Goal: Task Accomplishment & Management: Use online tool/utility

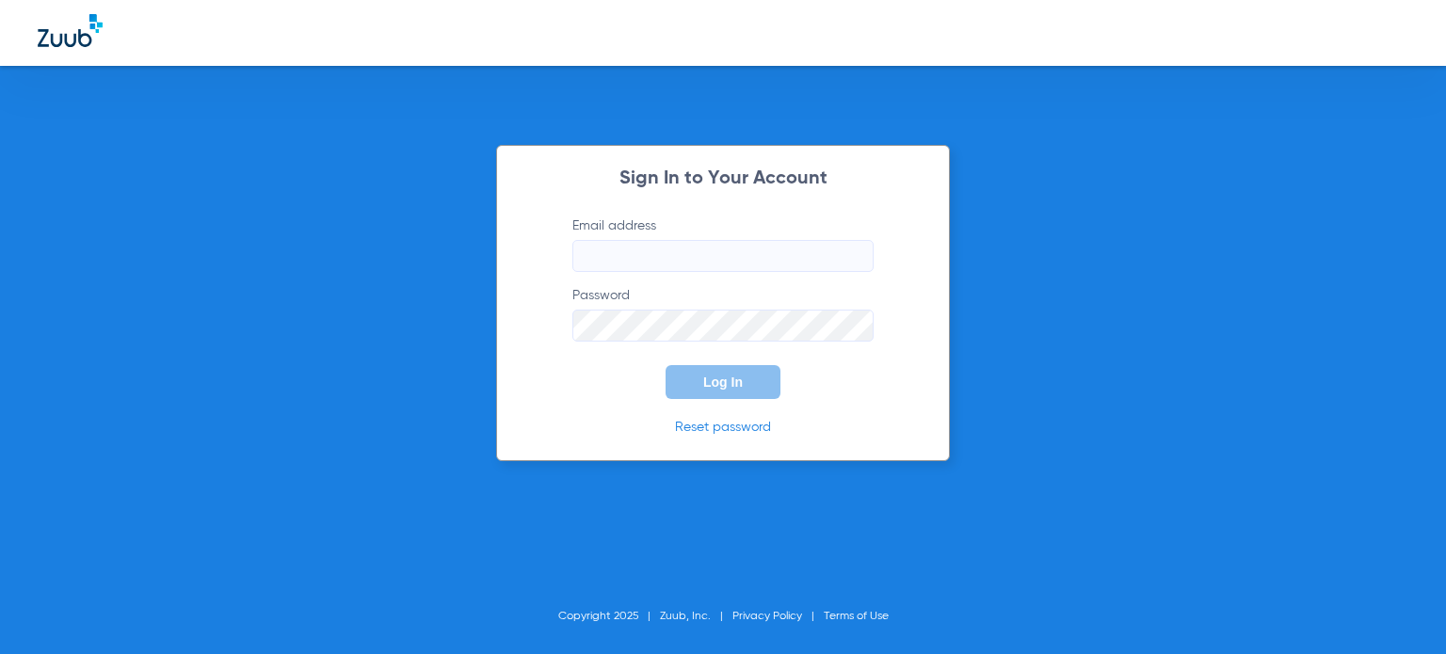
type input "[EMAIL_ADDRESS][DOMAIN_NAME]"
click at [708, 380] on span "Log In" at bounding box center [723, 382] width 40 height 15
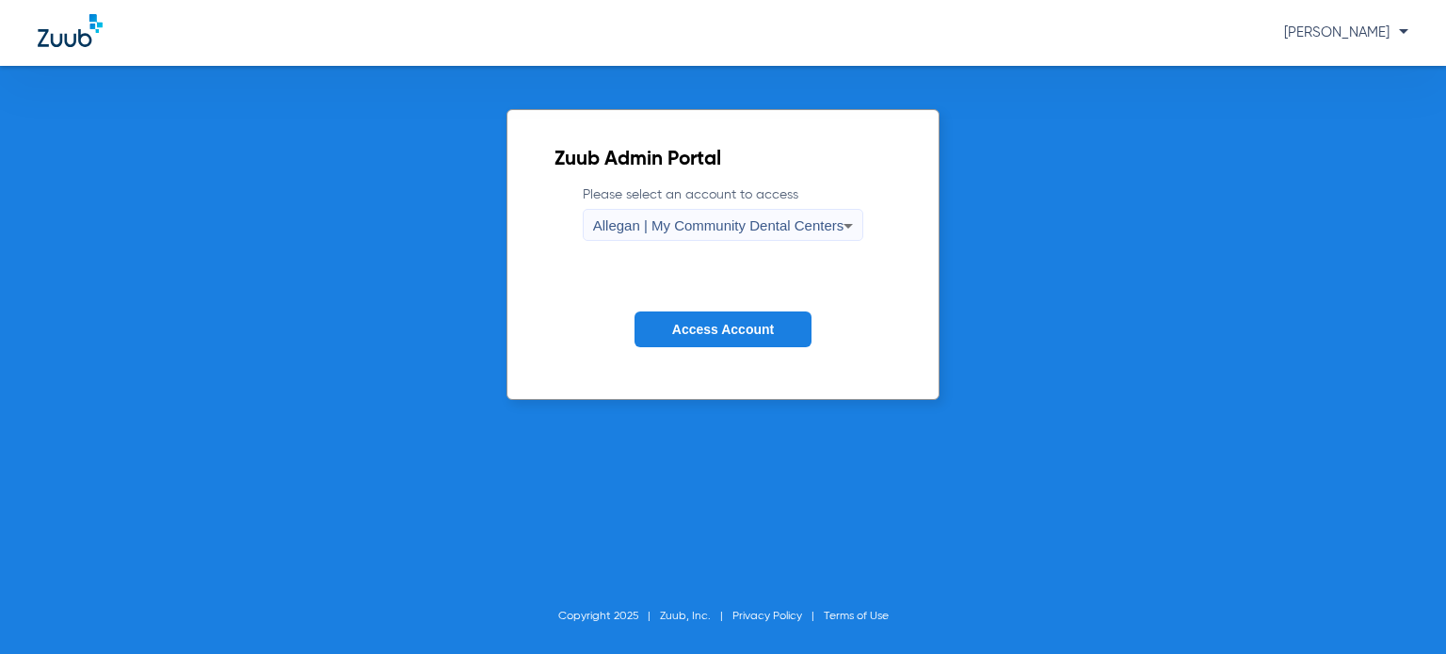
click at [633, 220] on span "Allegan | My Community Dental Centers" at bounding box center [718, 225] width 251 height 16
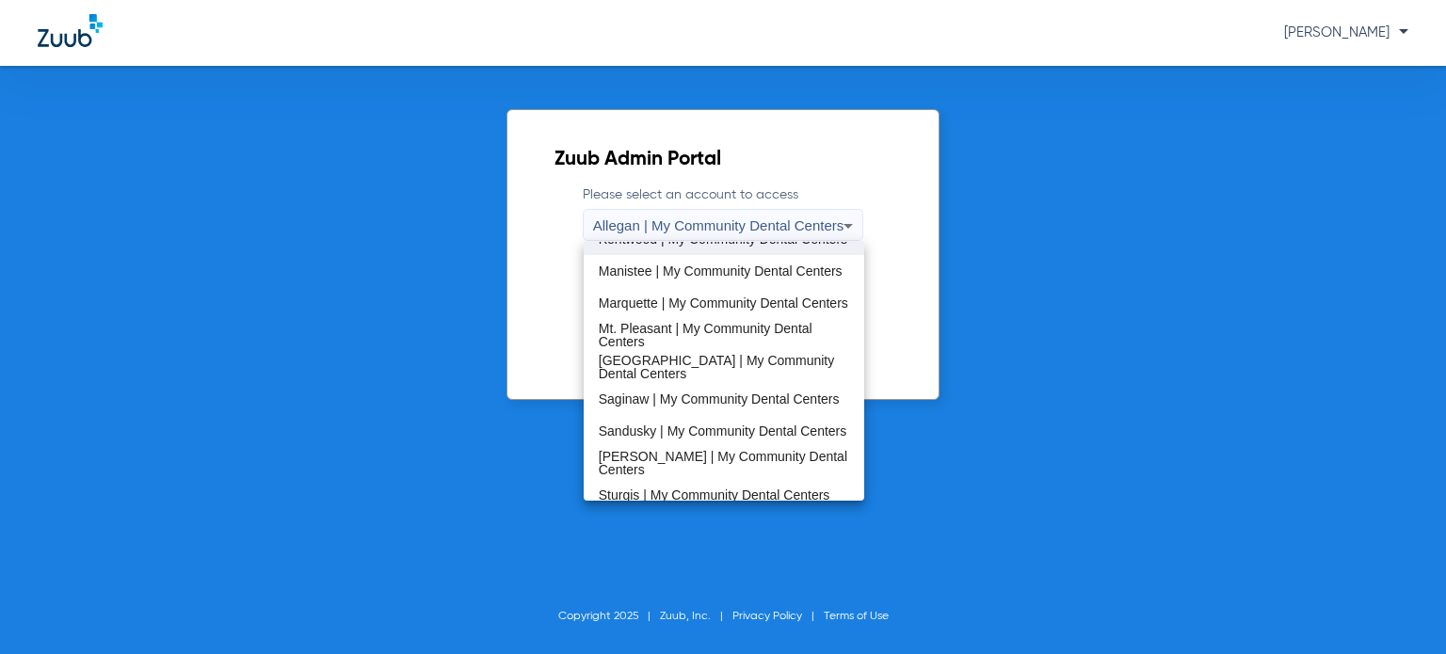
scroll to position [511, 0]
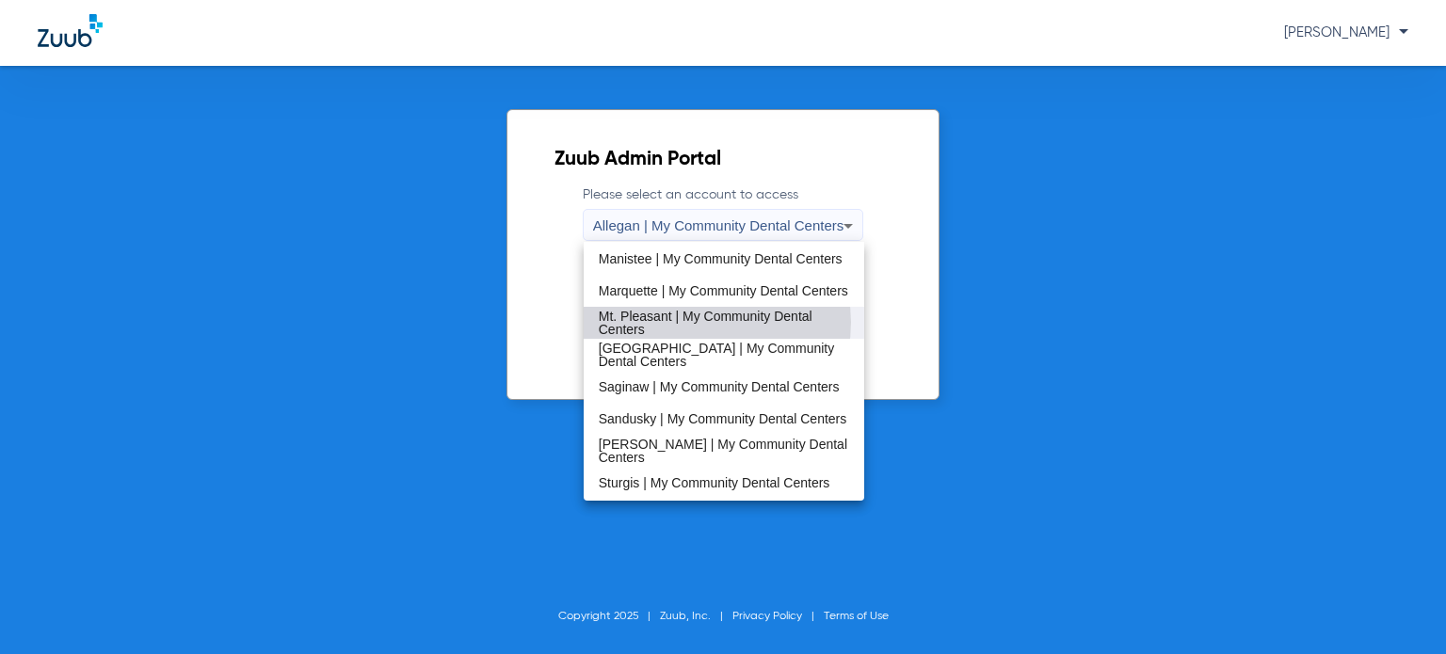
click at [704, 322] on span "Mt. Pleasant | My Community Dental Centers" at bounding box center [724, 323] width 250 height 26
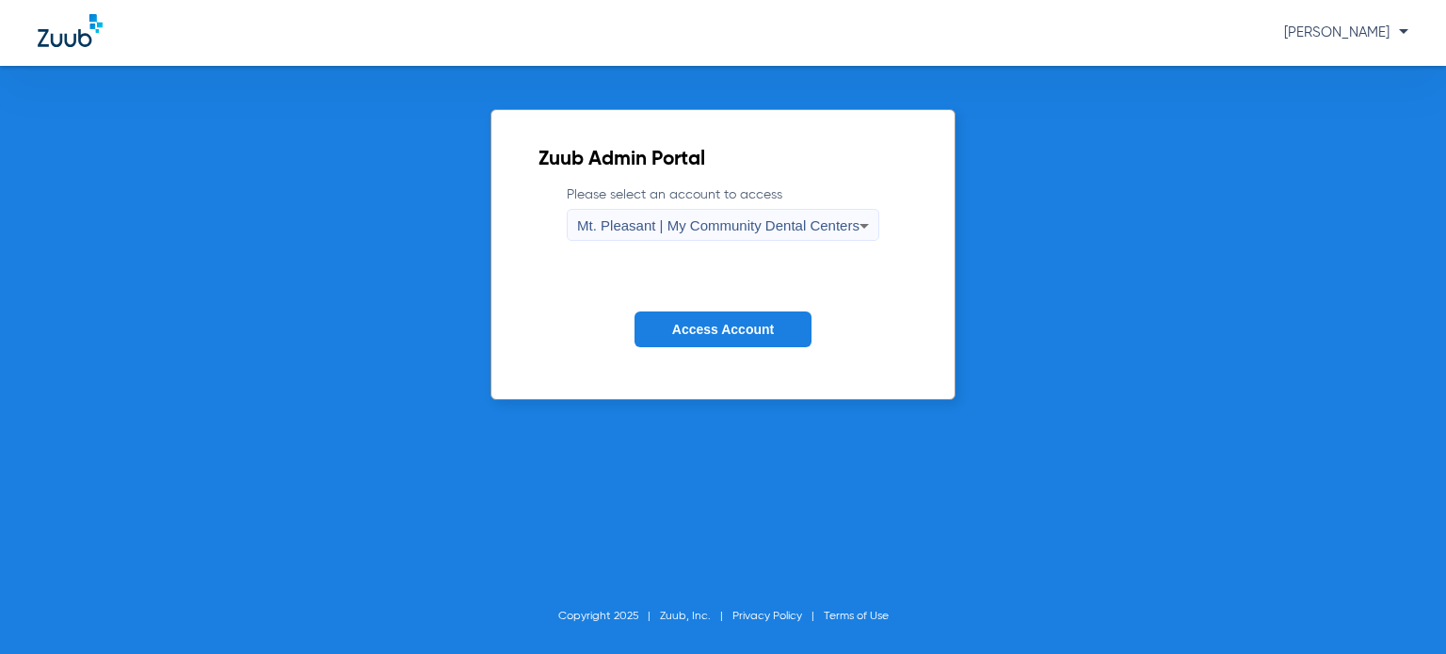
click at [699, 329] on span "Access Account" at bounding box center [723, 329] width 102 height 15
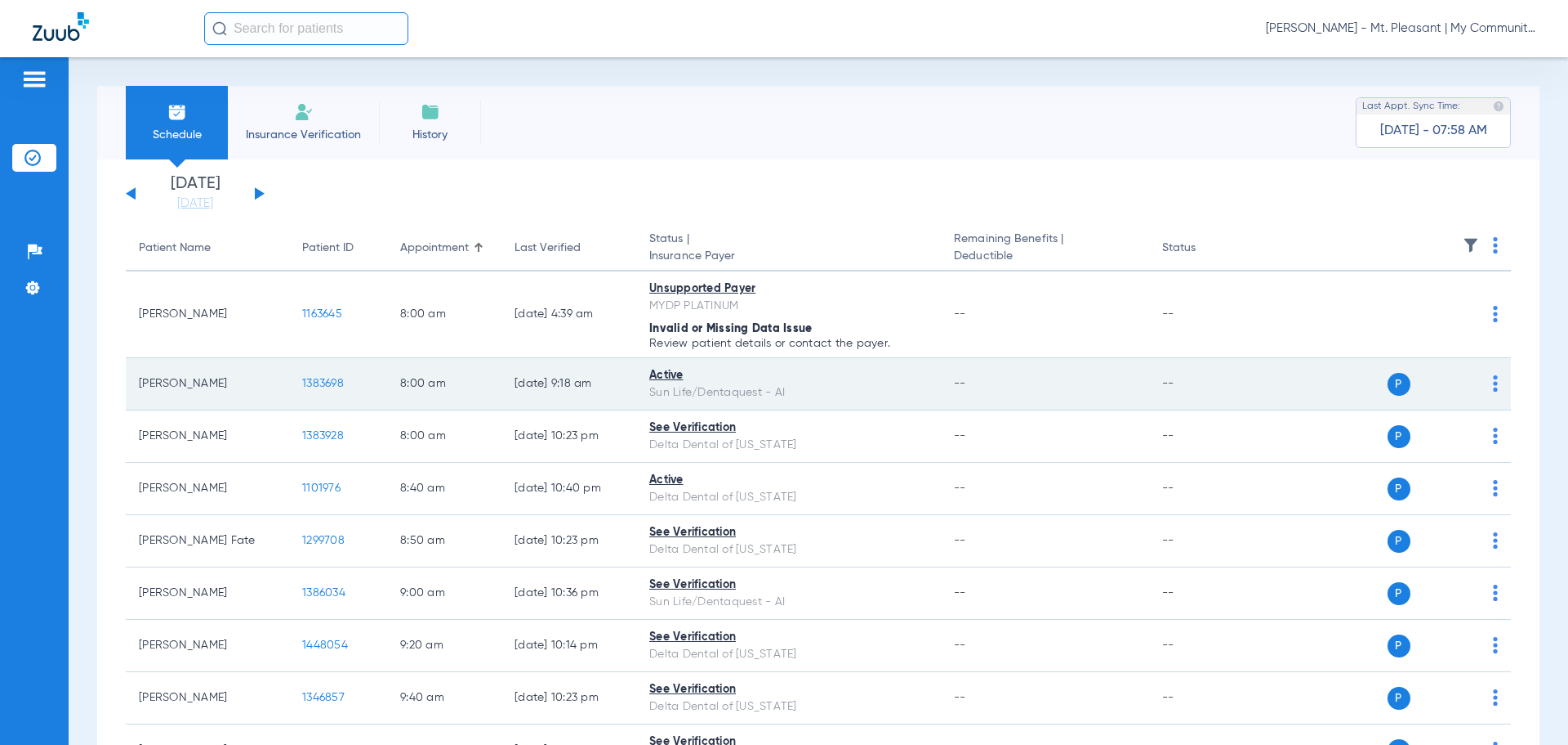
click at [1254, 387] on img at bounding box center [1496, 383] width 5 height 16
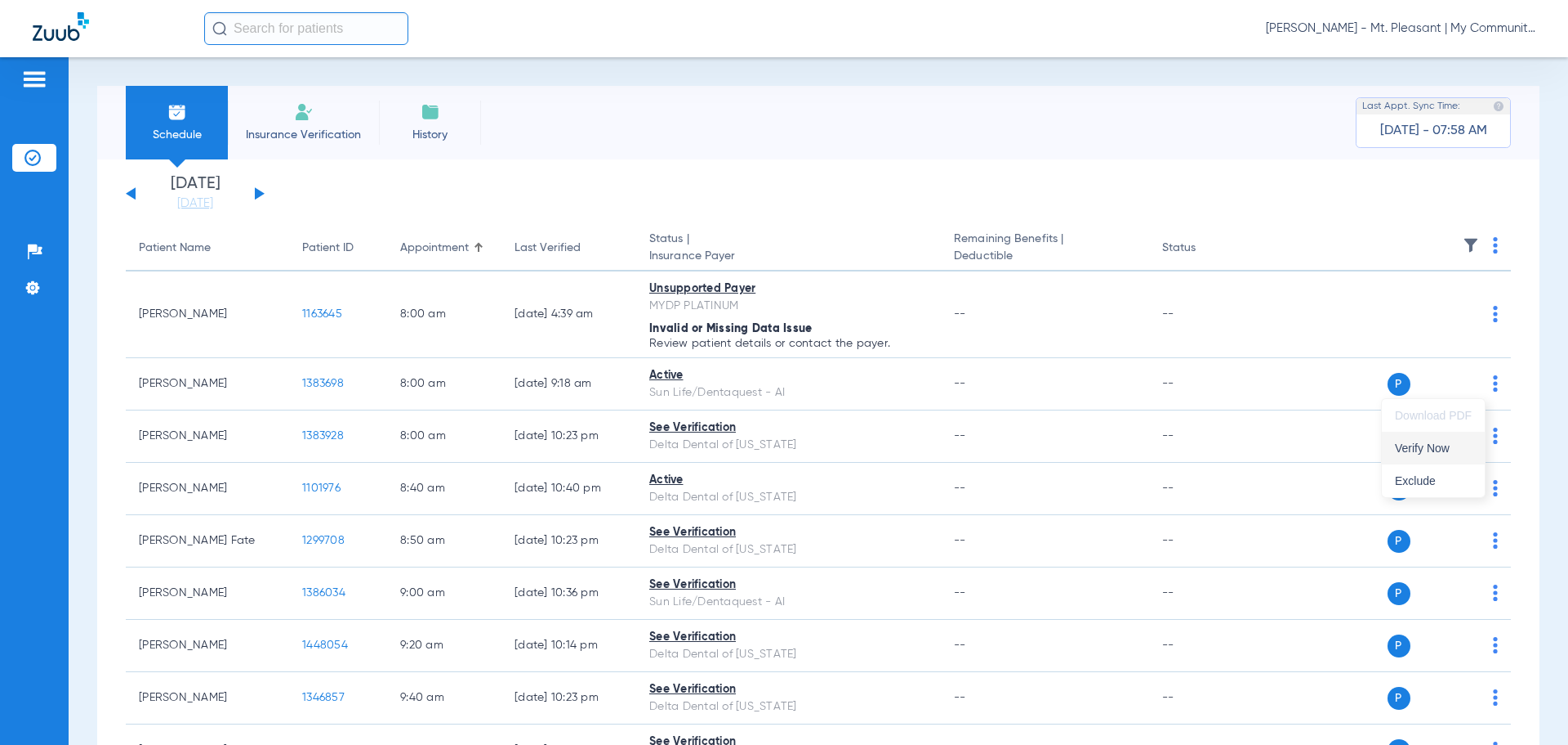
click at [1254, 445] on span "Verify Now" at bounding box center [1434, 447] width 76 height 11
click at [203, 203] on link "08-13-2025" at bounding box center [195, 203] width 98 height 16
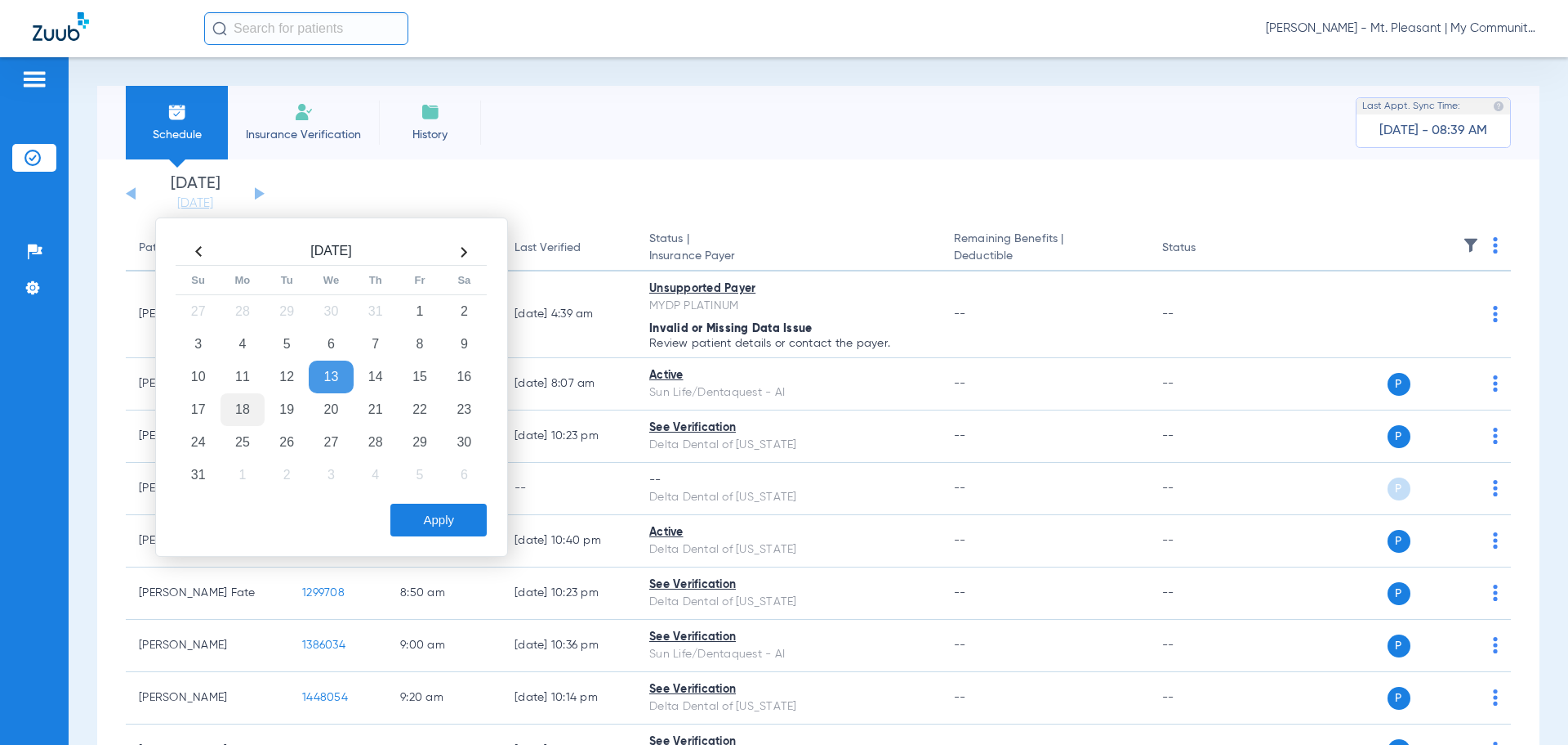
click at [259, 404] on td "18" at bounding box center [242, 410] width 44 height 33
click at [423, 518] on button "Apply" at bounding box center [438, 520] width 96 height 33
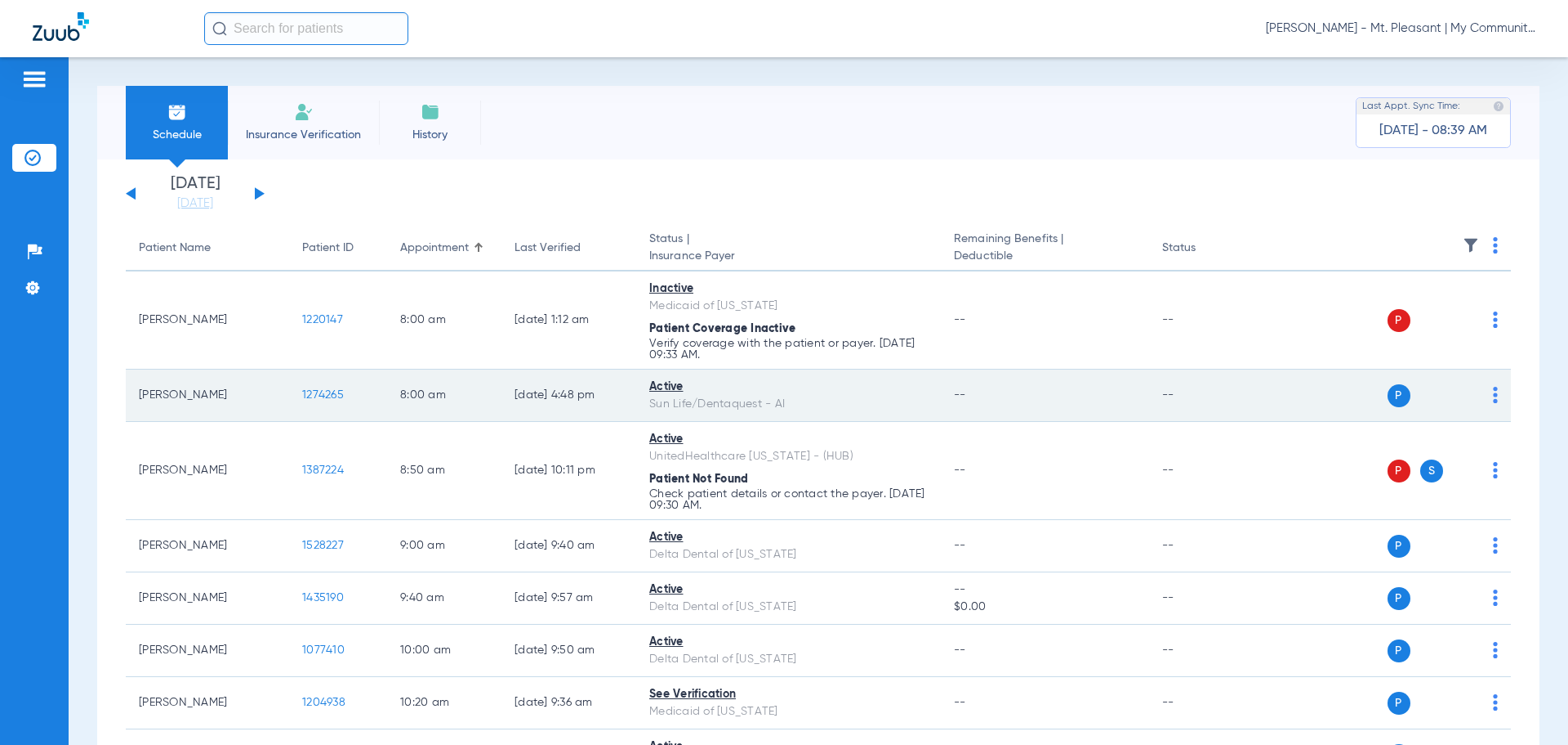
click at [1254, 397] on img at bounding box center [1496, 394] width 5 height 16
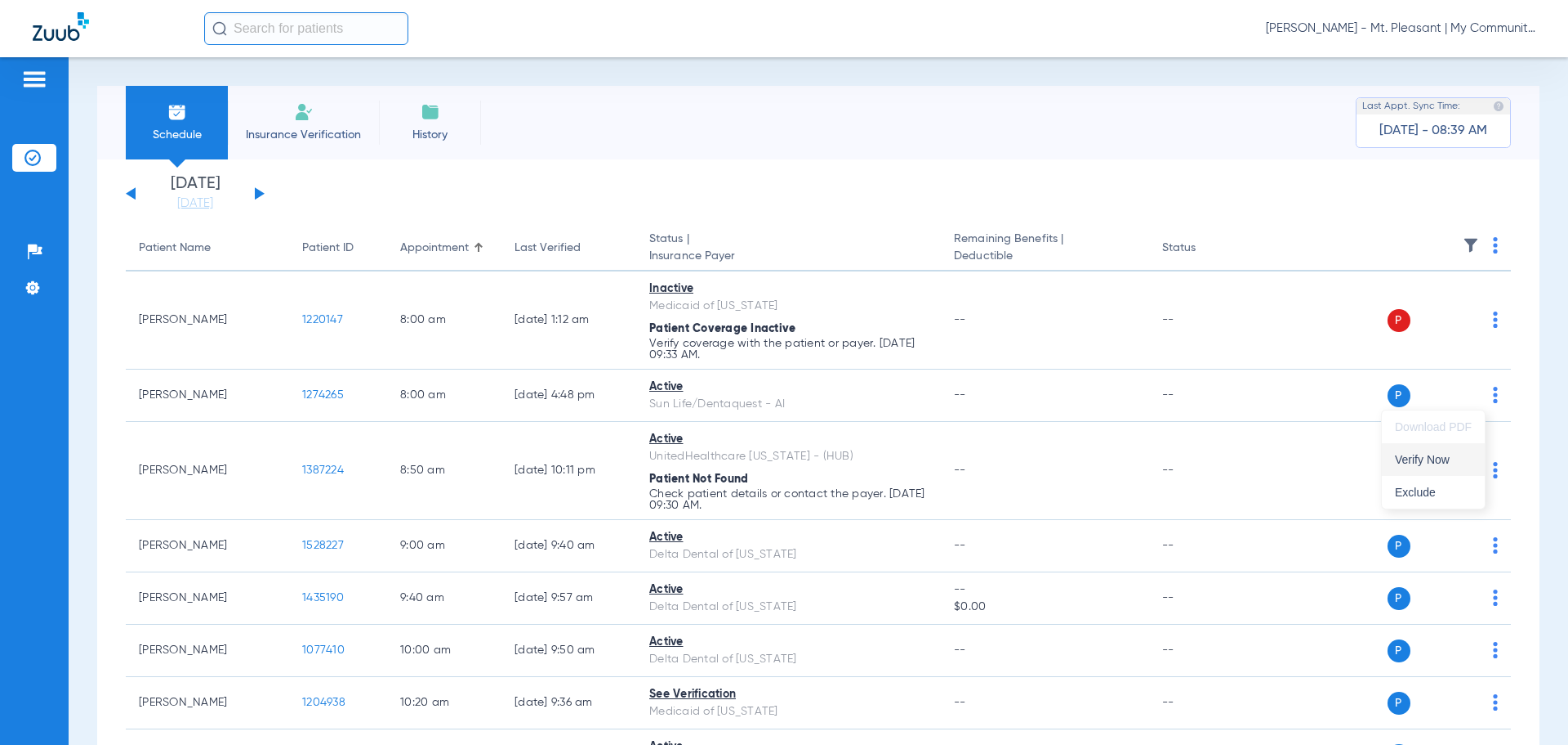
click at [1254, 456] on span "Verify Now" at bounding box center [1434, 458] width 76 height 11
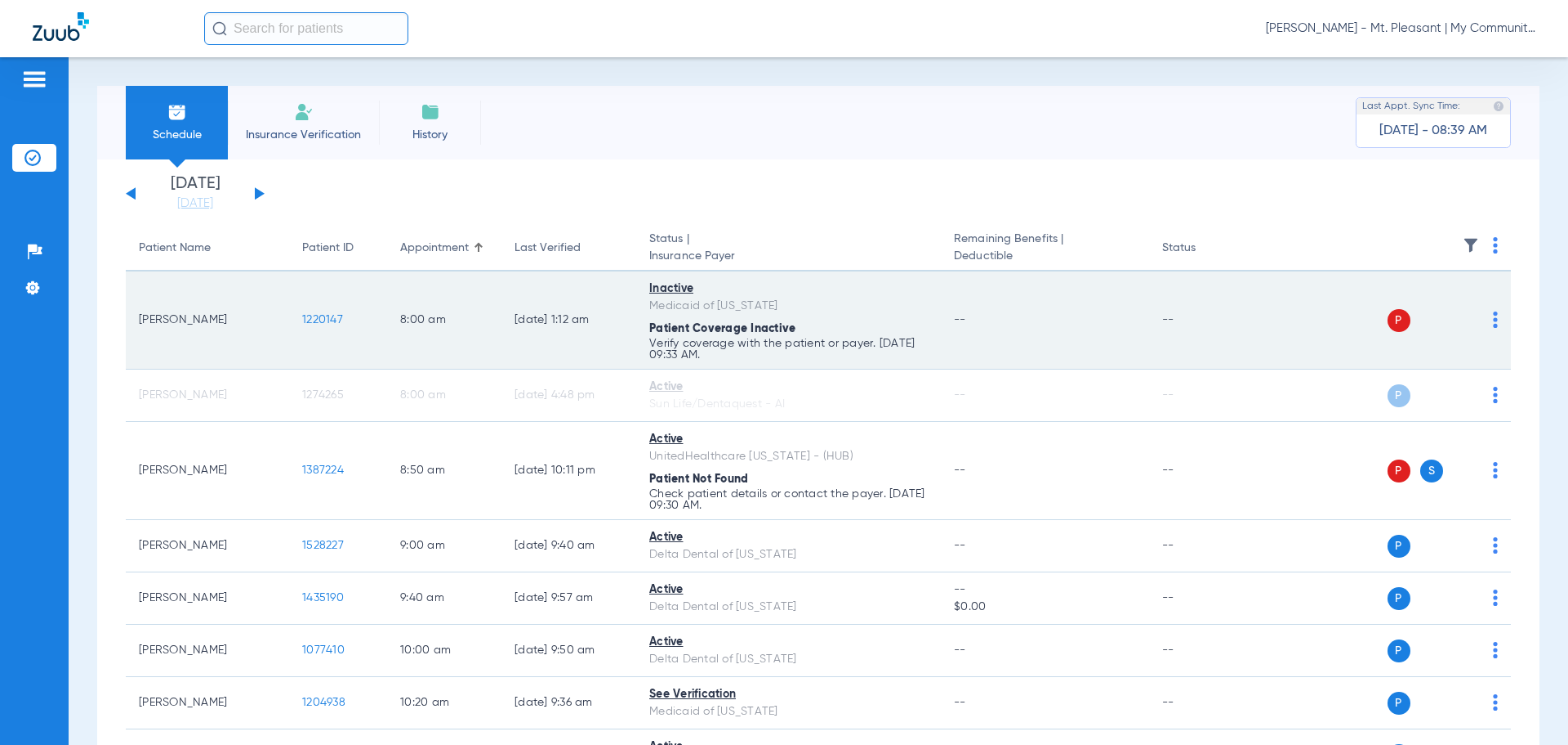
click at [1254, 324] on img at bounding box center [1496, 320] width 5 height 16
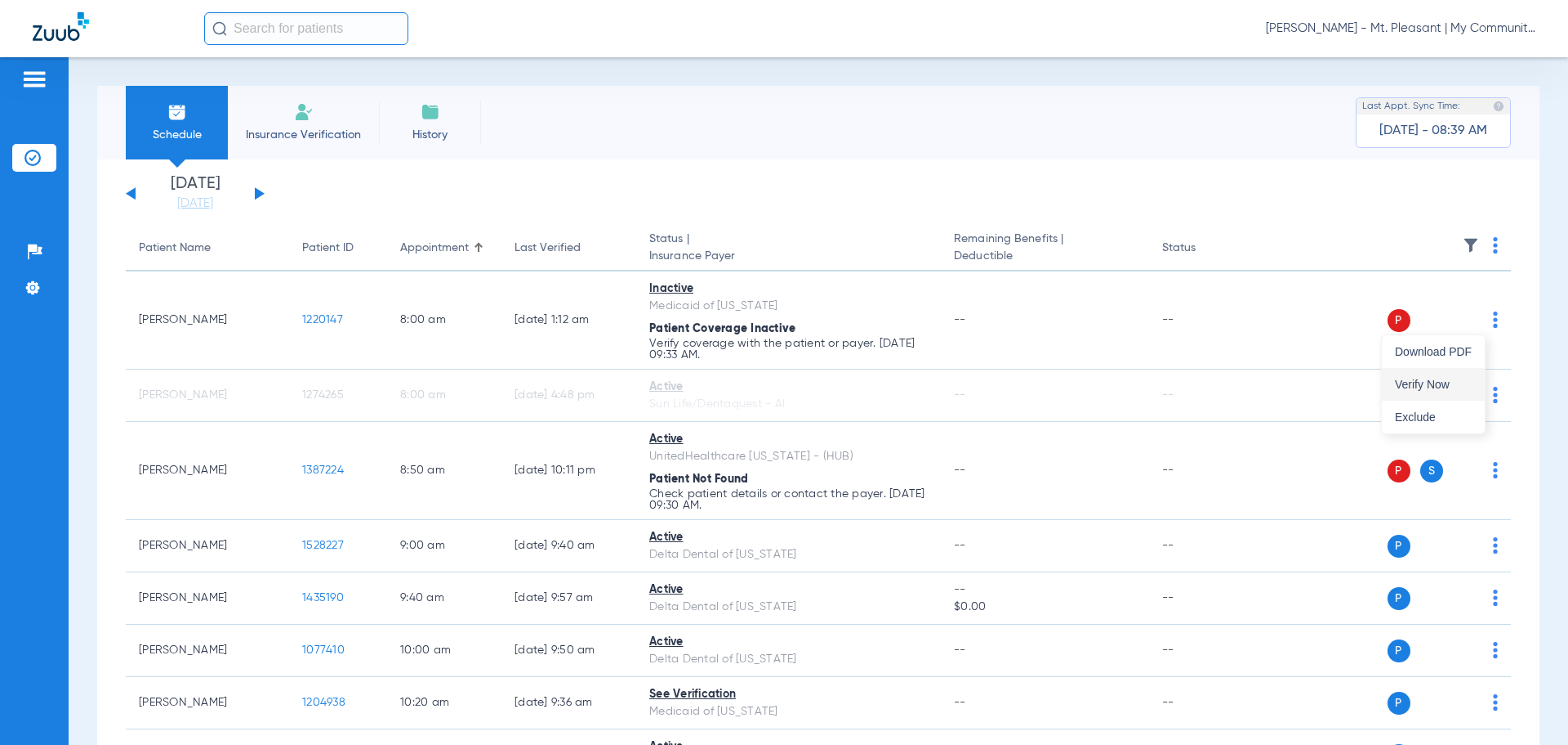
click at [1254, 389] on span "Verify Now" at bounding box center [1434, 384] width 76 height 11
click at [1254, 241] on img at bounding box center [1471, 245] width 16 height 16
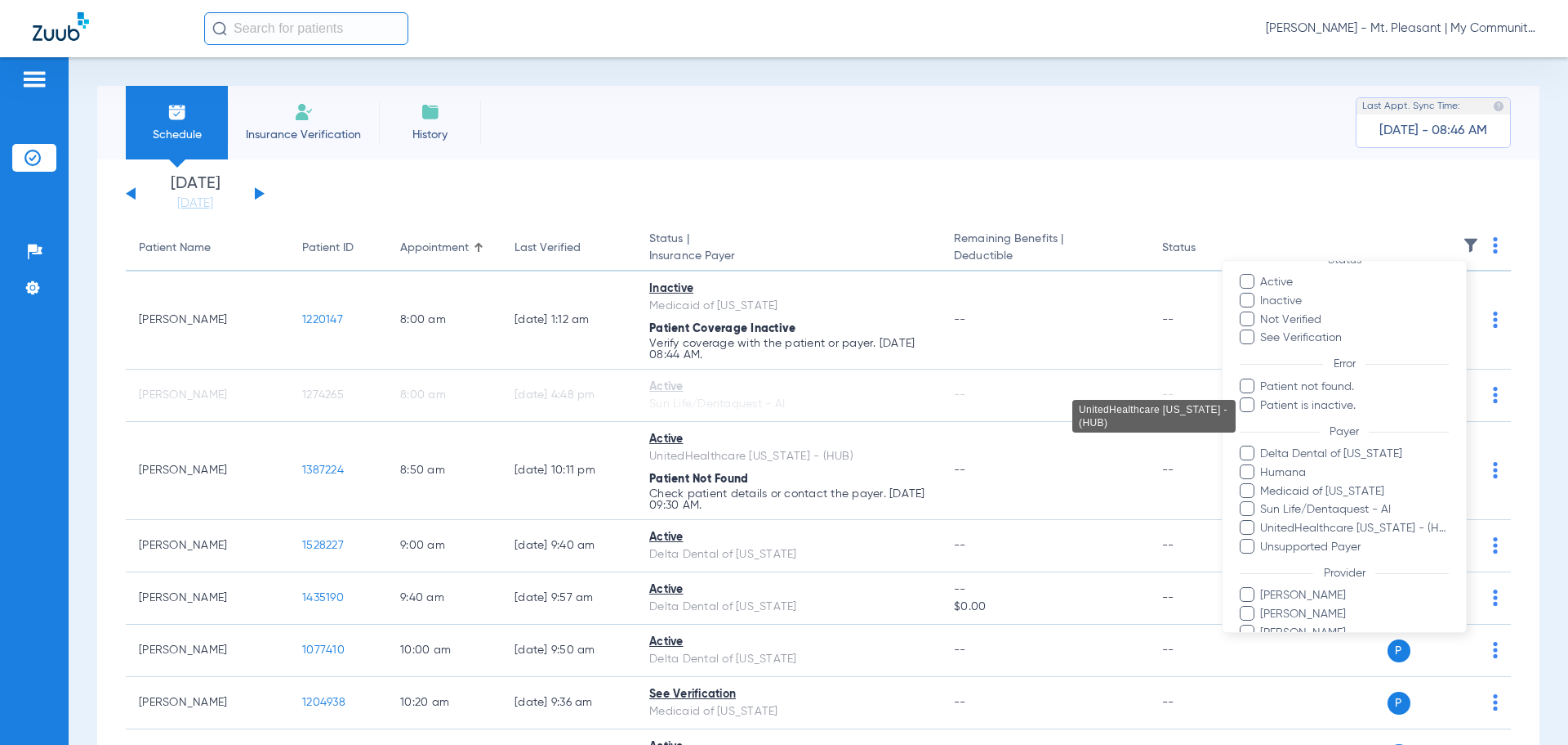
scroll to position [168, 0]
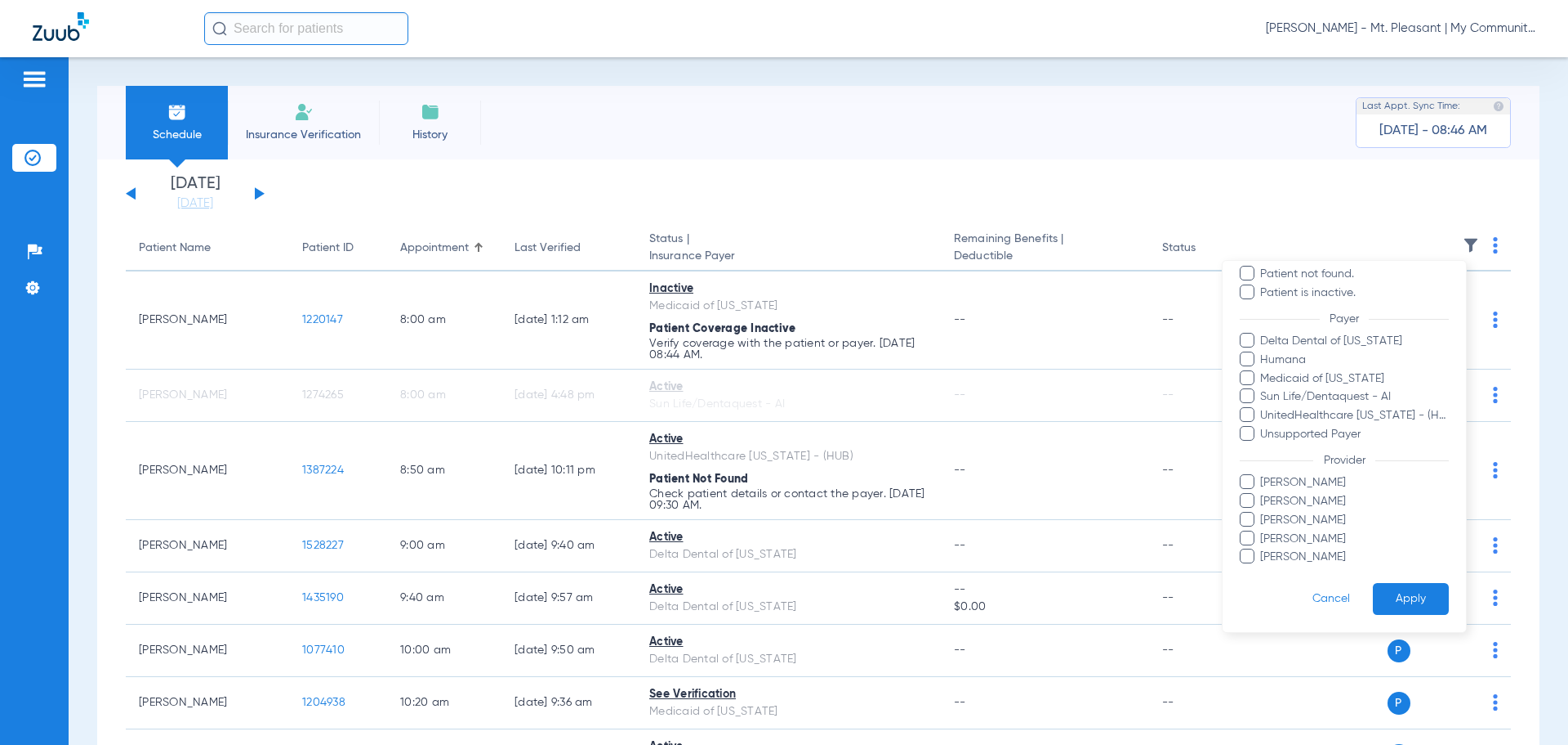
click at [1254, 552] on span "Pam Dilno" at bounding box center [1355, 557] width 189 height 17
click at [1254, 567] on input "Pam Dilno" at bounding box center [1263, 568] width 0 height 0
click at [1254, 567] on button "Apply" at bounding box center [1411, 598] width 76 height 32
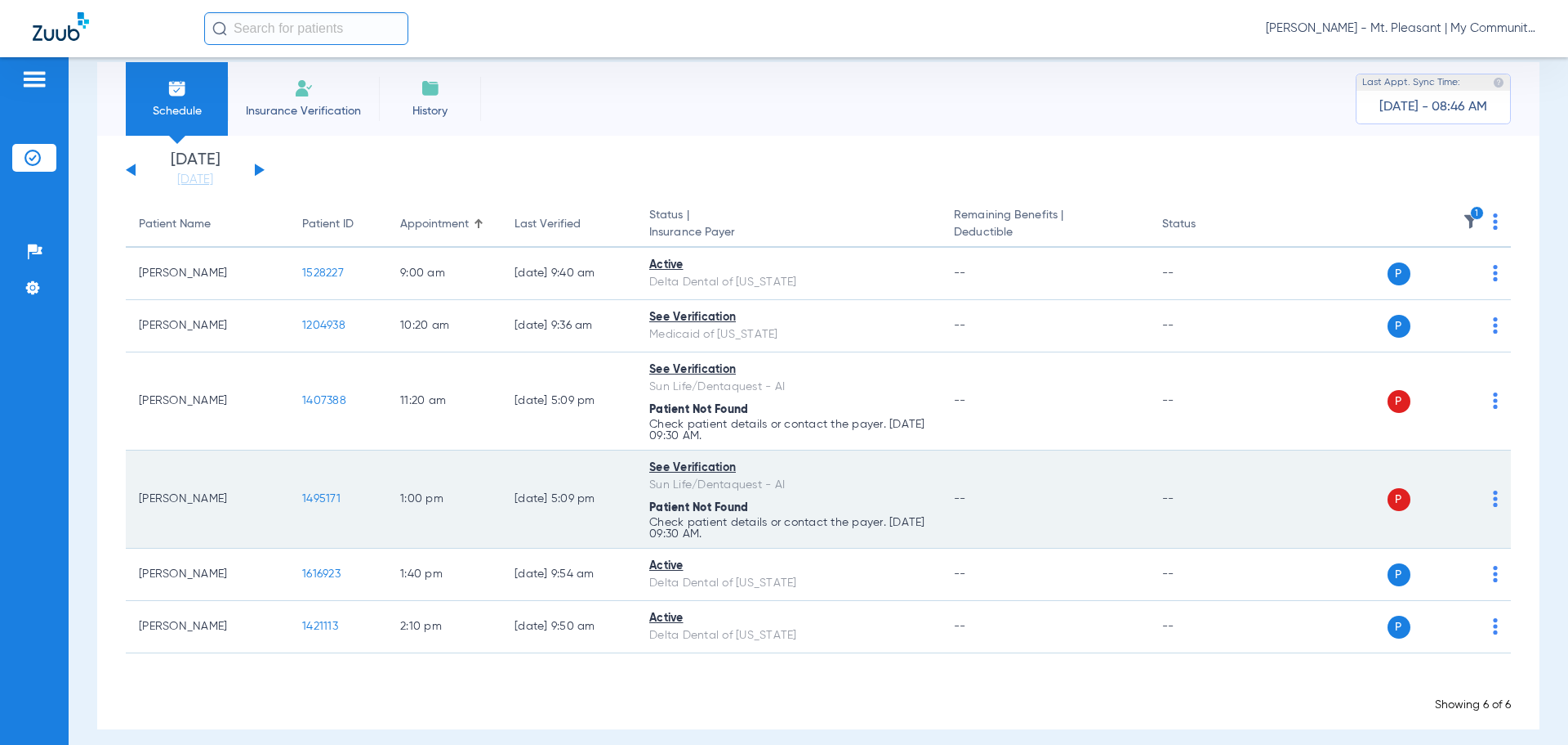
scroll to position [36, 0]
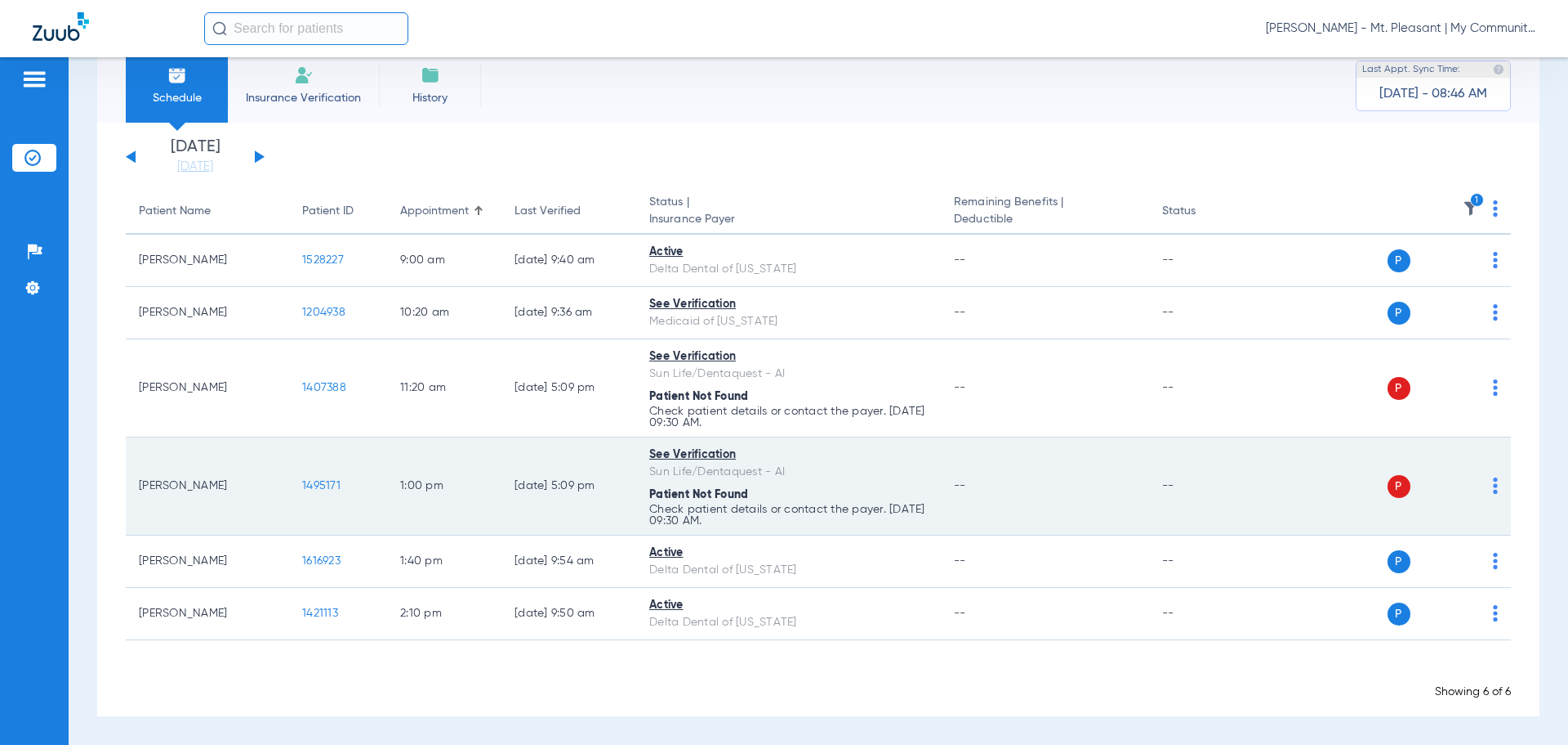
click at [1254, 489] on td "P S" at bounding box center [1386, 486] width 253 height 98
click at [1254, 488] on div "P S" at bounding box center [1380, 486] width 239 height 23
click at [1254, 488] on img at bounding box center [1496, 485] width 5 height 16
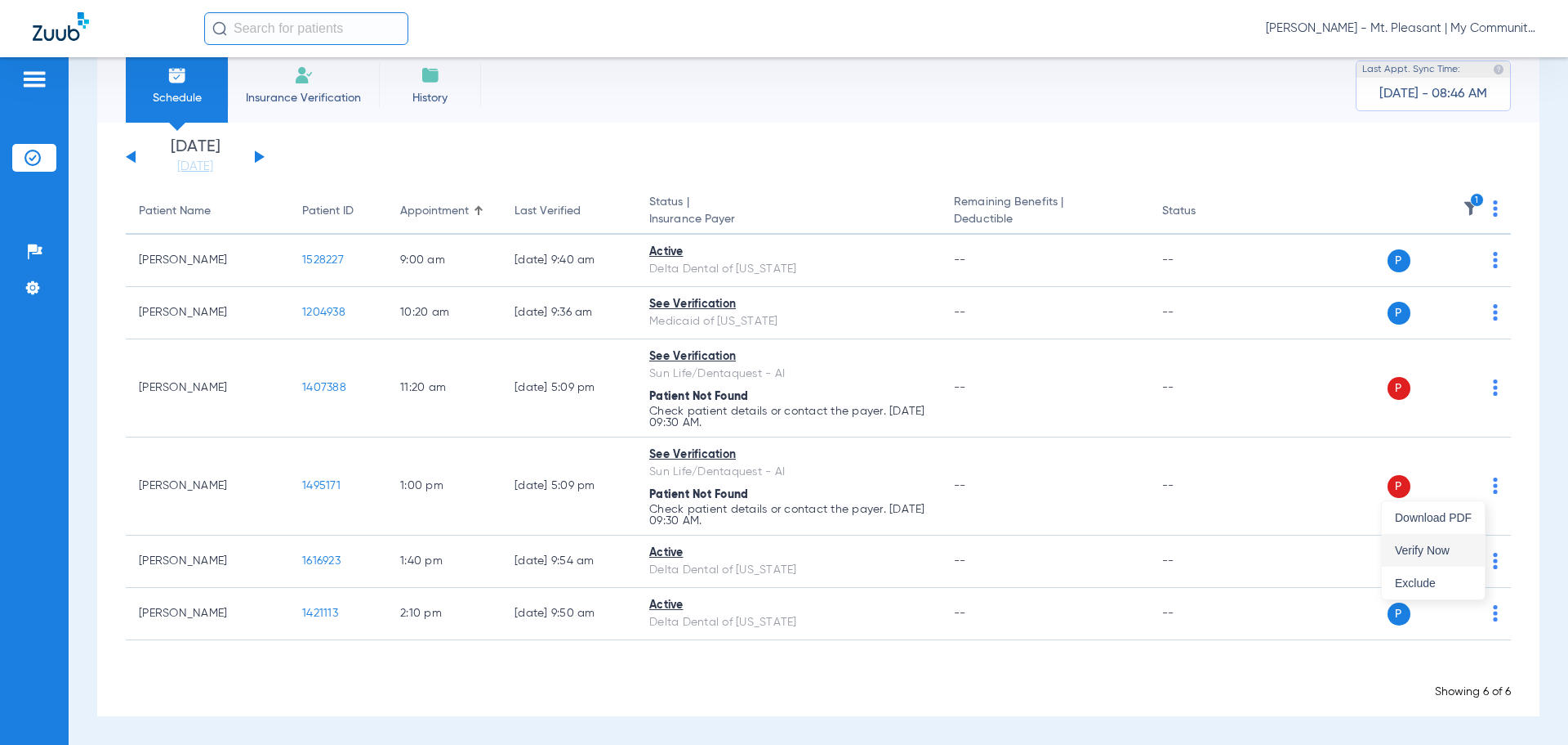
click at [1254, 547] on span "Verify Now" at bounding box center [1434, 550] width 76 height 11
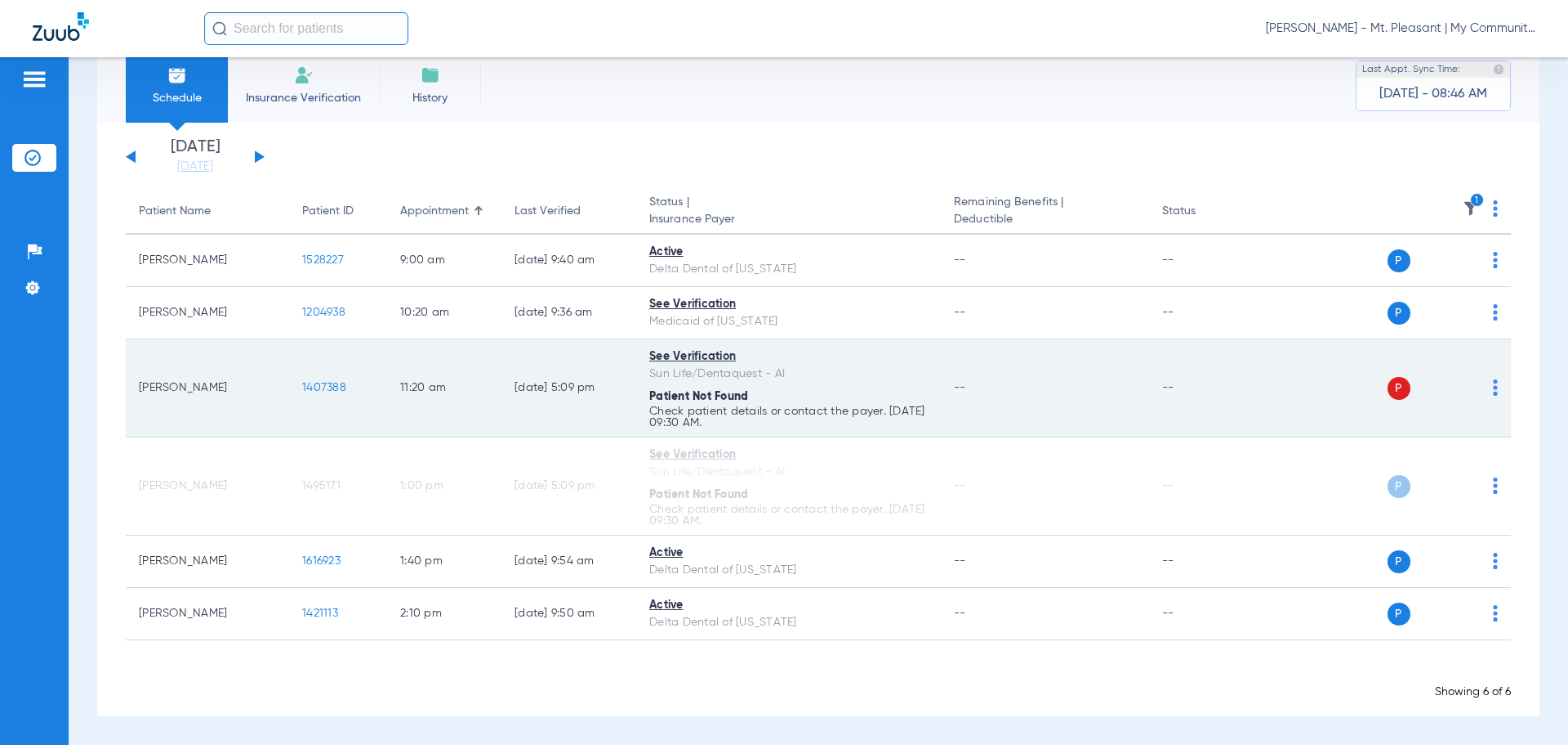
click at [1254, 386] on td "P S" at bounding box center [1386, 388] width 253 height 98
click at [1254, 392] on img at bounding box center [1496, 387] width 5 height 16
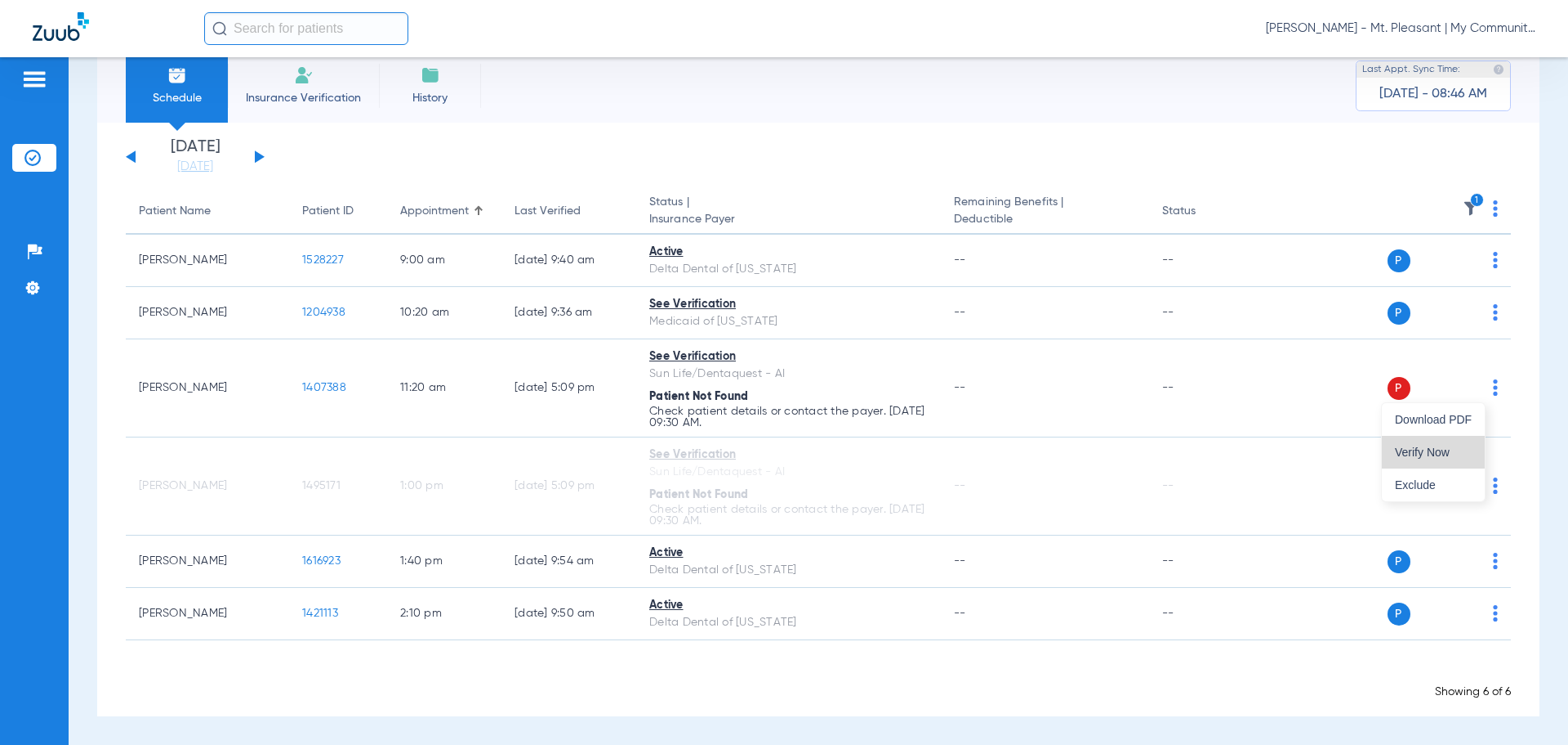
click at [1254, 454] on span "Verify Now" at bounding box center [1434, 452] width 76 height 11
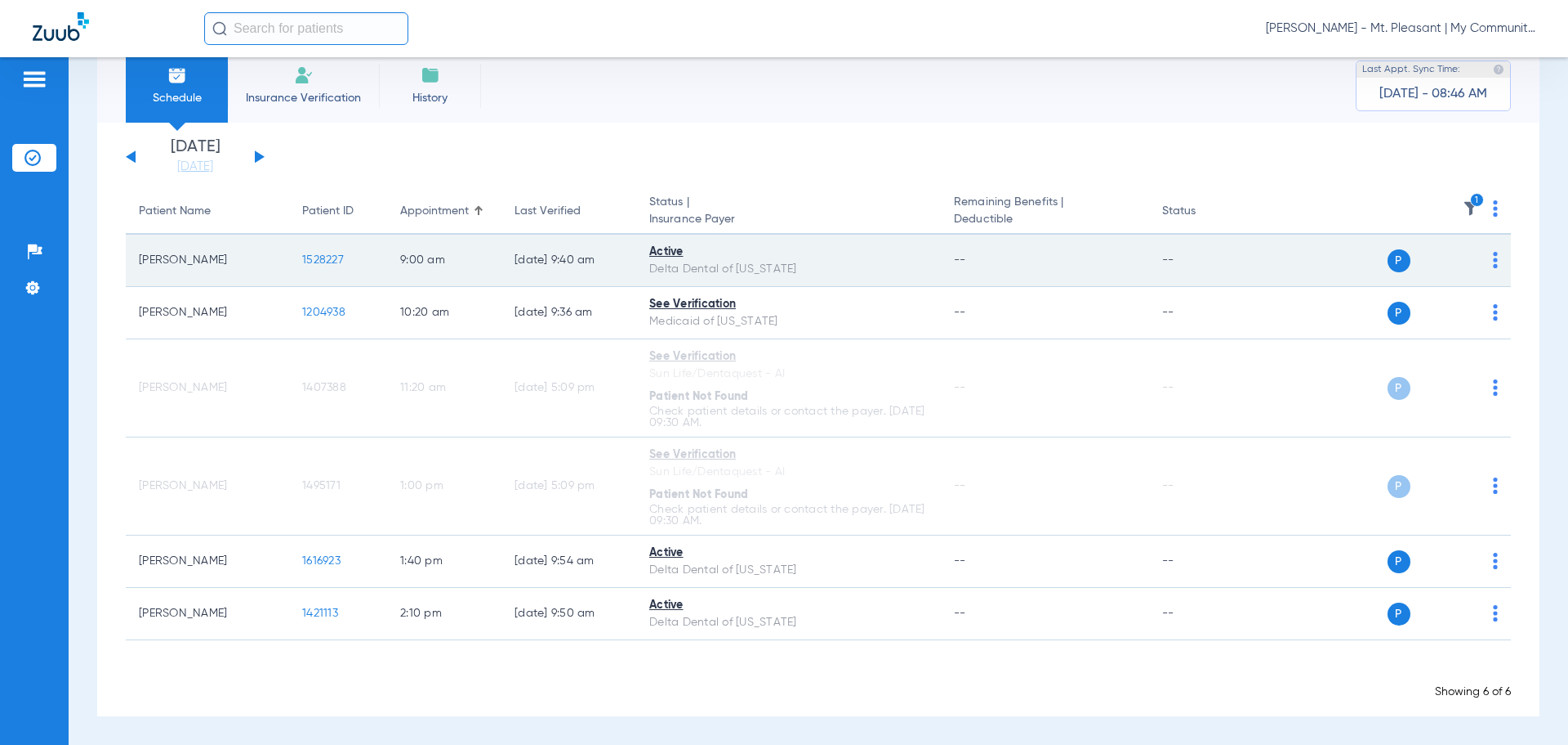
click at [309, 251] on td "1528227" at bounding box center [338, 260] width 98 height 52
click at [314, 256] on span "1528227" at bounding box center [323, 260] width 42 height 11
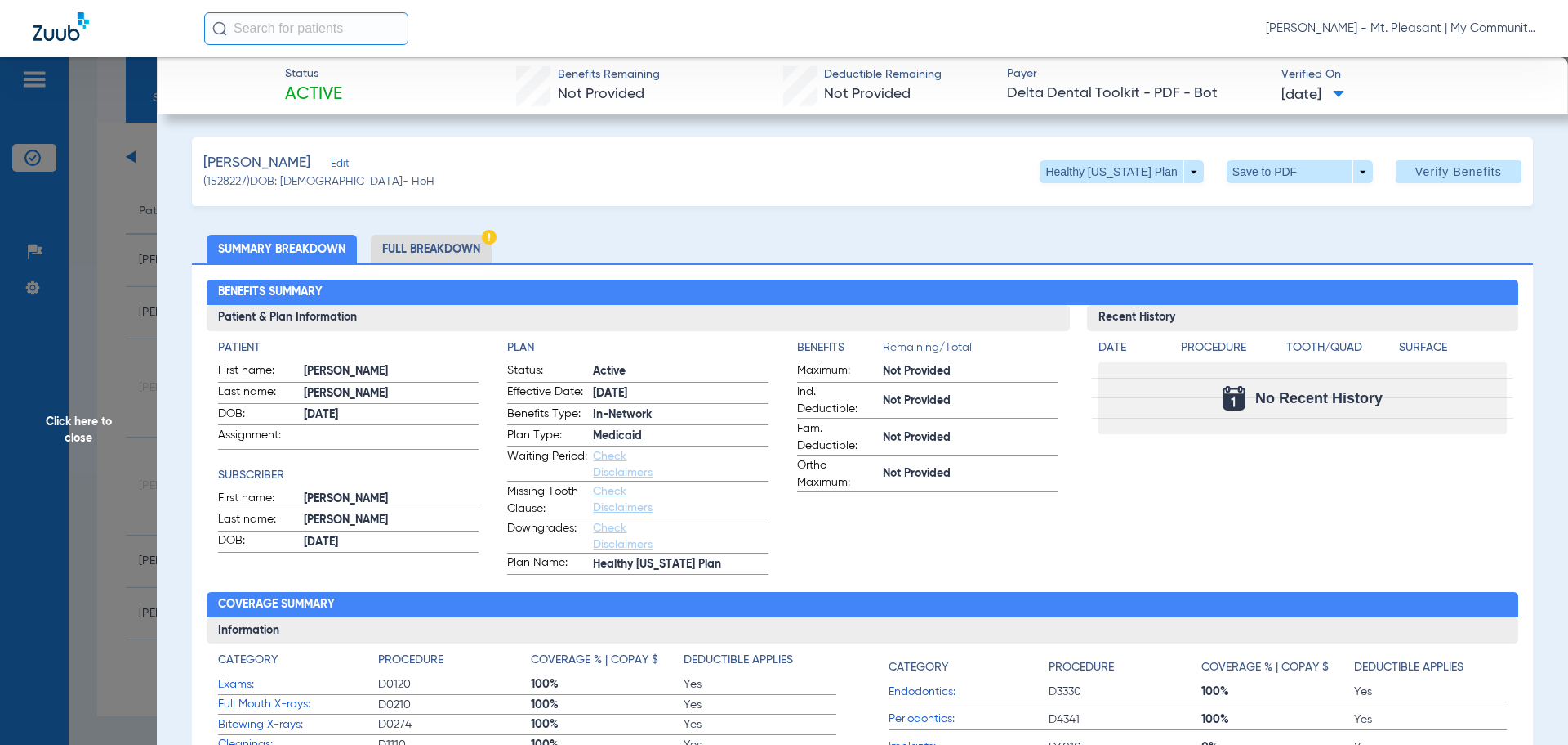
click at [426, 245] on li "Full Breakdown" at bounding box center [430, 248] width 121 height 29
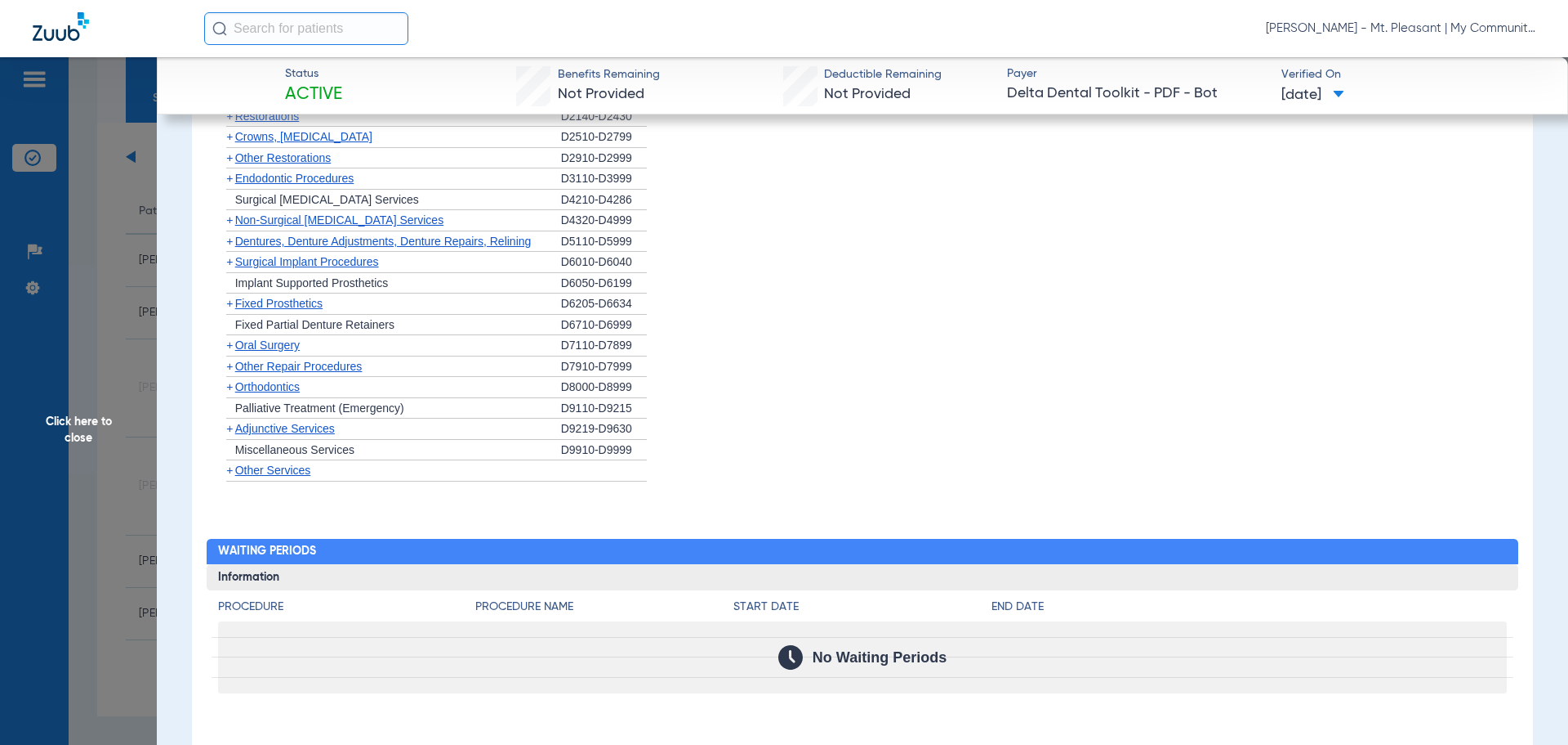
scroll to position [1685, 0]
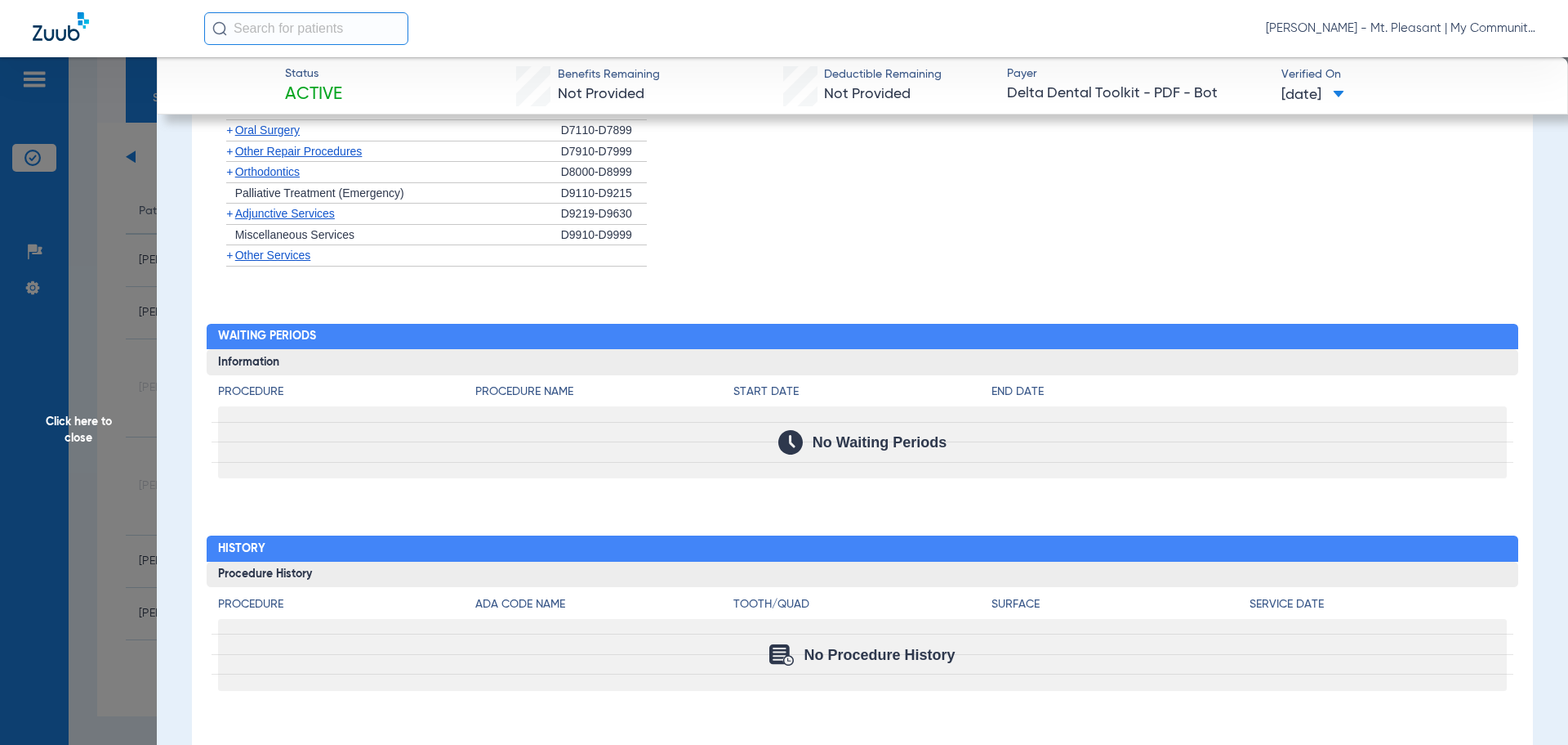
click at [93, 230] on span "Click here to close" at bounding box center [78, 430] width 157 height 745
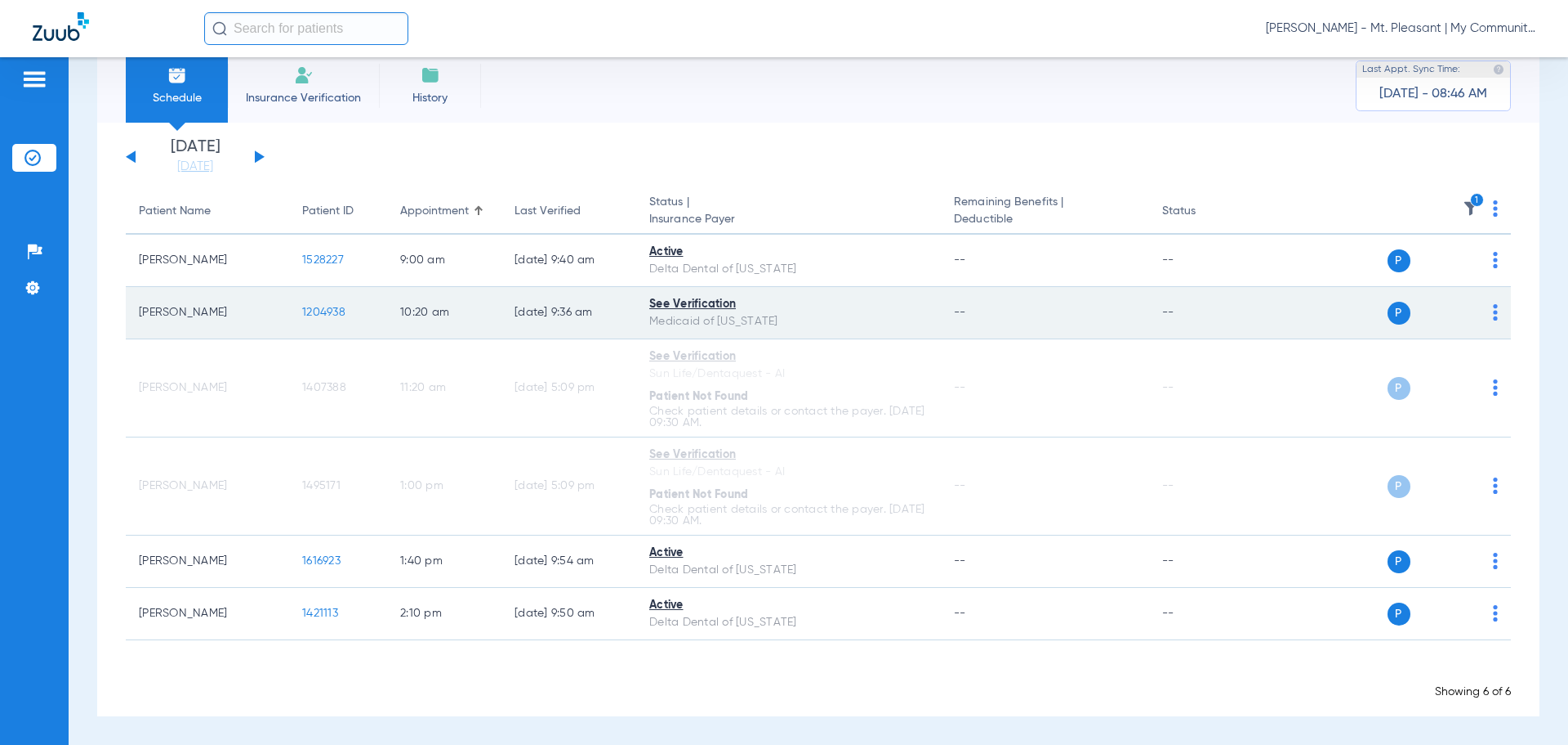
click at [314, 312] on span "1204938" at bounding box center [324, 312] width 43 height 11
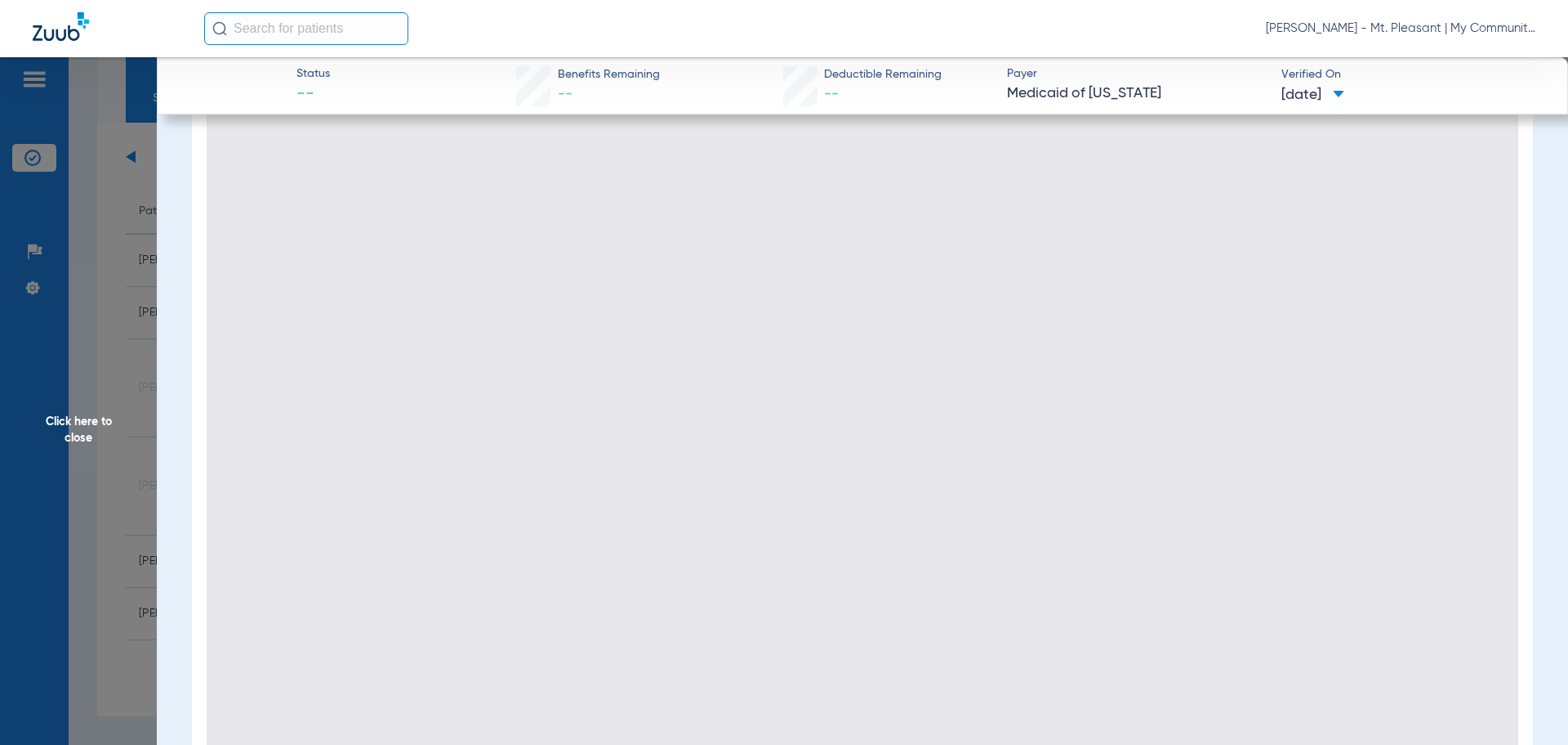
scroll to position [236, 0]
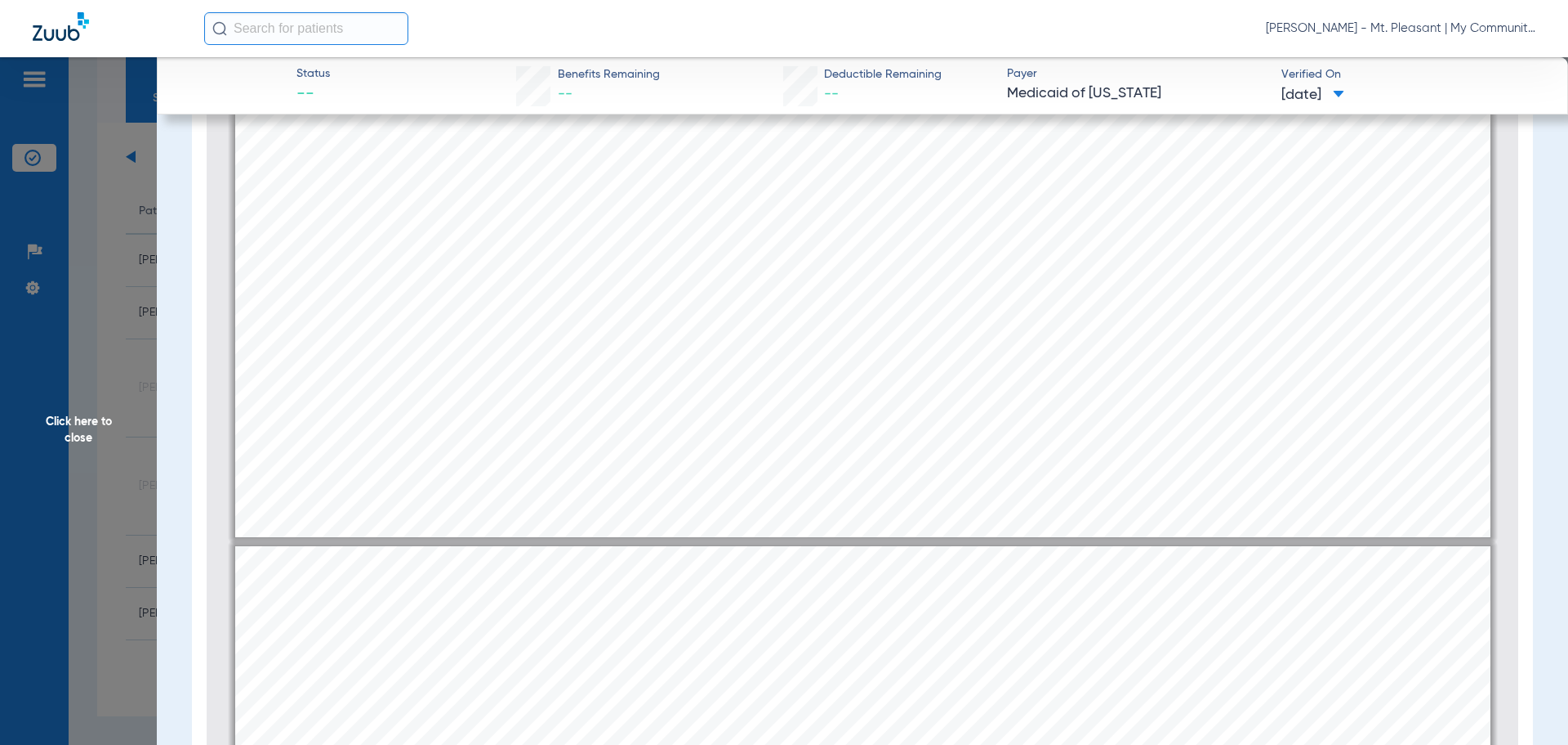
type input "2"
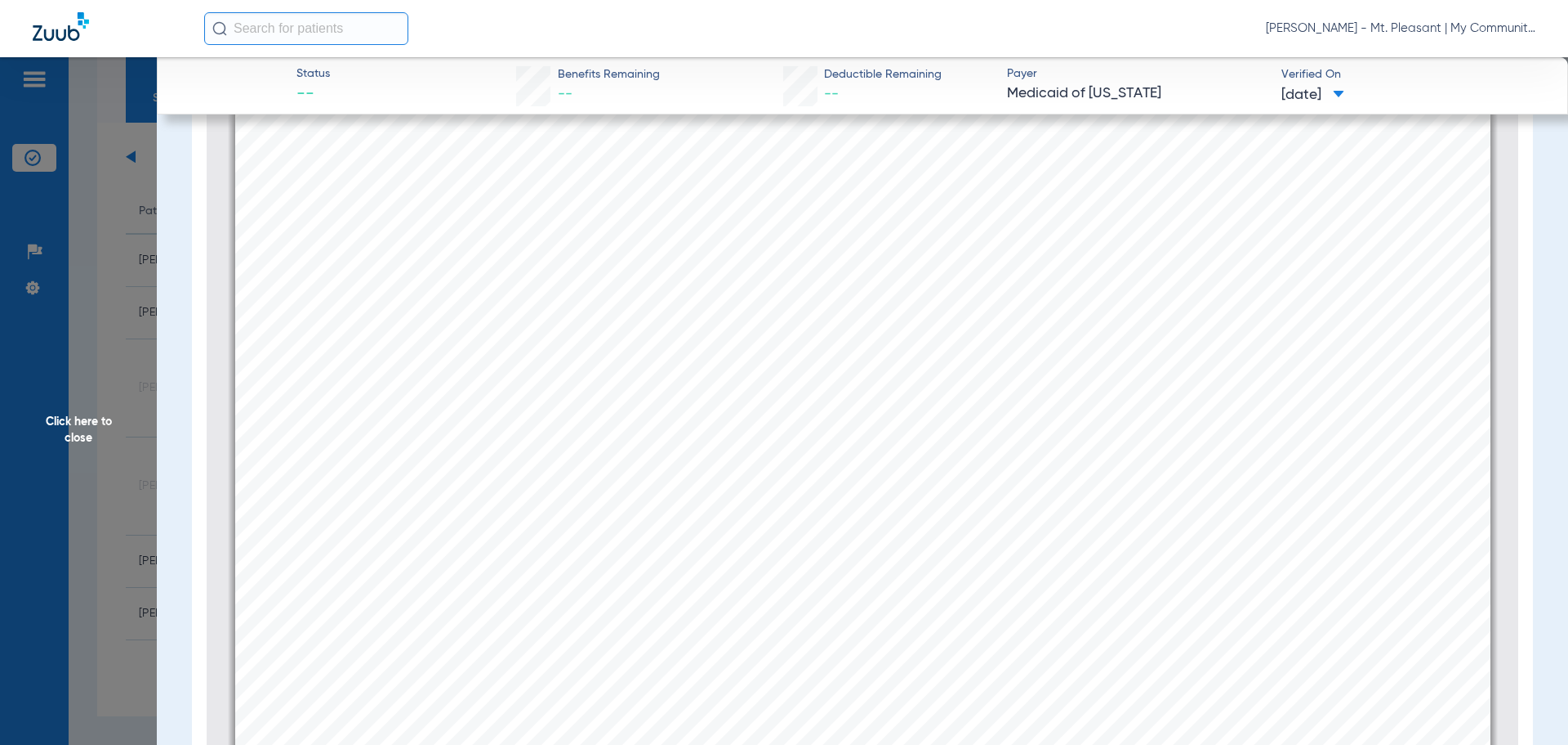
scroll to position [2052, 0]
drag, startPoint x: 114, startPoint y: 457, endPoint x: 112, endPoint y: 467, distance: 10.2
click at [113, 458] on span "Click here to close" at bounding box center [78, 430] width 157 height 745
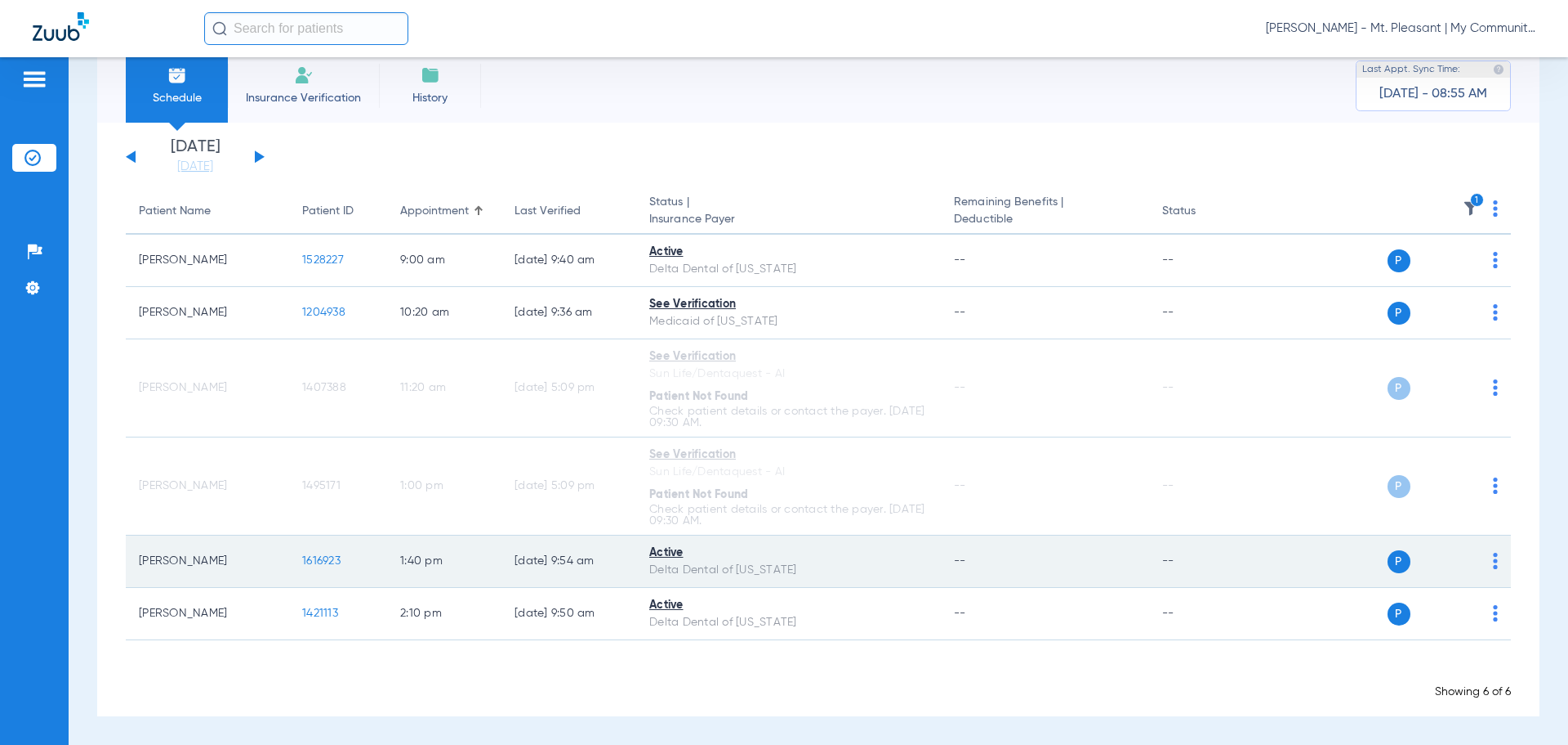
click at [312, 555] on span "1616923" at bounding box center [321, 560] width 38 height 11
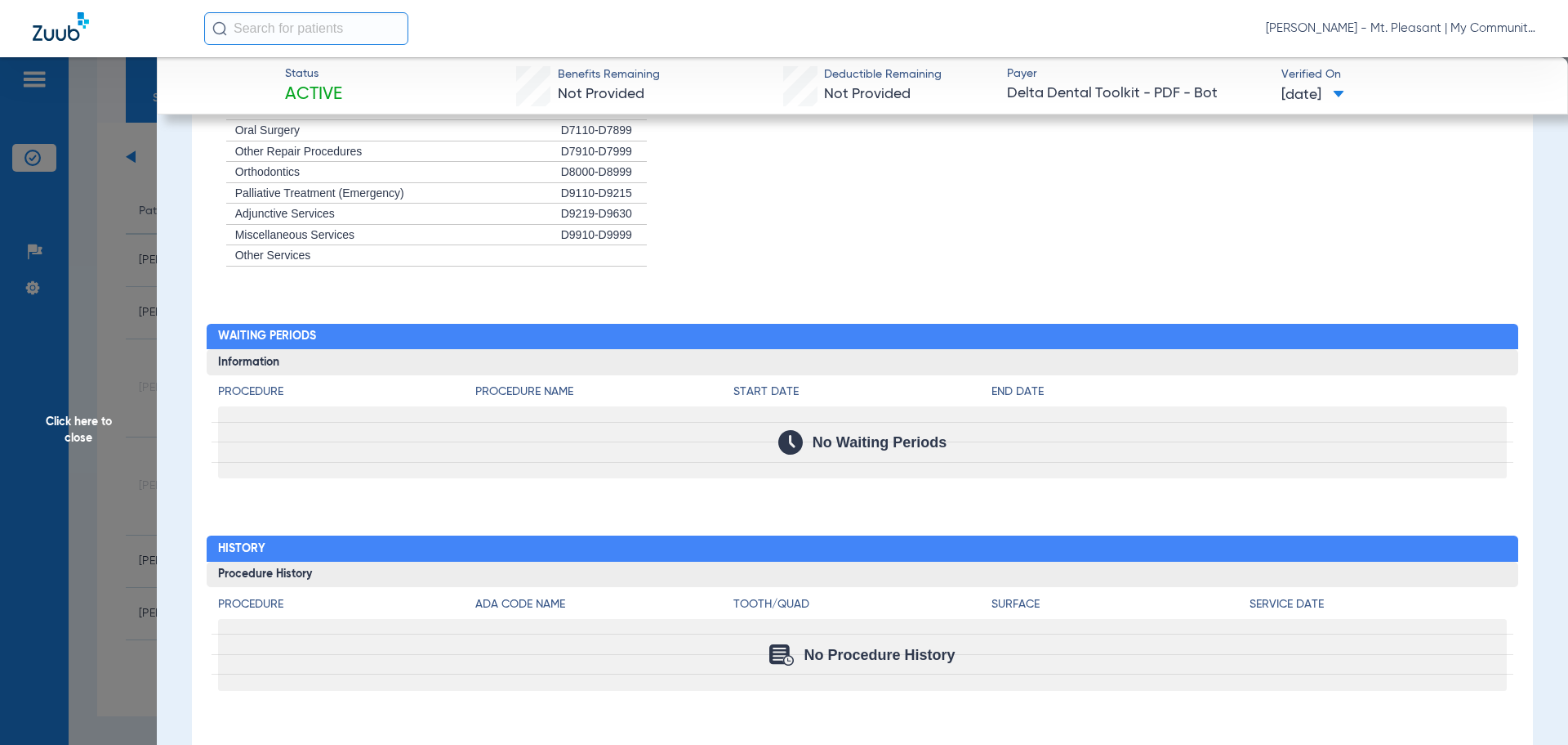
scroll to position [1398, 0]
click at [878, 567] on h3 "Procedure History" at bounding box center [863, 575] width 1313 height 26
click at [141, 379] on span "Click here to close" at bounding box center [78, 430] width 157 height 745
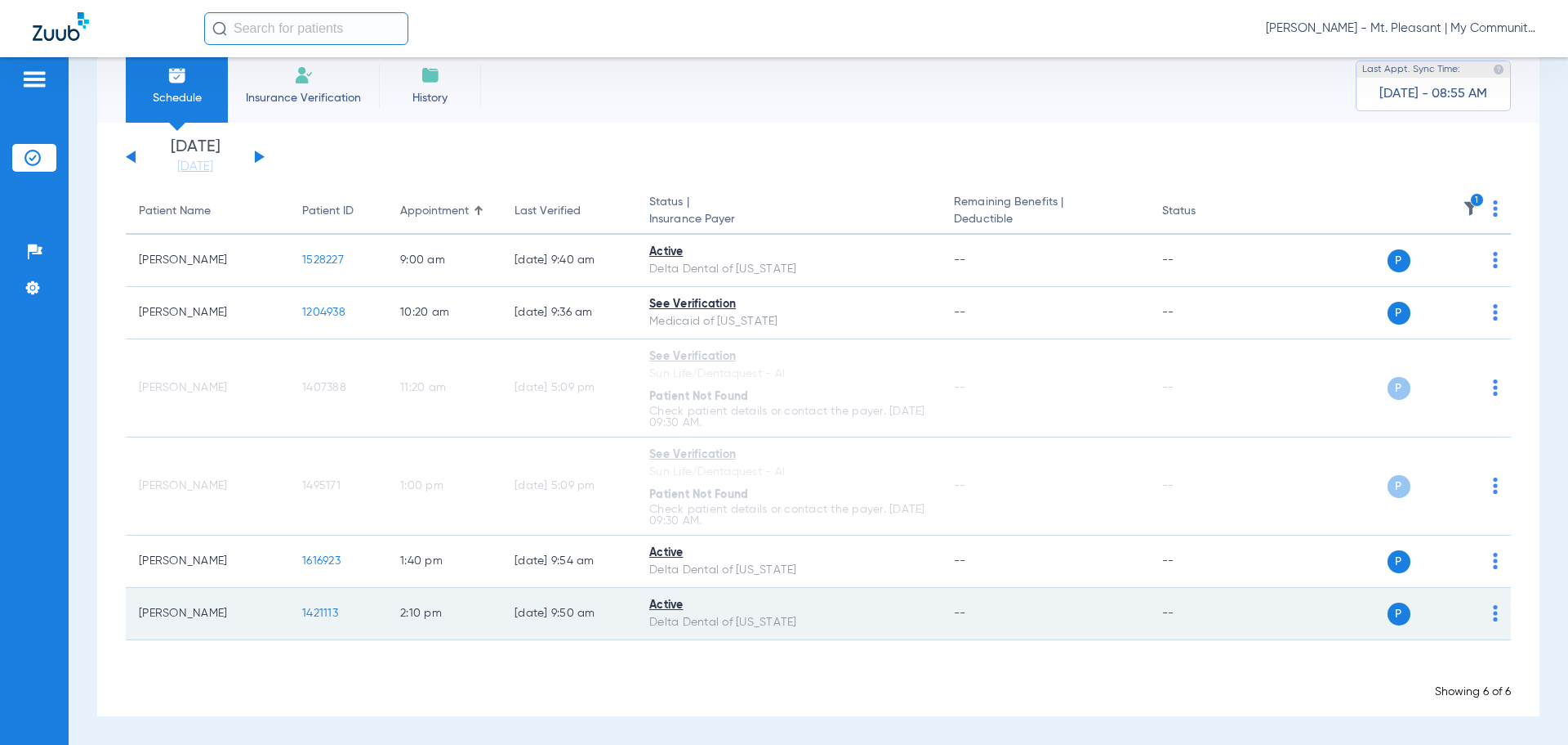
click at [310, 567] on span "1421113" at bounding box center [319, 612] width 36 height 11
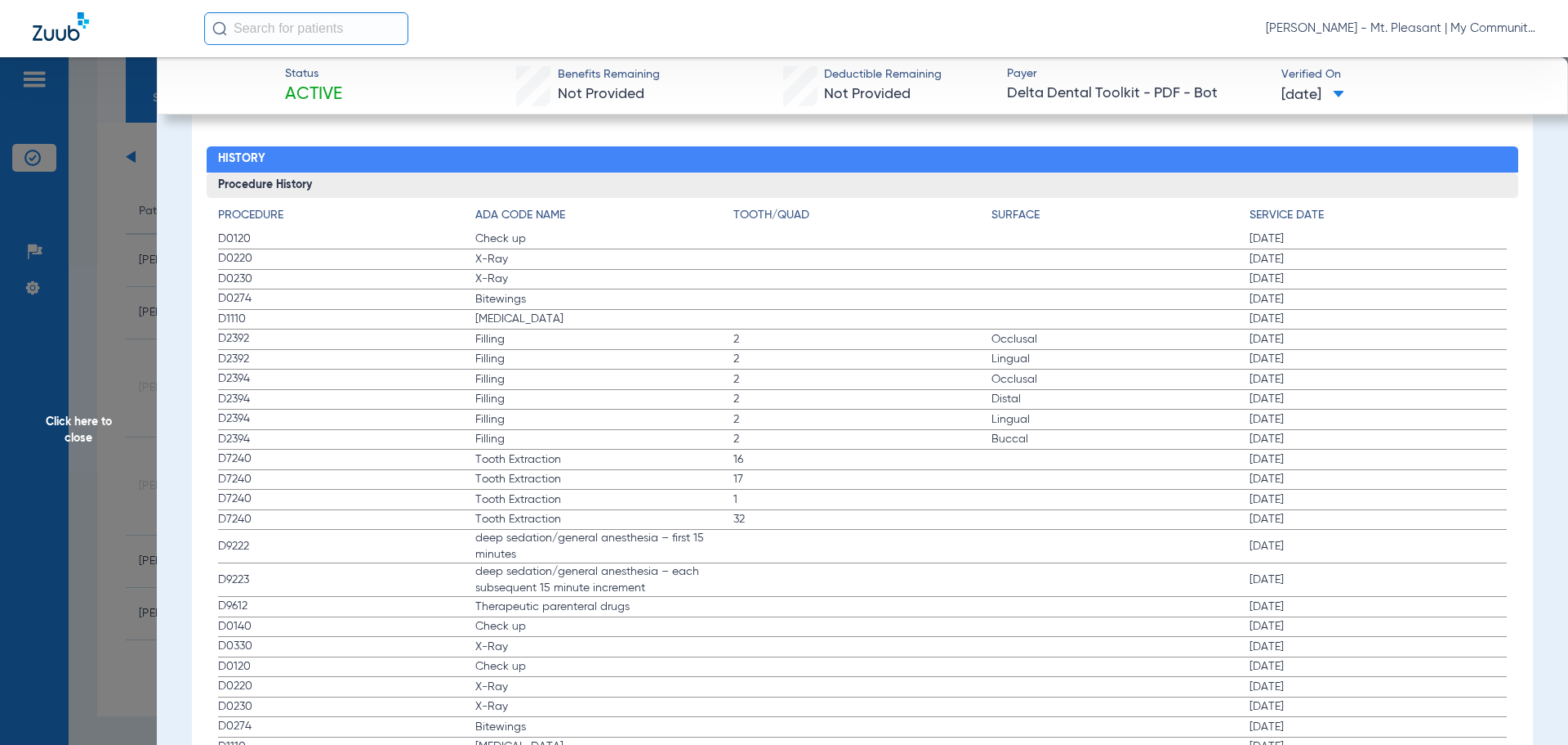
scroll to position [1635, 0]
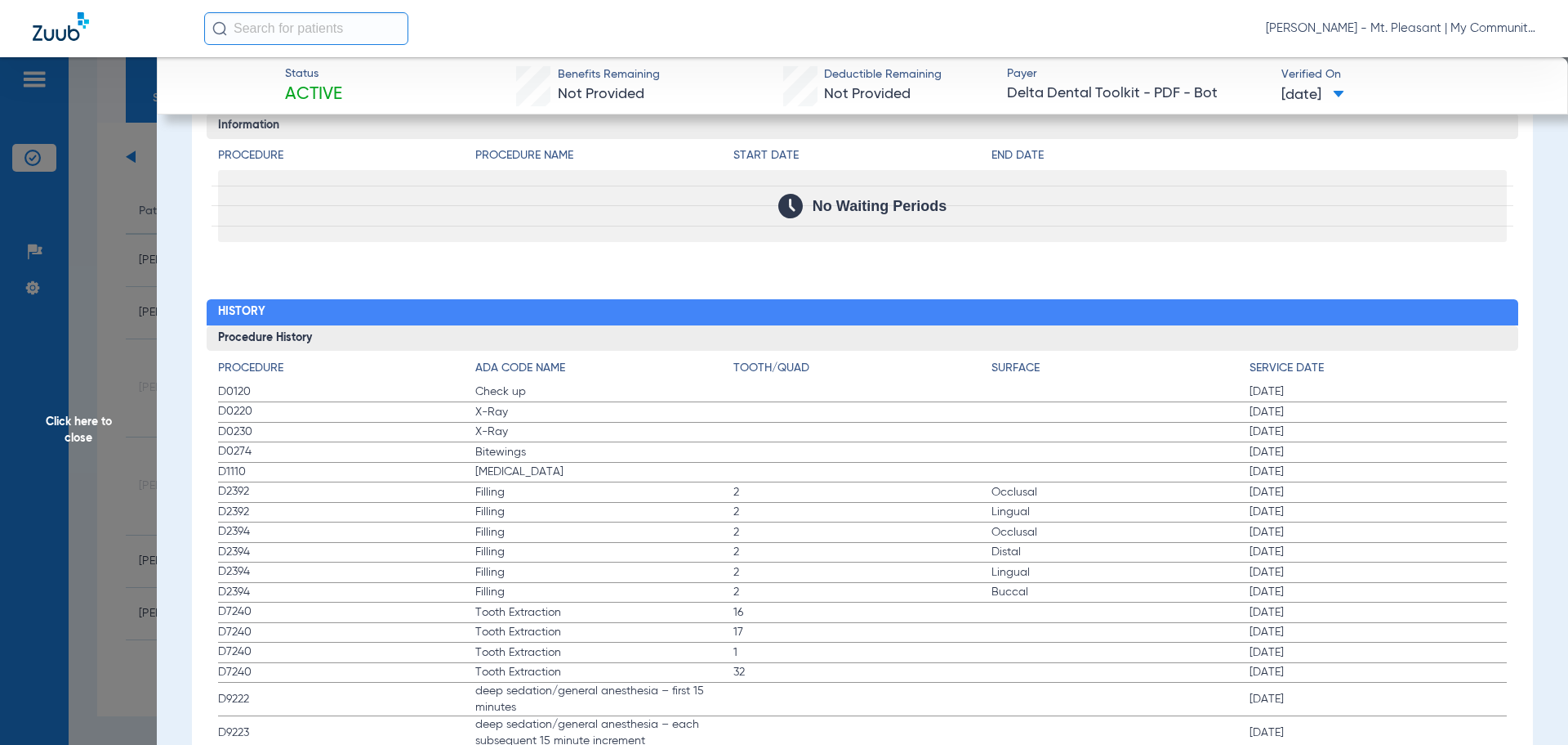
drag, startPoint x: 250, startPoint y: 396, endPoint x: 487, endPoint y: 465, distance: 246.8
click at [52, 391] on span "Click here to close" at bounding box center [78, 430] width 157 height 745
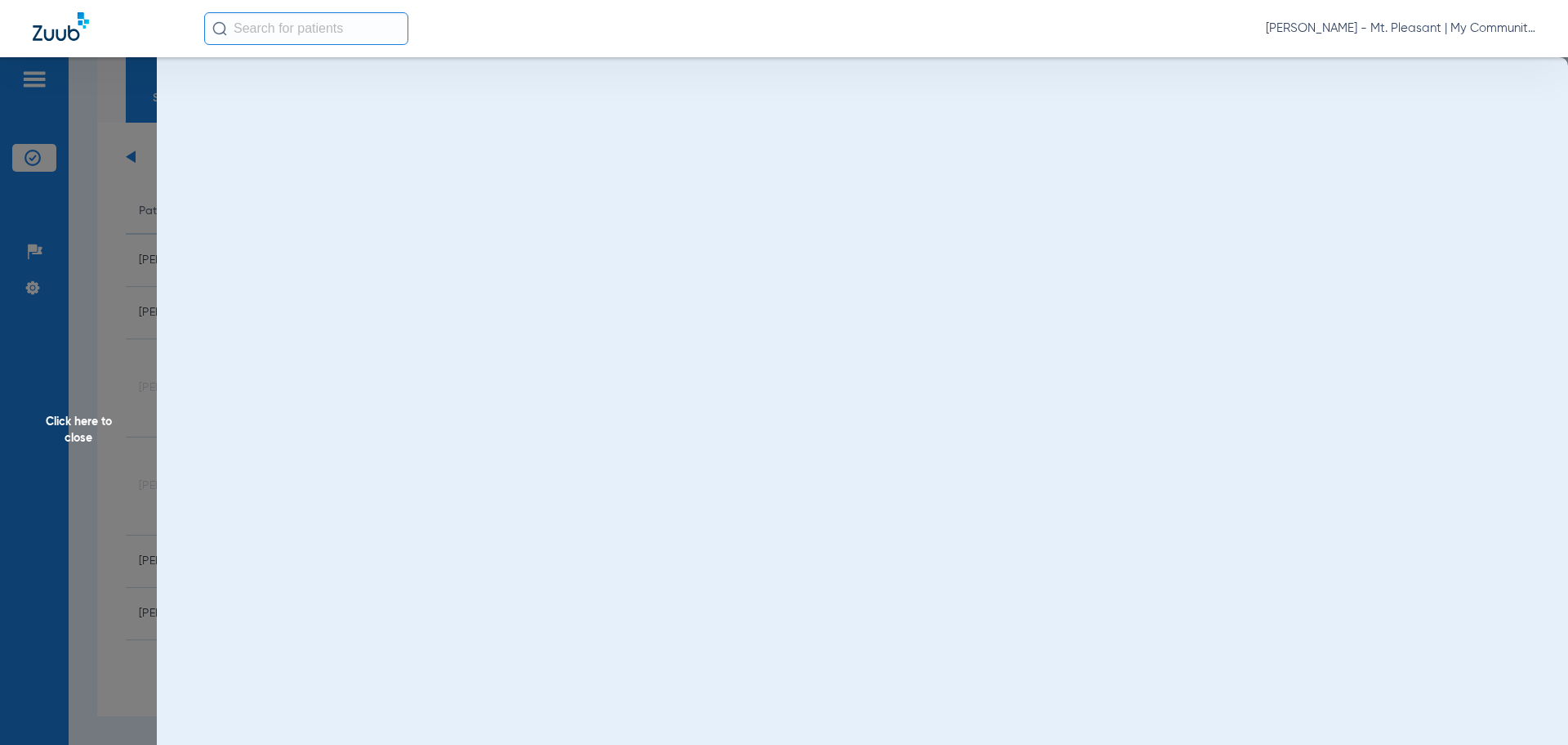
scroll to position [0, 0]
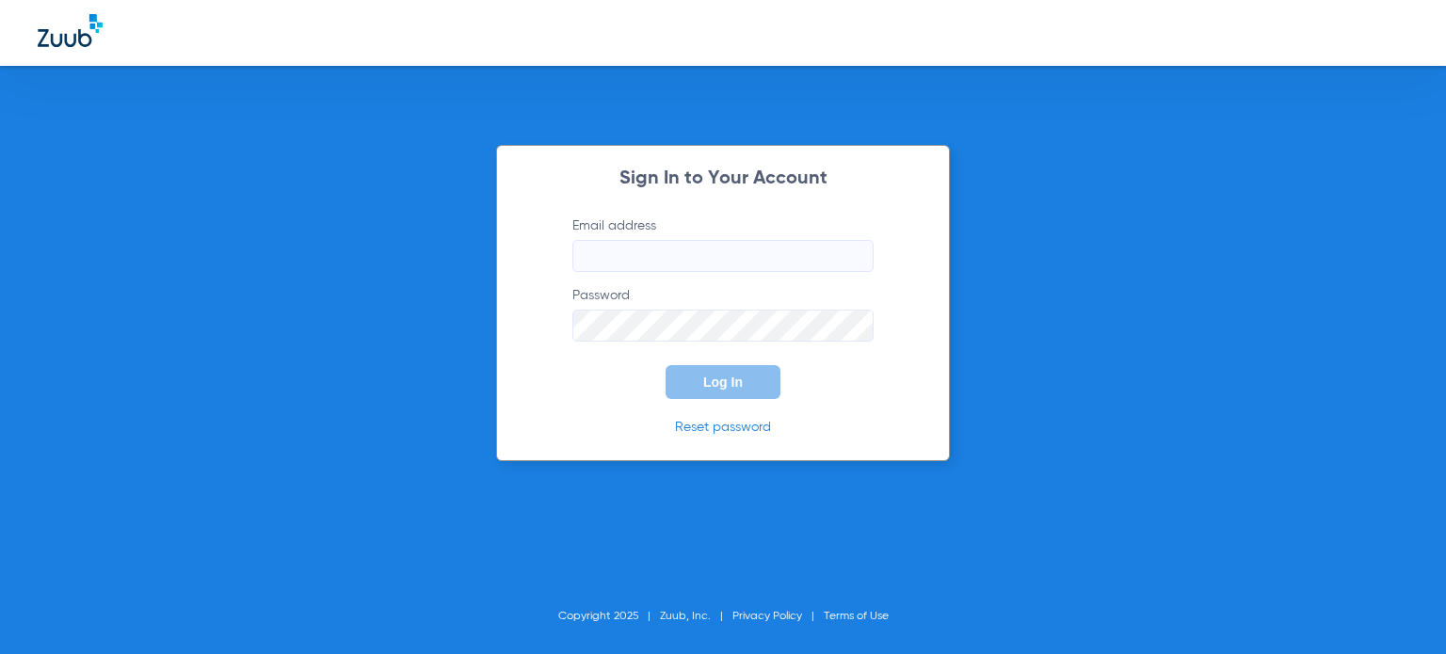
type input "[EMAIL_ADDRESS][DOMAIN_NAME]"
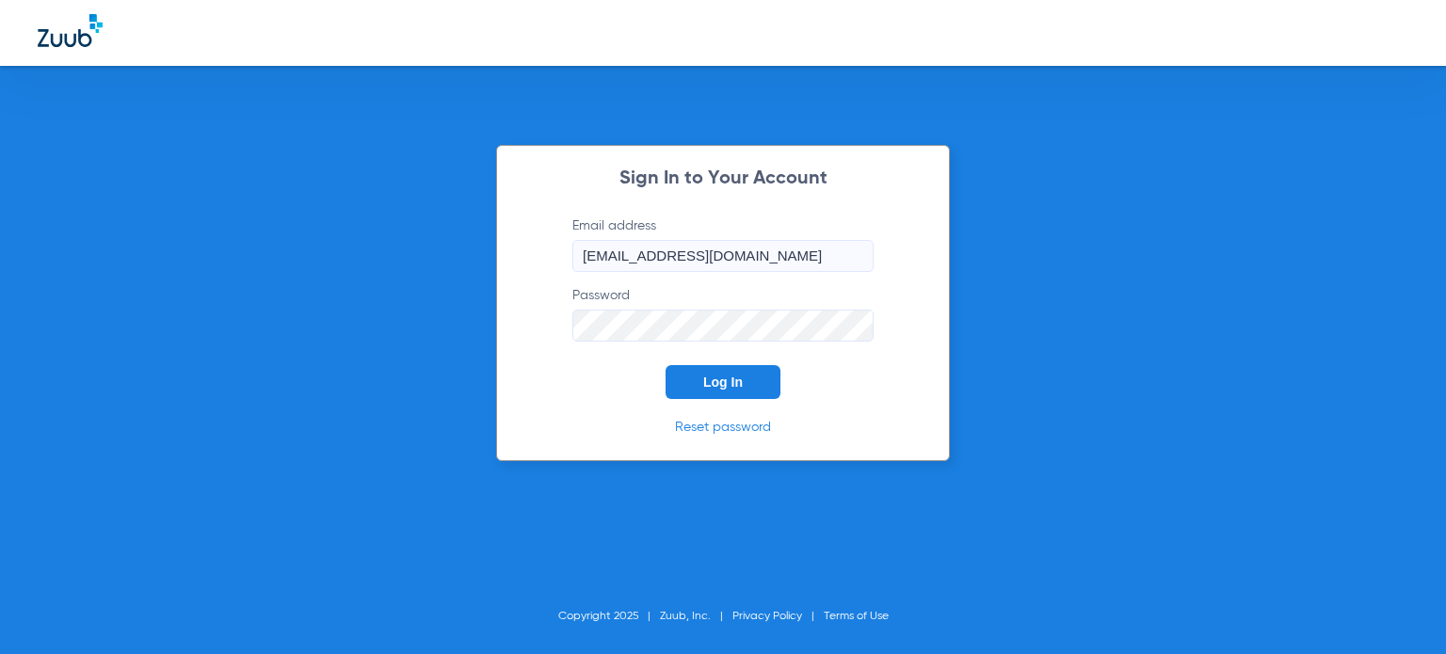
click at [730, 398] on button "Log In" at bounding box center [723, 382] width 115 height 34
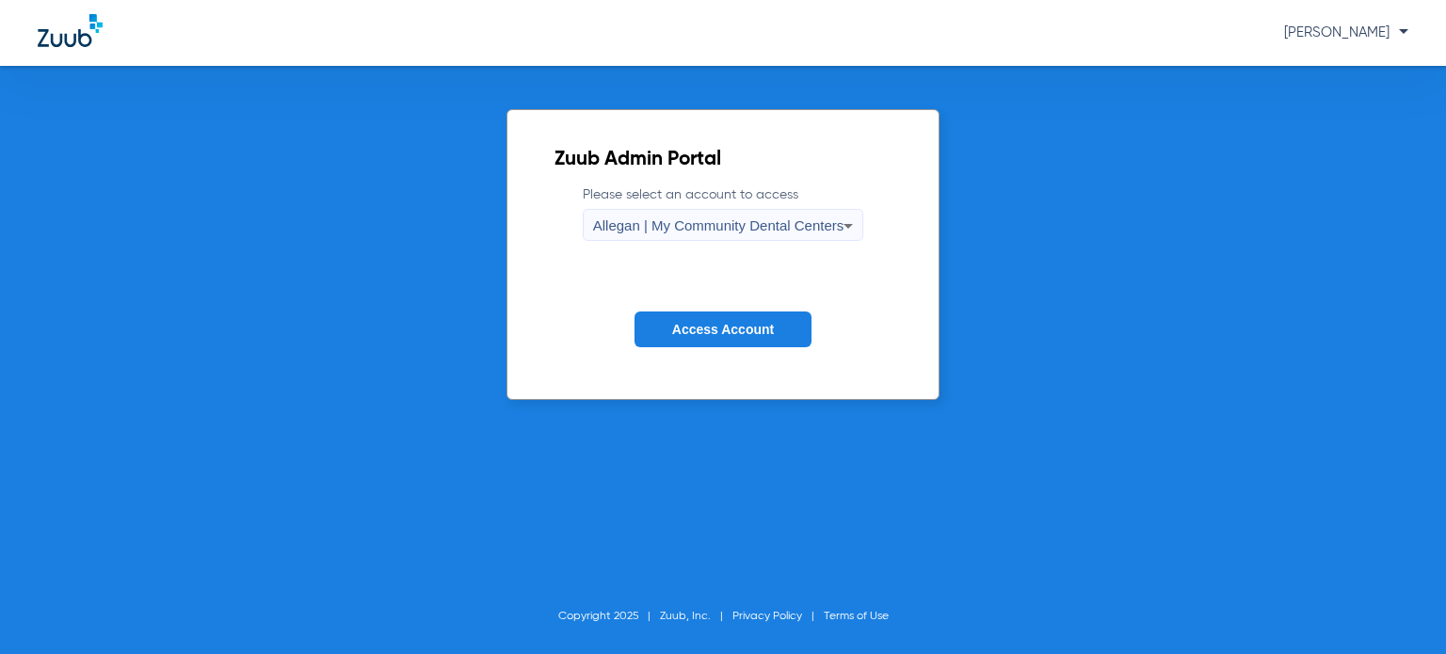
click at [684, 223] on span "Allegan | My Community Dental Centers" at bounding box center [718, 225] width 251 height 16
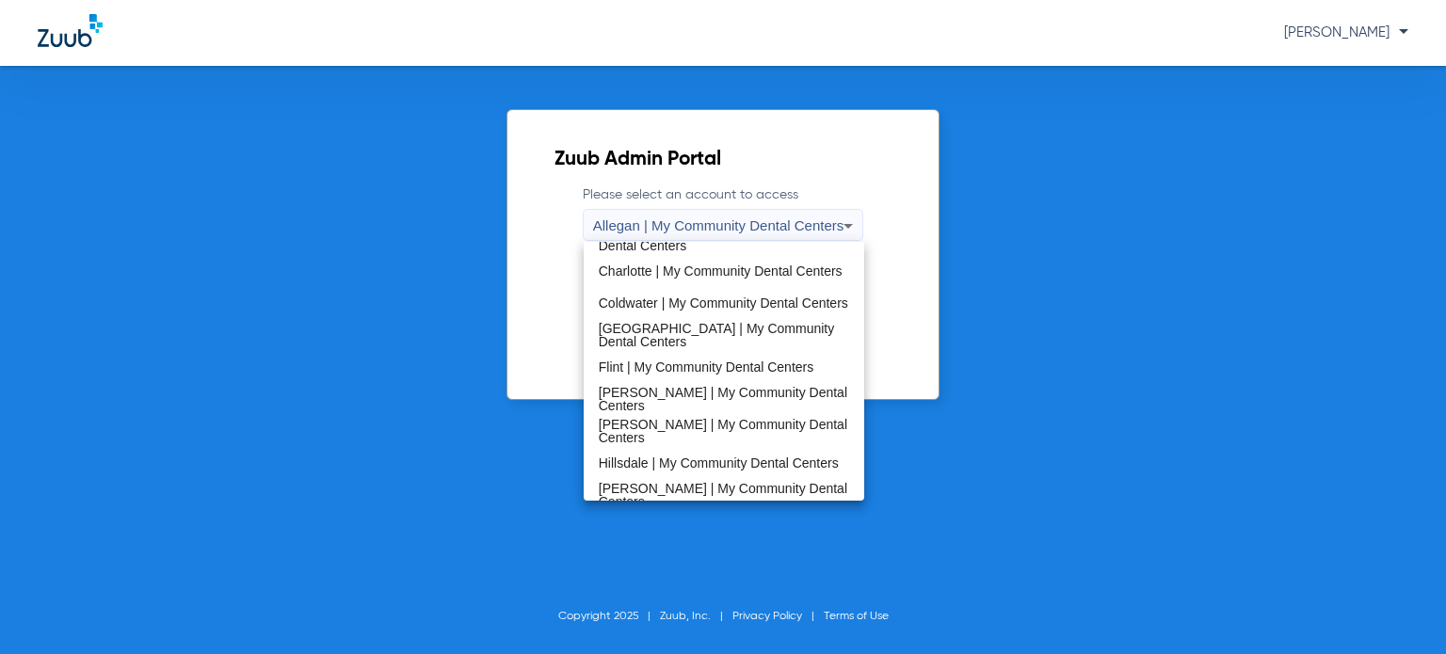
scroll to position [565, 0]
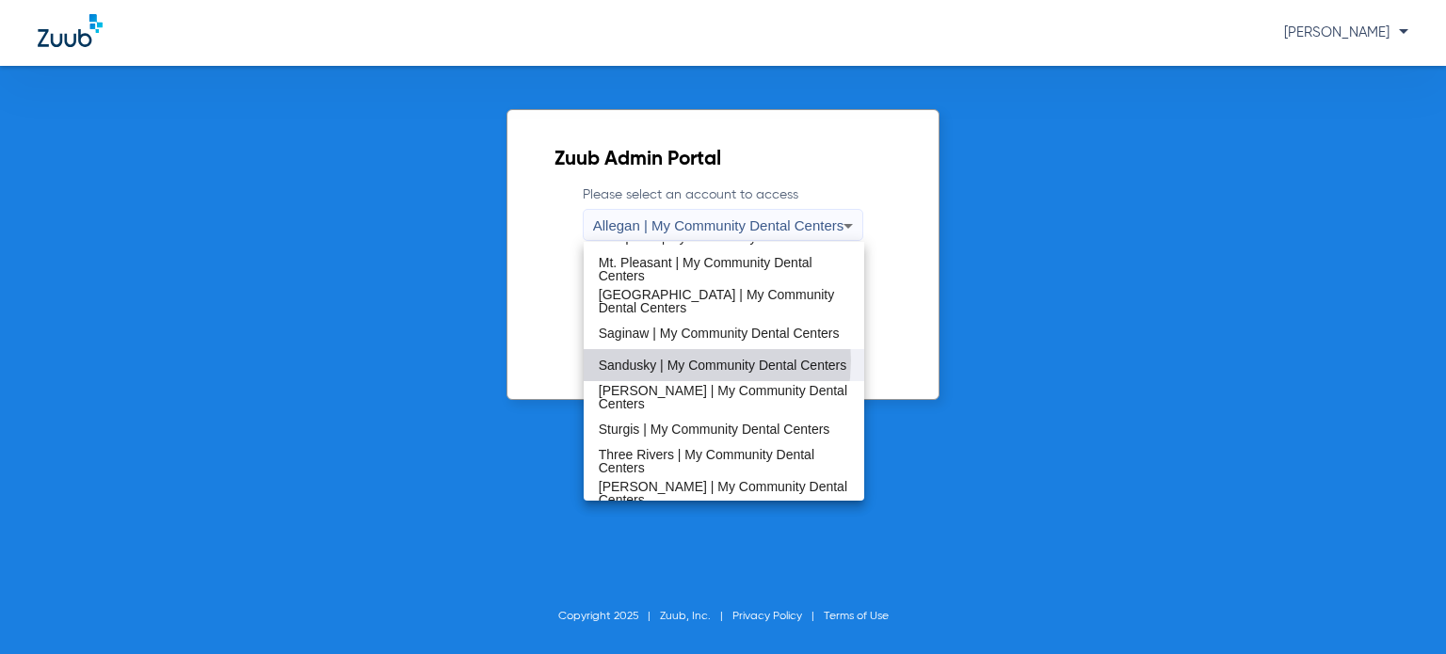
click at [676, 360] on span "Sandusky | My Community Dental Centers" at bounding box center [723, 365] width 249 height 13
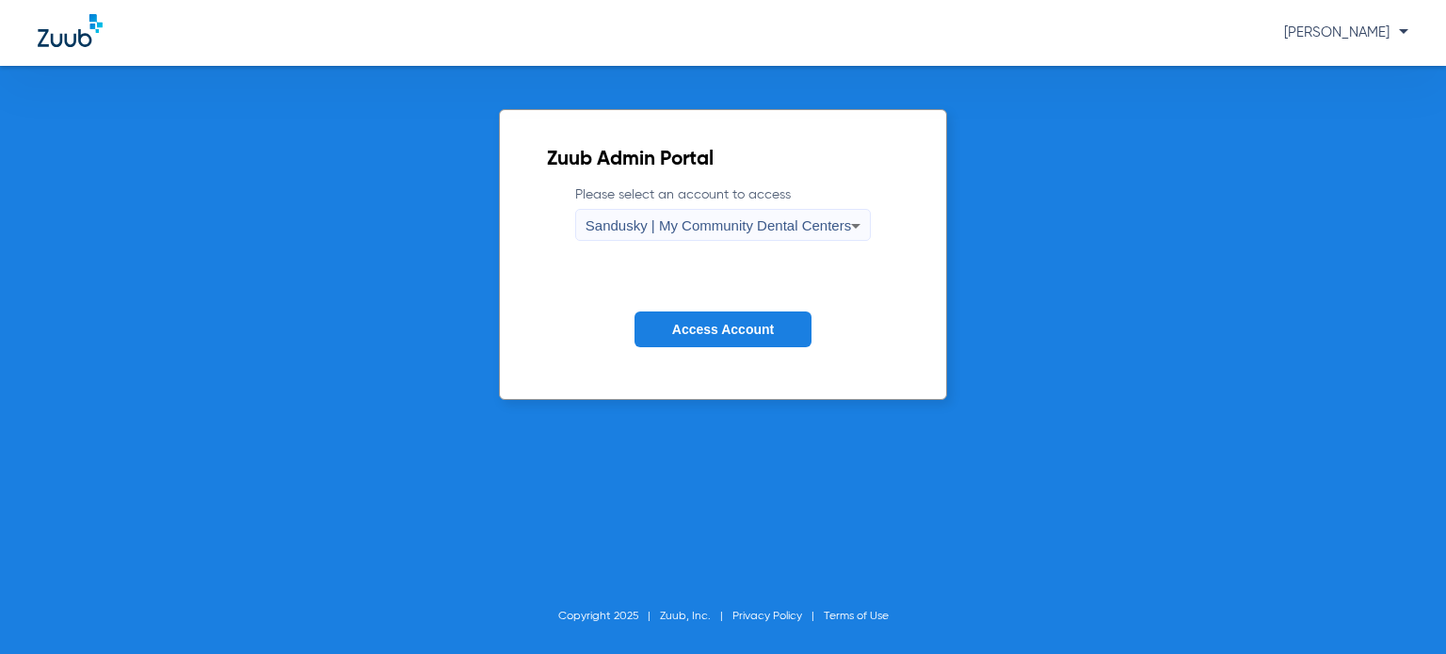
click at [695, 324] on span "Access Account" at bounding box center [723, 329] width 102 height 15
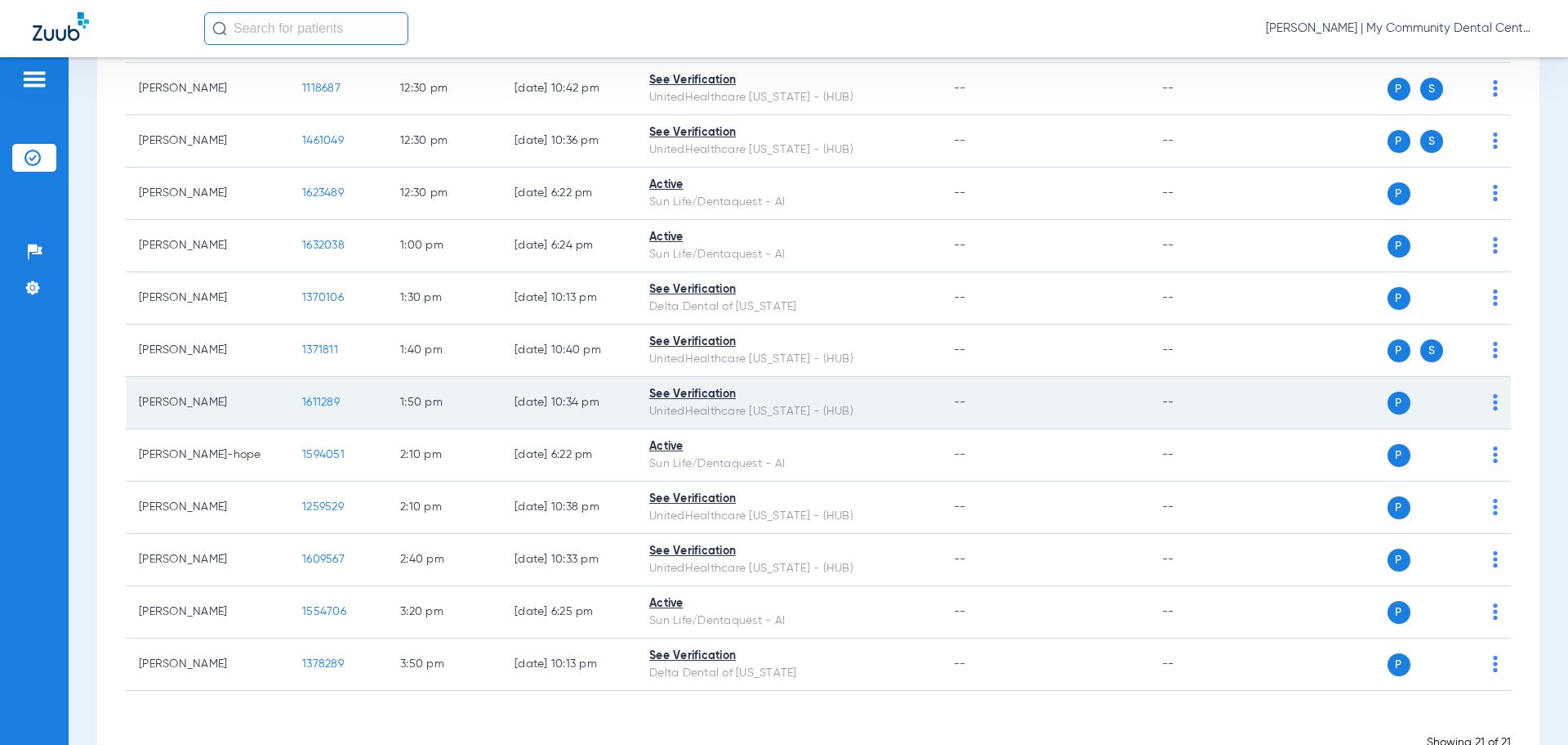
scroll to position [775, 0]
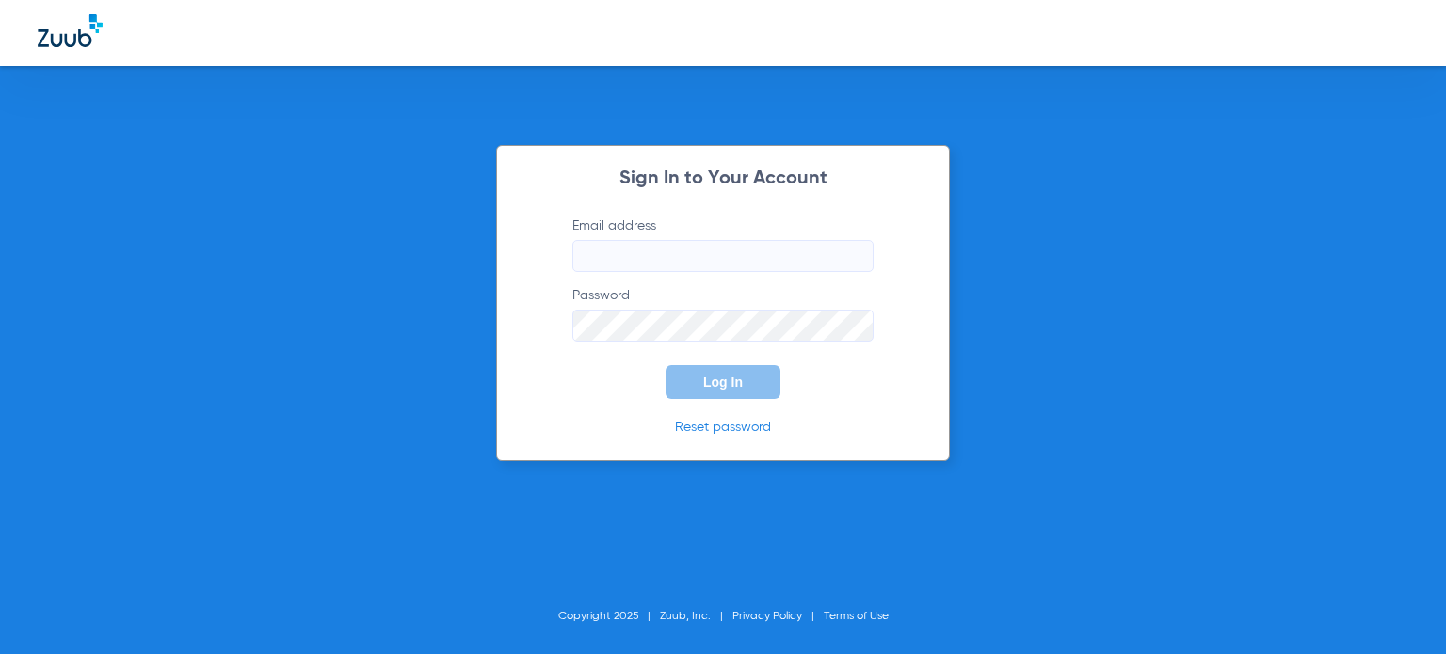
type input "[EMAIL_ADDRESS][DOMAIN_NAME]"
click at [698, 380] on button "Log In" at bounding box center [723, 382] width 115 height 34
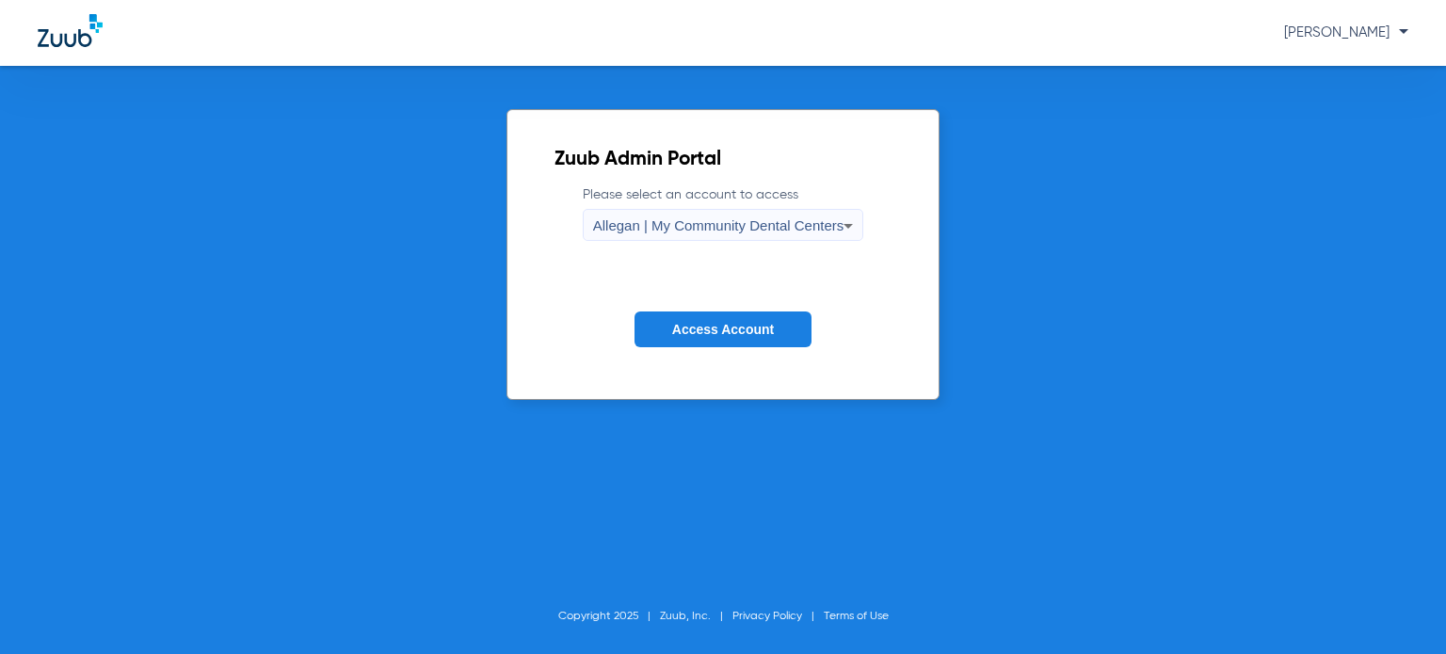
click at [655, 214] on div "Allegan | My Community Dental Centers" at bounding box center [718, 226] width 251 height 32
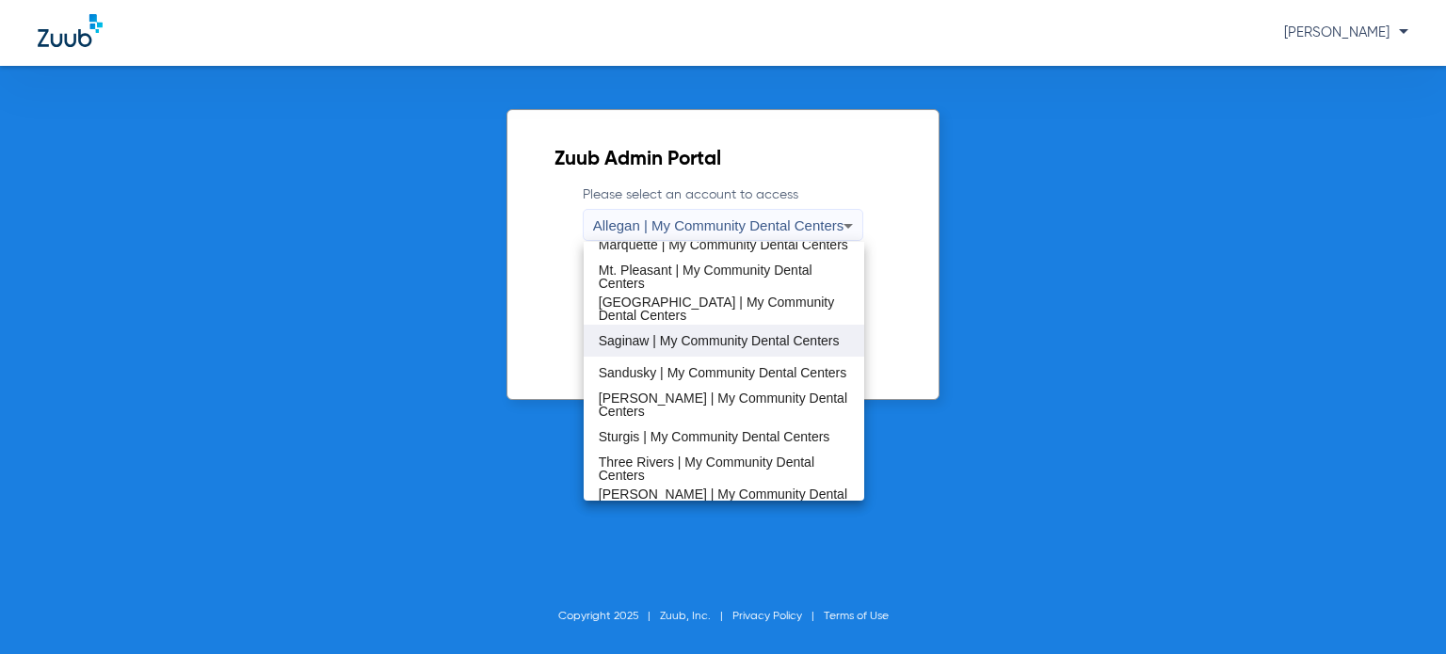
scroll to position [565, 0]
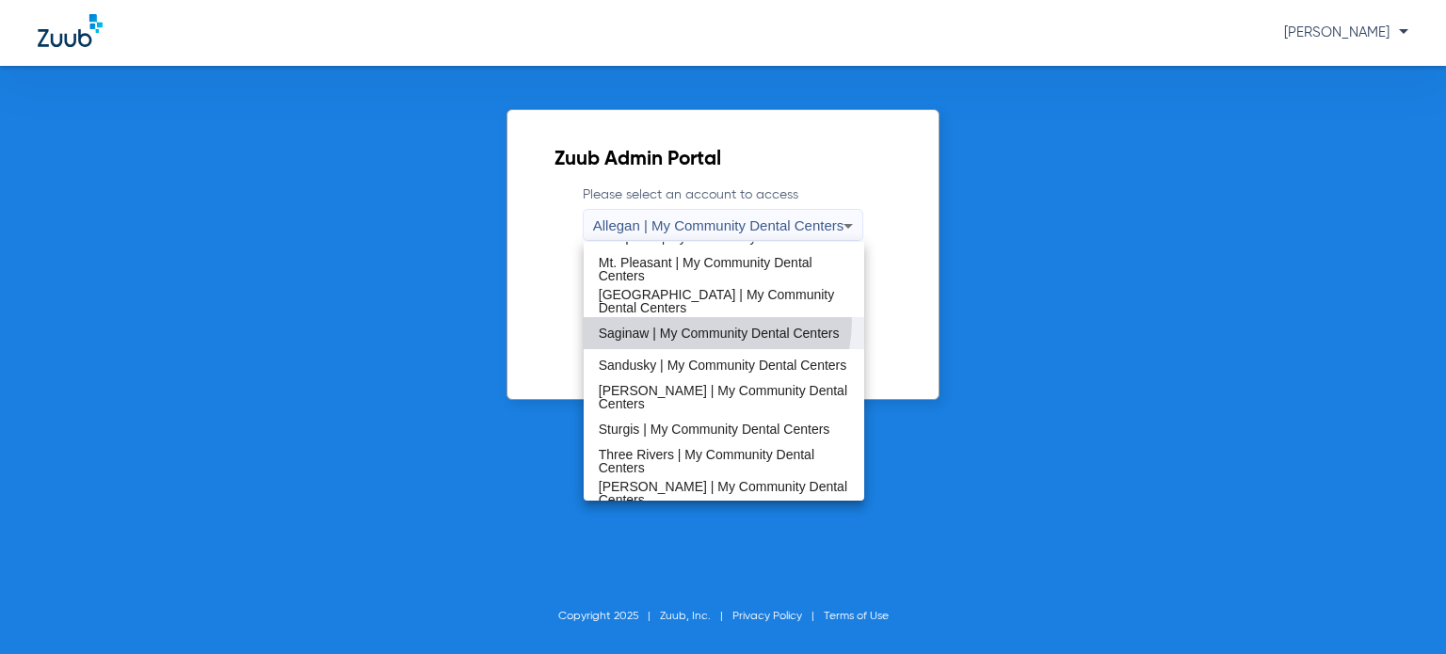
click at [704, 327] on span "Saginaw | My Community Dental Centers" at bounding box center [719, 333] width 241 height 13
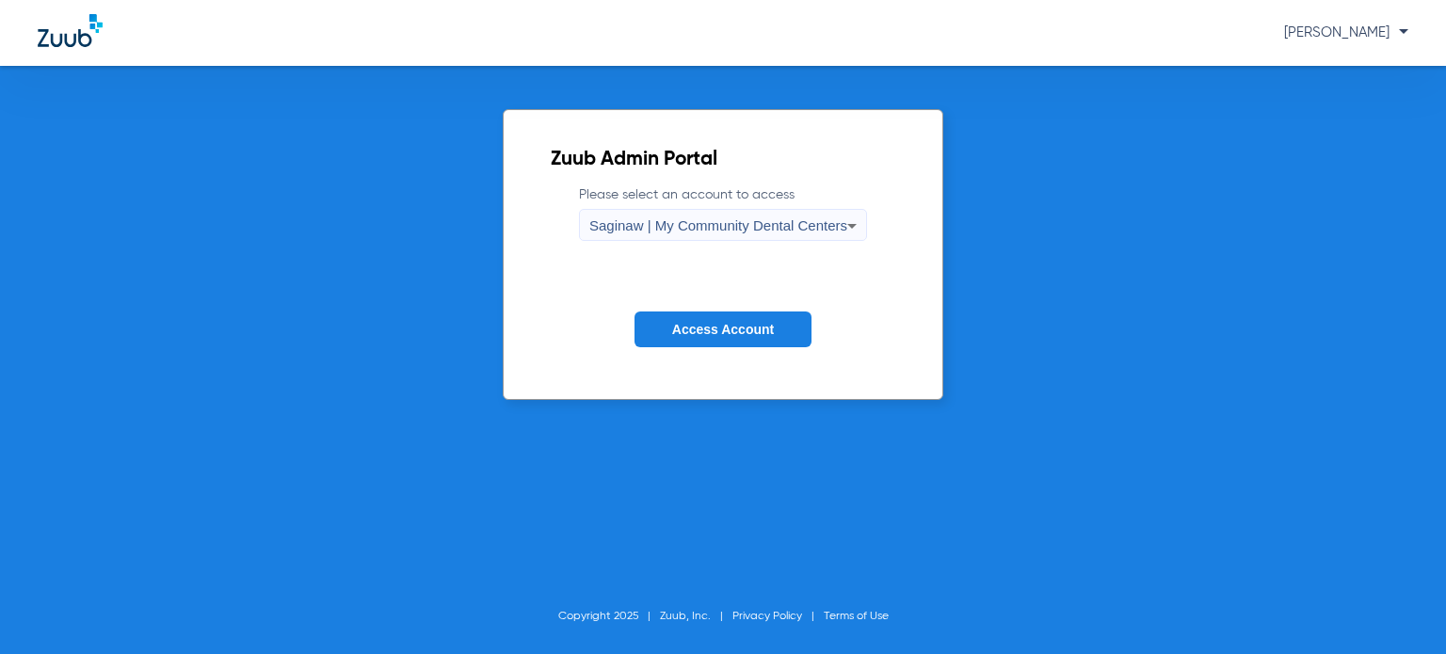
click at [702, 317] on button "Access Account" at bounding box center [722, 330] width 177 height 37
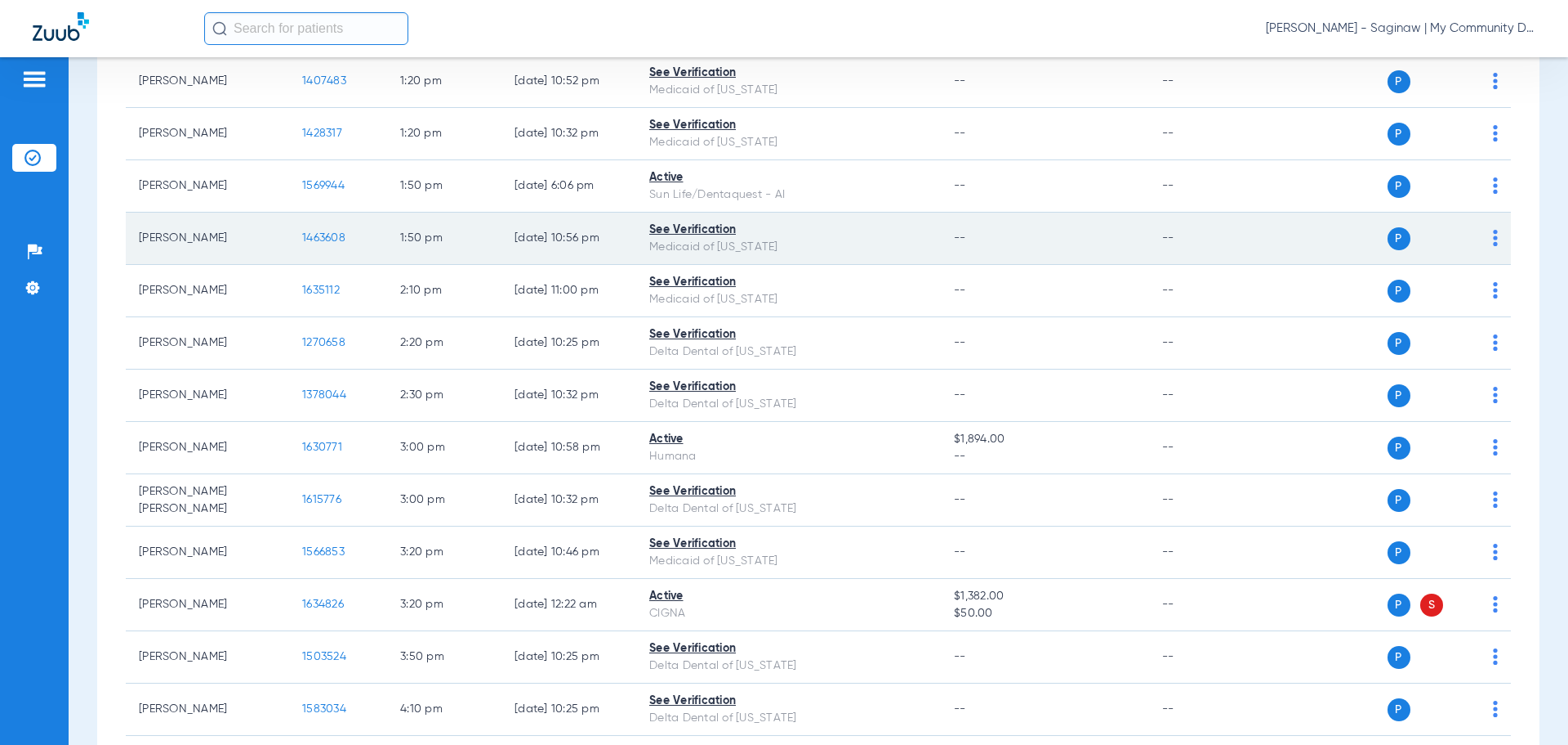
scroll to position [1567, 0]
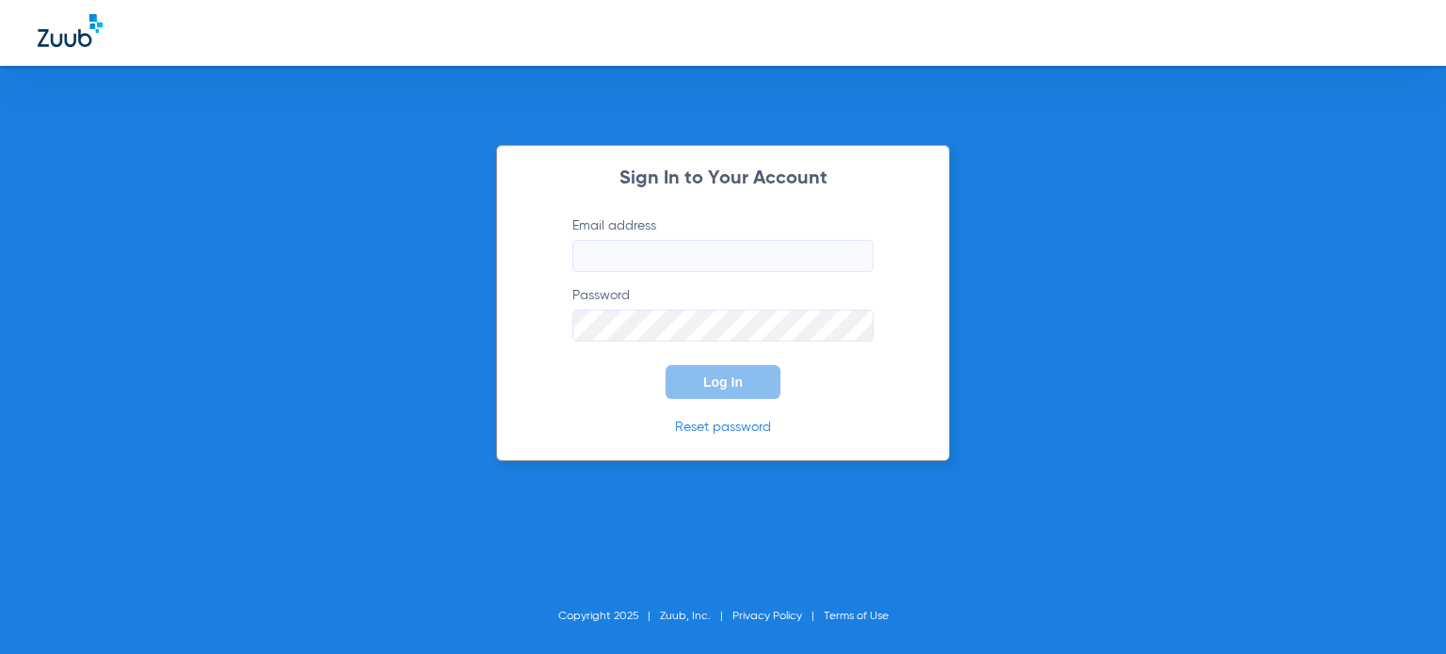
type input "twillis@mydental.org"
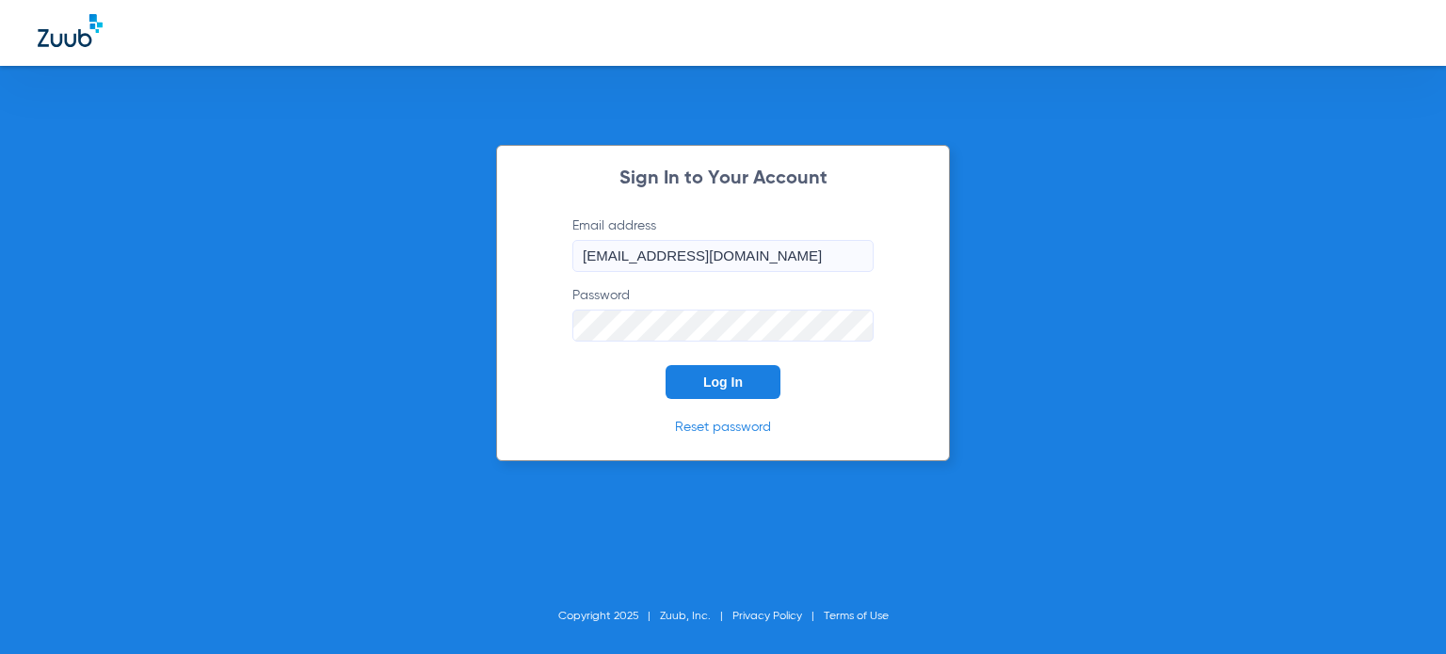
click at [703, 377] on button "Log In" at bounding box center [723, 382] width 115 height 34
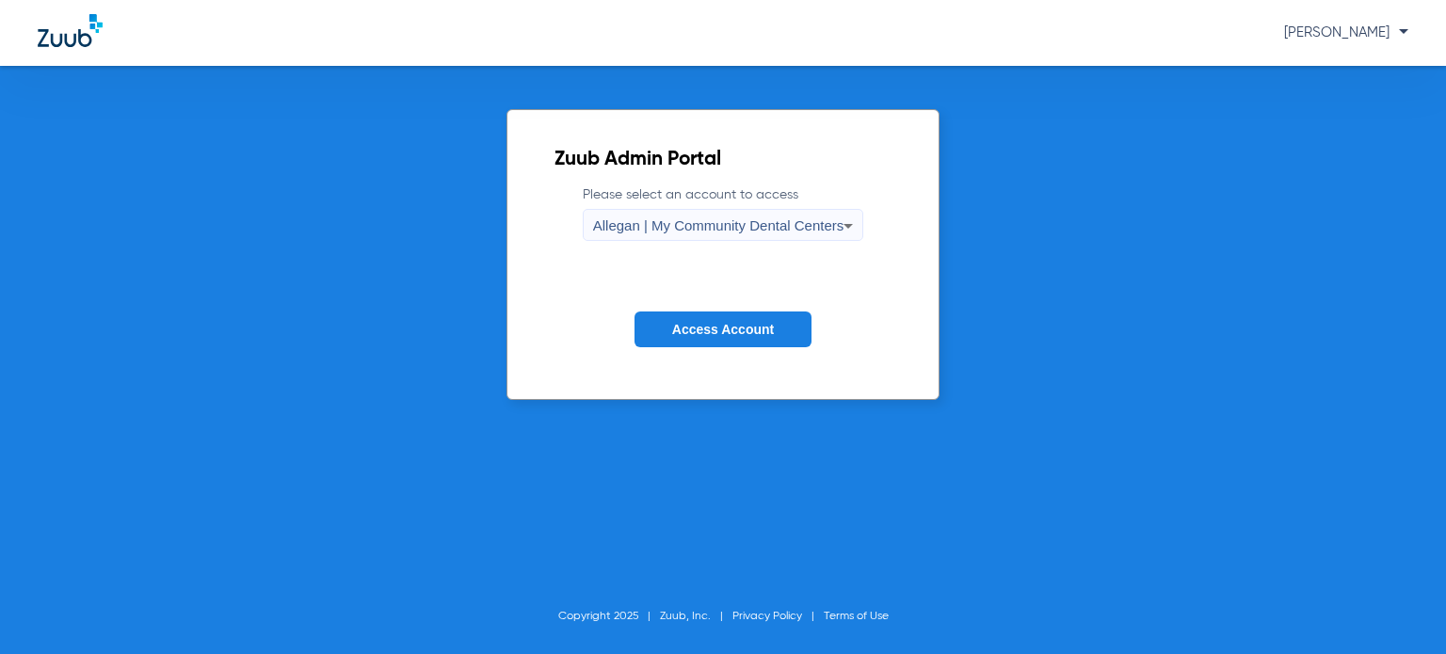
click at [613, 231] on span "Allegan | My Community Dental Centers" at bounding box center [718, 225] width 251 height 16
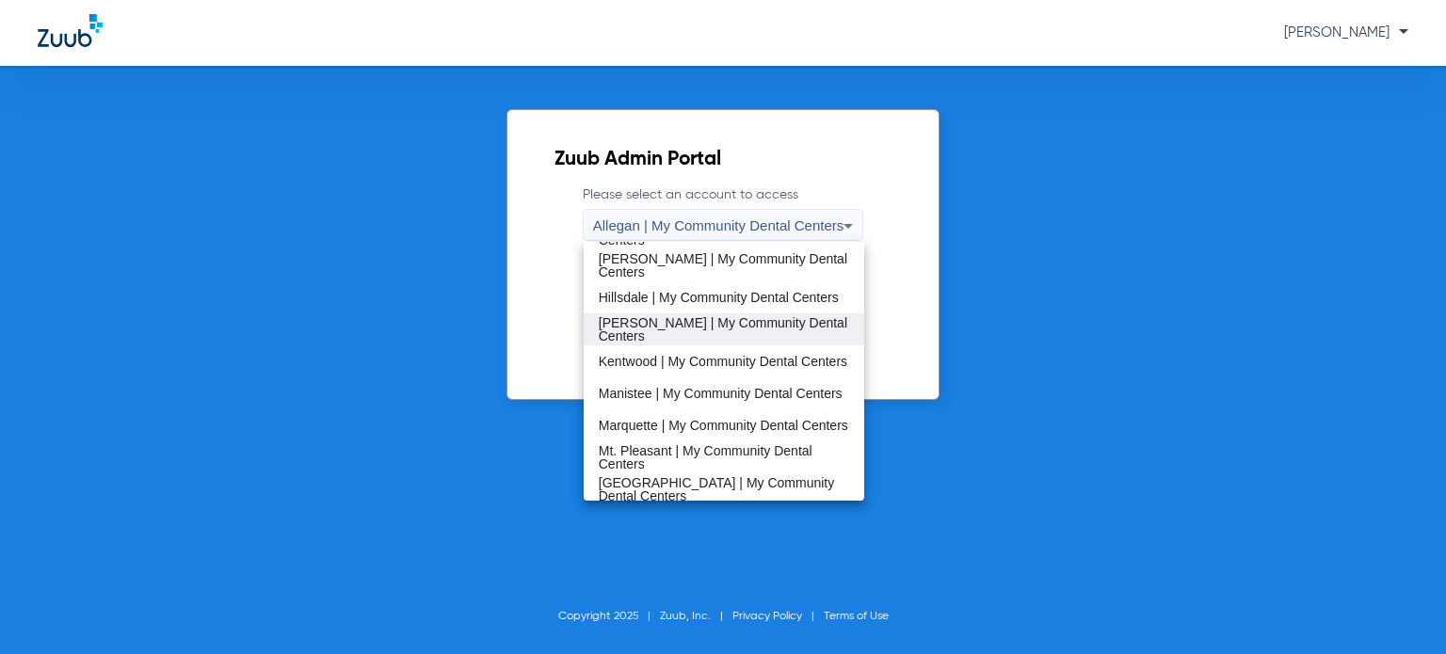
scroll to position [471, 0]
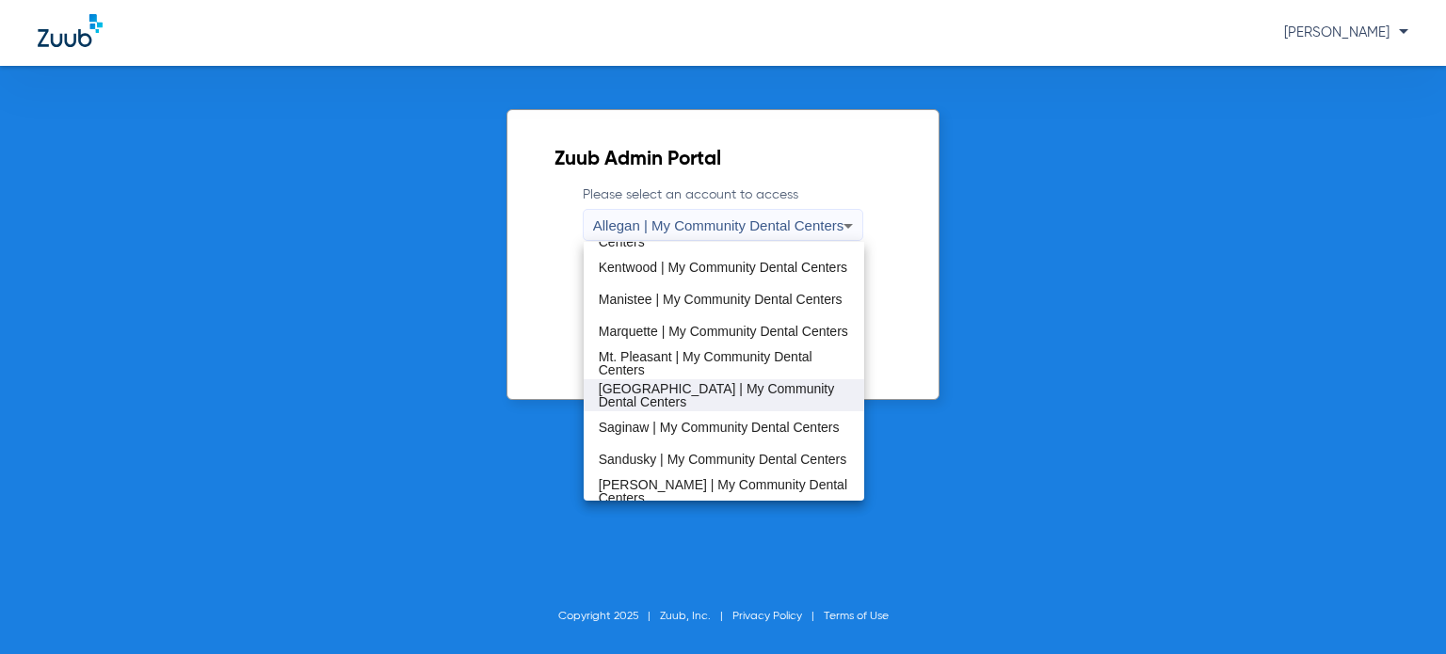
click at [677, 379] on mat-option "Port Huron | My Community Dental Centers" at bounding box center [724, 395] width 281 height 32
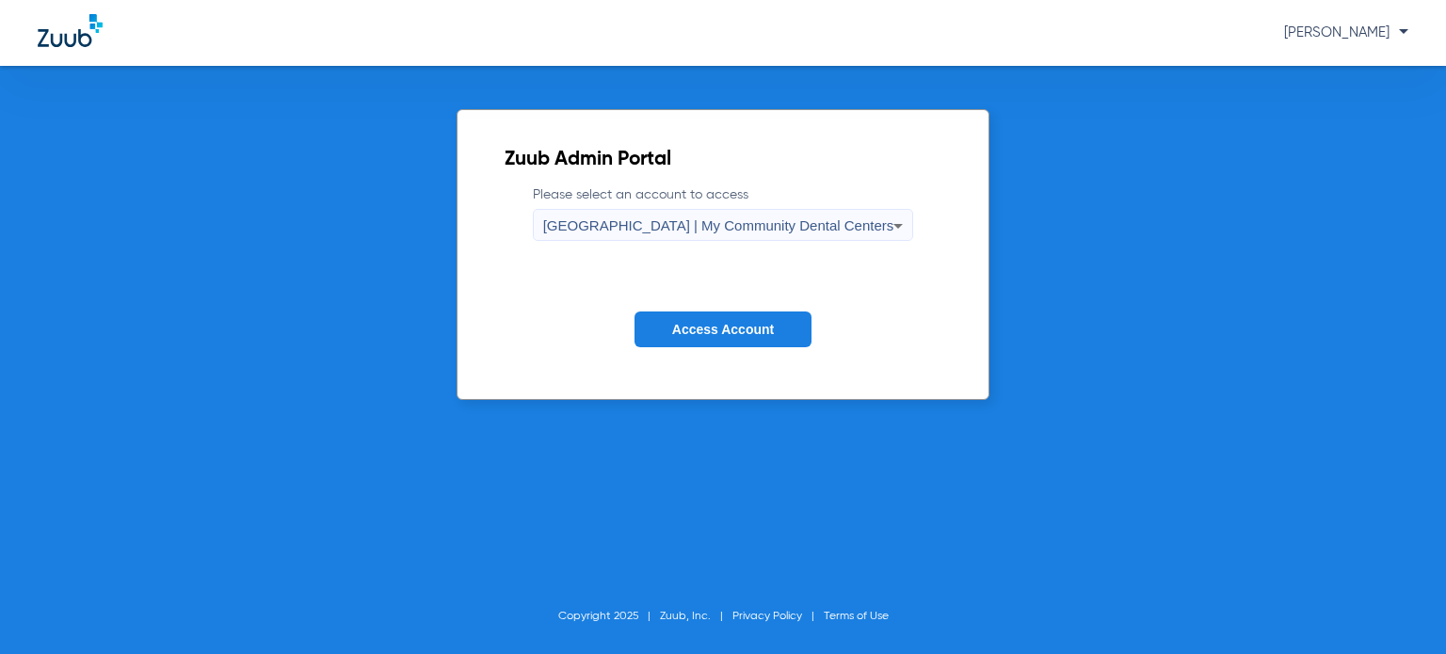
click at [687, 323] on span "Access Account" at bounding box center [723, 329] width 102 height 15
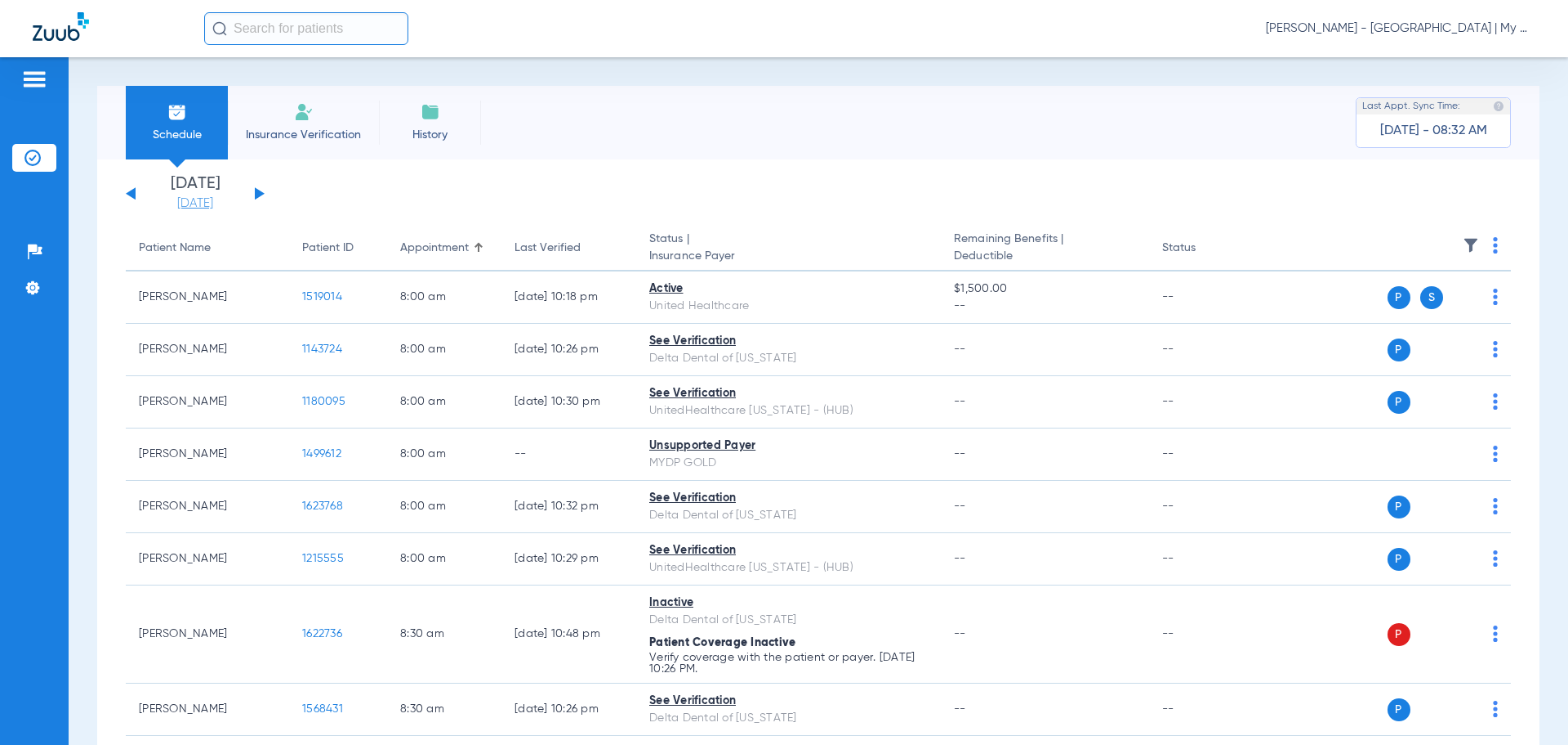
click at [201, 205] on link "[DATE]" at bounding box center [195, 203] width 98 height 16
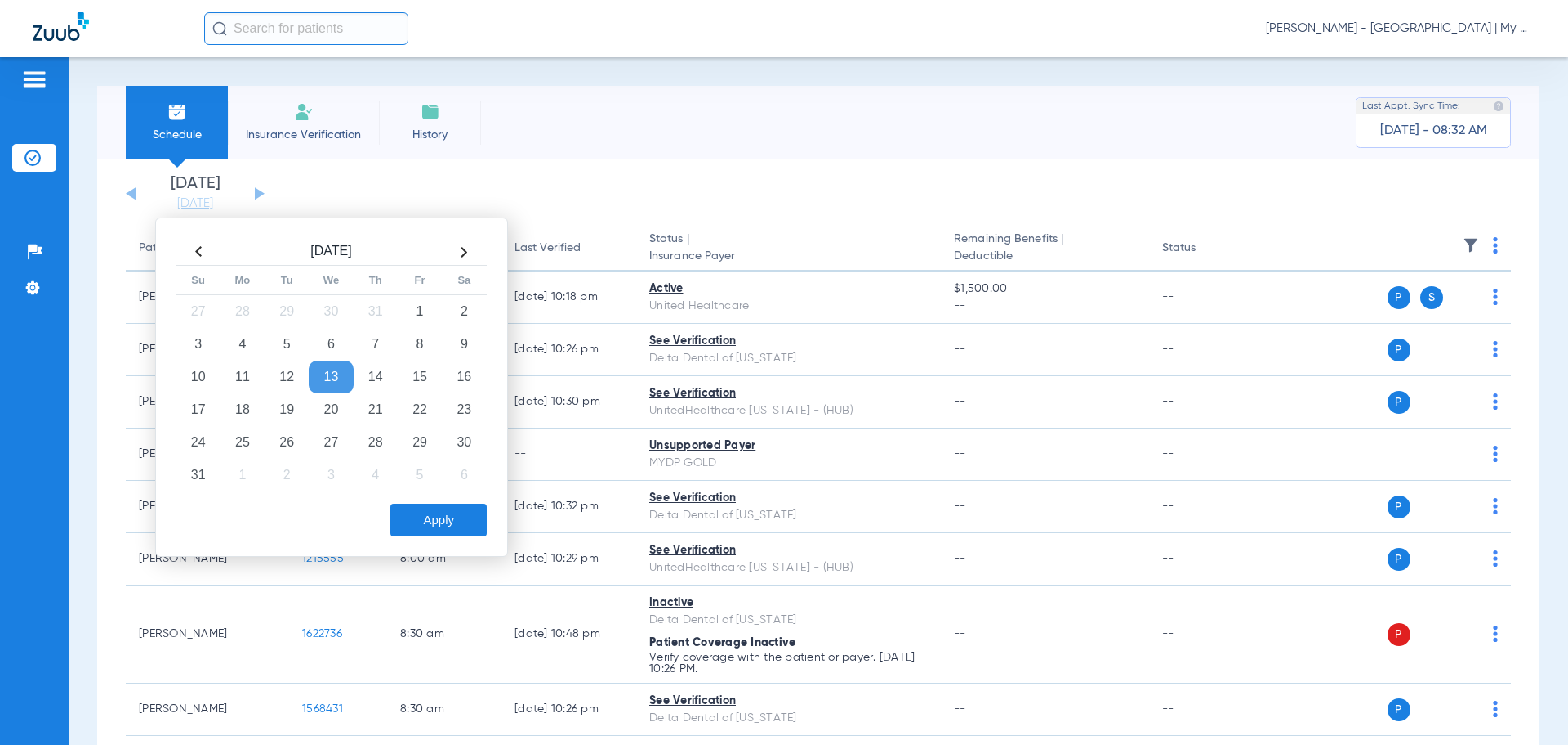
drag, startPoint x: 230, startPoint y: 405, endPoint x: 355, endPoint y: 458, distance: 135.8
click at [240, 411] on td "18" at bounding box center [242, 410] width 44 height 33
click at [426, 512] on button "Apply" at bounding box center [438, 520] width 96 height 33
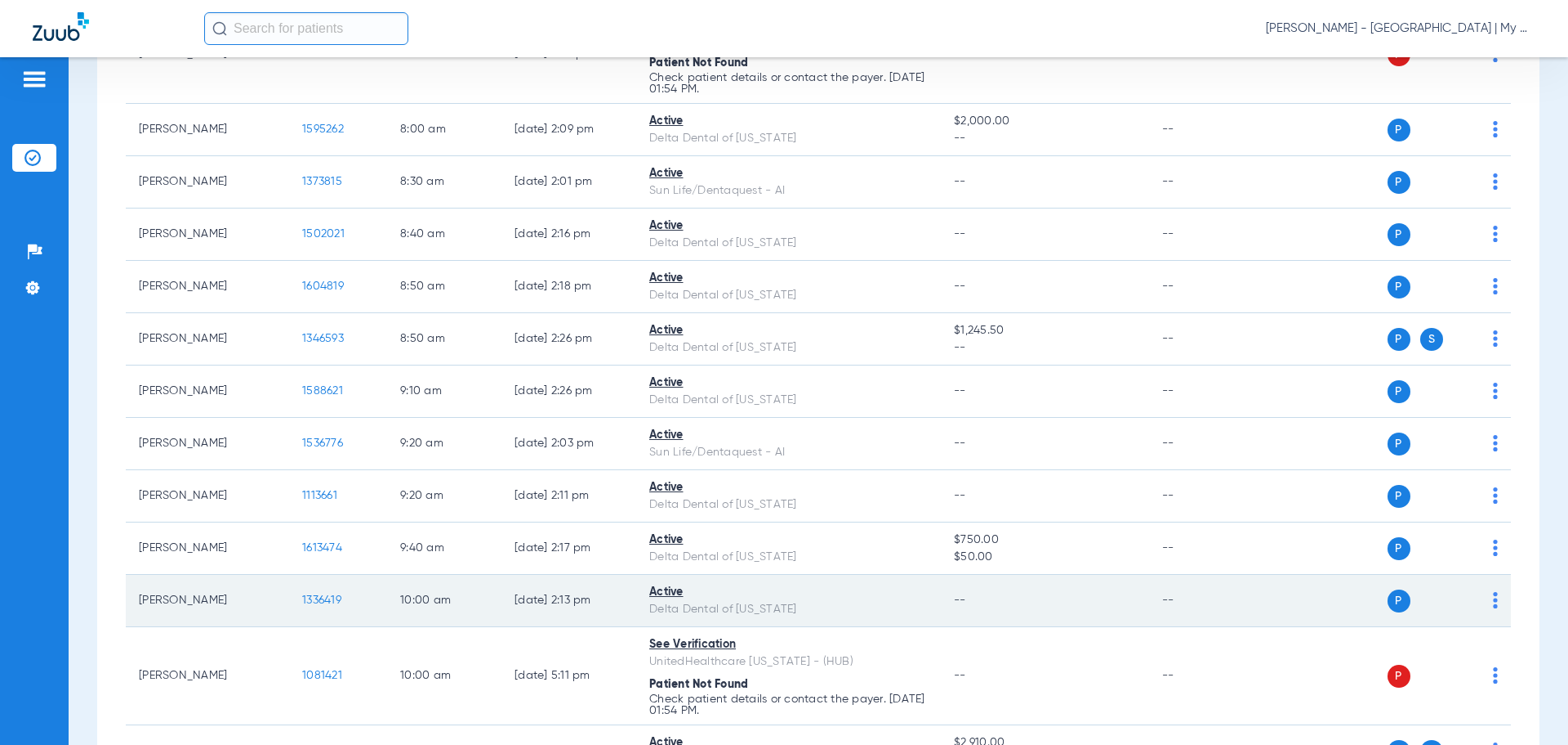
scroll to position [123, 0]
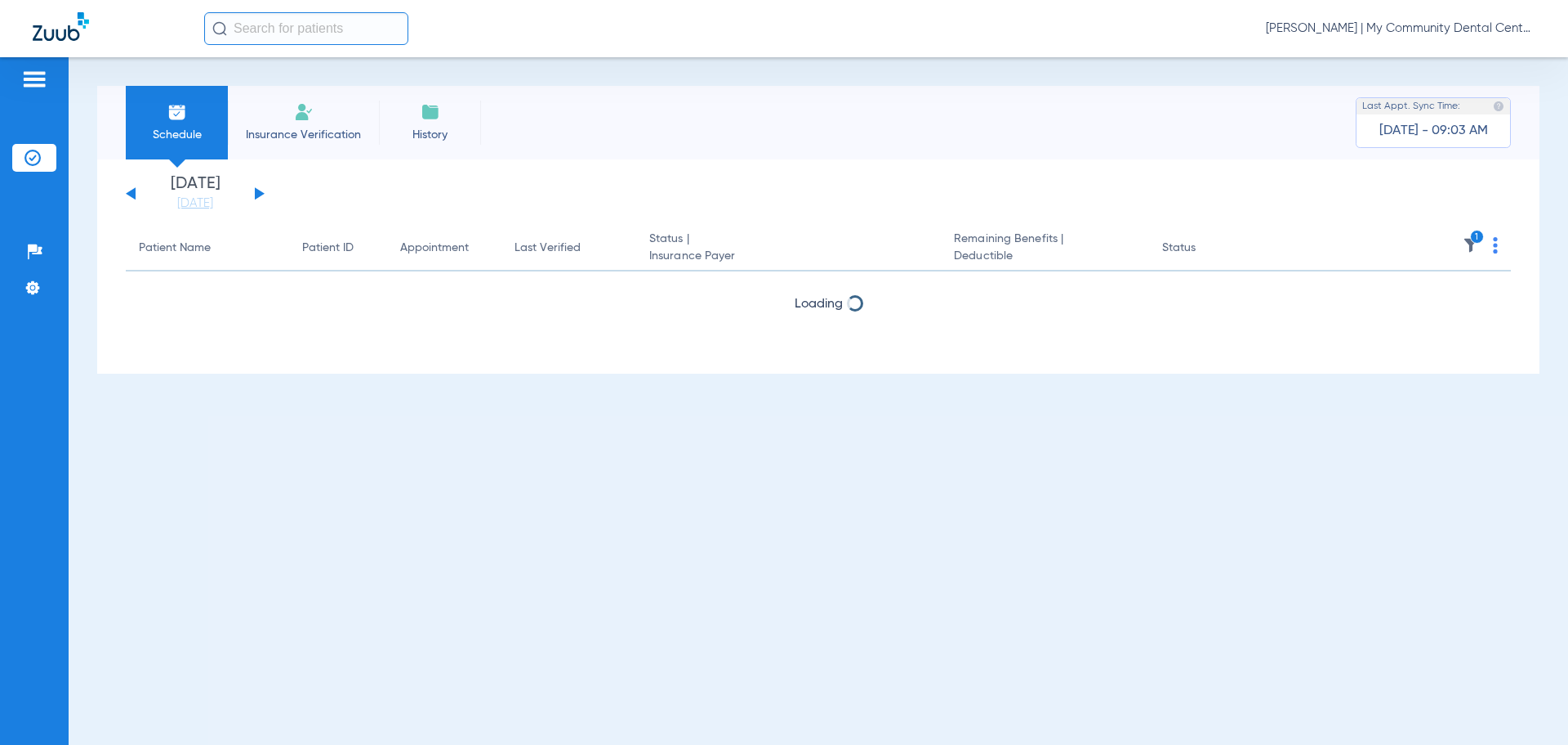
click at [1372, 25] on span "Tiara Willis - Sandusky | My Community Dental Centers" at bounding box center [1401, 29] width 270 height 16
click at [1444, 50] on button "Account Selection" at bounding box center [1474, 58] width 118 height 33
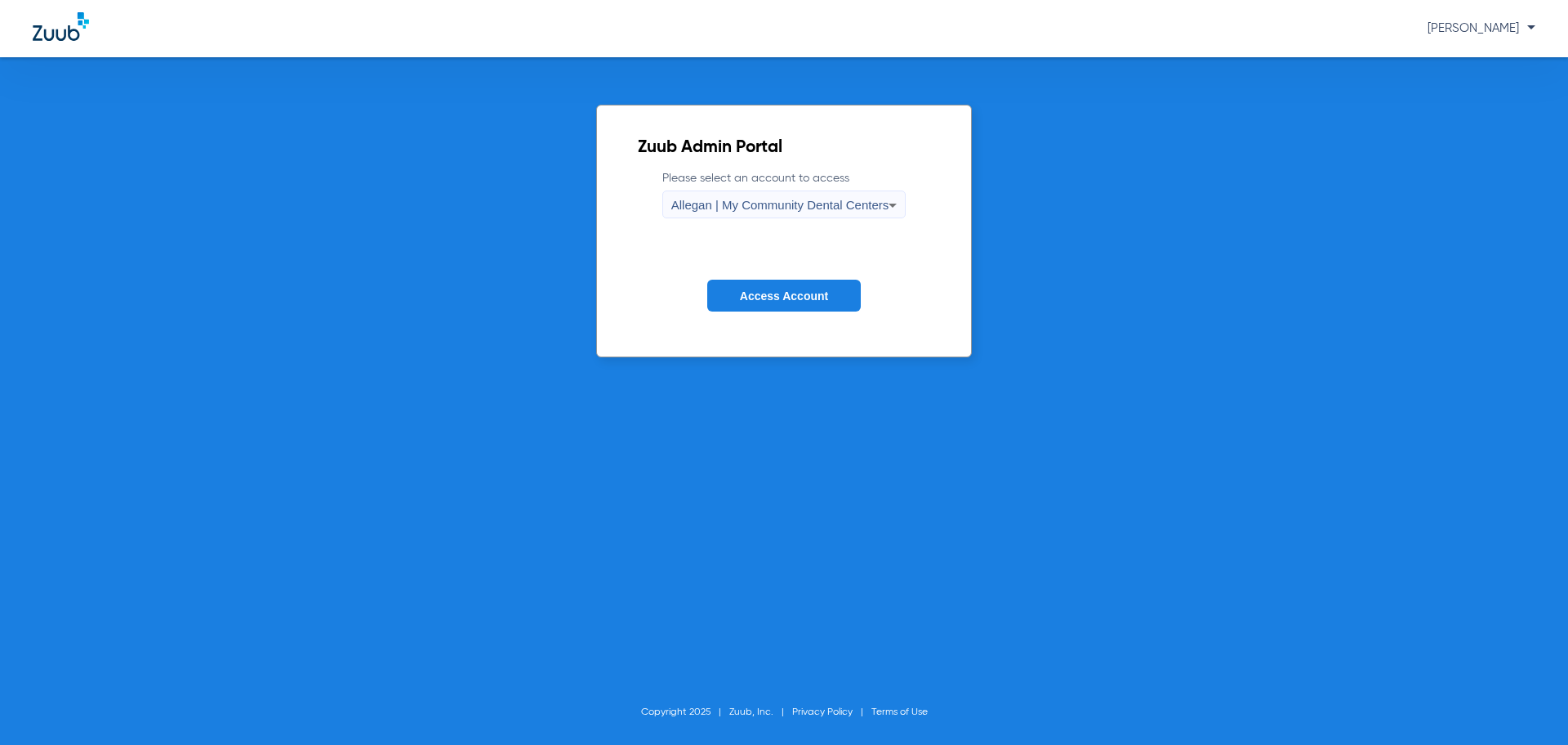
click at [755, 213] on div "Allegan | My Community Dental Centers" at bounding box center [780, 205] width 218 height 28
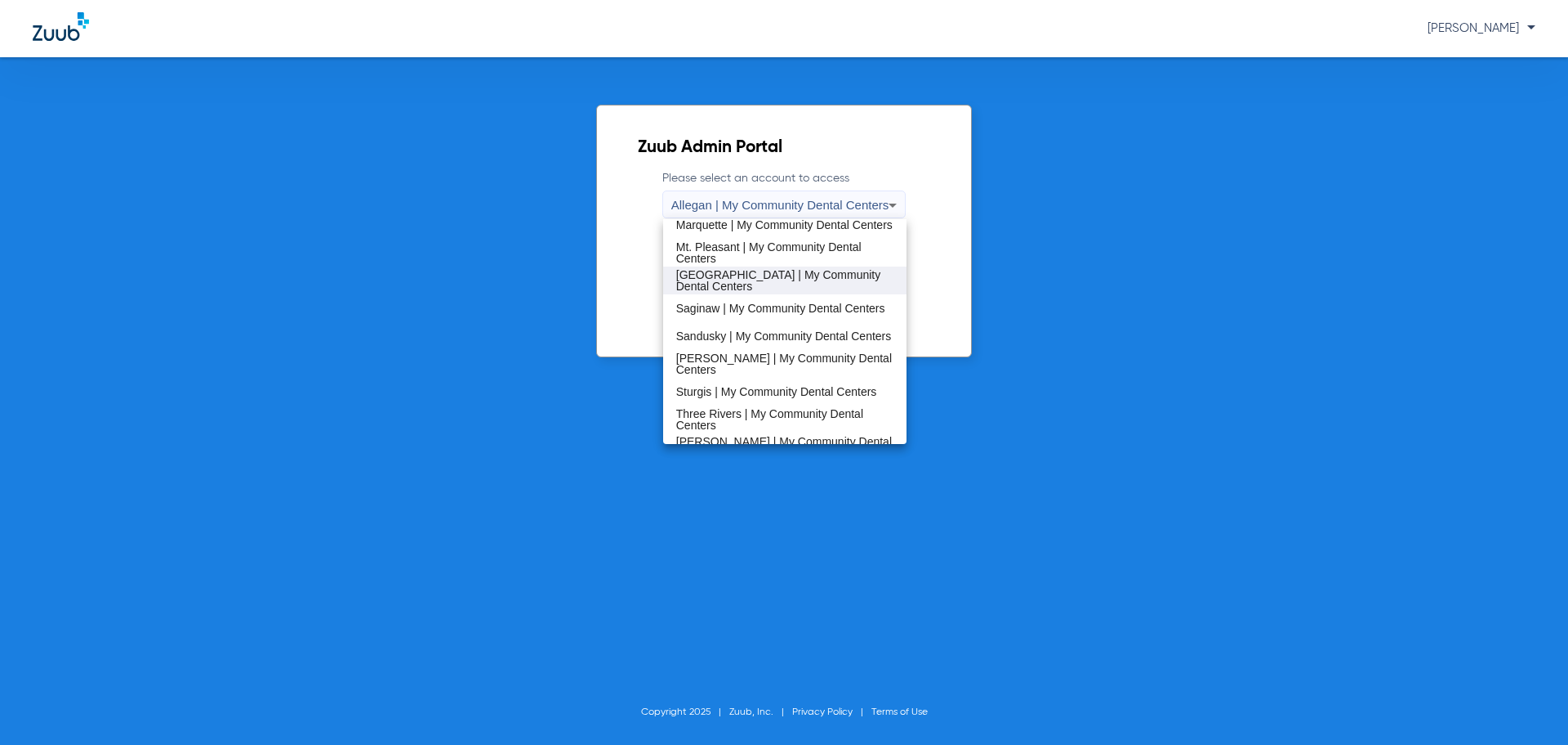
scroll to position [444, 0]
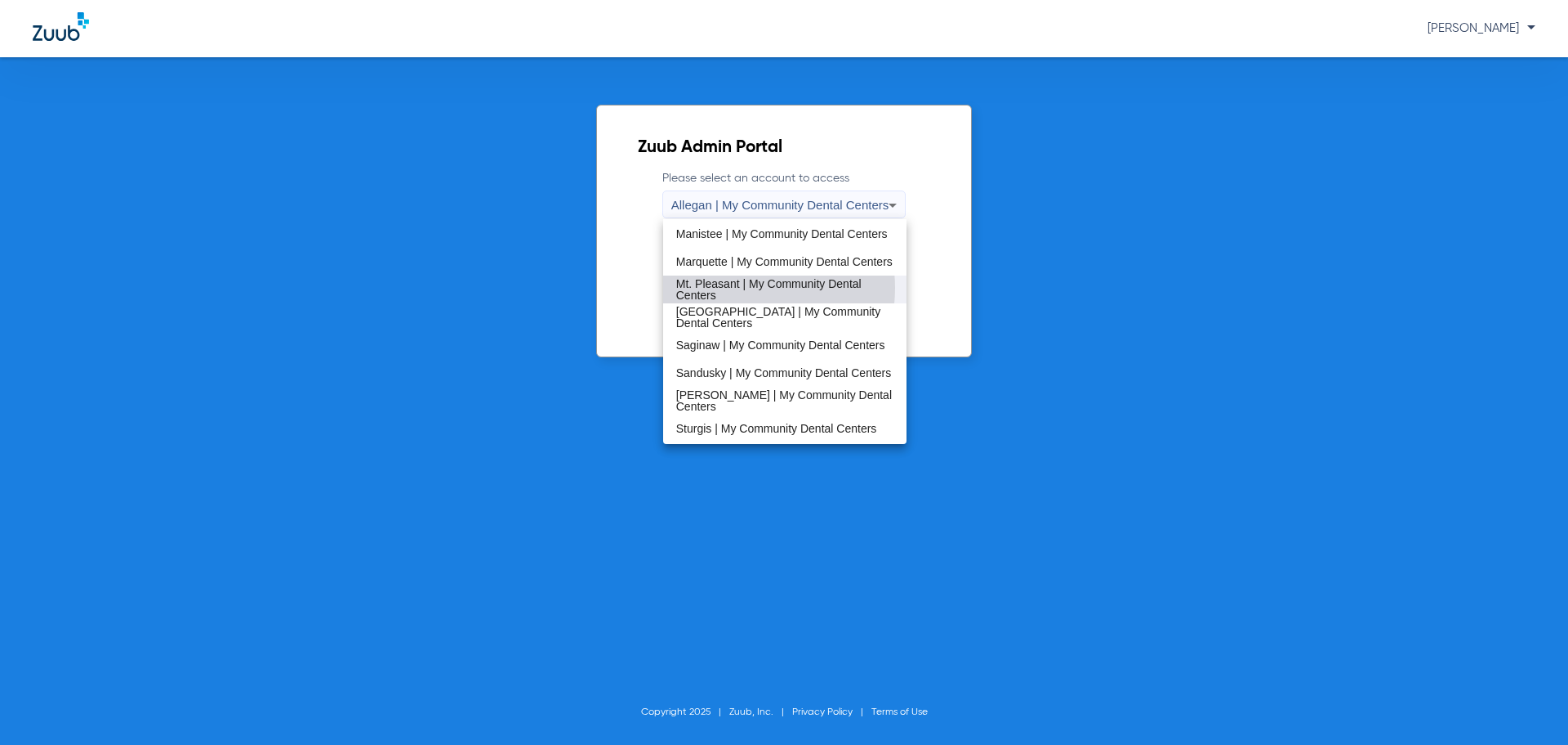
click at [736, 287] on span "Mt. Pleasant | My Community Dental Centers" at bounding box center [784, 289] width 218 height 23
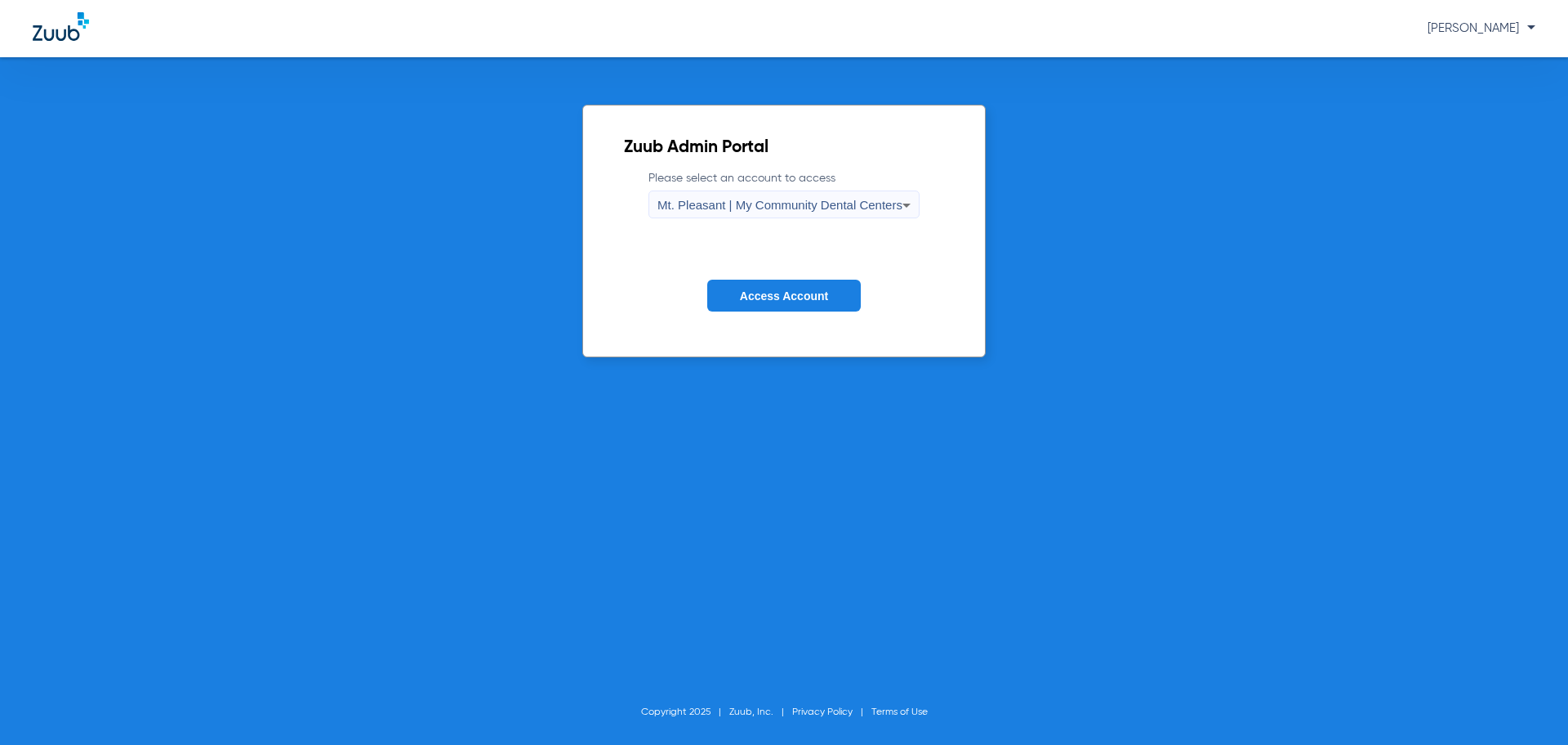
click at [749, 293] on span "Access Account" at bounding box center [784, 295] width 89 height 13
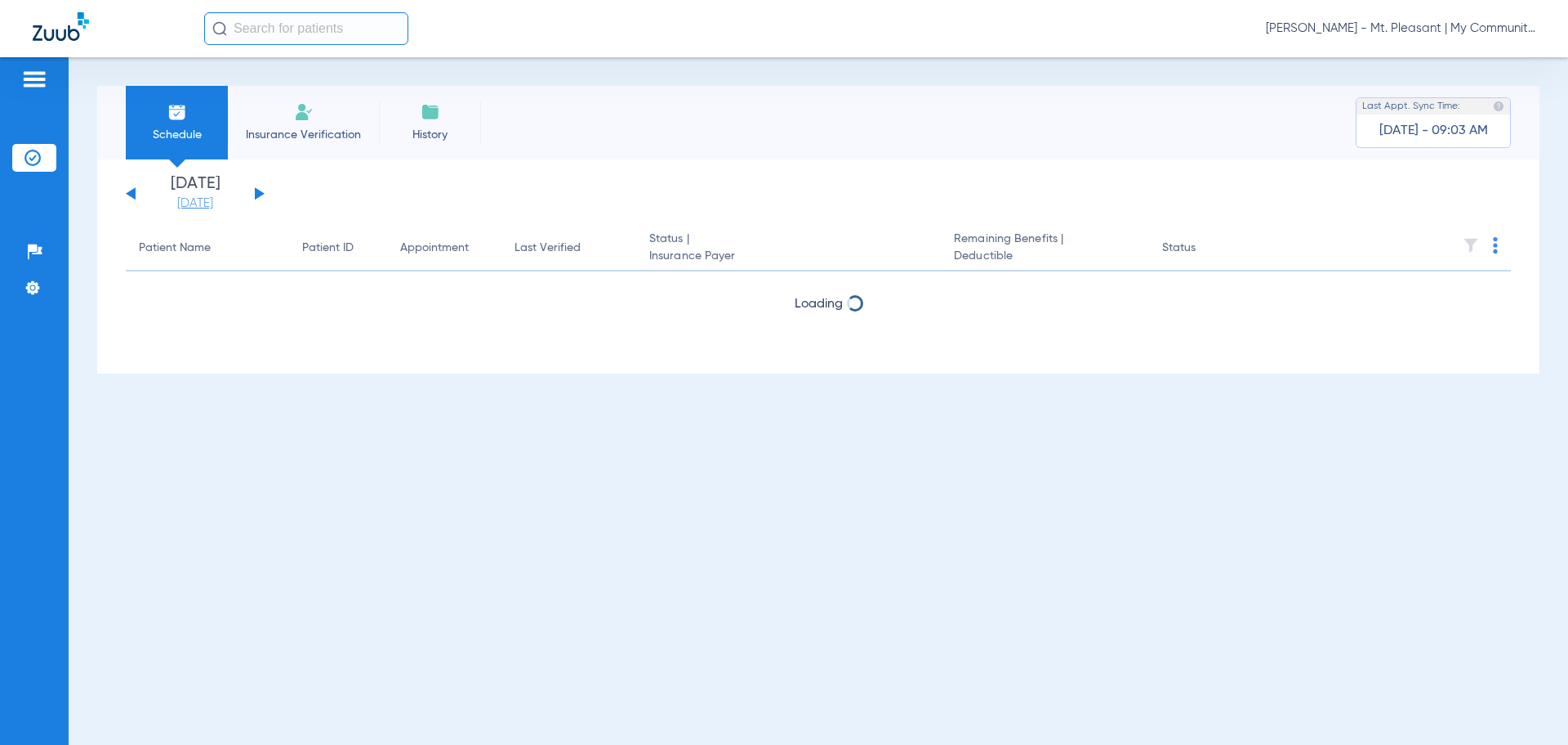
click at [219, 201] on link "[DATE]" at bounding box center [195, 203] width 98 height 16
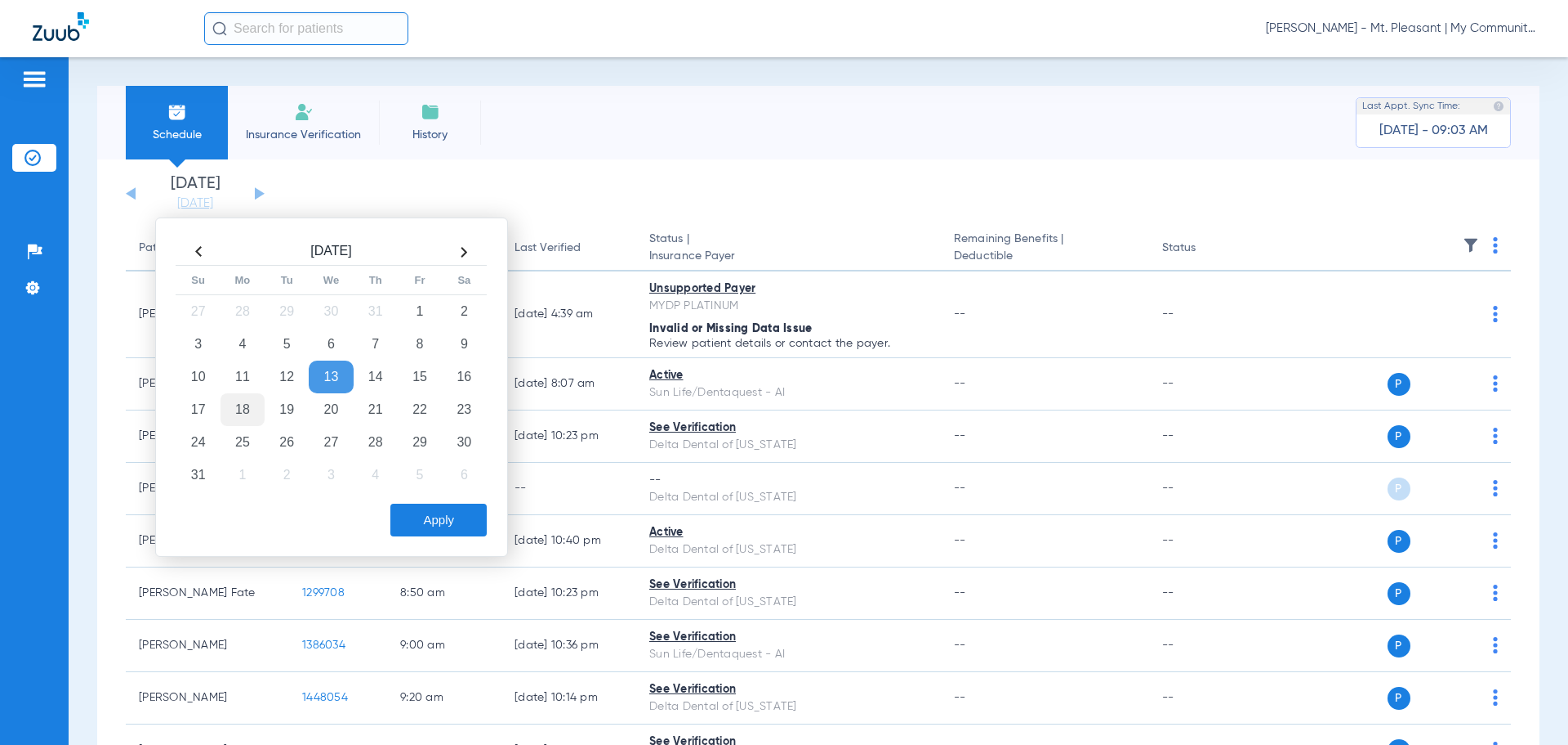
click at [244, 406] on td "18" at bounding box center [242, 410] width 44 height 33
click at [453, 511] on button "Apply" at bounding box center [438, 520] width 96 height 33
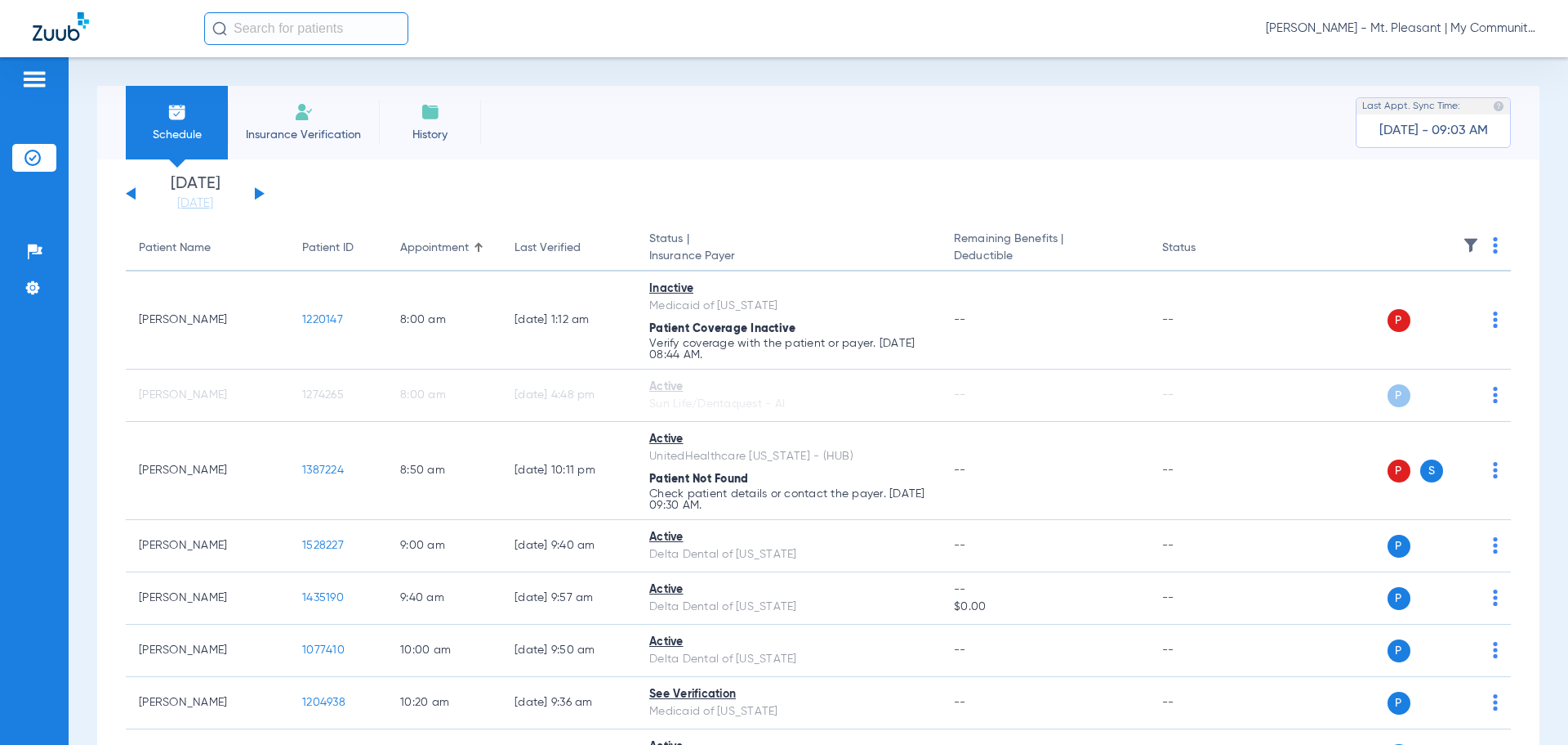
click at [1470, 247] on th at bounding box center [1386, 248] width 253 height 46
click at [1463, 245] on img at bounding box center [1471, 245] width 16 height 16
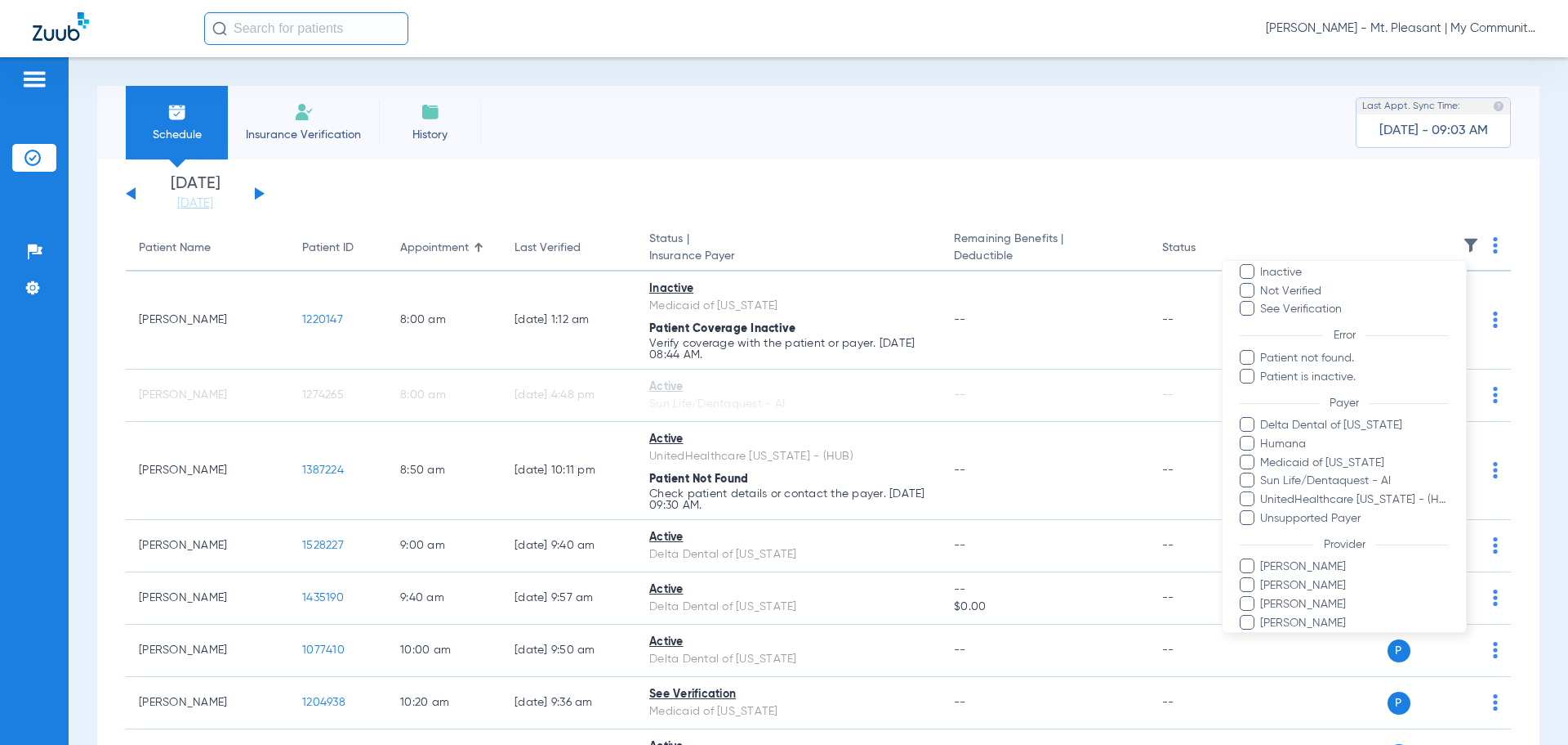
scroll to position [168, 0]
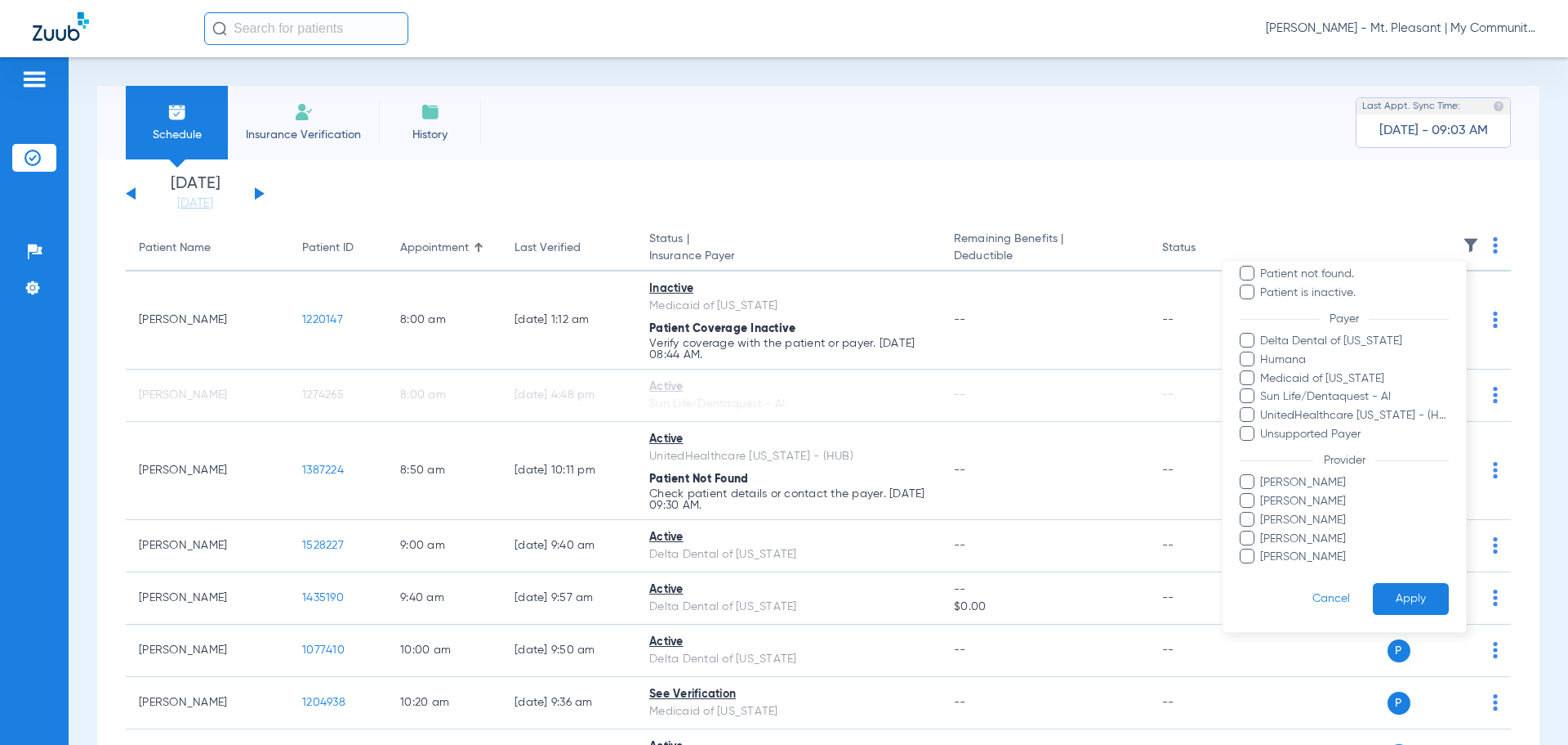
drag, startPoint x: 1281, startPoint y: 551, endPoint x: 1300, endPoint y: 553, distance: 19.1
click at [1281, 551] on span "Pam Dilno" at bounding box center [1355, 557] width 189 height 17
click at [1263, 568] on input "Pam Dilno" at bounding box center [1263, 568] width 0 height 0
click at [1399, 594] on button "Apply" at bounding box center [1411, 598] width 76 height 32
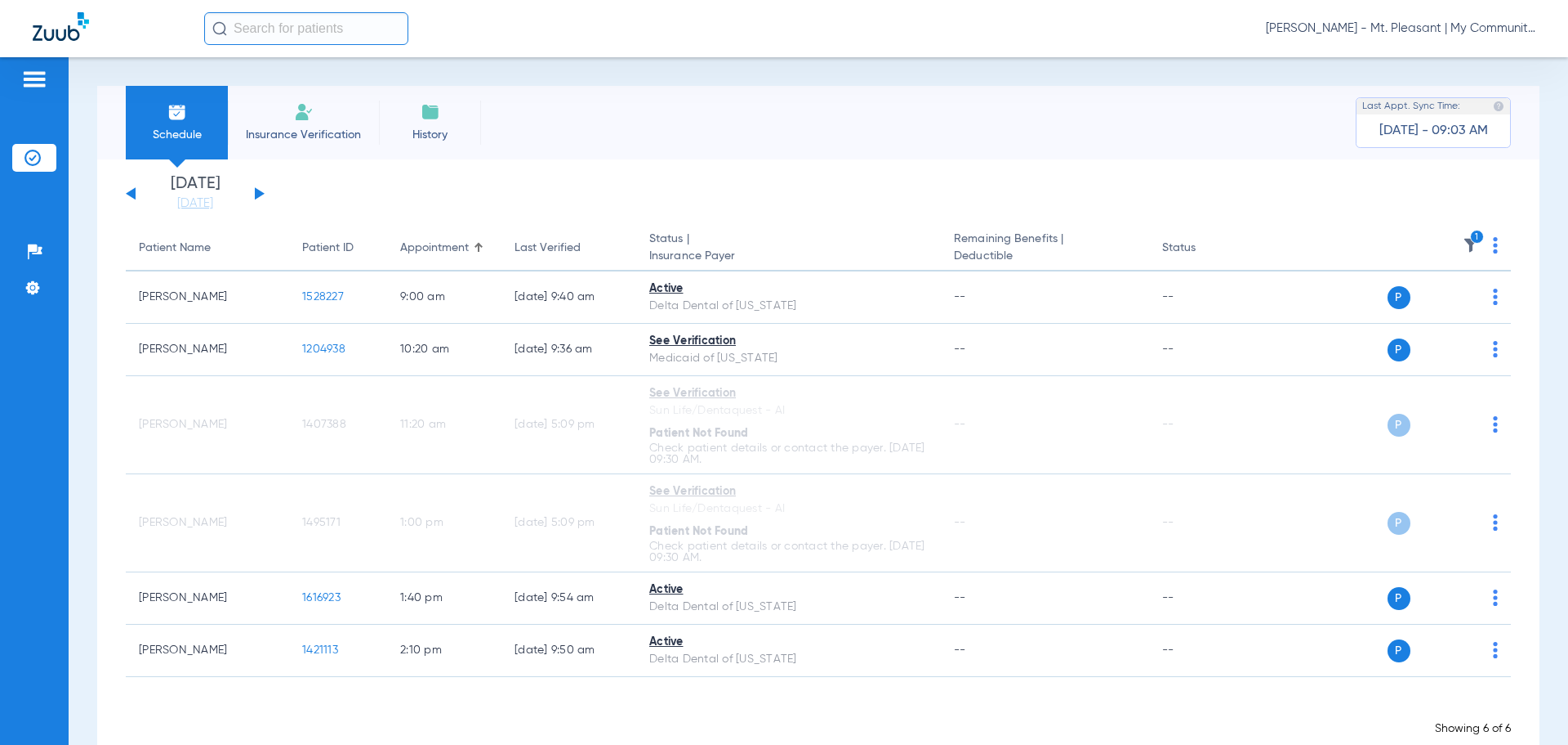
scroll to position [36, 0]
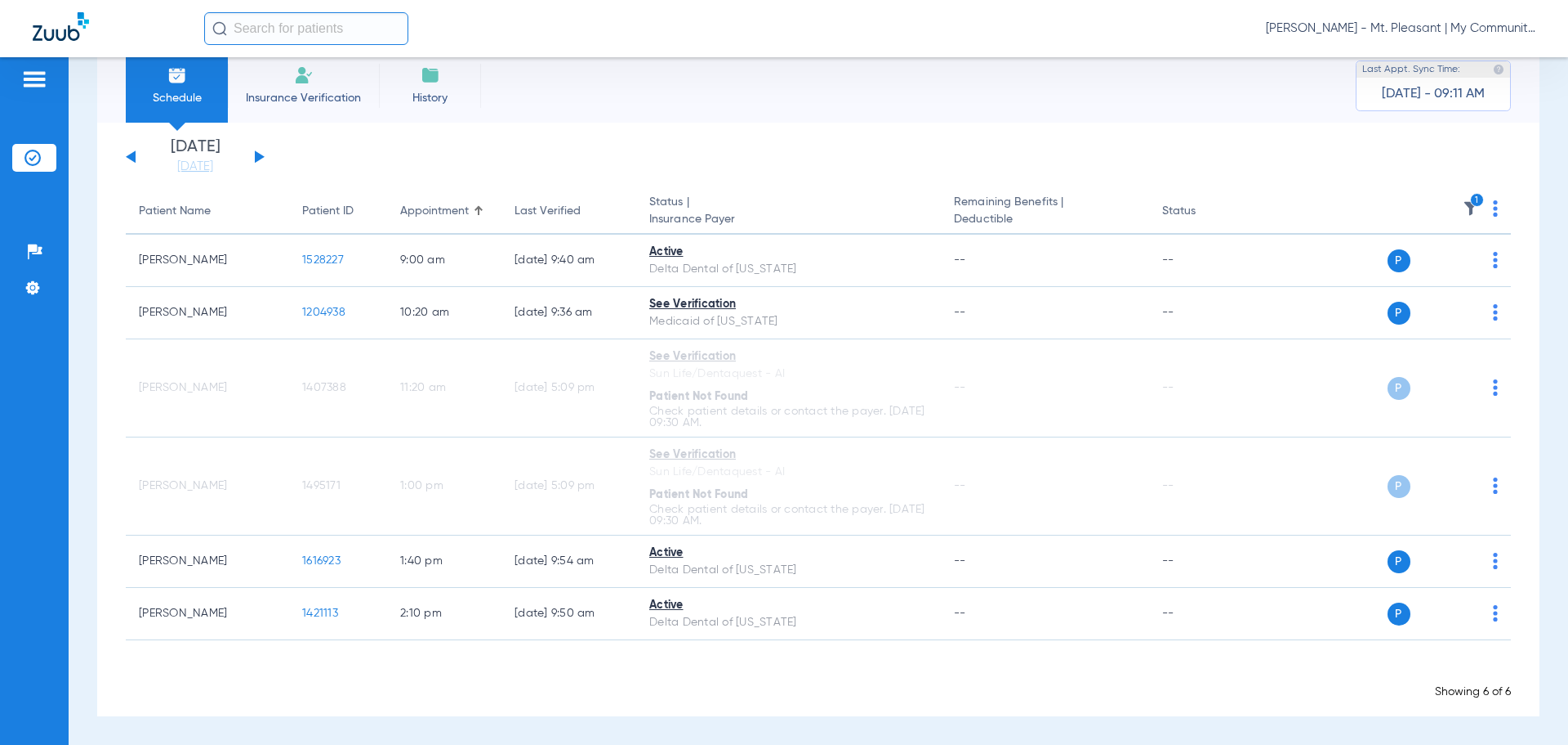
click at [1463, 202] on img at bounding box center [1471, 208] width 16 height 16
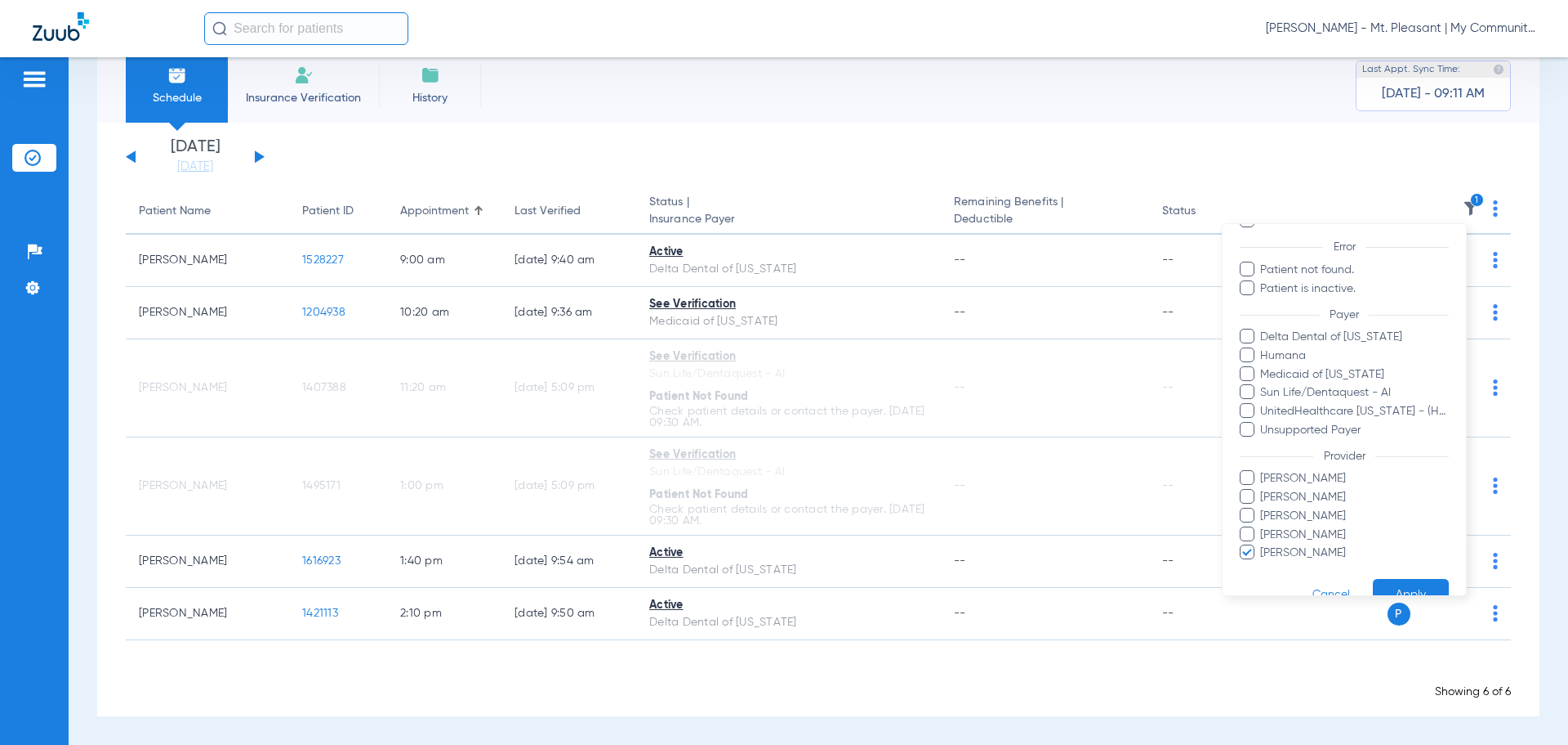
scroll to position [168, 0]
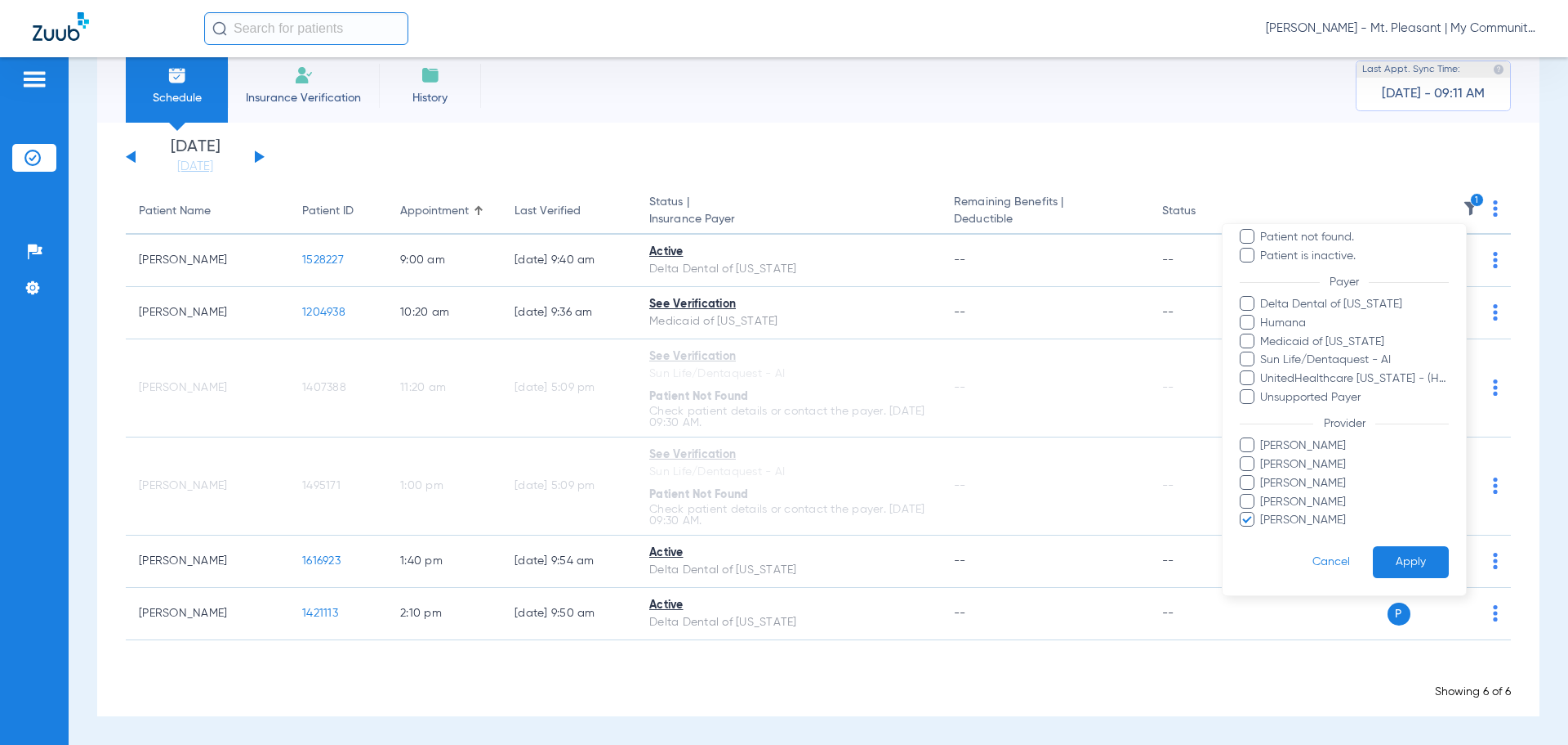
click at [1260, 520] on span "Pam Dilno" at bounding box center [1355, 520] width 189 height 17
click at [1263, 531] on input "Pam Dilno" at bounding box center [1263, 531] width 0 height 0
click at [1292, 448] on span "Elizabeth Sanchez" at bounding box center [1355, 446] width 189 height 17
click at [1263, 457] on input "Elizabeth Sanchez" at bounding box center [1263, 457] width 0 height 0
click at [1292, 448] on span "Elizabeth Sanchez" at bounding box center [1355, 446] width 189 height 17
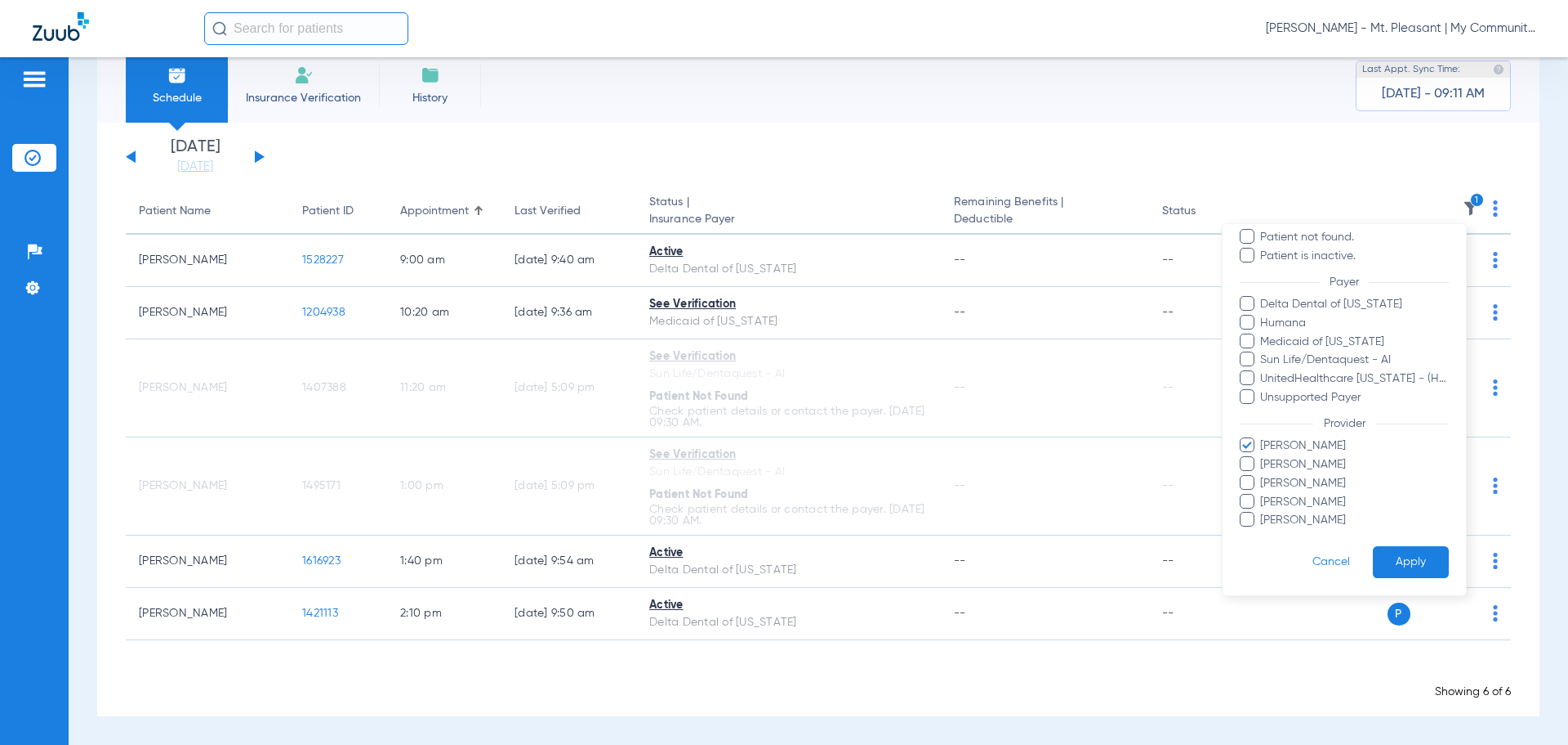
click at [1263, 457] on input "Elizabeth Sanchez" at bounding box center [1263, 457] width 0 height 0
click at [1304, 464] on span "Fady Sarkees" at bounding box center [1355, 465] width 189 height 17
click at [1263, 476] on input "Fady Sarkees" at bounding box center [1263, 476] width 0 height 0
drag, startPoint x: 1393, startPoint y: 577, endPoint x: 1388, endPoint y: 564, distance: 13.9
click at [1393, 576] on button "Apply" at bounding box center [1411, 562] width 76 height 32
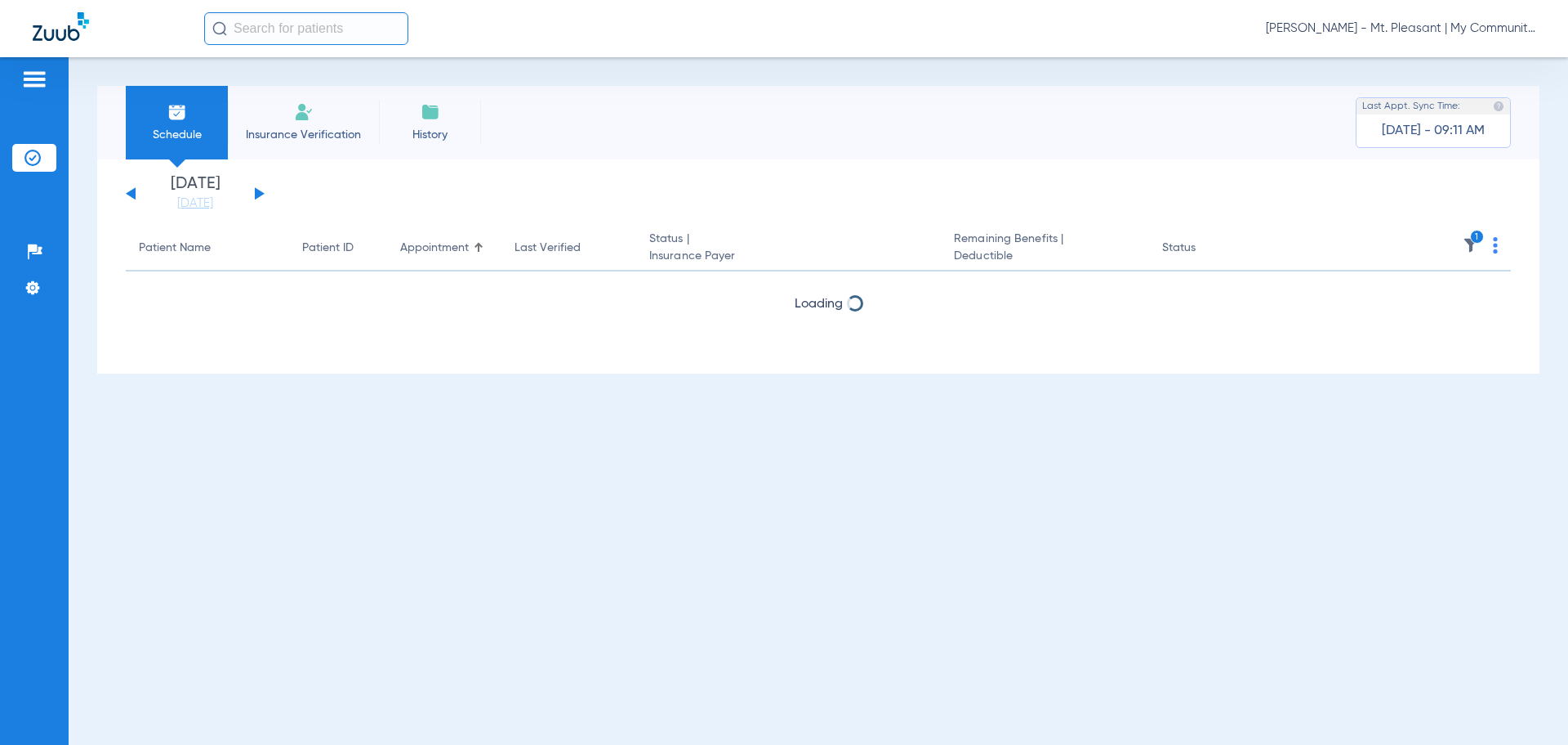
click at [1386, 555] on div "Schedule Insurance Verification History Last Appt. Sync Time: Today - 09:11 AM …" at bounding box center [818, 401] width 1499 height 688
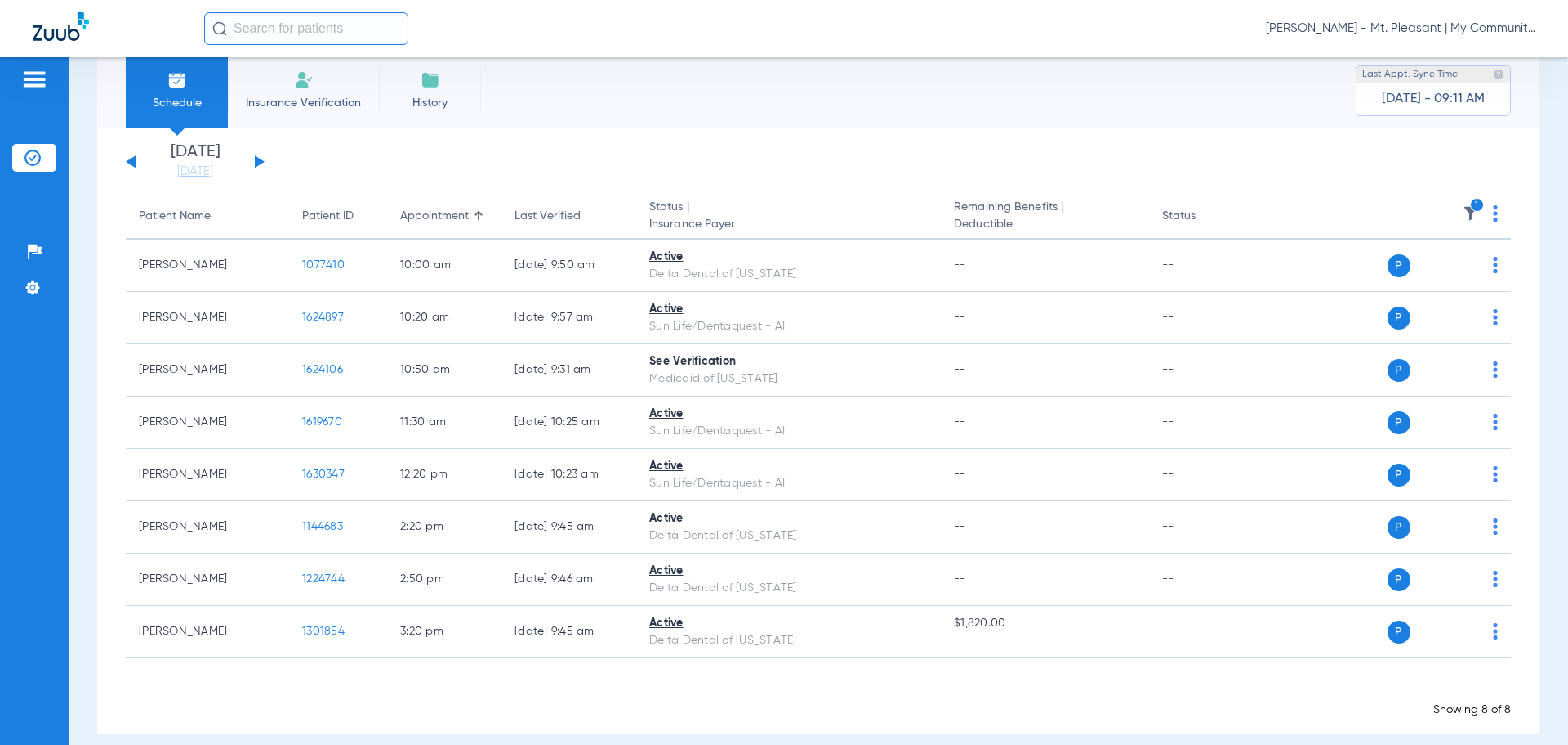
scroll to position [49, 0]
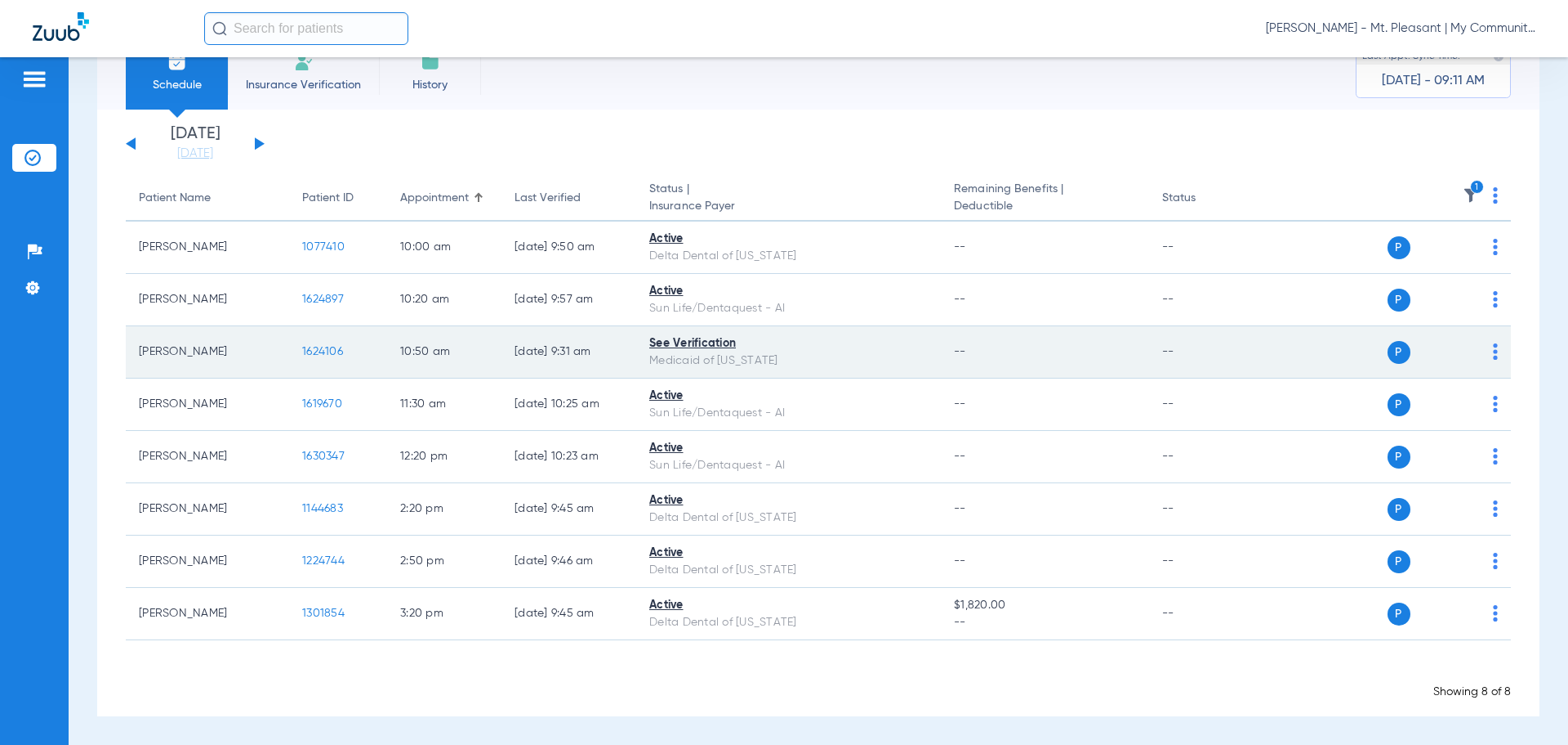
click at [328, 346] on span "1624106" at bounding box center [322, 351] width 41 height 11
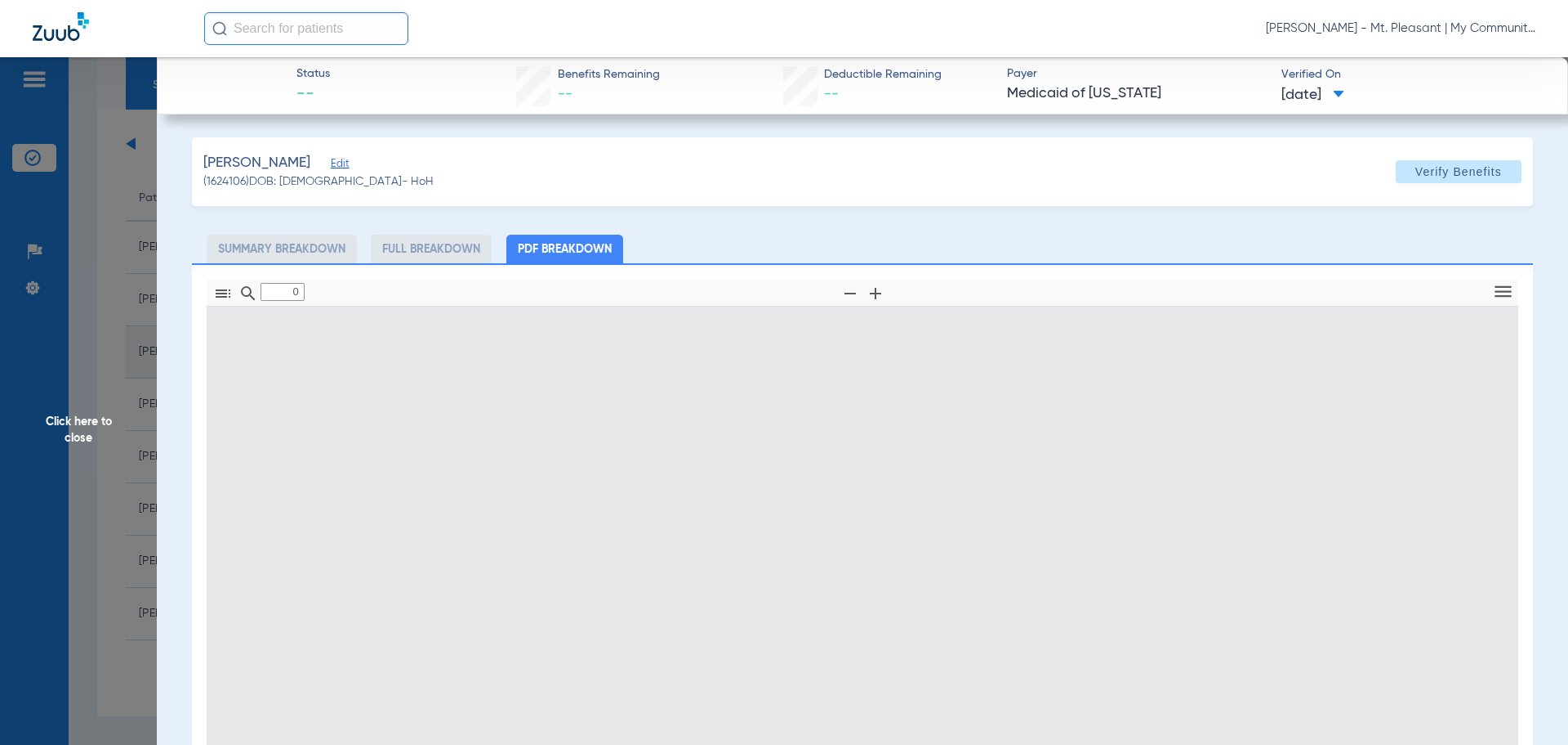
type input "1"
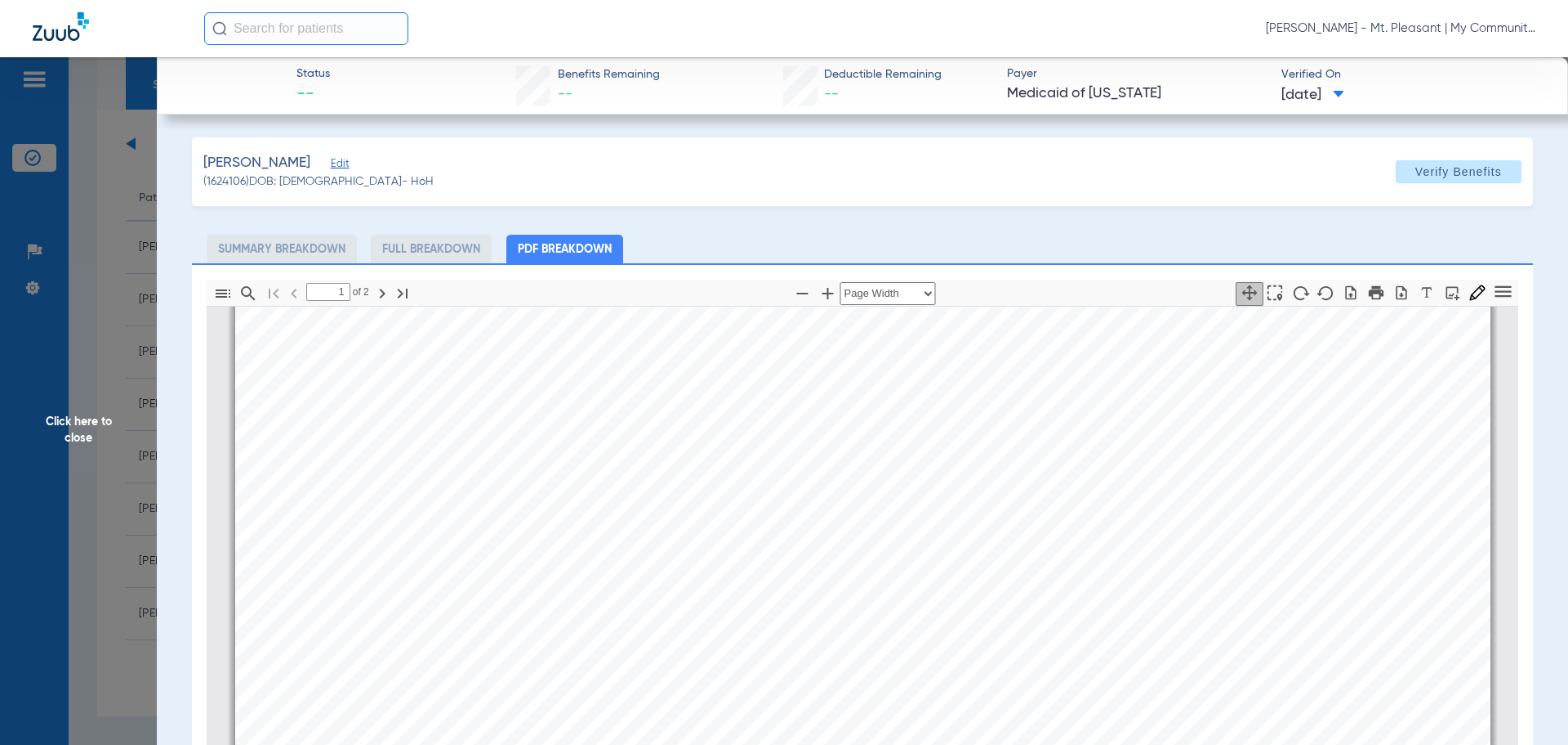
scroll to position [826, 0]
drag, startPoint x: 127, startPoint y: 340, endPoint x: 122, endPoint y: 360, distance: 20.6
click at [127, 340] on span "Click here to close" at bounding box center [78, 430] width 157 height 745
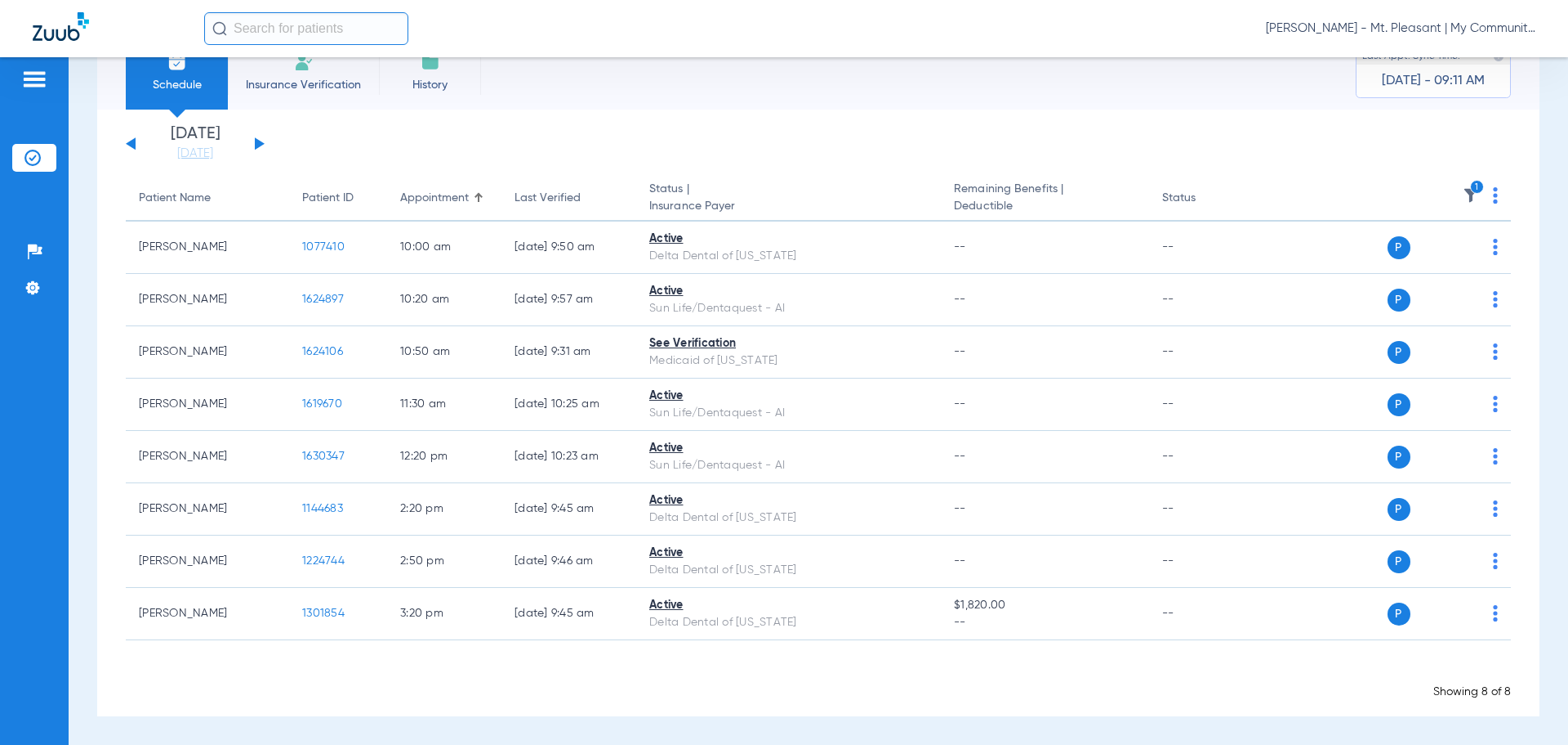
drag, startPoint x: 1463, startPoint y: 192, endPoint x: 1465, endPoint y: 204, distance: 12.2
click at [1470, 192] on icon "1" at bounding box center [1477, 187] width 15 height 15
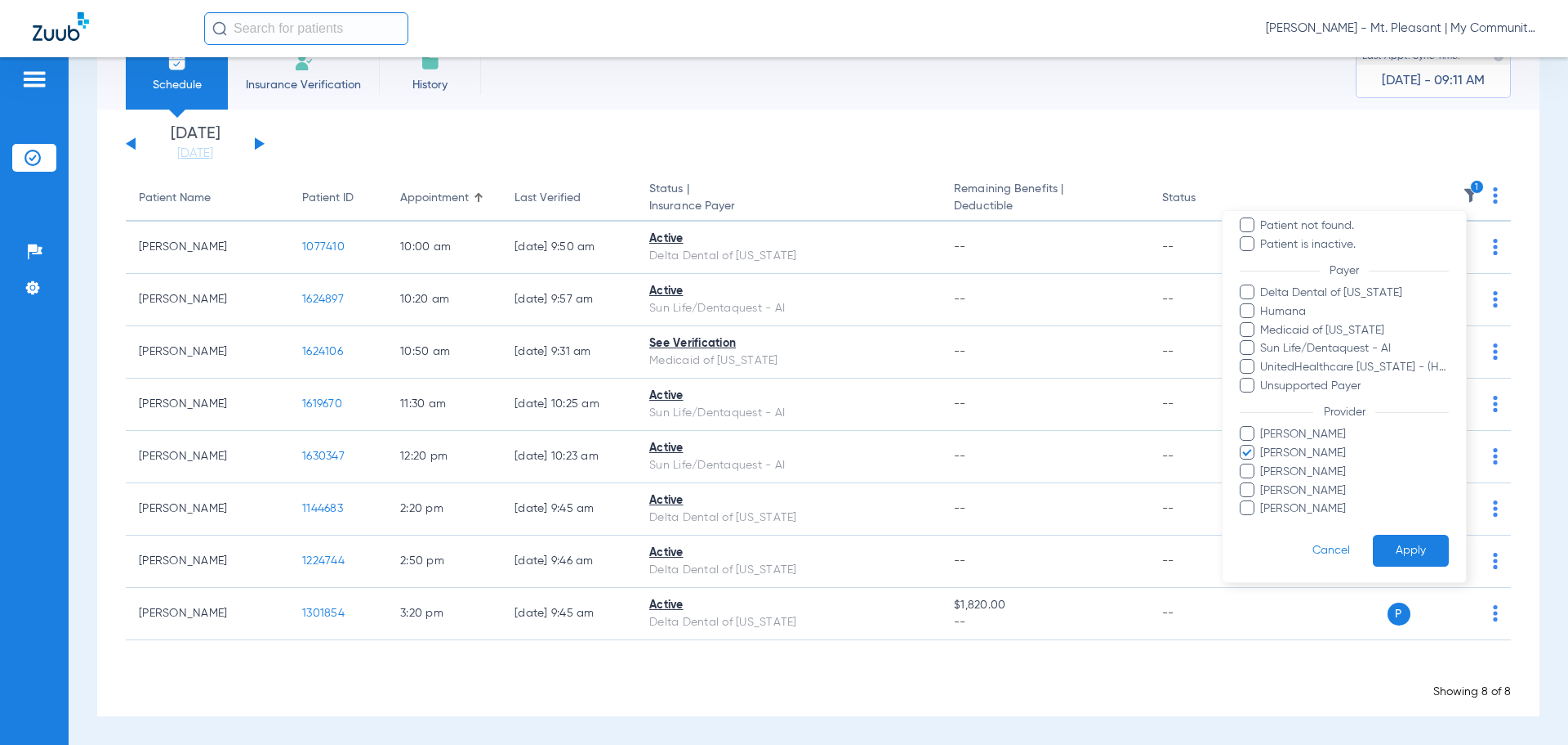
scroll to position [168, 0]
click at [1296, 449] on span "Fady Sarkees" at bounding box center [1355, 452] width 189 height 17
click at [1263, 463] on input "Fady Sarkees" at bounding box center [1263, 463] width 0 height 0
click at [1311, 435] on span "Elizabeth Sanchez" at bounding box center [1355, 433] width 189 height 17
click at [1263, 444] on input "Elizabeth Sanchez" at bounding box center [1263, 444] width 0 height 0
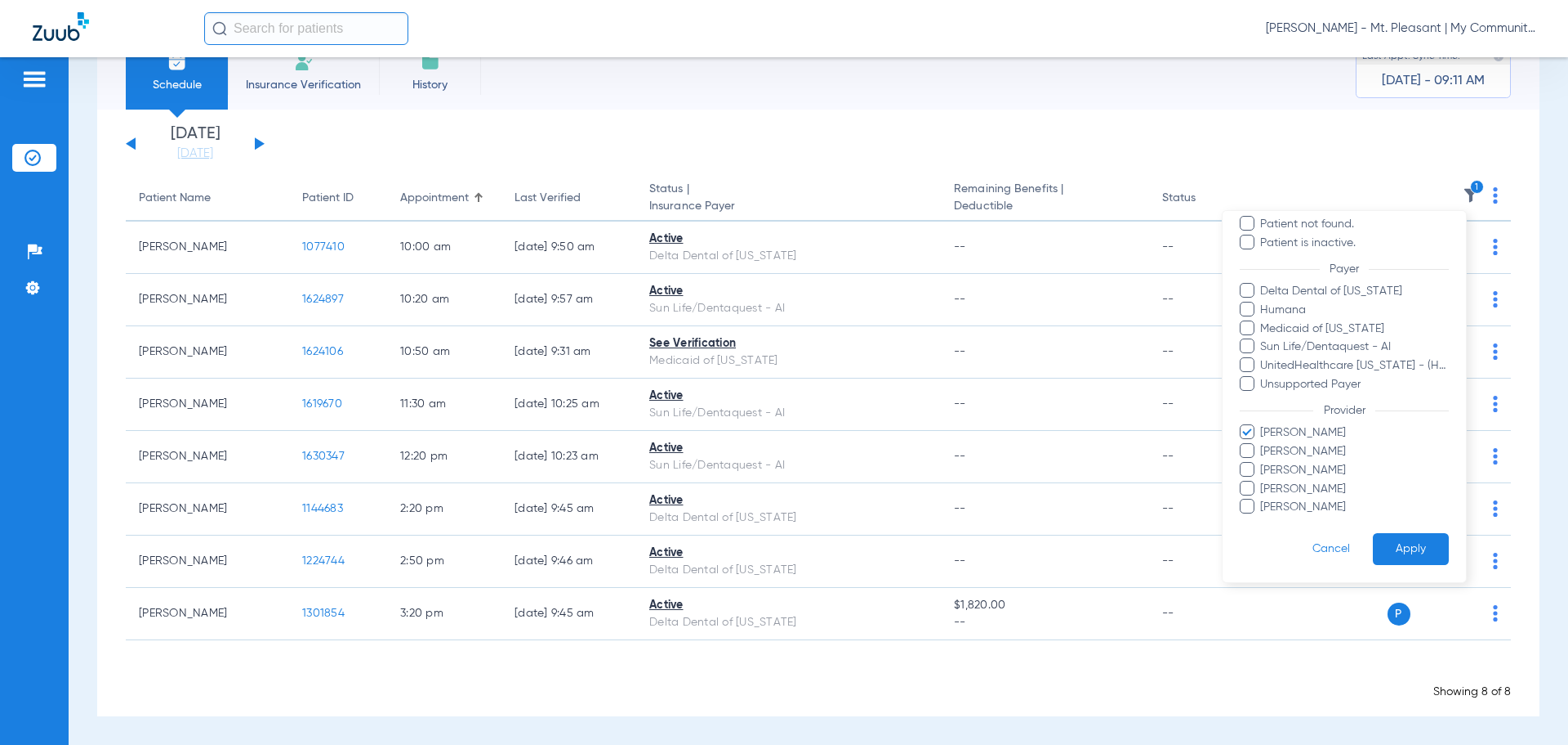
click at [1311, 435] on span "Elizabeth Sanchez" at bounding box center [1355, 433] width 189 height 17
click at [1263, 444] on input "Elizabeth Sanchez" at bounding box center [1263, 444] width 0 height 0
click at [1312, 465] on span "Josiah Most" at bounding box center [1355, 471] width 189 height 17
click at [1263, 481] on input "Josiah Most" at bounding box center [1263, 481] width 0 height 0
click at [1394, 544] on button "Apply" at bounding box center [1411, 549] width 76 height 32
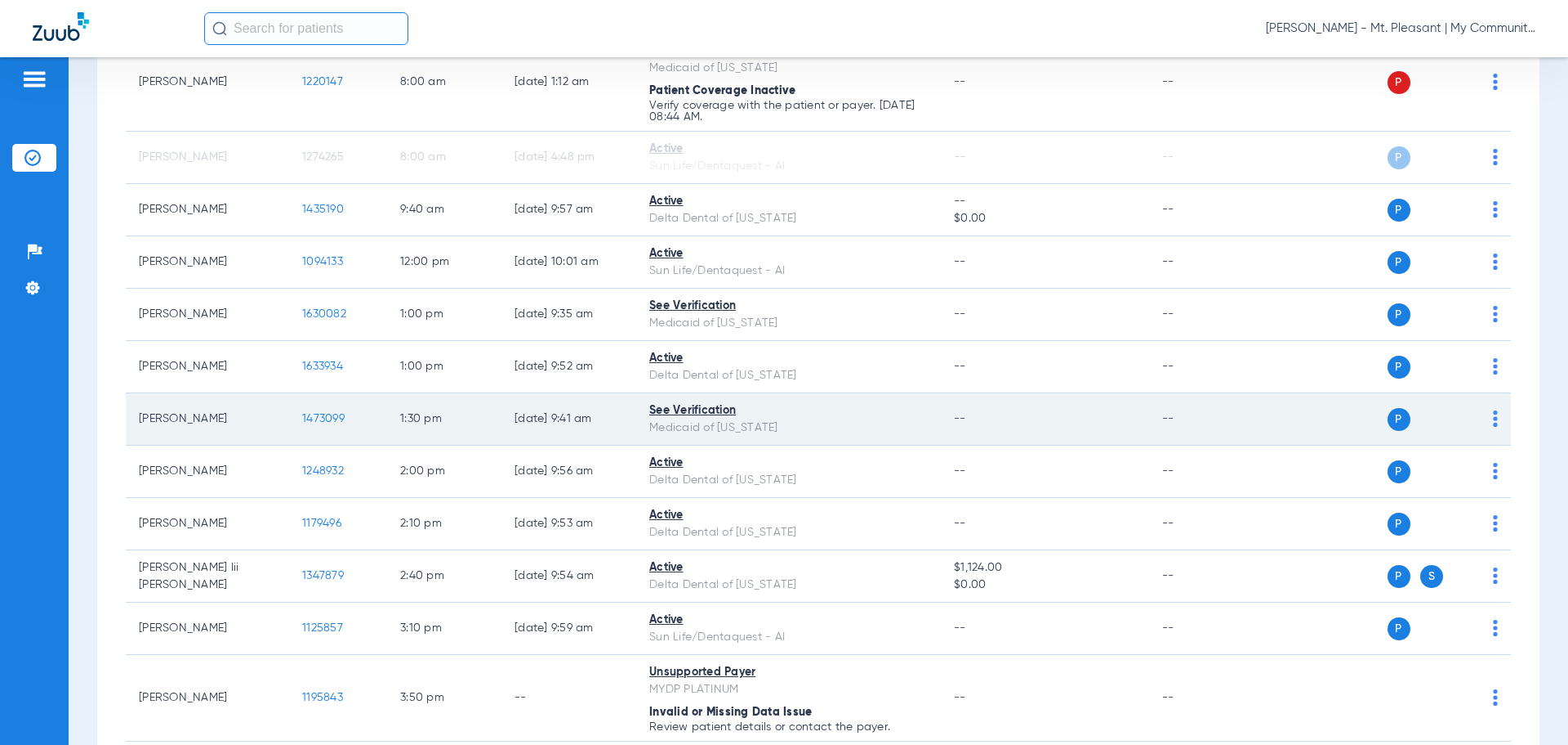
scroll to position [245, 0]
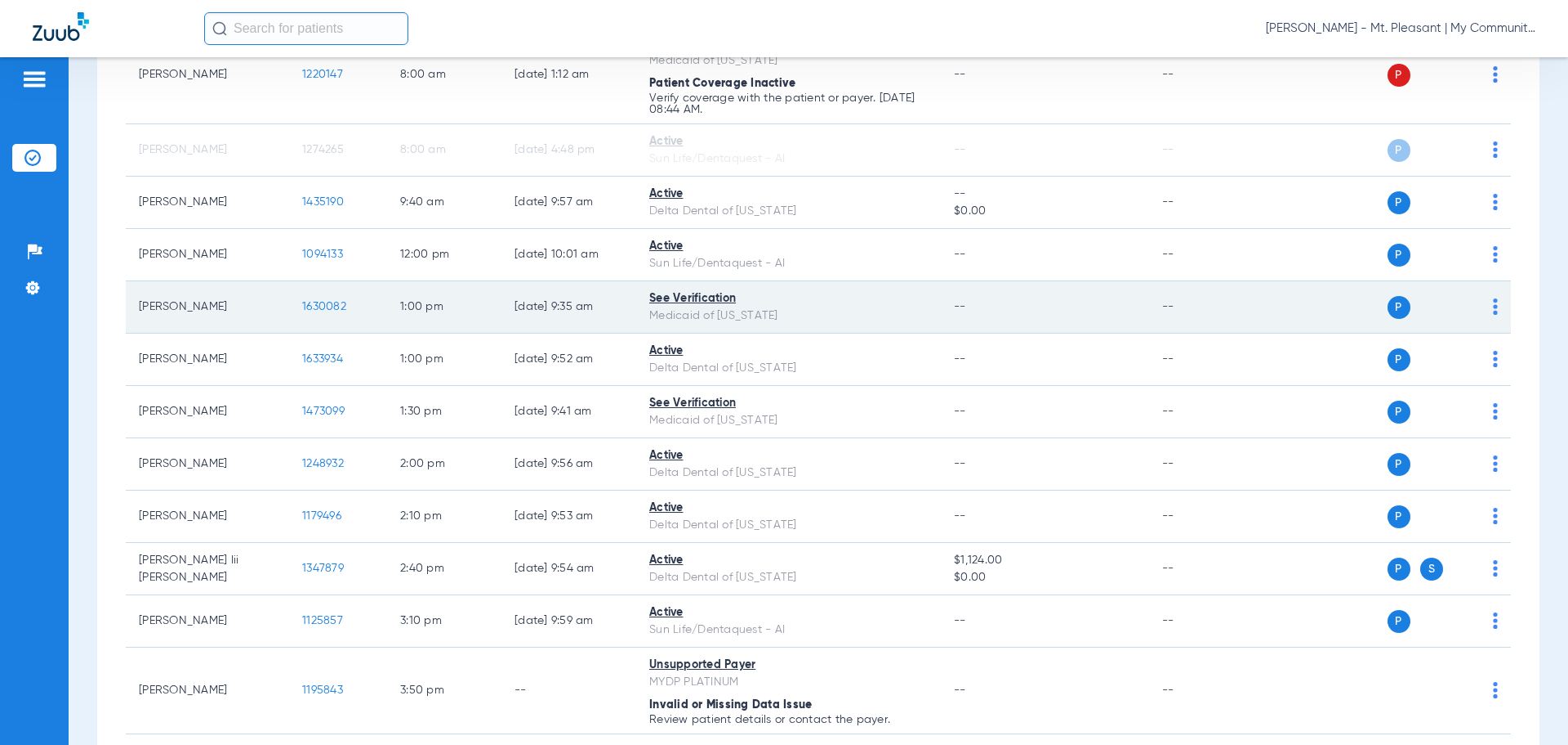
click at [325, 313] on td "1630082" at bounding box center [338, 307] width 98 height 52
click at [323, 311] on span "1630082" at bounding box center [324, 306] width 44 height 11
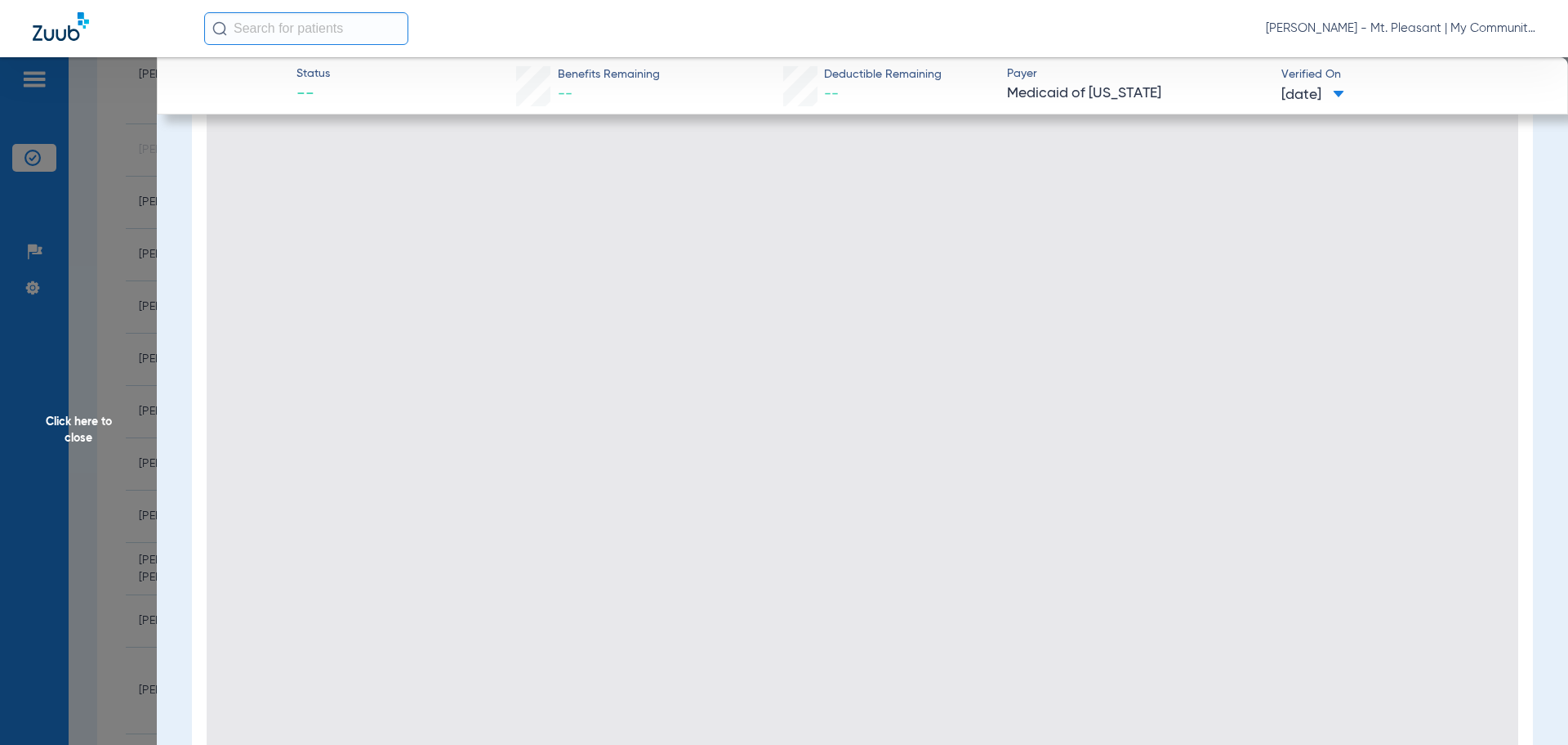
scroll to position [236, 0]
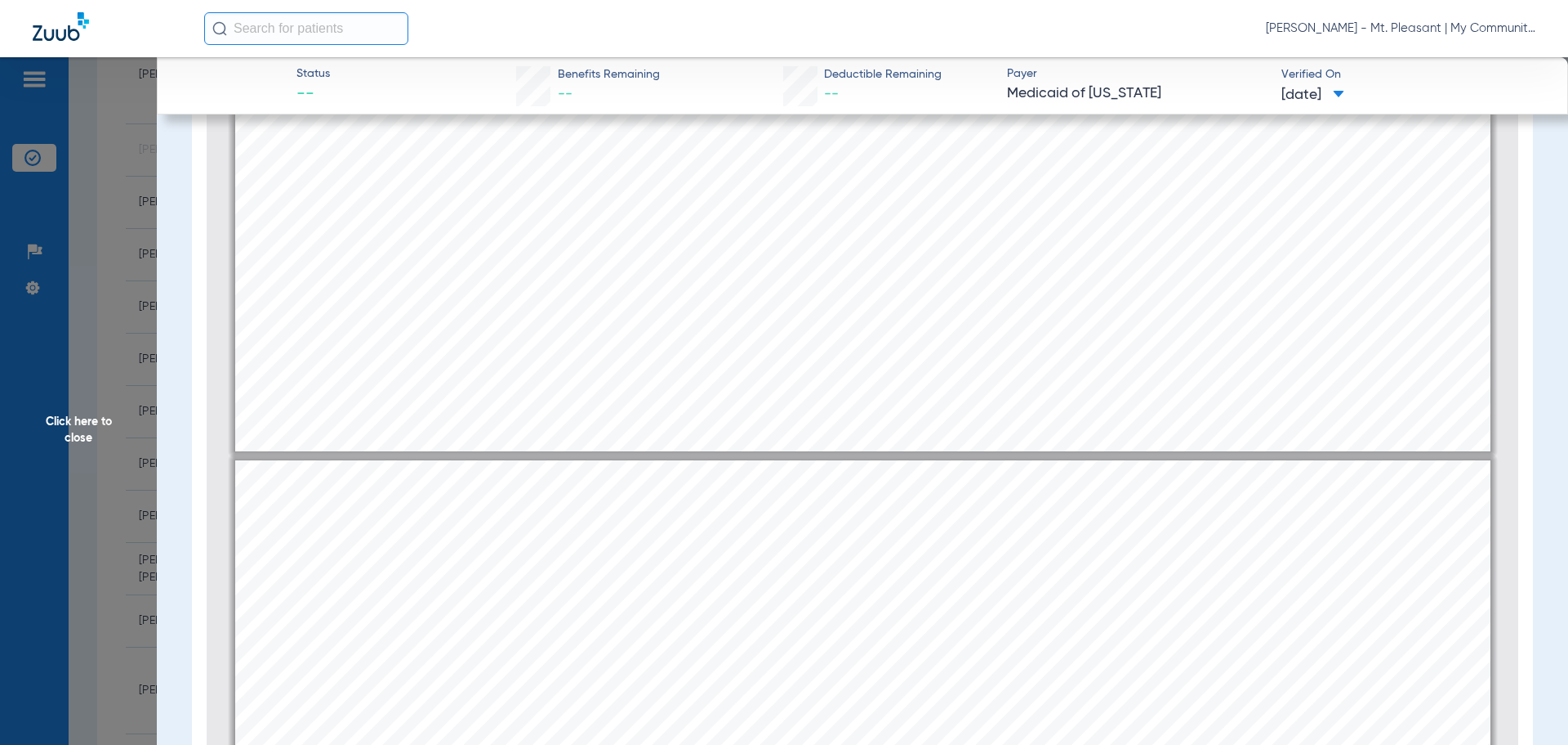
type input "2"
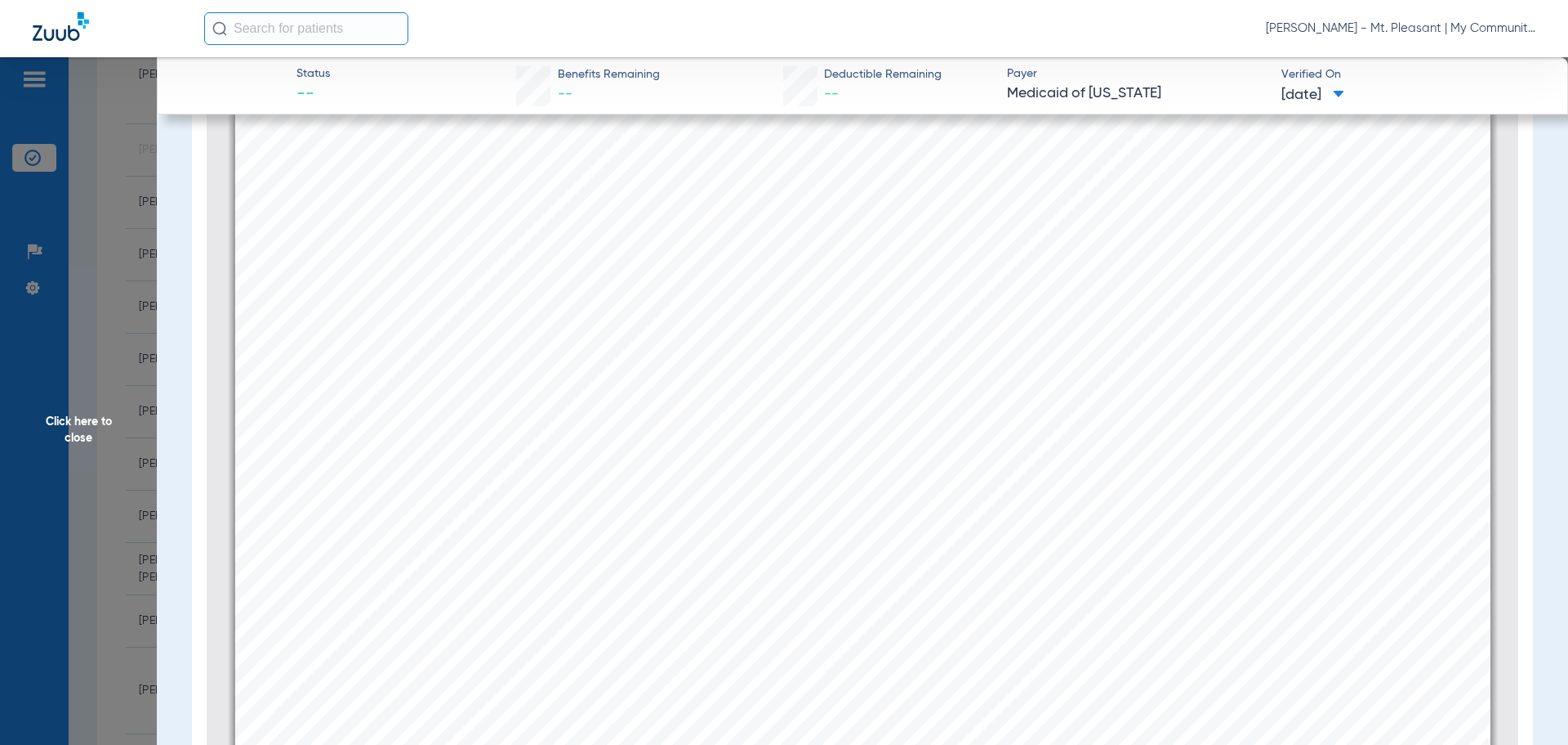
scroll to position [2357, 0]
click at [130, 397] on span "Click here to close" at bounding box center [78, 430] width 157 height 745
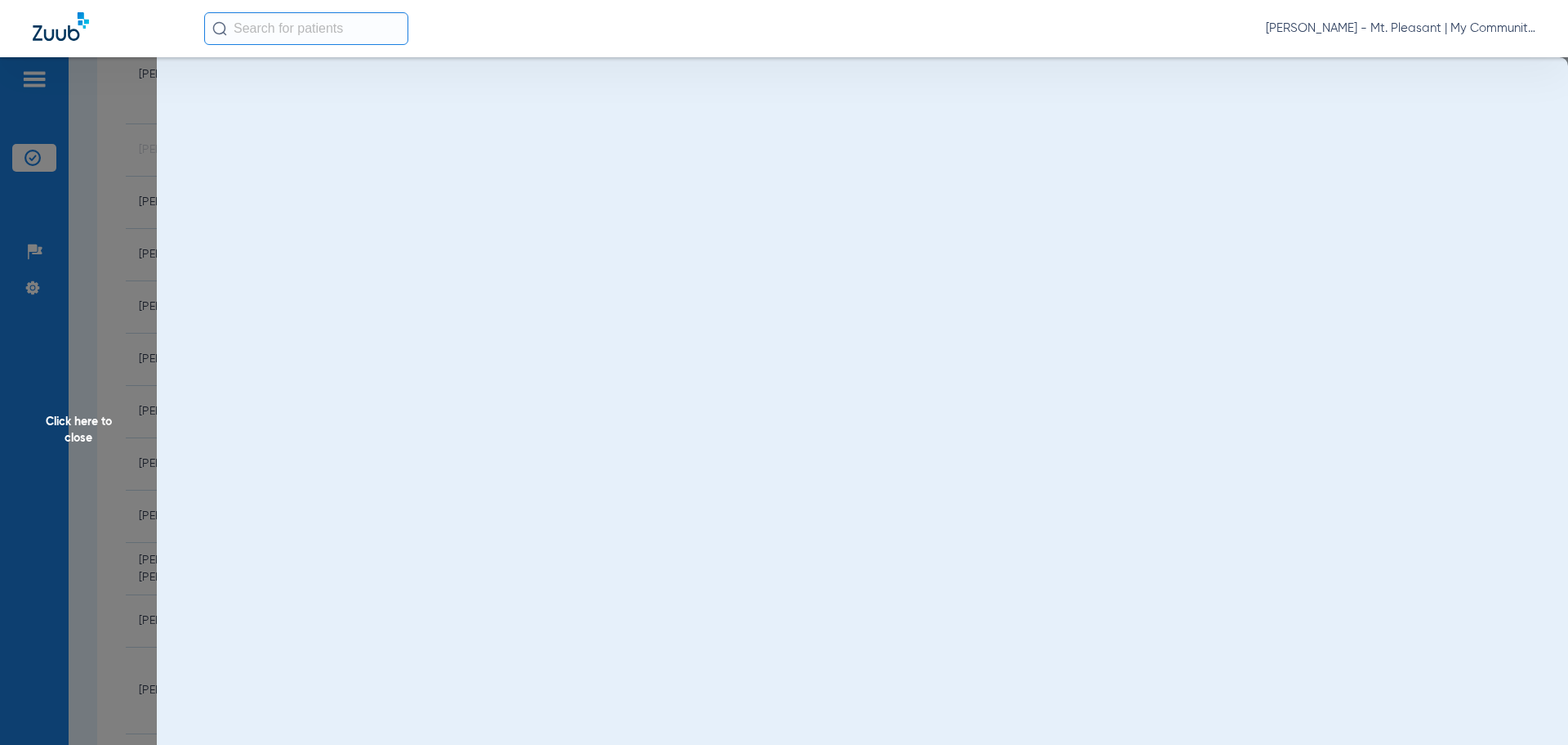
scroll to position [0, 0]
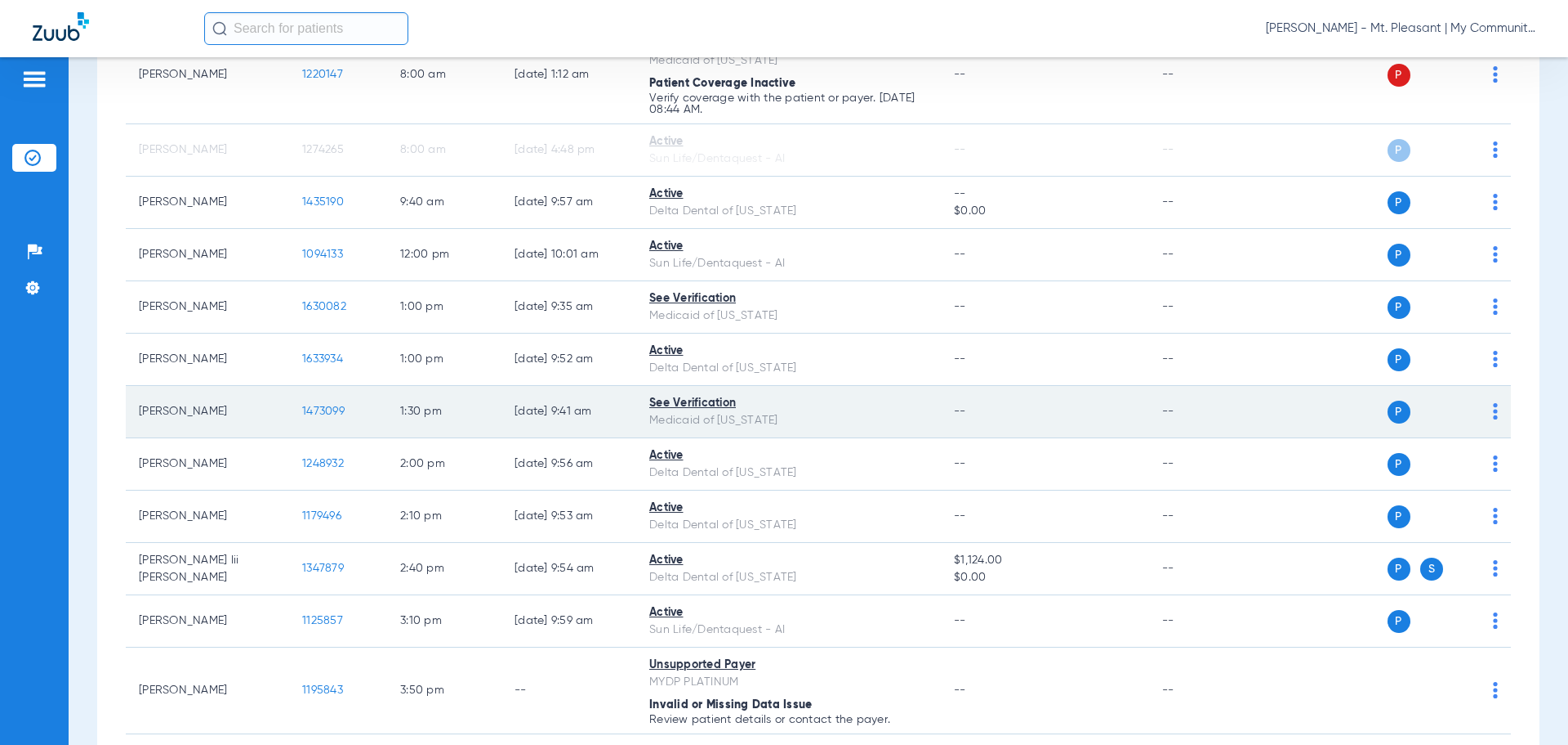
drag, startPoint x: 311, startPoint y: 400, endPoint x: 321, endPoint y: 411, distance: 14.9
click at [313, 403] on td "1473099" at bounding box center [338, 412] width 98 height 52
click at [322, 411] on span "1473099" at bounding box center [323, 411] width 43 height 11
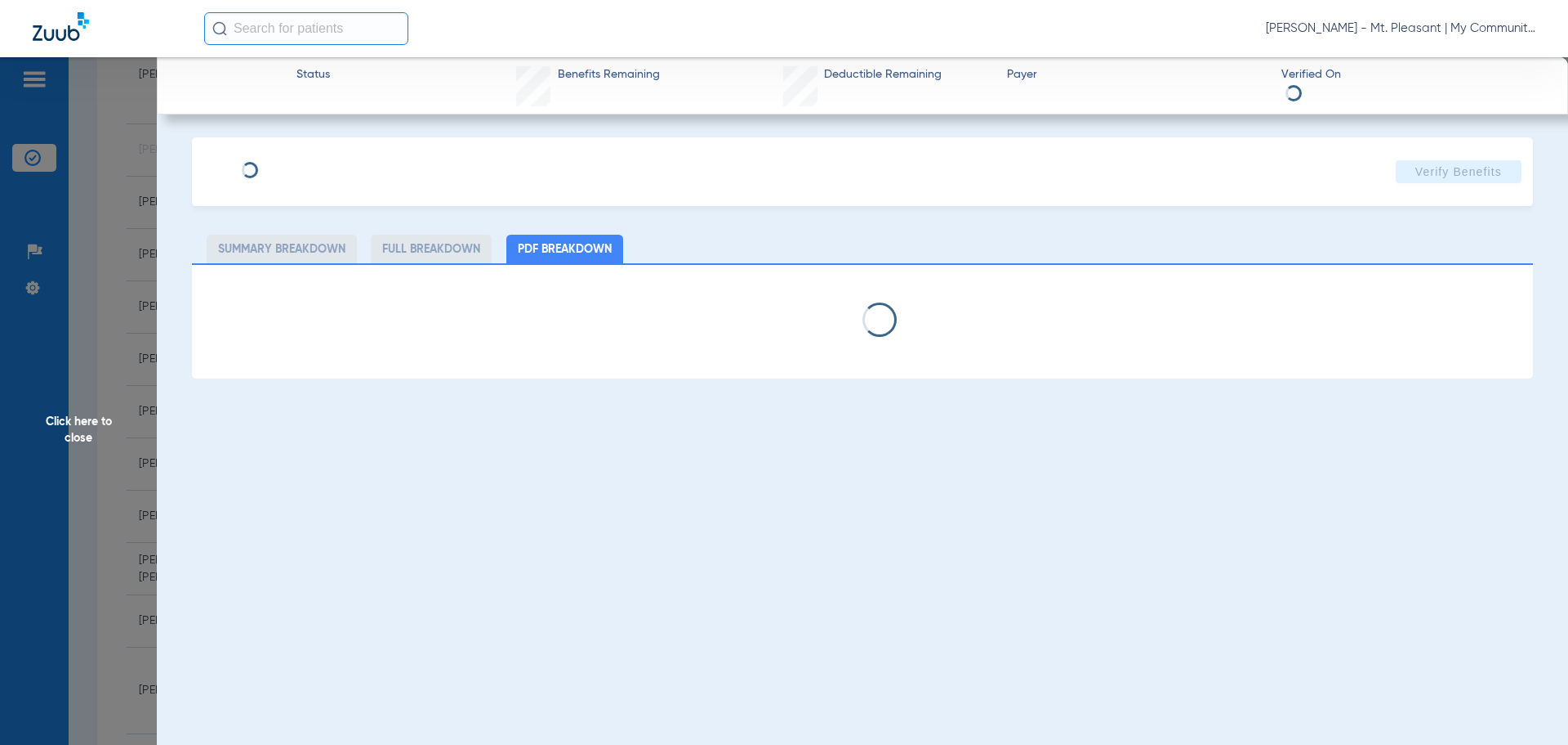
select select "page-width"
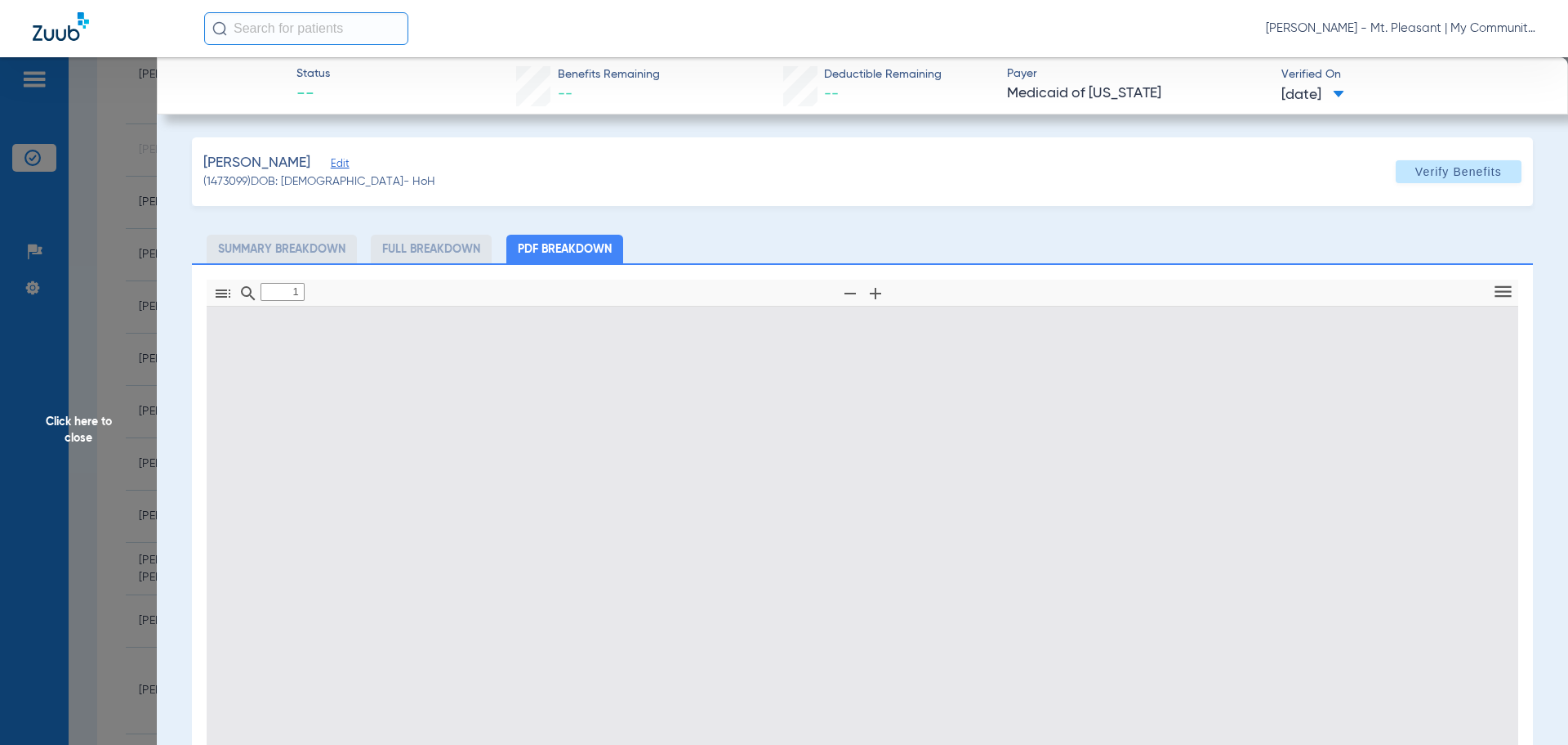
scroll to position [8, 0]
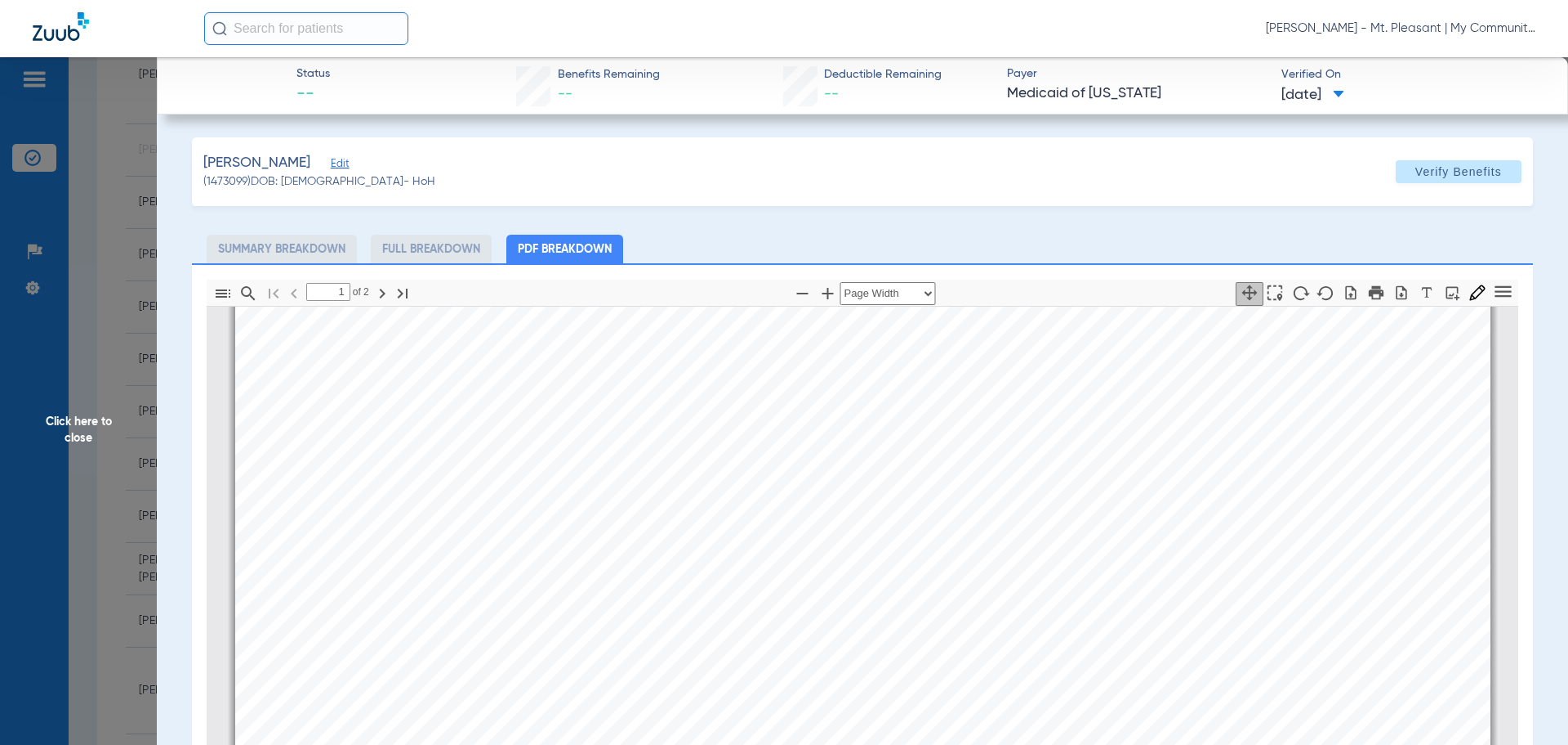
type input "2"
drag, startPoint x: 83, startPoint y: 508, endPoint x: 13, endPoint y: 550, distance: 81.6
click at [83, 508] on span "Click here to close" at bounding box center [78, 430] width 157 height 745
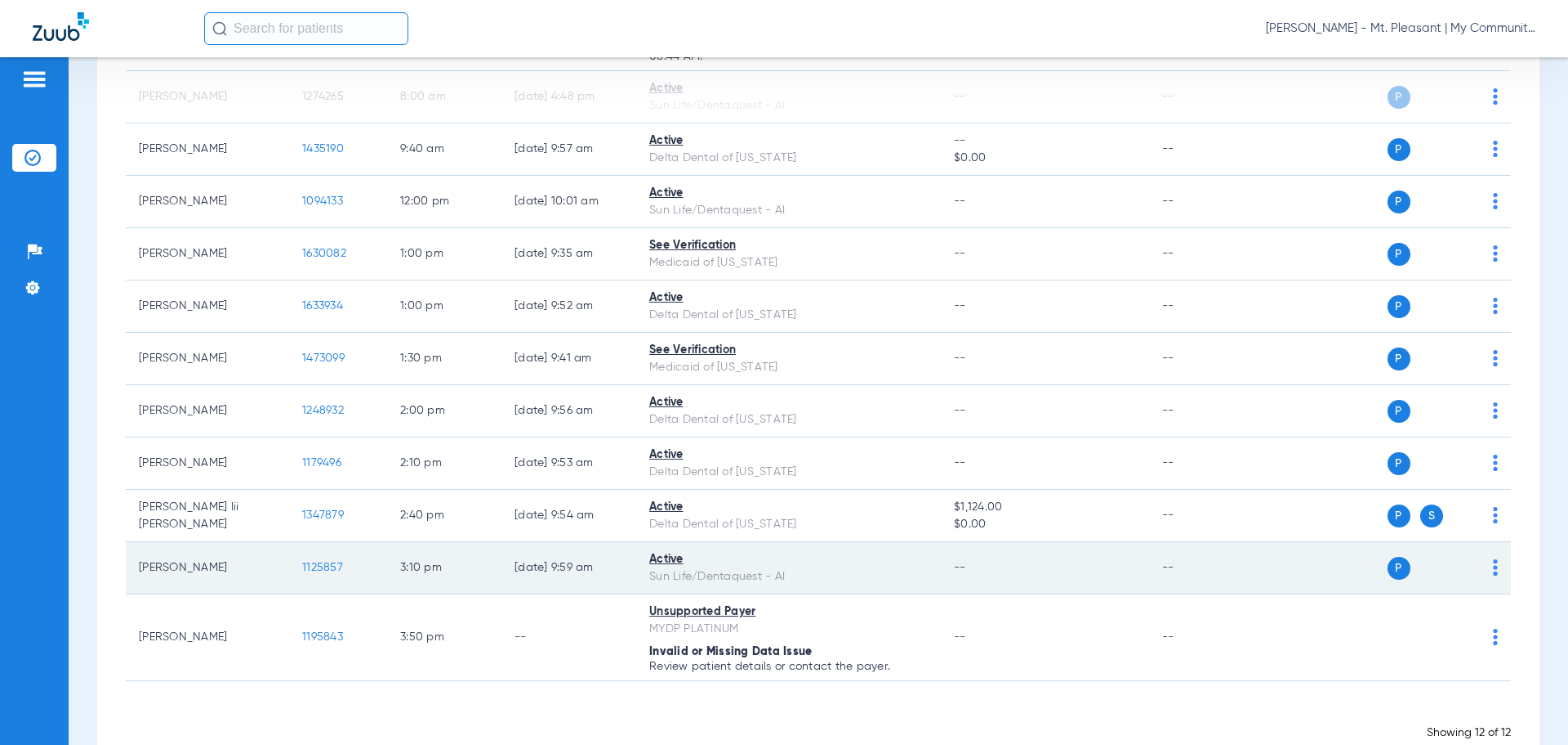
scroll to position [327, 0]
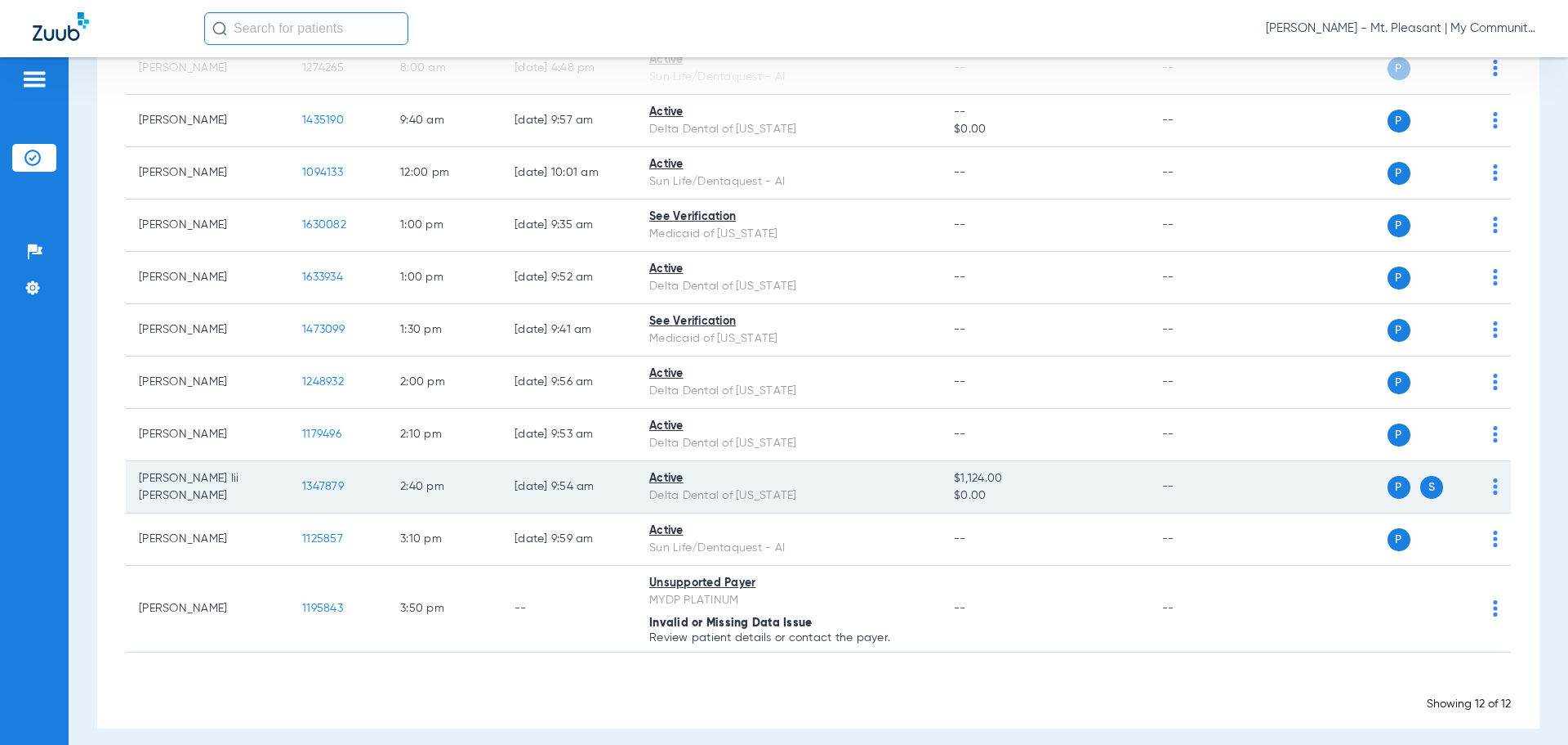
click at [317, 481] on span "1347879" at bounding box center [323, 486] width 42 height 11
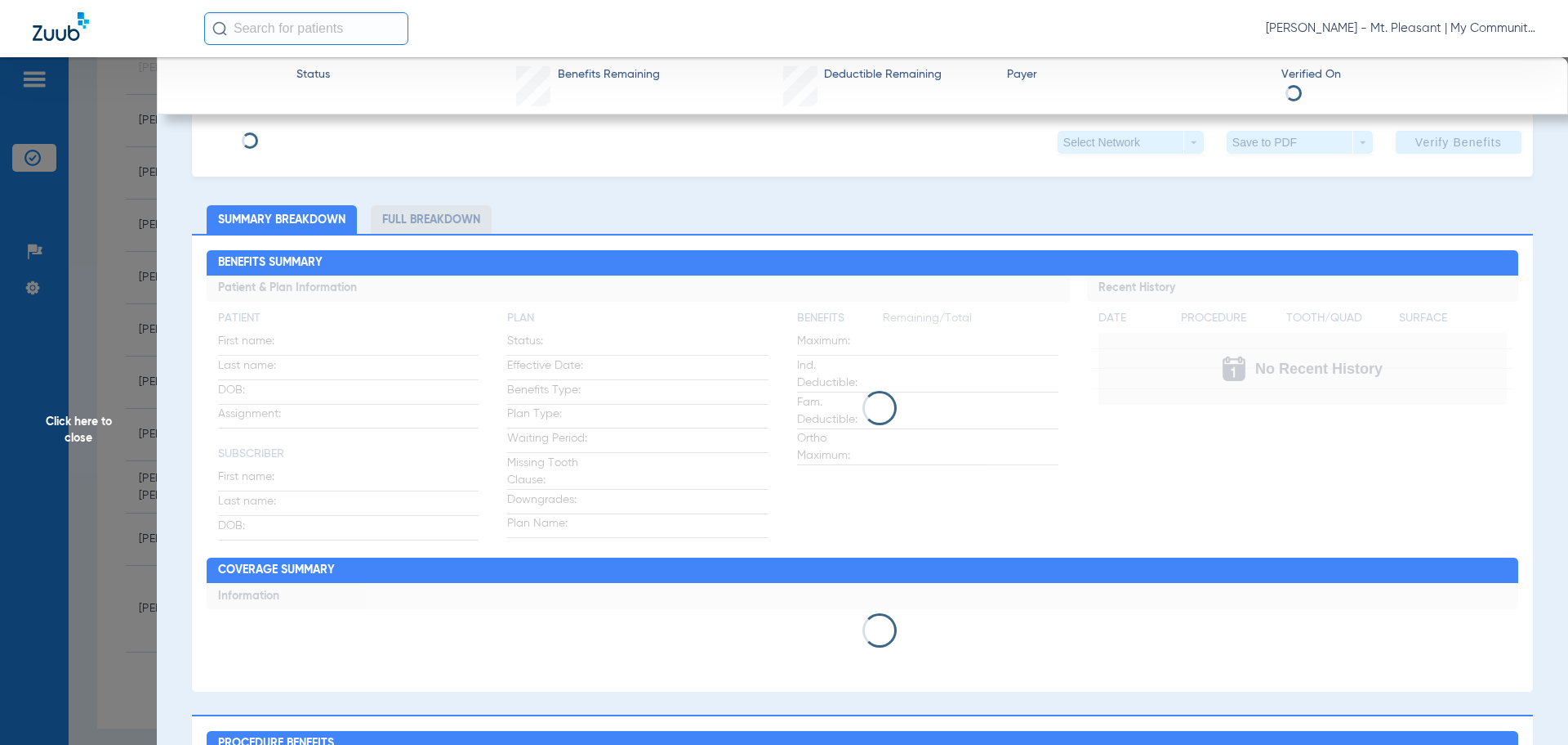
scroll to position [0, 0]
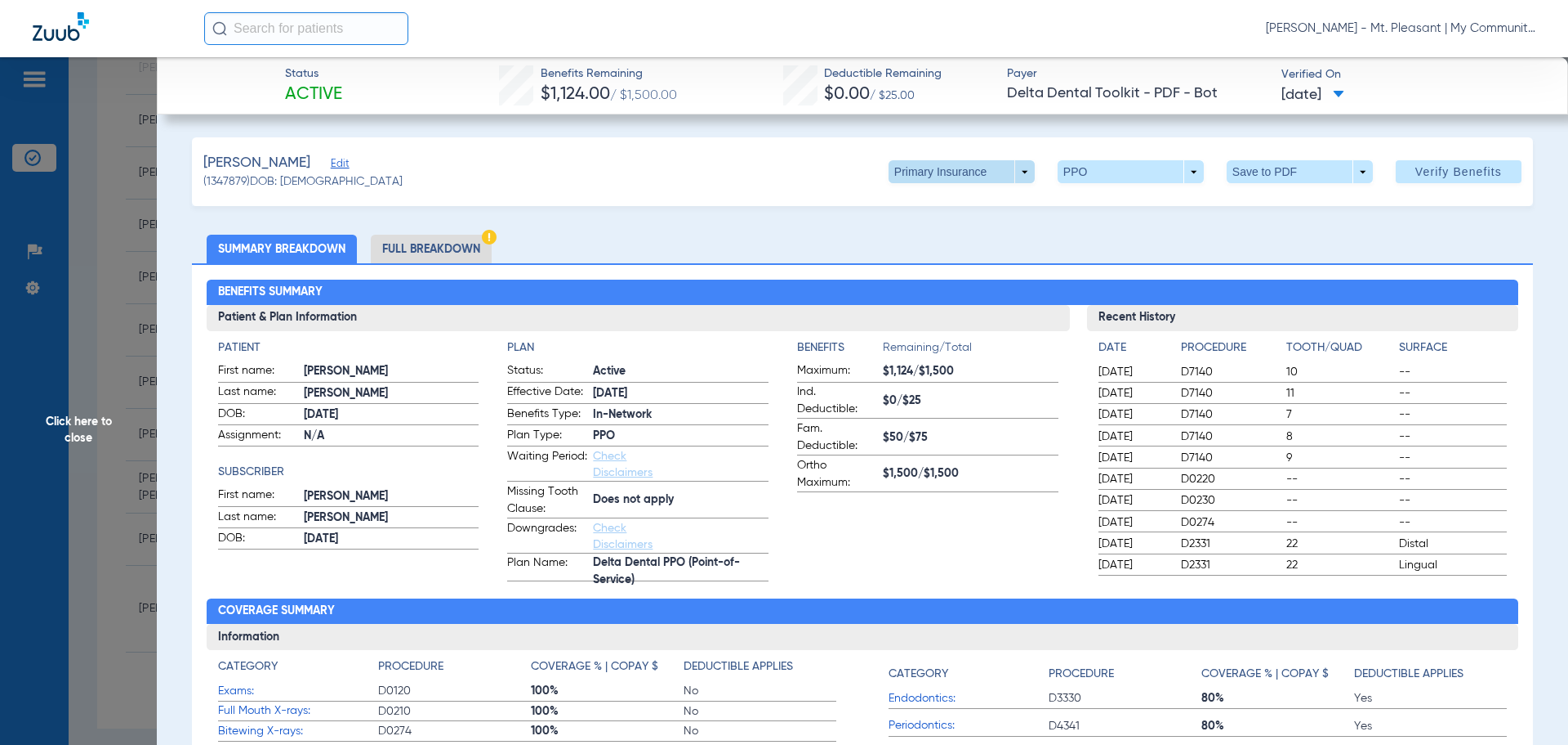
click at [978, 165] on span at bounding box center [961, 172] width 147 height 23
click at [953, 237] on span "Secondary Insurance" at bounding box center [944, 236] width 108 height 11
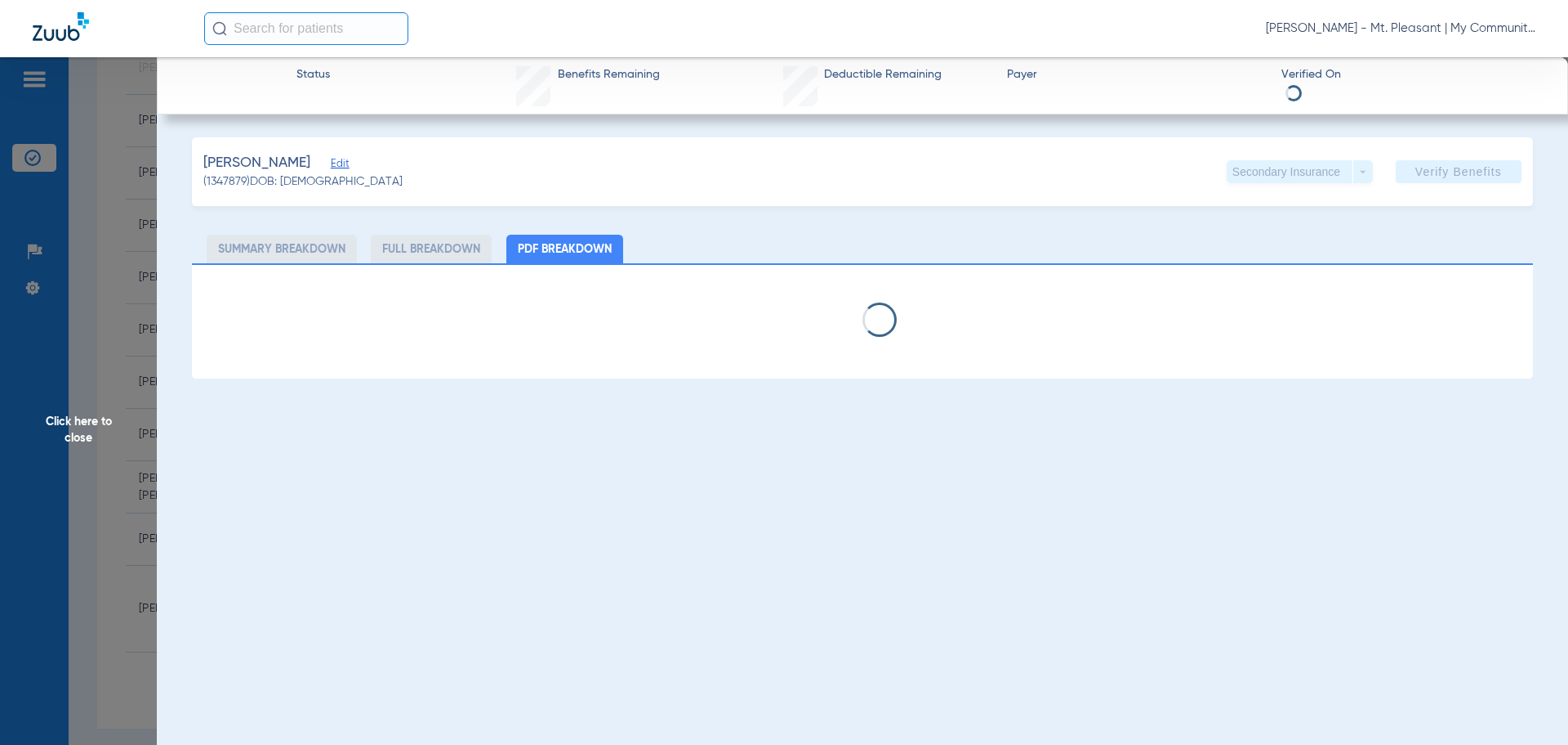
select select "page-width"
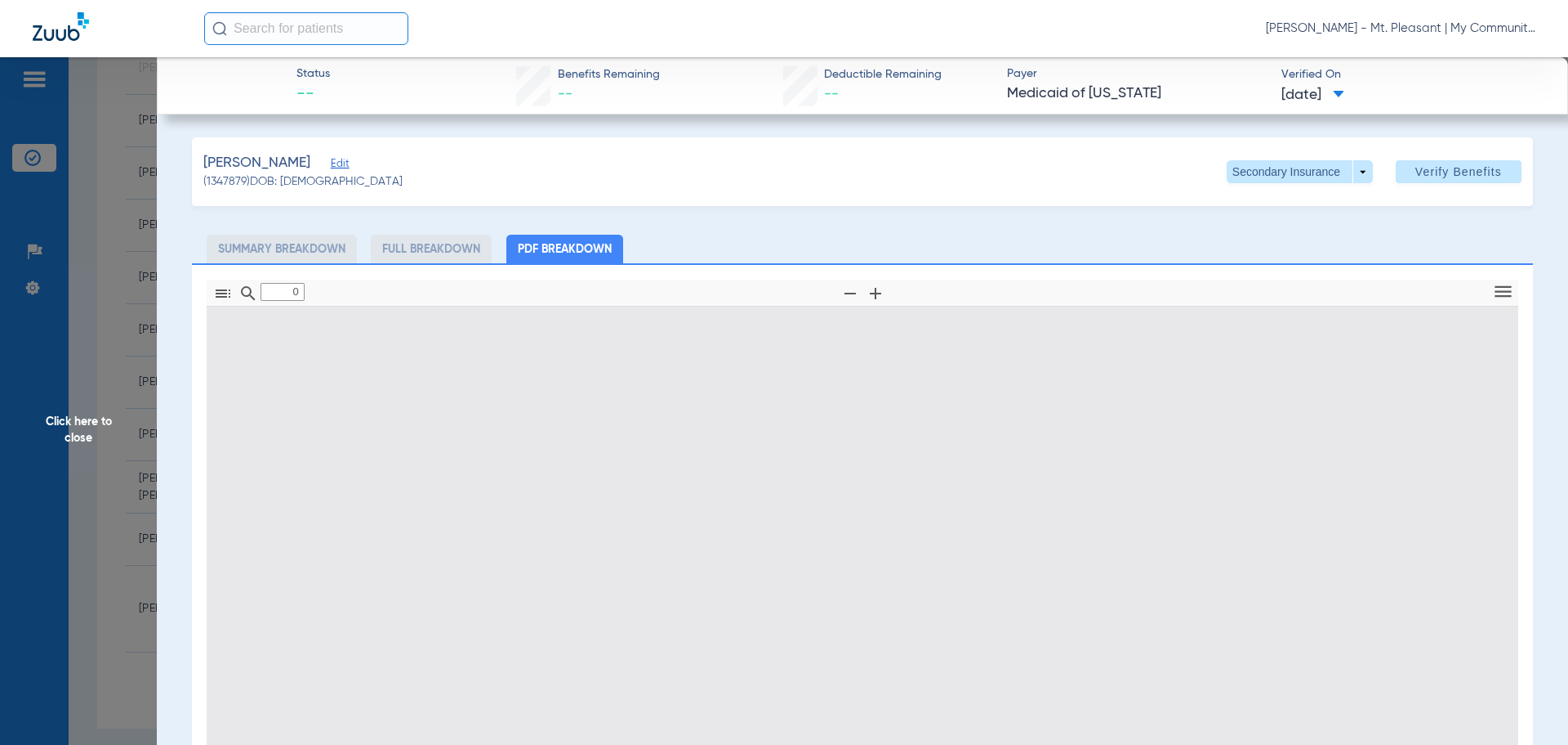
scroll to position [236, 0]
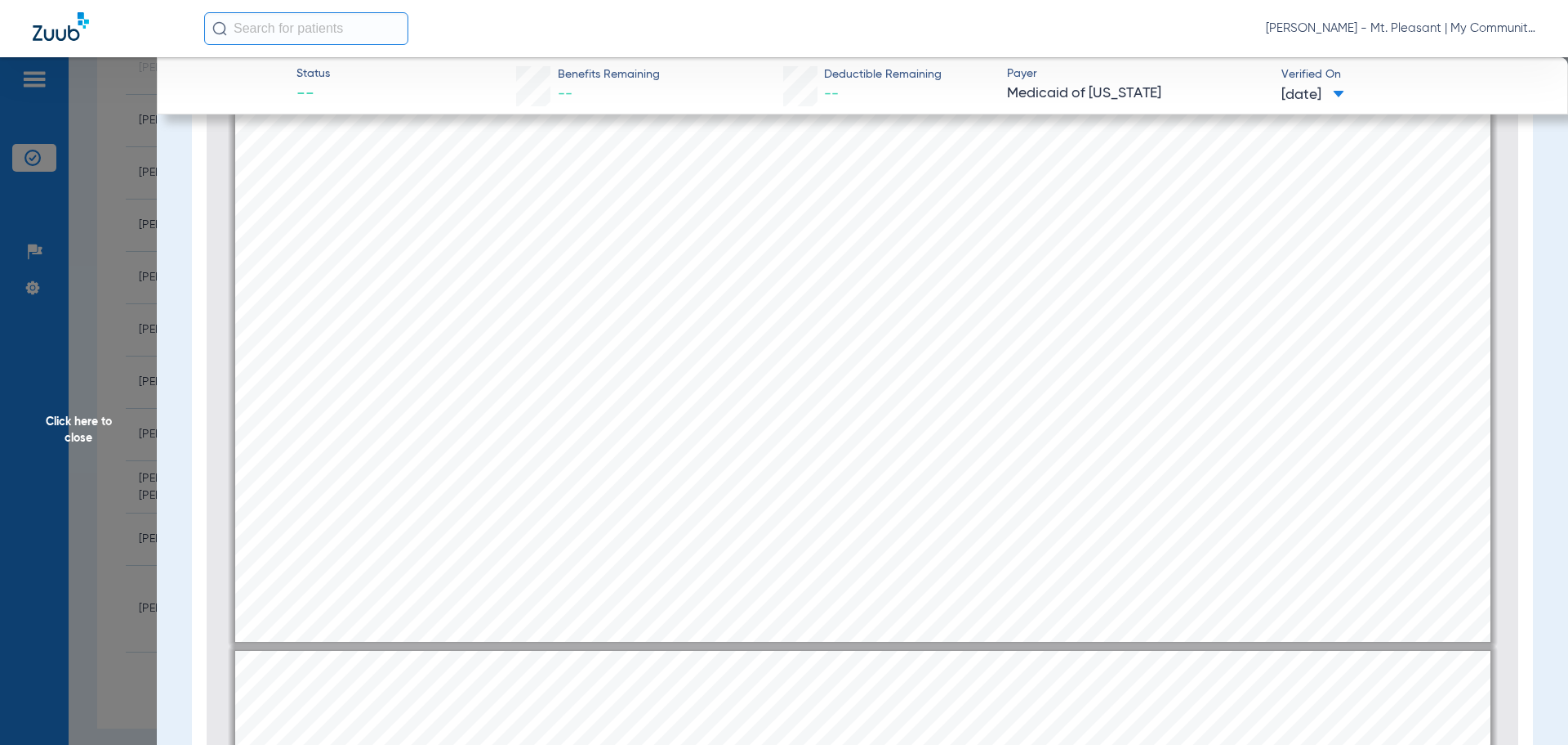
type input "2"
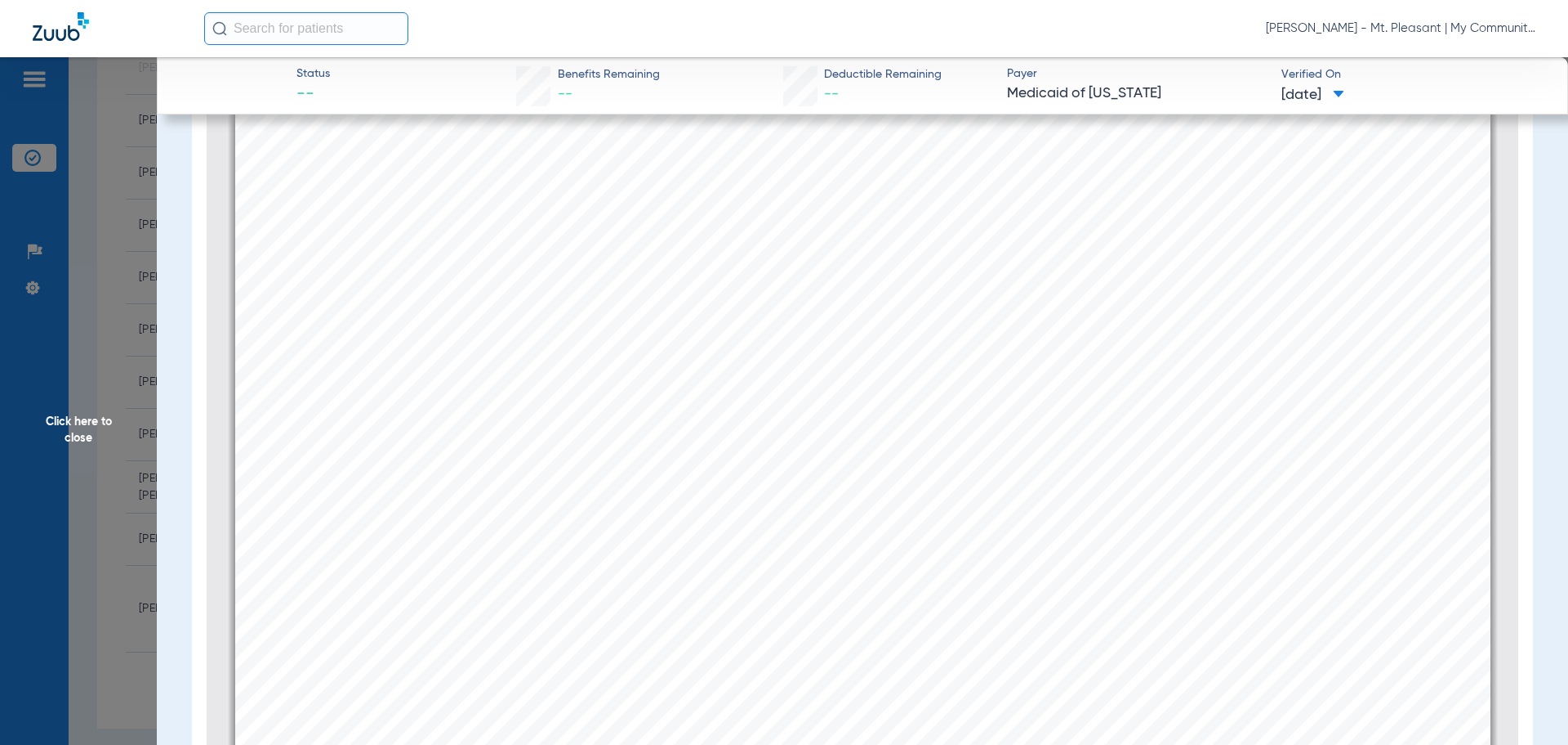
scroll to position [2052, 0]
click at [159, 415] on app-member-insurance-verification-view "Status -- Benefits Remaining -- Deductible Remaining -- Payer Medicaid of Michi…" at bounding box center [863, 312] width 1412 height 981
click at [84, 357] on span "Click here to close" at bounding box center [78, 430] width 157 height 745
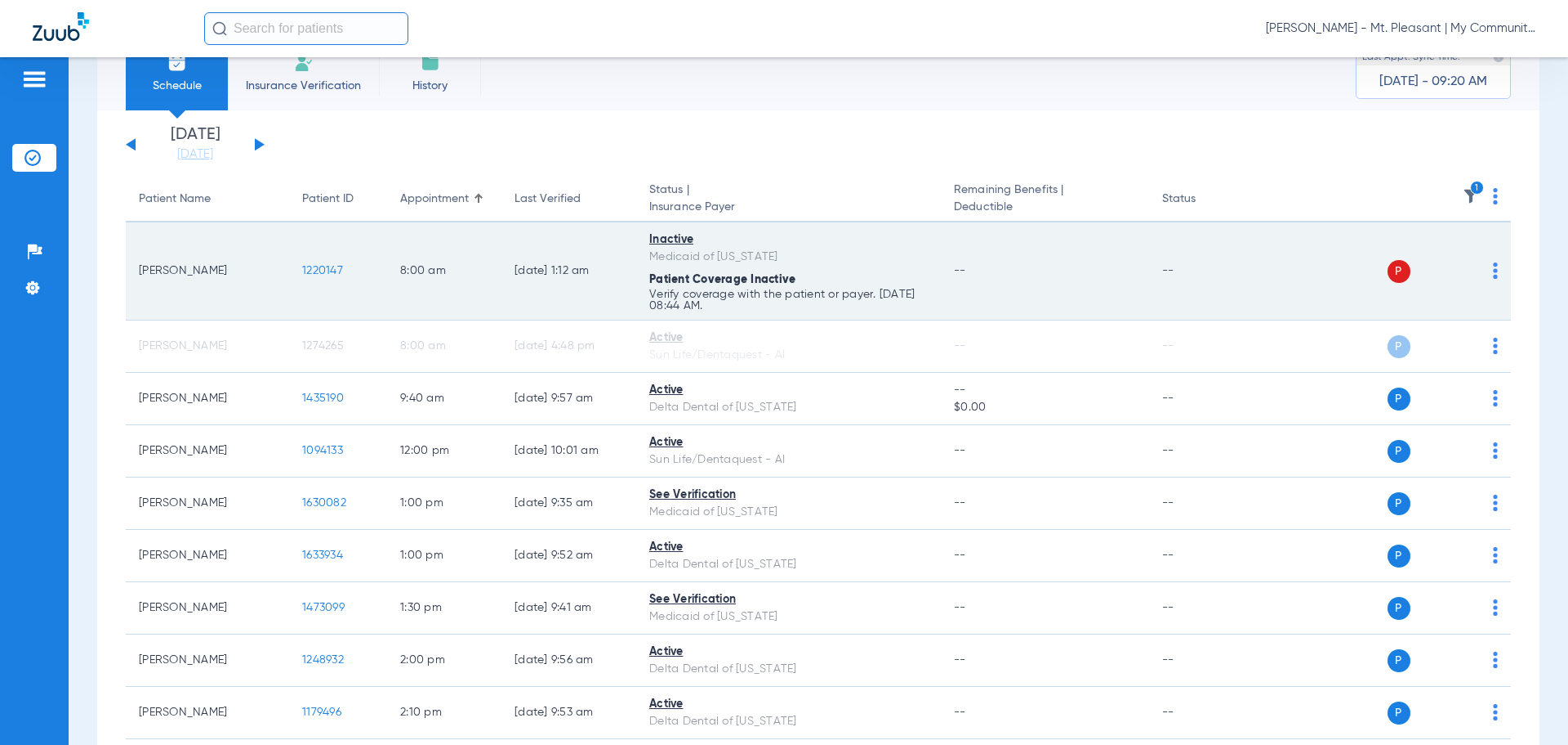
scroll to position [0, 0]
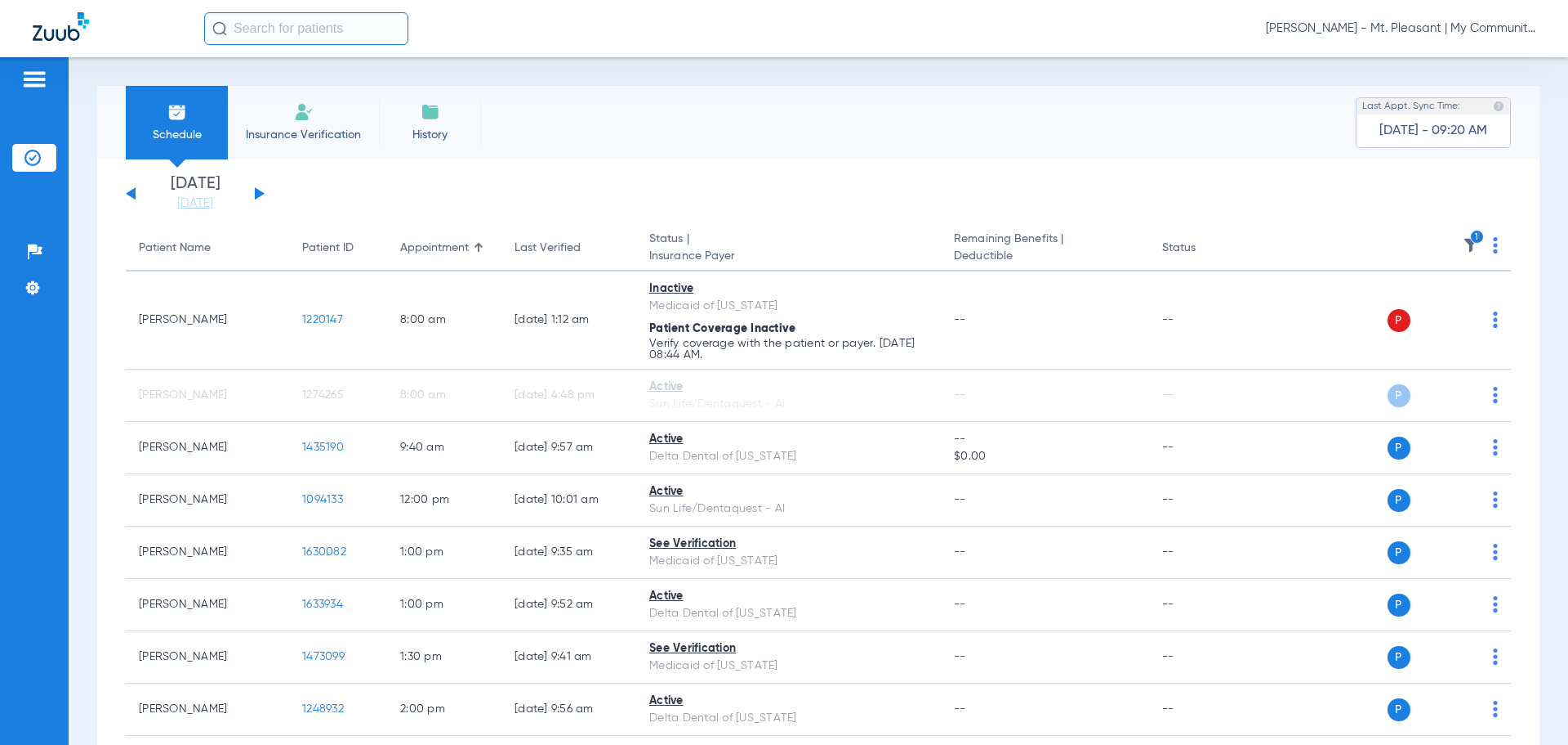
click at [1463, 244] on img at bounding box center [1471, 245] width 16 height 16
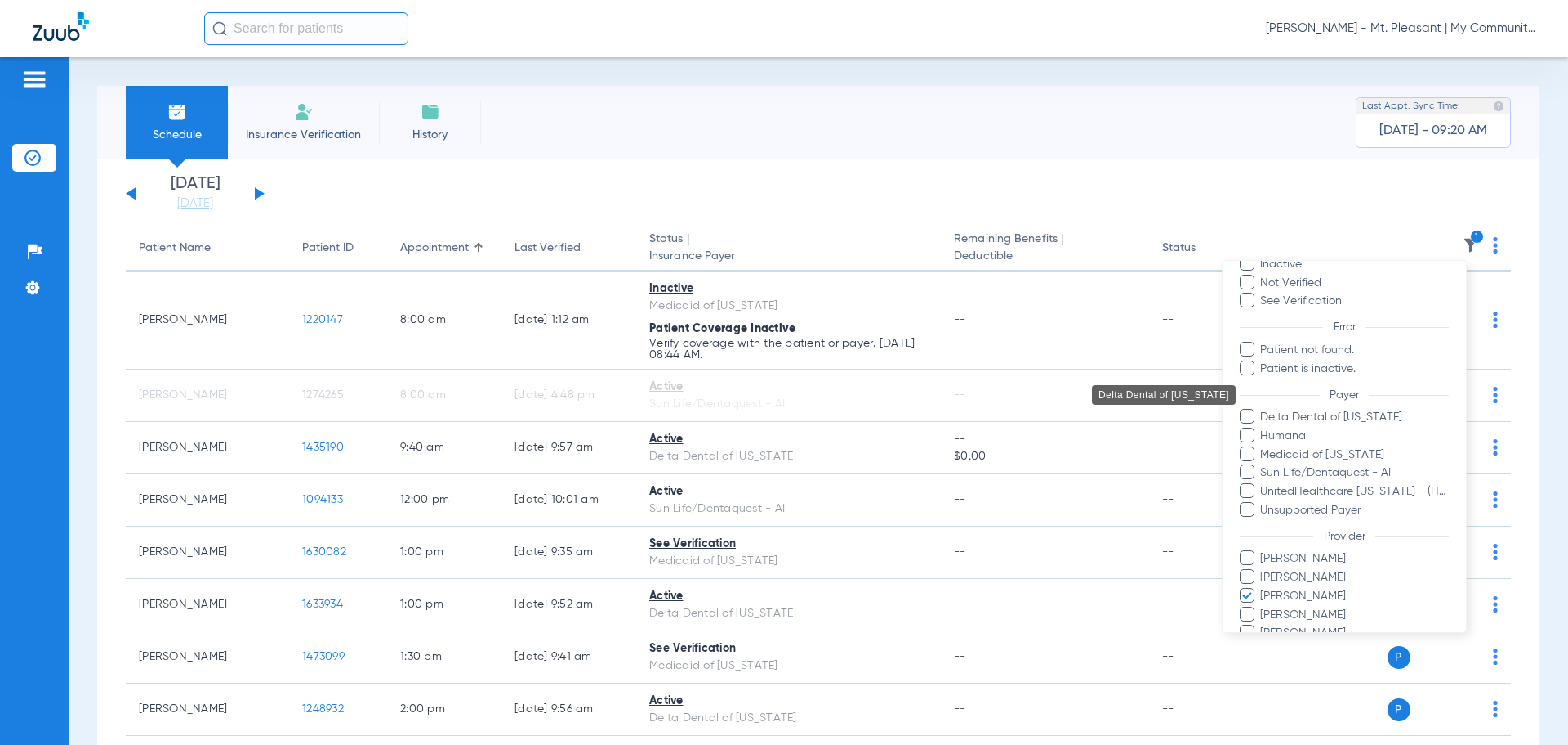
scroll to position [168, 0]
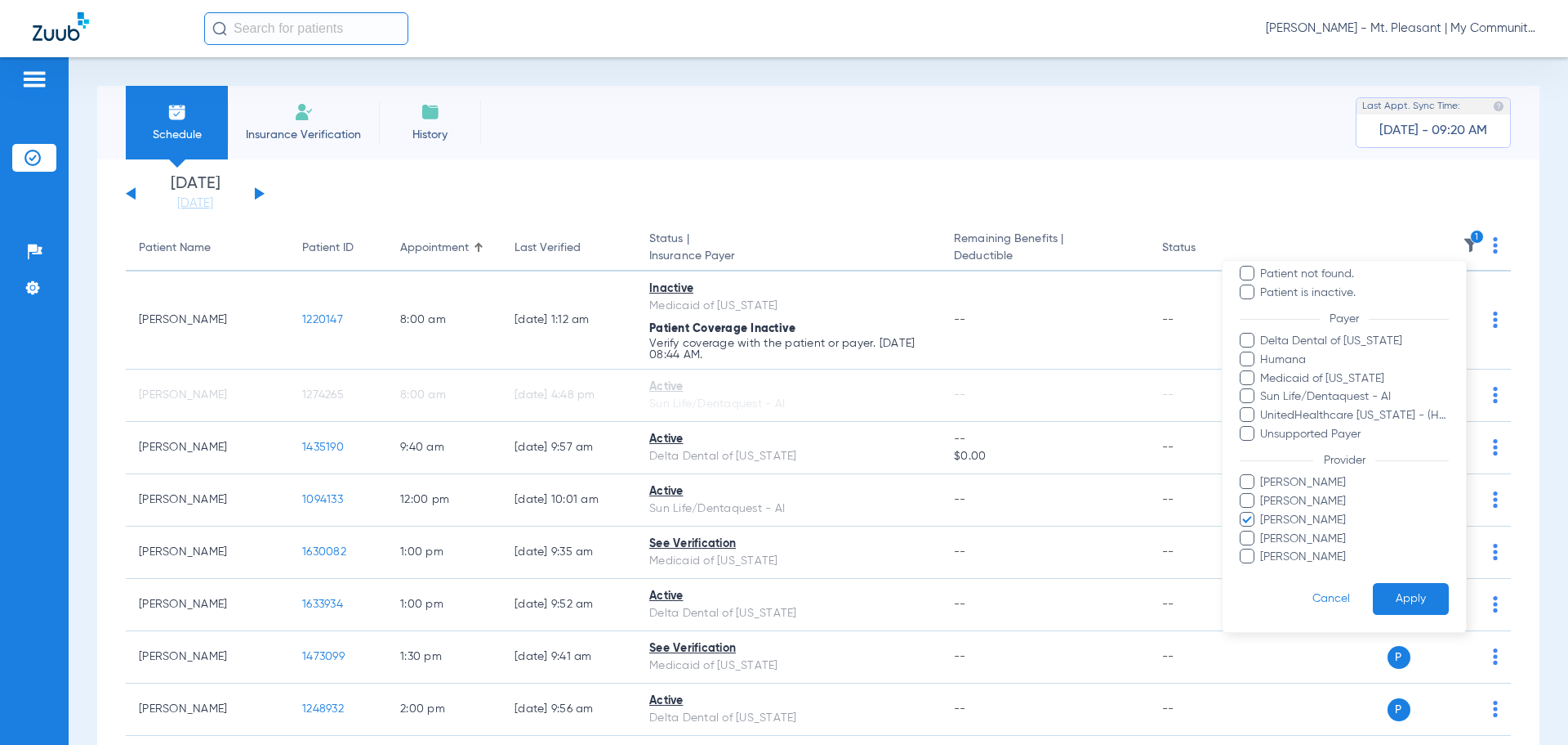
drag, startPoint x: 1293, startPoint y: 514, endPoint x: 1355, endPoint y: 544, distance: 68.9
click at [1292, 513] on span "Josiah Most" at bounding box center [1355, 520] width 189 height 17
click at [1263, 531] on input "Josiah Most" at bounding box center [1263, 531] width 0 height 0
click at [1396, 590] on button "Apply" at bounding box center [1411, 598] width 76 height 32
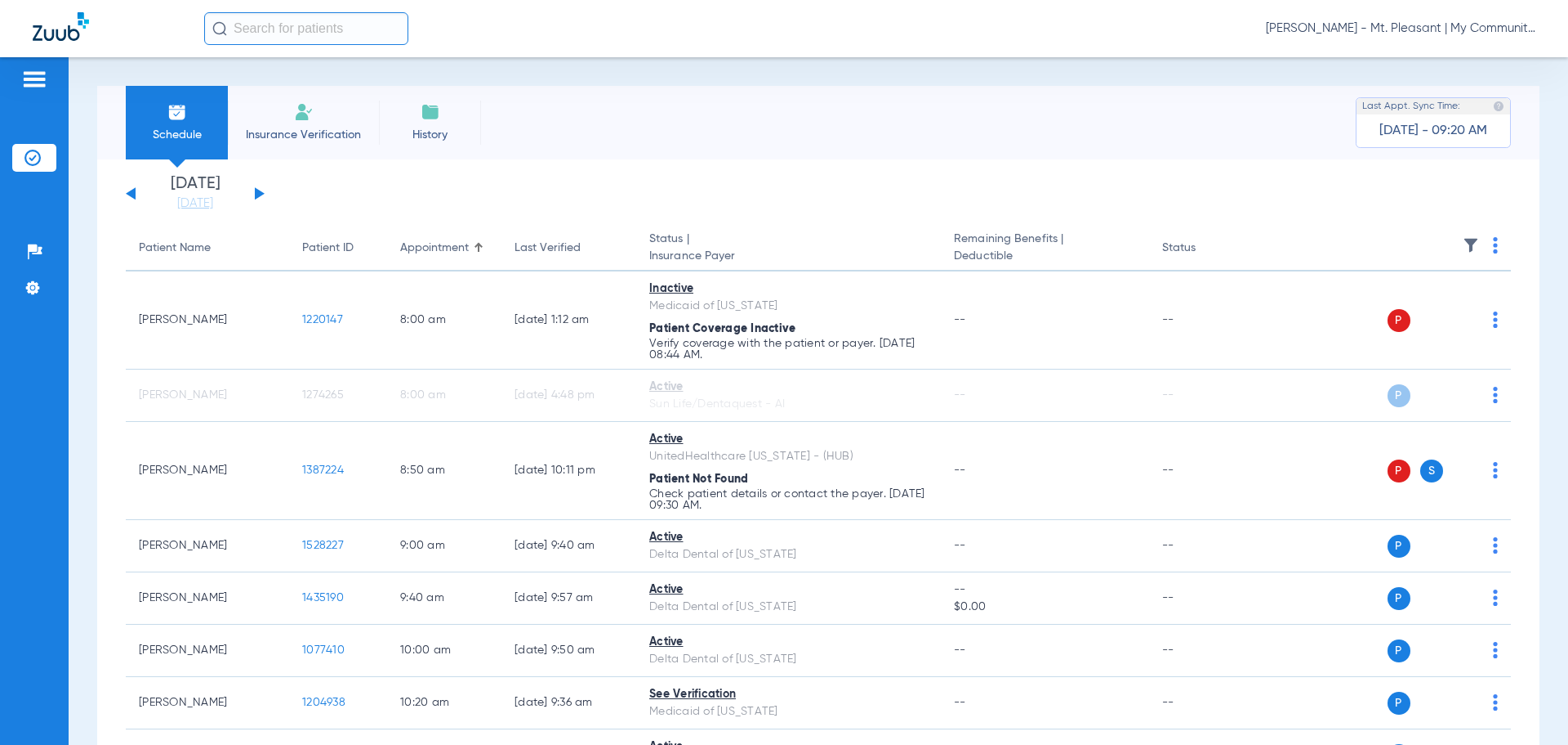
click at [255, 194] on button at bounding box center [259, 194] width 10 height 12
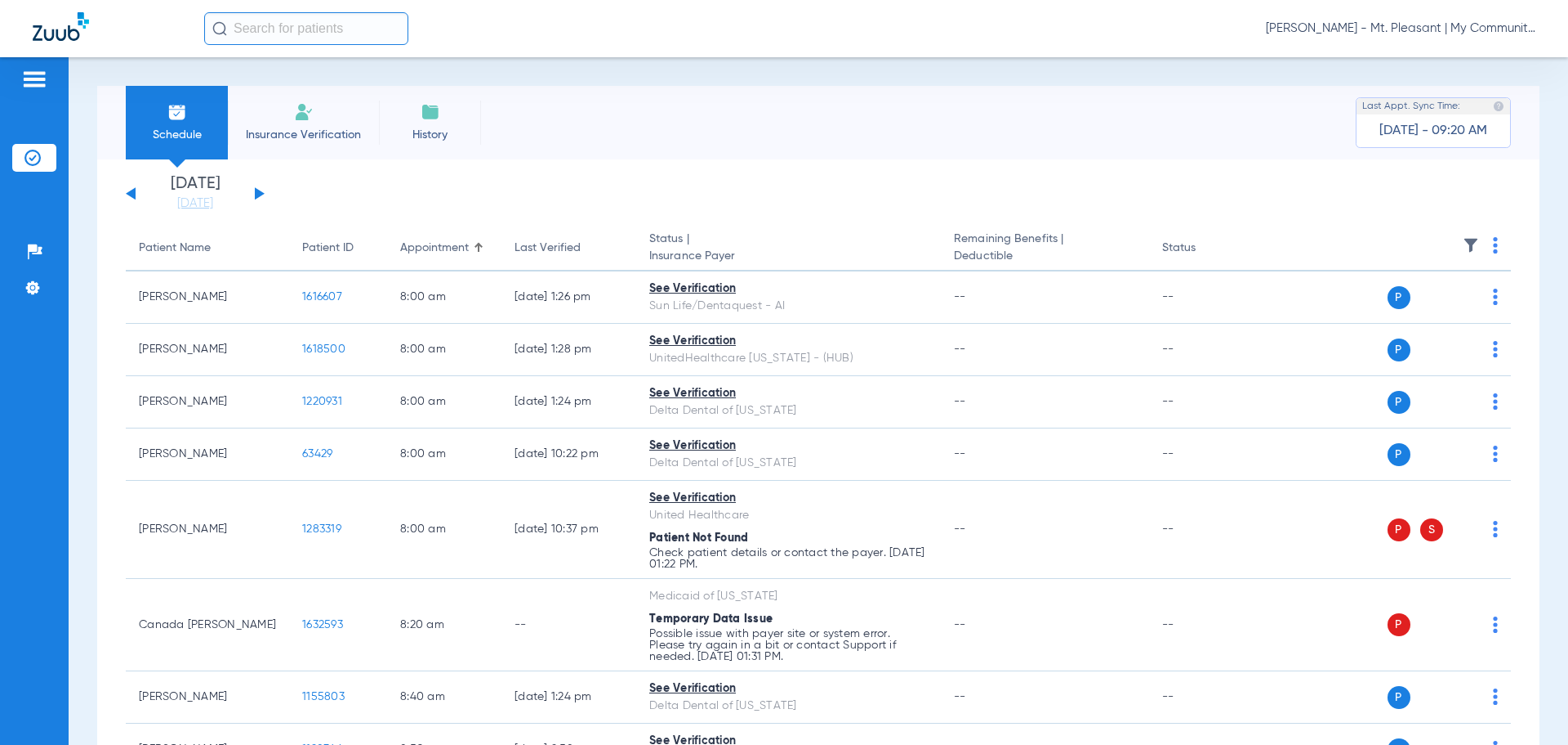
click at [1481, 244] on th at bounding box center [1386, 248] width 253 height 46
click at [1493, 244] on img at bounding box center [1496, 245] width 5 height 16
click at [1453, 304] on span "Verify All" at bounding box center [1421, 309] width 102 height 11
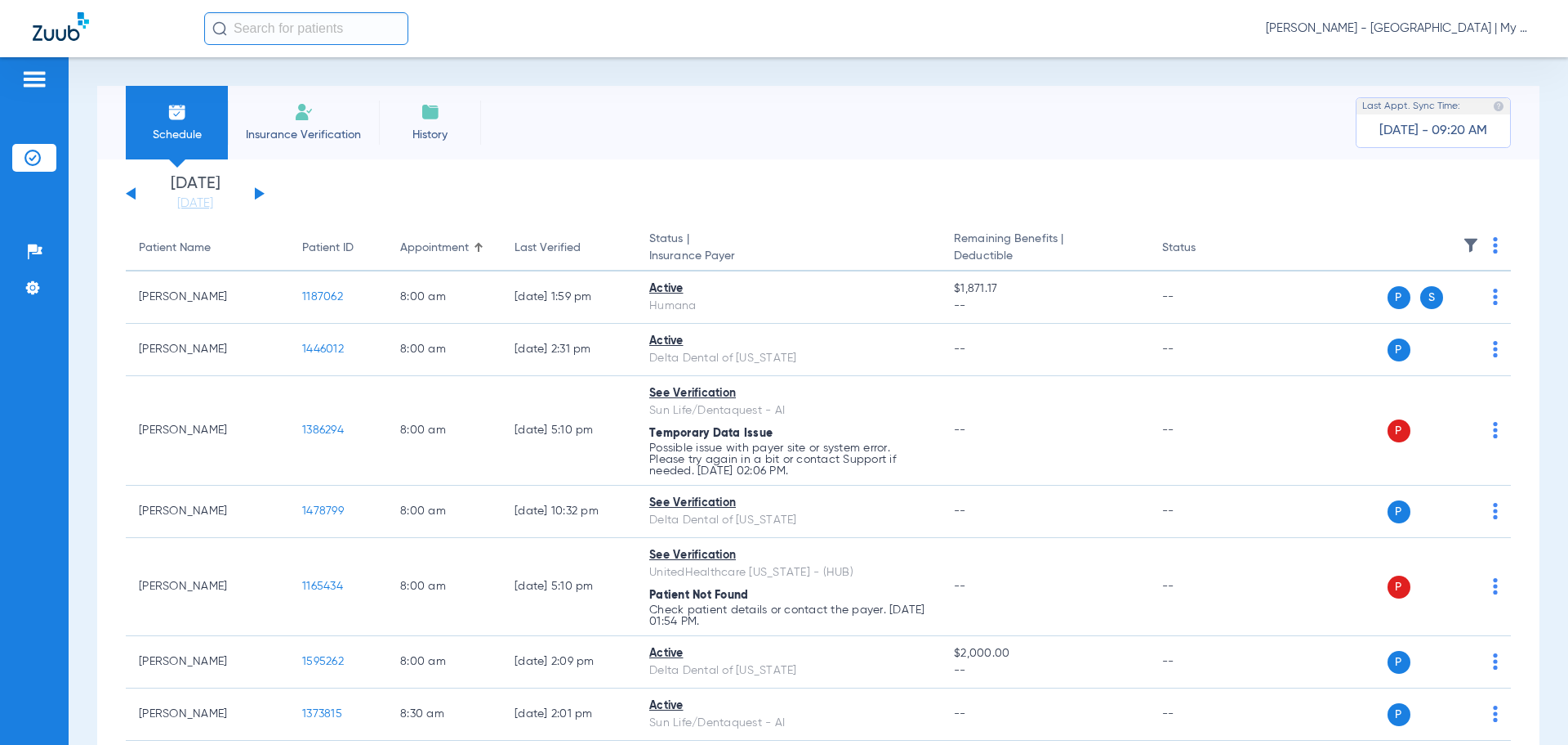
click at [1463, 242] on img at bounding box center [1471, 245] width 16 height 16
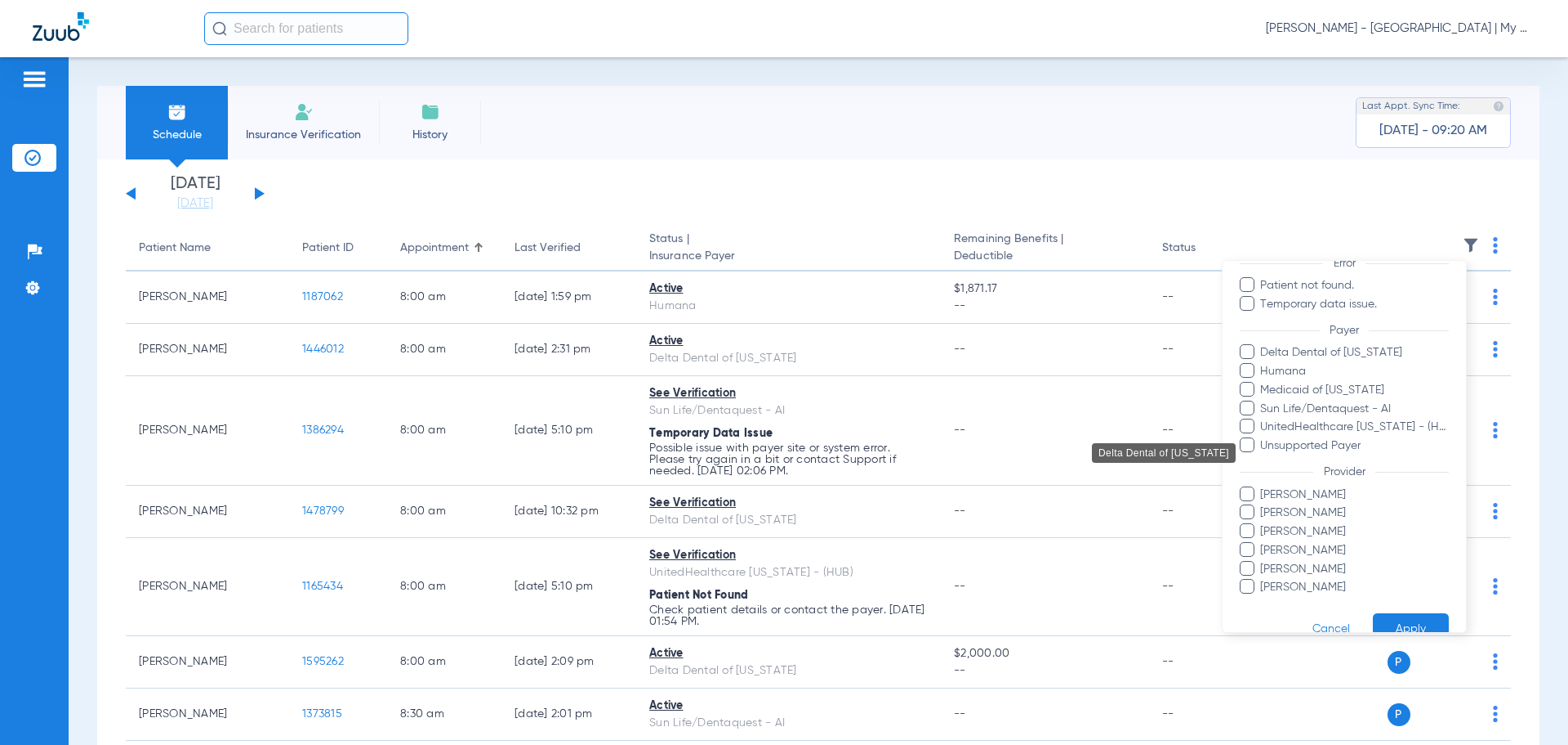
scroll to position [168, 0]
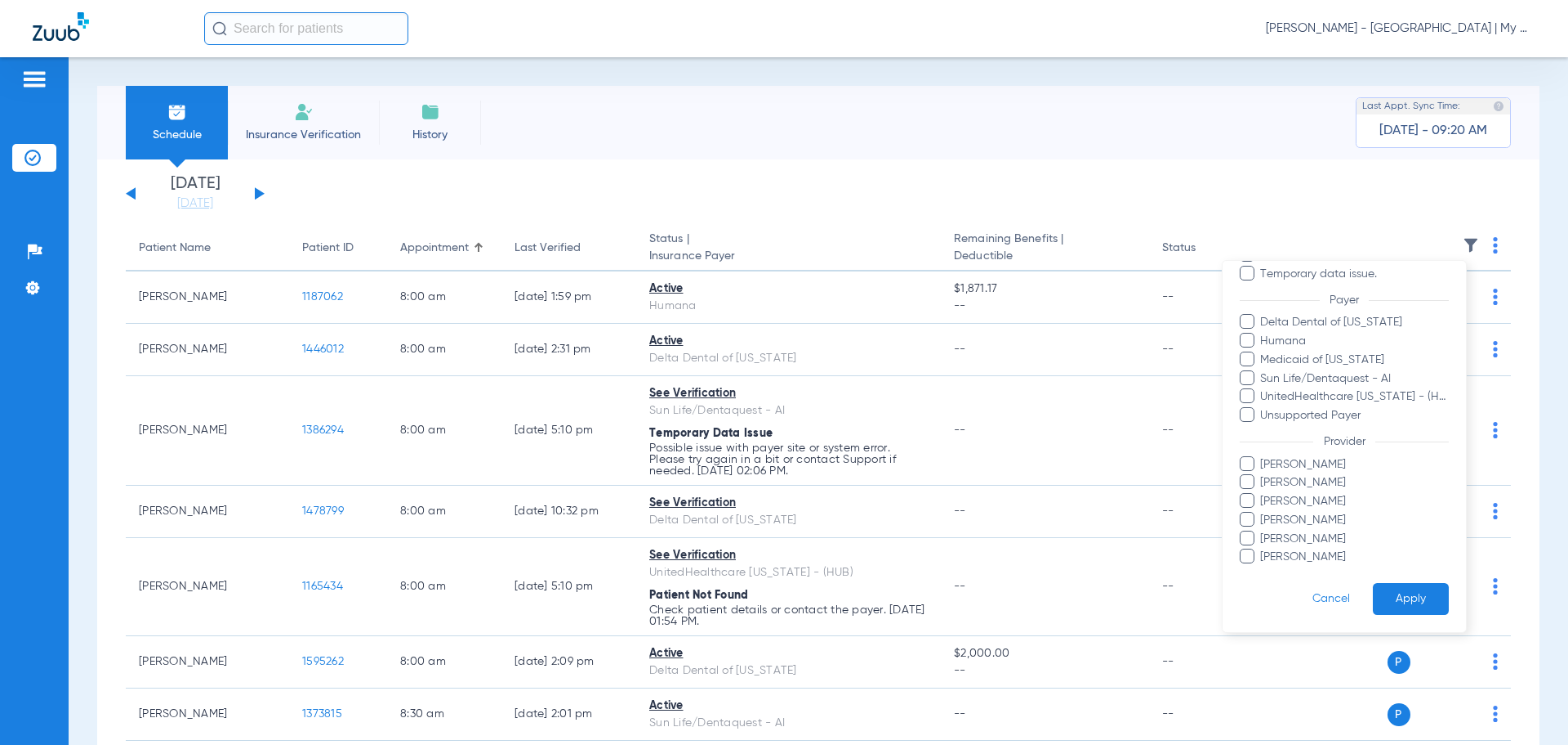
click at [1318, 462] on span "[PERSON_NAME]" at bounding box center [1355, 465] width 189 height 17
click at [1263, 476] on input "[PERSON_NAME]" at bounding box center [1263, 476] width 0 height 0
click at [1398, 591] on button "Apply" at bounding box center [1411, 598] width 76 height 32
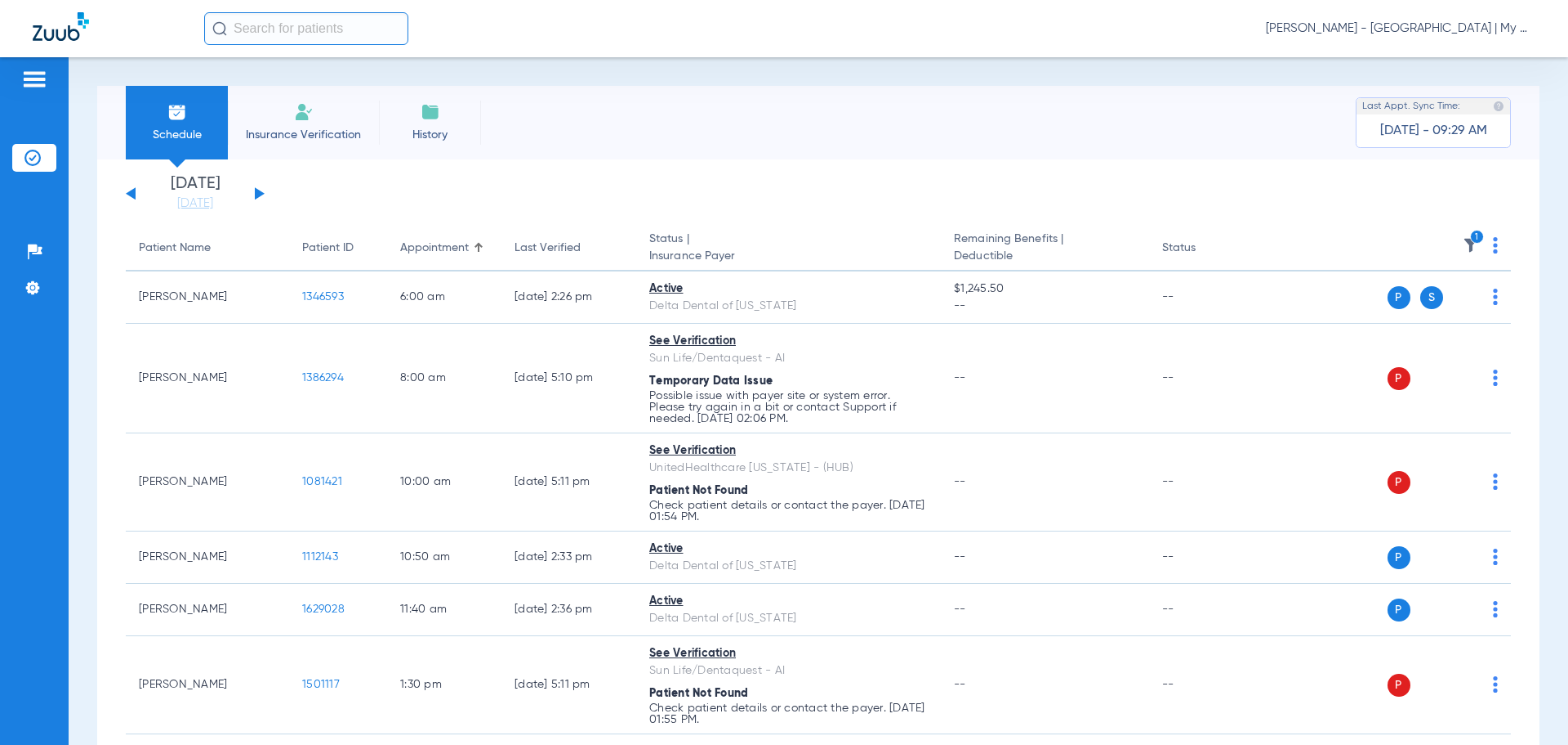
click at [445, 169] on div "[DATE] [DATE] [DATE] [DATE] [DATE] [DATE] [DATE] [DATE] [DATE] [DATE] [DATE] [D…" at bounding box center [818, 586] width 1442 height 854
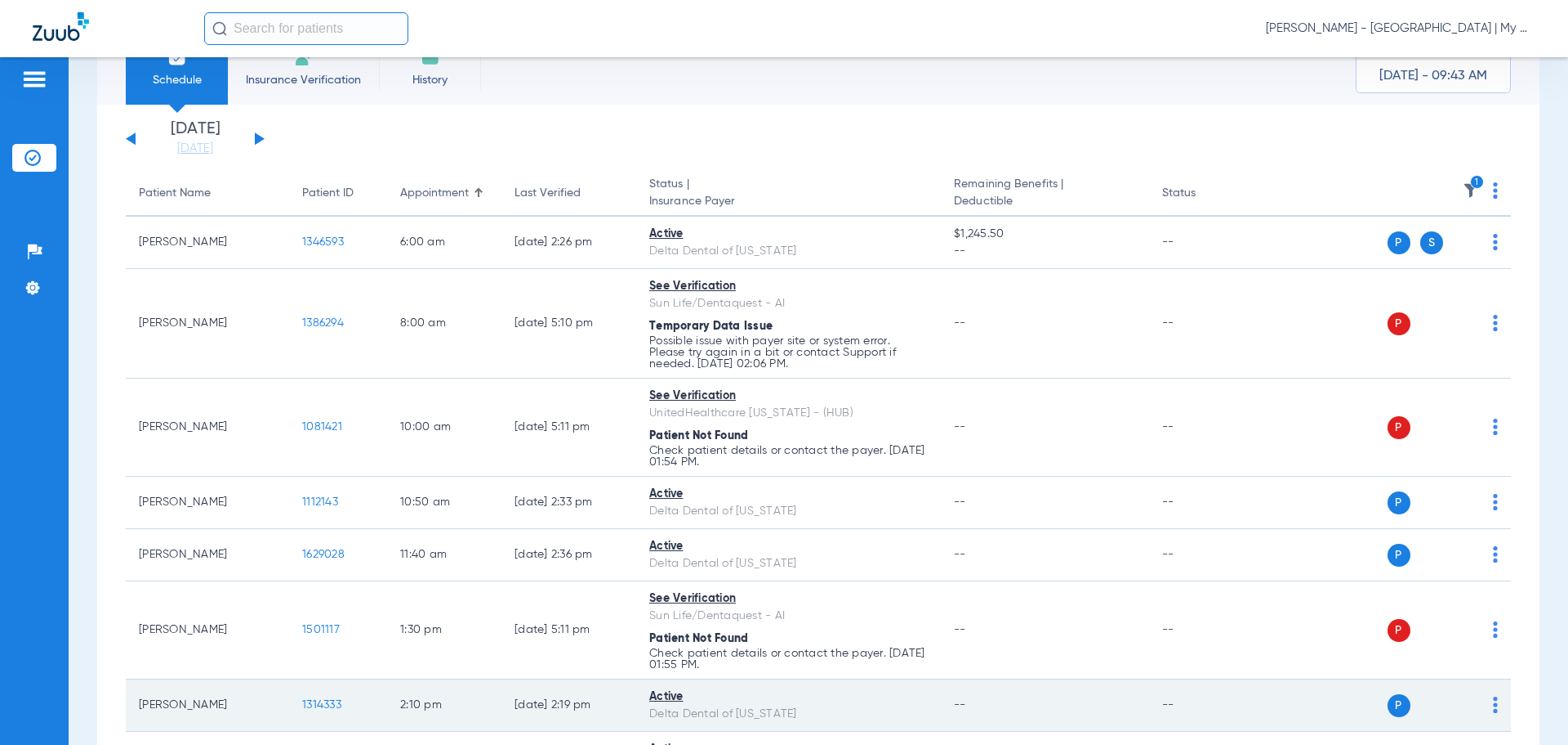
scroll to position [51, 0]
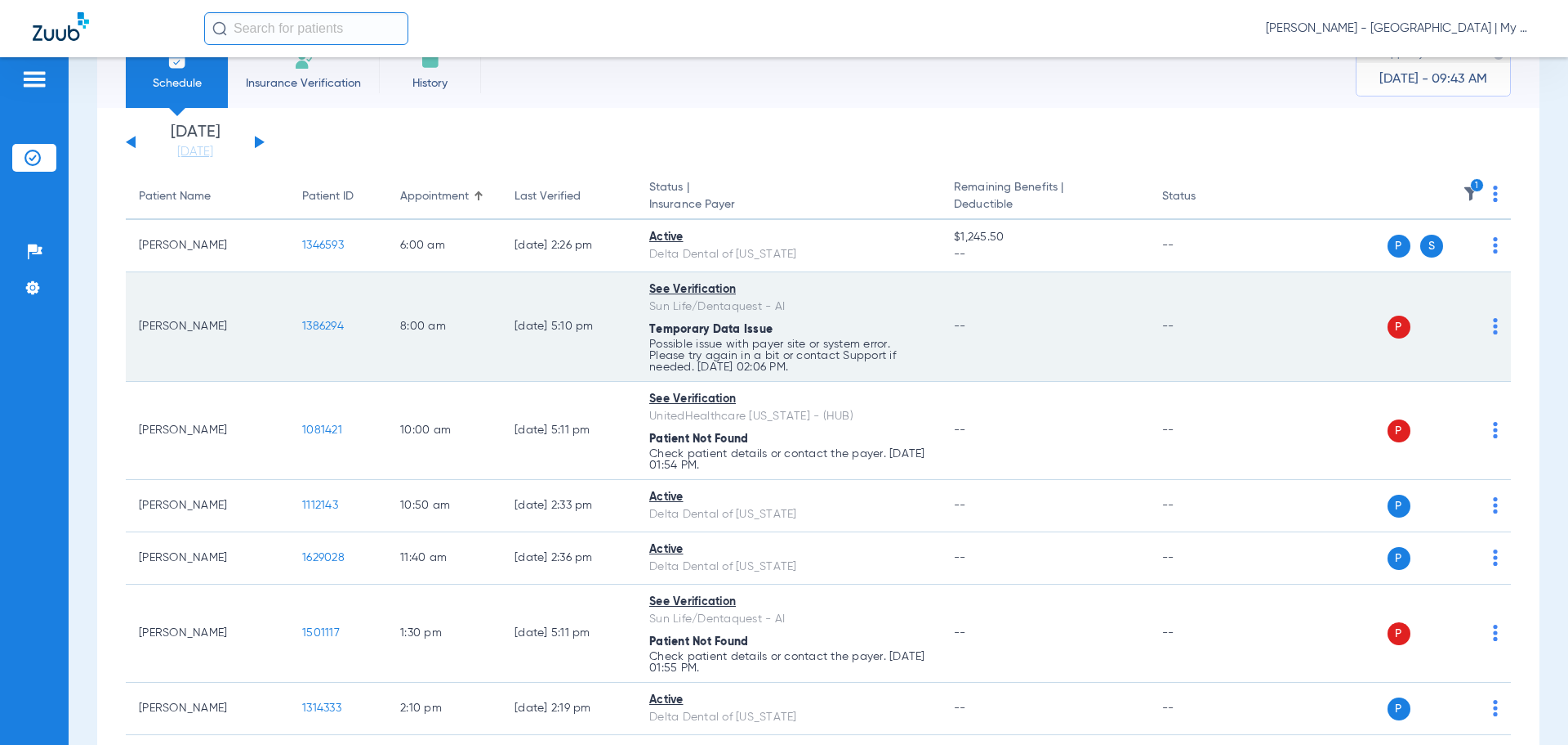
click at [357, 310] on td "1386294" at bounding box center [338, 326] width 98 height 109
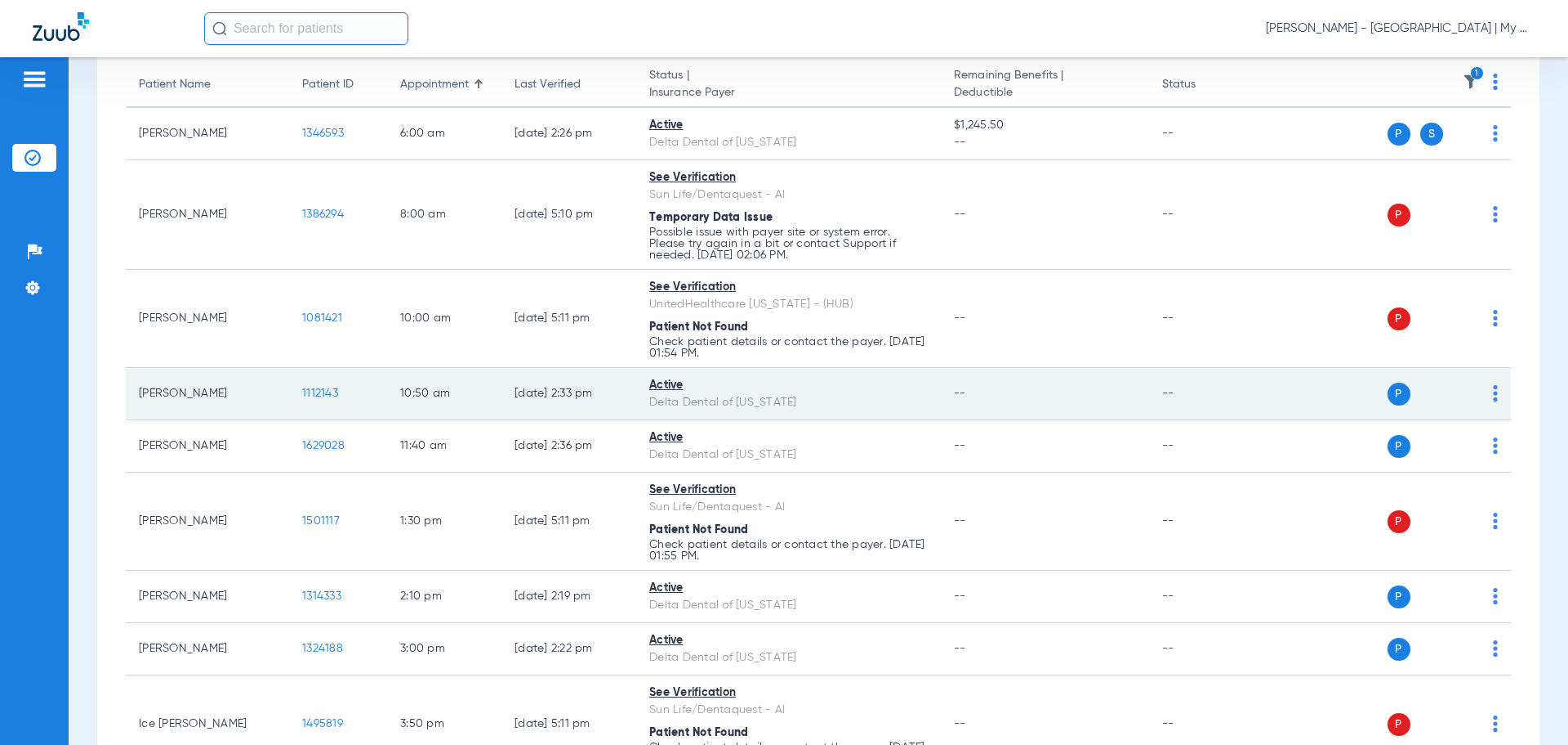
click at [328, 394] on span "1112143" at bounding box center [319, 392] width 36 height 11
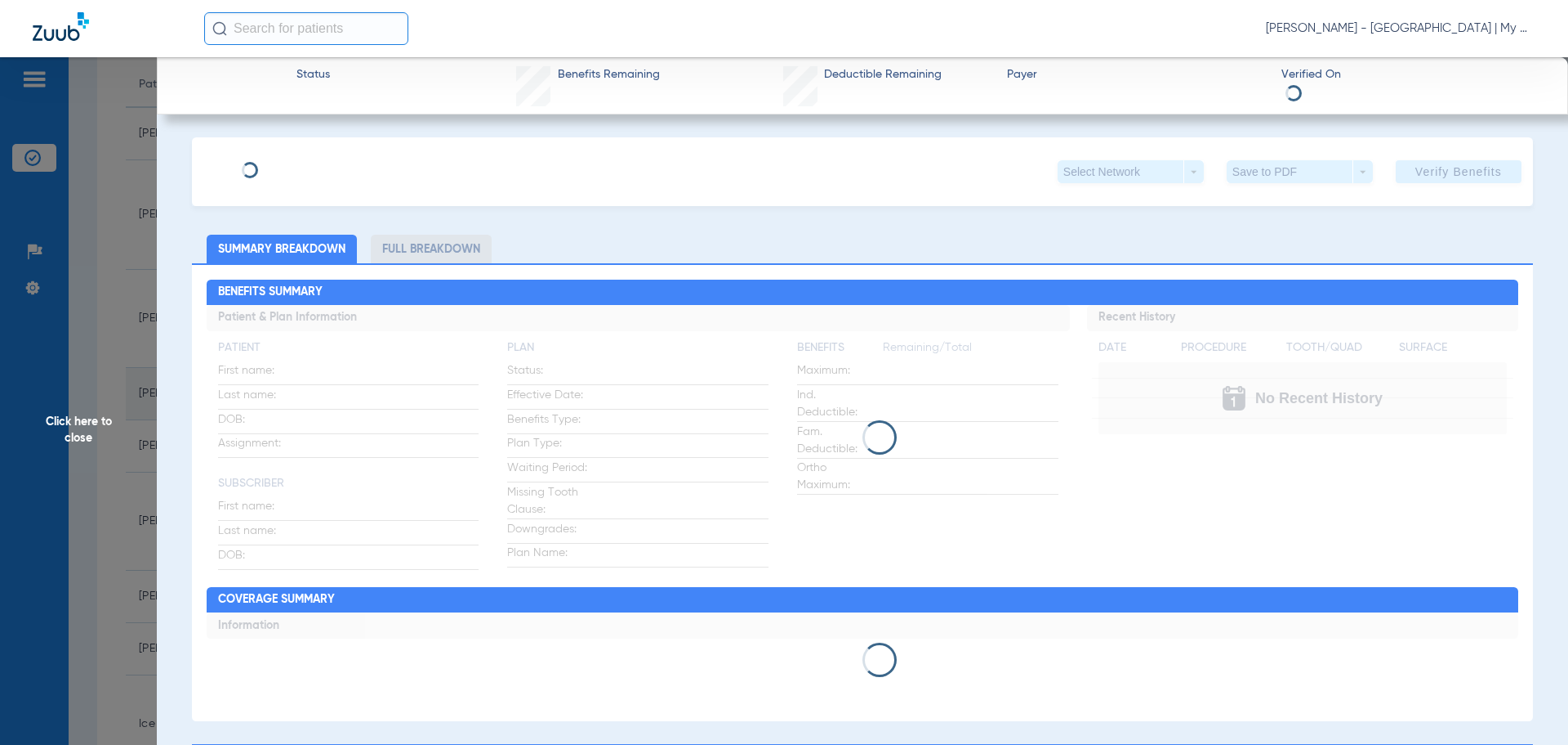
click at [321, 397] on div "Click here to close" at bounding box center [784, 430] width 1568 height 745
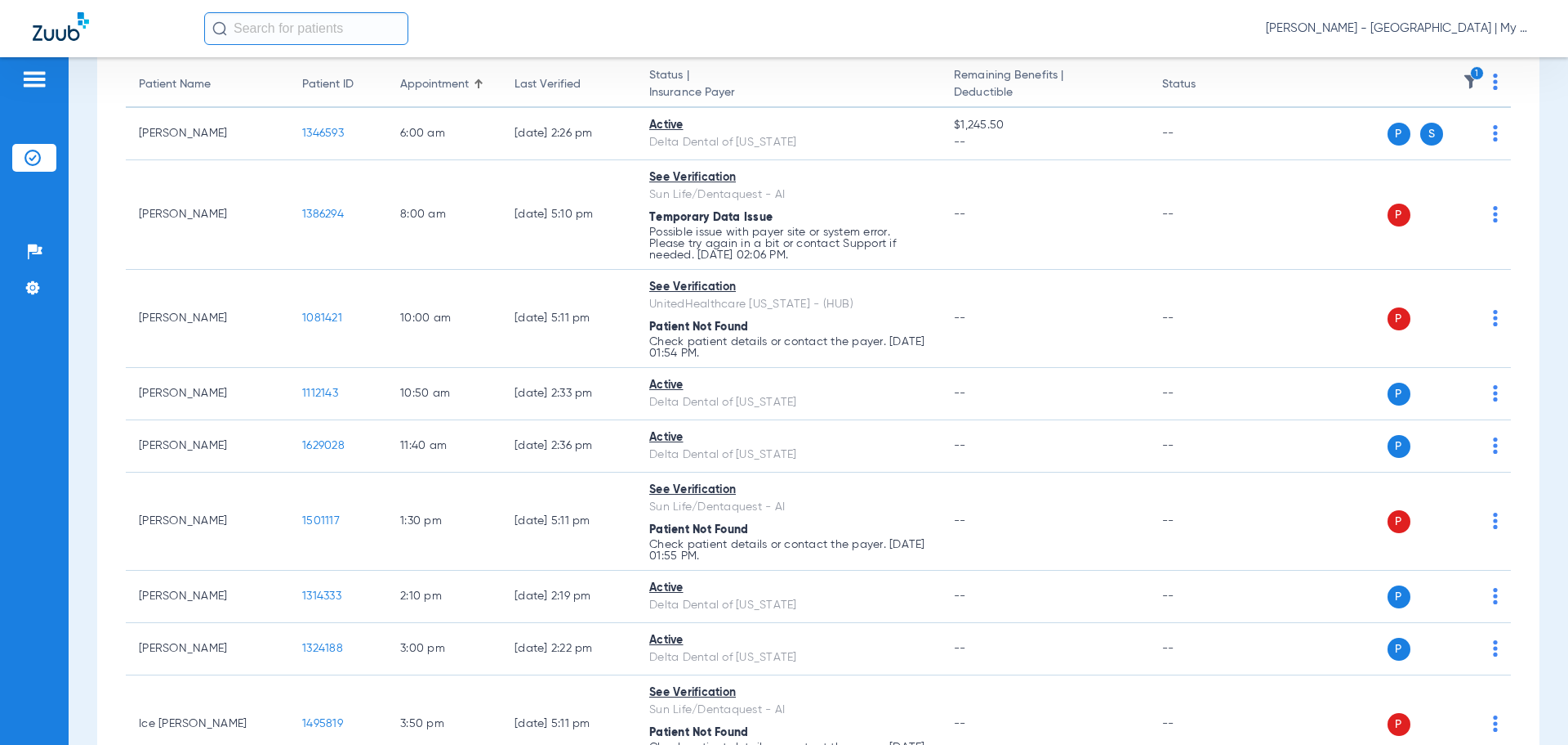
click at [317, 387] on span "1112143" at bounding box center [319, 392] width 36 height 11
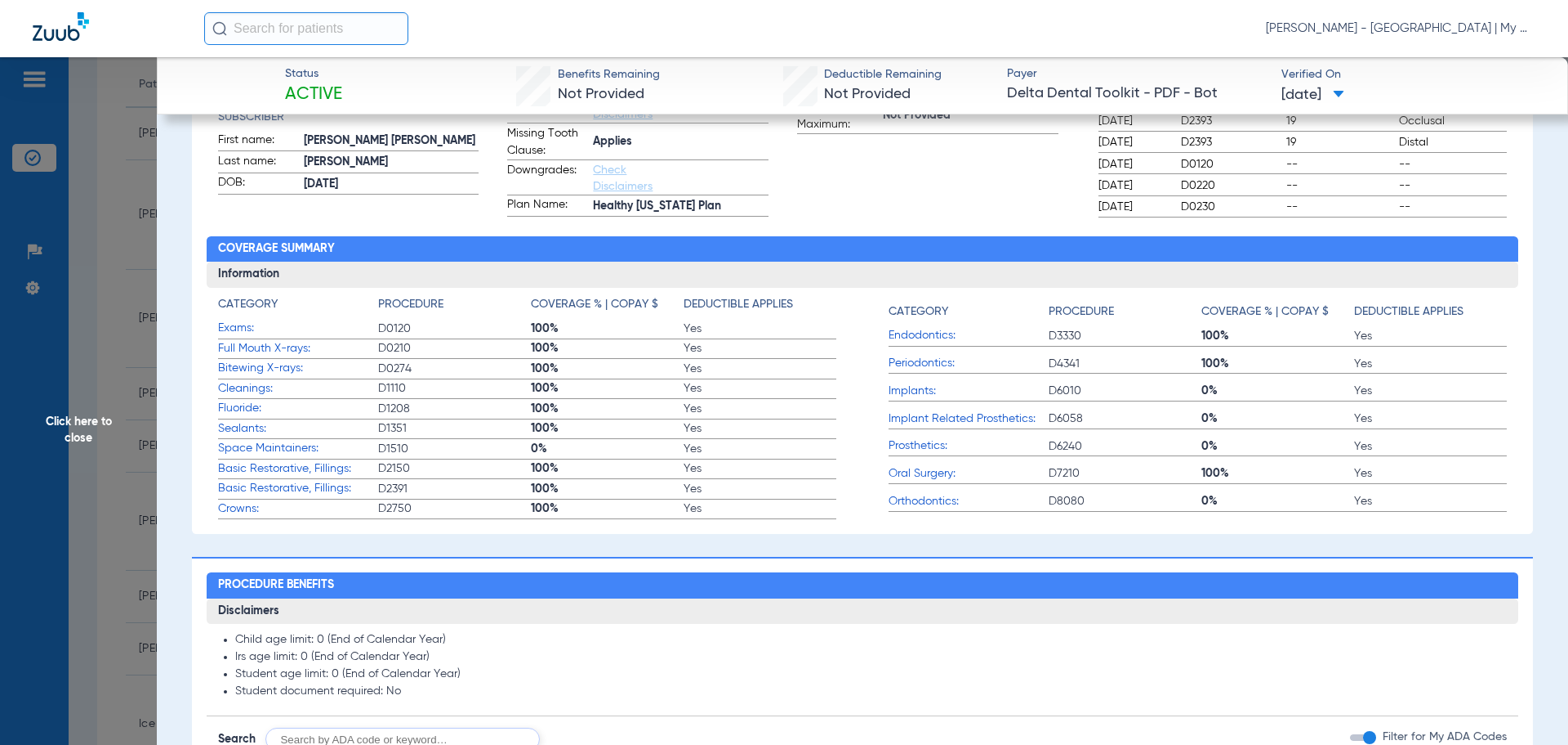
scroll to position [82, 0]
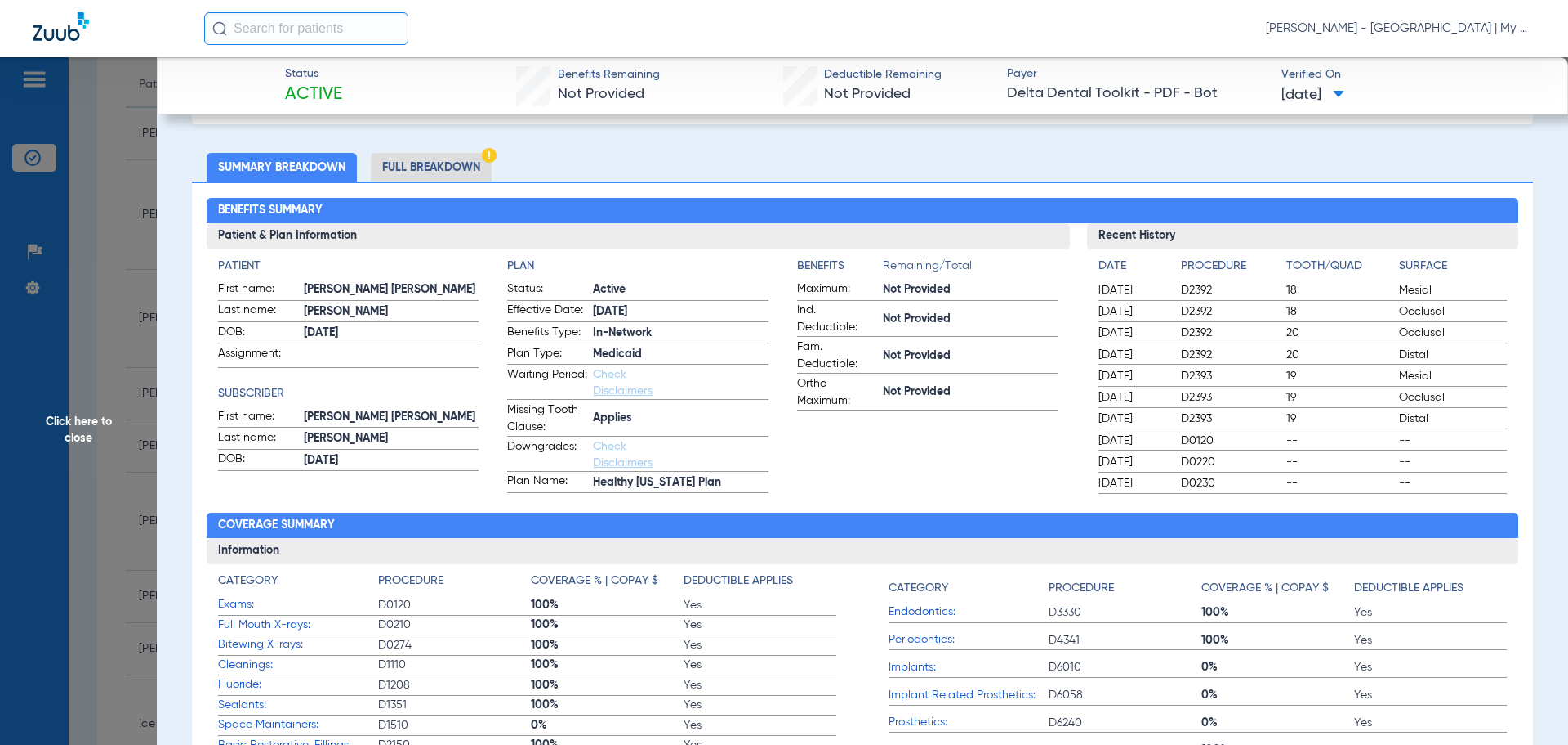
click at [430, 175] on li "Full Breakdown" at bounding box center [430, 167] width 121 height 29
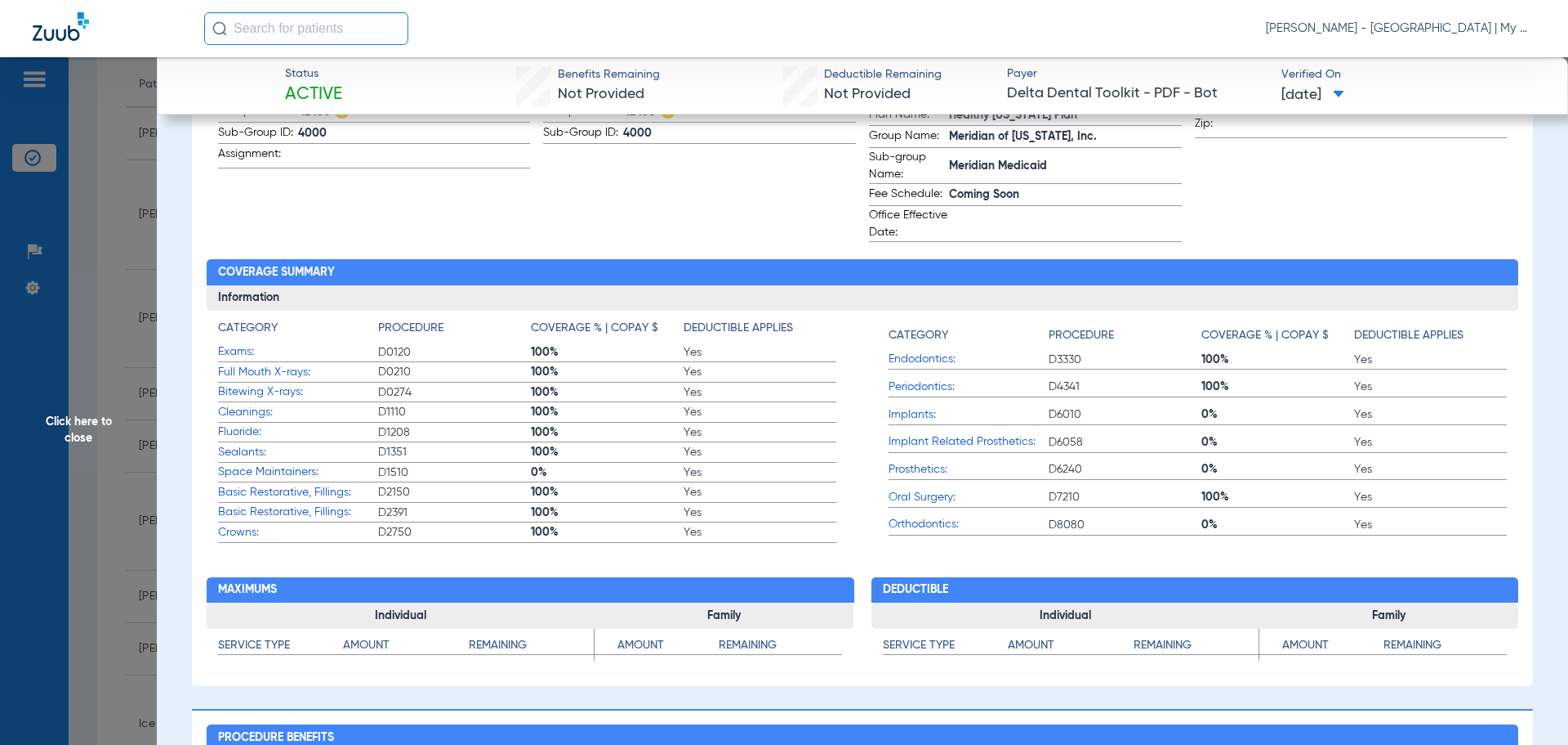
scroll to position [245, 0]
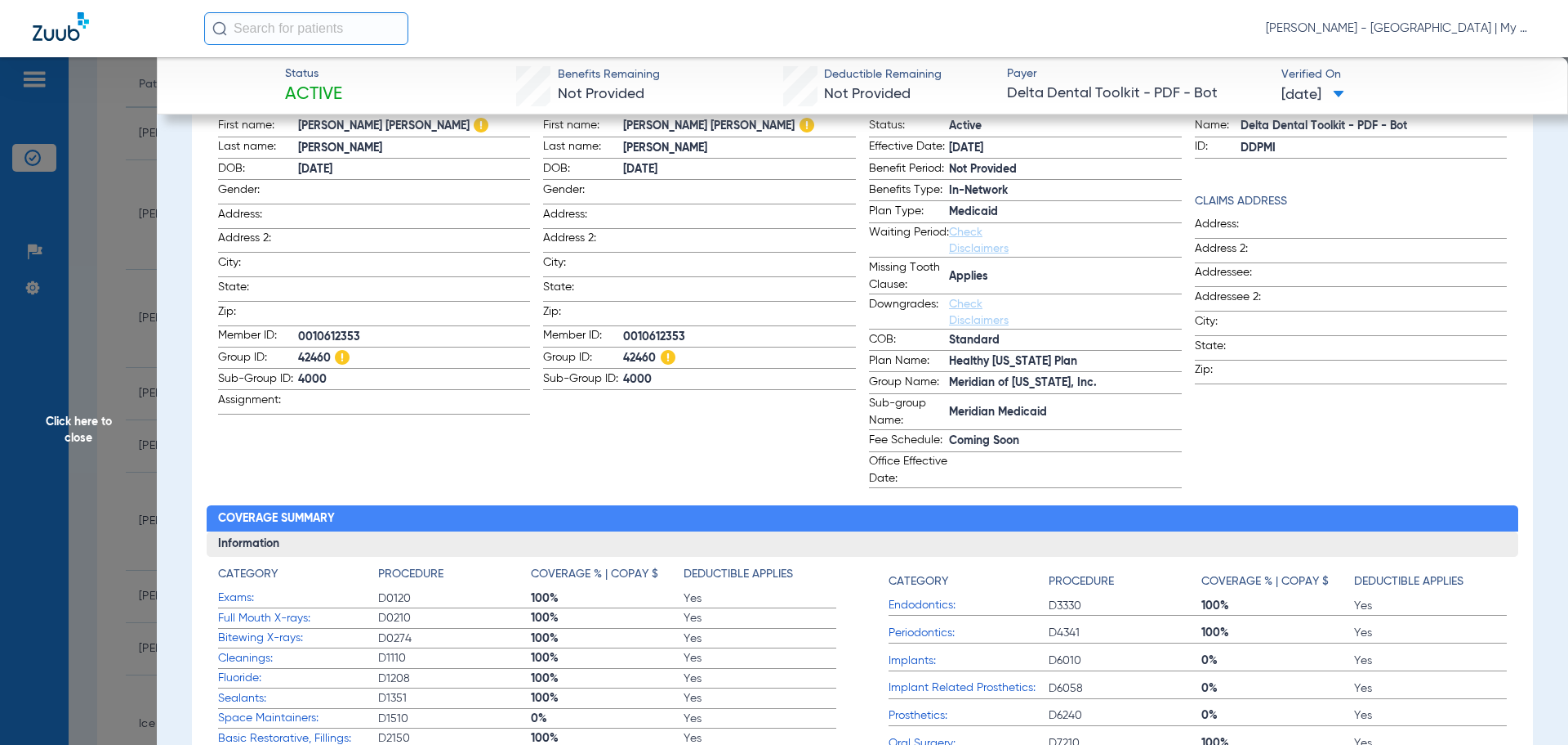
drag, startPoint x: 237, startPoint y: 353, endPoint x: 254, endPoint y: 348, distance: 17.7
click at [253, 349] on span "Group ID:" at bounding box center [258, 359] width 80 height 20
click at [1177, 744] on html "[PERSON_NAME] - [GEOGRAPHIC_DATA] | My Community Dental Centers Patients Insura…" at bounding box center [784, 372] width 1568 height 745
click at [544, 465] on app-subscriber-information "Subscriber First name: [PERSON_NAME] [PERSON_NAME] Last name: [PERSON_NAME] DOB…" at bounding box center [699, 291] width 313 height 394
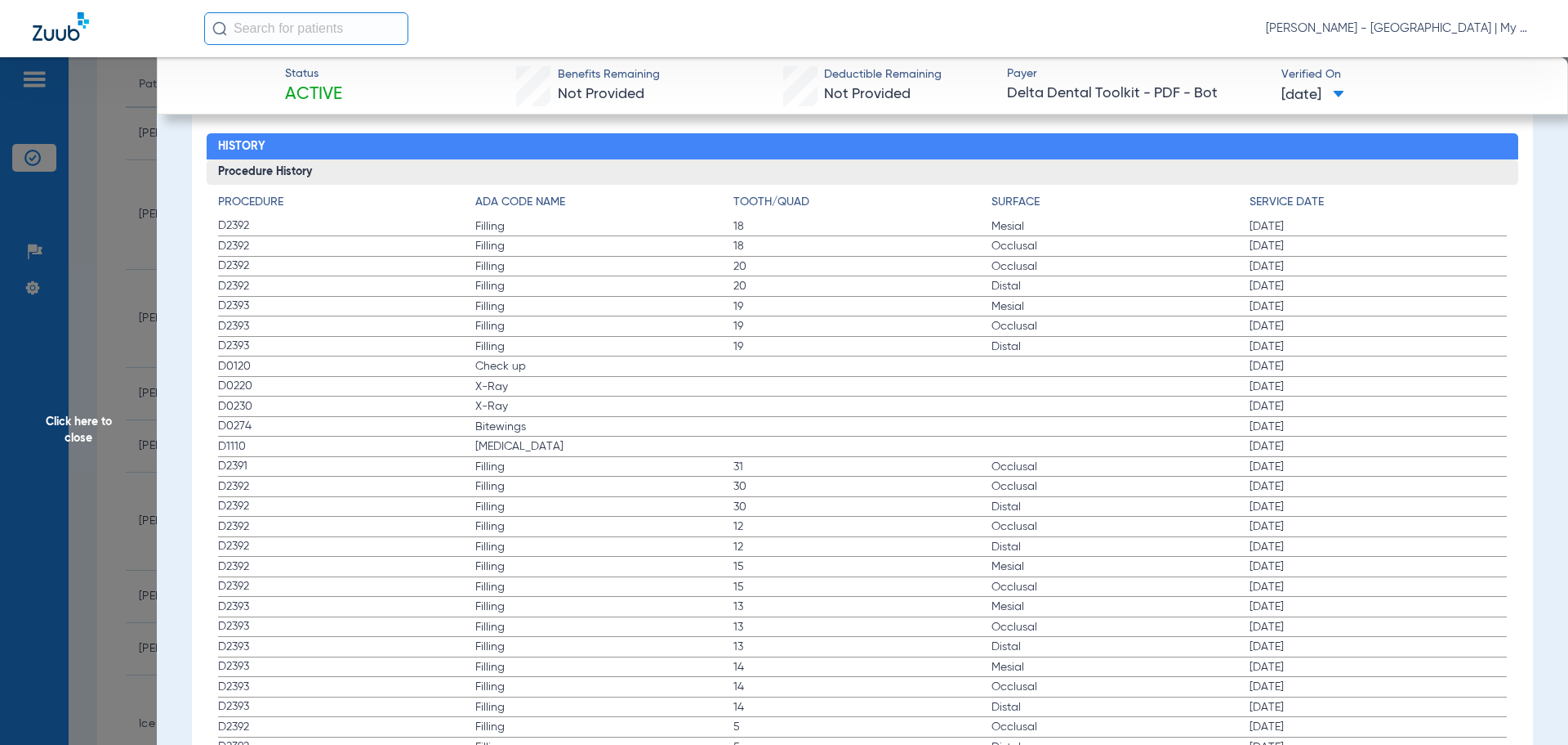
scroll to position [2125, 0]
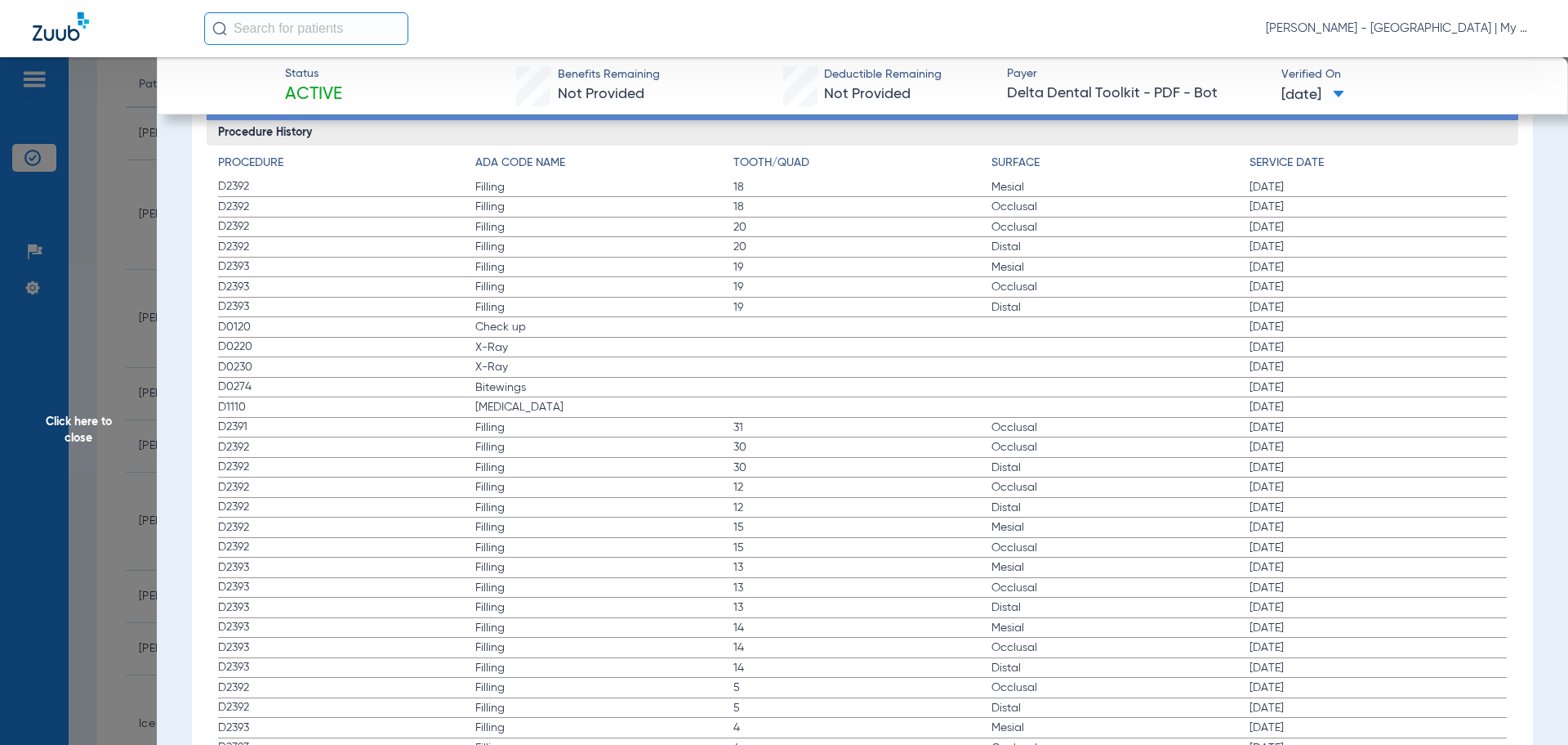
drag, startPoint x: 226, startPoint y: 330, endPoint x: 548, endPoint y: 398, distance: 329.1
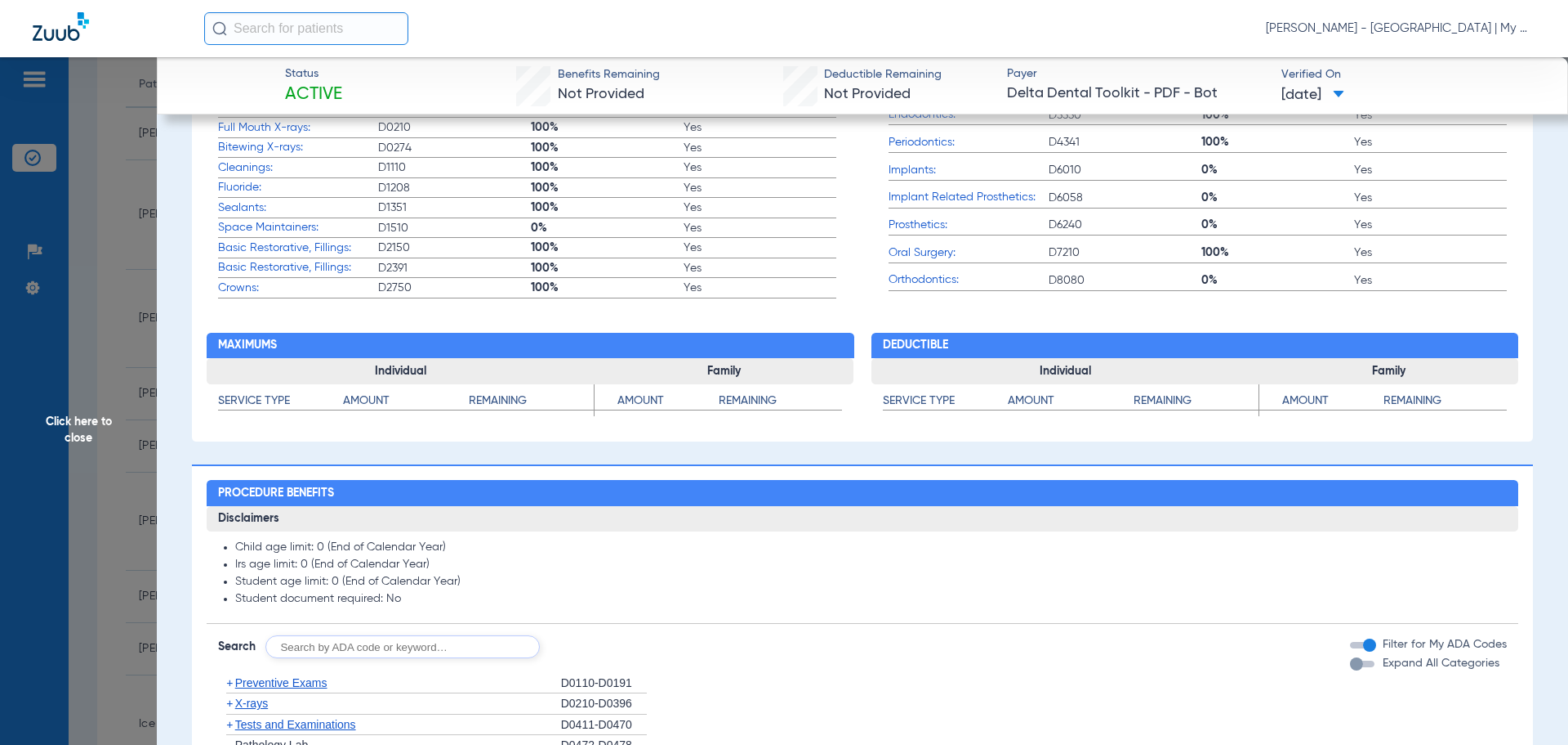
scroll to position [0, 0]
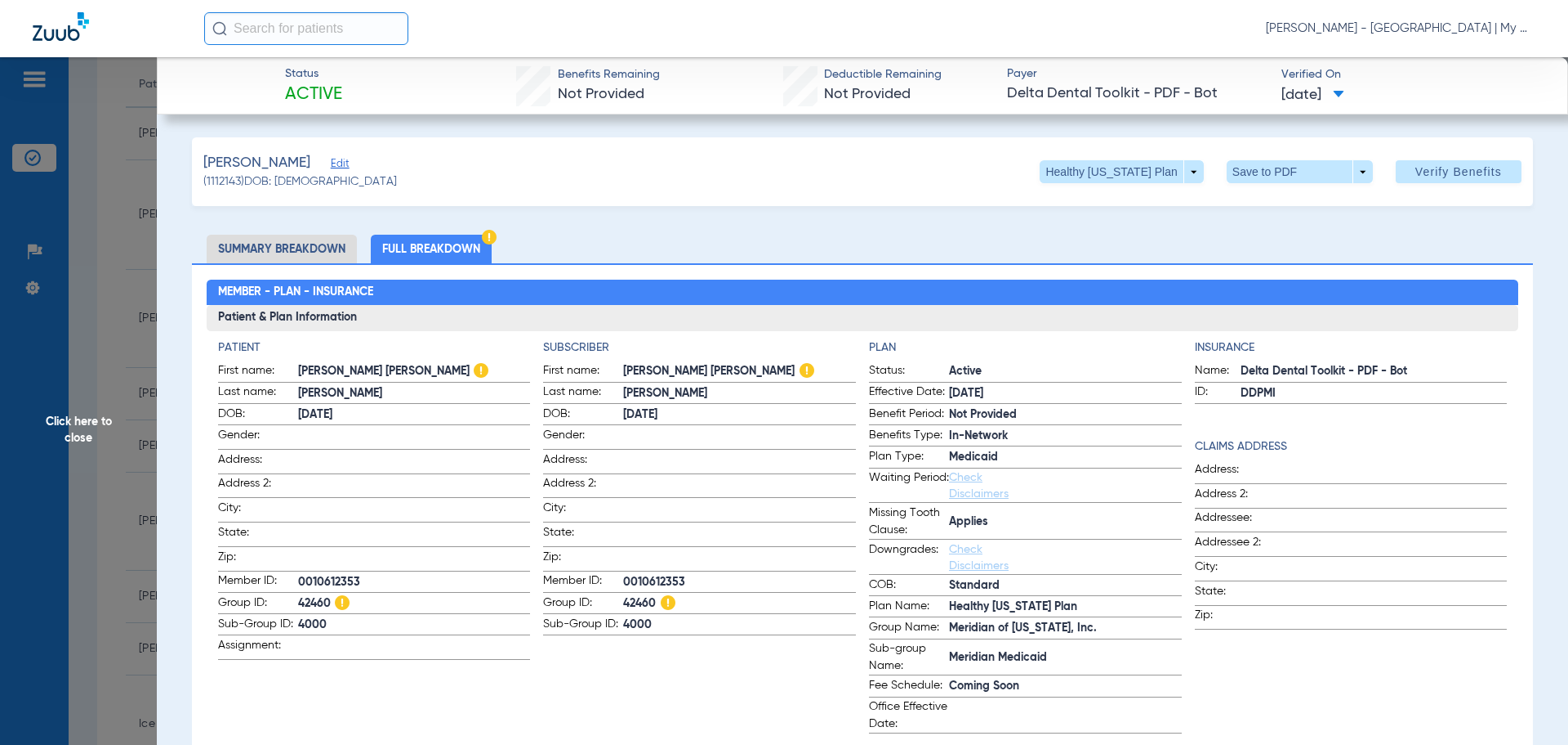
click at [607, 446] on span "Gender:" at bounding box center [583, 437] width 80 height 22
click at [105, 399] on span "Click here to close" at bounding box center [78, 430] width 157 height 745
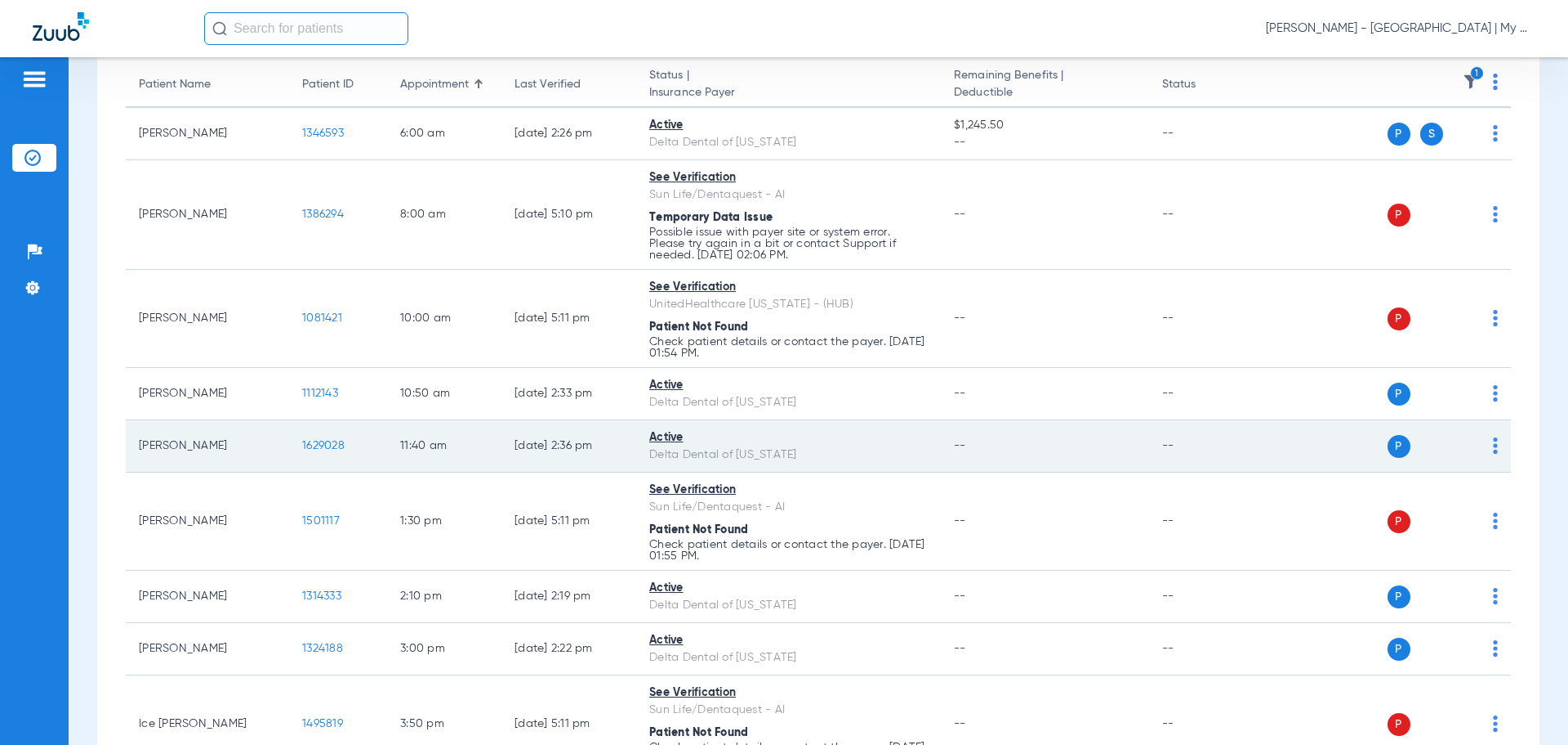
click at [329, 443] on span "1629028" at bounding box center [323, 445] width 43 height 11
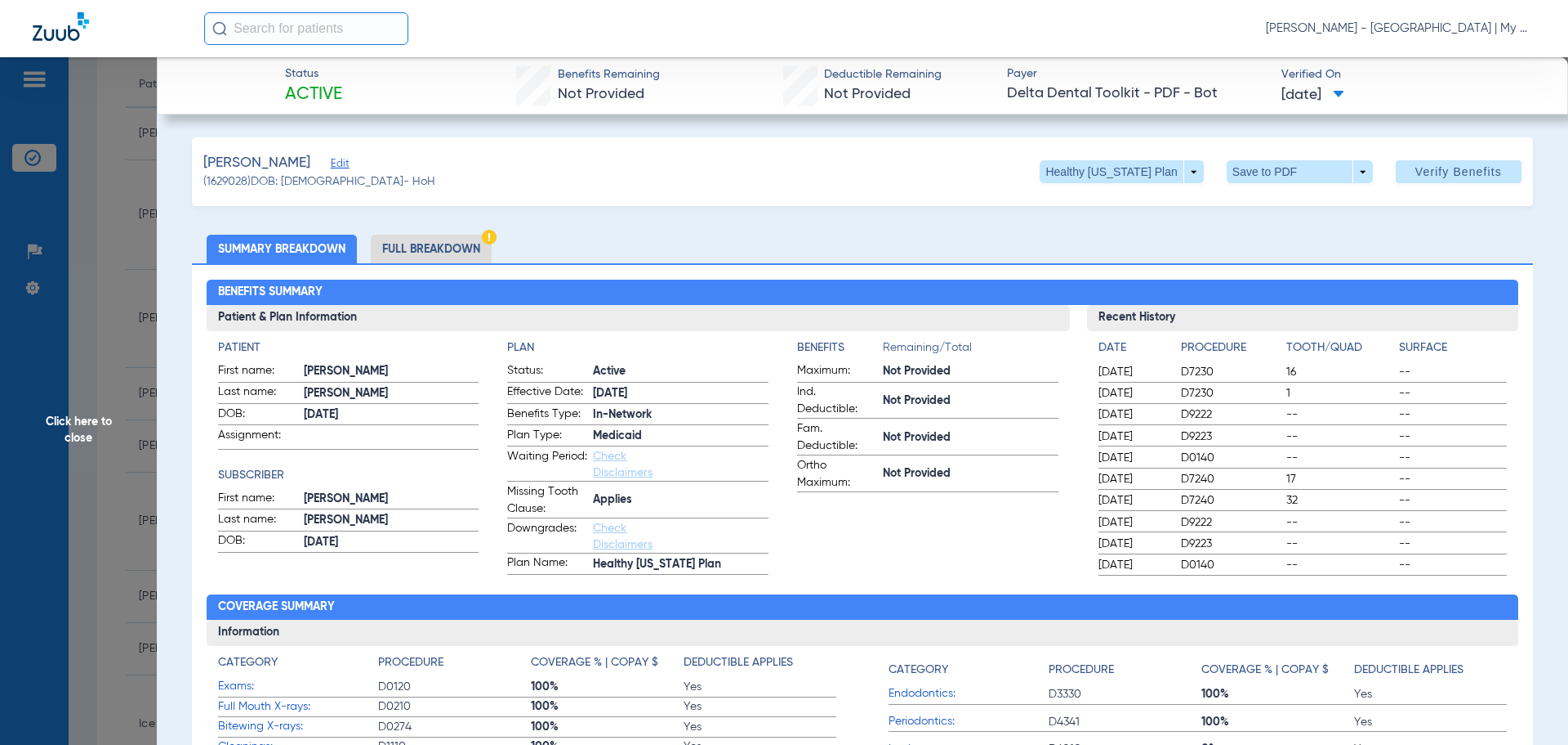
drag, startPoint x: 330, startPoint y: 216, endPoint x: 460, endPoint y: 239, distance: 132.0
click at [458, 242] on li "Full Breakdown" at bounding box center [430, 248] width 121 height 29
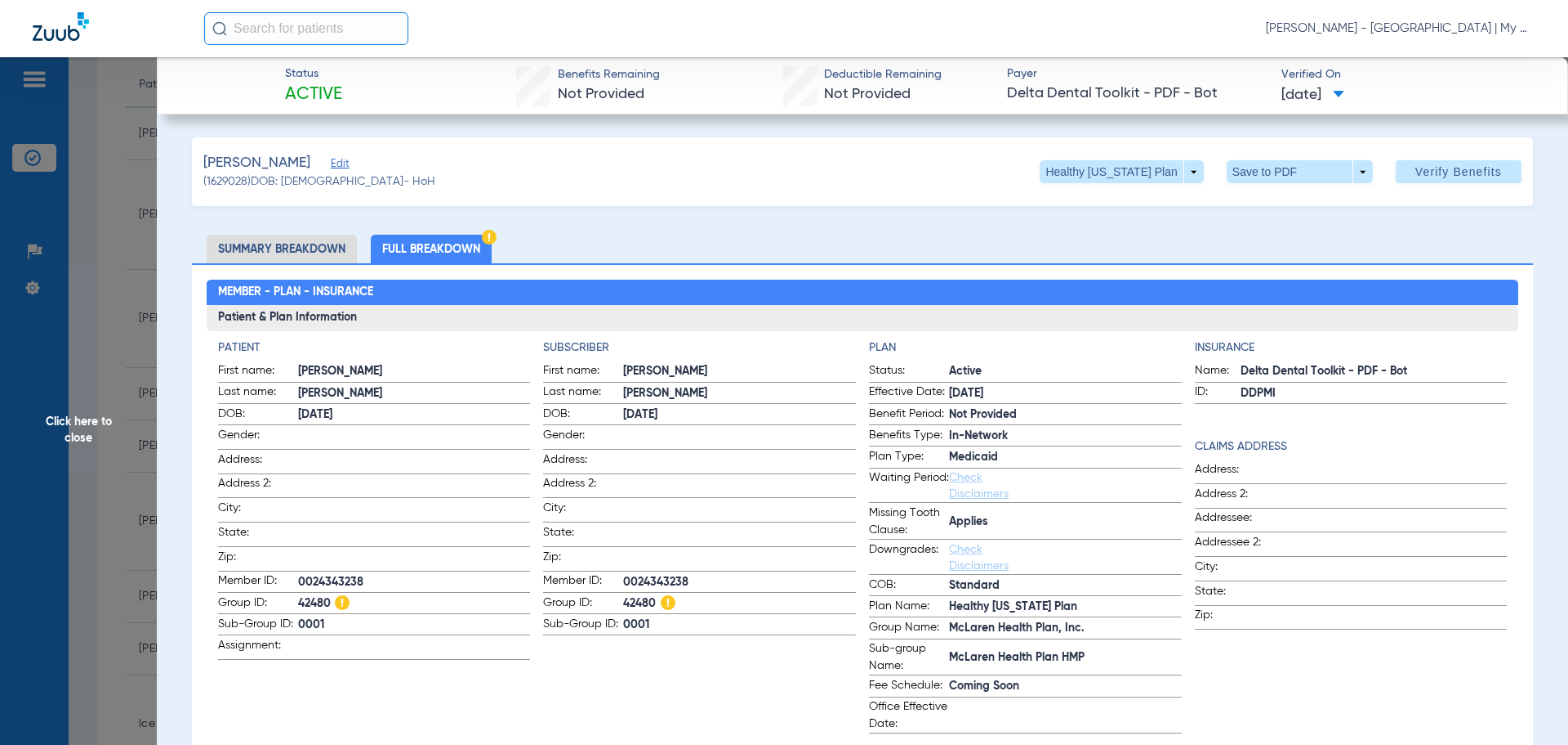
click at [705, 708] on app-subscriber-information "Subscriber First name: [PERSON_NAME] Last name: [PERSON_NAME]: [DEMOGRAPHIC_DAT…" at bounding box center [699, 537] width 313 height 394
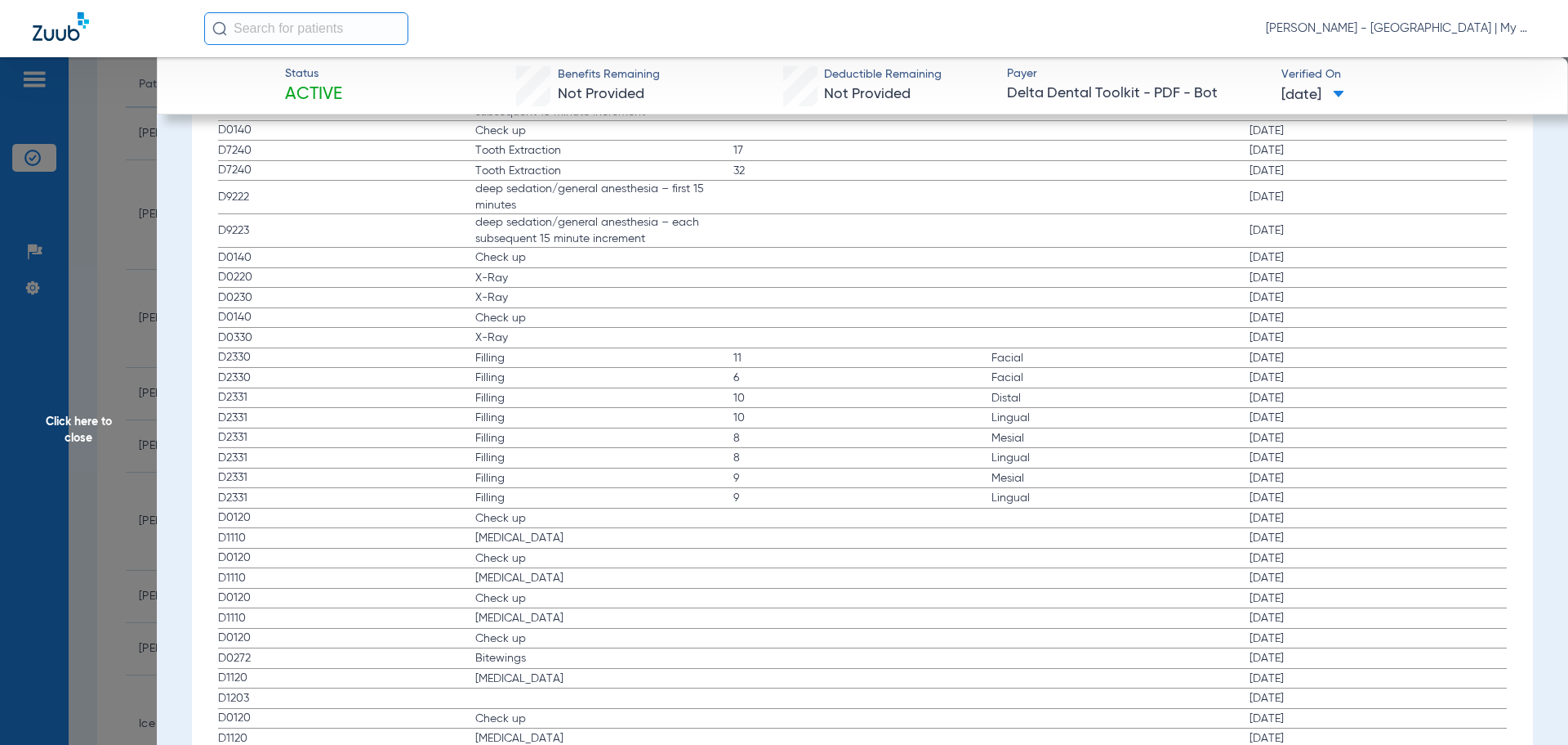
scroll to position [2207, 0]
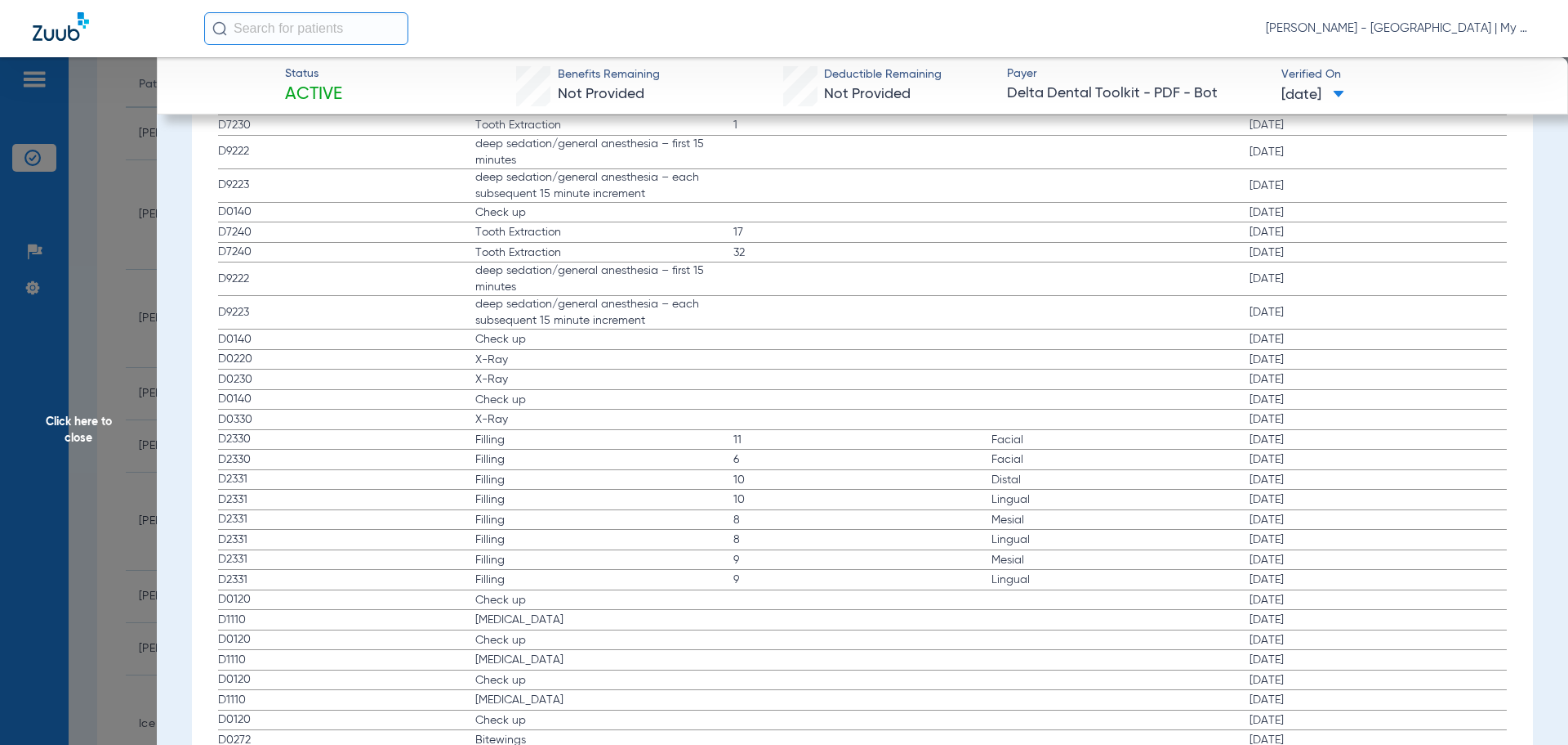
drag, startPoint x: 230, startPoint y: 211, endPoint x: 458, endPoint y: 213, distance: 228.0
click at [458, 213] on span "D0140" at bounding box center [346, 212] width 258 height 17
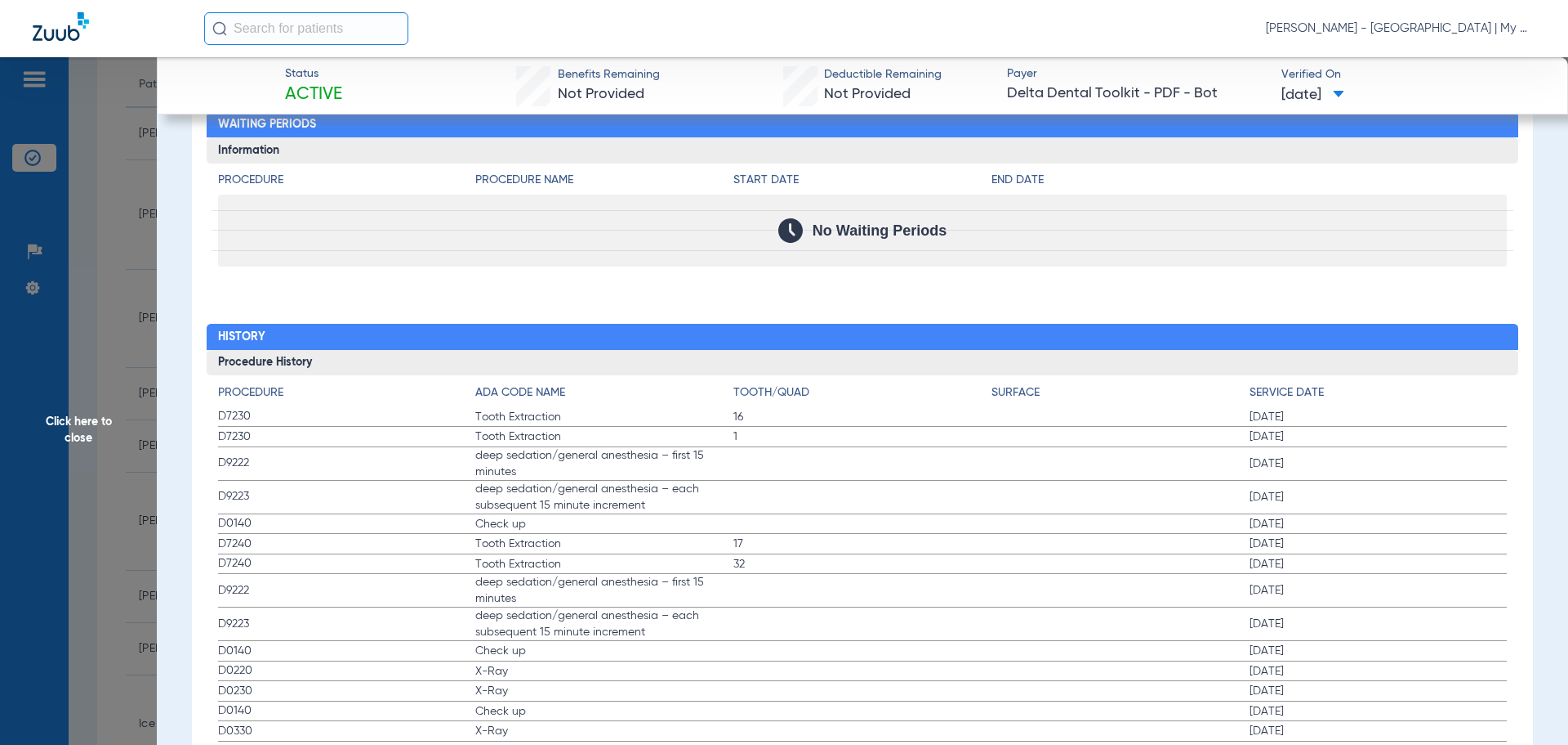
scroll to position [1896, 0]
click at [129, 352] on span "Click here to close" at bounding box center [78, 430] width 157 height 745
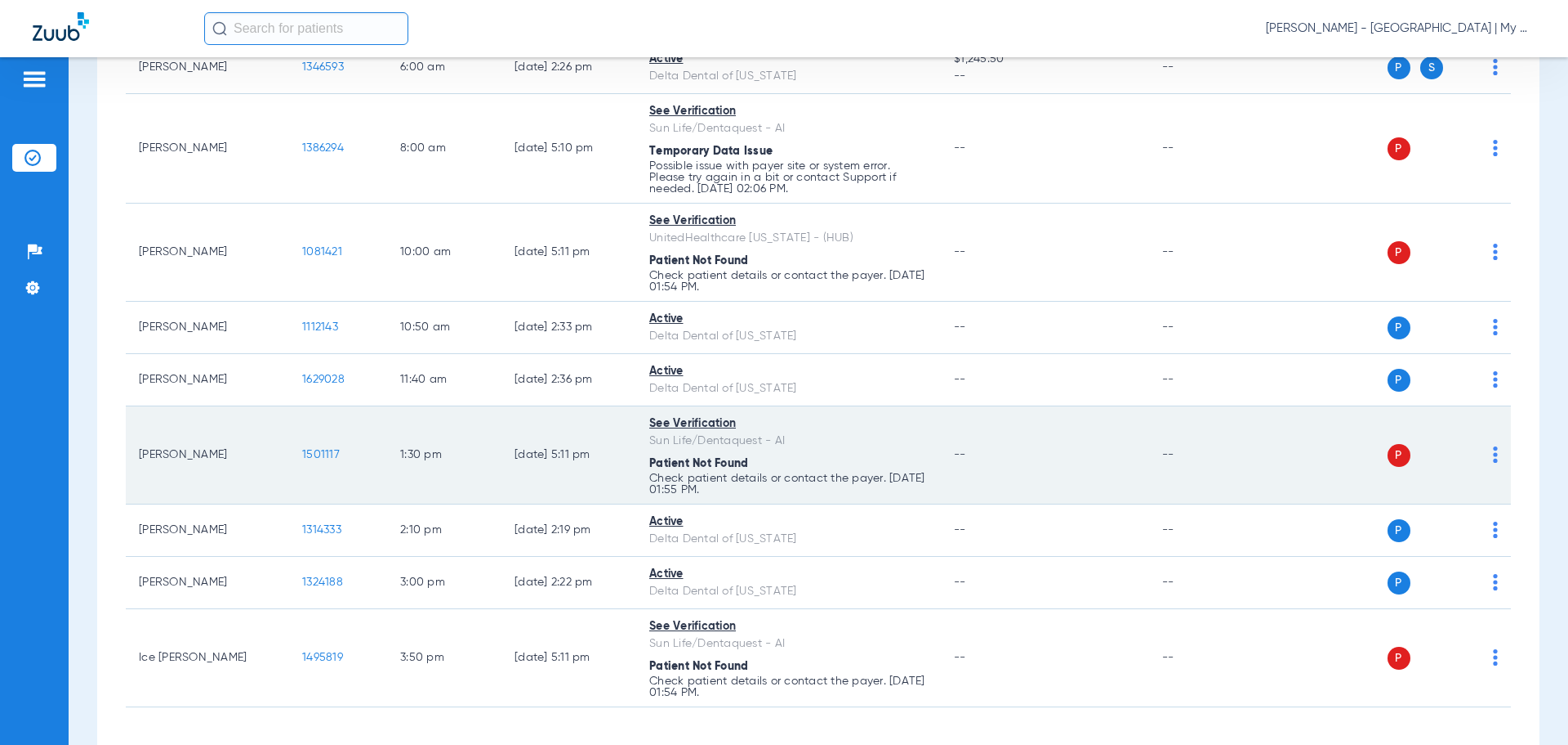
scroll to position [297, 0]
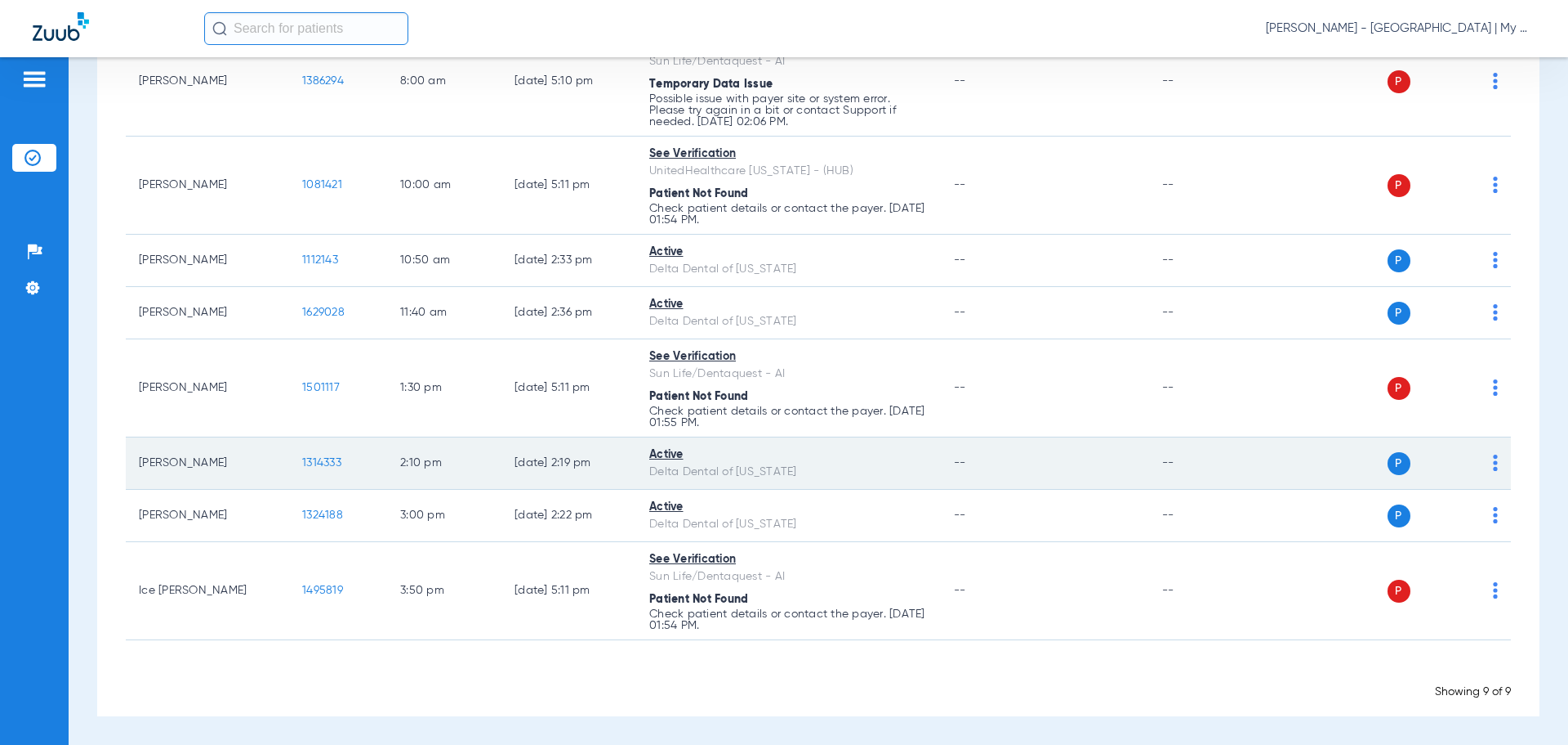
click at [324, 457] on span "1314333" at bounding box center [321, 462] width 39 height 11
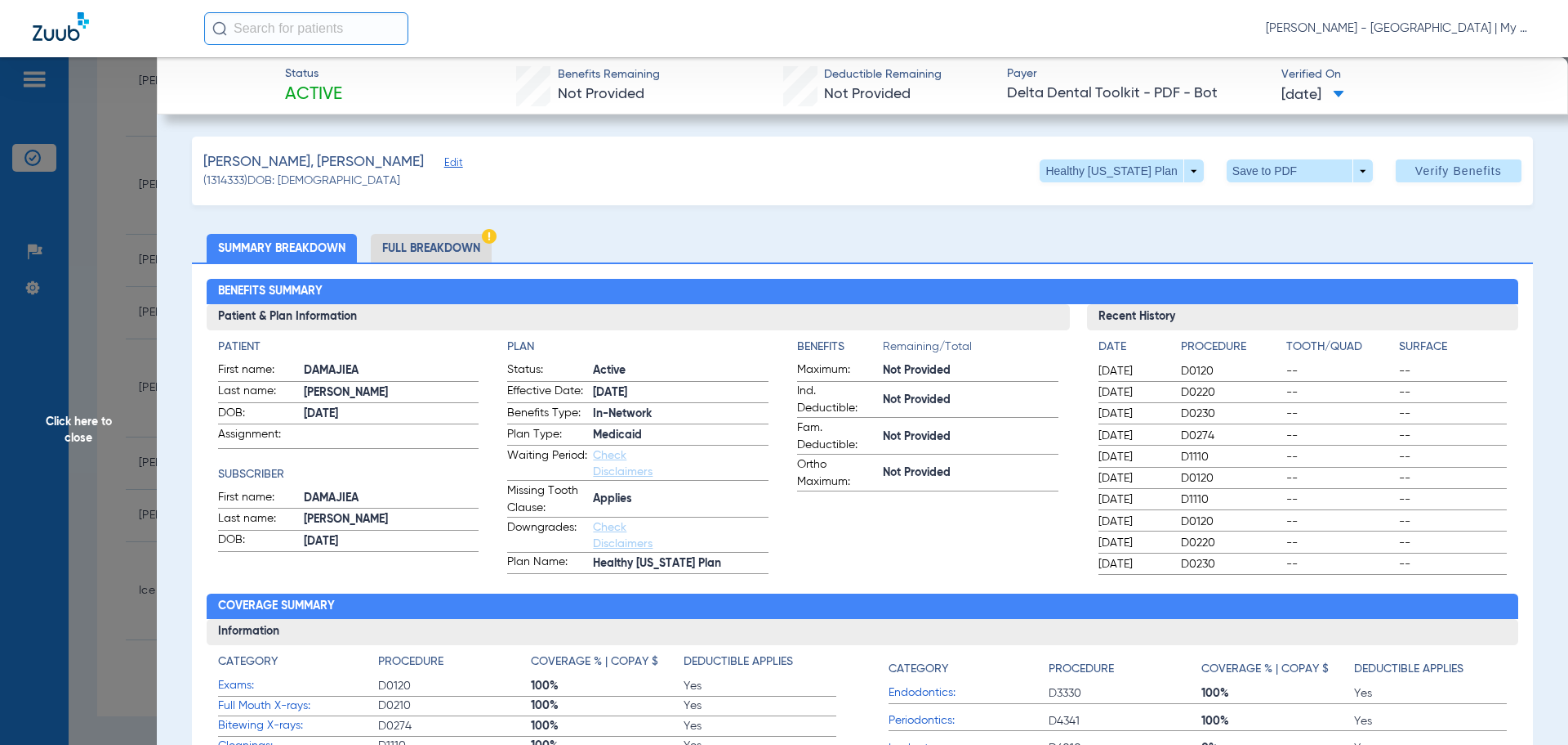
scroll to position [0, 0]
click at [461, 237] on li "Full Breakdown" at bounding box center [430, 248] width 121 height 29
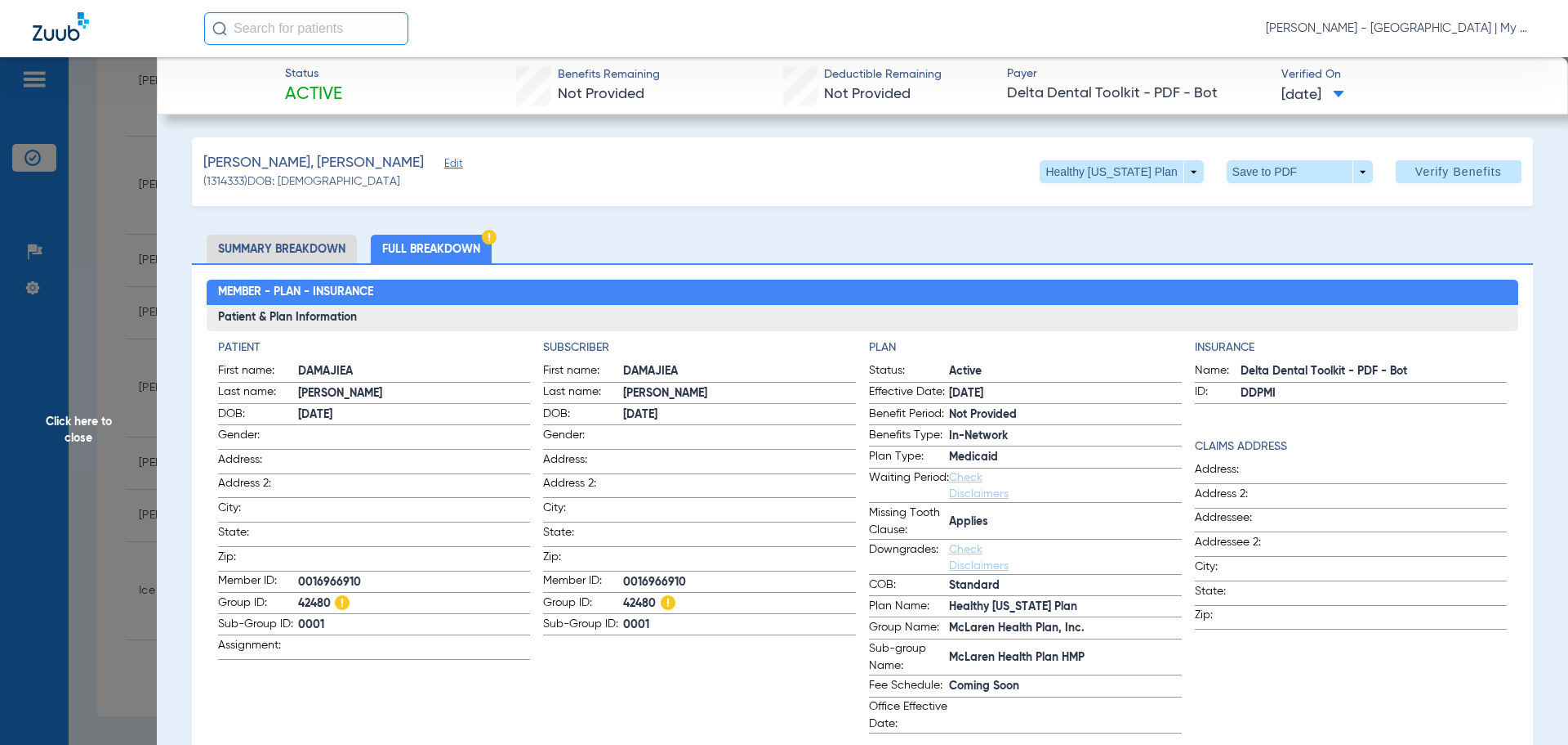
click at [526, 697] on app-patient-information "Patient First name: DAMAJIEA Last name: SMITH DOB: 07/18/2001 Gender: Address: …" at bounding box center [374, 537] width 313 height 394
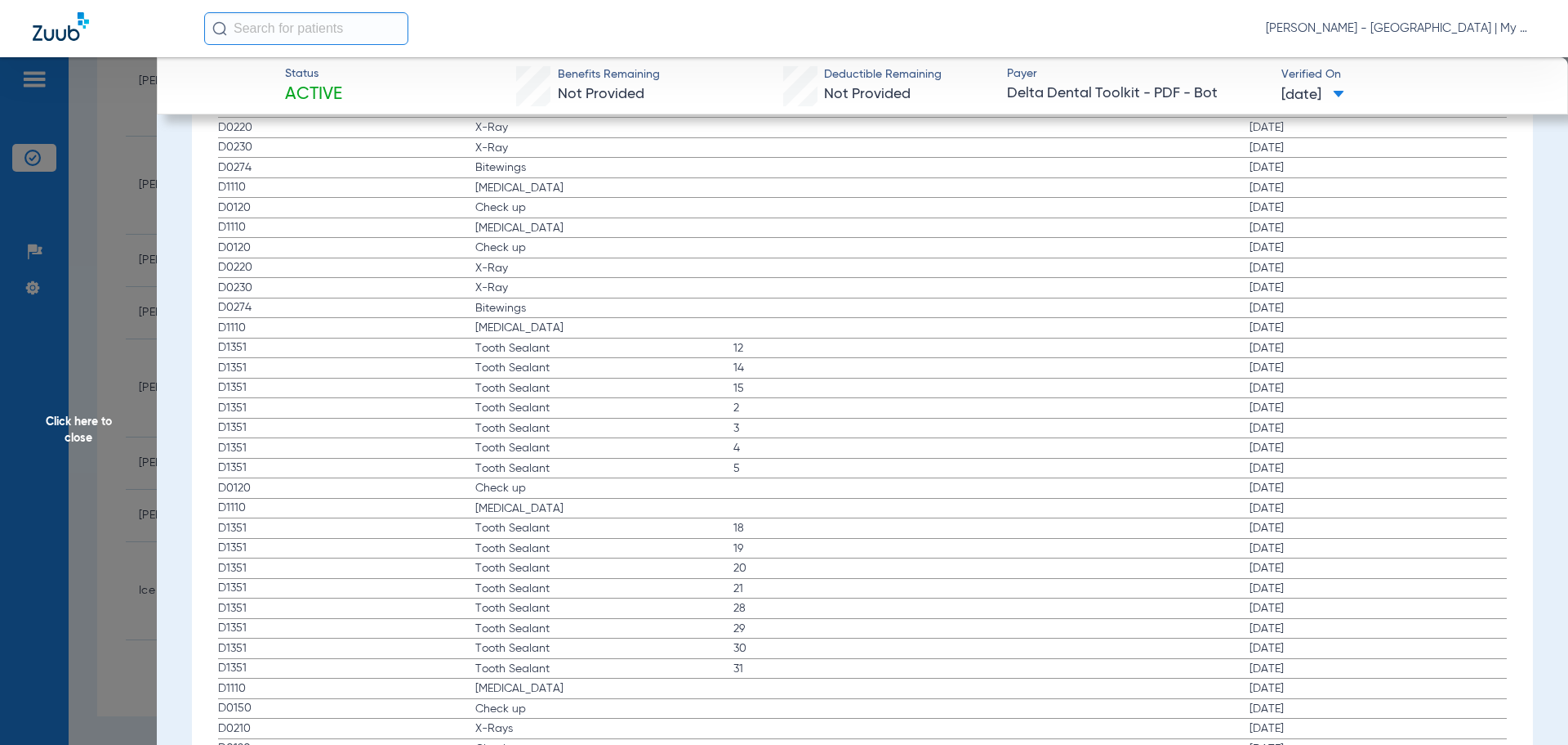
scroll to position [2125, 0]
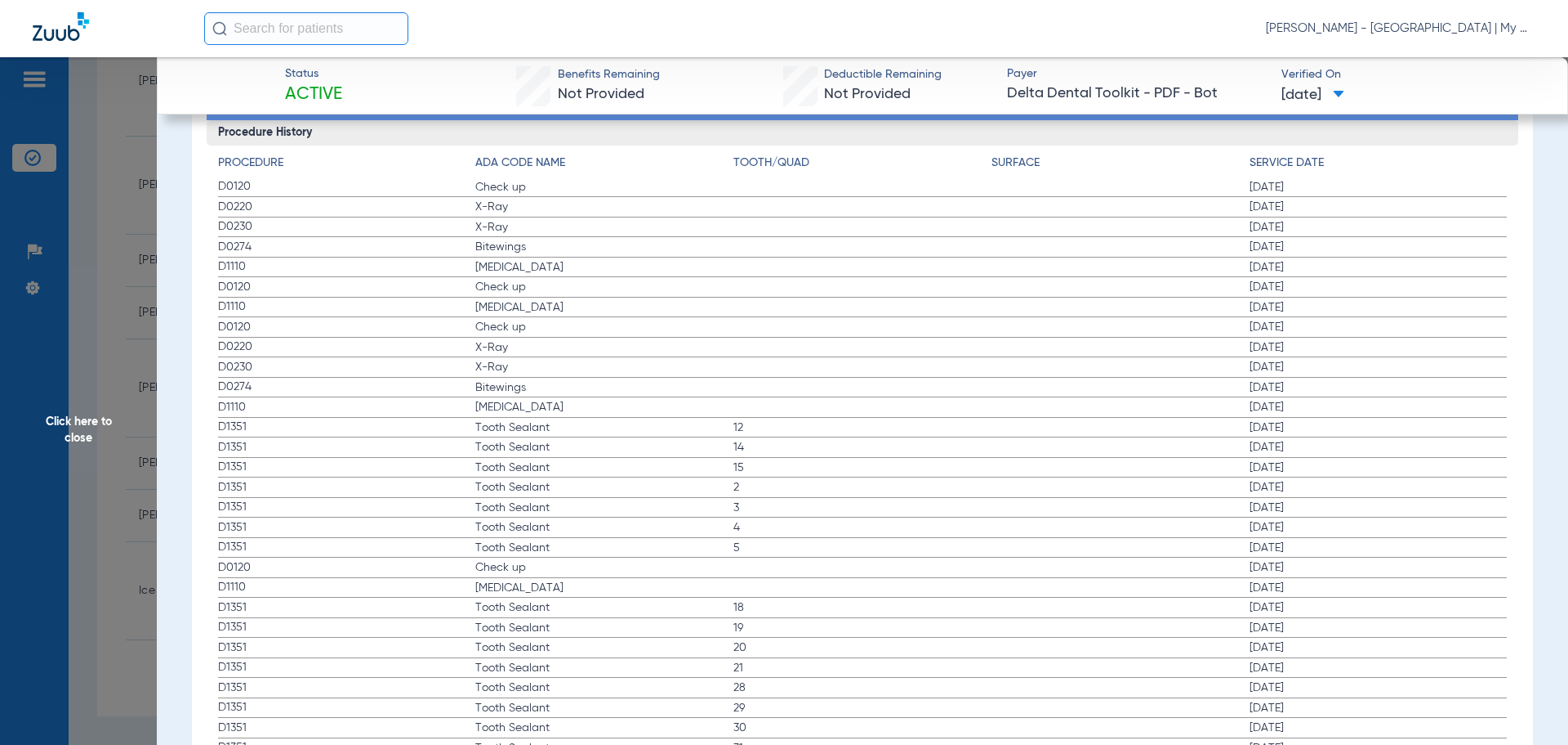
drag, startPoint x: 209, startPoint y: 187, endPoint x: 540, endPoint y: 258, distance: 338.5
click at [540, 258] on div "Procedure ADA Code Name Tooth/Quad Surface Service Date D0120 Check up 02/03/20…" at bounding box center [863, 759] width 1313 height 1227
click at [134, 289] on span "Click here to close" at bounding box center [78, 430] width 157 height 745
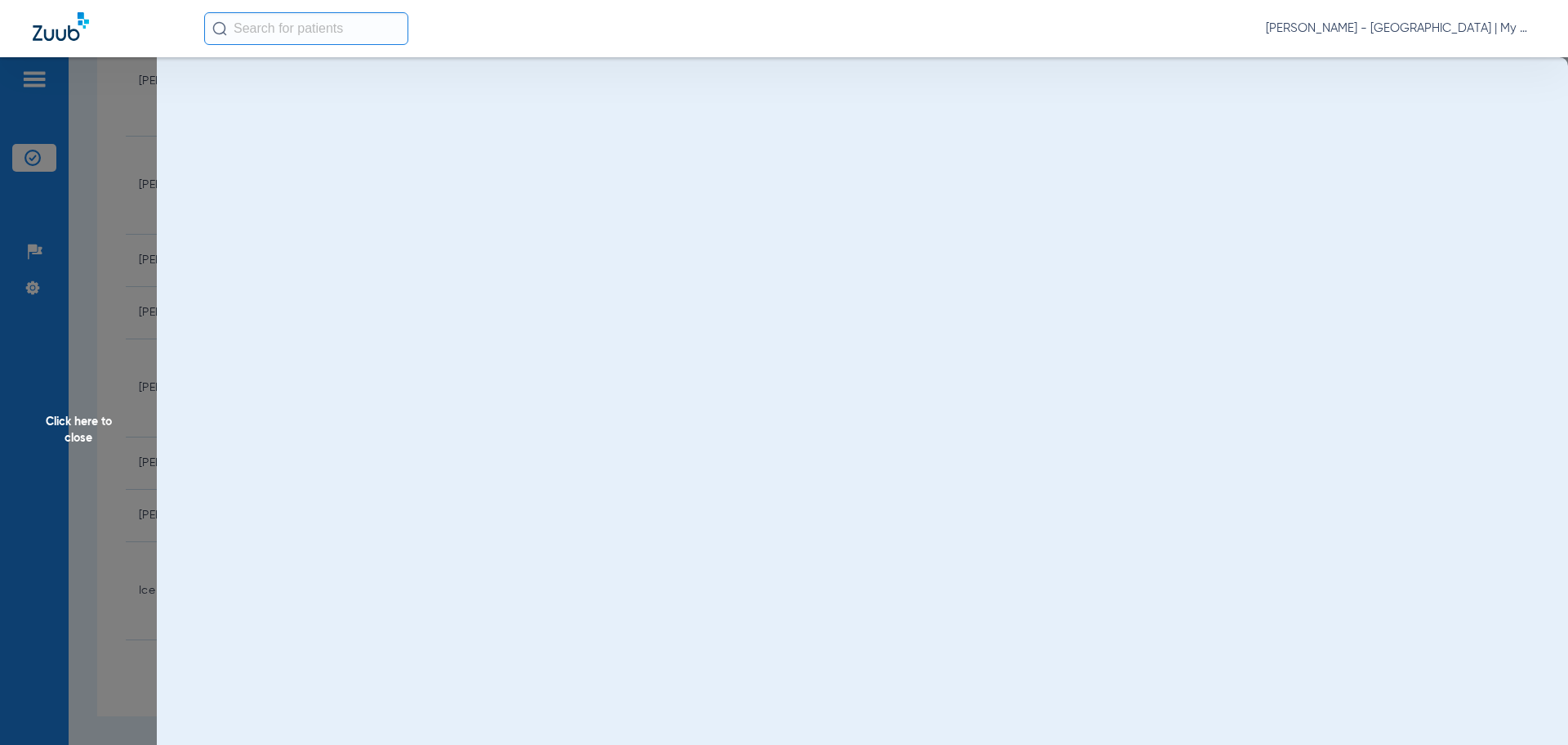
scroll to position [0, 0]
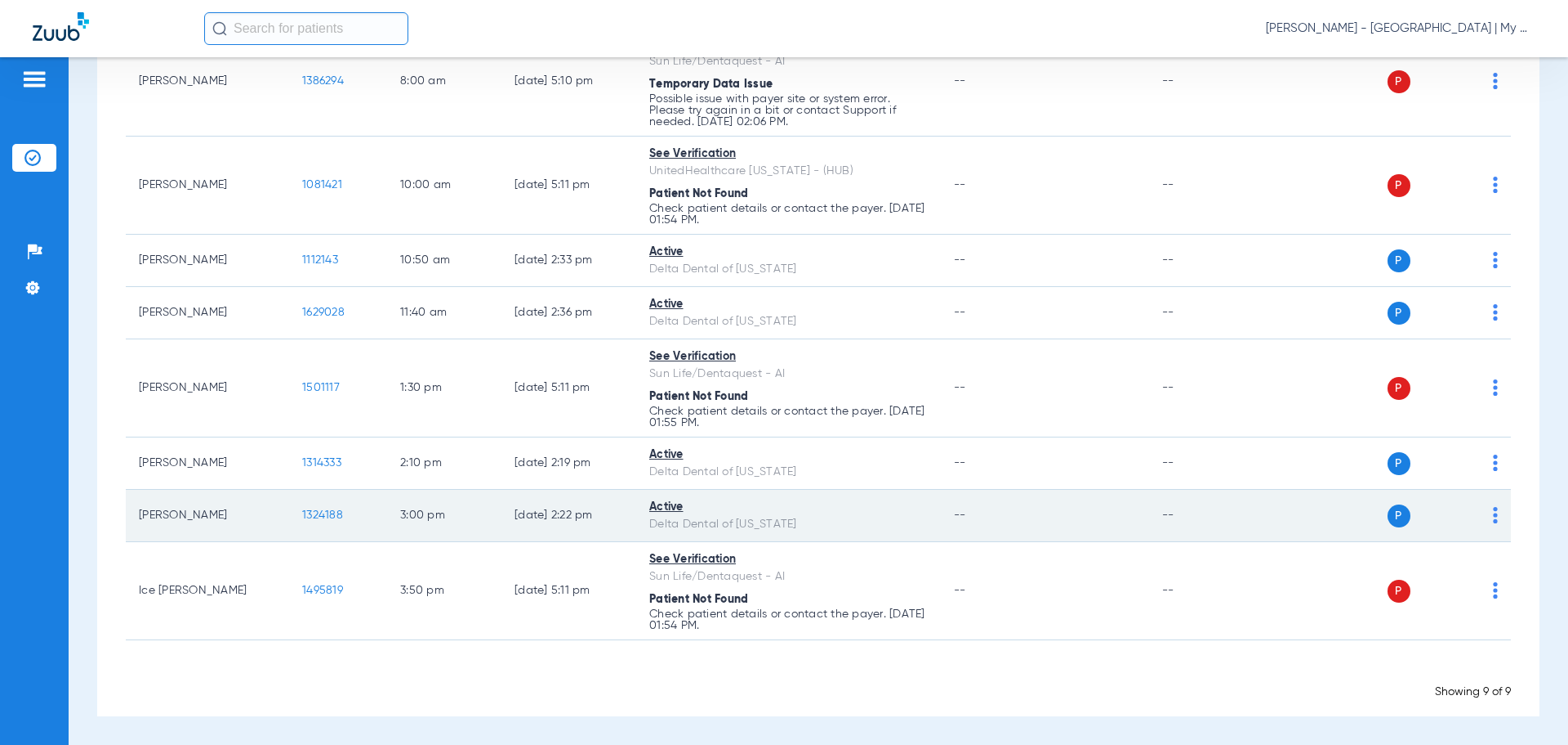
click at [325, 509] on span "1324188" at bounding box center [322, 514] width 41 height 11
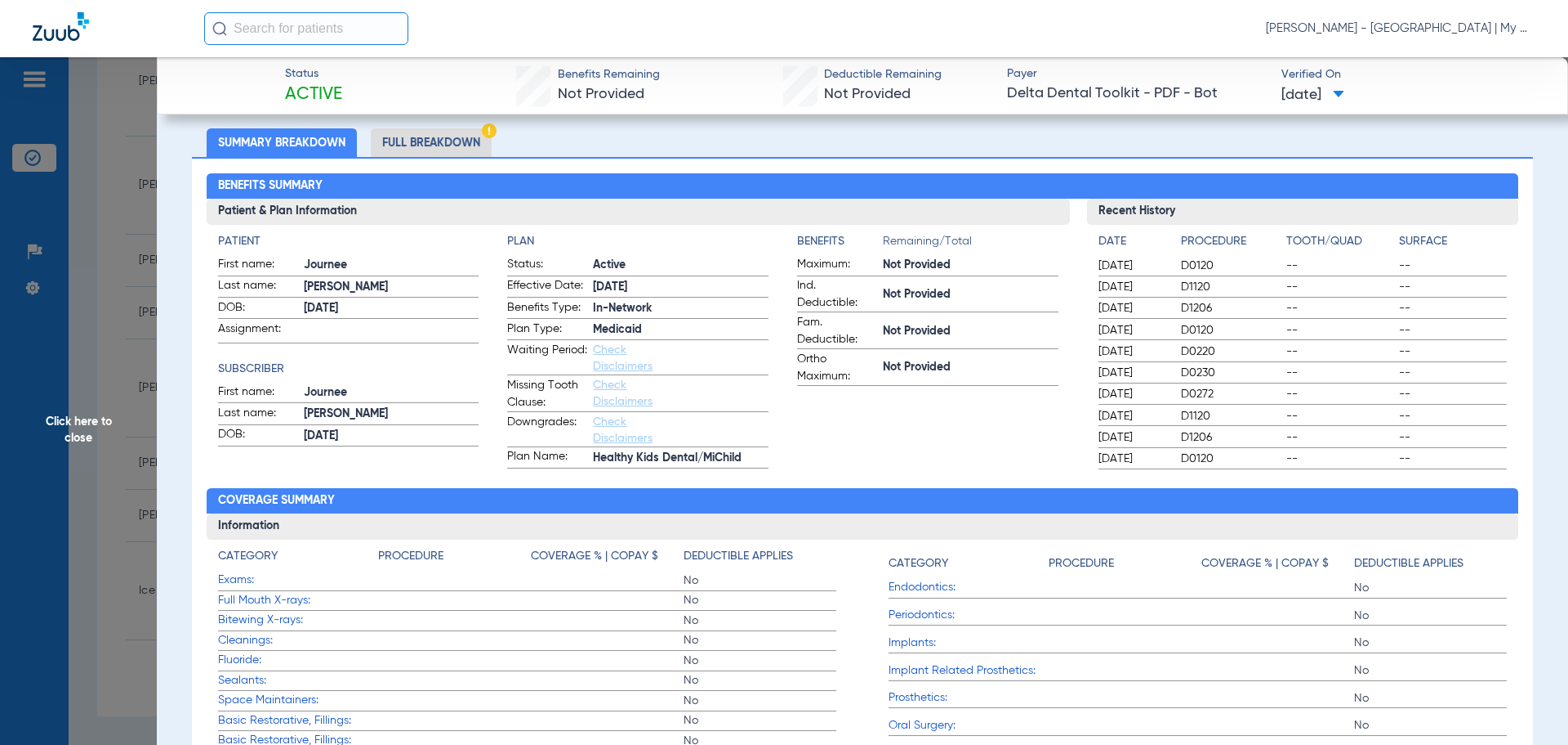
scroll to position [82, 0]
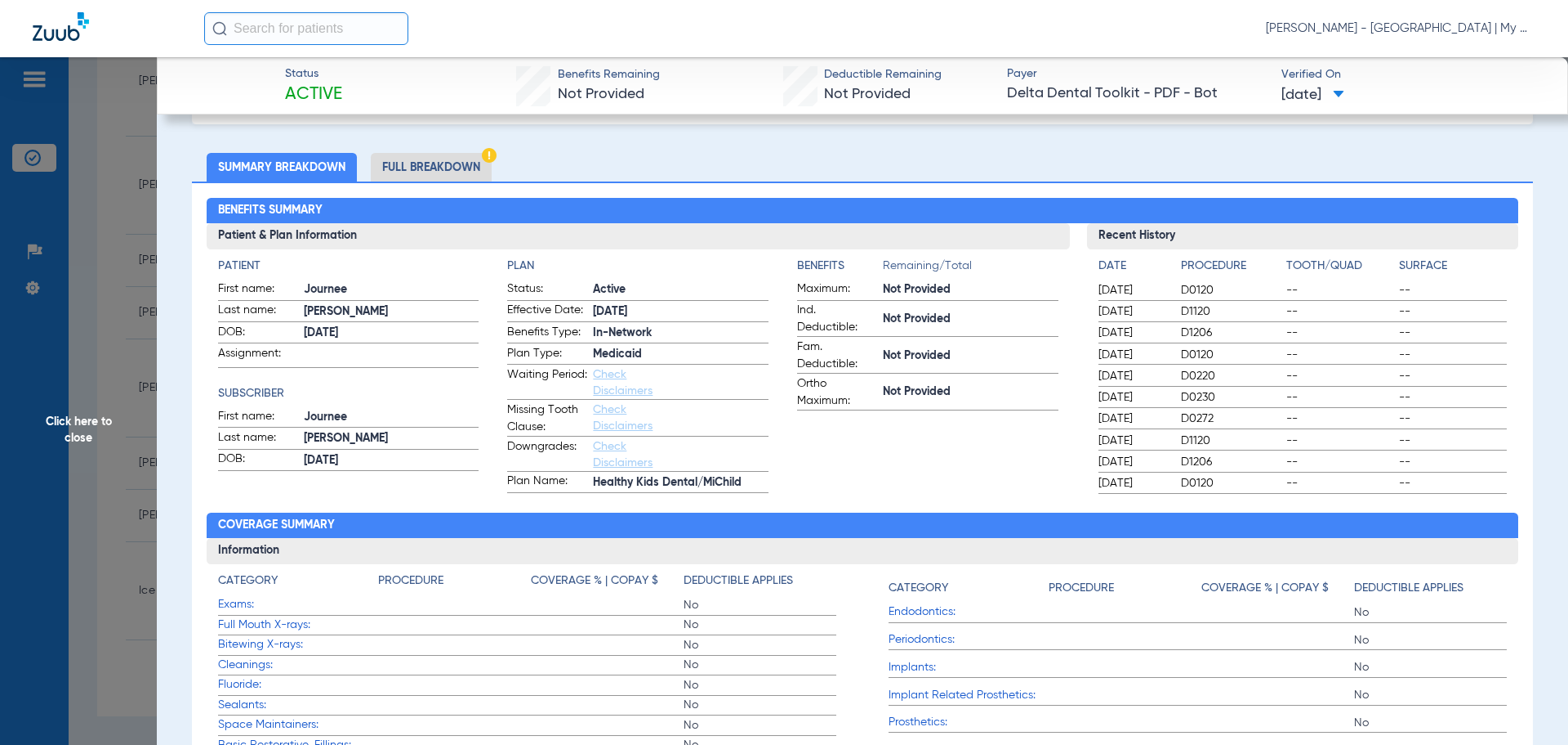
click at [408, 162] on li "Full Breakdown" at bounding box center [430, 167] width 121 height 29
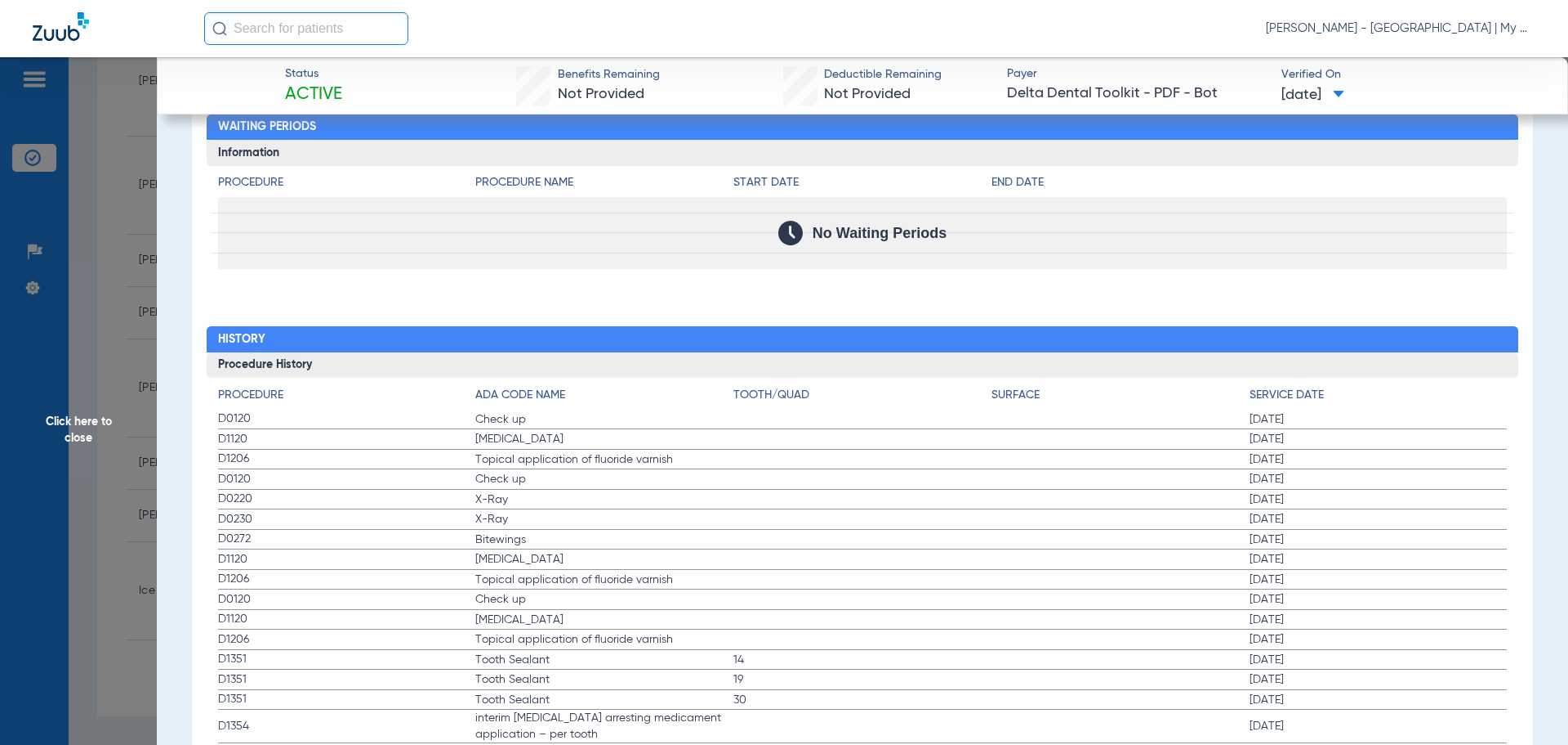
scroll to position [2123, 0]
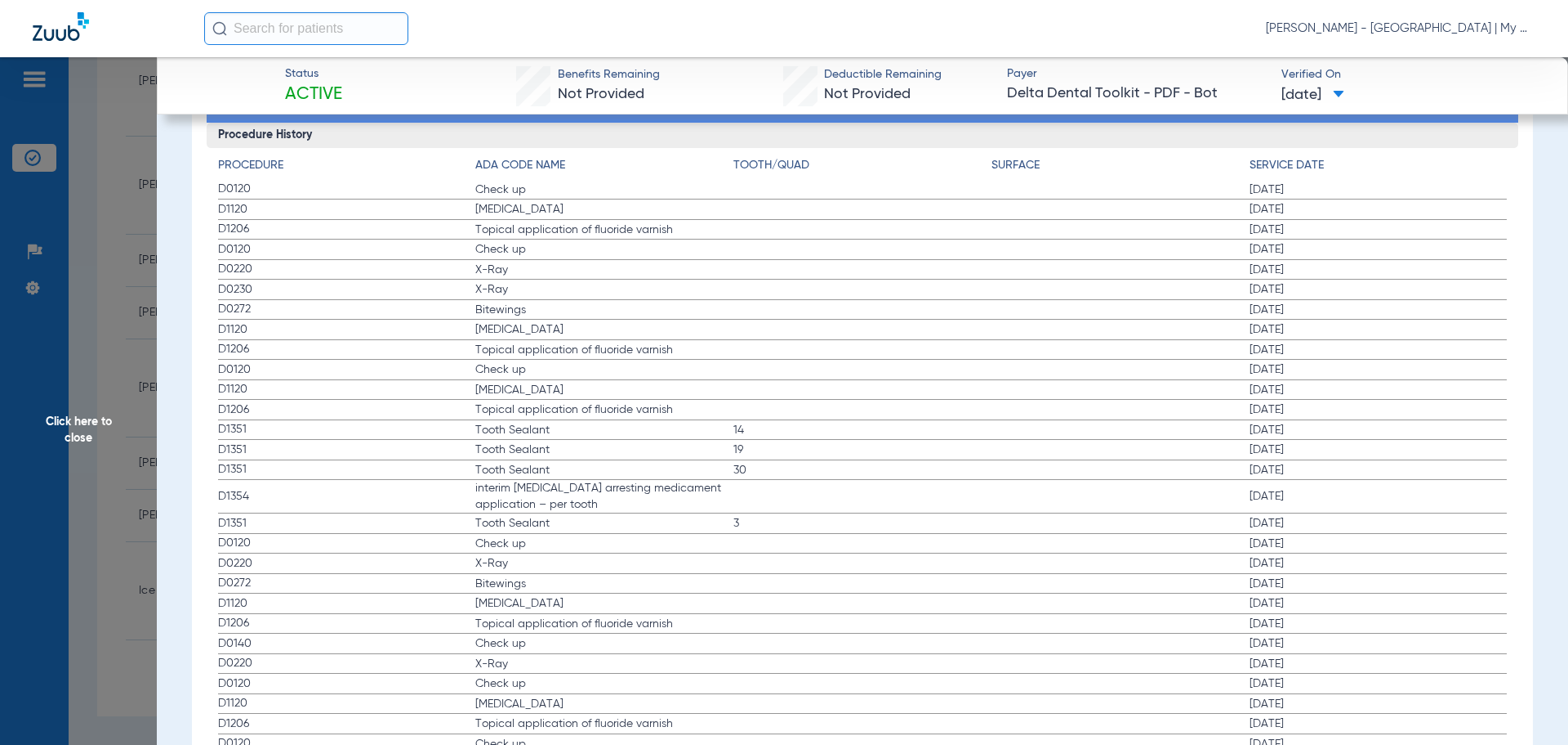
drag, startPoint x: 216, startPoint y: 313, endPoint x: 1335, endPoint y: 286, distance: 1119.3
click at [1335, 286] on div "Procedure ADA Code Name Tooth/Quad Surface Service Date D0120 Check up 01/27/20…" at bounding box center [863, 657] width 1313 height 1020
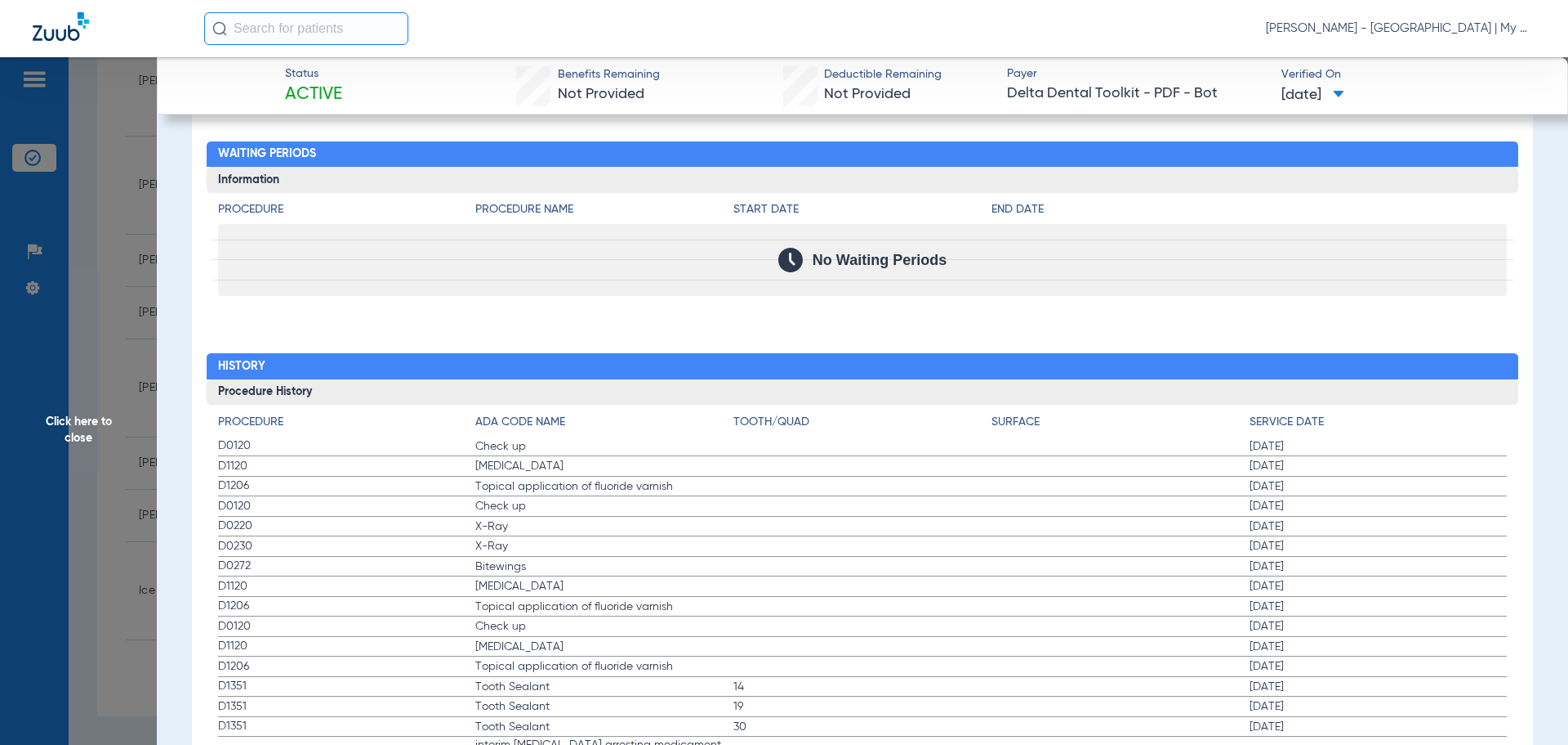
scroll to position [1457, 0]
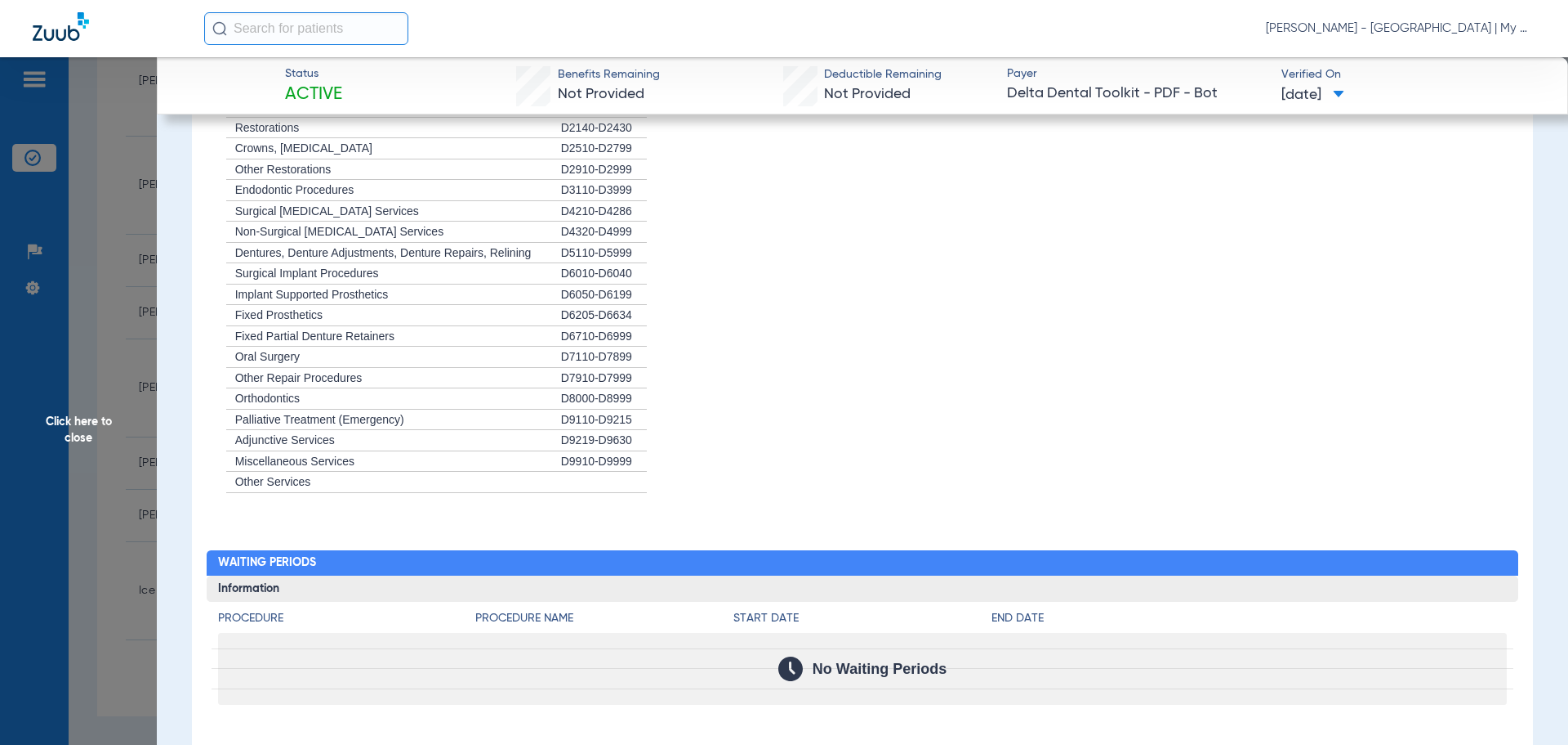
click at [119, 353] on span "Click here to close" at bounding box center [78, 430] width 157 height 745
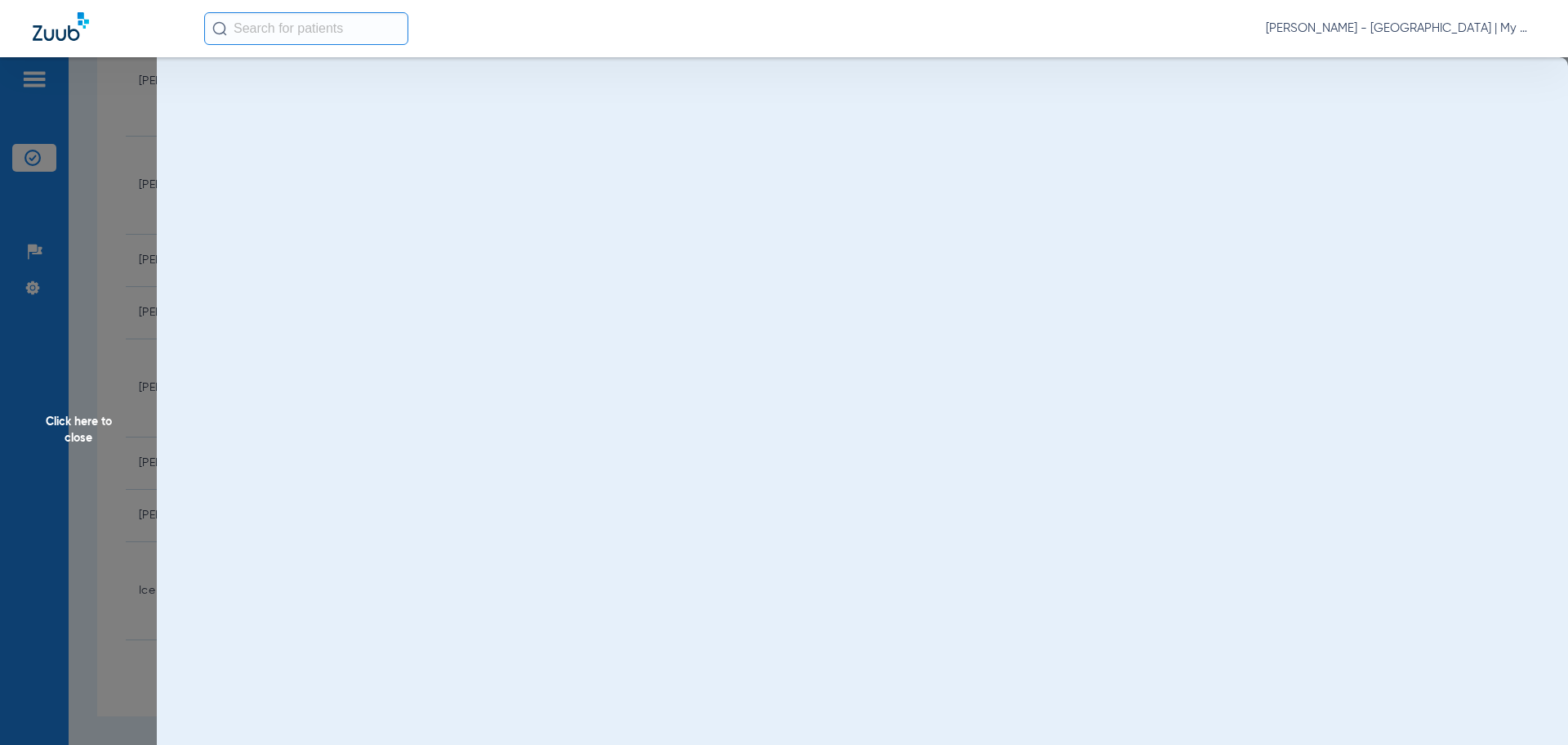
scroll to position [0, 0]
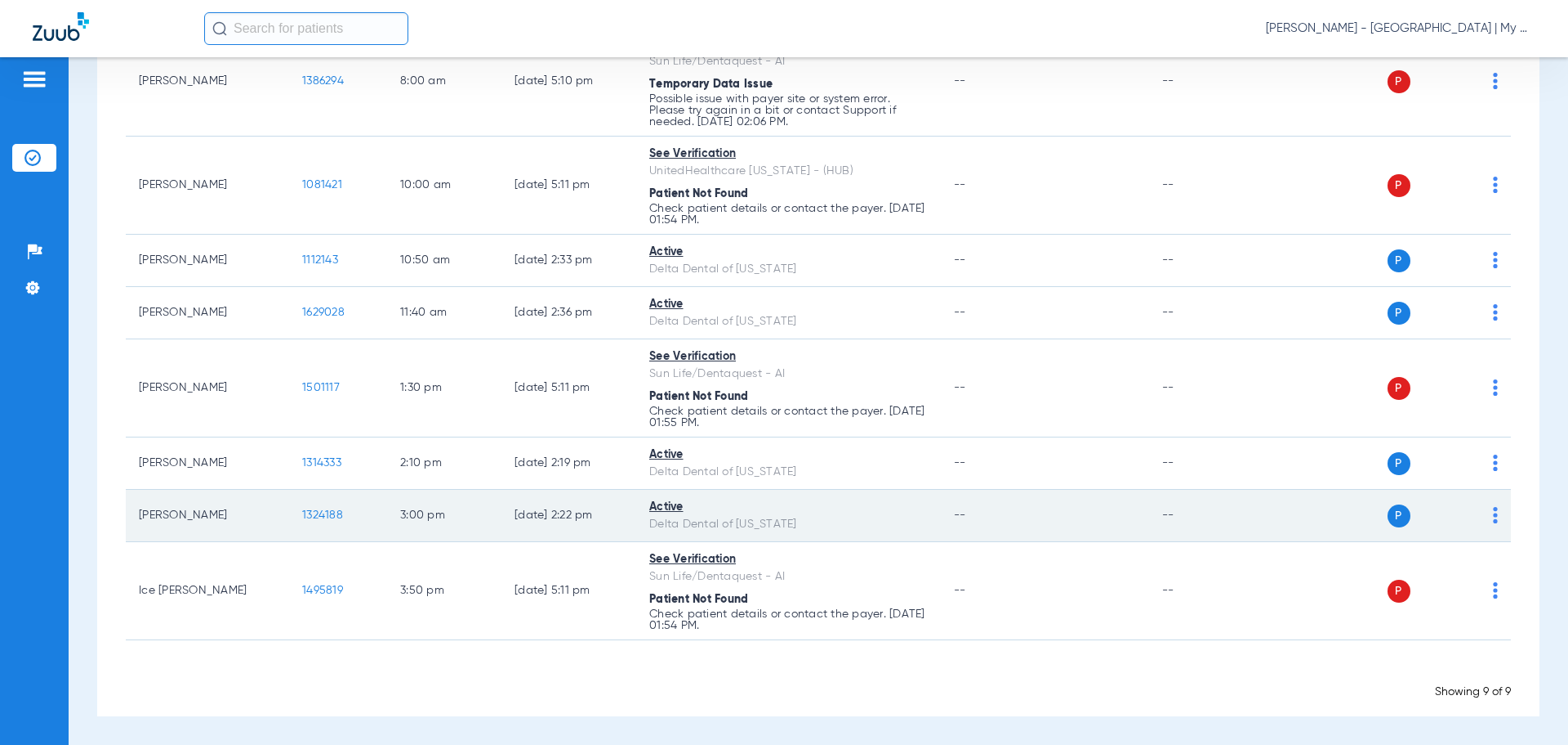
click at [331, 513] on span "1324188" at bounding box center [322, 514] width 41 height 11
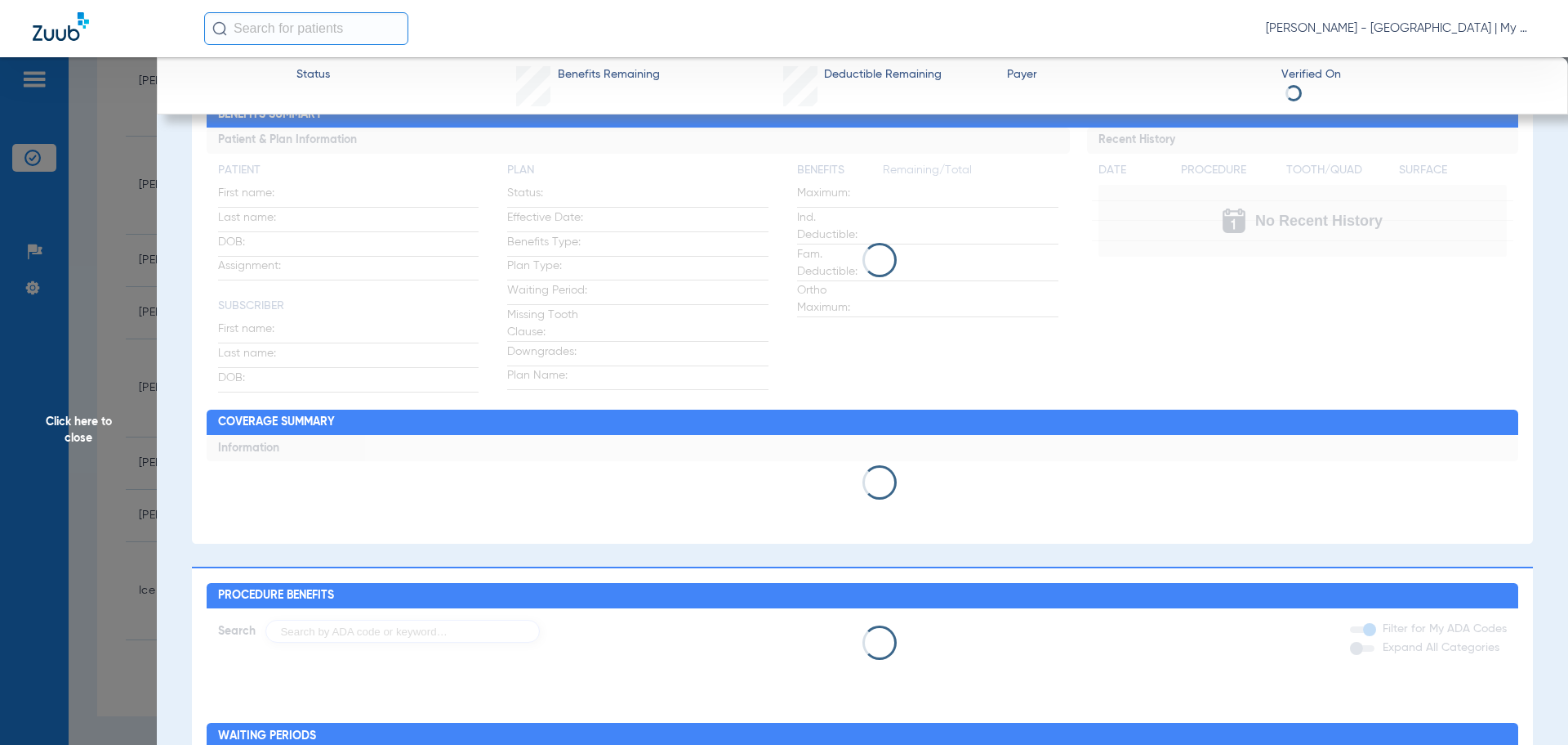
scroll to position [163, 0]
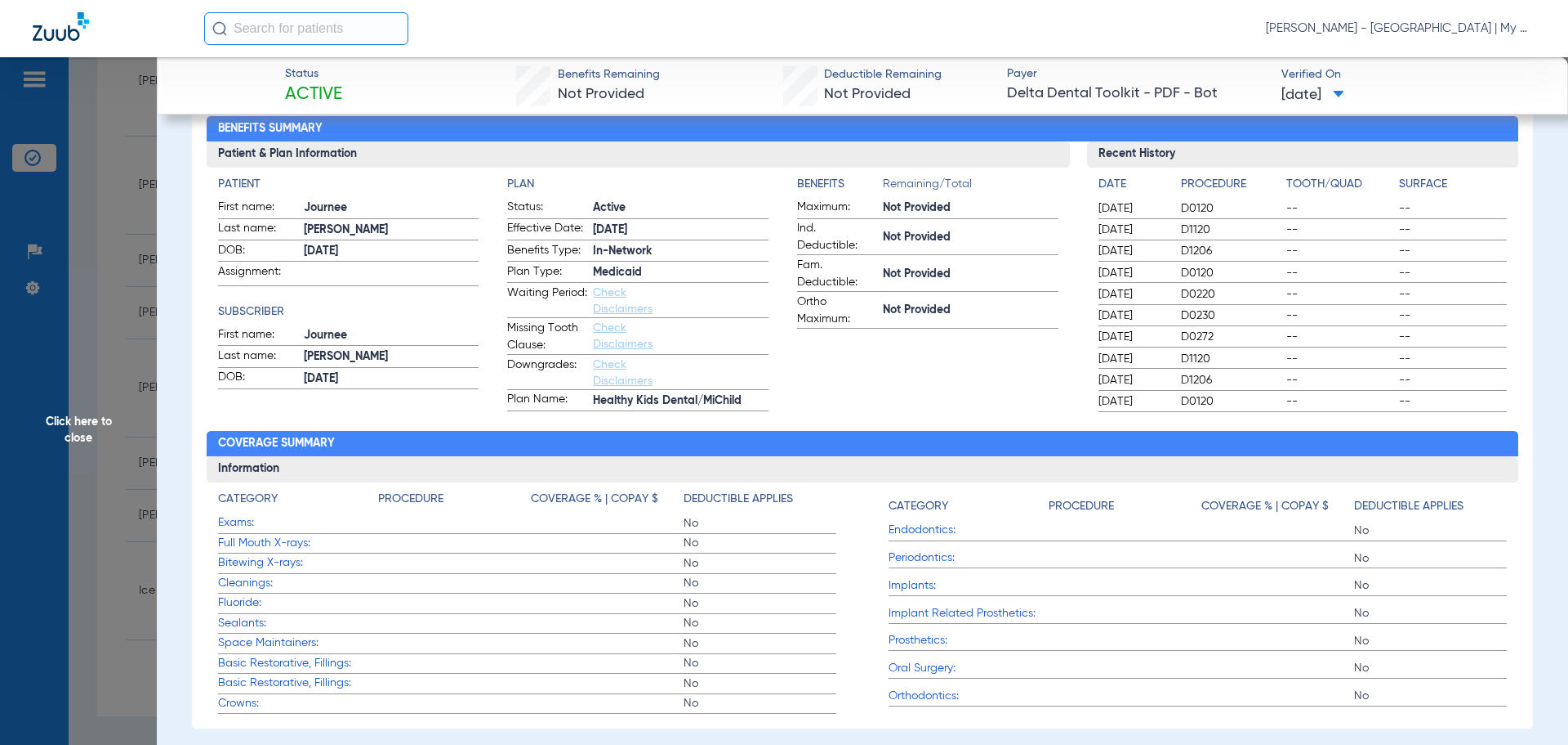
click at [269, 507] on h4 "Category" at bounding box center [247, 499] width 60 height 17
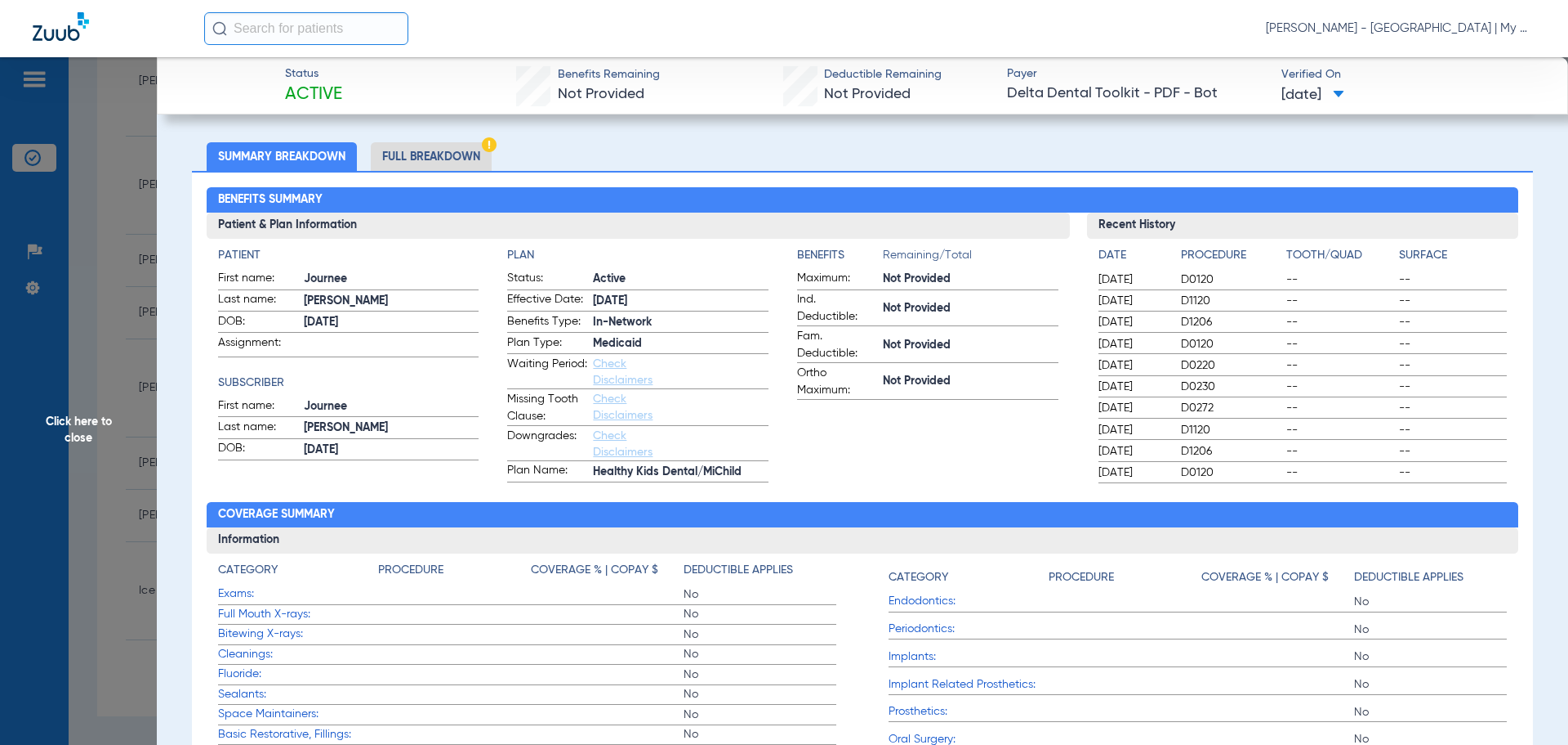
scroll to position [0, 0]
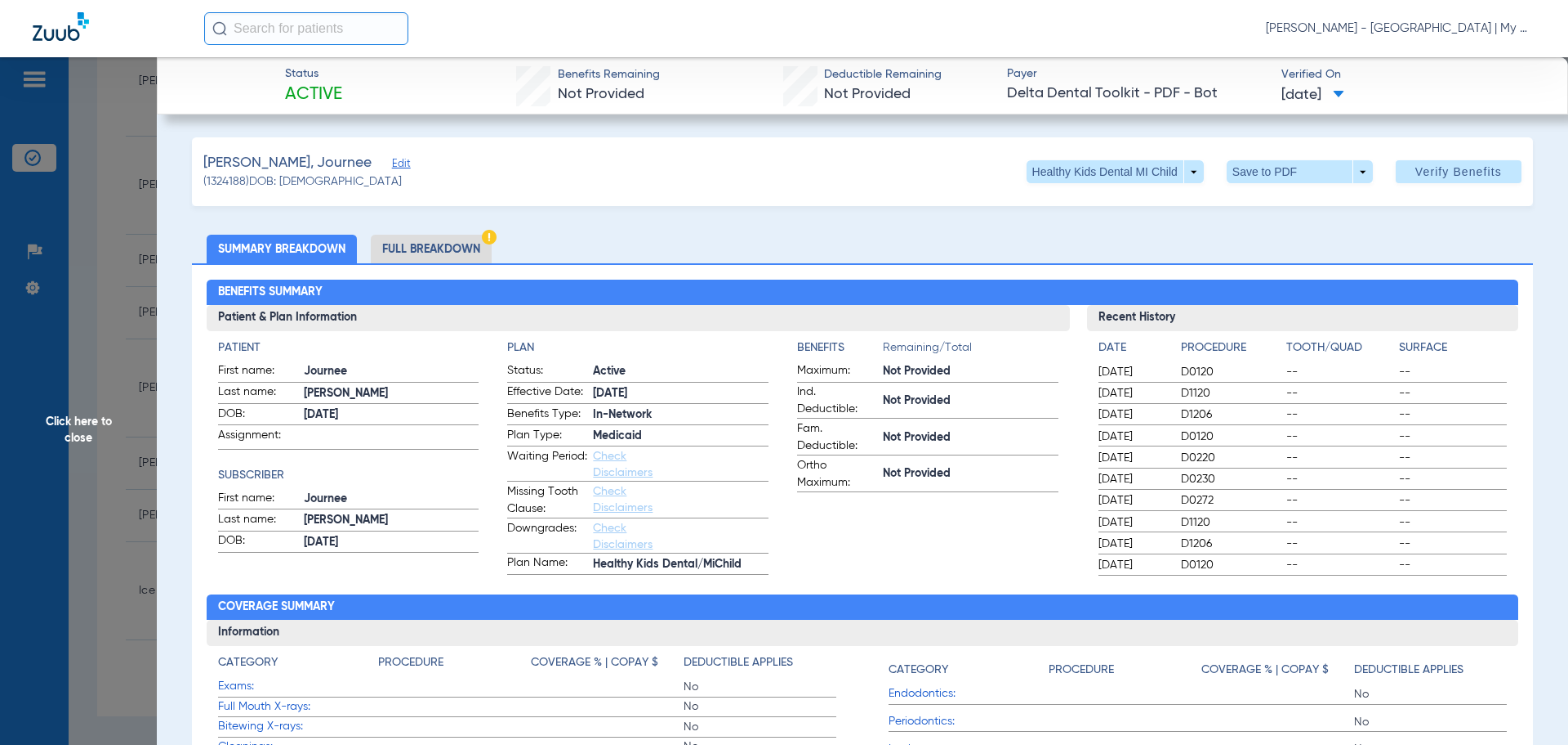
click at [456, 243] on li "Full Breakdown" at bounding box center [430, 248] width 121 height 29
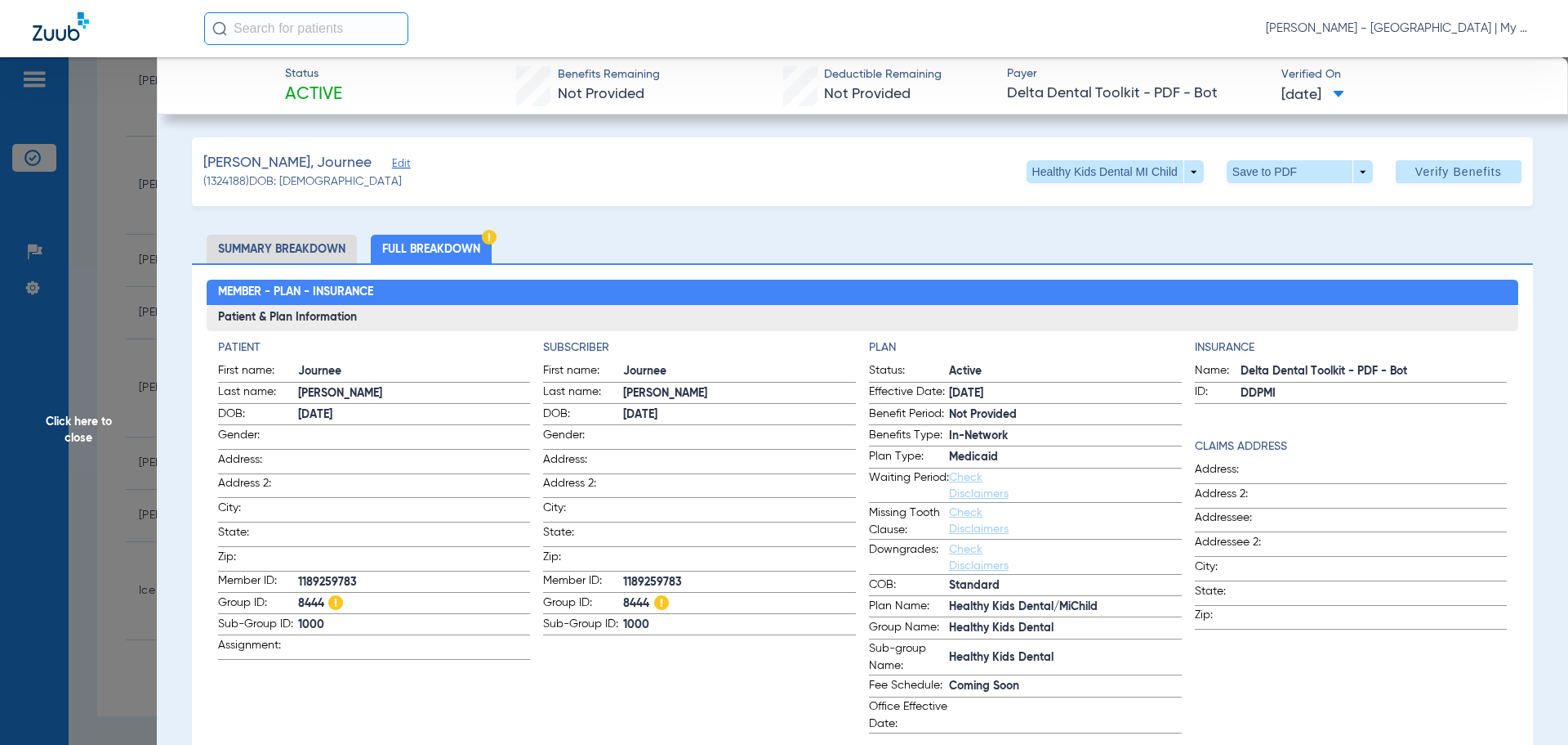
click at [129, 486] on span "Click here to close" at bounding box center [78, 430] width 157 height 745
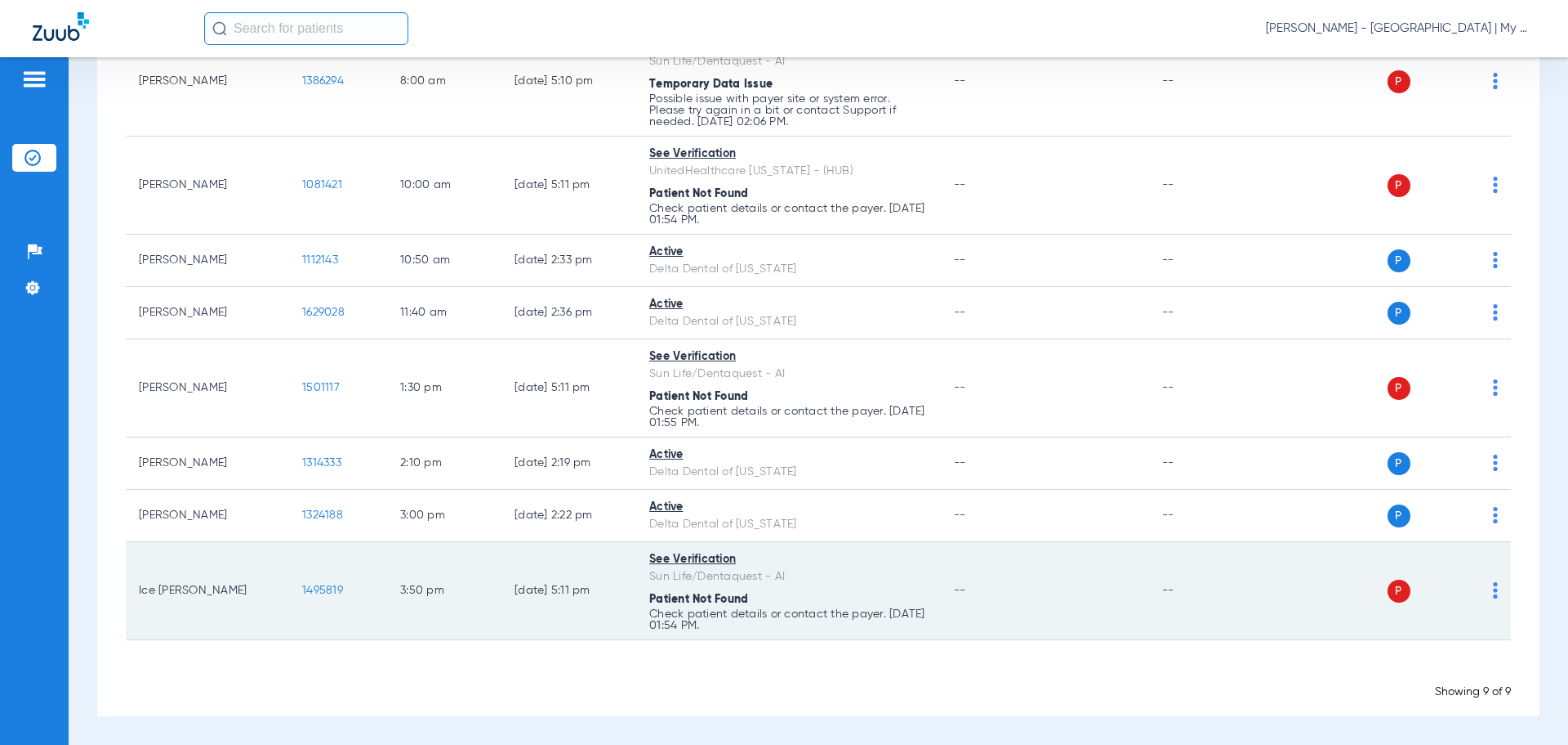
click at [314, 578] on td "1495819" at bounding box center [338, 590] width 98 height 98
click at [323, 590] on span "1495819" at bounding box center [322, 590] width 41 height 11
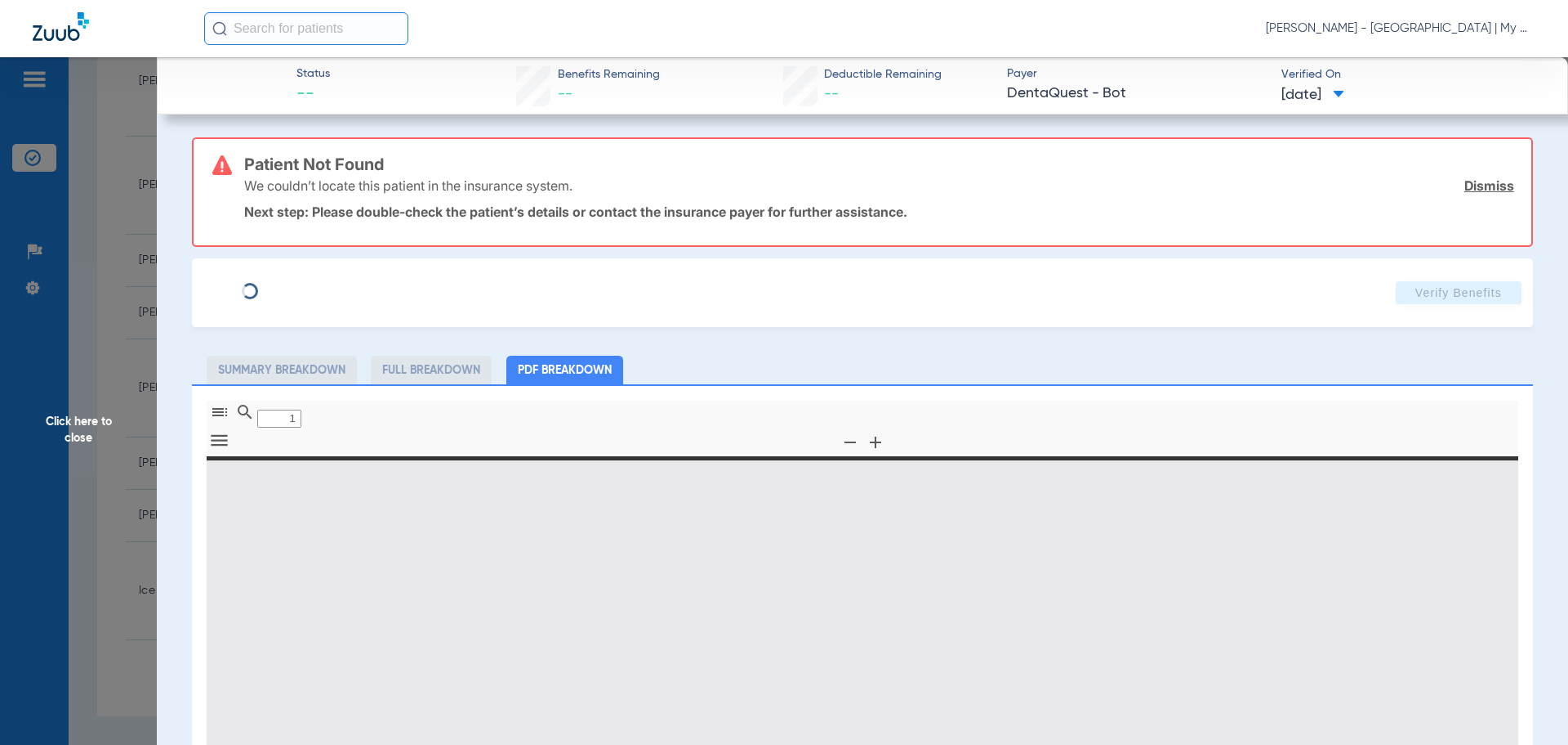
type input "0"
select select "page-width"
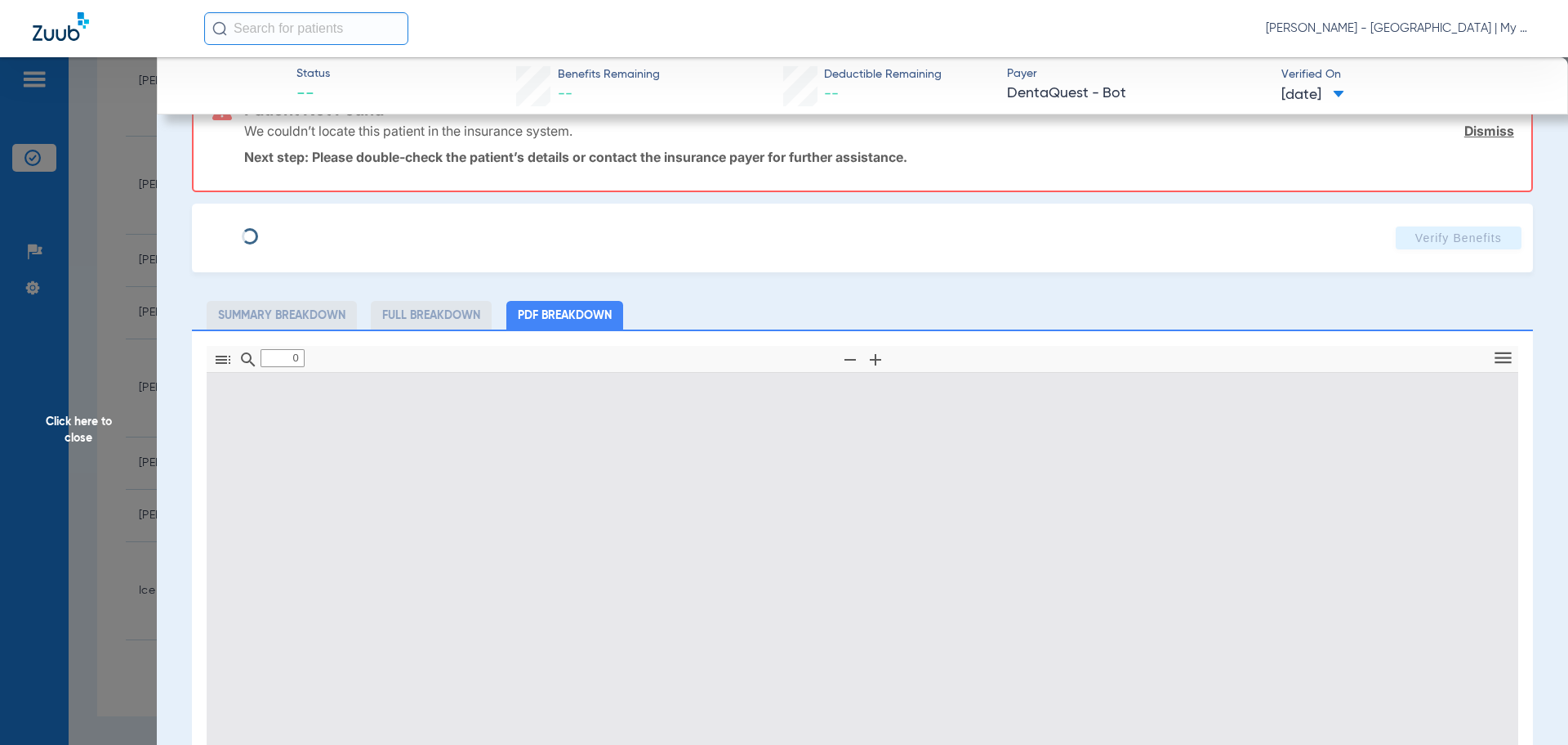
type input "1"
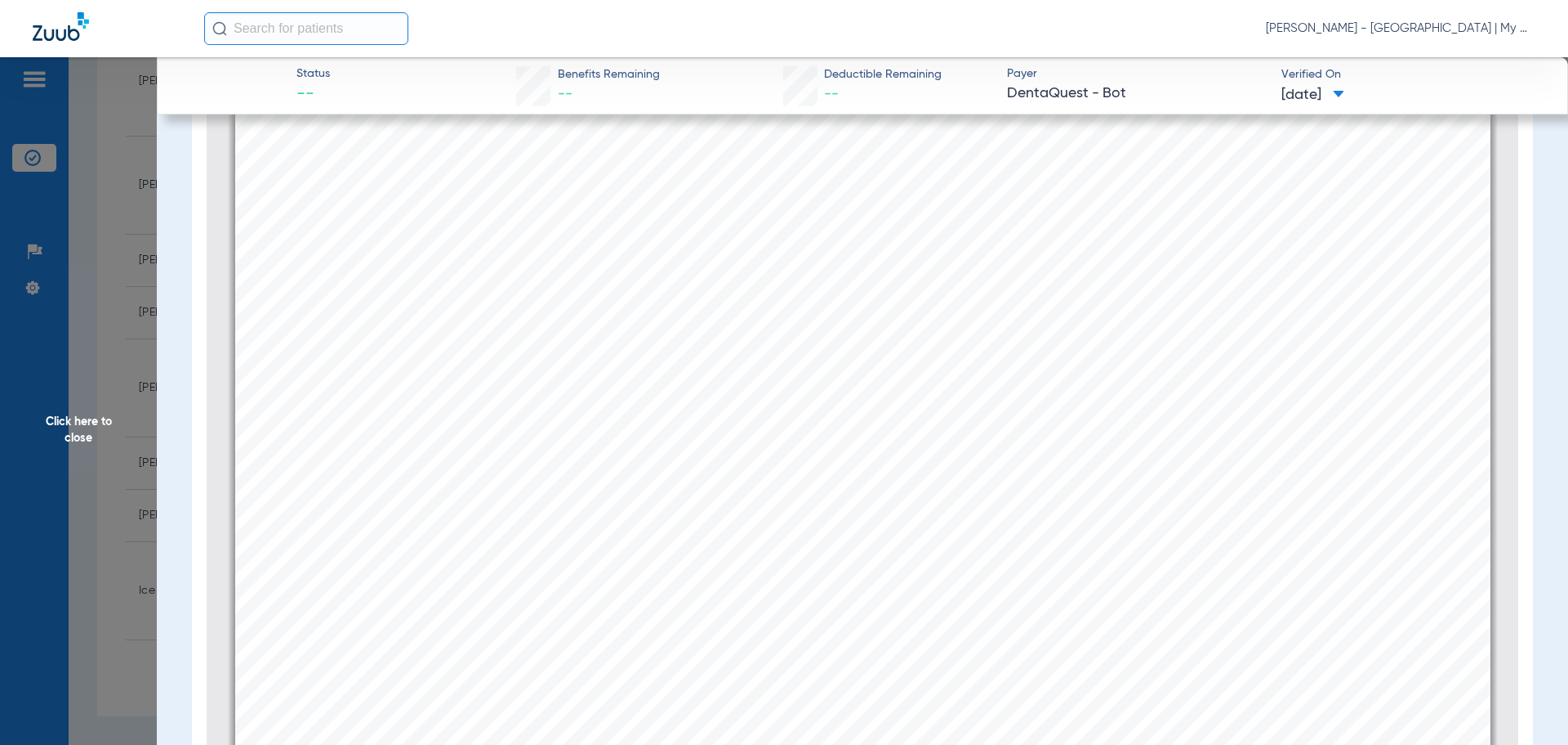
scroll to position [335, 0]
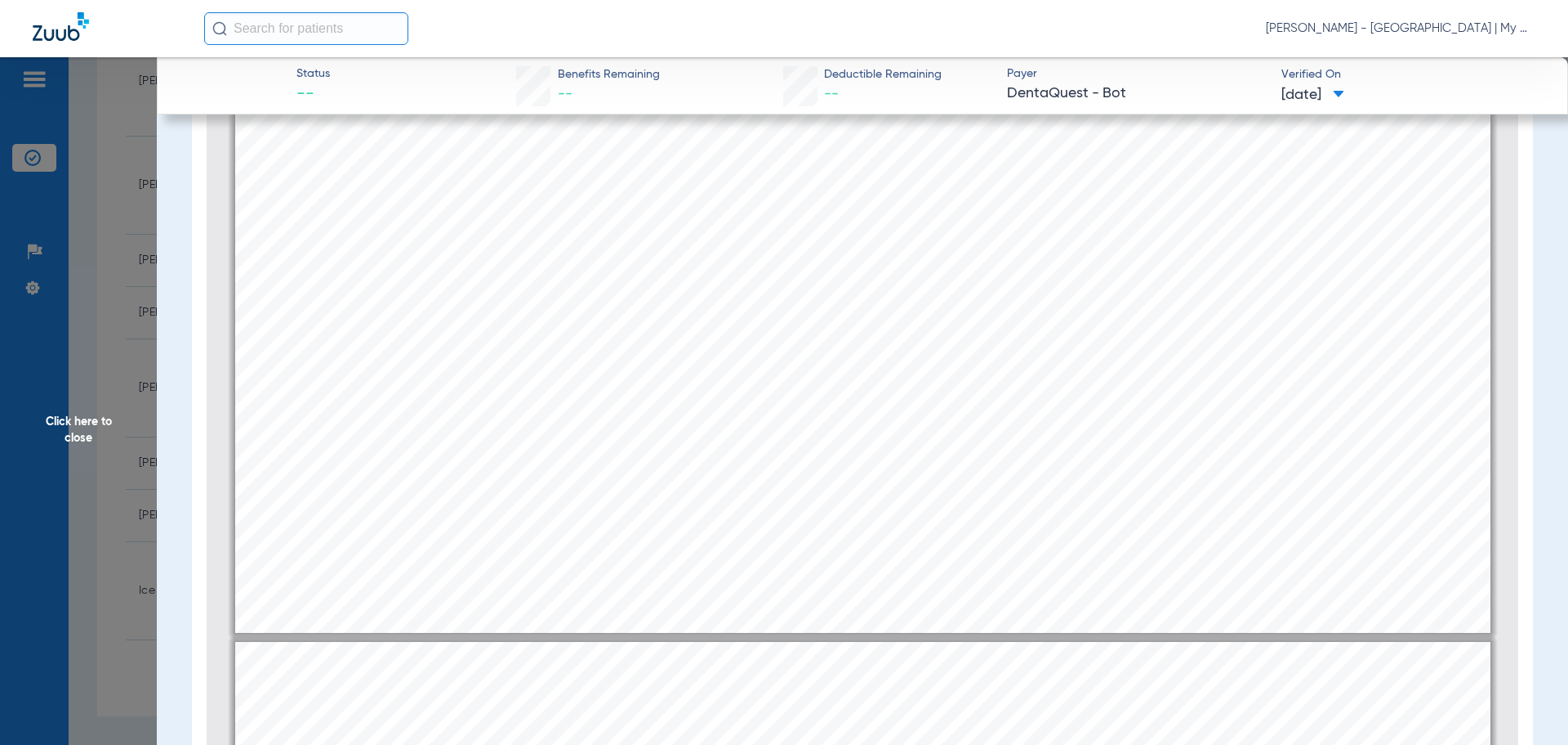
click at [126, 432] on span "Click here to close" at bounding box center [78, 430] width 157 height 745
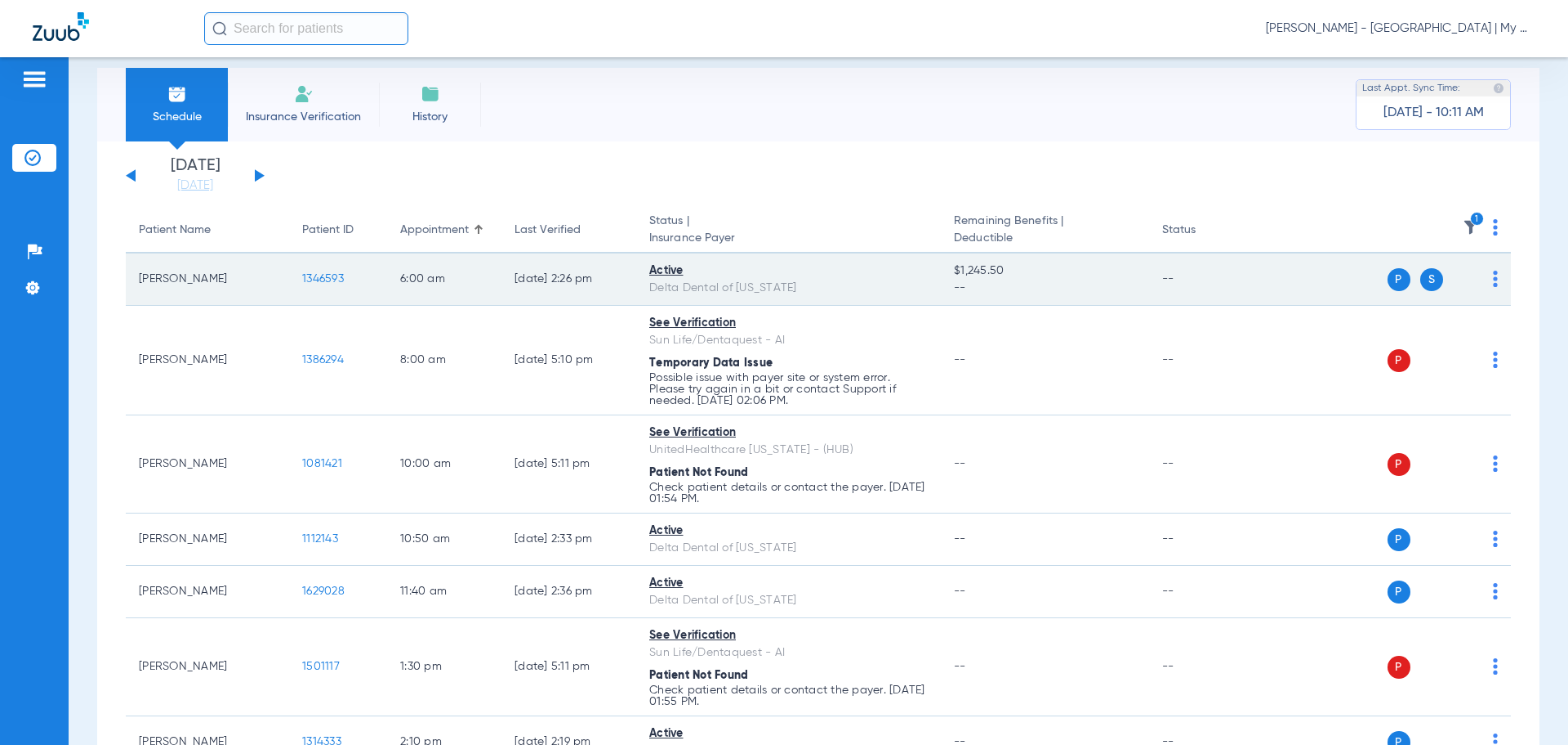
scroll to position [0, 0]
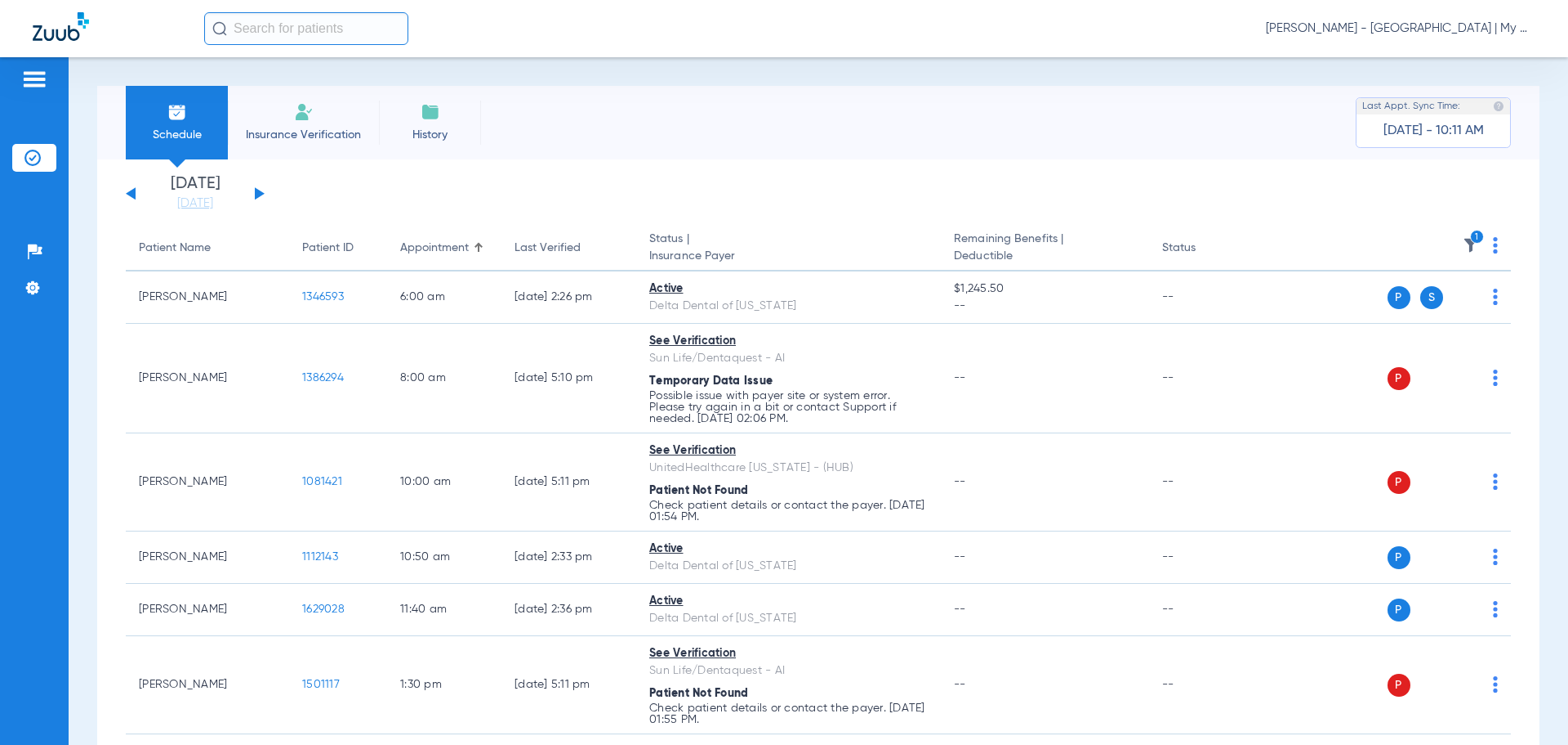
click at [1463, 246] on img at bounding box center [1471, 245] width 16 height 16
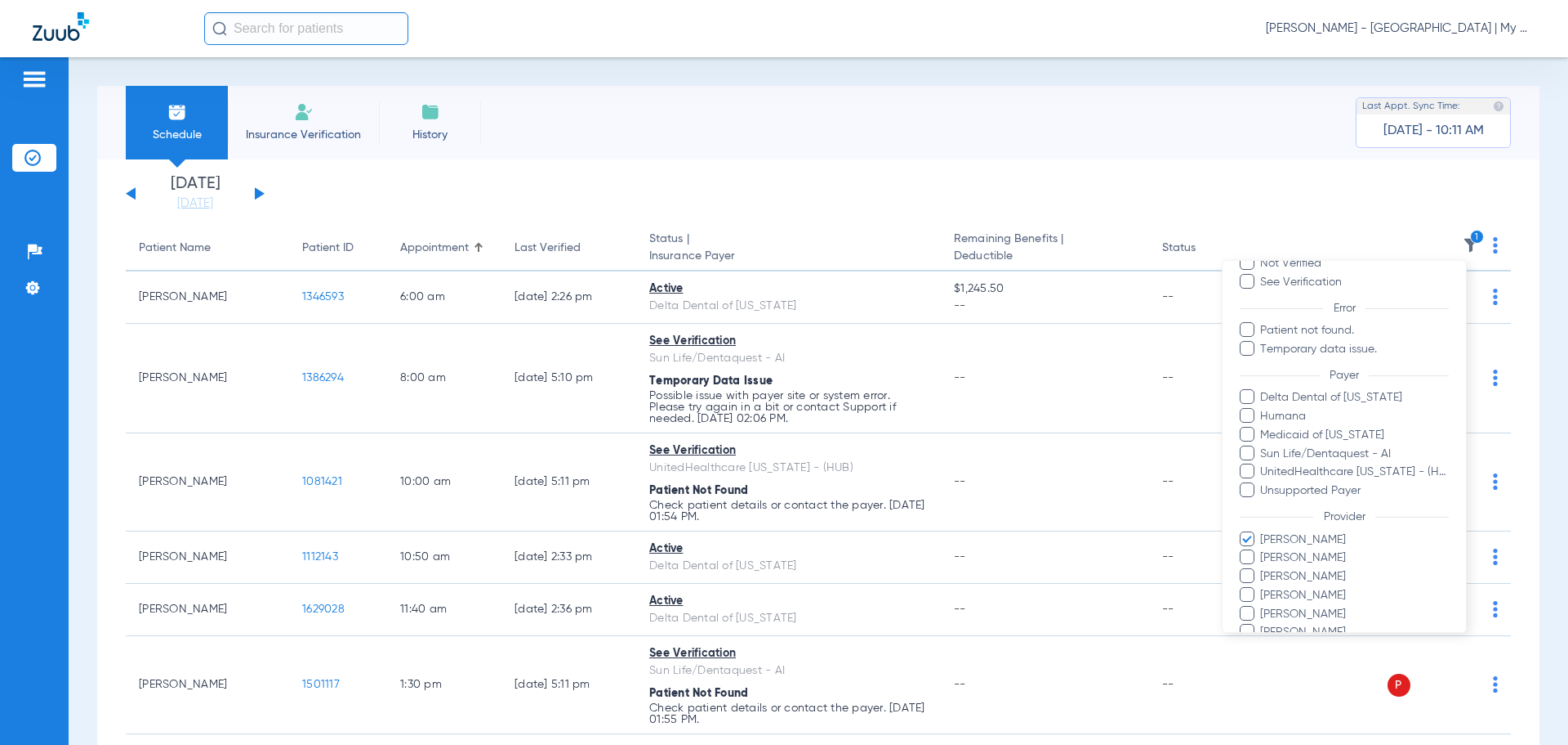
scroll to position [168, 0]
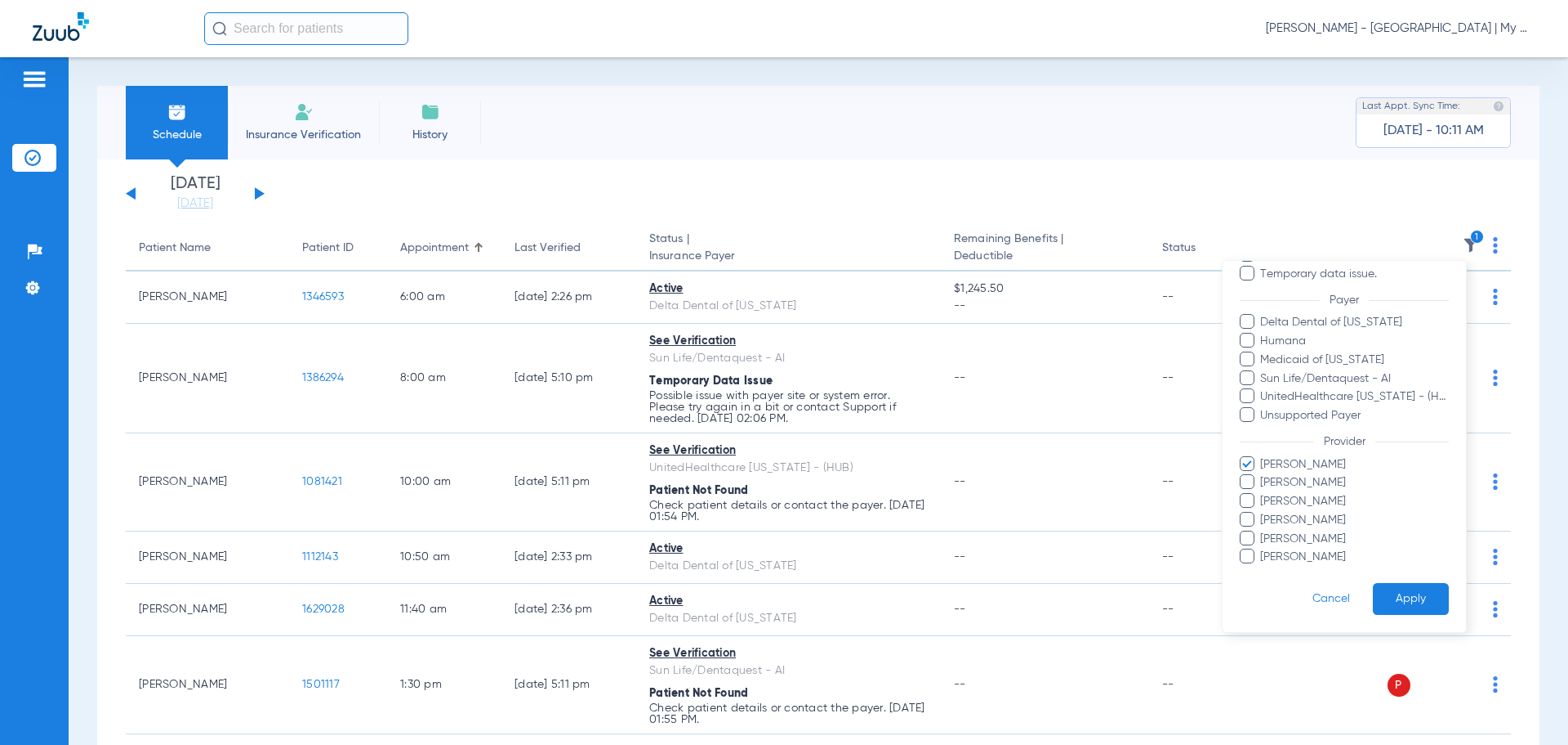
click at [1307, 466] on span "Carly Szyska" at bounding box center [1355, 465] width 189 height 17
click at [1263, 476] on input "Carly Szyska" at bounding box center [1263, 476] width 0 height 0
click at [1331, 513] on span "Mandy Rourke-Bowman" at bounding box center [1355, 520] width 189 height 17
click at [1263, 531] on input "Mandy Rourke-Bowman" at bounding box center [1263, 531] width 0 height 0
click at [1394, 602] on button "Apply" at bounding box center [1411, 598] width 76 height 32
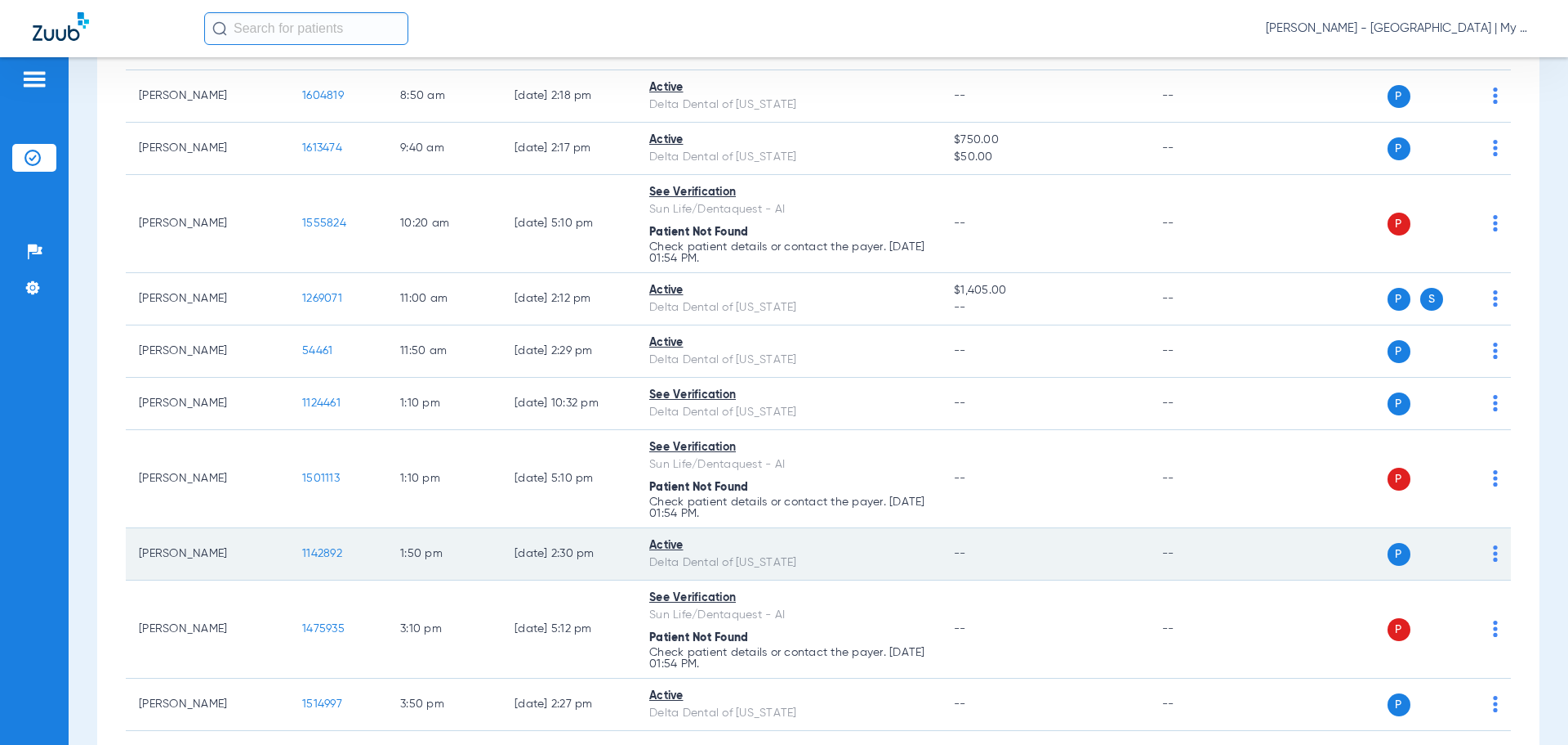
scroll to position [17, 0]
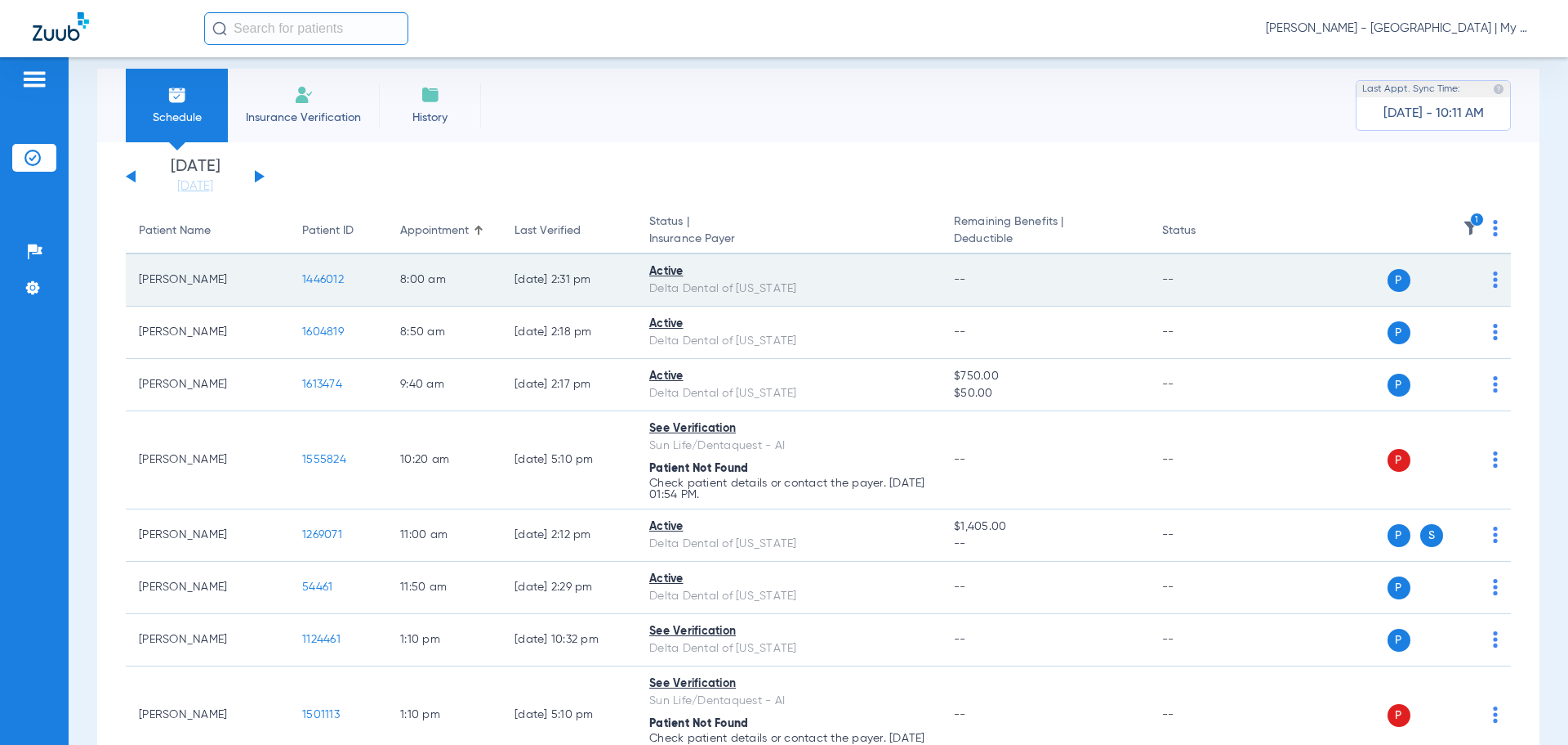
click at [331, 276] on span "1446012" at bounding box center [323, 279] width 42 height 11
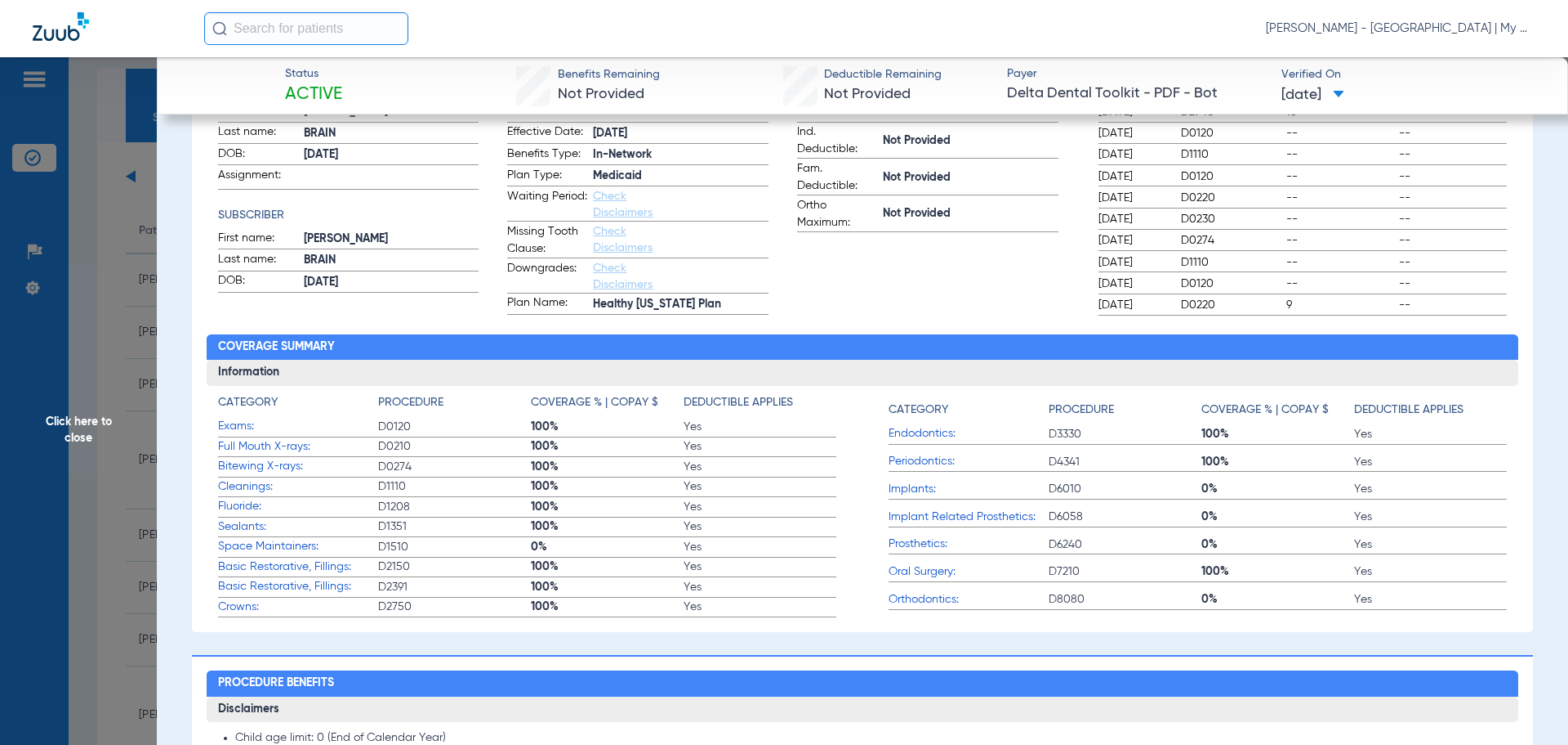
scroll to position [0, 0]
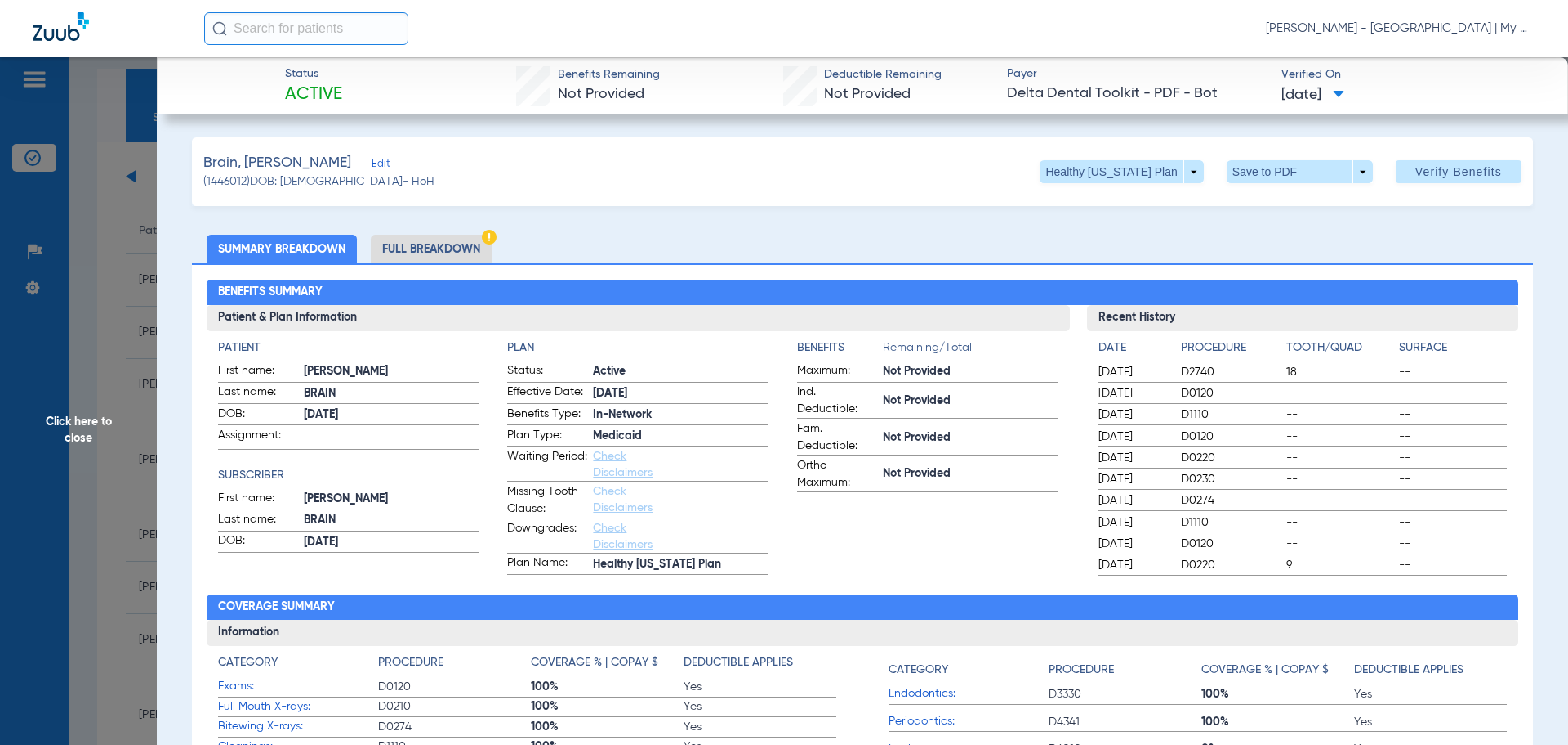
click at [451, 245] on li "Full Breakdown" at bounding box center [430, 248] width 121 height 29
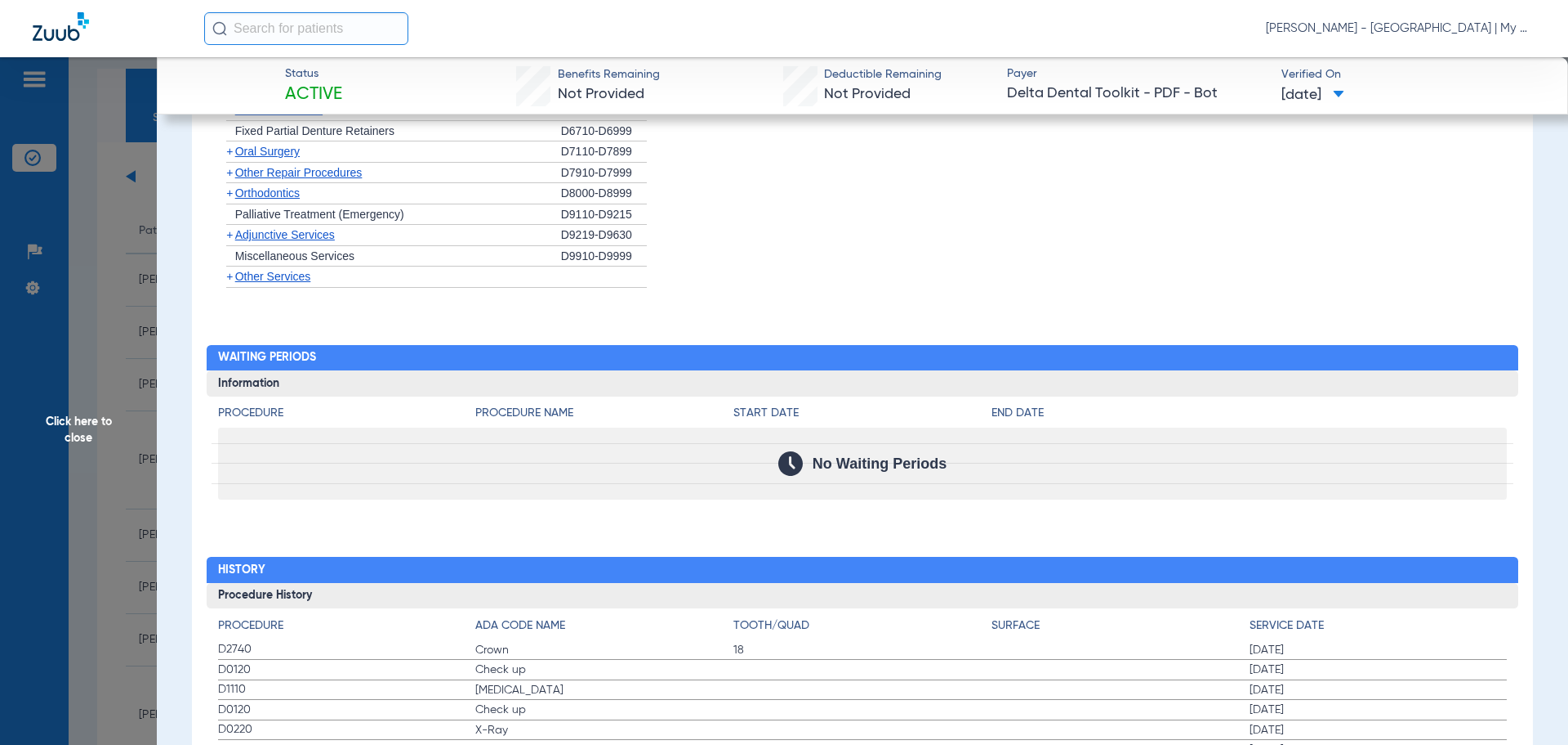
scroll to position [1994, 0]
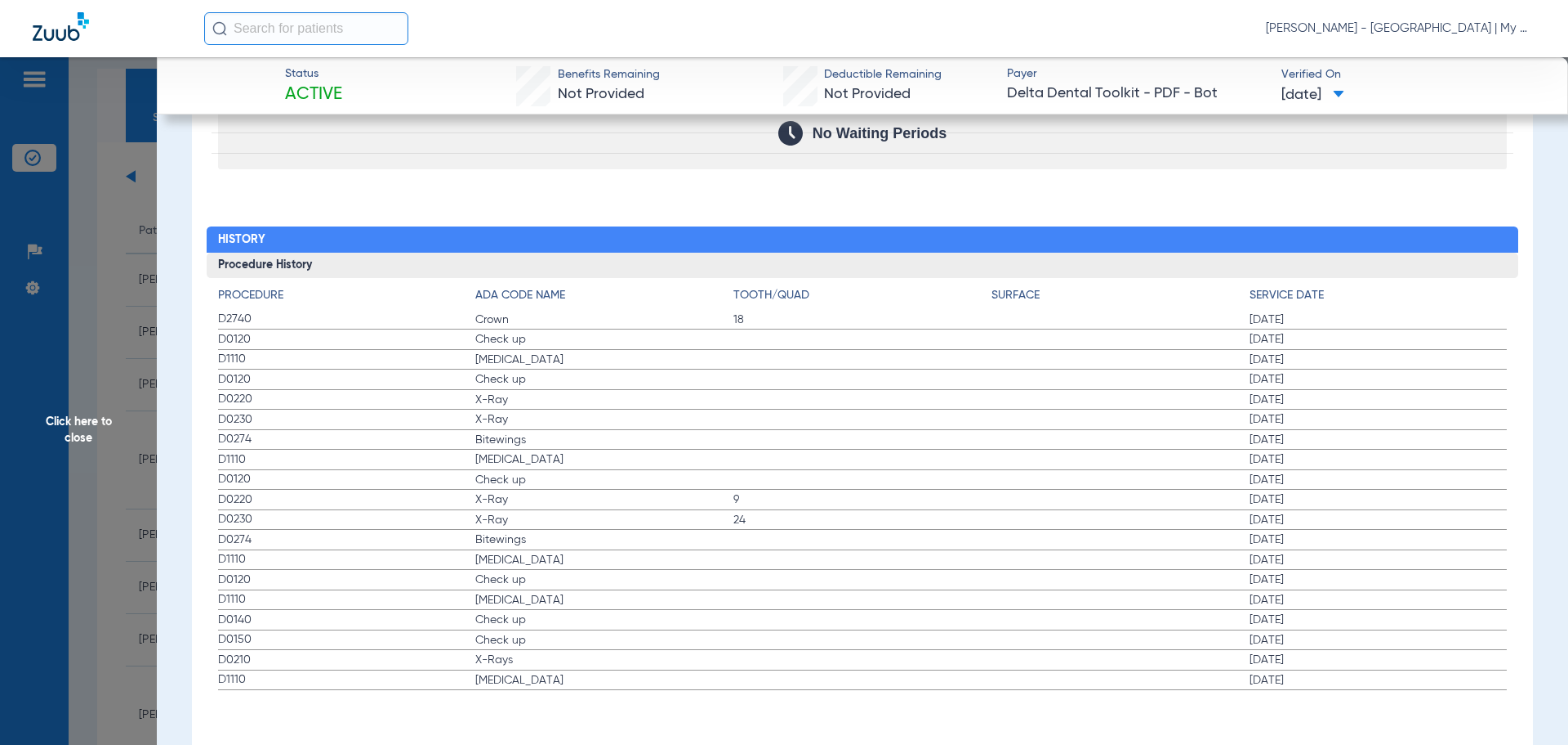
drag, startPoint x: 307, startPoint y: 351, endPoint x: 279, endPoint y: 342, distance: 29.4
click at [307, 351] on span "D1110" at bounding box center [346, 359] width 258 height 17
drag, startPoint x: 220, startPoint y: 341, endPoint x: 1342, endPoint y: 656, distance: 1165.4
click at [1342, 656] on app-history-list "Procedure ADA Code Name Tooth/Quad Surface Service Date D2740 Crown 18 02/11/20…" at bounding box center [863, 488] width 1289 height 404
click at [137, 354] on span "Click here to close" at bounding box center [78, 430] width 157 height 745
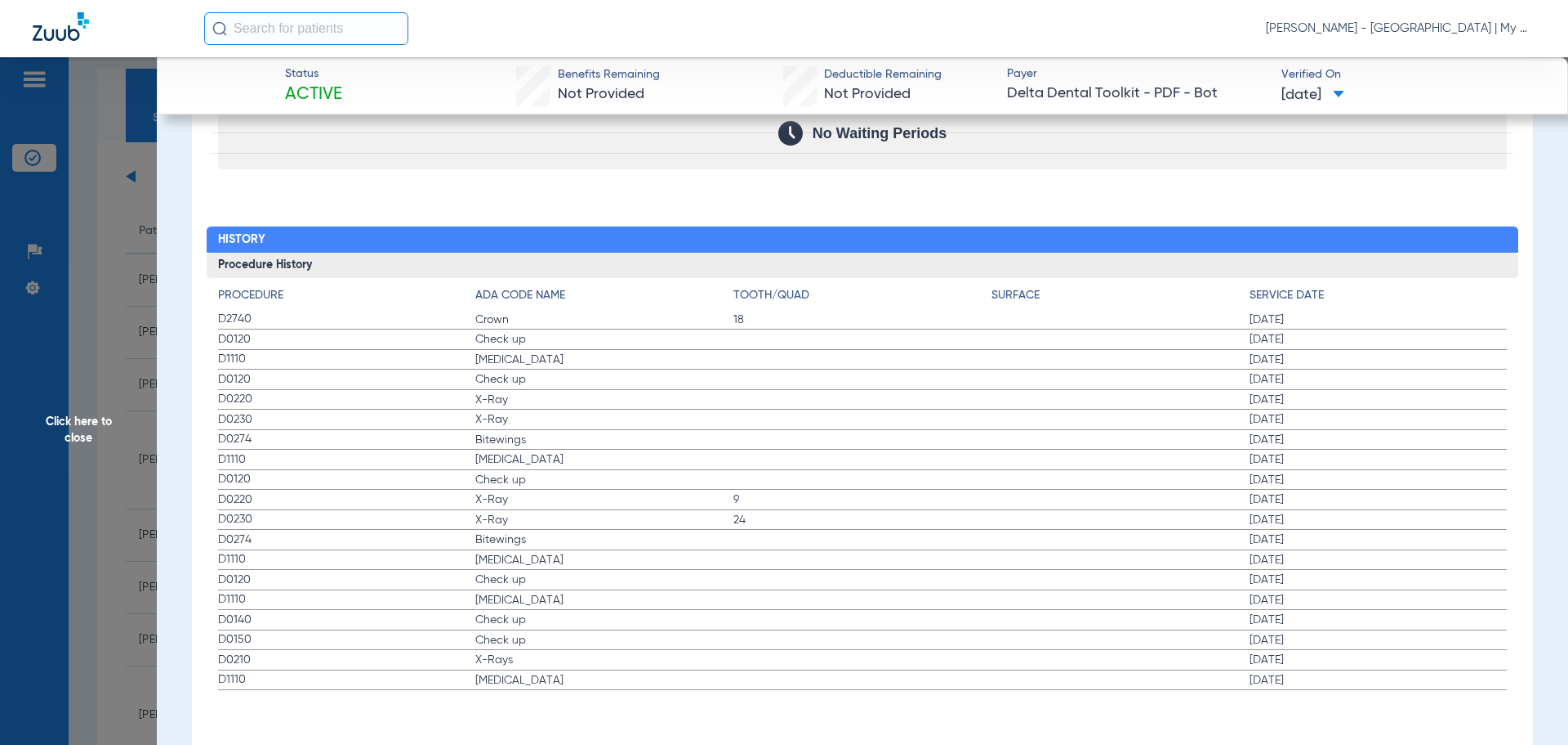
scroll to position [0, 0]
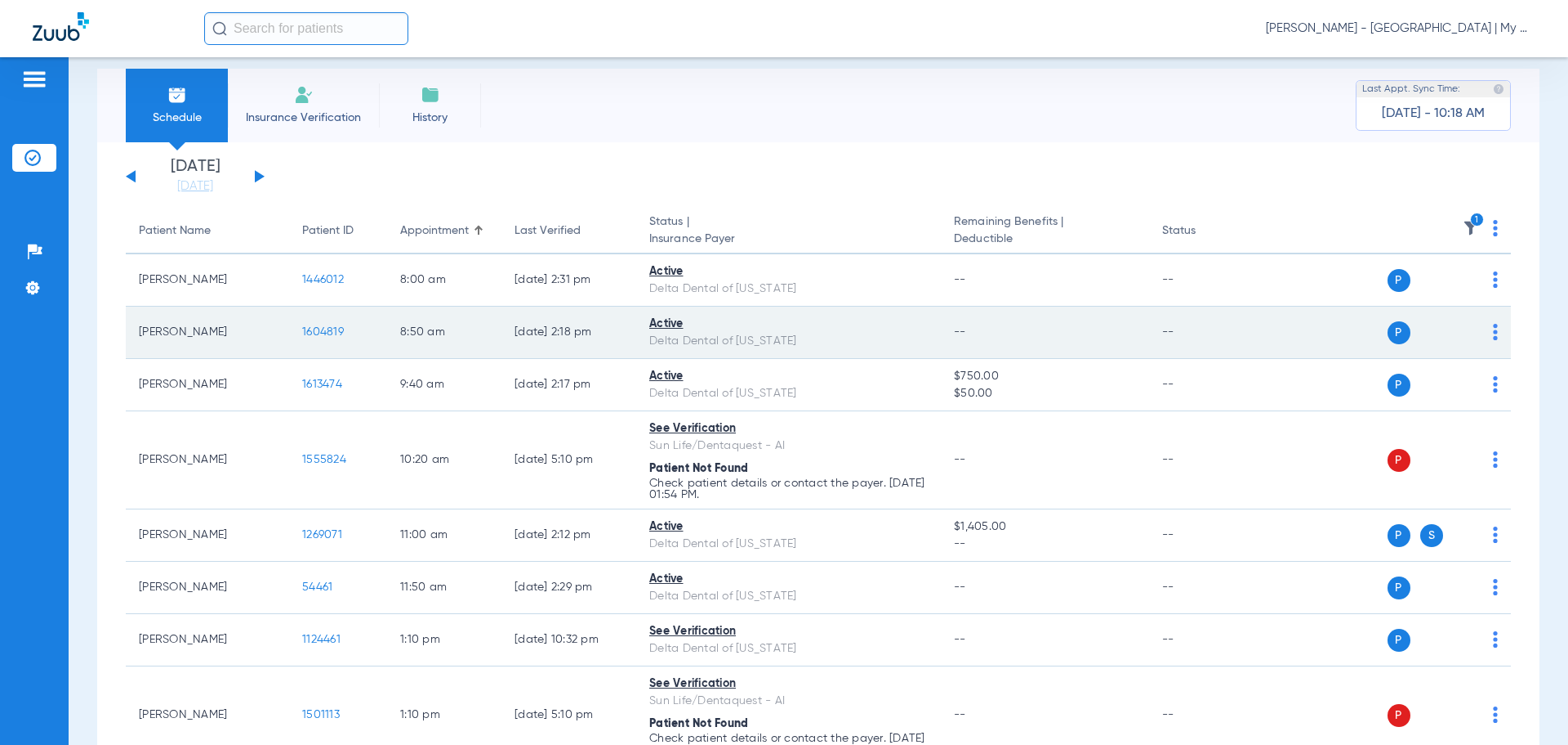
click at [319, 327] on span "1604819" at bounding box center [323, 332] width 42 height 11
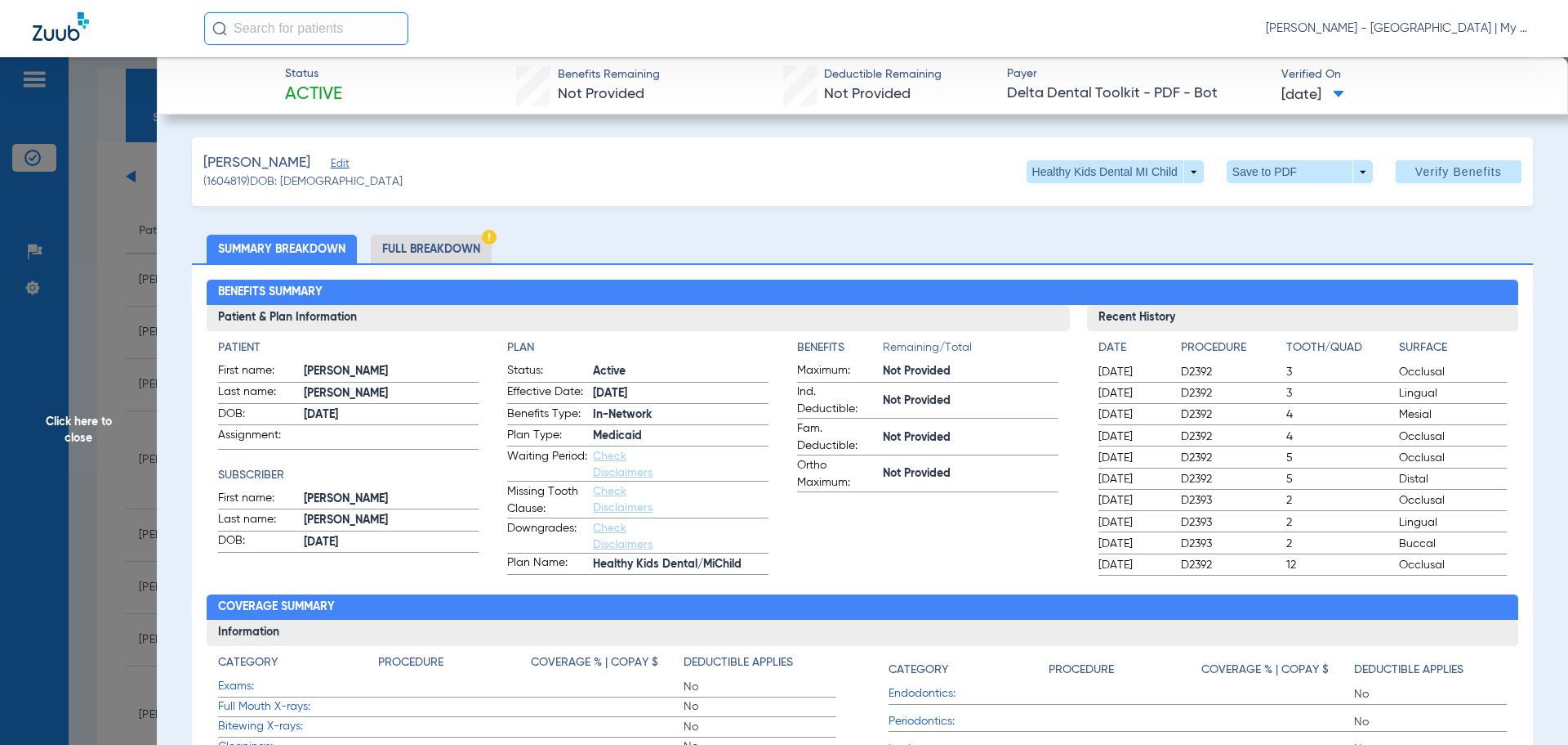
click at [952, 523] on app-benefits-information "Benefits Remaining/Total Maximum: Not Provided Ind. Deductible: Not Provided Fa…" at bounding box center [928, 457] width 261 height 235
click at [439, 252] on li "Full Breakdown" at bounding box center [430, 248] width 121 height 29
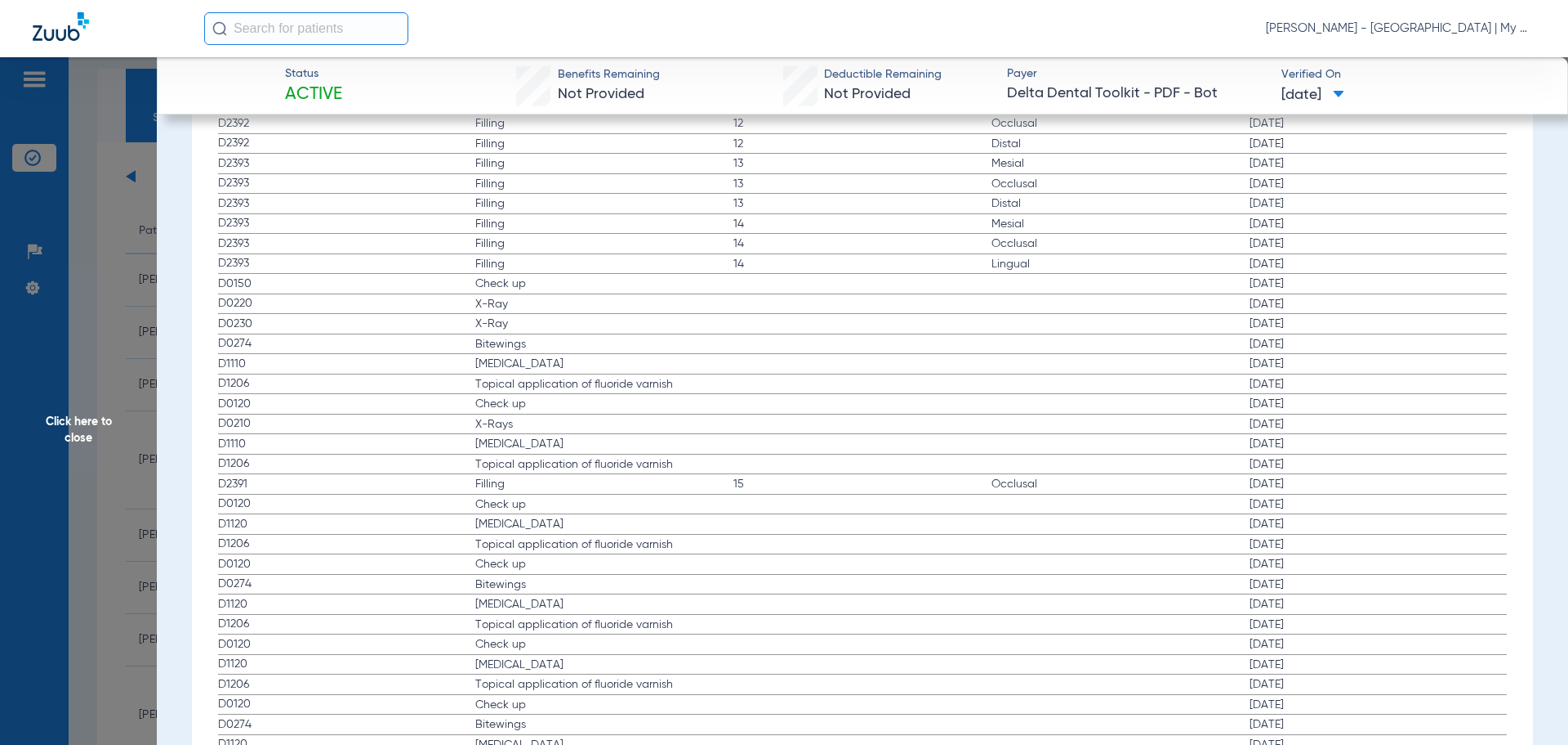
scroll to position [2370, 0]
drag, startPoint x: 284, startPoint y: 297, endPoint x: 698, endPoint y: 388, distance: 423.9
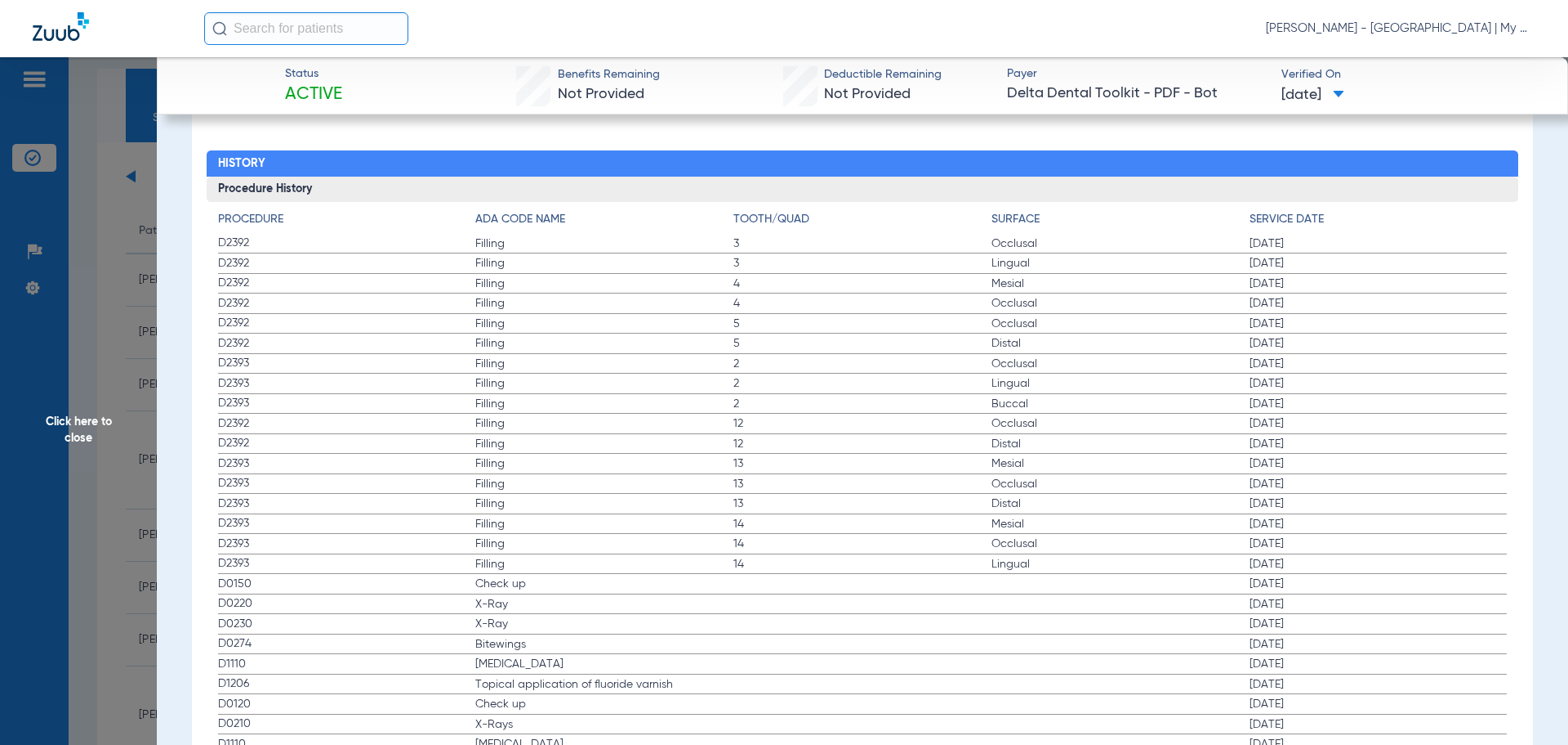
scroll to position [2071, 0]
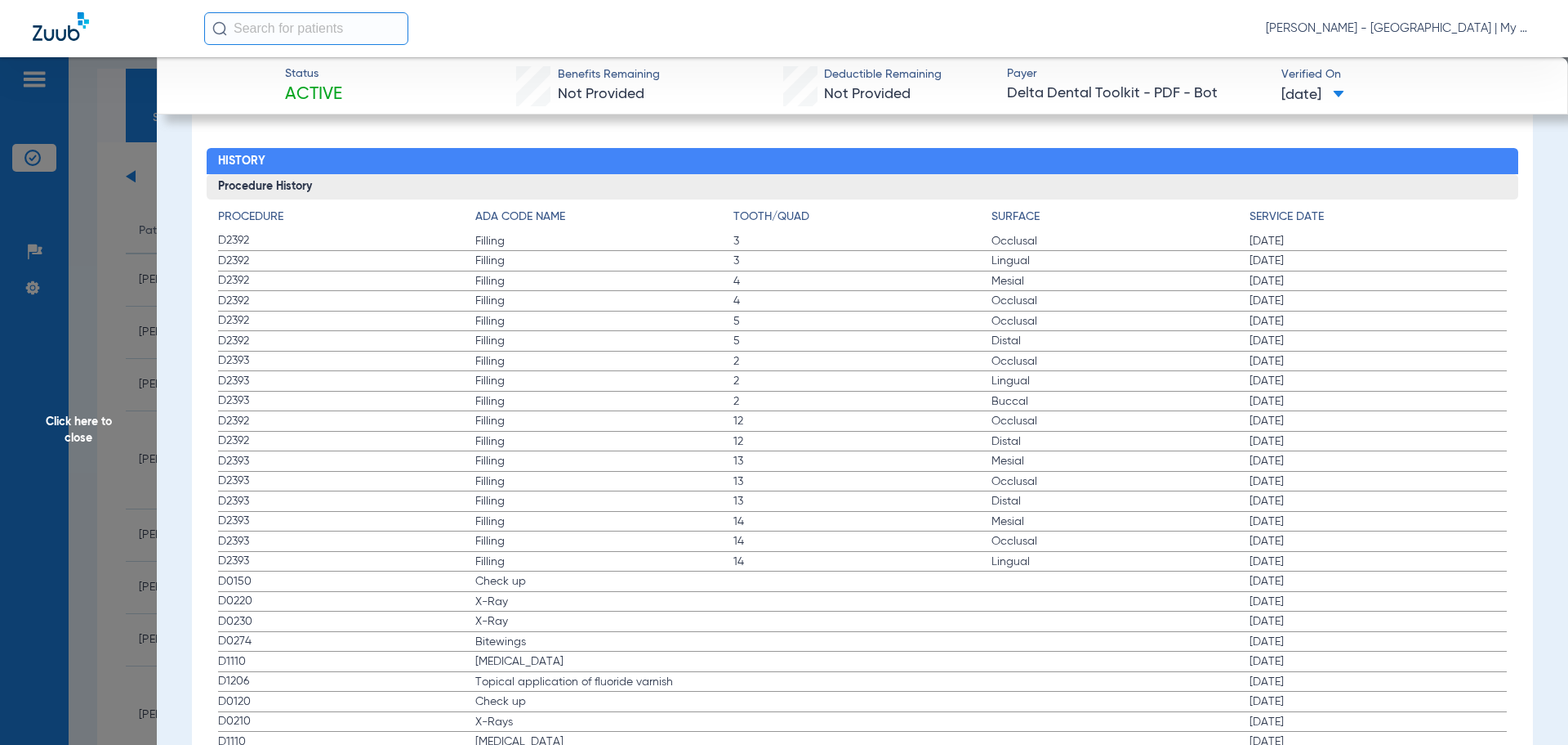
click at [102, 366] on span "Click here to close" at bounding box center [78, 430] width 157 height 745
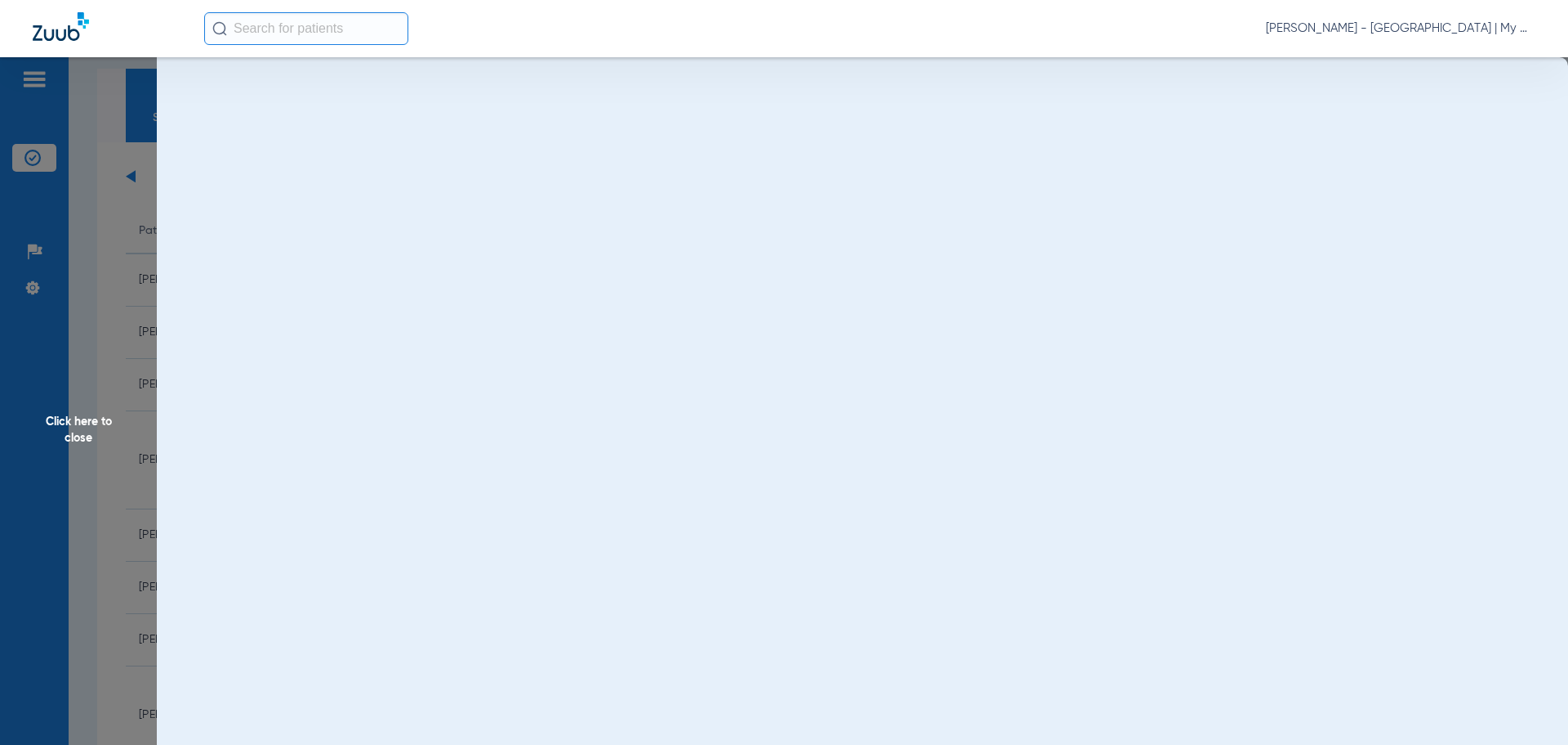
scroll to position [0, 0]
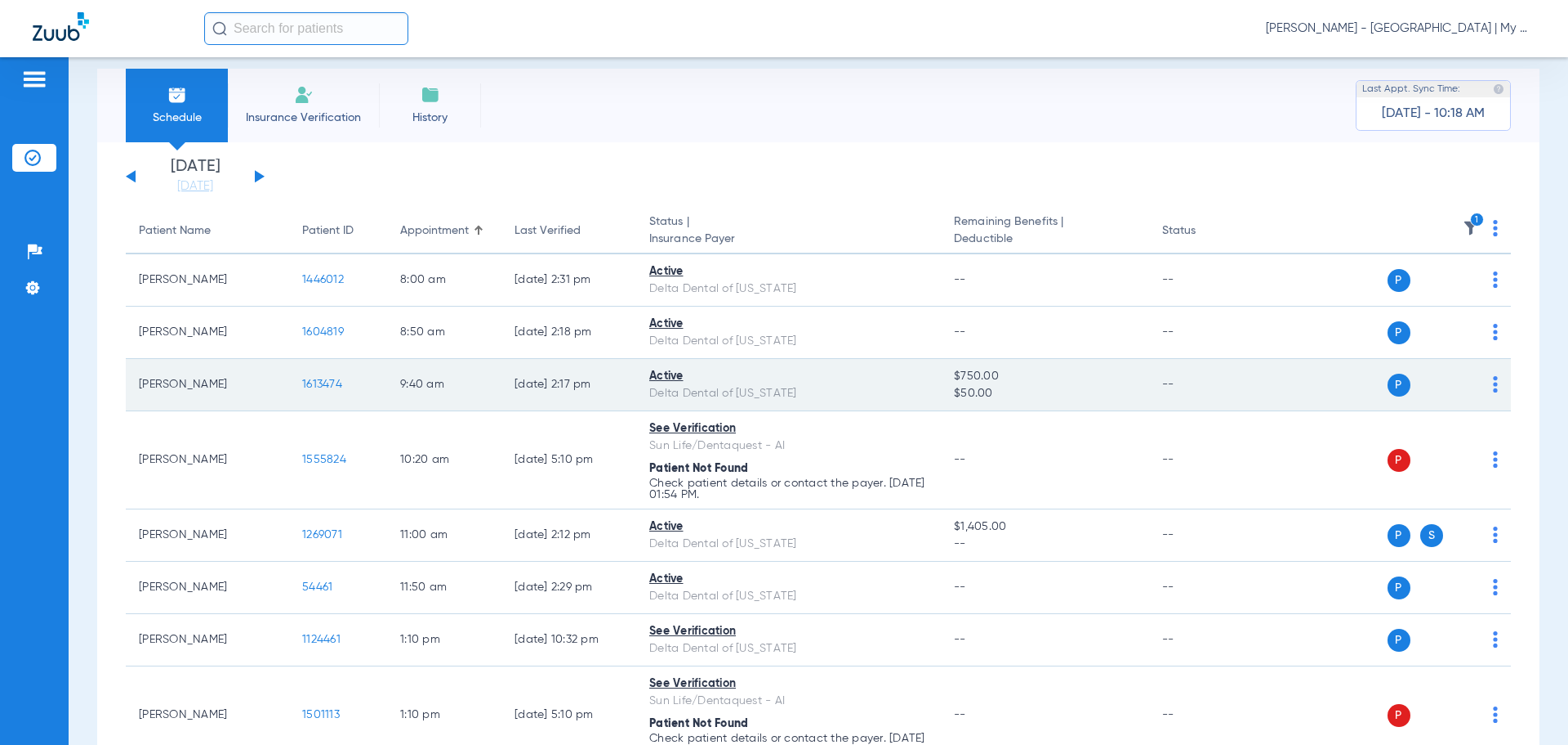
click at [318, 379] on span "1613474" at bounding box center [322, 384] width 40 height 11
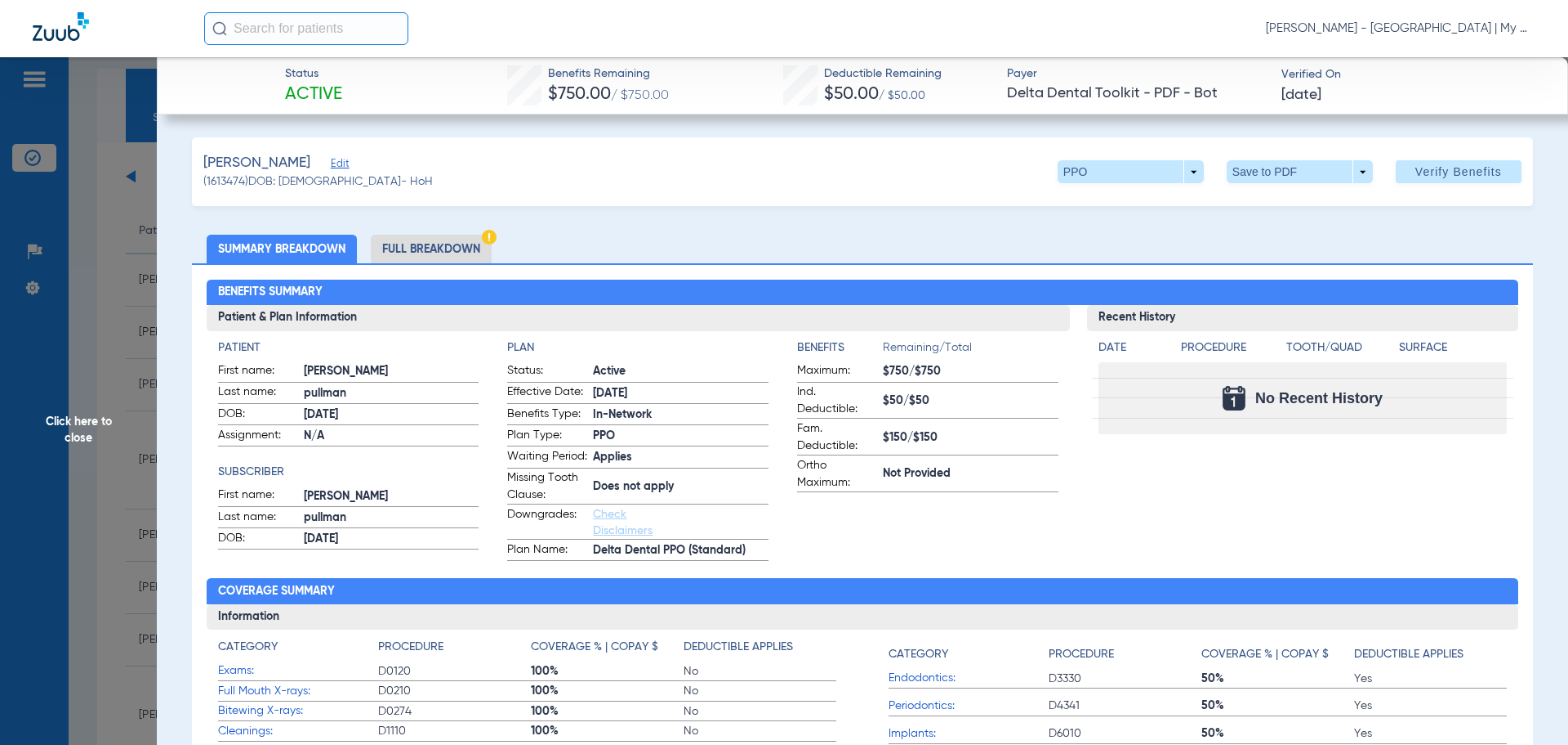
click at [464, 243] on li "Full Breakdown" at bounding box center [430, 248] width 121 height 29
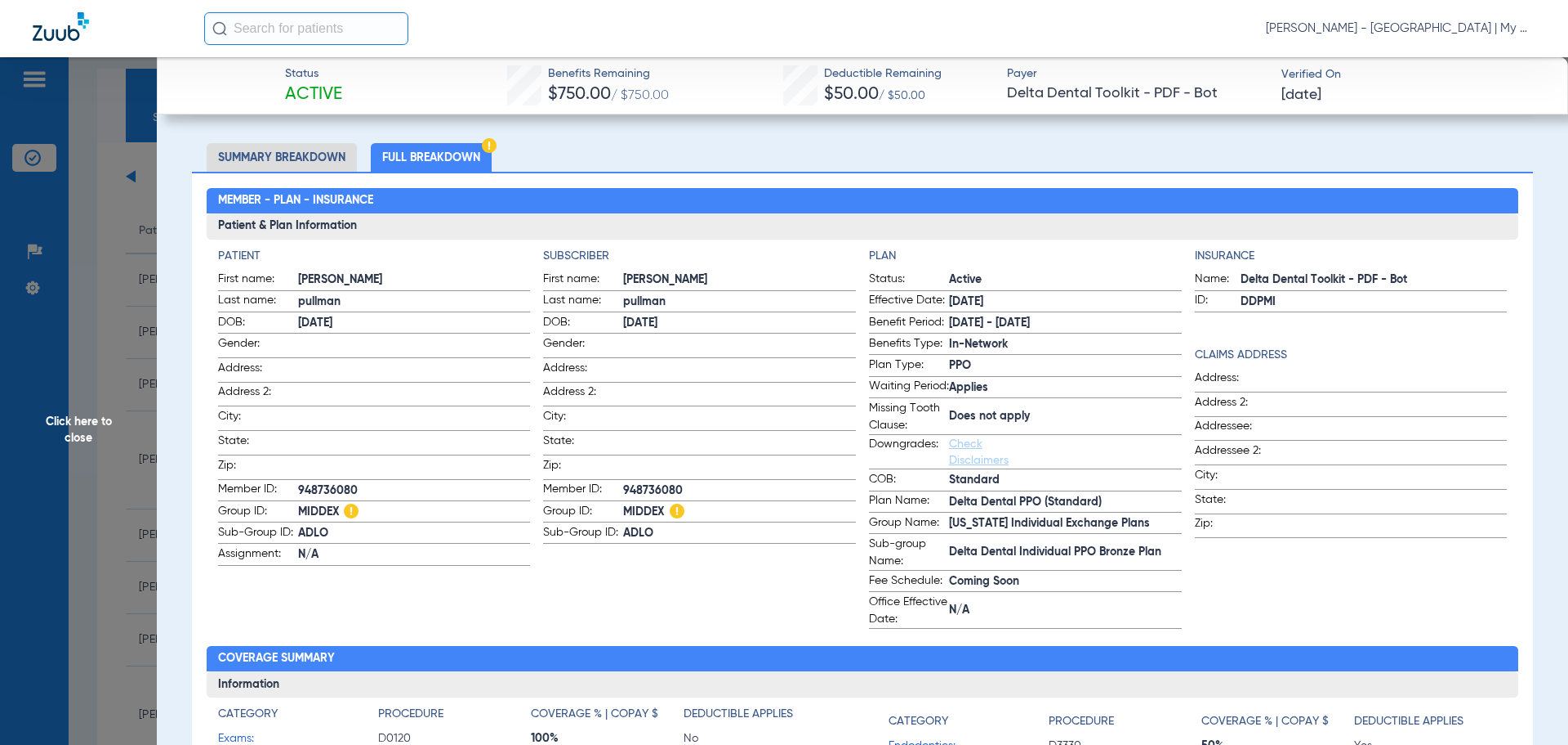
scroll to position [572, 0]
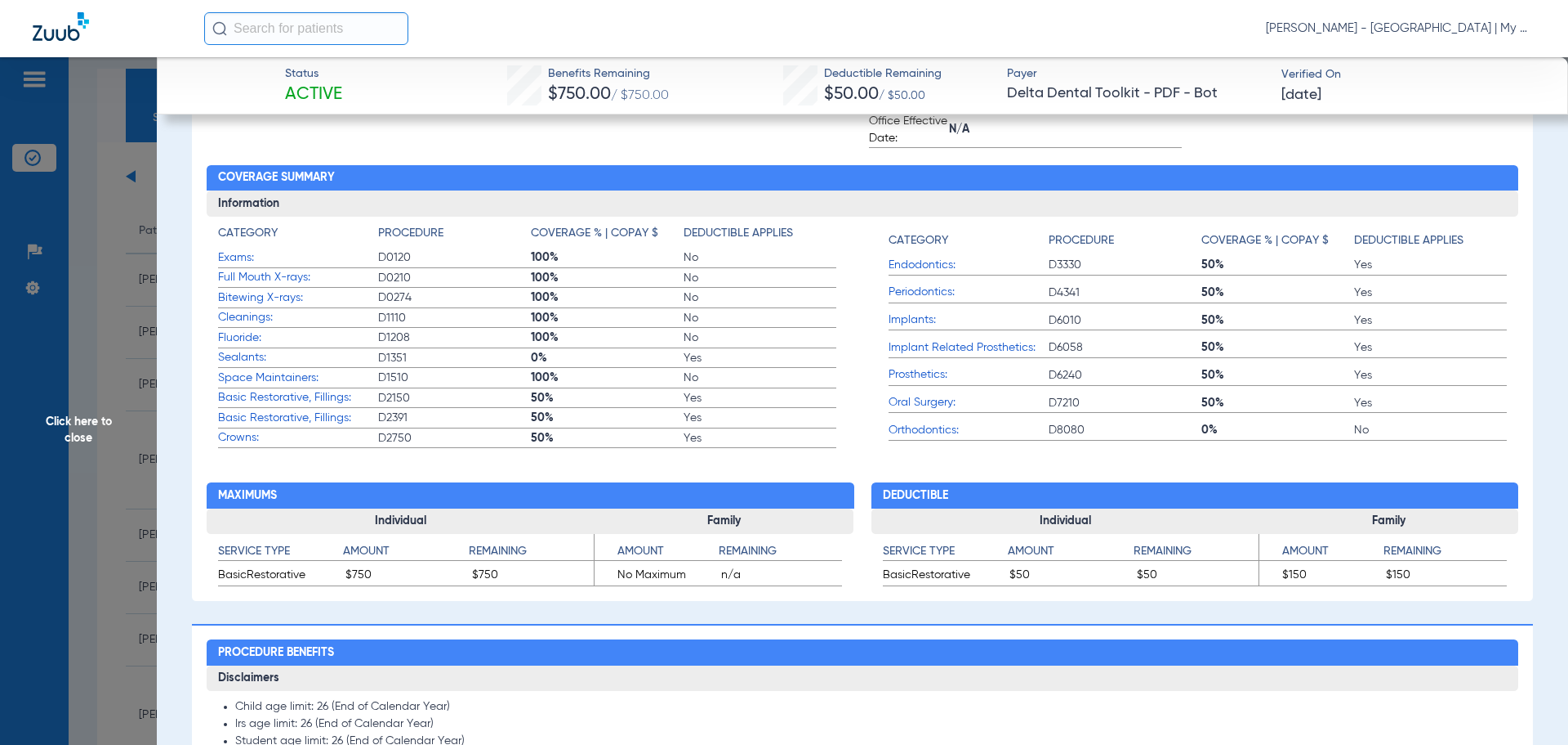
click at [710, 665] on h2 "Procedure Benefits" at bounding box center [863, 652] width 1313 height 26
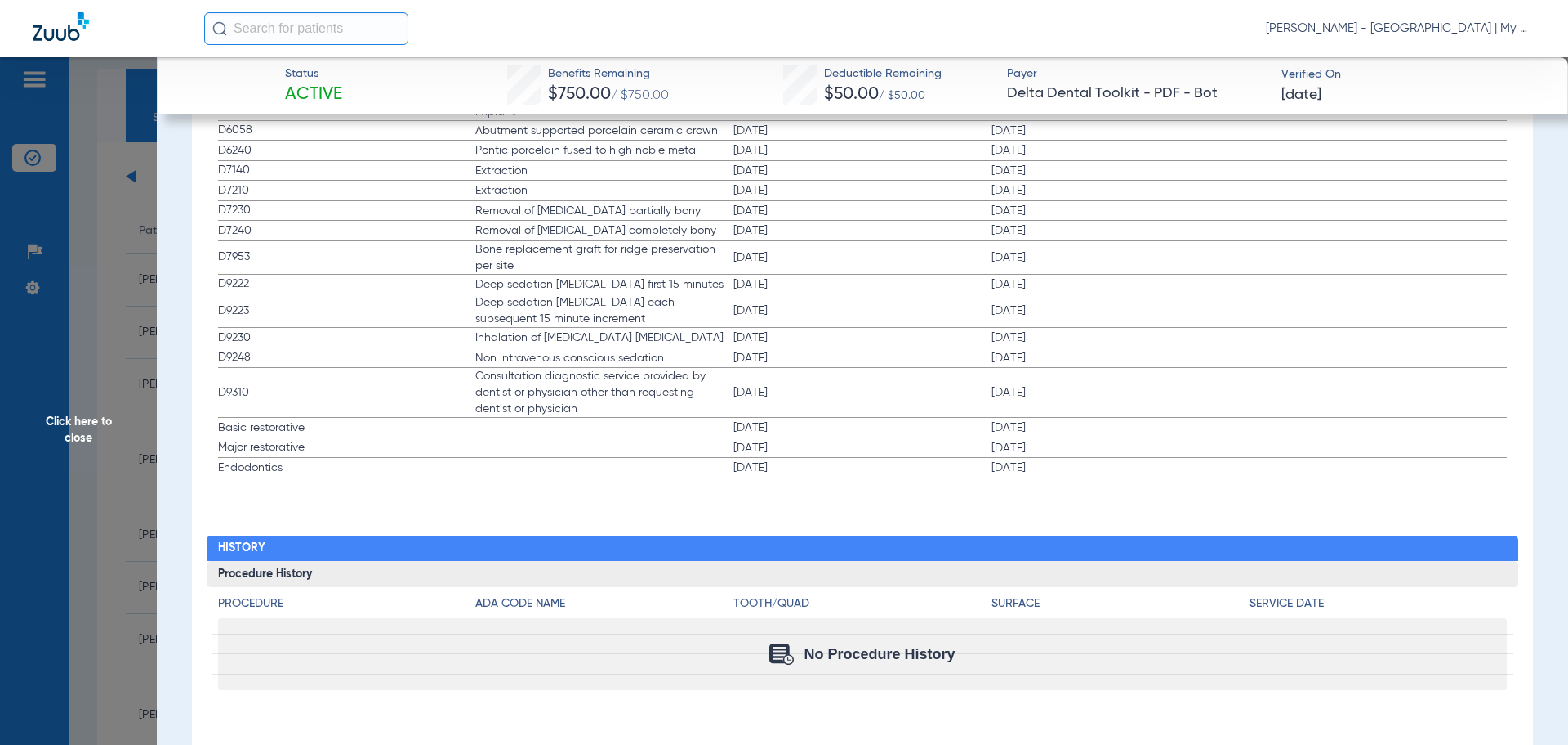
scroll to position [2802, 0]
drag, startPoint x: 63, startPoint y: 384, endPoint x: 101, endPoint y: 376, distance: 38.8
click at [65, 382] on span "Click here to close" at bounding box center [78, 430] width 157 height 745
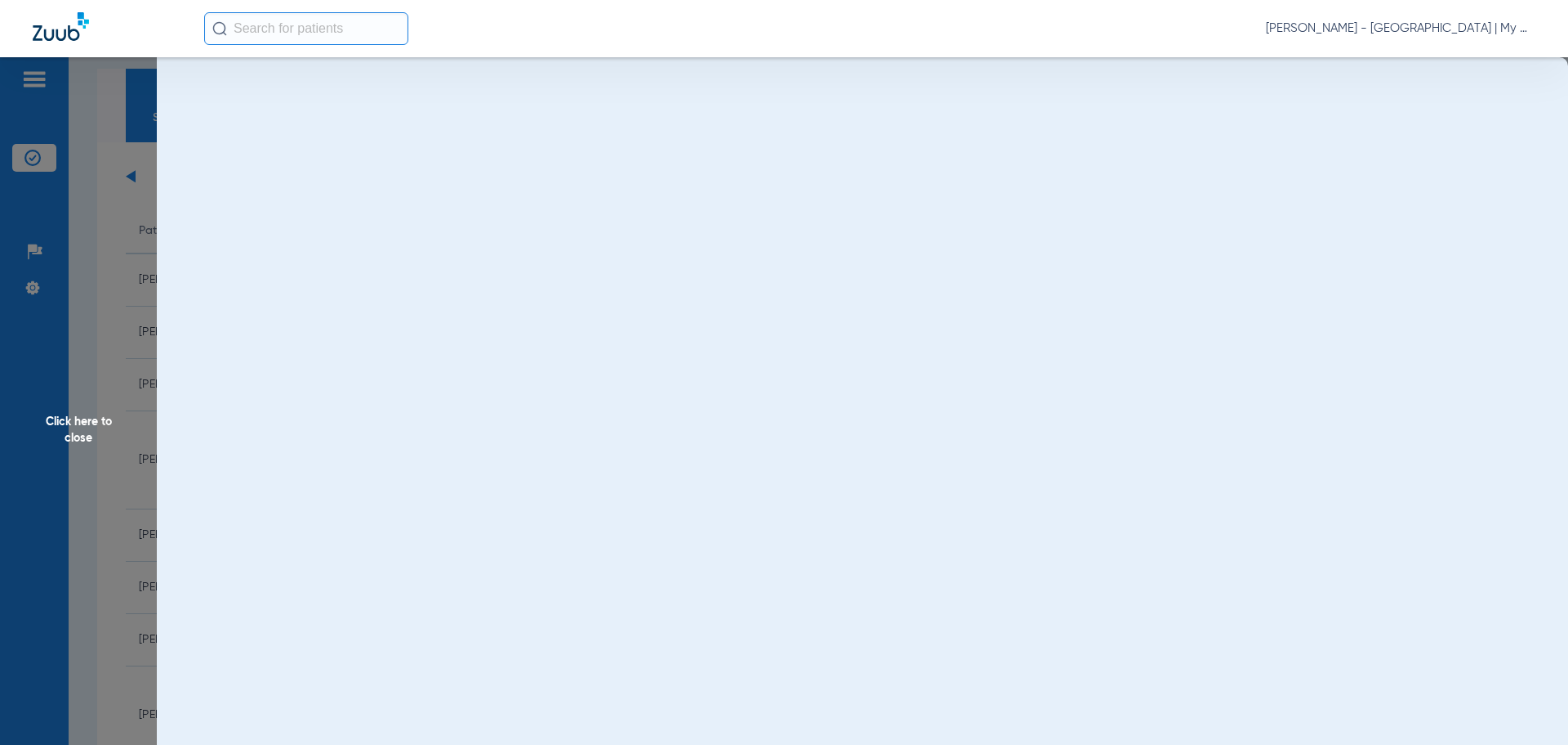
scroll to position [0, 0]
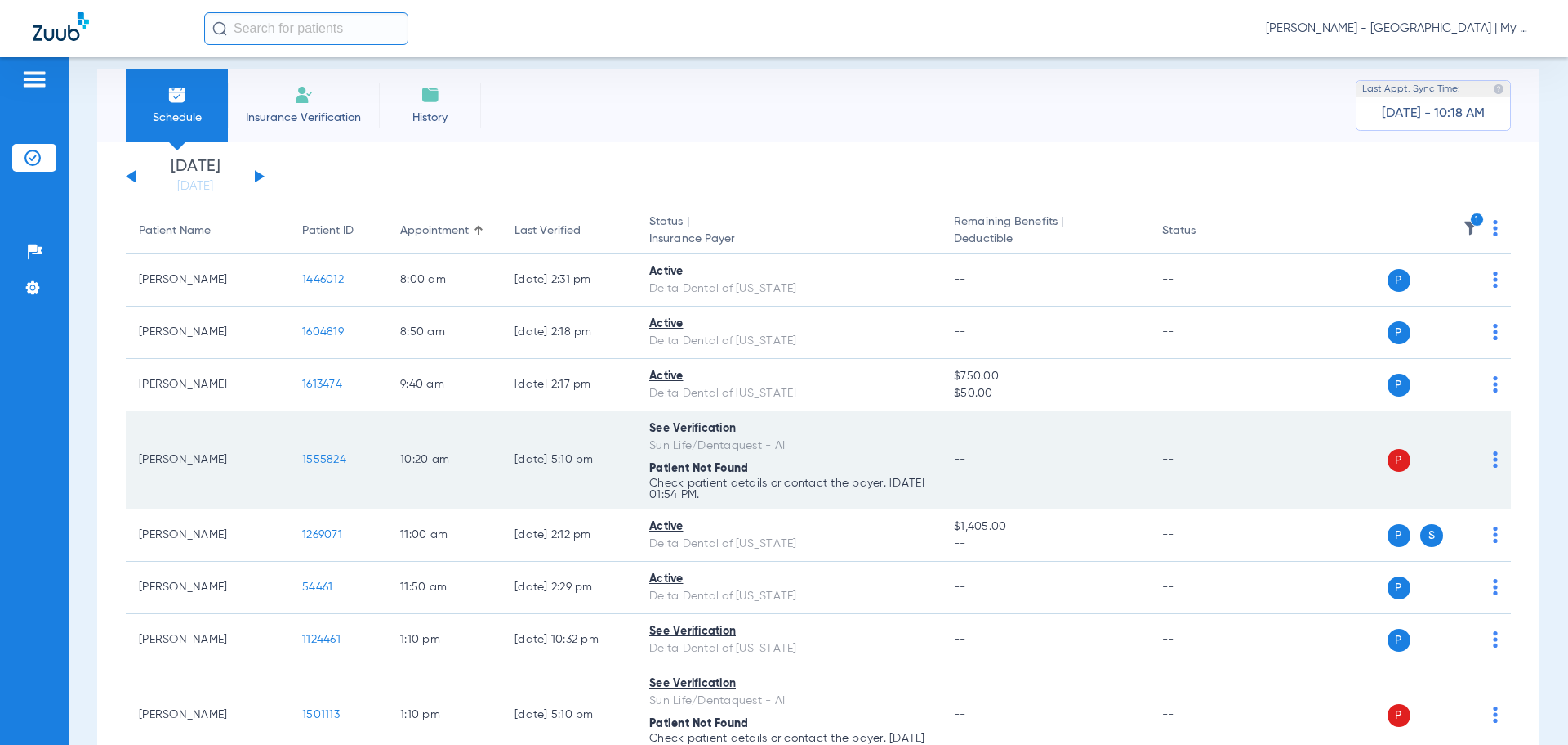
click at [336, 462] on span "1555824" at bounding box center [324, 458] width 44 height 11
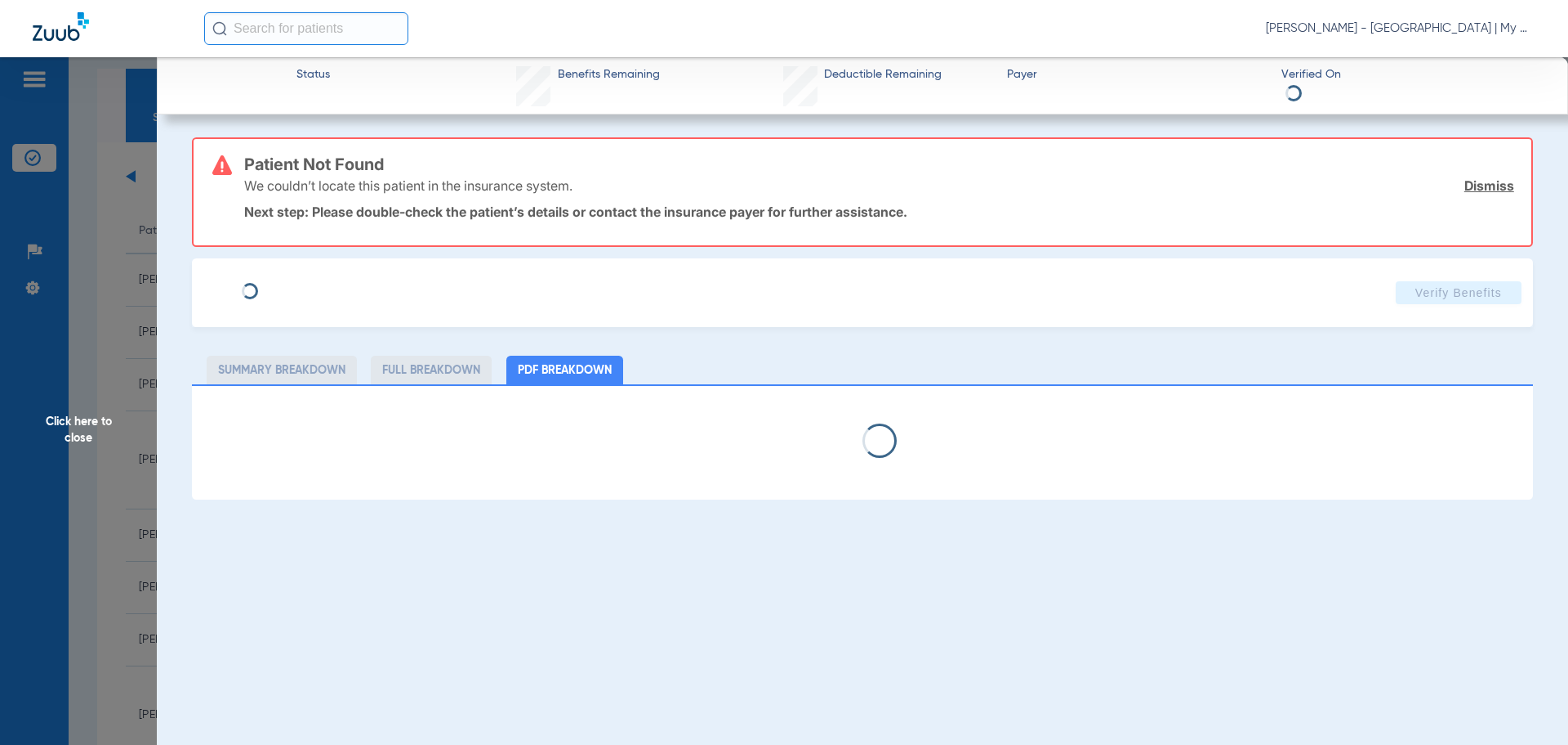
select select "page-width"
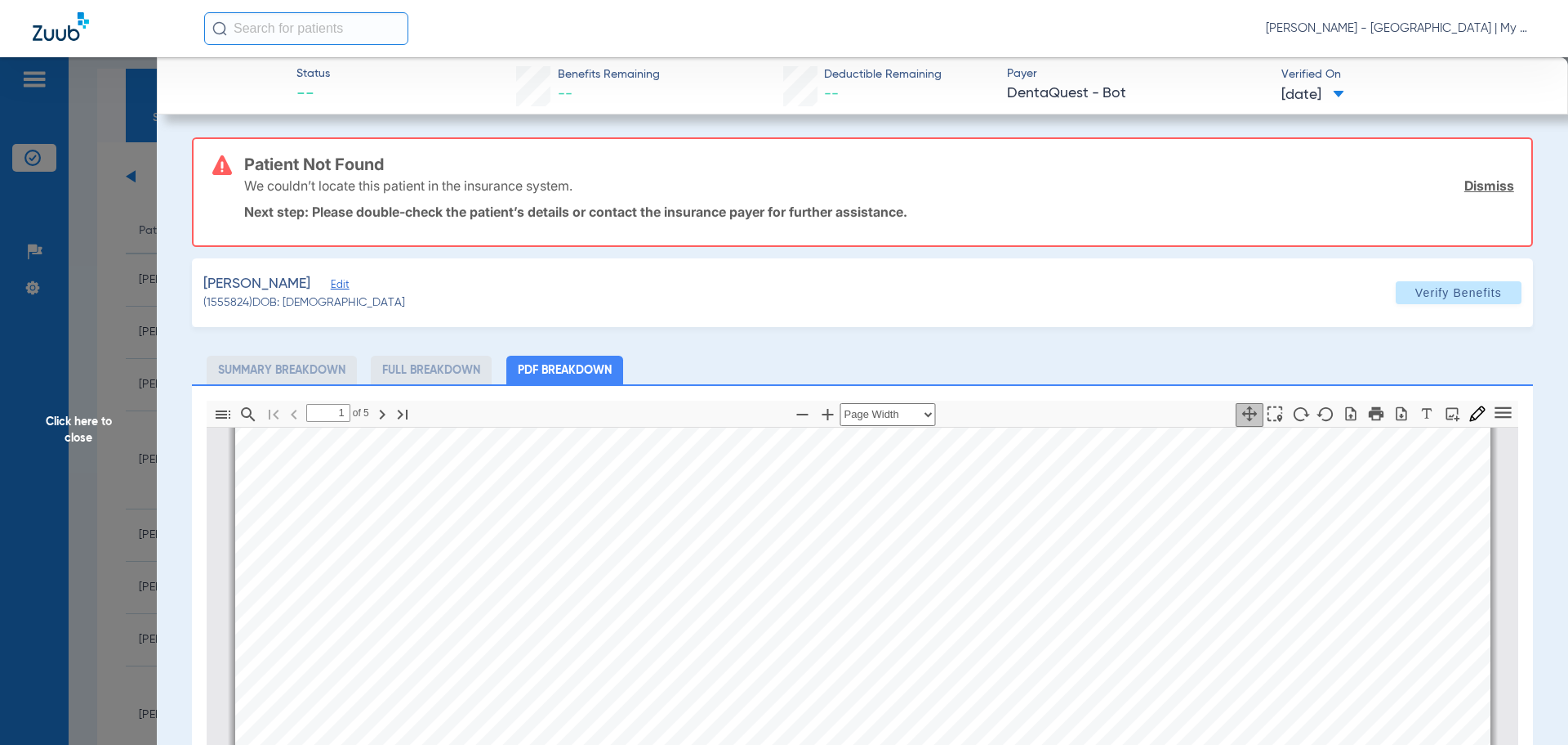
type input "2"
drag, startPoint x: 92, startPoint y: 378, endPoint x: 30, endPoint y: 476, distance: 116.0
click at [92, 378] on span "Click here to close" at bounding box center [78, 430] width 157 height 745
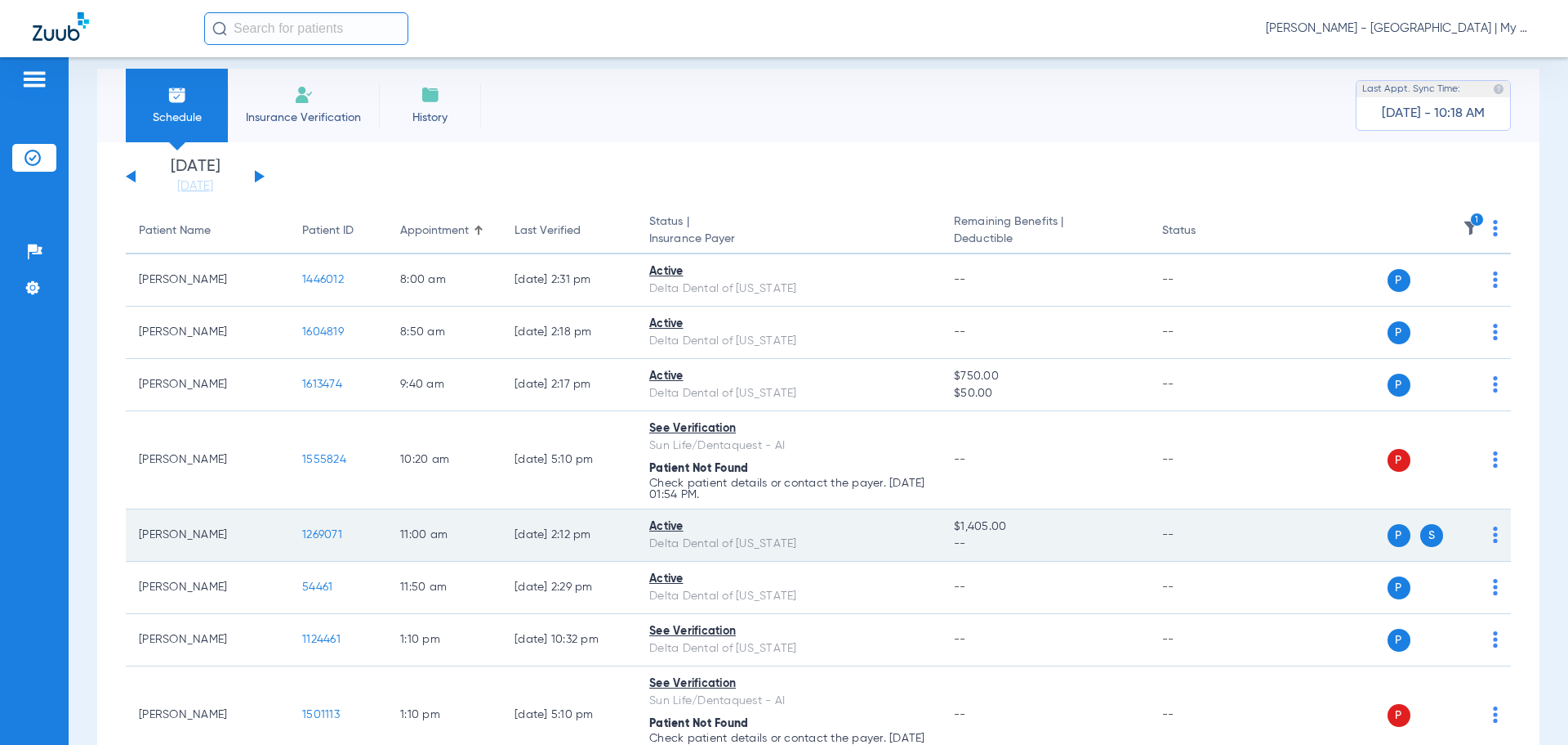
click at [317, 537] on span "1269071" at bounding box center [322, 534] width 40 height 11
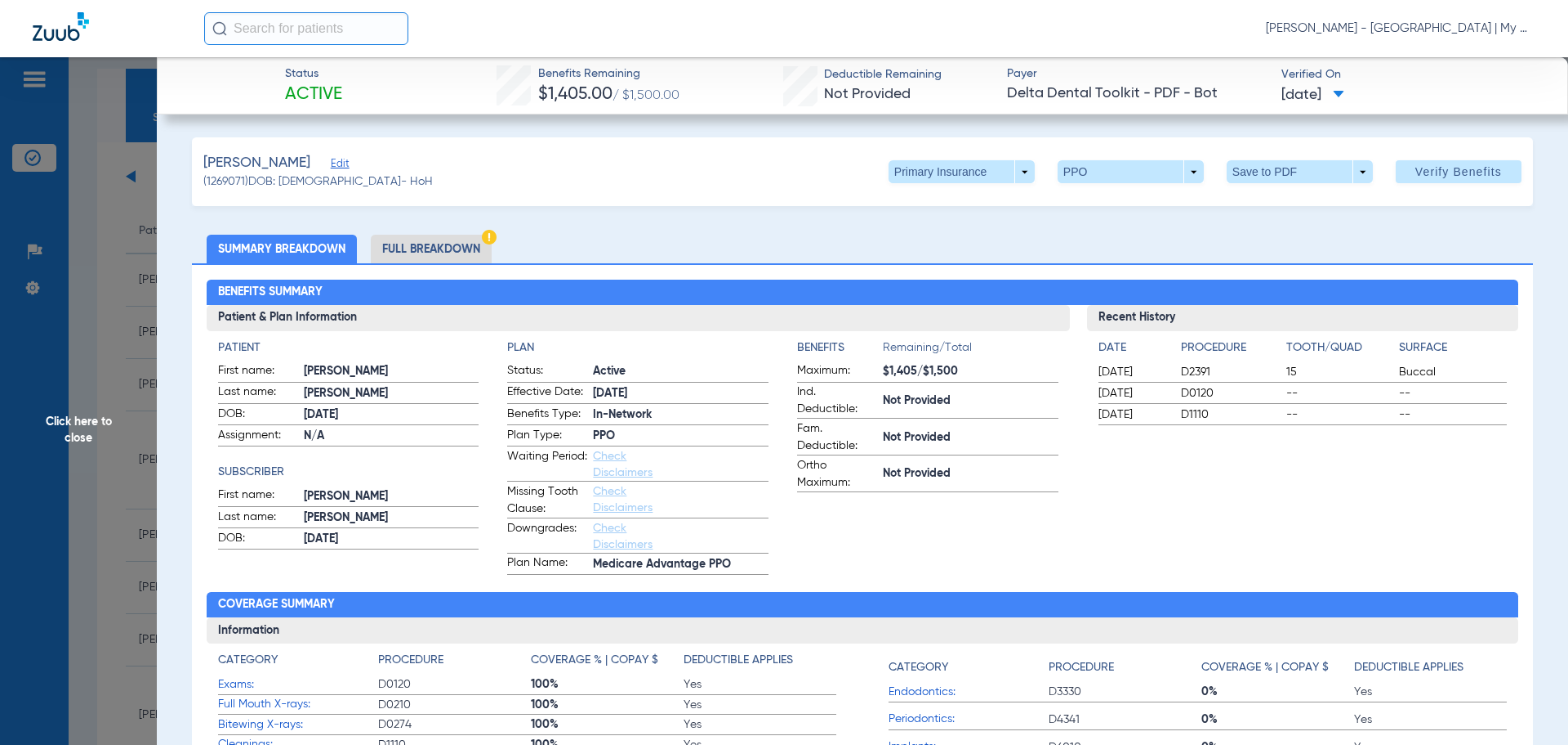
click at [846, 557] on app-benefits-information "Benefits Remaining/Total Maximum: $1,405/$1,500 Ind. Deductible: Not Provided F…" at bounding box center [928, 457] width 261 height 235
click at [453, 246] on li "Full Breakdown" at bounding box center [430, 248] width 121 height 29
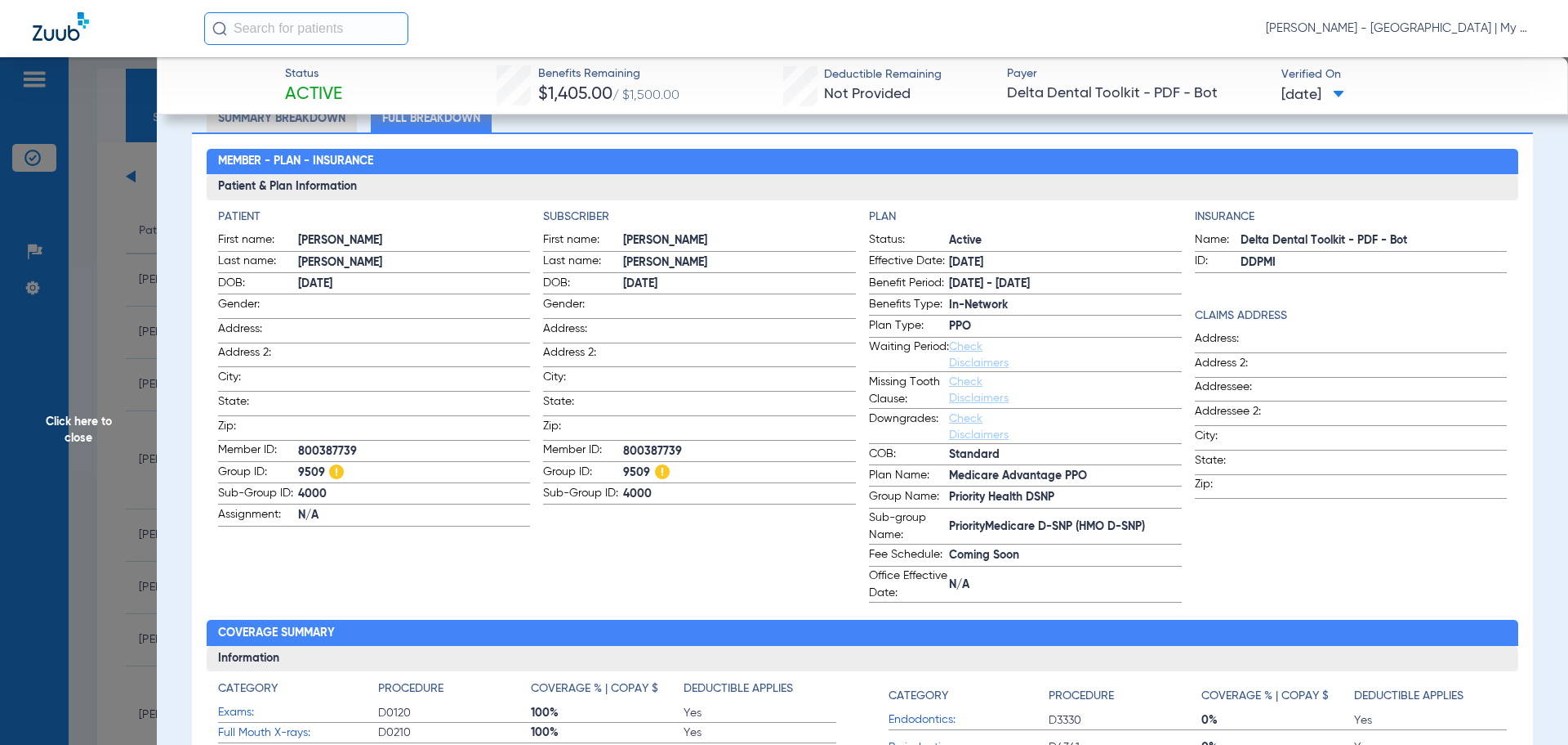
scroll to position [130, 0]
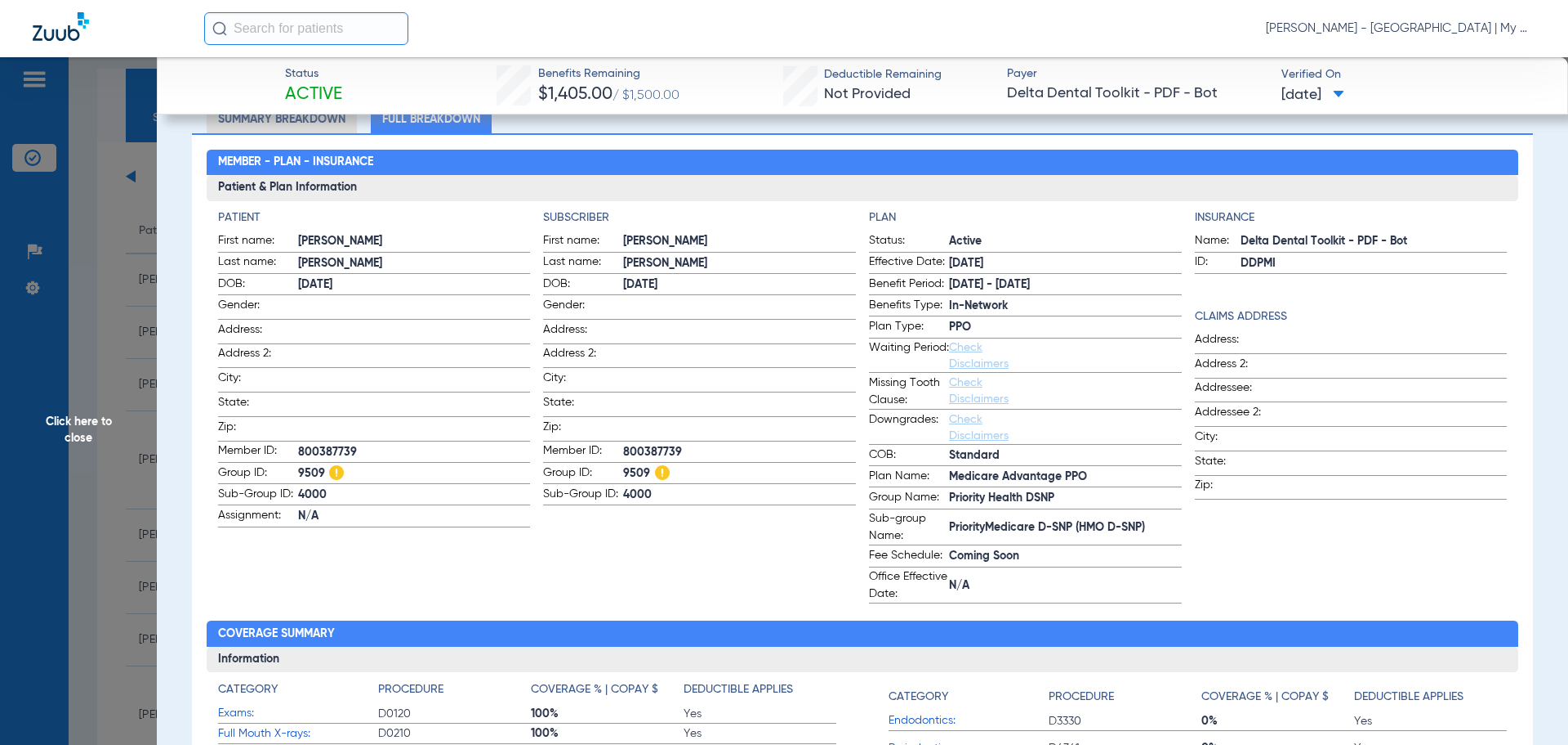
click at [1164, 90] on span "Delta Dental Toolkit - PDF - Bot" at bounding box center [1138, 94] width 260 height 21
click at [1344, 90] on span "[DATE]" at bounding box center [1313, 96] width 62 height 21
click at [1187, 104] on div at bounding box center [784, 372] width 1568 height 745
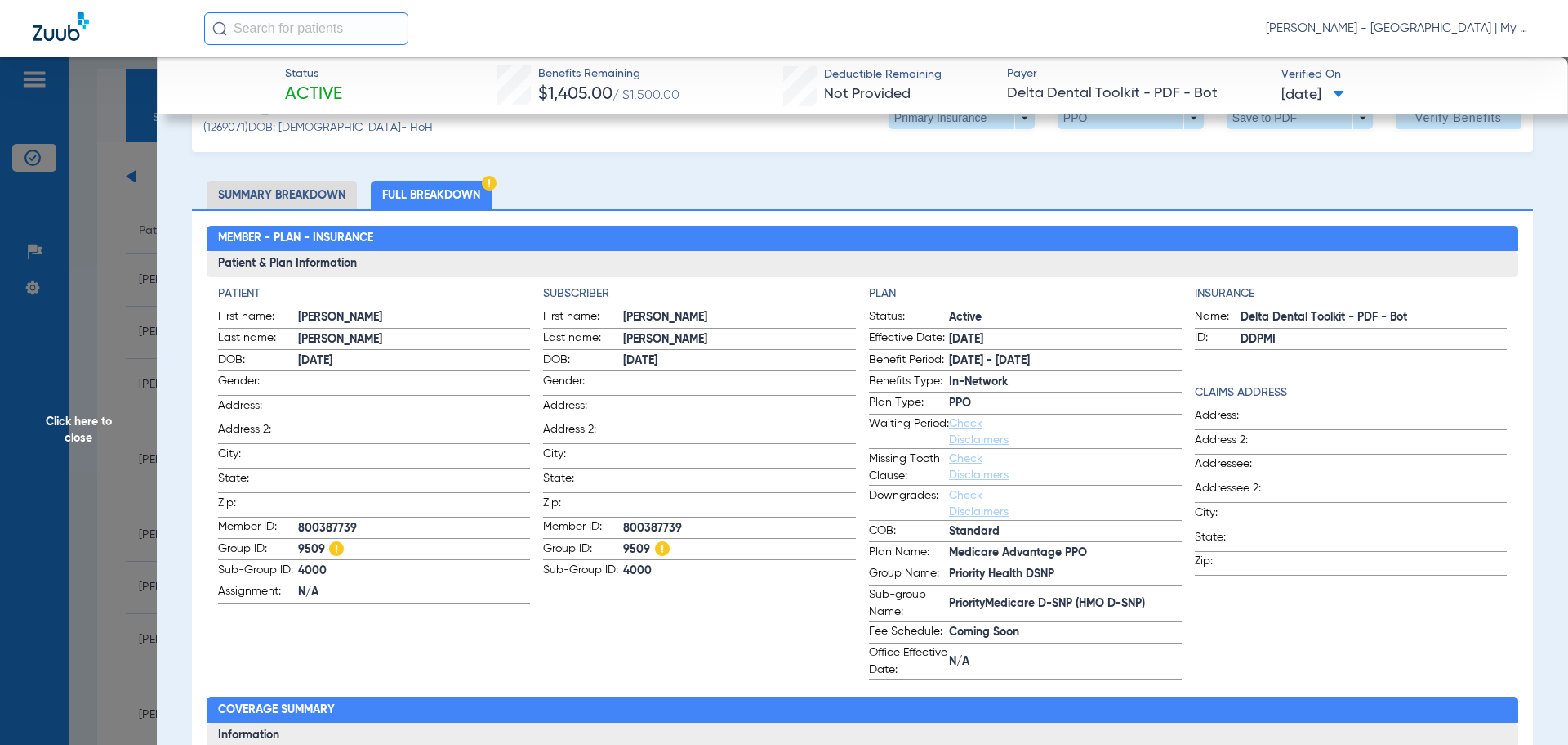
scroll to position [0, 0]
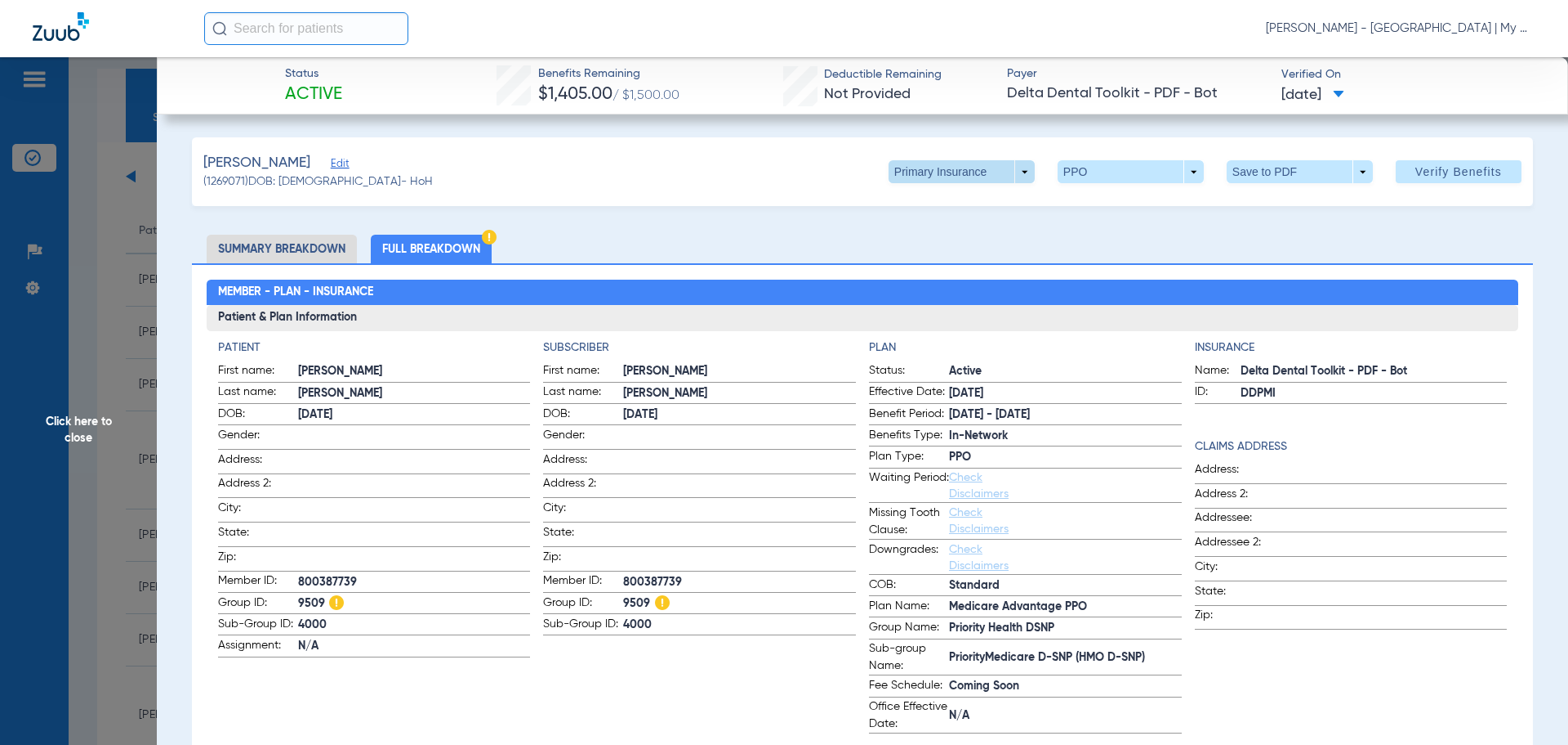
click at [941, 173] on span at bounding box center [961, 171] width 39 height 39
click at [952, 240] on span "Secondary Insurance" at bounding box center [944, 236] width 108 height 11
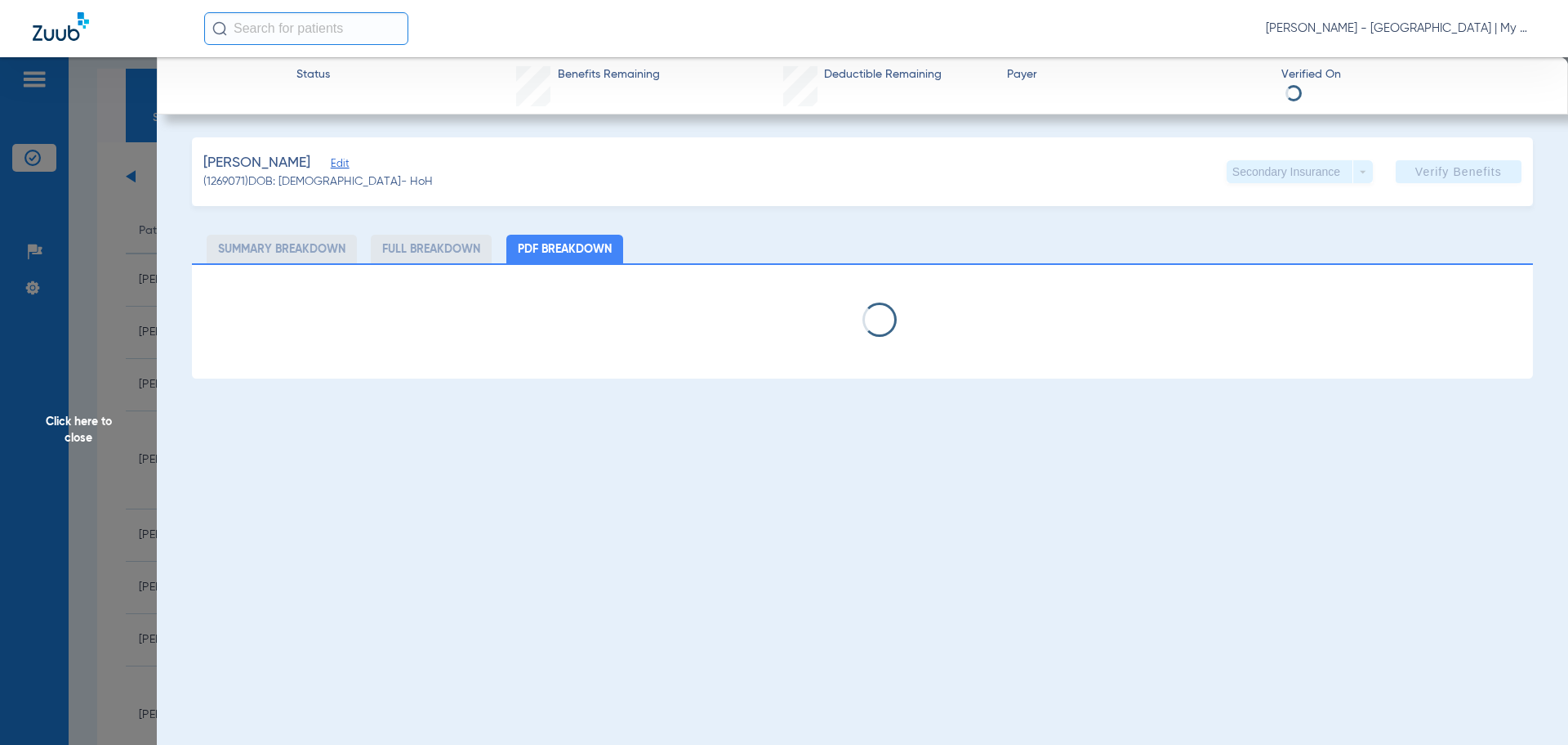
select select "page-width"
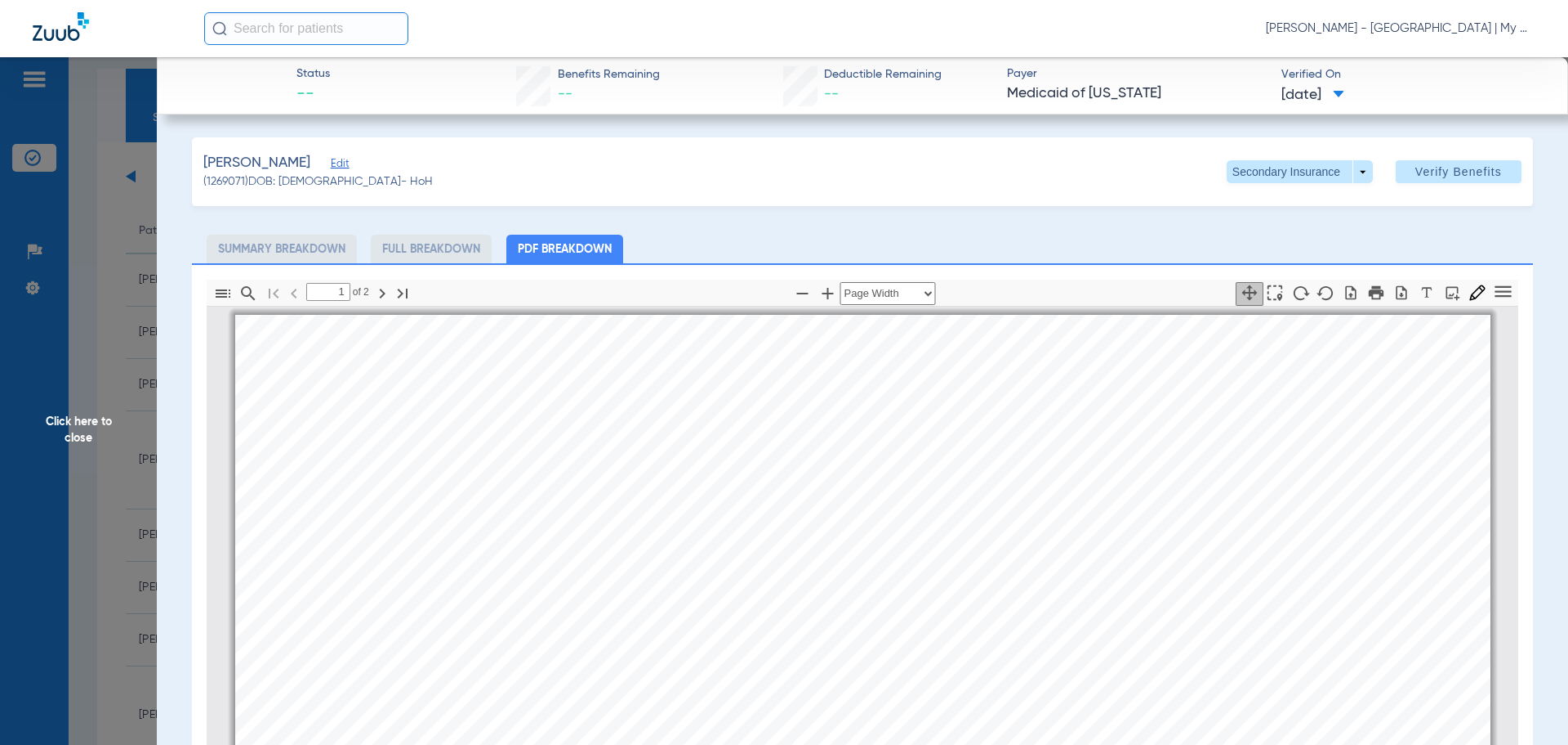
scroll to position [8, 0]
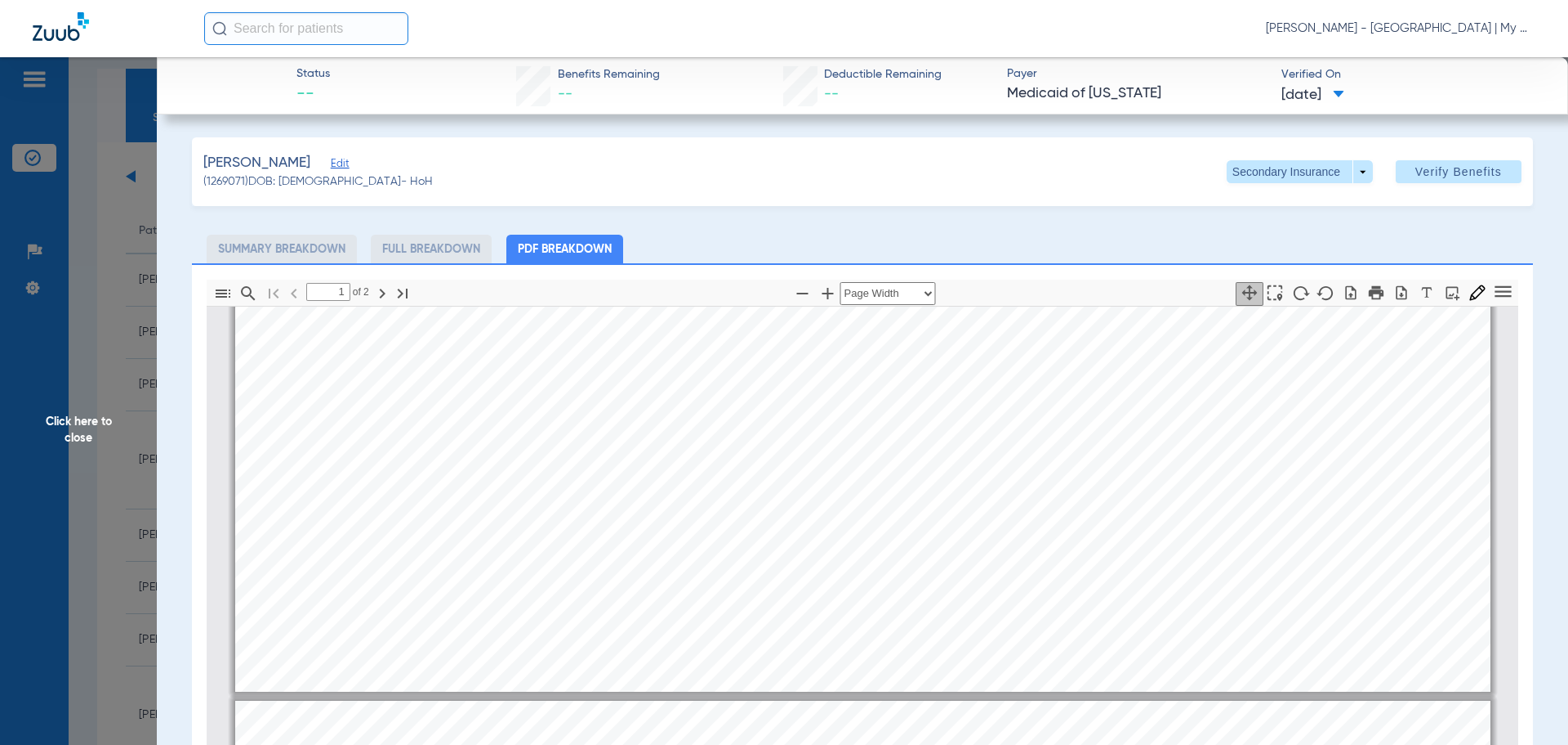
type input "2"
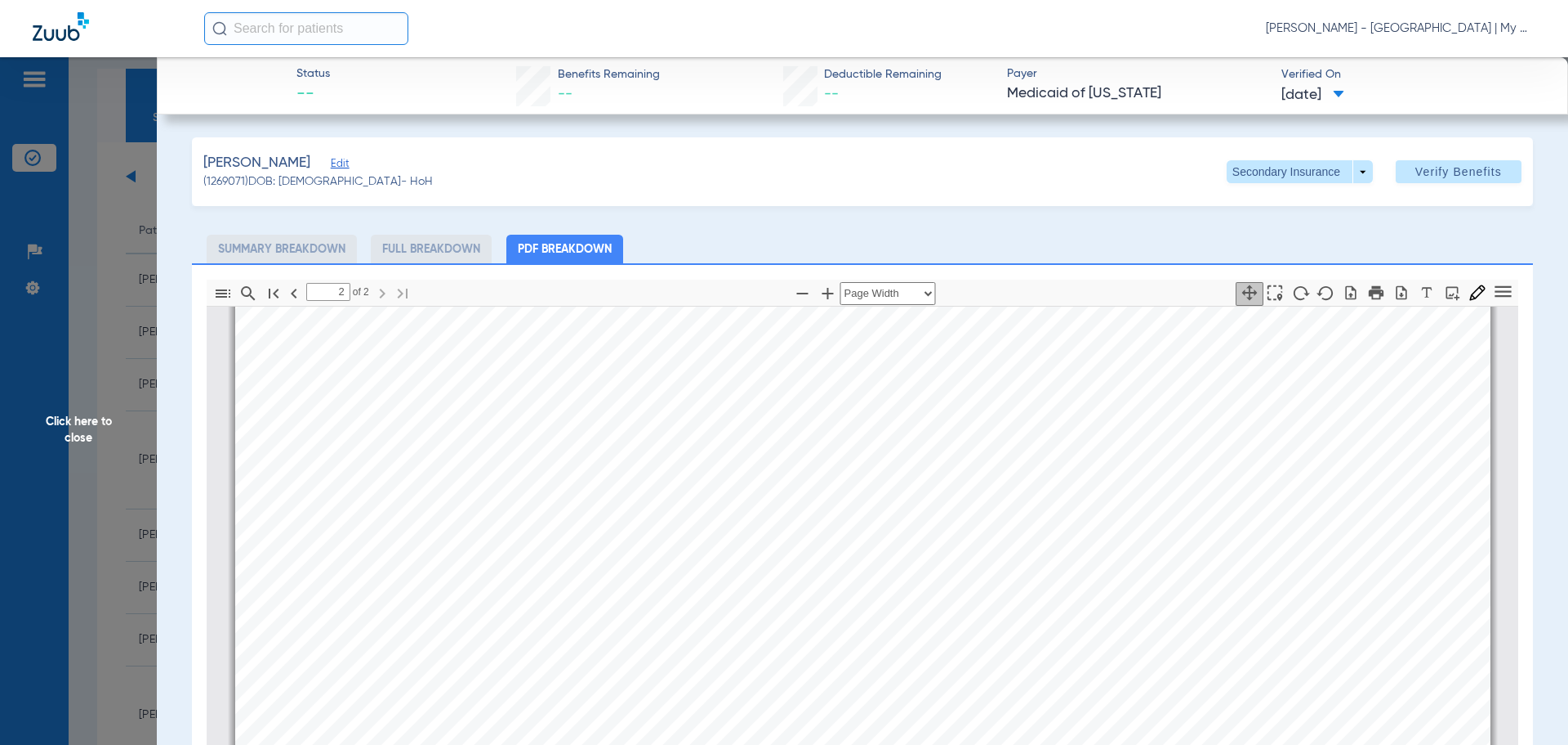
scroll to position [2378, 0]
drag, startPoint x: 136, startPoint y: 433, endPoint x: 883, endPoint y: 728, distance: 803.1
click at [139, 432] on span "Click here to close" at bounding box center [78, 430] width 157 height 745
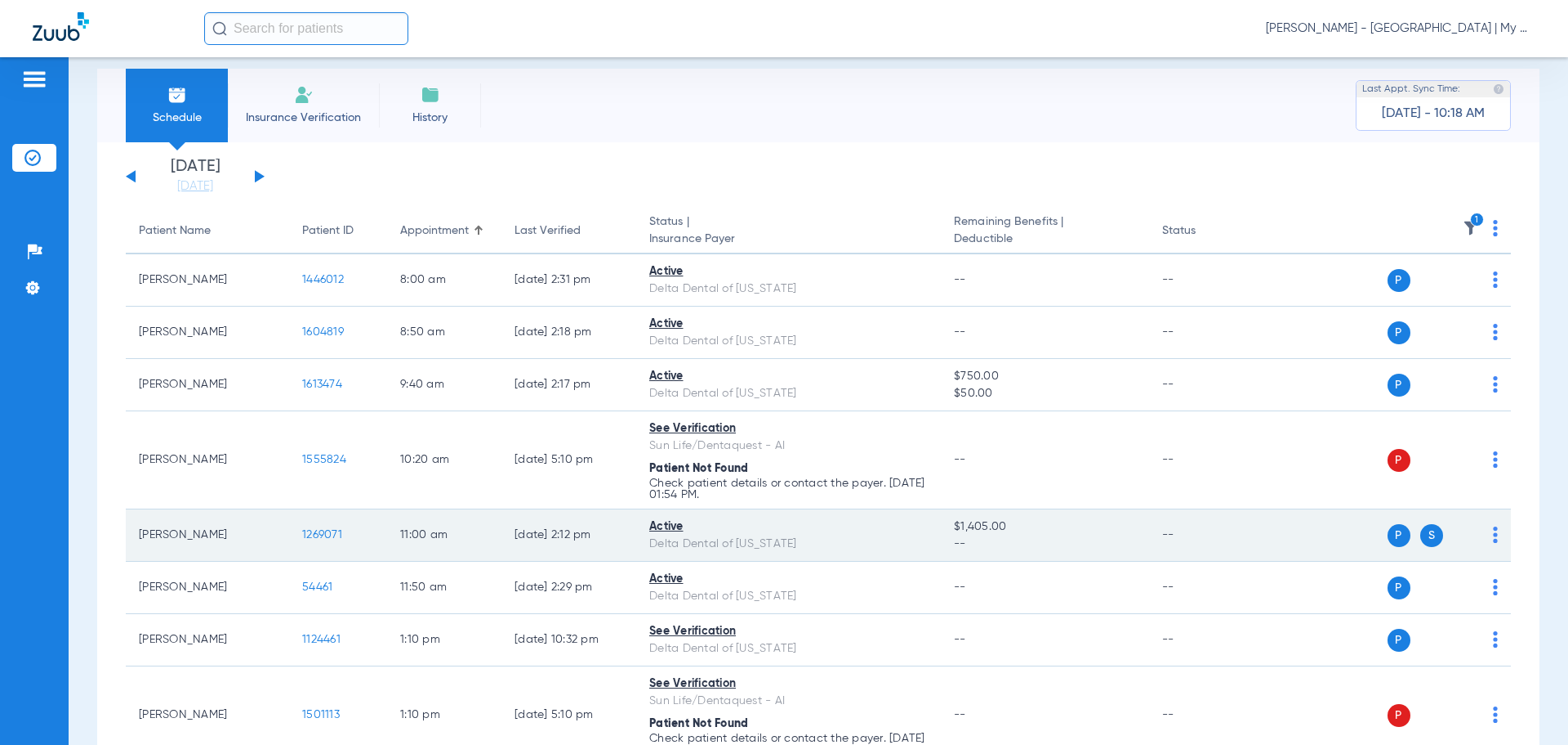
click at [318, 533] on span "1269071" at bounding box center [322, 534] width 40 height 11
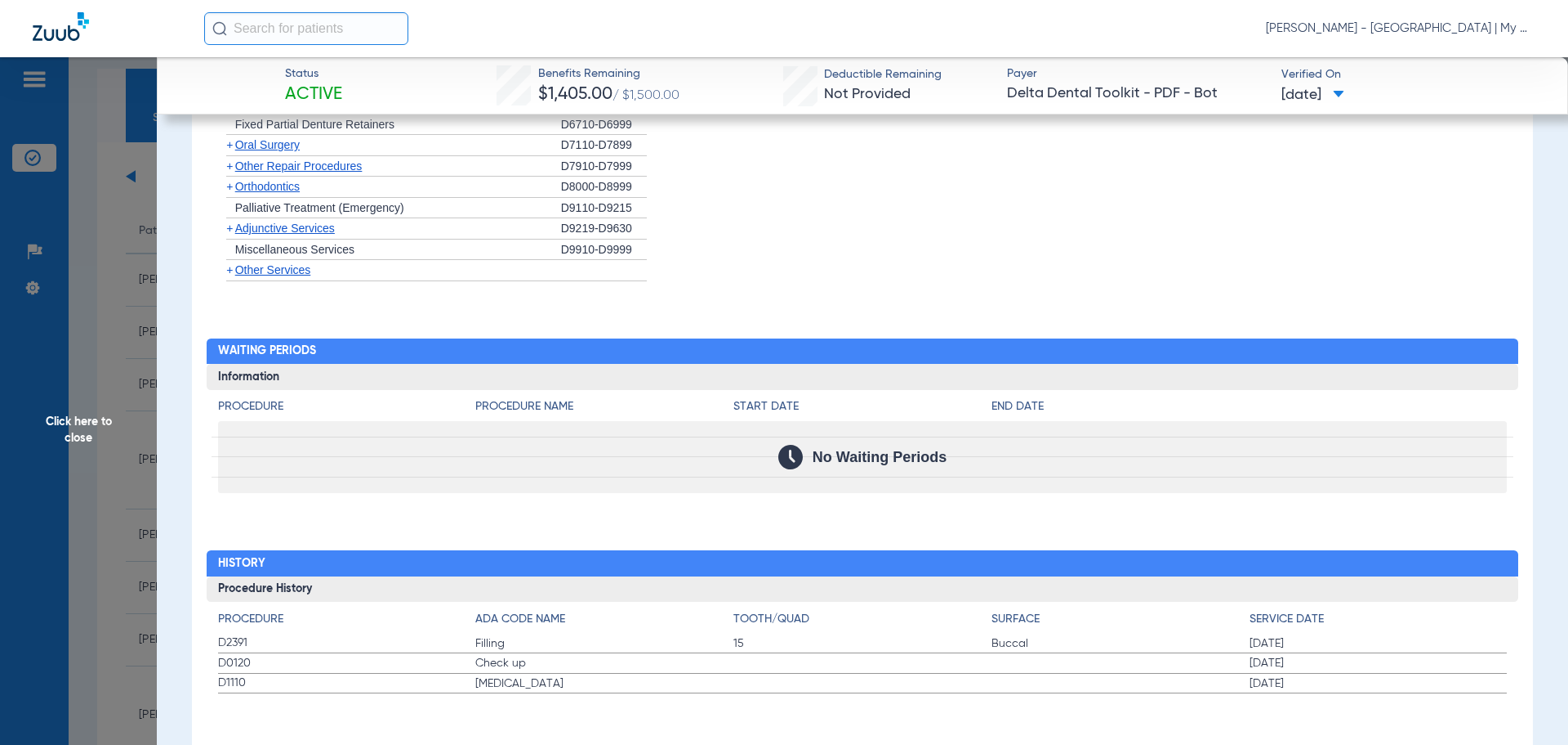
scroll to position [1387, 0]
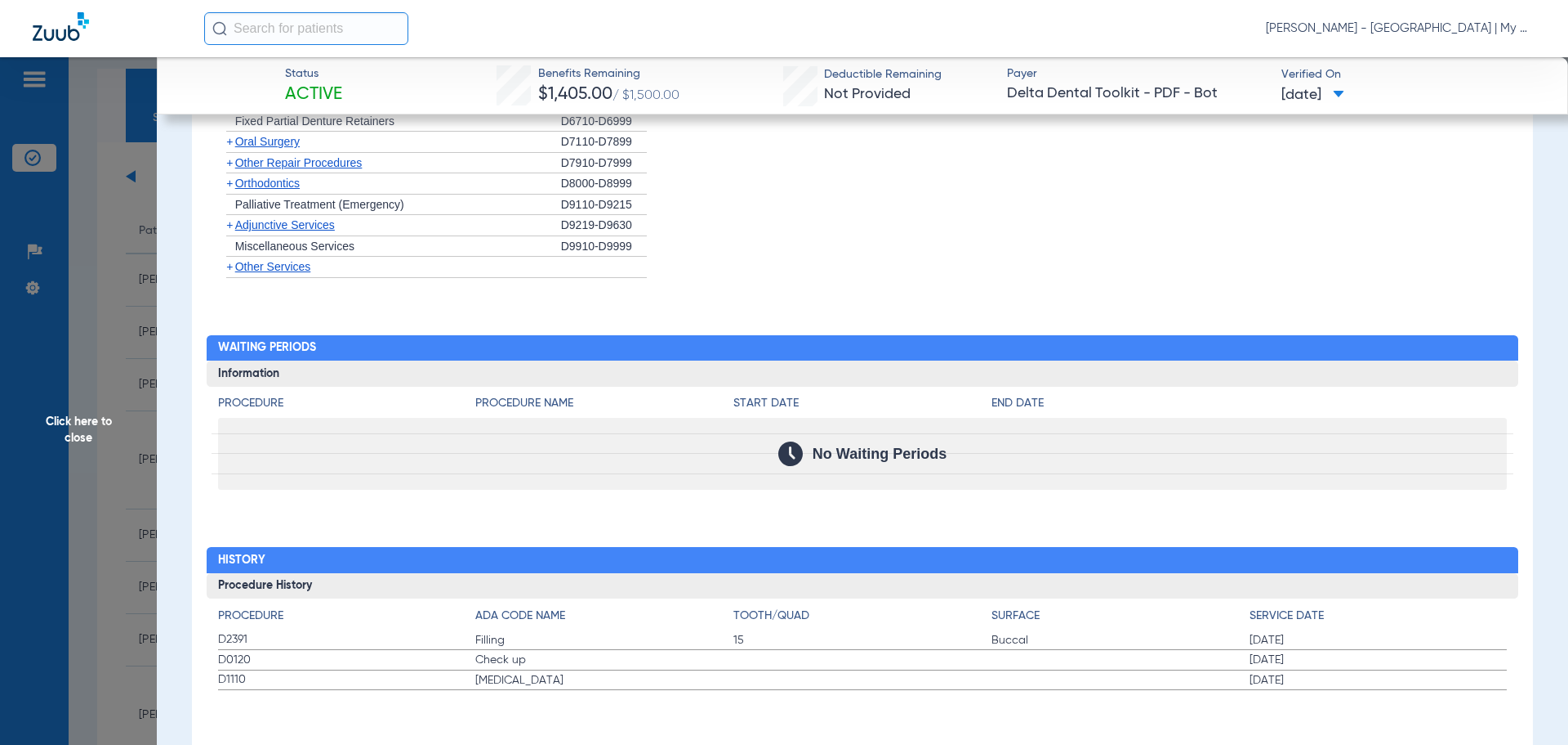
click at [123, 532] on span "Click here to close" at bounding box center [78, 430] width 157 height 745
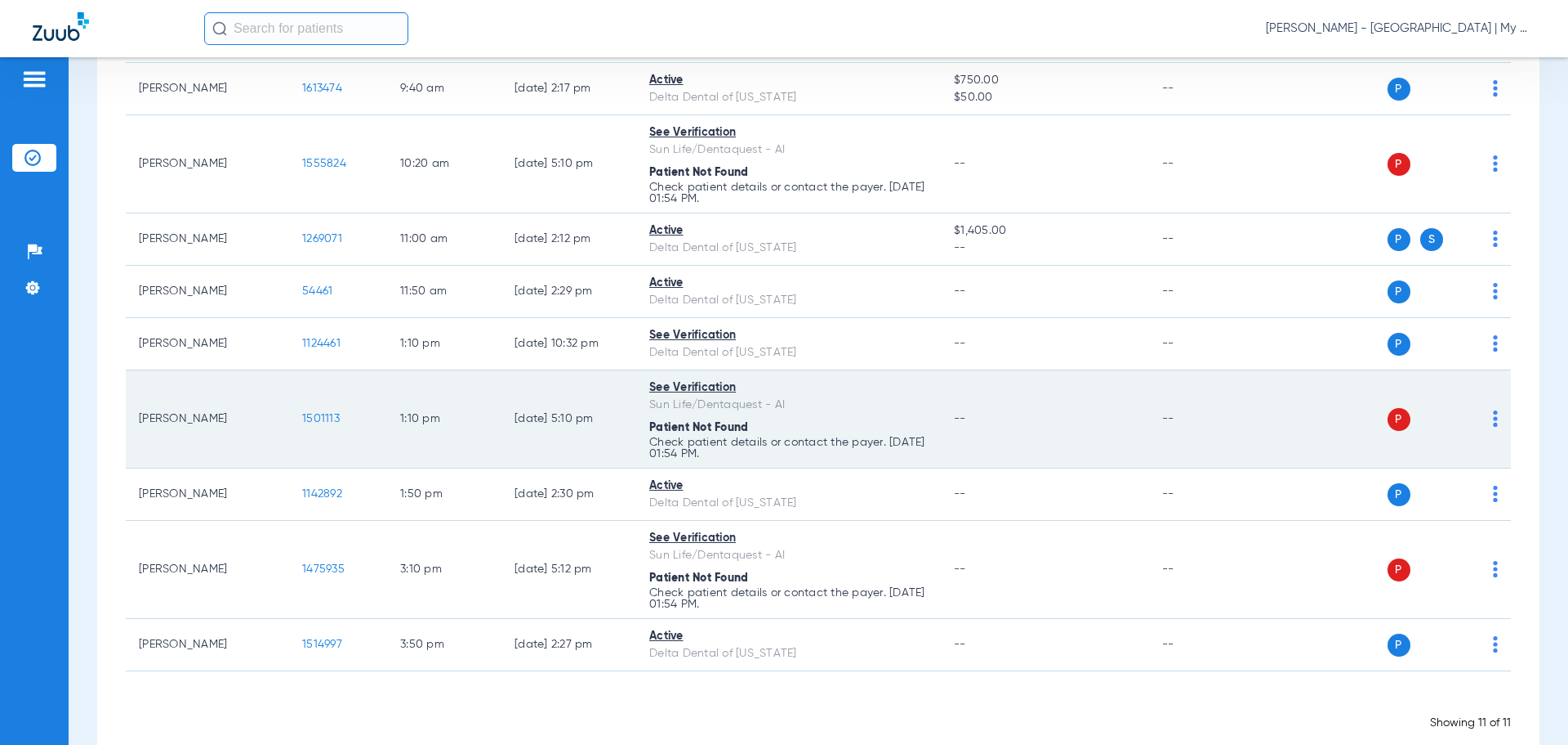
scroll to position [344, 0]
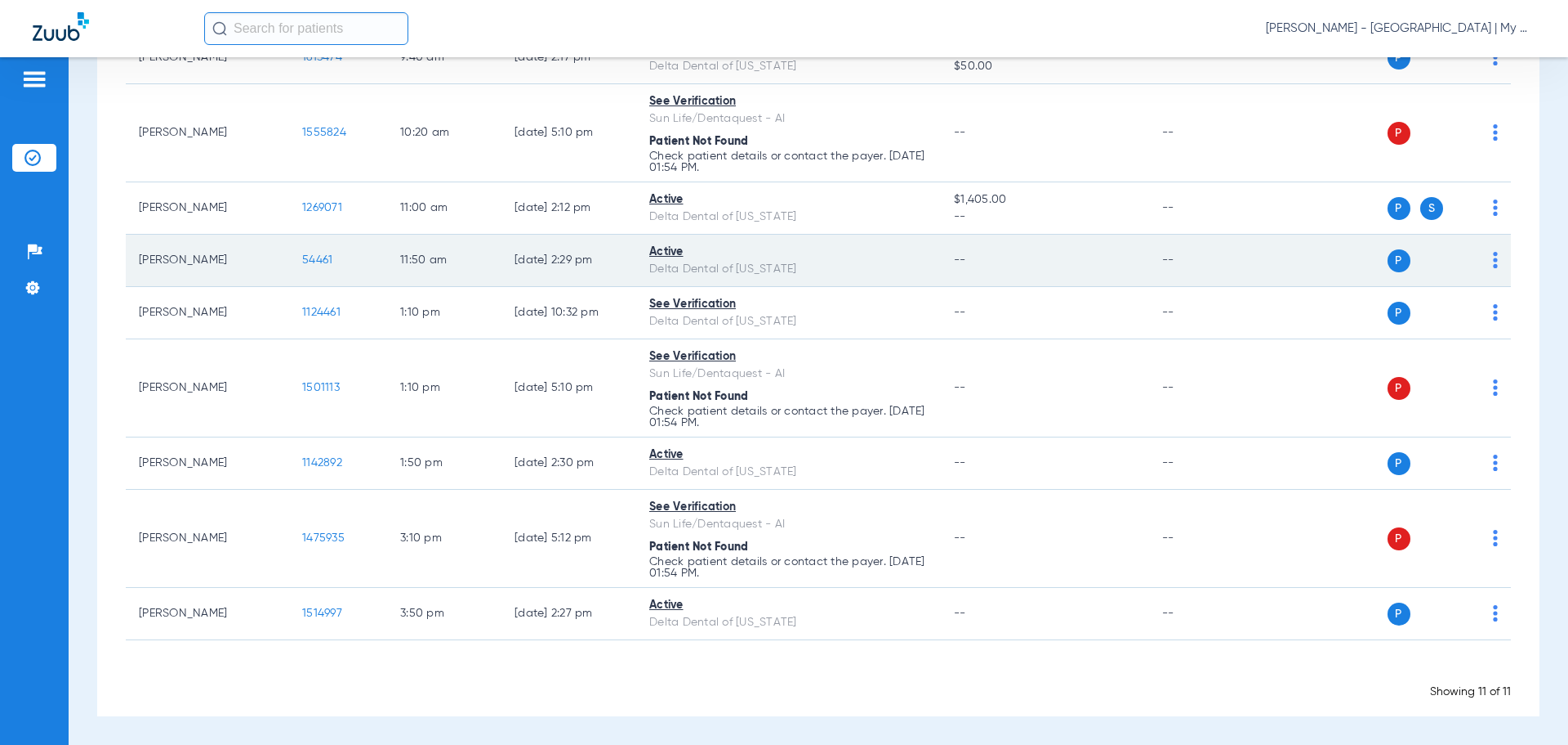
click at [321, 261] on span "54461" at bounding box center [317, 260] width 30 height 11
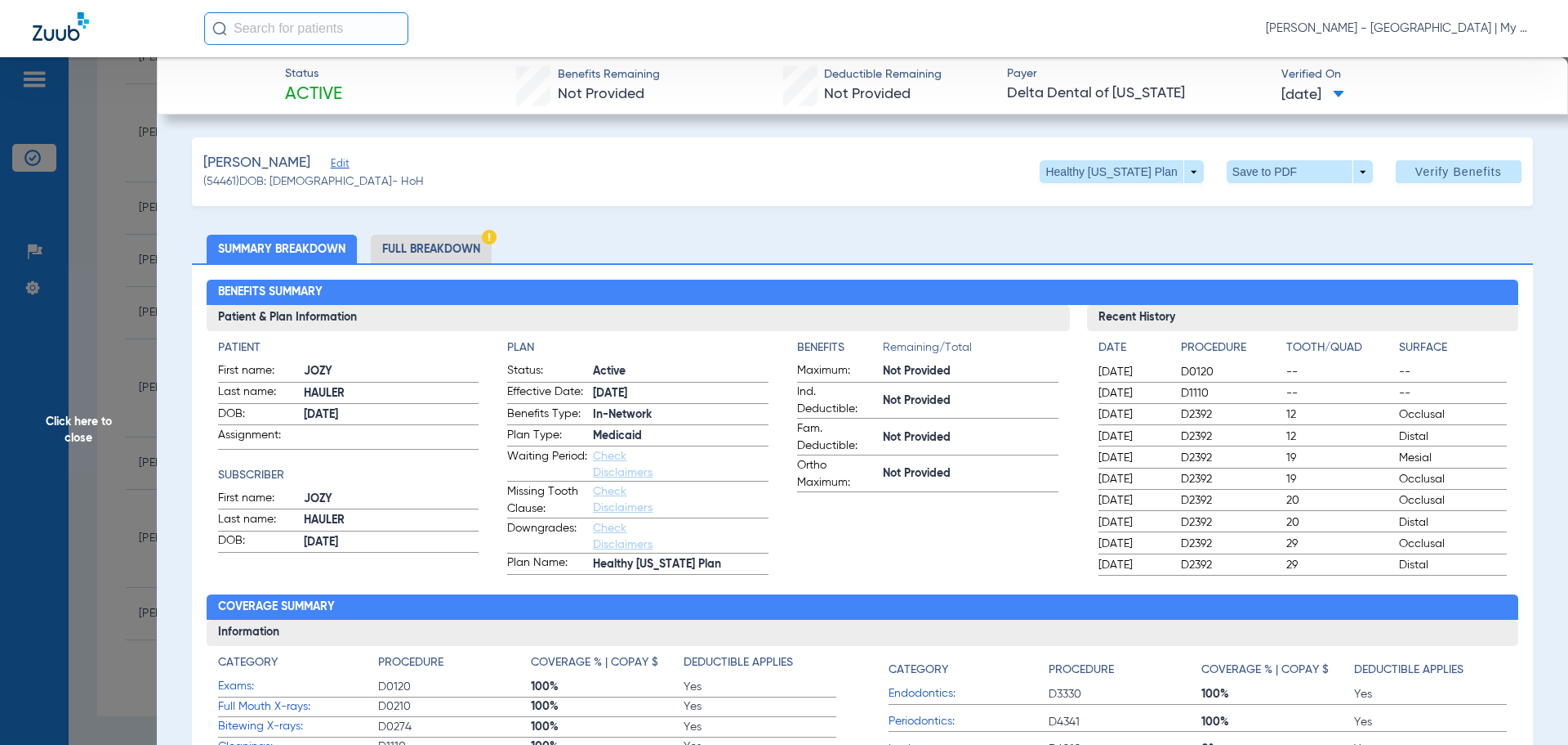
click at [883, 579] on div "Benefits Summary Patient & Plan Information Patient First name: JOZY Last name:…" at bounding box center [863, 577] width 1342 height 629
click at [424, 245] on li "Full Breakdown" at bounding box center [430, 248] width 121 height 29
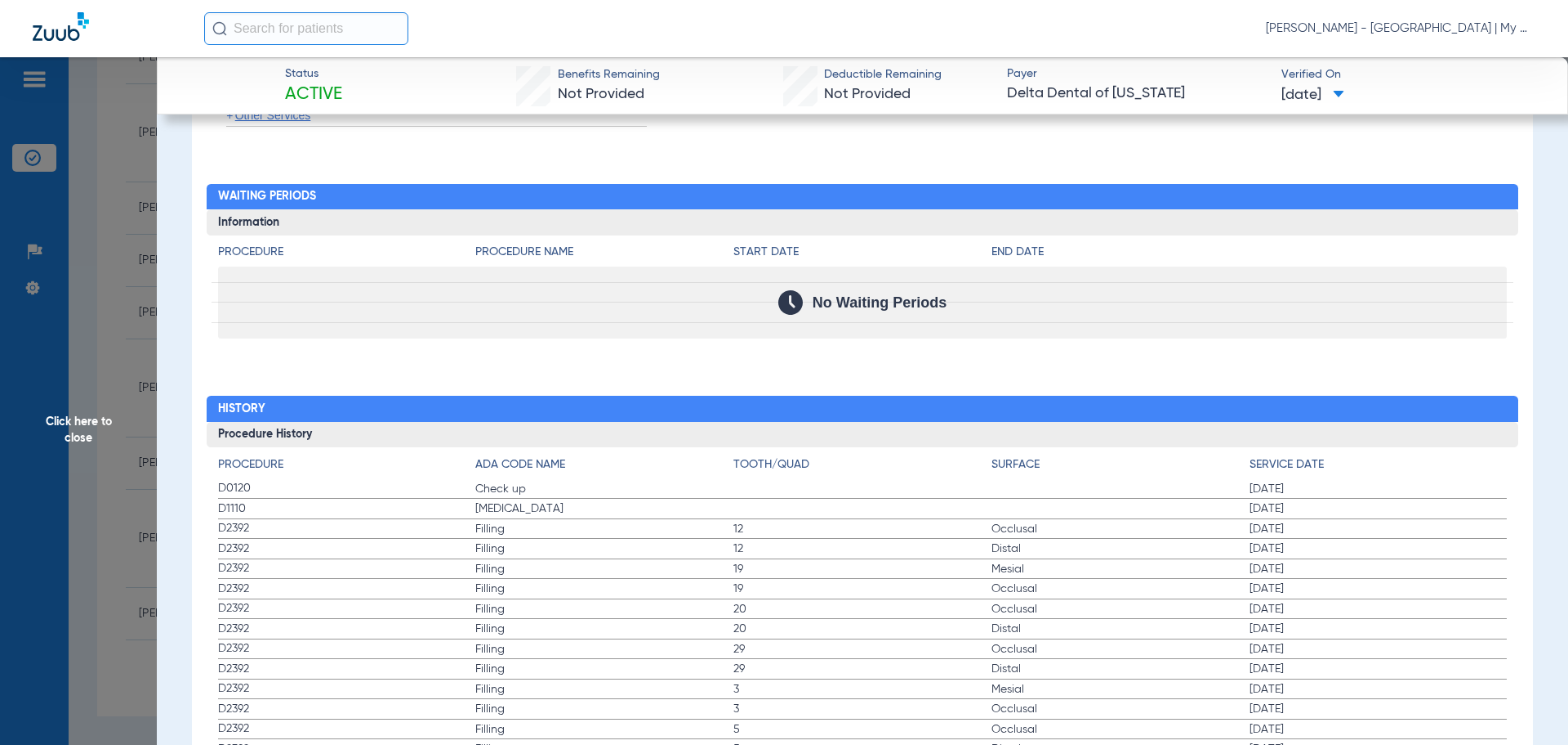
scroll to position [2014, 0]
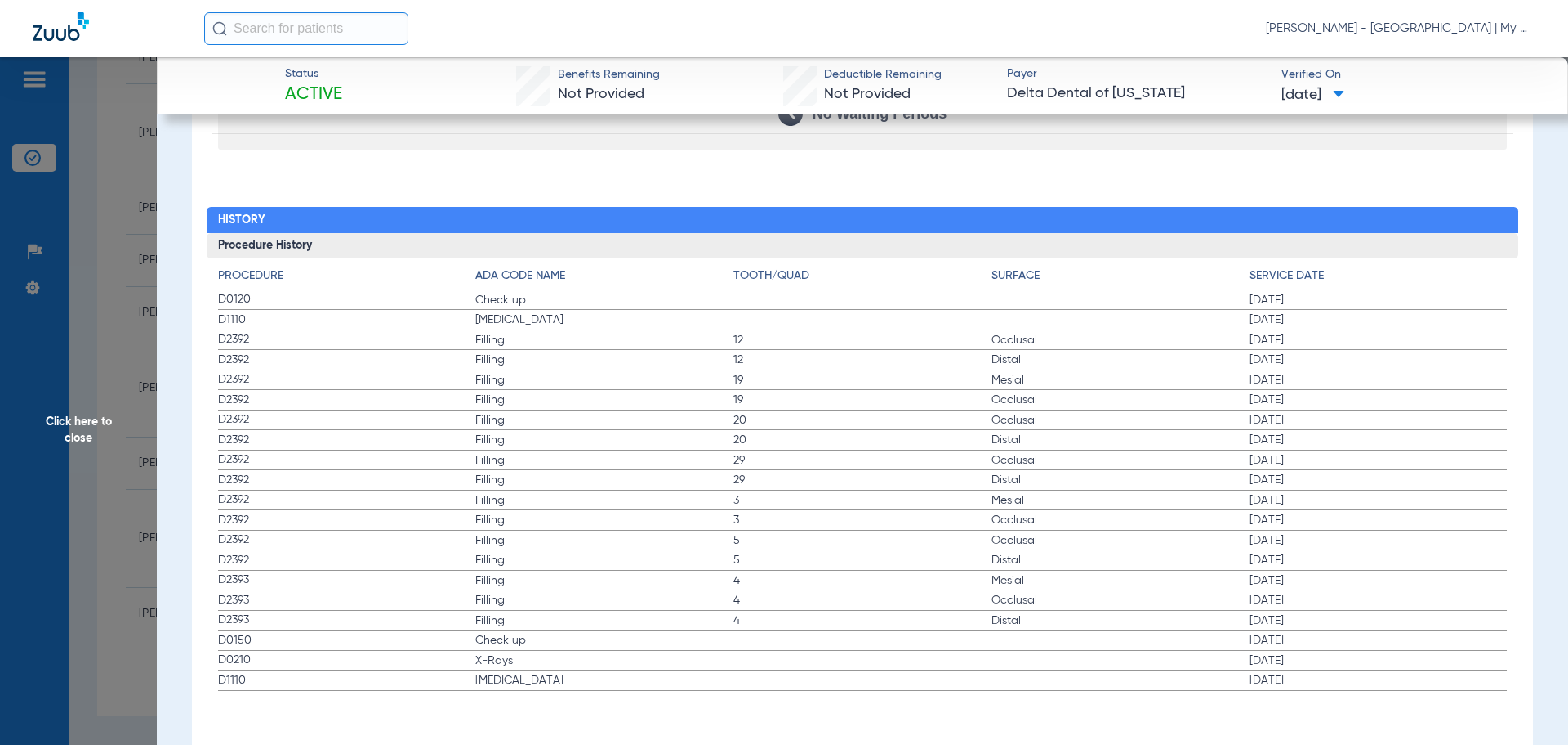
drag, startPoint x: 225, startPoint y: 644, endPoint x: 433, endPoint y: 675, distance: 210.3
click at [433, 675] on app-history-list "Procedure ADA Code Name Tooth/Quad Surface Service Date D0120 Check up 01/20/20…" at bounding box center [863, 479] width 1289 height 424
click at [94, 386] on span "Click here to close" at bounding box center [78, 430] width 157 height 745
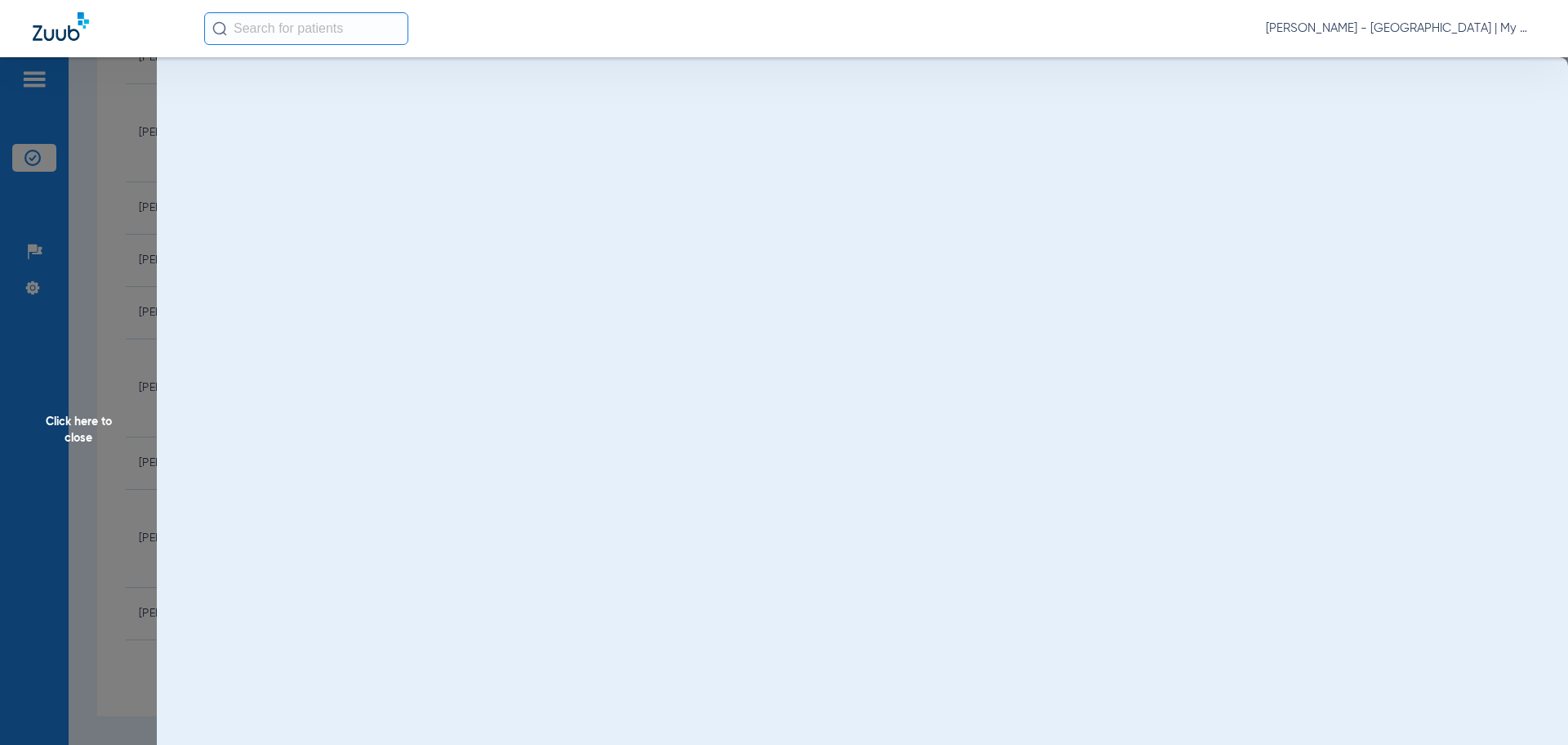
scroll to position [0, 0]
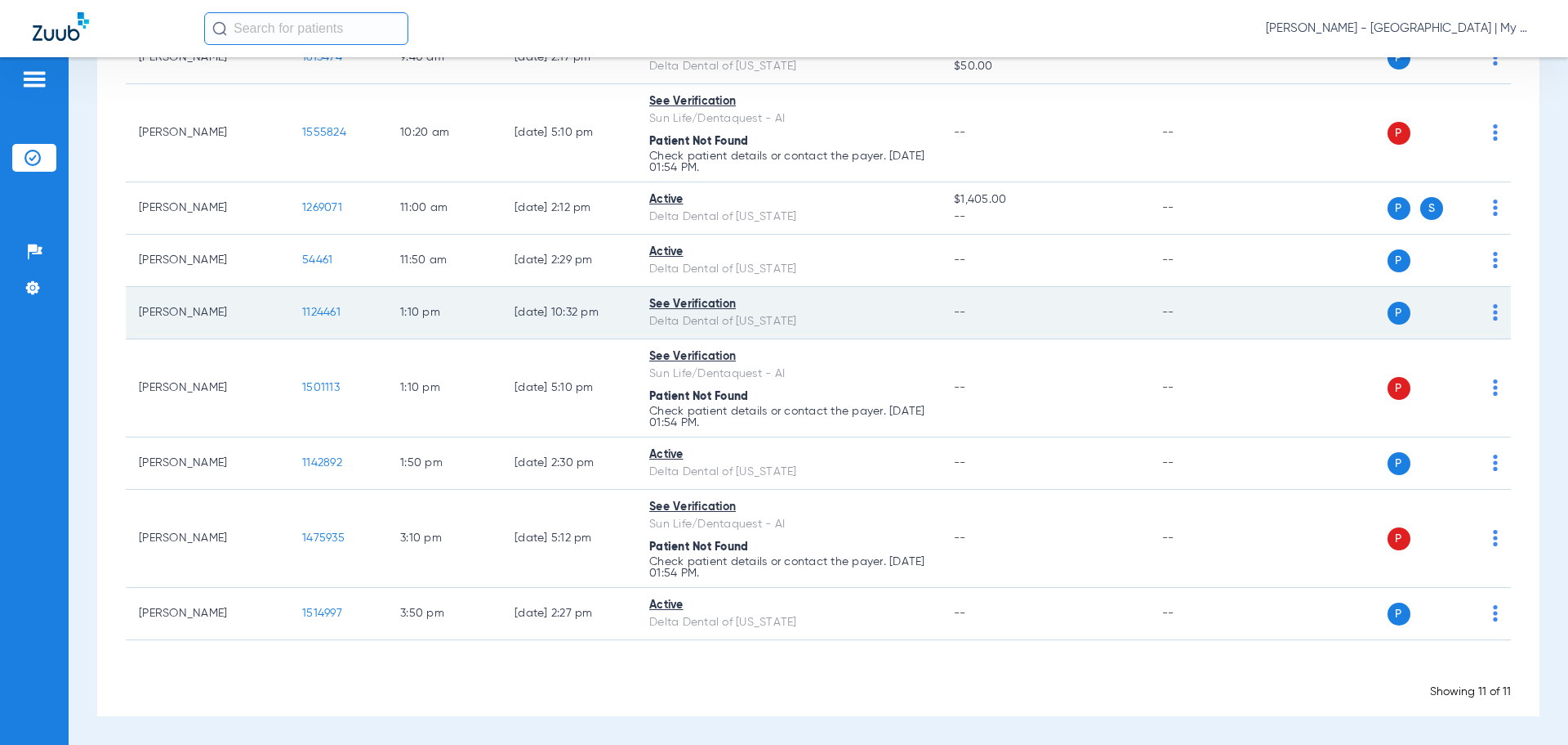
click at [317, 304] on td "1124461" at bounding box center [338, 313] width 98 height 52
click at [319, 313] on span "1124461" at bounding box center [321, 312] width 38 height 11
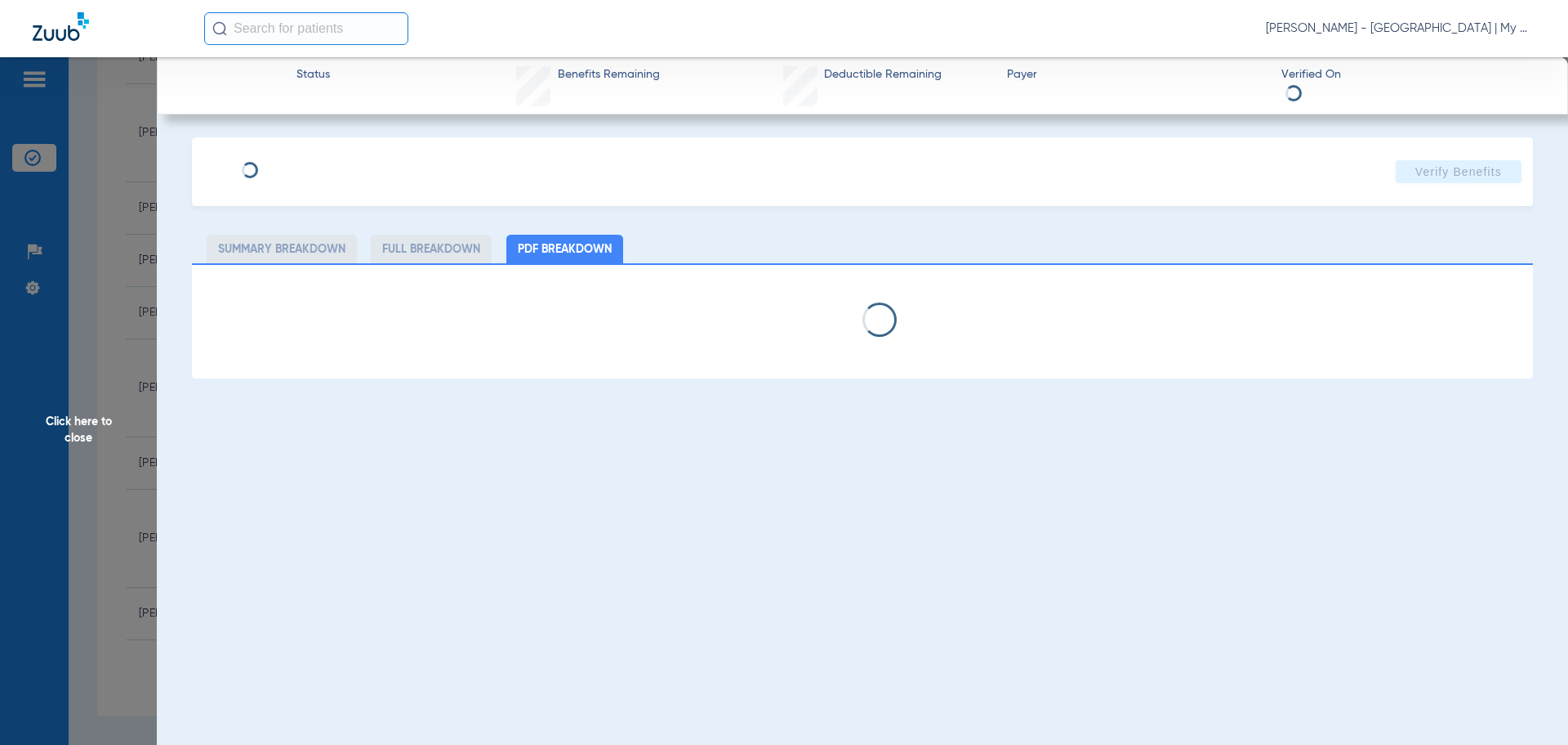
select select "page-width"
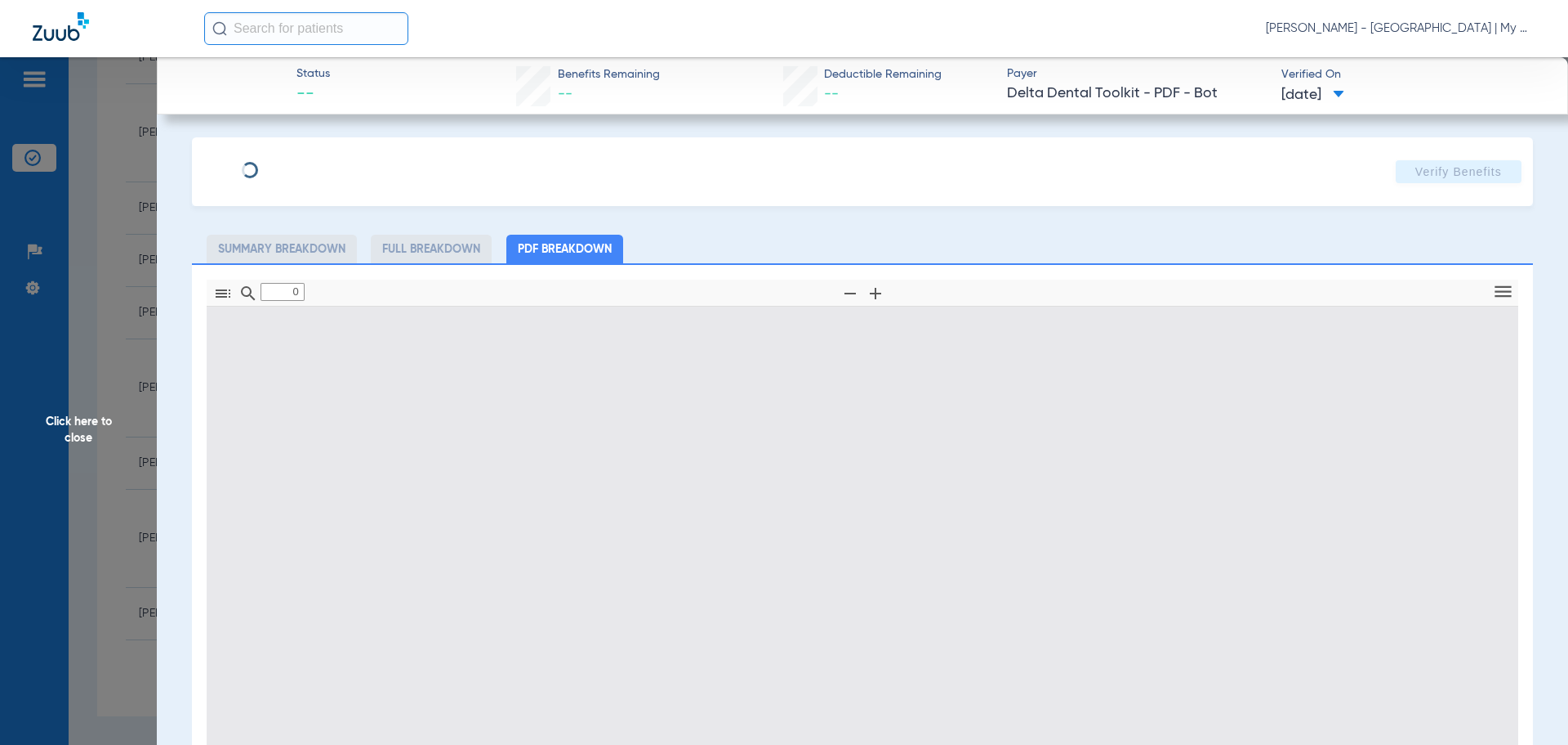
type input "1"
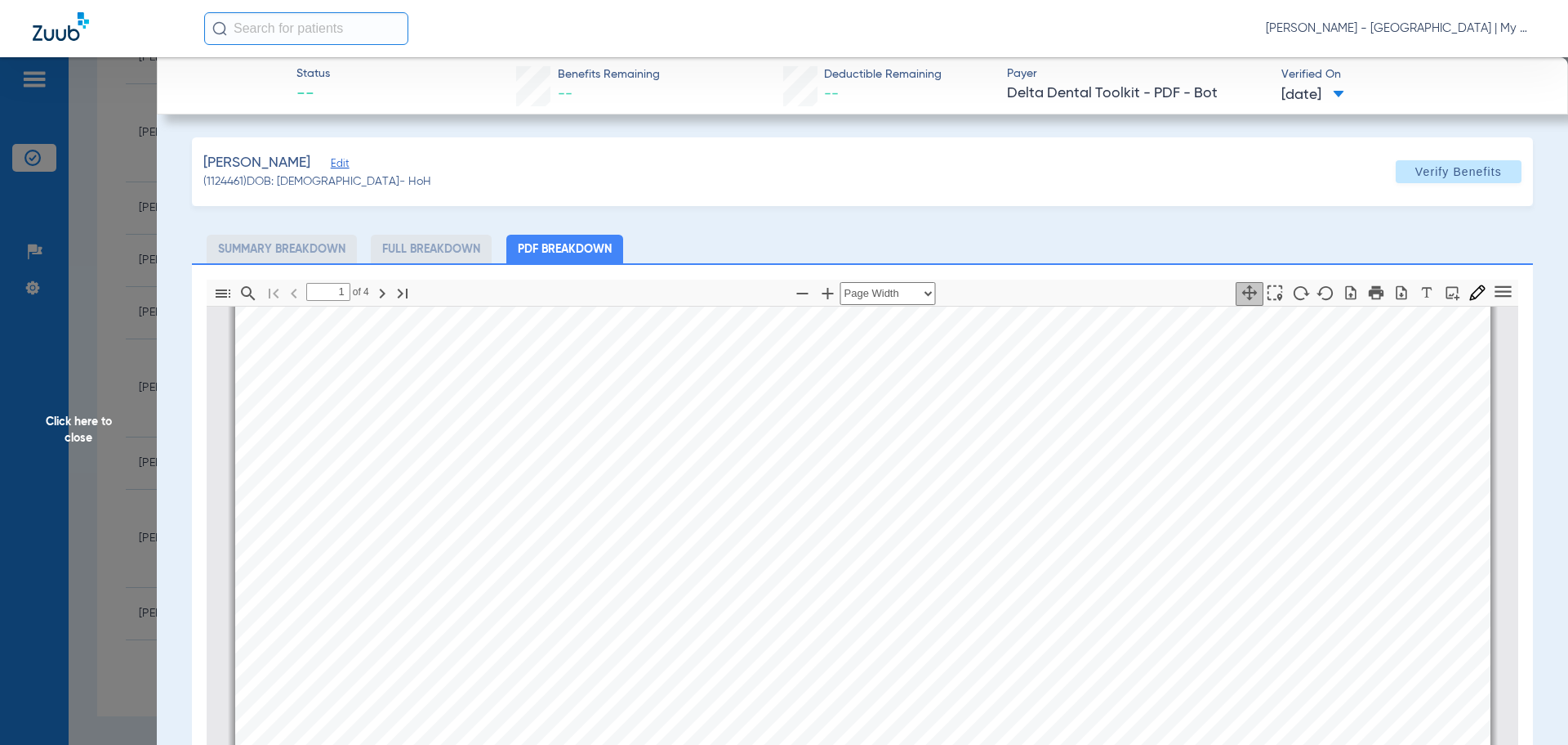
scroll to position [498, 0]
click at [152, 411] on span "Click here to close" at bounding box center [78, 430] width 157 height 745
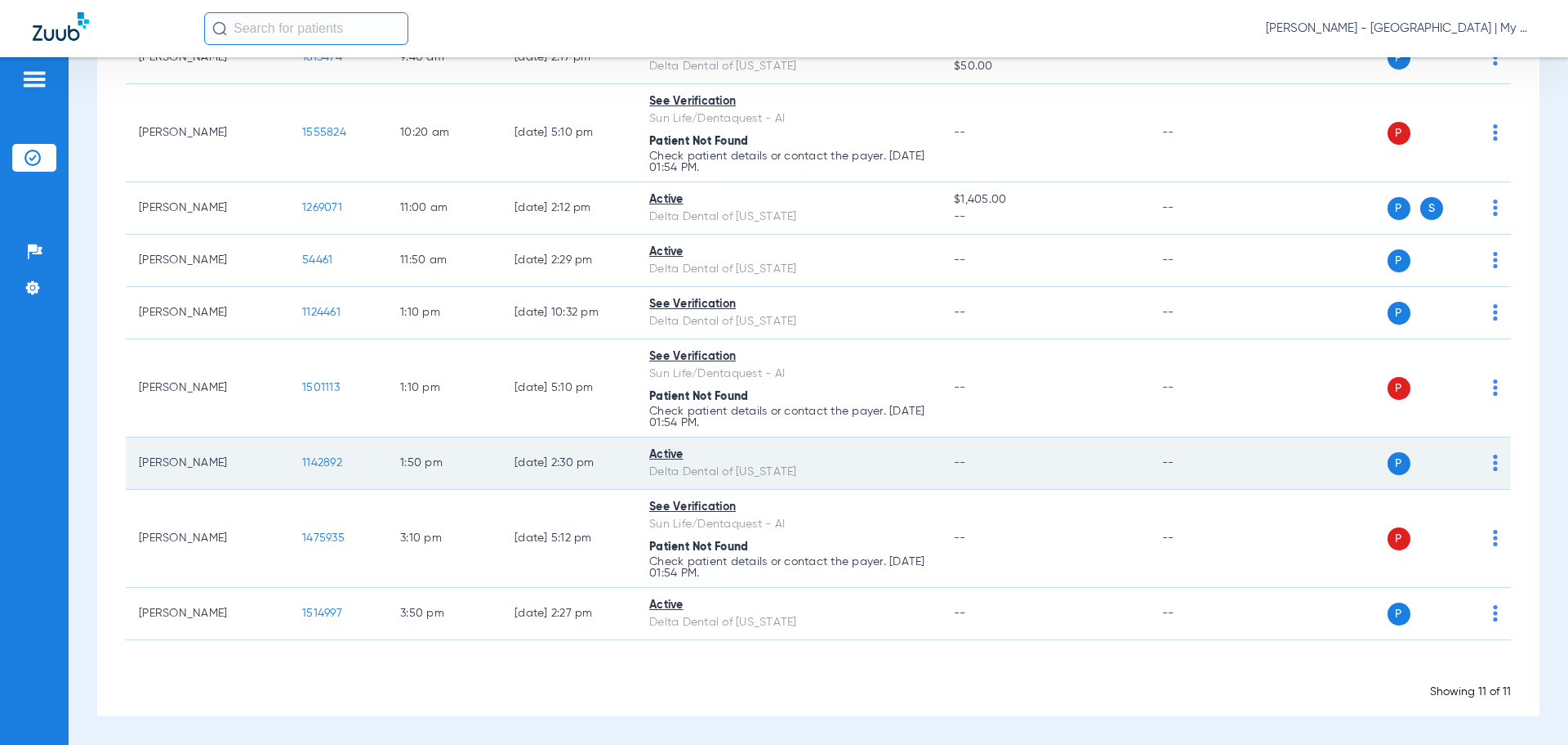
click at [318, 459] on span "1142892" at bounding box center [322, 462] width 40 height 11
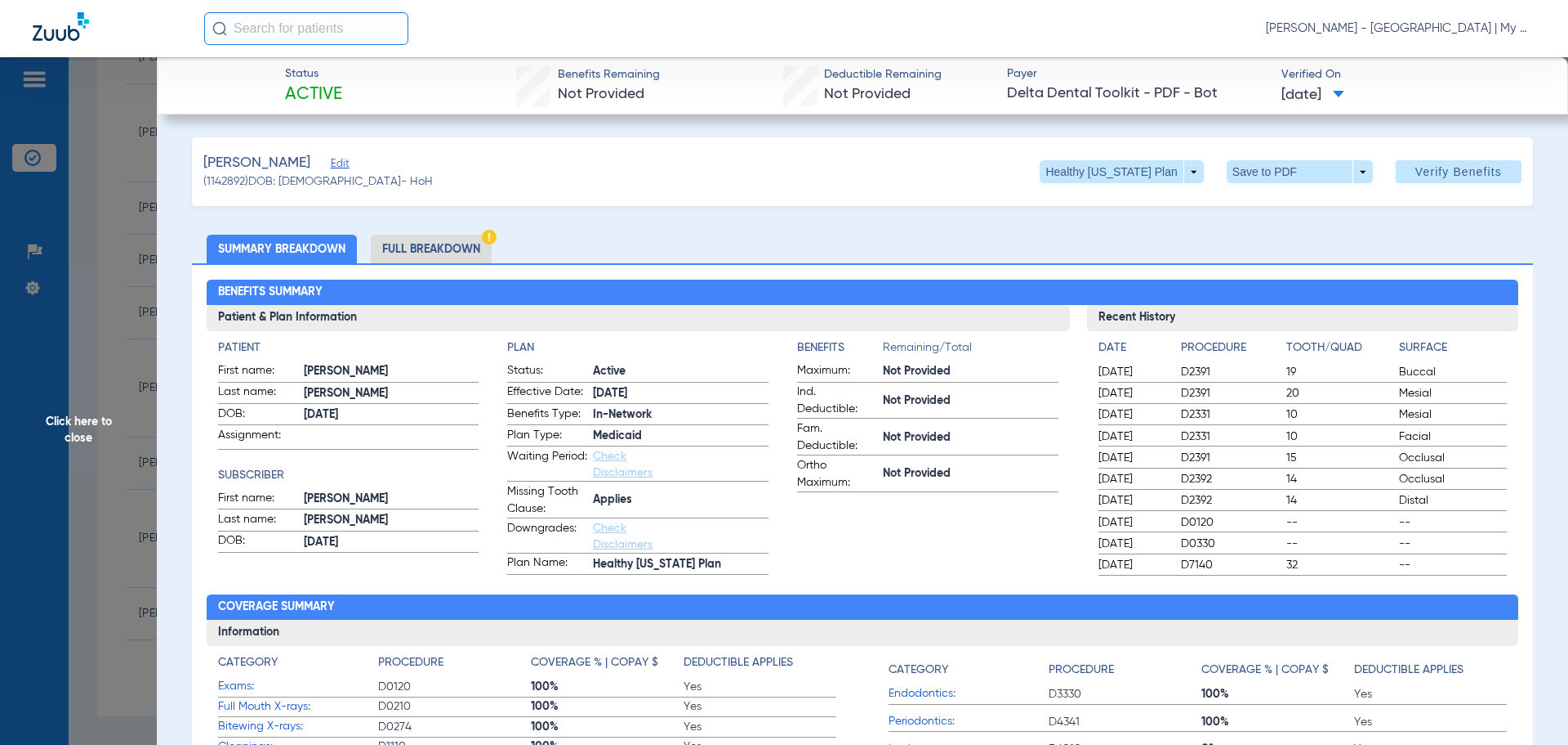
click at [847, 543] on app-benefits-information "Benefits Remaining/Total Maximum: Not Provided Ind. Deductible: Not Provided Fa…" at bounding box center [928, 457] width 261 height 235
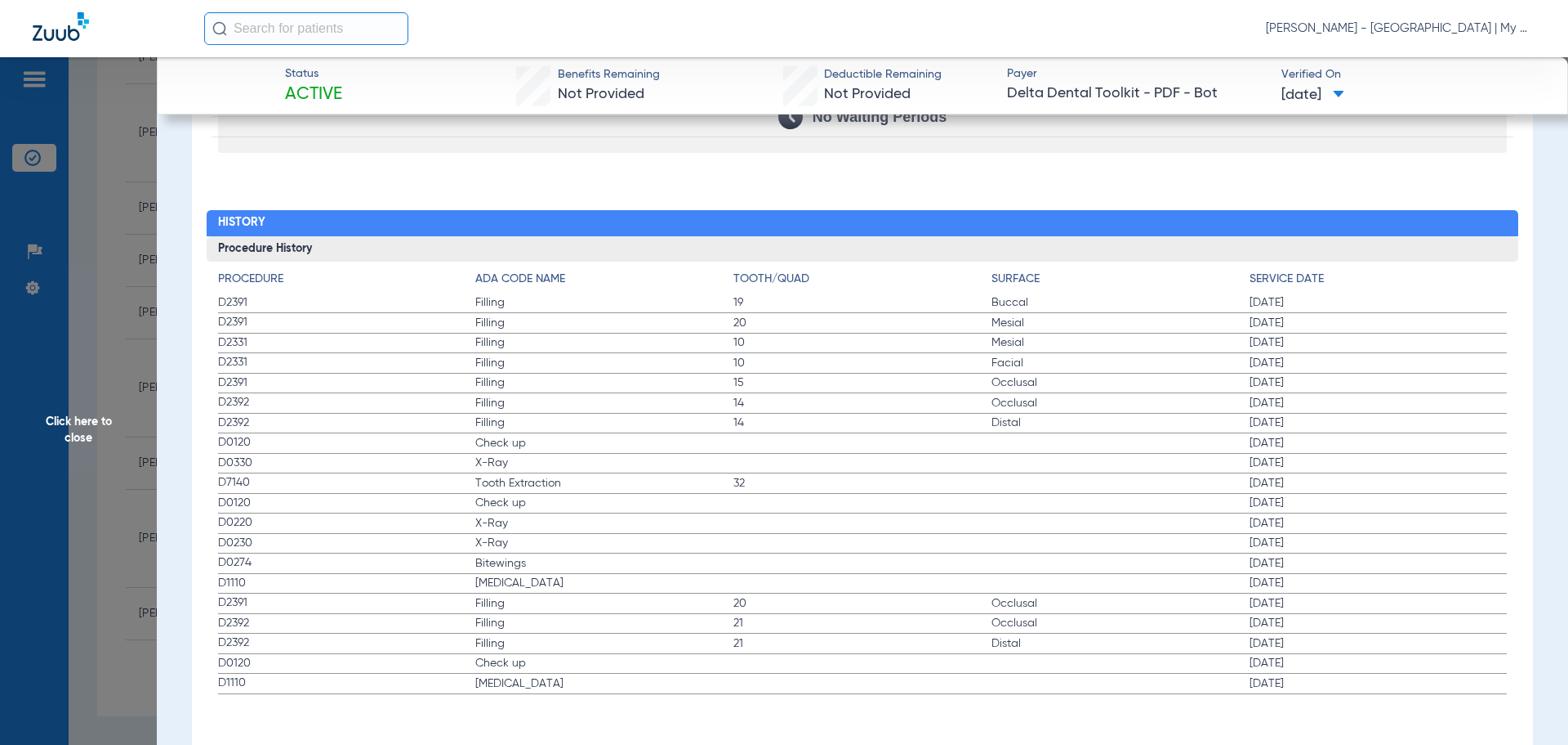
scroll to position [1727, 0]
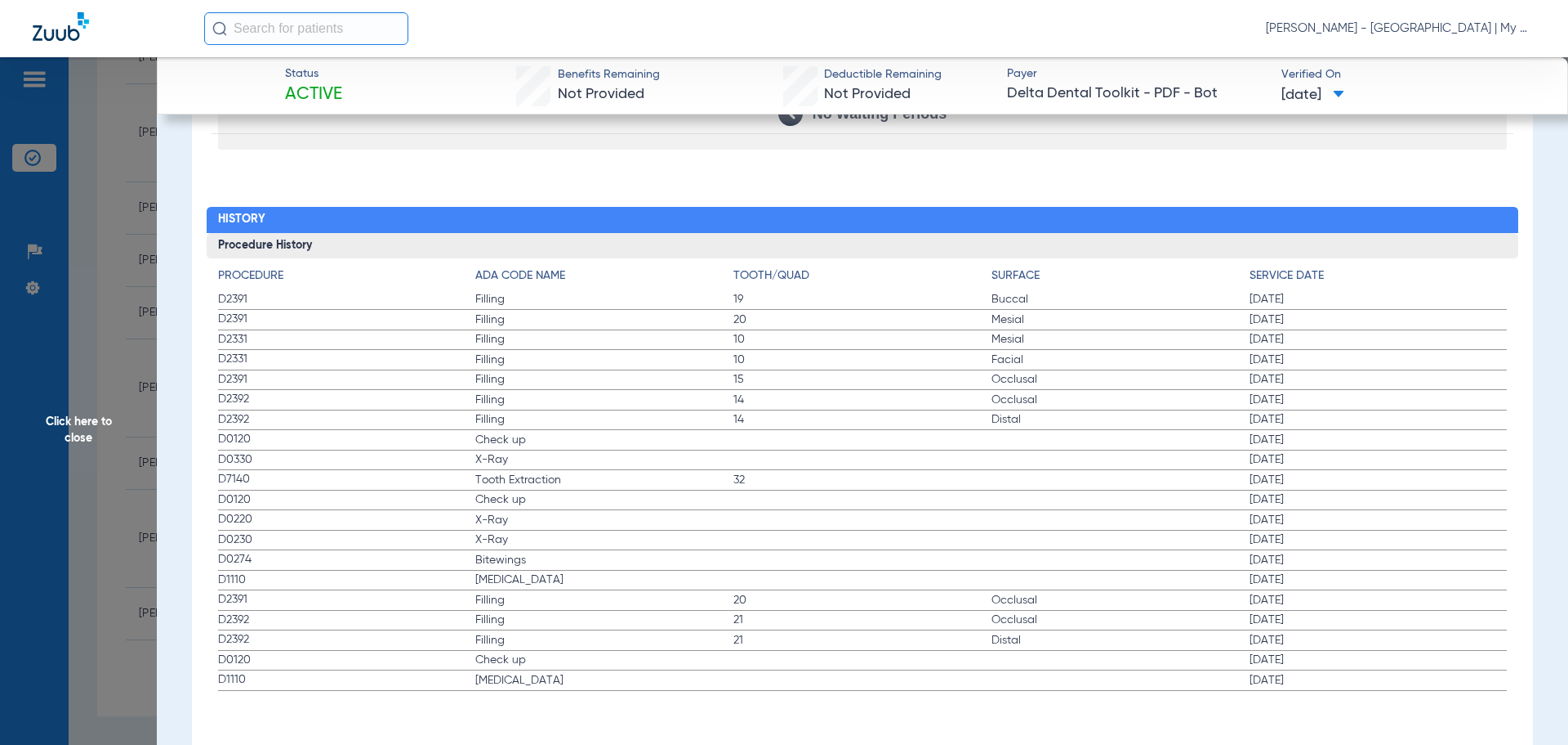
drag, startPoint x: 226, startPoint y: 437, endPoint x: 647, endPoint y: 467, distance: 422.1
click at [647, 467] on app-history-list "Procedure ADA Code Name Tooth/Quad Surface Service Date D2391 Filling 19 Buccal…" at bounding box center [863, 479] width 1289 height 424
drag, startPoint x: 214, startPoint y: 520, endPoint x: 342, endPoint y: 479, distance: 134.4
click at [502, 551] on div "Procedure ADA Code Name Tooth/Quad Surface Service Date D2391 Filling 19 Buccal…" at bounding box center [863, 474] width 1313 height 432
click at [371, 426] on span "D2392" at bounding box center [346, 419] width 258 height 17
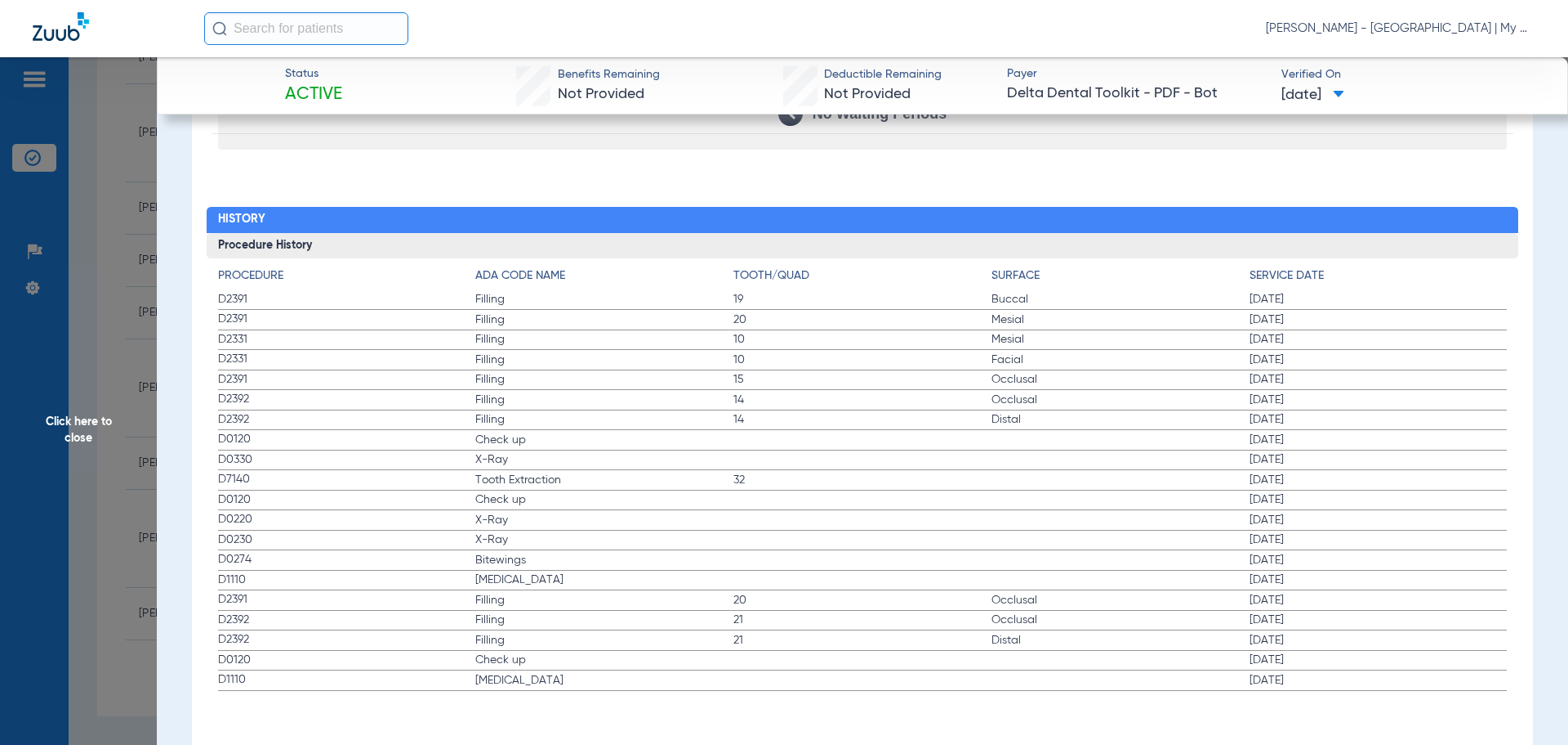
drag, startPoint x: 190, startPoint y: 462, endPoint x: 1194, endPoint y: 470, distance: 1004.0
drag, startPoint x: 222, startPoint y: 551, endPoint x: 16, endPoint y: 547, distance: 206.0
click at [943, 574] on app-history-list "Procedure ADA Code Name Tooth/Quad Surface Service Date D2391 Filling 19 Buccal…" at bounding box center [863, 479] width 1289 height 424
click at [105, 245] on span "Click here to close" at bounding box center [78, 430] width 157 height 745
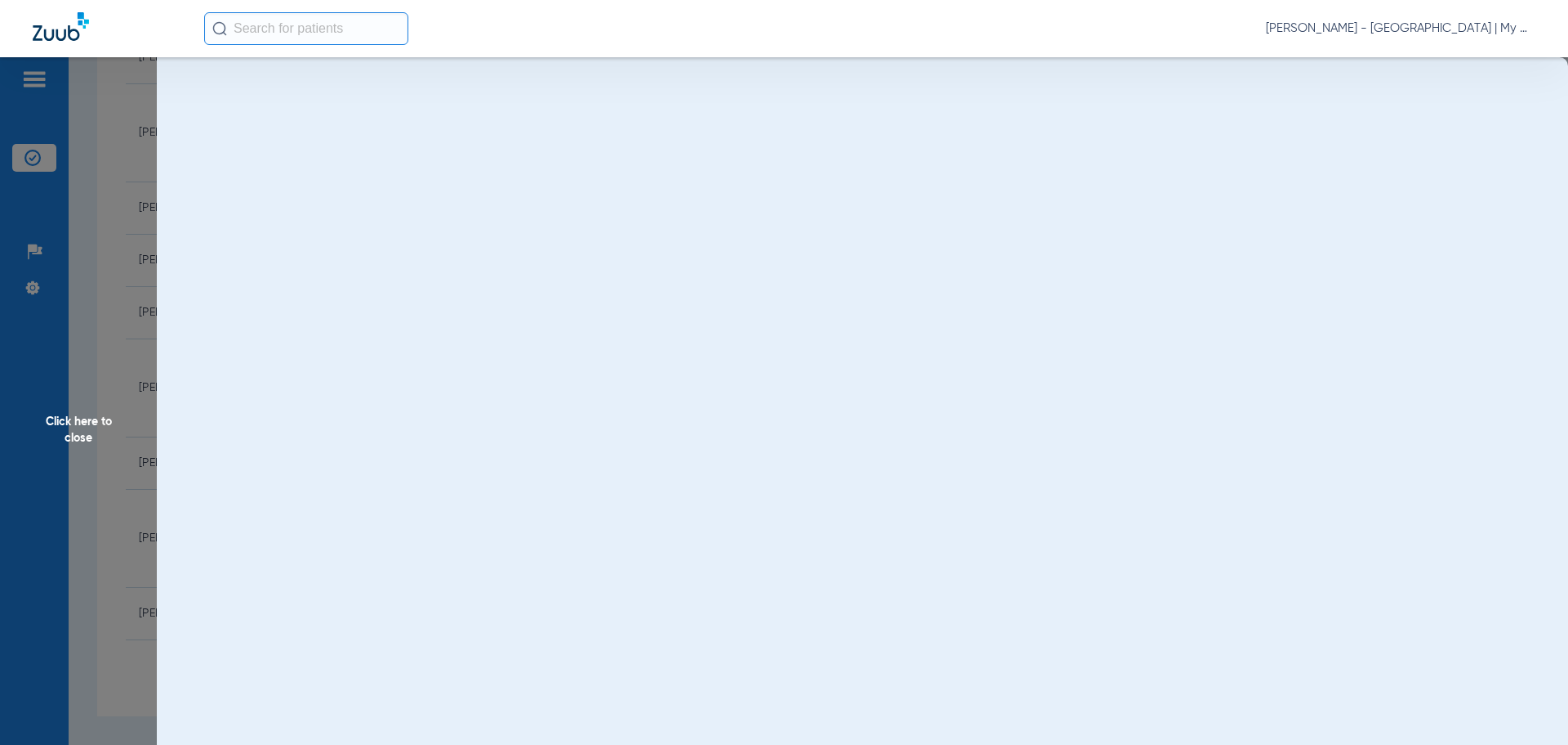
scroll to position [0, 0]
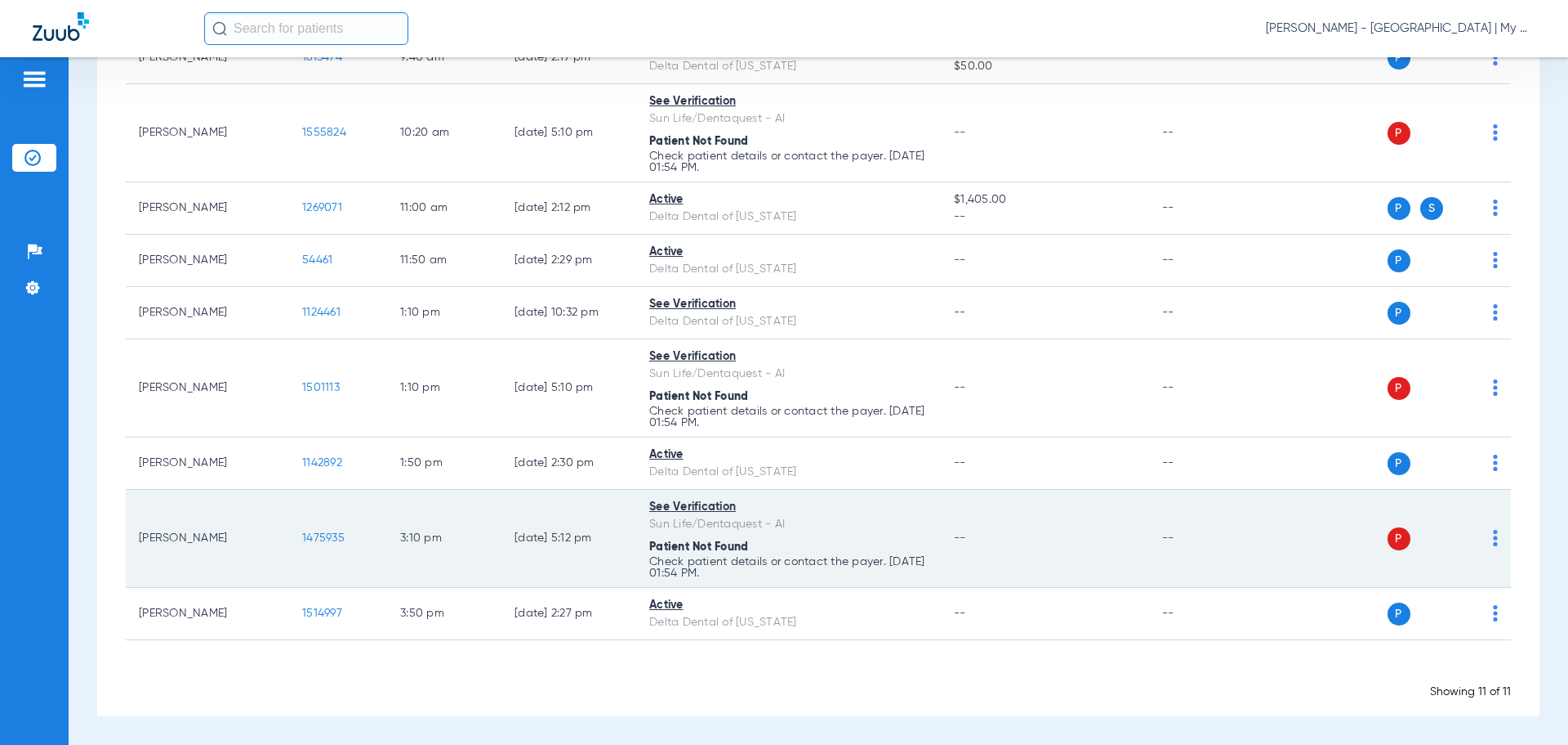
click at [341, 539] on span "1475935" at bounding box center [323, 537] width 43 height 11
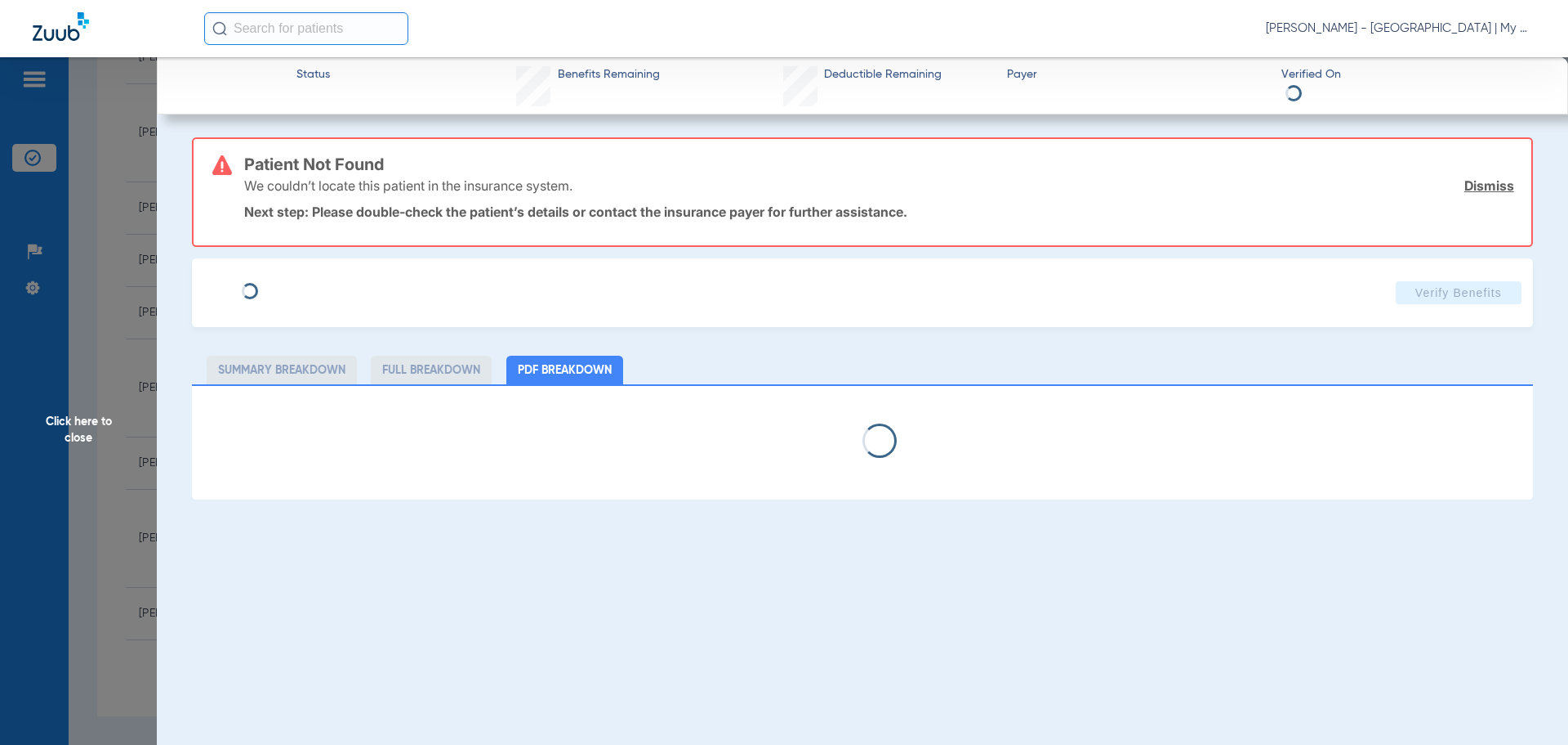
select select "page-width"
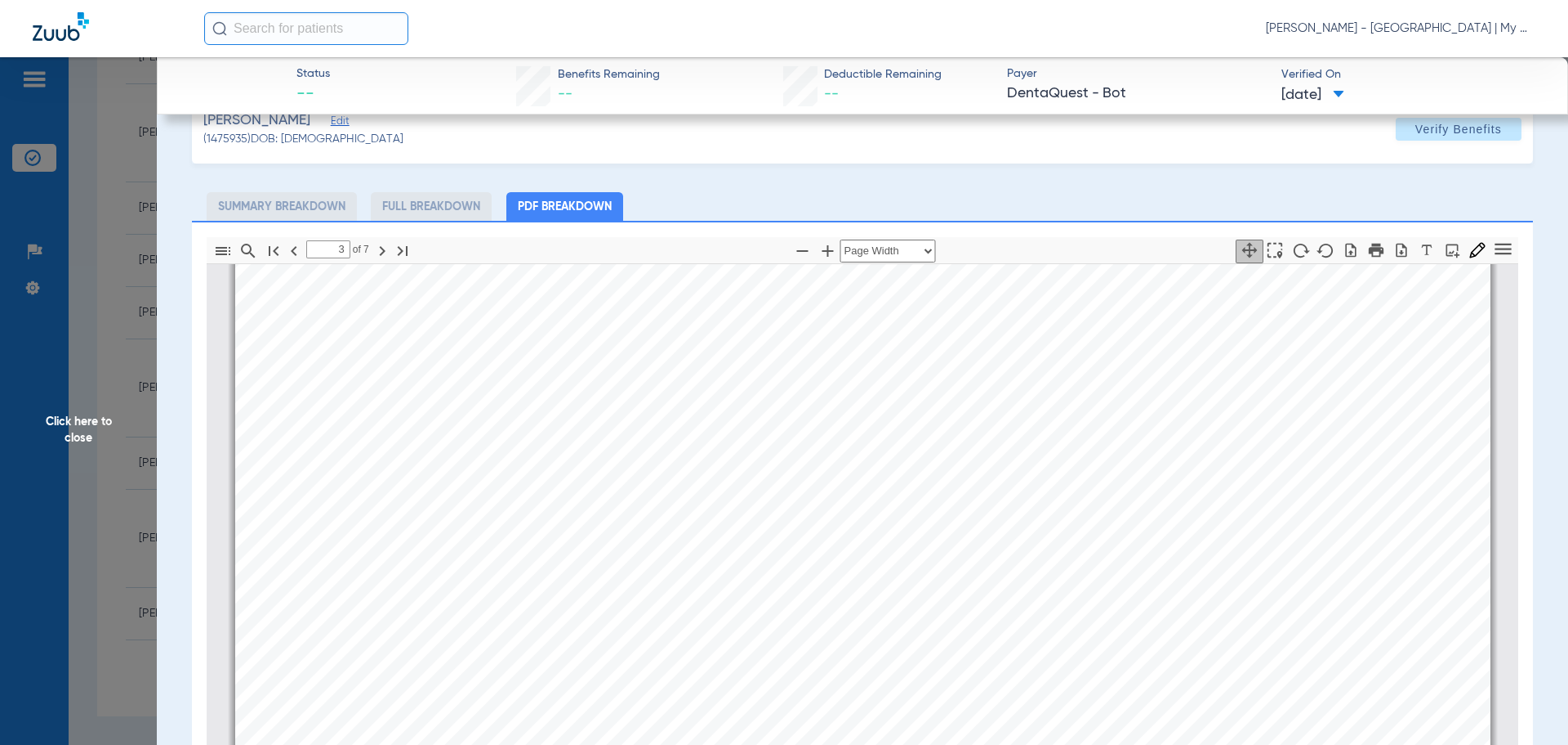
scroll to position [1717, 0]
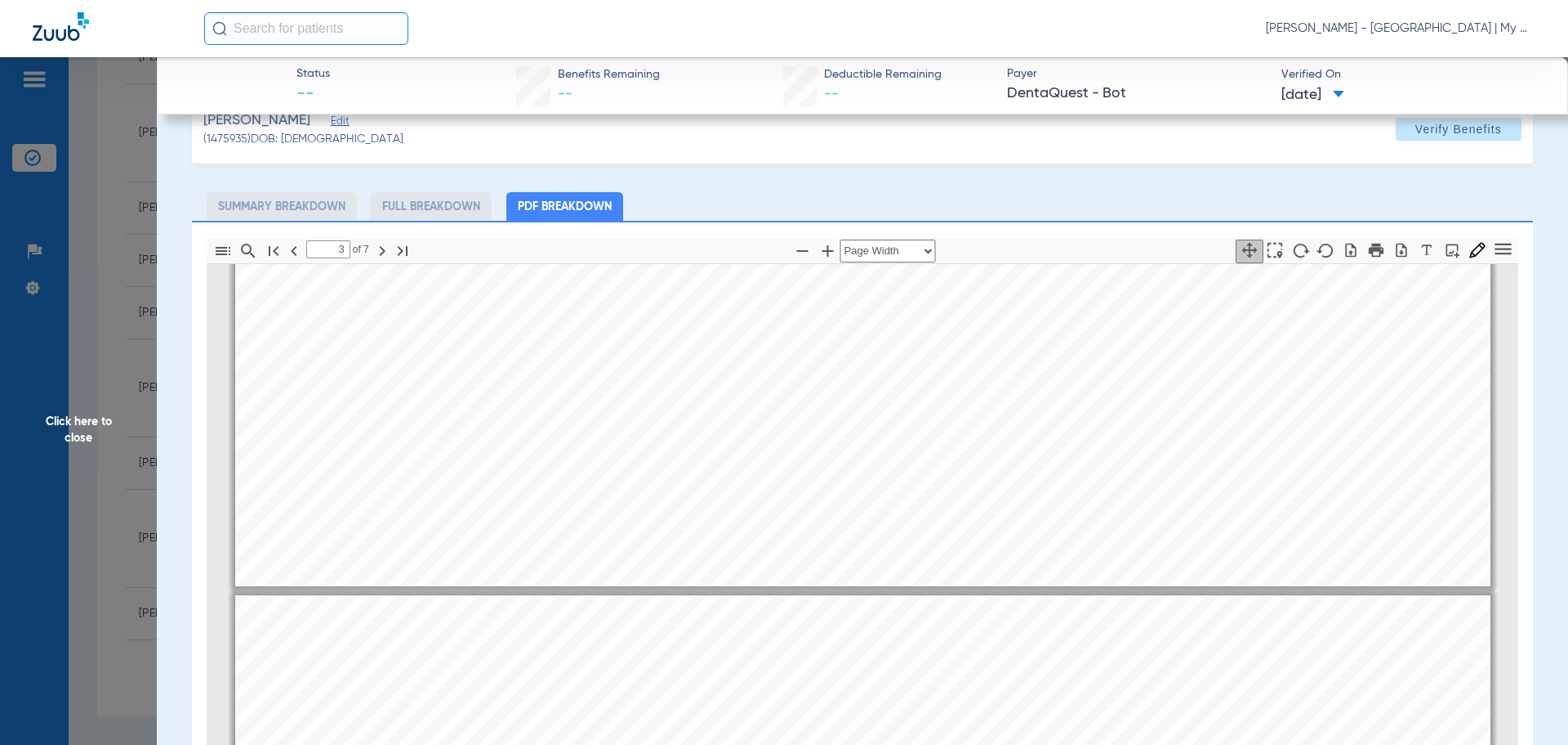
type input "2"
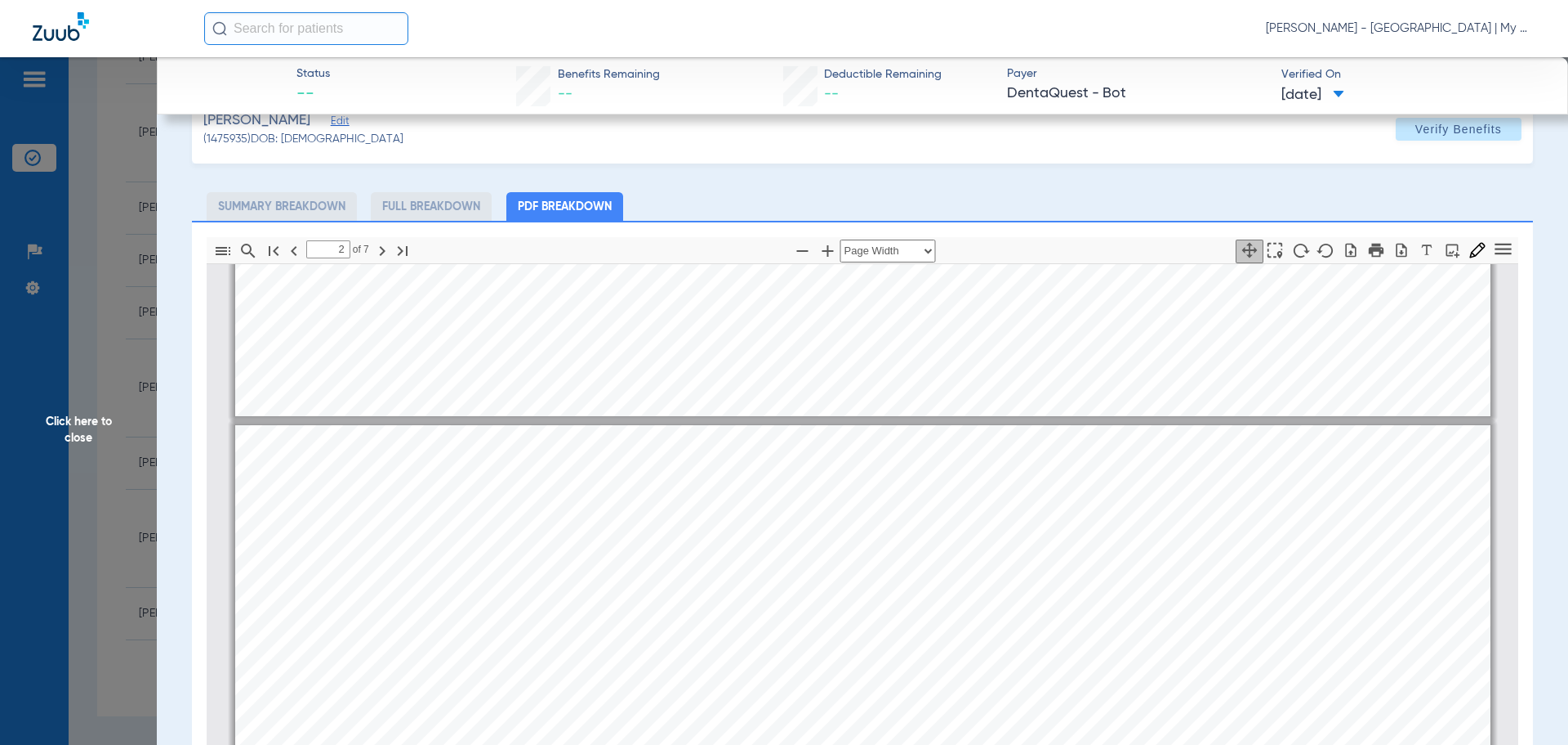
scroll to position [654, 0]
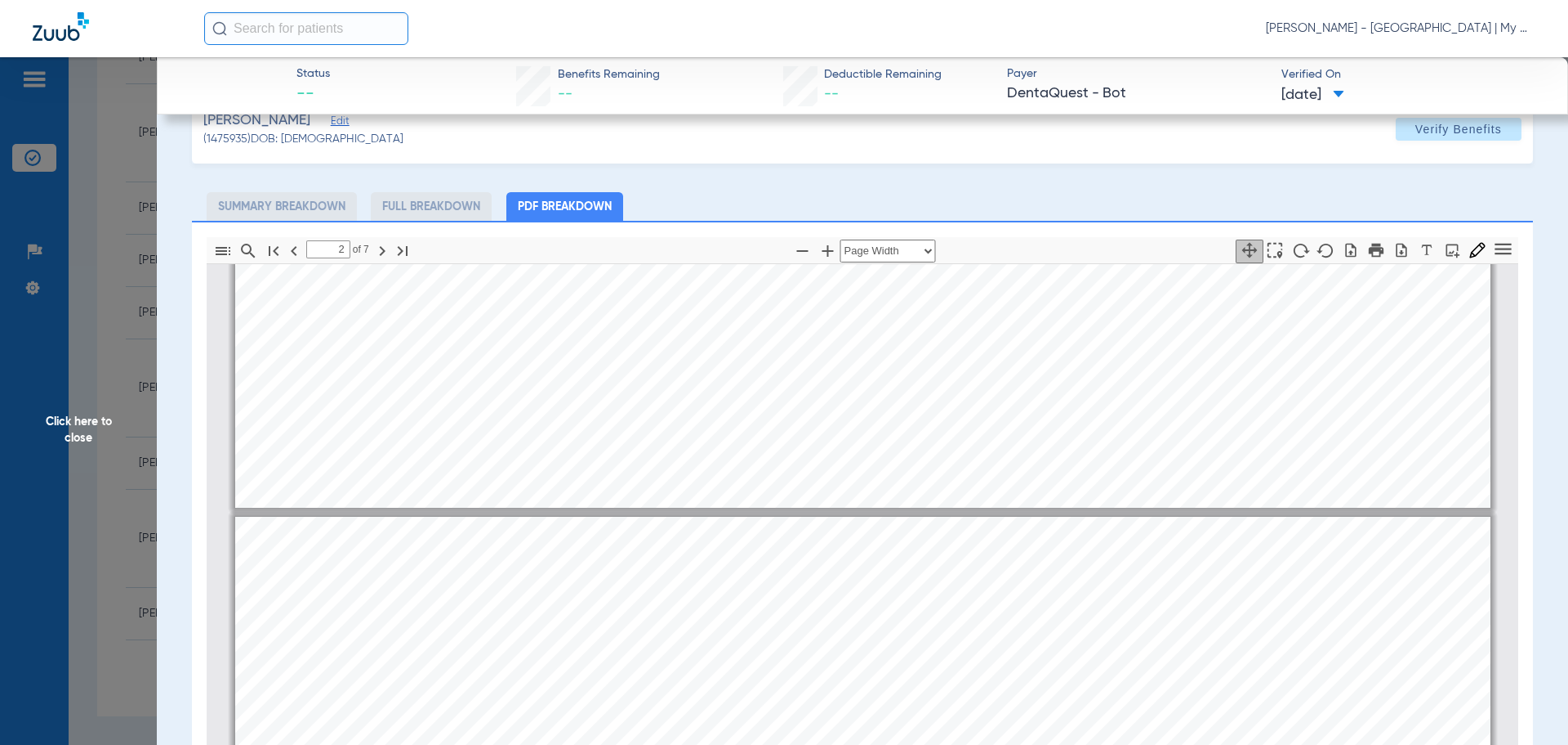
click at [93, 422] on span "Click here to close" at bounding box center [78, 430] width 157 height 745
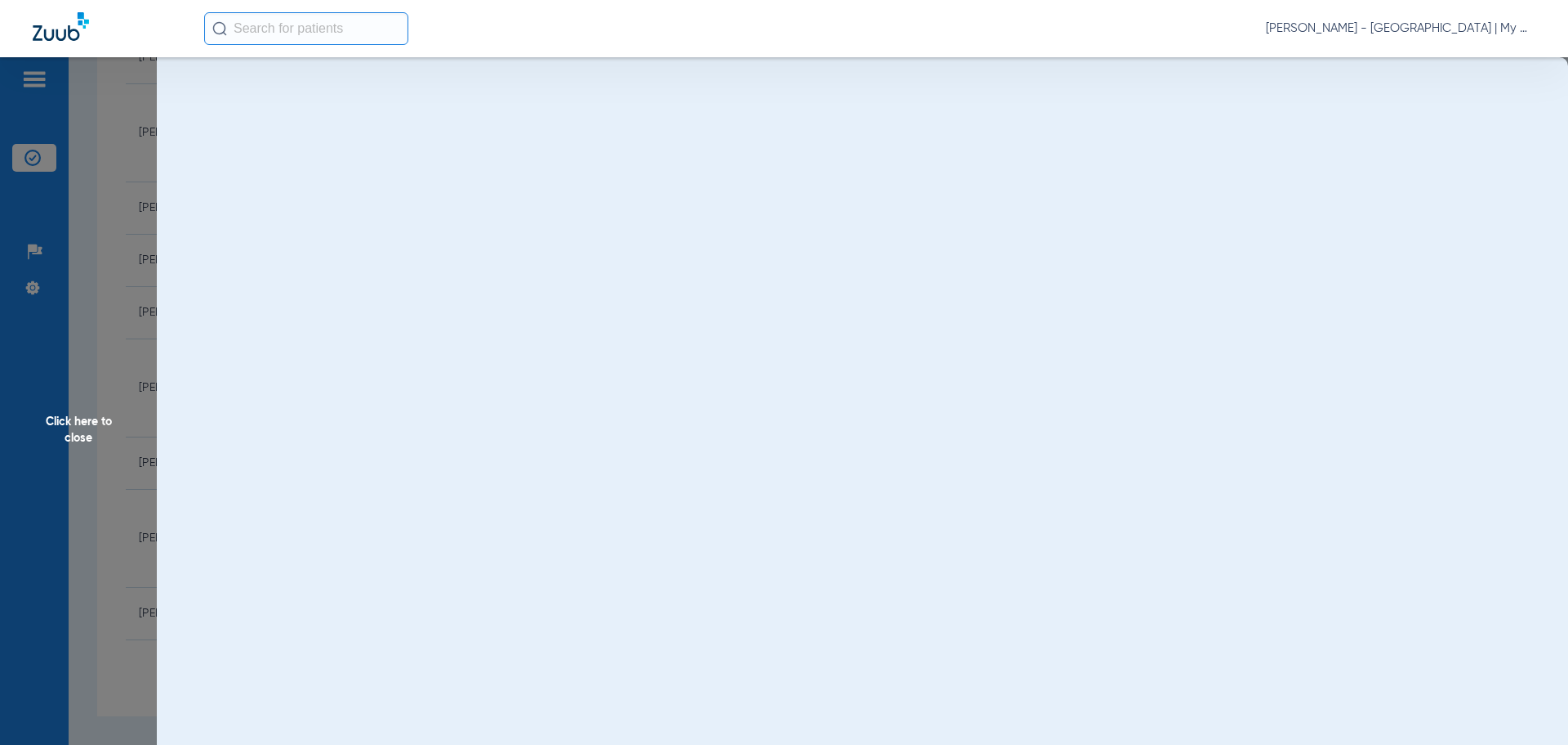
scroll to position [0, 0]
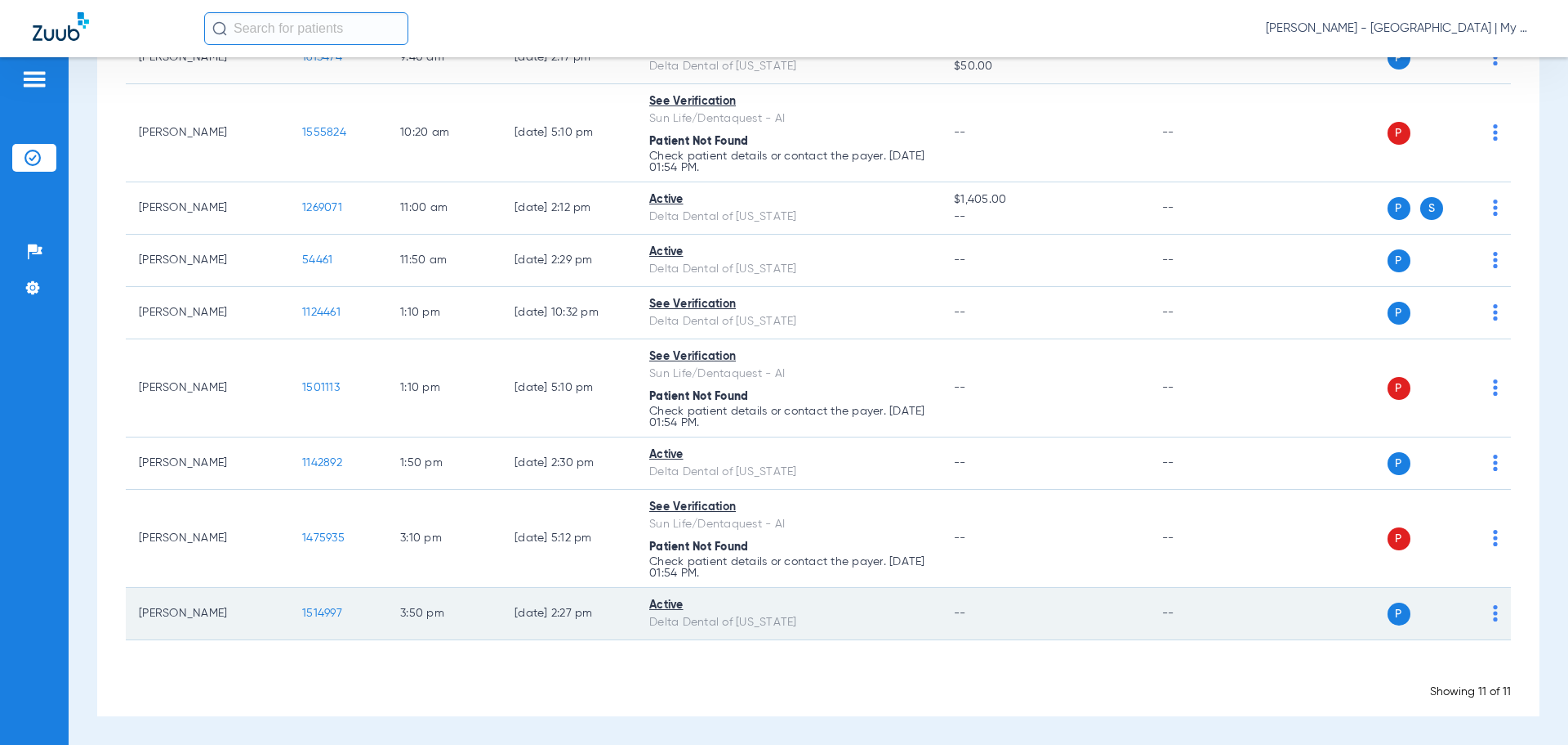
click at [547, 633] on td "08/12/25 2:27 PM" at bounding box center [568, 614] width 134 height 52
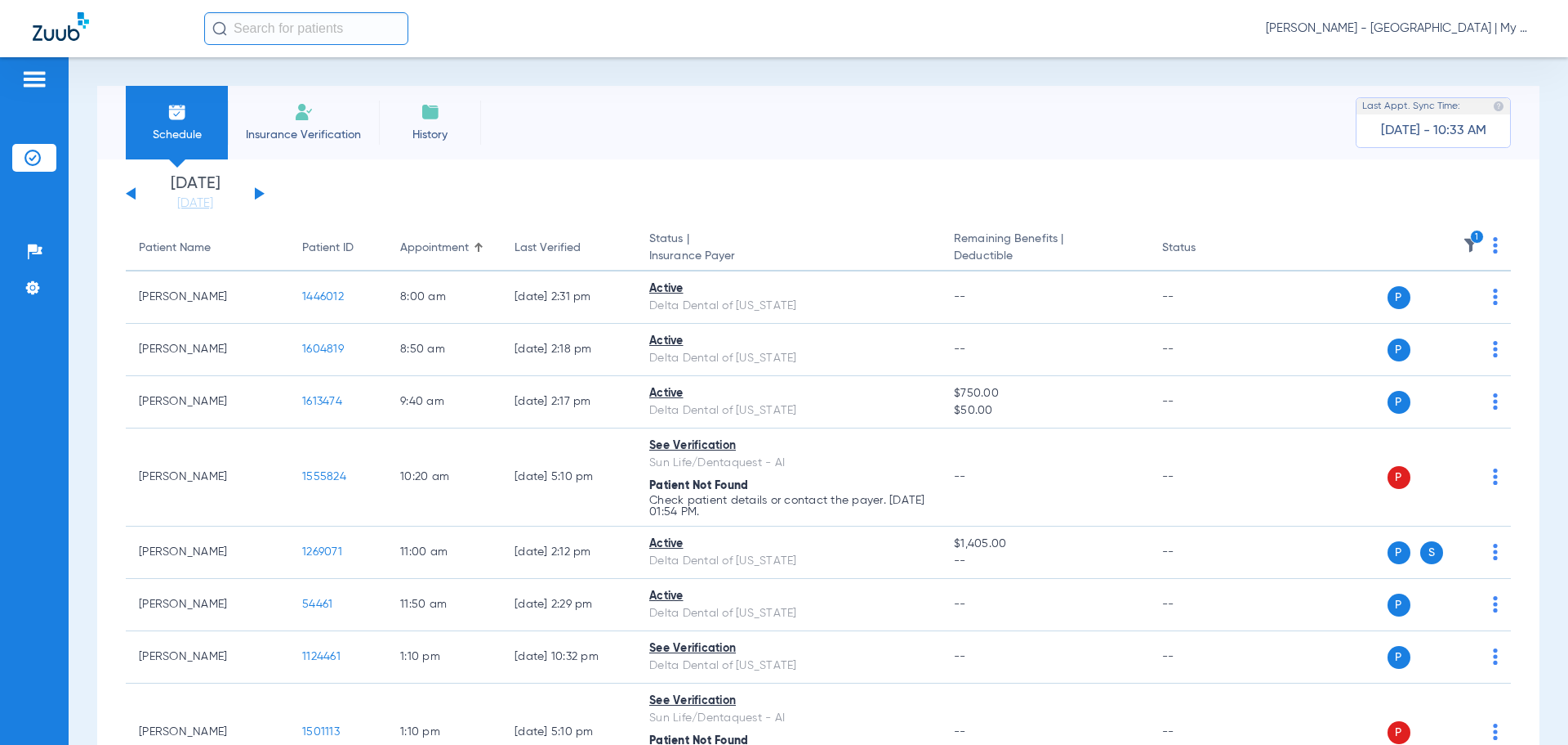
click at [1470, 237] on icon "1" at bounding box center [1477, 237] width 15 height 15
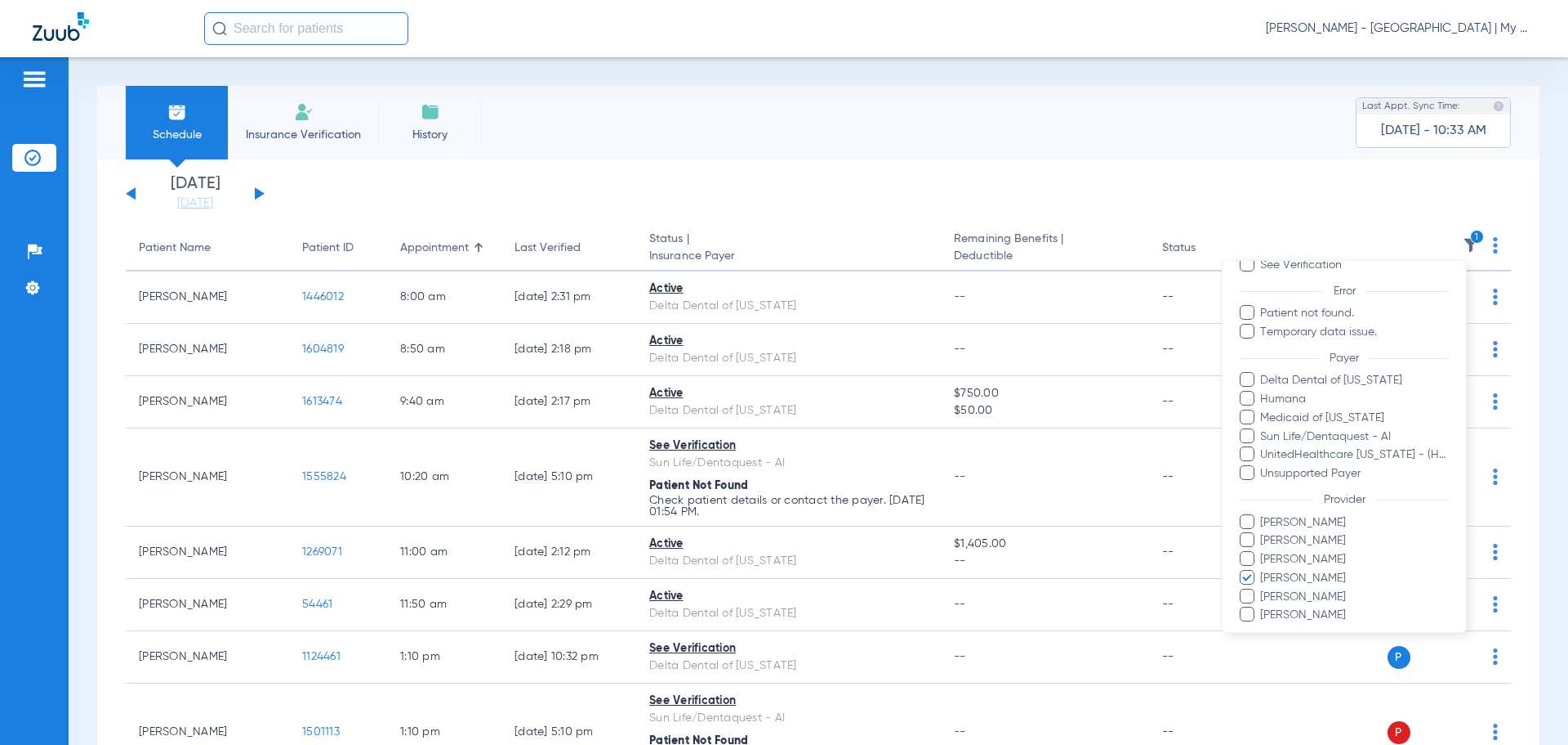
scroll to position [168, 0]
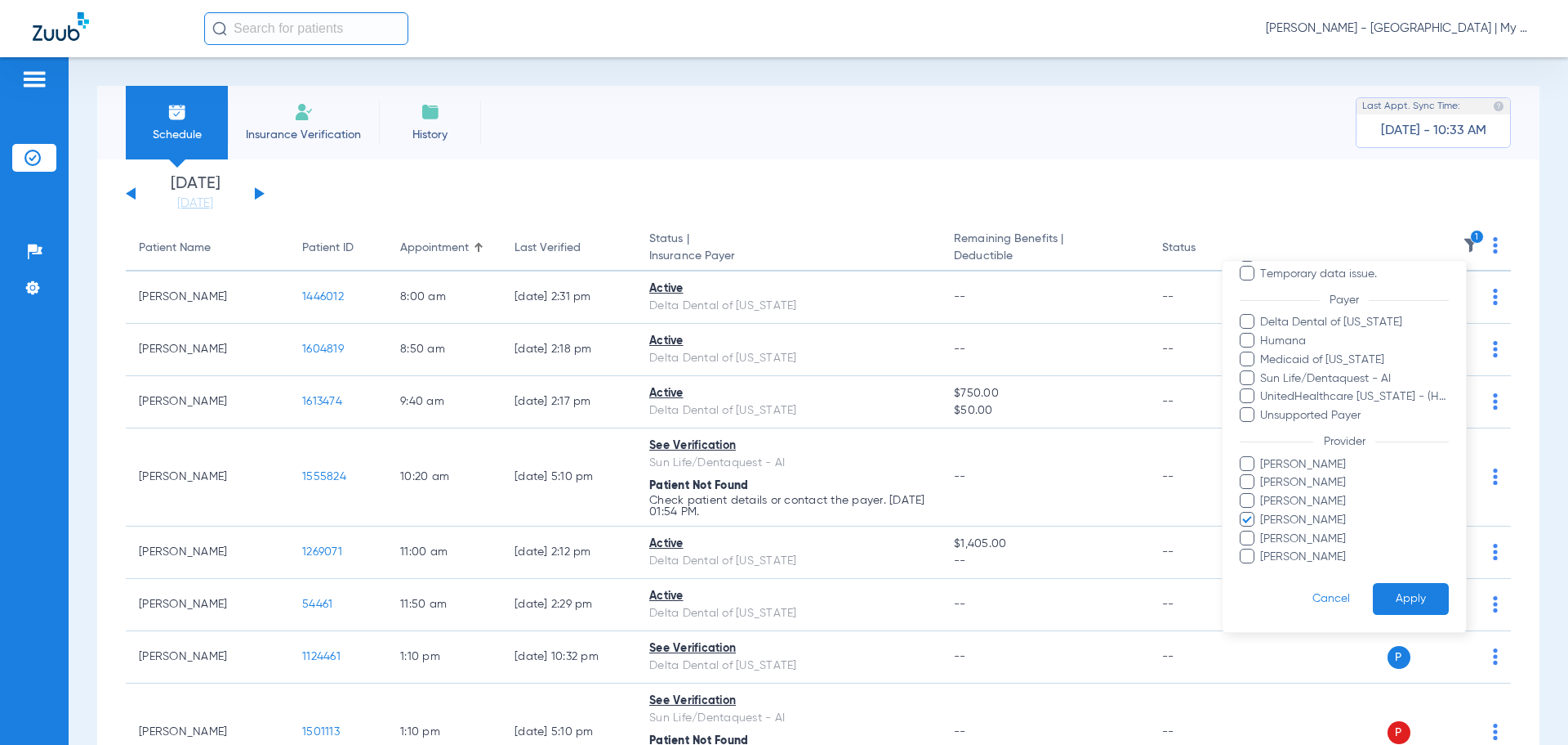
click at [1312, 518] on span "Mandy Rourke-Bowman" at bounding box center [1355, 520] width 189 height 17
click at [1263, 531] on input "Mandy Rourke-Bowman" at bounding box center [1263, 531] width 0 height 0
click at [1308, 548] on ul "Carly Szyska Ghalib Issaq Jessica Ray Mandy Rourke-Bowman Michelle Higgins Shel…" at bounding box center [1344, 511] width 209 height 110
click at [1323, 543] on span "Michelle Higgins" at bounding box center [1355, 539] width 189 height 17
click at [1263, 551] on input "Michelle Higgins" at bounding box center [1263, 551] width 0 height 0
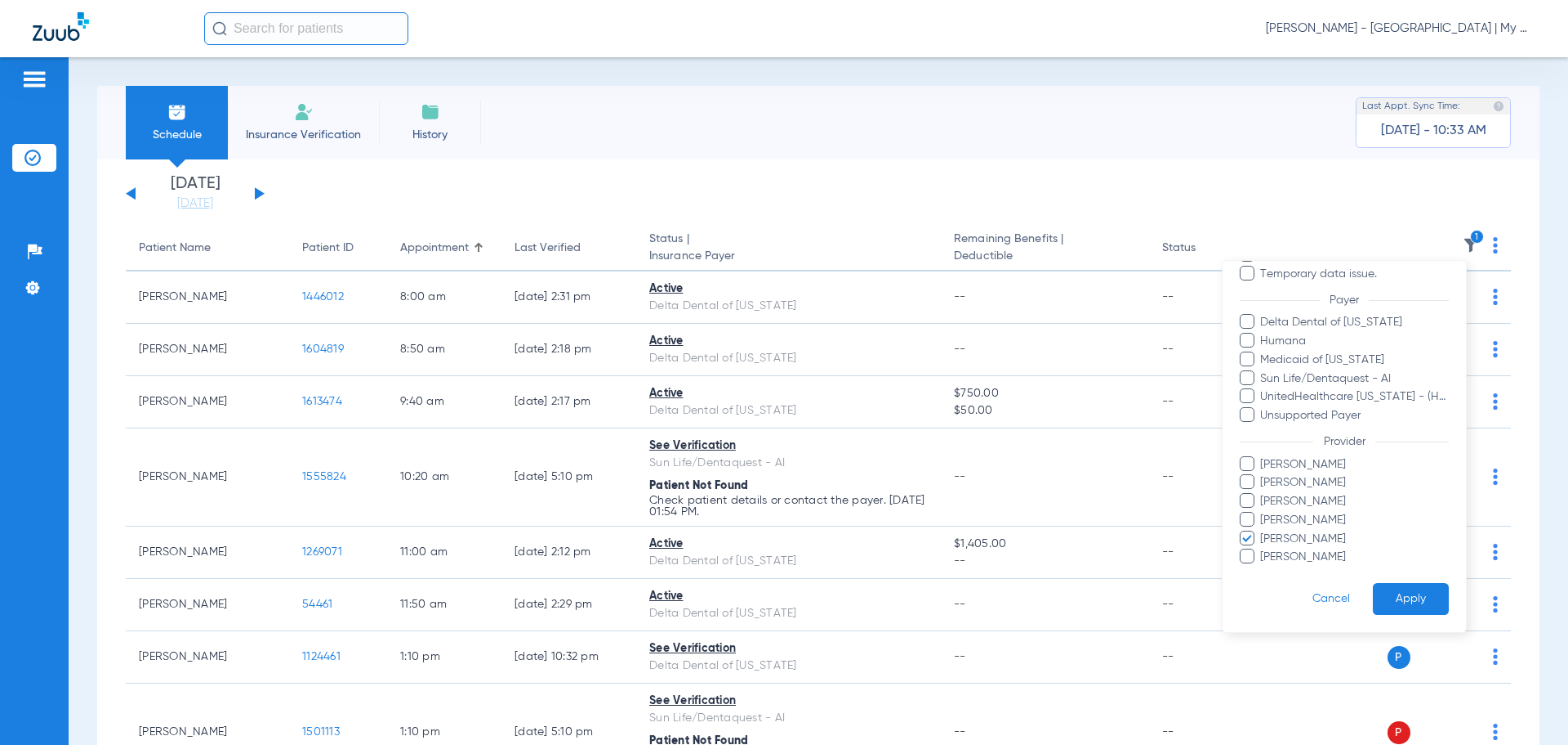
click at [1396, 603] on button "Apply" at bounding box center [1411, 598] width 76 height 32
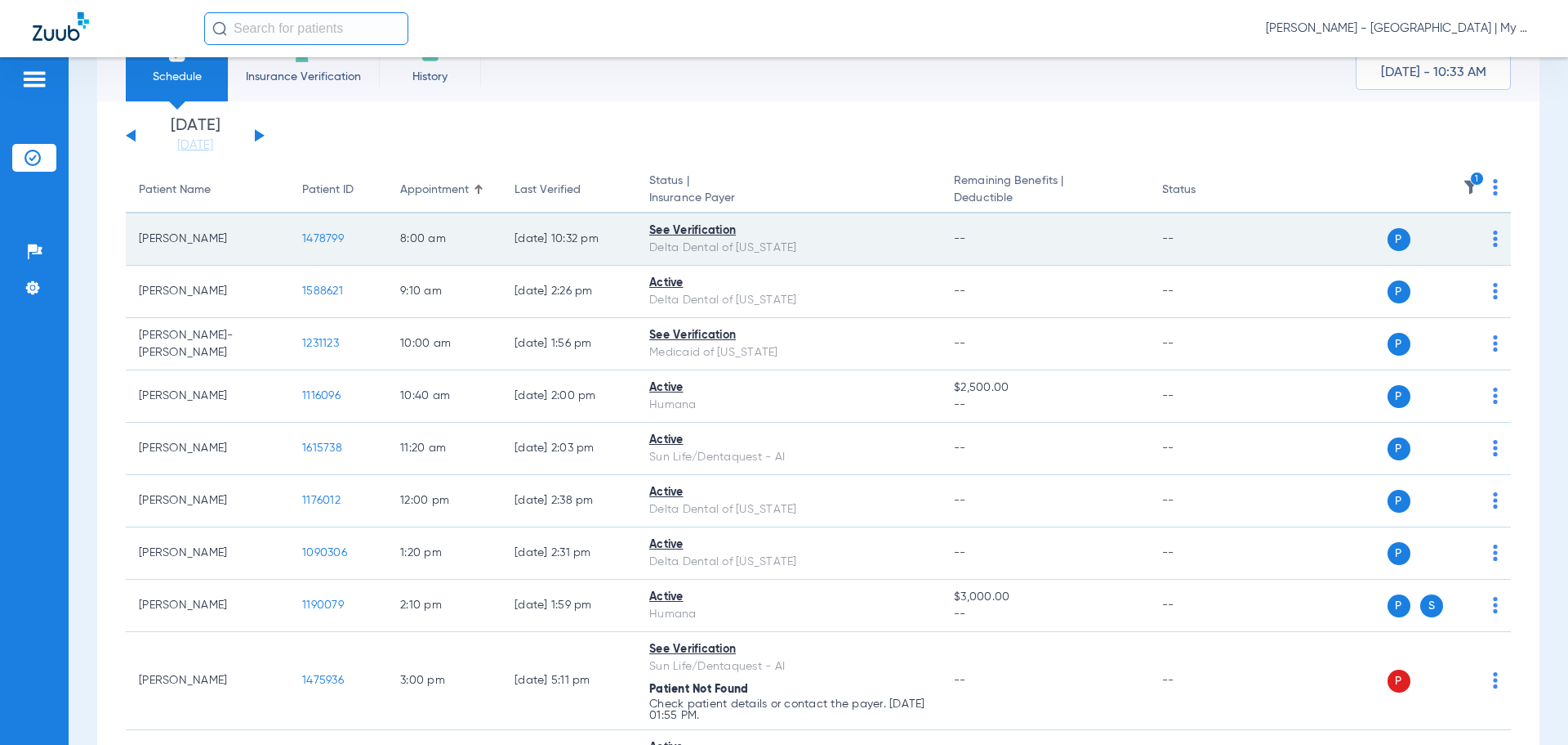
scroll to position [36, 0]
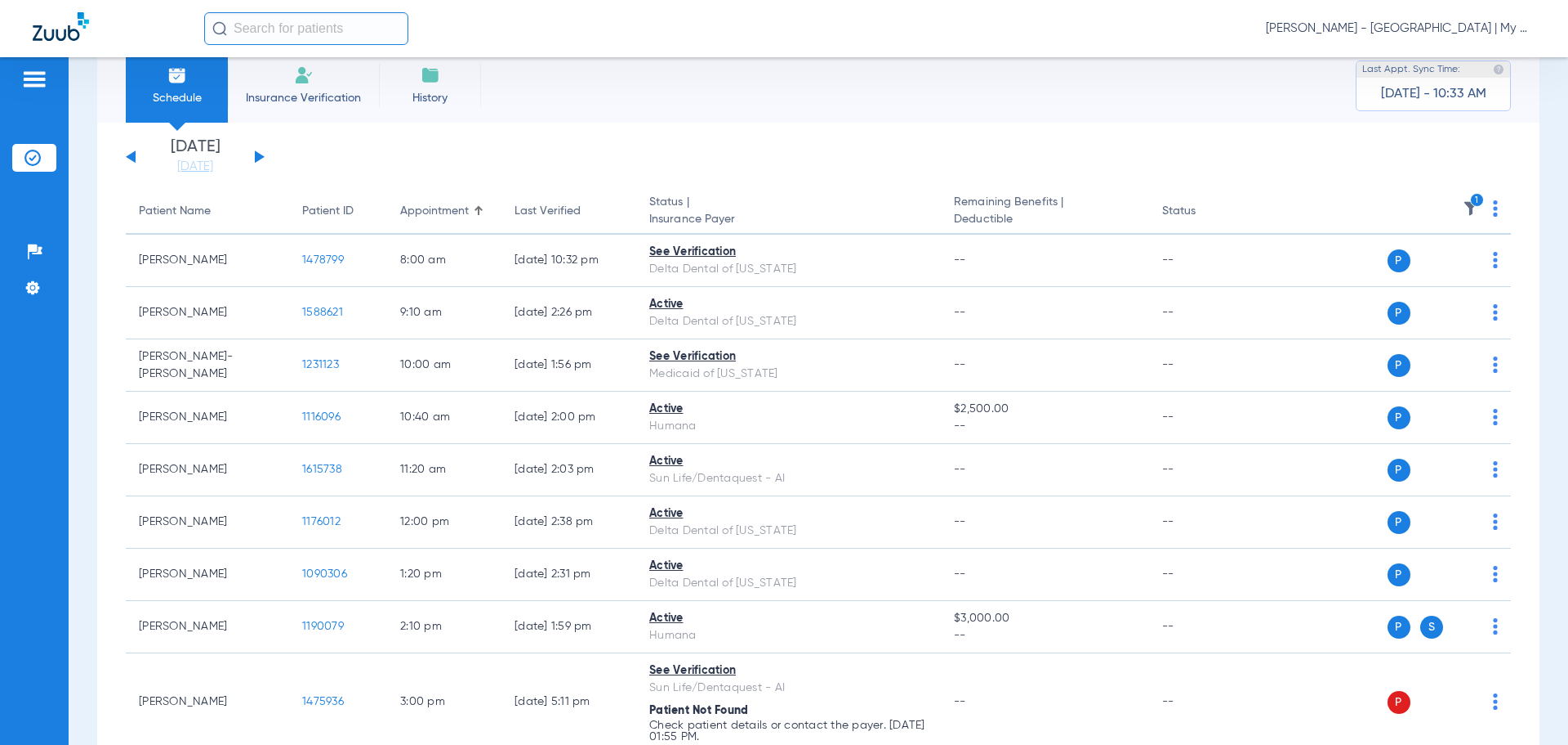
click at [1463, 214] on img at bounding box center [1471, 208] width 16 height 16
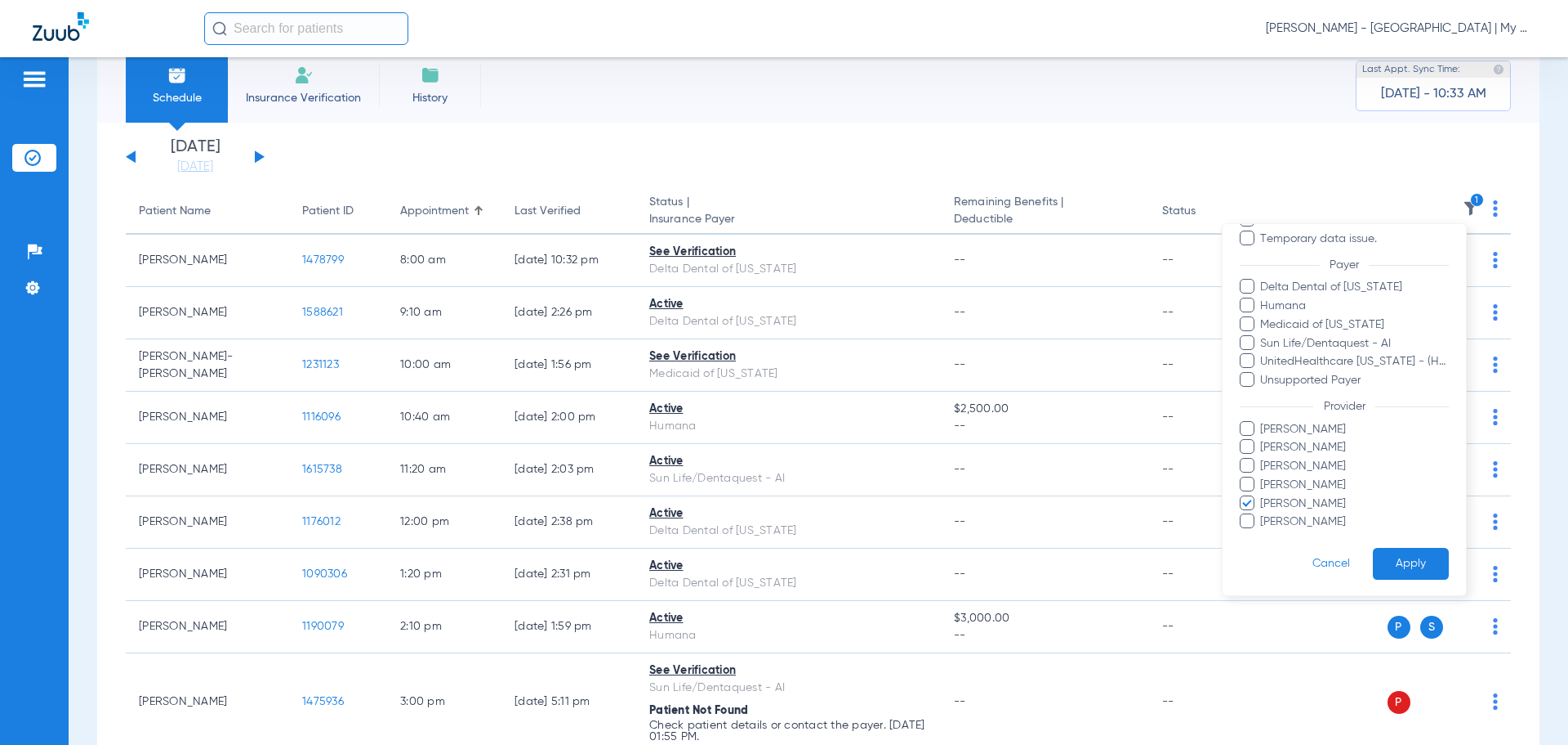
scroll to position [168, 0]
click at [1294, 497] on span "Michelle Higgins" at bounding box center [1355, 503] width 189 height 17
click at [1263, 513] on input "Michelle Higgins" at bounding box center [1263, 513] width 0 height 0
click at [1330, 480] on span "Mandy Rourke-Bowman" at bounding box center [1355, 484] width 189 height 17
click at [1263, 495] on input "Mandy Rourke-Bowman" at bounding box center [1263, 495] width 0 height 0
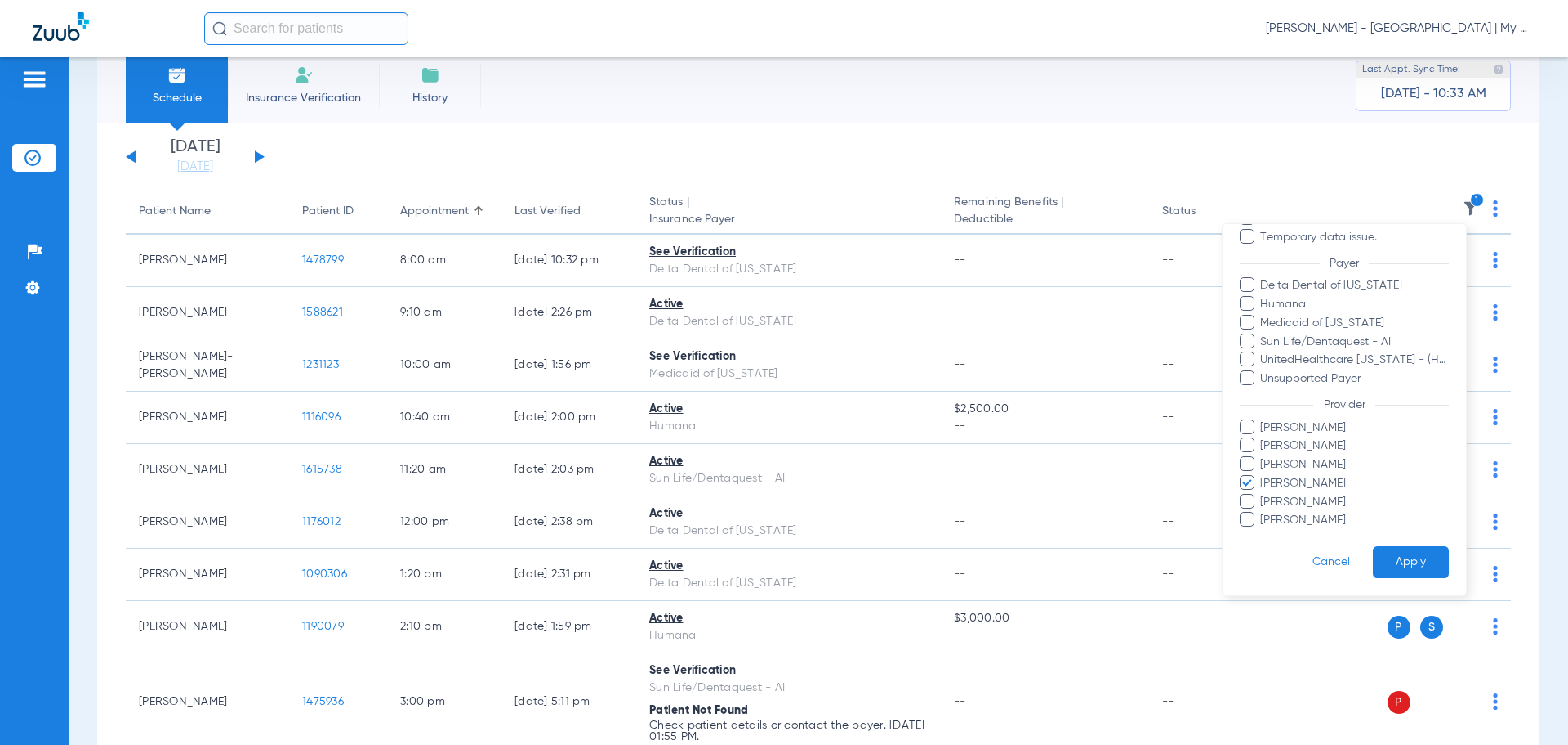
click at [1329, 482] on span "Mandy Rourke-Bowman" at bounding box center [1355, 484] width 189 height 17
click at [1263, 495] on input "Mandy Rourke-Bowman" at bounding box center [1263, 495] width 0 height 0
click at [1330, 495] on span "Michelle Higgins" at bounding box center [1355, 503] width 189 height 17
click at [1263, 513] on input "Michelle Higgins" at bounding box center [1263, 513] width 0 height 0
click at [1377, 551] on button "Apply" at bounding box center [1411, 562] width 76 height 32
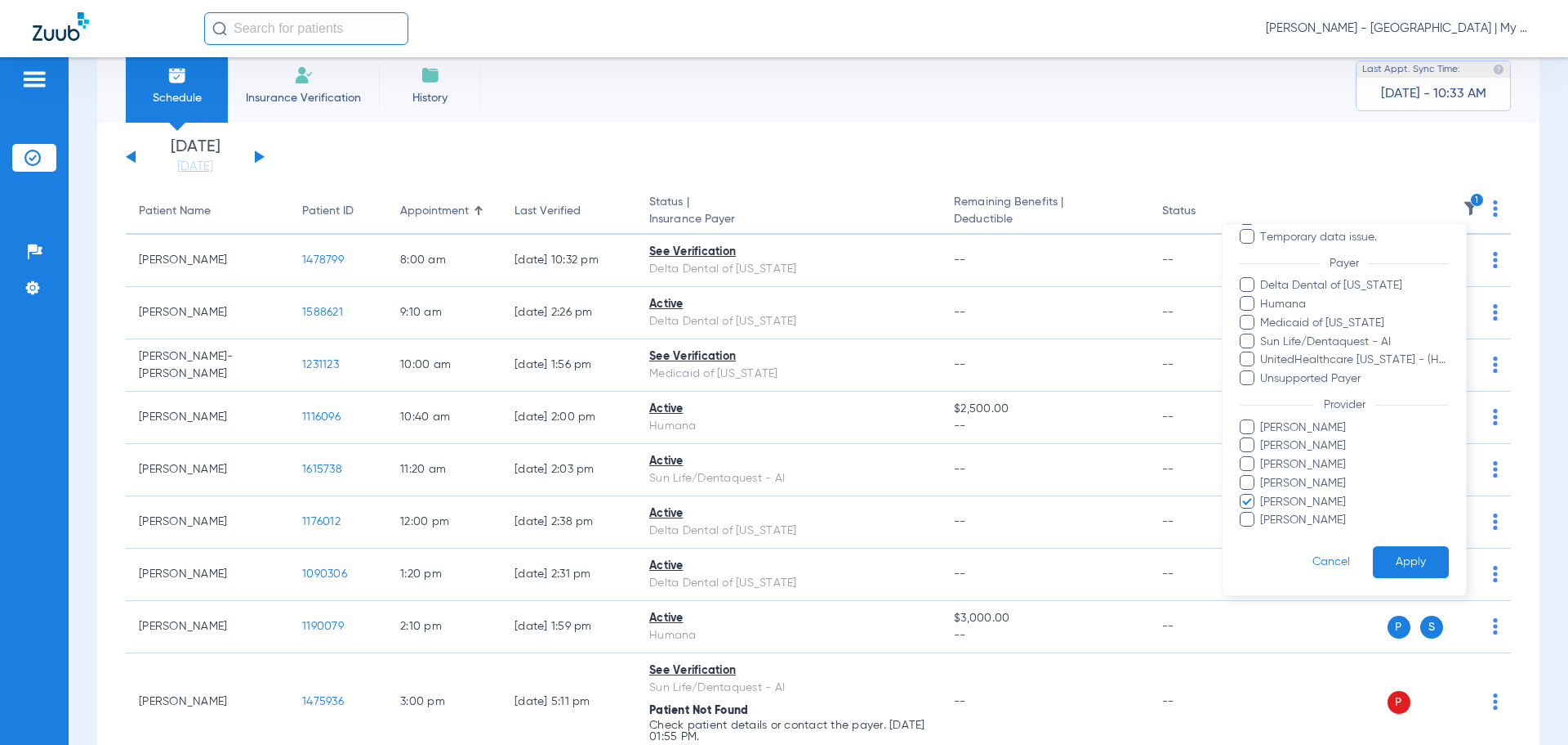
scroll to position [0, 0]
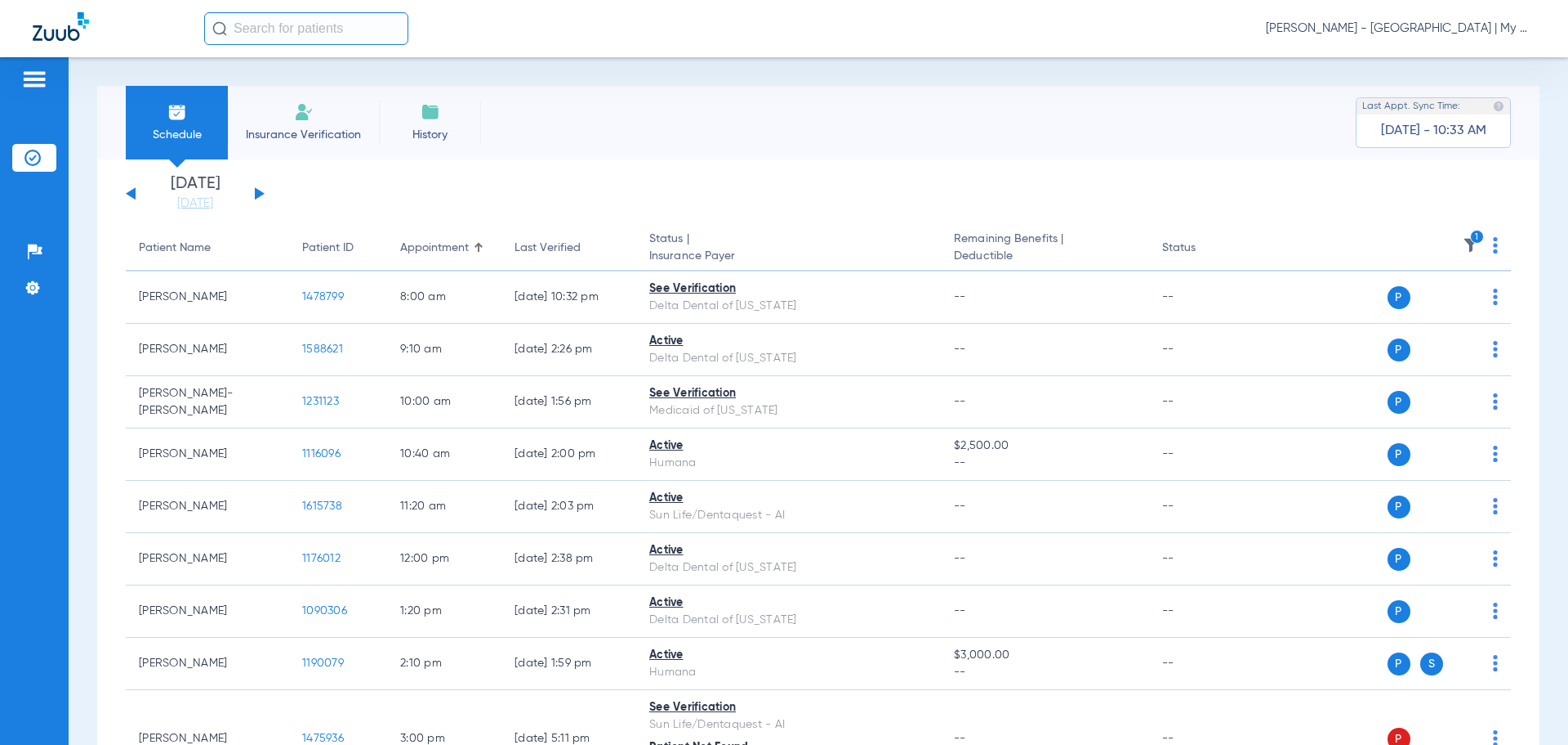
click at [315, 188] on app-single-date-navigator "[DATE] [DATE] [DATE] [DATE] [DATE] [DATE] [DATE] [DATE] [DATE] [DATE] [DATE] [D…" at bounding box center [818, 193] width 1386 height 36
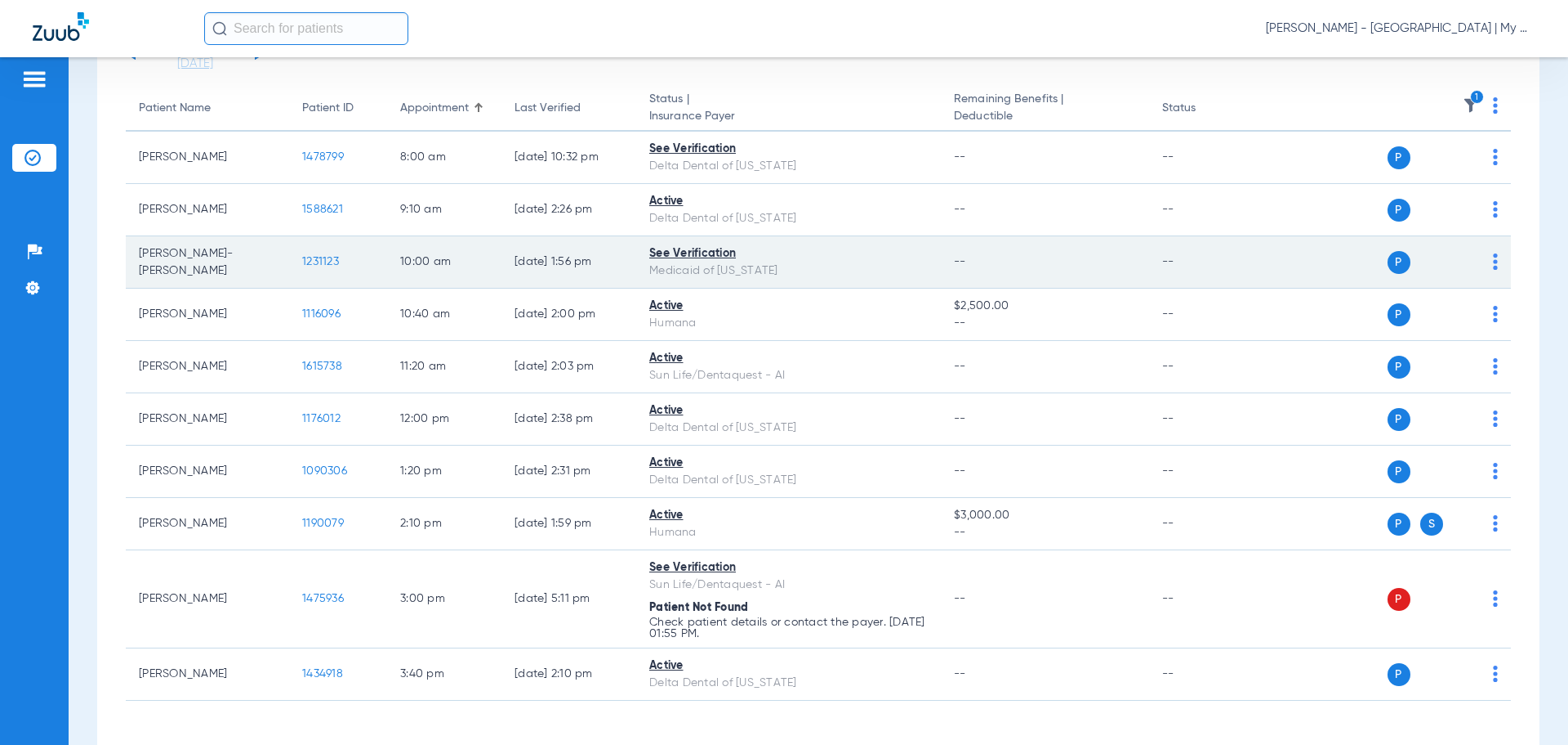
scroll to position [36, 0]
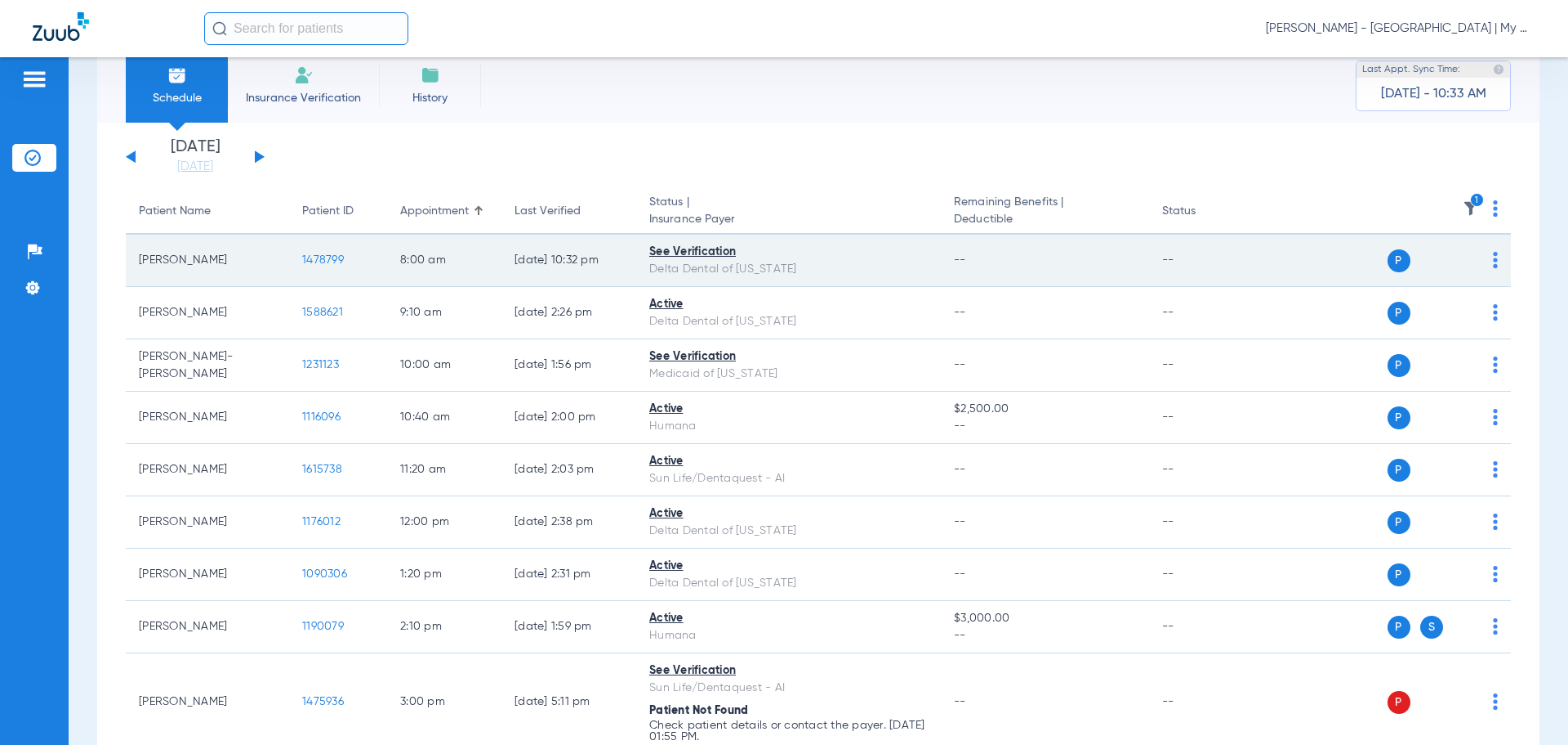
click at [323, 262] on span "1478799" at bounding box center [323, 260] width 42 height 11
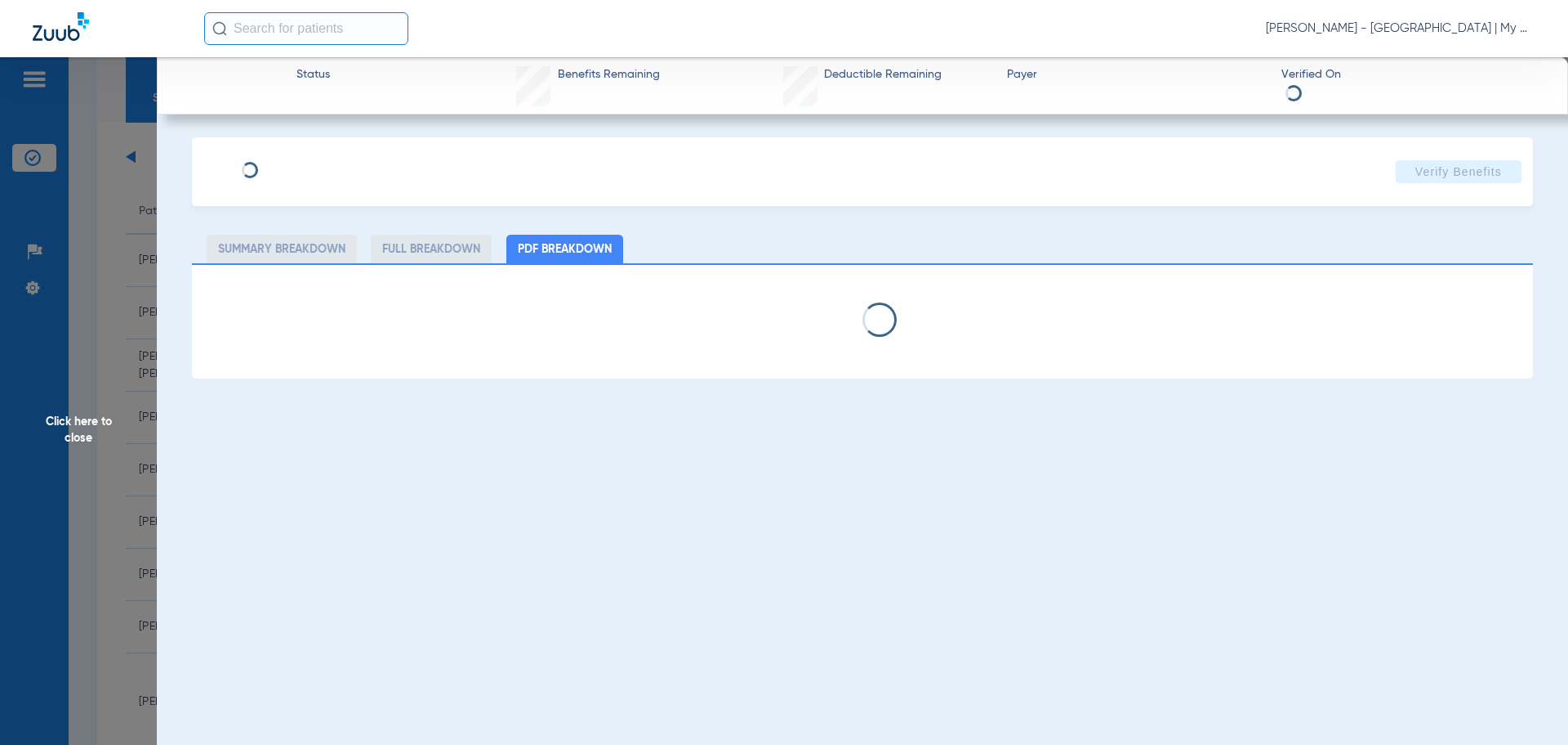
select select "page-width"
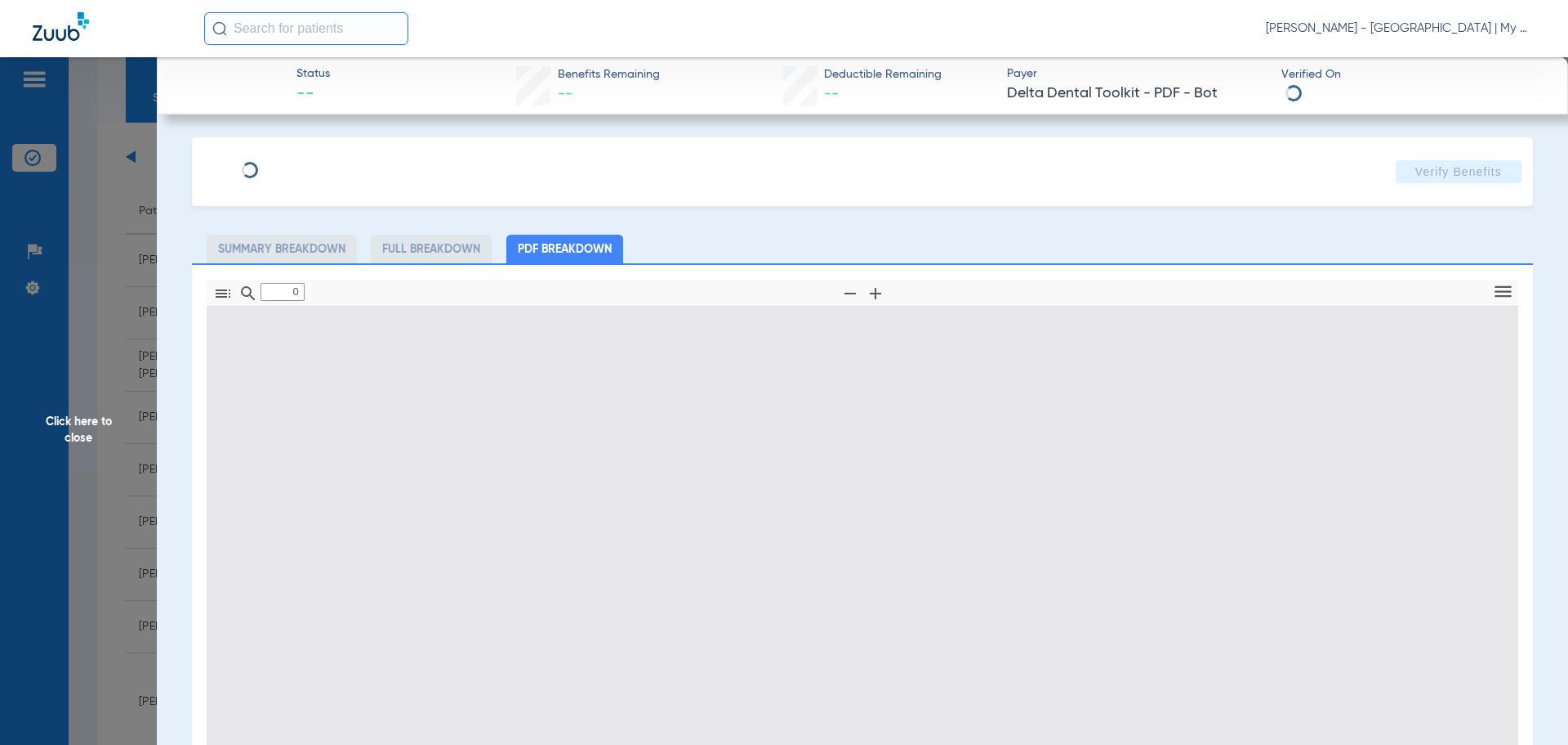
type input "1"
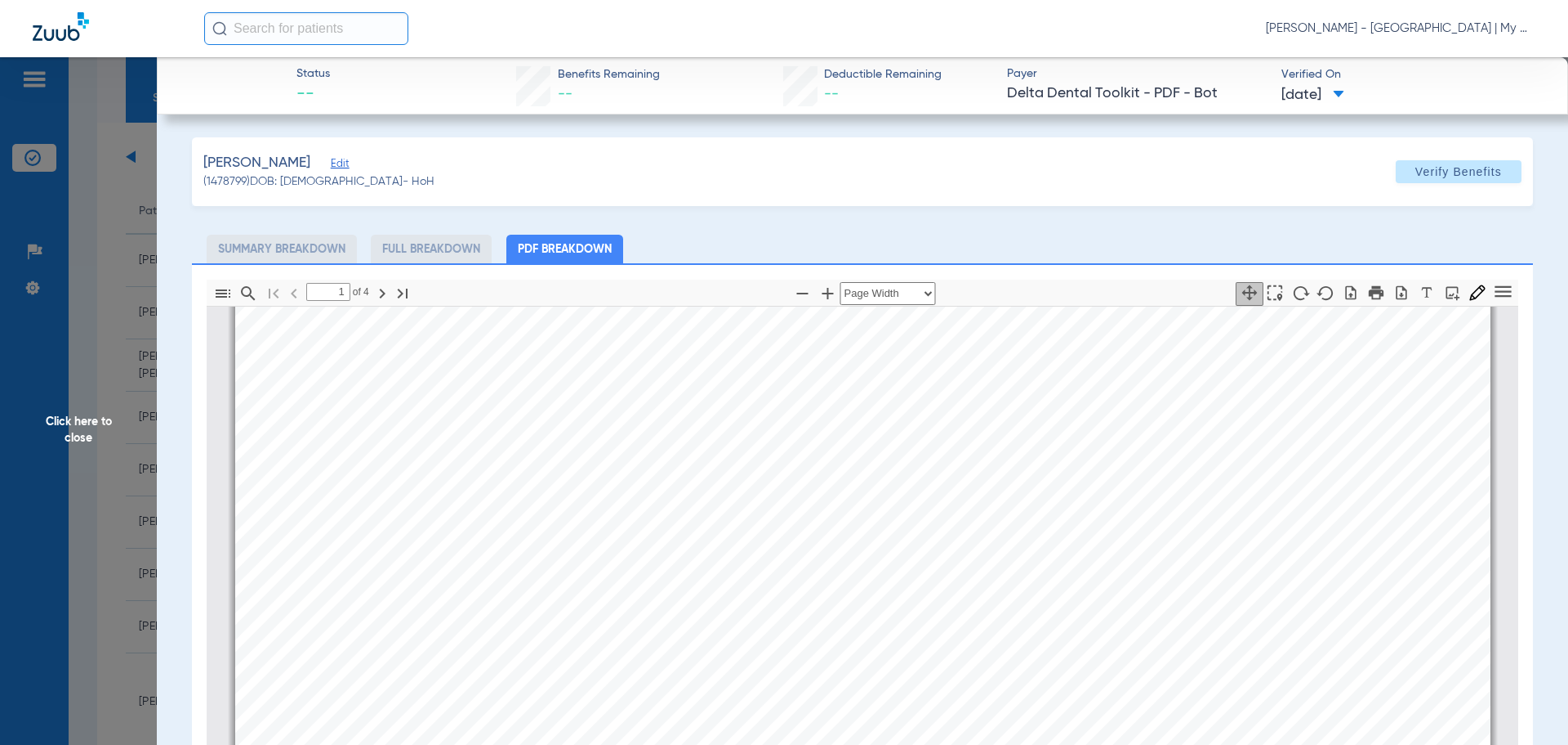
scroll to position [498, 0]
click at [155, 466] on span "Click here to close" at bounding box center [78, 430] width 157 height 745
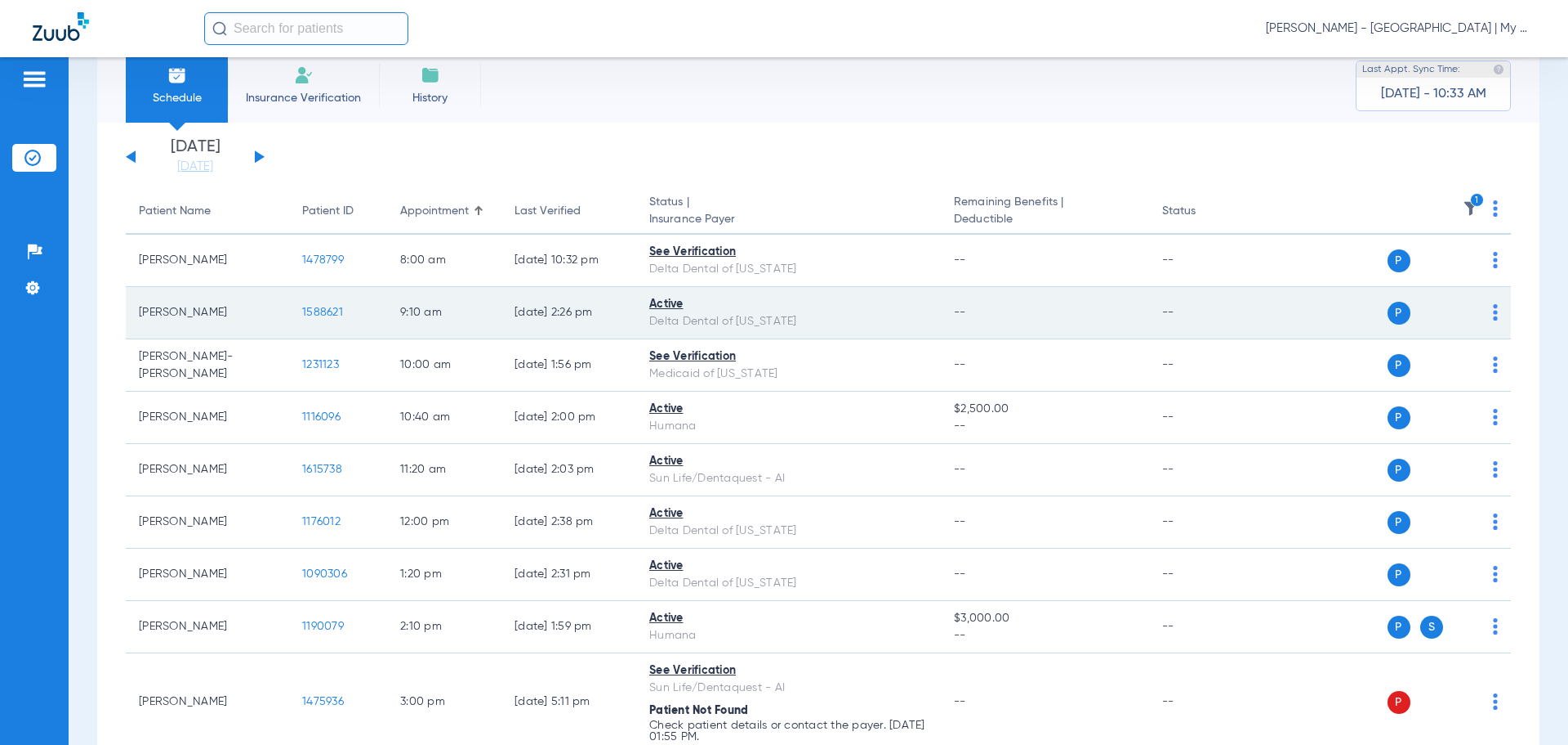
click at [316, 313] on span "1588621" at bounding box center [322, 312] width 41 height 11
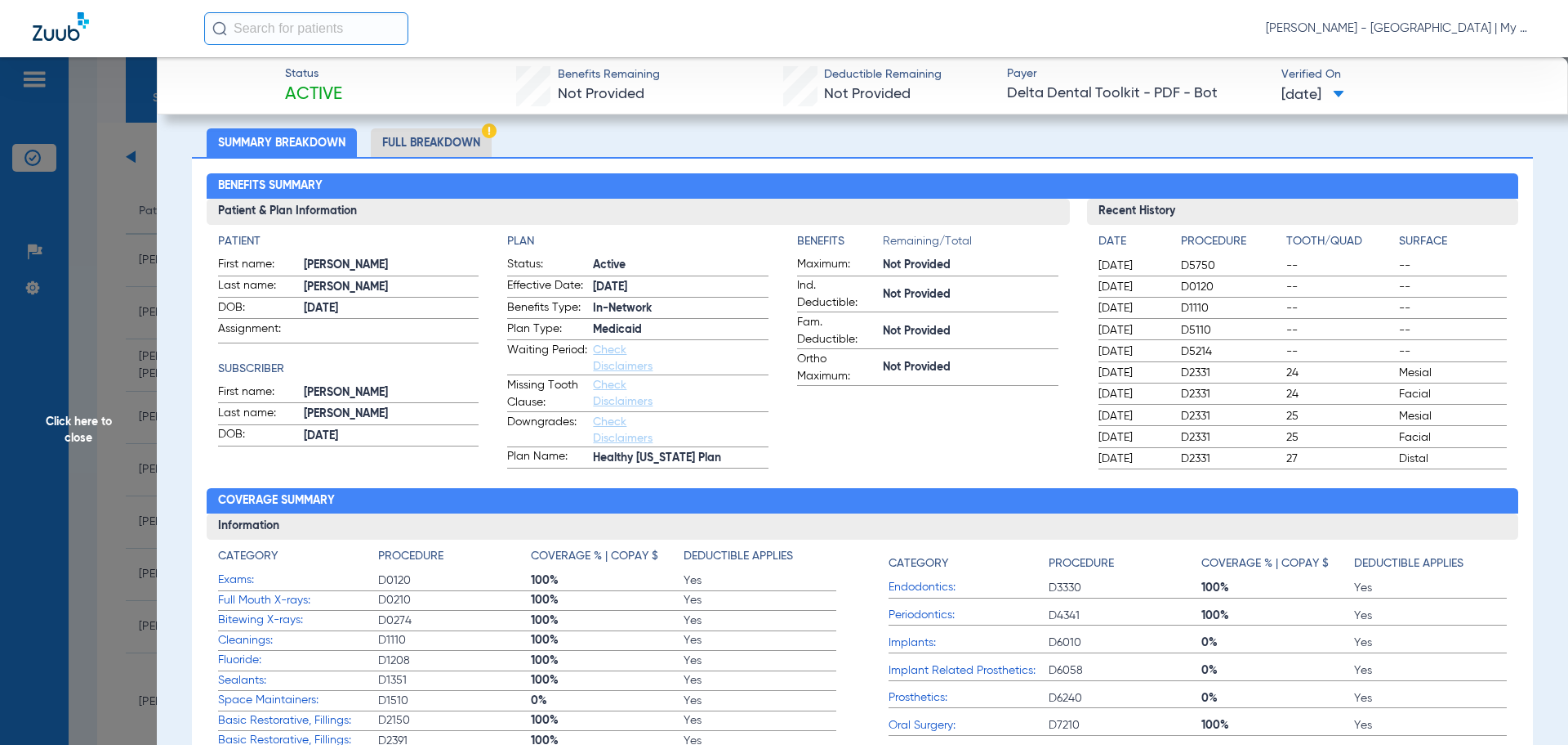
scroll to position [0, 0]
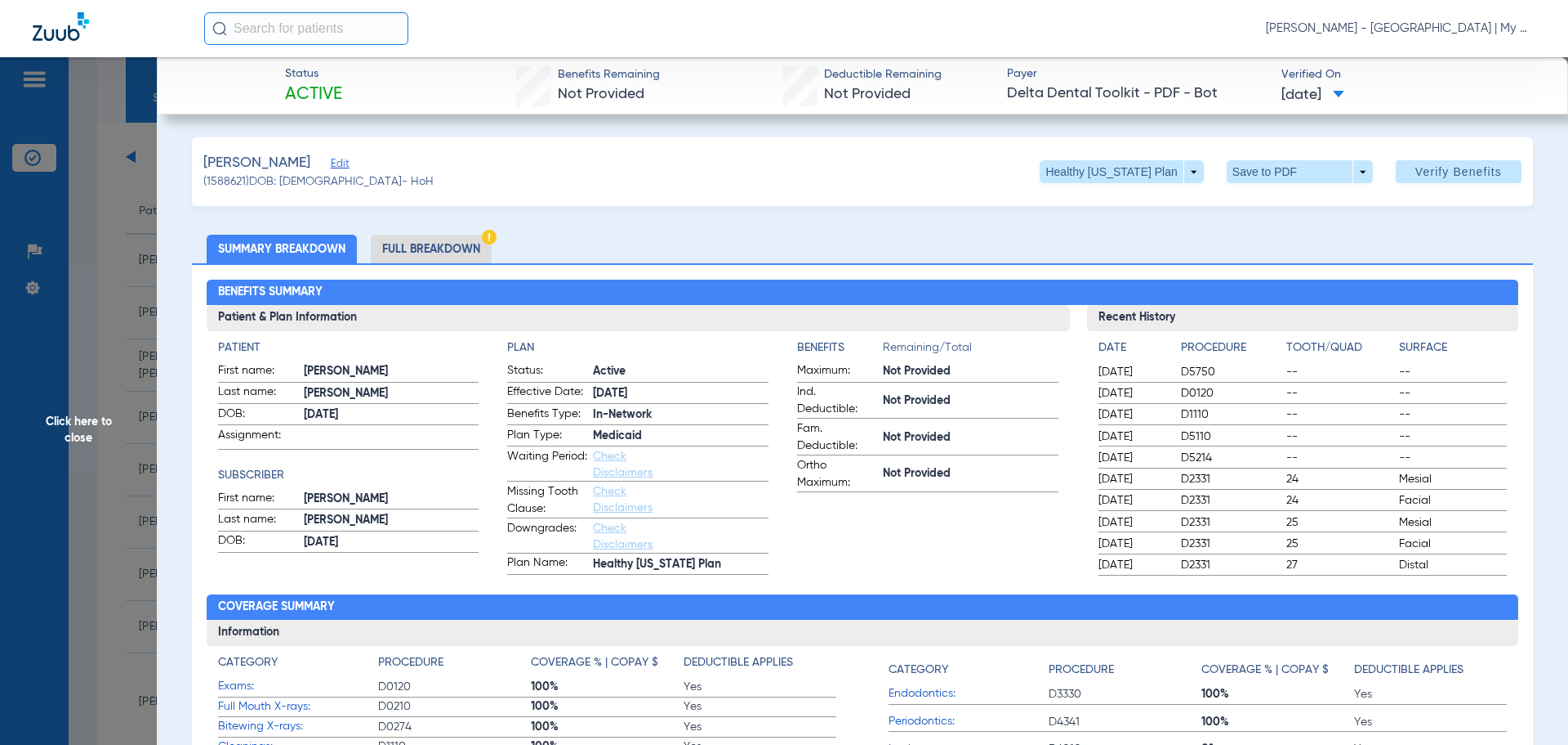
drag, startPoint x: 318, startPoint y: 243, endPoint x: 427, endPoint y: 246, distance: 109.0
click at [427, 246] on ul "Summary Breakdown Full Breakdown" at bounding box center [863, 248] width 1342 height 29
click at [427, 246] on li "Full Breakdown" at bounding box center [430, 248] width 121 height 29
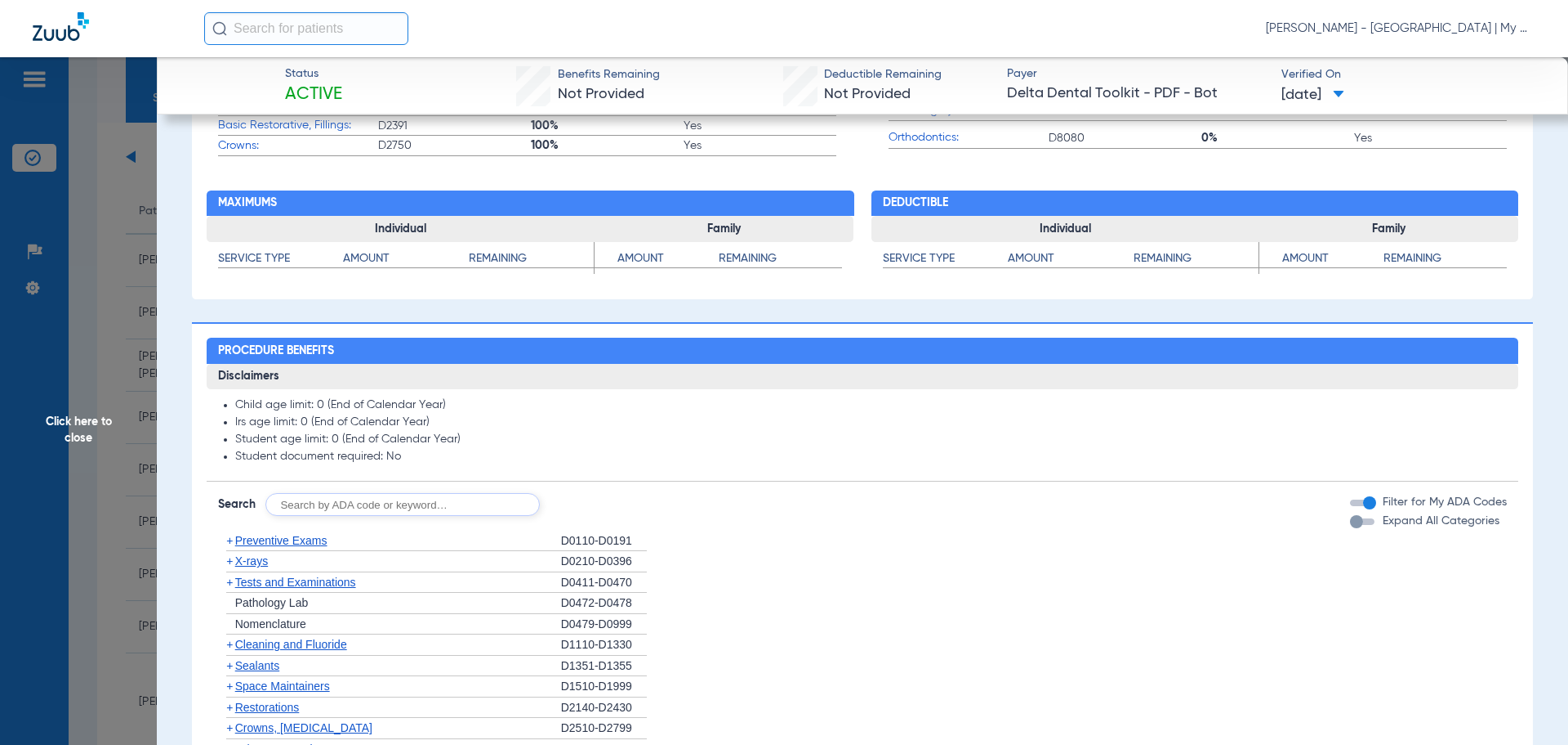
scroll to position [1034, 0]
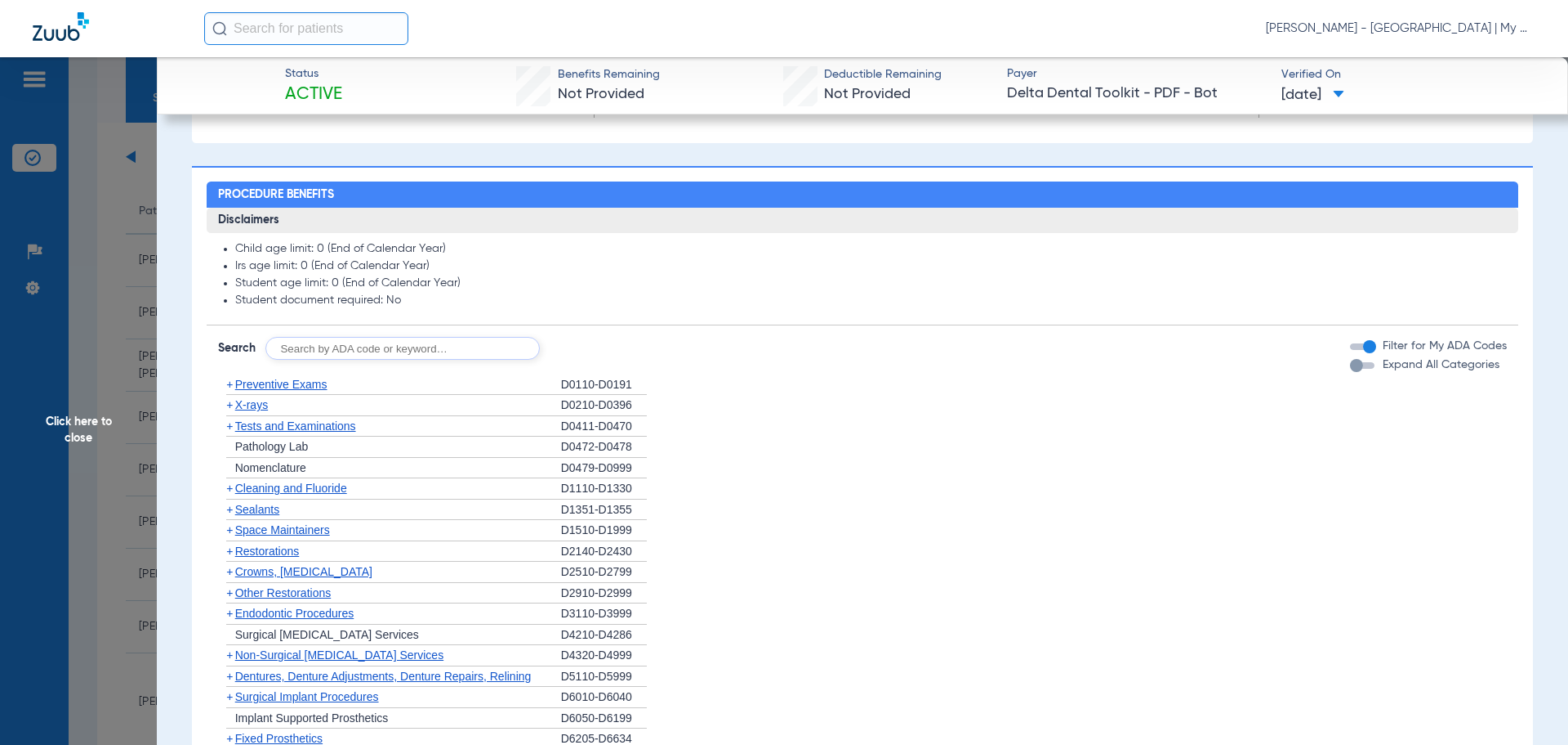
click at [860, 586] on li "+ Other Restorations D2910-D2999" at bounding box center [863, 593] width 1289 height 21
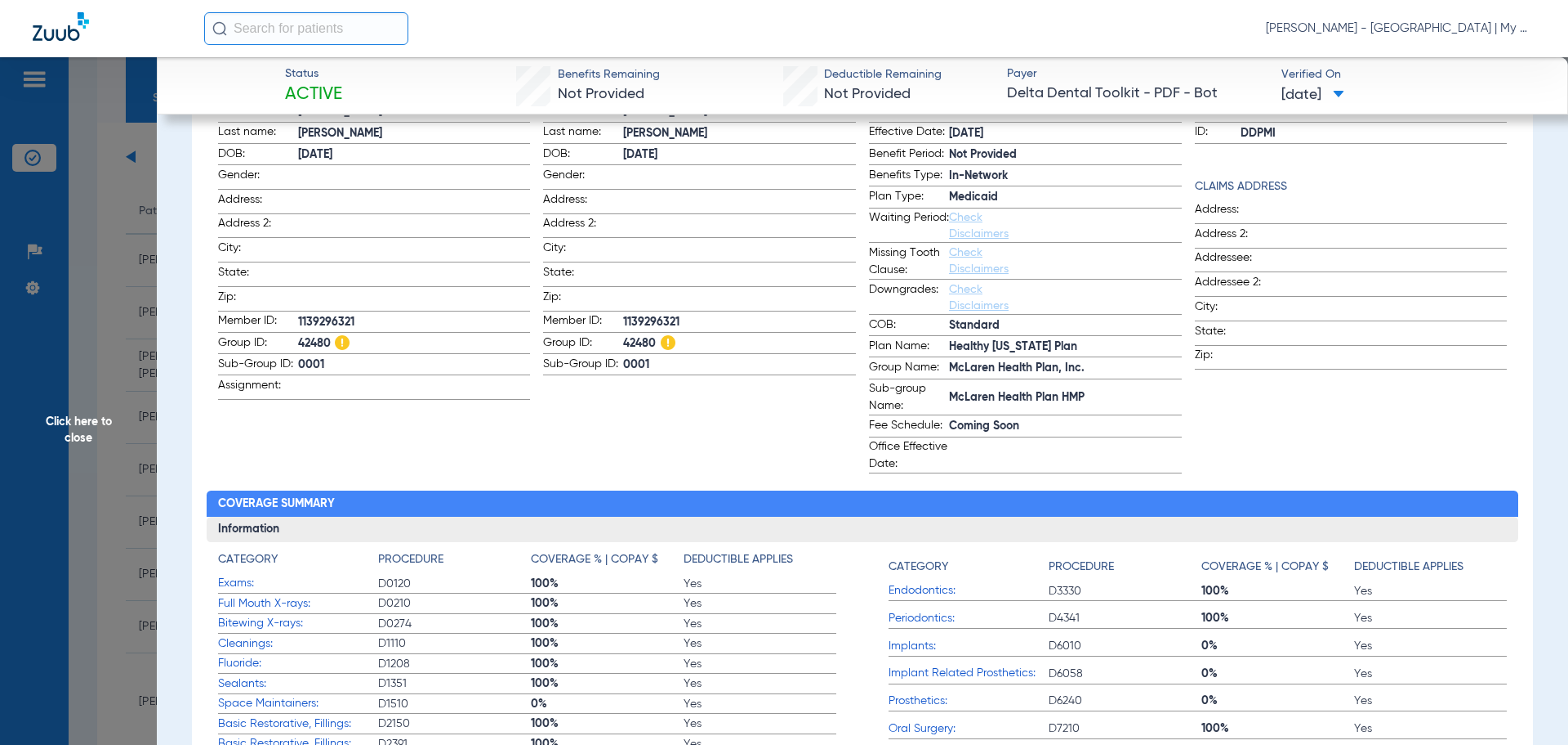
scroll to position [36, 0]
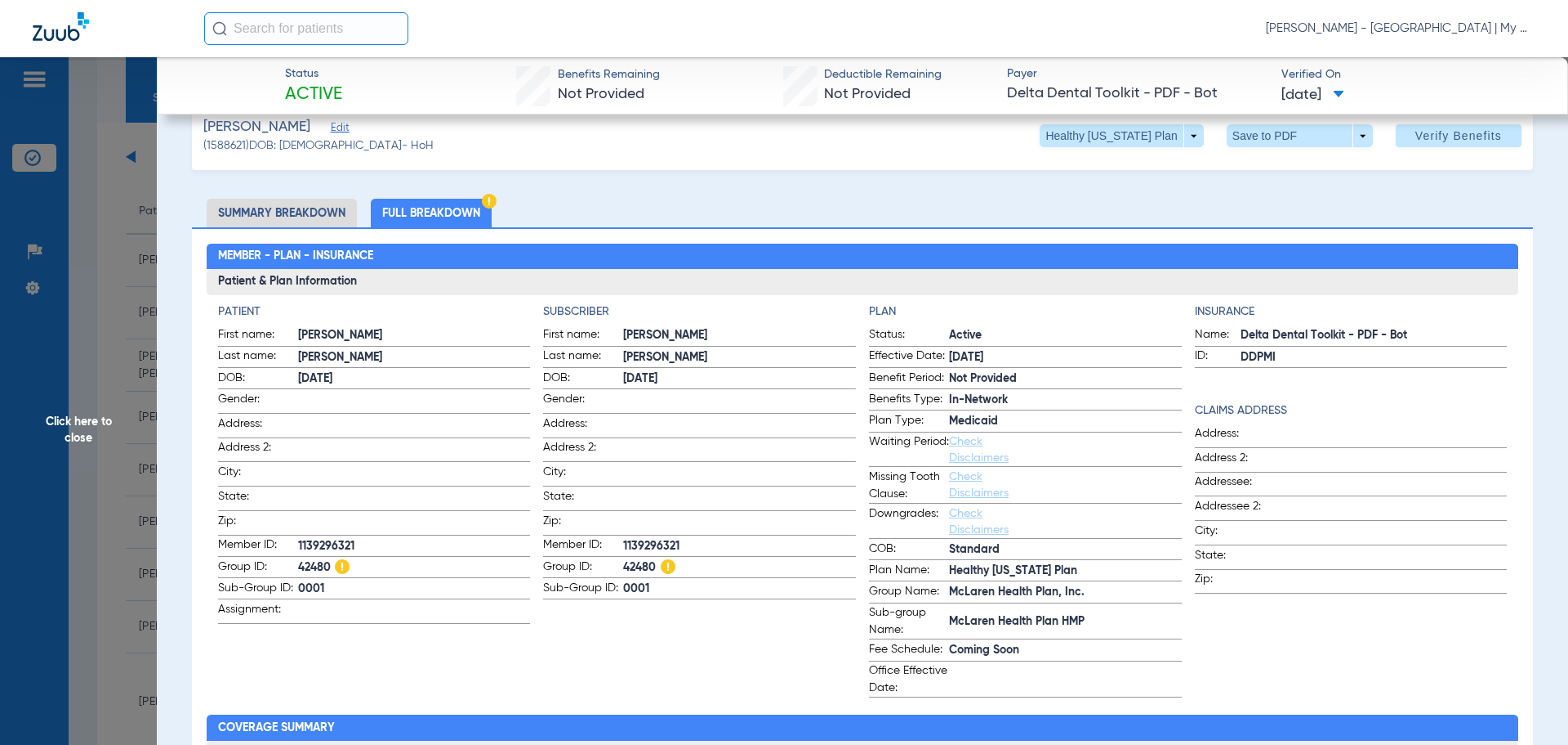
click at [147, 353] on span "Click here to close" at bounding box center [78, 430] width 157 height 745
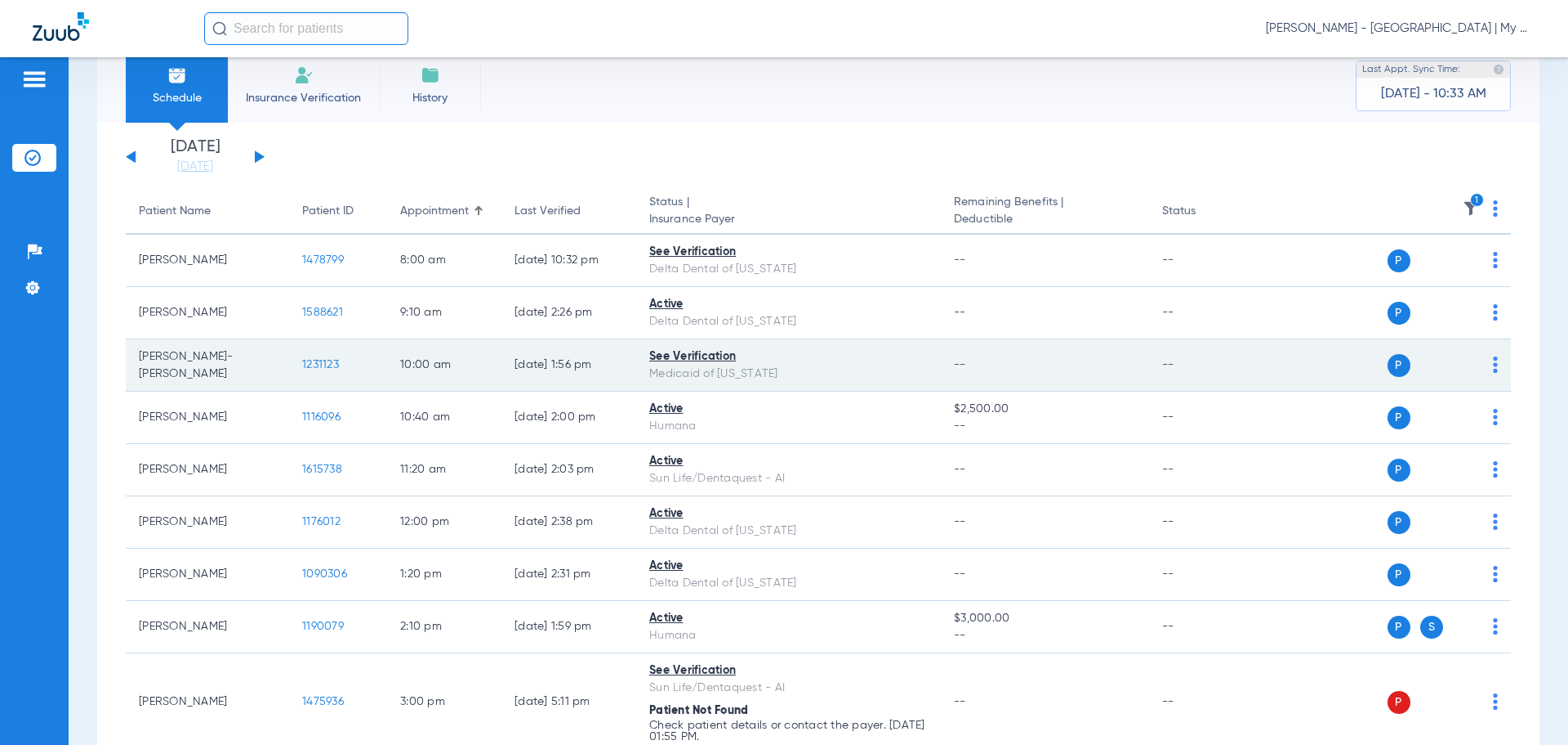
click at [323, 361] on span "1231123" at bounding box center [320, 364] width 36 height 11
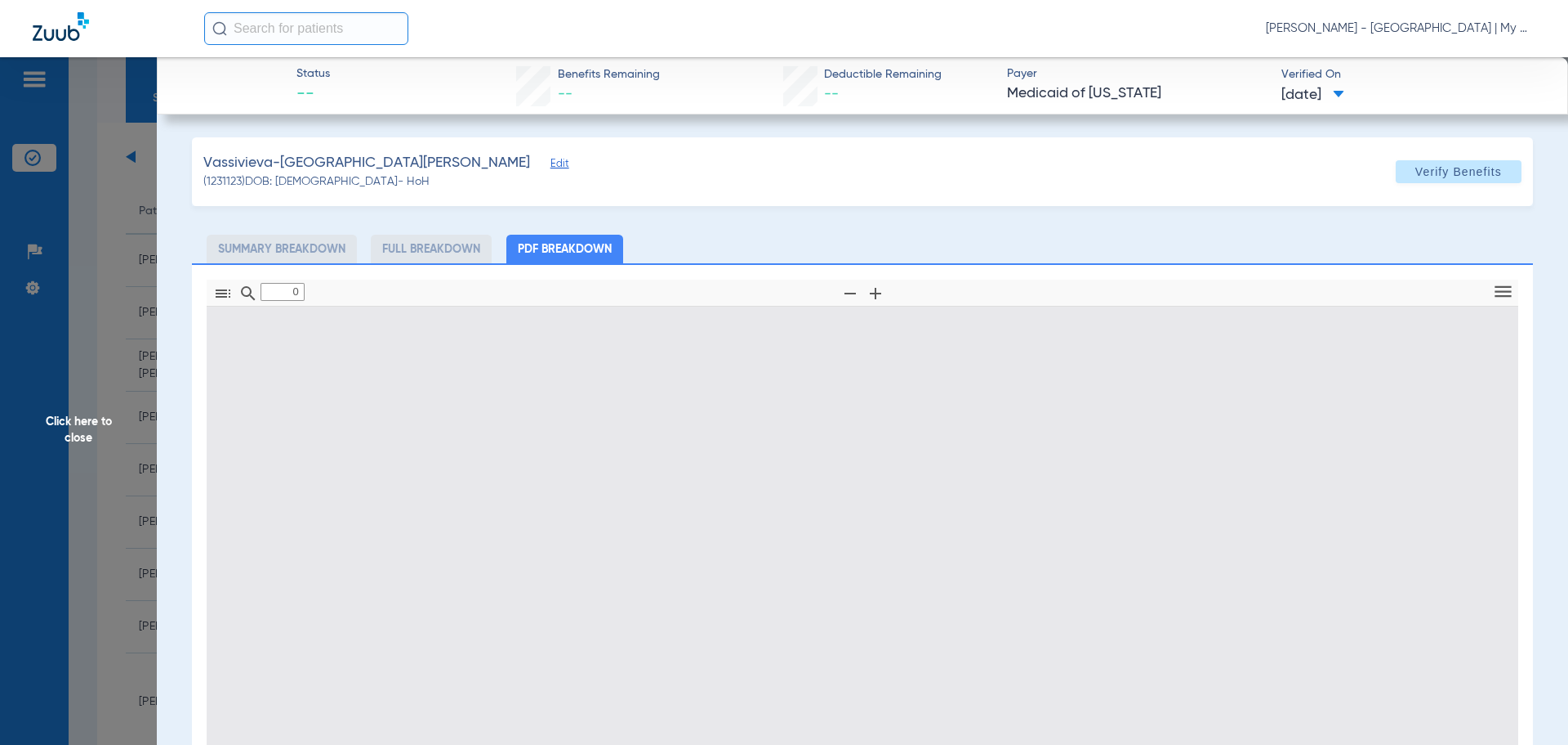
scroll to position [236, 0]
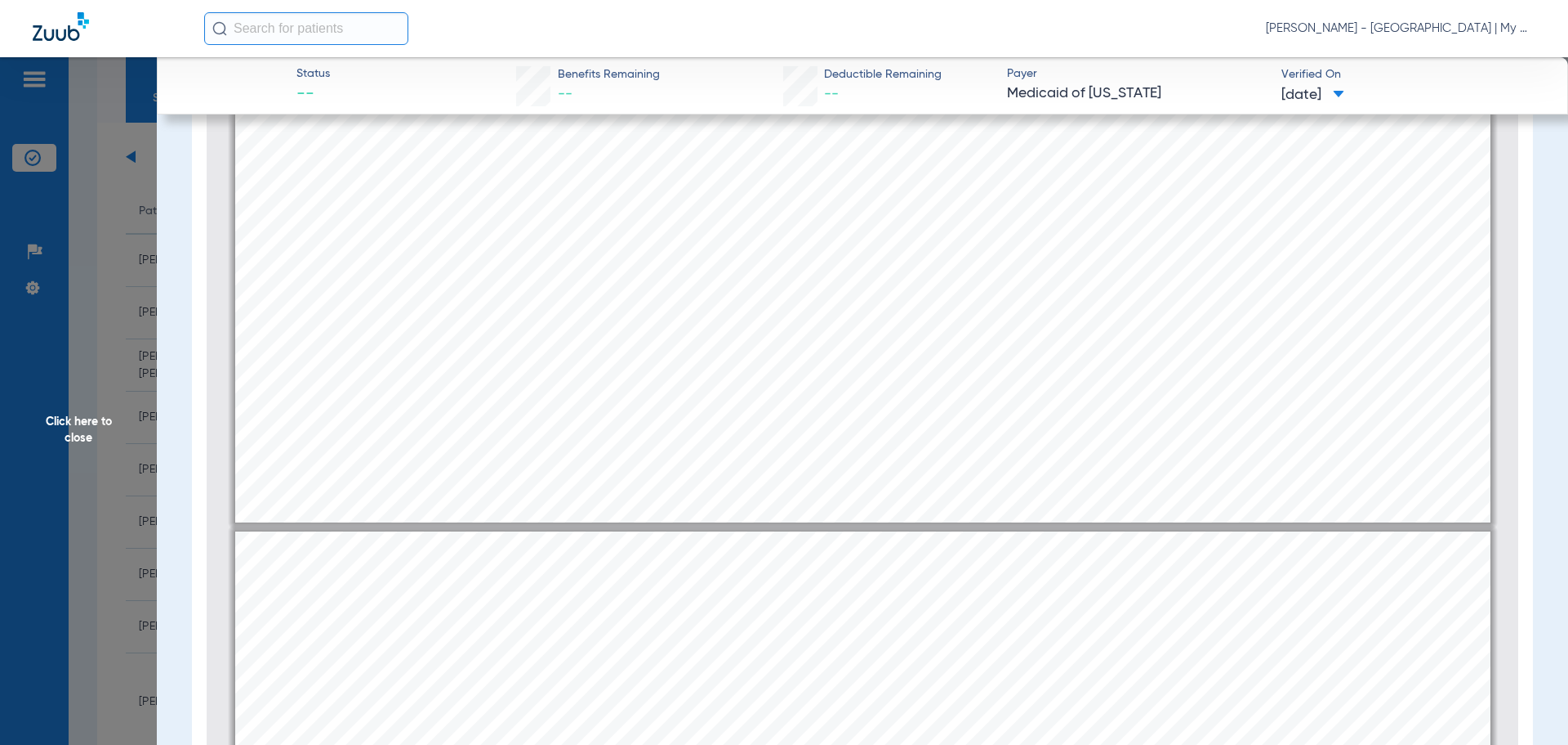
type input "2"
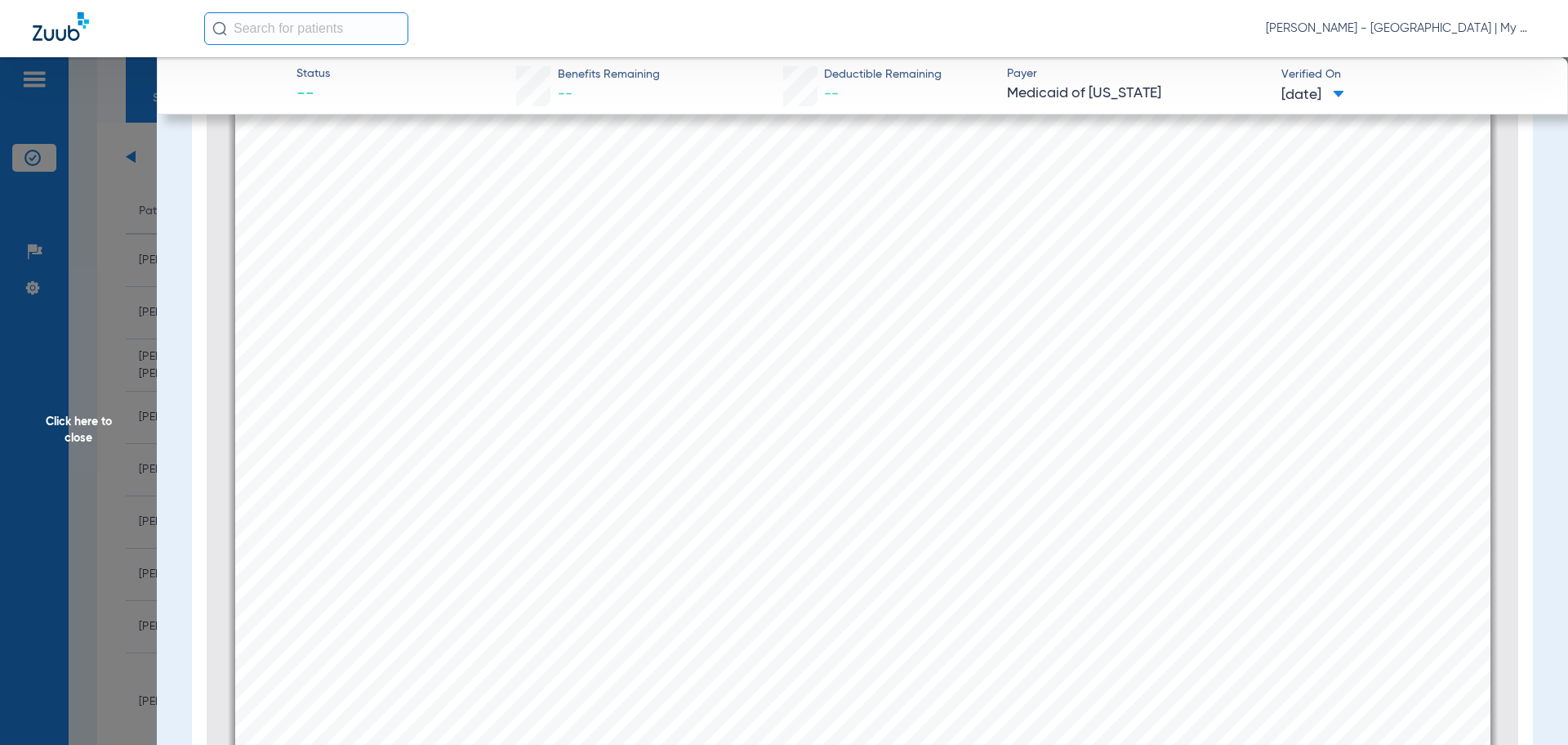
scroll to position [2132, 0]
drag, startPoint x: 116, startPoint y: 453, endPoint x: 123, endPoint y: 461, distance: 10.6
click at [118, 453] on span "Click here to close" at bounding box center [78, 430] width 157 height 745
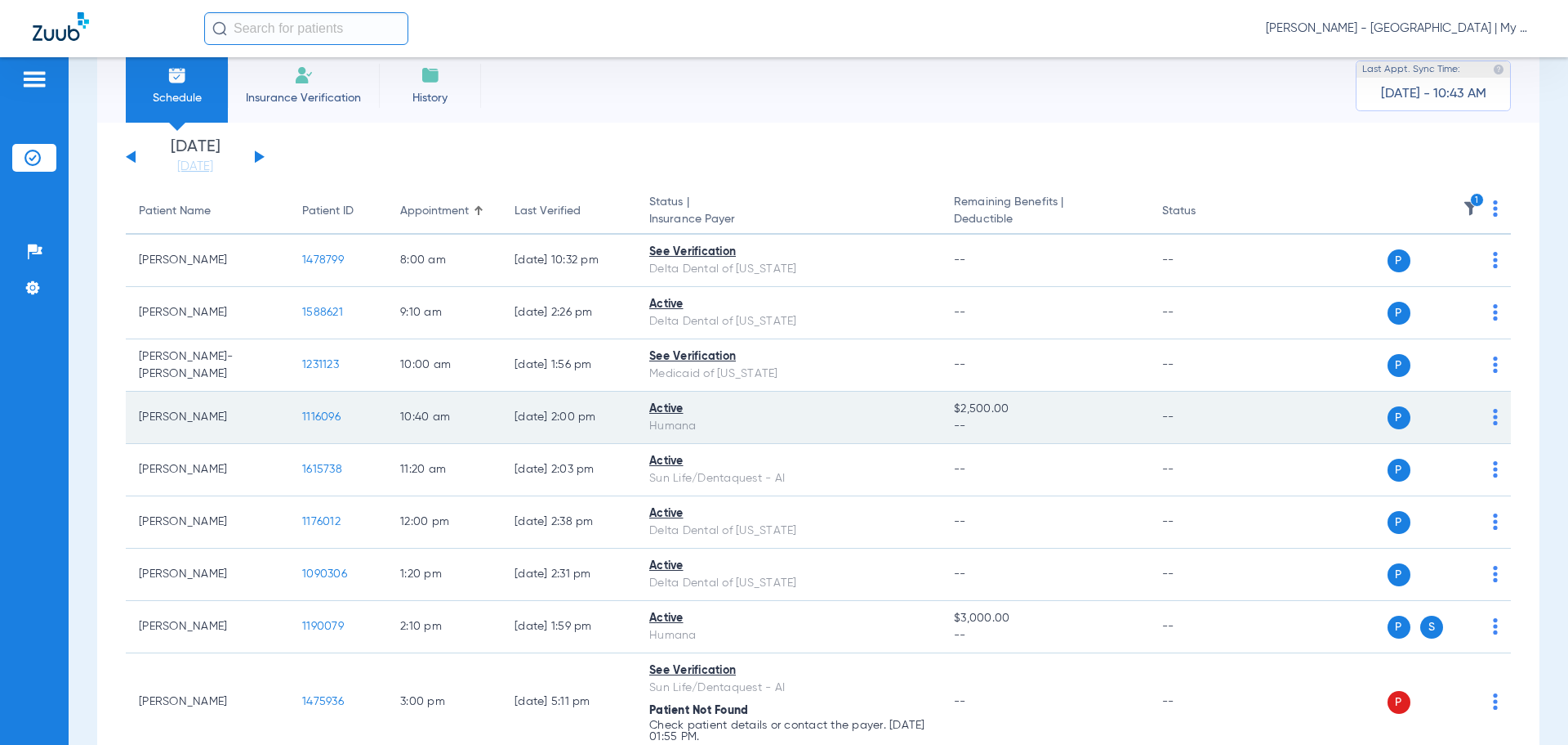
click at [328, 416] on span "1116096" at bounding box center [321, 416] width 38 height 11
drag, startPoint x: 283, startPoint y: 399, endPoint x: 301, endPoint y: 416, distance: 24.8
click at [284, 399] on td "Rodney Smith" at bounding box center [207, 418] width 163 height 52
click at [312, 413] on span "1116096" at bounding box center [321, 416] width 38 height 11
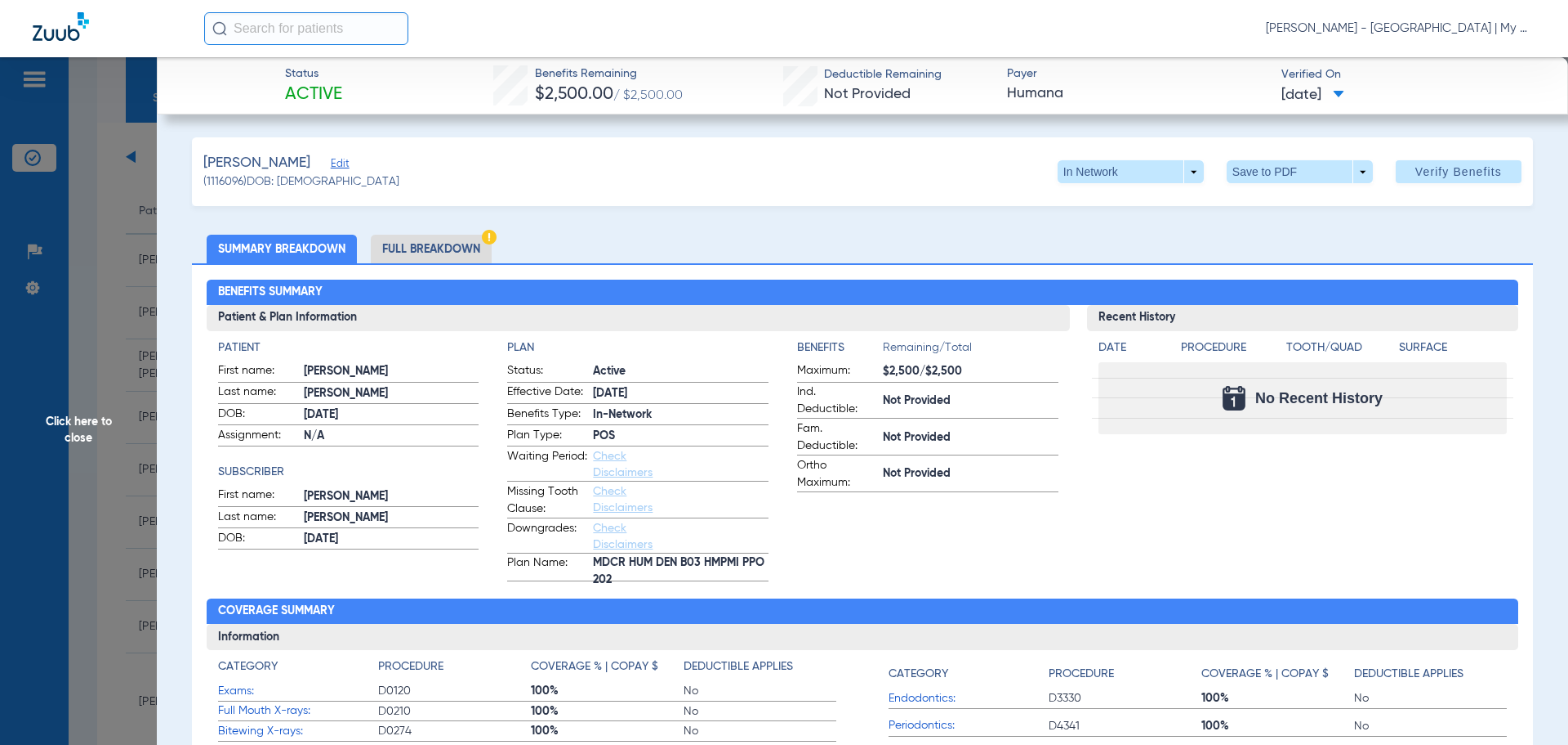
click at [477, 244] on li "Full Breakdown" at bounding box center [430, 248] width 121 height 29
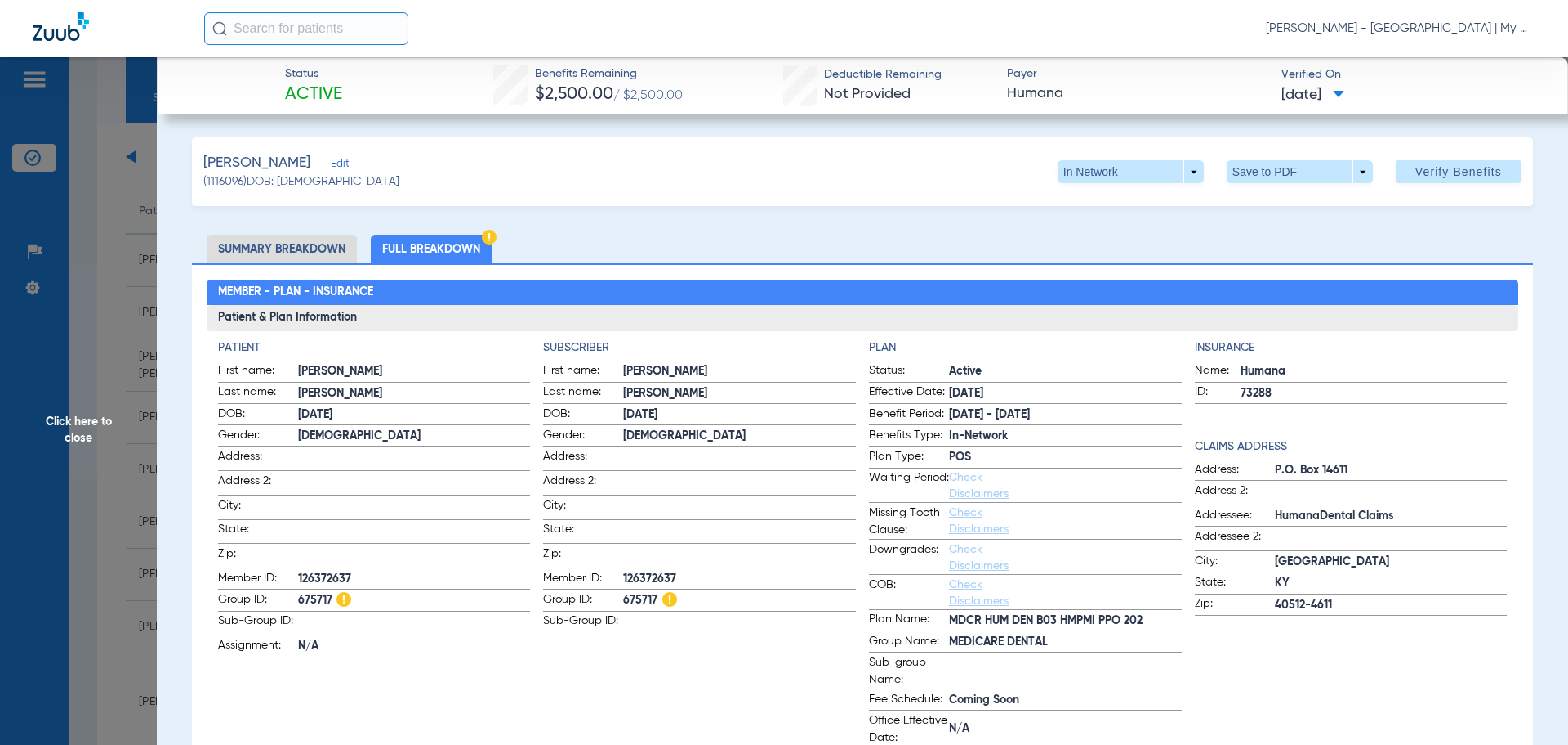
click at [597, 654] on app-subscriber-information "Subscriber First name: RODNEY Last name: SMITH DOB: 10/30/1958 Gender: Male Add…" at bounding box center [699, 544] width 313 height 408
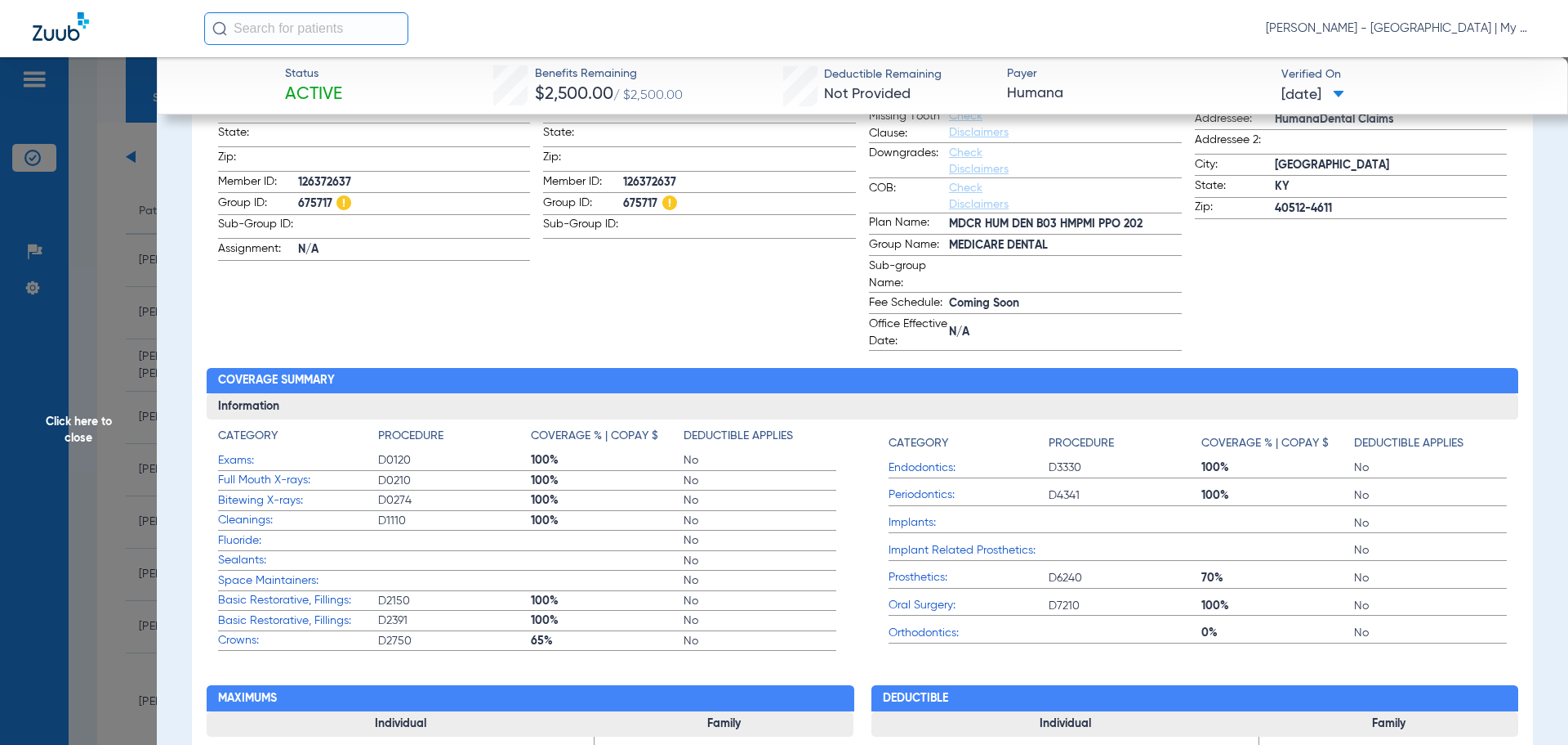
scroll to position [409, 0]
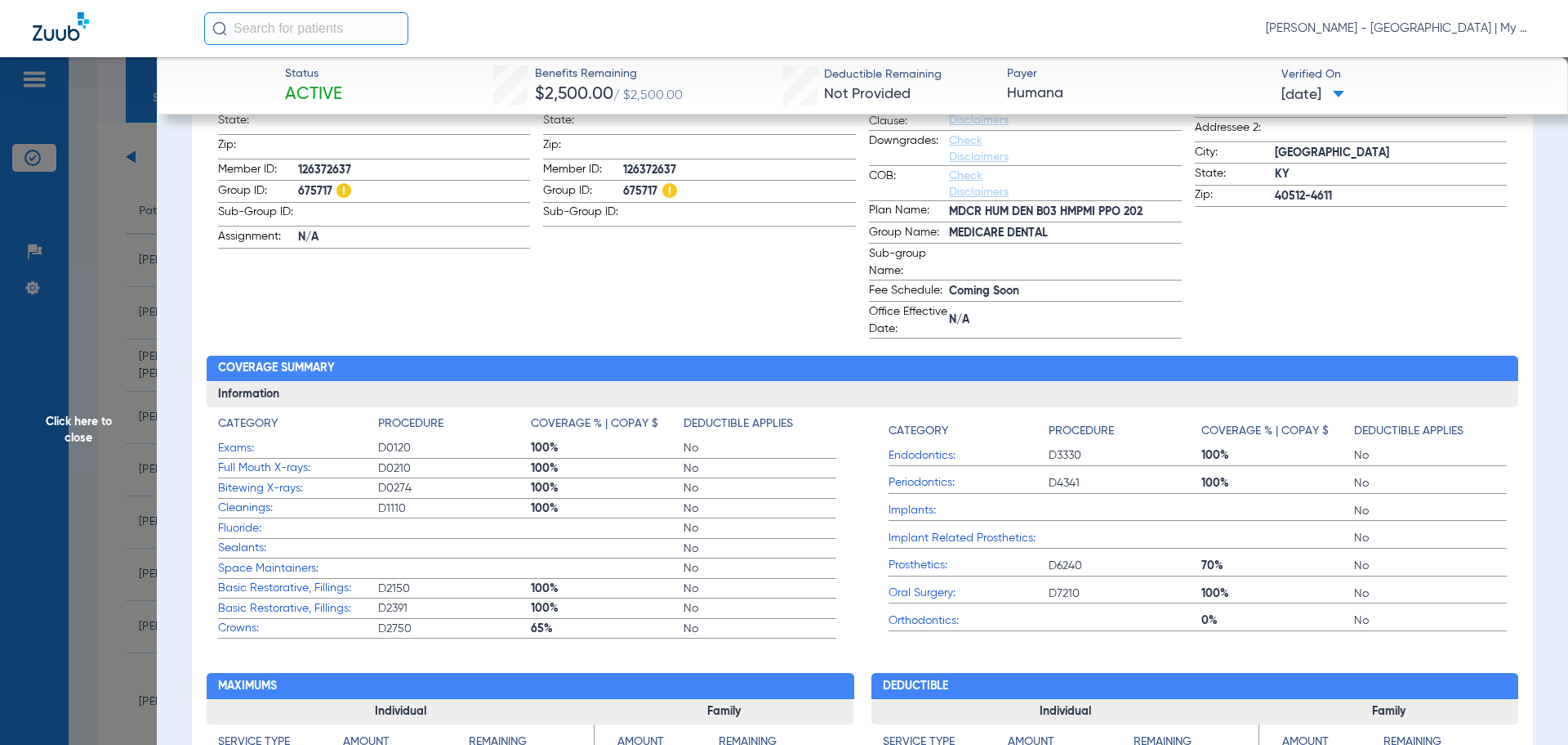
click at [120, 399] on span "Click here to close" at bounding box center [78, 430] width 157 height 745
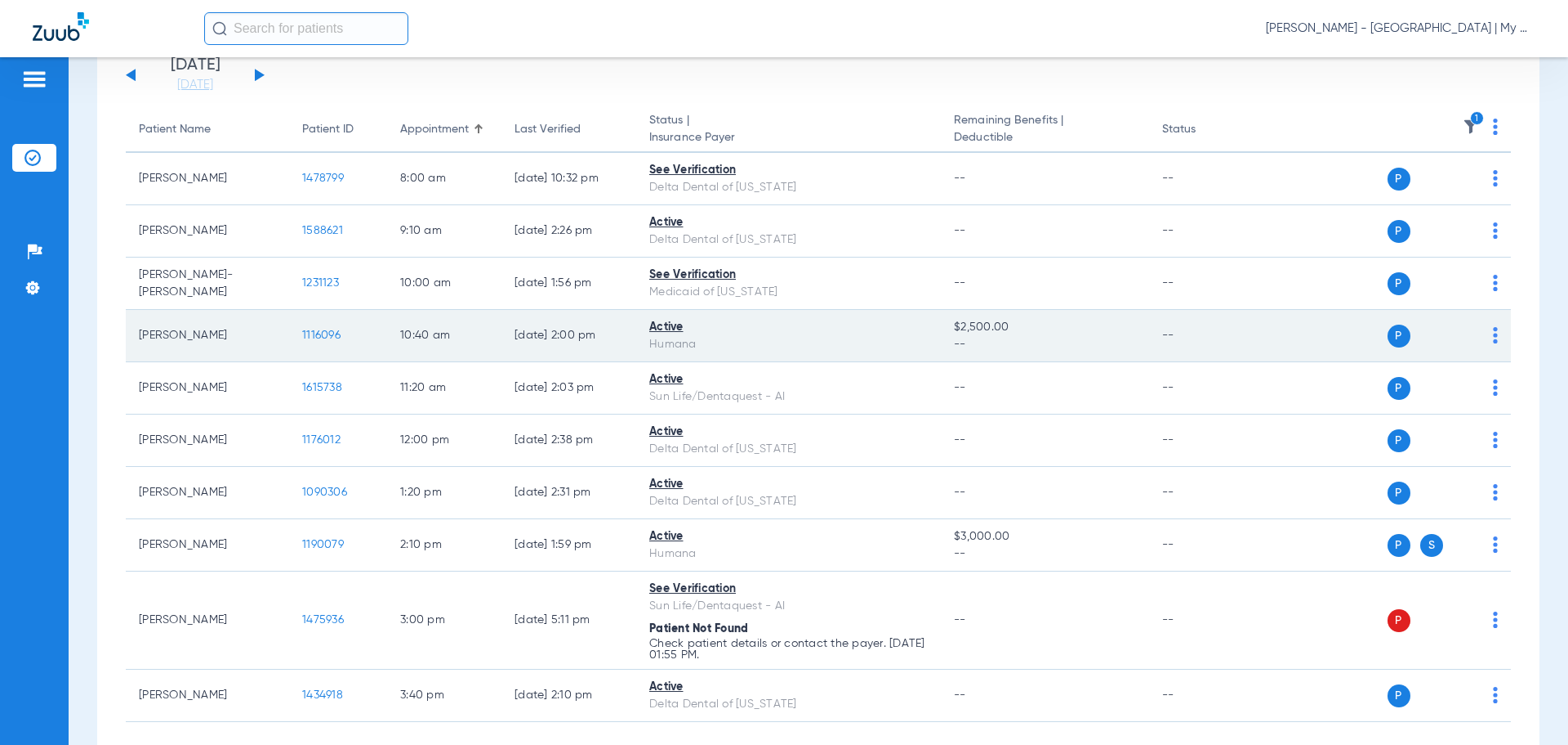
scroll to position [201, 0]
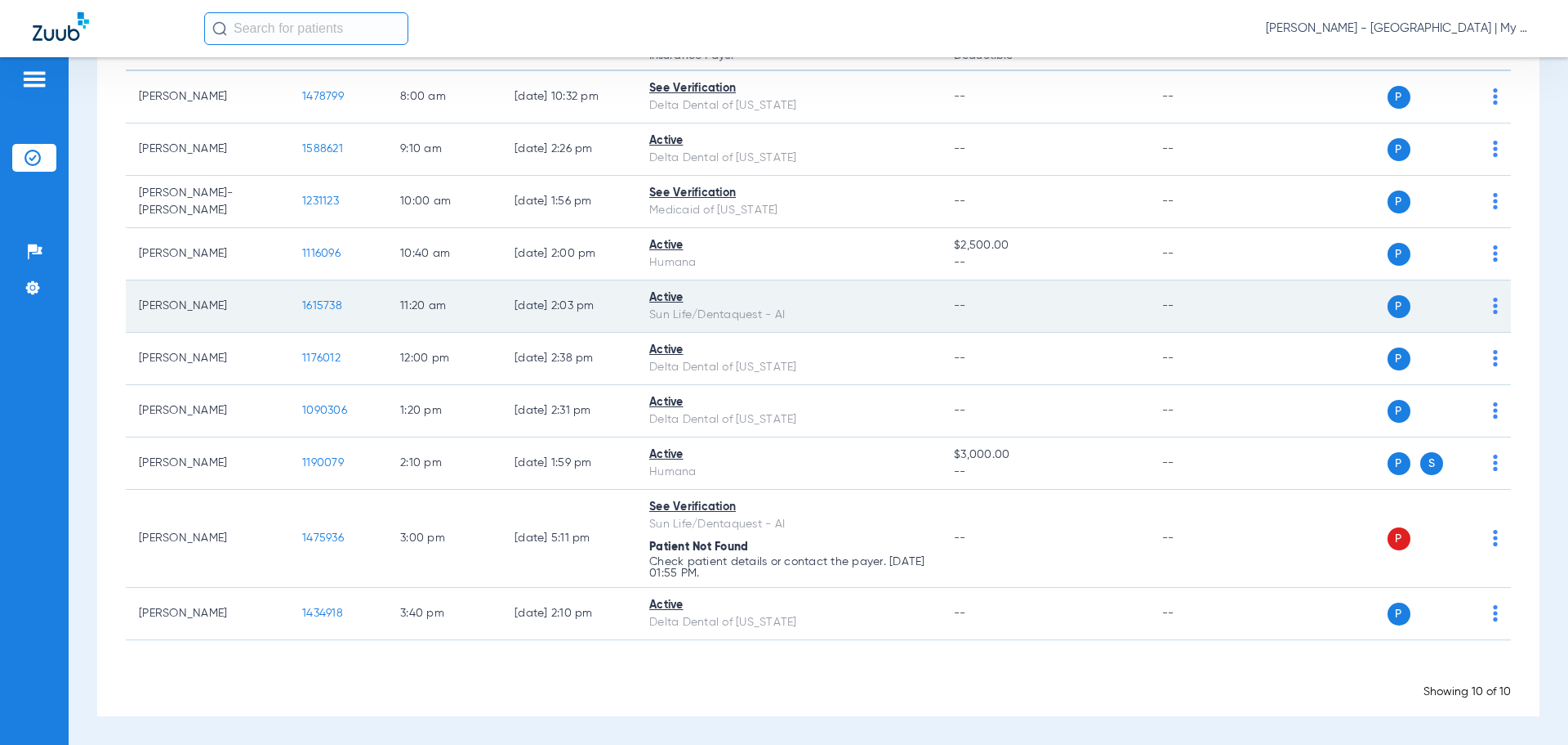
drag, startPoint x: 288, startPoint y: 316, endPoint x: 307, endPoint y: 305, distance: 22.0
click at [289, 315] on tr "Jeffrey Pandolfe 1615738 11:20 AM 08/12/25 2:03 PM Active Sun Life/Dentaquest -…" at bounding box center [818, 307] width 1386 height 52
click at [310, 303] on span "1615738" at bounding box center [322, 305] width 40 height 11
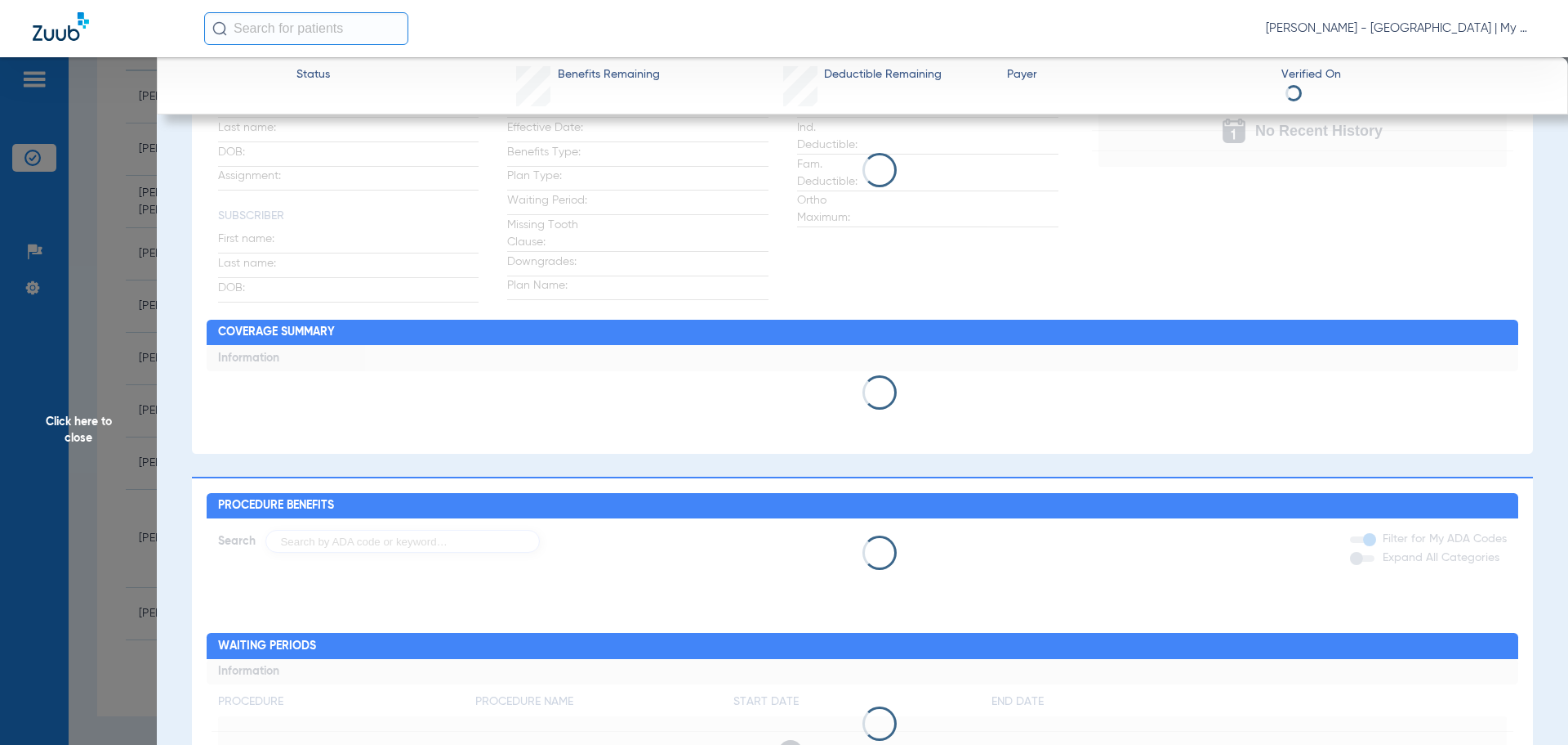
scroll to position [0, 0]
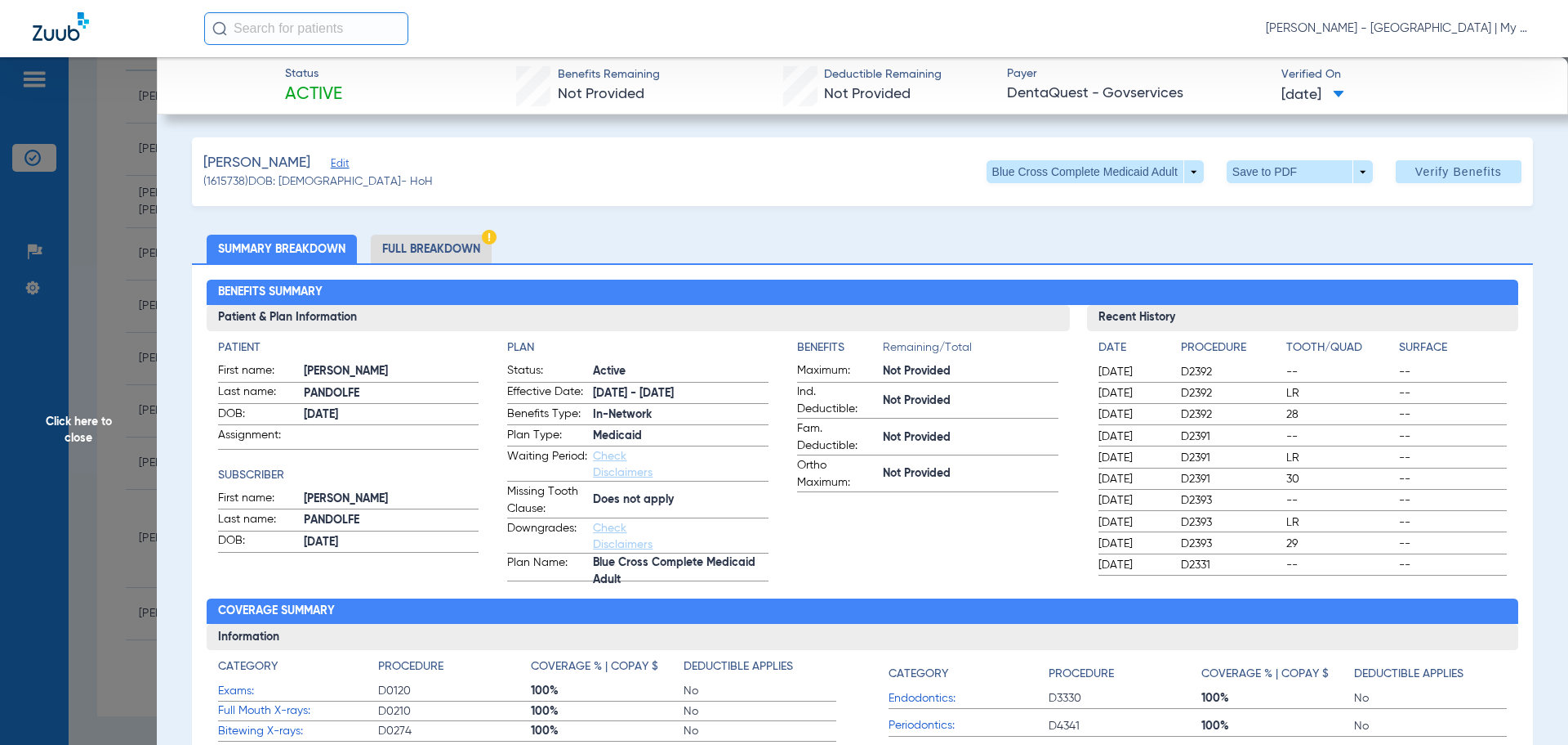
click at [851, 564] on app-benefits-information "Benefits Remaining/Total Maximum: Not Provided Ind. Deductible: Not Provided Fa…" at bounding box center [928, 460] width 261 height 242
click at [410, 262] on li "Full Breakdown" at bounding box center [430, 248] width 121 height 29
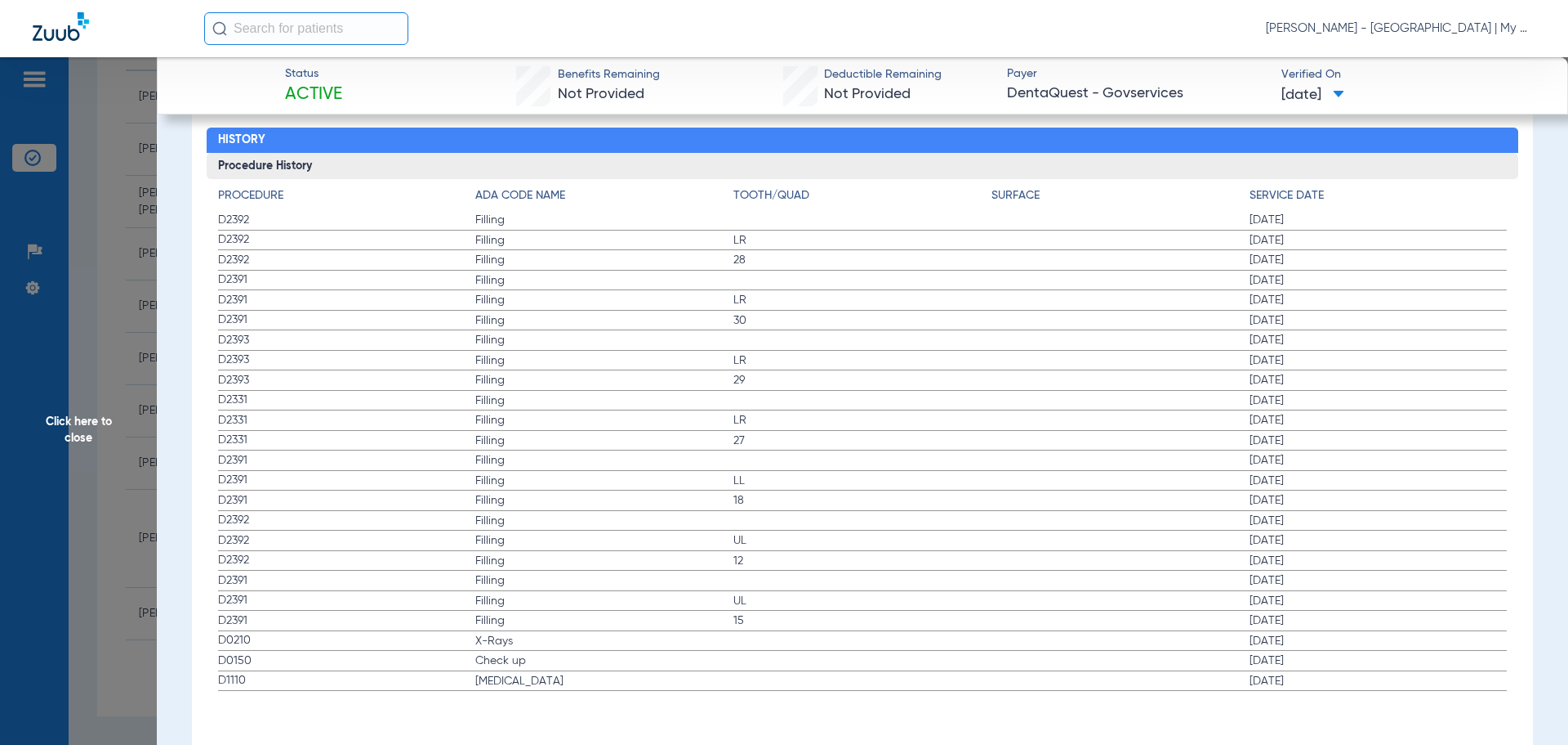
scroll to position [2102, 0]
drag, startPoint x: 294, startPoint y: 633, endPoint x: 754, endPoint y: 677, distance: 462.1
click at [754, 677] on app-history-list "Procedure ADA Code Name Tooth/Quad Surface Service Date D2392 Filling 04/14/202…" at bounding box center [863, 438] width 1289 height 504
drag, startPoint x: 456, startPoint y: 723, endPoint x: 423, endPoint y: 703, distance: 38.6
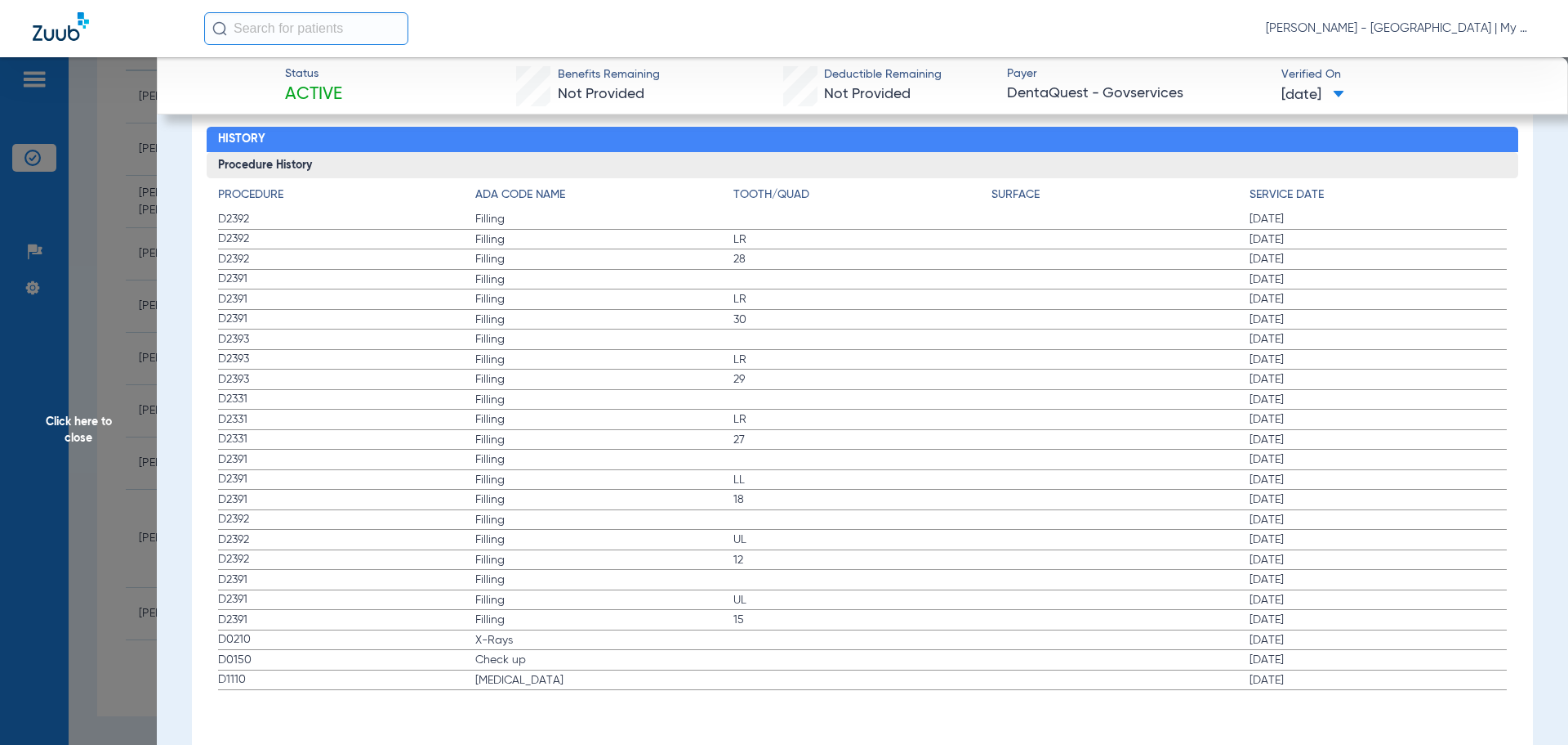
drag, startPoint x: 423, startPoint y: 703, endPoint x: 132, endPoint y: 411, distance: 412.2
click at [132, 411] on span "Click here to close" at bounding box center [78, 430] width 157 height 745
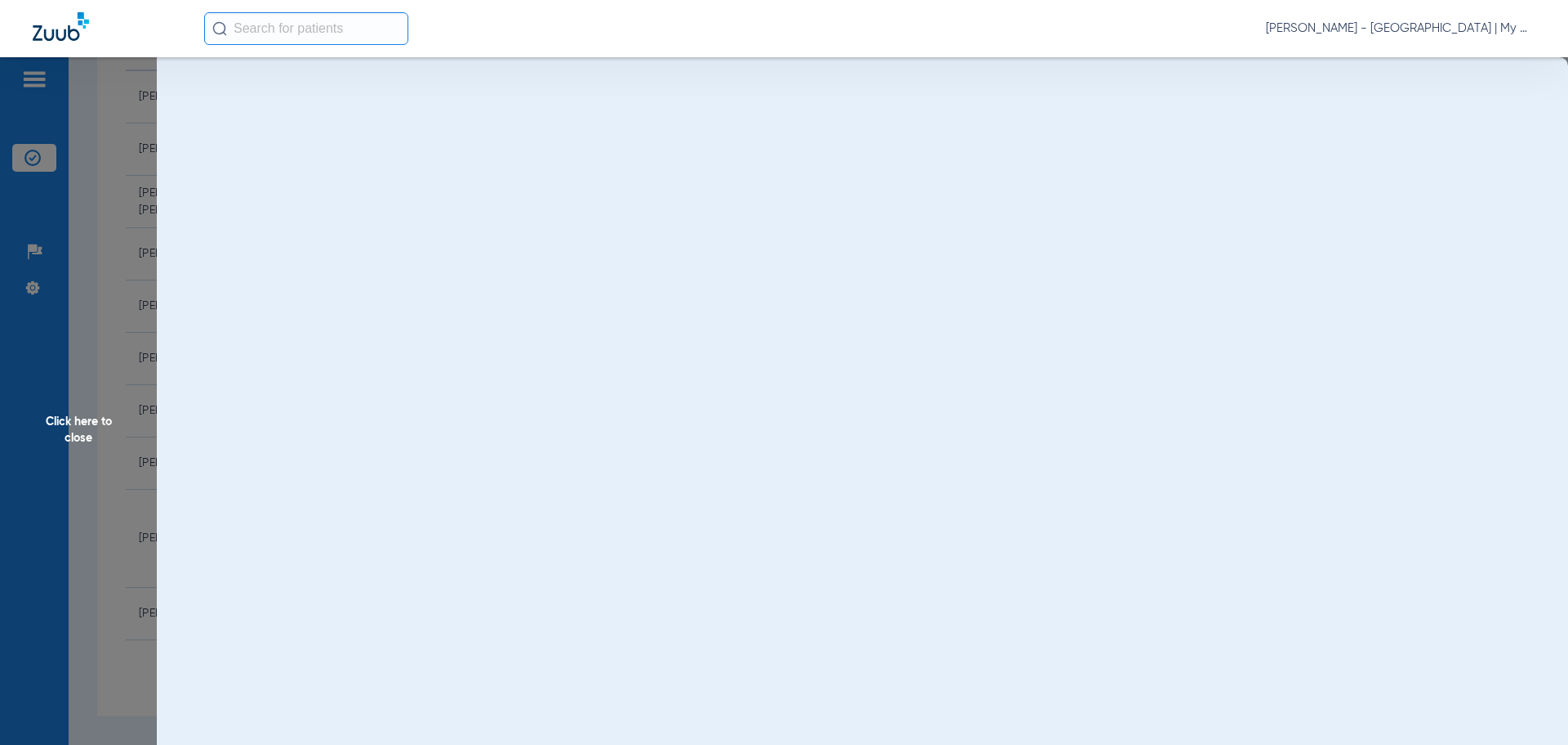
scroll to position [0, 0]
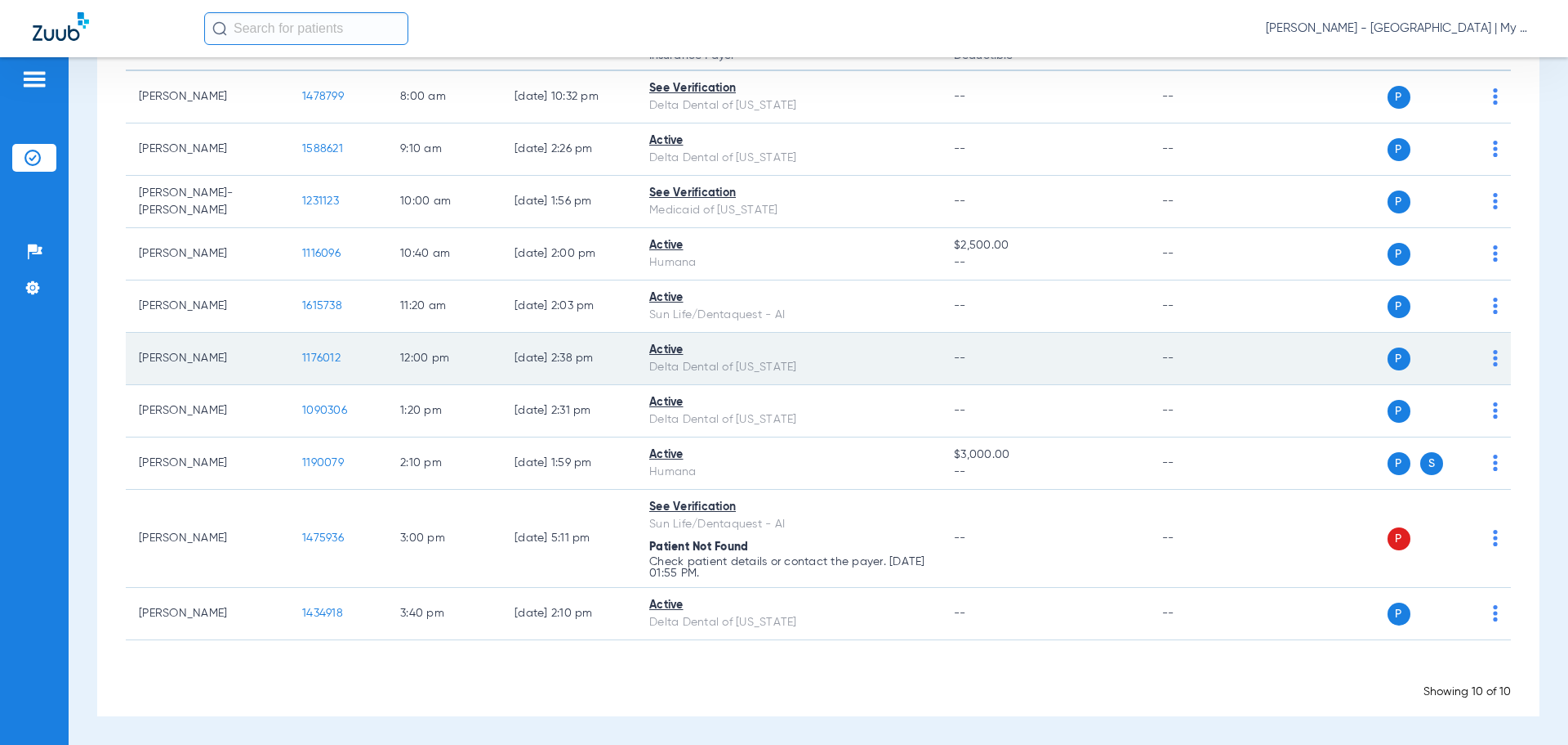
click at [334, 360] on span "1176012" at bounding box center [321, 358] width 38 height 11
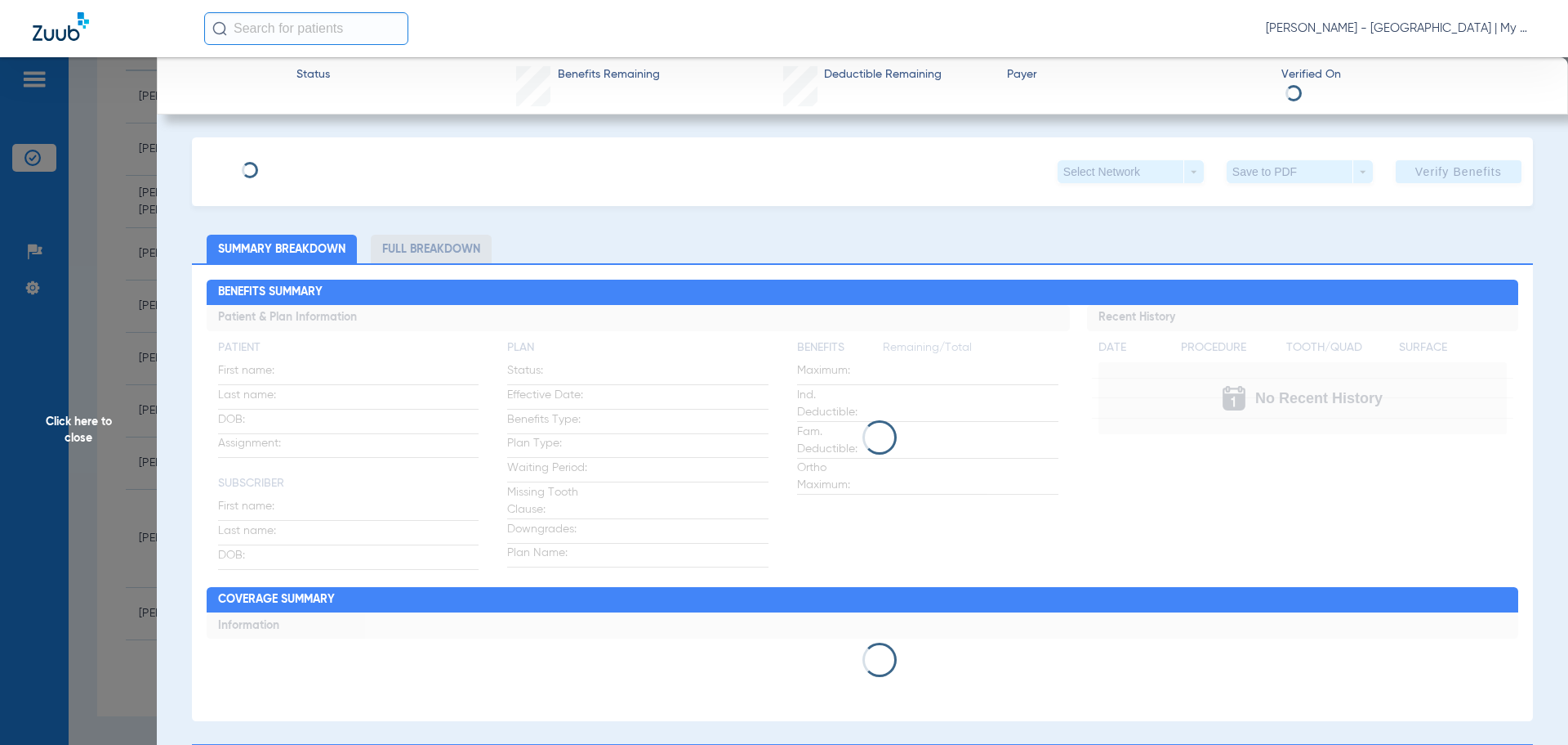
scroll to position [82, 0]
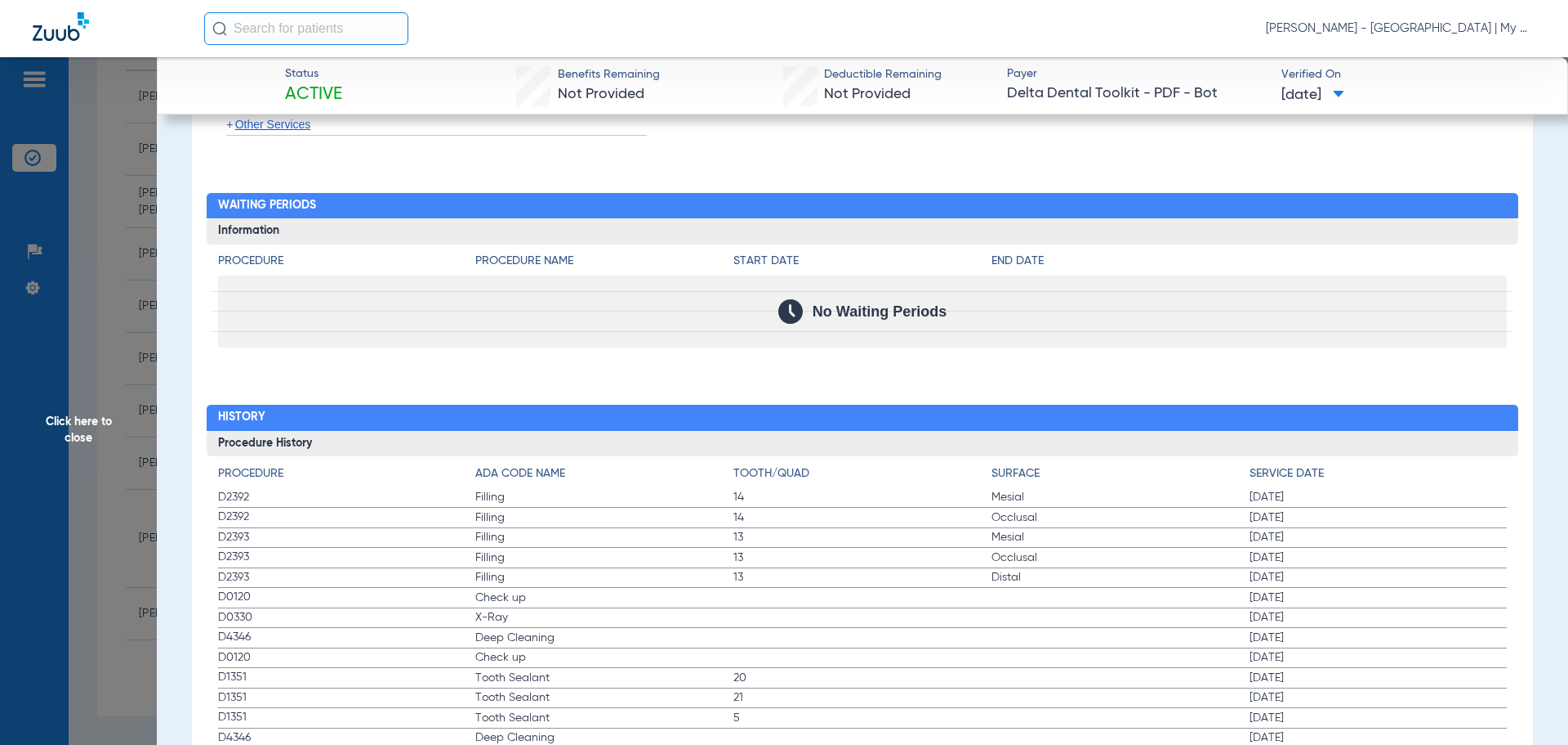
scroll to position [1587, 0]
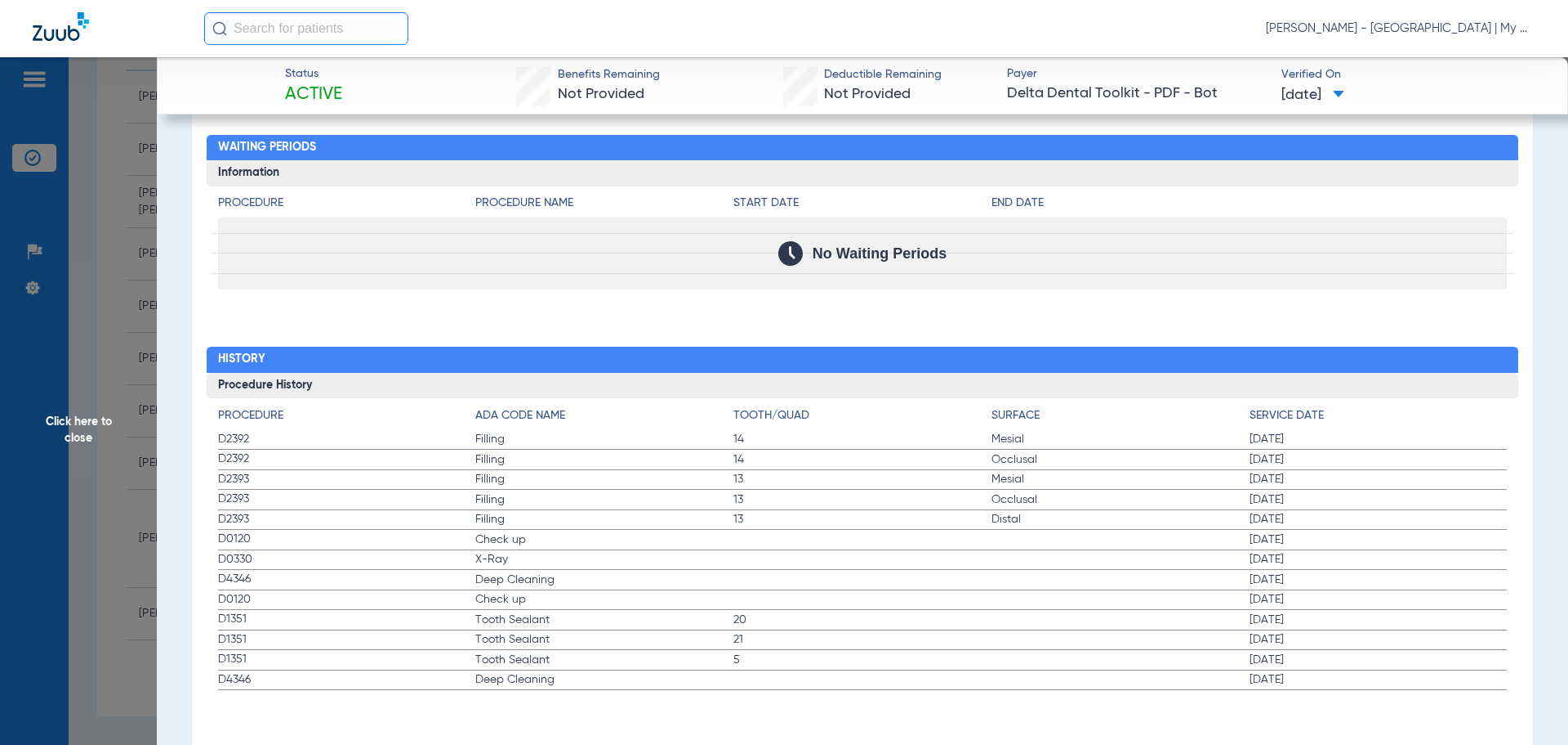
drag, startPoint x: 259, startPoint y: 542, endPoint x: 857, endPoint y: 445, distance: 605.8
click at [857, 445] on app-history-list "Procedure ADA Code Name Tooth/Quad Surface Service Date D2392 Filling 14 Mesial…" at bounding box center [863, 549] width 1289 height 284
click at [843, 537] on label "D0120 Check up 01/27/2025" at bounding box center [863, 540] width 1289 height 21
drag, startPoint x: 220, startPoint y: 535, endPoint x: 600, endPoint y: 567, distance: 381.3
click at [600, 567] on app-history-list "Procedure ADA Code Name Tooth/Quad Surface Service Date D2392 Filling 14 Mesial…" at bounding box center [863, 549] width 1289 height 284
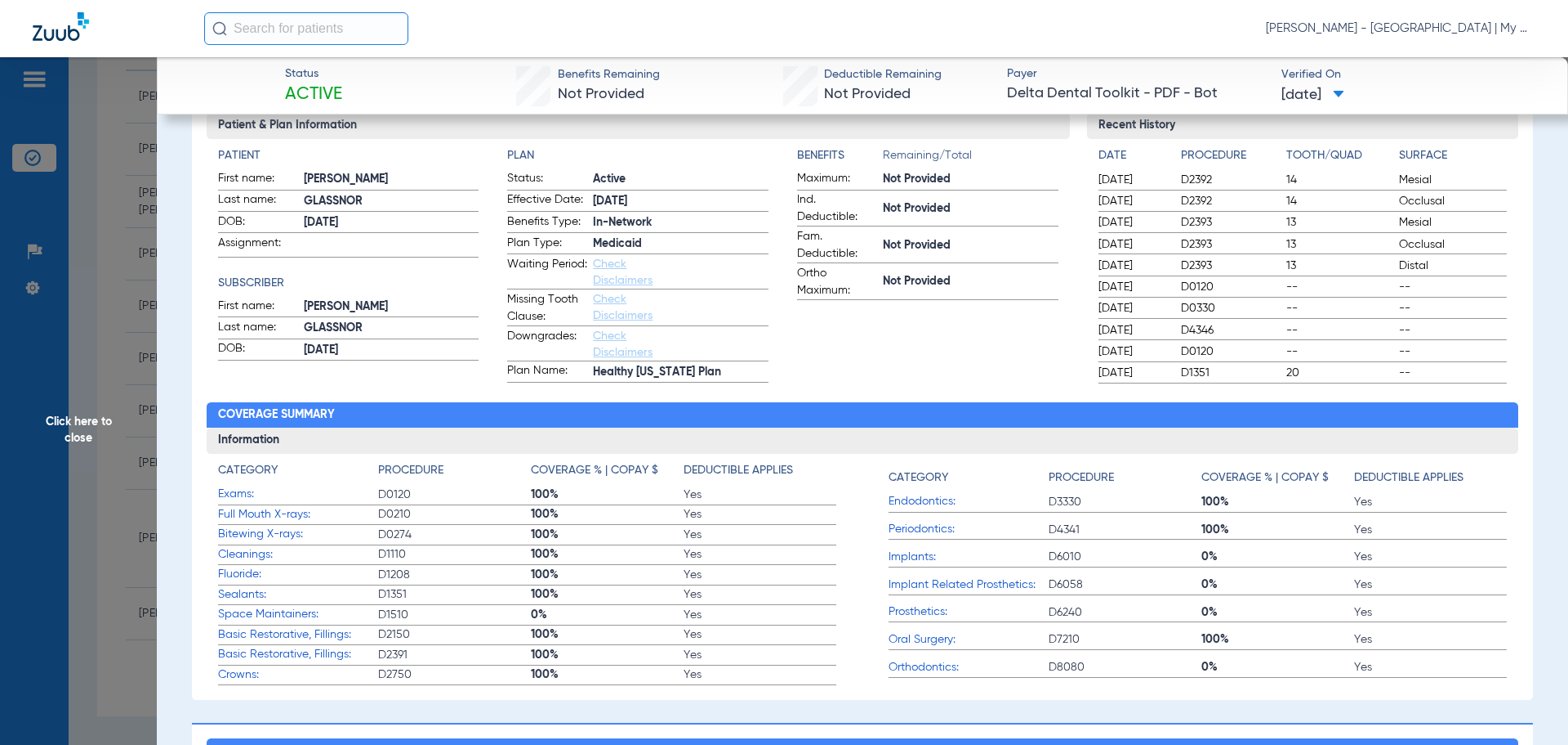
scroll to position [0, 0]
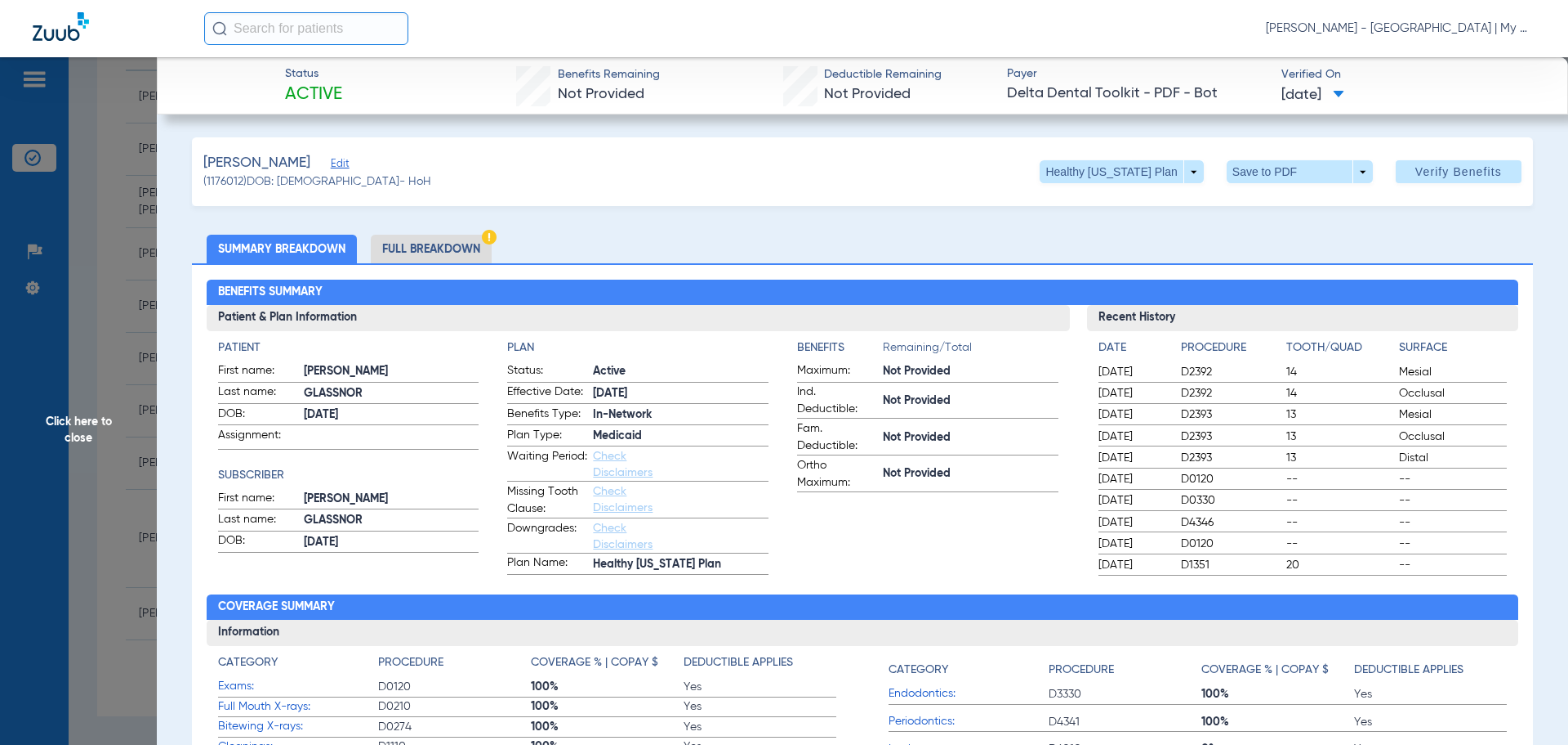
click at [420, 243] on li "Full Breakdown" at bounding box center [430, 248] width 121 height 29
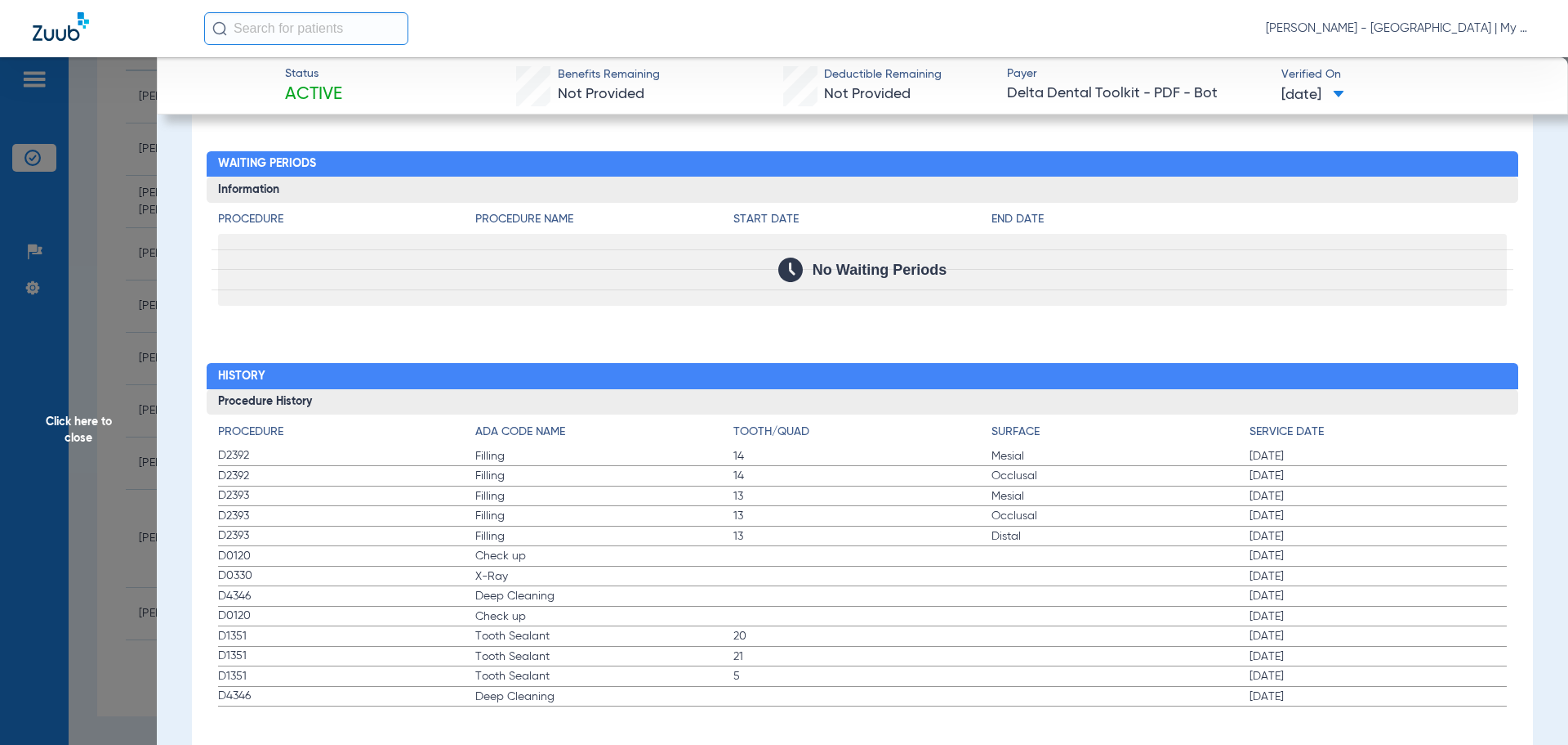
scroll to position [1874, 0]
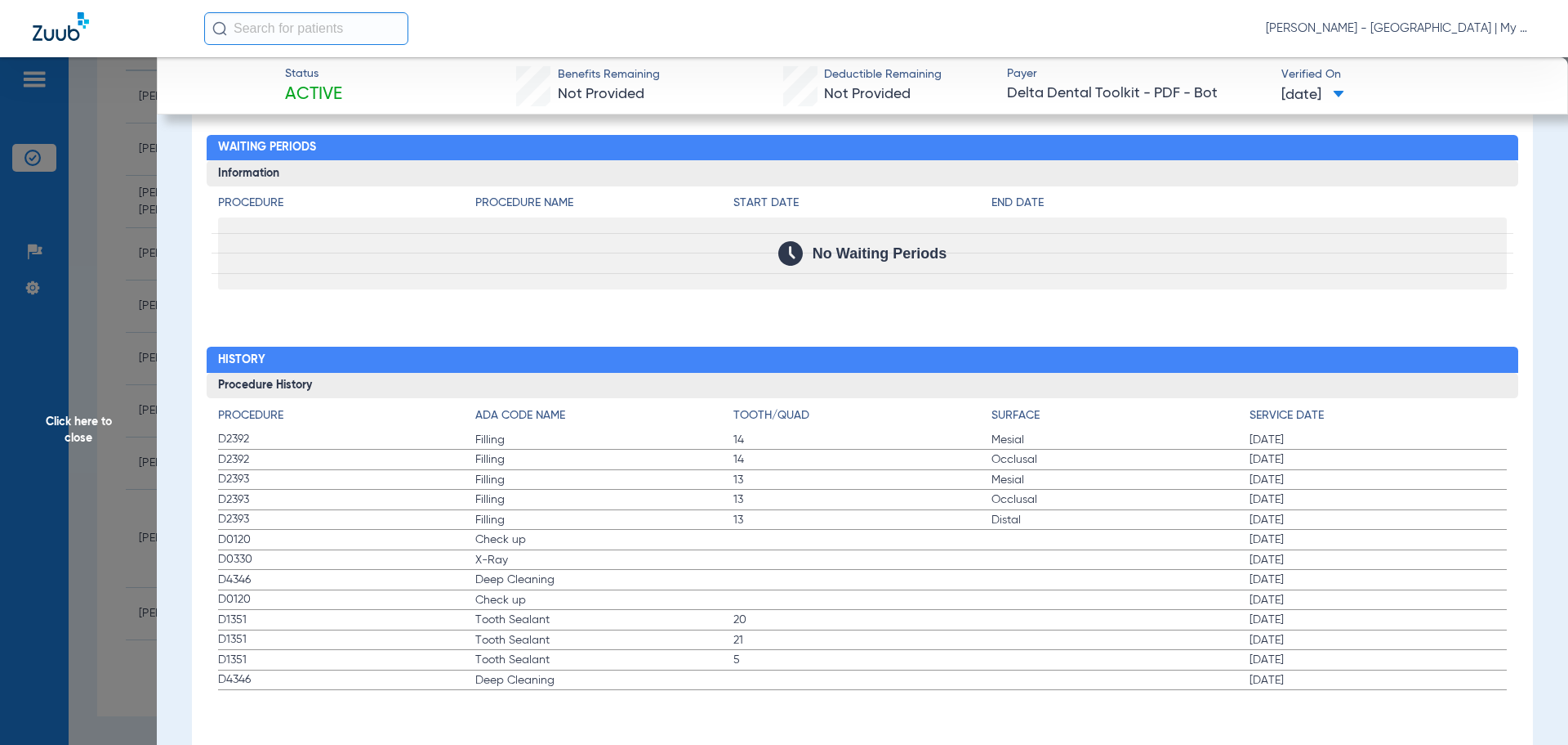
drag, startPoint x: 217, startPoint y: 538, endPoint x: 512, endPoint y: 569, distance: 296.6
click at [512, 569] on app-history-list "Procedure ADA Code Name Tooth/Quad Surface Service Date D2392 Filling 14 Mesial…" at bounding box center [863, 549] width 1289 height 284
click at [86, 383] on span "Click here to close" at bounding box center [78, 430] width 157 height 745
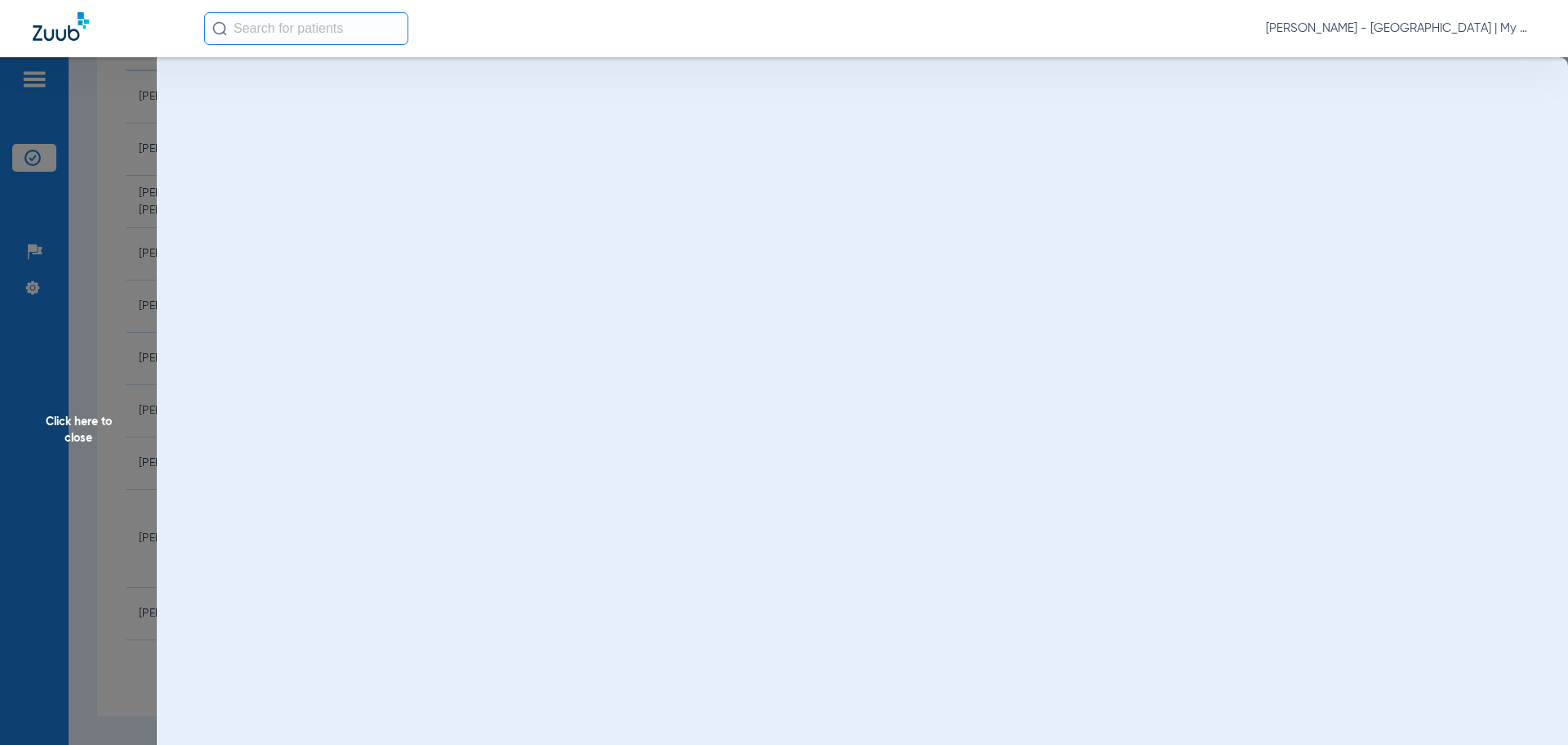
scroll to position [0, 0]
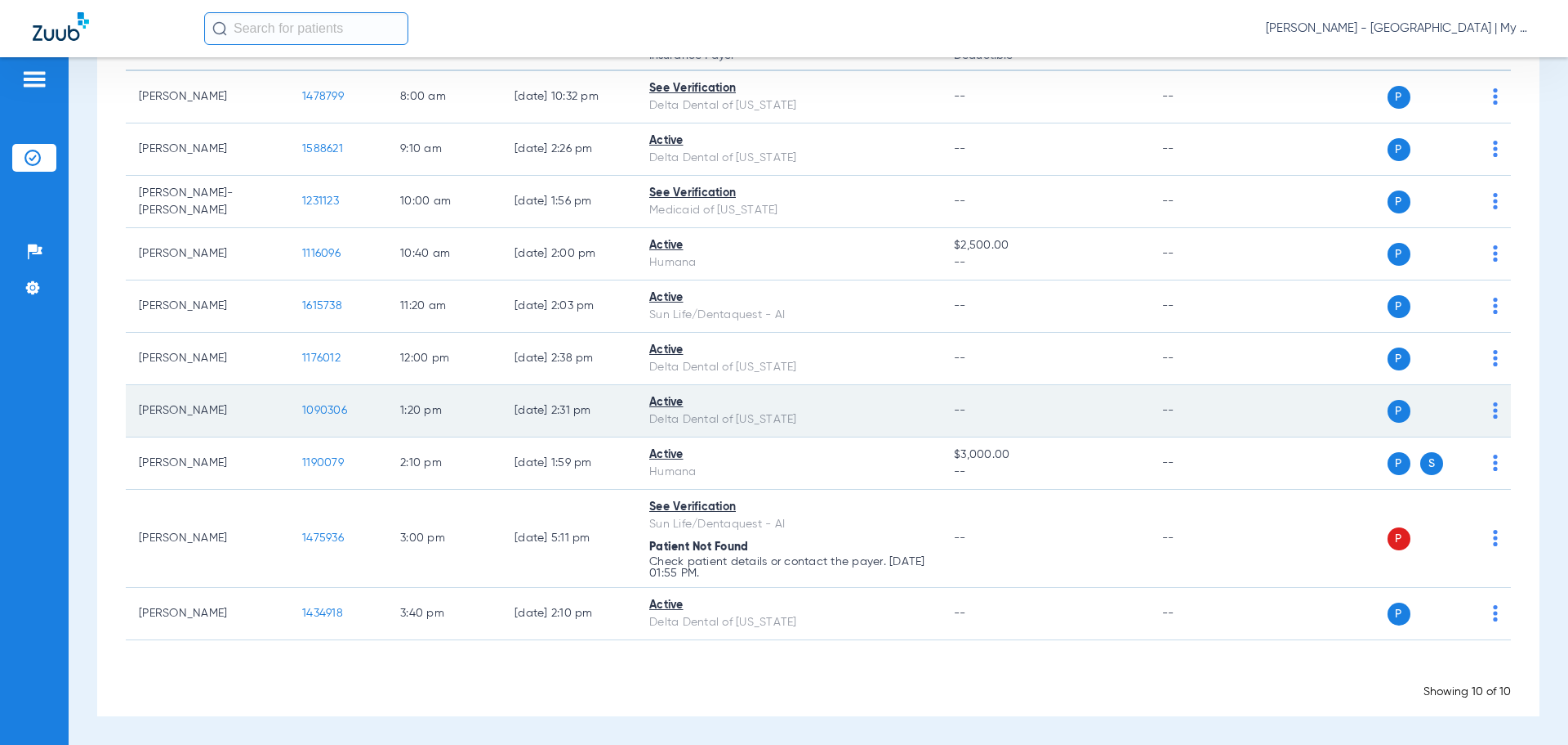
click at [312, 405] on span "1090306" at bounding box center [325, 410] width 45 height 11
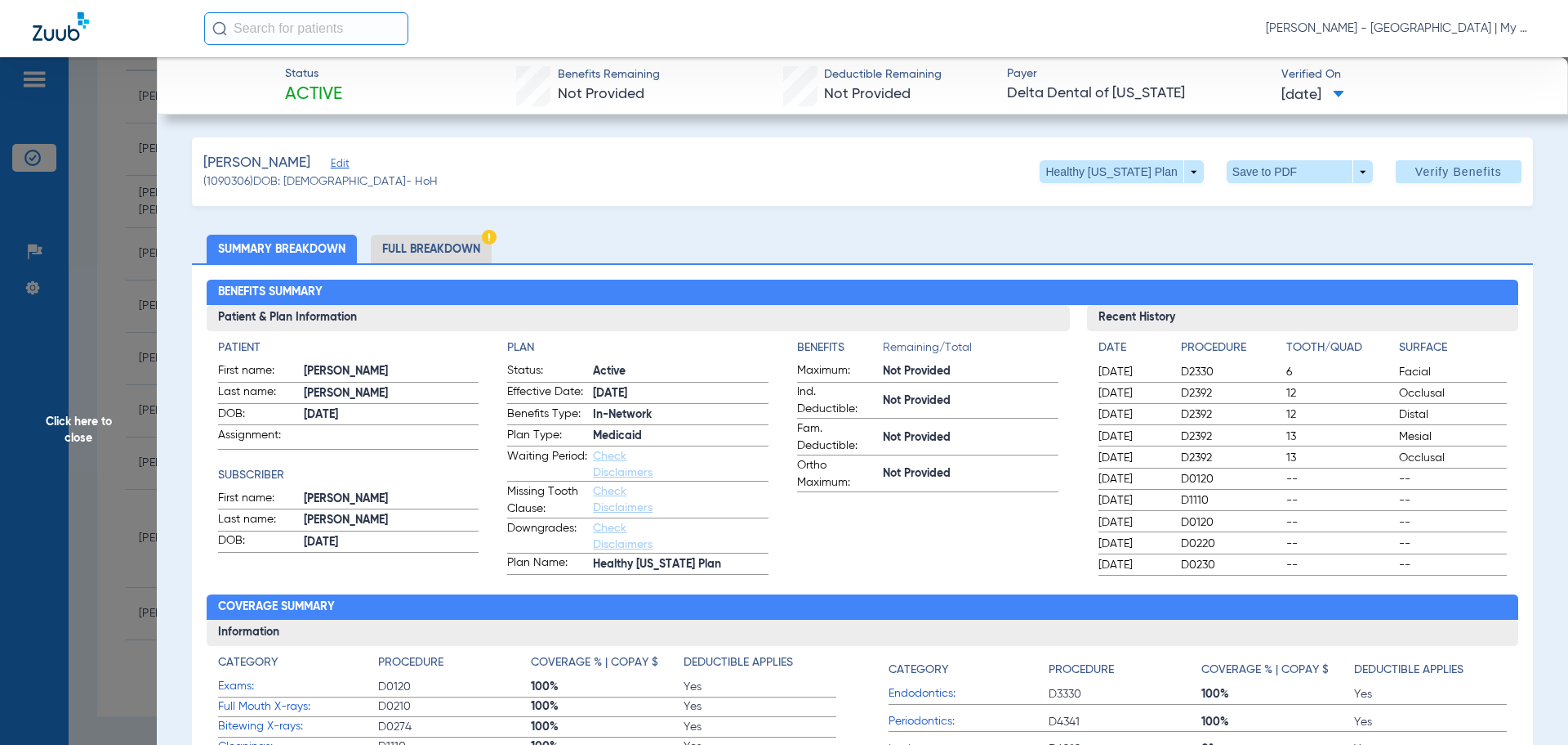
click at [860, 578] on div "Benefits Summary Patient & Plan Information Patient First name: TIMOTHY JOHN La…" at bounding box center [863, 577] width 1342 height 629
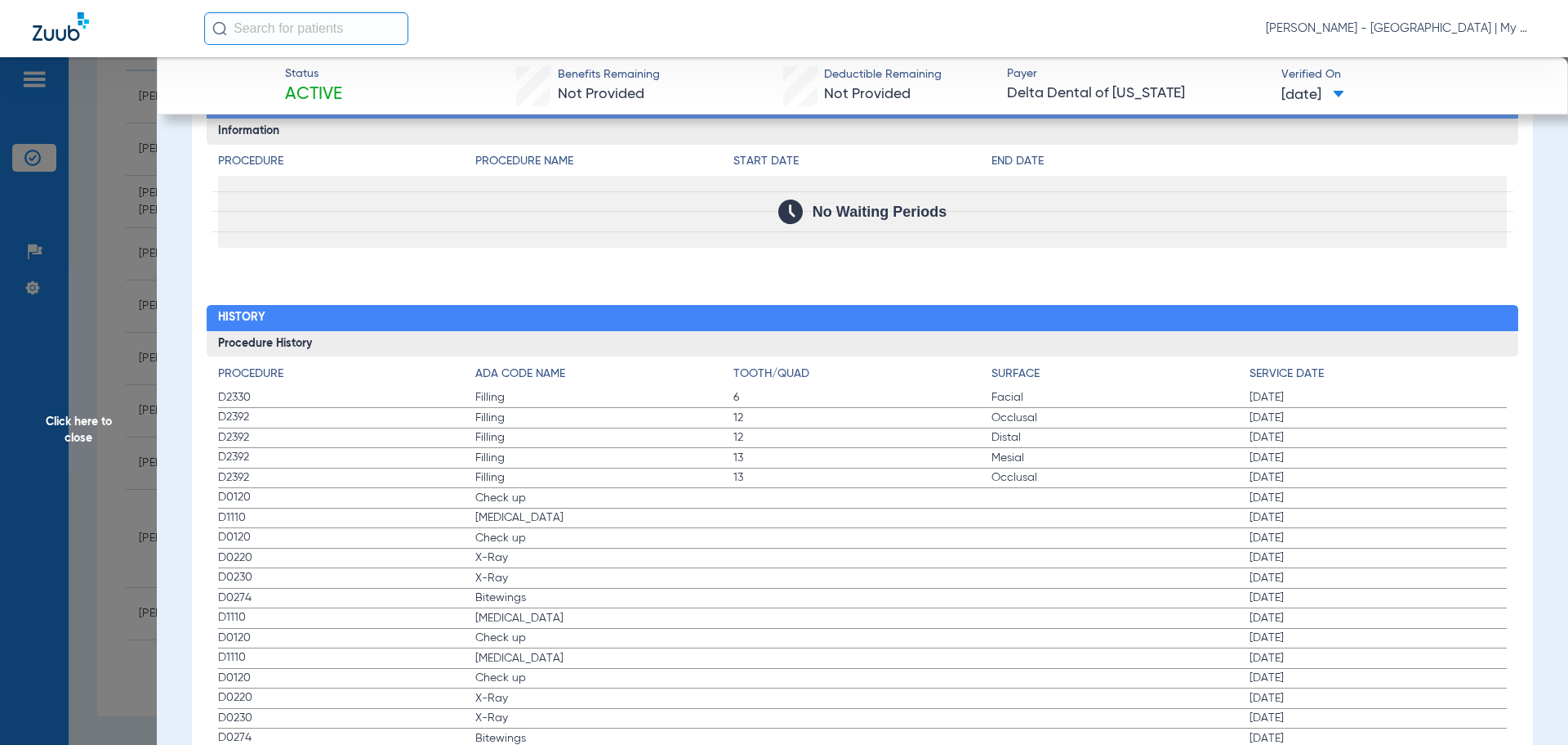
scroll to position [1657, 0]
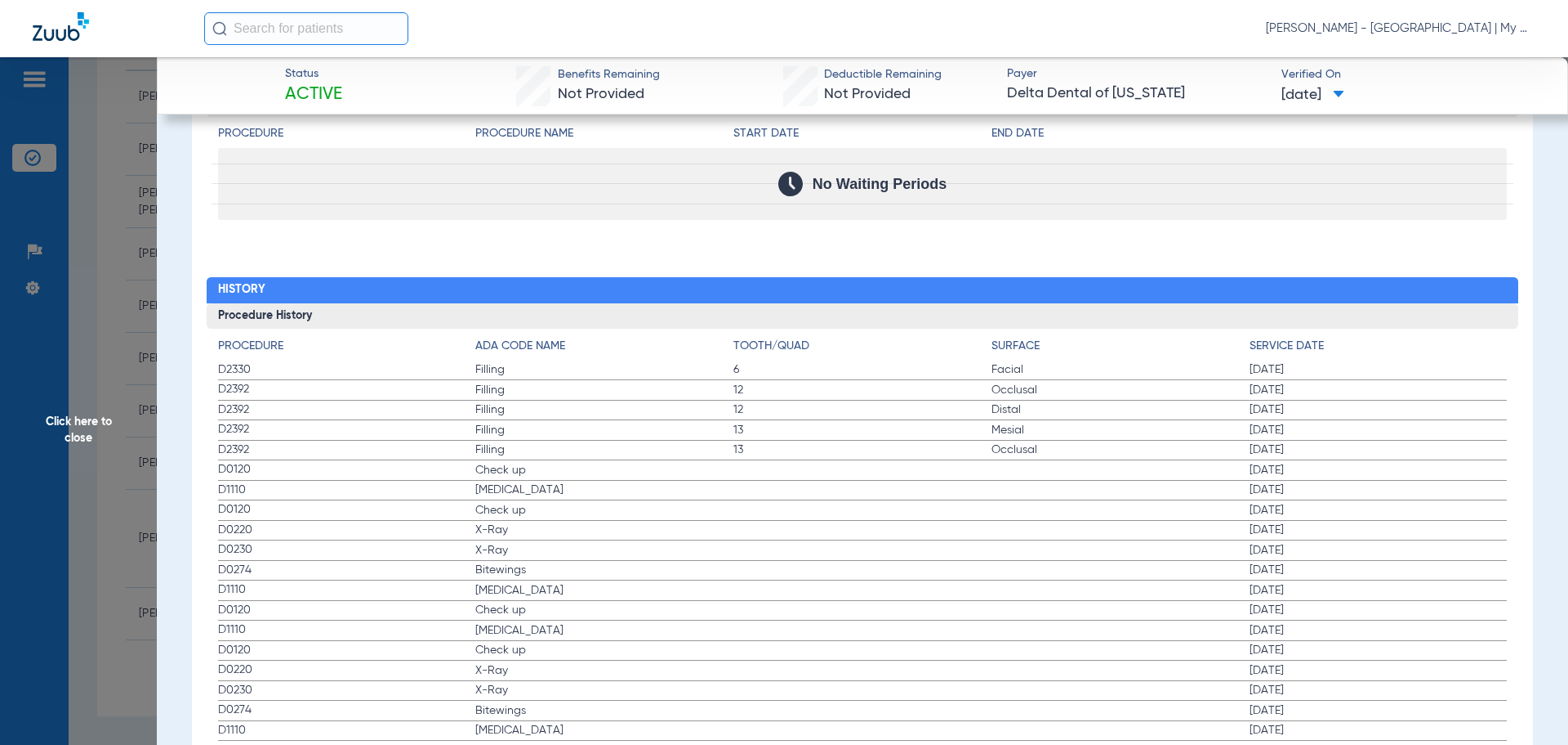
drag, startPoint x: 218, startPoint y: 461, endPoint x: 575, endPoint y: 573, distance: 374.2
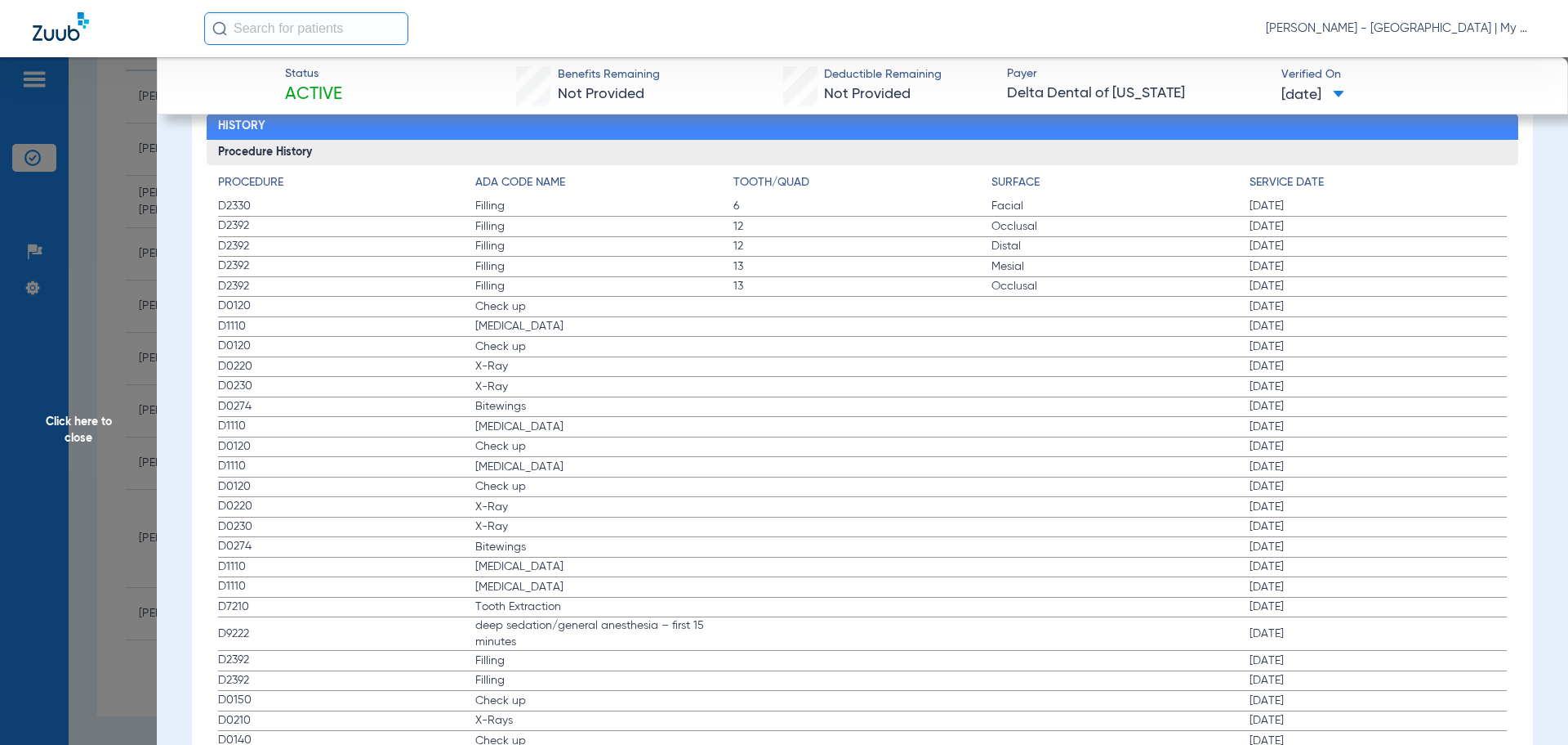
scroll to position [1902, 0]
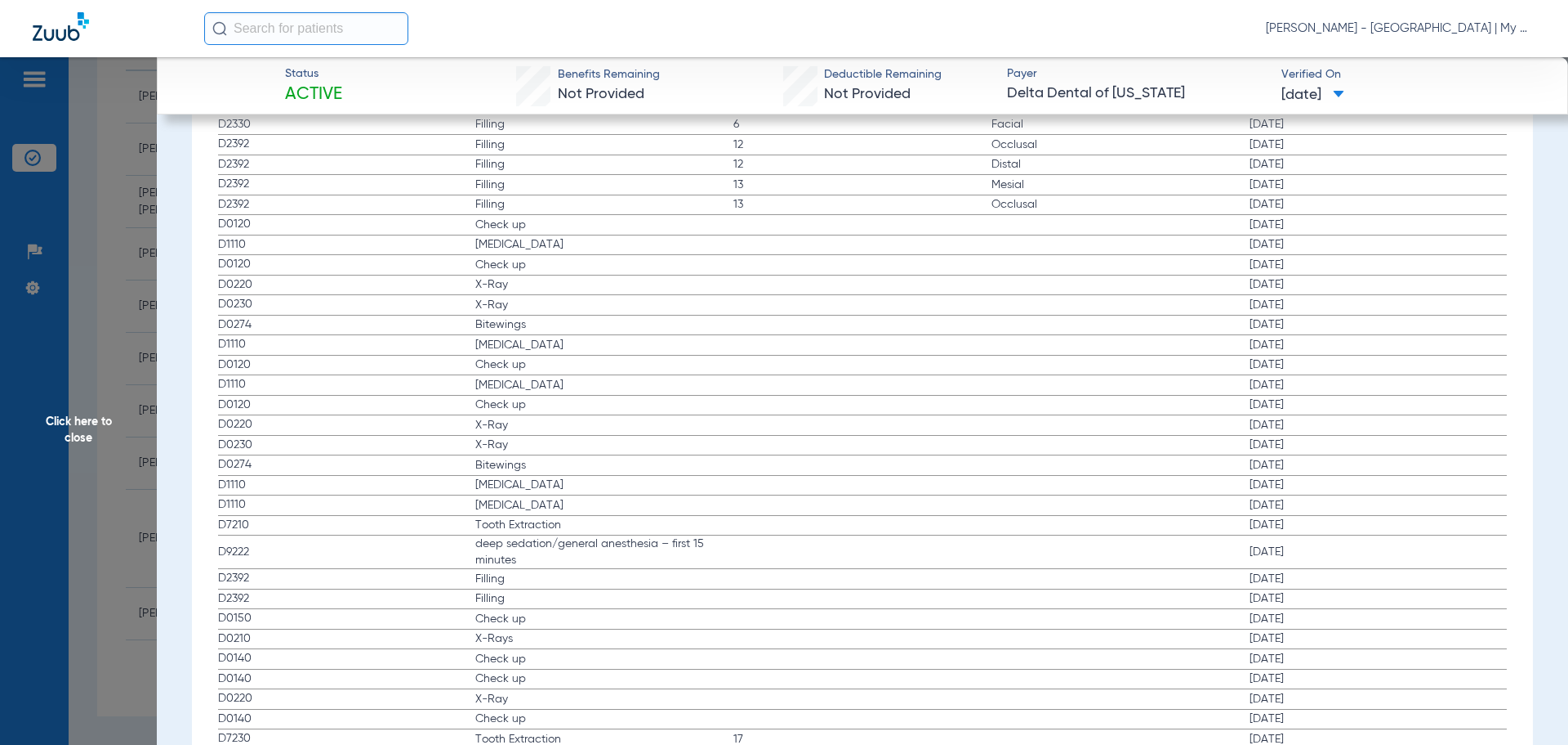
click at [29, 300] on span "Click here to close" at bounding box center [78, 430] width 157 height 745
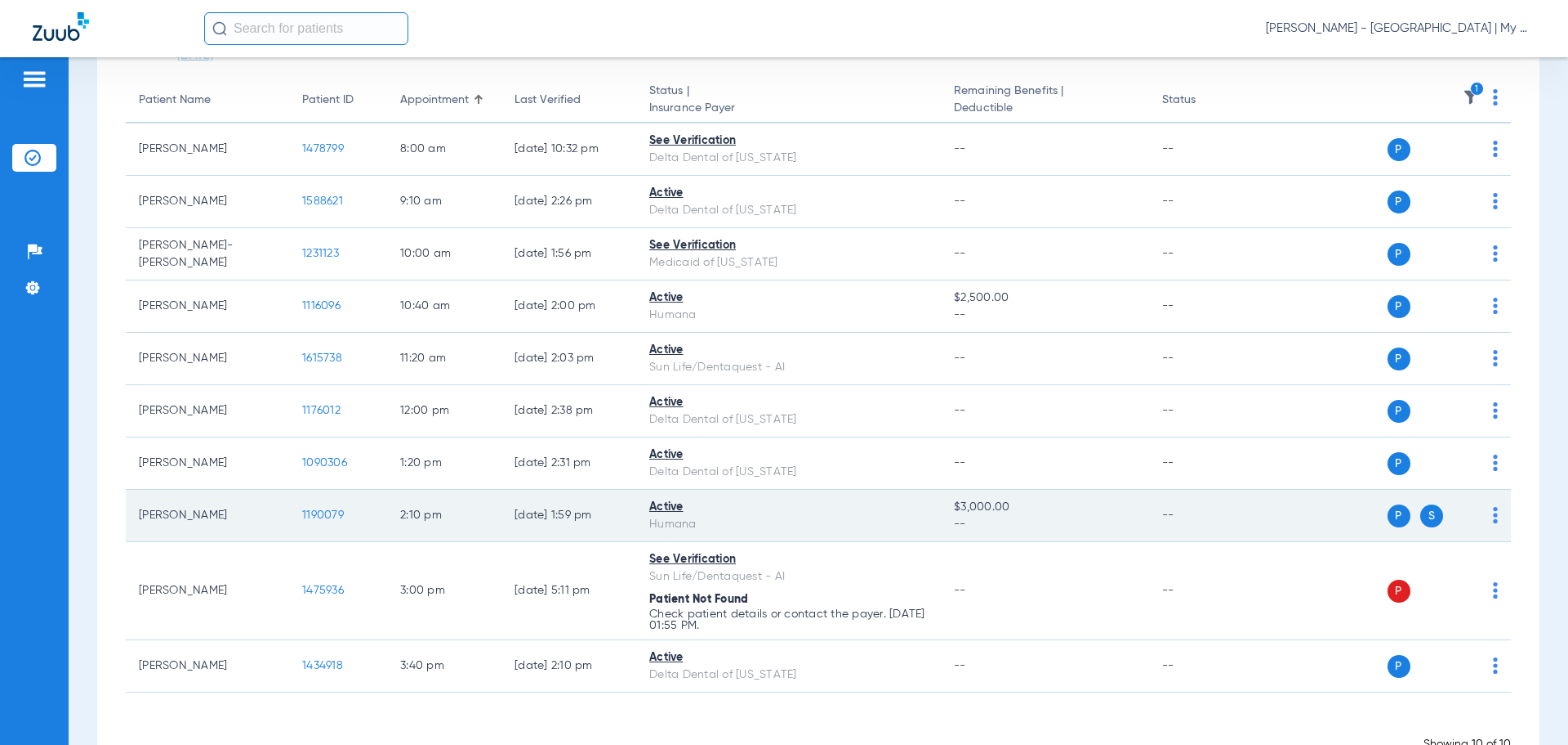
scroll to position [118, 0]
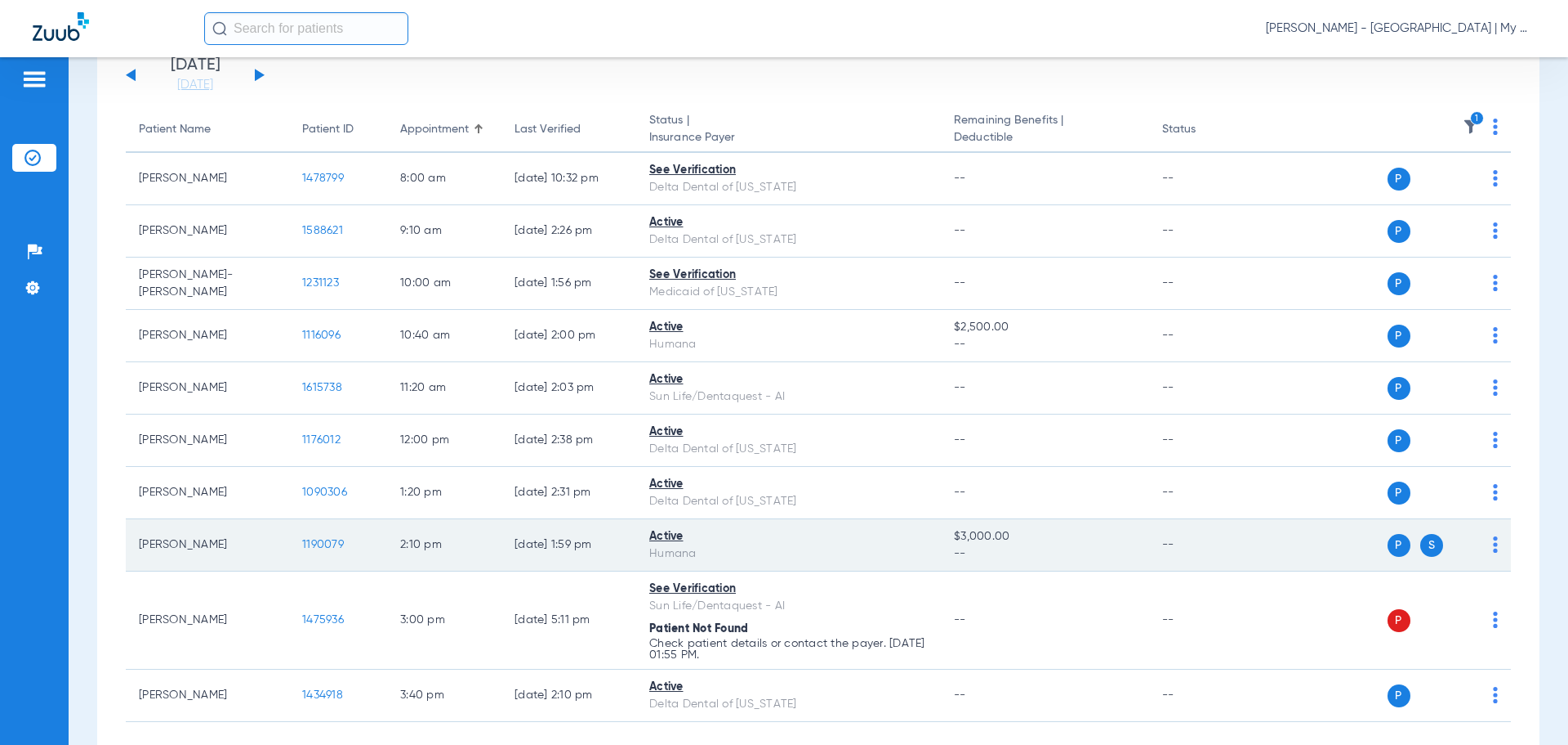
click at [317, 544] on span "1190079" at bounding box center [323, 544] width 42 height 11
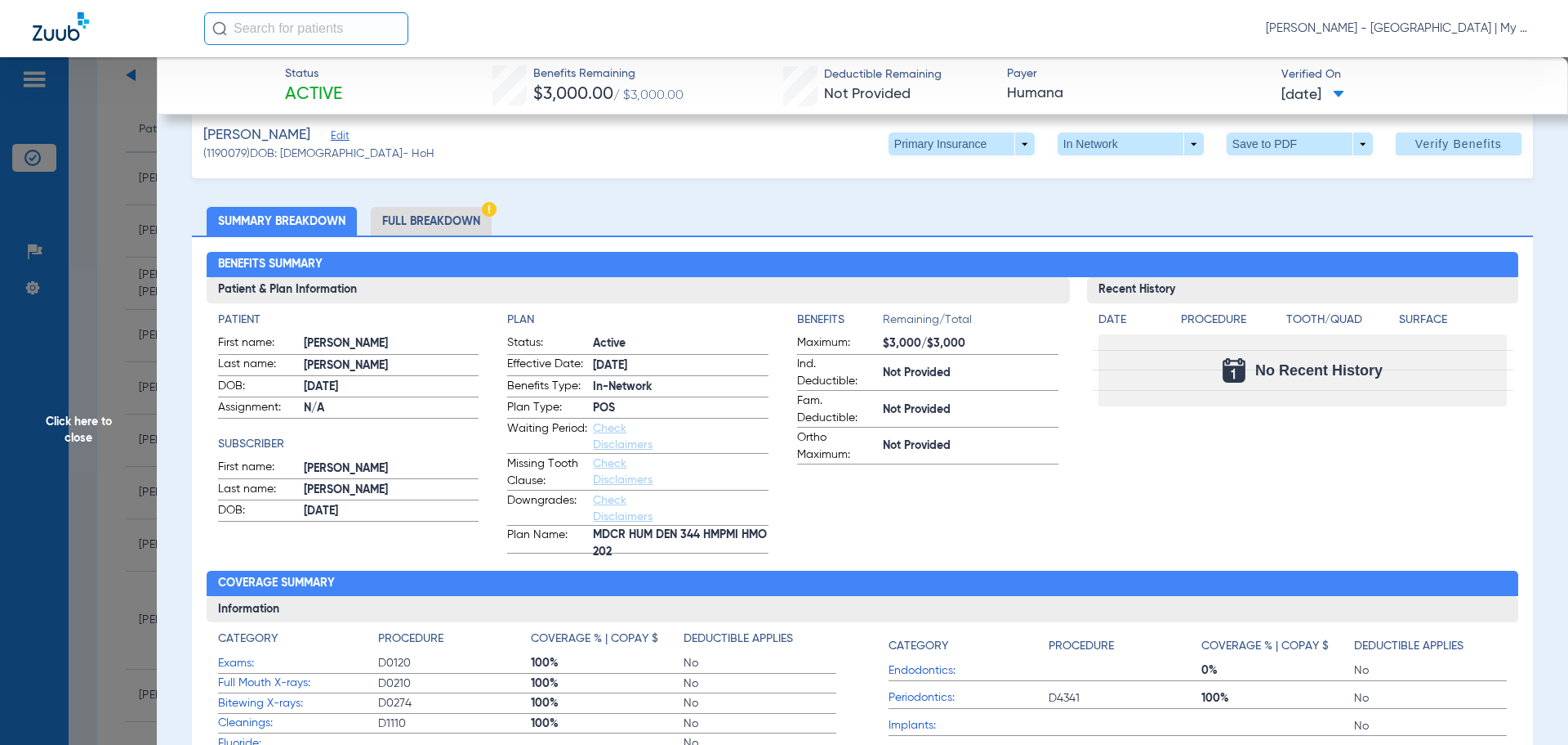
scroll to position [0, 0]
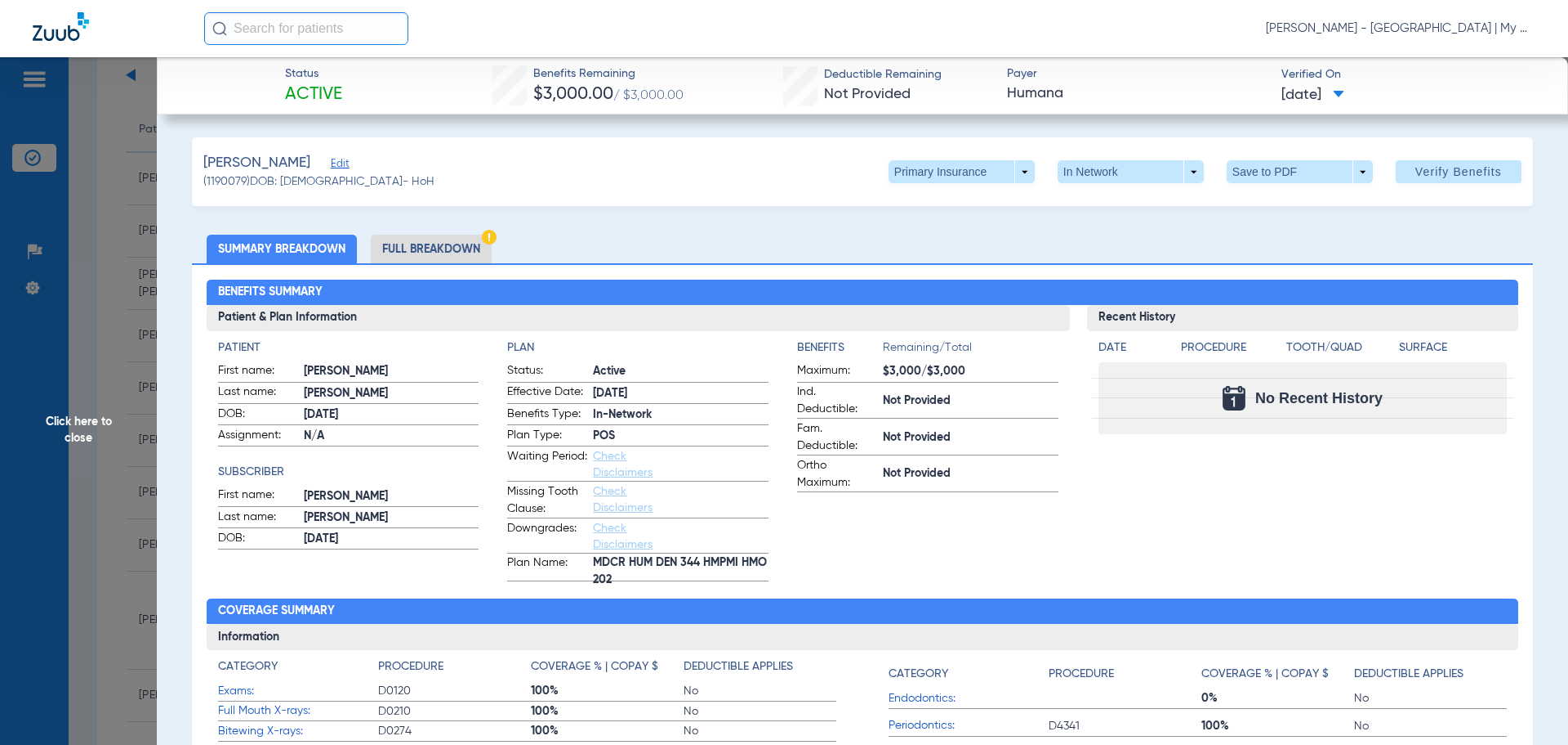
click at [442, 239] on li "Full Breakdown" at bounding box center [430, 248] width 121 height 29
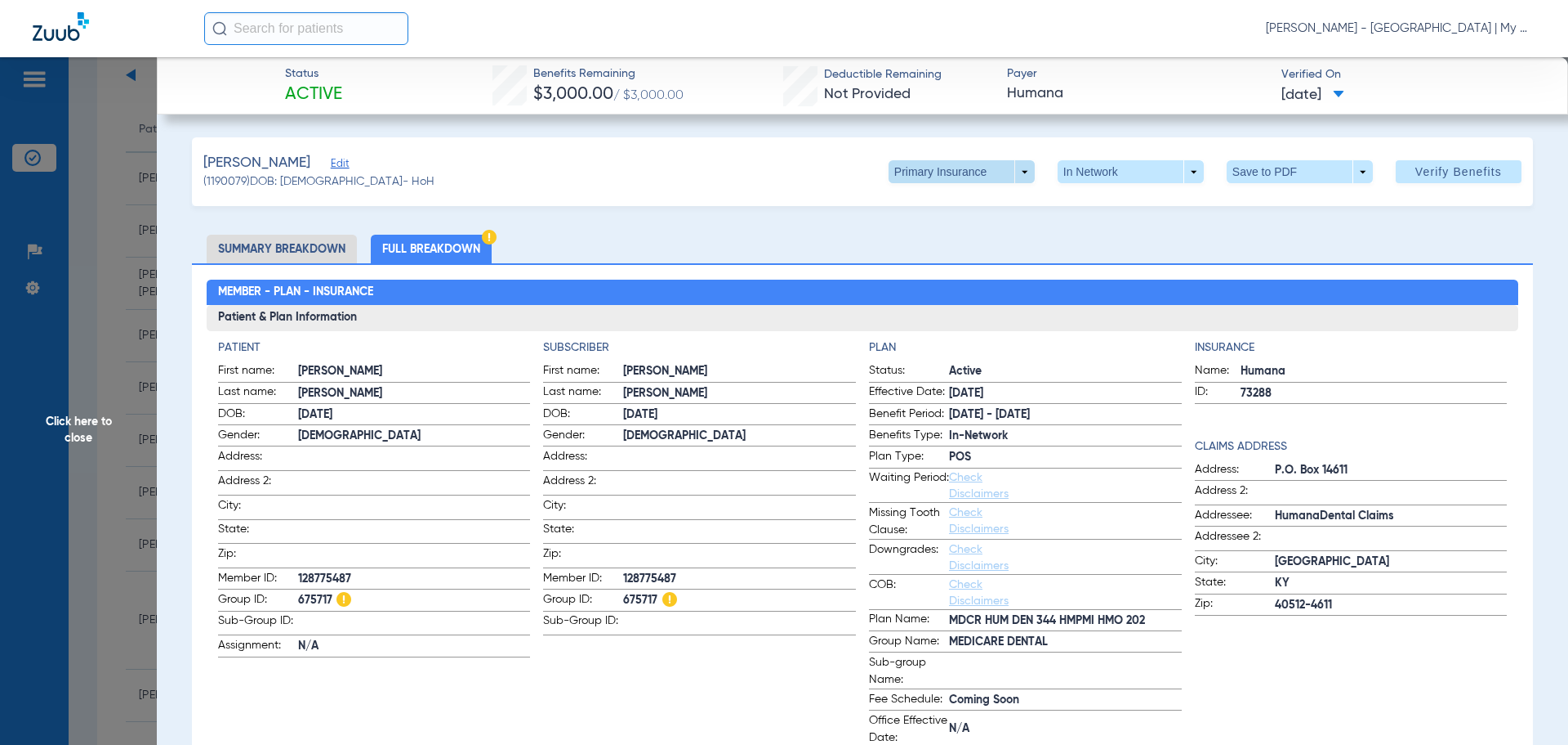
click at [941, 174] on span at bounding box center [961, 171] width 39 height 39
click at [921, 232] on span "Secondary Insurance" at bounding box center [944, 236] width 108 height 11
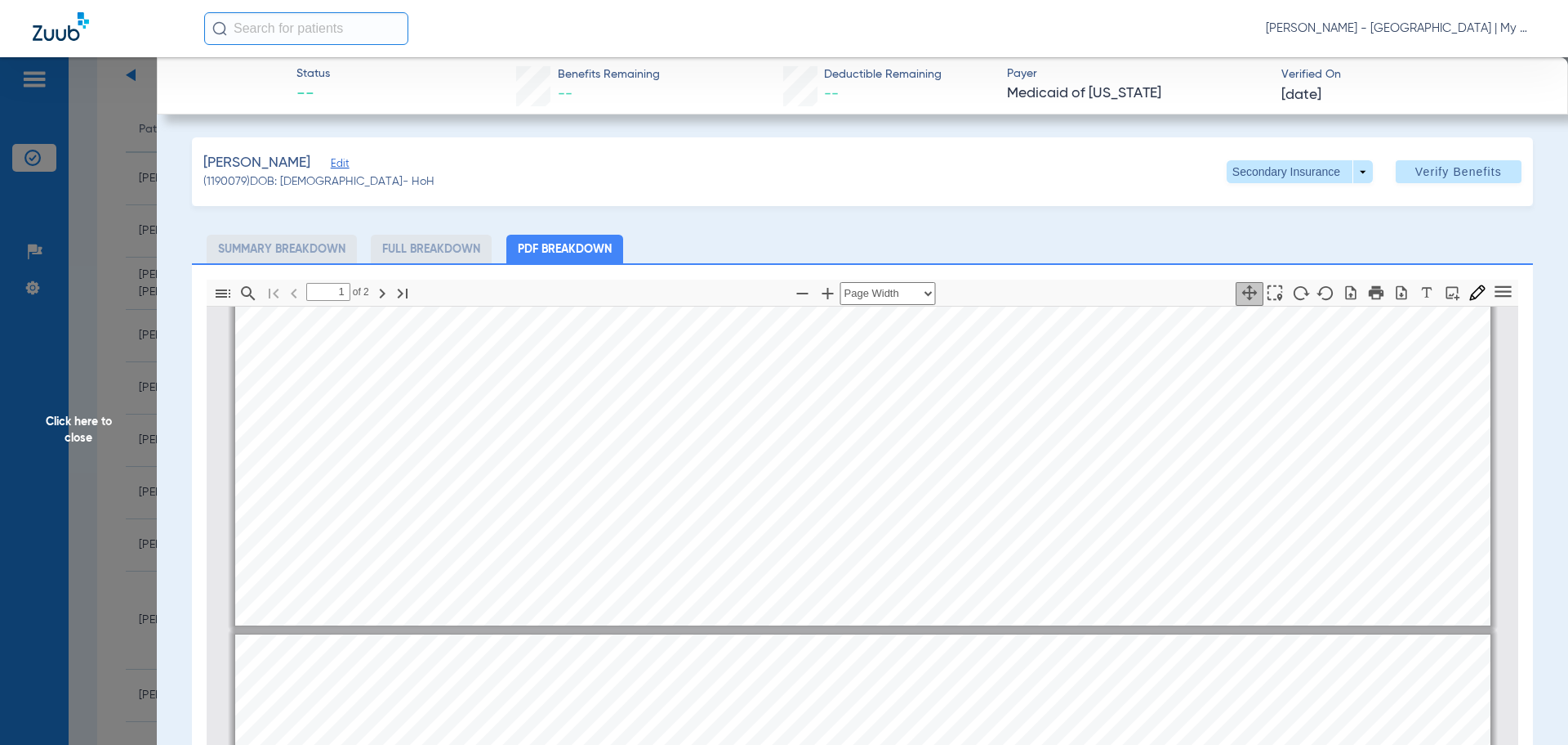
type input "2"
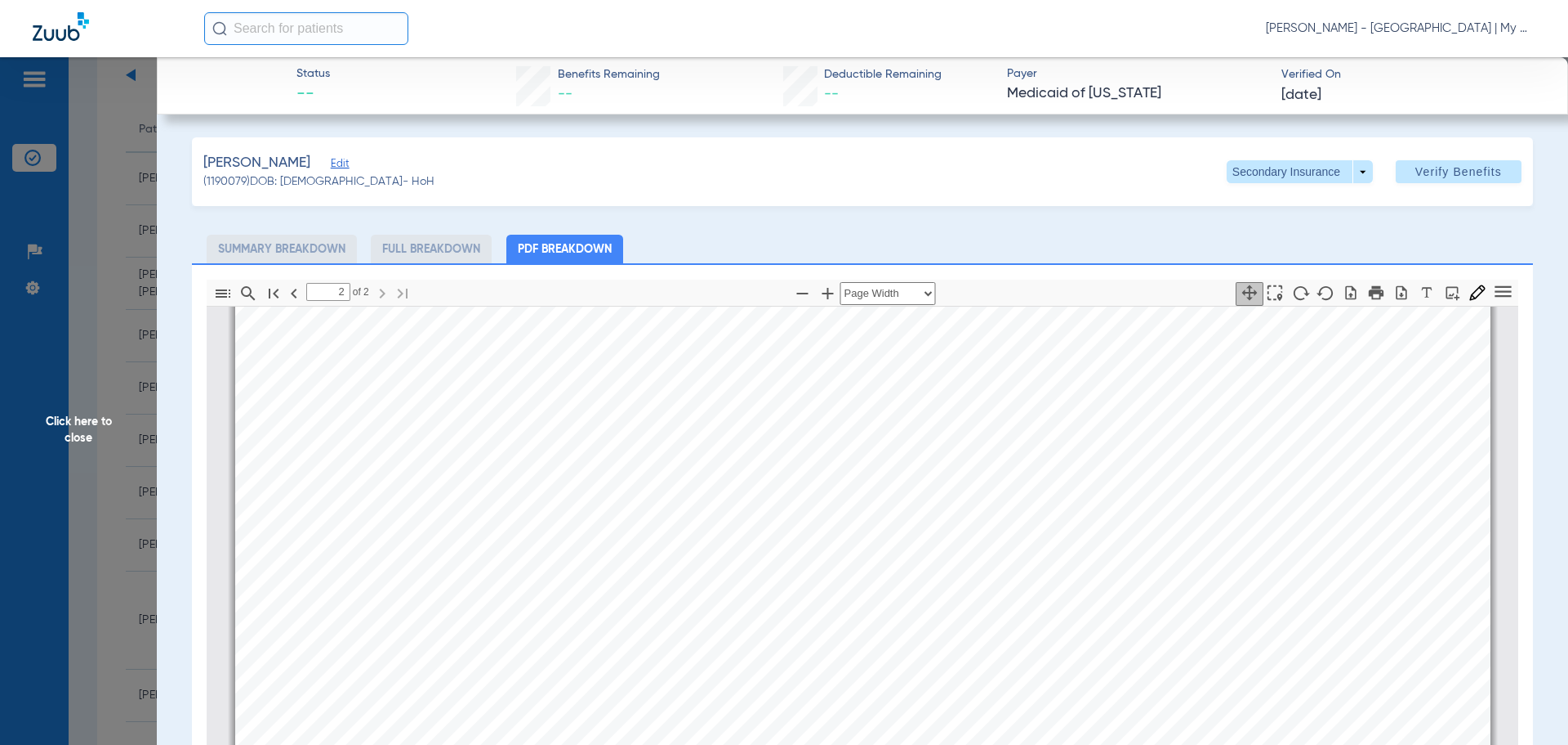
scroll to position [2447, 0]
drag, startPoint x: 130, startPoint y: 400, endPoint x: 138, endPoint y: 398, distance: 8.2
click at [130, 399] on span "Click here to close" at bounding box center [78, 430] width 157 height 745
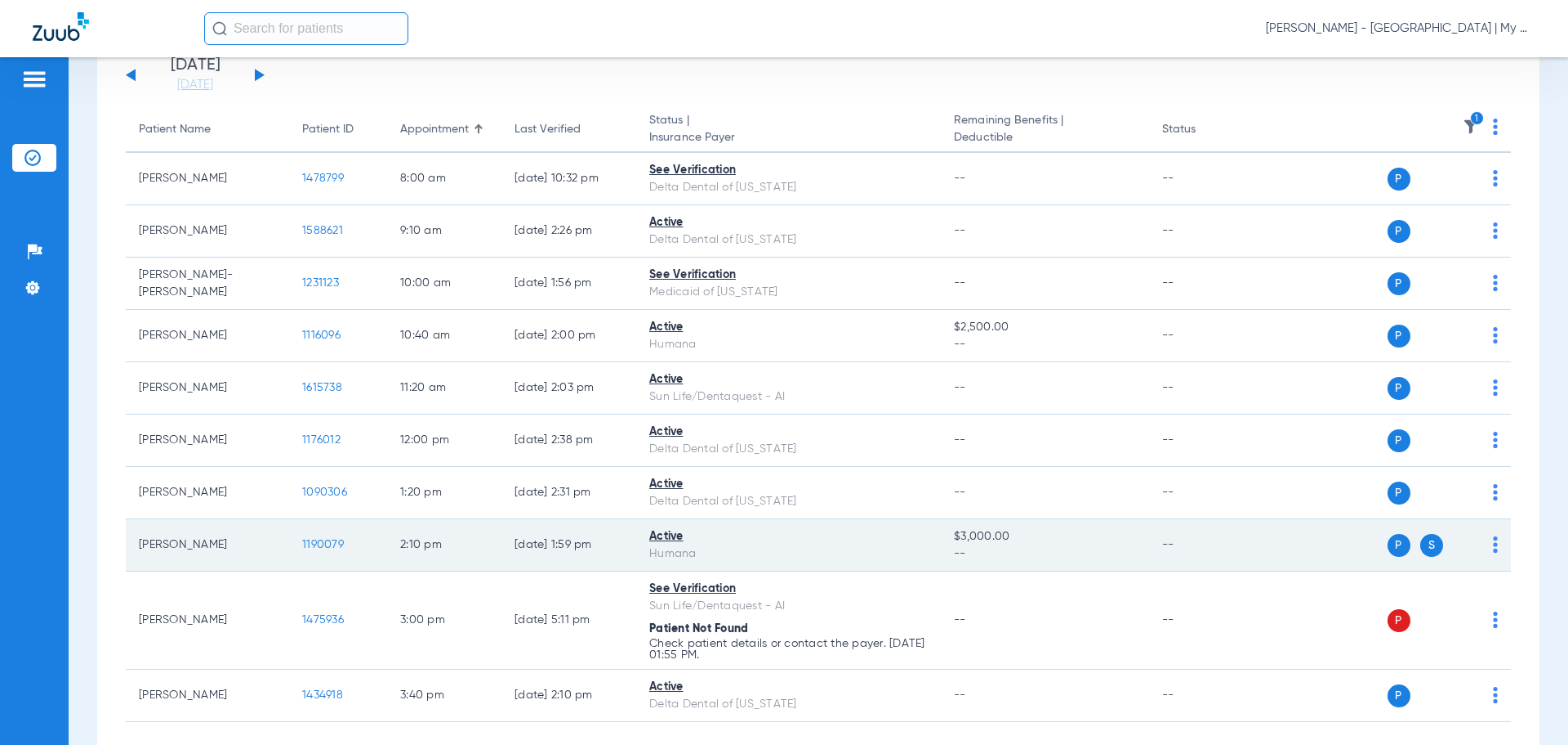
scroll to position [201, 0]
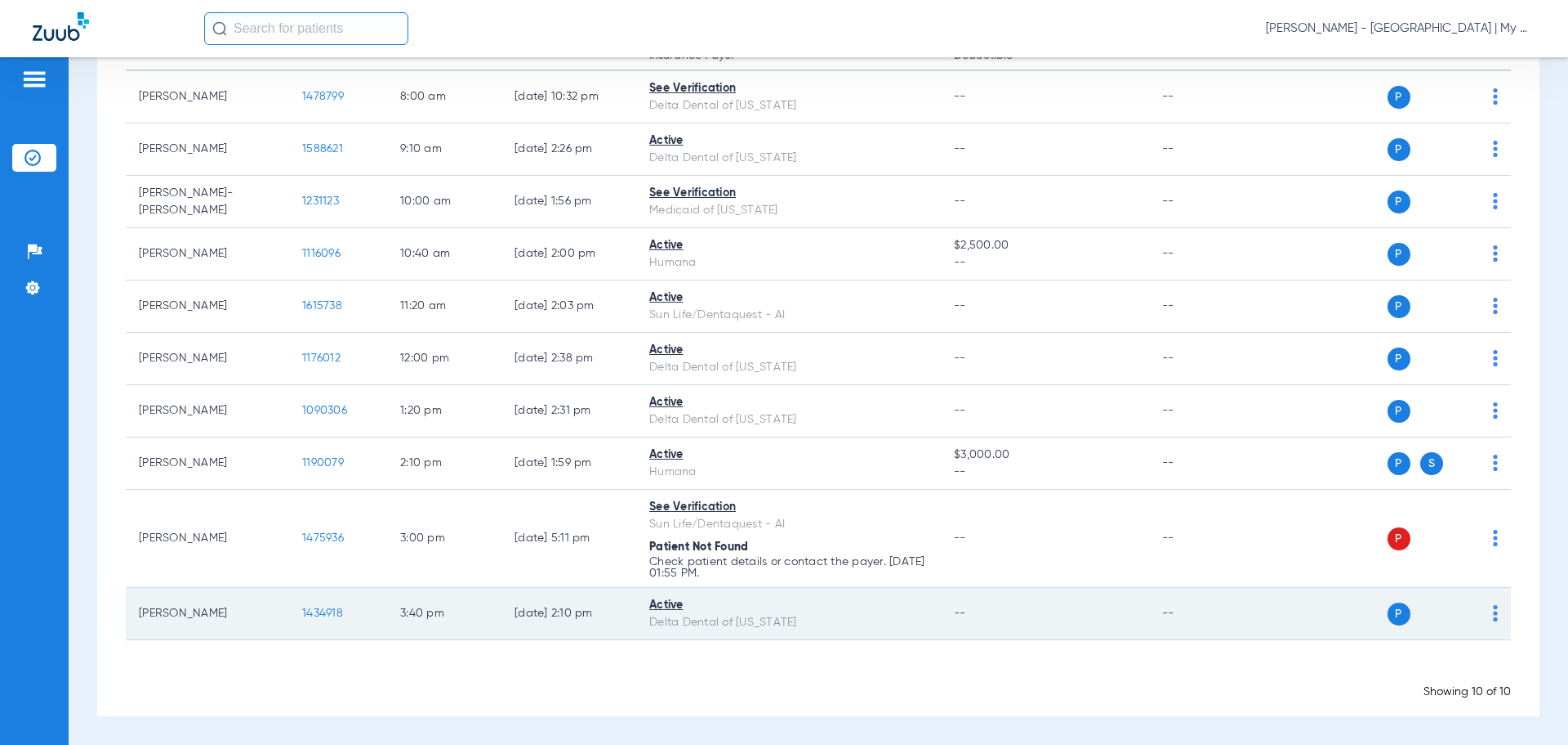
click at [322, 610] on span "1434918" at bounding box center [322, 612] width 41 height 11
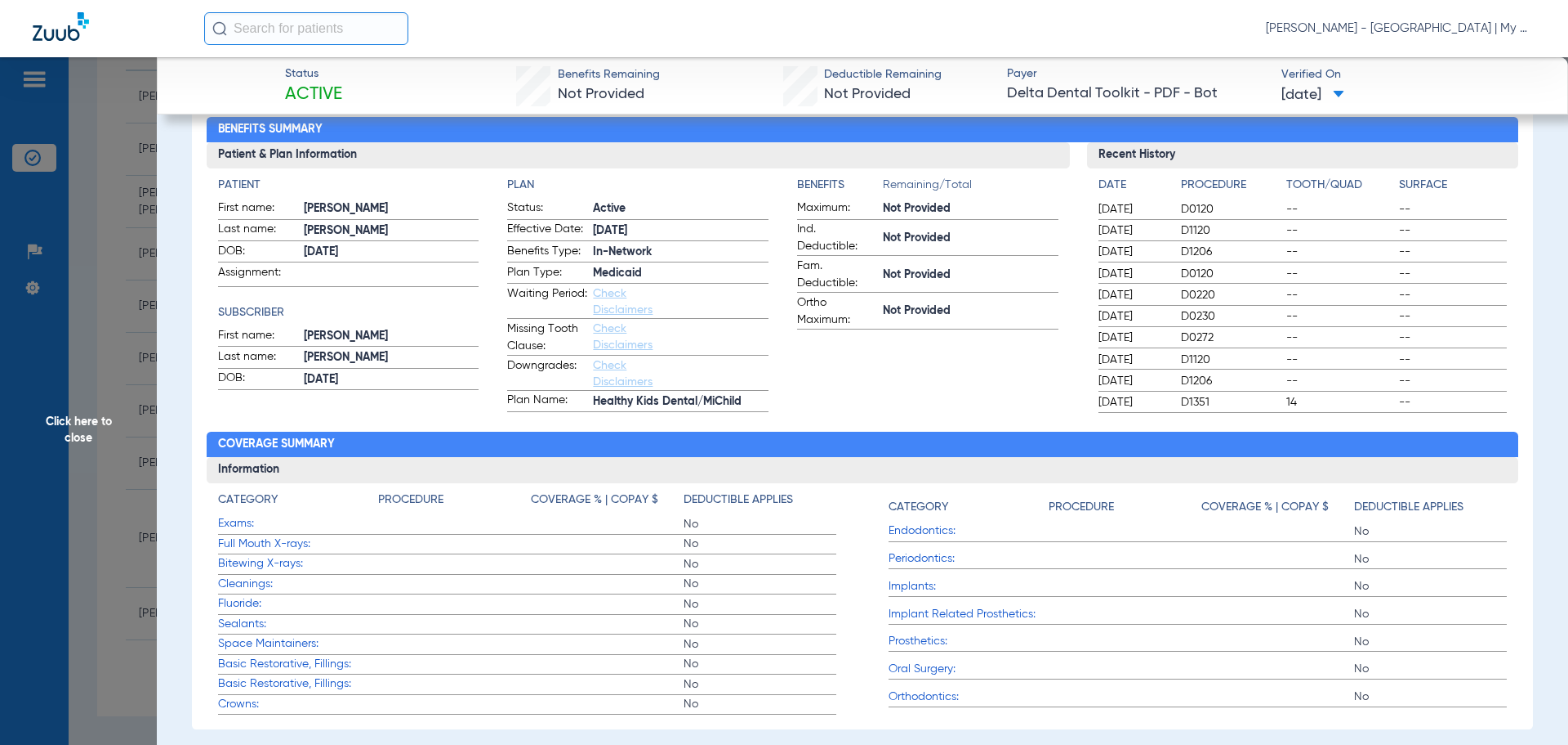
scroll to position [0, 0]
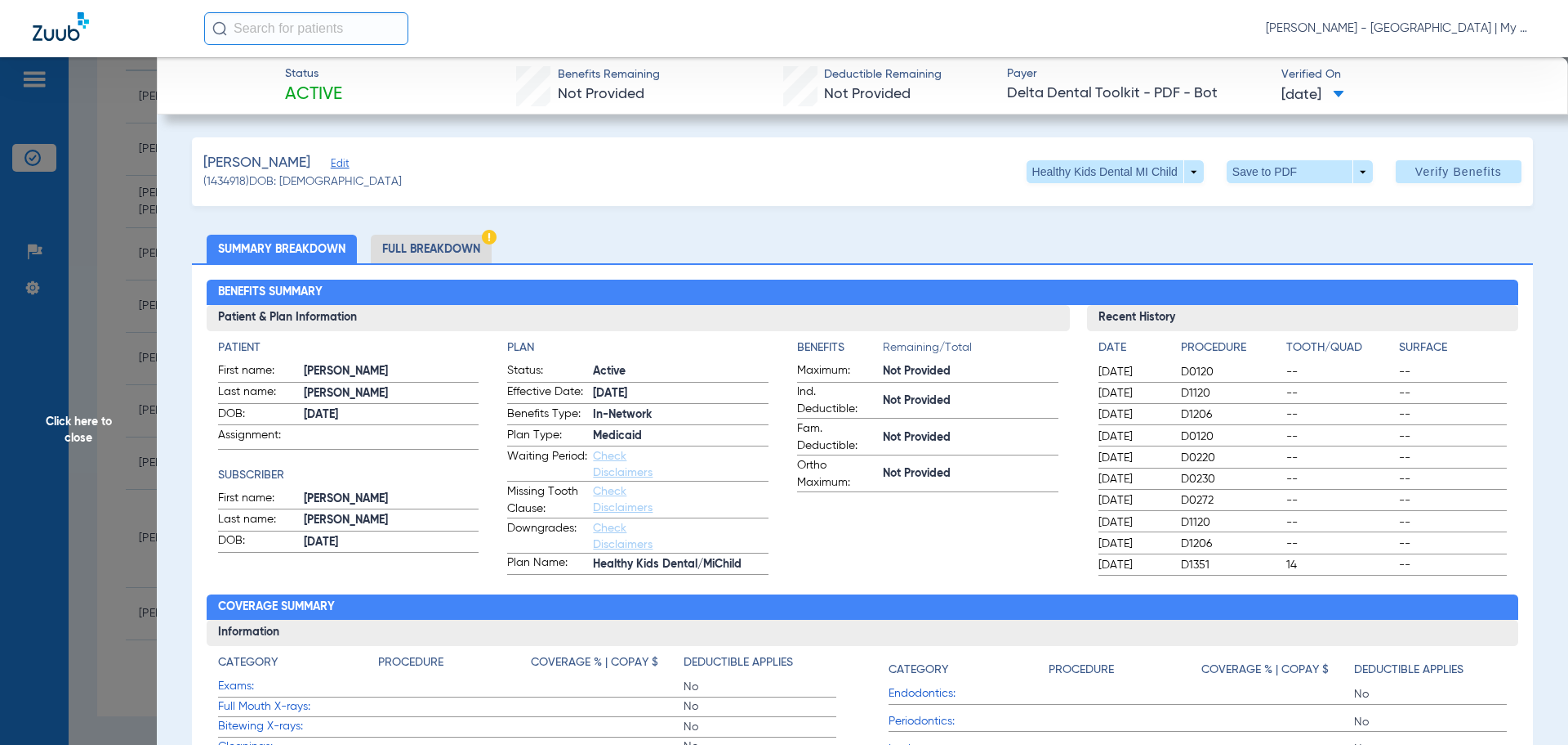
click at [433, 242] on li "Full Breakdown" at bounding box center [430, 248] width 121 height 29
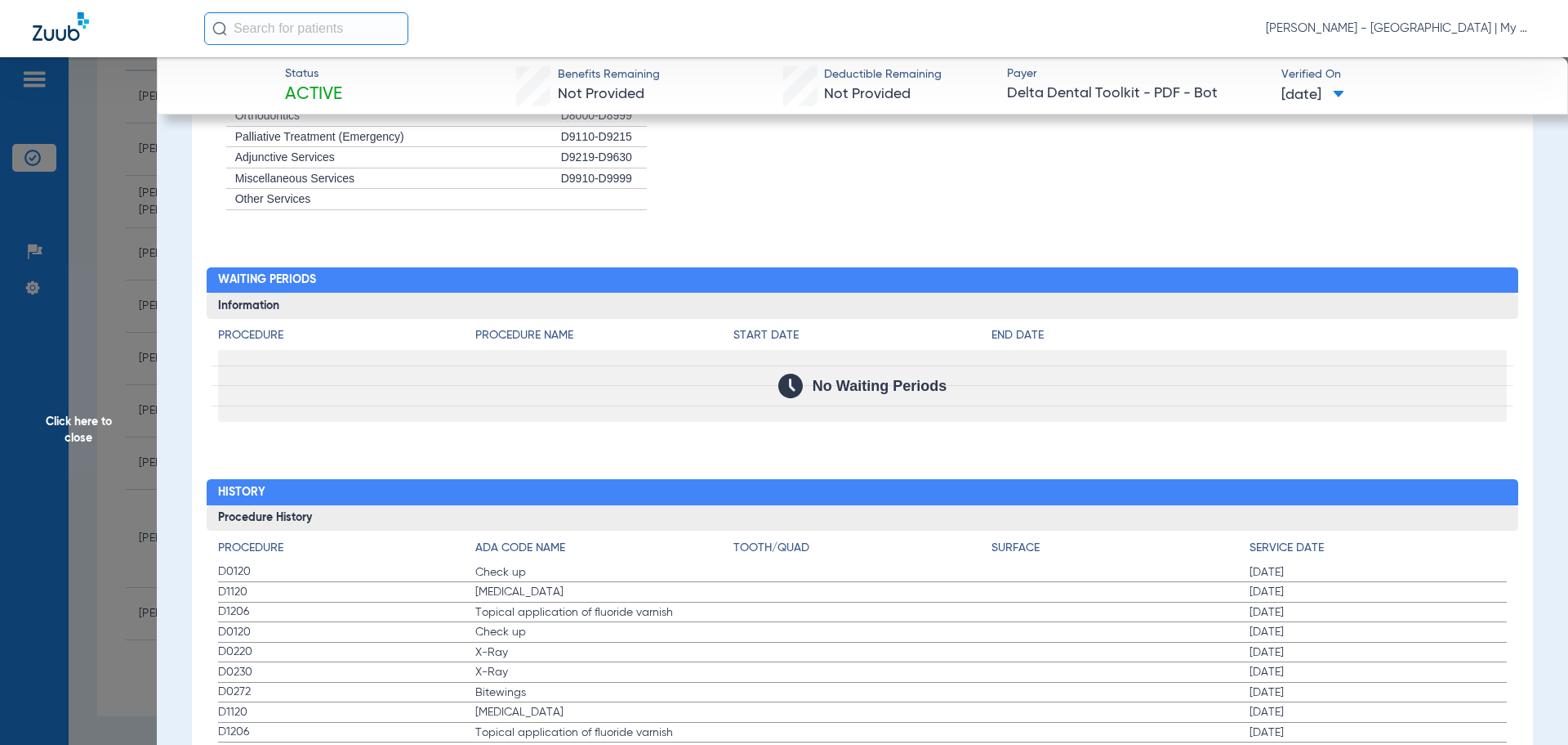
scroll to position [1934, 0]
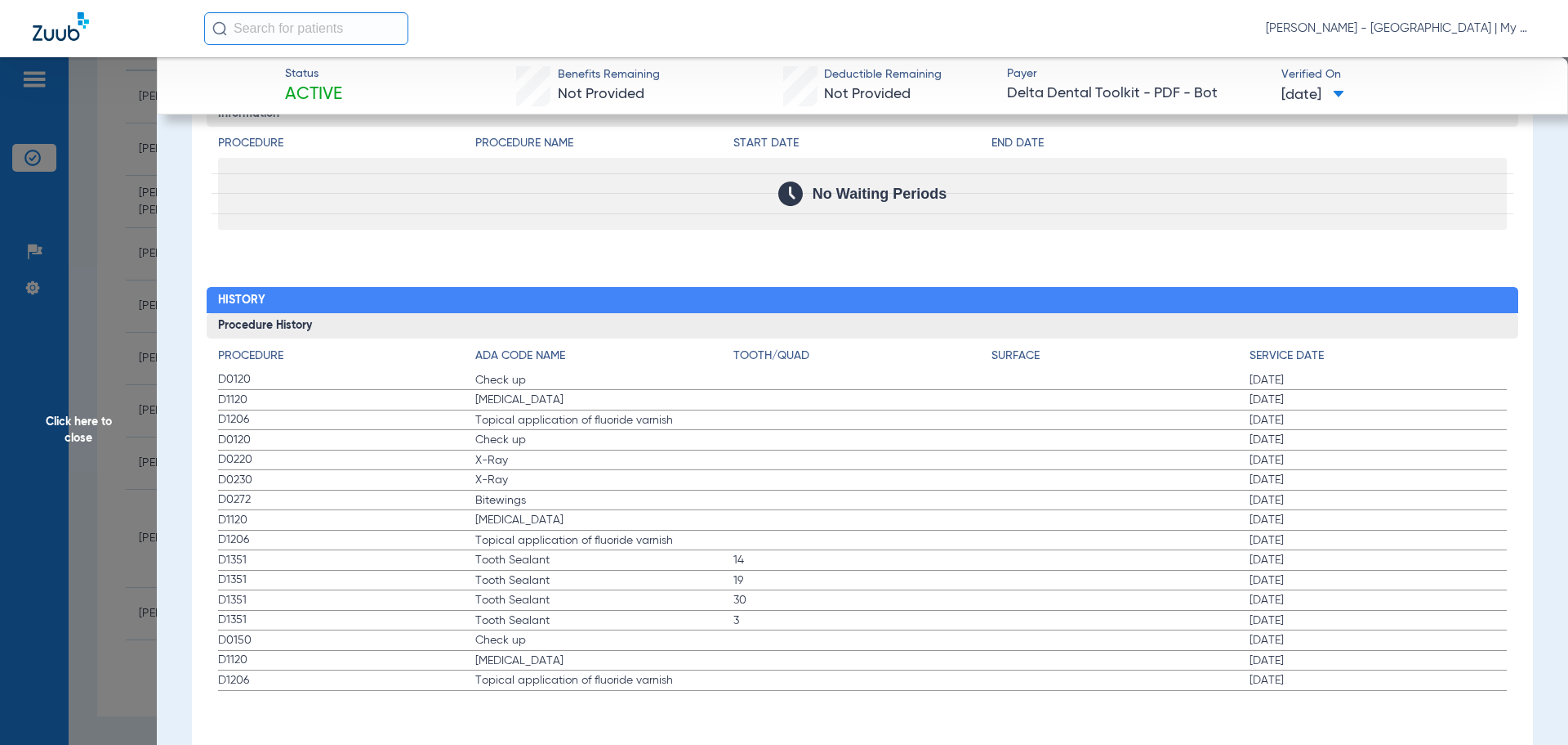
drag, startPoint x: 226, startPoint y: 380, endPoint x: 1079, endPoint y: 502, distance: 861.7
click at [1079, 502] on app-history-list "Procedure ADA Code Name Tooth/Quad Surface Service Date D0120 Check up 01/31/20…" at bounding box center [863, 518] width 1289 height 343
click at [1132, 516] on label "D1120 Teeth Cleaning 04/08/2024" at bounding box center [863, 520] width 1289 height 21
drag, startPoint x: 532, startPoint y: 506, endPoint x: 405, endPoint y: 453, distance: 137.6
click at [414, 455] on app-history-list "Procedure ADA Code Name Tooth/Quad Surface Service Date D0120 Check up 01/31/20…" at bounding box center [863, 518] width 1289 height 343
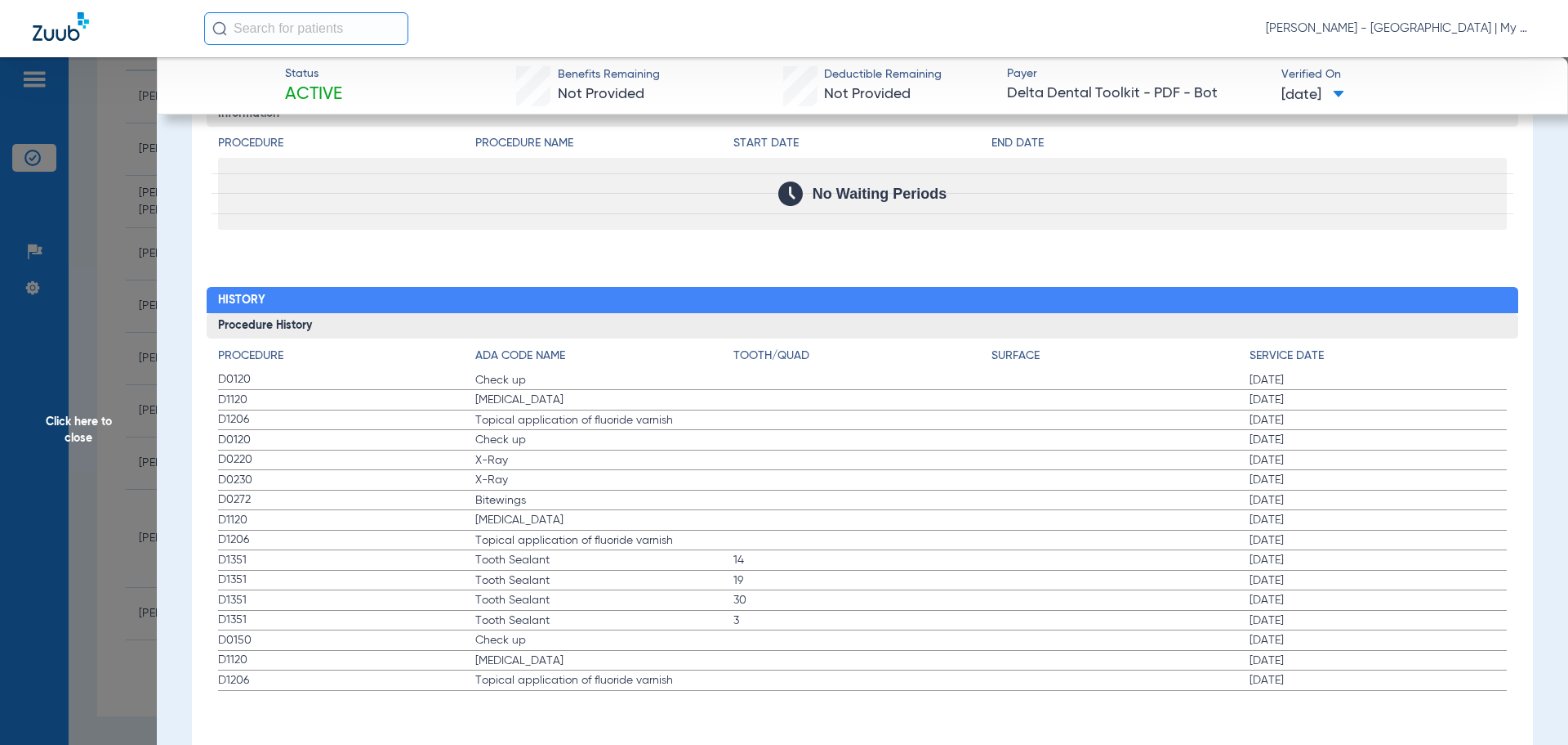
click at [387, 440] on span "D0120" at bounding box center [346, 440] width 258 height 17
drag, startPoint x: 276, startPoint y: 383, endPoint x: 501, endPoint y: 465, distance: 239.5
click at [501, 465] on app-history-list "Procedure ADA Code Name Tooth/Quad Surface Service Date D0120 Check up 01/31/20…" at bounding box center [863, 518] width 1289 height 343
click at [526, 506] on span "Bitewings" at bounding box center [604, 500] width 258 height 16
drag, startPoint x: 228, startPoint y: 379, endPoint x: 710, endPoint y: 509, distance: 499.2
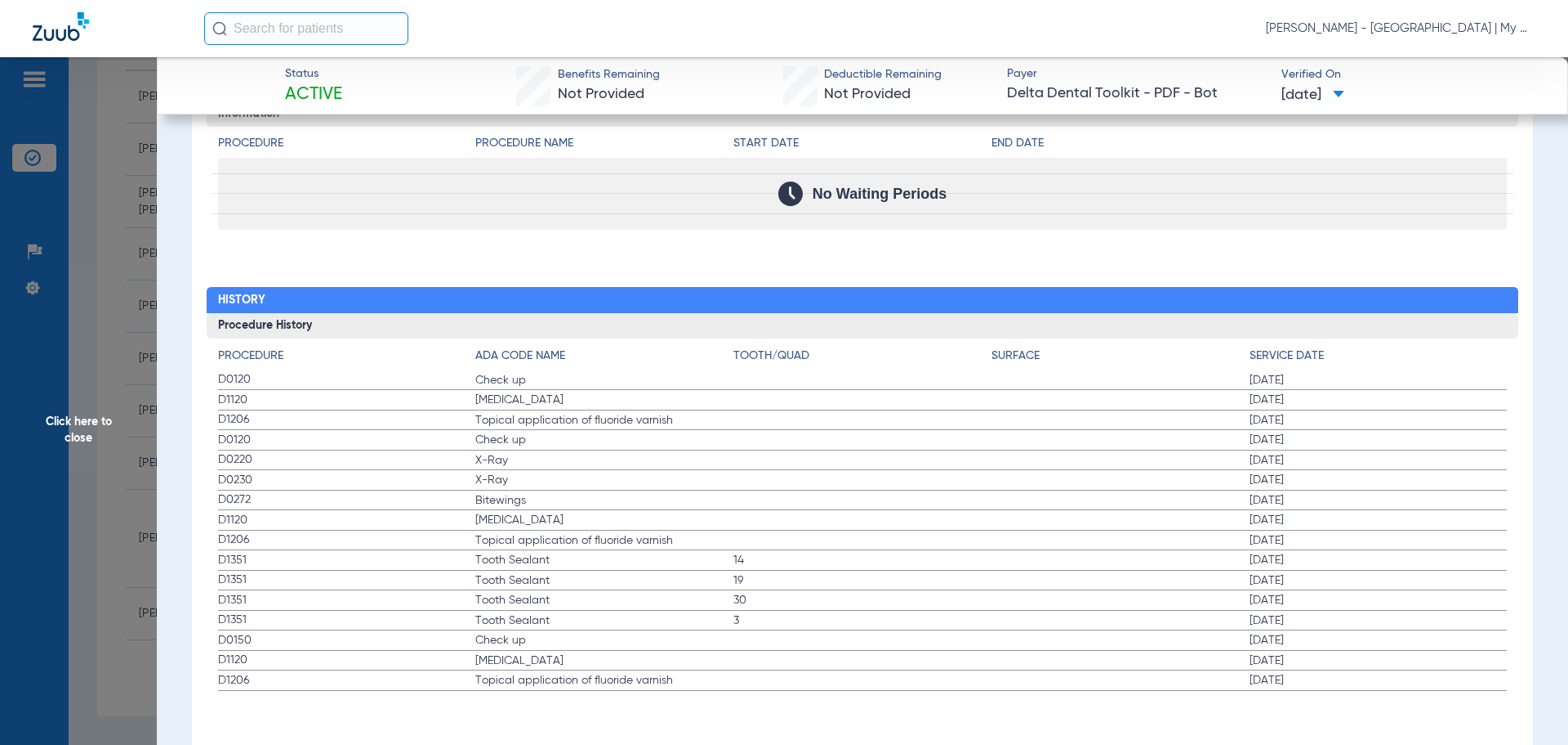
click at [710, 509] on app-history-list "Procedure ADA Code Name Tooth/Quad Surface Service Date D0120 Check up 01/31/20…" at bounding box center [863, 518] width 1289 height 343
click at [640, 500] on span "Bitewings" at bounding box center [604, 500] width 258 height 16
click at [249, 491] on span "D0272" at bounding box center [346, 500] width 258 height 17
drag, startPoint x: 1330, startPoint y: 498, endPoint x: 1162, endPoint y: 371, distance: 210.6
click at [1162, 371] on app-history-list "Procedure ADA Code Name Tooth/Quad Surface Service Date D0120 Check up 01/31/20…" at bounding box center [863, 518] width 1289 height 343
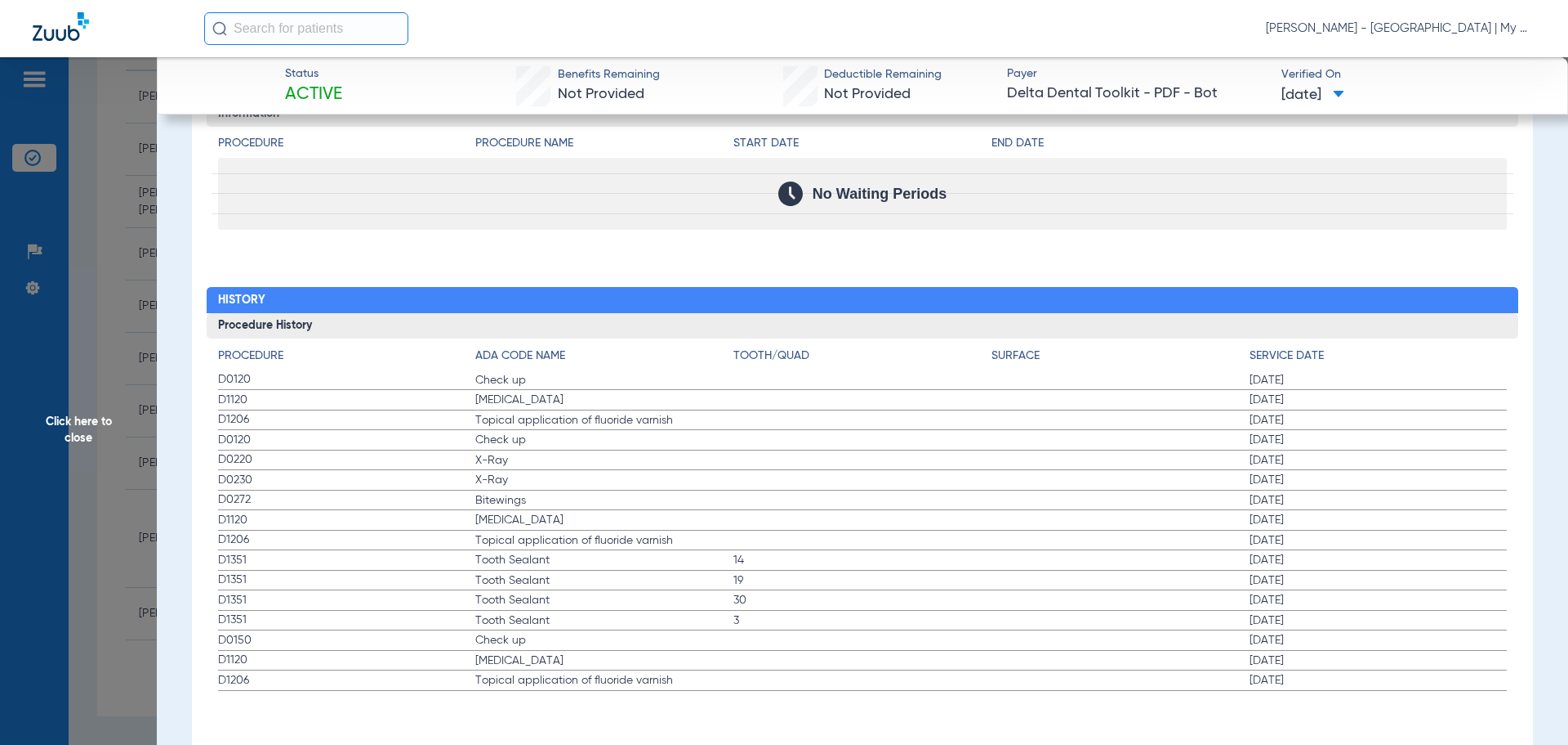
click at [978, 555] on span "14" at bounding box center [862, 559] width 258 height 16
click at [108, 324] on span "Click here to close" at bounding box center [78, 430] width 157 height 745
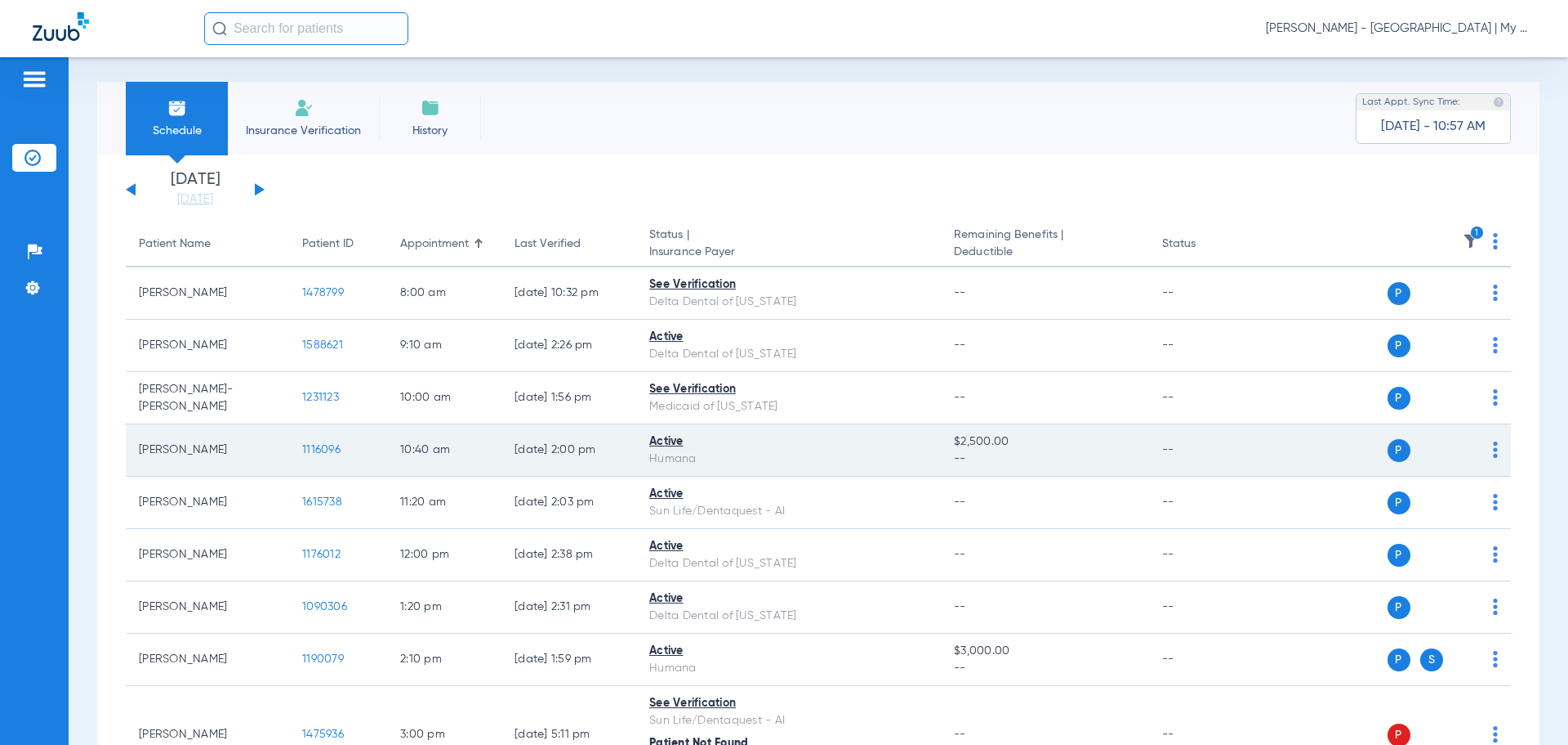
scroll to position [0, 0]
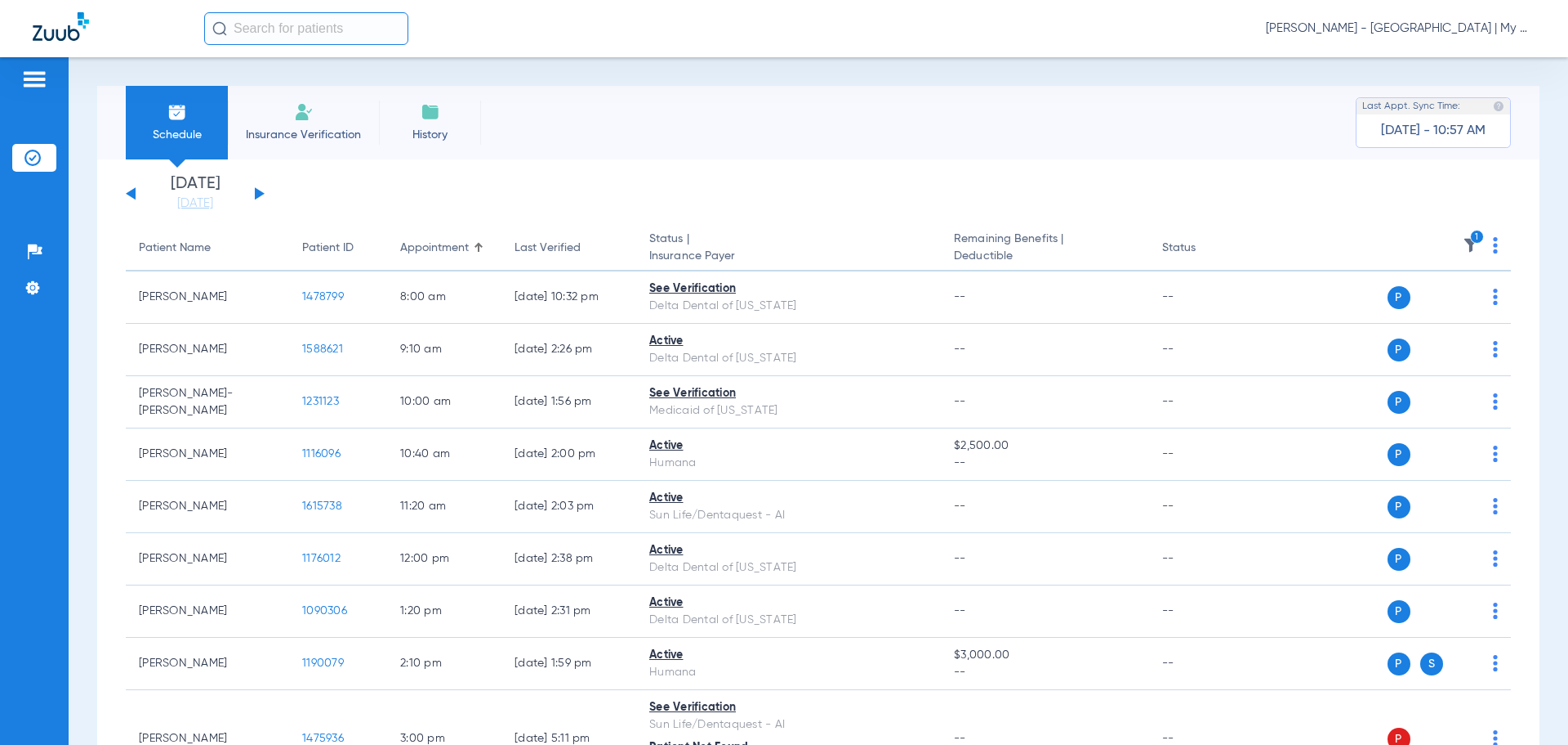
click at [1465, 245] on img at bounding box center [1471, 245] width 16 height 16
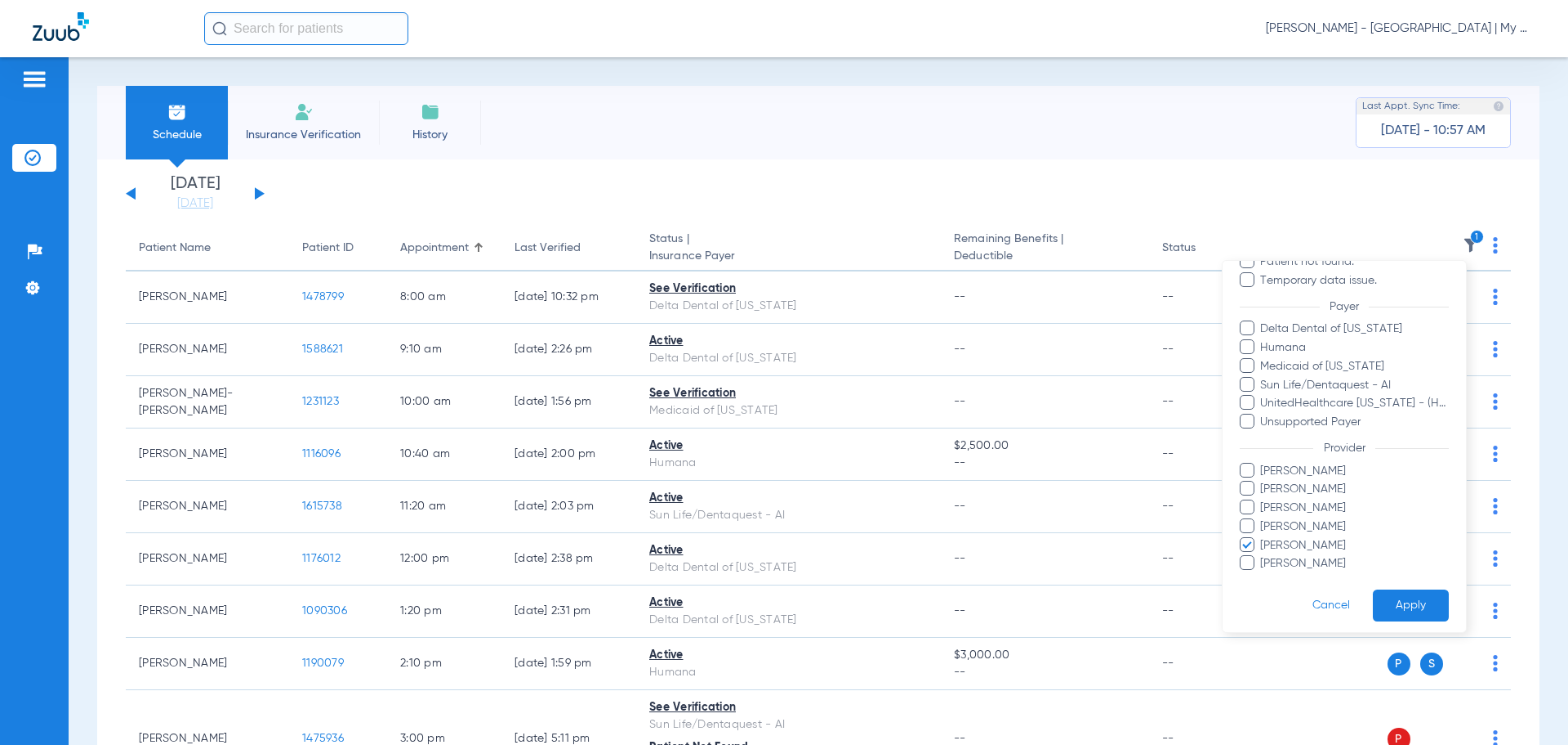
scroll to position [168, 0]
click at [1284, 541] on span "Michelle Higgins" at bounding box center [1355, 539] width 189 height 17
click at [1263, 551] on input "Michelle Higgins" at bounding box center [1263, 551] width 0 height 0
click at [1290, 557] on span "Shelley Klei" at bounding box center [1355, 557] width 189 height 17
click at [1263, 568] on input "Shelley Klei" at bounding box center [1263, 568] width 0 height 0
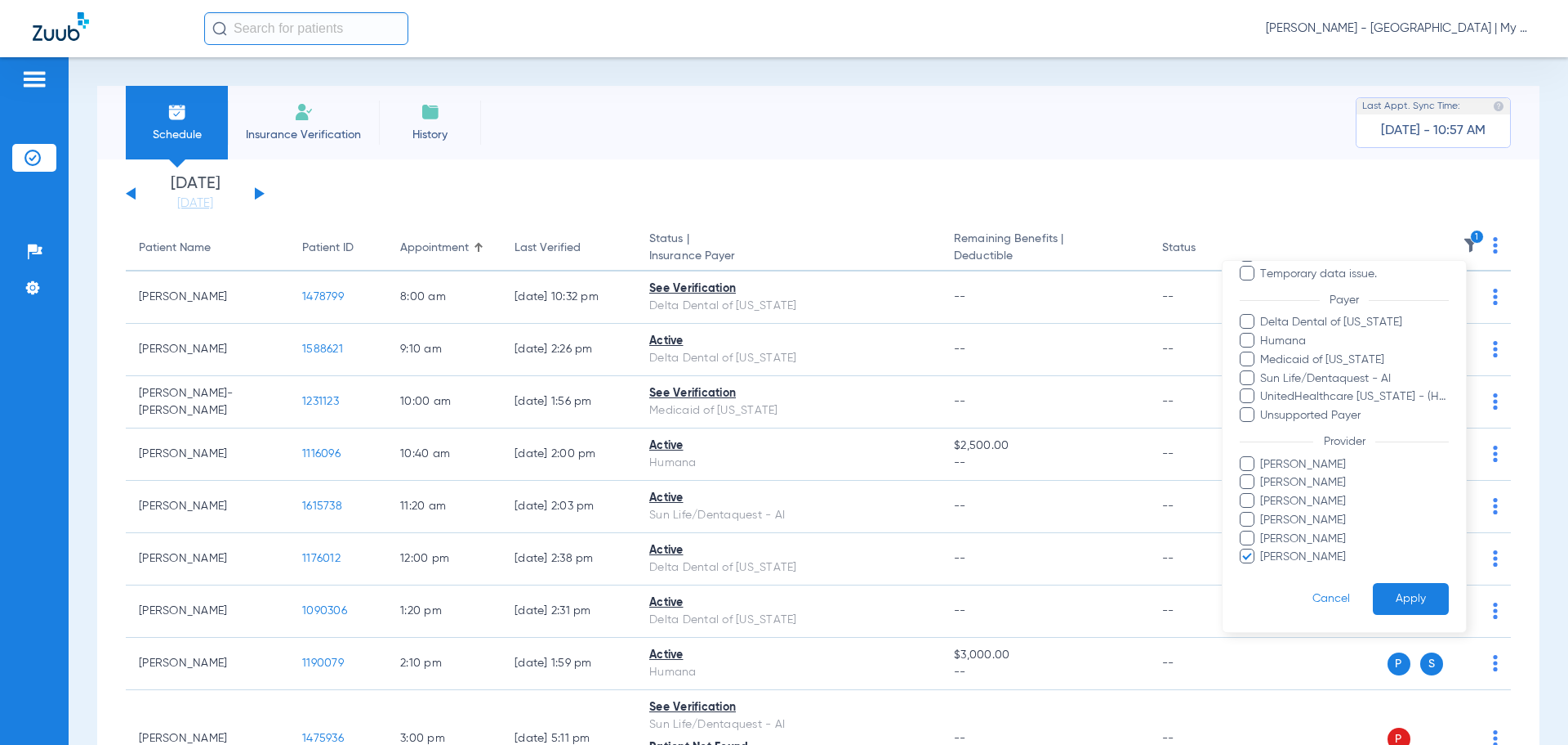
click at [1420, 609] on button "Apply" at bounding box center [1411, 598] width 76 height 32
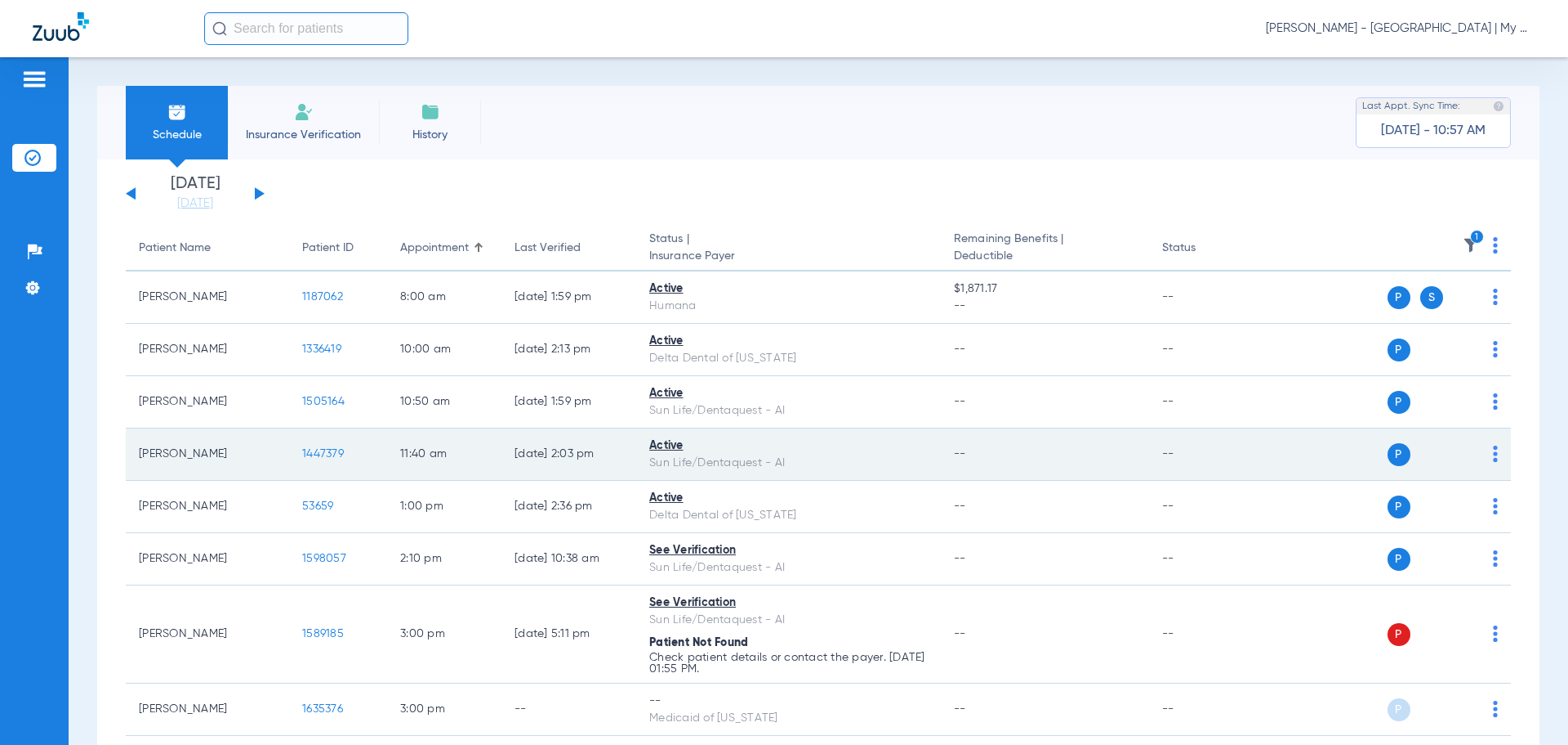
drag, startPoint x: 721, startPoint y: 457, endPoint x: 717, endPoint y: 439, distance: 18.4
click at [718, 447] on td "Active Sun Life/Dentaquest - AI" at bounding box center [788, 454] width 305 height 52
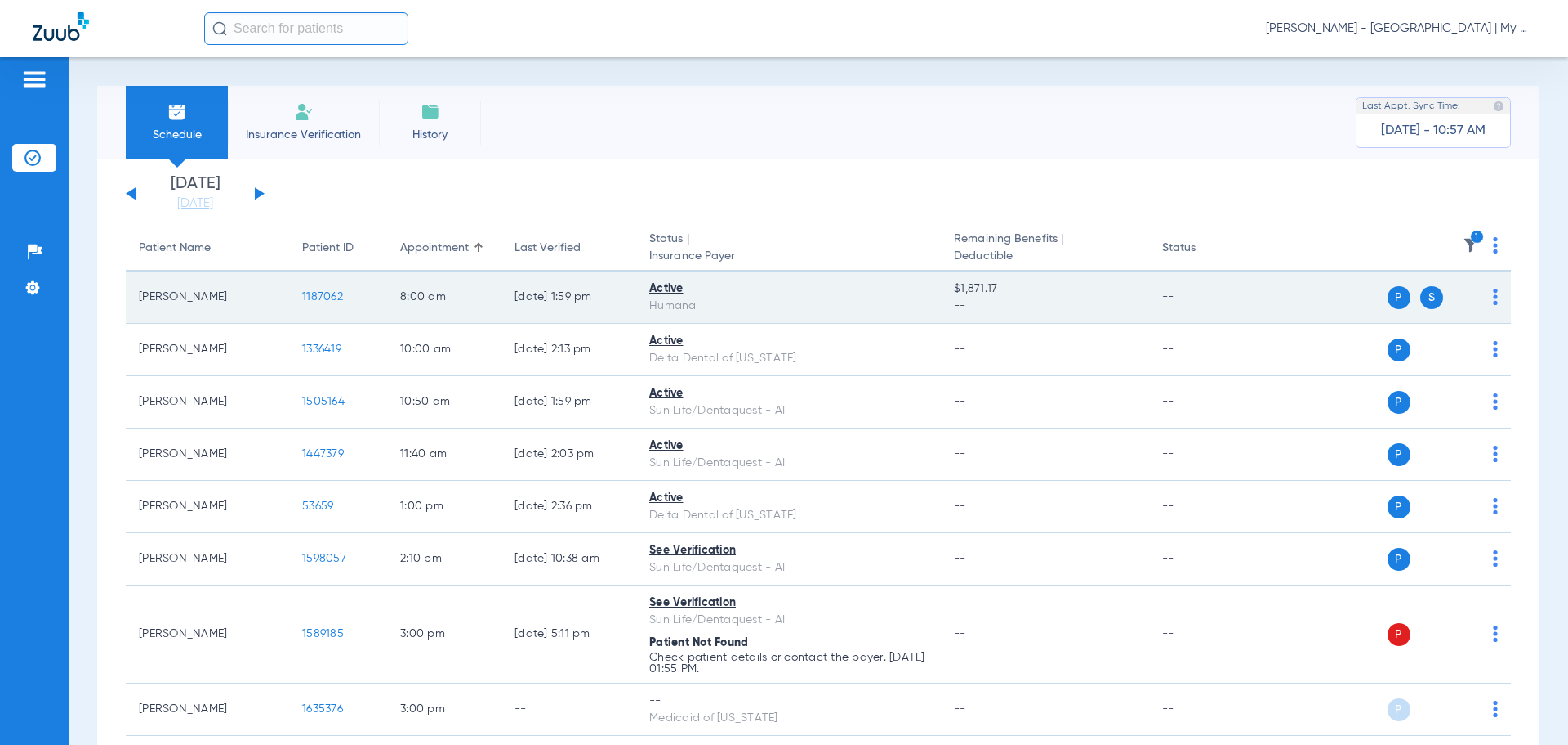
click at [318, 291] on span "1187062" at bounding box center [322, 296] width 41 height 11
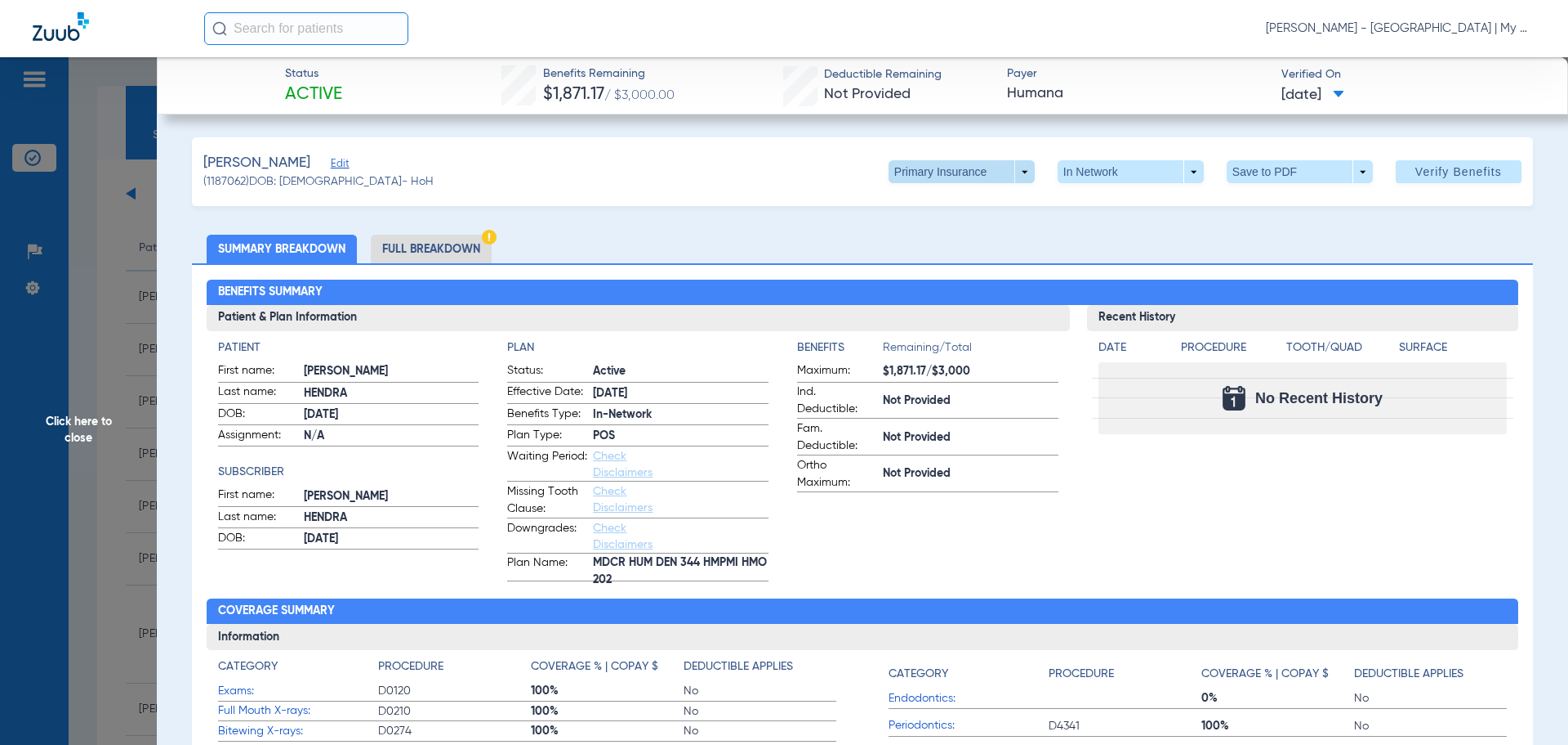
click at [972, 162] on span at bounding box center [961, 172] width 147 height 23
drag, startPoint x: 961, startPoint y: 240, endPoint x: 1037, endPoint y: 285, distance: 88.3
click at [962, 236] on span "Secondary Insurance" at bounding box center [944, 236] width 108 height 11
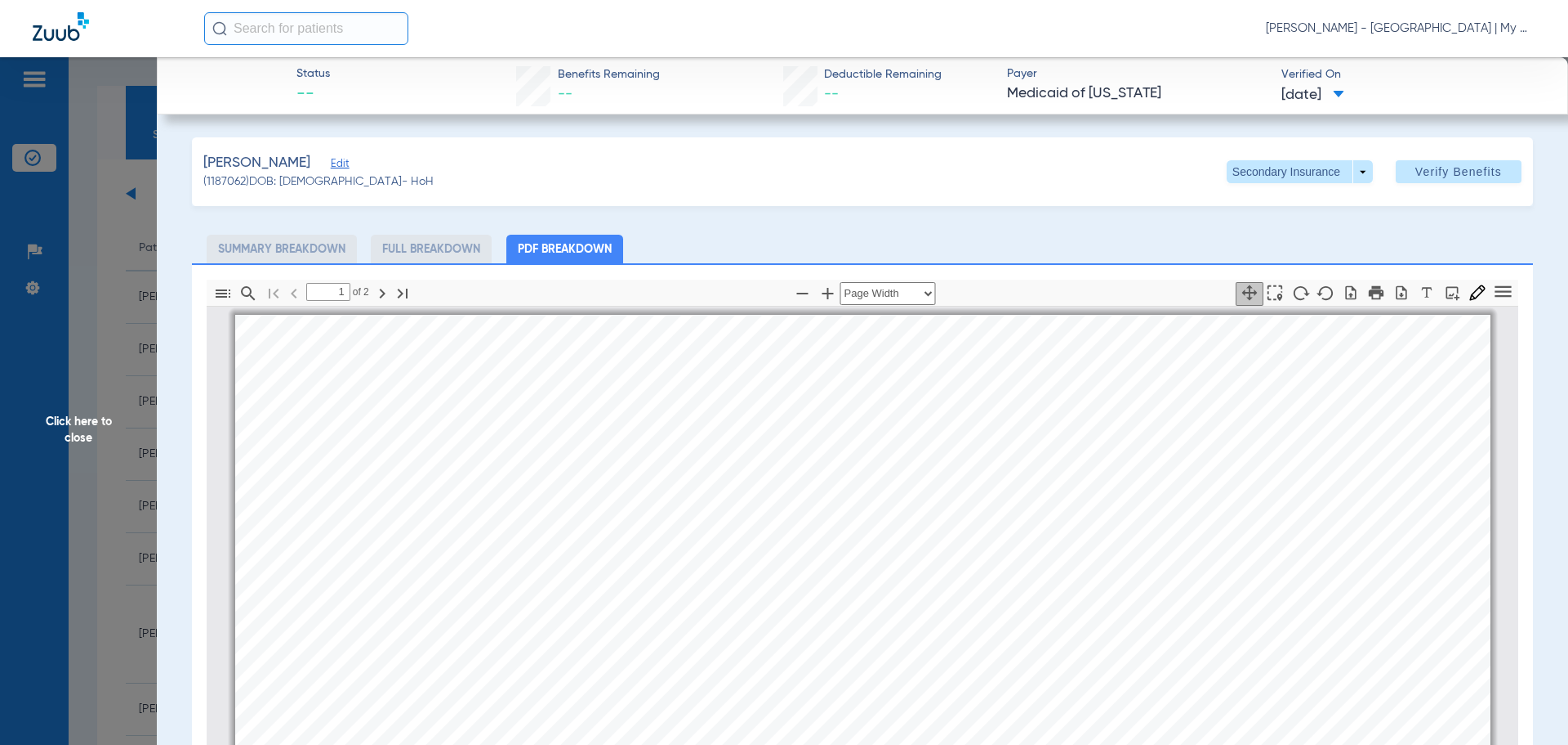
scroll to position [8, 0]
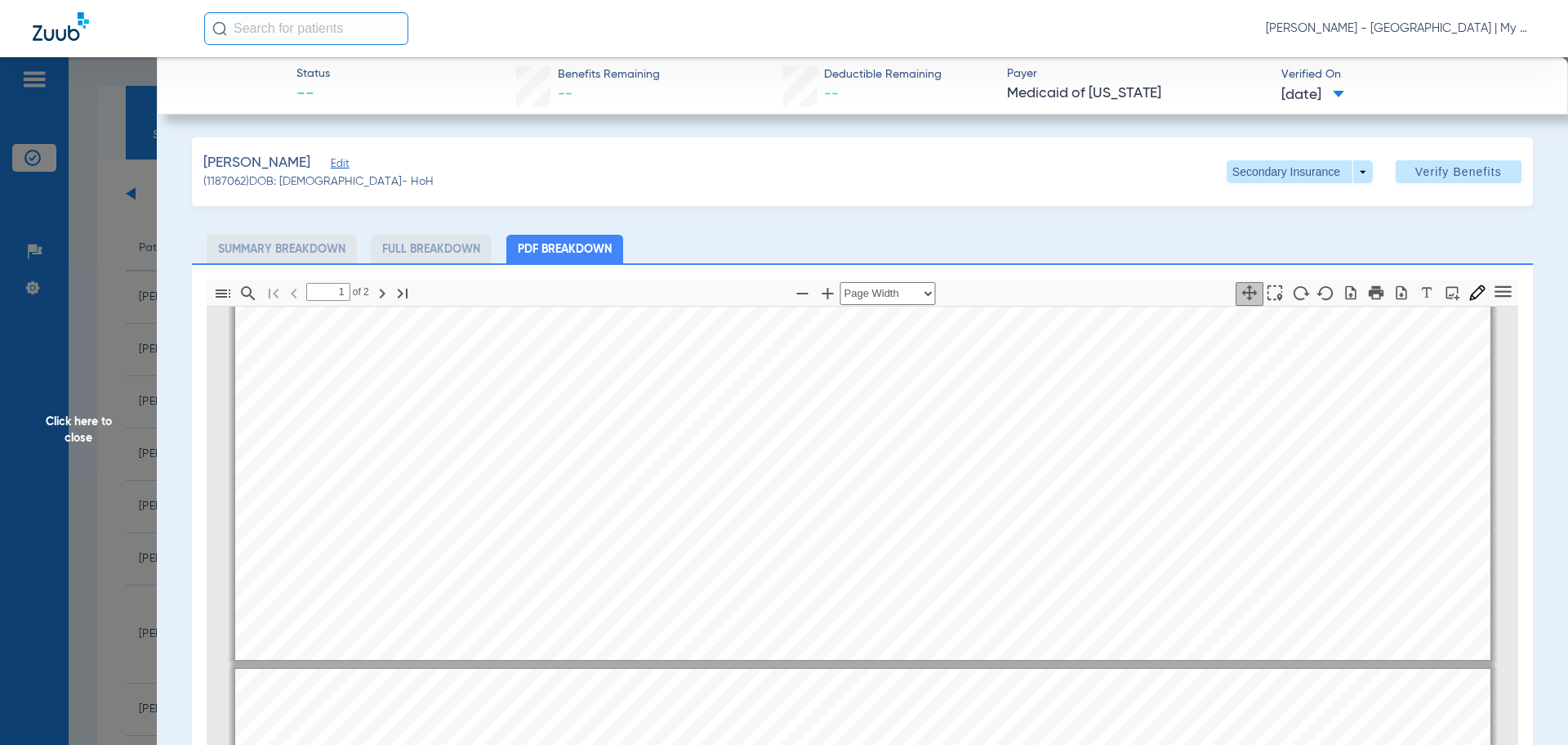
type input "2"
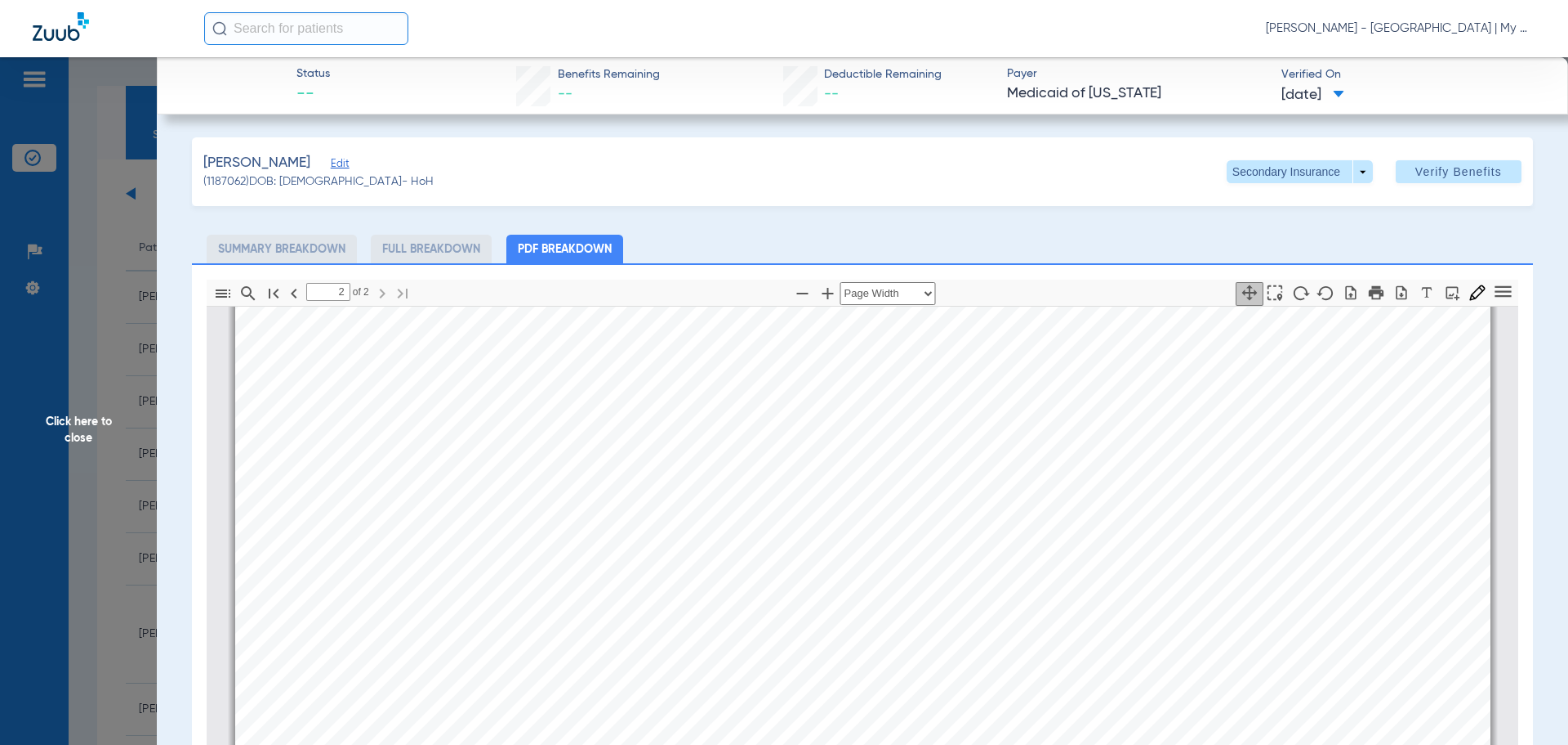
scroll to position [2787, 0]
click at [145, 419] on span "Click here to close" at bounding box center [78, 430] width 157 height 745
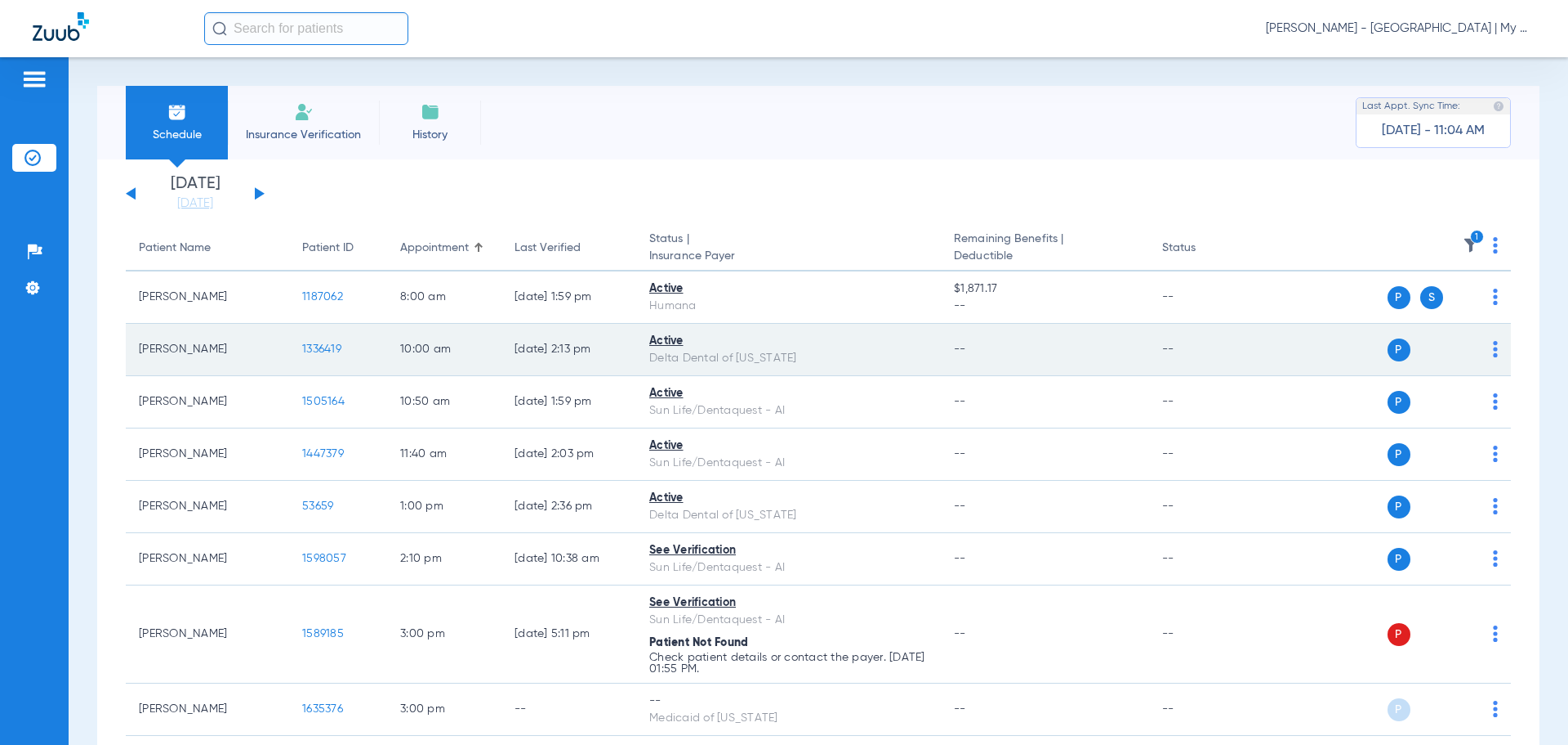
drag, startPoint x: 287, startPoint y: 360, endPoint x: 313, endPoint y: 355, distance: 26.5
click at [291, 360] on tr "Cherie Monahan 1336419 10:00 AM 08/12/25 2:13 PM Active Delta Dental of Michiga…" at bounding box center [818, 350] width 1386 height 52
click at [331, 353] on span "1336419" at bounding box center [321, 348] width 39 height 11
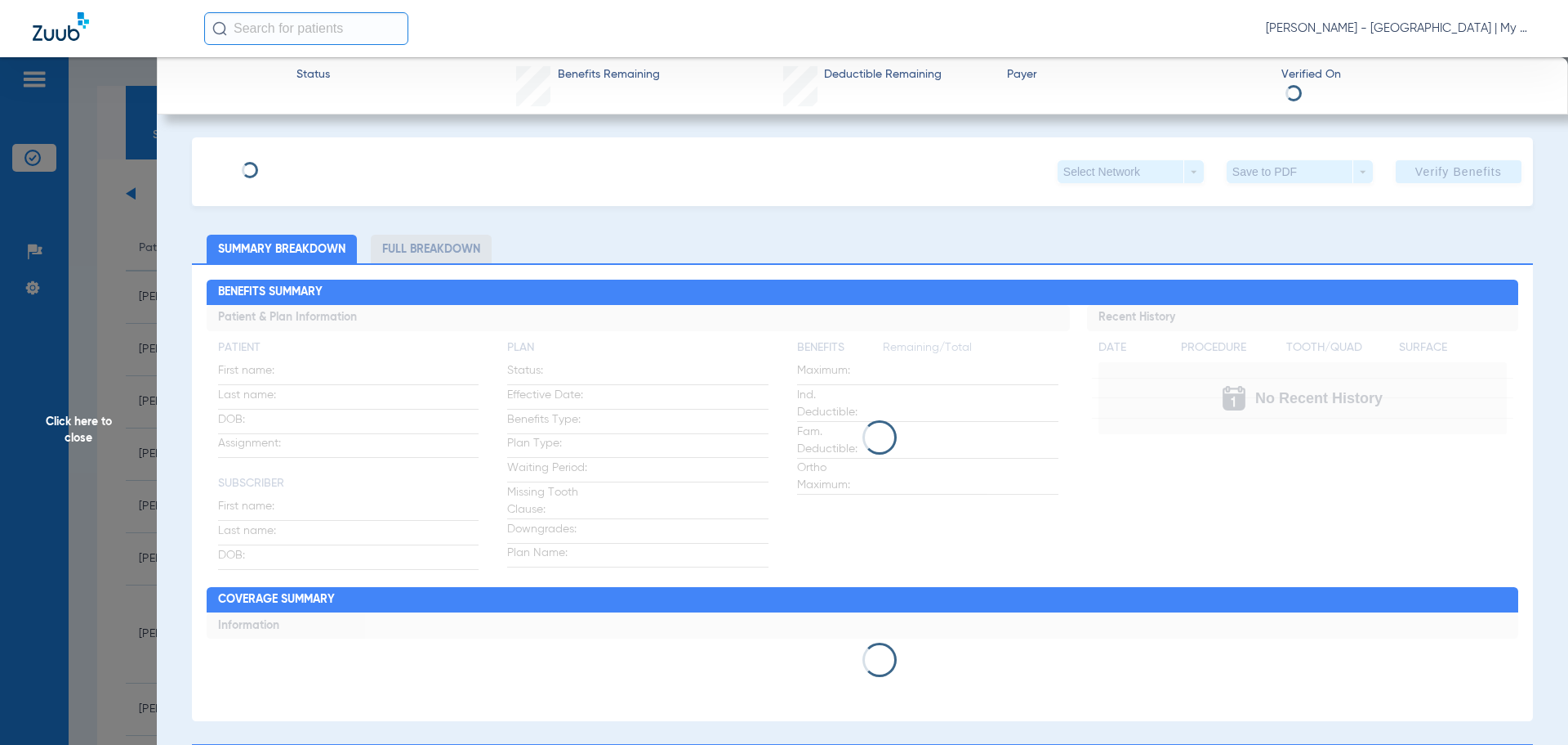
click at [144, 369] on span "Click here to close" at bounding box center [78, 430] width 157 height 745
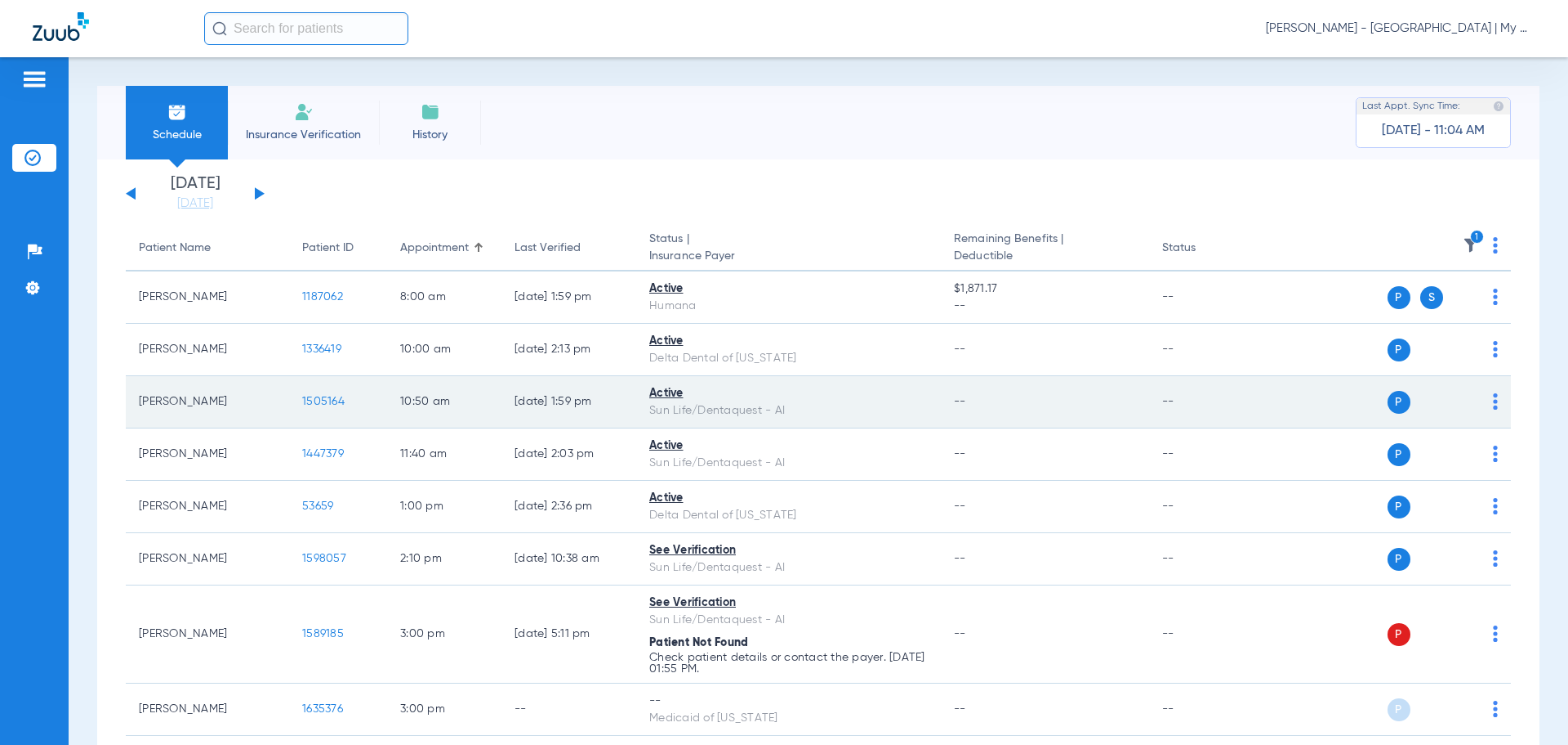
click at [321, 392] on td "1505164" at bounding box center [338, 402] width 98 height 52
click at [316, 397] on span "1505164" at bounding box center [323, 401] width 43 height 11
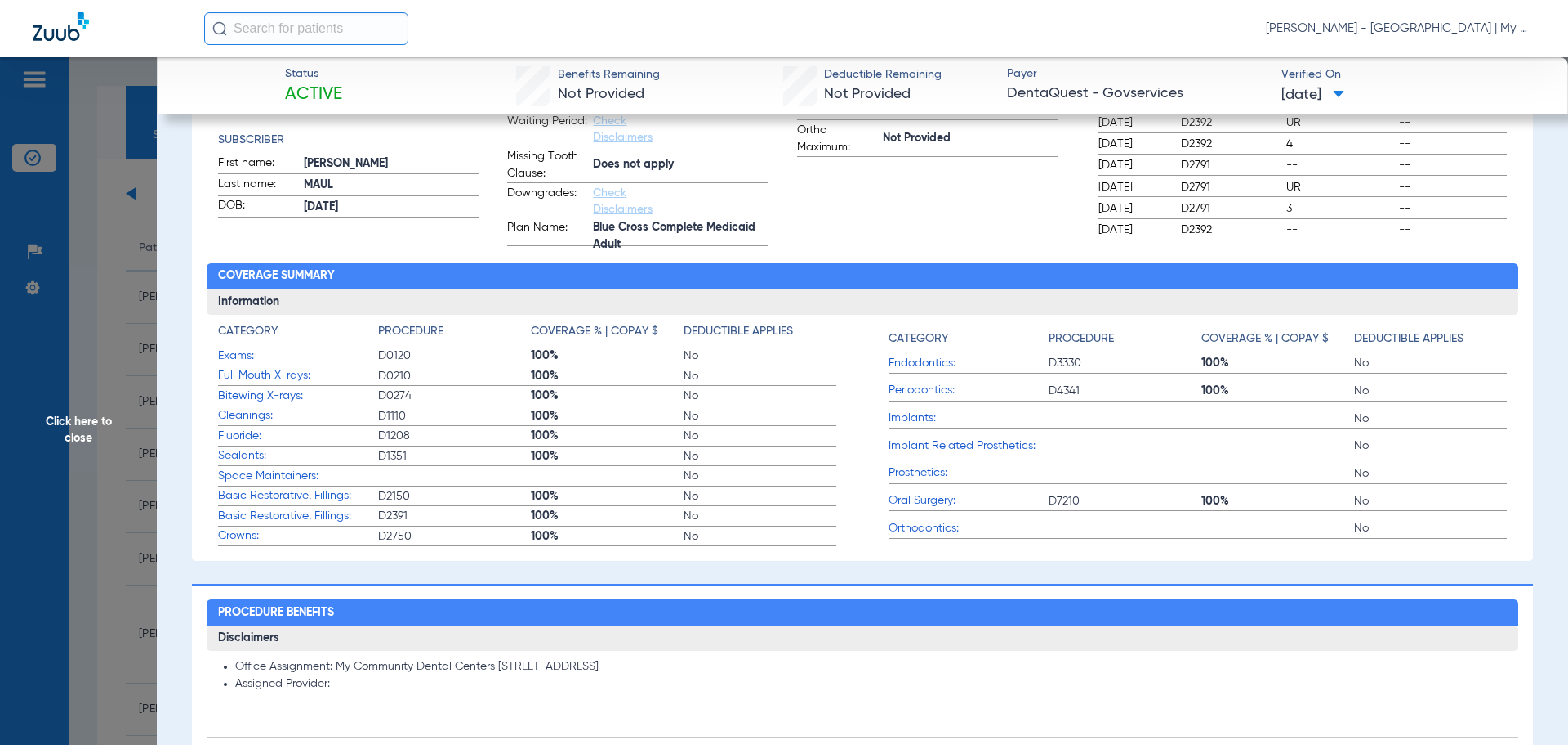
scroll to position [0, 0]
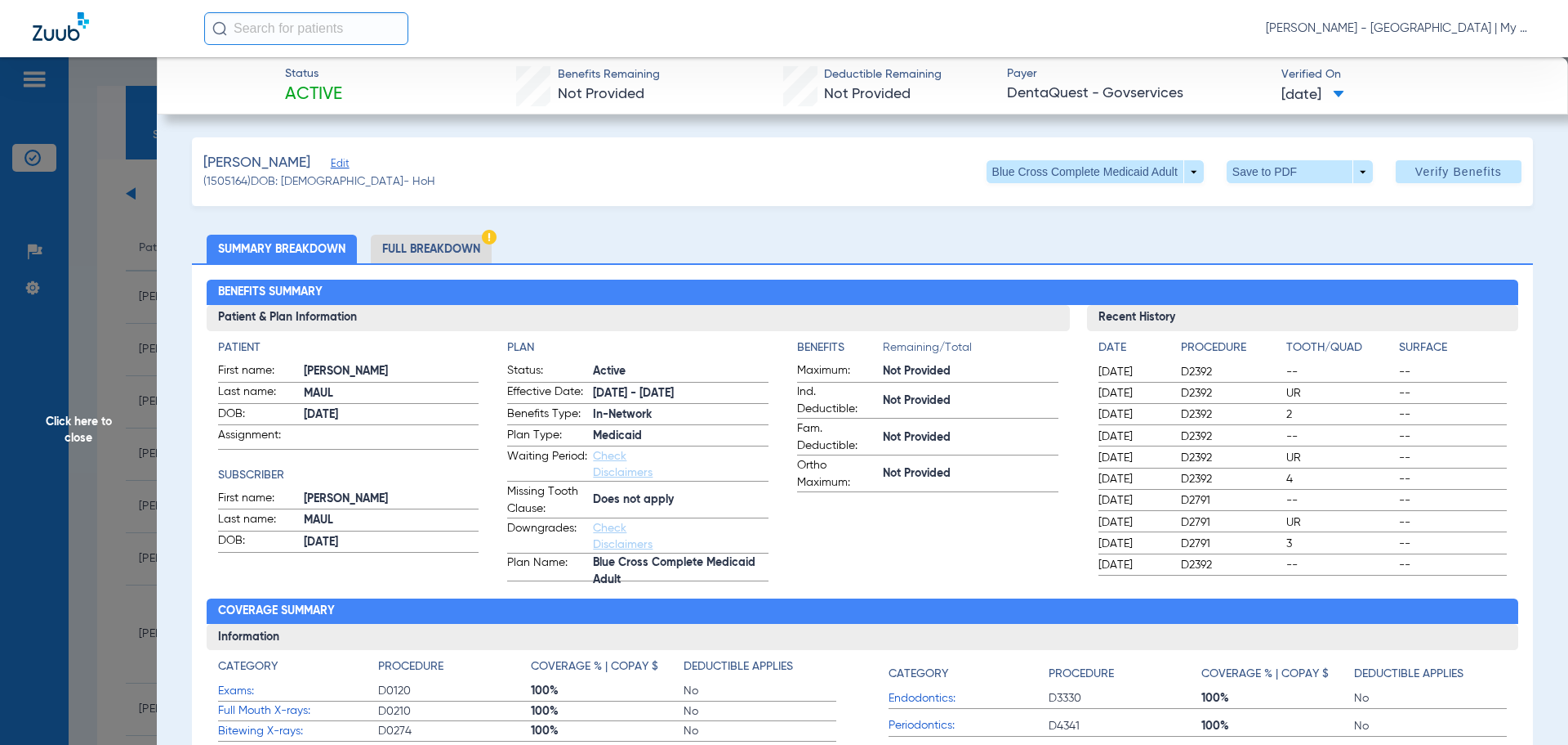
click at [418, 244] on li "Full Breakdown" at bounding box center [430, 248] width 121 height 29
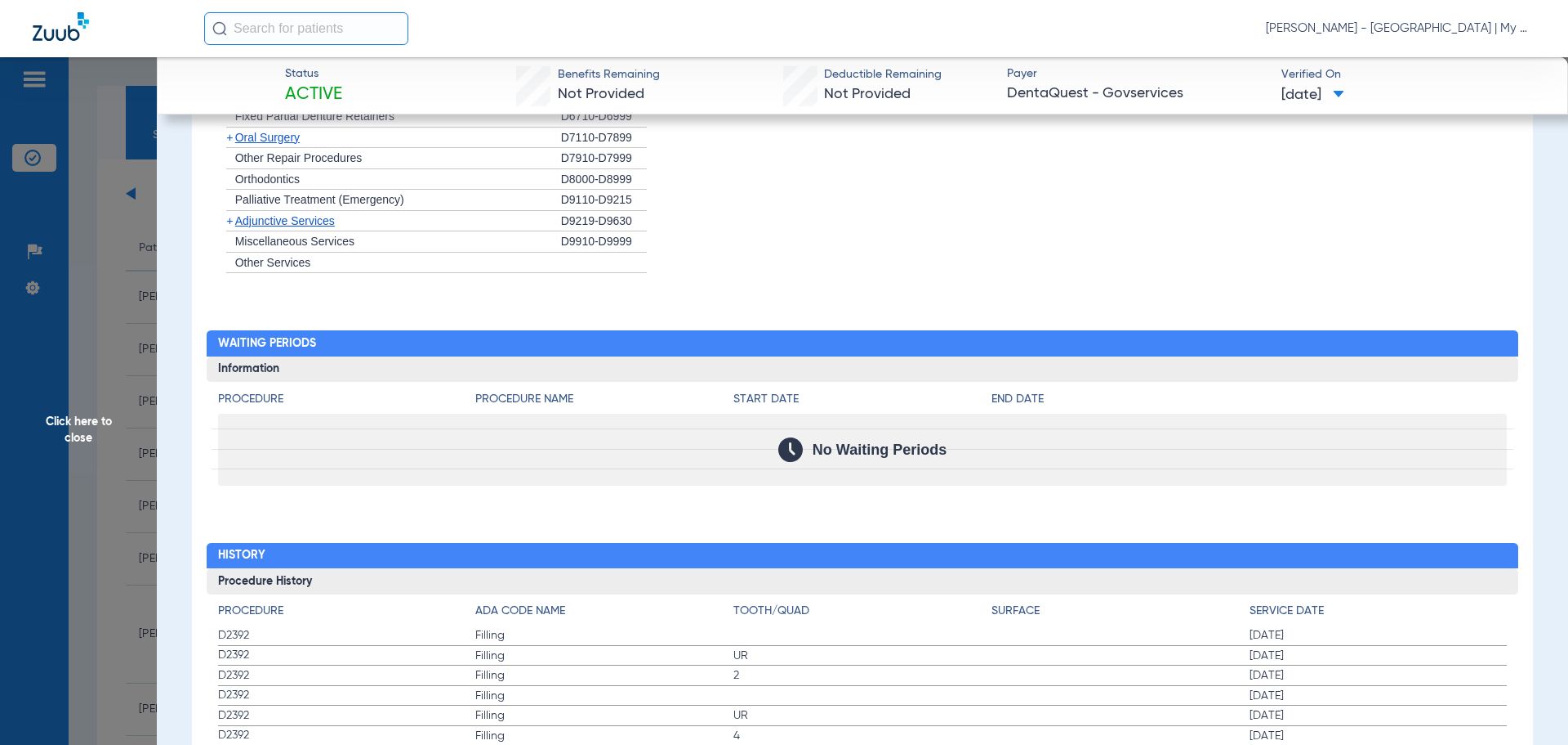
scroll to position [1942, 0]
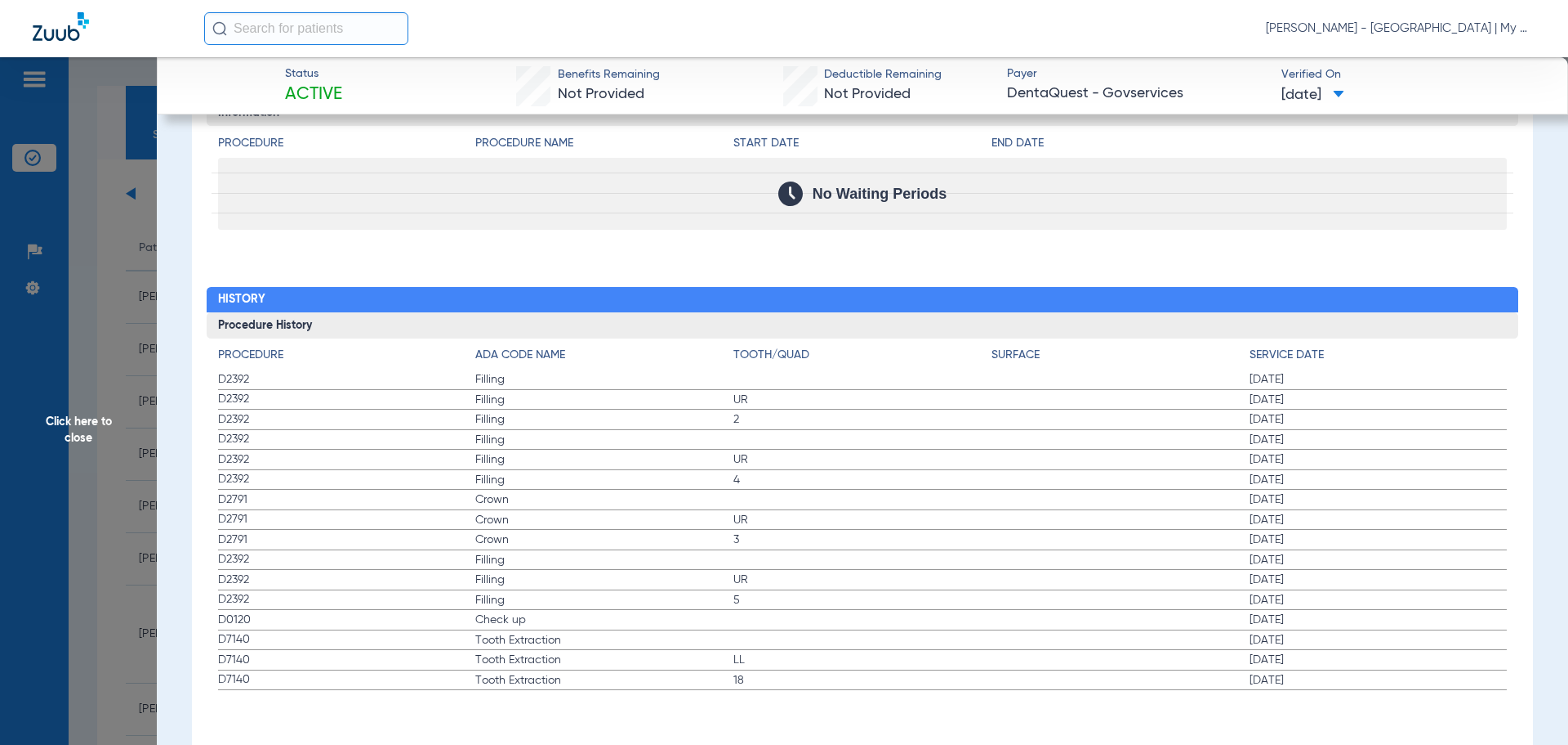
click at [998, 557] on label "D2392 Filling 06/05/2025" at bounding box center [863, 561] width 1289 height 21
click at [107, 440] on span "Click here to close" at bounding box center [78, 430] width 157 height 745
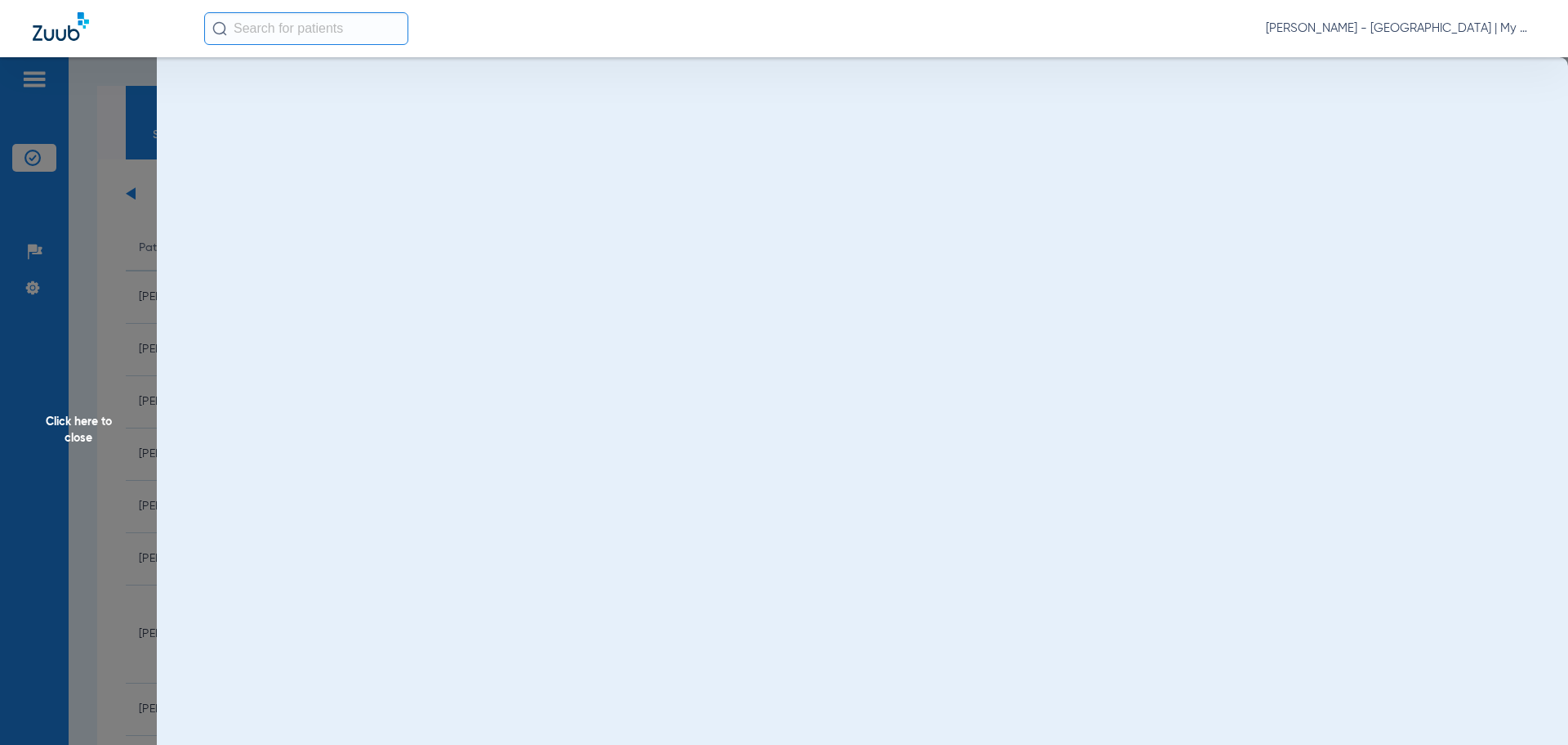
scroll to position [0, 0]
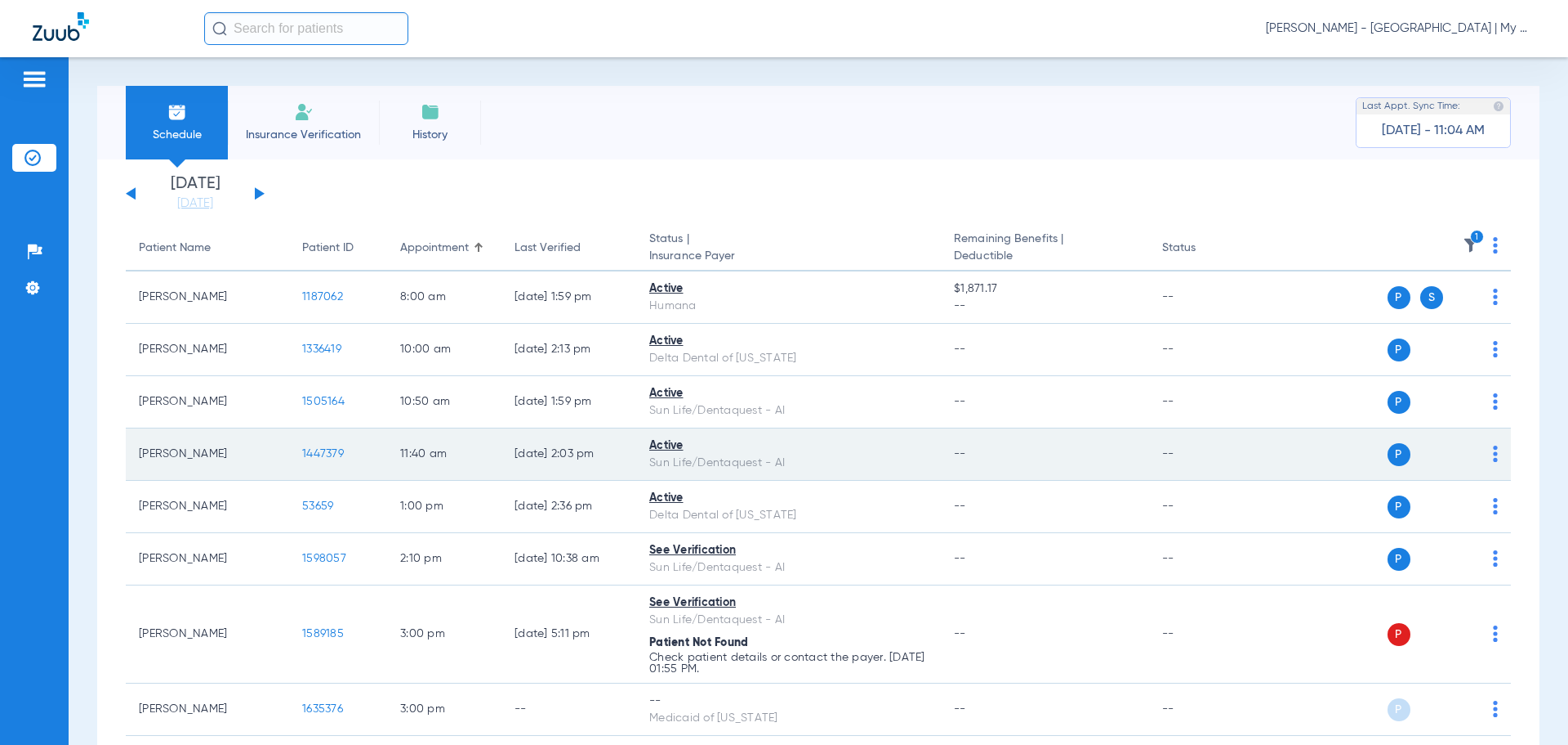
click at [330, 453] on span "1447379" at bounding box center [323, 453] width 42 height 11
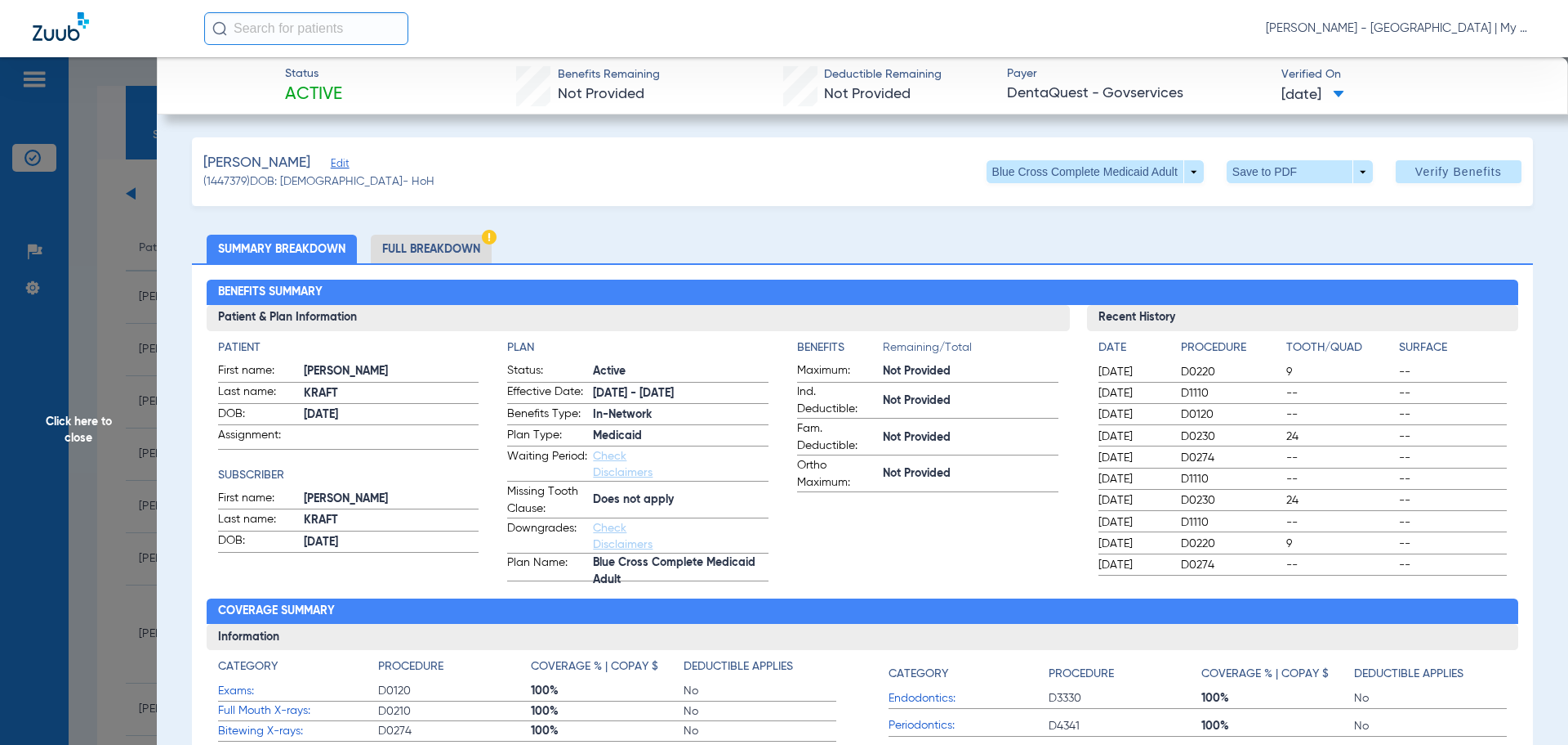
click at [442, 256] on li "Full Breakdown" at bounding box center [430, 248] width 121 height 29
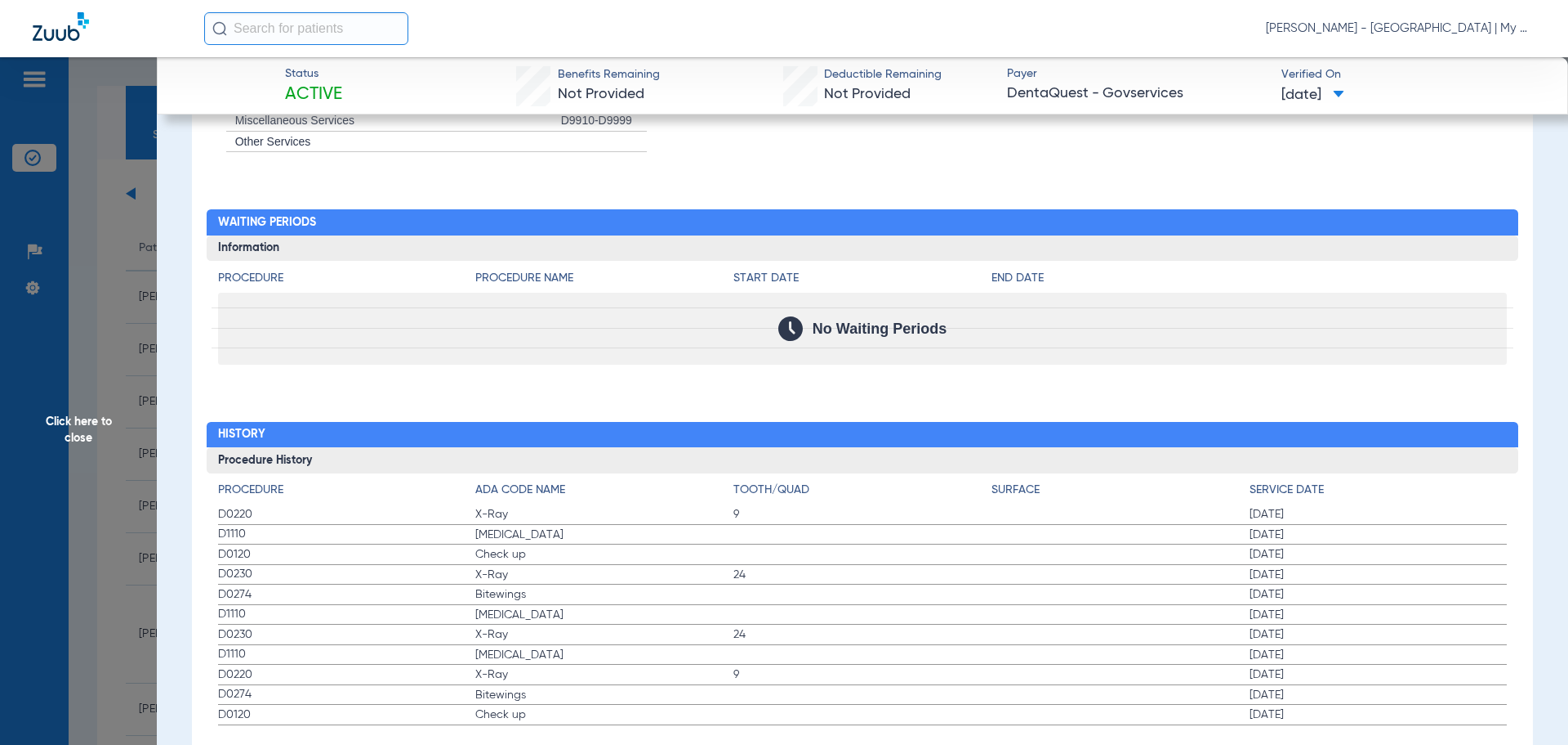
scroll to position [1842, 0]
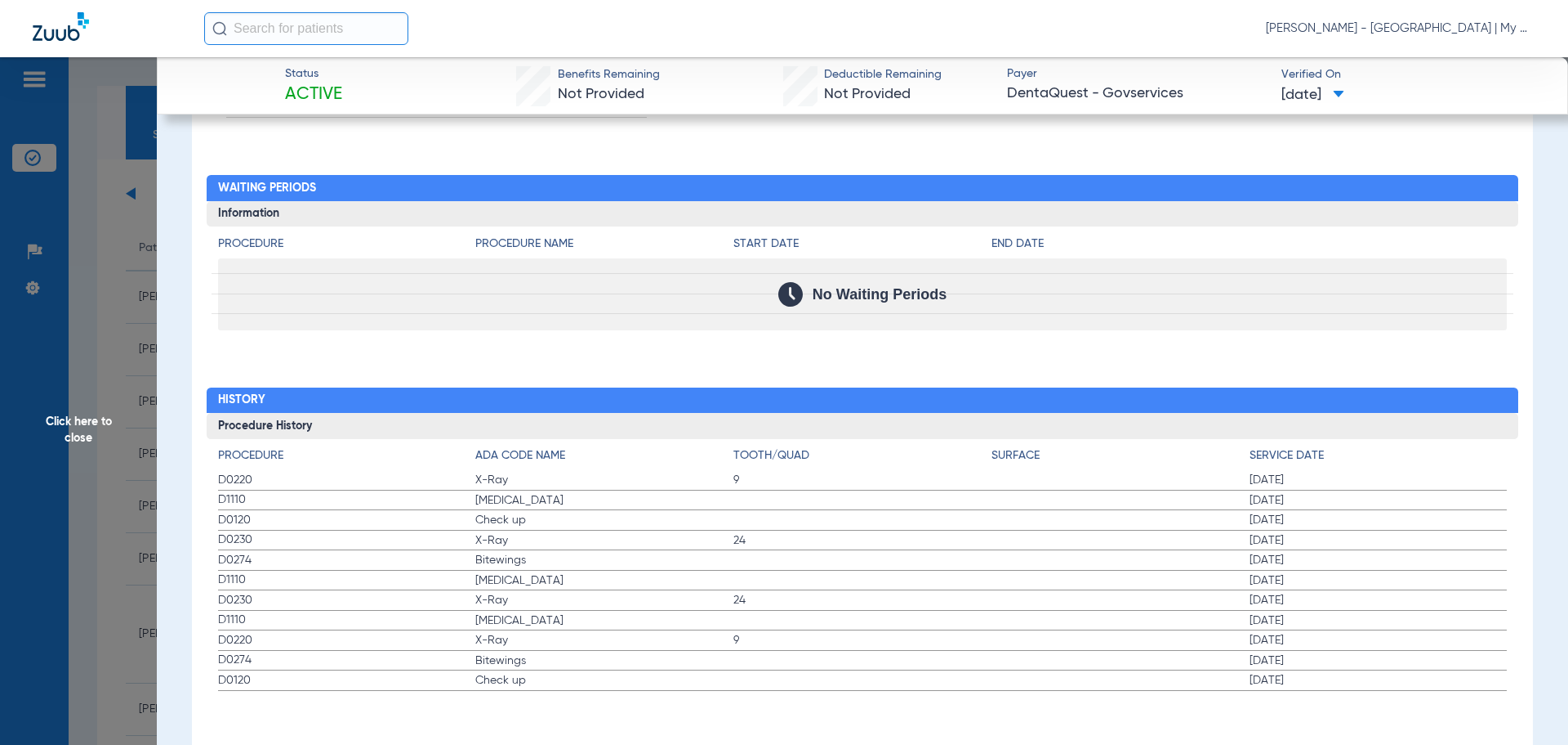
drag, startPoint x: 219, startPoint y: 480, endPoint x: 1372, endPoint y: 557, distance: 1155.6
click at [1372, 557] on app-history-list "Procedure ADA Code Name Tooth/Quad Surface Service Date D0220 X-Ray 9 01/09/202…" at bounding box center [863, 569] width 1289 height 244
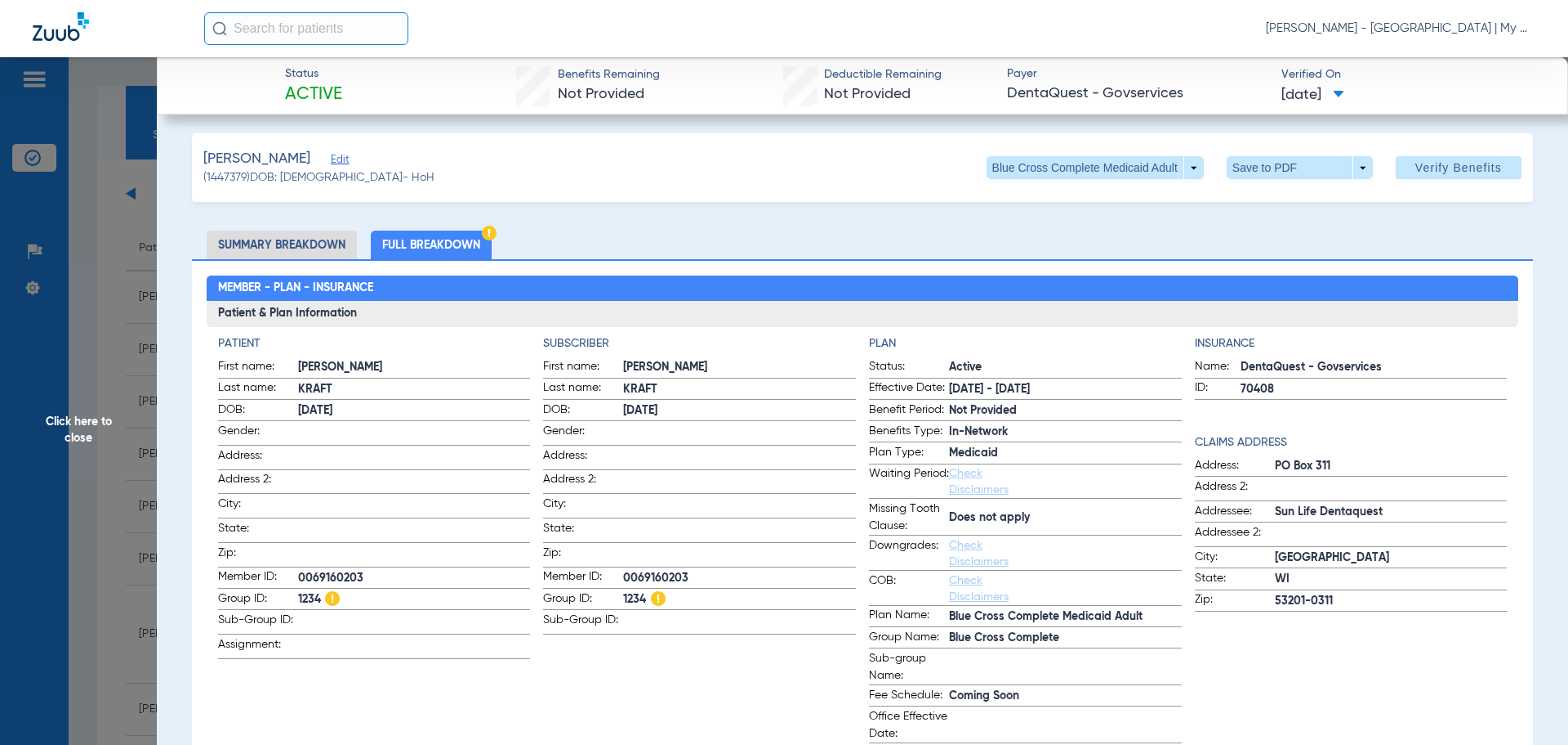
scroll to position [0, 0]
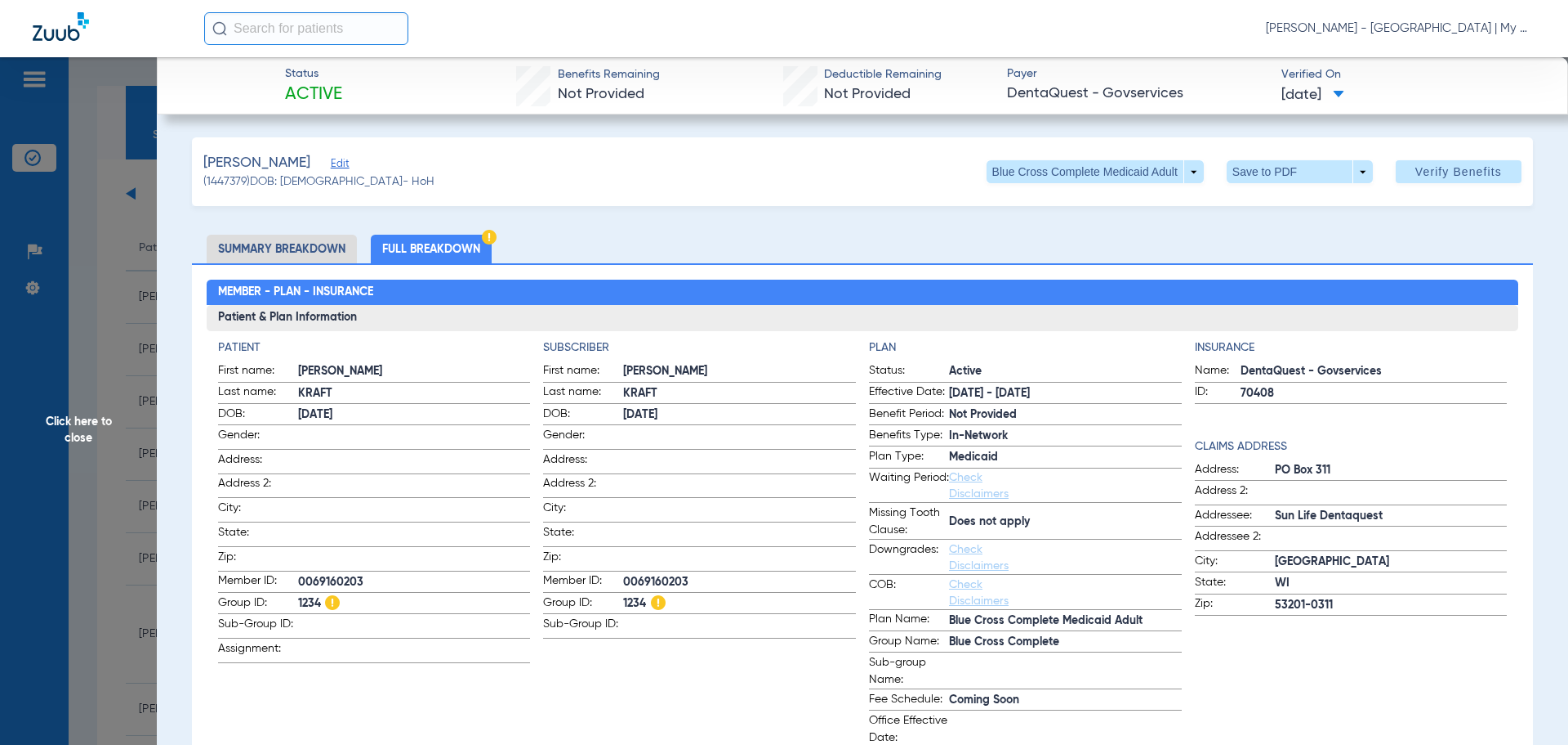
click at [98, 398] on span "Click here to close" at bounding box center [78, 430] width 157 height 745
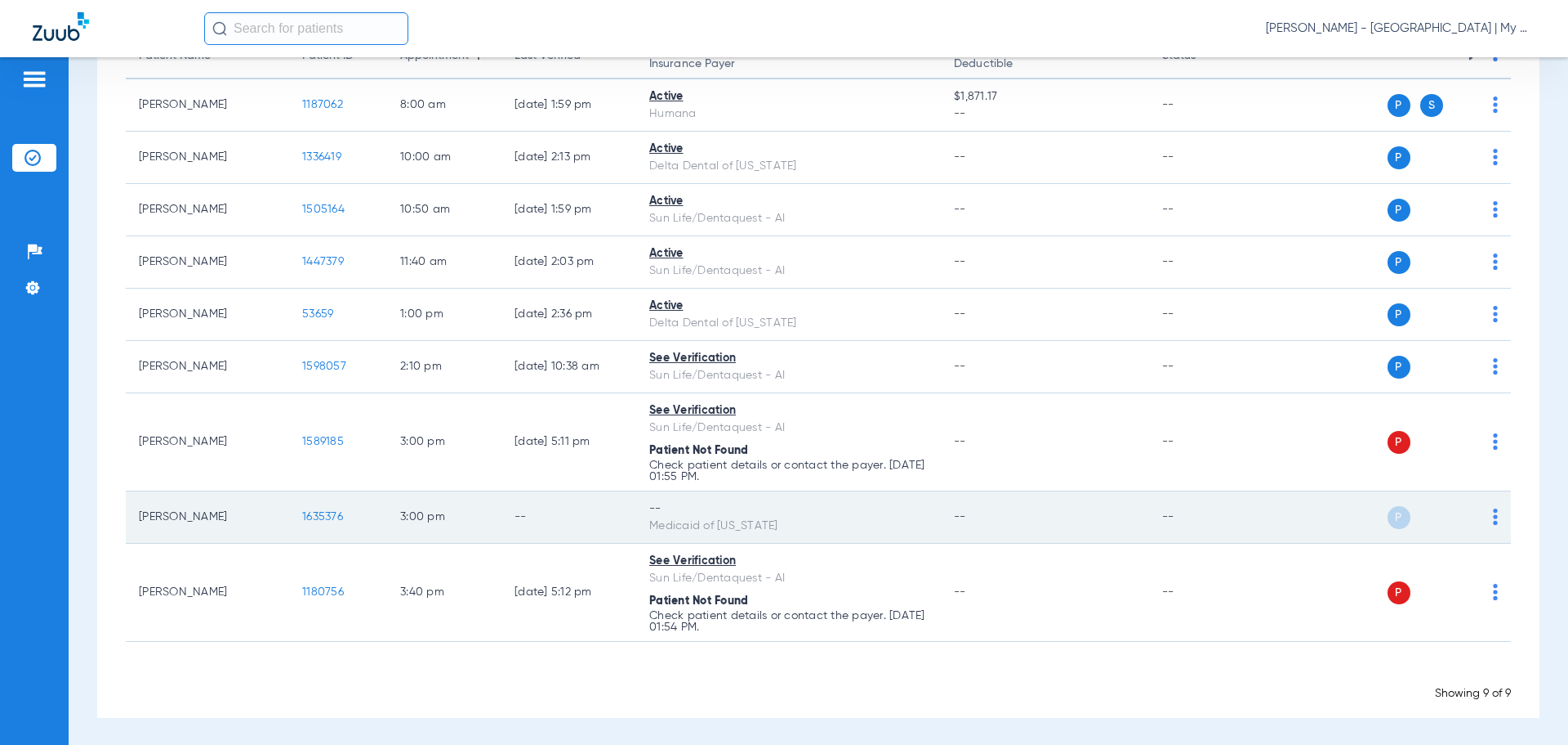
scroll to position [194, 0]
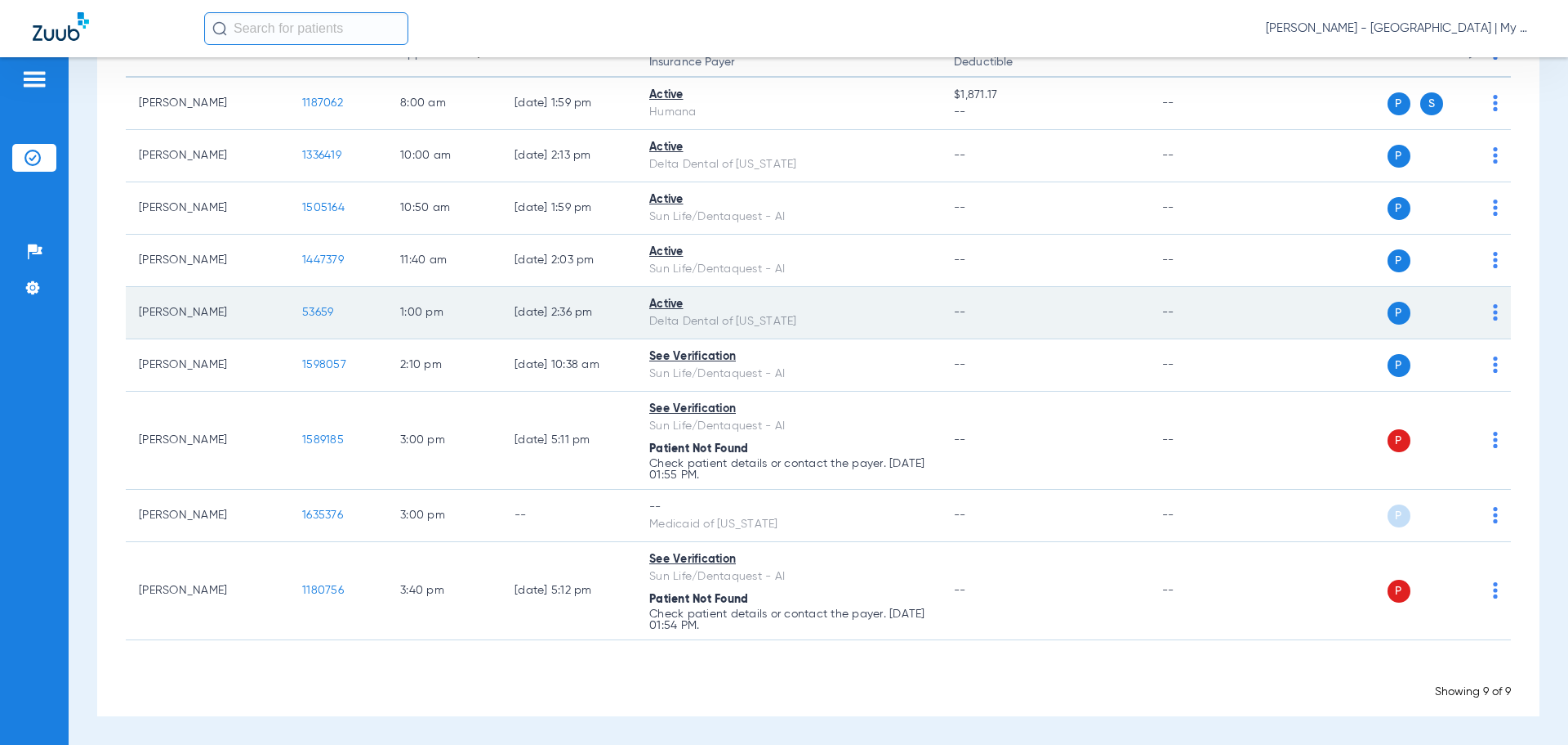
click at [312, 312] on span "53659" at bounding box center [318, 312] width 31 height 11
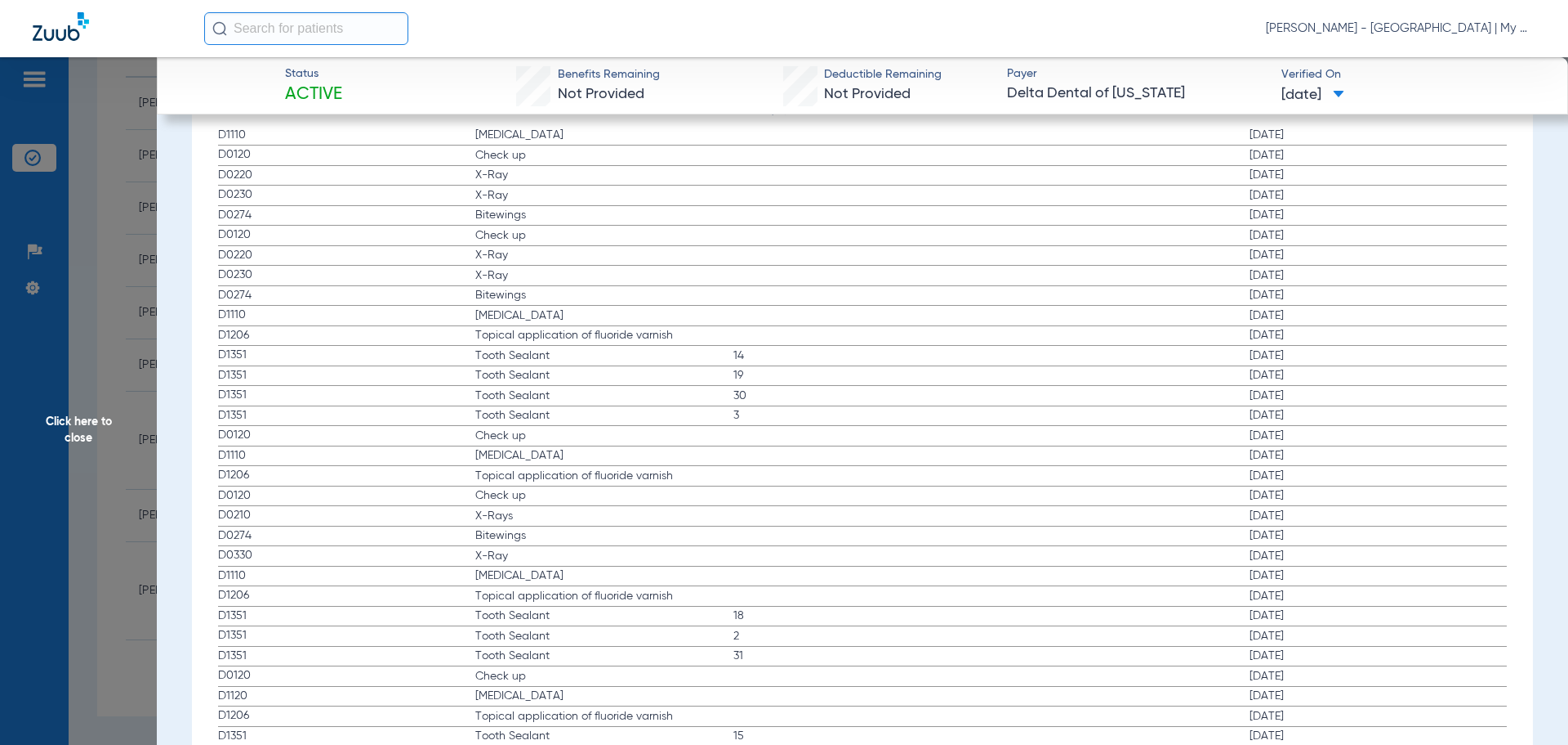
scroll to position [1810, 0]
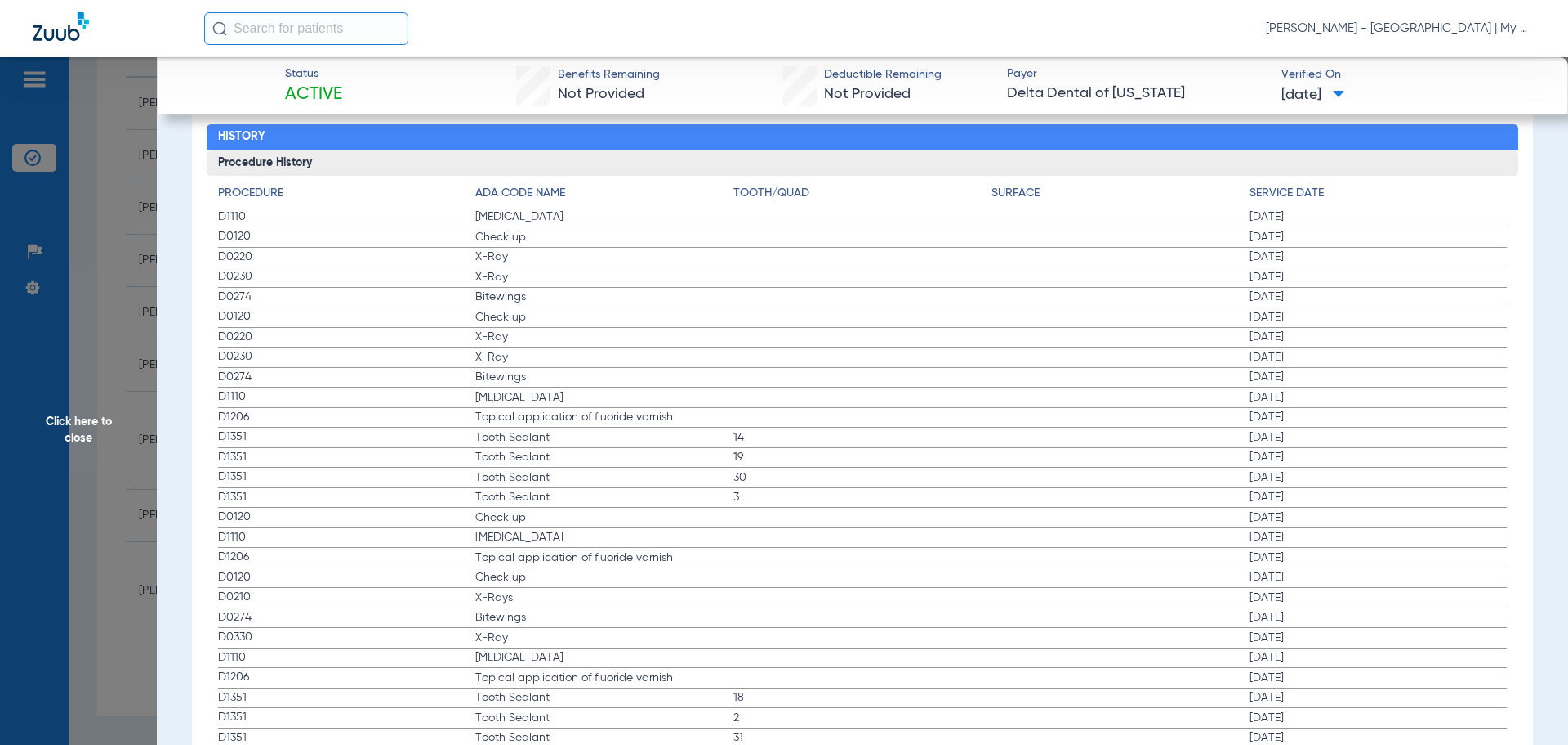
click at [124, 301] on span "Click here to close" at bounding box center [78, 430] width 157 height 745
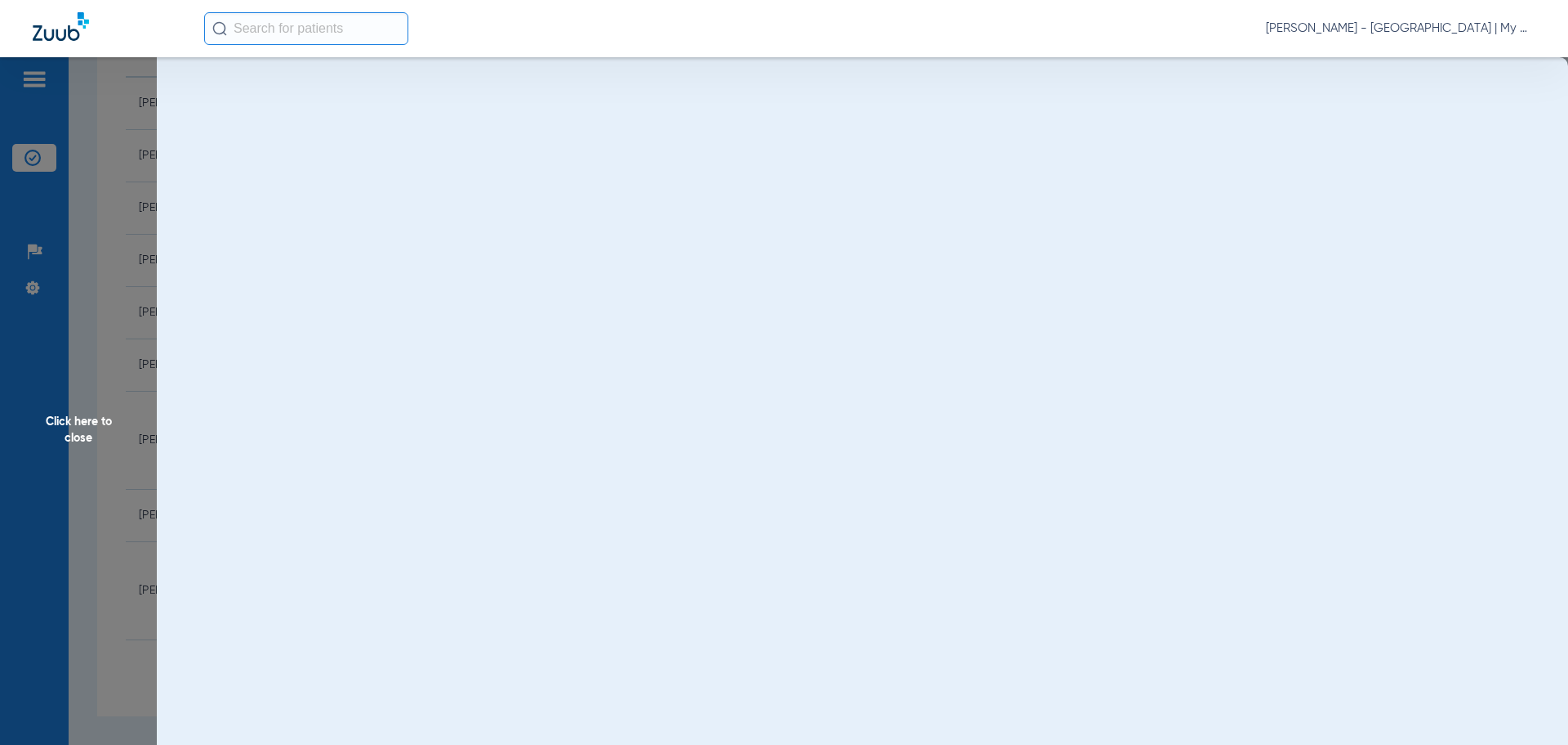
scroll to position [0, 0]
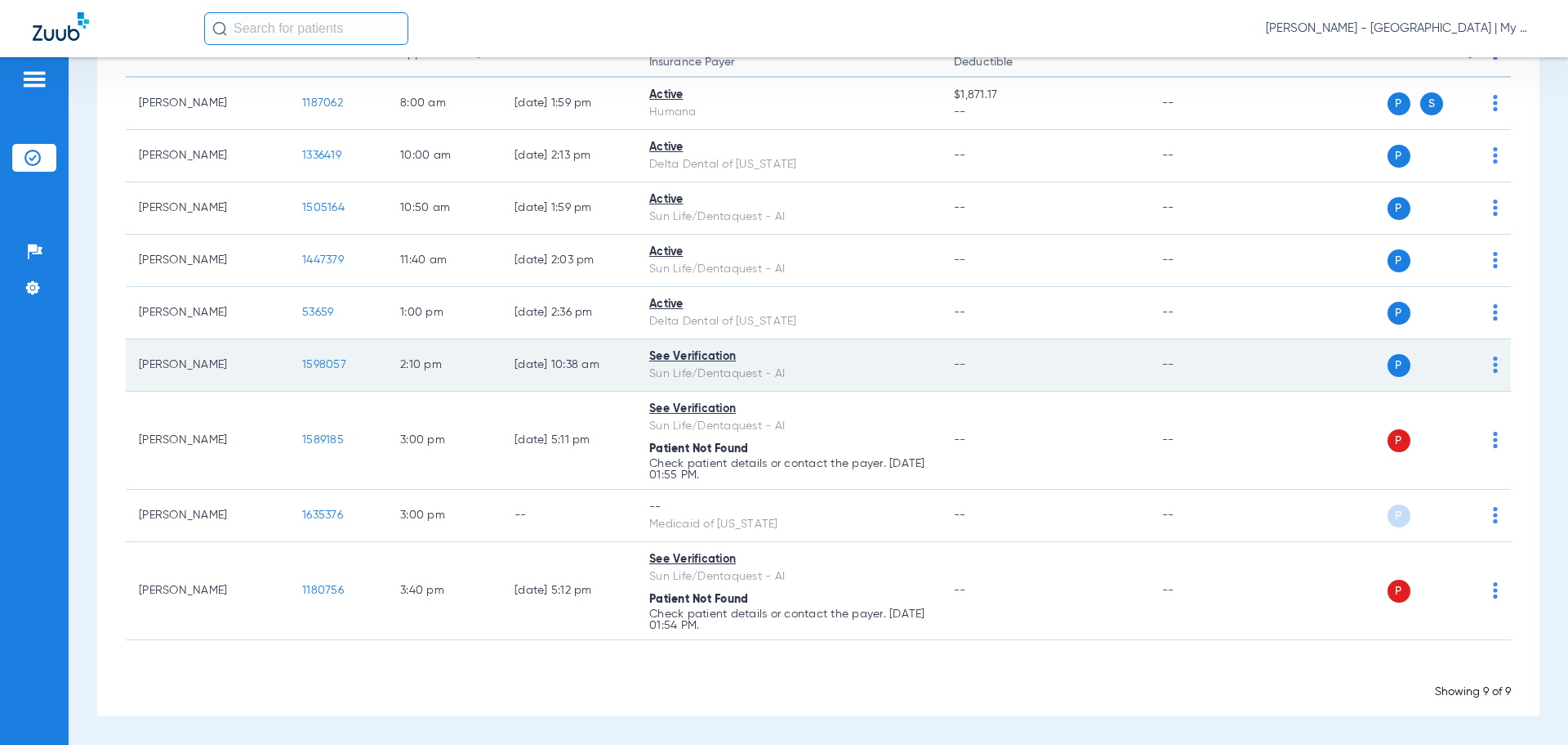
click at [335, 364] on span "1598057" at bounding box center [324, 364] width 44 height 11
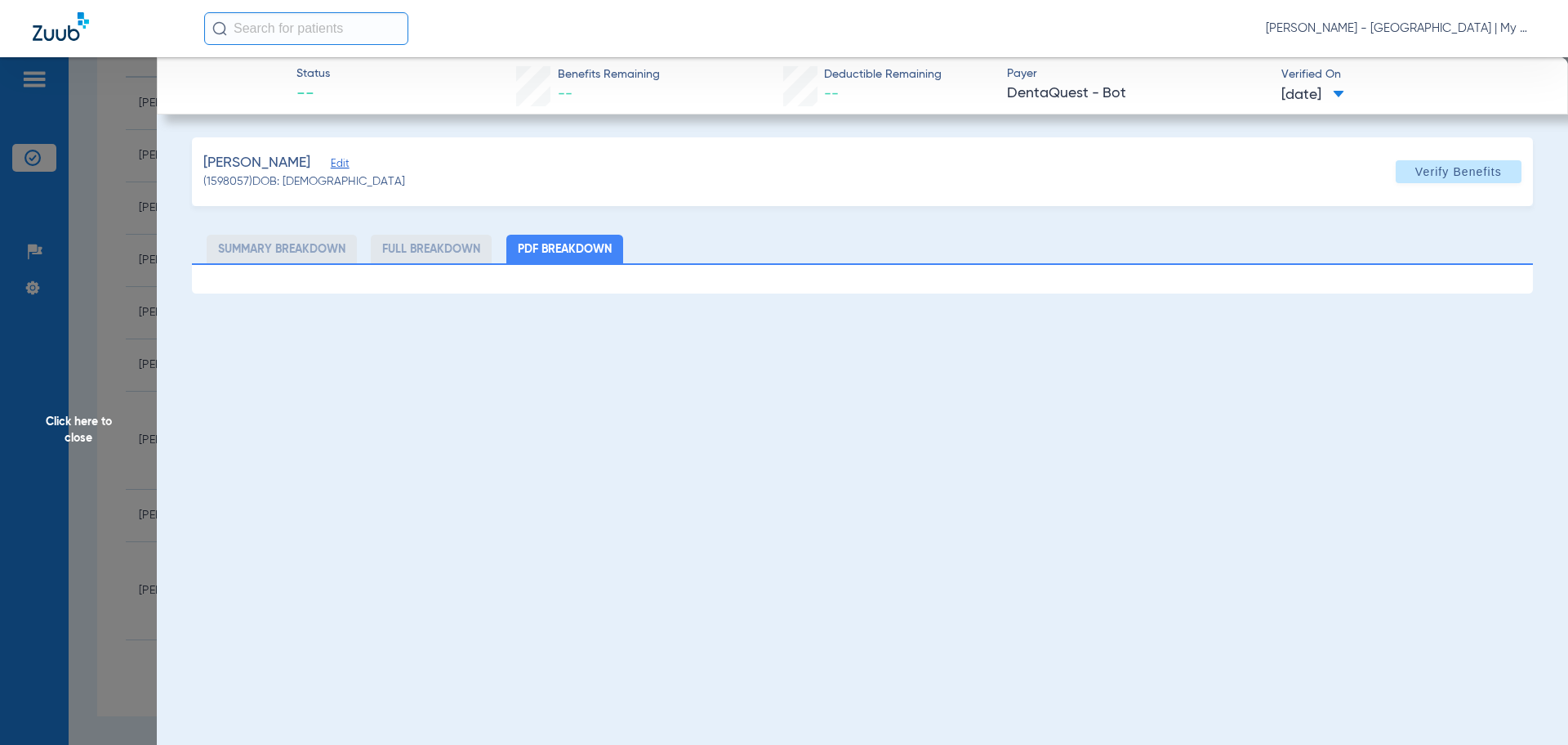
click at [120, 393] on span "Click here to close" at bounding box center [78, 430] width 157 height 745
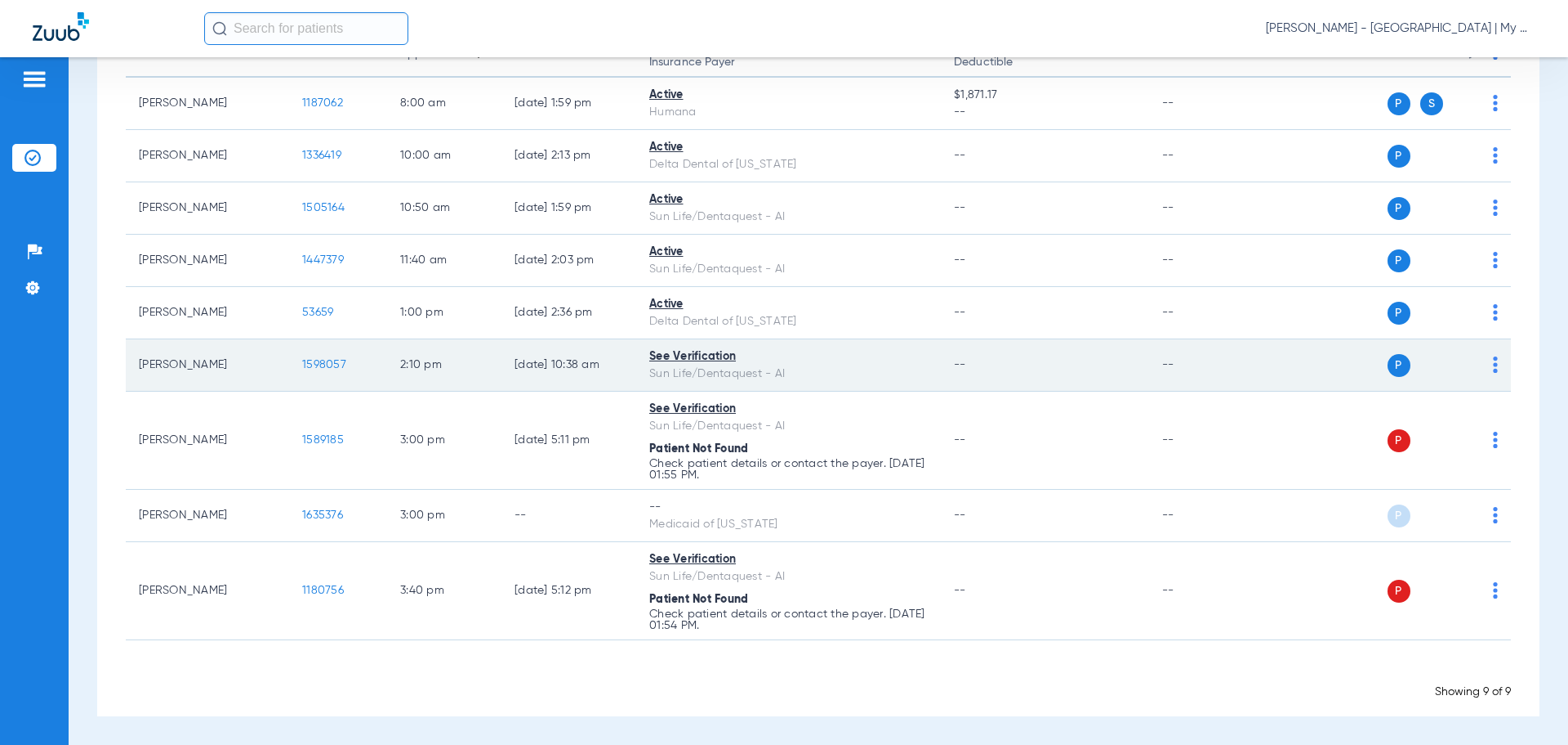
click at [326, 369] on span "1598057" at bounding box center [324, 364] width 44 height 11
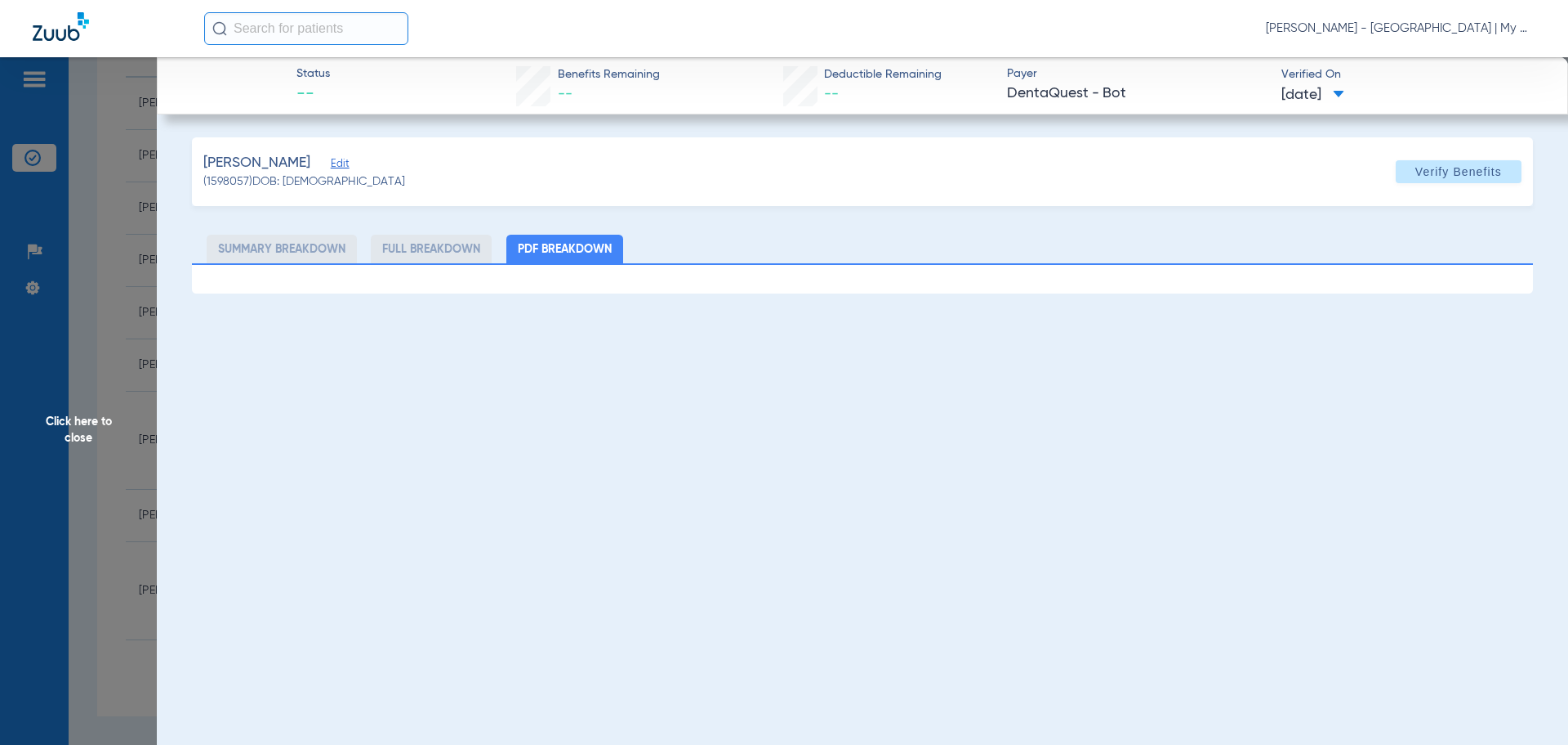
click at [507, 365] on div "Status -- Benefits Remaining -- Deductible Remaining -- Payer DentaQuest - Bot …" at bounding box center [863, 430] width 1412 height 745
click at [95, 294] on span "Click here to close" at bounding box center [78, 430] width 157 height 745
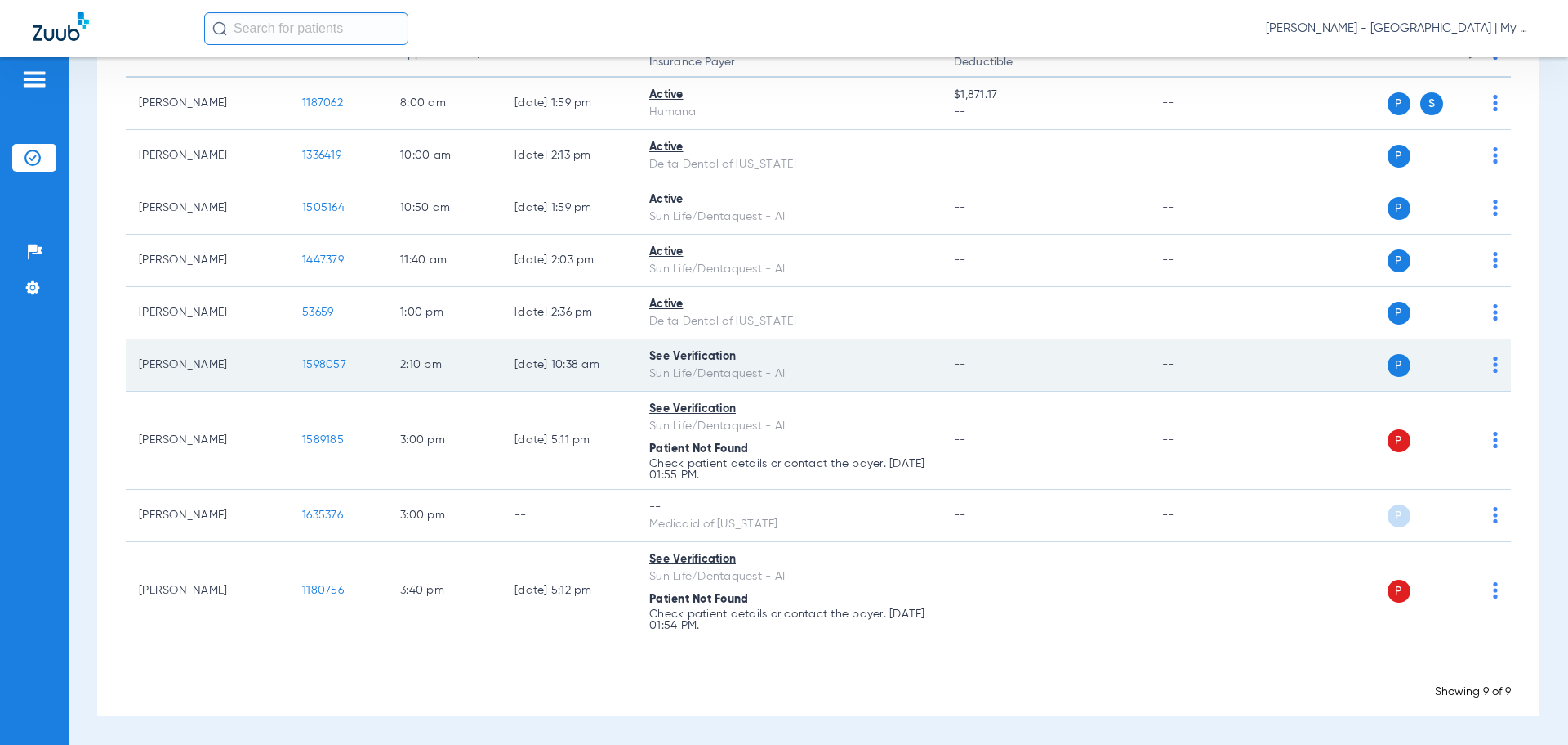
click at [282, 372] on td "Emma Diggs" at bounding box center [207, 366] width 163 height 52
click at [320, 366] on span "1598057" at bounding box center [324, 364] width 44 height 11
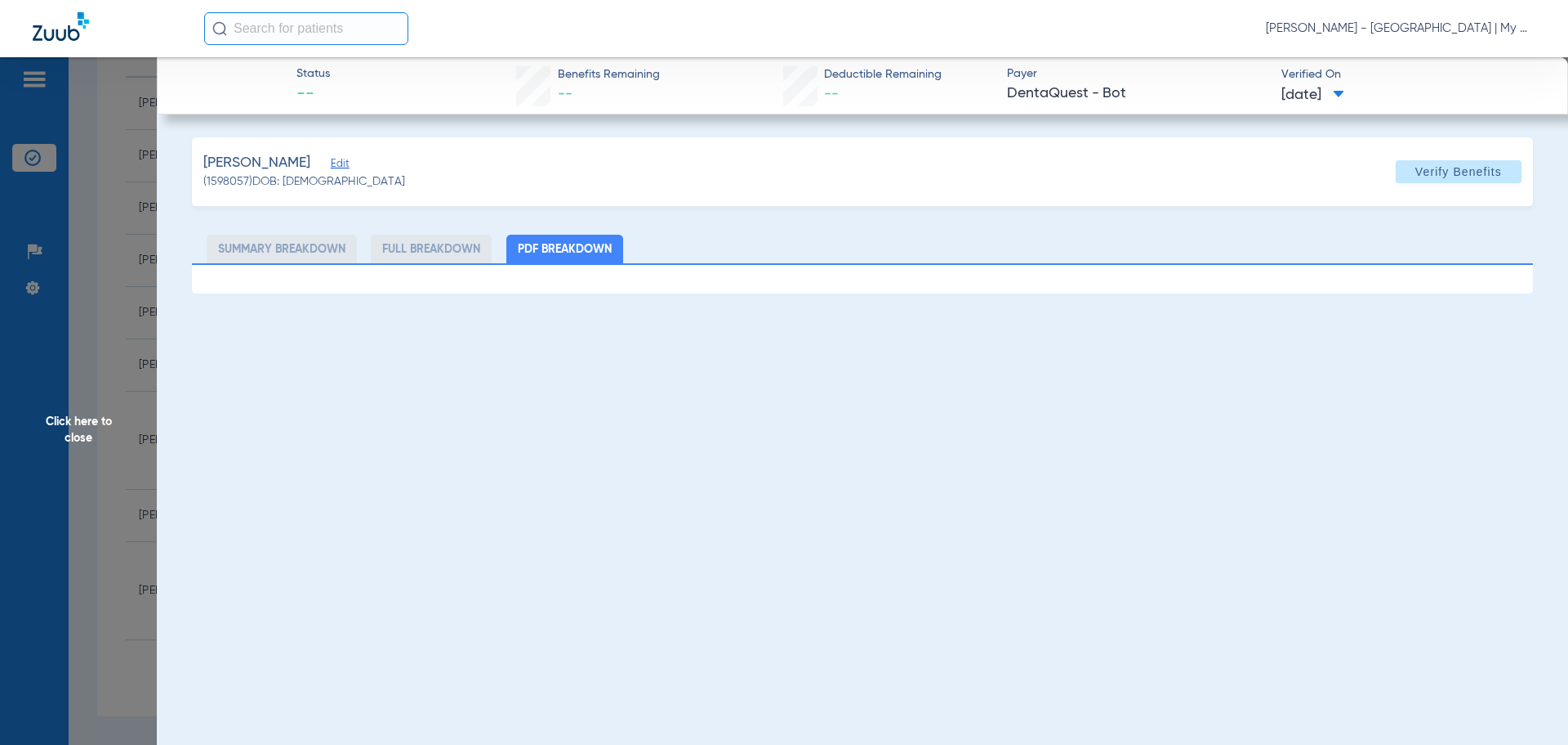
click at [97, 329] on span "Click here to close" at bounding box center [78, 430] width 157 height 745
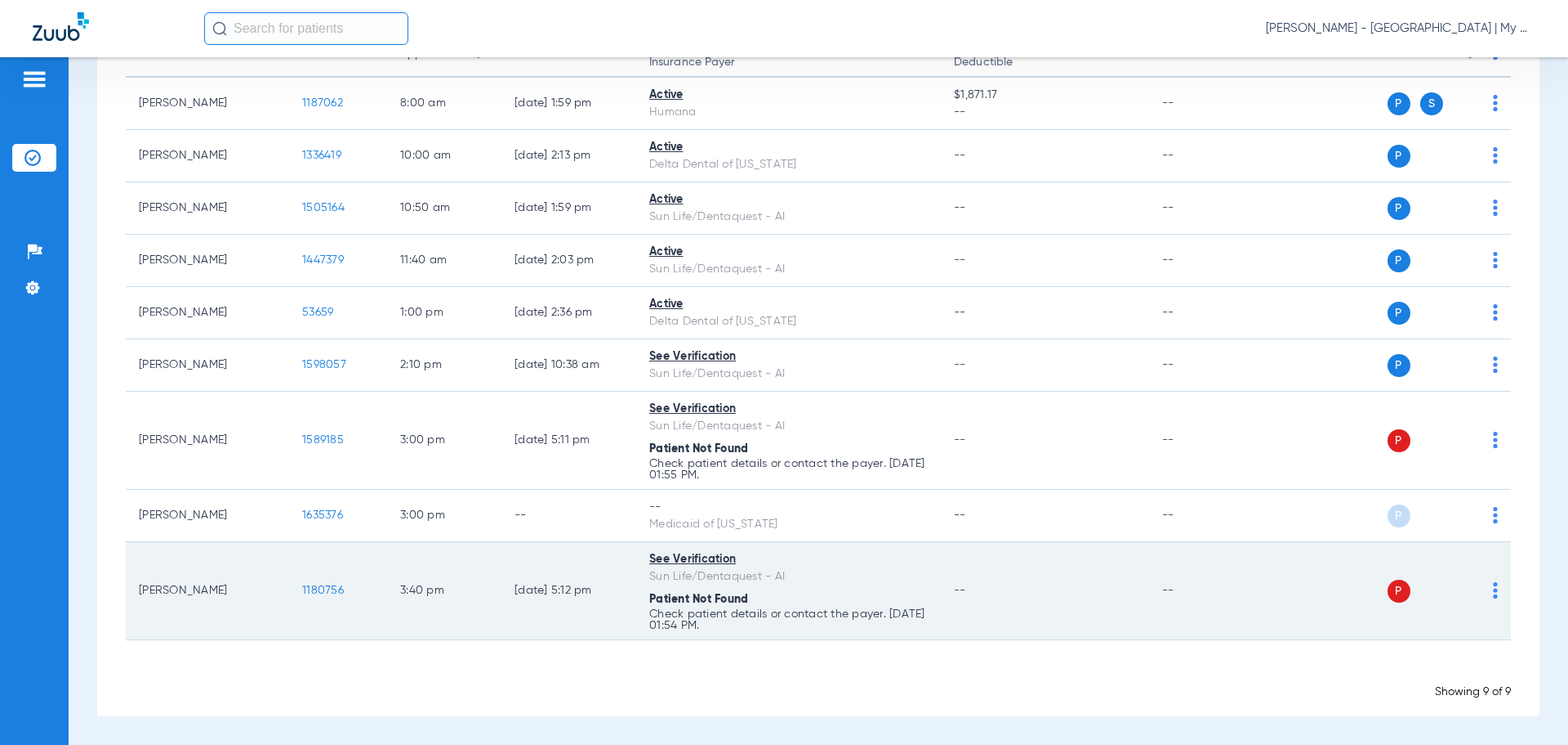
click at [314, 589] on span "1180756" at bounding box center [323, 590] width 42 height 11
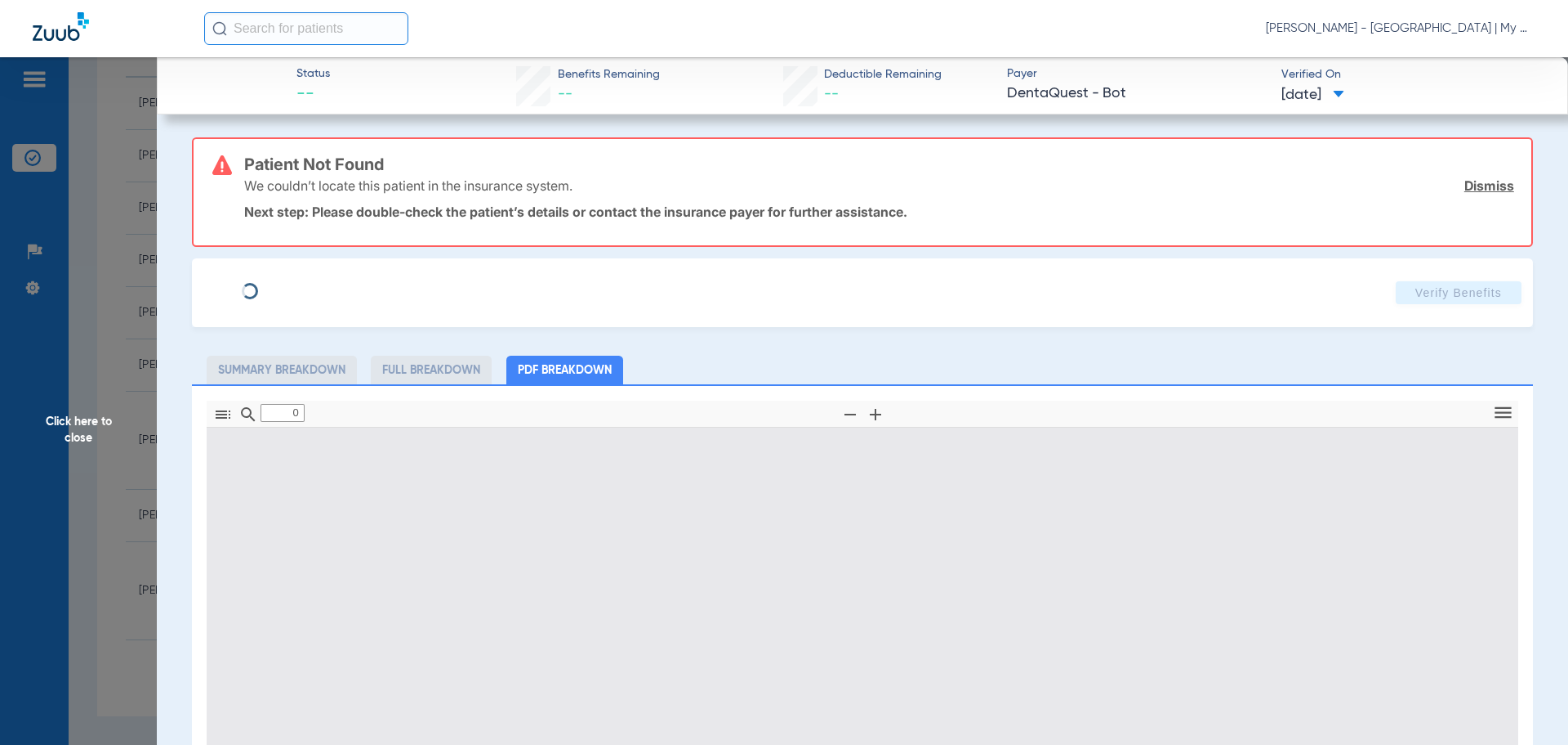
type input "1"
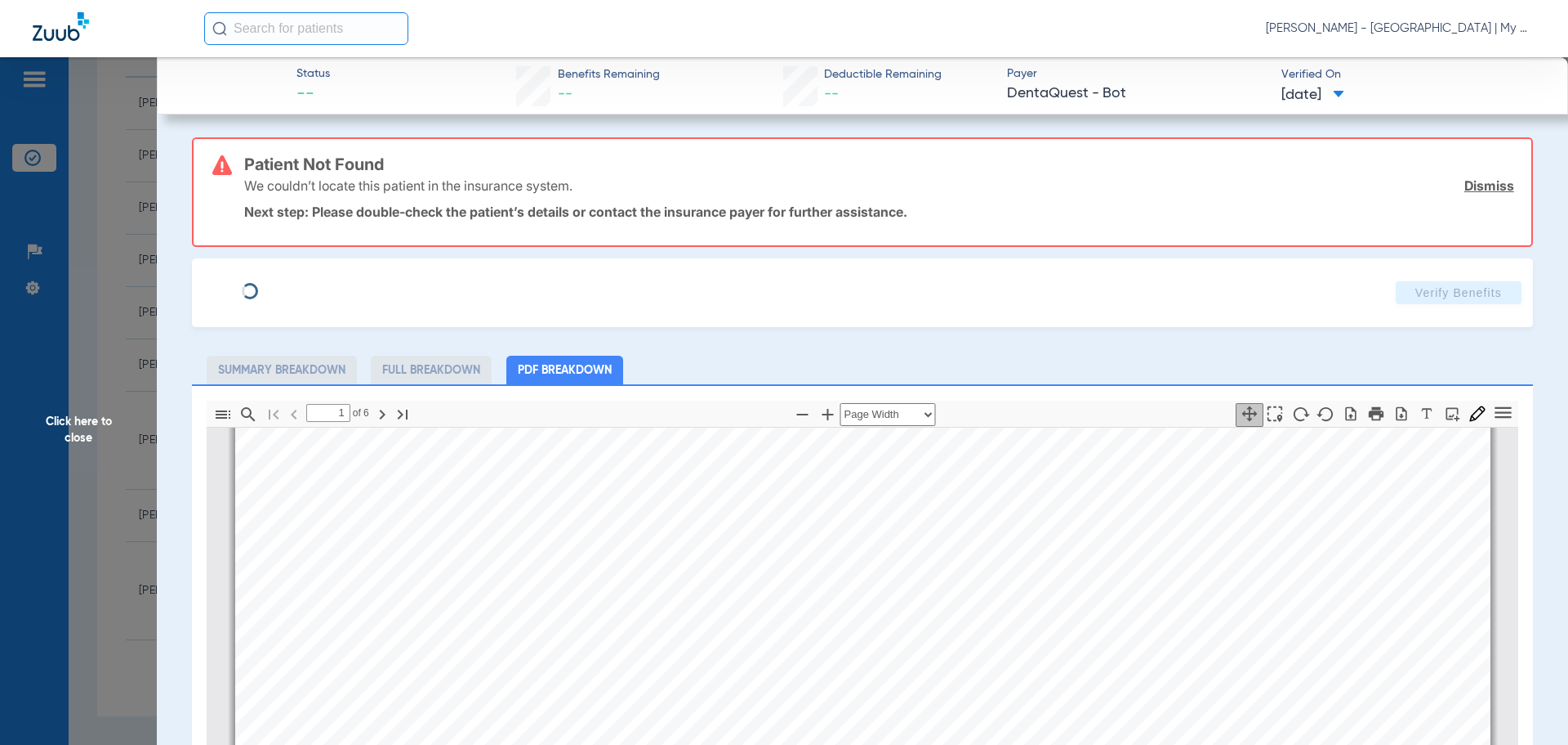
click at [141, 451] on span "Click here to close" at bounding box center [78, 430] width 157 height 745
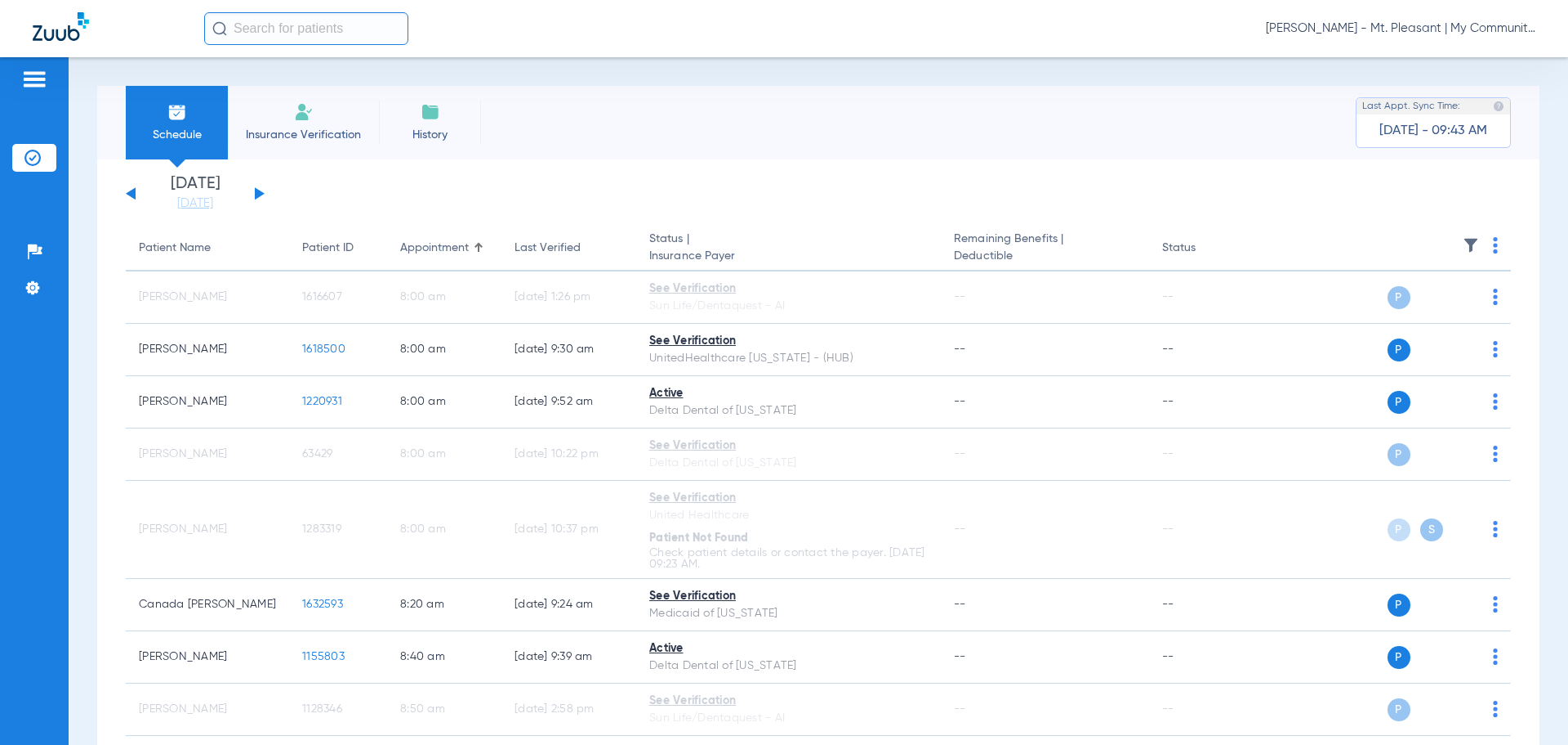
click at [127, 192] on div "[DATE] [DATE] [DATE] [DATE] [DATE] [DATE] [DATE] [DATE] [DATE] [DATE] [DATE] [D…" at bounding box center [195, 193] width 139 height 36
click at [132, 192] on button at bounding box center [130, 194] width 10 height 12
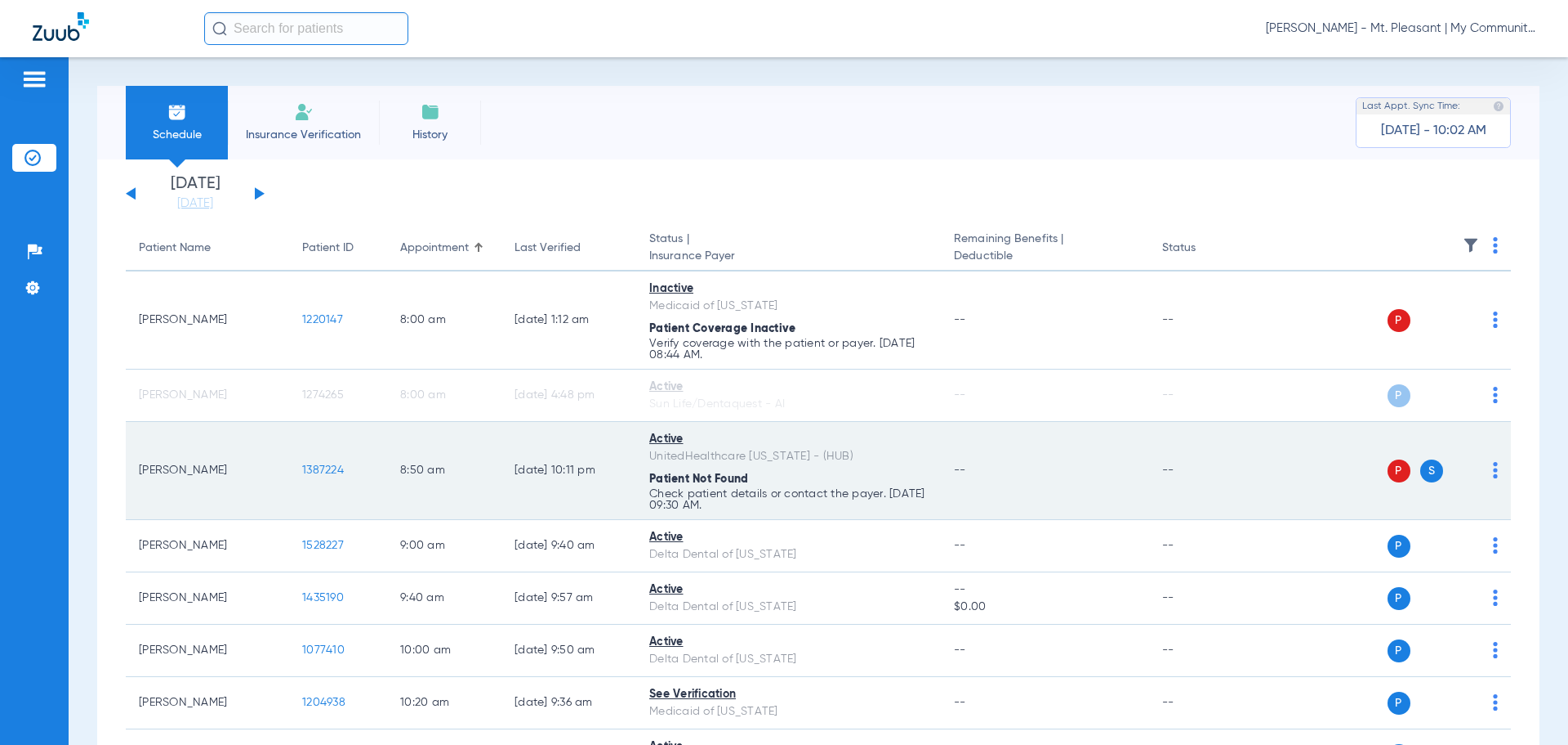
click at [1493, 473] on img at bounding box center [1496, 470] width 5 height 16
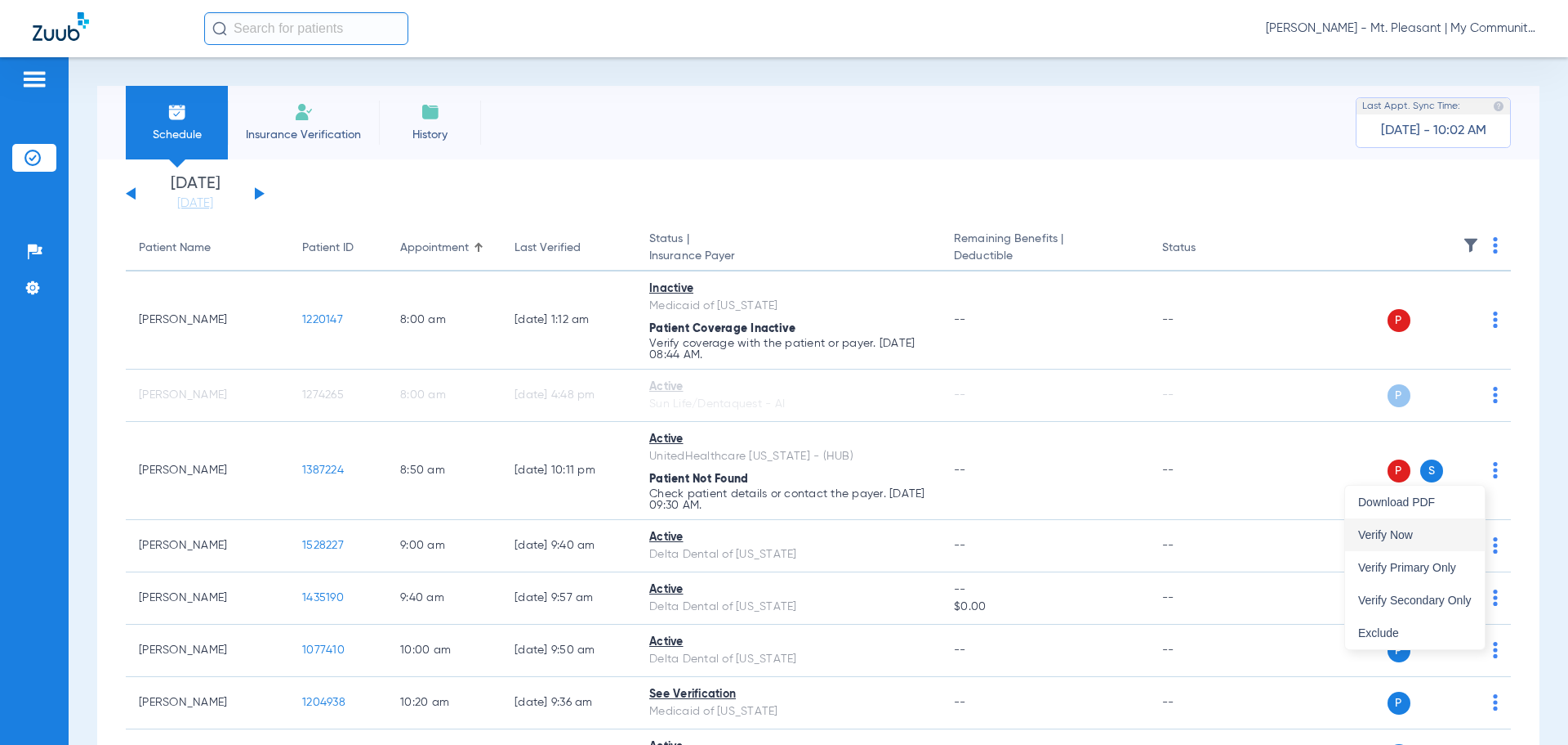
click at [1433, 524] on button "Verify Now" at bounding box center [1414, 535] width 140 height 33
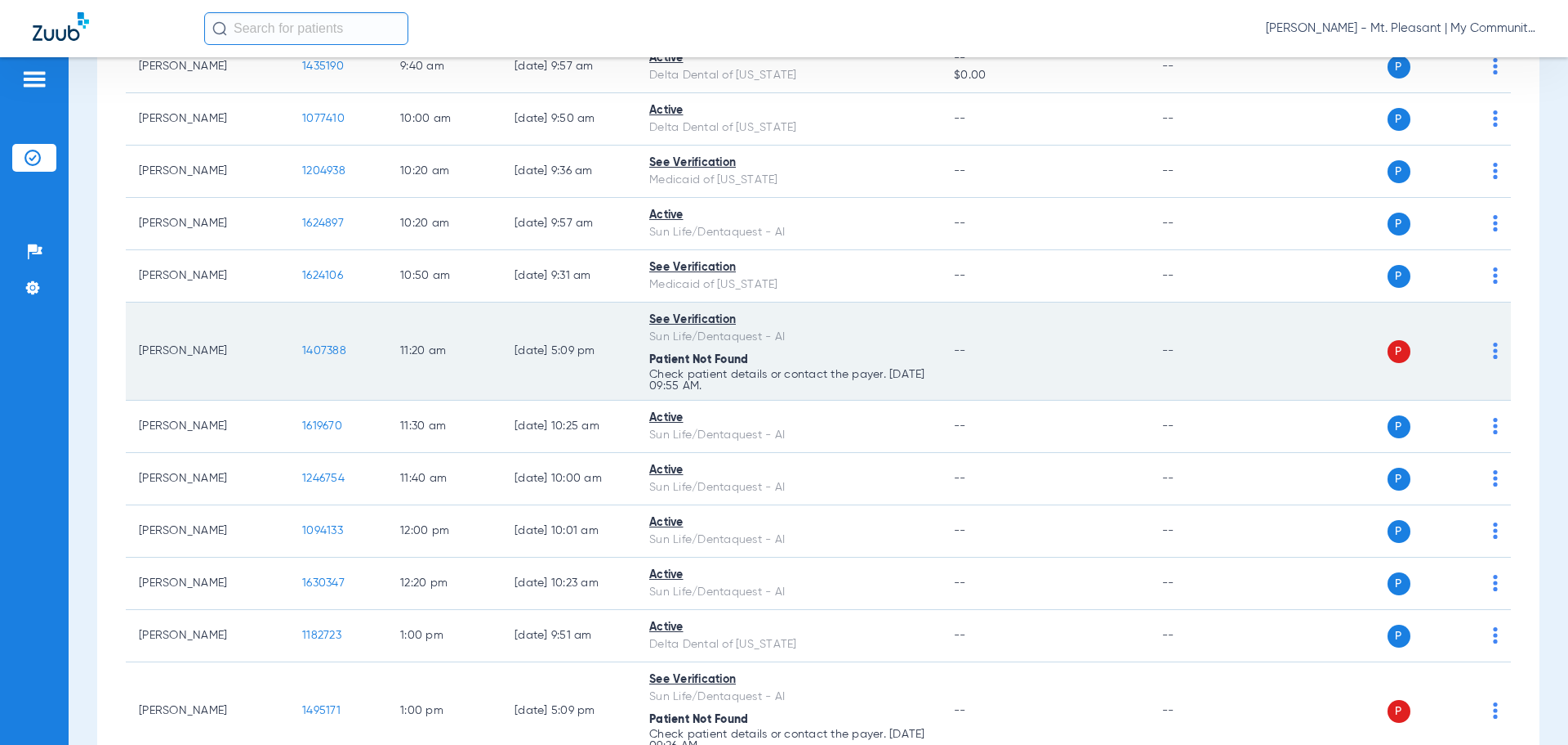
scroll to position [491, 0]
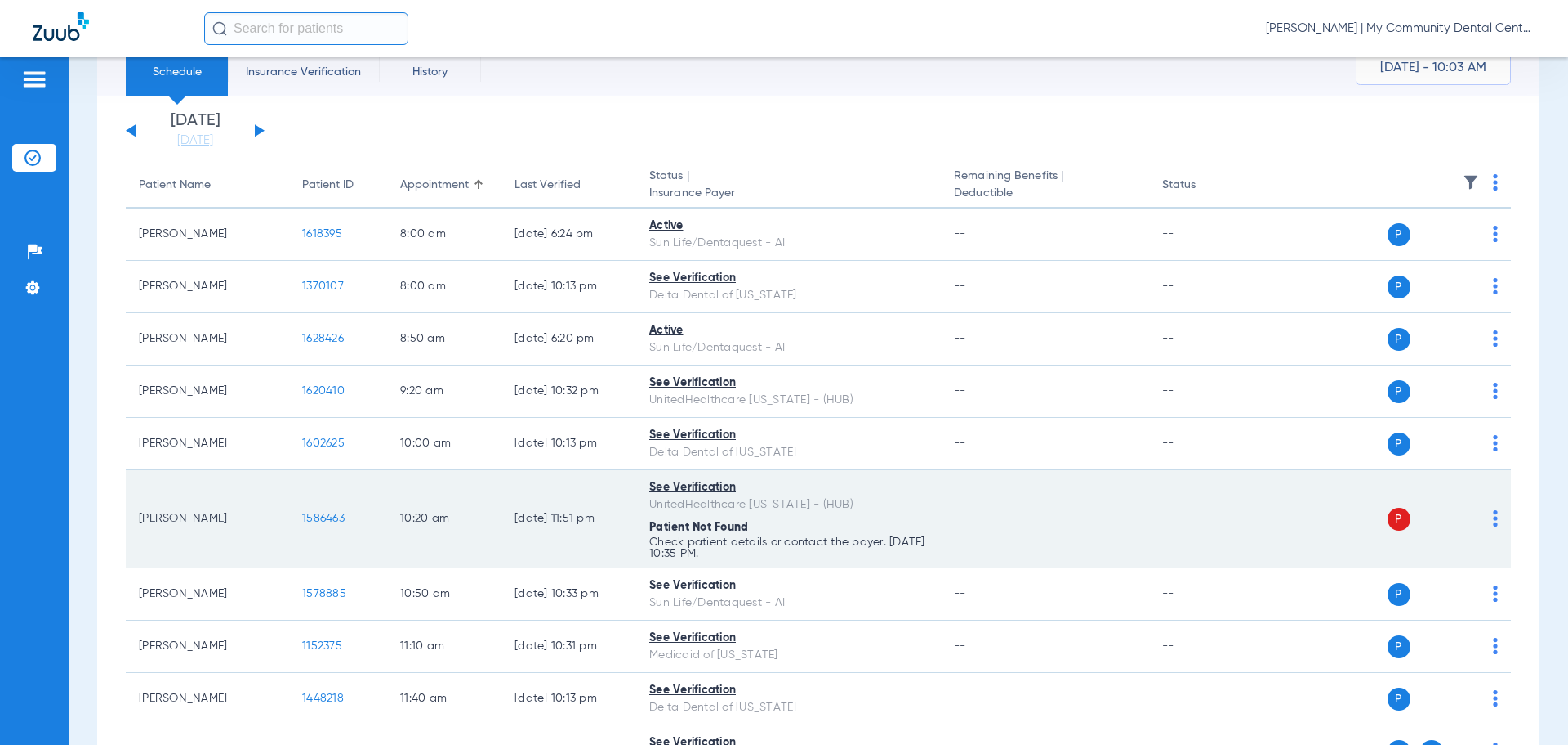
scroll to position [82, 0]
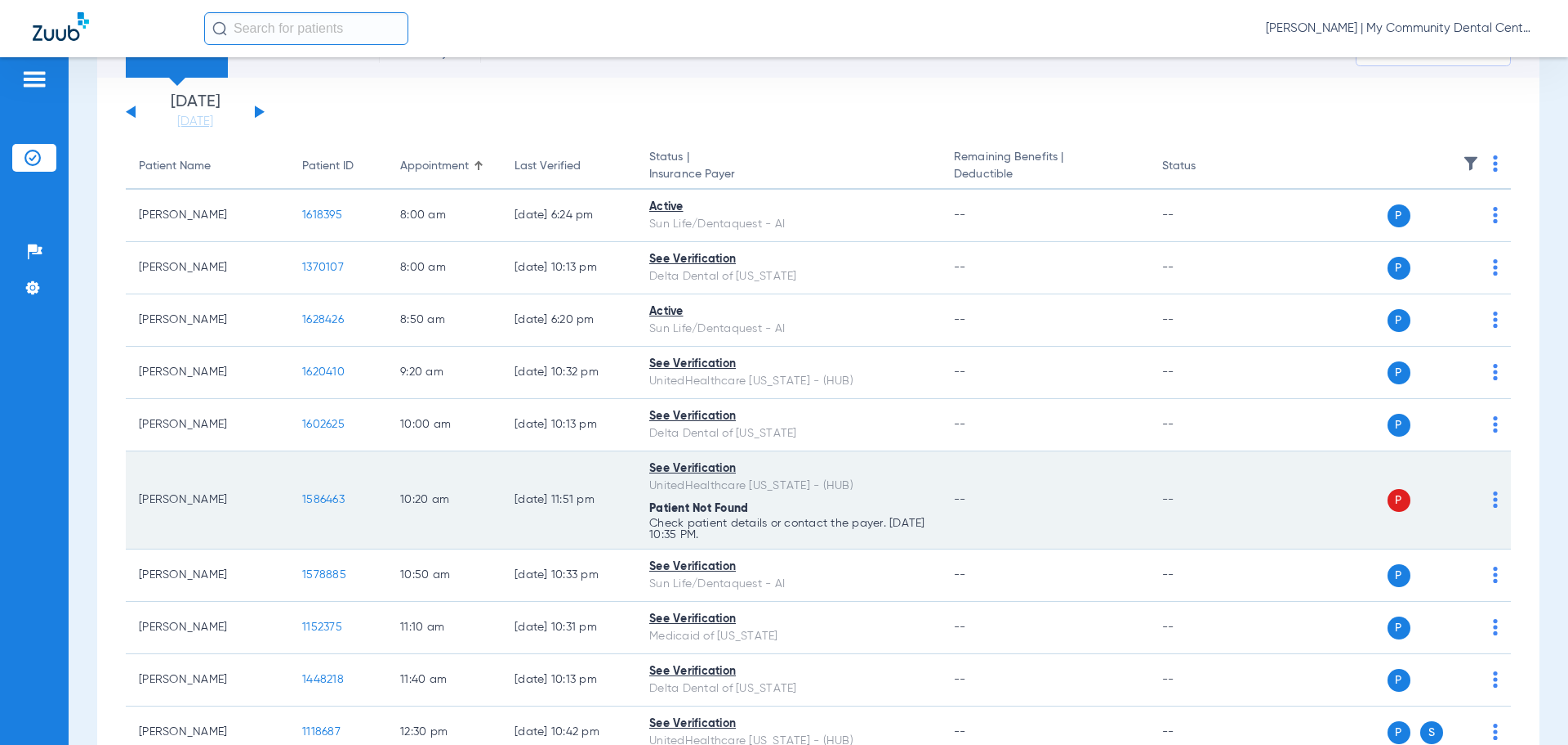
click at [1493, 496] on img at bounding box center [1496, 499] width 5 height 16
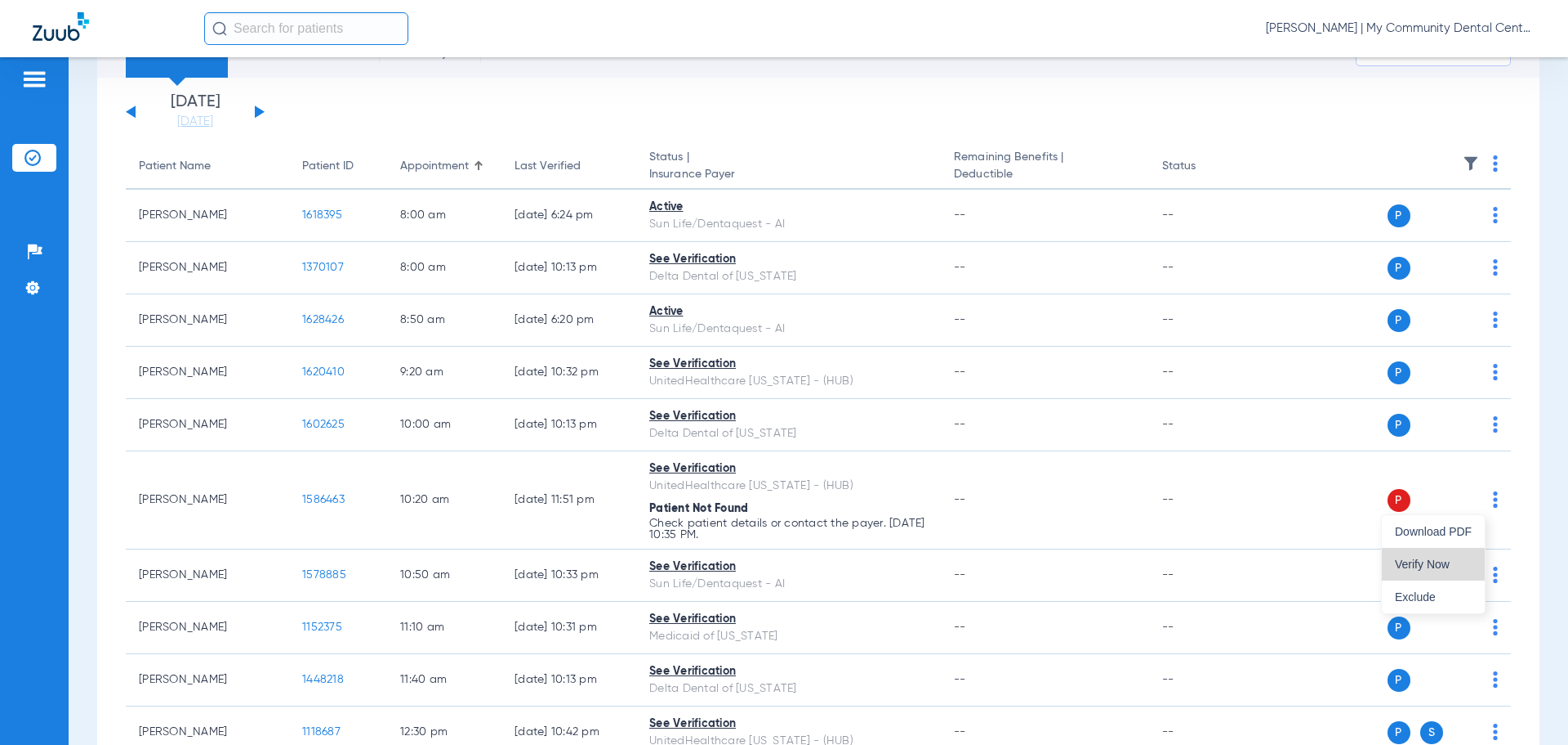
click at [1414, 562] on span "Verify Now" at bounding box center [1434, 564] width 76 height 11
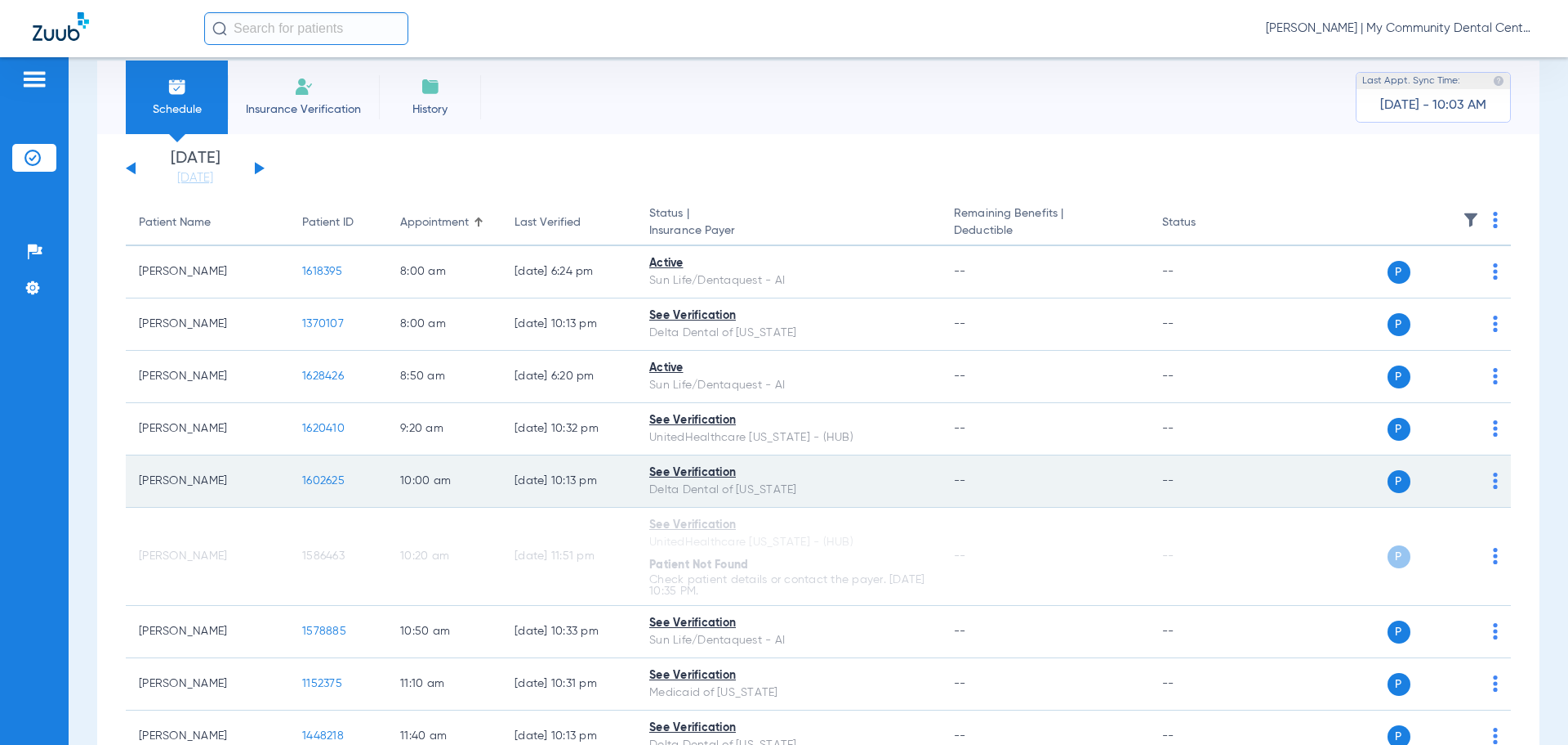
scroll to position [0, 0]
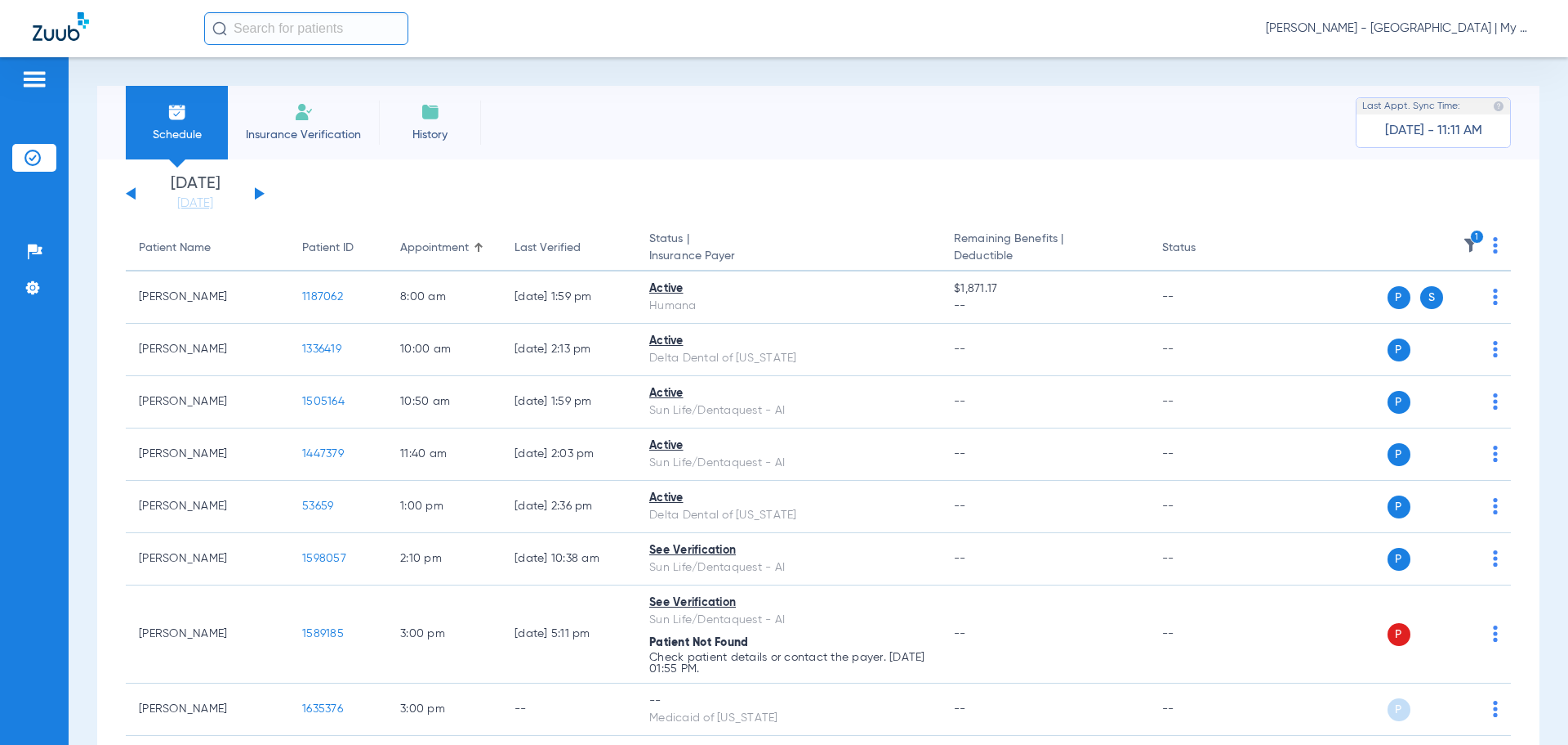
scroll to position [194, 0]
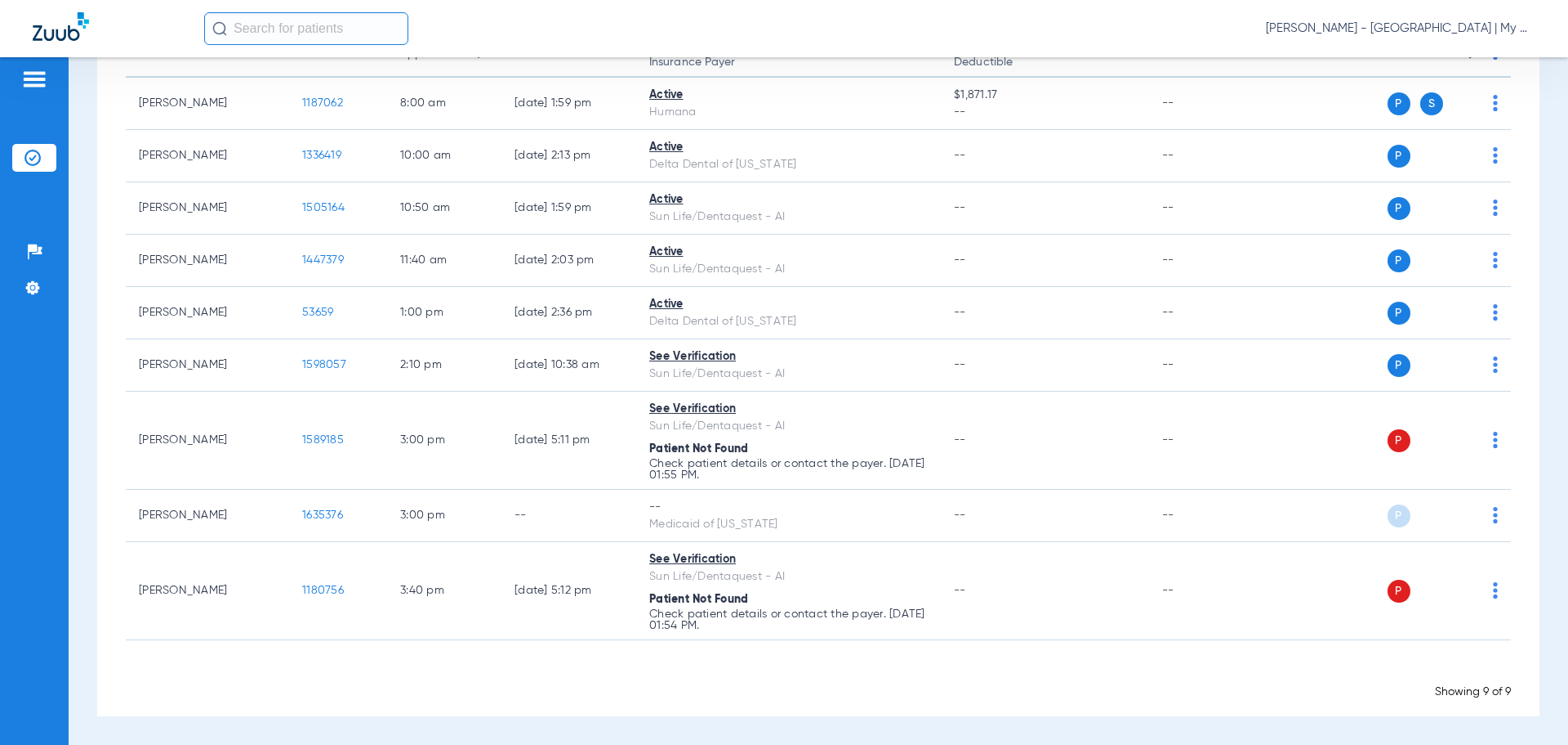
click at [640, 650] on app-appointment-list "Patient Name Patient ID Appointment Last Verified Status | Insurance Payer Rema…" at bounding box center [818, 366] width 1386 height 668
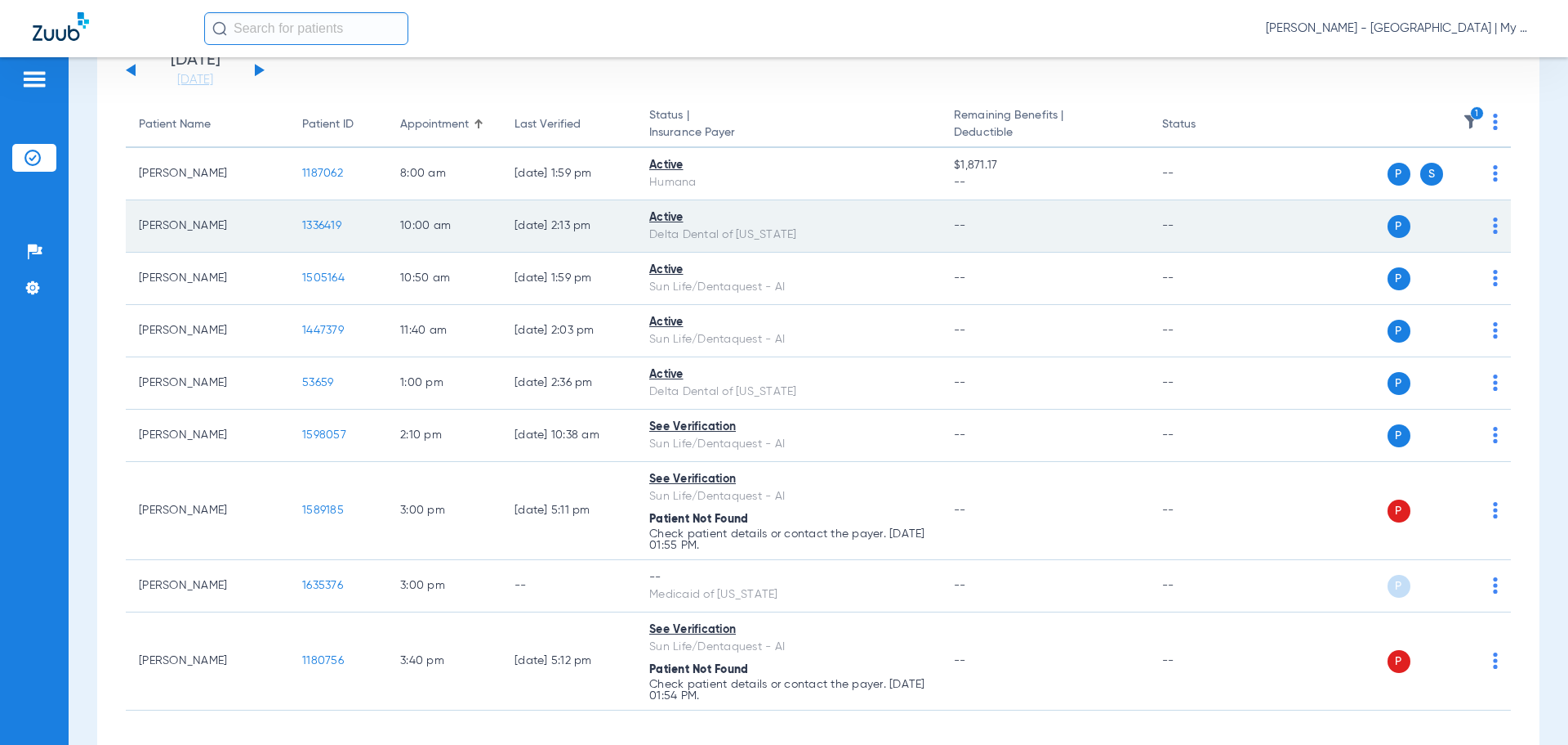
scroll to position [0, 0]
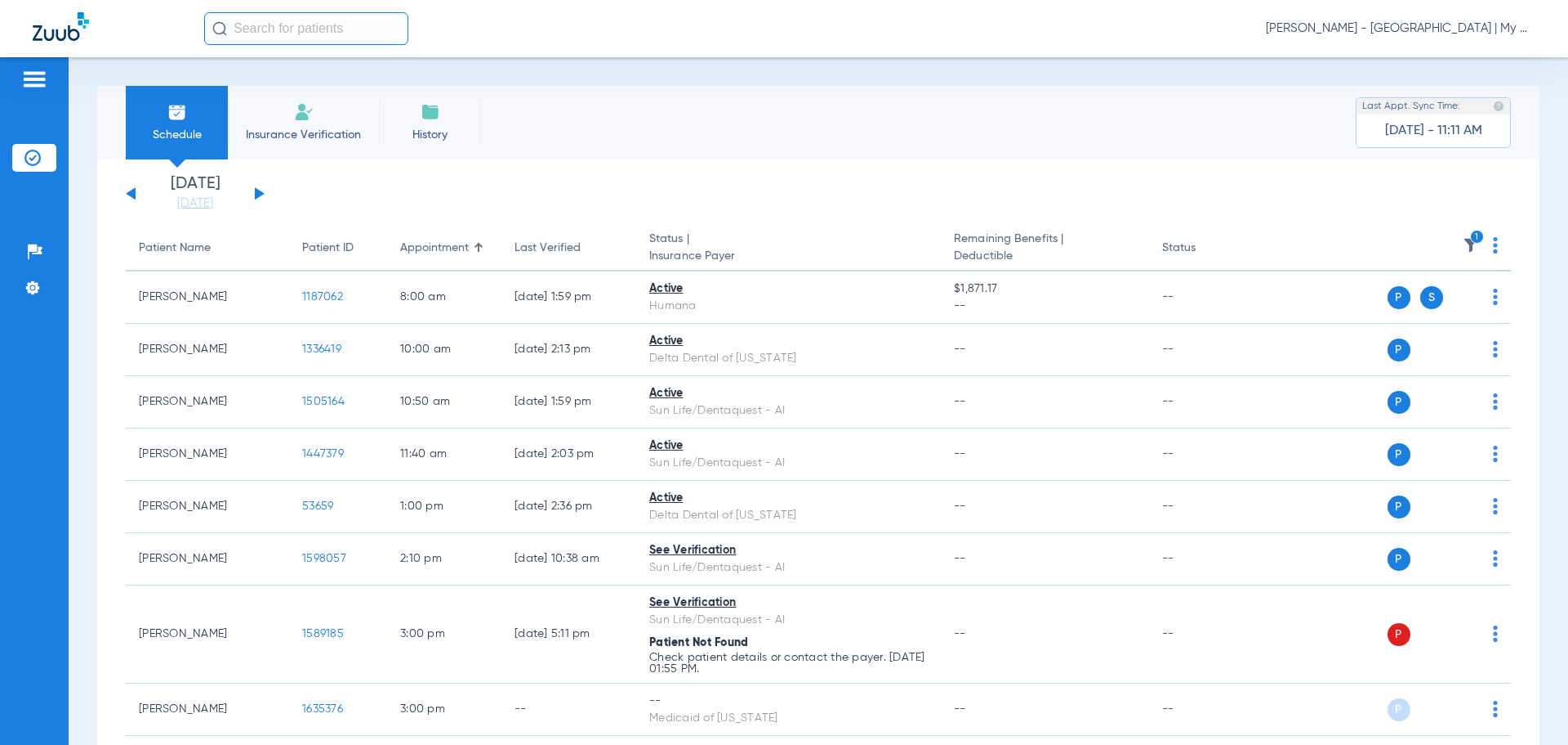
click at [1463, 244] on img at bounding box center [1471, 245] width 16 height 16
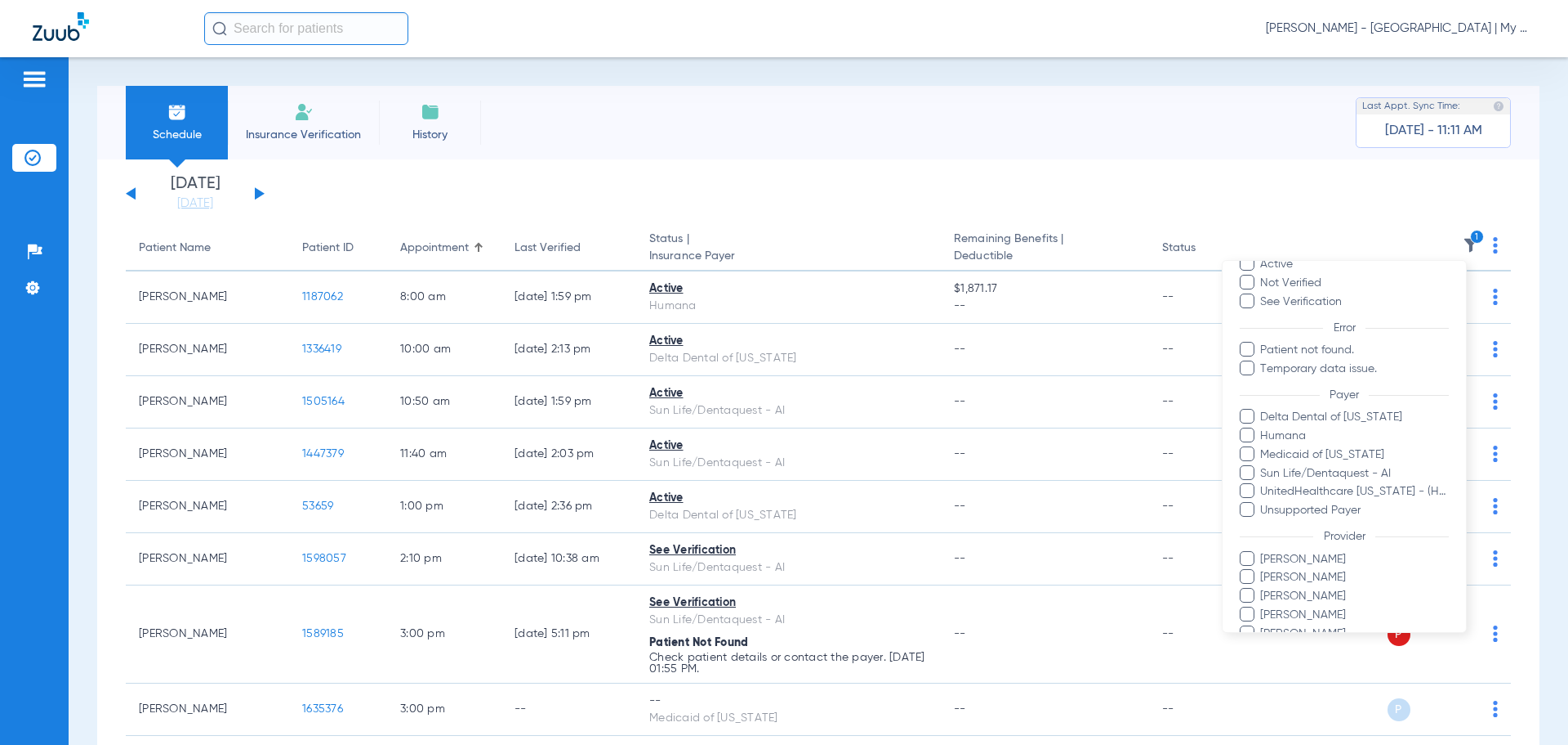
scroll to position [168, 0]
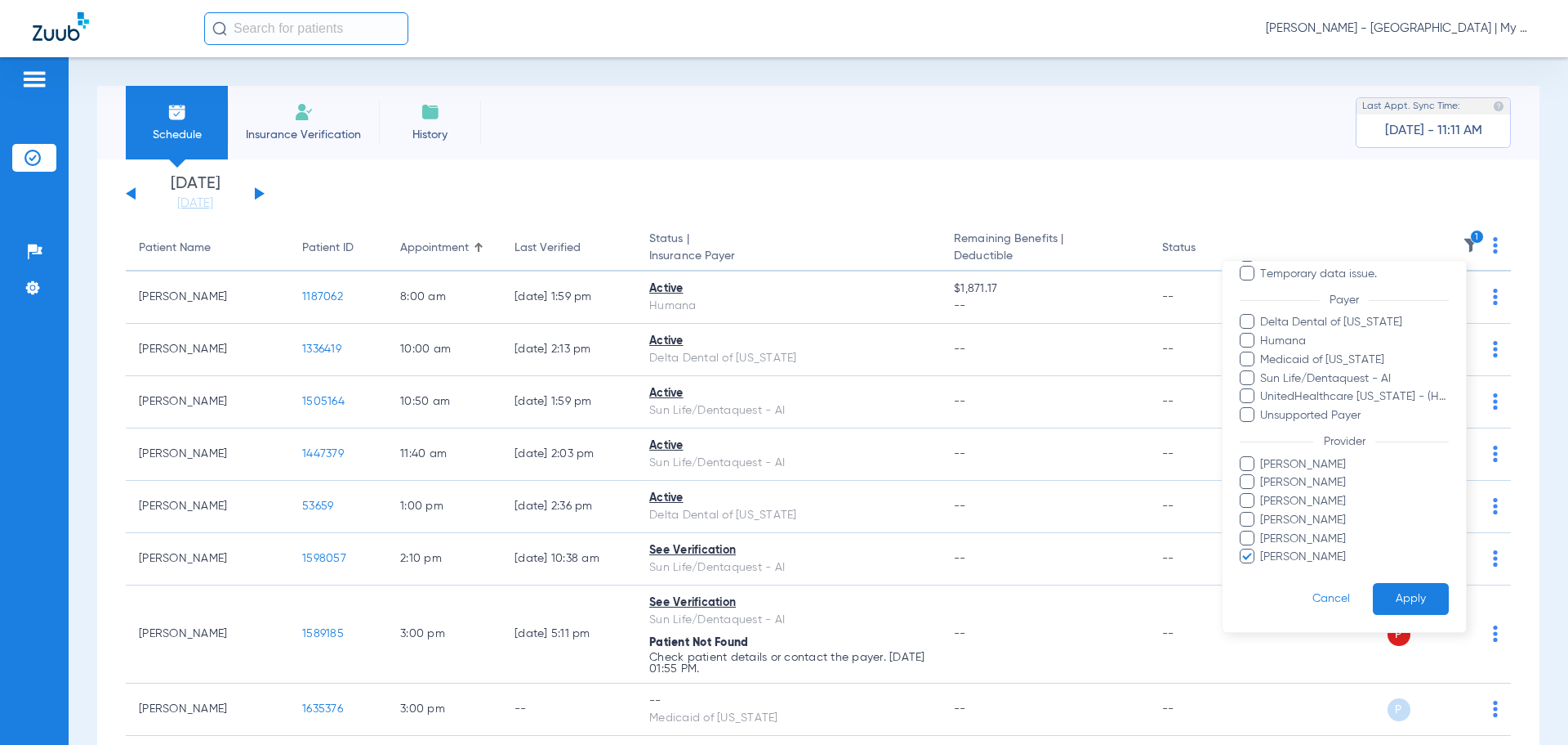
click at [1290, 553] on span "[PERSON_NAME]" at bounding box center [1355, 557] width 189 height 17
click at [1263, 568] on input "[PERSON_NAME]" at bounding box center [1263, 568] width 0 height 0
click at [1299, 467] on span "[PERSON_NAME]" at bounding box center [1355, 465] width 189 height 17
click at [1263, 476] on input "[PERSON_NAME]" at bounding box center [1263, 476] width 0 height 0
click at [1299, 467] on span "[PERSON_NAME]" at bounding box center [1355, 465] width 189 height 17
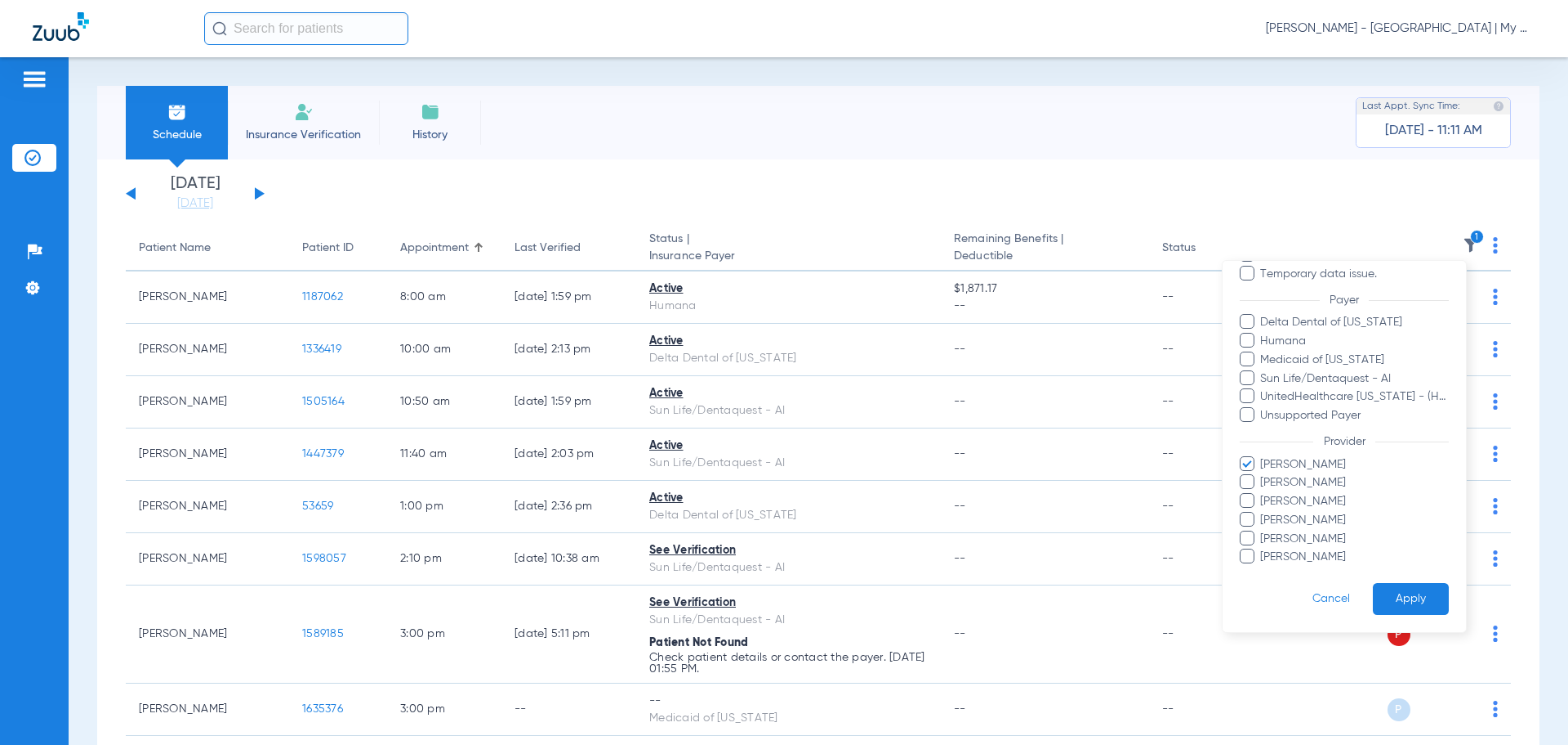
click at [1263, 476] on input "[PERSON_NAME]" at bounding box center [1263, 476] width 0 height 0
click at [1302, 477] on span "[PERSON_NAME]" at bounding box center [1355, 483] width 189 height 17
click at [1263, 494] on input "[PERSON_NAME]" at bounding box center [1263, 494] width 0 height 0
click at [1373, 594] on button "Apply" at bounding box center [1411, 598] width 76 height 32
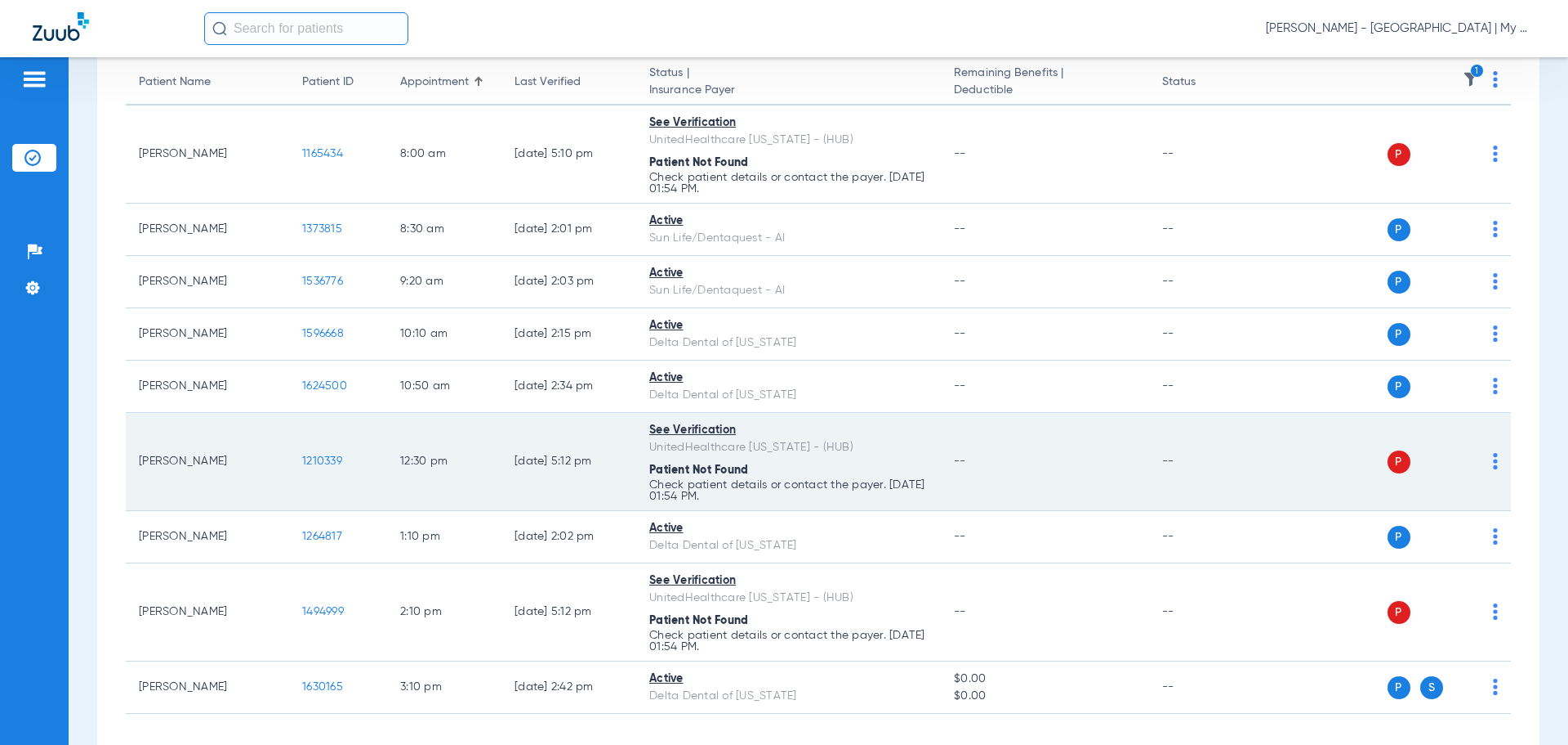
scroll to position [76, 0]
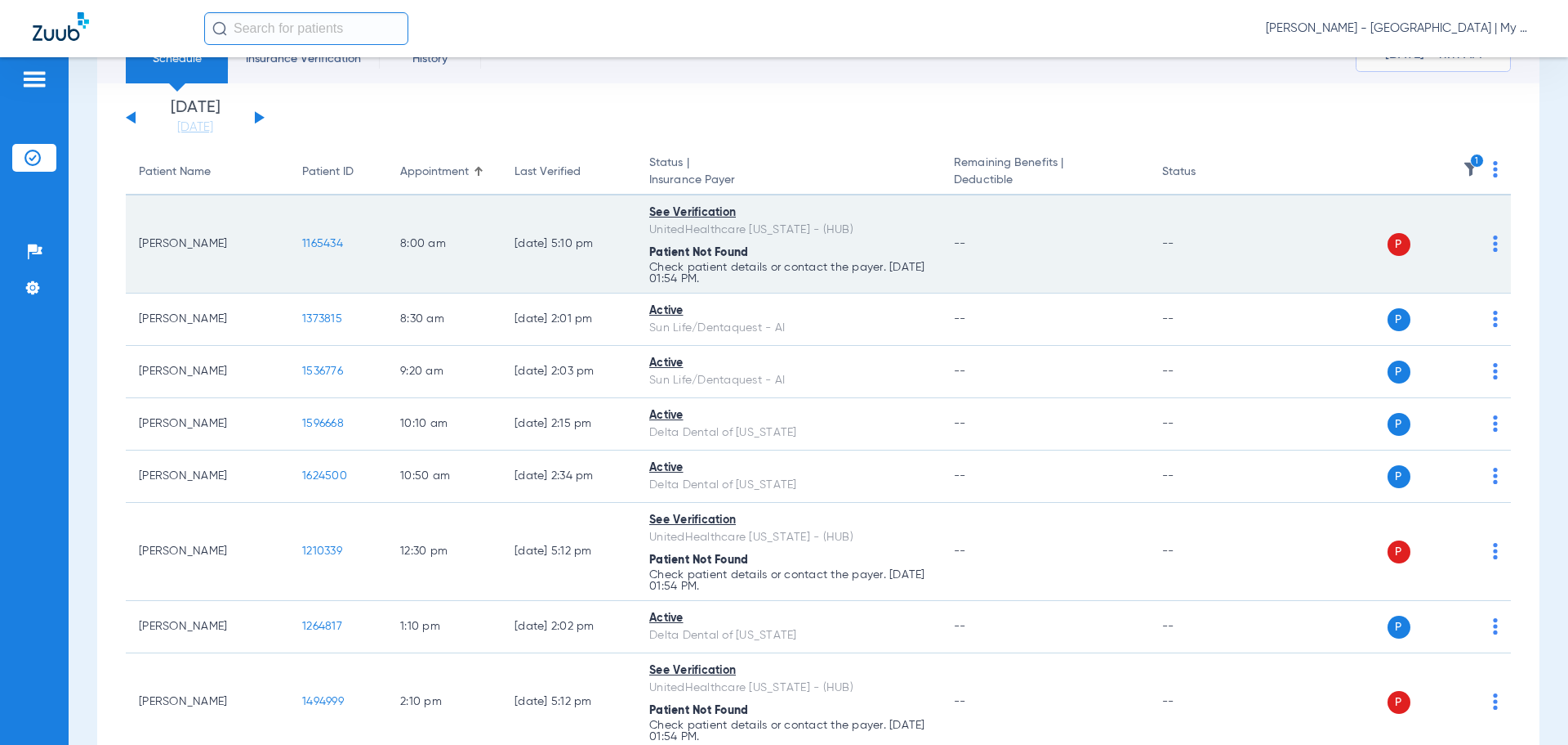
click at [1493, 246] on img at bounding box center [1496, 243] width 5 height 16
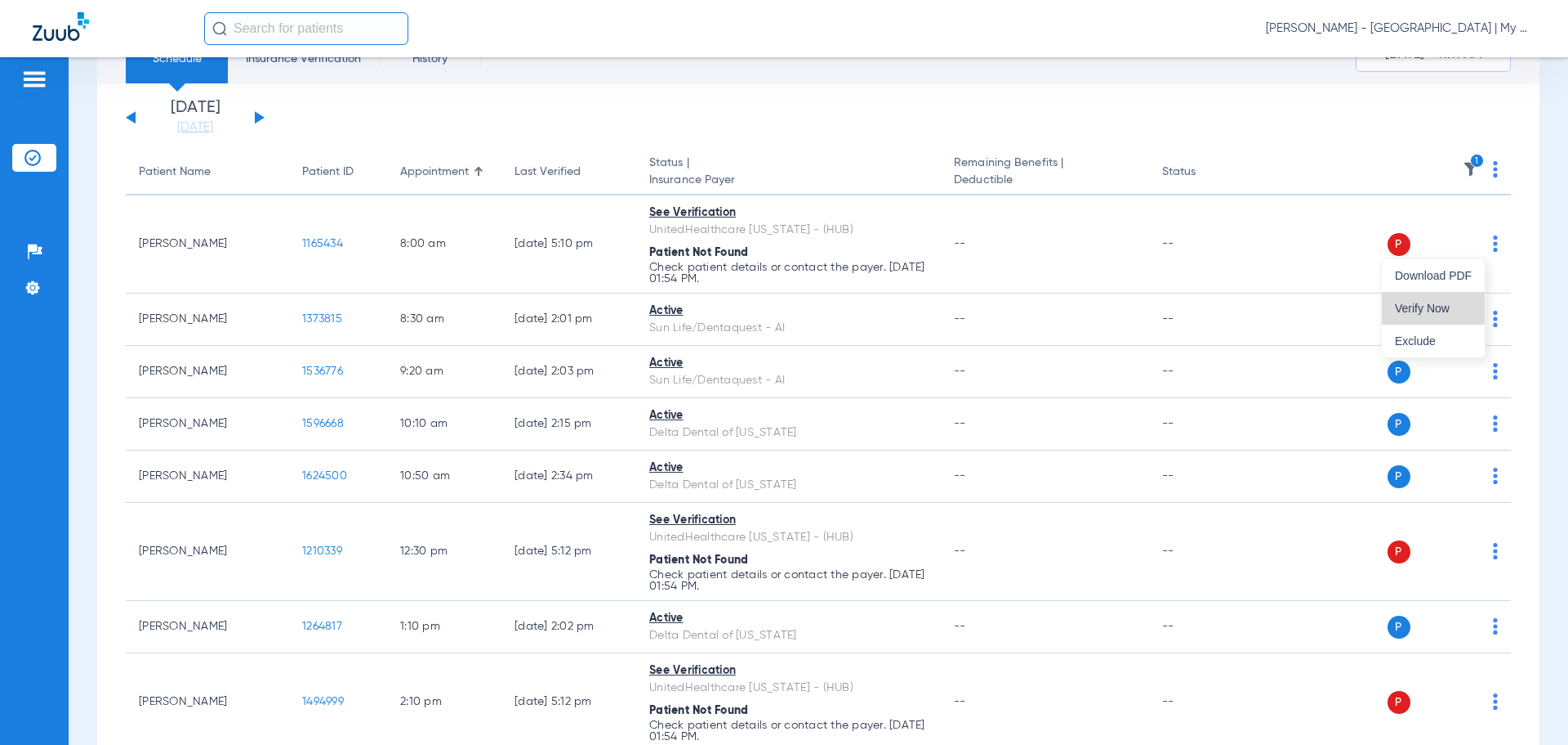
click at [1420, 300] on button "Verify Now" at bounding box center [1434, 308] width 103 height 33
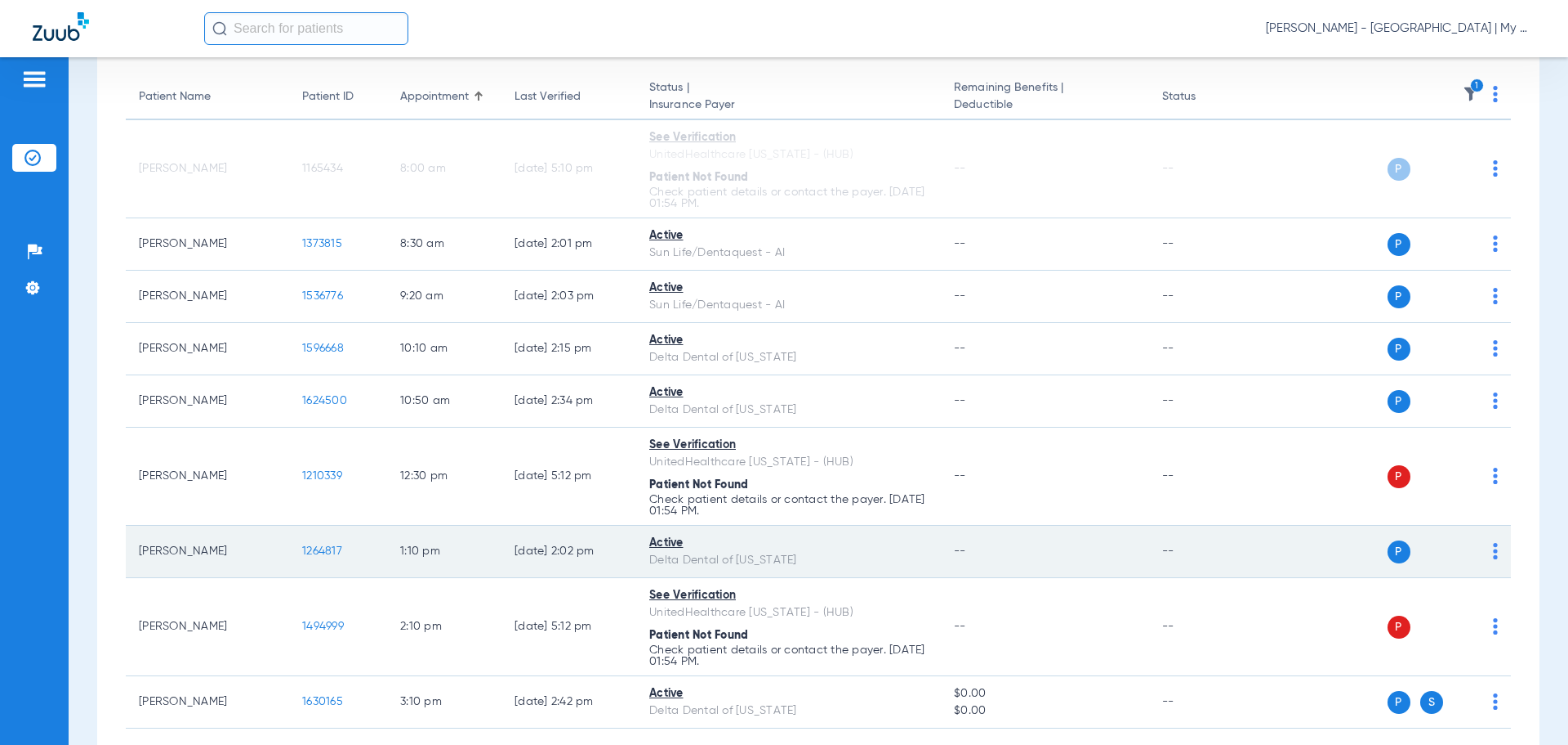
scroll to position [240, 0]
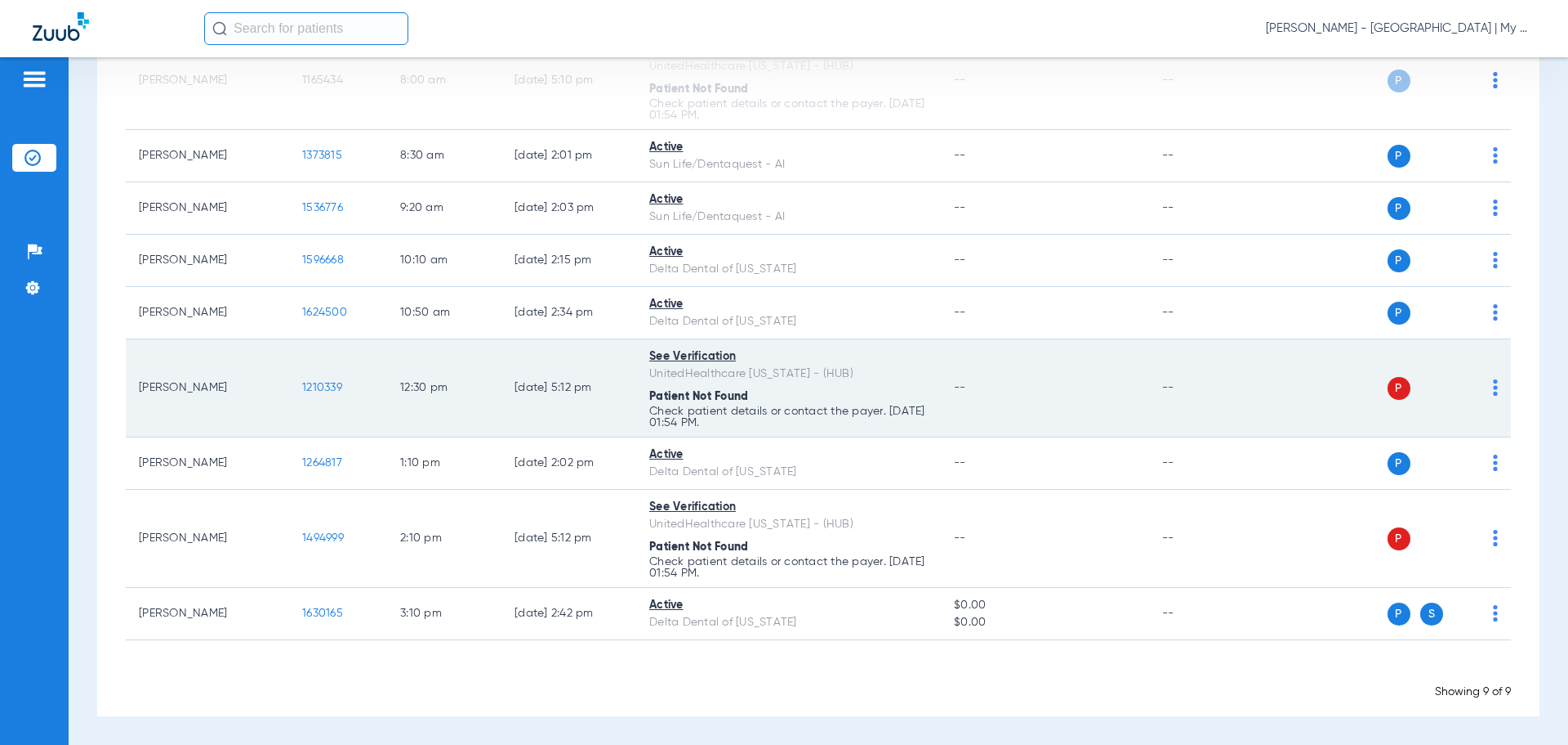
click at [1489, 371] on td "P S" at bounding box center [1386, 388] width 253 height 98
click at [1480, 383] on div "P S" at bounding box center [1380, 388] width 239 height 23
click at [1493, 391] on img at bounding box center [1496, 387] width 5 height 16
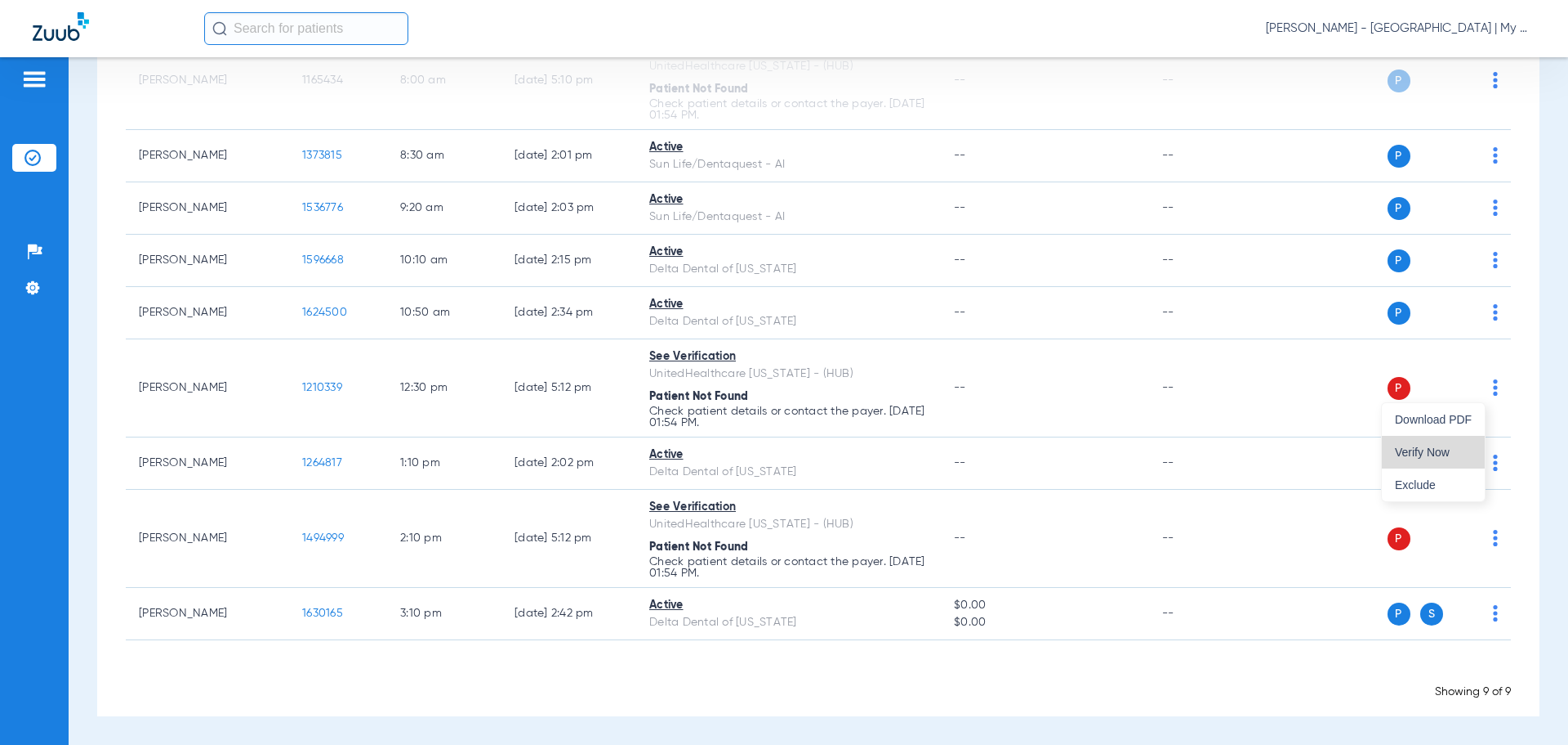
click at [1420, 449] on span "Verify Now" at bounding box center [1434, 452] width 76 height 11
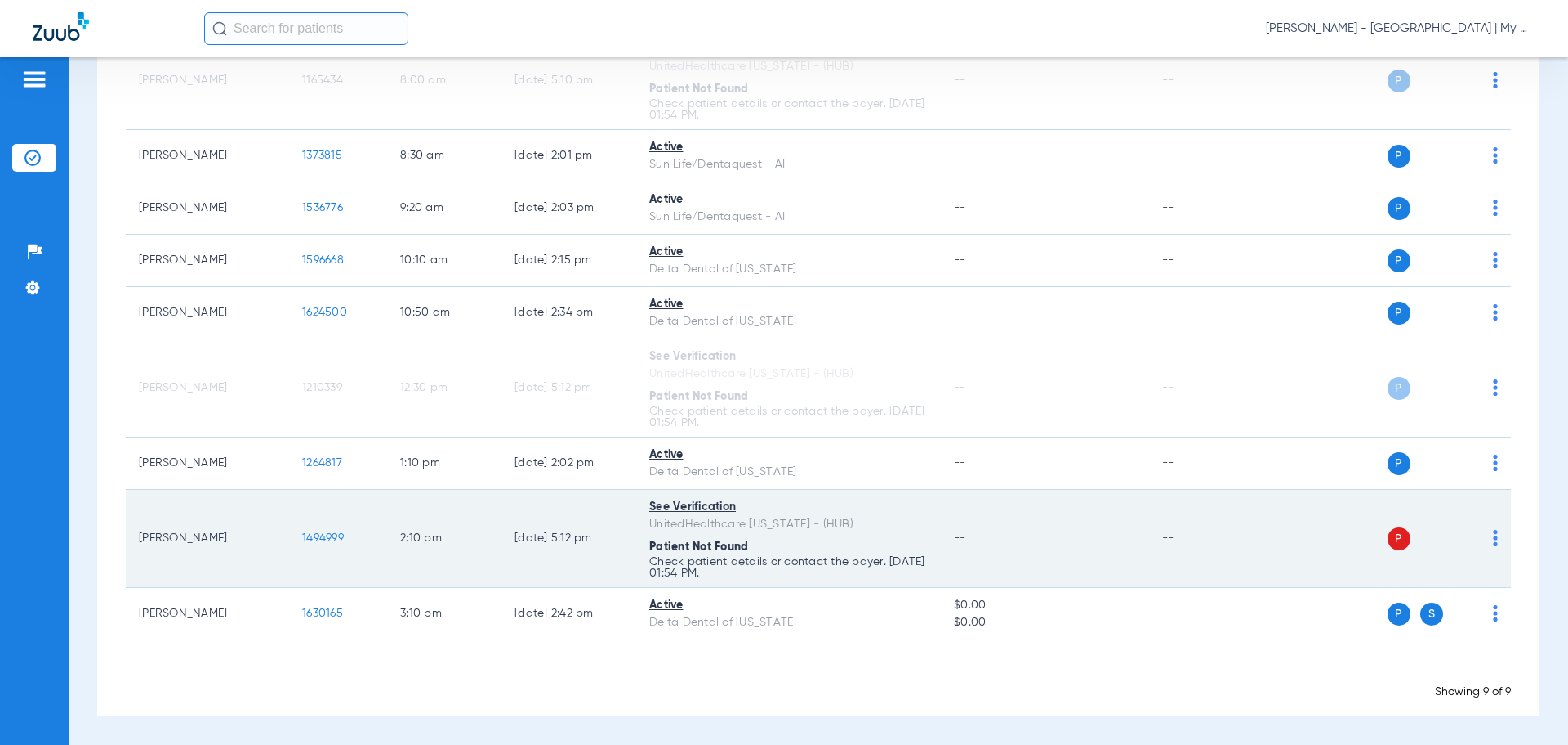
click at [1486, 538] on td "P S" at bounding box center [1386, 538] width 253 height 98
click at [1479, 537] on div "P S" at bounding box center [1380, 538] width 239 height 23
click at [1480, 537] on div "P S" at bounding box center [1380, 538] width 239 height 23
click at [1493, 536] on img at bounding box center [1496, 537] width 5 height 16
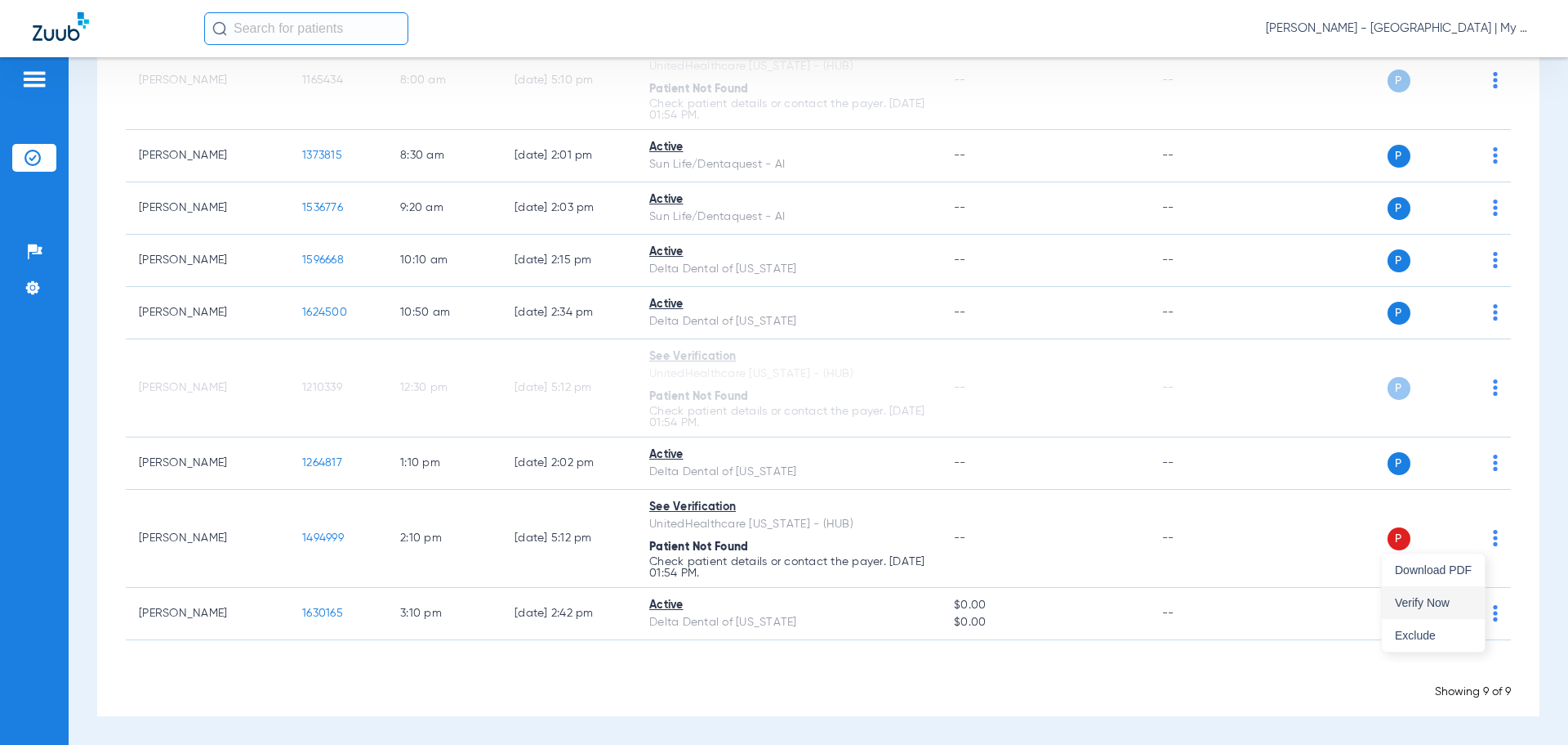
click at [1427, 586] on button "Verify Now" at bounding box center [1434, 603] width 103 height 33
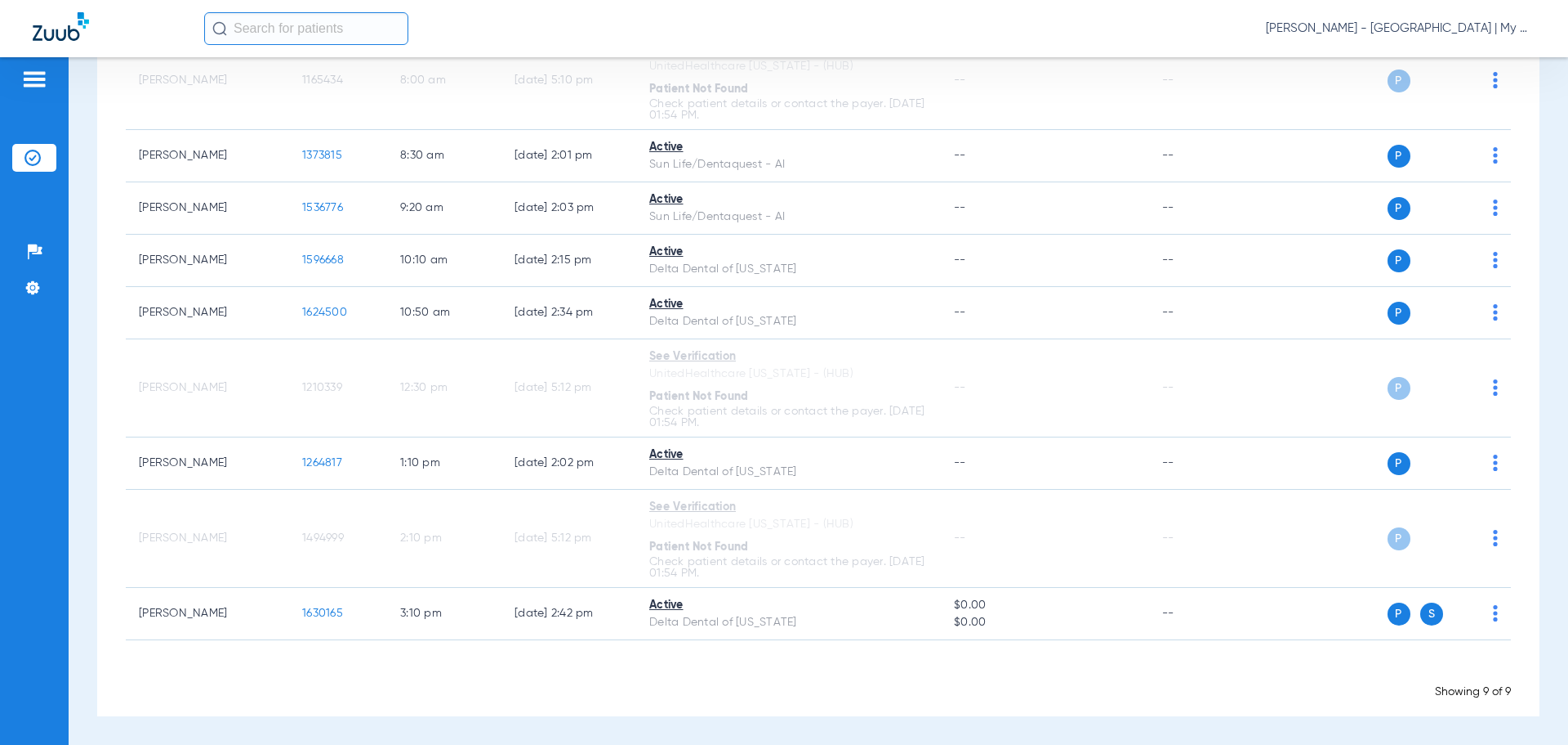
click at [993, 743] on div "Schedule Insurance Verification History Last Appt. Sync Time: [DATE] - 11:11 AM…" at bounding box center [818, 401] width 1499 height 688
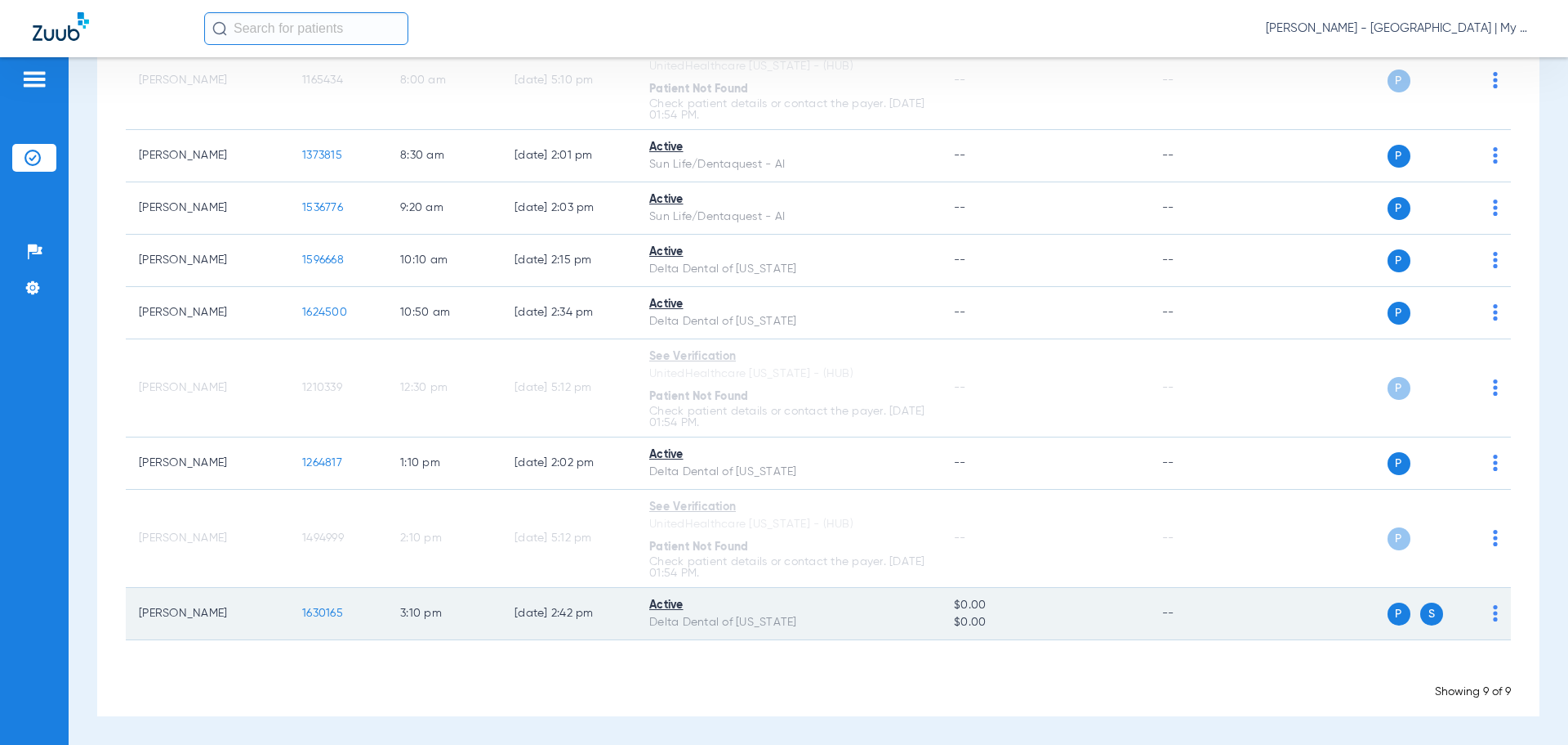
click at [334, 615] on span "1630165" at bounding box center [322, 612] width 41 height 11
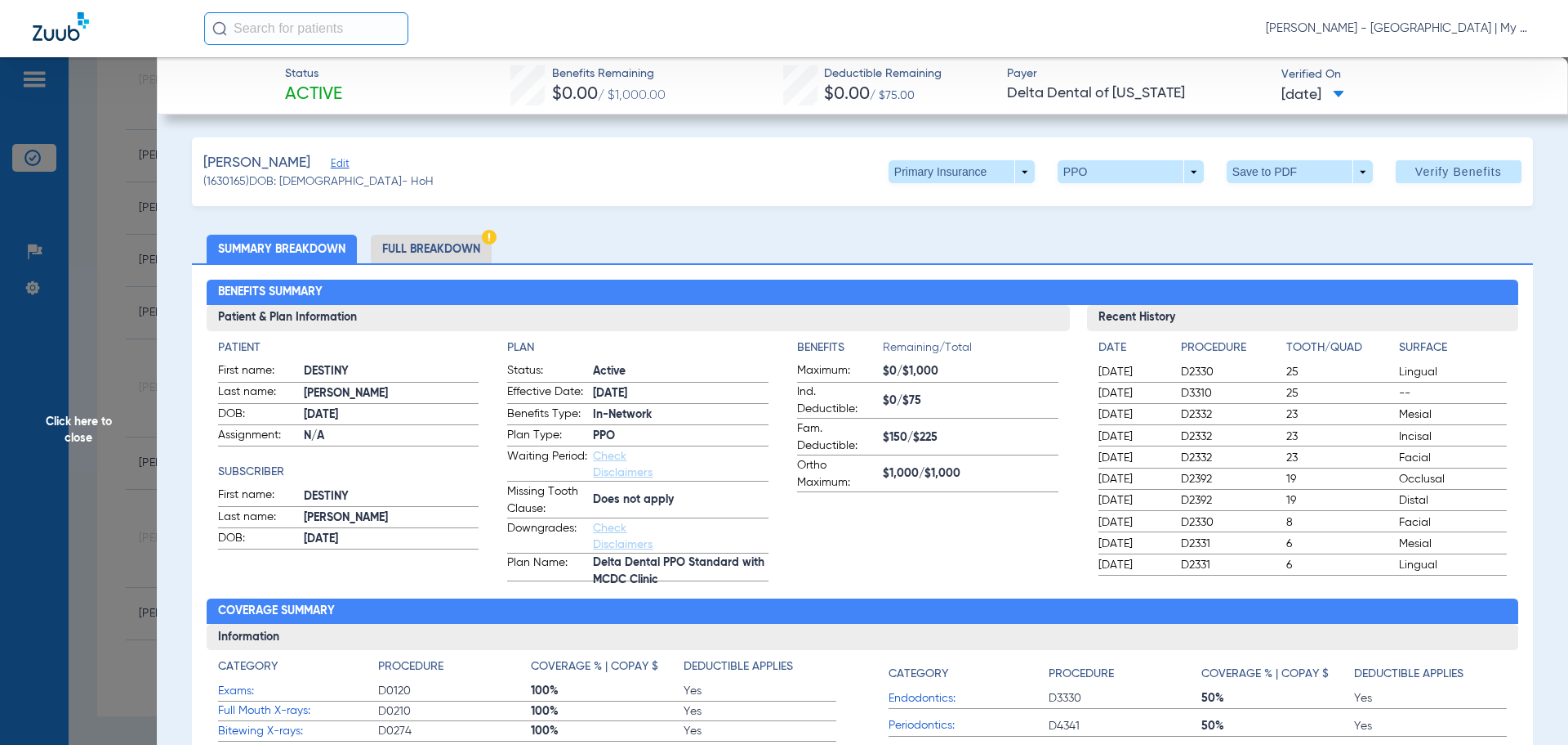
click at [433, 244] on li "Full Breakdown" at bounding box center [430, 248] width 121 height 29
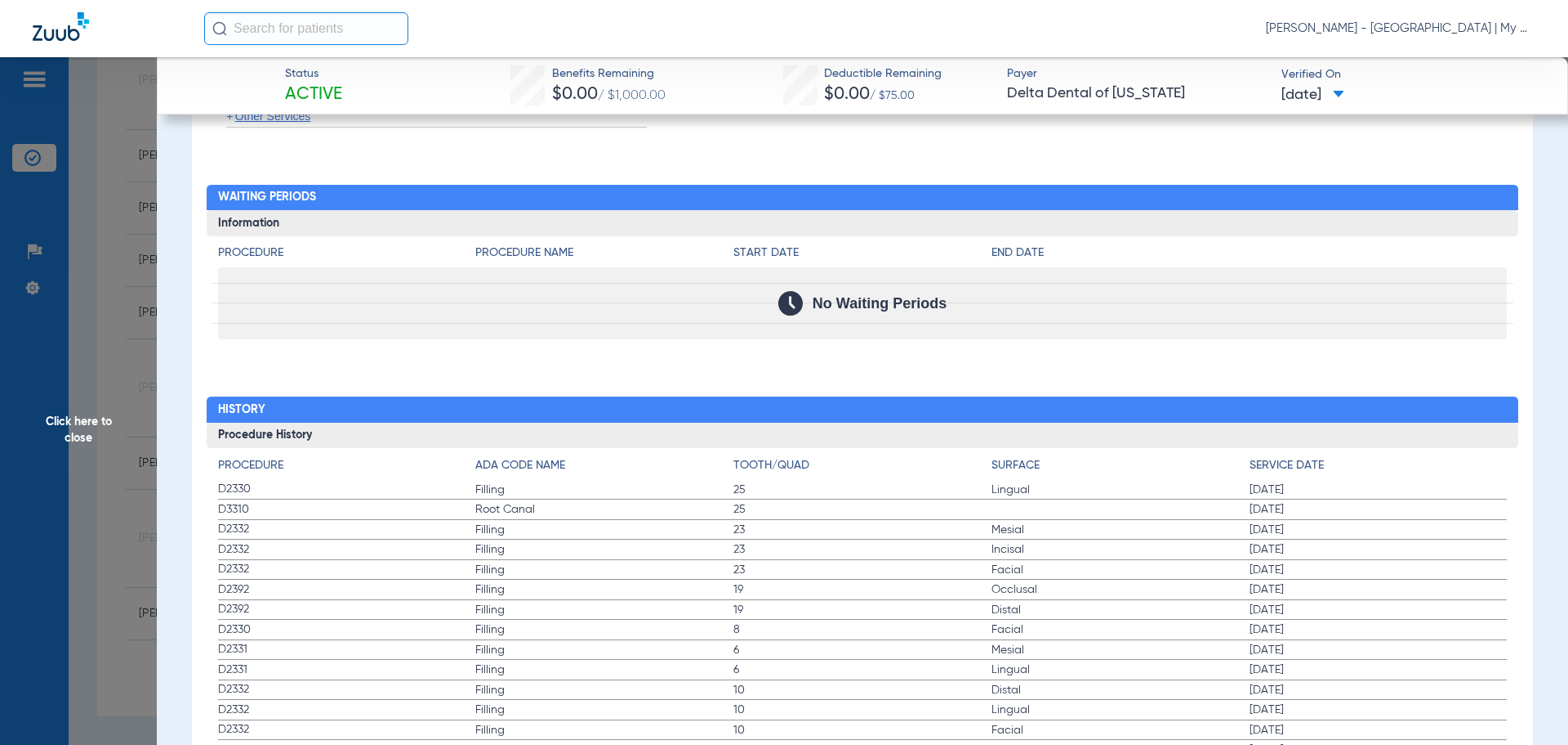
scroll to position [1454, 0]
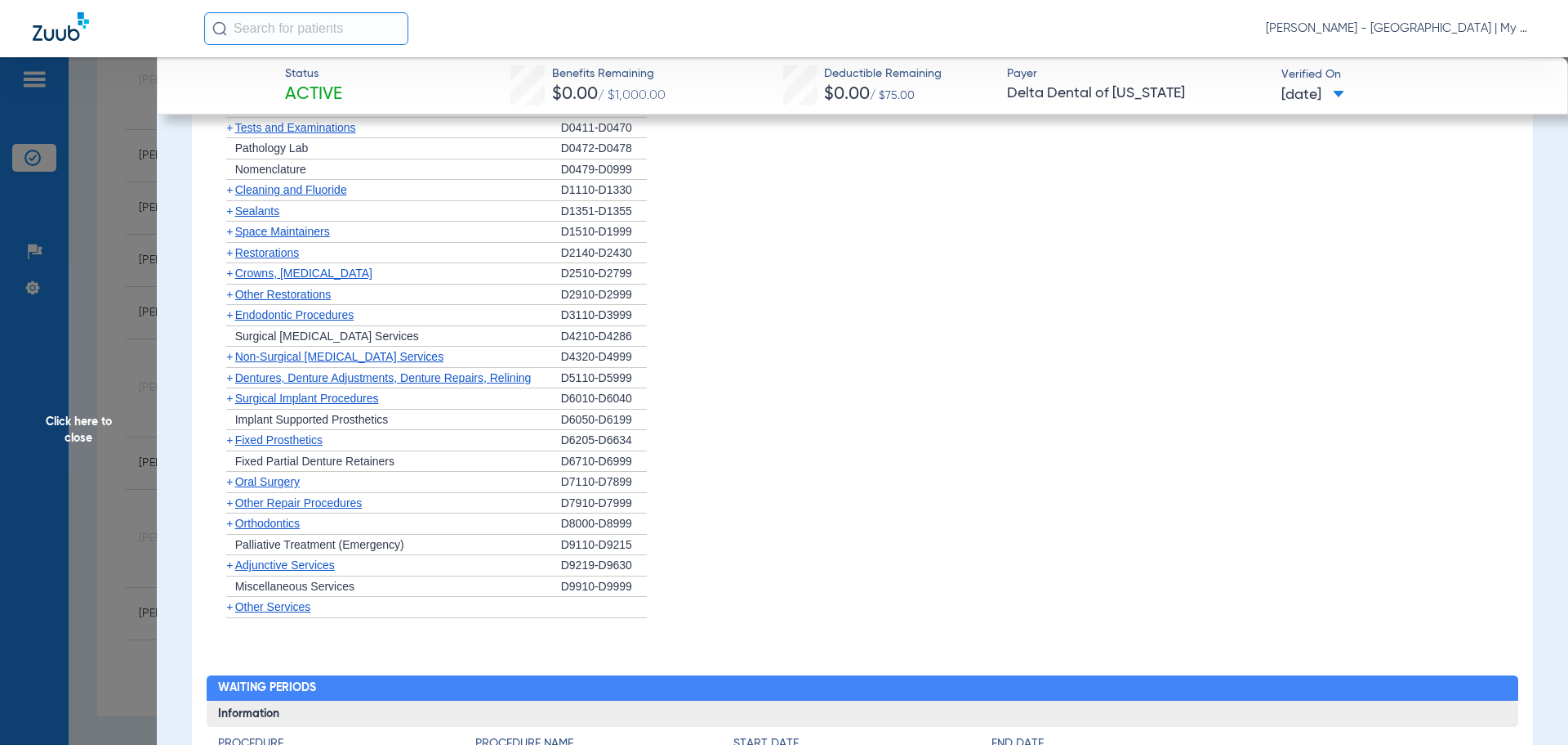
click at [1368, 207] on li "+ Sealants D1351-D1355" at bounding box center [863, 212] width 1289 height 21
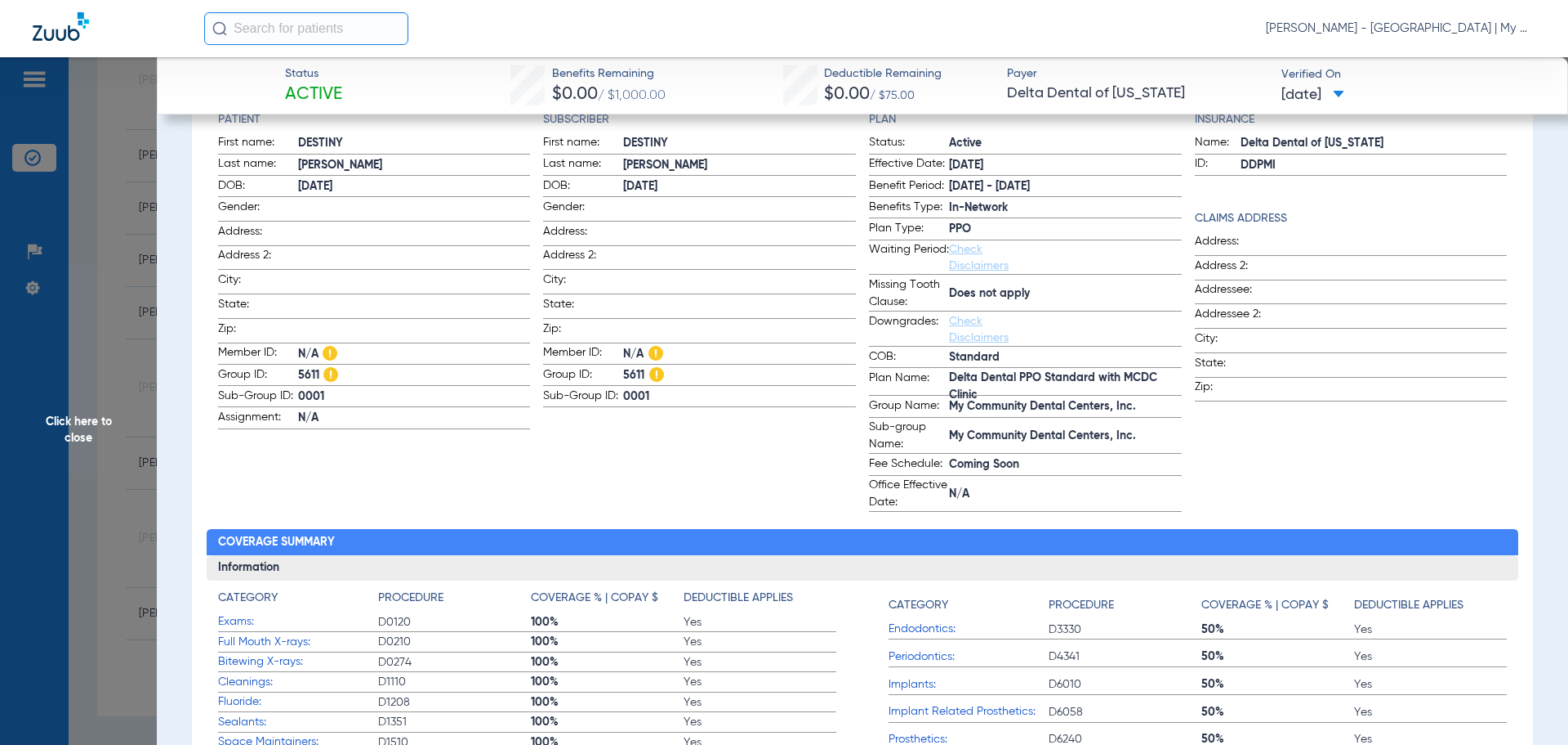
scroll to position [0, 0]
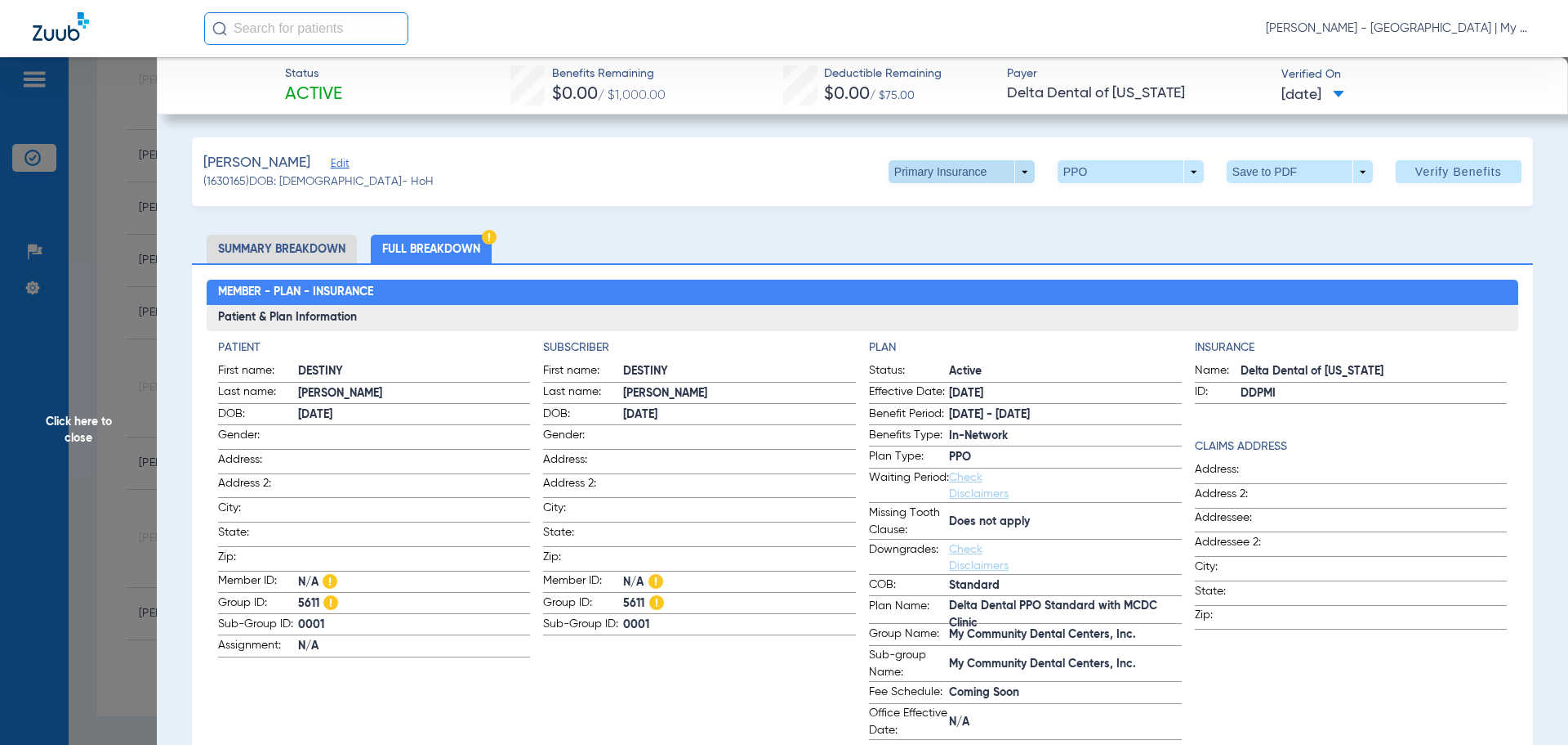
click at [941, 166] on span at bounding box center [961, 171] width 39 height 39
click at [948, 235] on span "Secondary Insurance" at bounding box center [944, 236] width 108 height 11
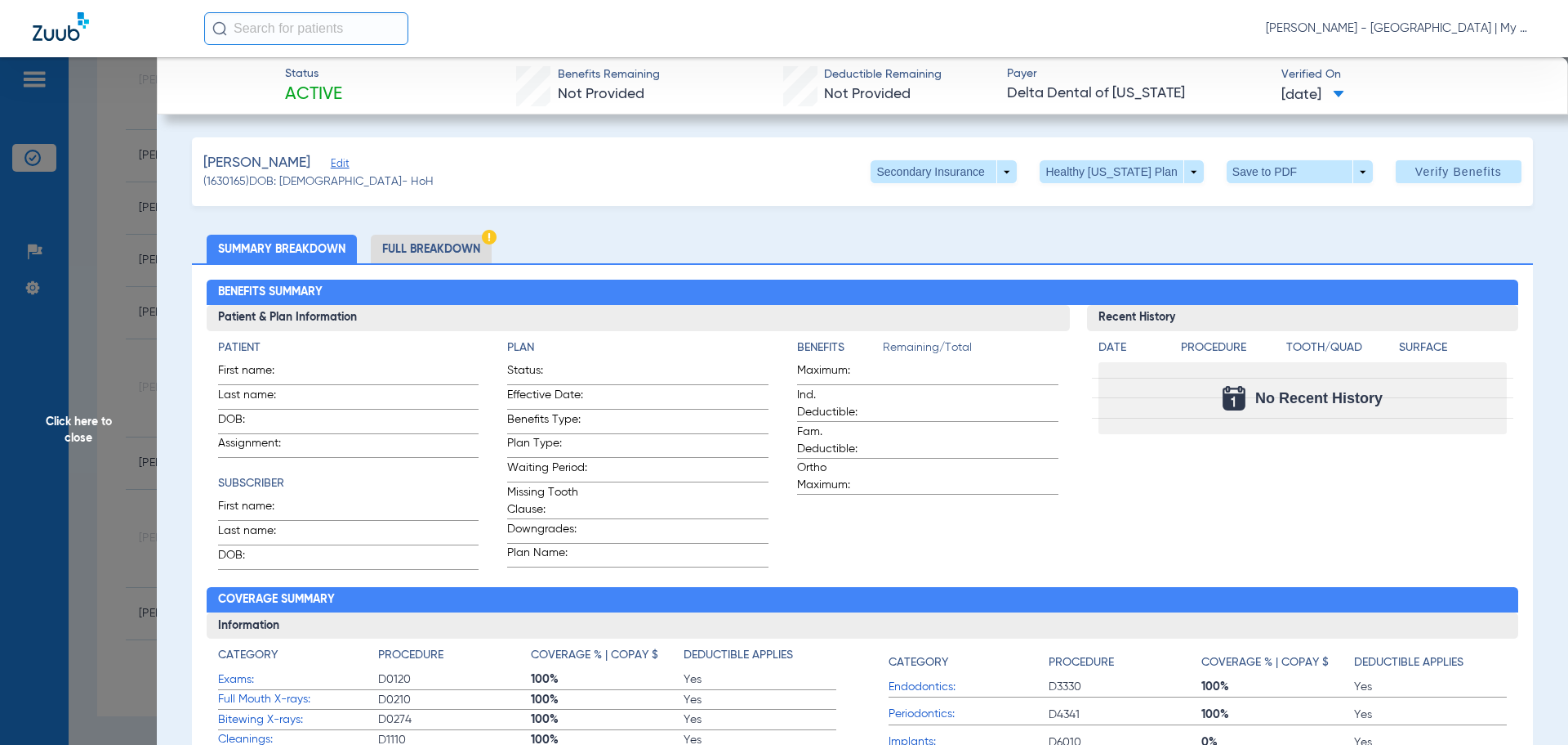
click at [397, 244] on li "Full Breakdown" at bounding box center [430, 248] width 121 height 29
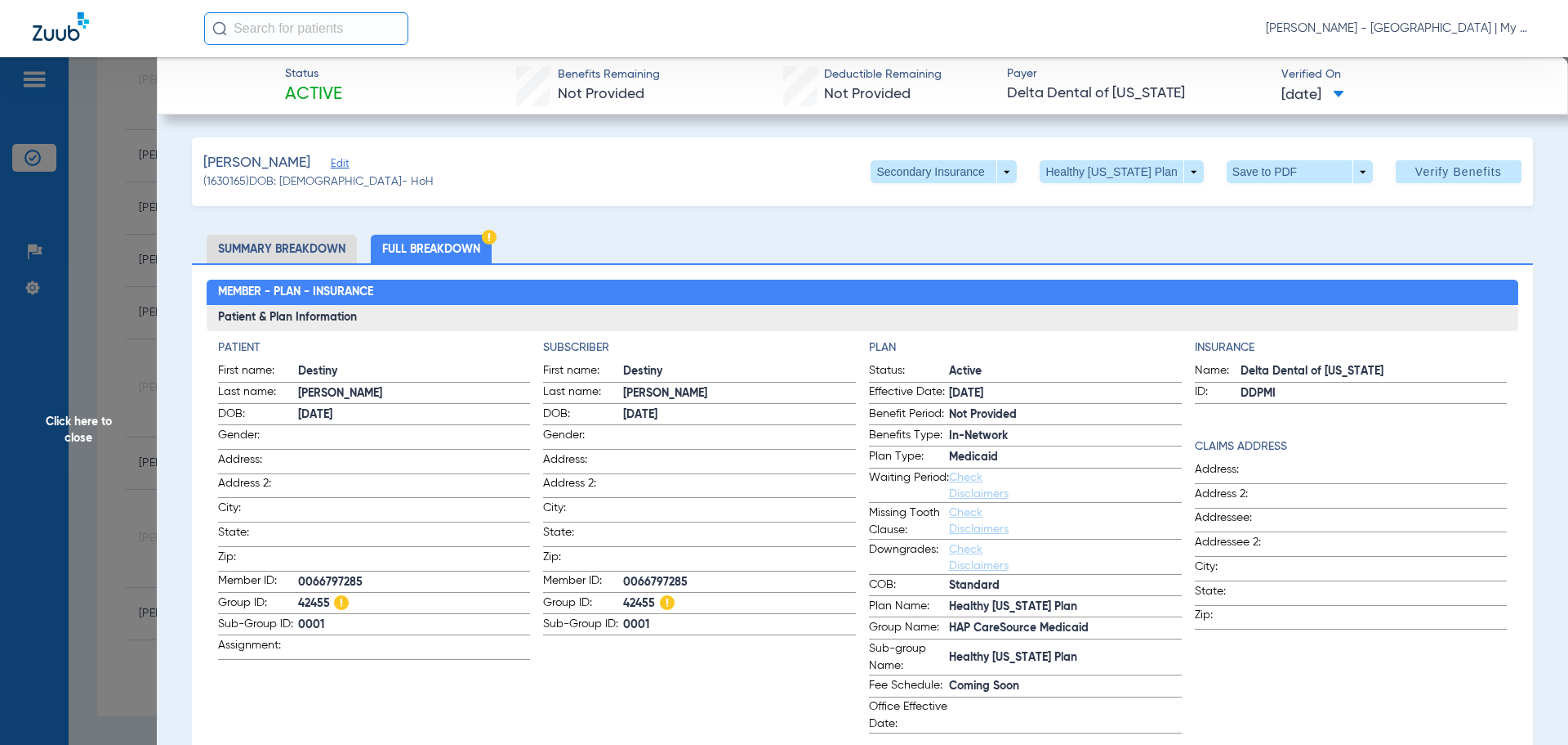
drag, startPoint x: 29, startPoint y: 383, endPoint x: 44, endPoint y: 379, distance: 15.5
click at [36, 383] on span "Click here to close" at bounding box center [78, 430] width 157 height 745
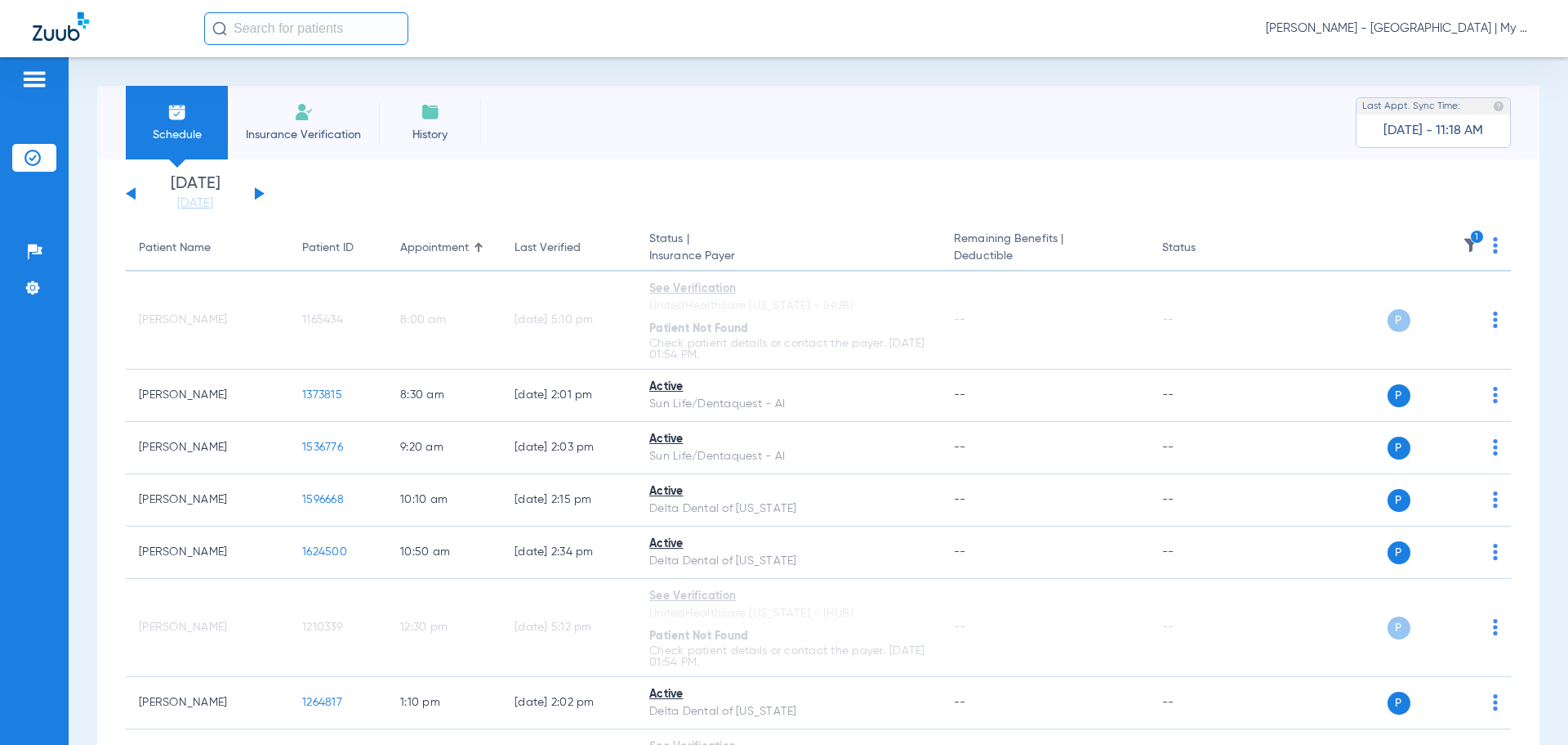
click at [1464, 245] on img at bounding box center [1471, 245] width 16 height 16
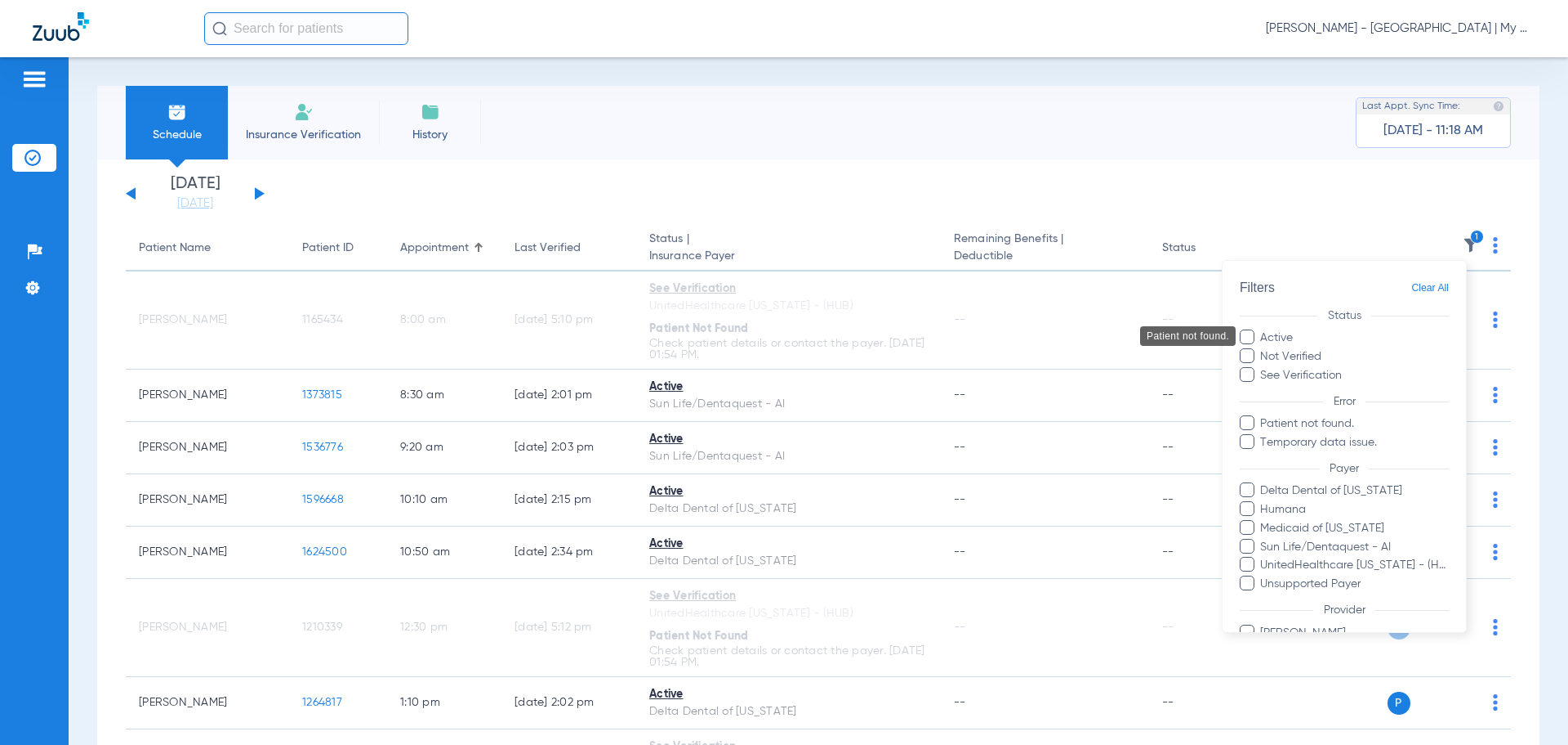
scroll to position [168, 0]
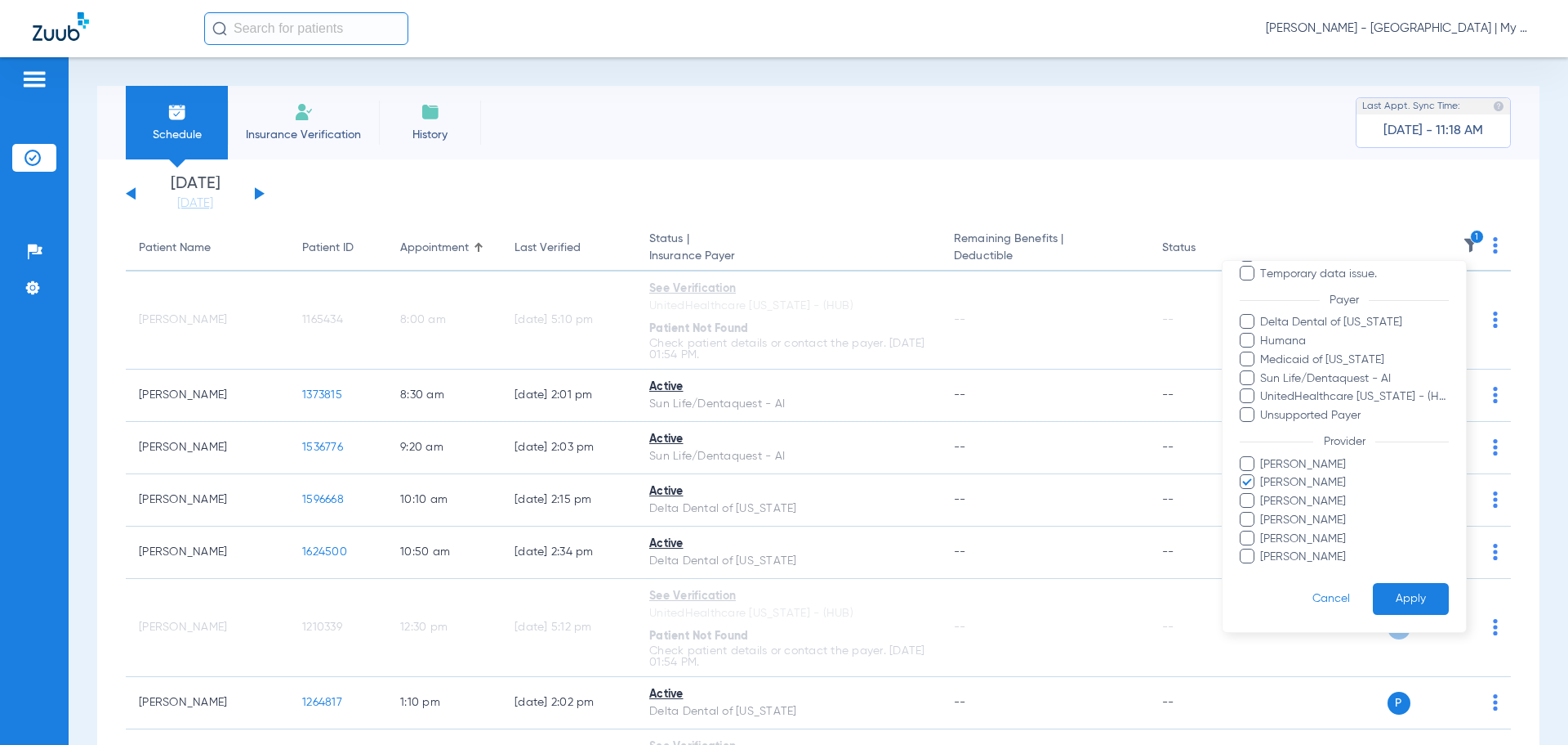
click at [1319, 486] on span "[PERSON_NAME]" at bounding box center [1355, 483] width 189 height 17
click at [1263, 494] on input "[PERSON_NAME]" at bounding box center [1263, 494] width 0 height 0
click at [1319, 499] on span "[PERSON_NAME]" at bounding box center [1355, 502] width 189 height 17
click at [1263, 512] on input "[PERSON_NAME]" at bounding box center [1263, 512] width 0 height 0
click at [1390, 596] on button "Apply" at bounding box center [1411, 598] width 76 height 32
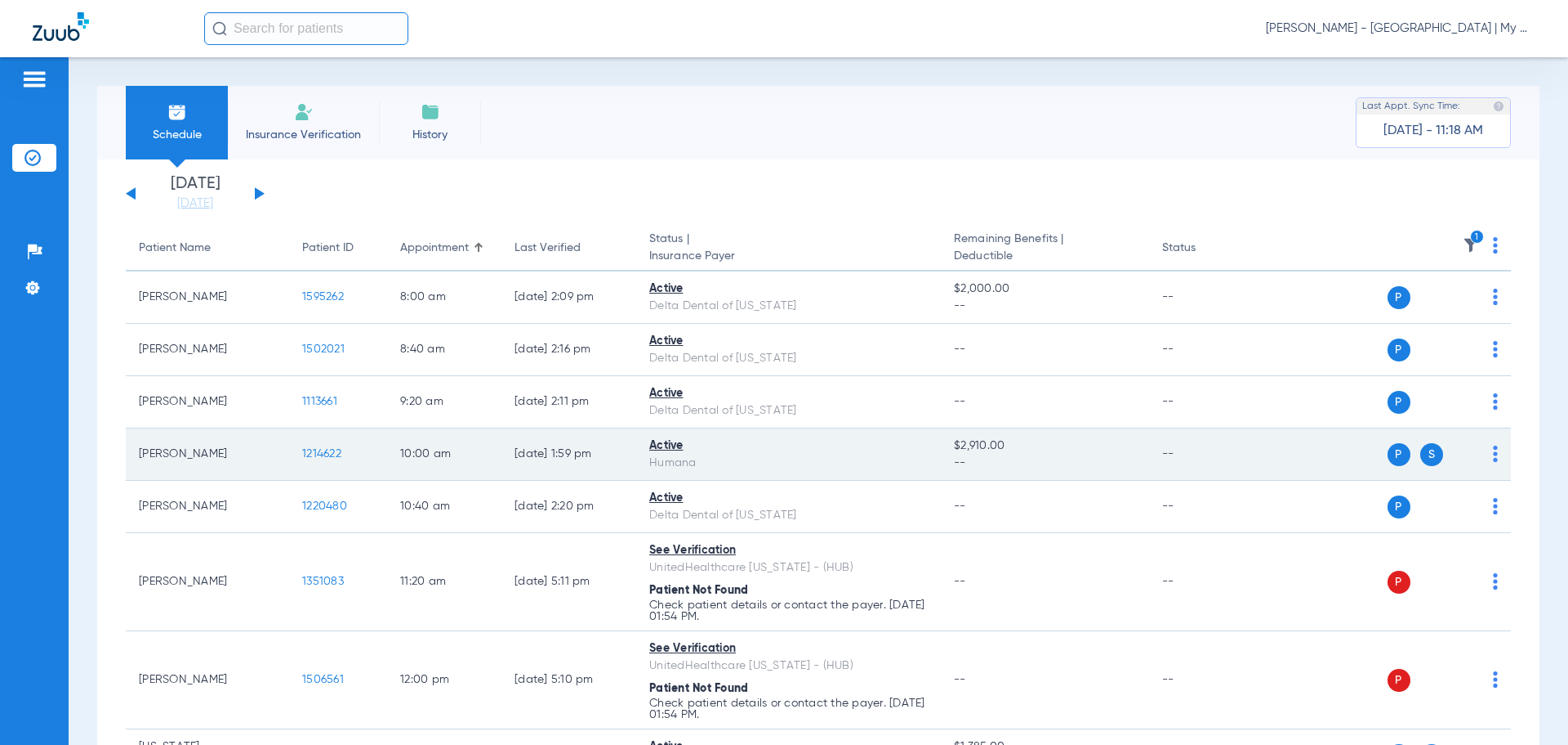
click at [307, 446] on td "1214622" at bounding box center [338, 454] width 98 height 52
click at [318, 452] on span "1214622" at bounding box center [321, 453] width 39 height 11
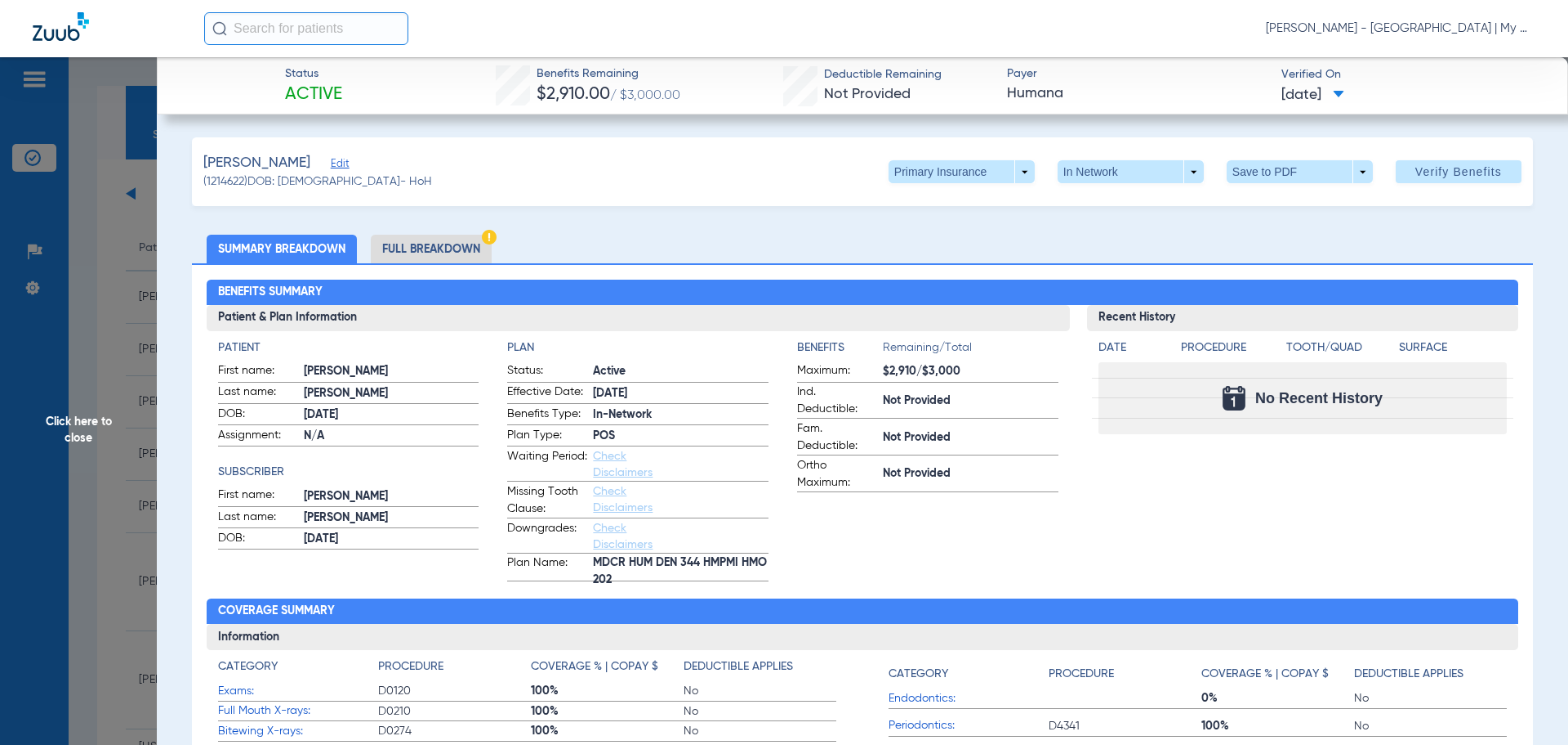
click at [416, 251] on li "Full Breakdown" at bounding box center [430, 248] width 121 height 29
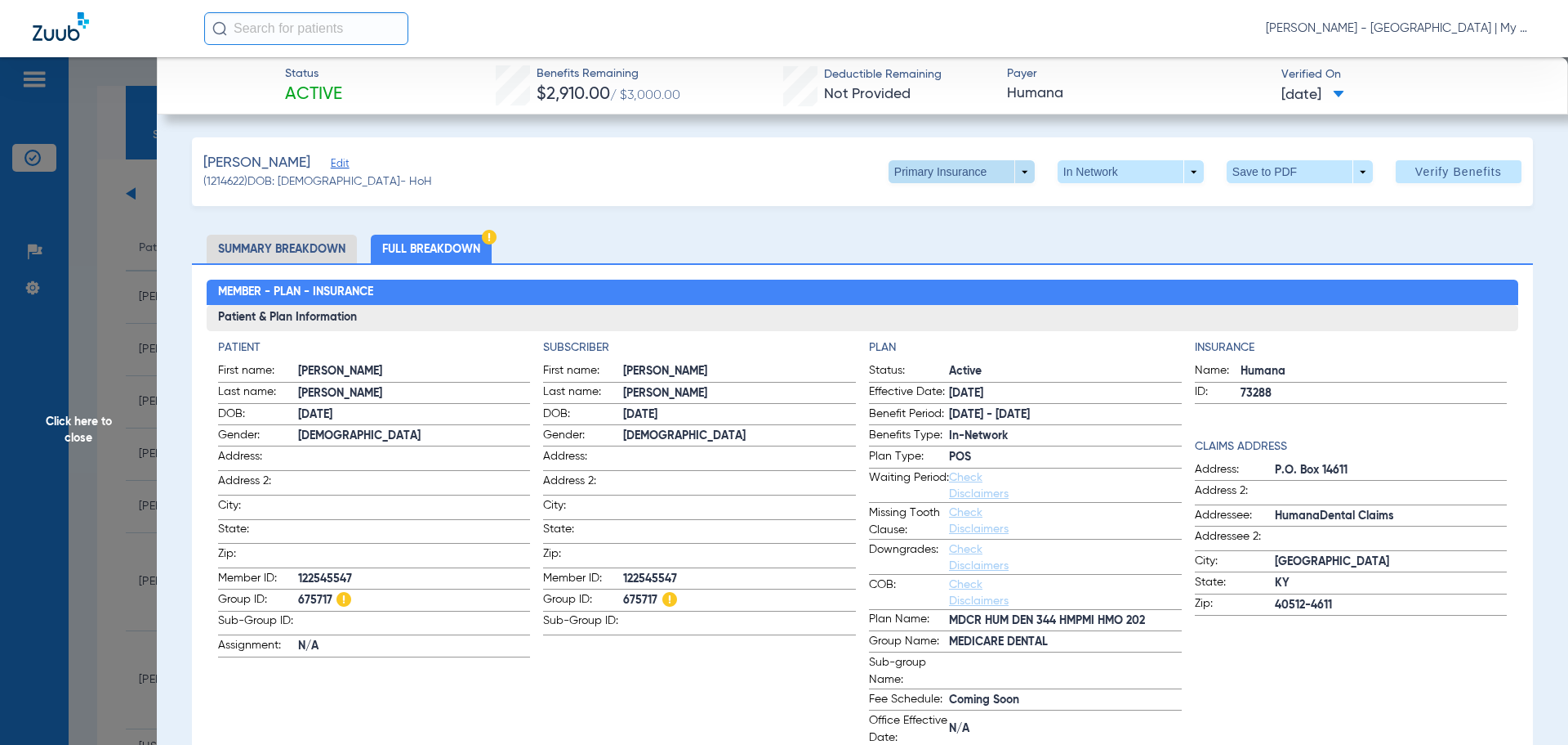
click at [941, 175] on span at bounding box center [961, 171] width 39 height 39
click at [926, 234] on span "Secondary Insurance" at bounding box center [944, 236] width 108 height 11
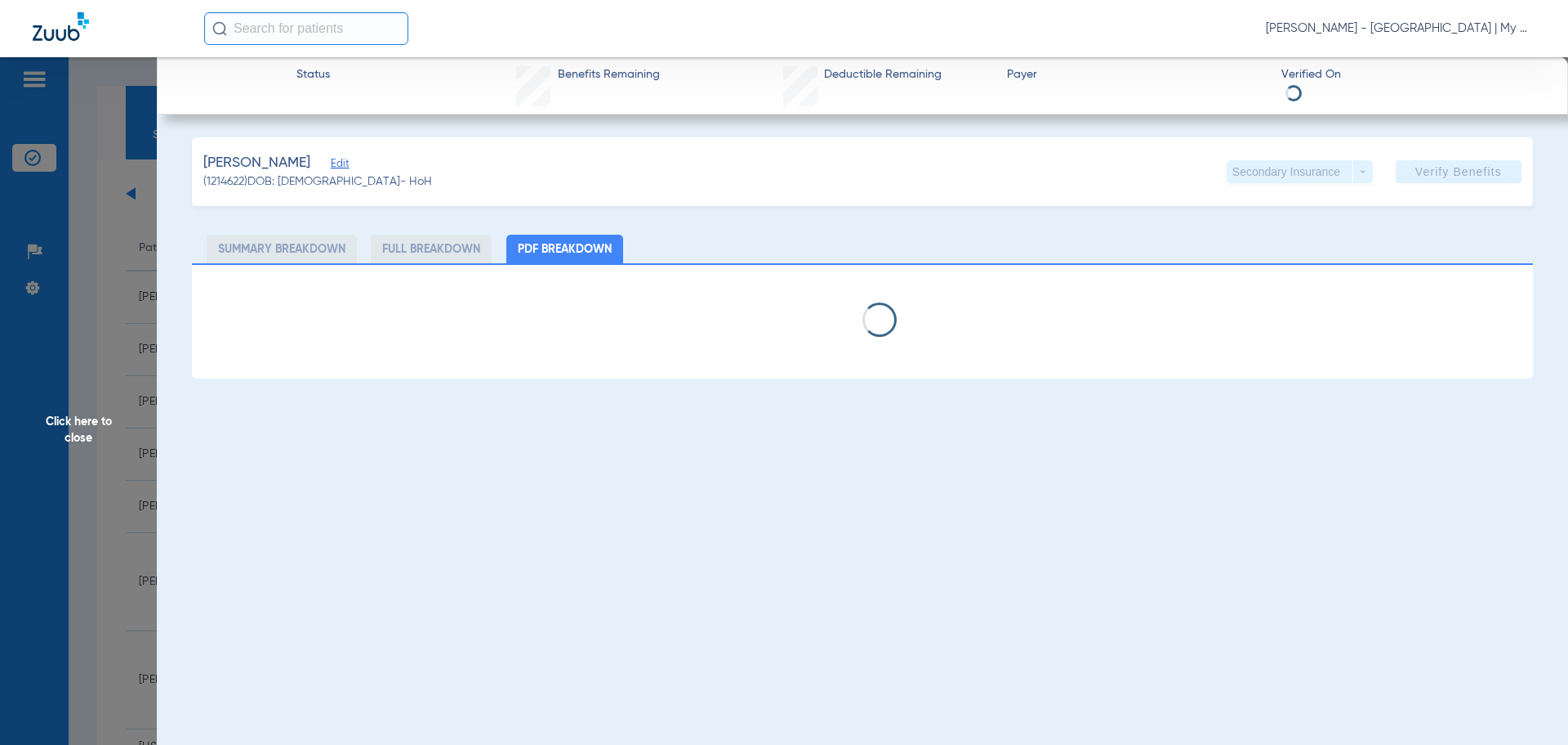
select select "page-width"
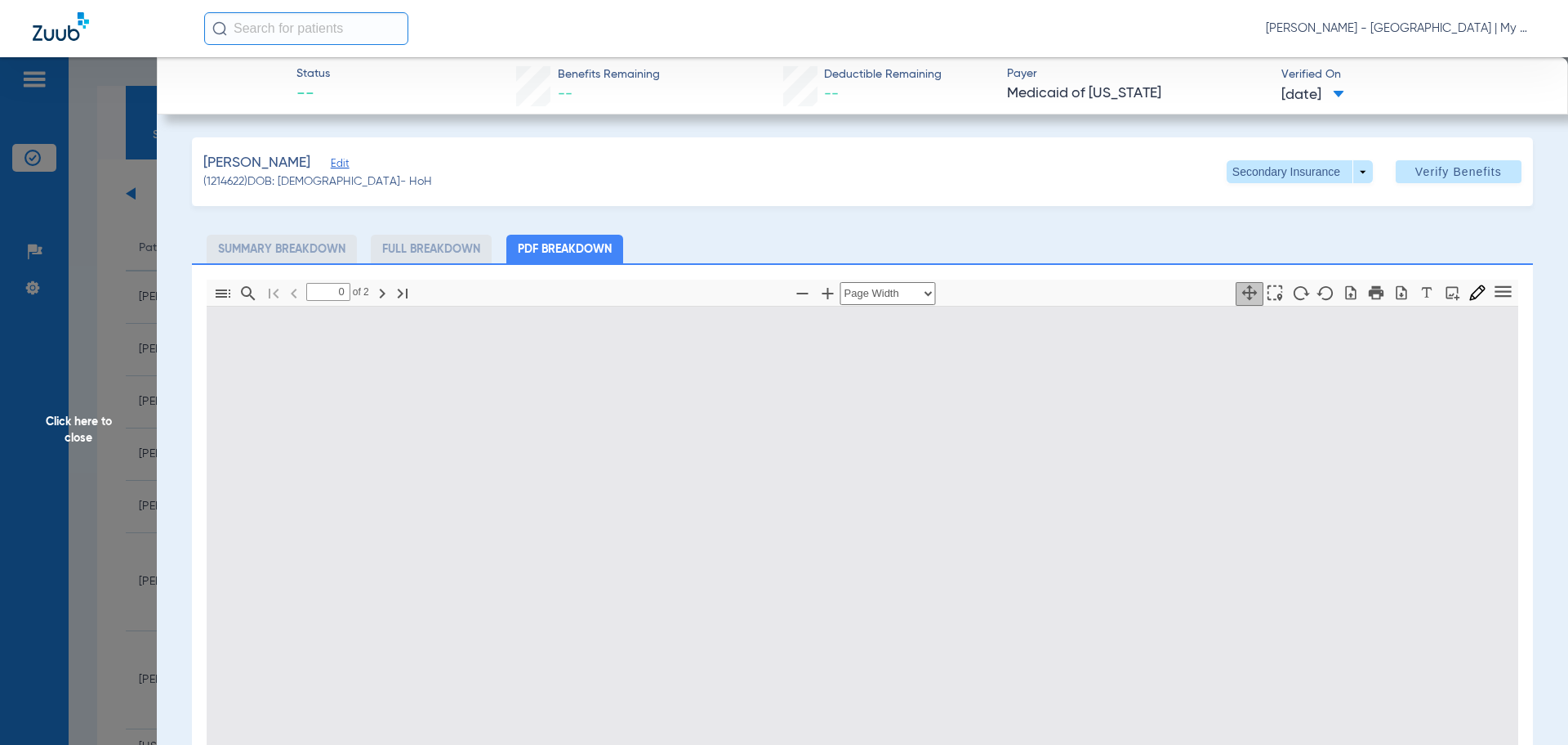
type input "1"
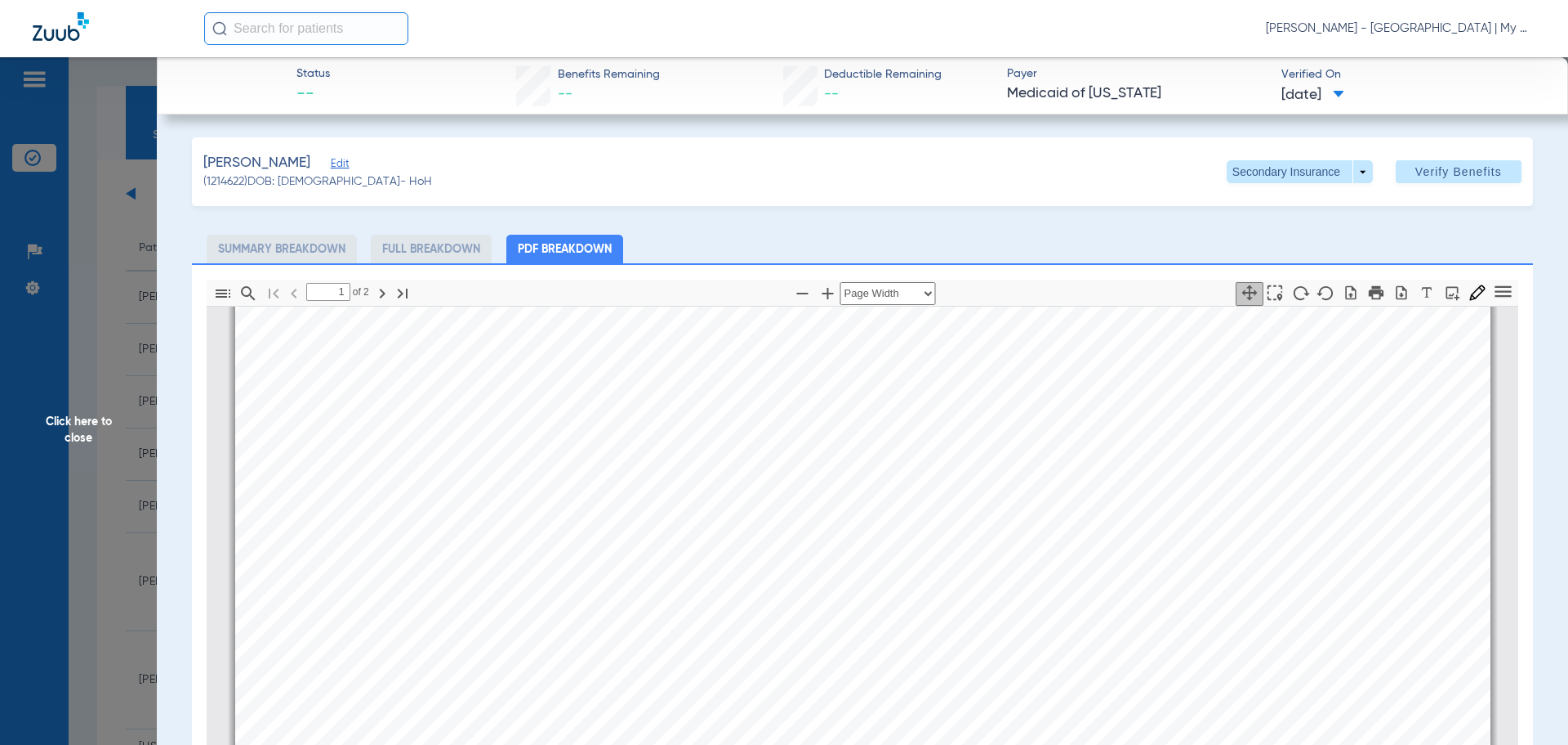
scroll to position [966, 0]
click at [109, 425] on span "Click here to close" at bounding box center [78, 430] width 157 height 745
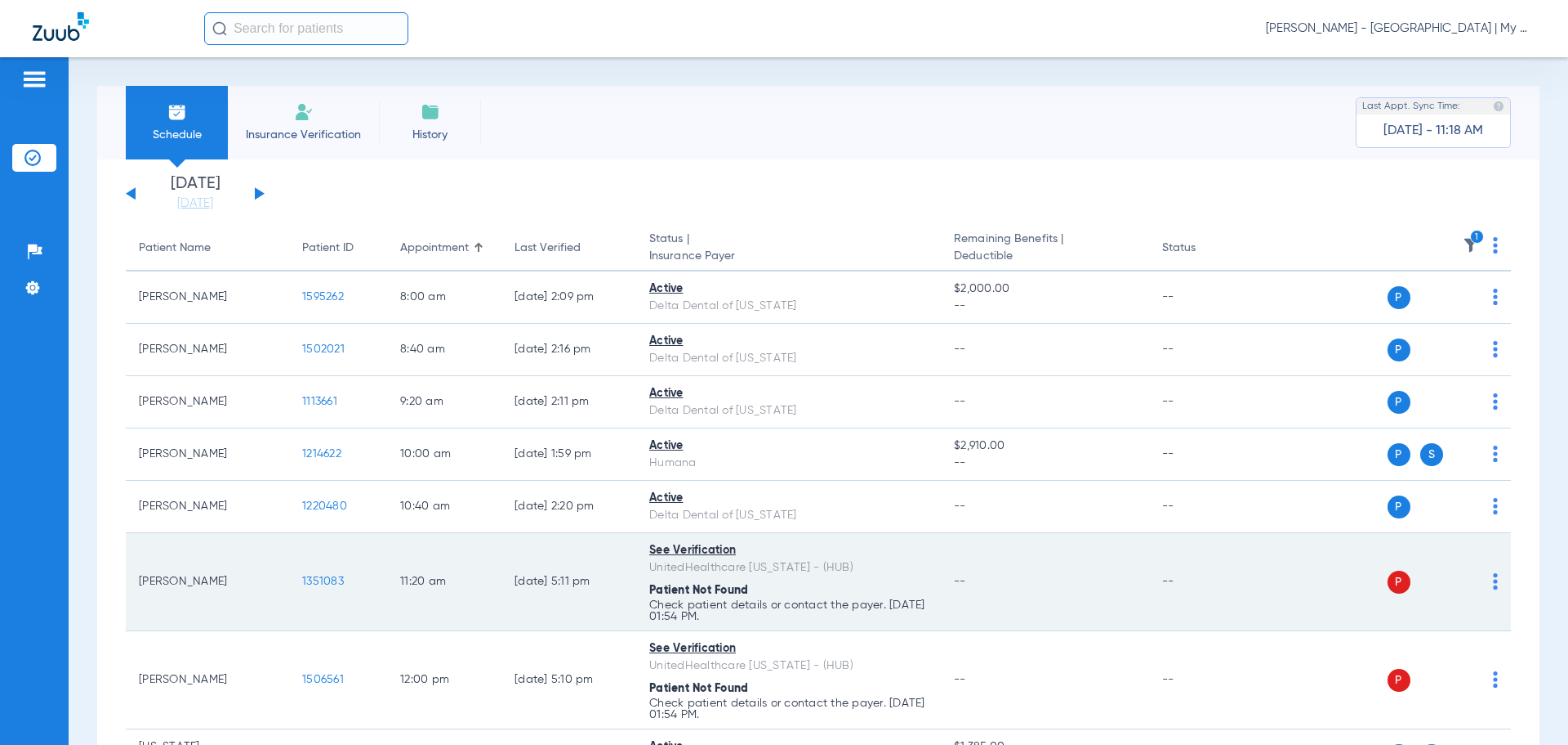
drag, startPoint x: 1012, startPoint y: 570, endPoint x: 1007, endPoint y: 559, distance: 12.1
click at [1008, 564] on td "--" at bounding box center [1044, 582] width 207 height 98
click at [1475, 575] on div "P S" at bounding box center [1380, 582] width 239 height 23
click at [1493, 579] on img at bounding box center [1496, 581] width 5 height 16
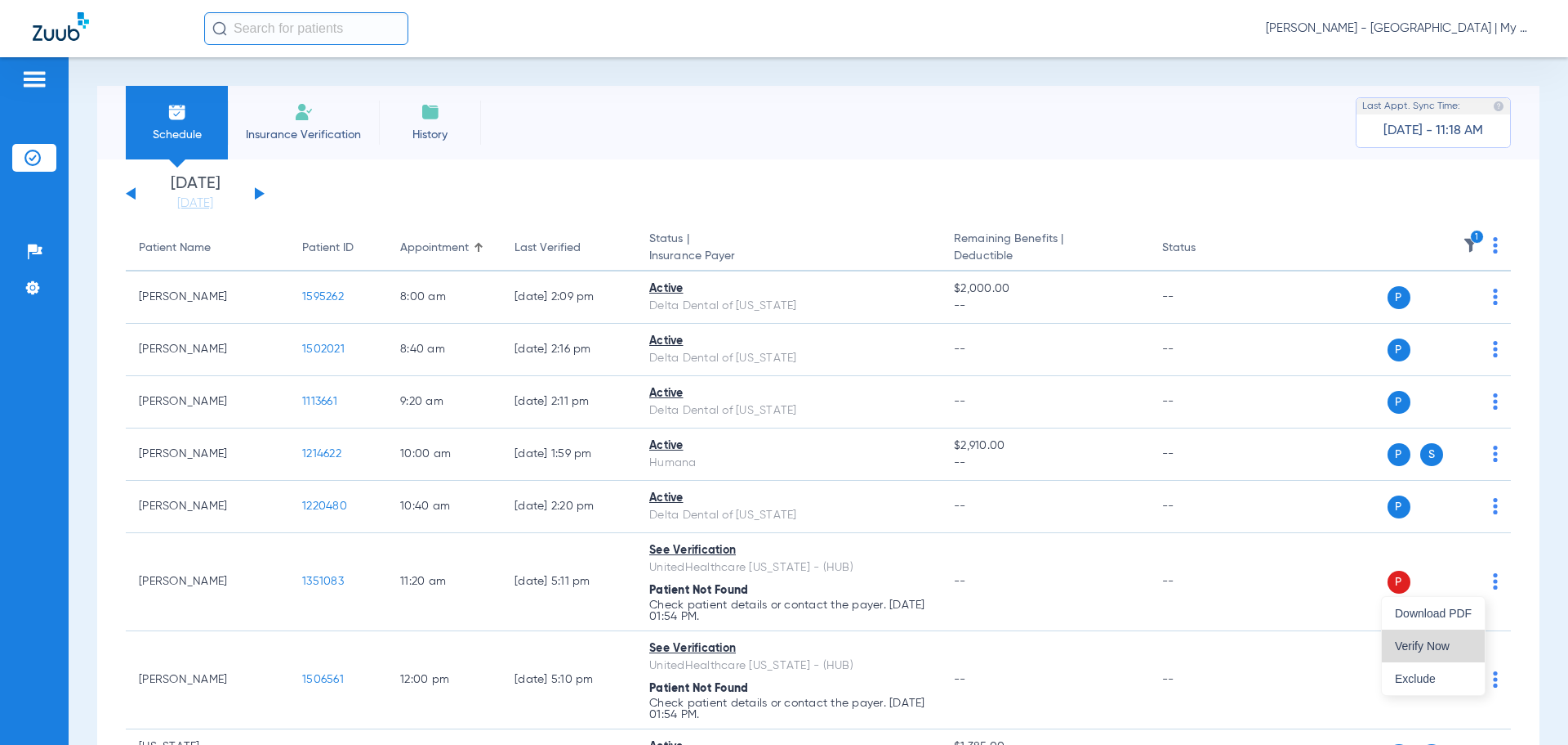
click at [1420, 640] on span "Verify Now" at bounding box center [1434, 645] width 76 height 11
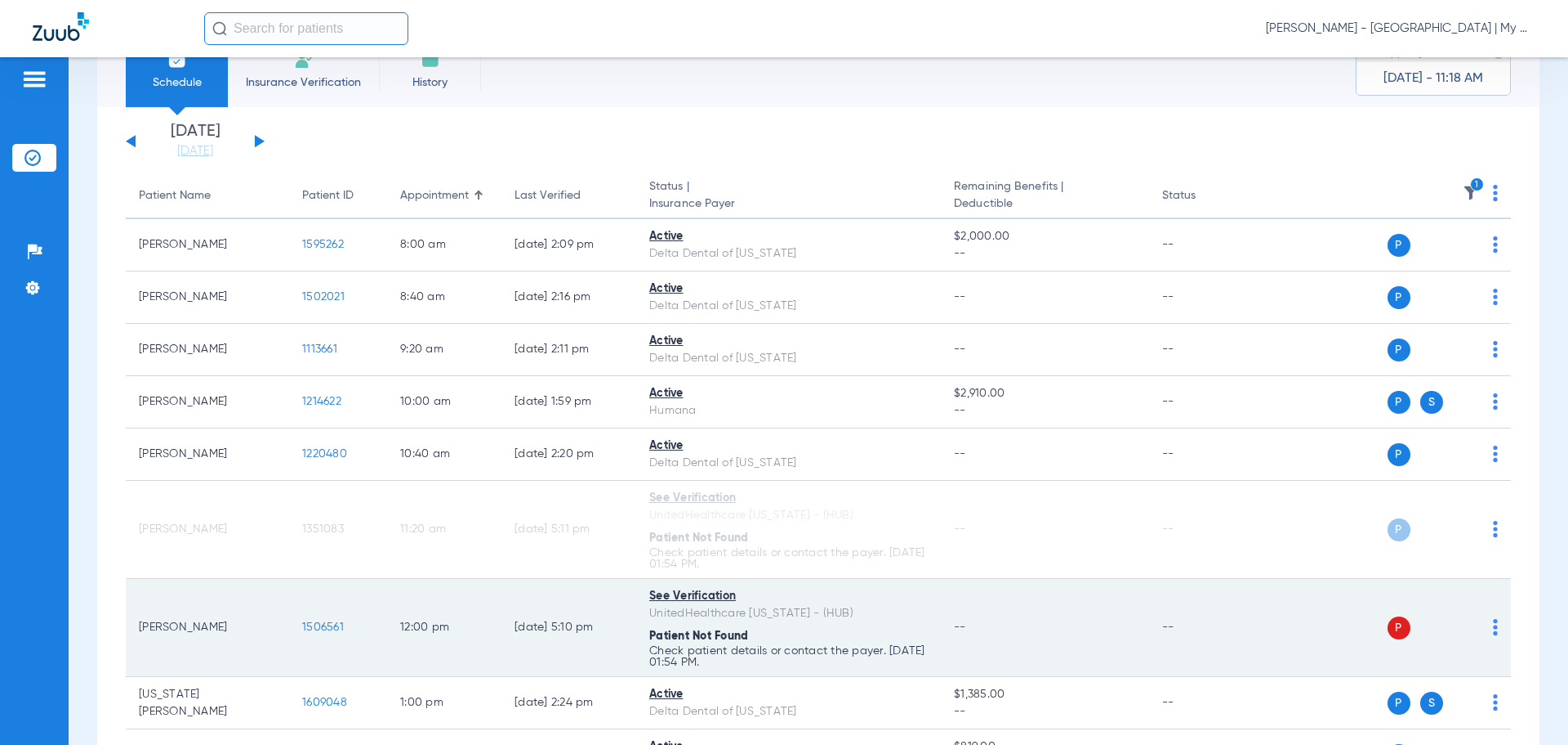
scroll to position [82, 0]
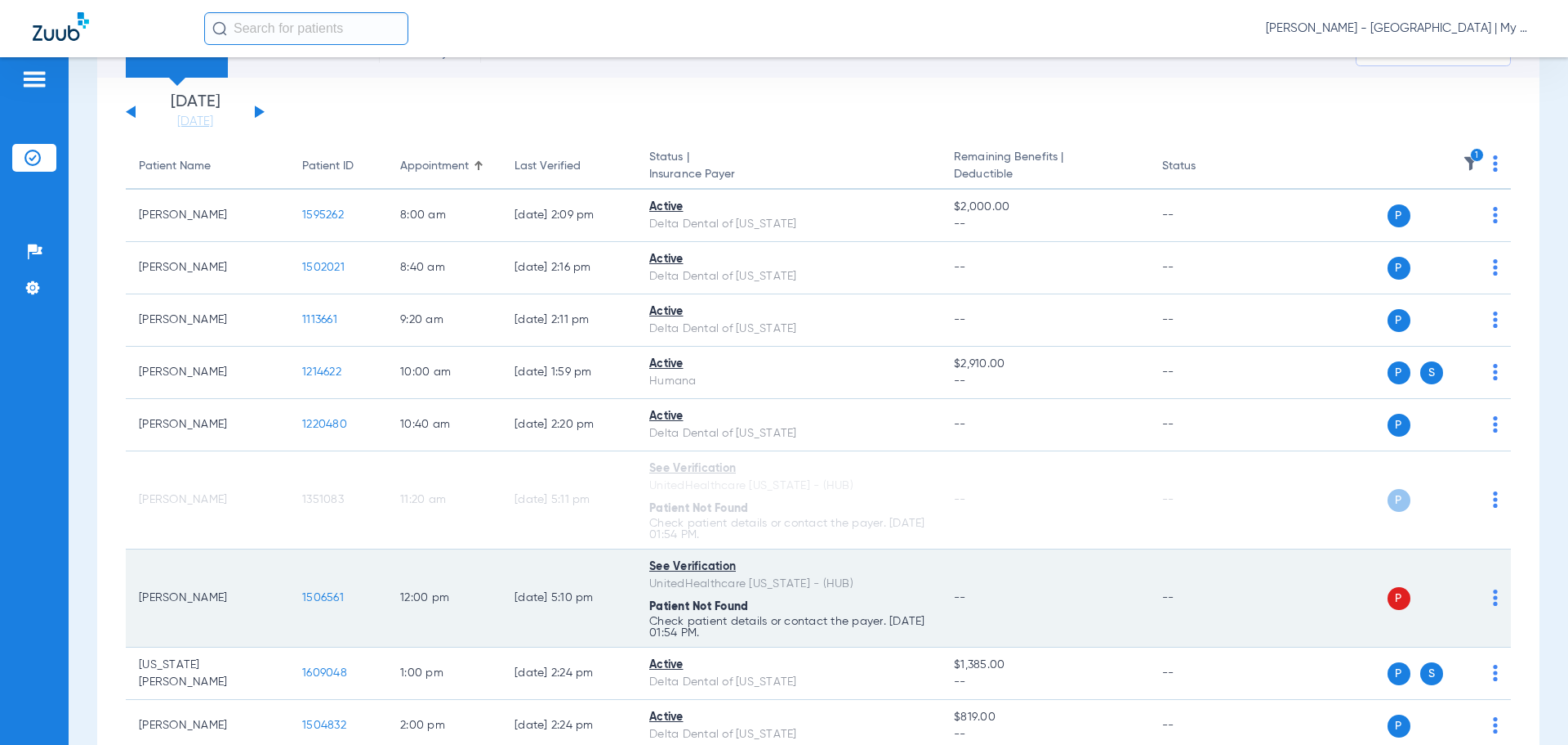
click at [1493, 602] on img at bounding box center [1496, 597] width 5 height 16
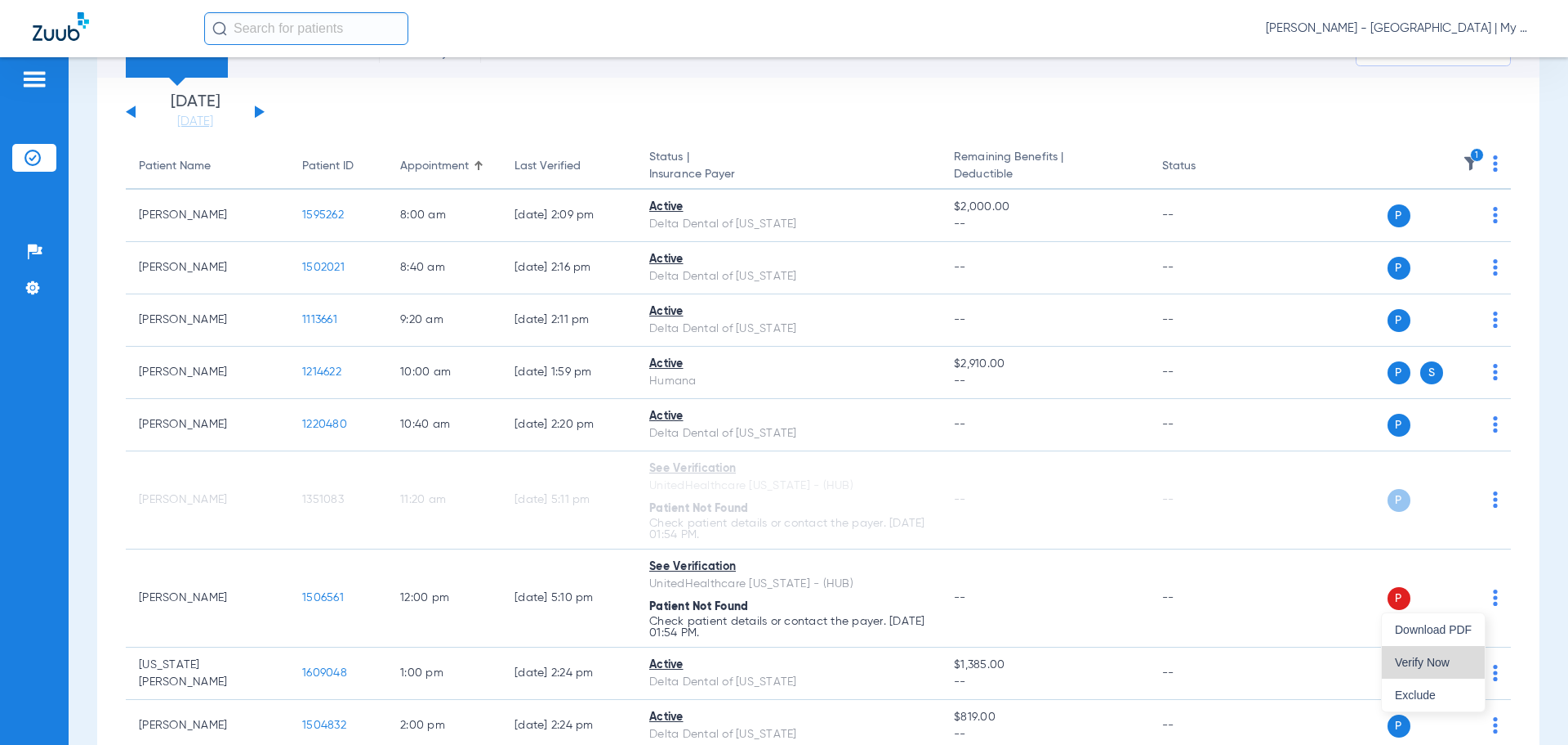
click at [1448, 658] on span "Verify Now" at bounding box center [1434, 662] width 76 height 11
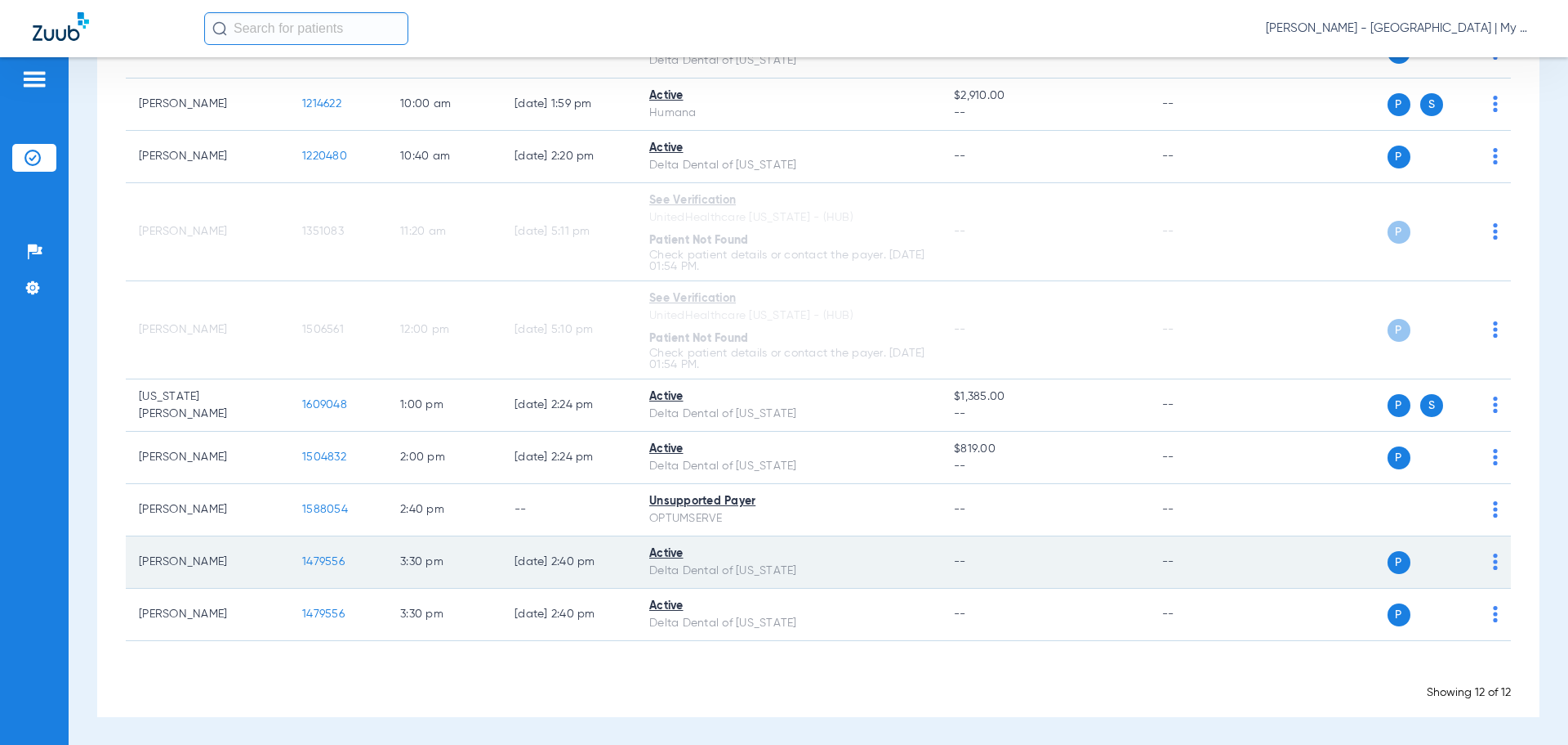
scroll to position [351, 0]
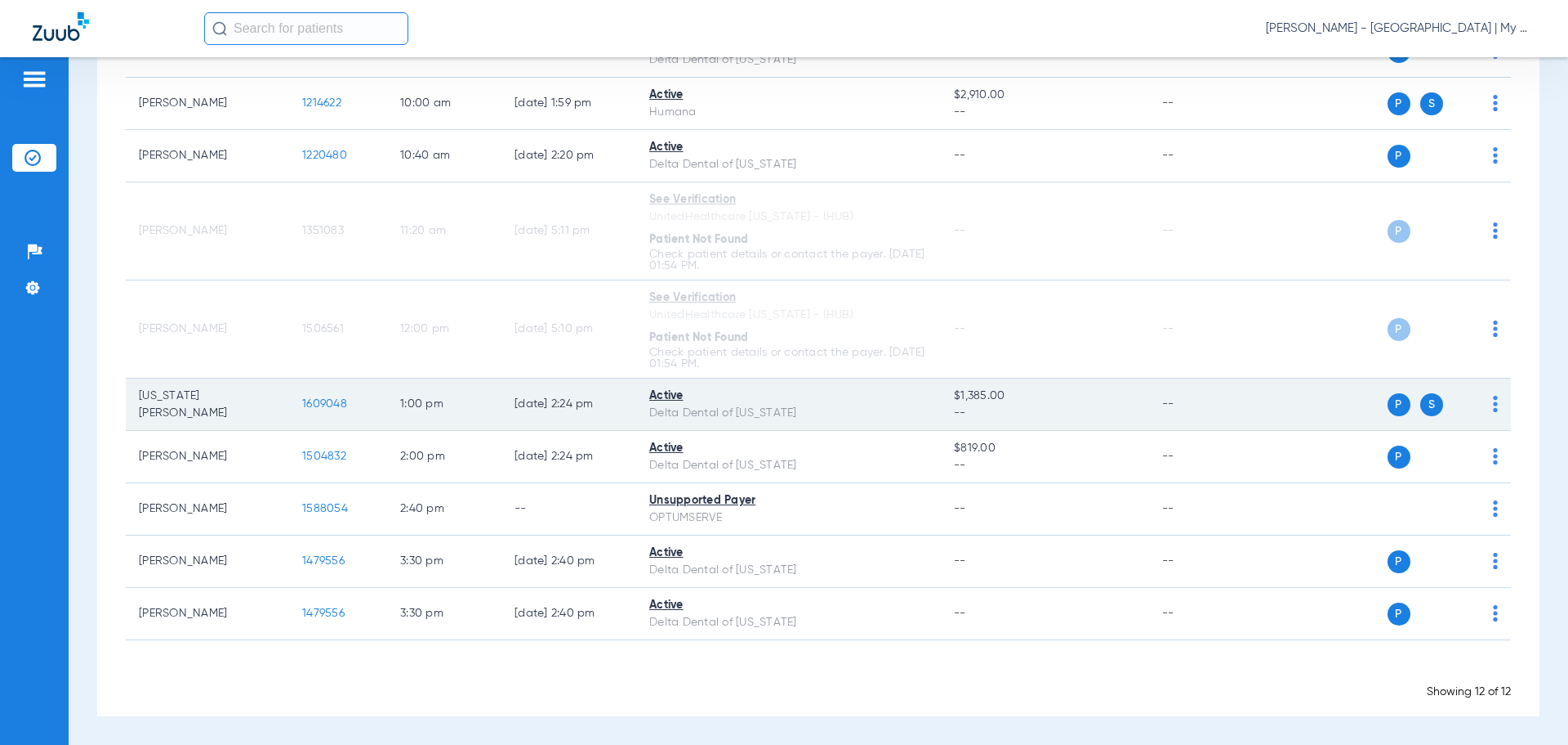
click at [323, 397] on td "1609048" at bounding box center [338, 405] width 98 height 52
click at [324, 405] on span "1609048" at bounding box center [325, 403] width 45 height 11
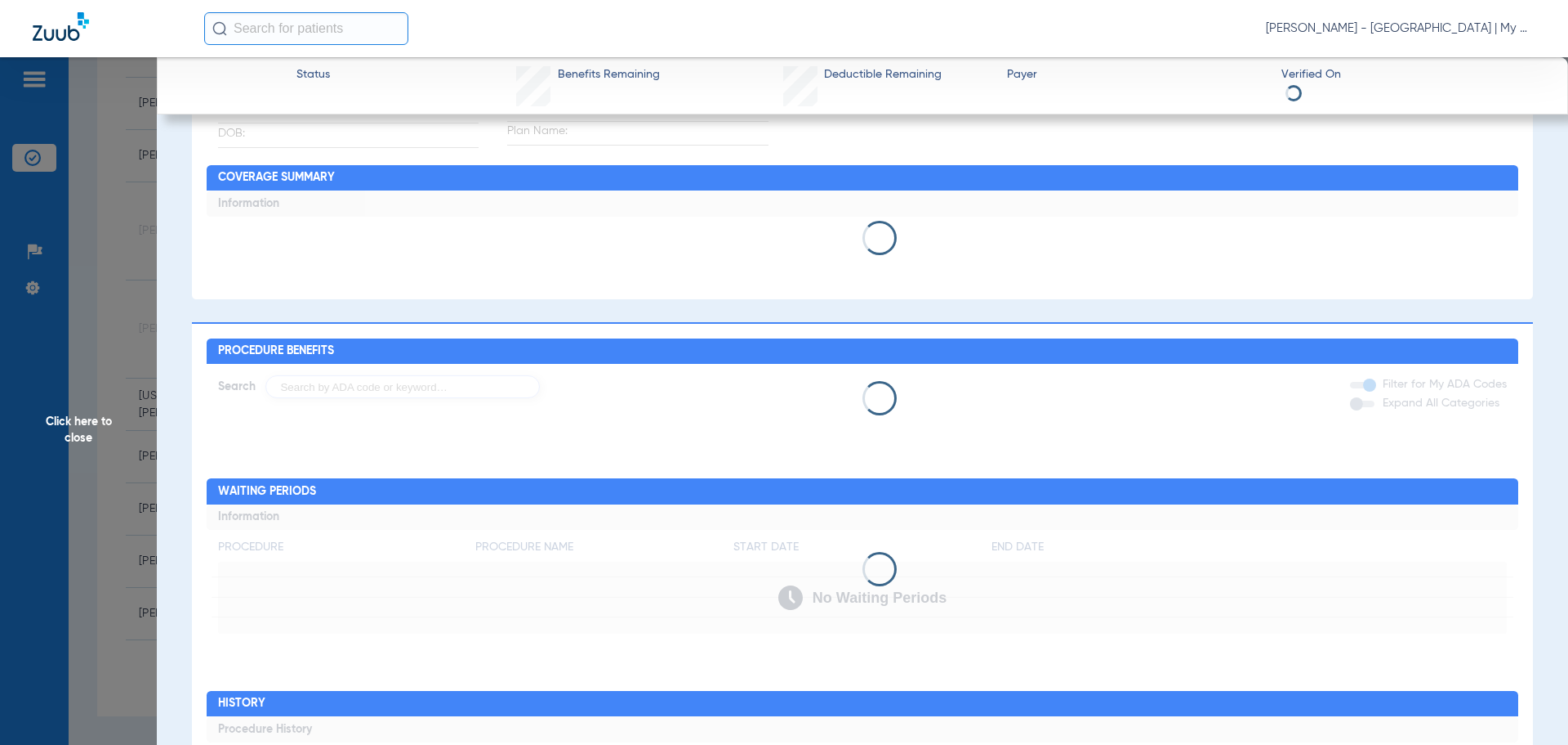
scroll to position [0, 0]
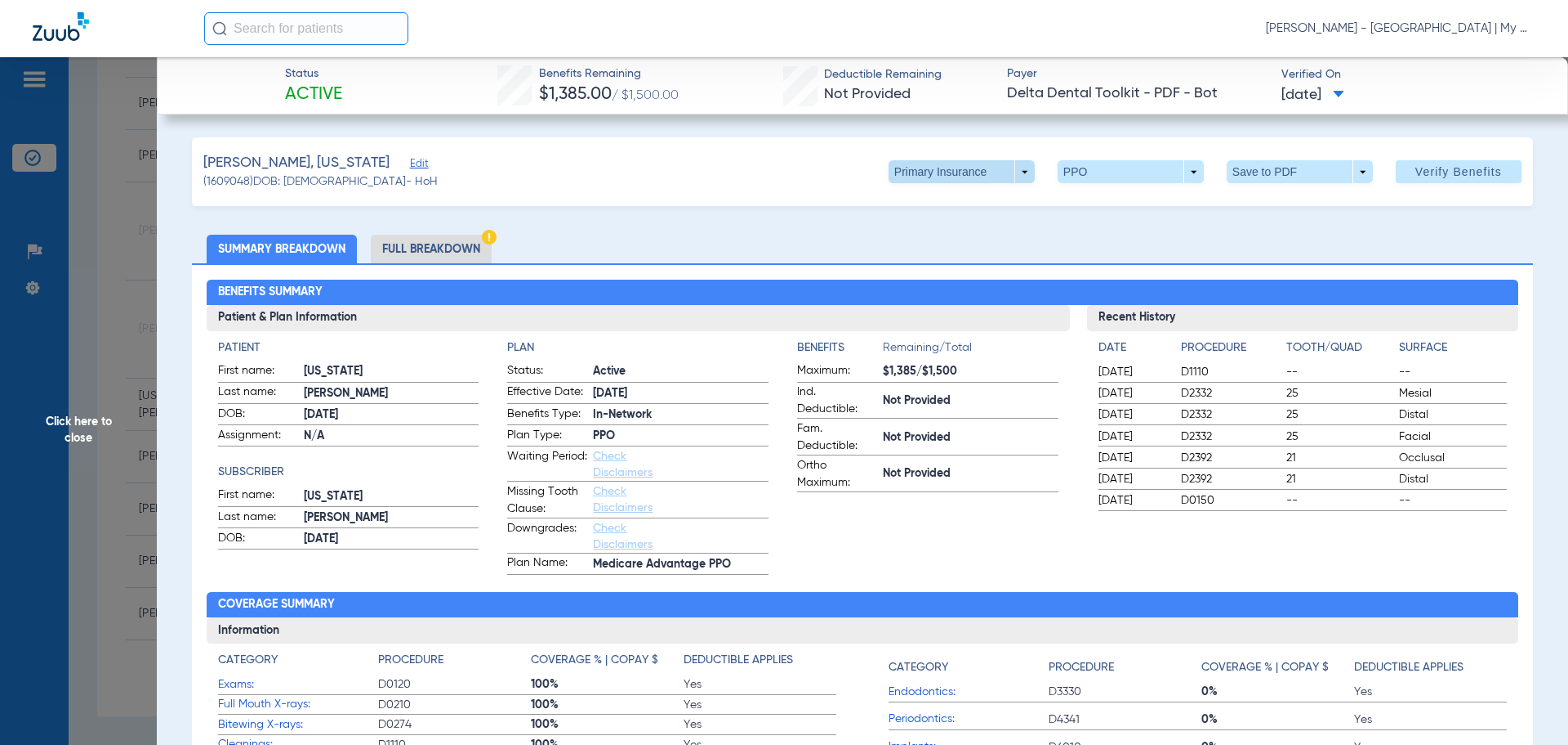
click at [912, 170] on span at bounding box center [961, 172] width 147 height 23
click at [934, 231] on span "Secondary Insurance" at bounding box center [944, 236] width 108 height 11
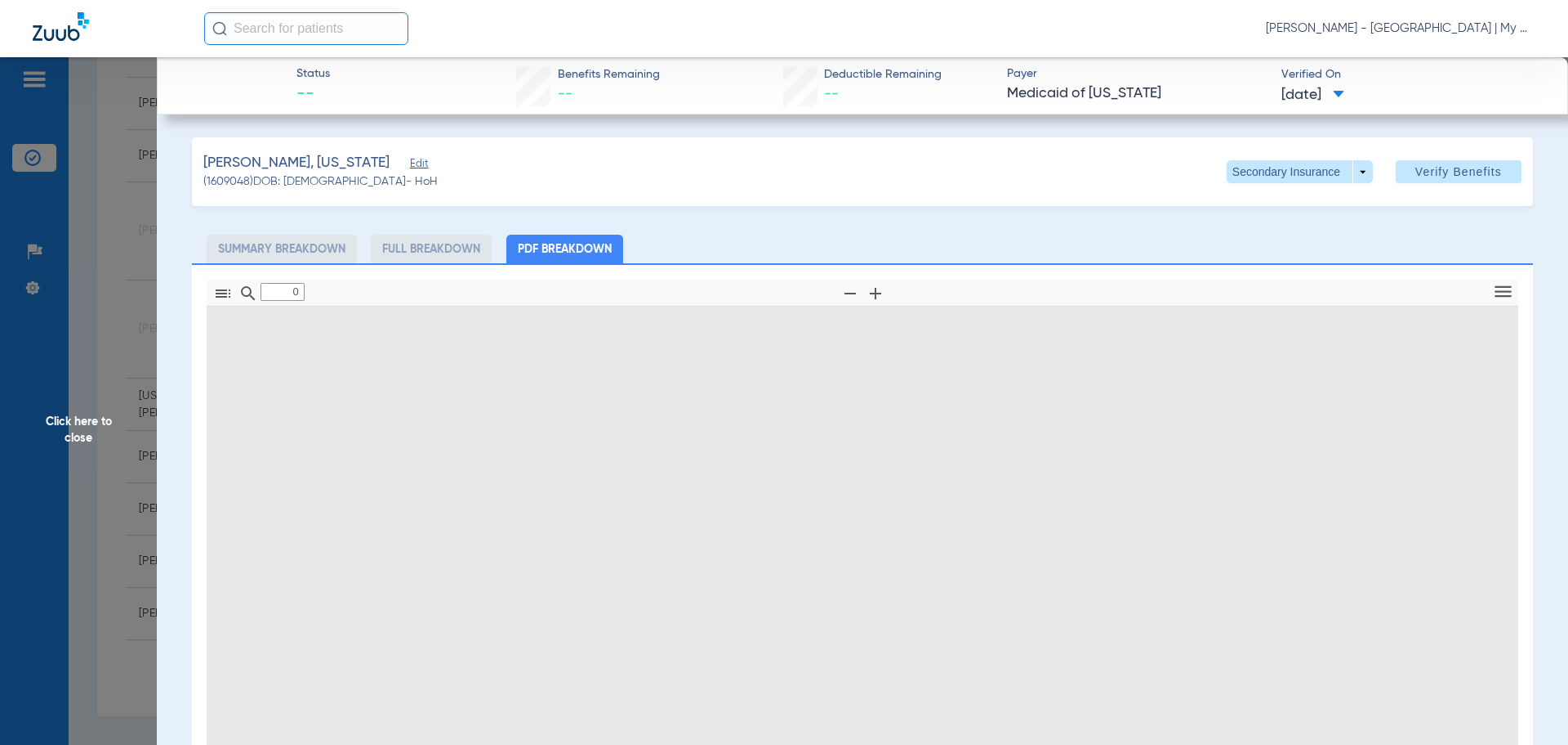
scroll to position [236, 0]
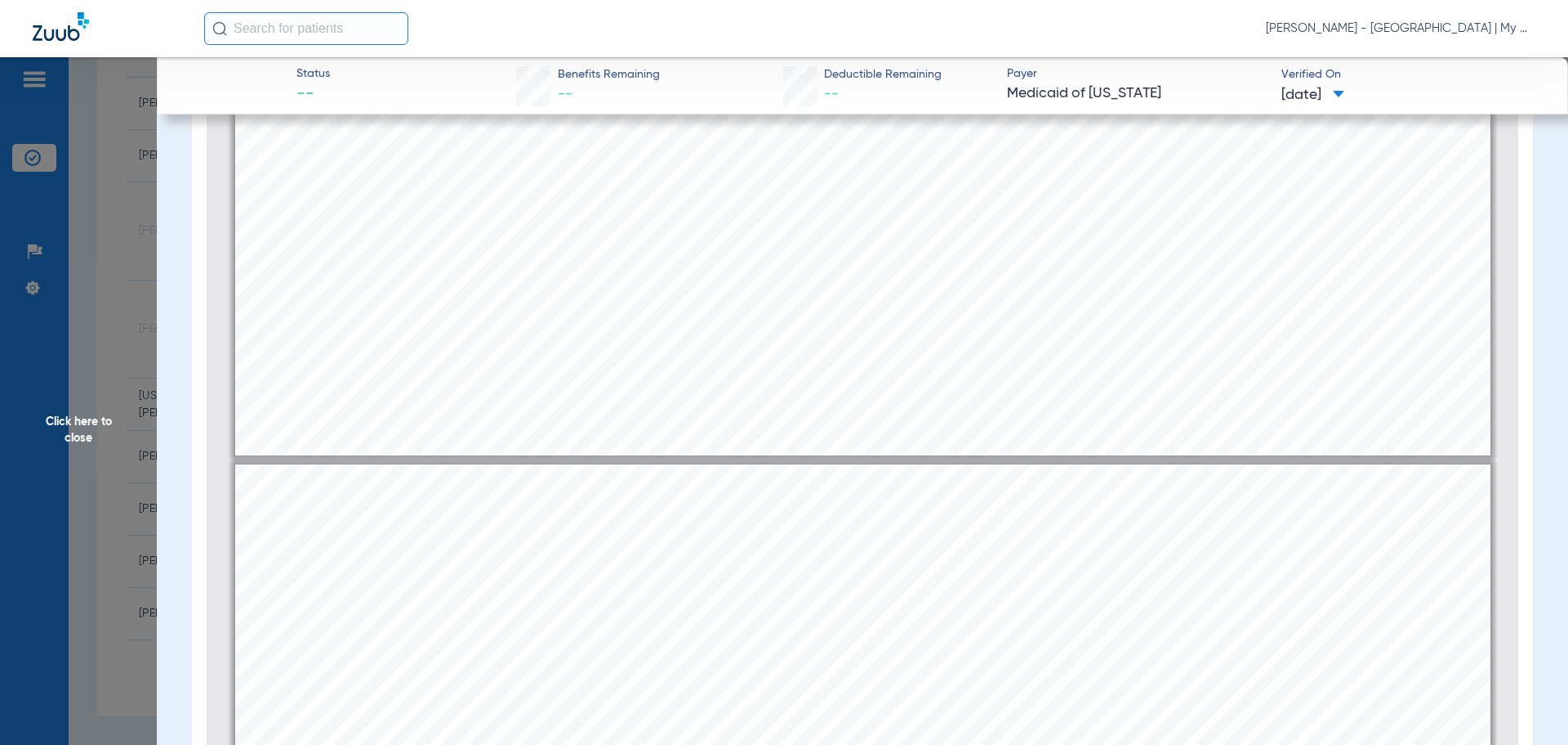
type input "2"
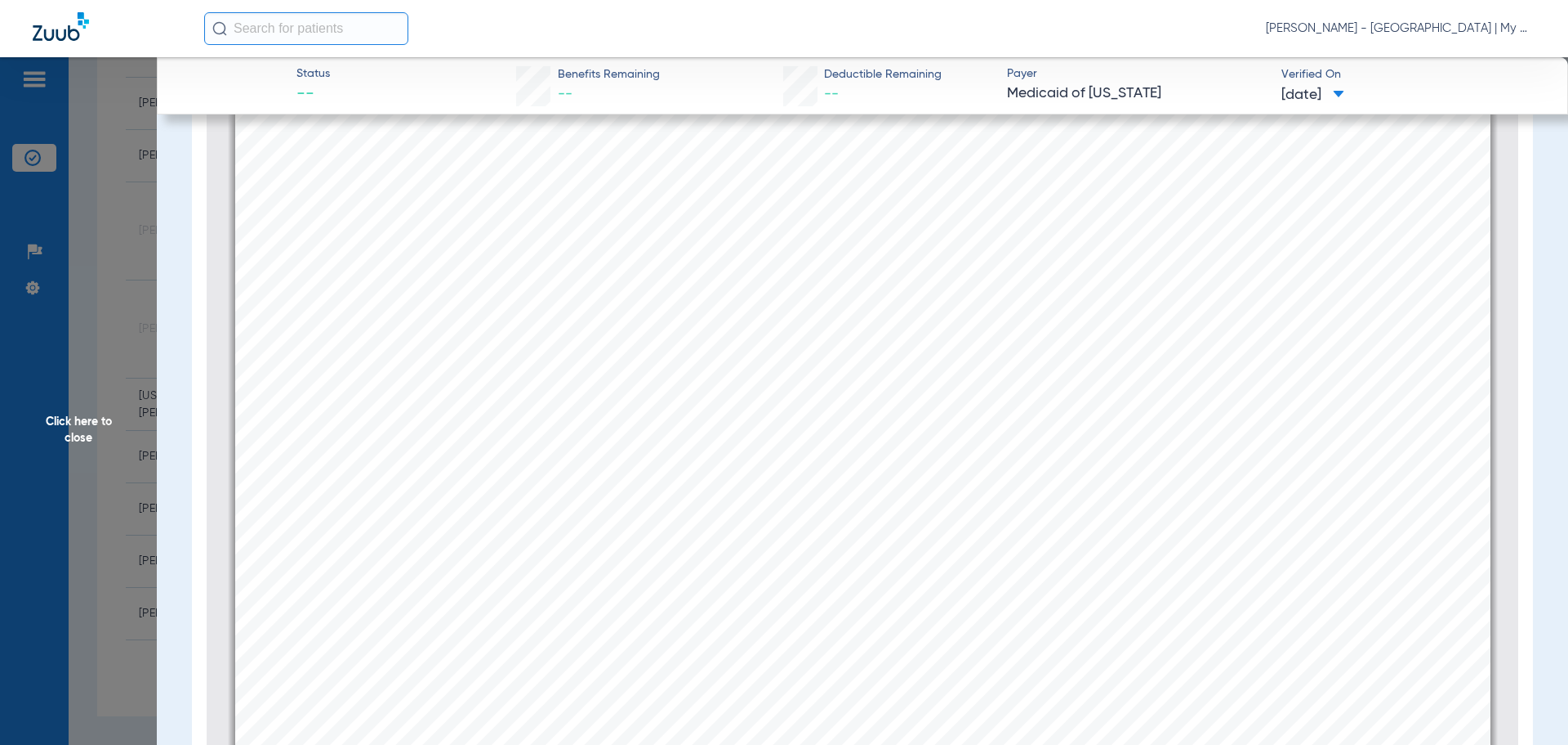
scroll to position [2215, 0]
click at [134, 453] on span "Click here to close" at bounding box center [78, 430] width 157 height 745
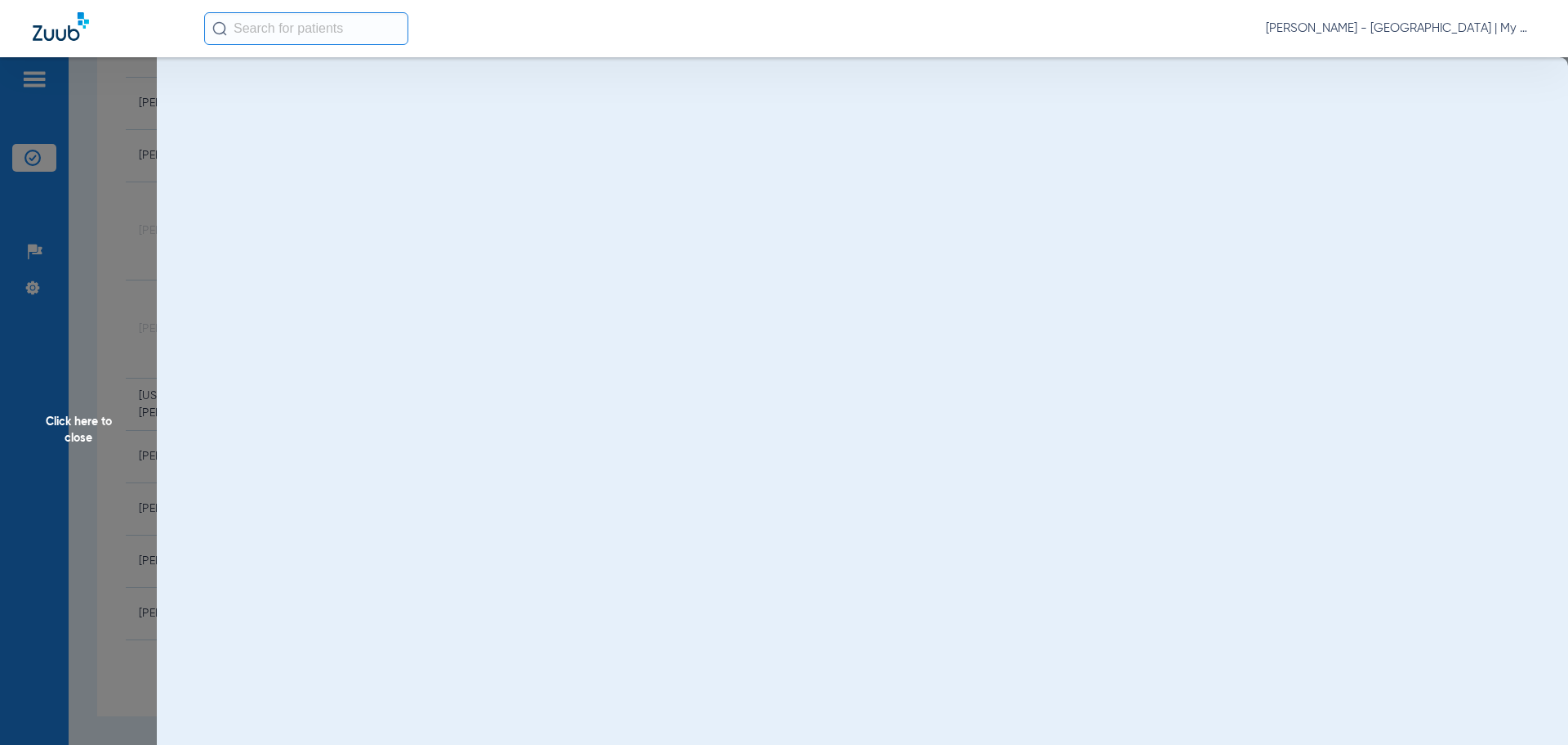
scroll to position [0, 0]
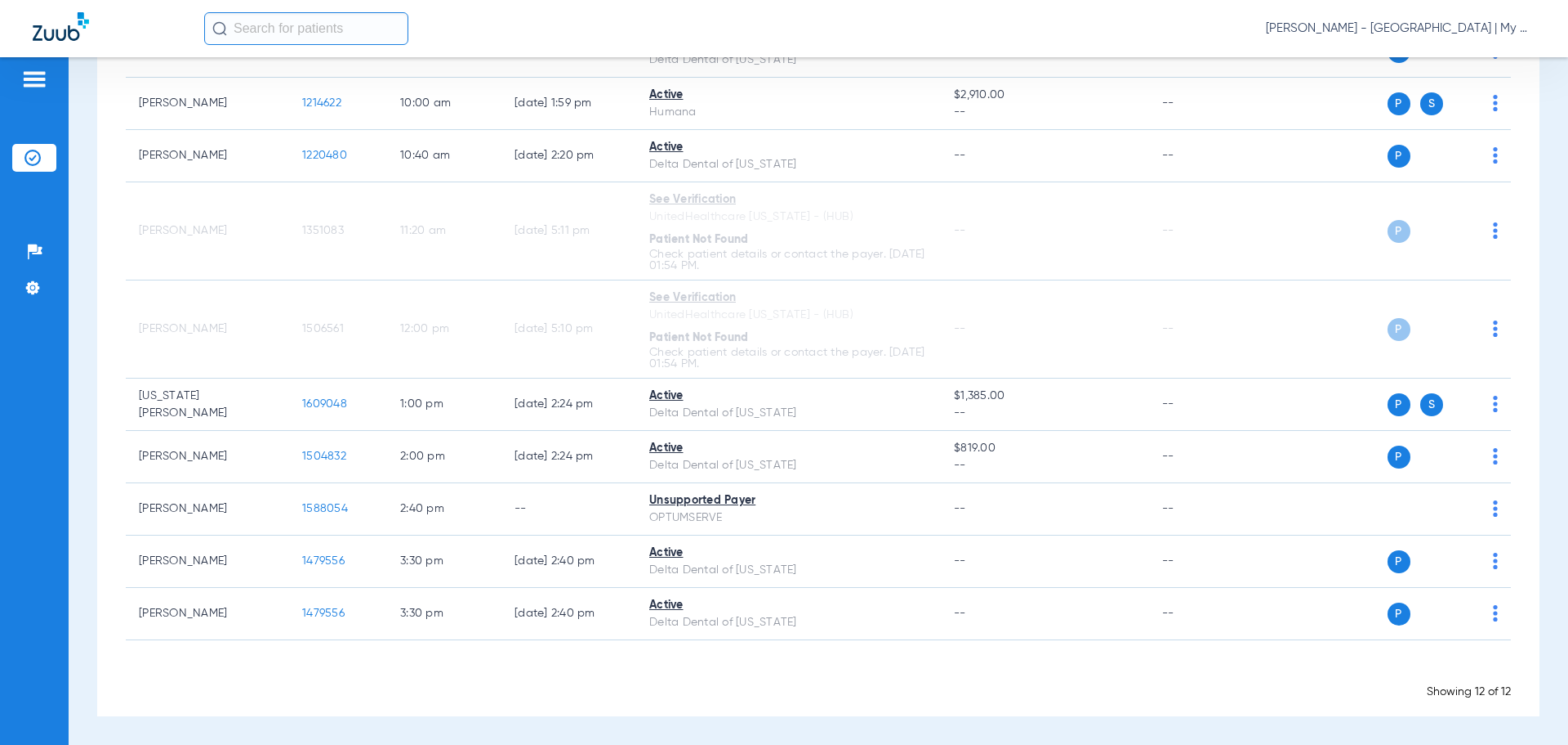
click at [784, 670] on div "Loading" at bounding box center [818, 670] width 1386 height 16
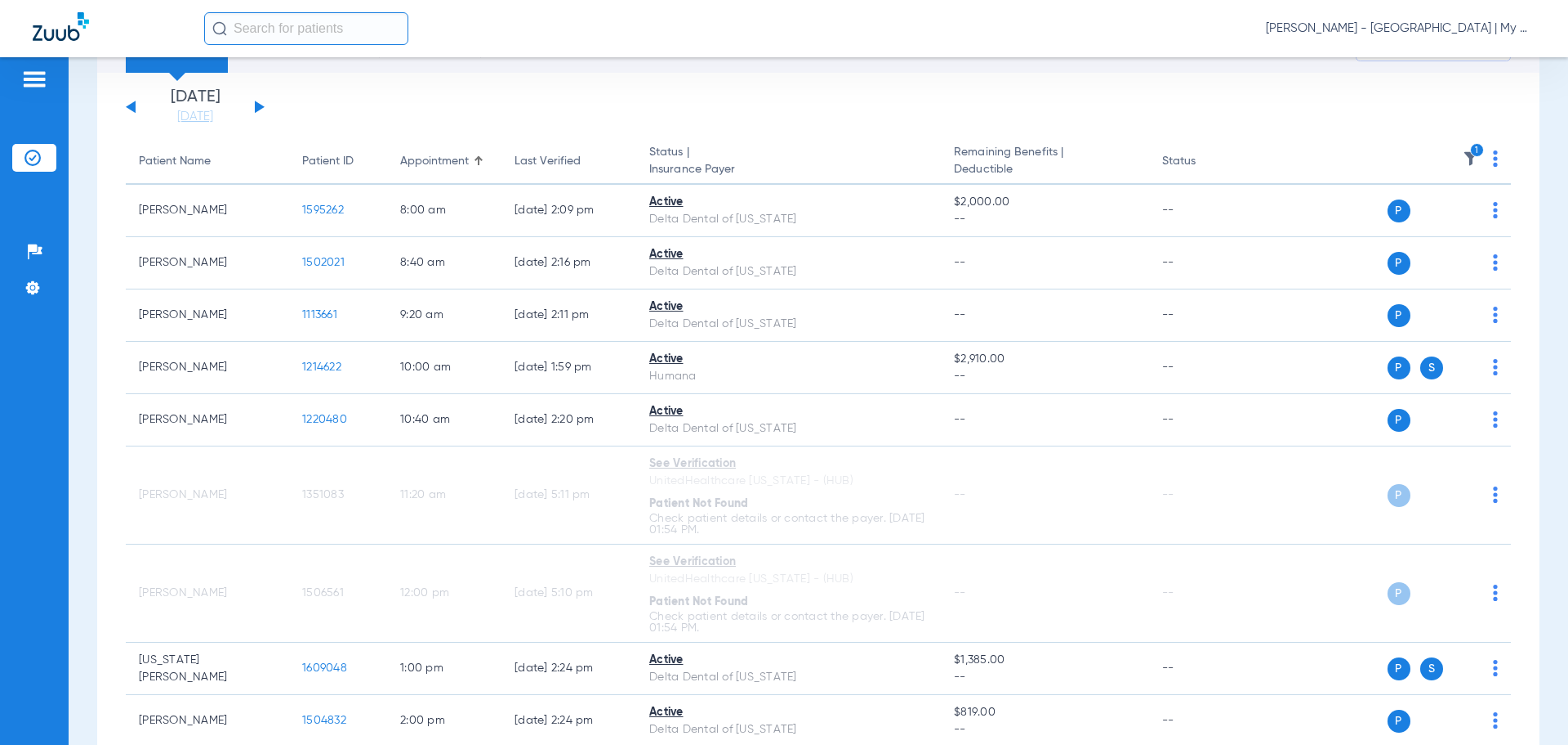
scroll to position [23, 0]
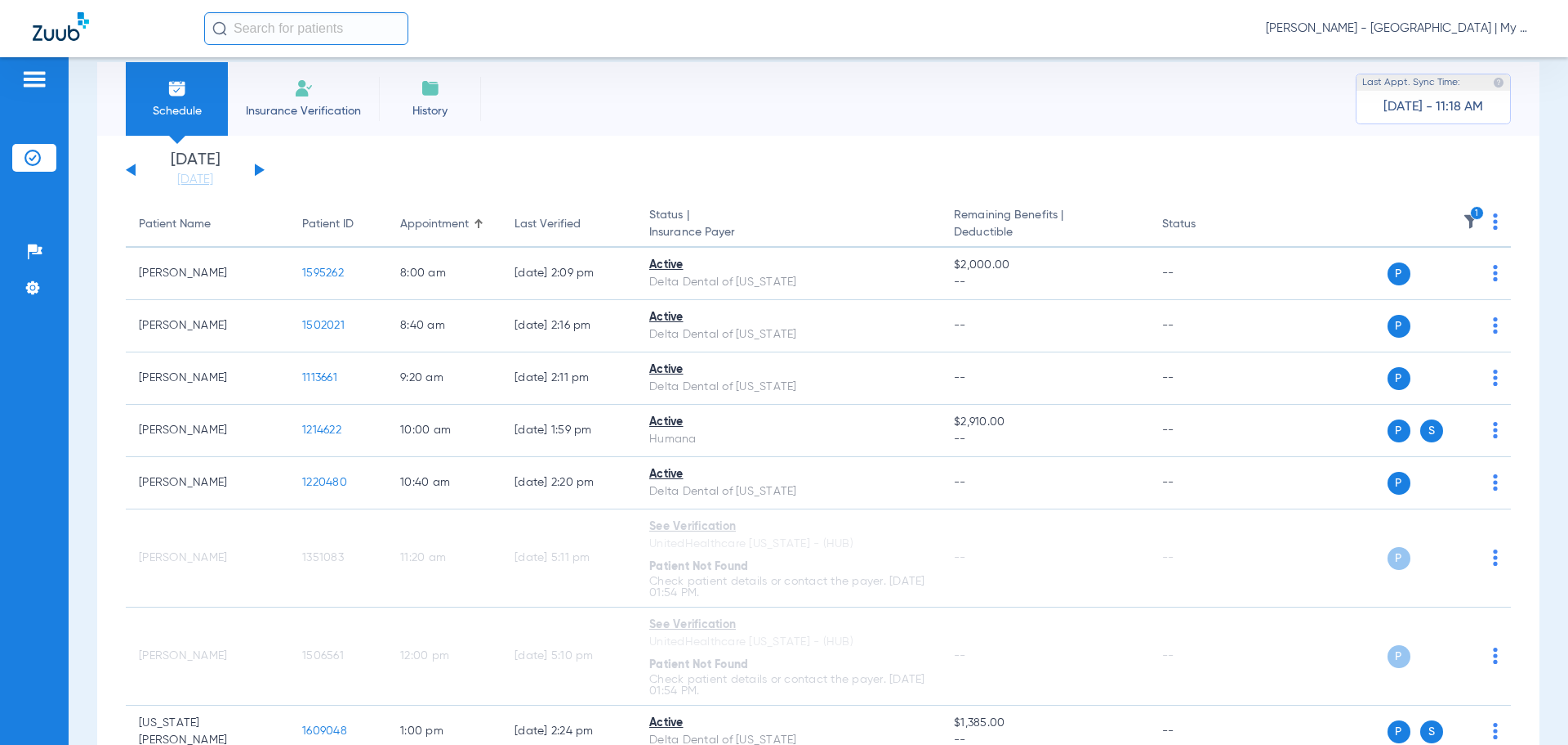
click at [1470, 220] on icon "1" at bounding box center [1477, 213] width 15 height 15
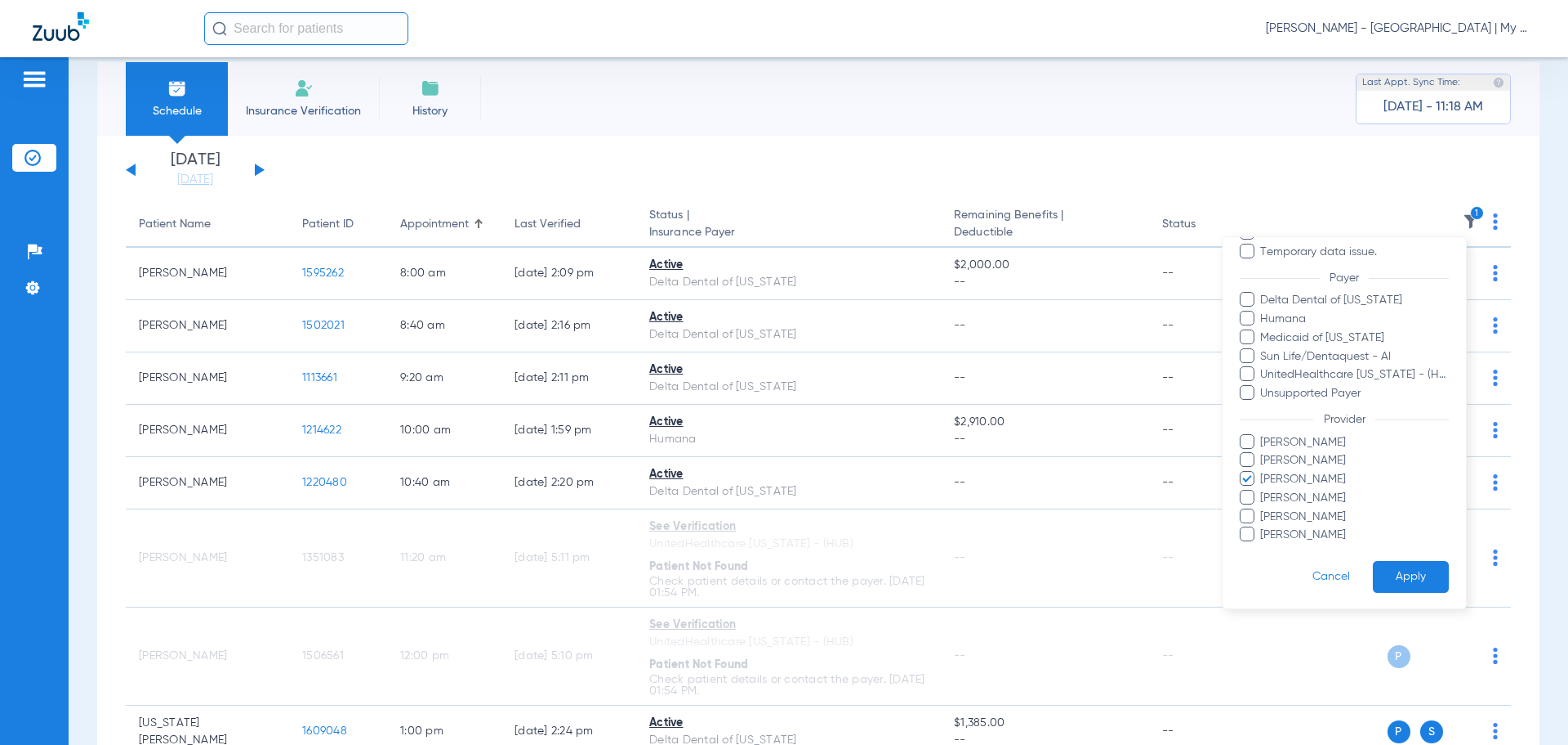
scroll to position [168, 0]
click at [1305, 488] on span "Mandy Rourke-Bowman" at bounding box center [1355, 497] width 189 height 17
click at [1263, 508] on input "Mandy Rourke-Bowman" at bounding box center [1263, 508] width 0 height 0
click at [1329, 490] on span "Mandy Rourke-Bowman" at bounding box center [1355, 497] width 189 height 17
click at [1263, 508] on input "Mandy Rourke-Bowman" at bounding box center [1263, 508] width 0 height 0
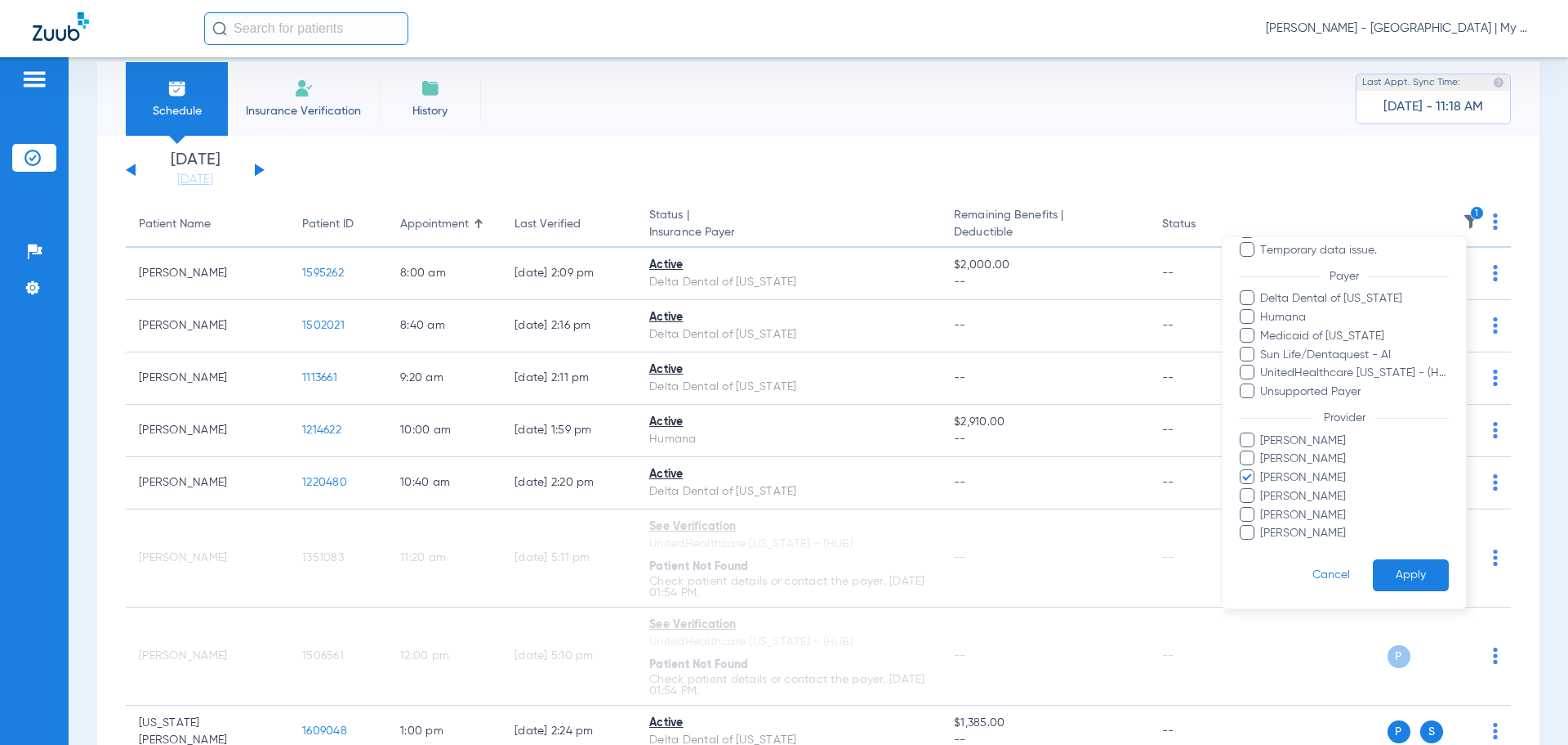
click at [1309, 481] on span "Jessica Ray" at bounding box center [1355, 478] width 189 height 17
click at [1263, 489] on input "Jessica Ray" at bounding box center [1263, 489] width 0 height 0
click at [1408, 562] on button "Apply" at bounding box center [1411, 575] width 76 height 32
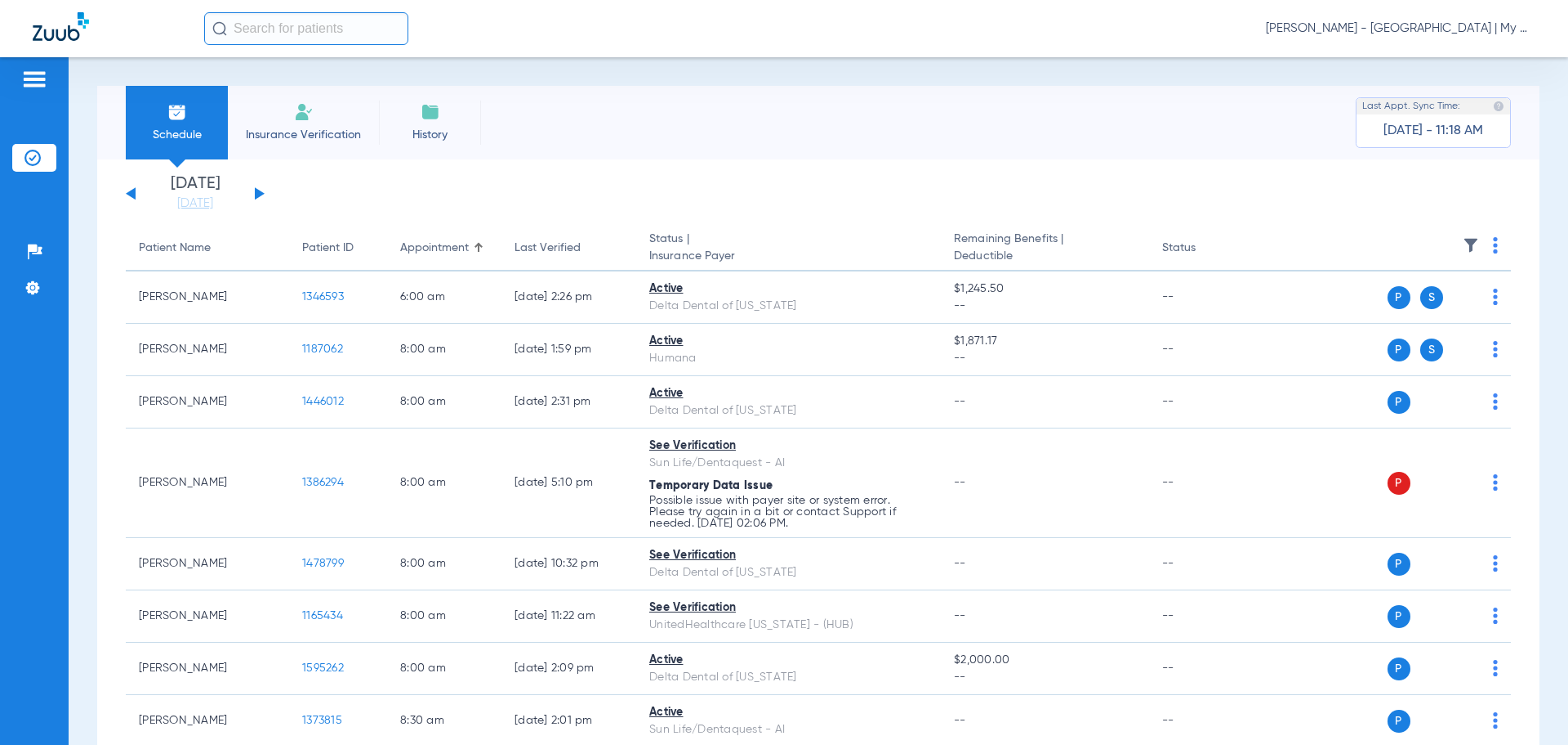
click at [257, 194] on button at bounding box center [259, 194] width 10 height 12
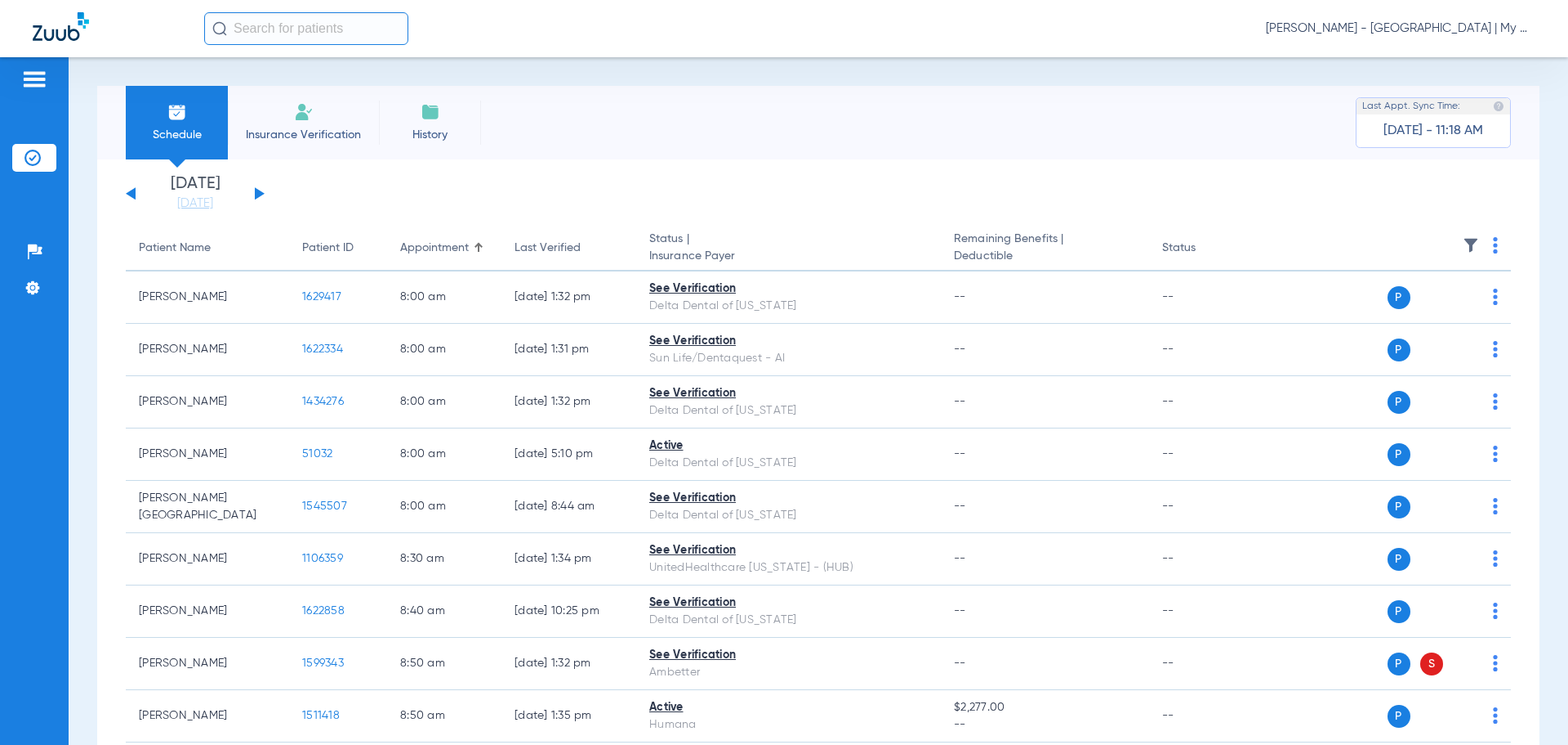
click at [1486, 252] on th at bounding box center [1386, 248] width 253 height 46
click at [1493, 252] on img at bounding box center [1496, 245] width 5 height 16
click at [1460, 313] on span "Verify All" at bounding box center [1421, 309] width 102 height 11
click at [210, 207] on link "[DATE]" at bounding box center [195, 203] width 98 height 16
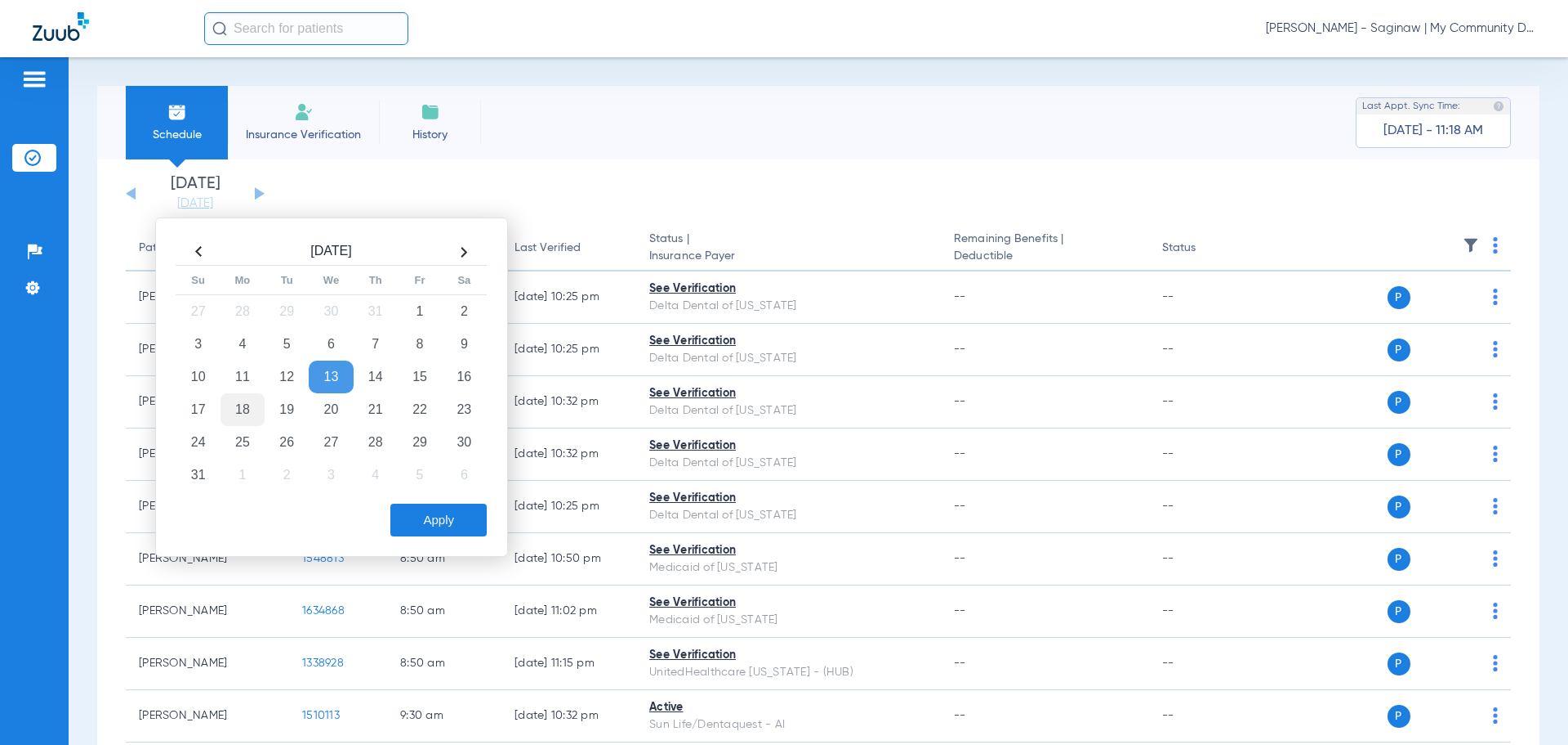
click at [243, 409] on td "18" at bounding box center [242, 410] width 44 height 33
click at [433, 529] on button "Apply" at bounding box center [438, 520] width 96 height 33
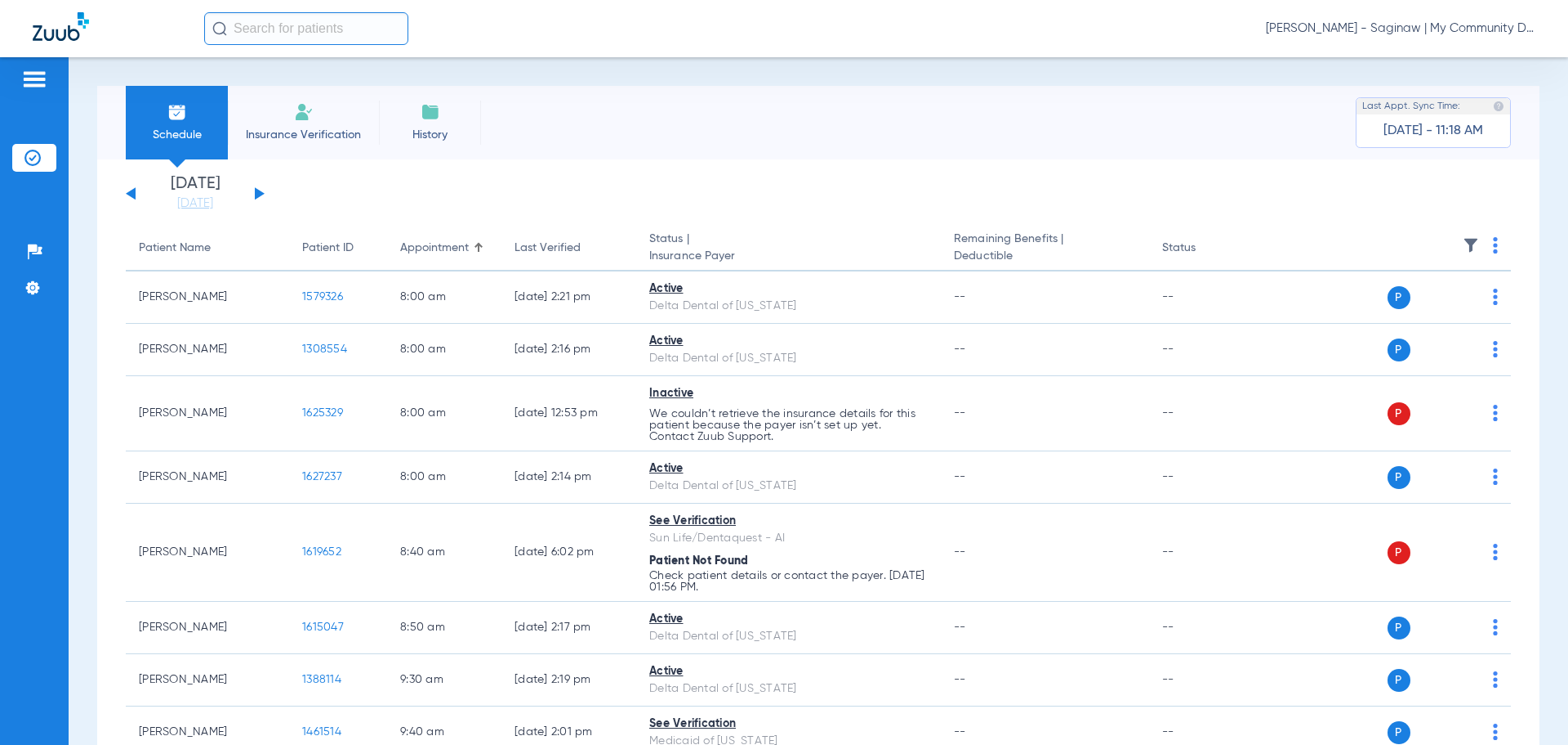
click at [1463, 243] on img at bounding box center [1471, 245] width 16 height 16
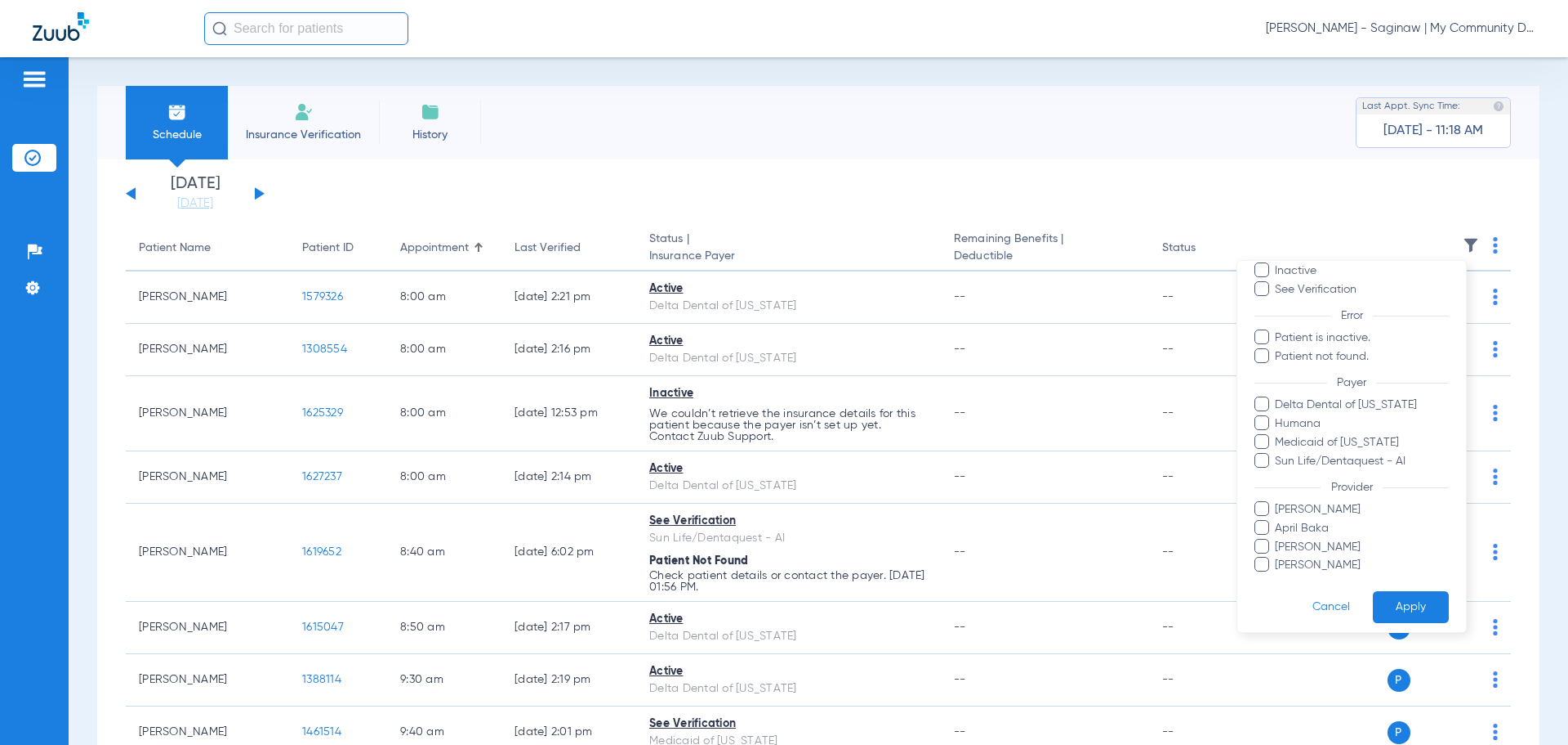
scroll to position [94, 0]
drag, startPoint x: 1331, startPoint y: 554, endPoint x: 1348, endPoint y: 562, distance: 18.8
click at [1333, 554] on span "[PERSON_NAME]" at bounding box center [1361, 557] width 174 height 17
click at [1277, 568] on input "[PERSON_NAME]" at bounding box center [1277, 568] width 0 height 0
click at [1396, 585] on button "Apply" at bounding box center [1411, 598] width 76 height 32
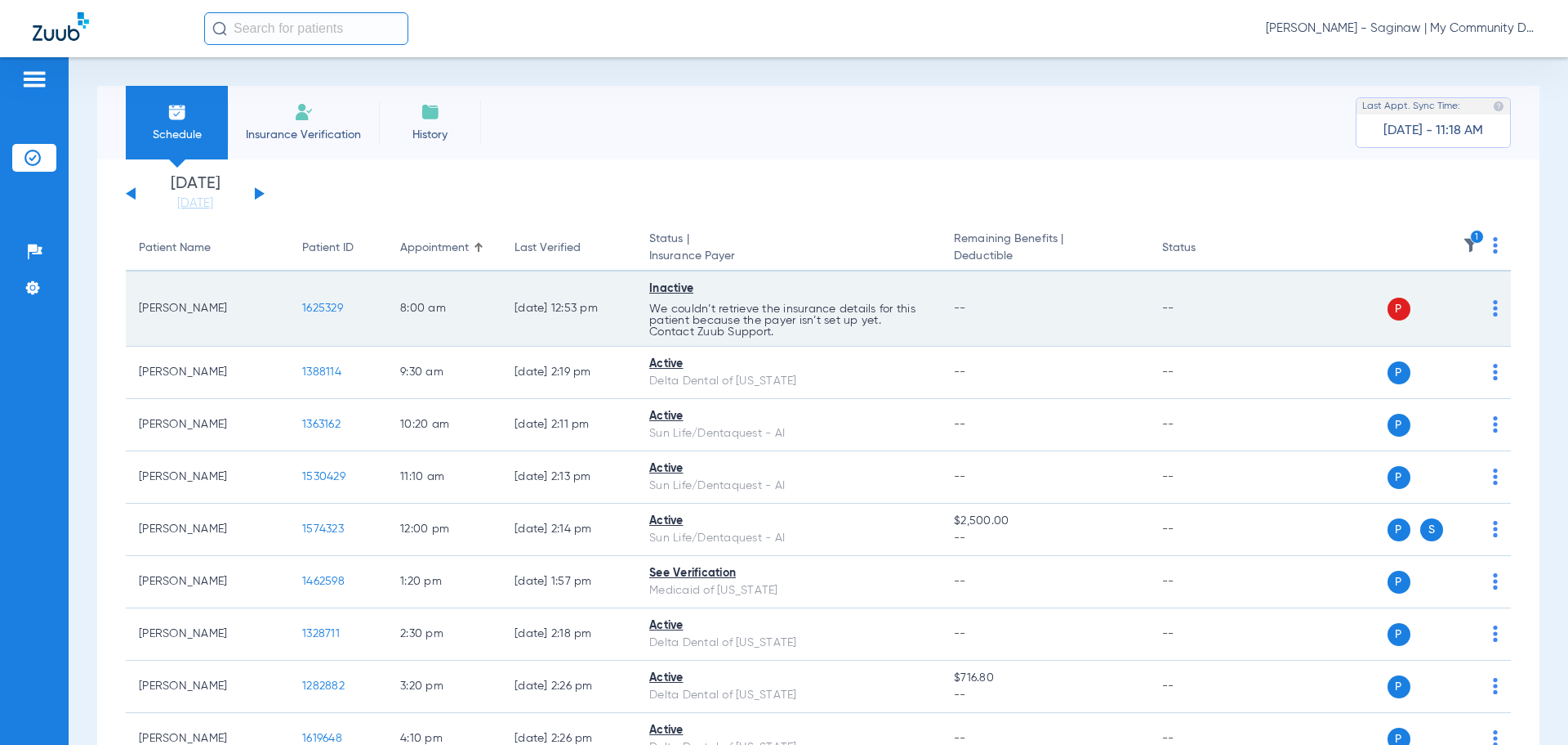
click at [282, 313] on td "[PERSON_NAME]" at bounding box center [207, 309] width 163 height 76
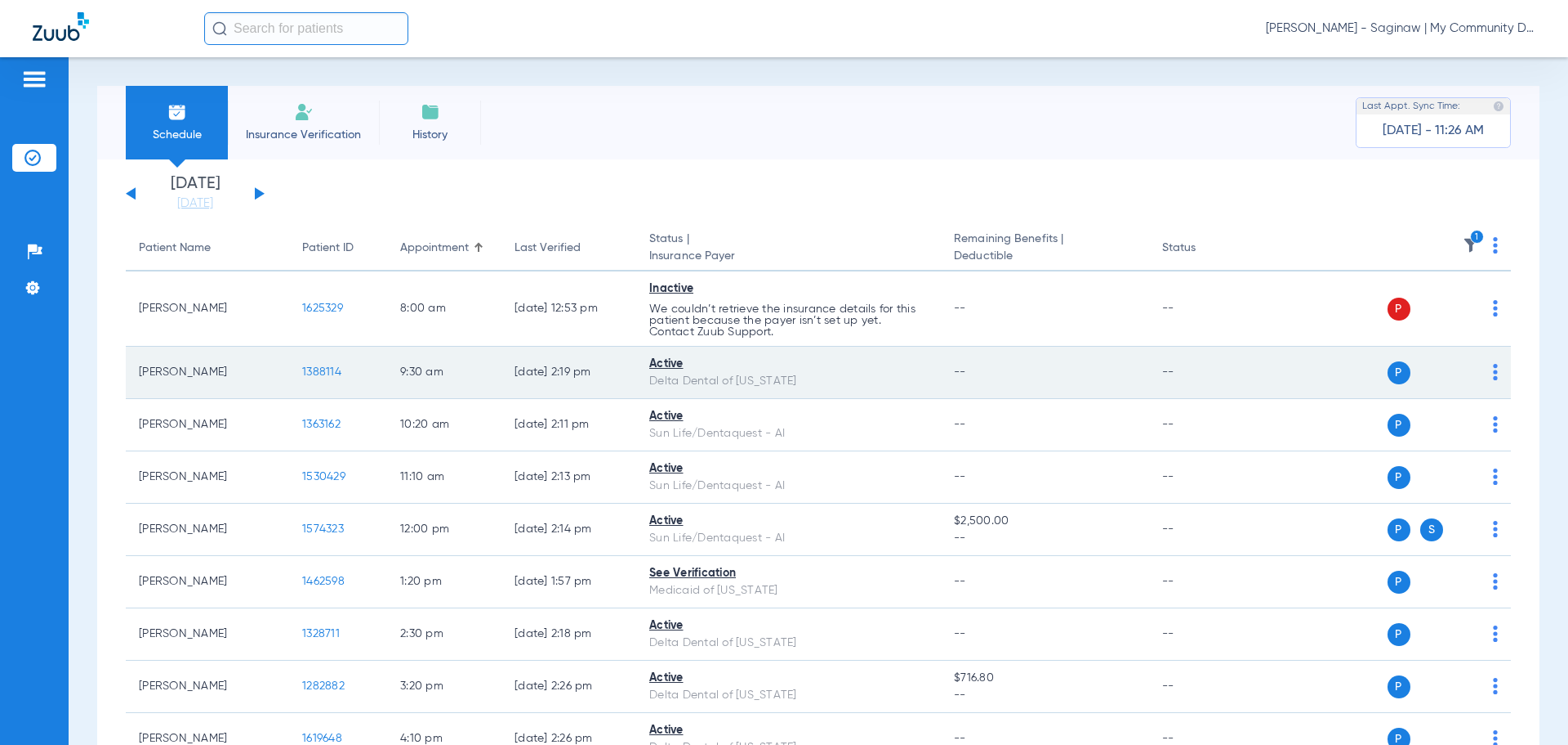
click at [326, 369] on span "1388114" at bounding box center [321, 372] width 39 height 11
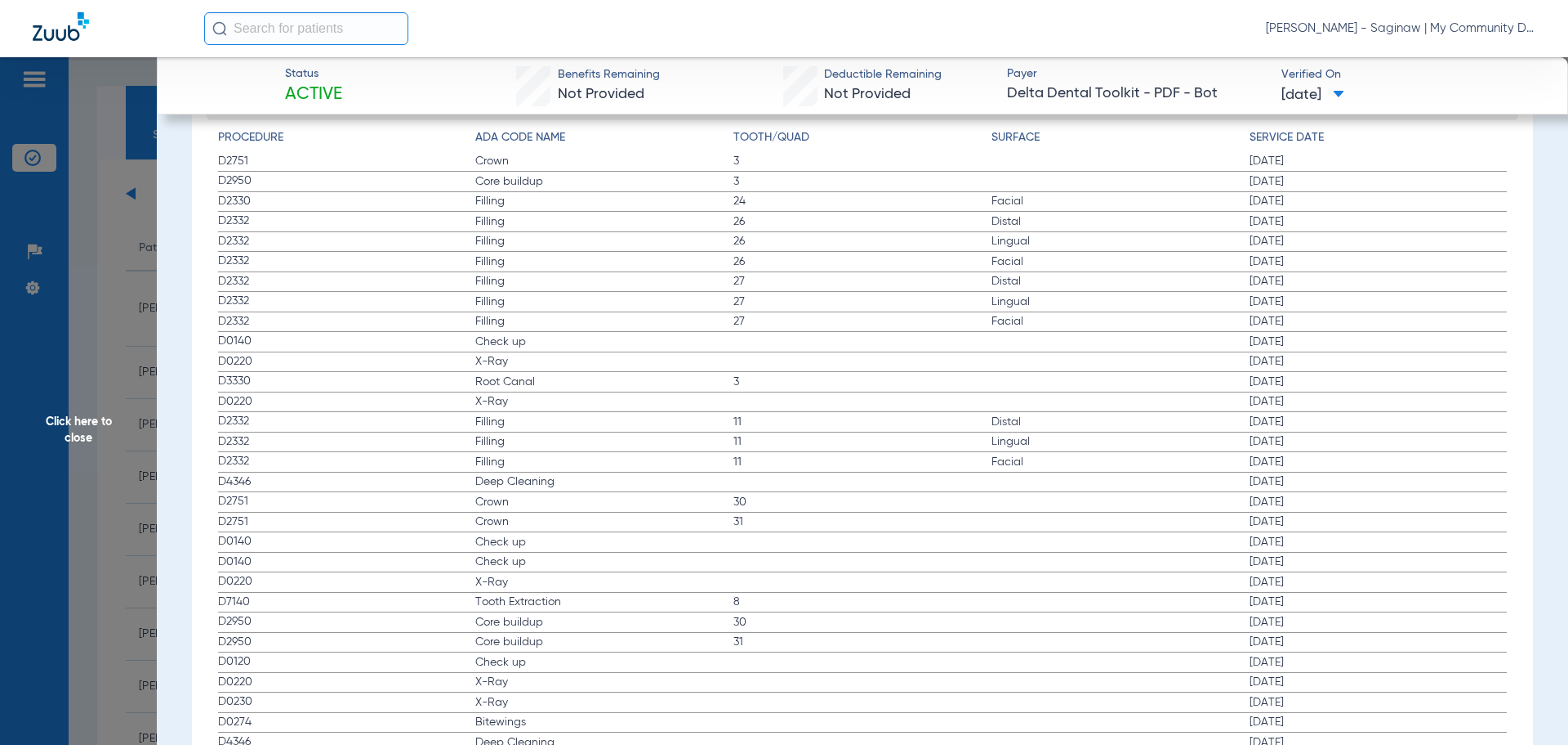
scroll to position [1759, 0]
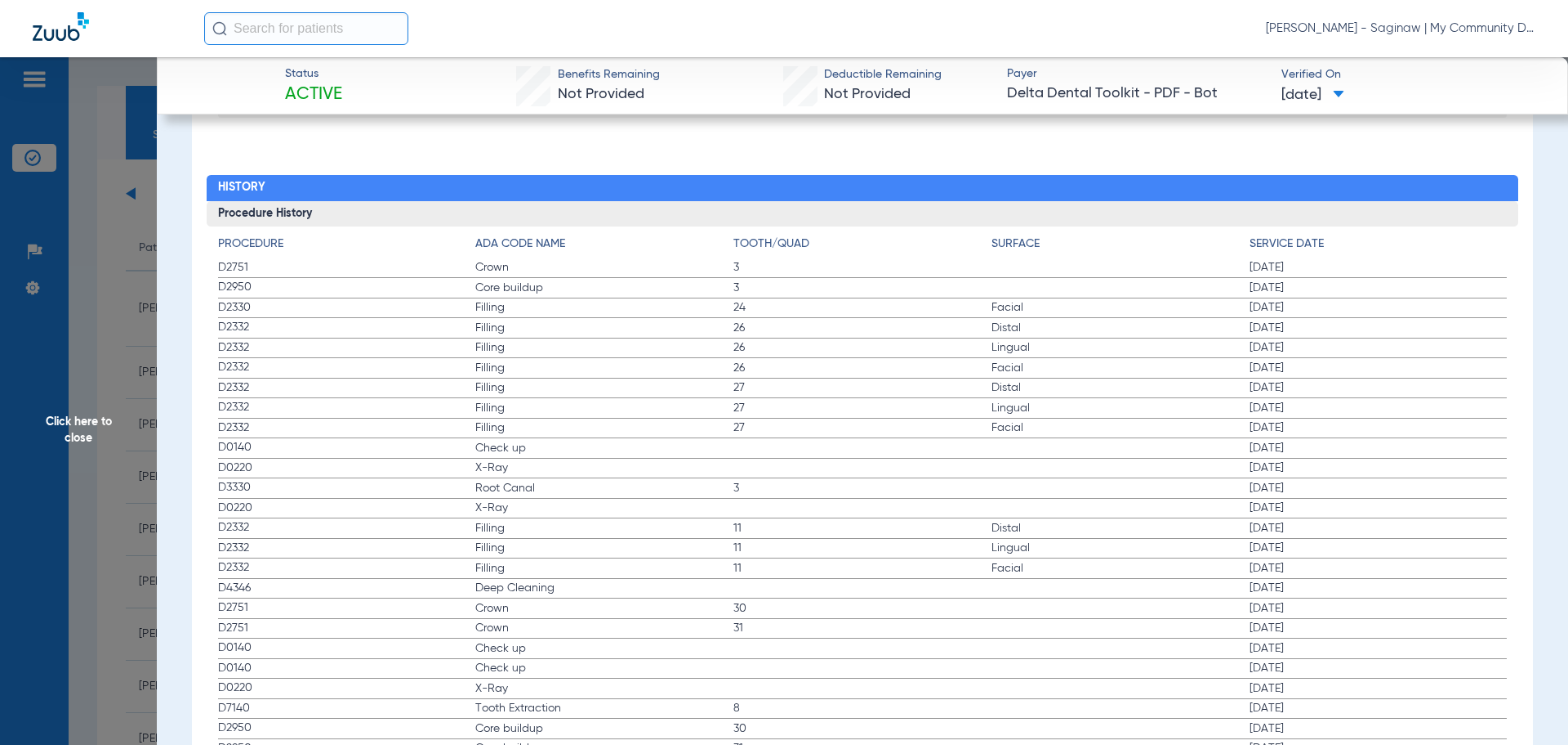
drag, startPoint x: 228, startPoint y: 451, endPoint x: 410, endPoint y: 483, distance: 184.8
click at [410, 483] on app-history-list "Procedure ADA Code Name Tooth/Quad Surface Service Date D2751 Crown 3 [DATE] D2…" at bounding box center [863, 667] width 1289 height 864
click at [502, 470] on span "X-Ray" at bounding box center [604, 467] width 258 height 16
drag, startPoint x: 230, startPoint y: 448, endPoint x: 320, endPoint y: 462, distance: 91.1
click at [320, 462] on app-history-list "Procedure ADA Code Name Tooth/Quad Surface Service Date D2751 Crown 3 07/01/202…" at bounding box center [863, 667] width 1289 height 864
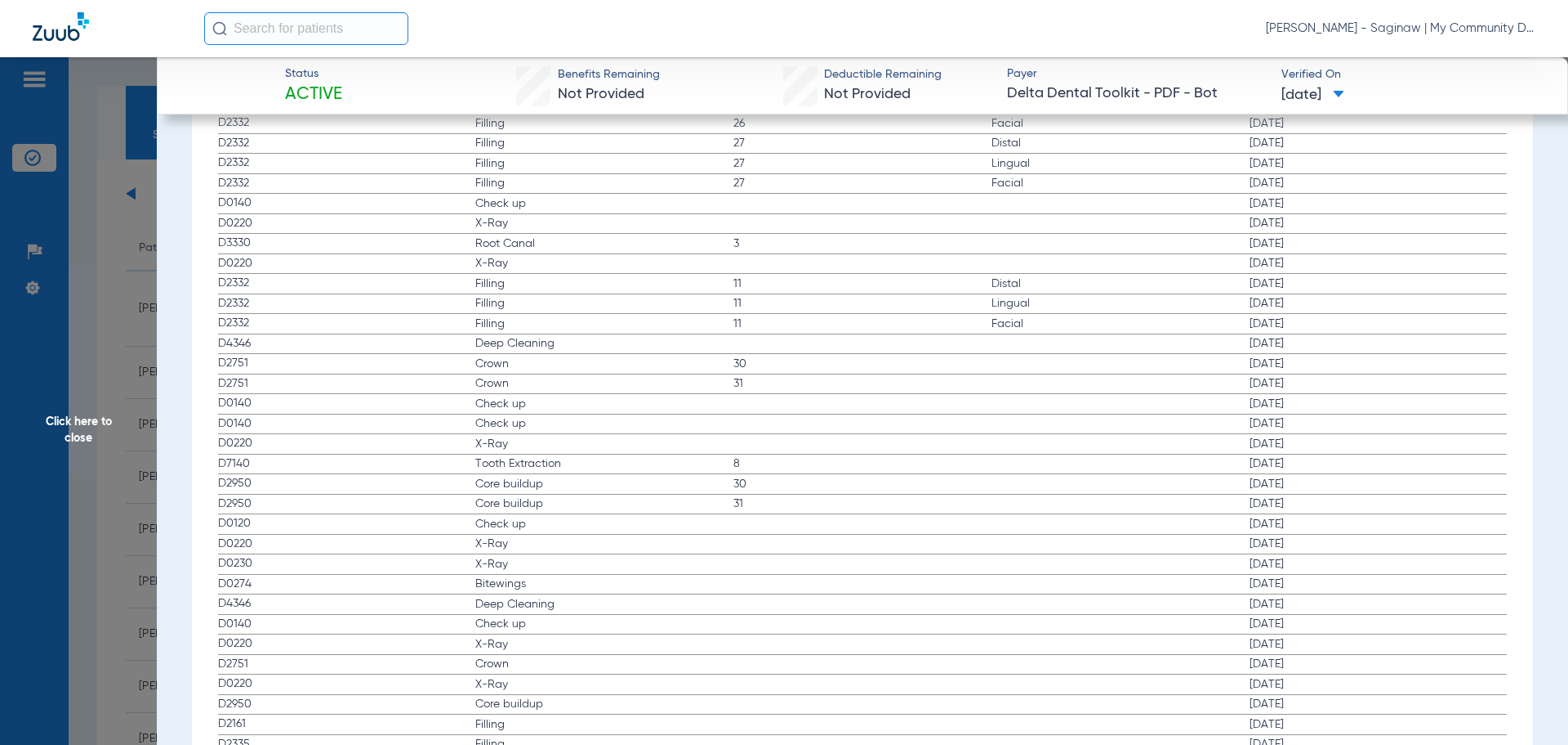
scroll to position [2004, 0]
drag, startPoint x: 219, startPoint y: 419, endPoint x: 368, endPoint y: 448, distance: 151.8
click at [368, 448] on app-history-list "Procedure ADA Code Name Tooth/Quad Surface Service Date D2751 Crown 3 07/01/202…" at bounding box center [863, 422] width 1289 height 864
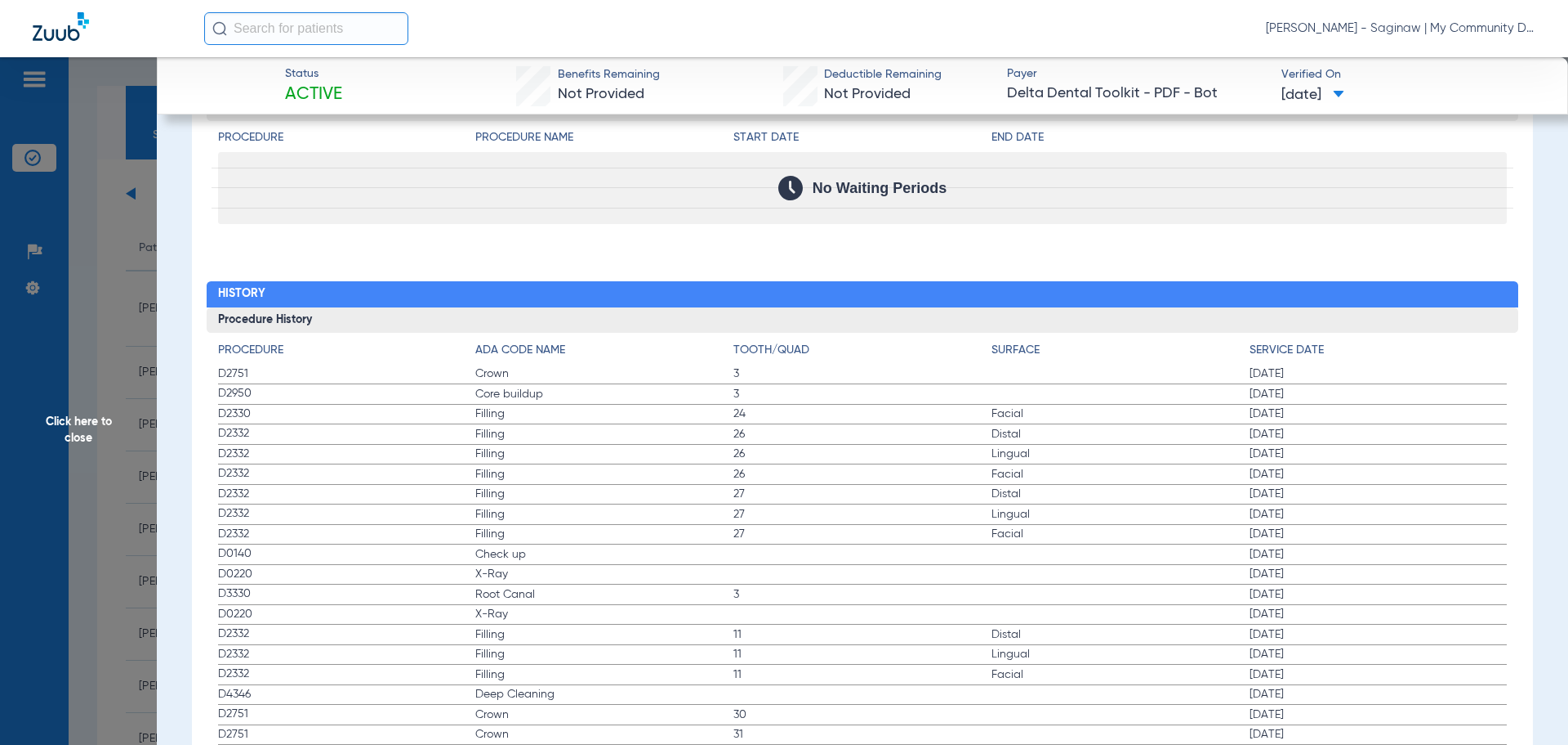
scroll to position [1596, 0]
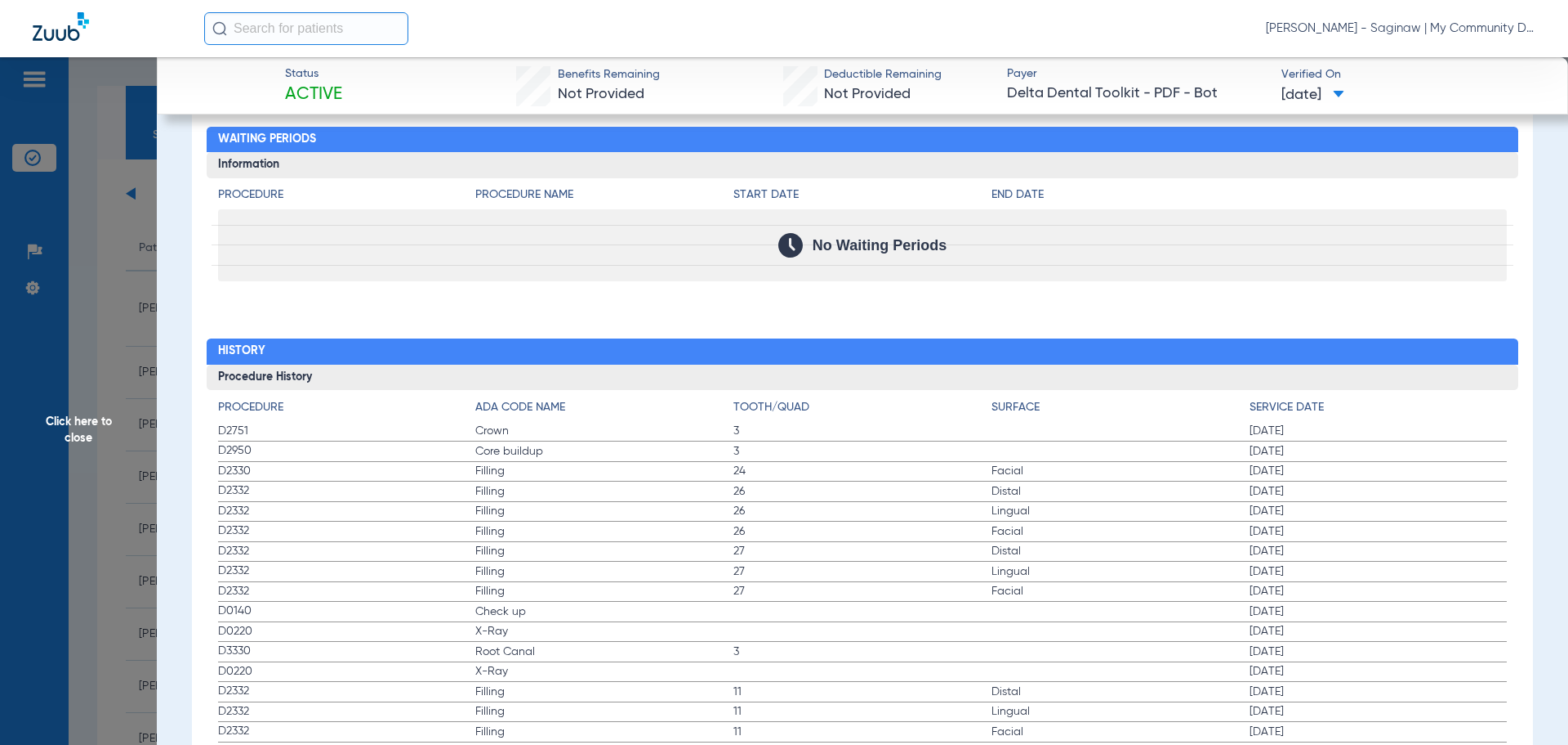
click at [733, 549] on span "27" at bounding box center [862, 551] width 258 height 16
drag, startPoint x: 213, startPoint y: 433, endPoint x: 1322, endPoint y: 574, distance: 1117.9
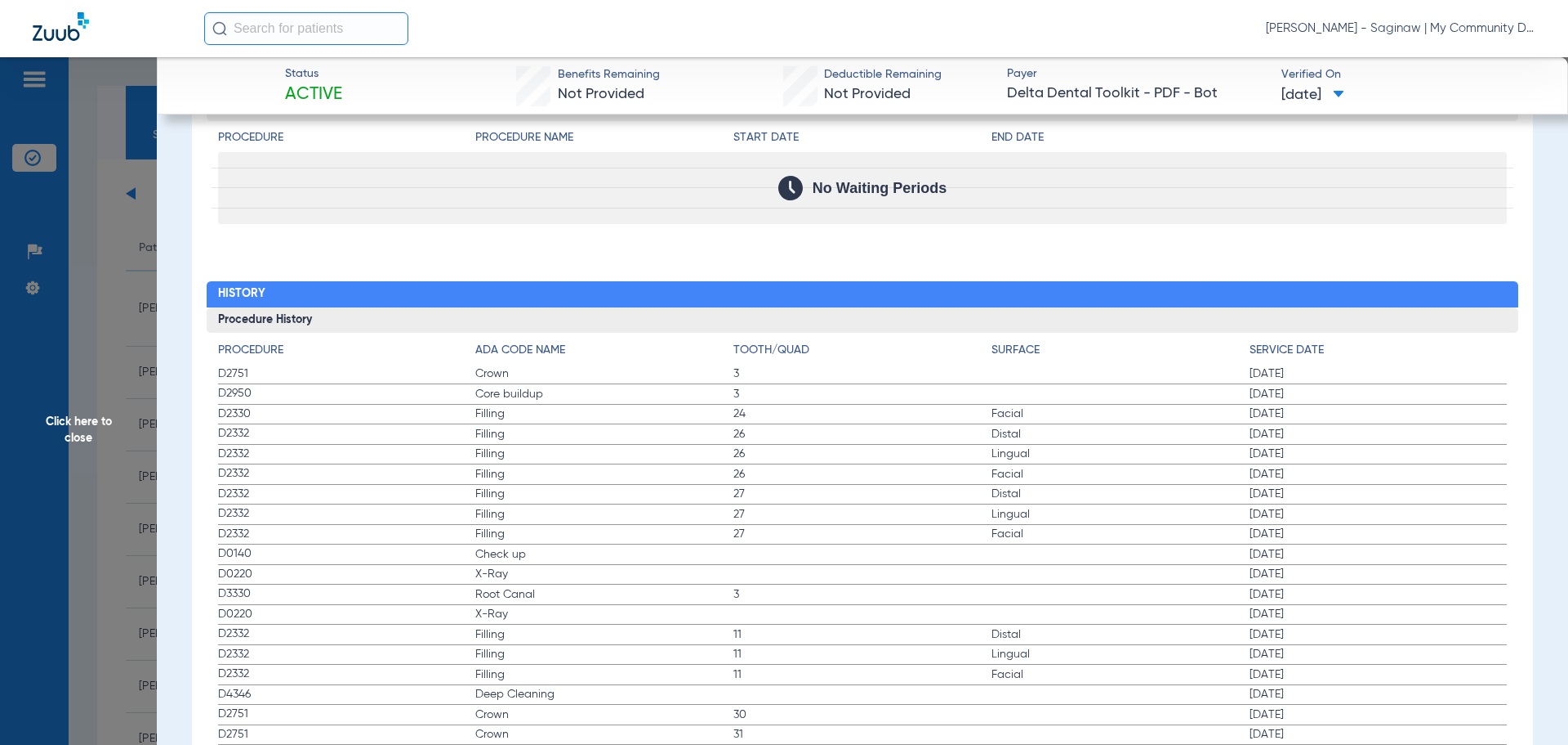
scroll to position [1678, 0]
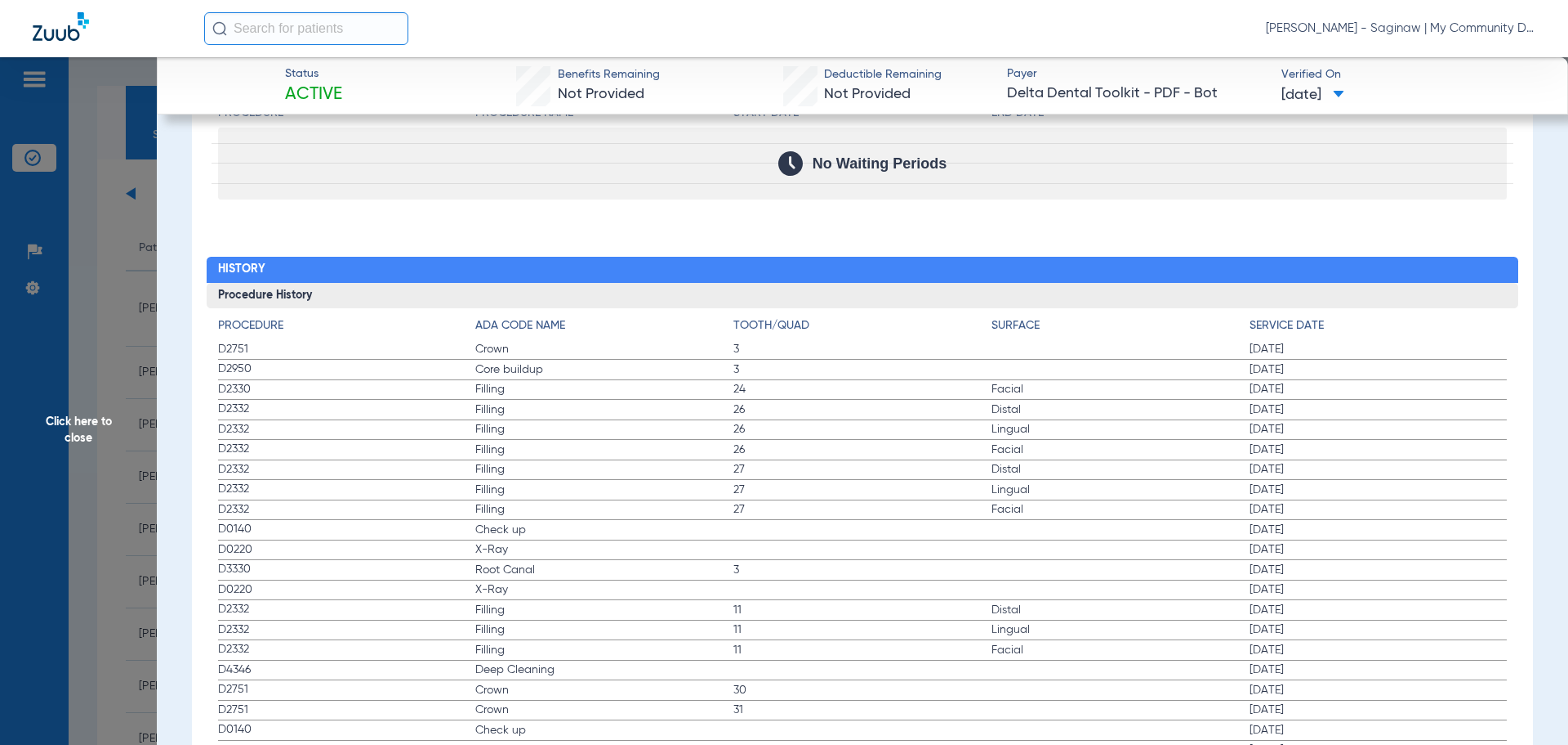
click at [215, 526] on div "Procedure ADA Code Name Tooth/Quad Surface Service Date D2751 Crown 3 07/01/202…" at bounding box center [863, 744] width 1313 height 873
drag, startPoint x: 215, startPoint y: 526, endPoint x: 1332, endPoint y: 550, distance: 1117.3
click at [1332, 550] on div "Procedure ADA Code Name Tooth/Quad Surface Service Date D2751 Crown 3 07/01/202…" at bounding box center [863, 744] width 1313 height 873
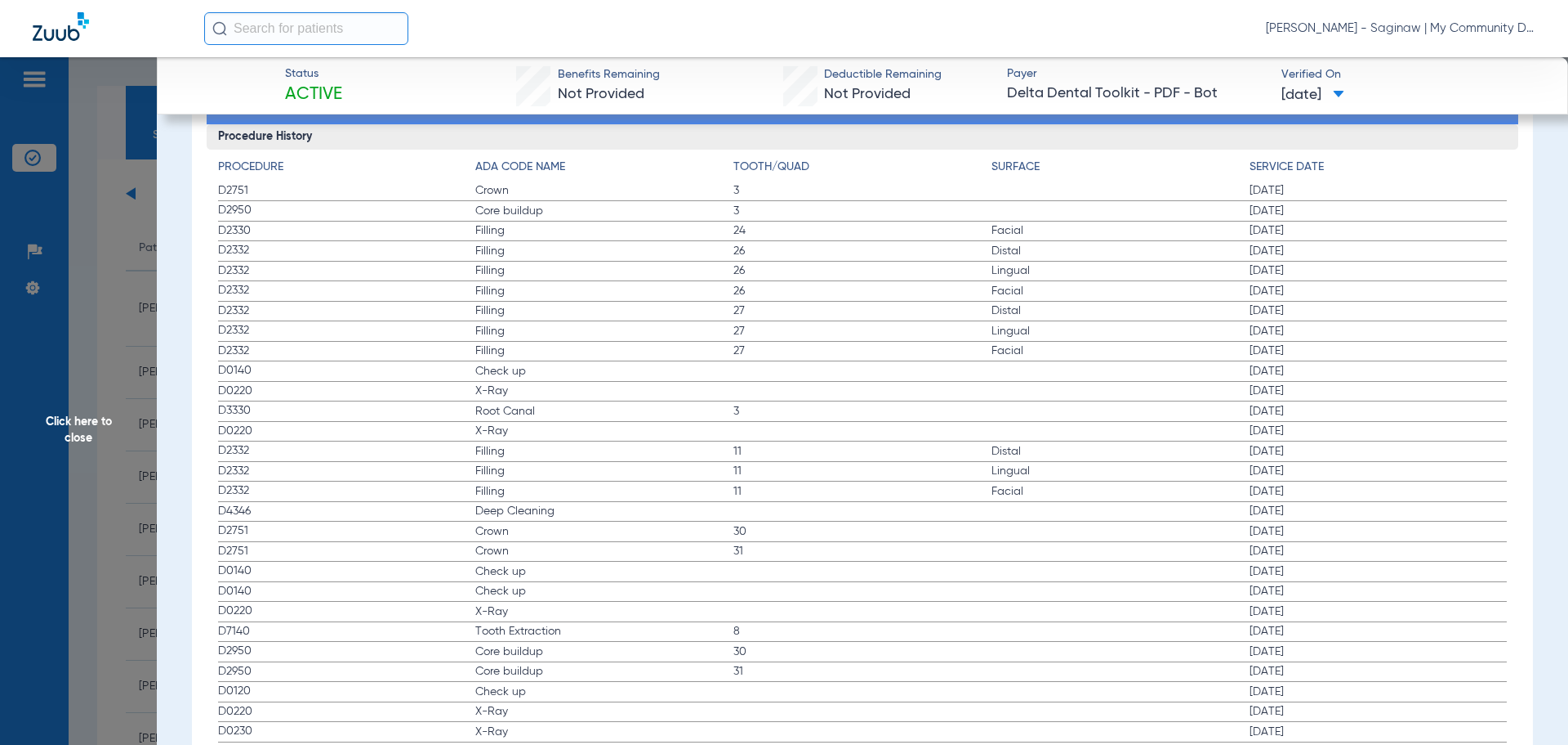
scroll to position [1841, 0]
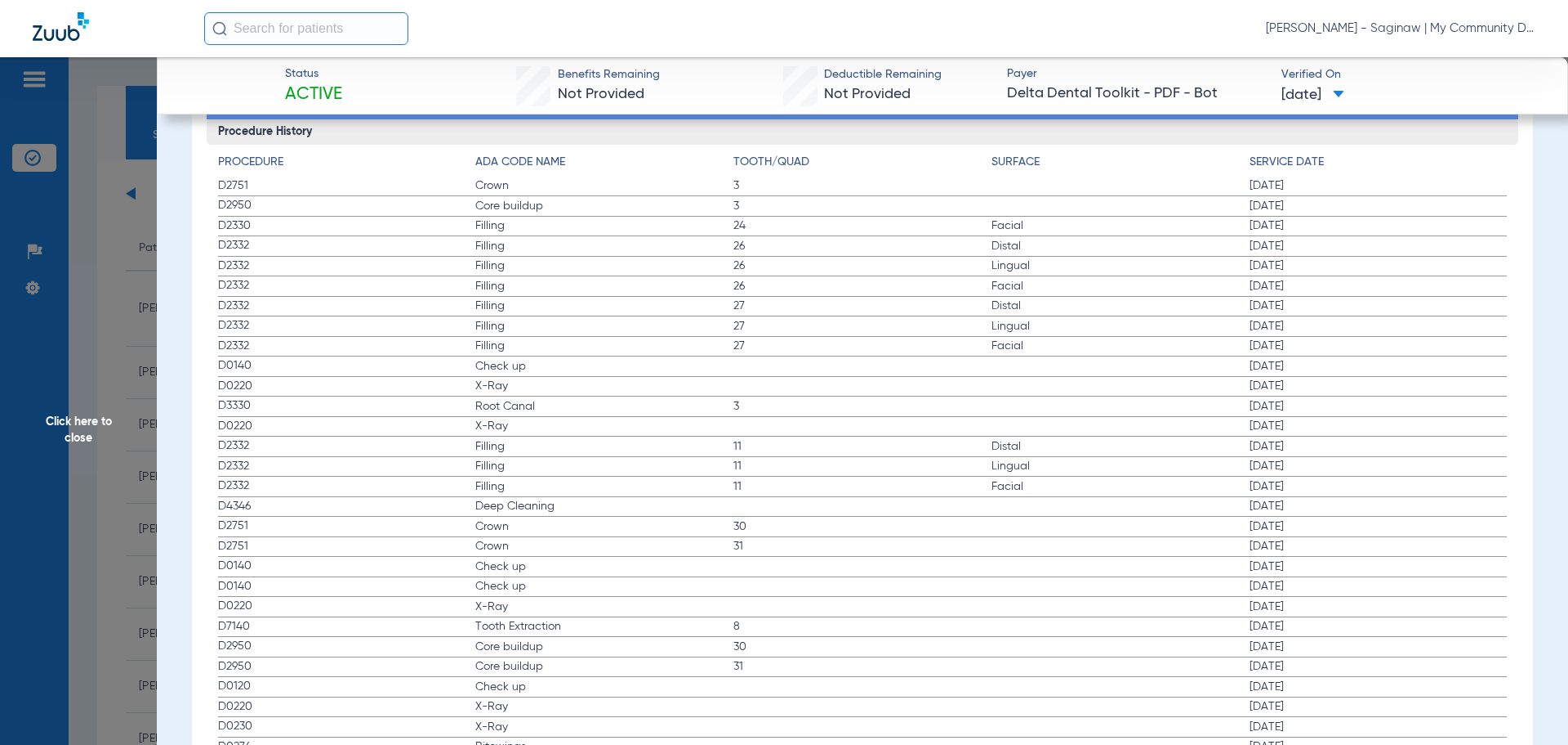
click at [218, 409] on span "D3330" at bounding box center [346, 405] width 258 height 17
drag, startPoint x: 214, startPoint y: 425, endPoint x: 397, endPoint y: 447, distance: 184.3
click at [397, 447] on div "Procedure ADA Code Name Tooth/Quad Surface Service Date D2751 Crown 3 07/01/202…" at bounding box center [863, 581] width 1313 height 873
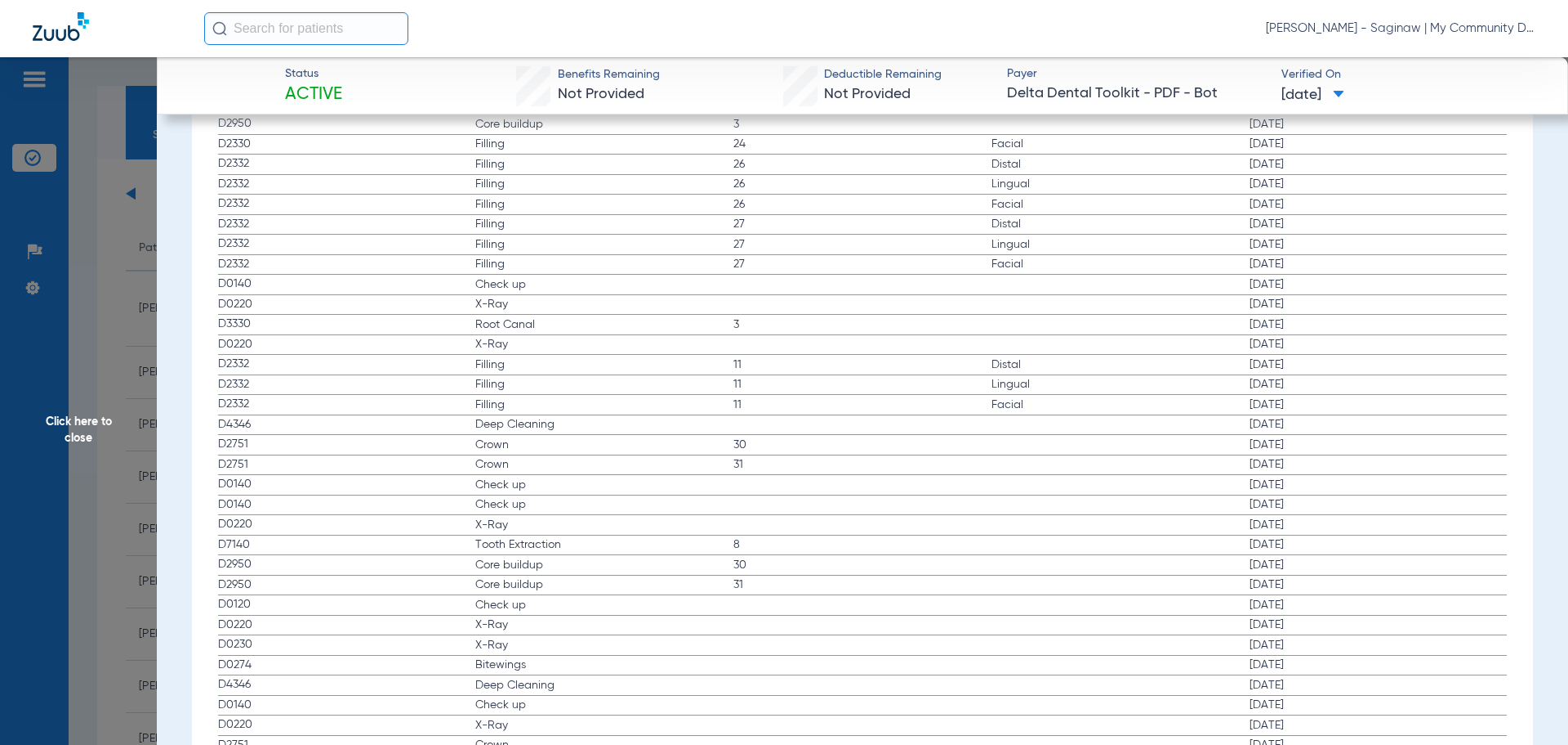
scroll to position [2004, 0]
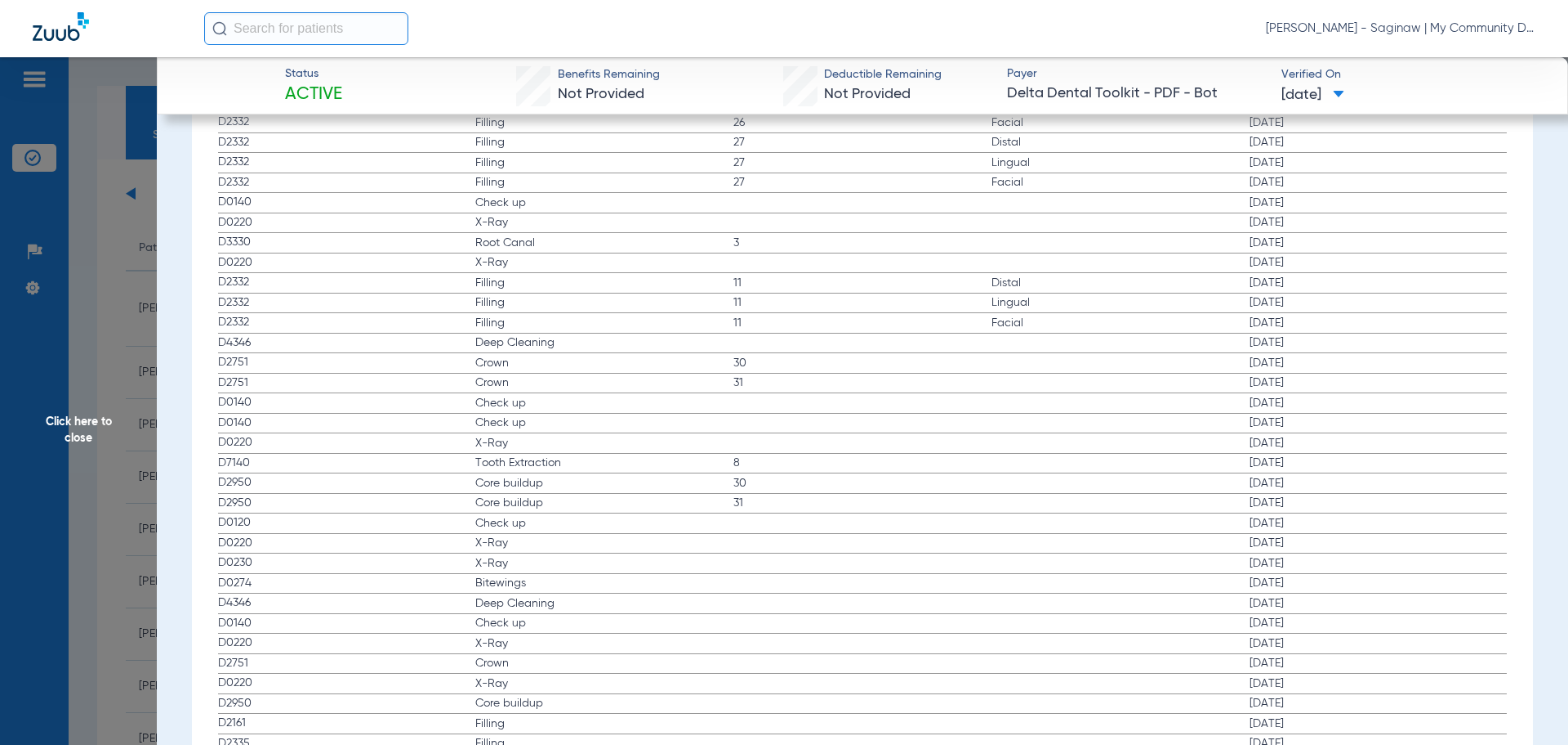
drag, startPoint x: 219, startPoint y: 398, endPoint x: 326, endPoint y: 458, distance: 122.7
click at [326, 458] on app-history-list "Procedure ADA Code Name Tooth/Quad Surface Service Date D2751 Crown 3 07/01/202…" at bounding box center [863, 422] width 1289 height 864
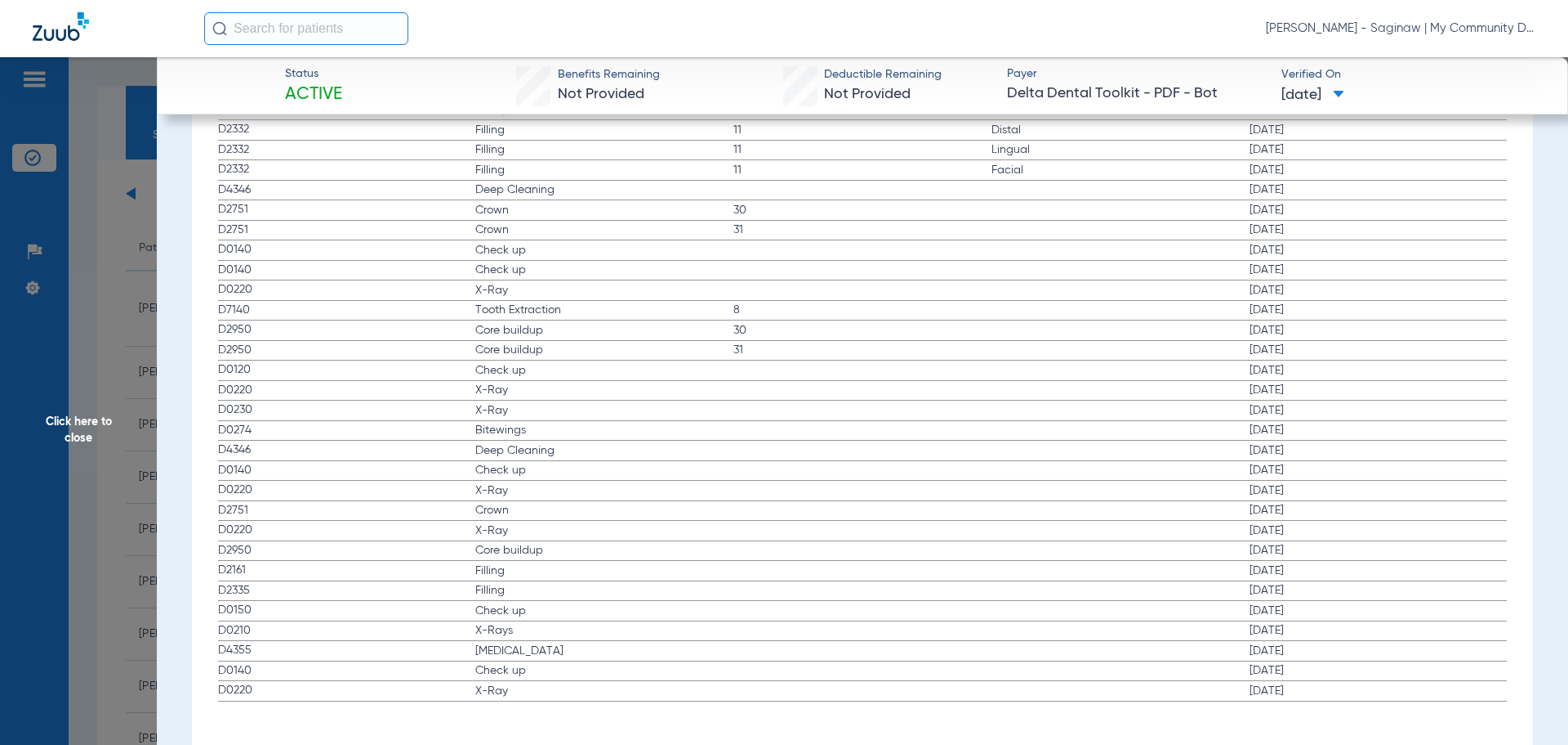
scroll to position [2167, 0]
drag, startPoint x: 248, startPoint y: 420, endPoint x: 439, endPoint y: 446, distance: 192.8
click at [439, 446] on app-history-list "Procedure ADA Code Name Tooth/Quad Surface Service Date D2751 Crown 3 07/01/202…" at bounding box center [863, 258] width 1289 height 864
click at [536, 646] on span "[MEDICAL_DATA]" at bounding box center [604, 640] width 258 height 16
click at [465, 611] on span "D0210" at bounding box center [346, 620] width 258 height 17
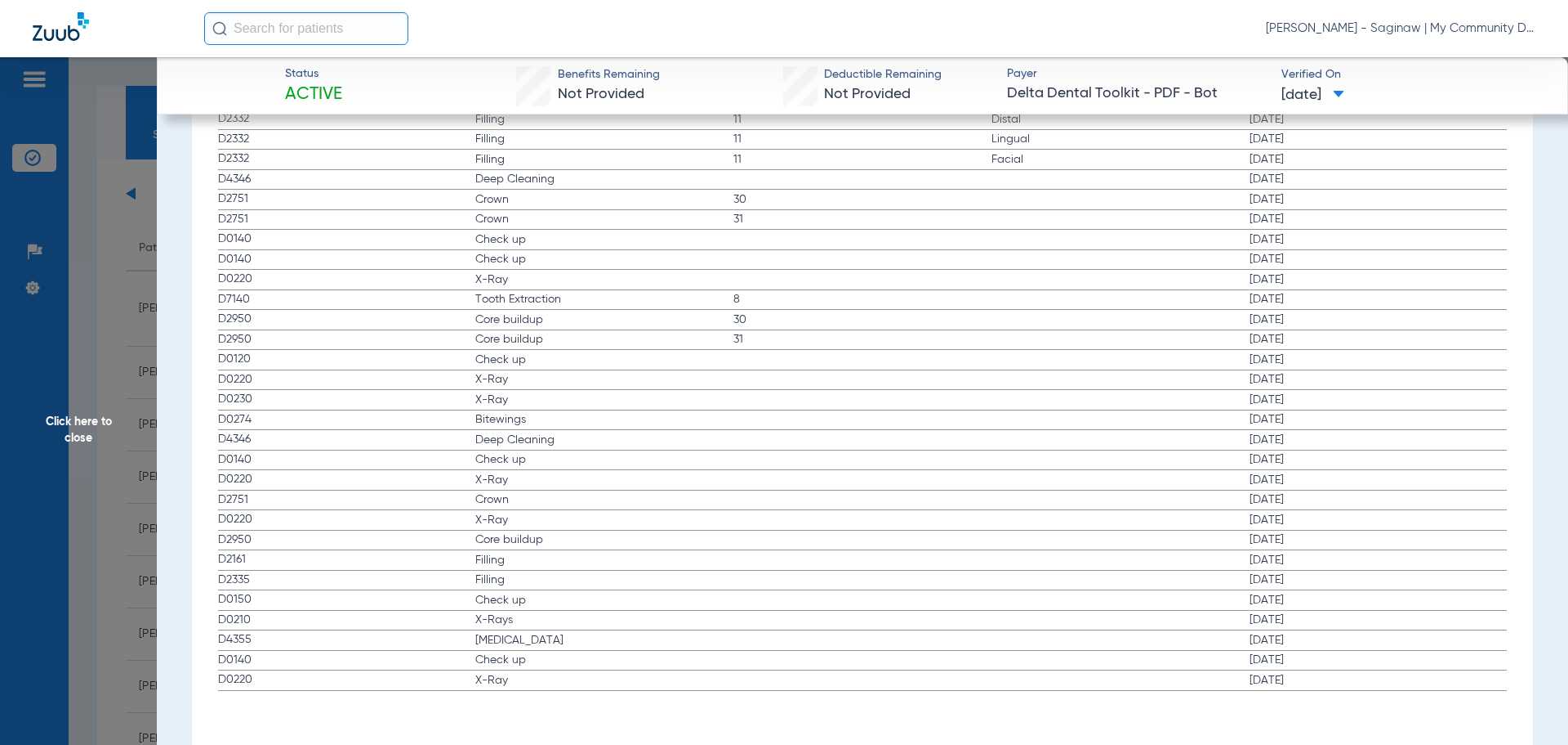
click at [118, 299] on span "Click here to close" at bounding box center [78, 430] width 157 height 745
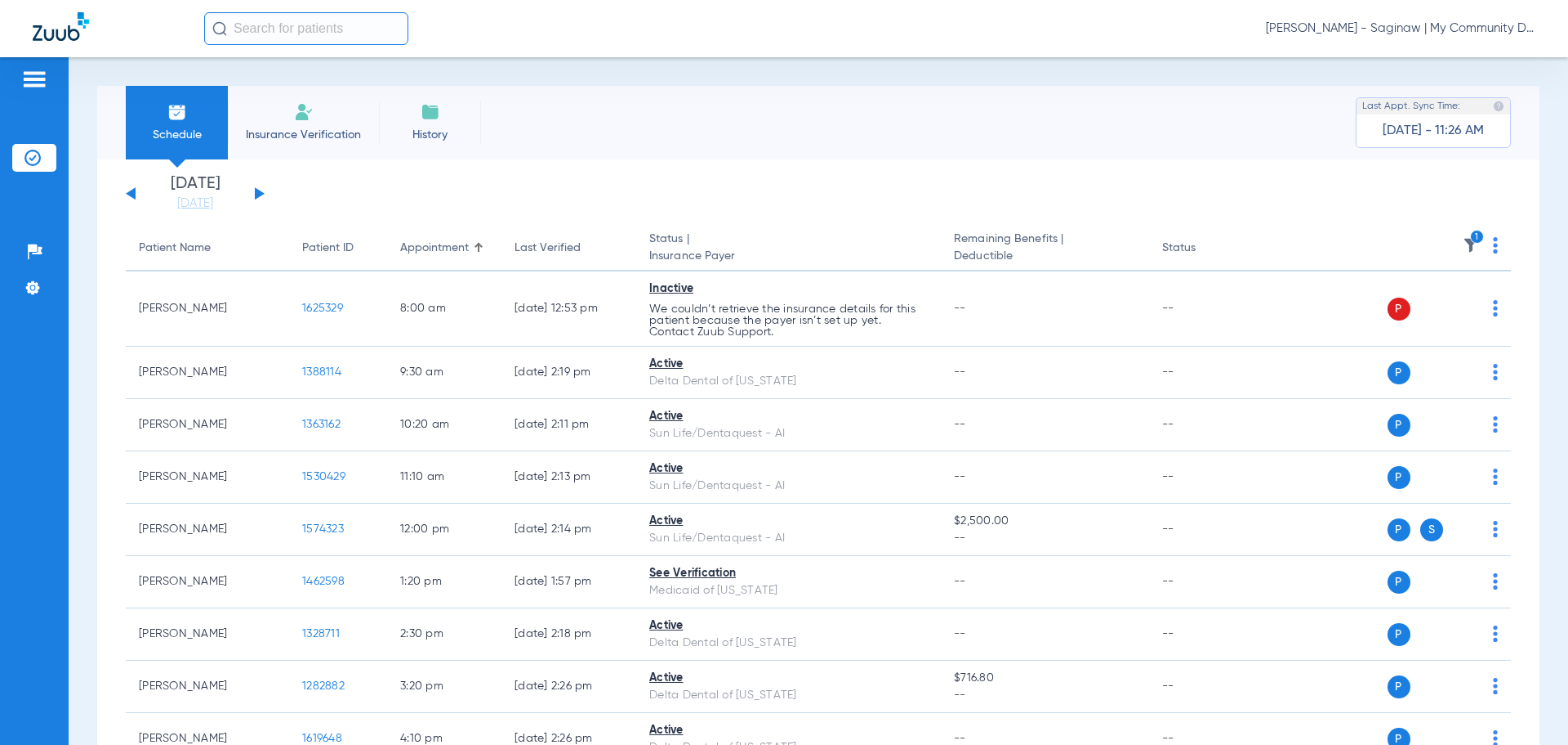
click at [1463, 243] on img at bounding box center [1471, 245] width 16 height 16
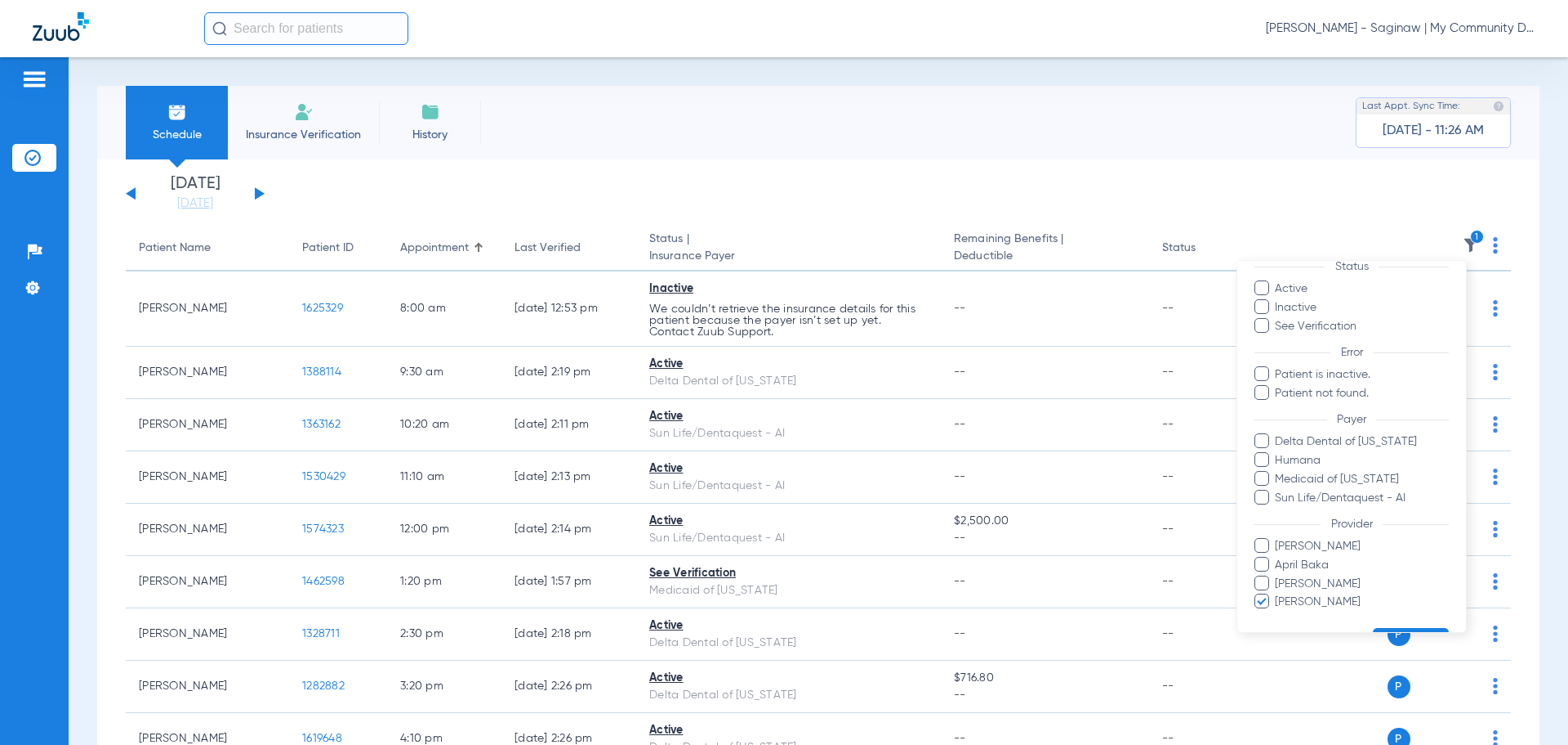
scroll to position [94, 0]
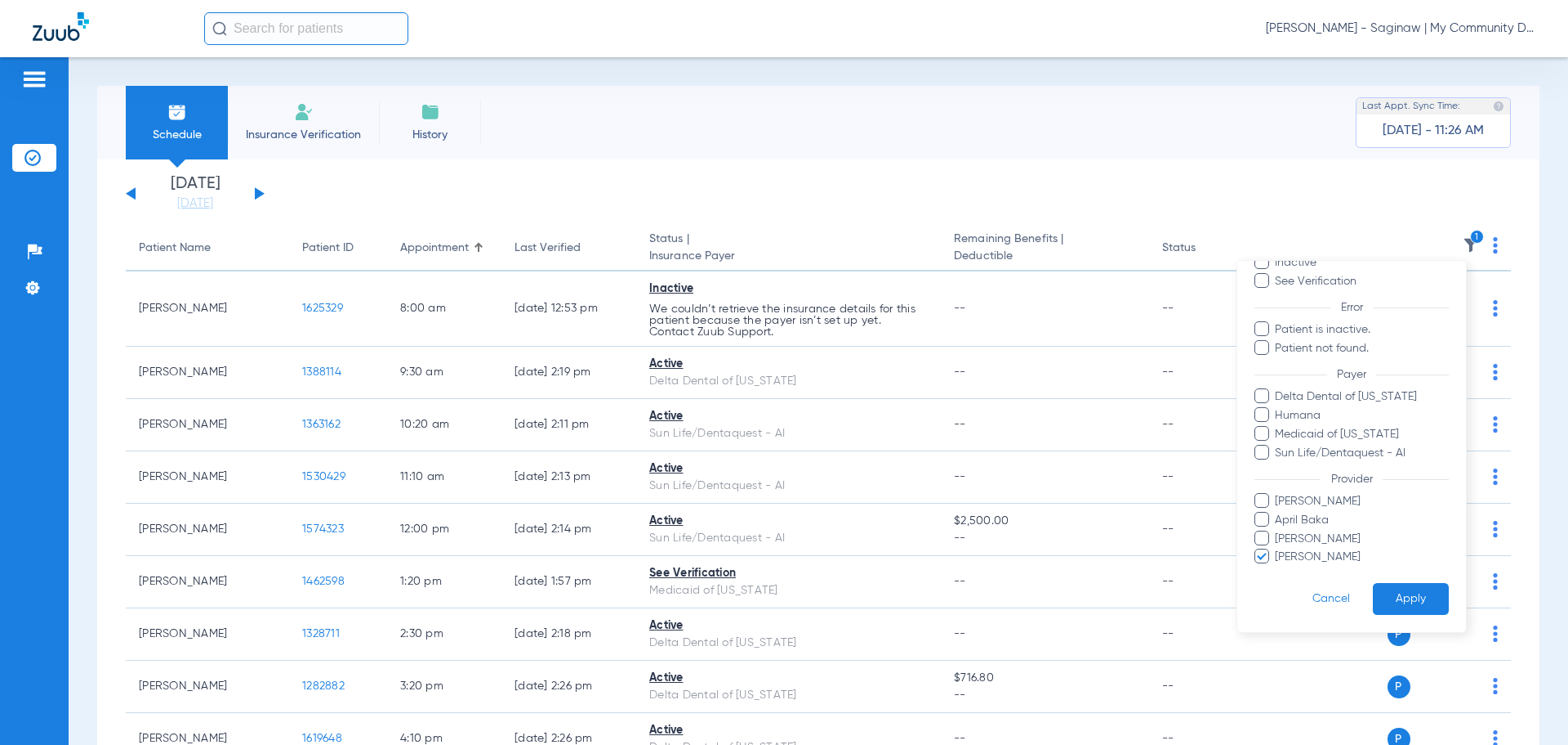
click at [1287, 550] on span "Rebecca Fettig-Payne" at bounding box center [1361, 557] width 174 height 17
click at [1277, 568] on input "Rebecca Fettig-Payne" at bounding box center [1277, 568] width 0 height 0
click at [1414, 604] on button "Apply" at bounding box center [1411, 598] width 76 height 32
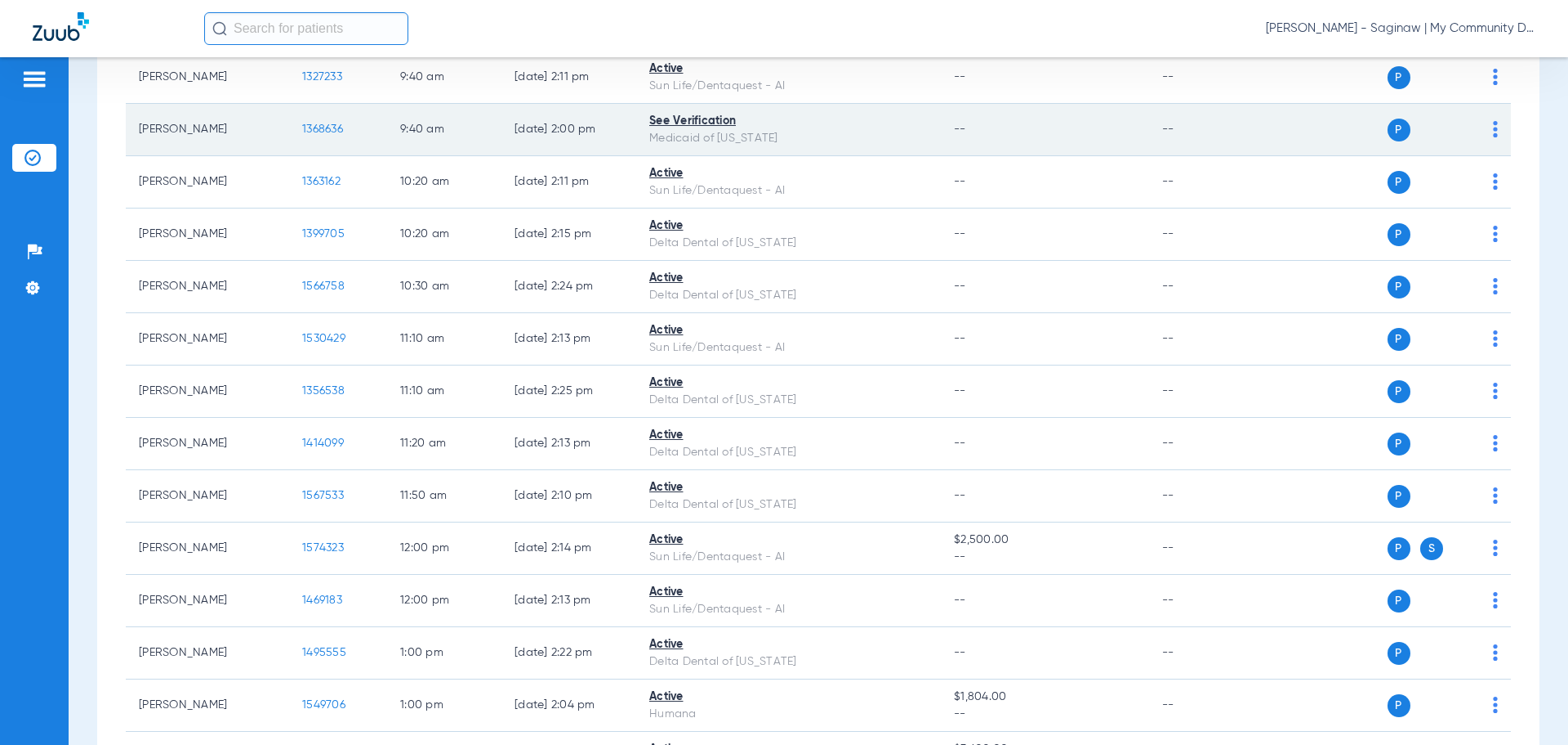
scroll to position [135, 0]
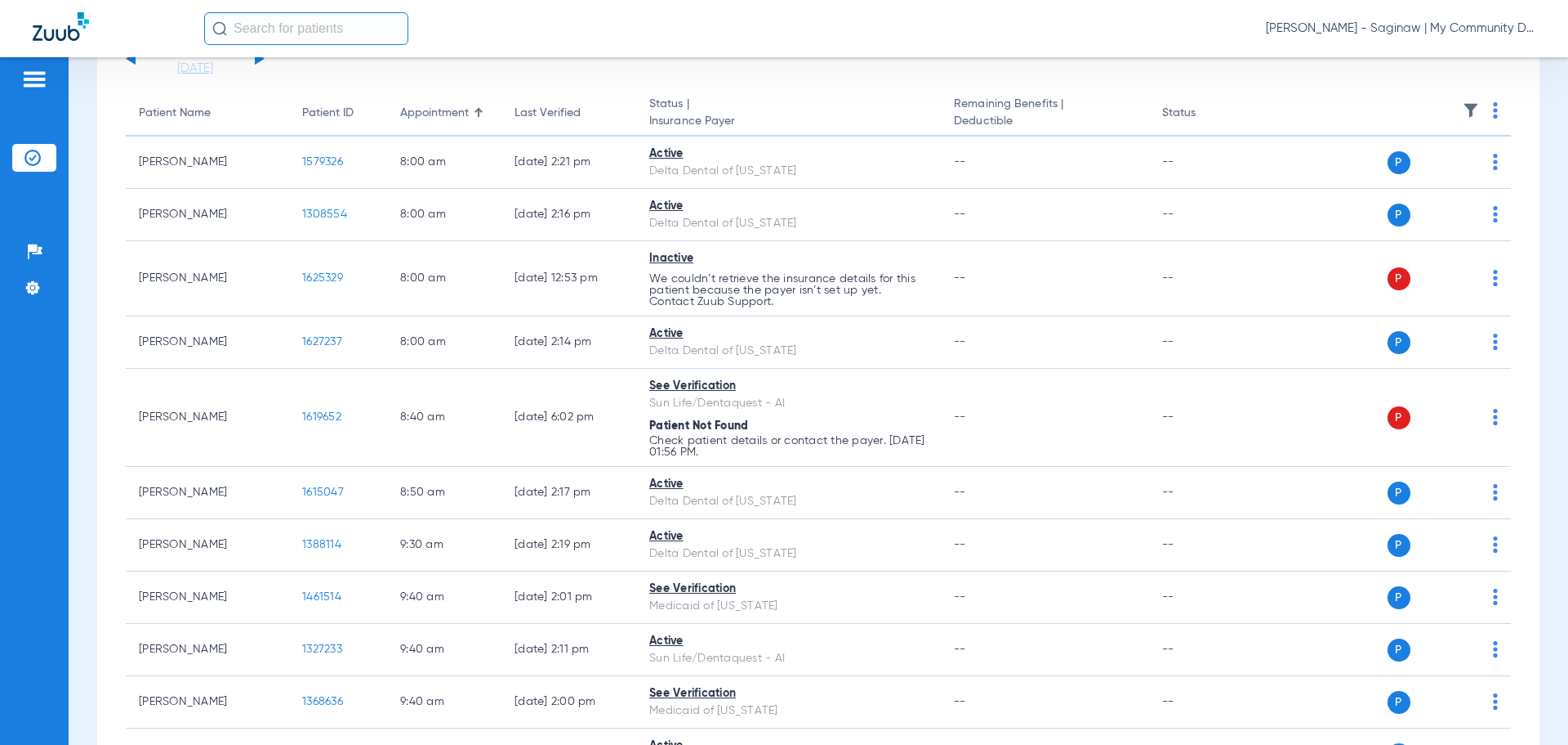
drag, startPoint x: 1447, startPoint y: 111, endPoint x: 1455, endPoint y: 112, distance: 8.1
click at [1455, 111] on th at bounding box center [1386, 113] width 253 height 46
click at [1463, 112] on img at bounding box center [1471, 110] width 16 height 16
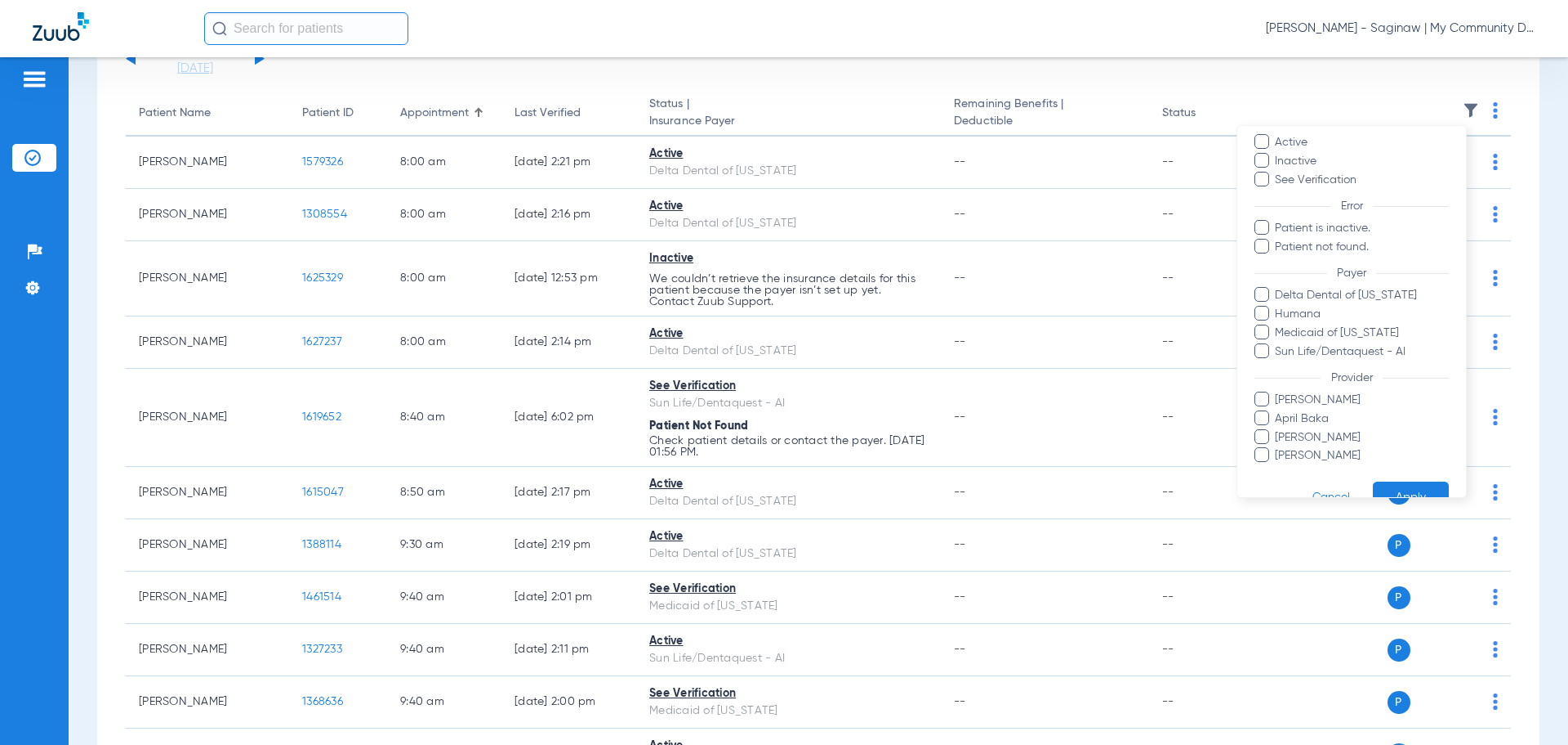
scroll to position [94, 0]
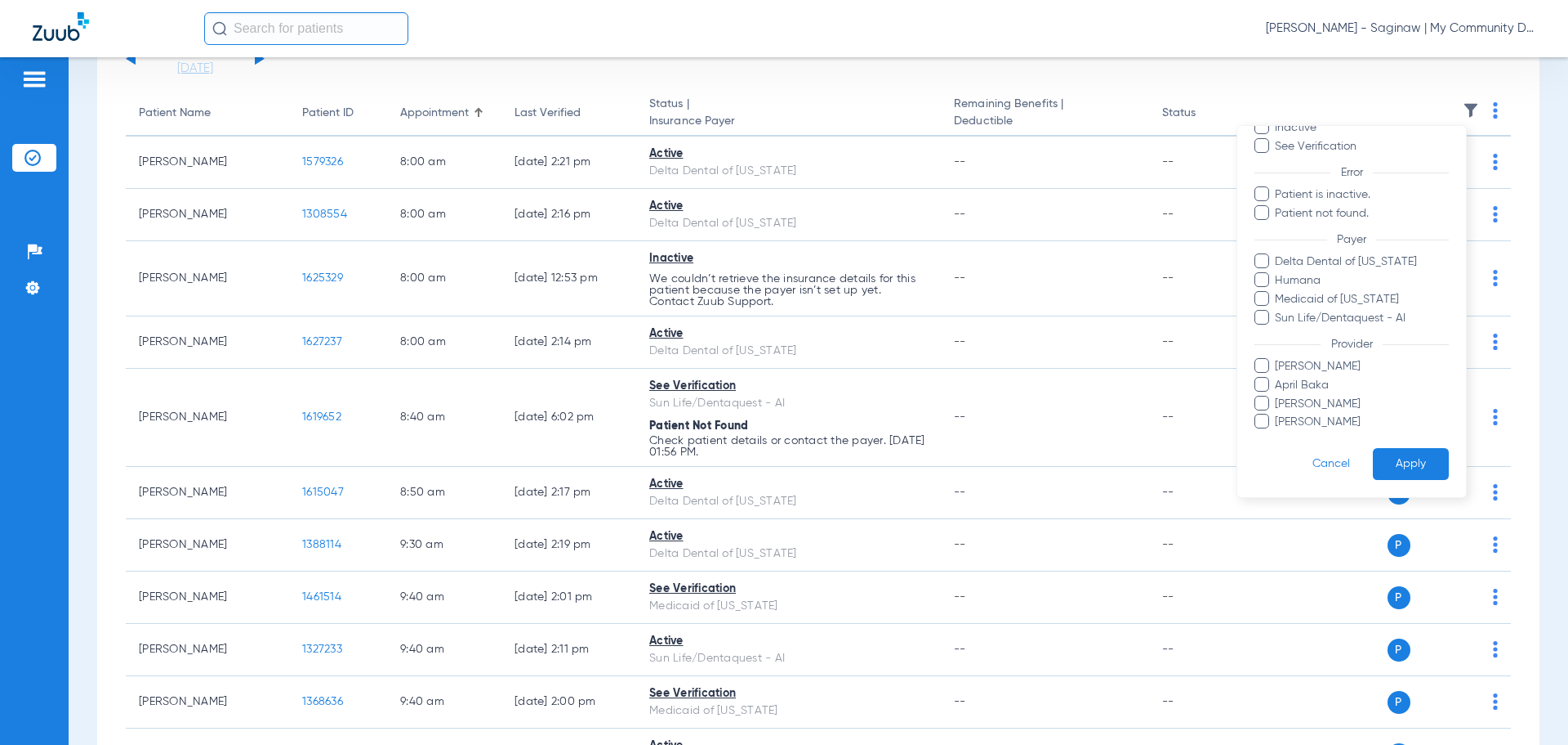
click at [1317, 417] on span "Rebecca Fettig-Payne" at bounding box center [1361, 422] width 174 height 17
click at [1277, 433] on input "Rebecca Fettig-Payne" at bounding box center [1277, 433] width 0 height 0
click at [1392, 464] on button "Apply" at bounding box center [1411, 464] width 76 height 32
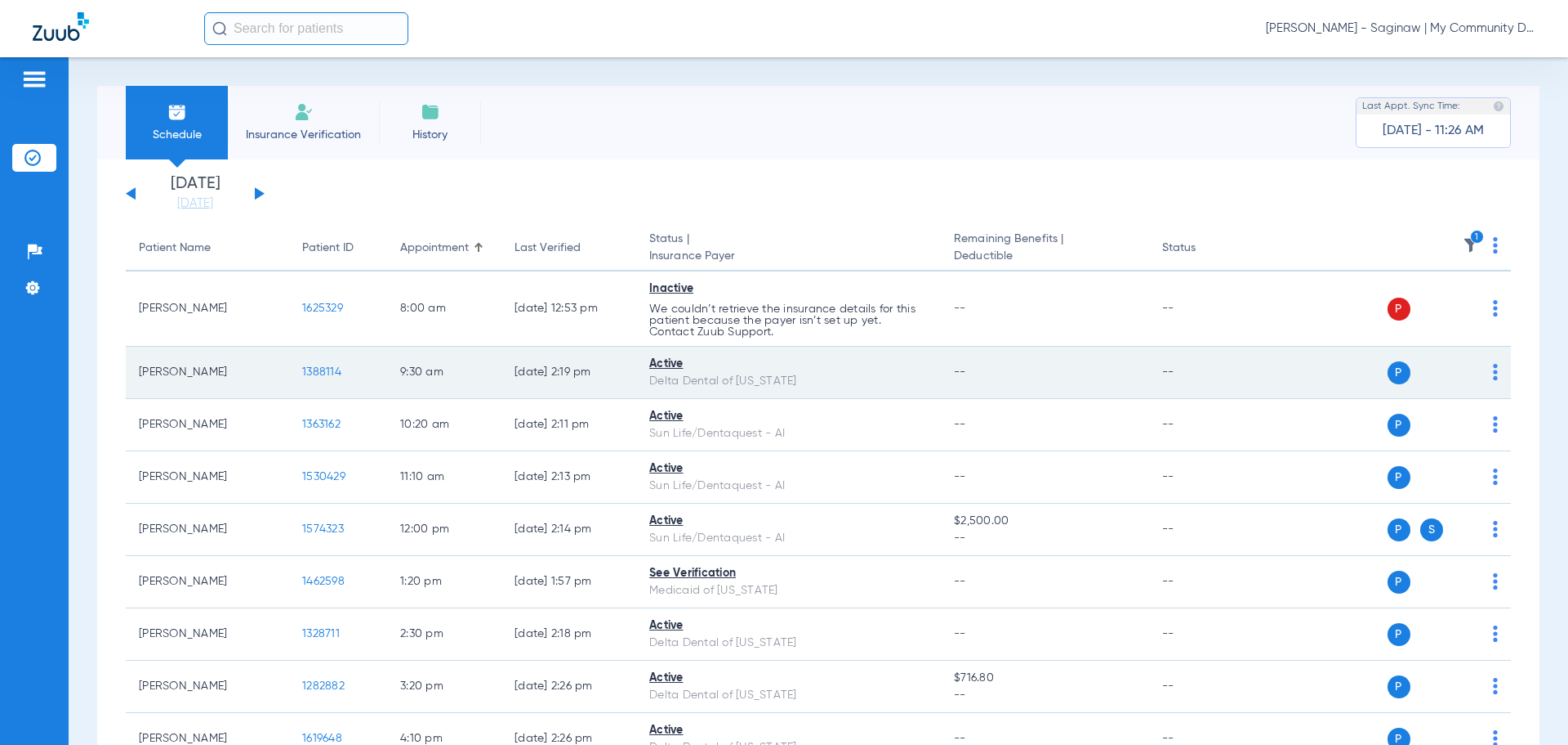
click at [315, 367] on span "1388114" at bounding box center [321, 372] width 39 height 11
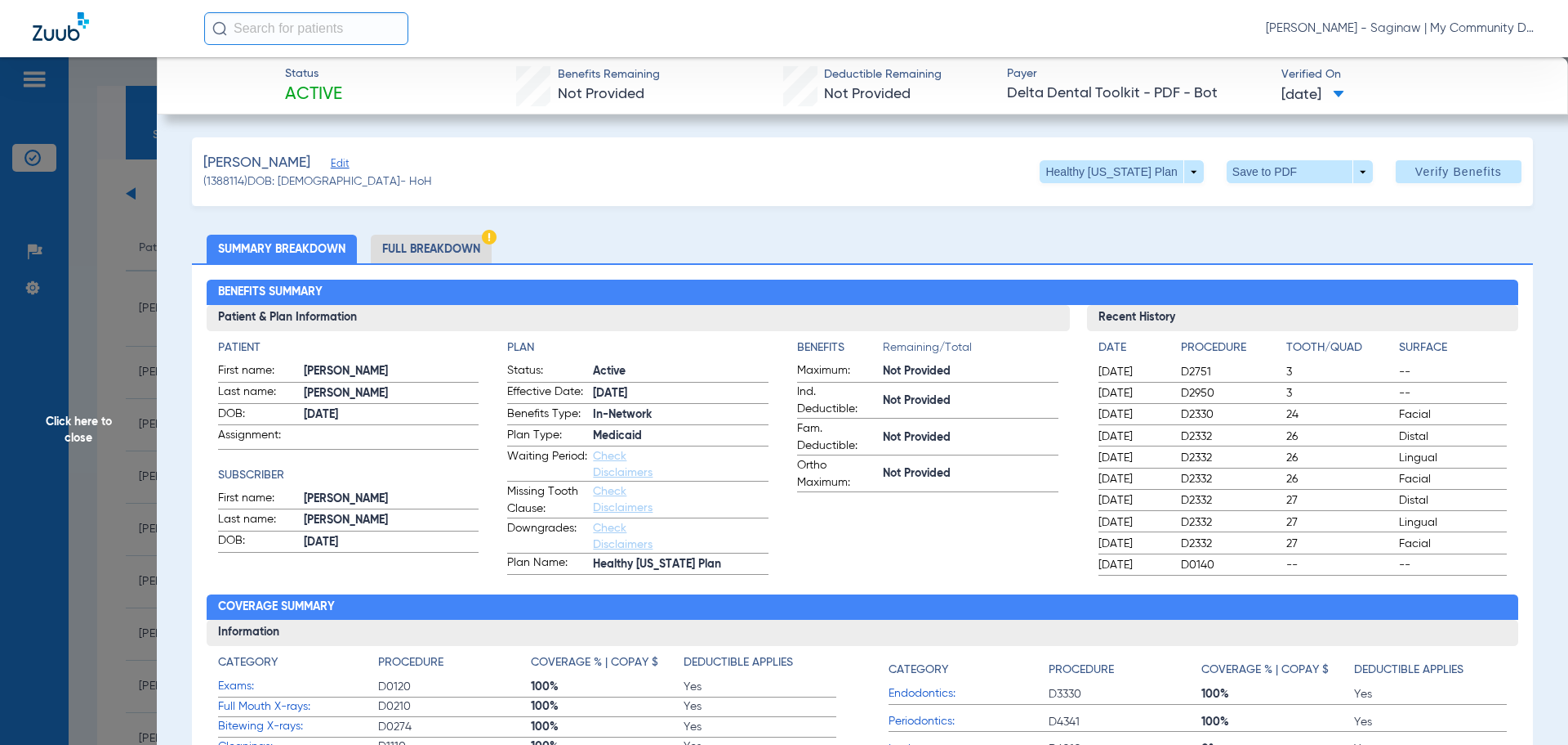
click at [424, 244] on li "Full Breakdown" at bounding box center [430, 248] width 121 height 29
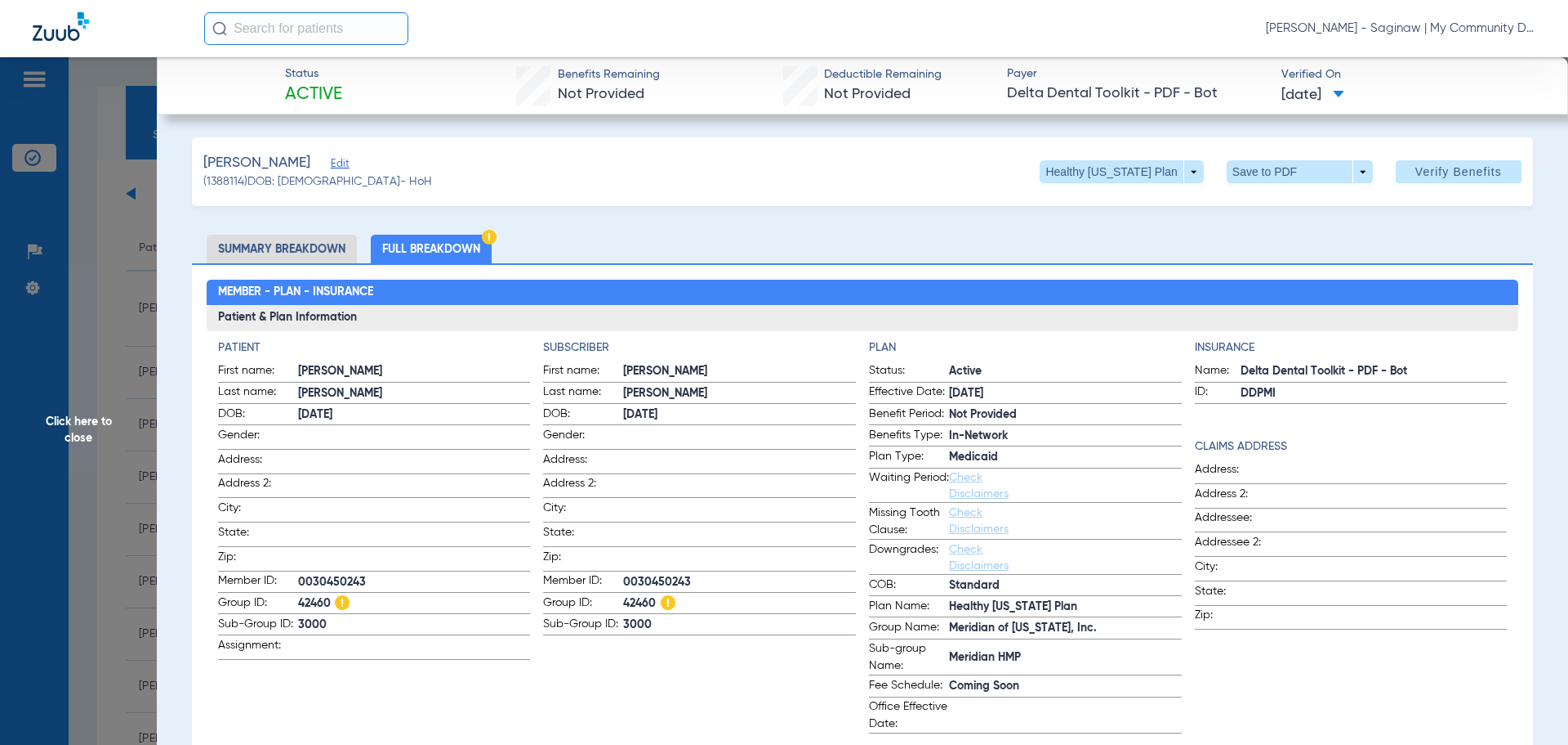
click at [66, 473] on span "Click here to close" at bounding box center [78, 430] width 157 height 745
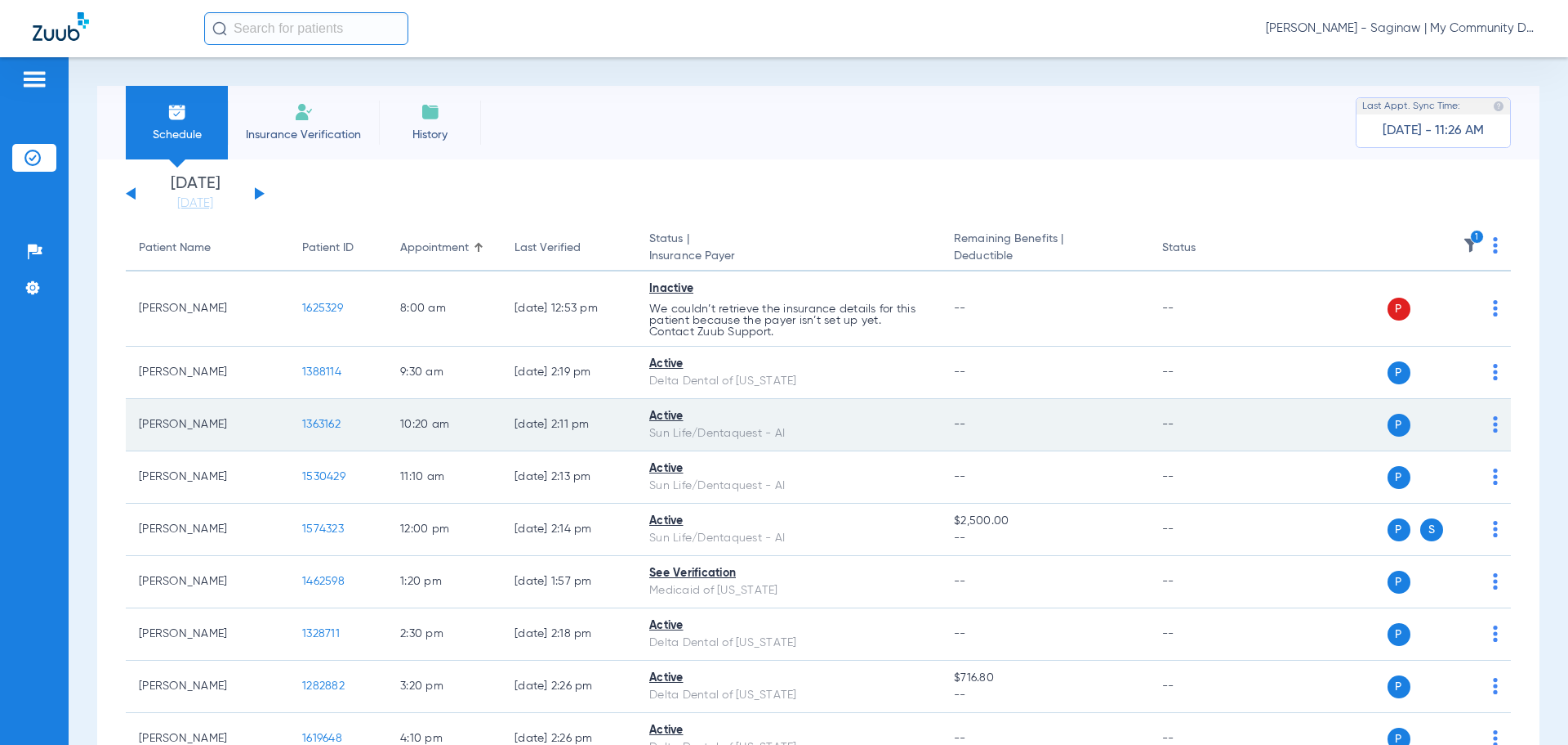
click at [313, 426] on span "1363162" at bounding box center [321, 424] width 38 height 11
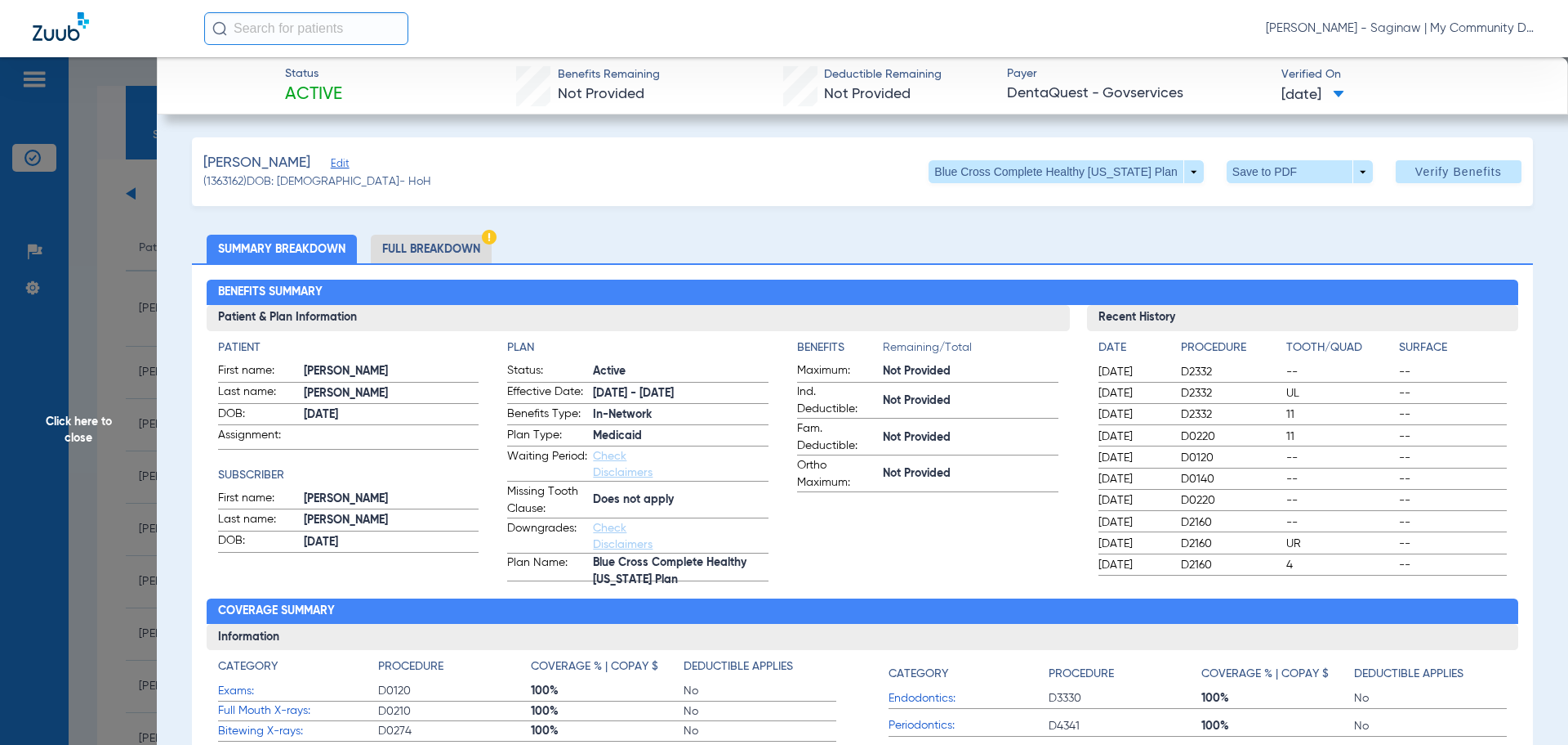
click at [904, 573] on app-benefits-information "Benefits Remaining/Total Maximum: Not Provided Ind. Deductible: Not Provided Fa…" at bounding box center [928, 460] width 261 height 242
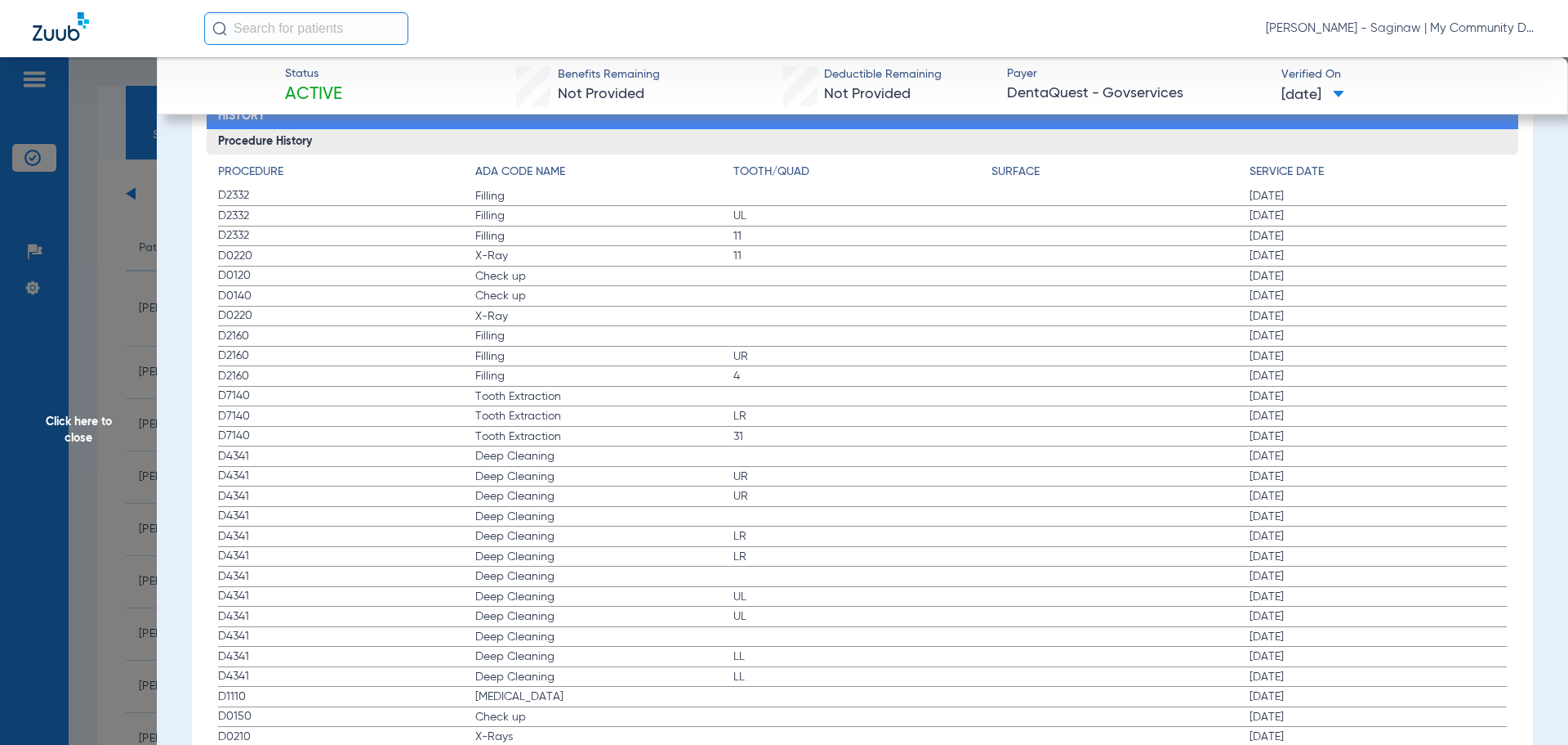
scroll to position [1805, 0]
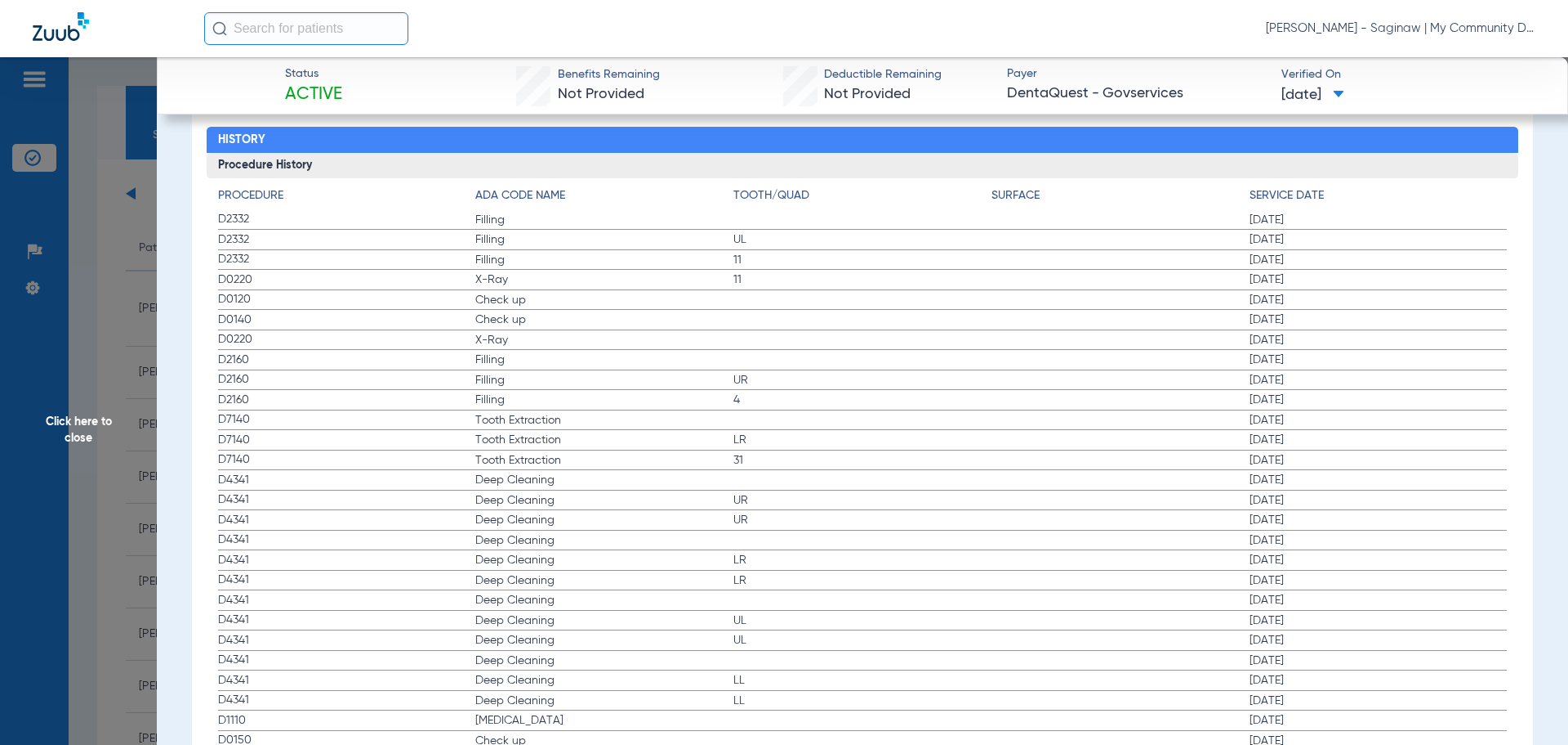
drag, startPoint x: 217, startPoint y: 300, endPoint x: 410, endPoint y: 331, distance: 195.5
click at [410, 331] on app-history-list "Procedure ADA Code Name Tooth/Quad Surface Service Date D2332 Filling 04/08/202…" at bounding box center [863, 479] width 1289 height 583
click at [132, 356] on span "Click here to close" at bounding box center [78, 430] width 157 height 745
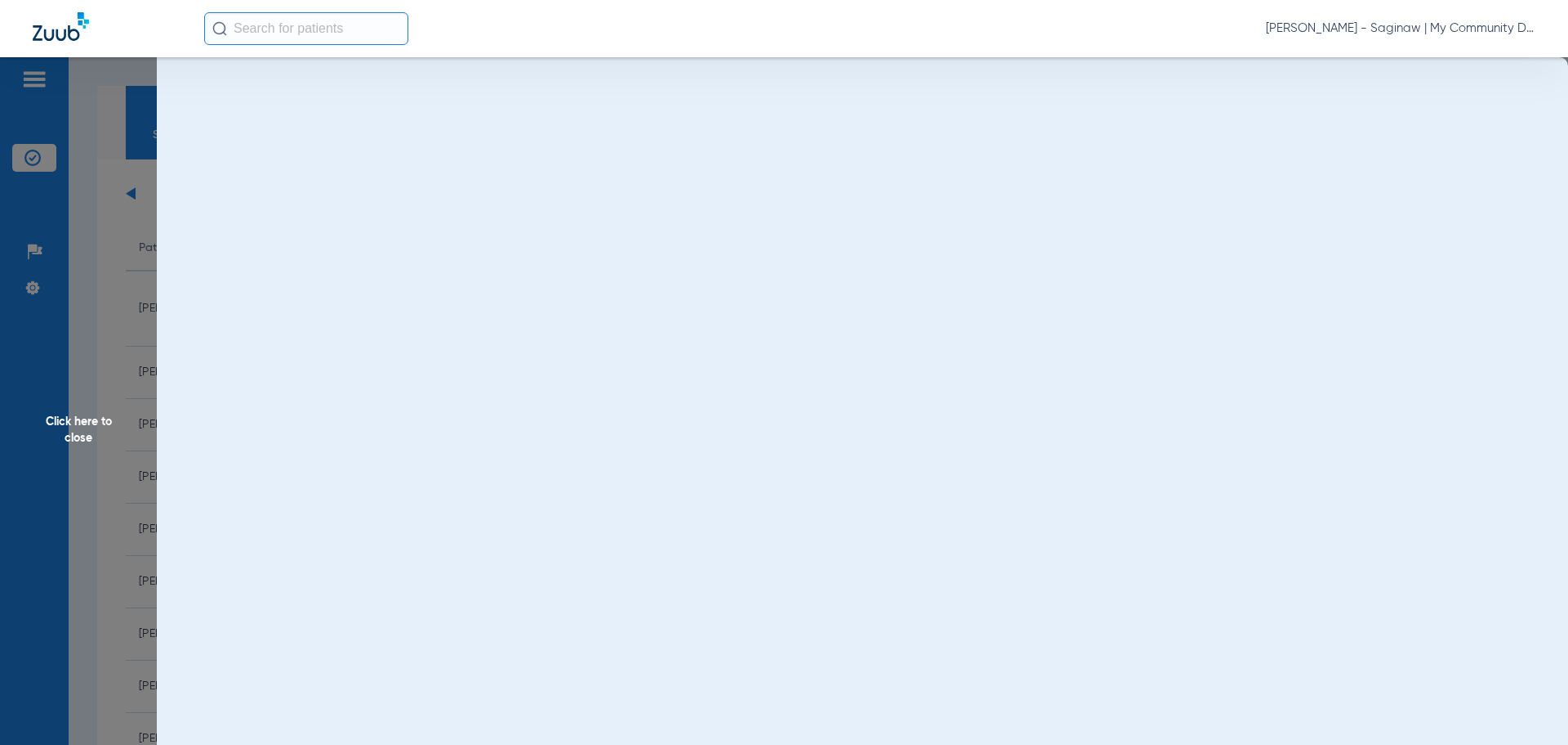
scroll to position [0, 0]
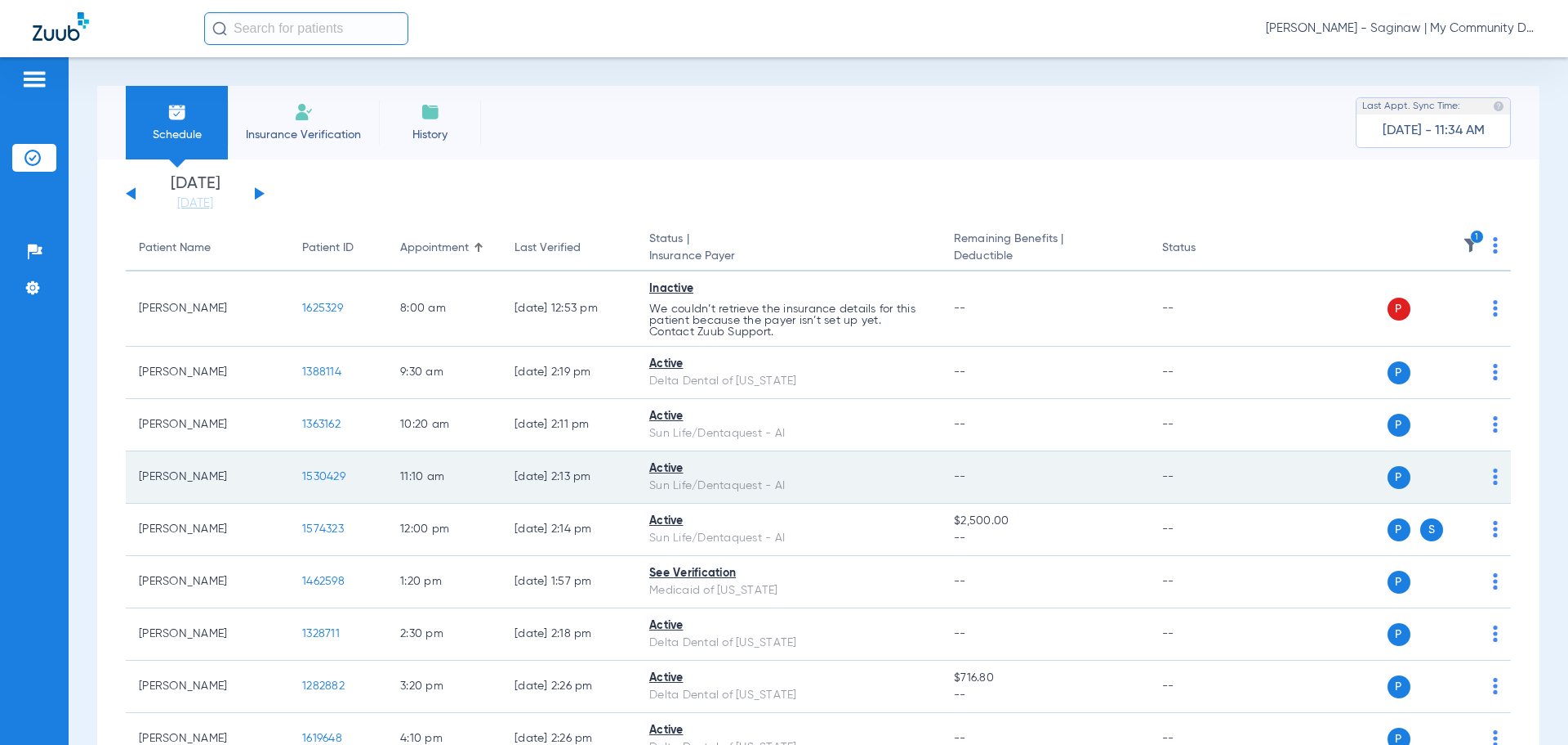
click at [331, 475] on span "1530429" at bounding box center [324, 476] width 43 height 11
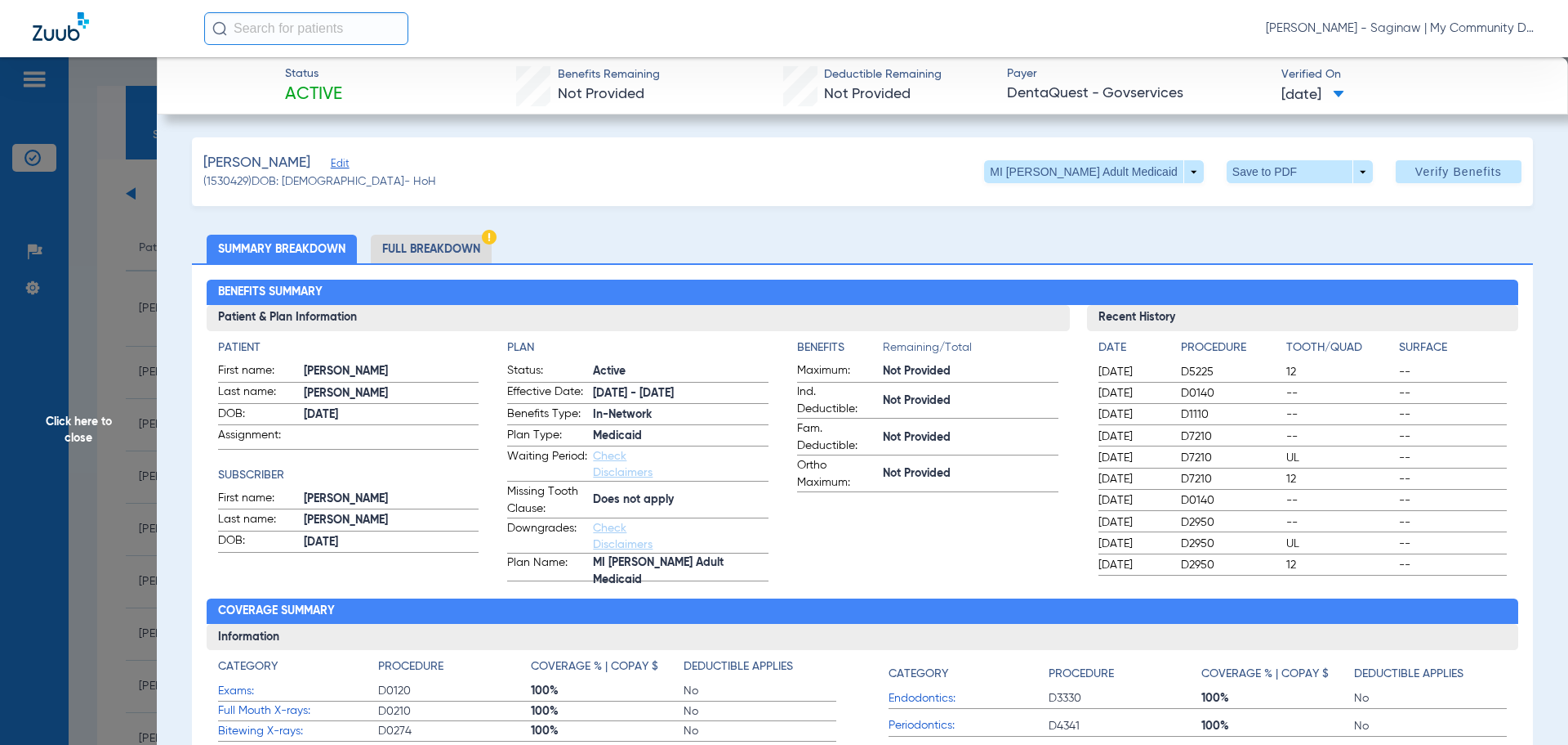
click at [426, 246] on li "Full Breakdown" at bounding box center [430, 248] width 121 height 29
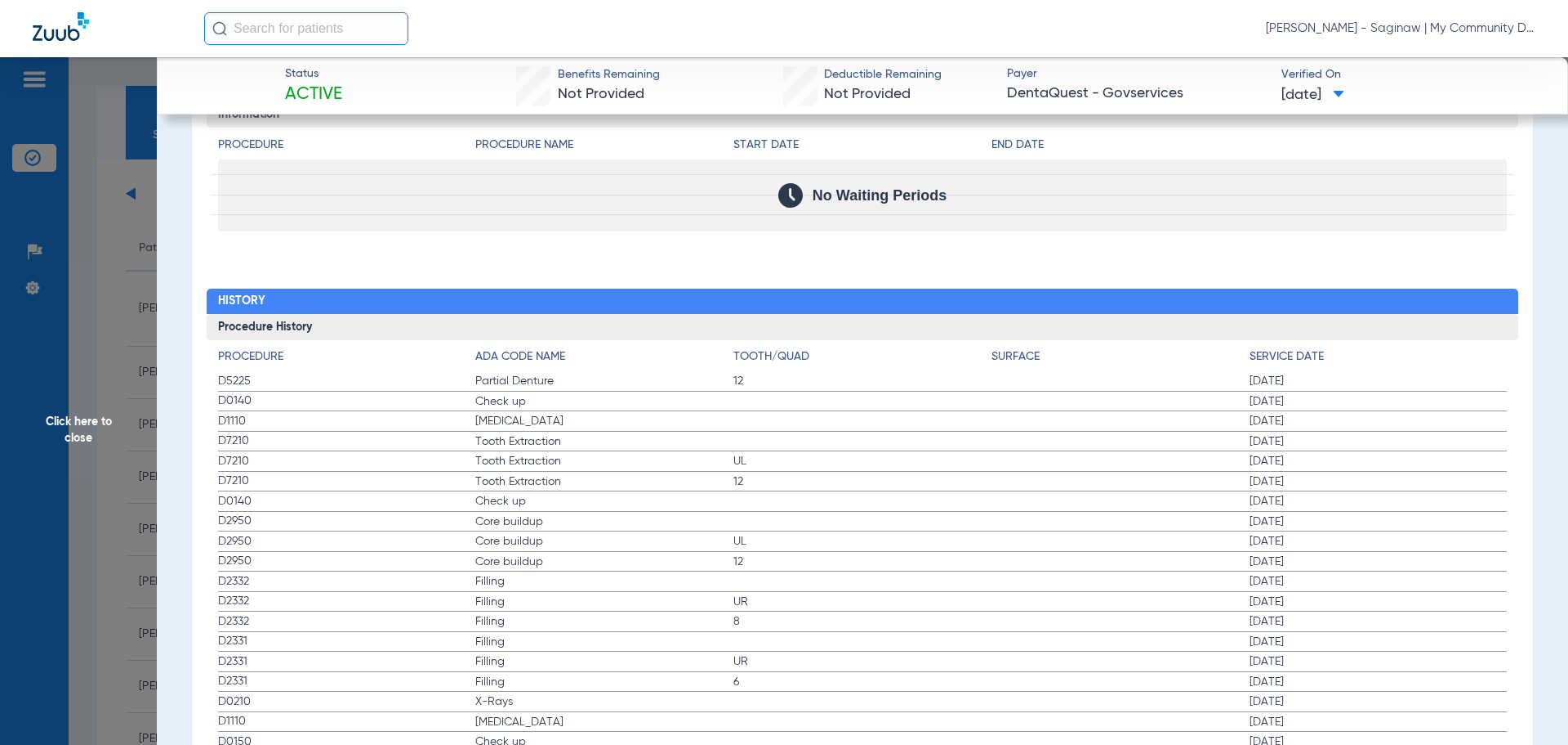
scroll to position [2001, 0]
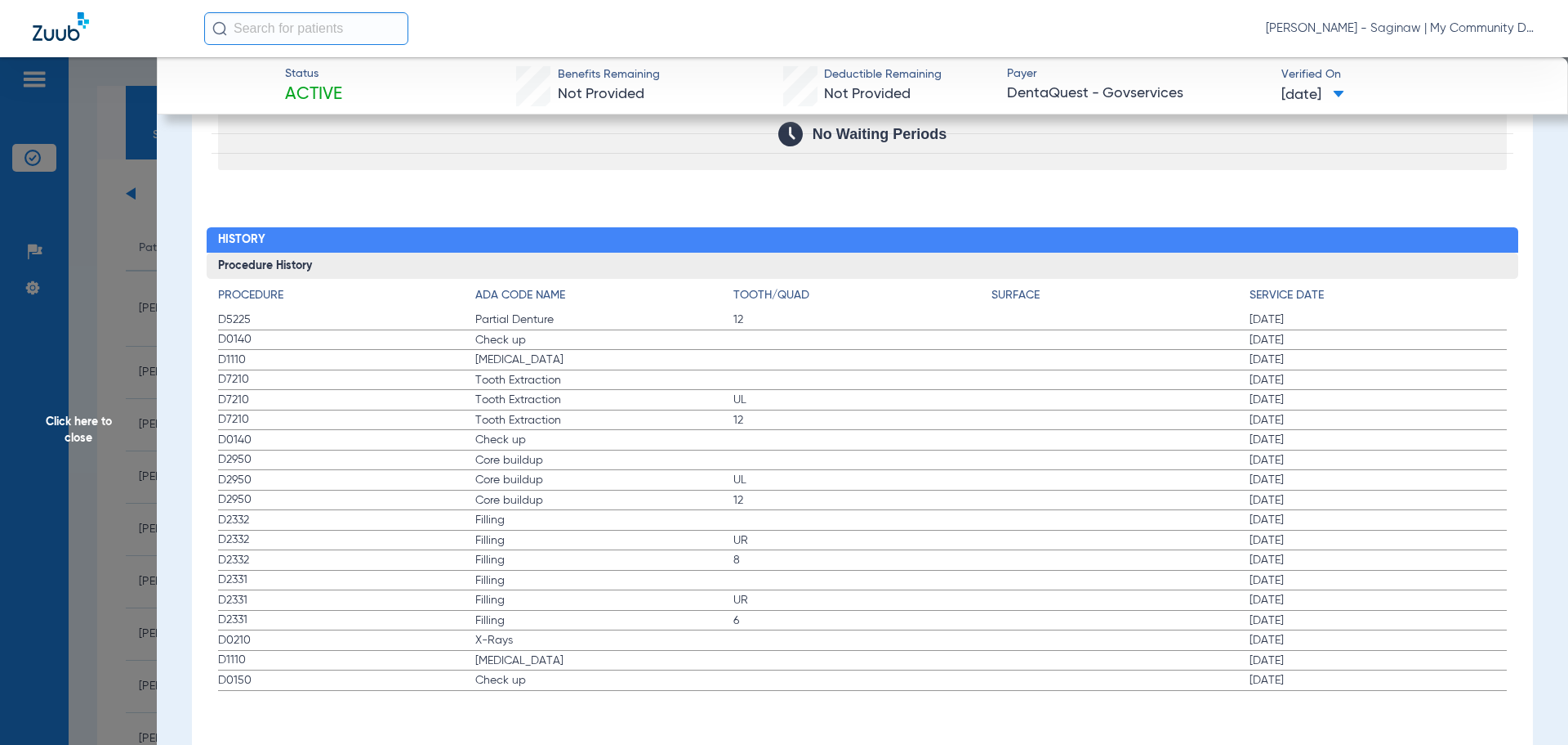
drag, startPoint x: 206, startPoint y: 318, endPoint x: 632, endPoint y: 392, distance: 432.4
click at [632, 392] on div "Procedure ADA Code Name Tooth/Quad Surface Service Date D5225 Partial Denture 1…" at bounding box center [863, 485] width 1313 height 412
click at [632, 392] on span "Tooth Extraction" at bounding box center [604, 399] width 258 height 16
drag, startPoint x: 389, startPoint y: 433, endPoint x: 555, endPoint y: 638, distance: 263.8
click at [559, 545] on app-history-list "Procedure ADA Code Name Tooth/Quad Surface Service Date D5225 Partial Denture 1…" at bounding box center [863, 488] width 1289 height 404
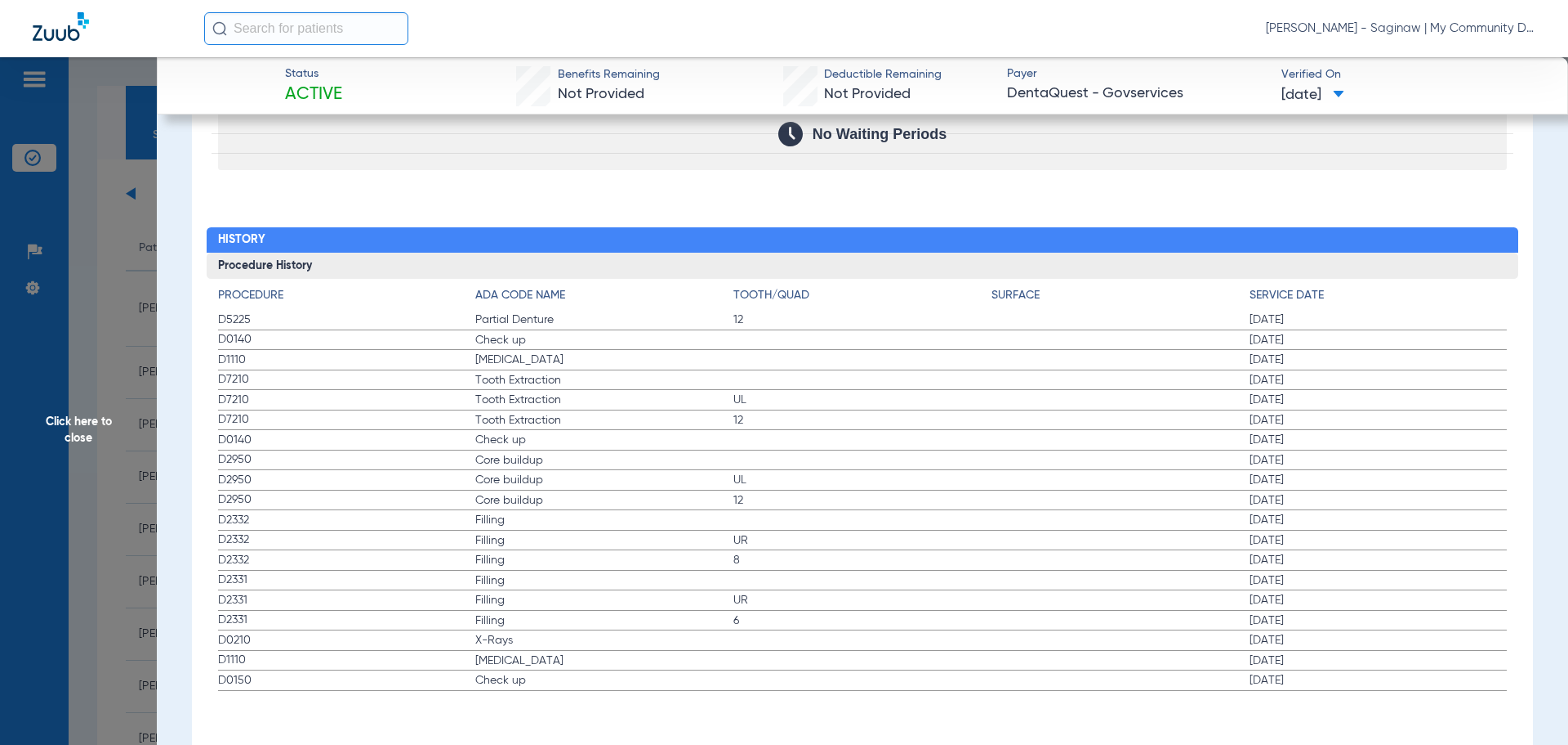
drag, startPoint x: 339, startPoint y: 632, endPoint x: 236, endPoint y: 638, distance: 103.2
click at [338, 632] on span "D0210" at bounding box center [346, 641] width 258 height 17
drag, startPoint x: 230, startPoint y: 638, endPoint x: 593, endPoint y: 732, distance: 375.0
click at [208, 346] on div "Procedure ADA Code Name Tooth/Quad Surface Service Date D5225 Partial Denture 1…" at bounding box center [863, 485] width 1313 height 412
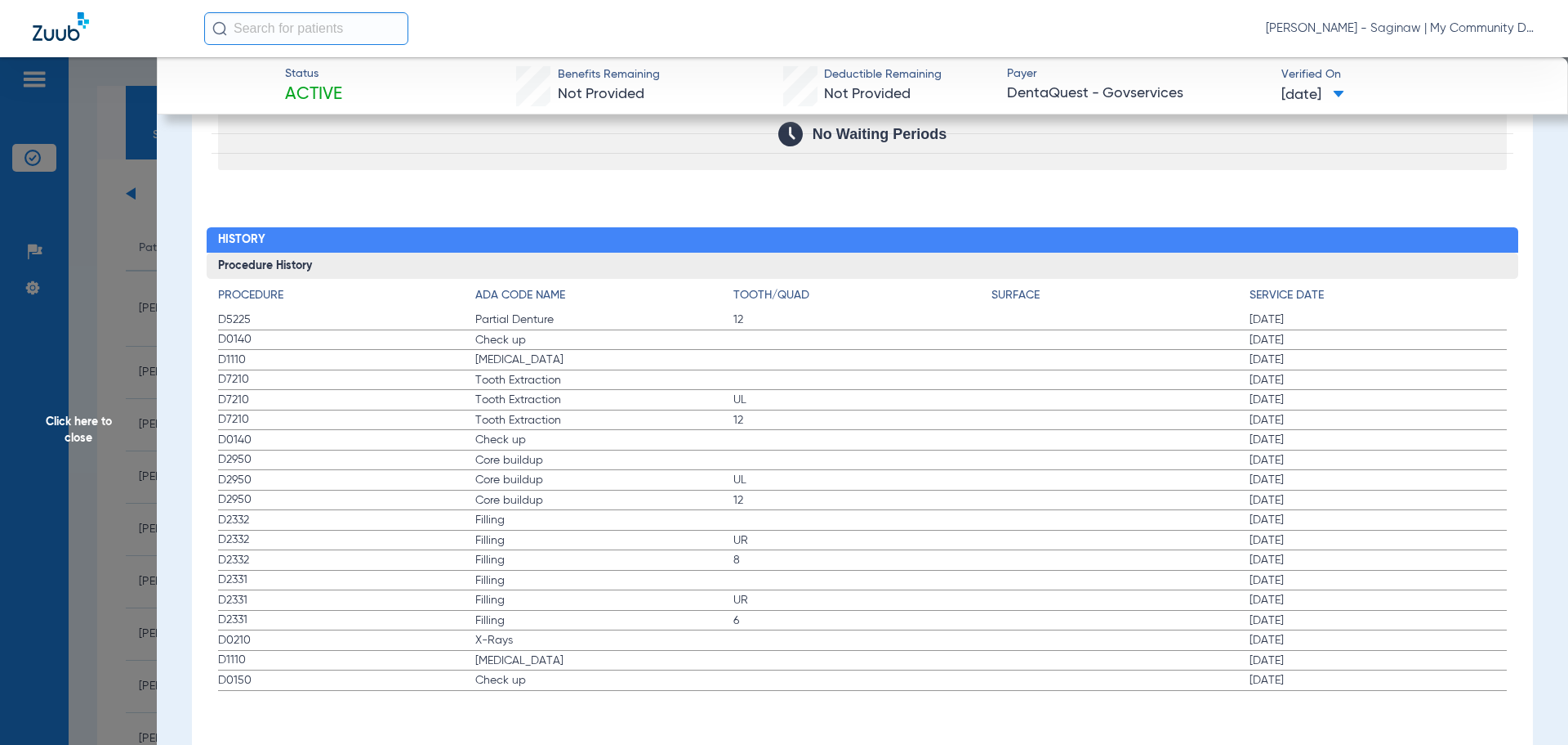
drag, startPoint x: 220, startPoint y: 339, endPoint x: 357, endPoint y: 358, distance: 138.3
click at [357, 358] on app-history-list "Procedure ADA Code Name Tooth/Quad Surface Service Date D5225 Partial Denture 1…" at bounding box center [863, 488] width 1289 height 404
click at [215, 361] on div "Procedure ADA Code Name Tooth/Quad Surface Service Date D5225 Partial Denture 1…" at bounding box center [863, 485] width 1313 height 412
drag, startPoint x: 221, startPoint y: 361, endPoint x: 247, endPoint y: 372, distance: 28.2
click at [247, 372] on app-history-list "Procedure ADA Code Name Tooth/Quad Surface Service Date D5225 Partial Denture 1…" at bounding box center [863, 488] width 1289 height 404
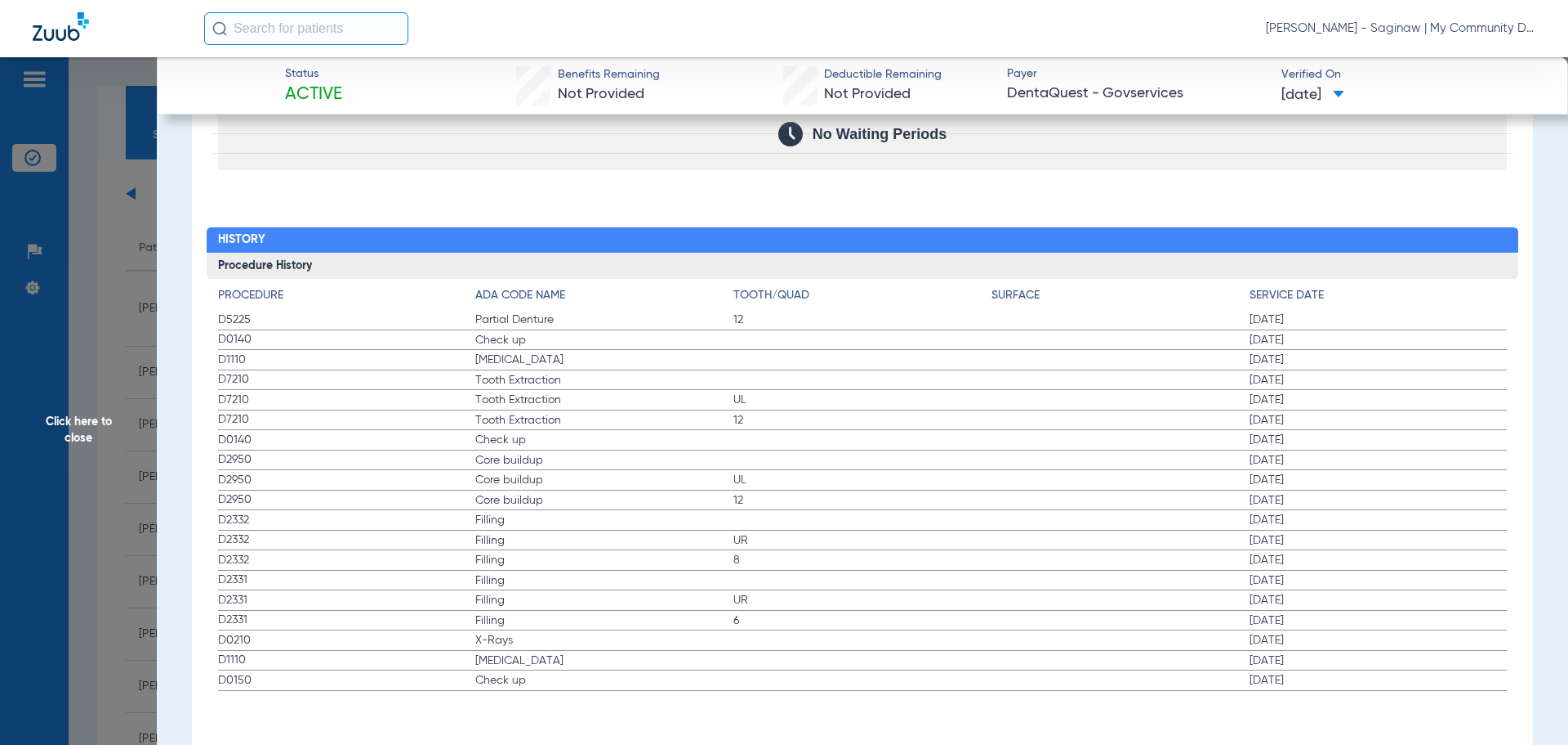
click at [297, 453] on span "D2950" at bounding box center [346, 460] width 258 height 17
click at [95, 456] on span "Click here to close" at bounding box center [78, 430] width 157 height 745
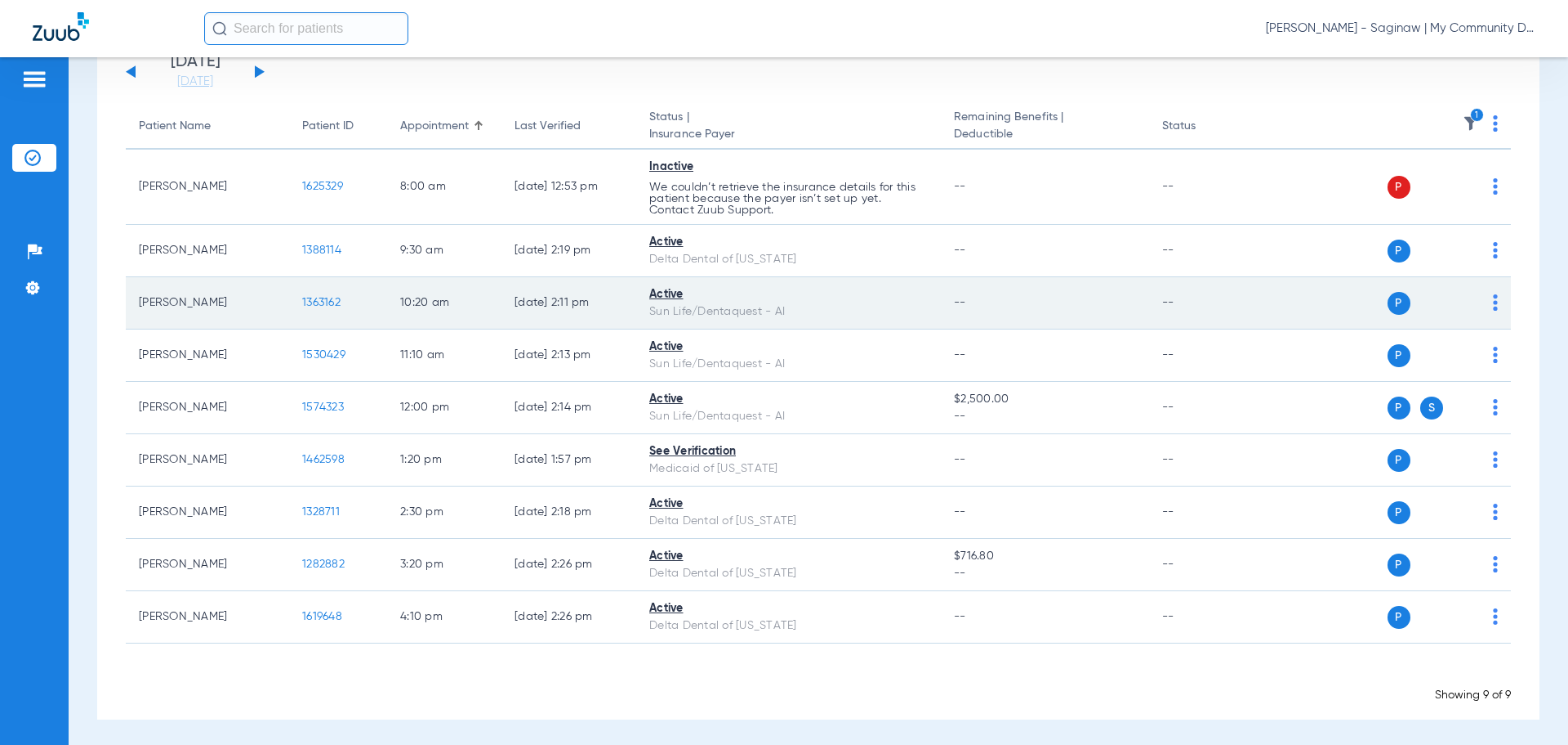
scroll to position [125, 0]
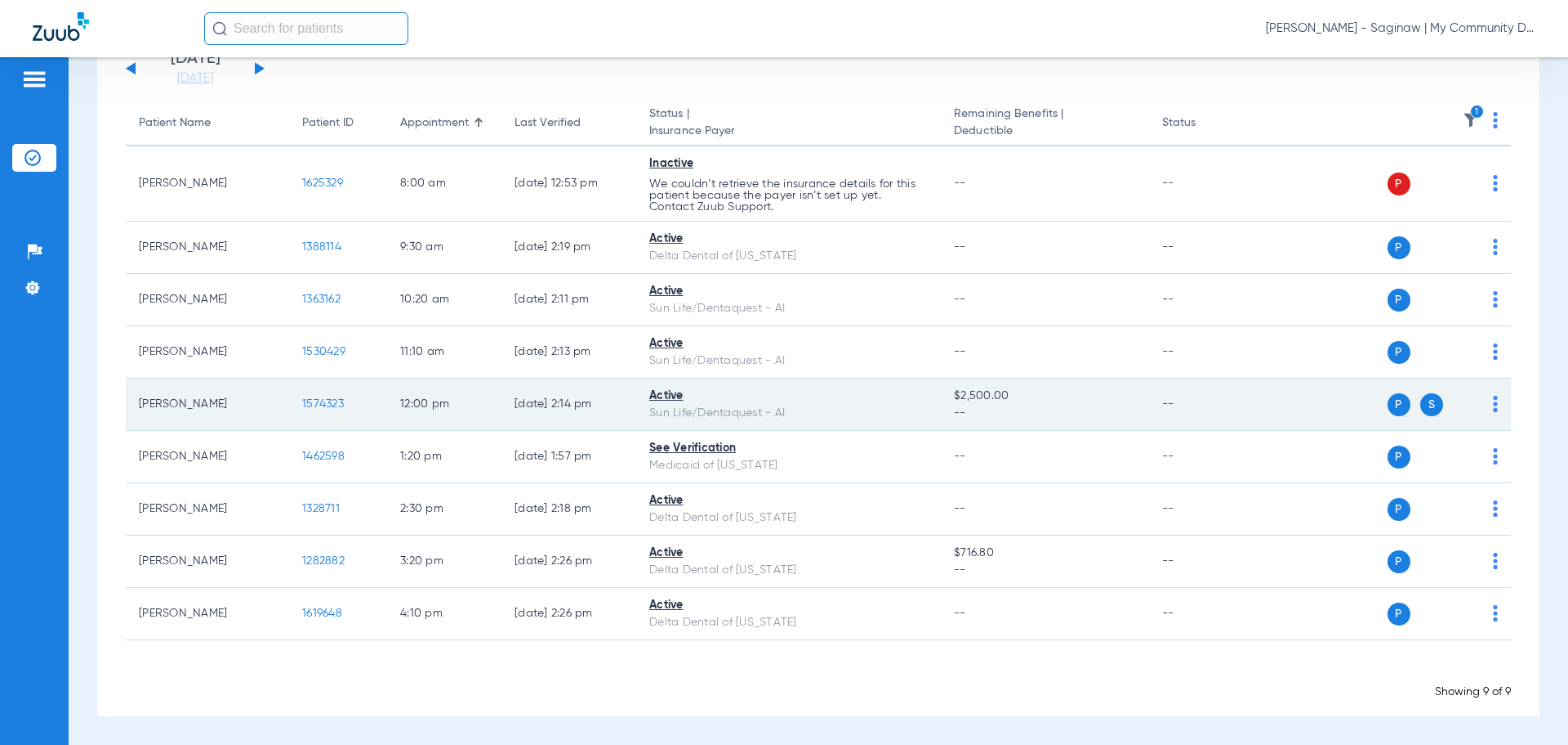
click at [313, 401] on span "1574323" at bounding box center [323, 403] width 42 height 11
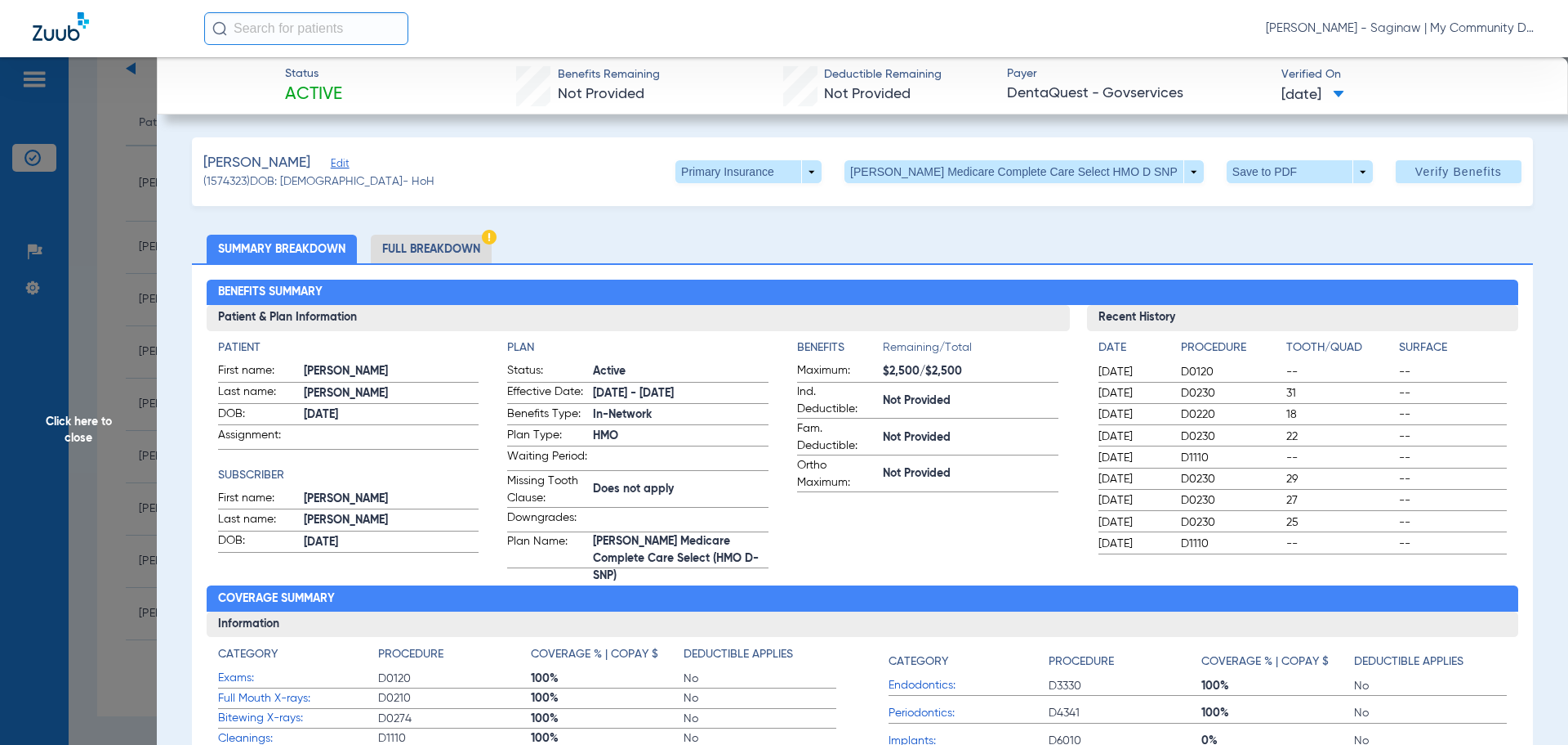
click at [384, 248] on li "Full Breakdown" at bounding box center [430, 248] width 121 height 29
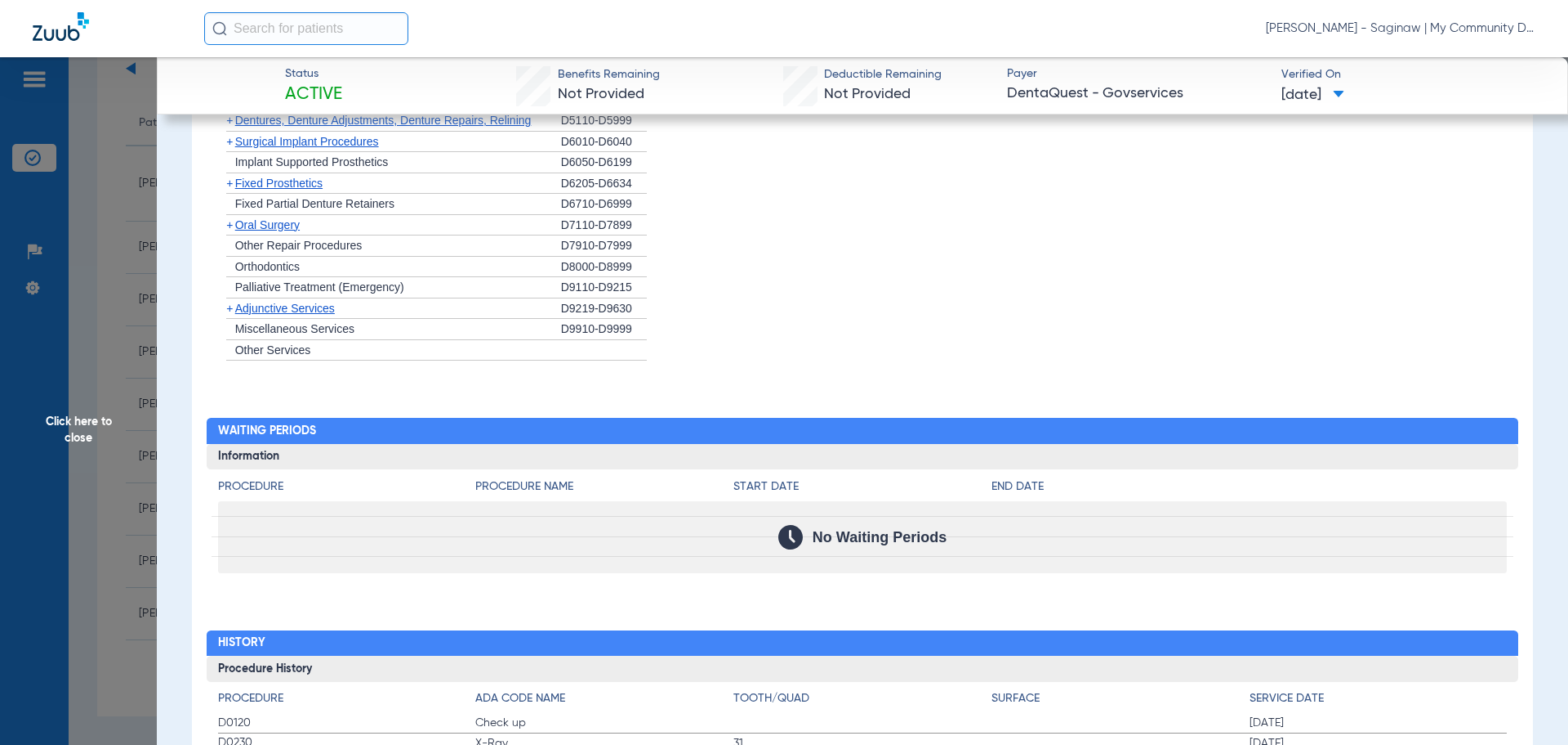
scroll to position [1843, 0]
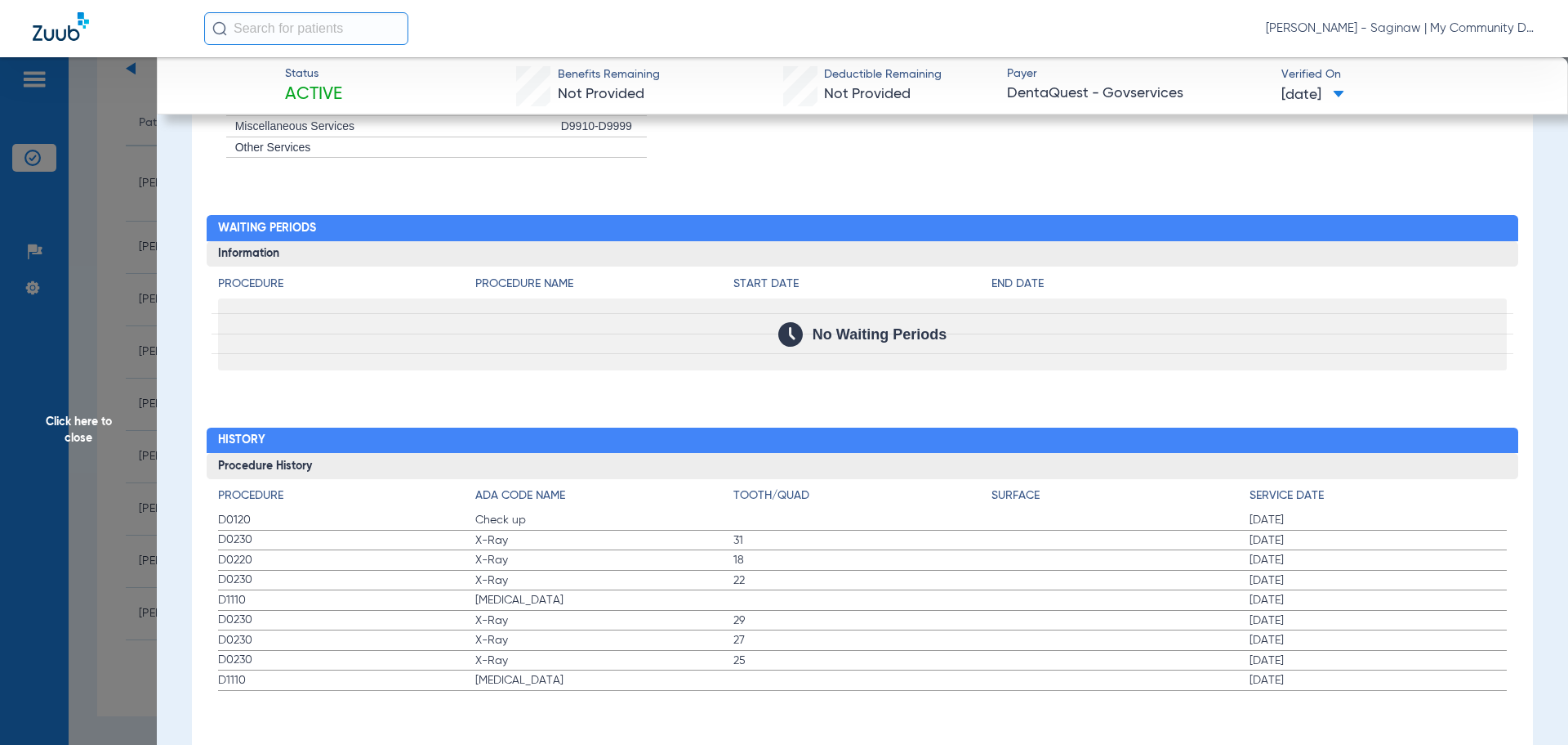
click at [115, 384] on span "Click here to close" at bounding box center [78, 430] width 157 height 745
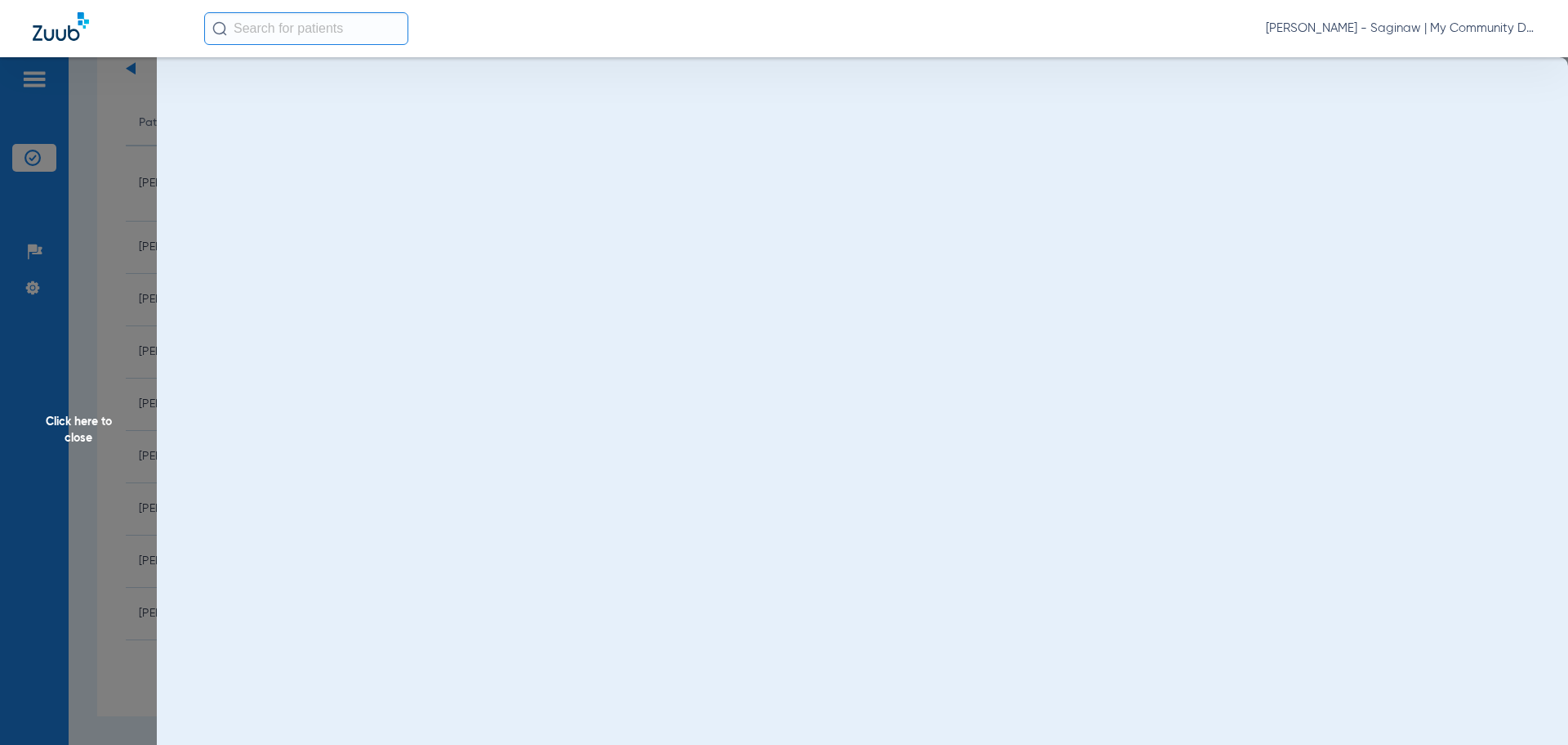
scroll to position [0, 0]
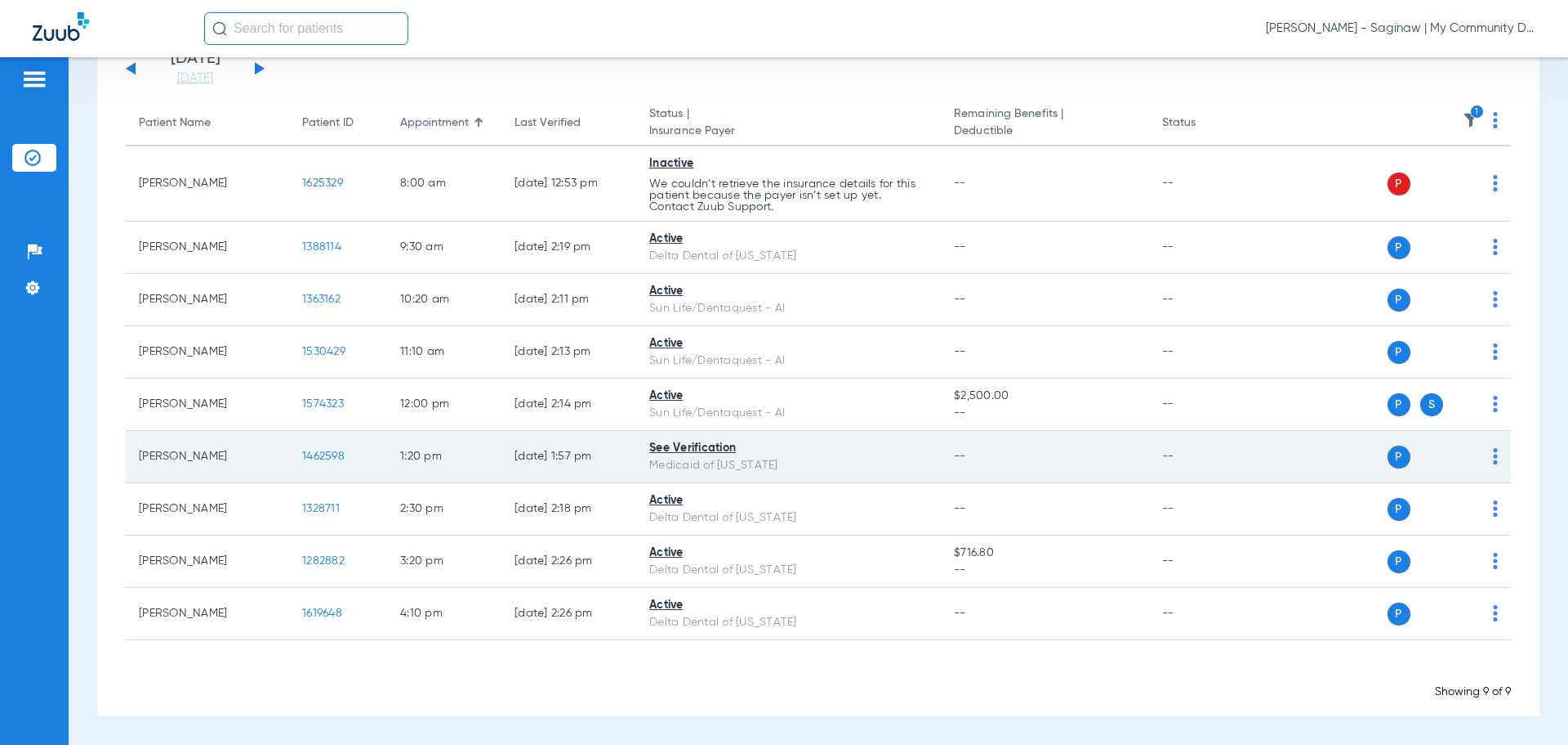
click at [330, 459] on span "1462598" at bounding box center [323, 456] width 43 height 11
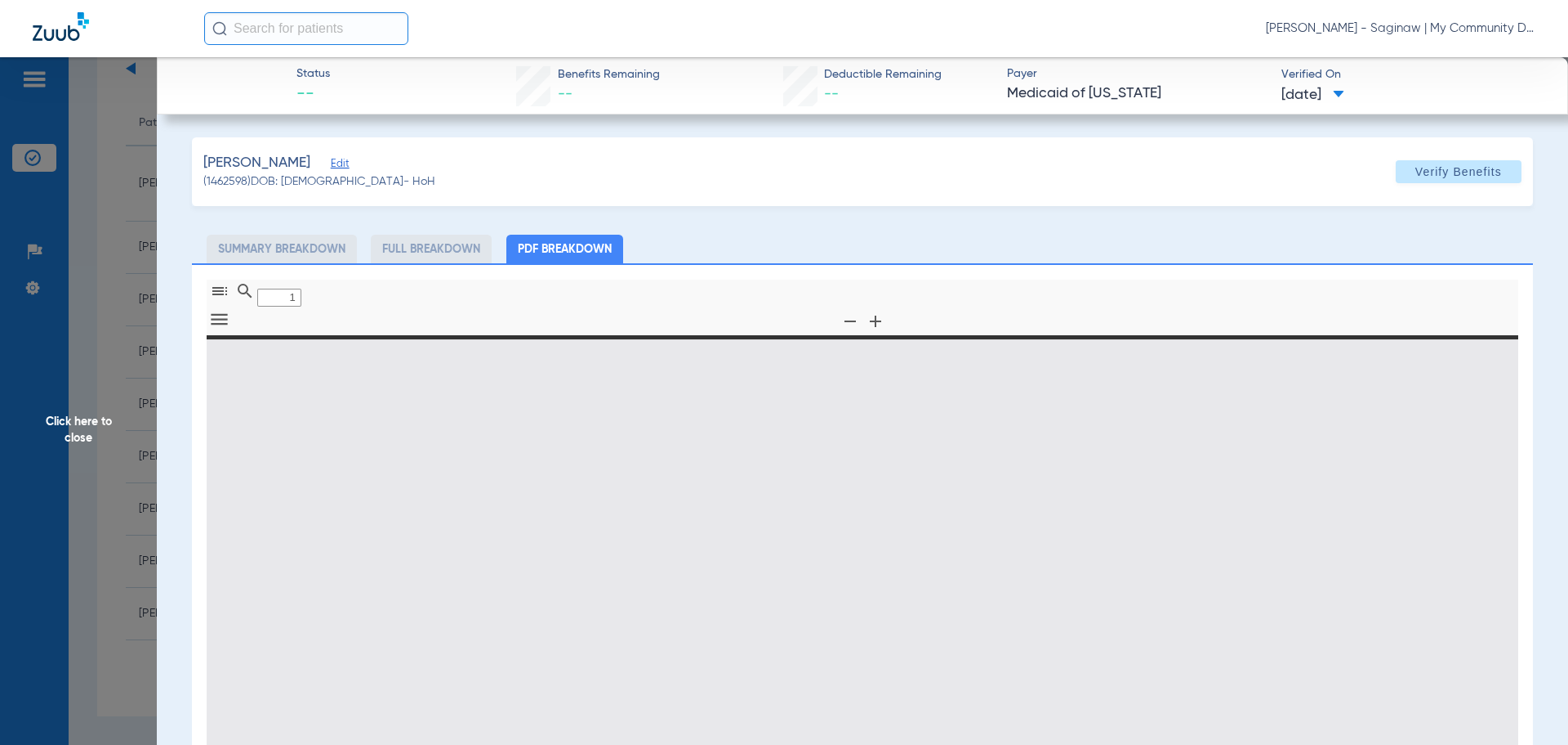
type input "0"
select select "page-width"
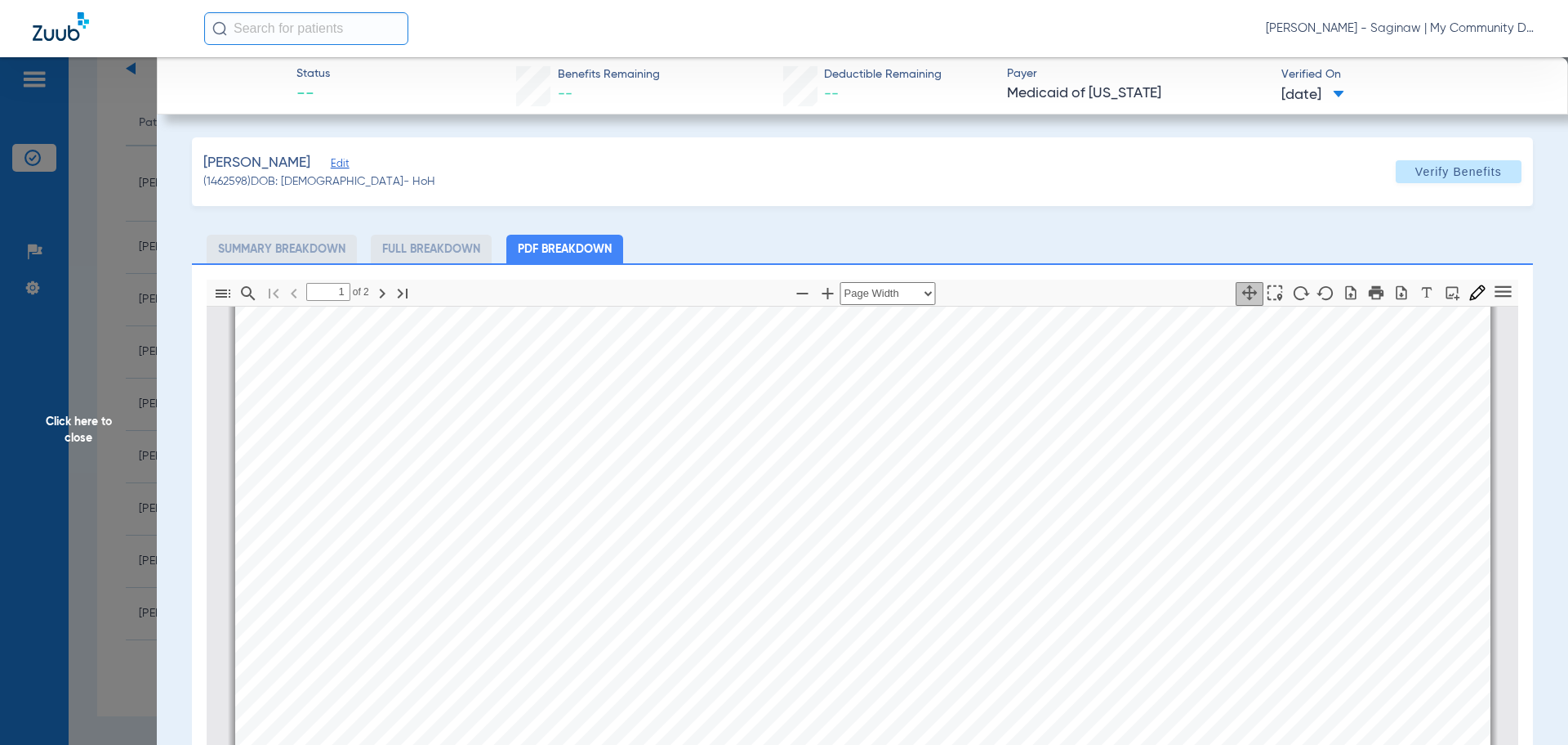
scroll to position [907, 0]
type input "2"
click at [829, 640] on div "DIAGNOSIS CODES LIST No Records Found ! Diagnosis Code Sequence Created Date Tr…" at bounding box center [863, 620] width 1256 height 1775
click at [123, 508] on span "Click here to close" at bounding box center [78, 430] width 157 height 745
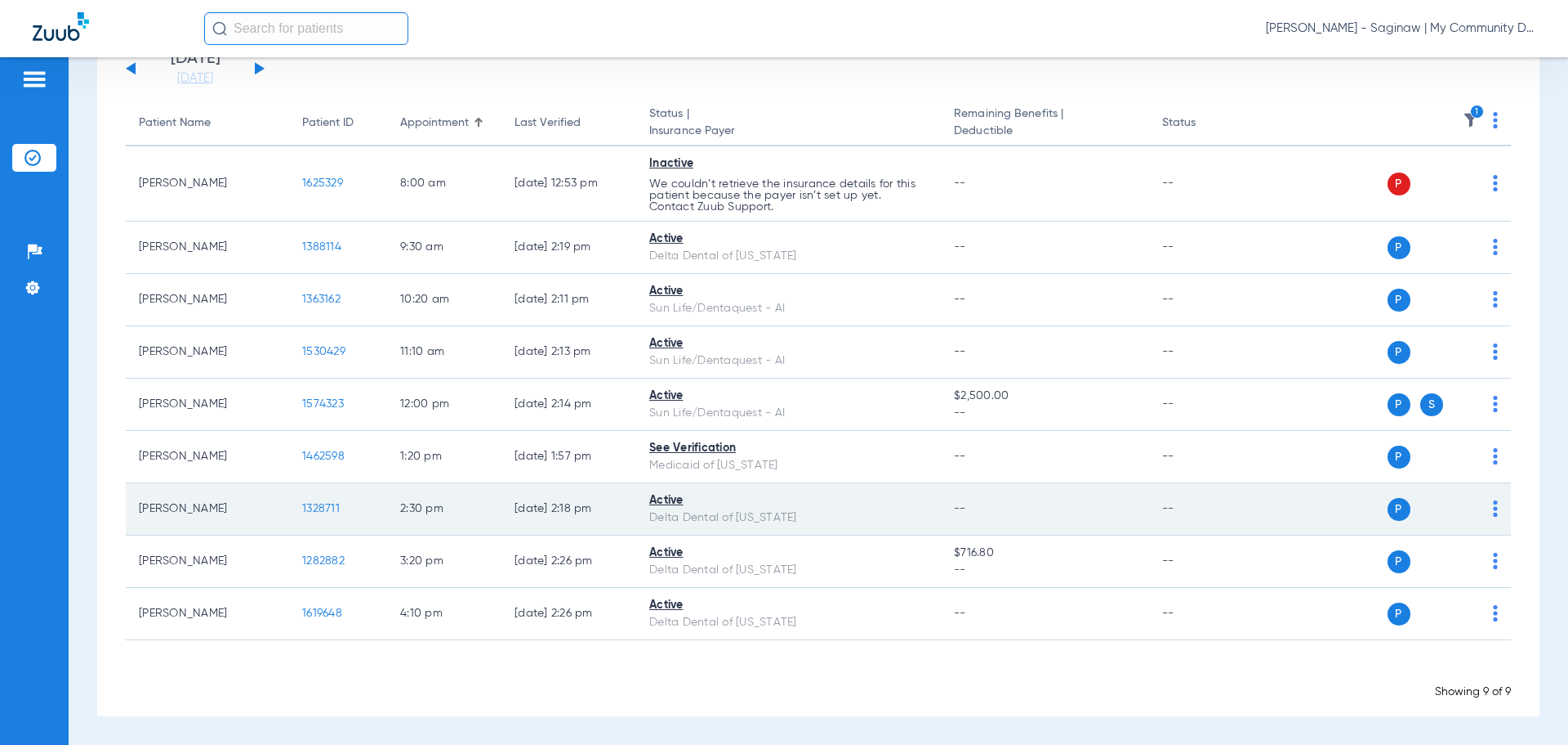
click at [328, 503] on span "1328711" at bounding box center [320, 508] width 37 height 11
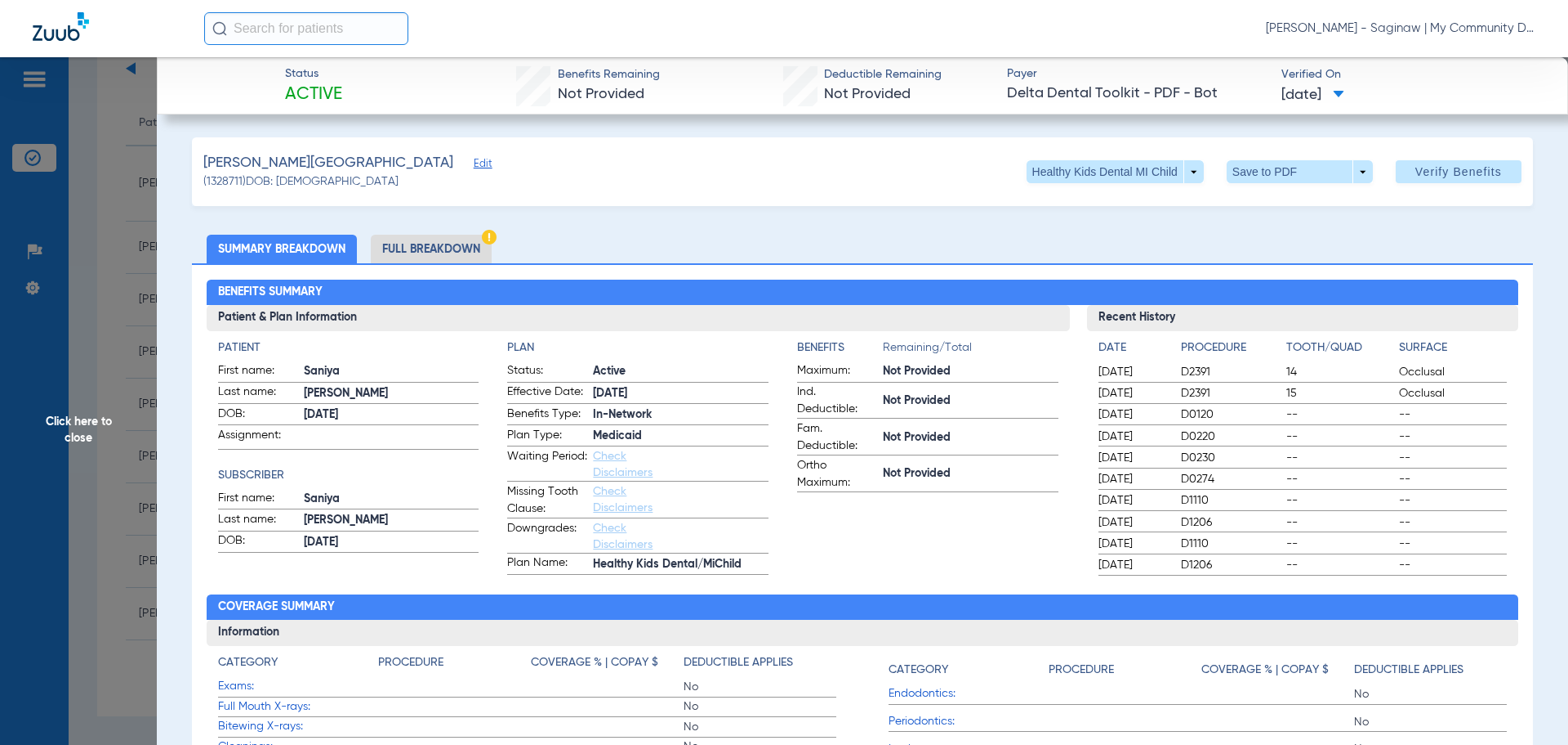
click at [405, 238] on li "Full Breakdown" at bounding box center [430, 248] width 121 height 29
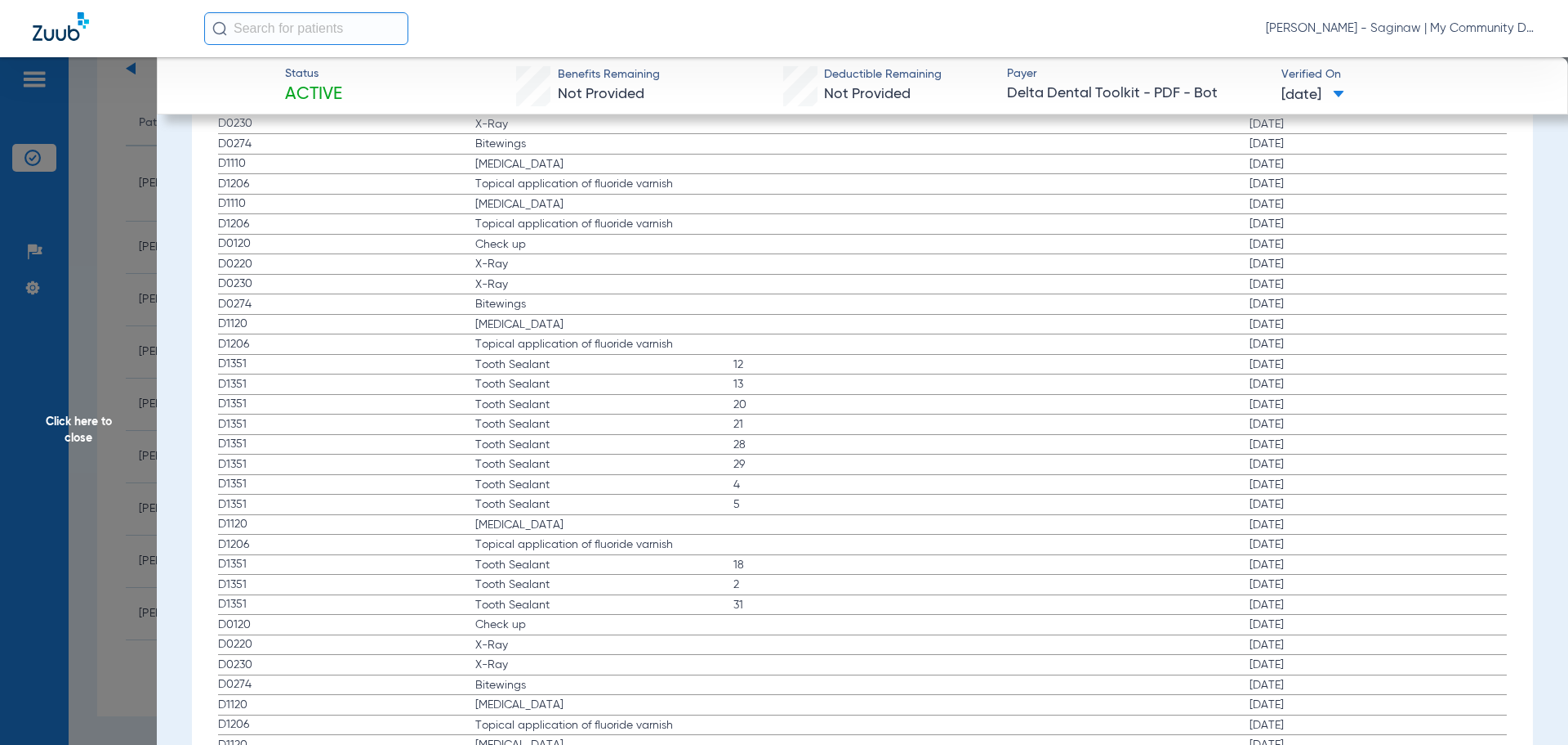
scroll to position [2097, 0]
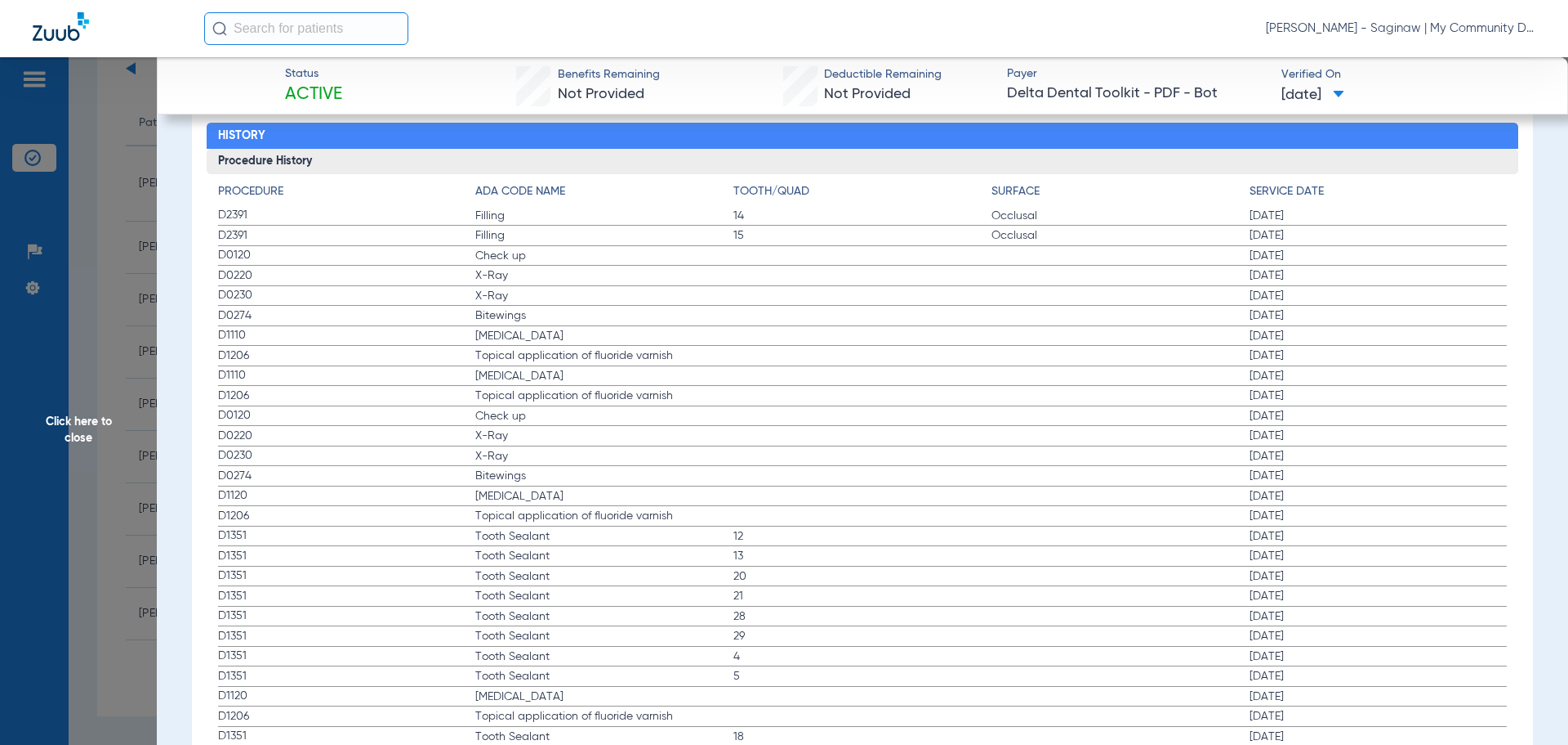
click at [598, 651] on span "Tooth Sealant" at bounding box center [604, 656] width 258 height 16
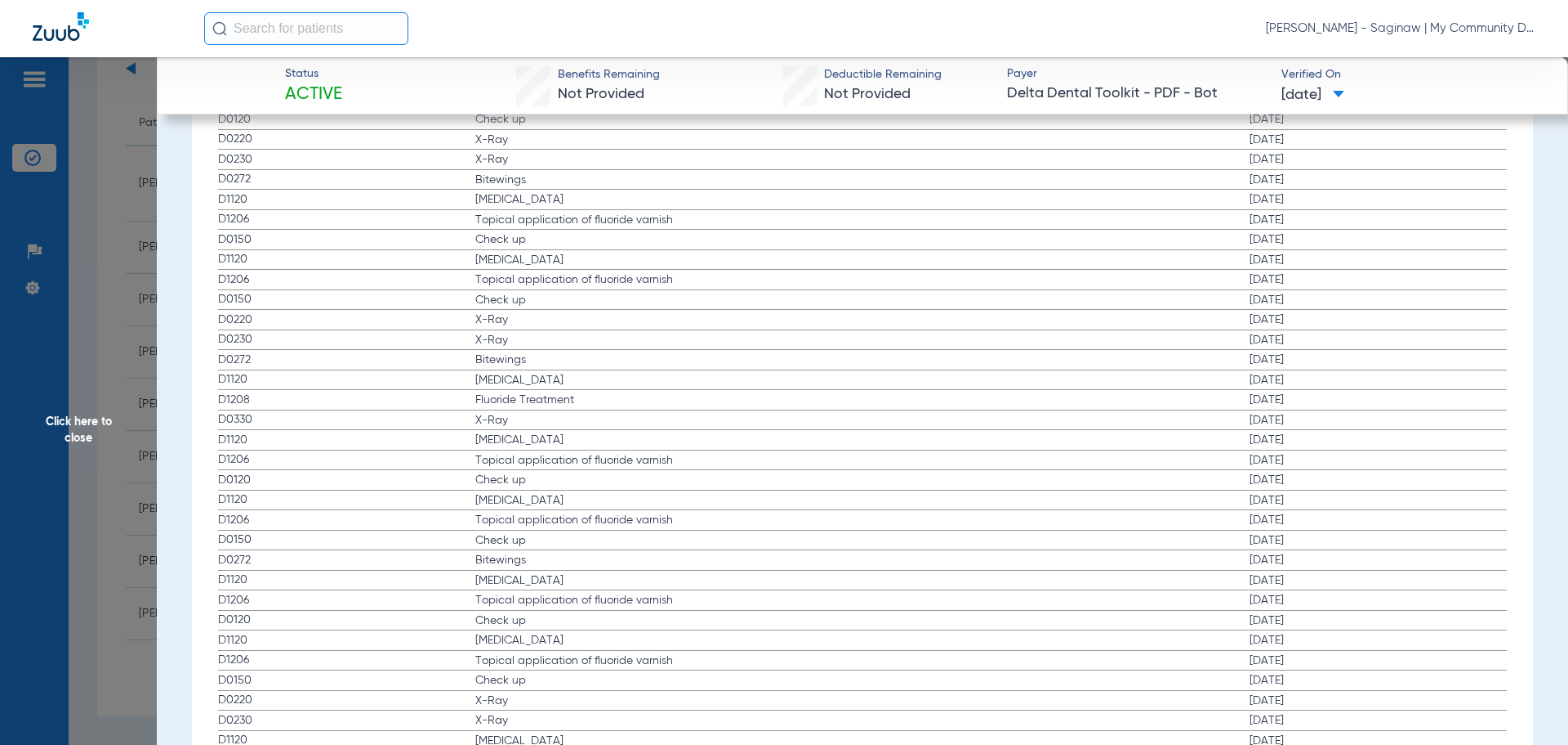
scroll to position [3323, 0]
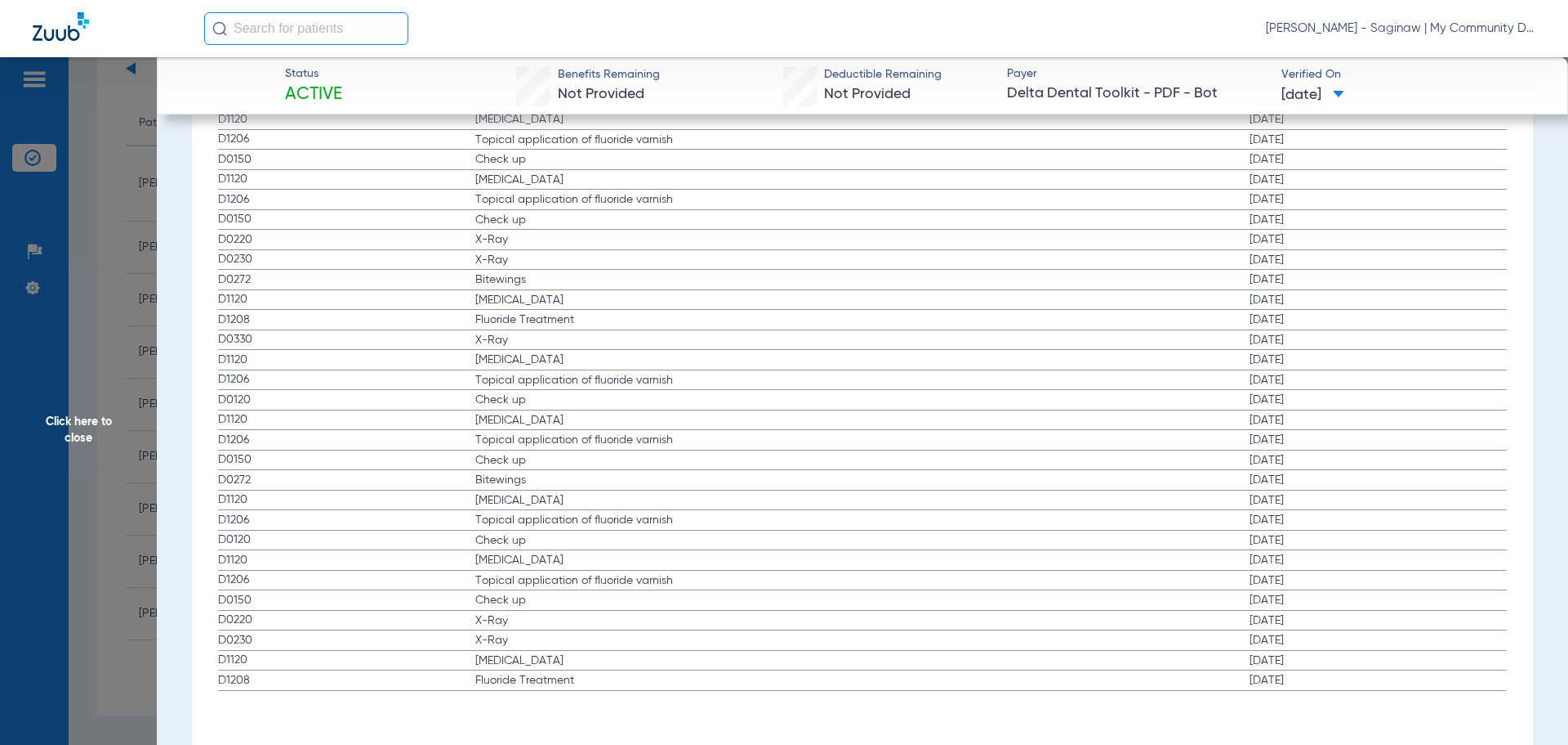
click at [590, 685] on span "Fluoride Treatment" at bounding box center [604, 680] width 258 height 16
drag, startPoint x: 511, startPoint y: 635, endPoint x: 467, endPoint y: 606, distance: 52.7
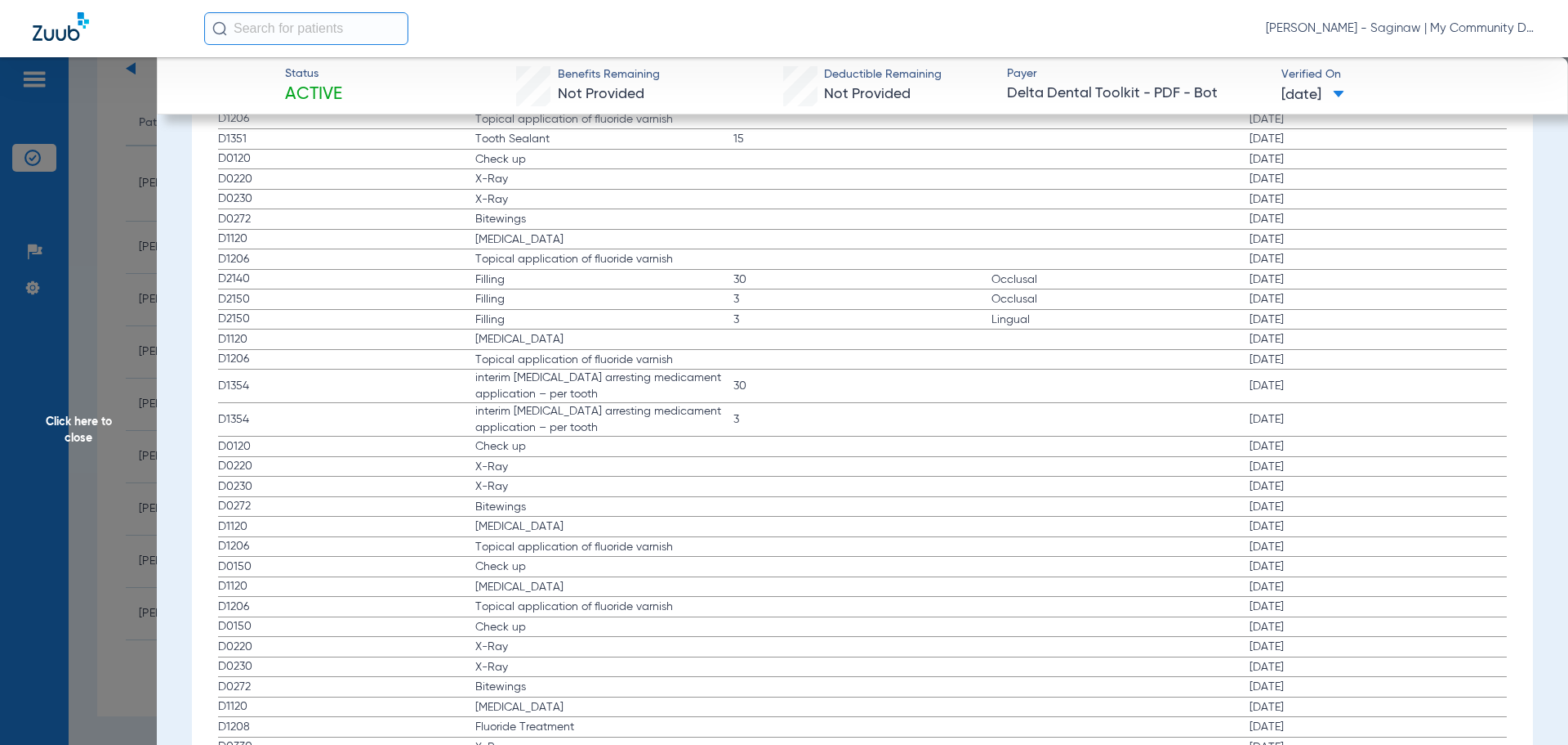
scroll to position [2832, 0]
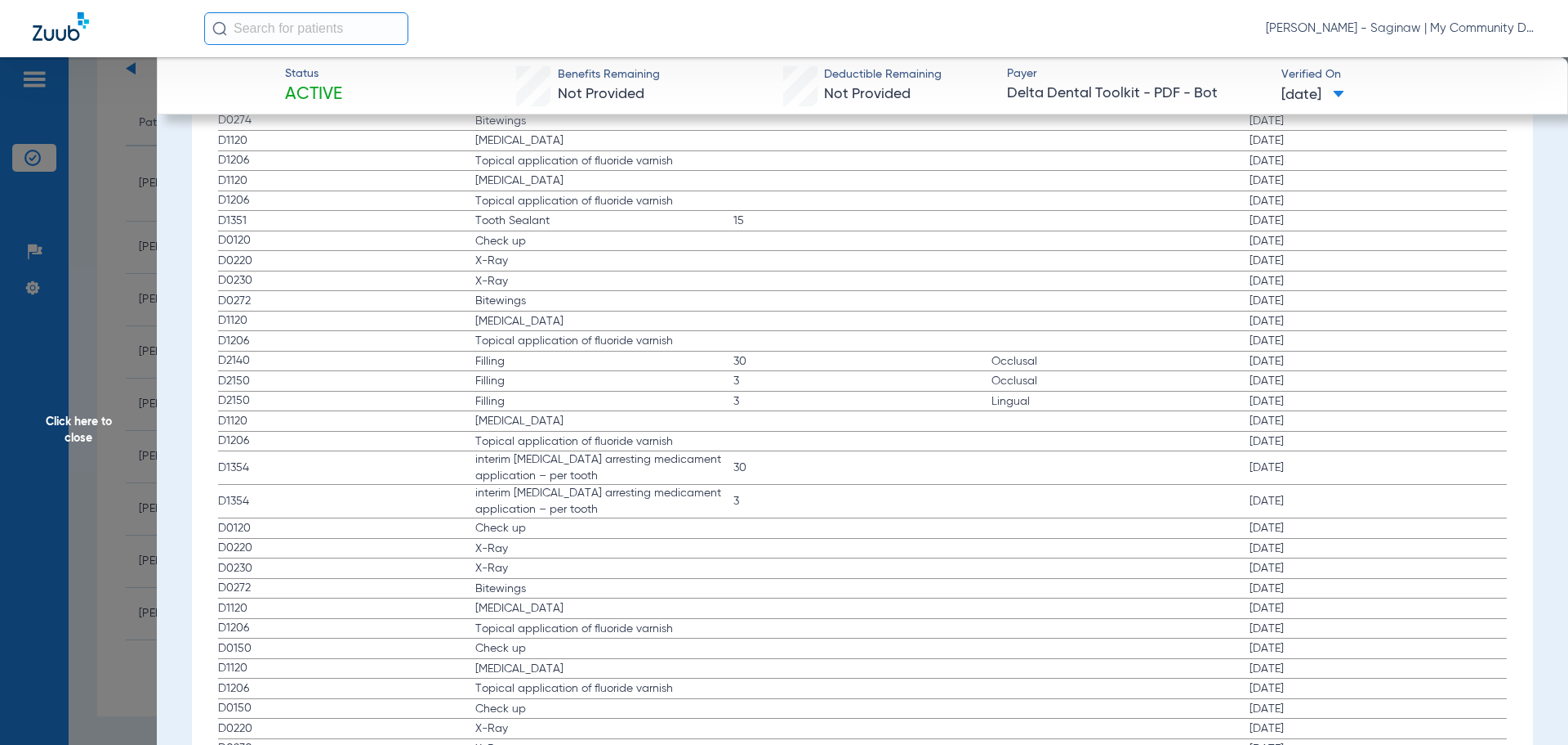
click at [1289, 401] on span "01/15/2020" at bounding box center [1378, 401] width 258 height 16
drag, startPoint x: 518, startPoint y: 280, endPoint x: 465, endPoint y: 255, distance: 58.6
click at [465, 255] on app-history-list "Procedure ADA Code Name Tooth/Quad Surface Service Date D2391 Filling 14 Occlus…" at bounding box center [863, 313] width 1289 height 1732
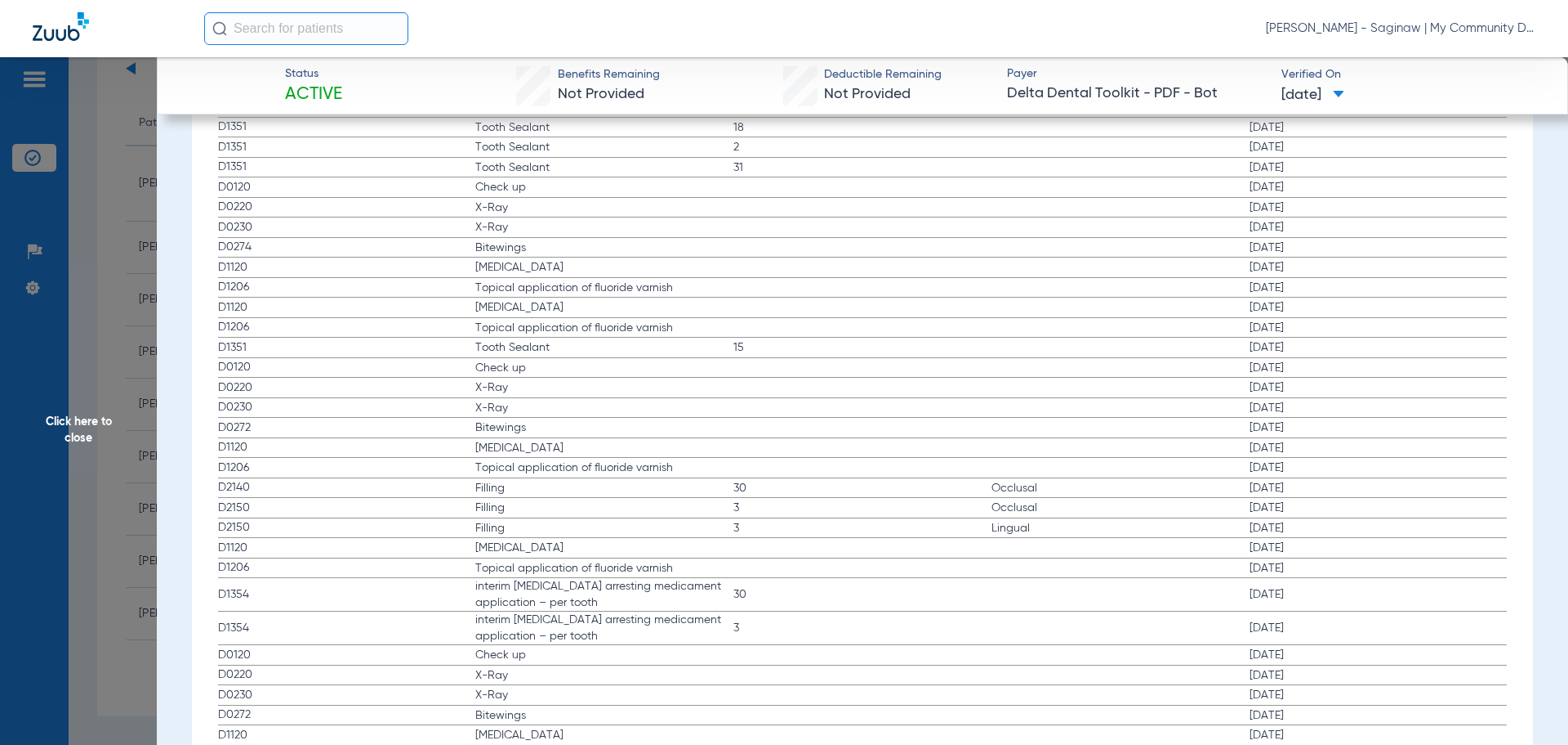
scroll to position [2668, 0]
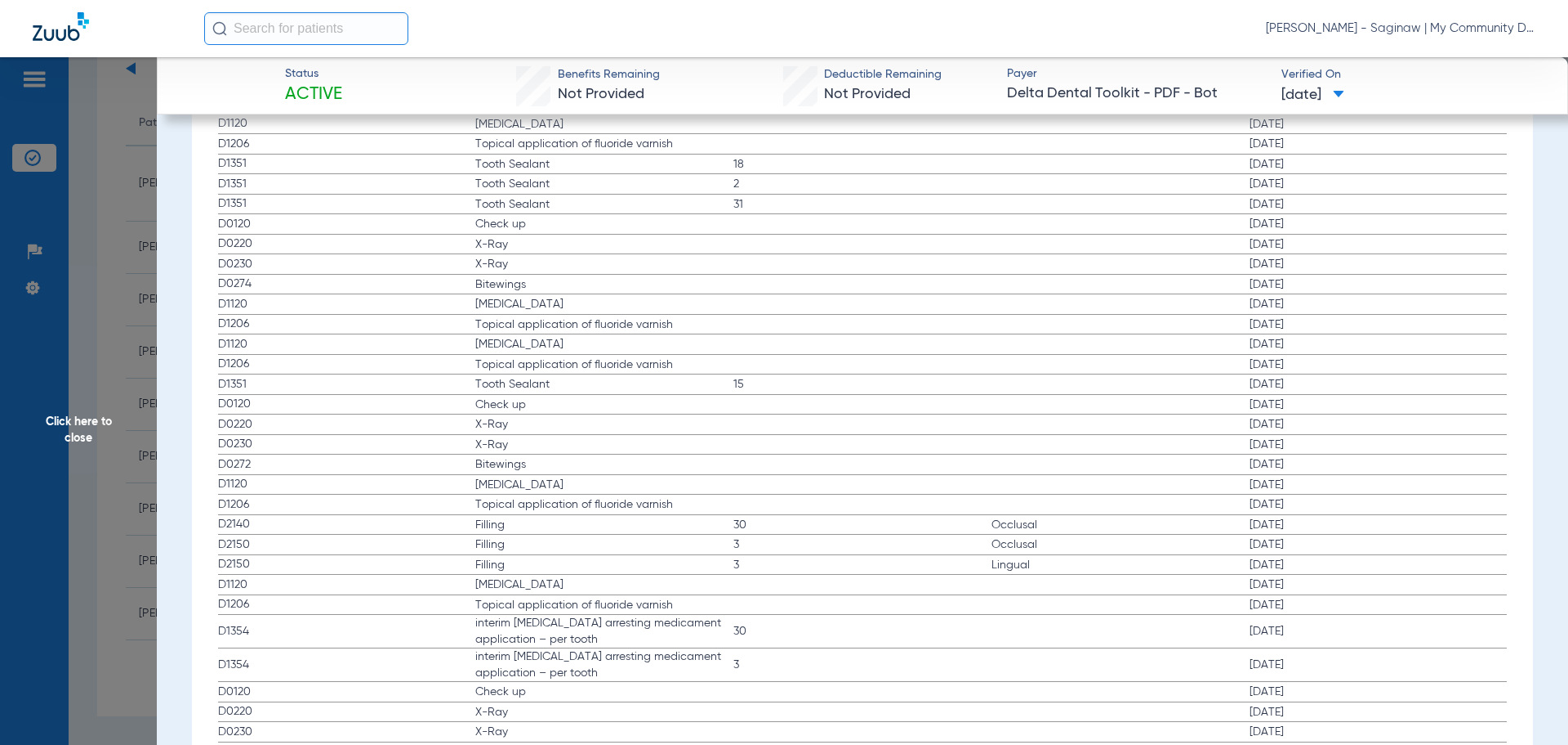
drag, startPoint x: 523, startPoint y: 288, endPoint x: 469, endPoint y: 233, distance: 77.1
click at [469, 233] on app-history-list "Procedure ADA Code Name Tooth/Quad Surface Service Date D2391 Filling 14 Occlus…" at bounding box center [863, 477] width 1289 height 1732
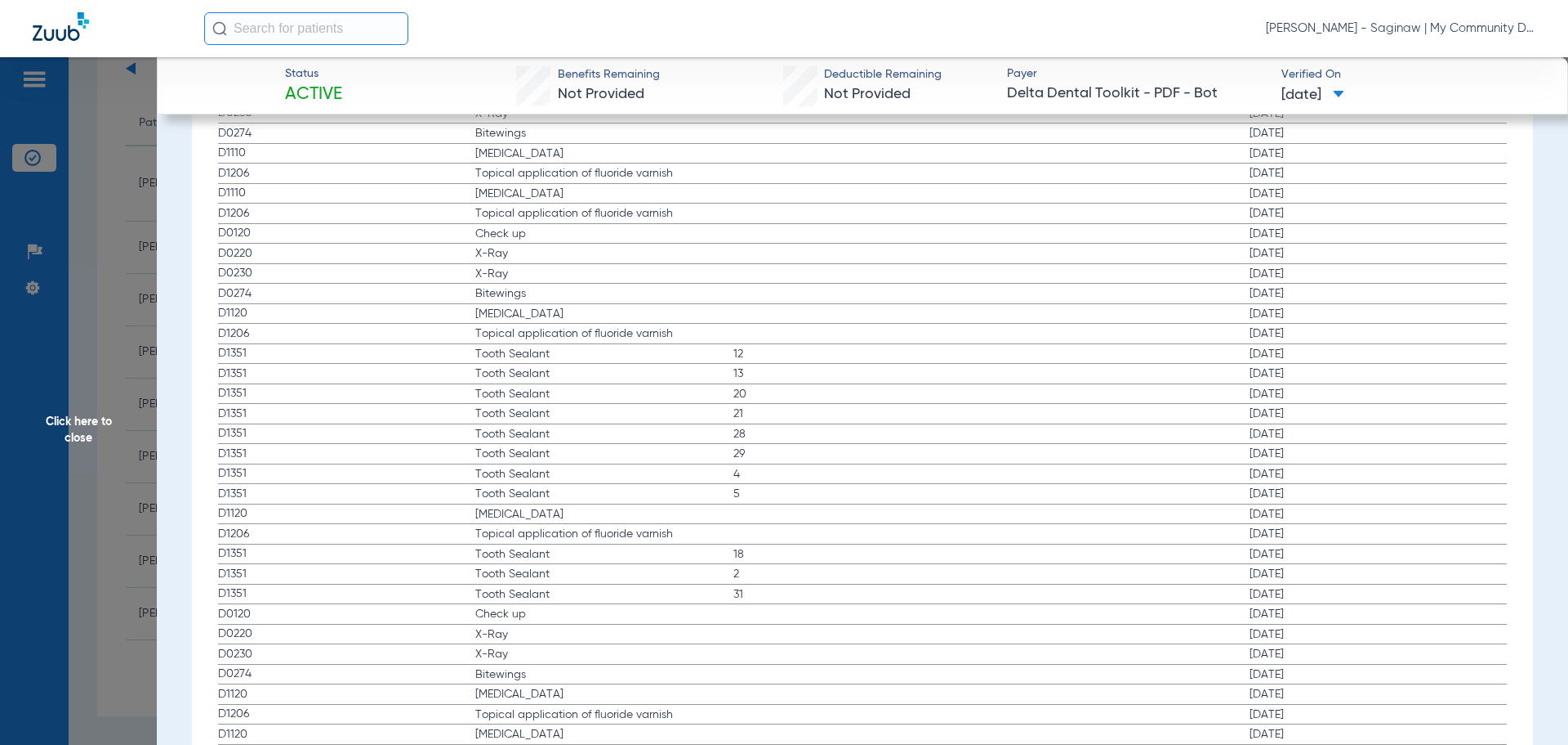
scroll to position [2179, 0]
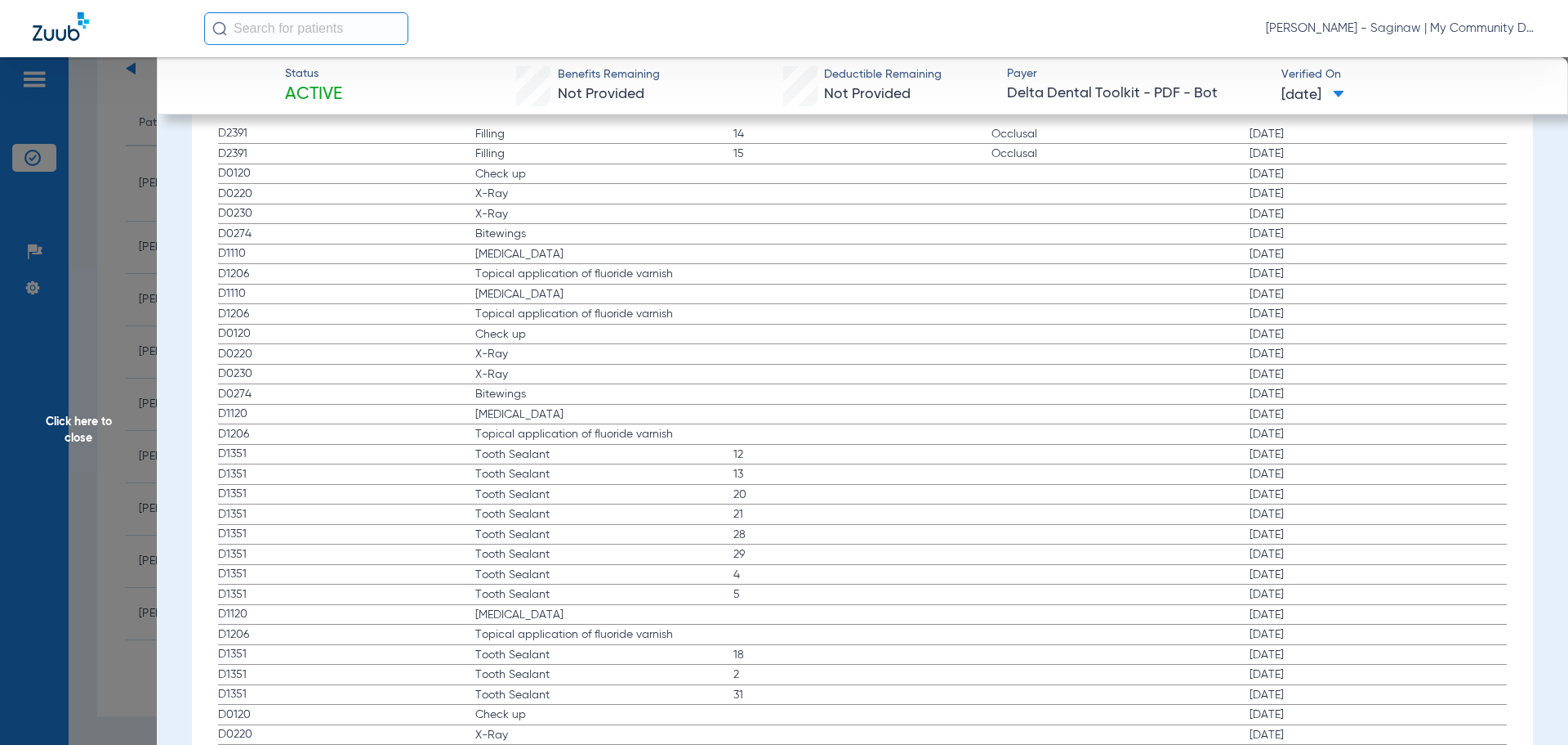
drag, startPoint x: 530, startPoint y: 390, endPoint x: 467, endPoint y: 326, distance: 89.8
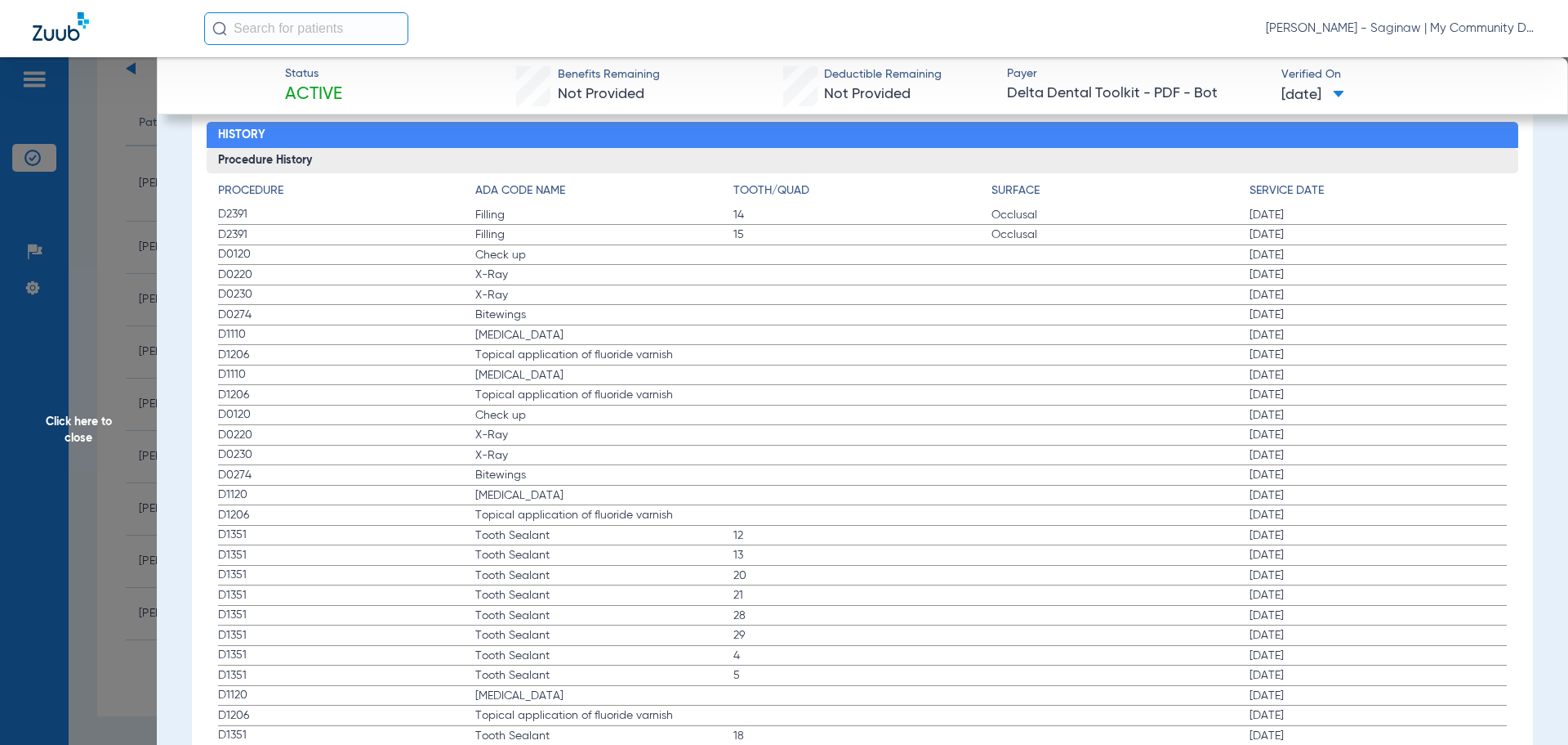
scroll to position [2097, 0]
click at [127, 383] on span "Click here to close" at bounding box center [78, 430] width 157 height 745
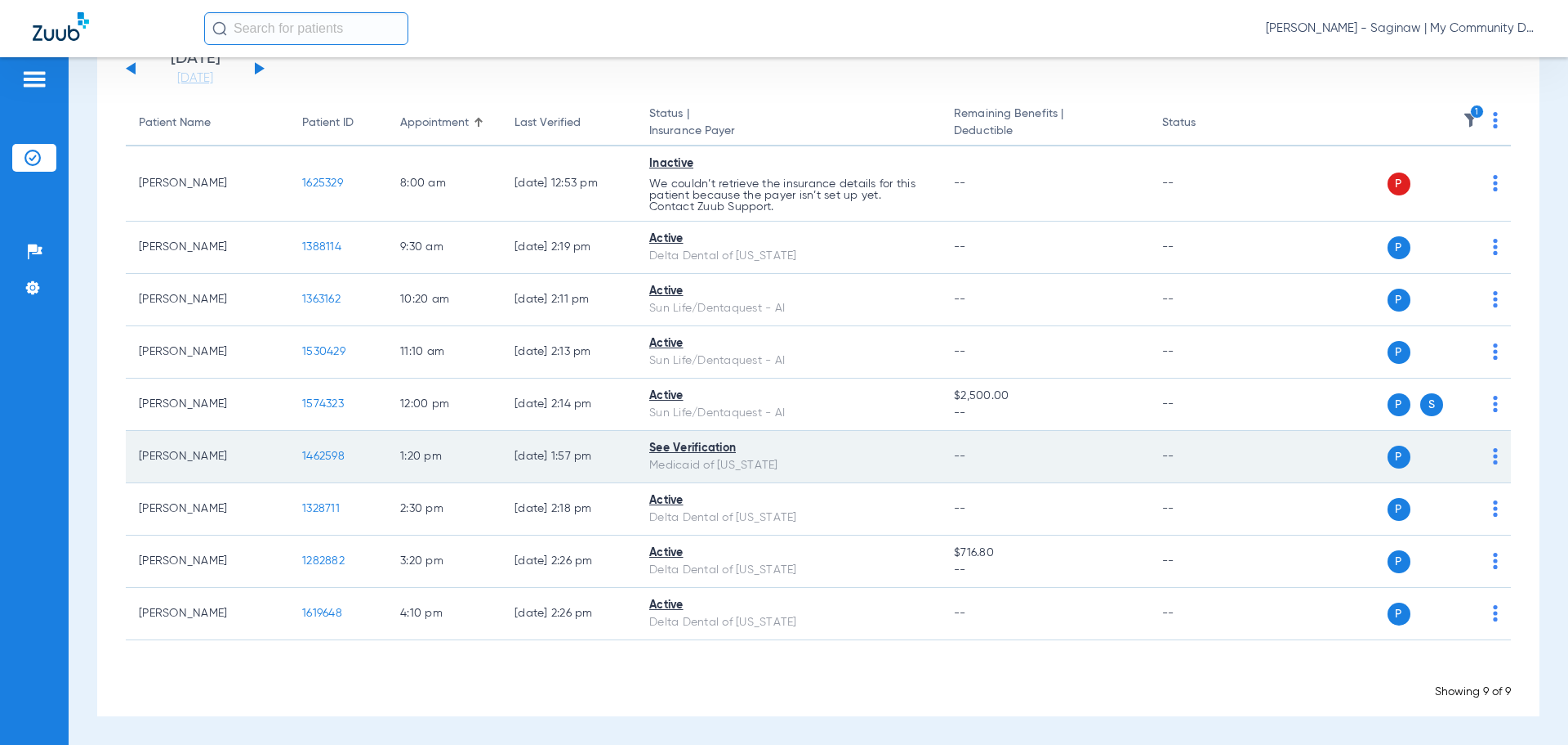
click at [340, 461] on span "1462598" at bounding box center [323, 456] width 43 height 11
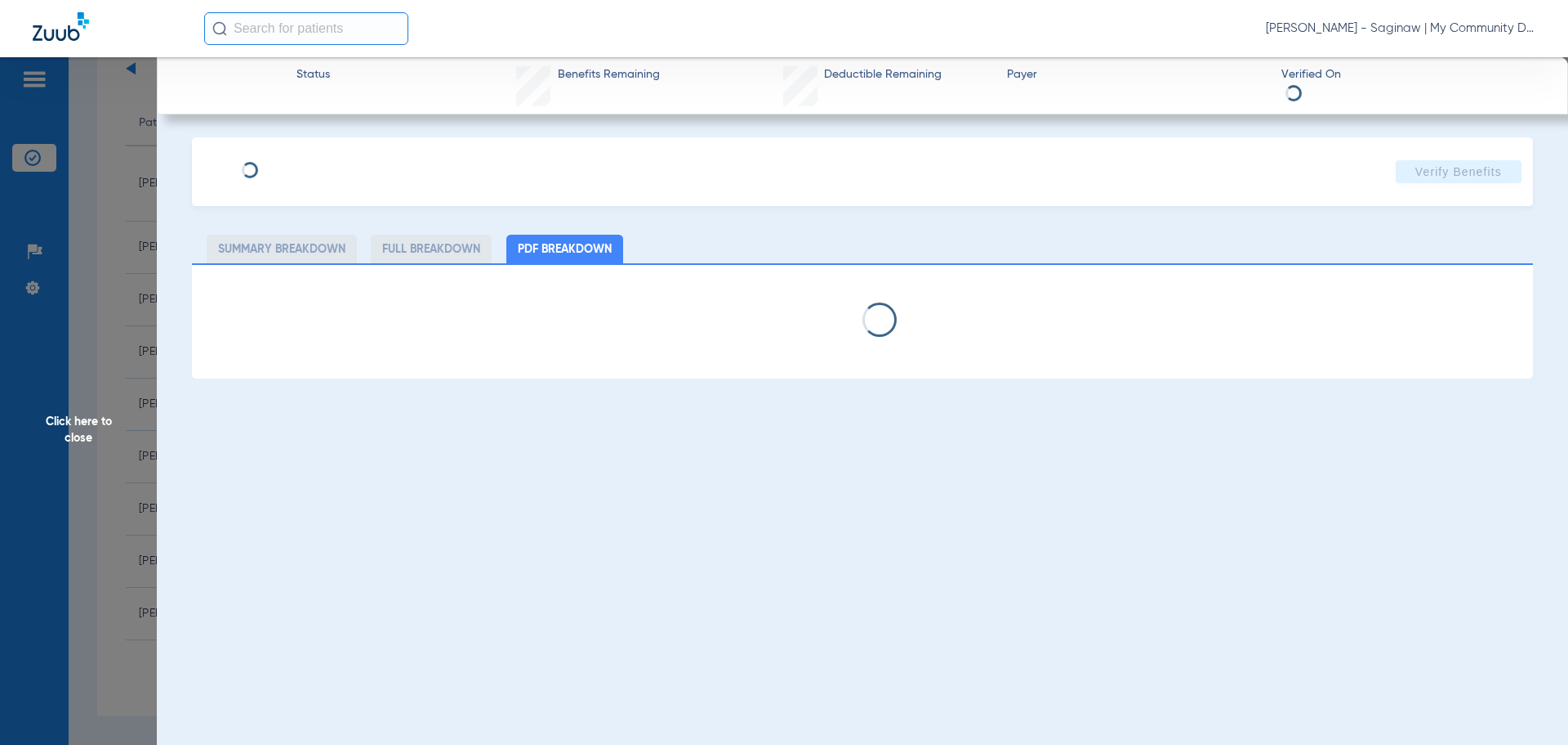
select select "page-width"
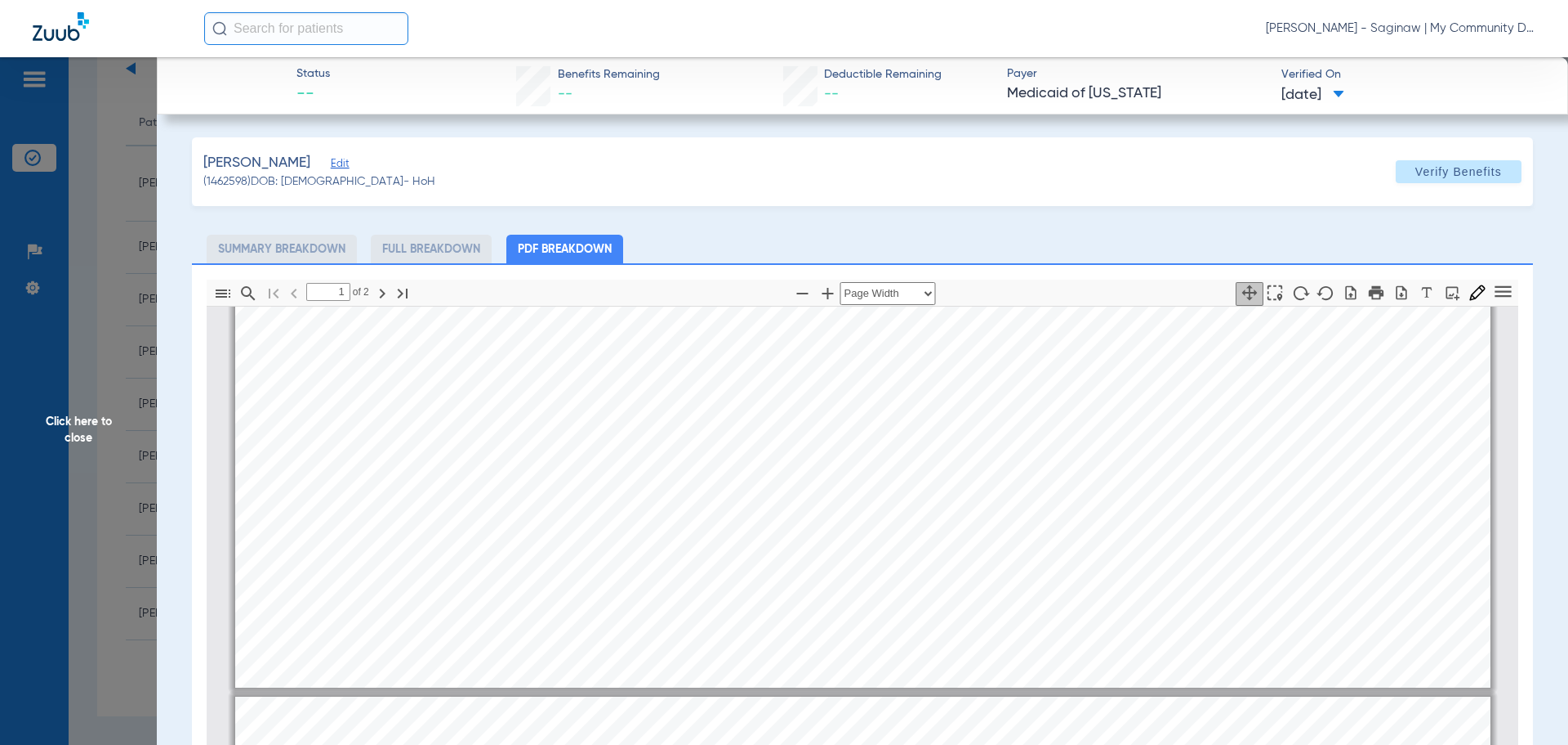
type input "2"
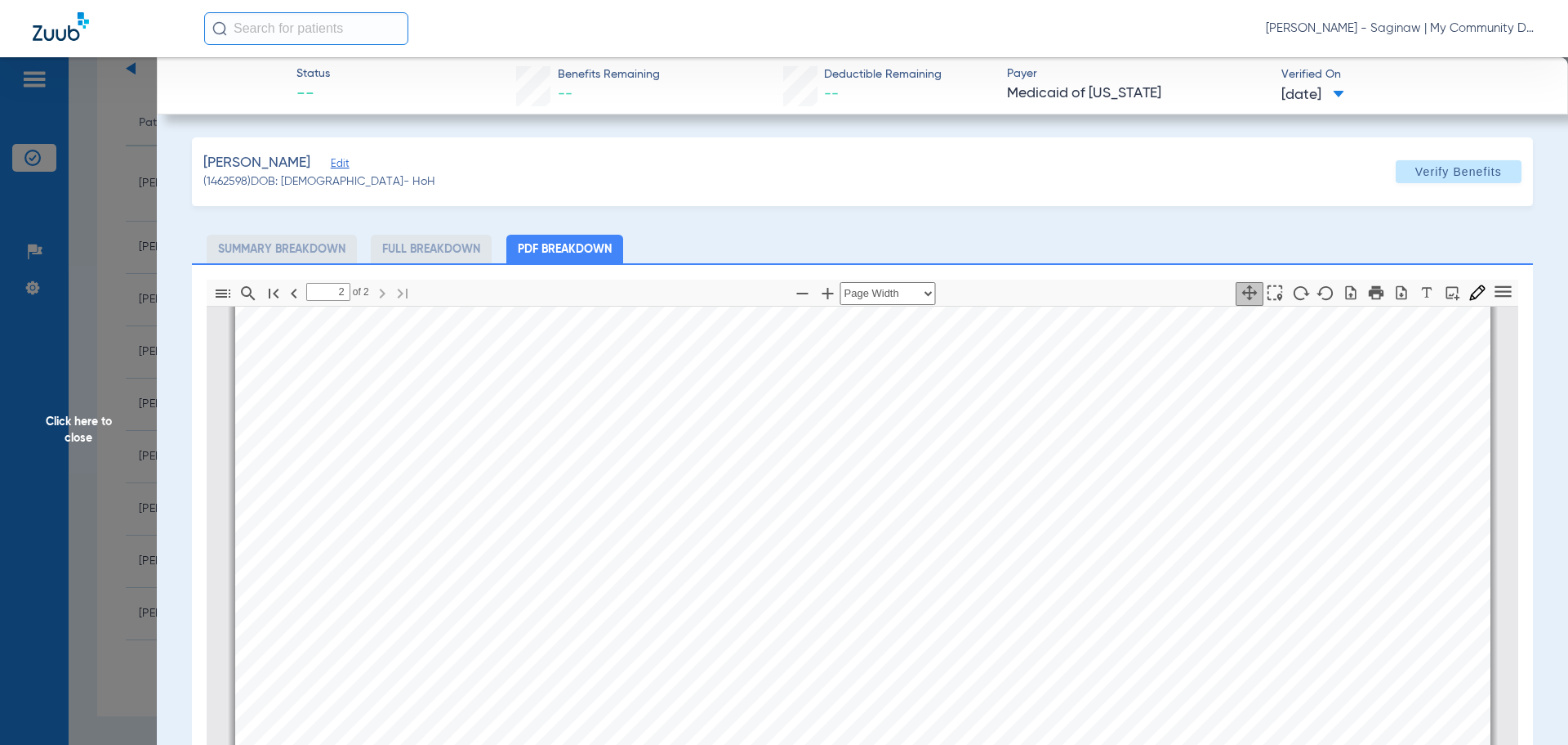
scroll to position [2378, 0]
drag, startPoint x: 108, startPoint y: 245, endPoint x: 103, endPoint y: 260, distance: 15.8
click at [108, 245] on span "Click here to close" at bounding box center [78, 430] width 157 height 745
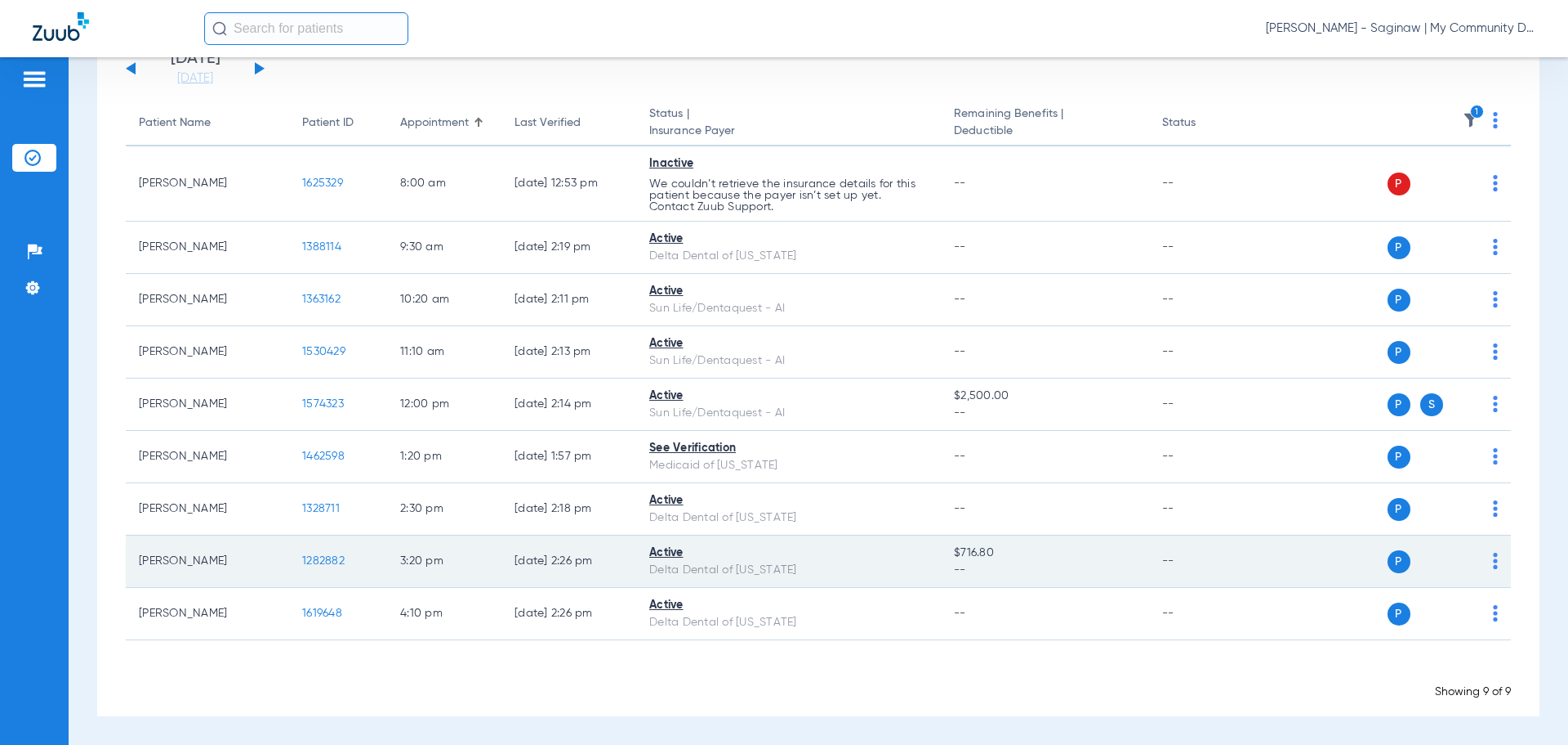
click at [326, 564] on span "1282882" at bounding box center [323, 560] width 43 height 11
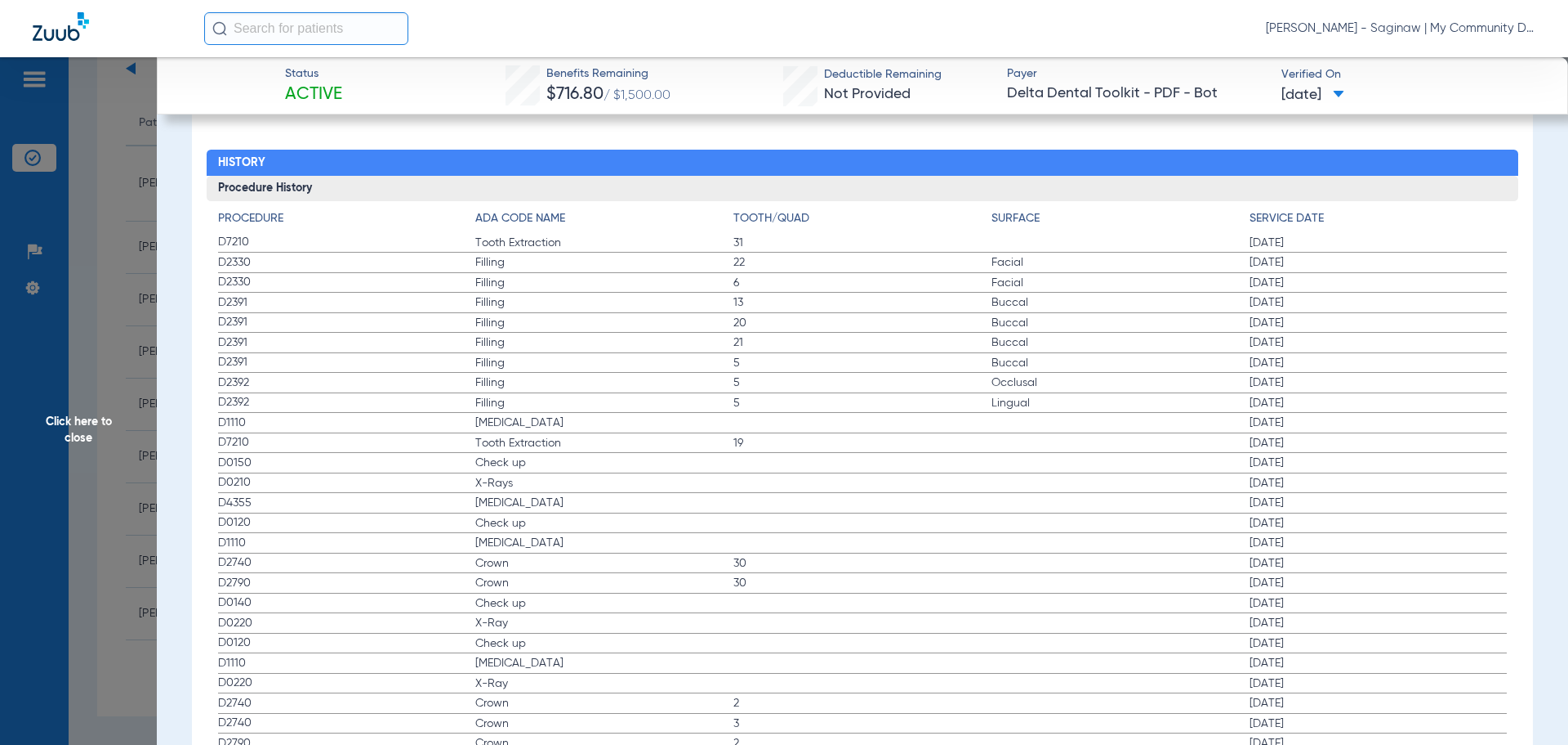
scroll to position [1862, 0]
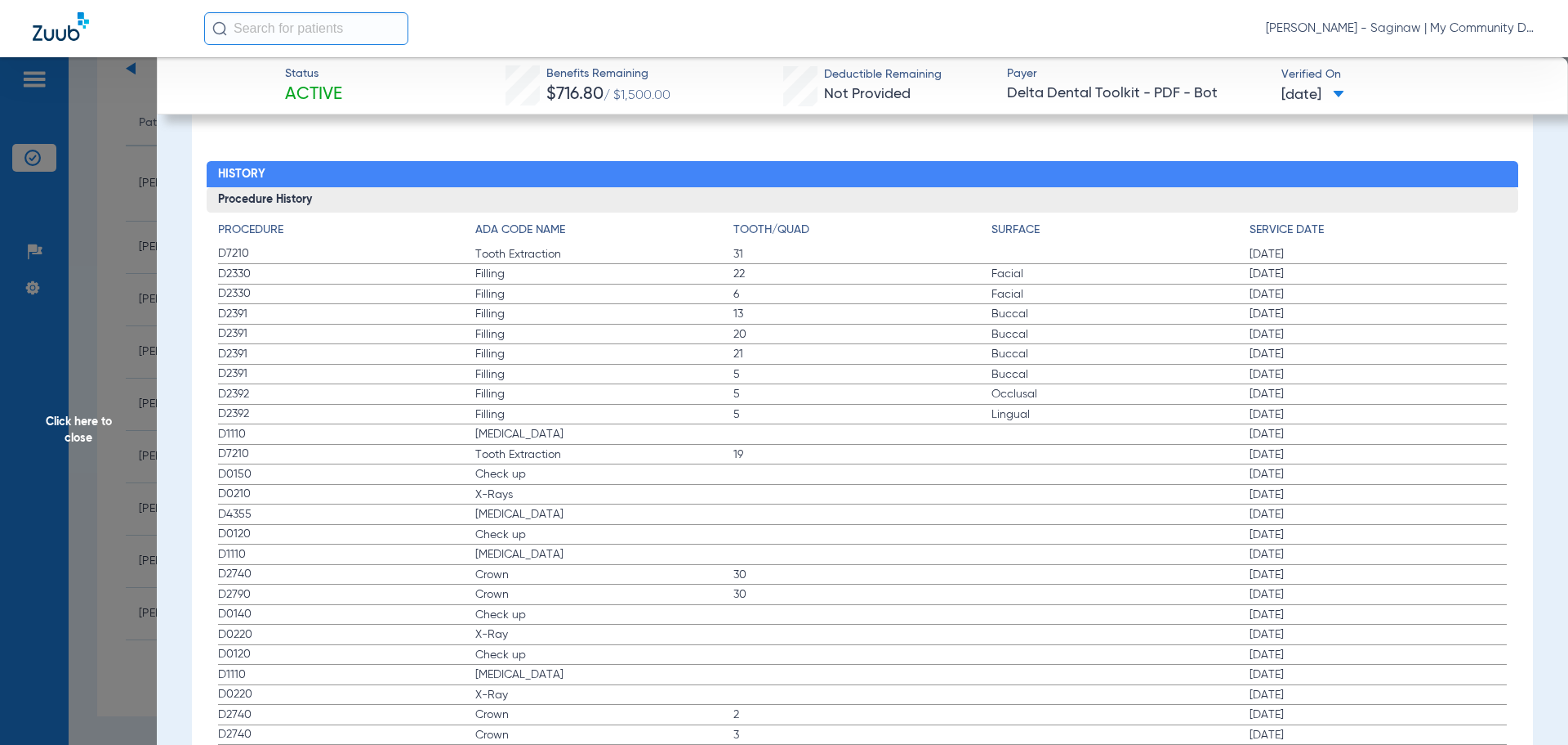
drag, startPoint x: 308, startPoint y: 275, endPoint x: 476, endPoint y: 346, distance: 182.4
click at [476, 346] on div "Procedure Benefits Disclaimers Child age limit: 26 (End of Birth Month) Irs age…" at bounding box center [863, 317] width 1342 height 2522
click at [509, 444] on label "D1110 Teeth Cleaning 02/12/2025" at bounding box center [863, 435] width 1289 height 21
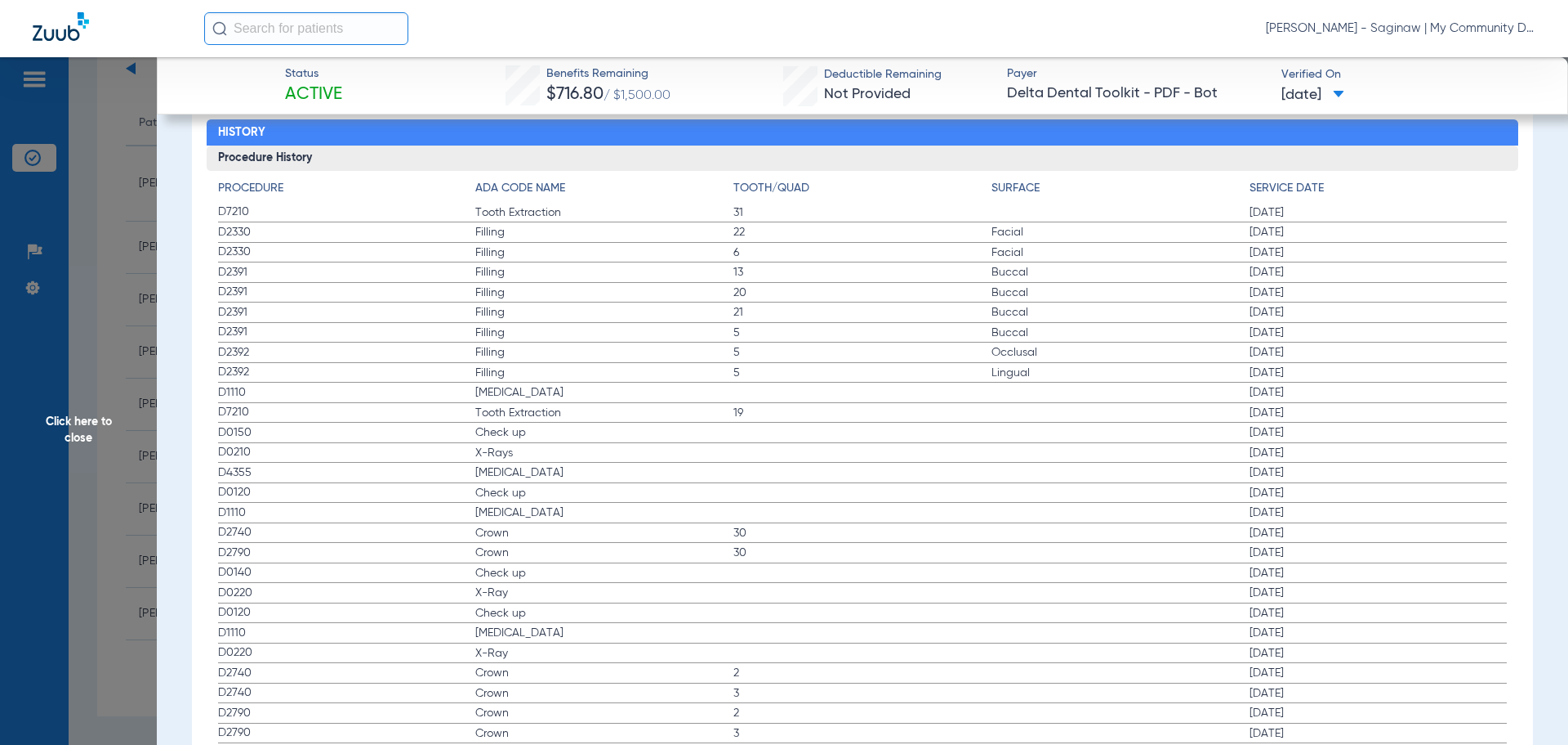
scroll to position [1944, 0]
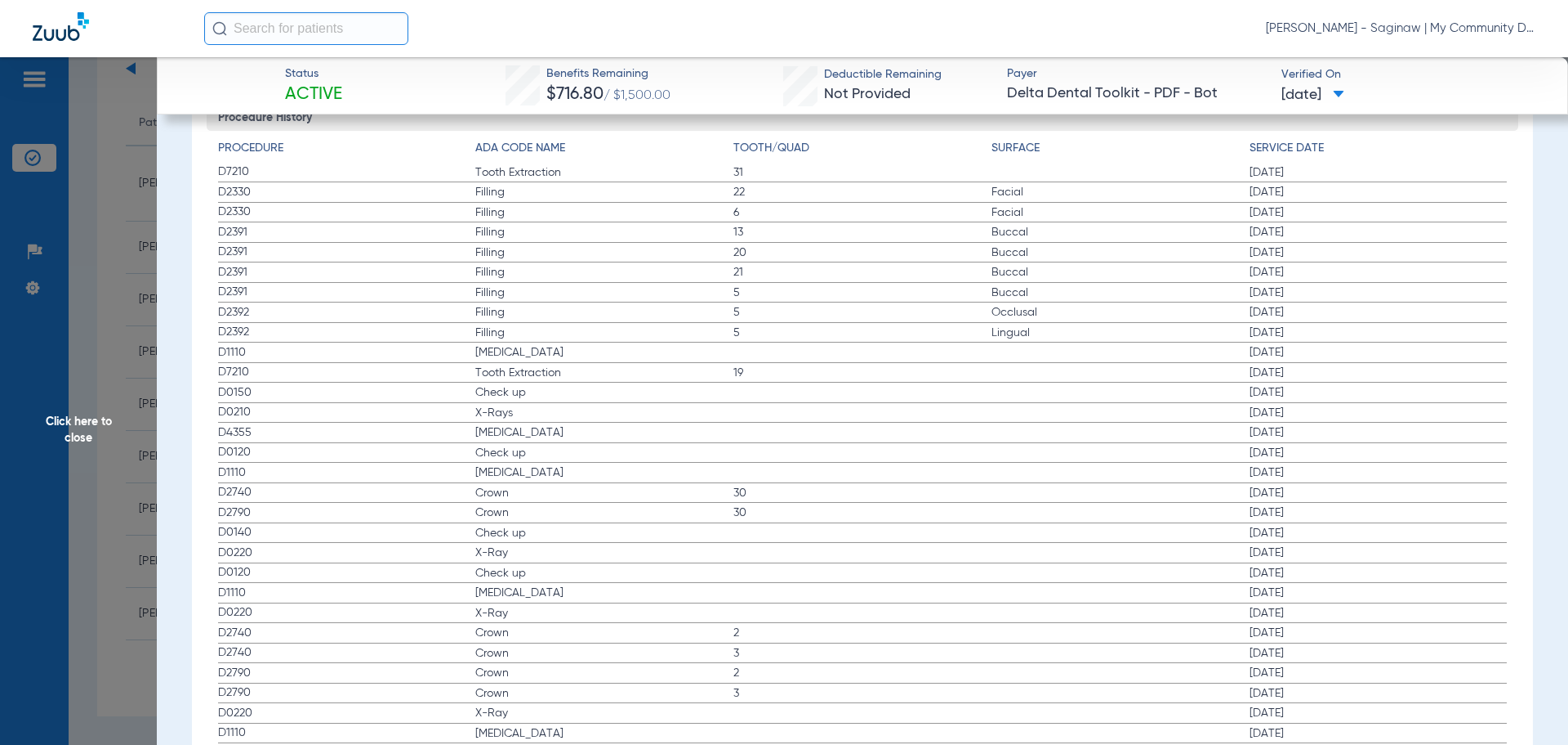
drag, startPoint x: 215, startPoint y: 347, endPoint x: 1346, endPoint y: 419, distance: 1133.3
drag, startPoint x: 125, startPoint y: 429, endPoint x: 91, endPoint y: 454, distance: 42.2
click at [126, 429] on span "Click here to close" at bounding box center [78, 430] width 157 height 745
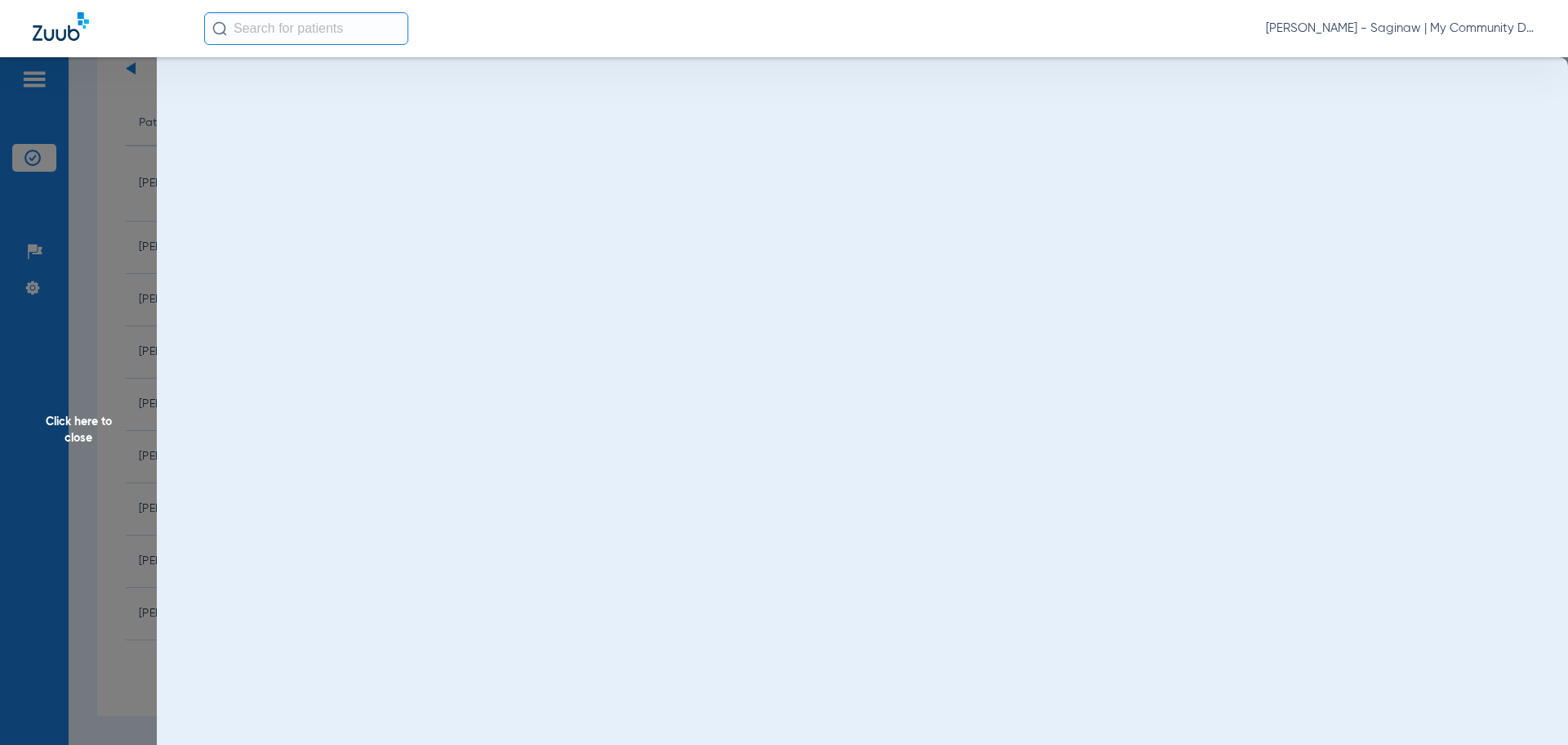
scroll to position [0, 0]
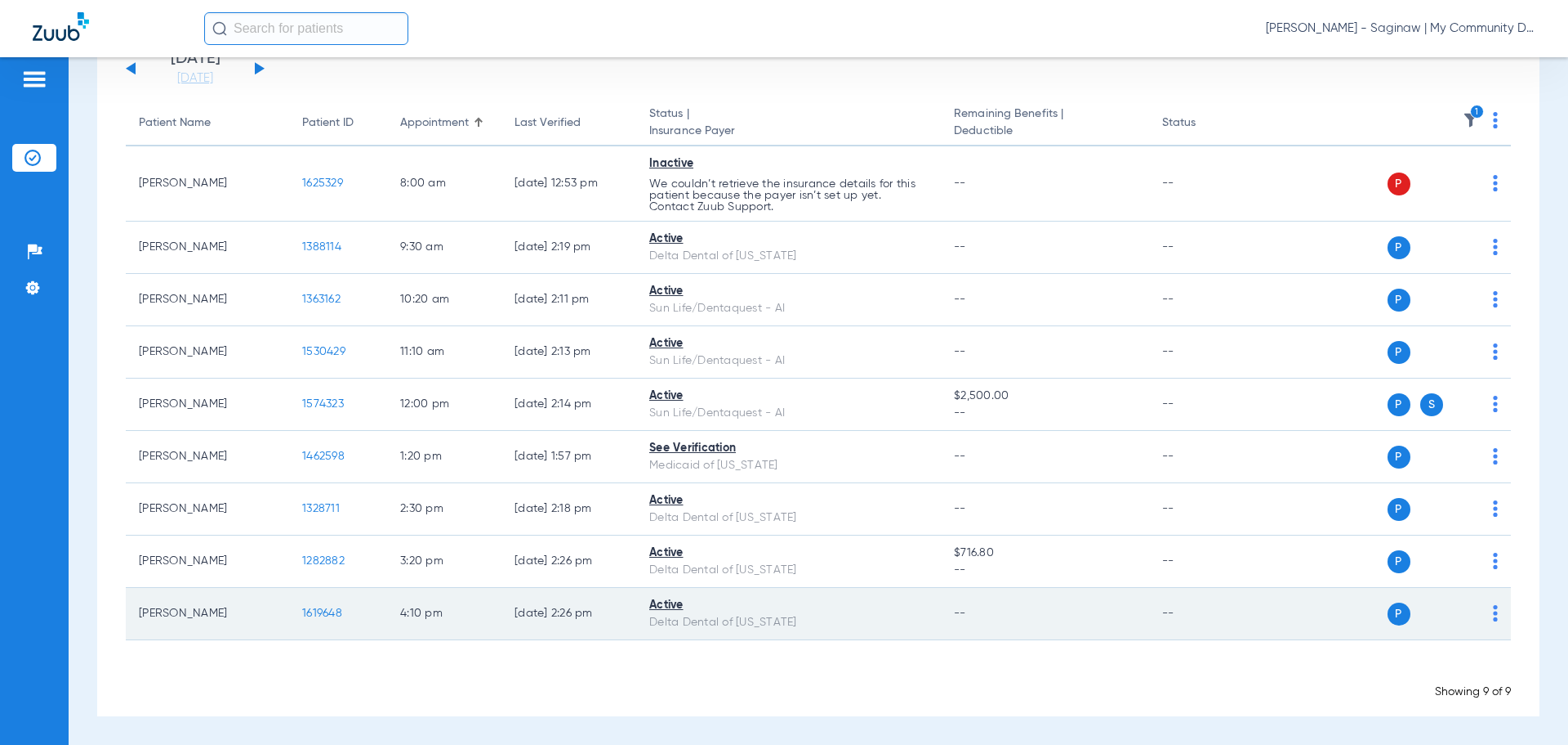
click at [319, 616] on span "1619648" at bounding box center [322, 612] width 40 height 11
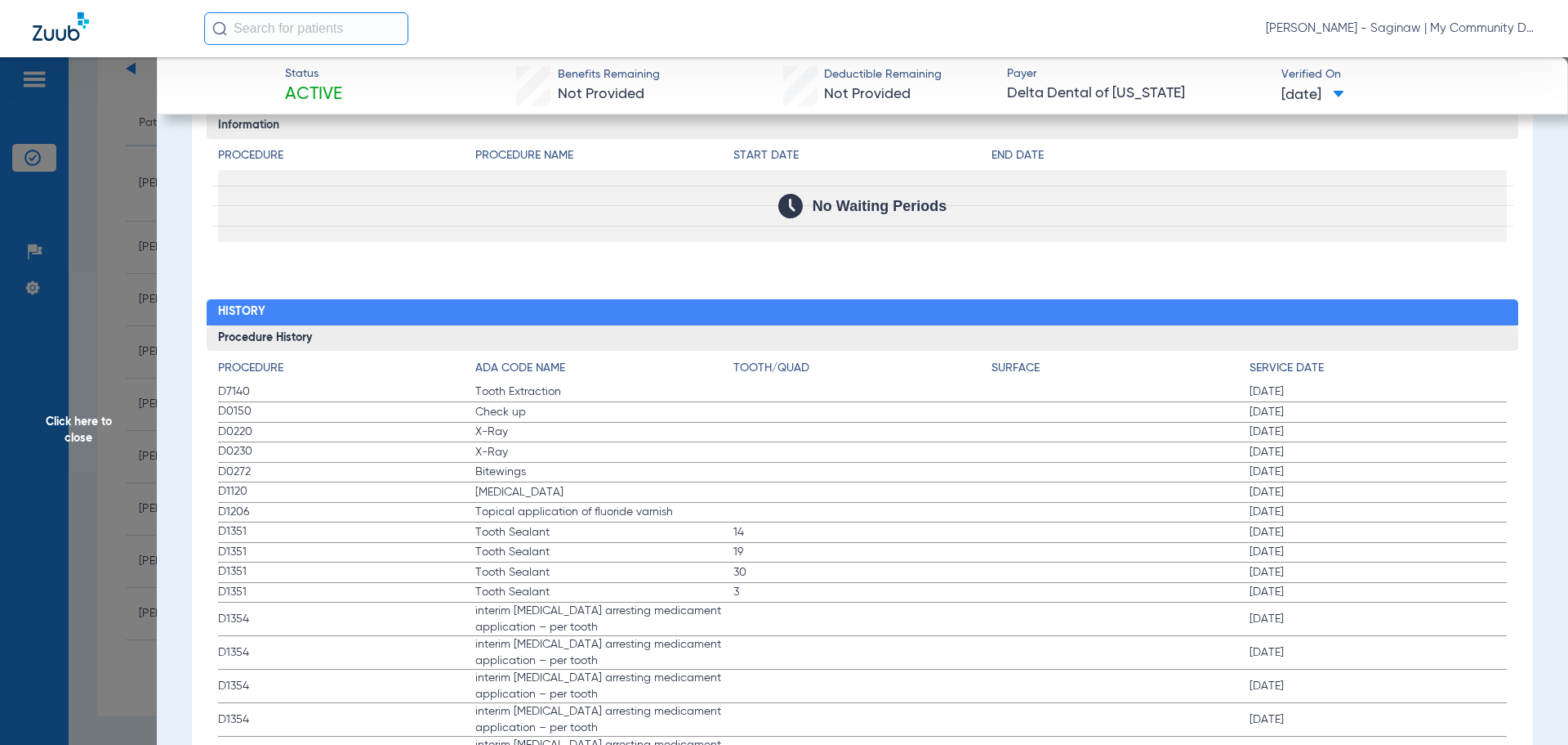
scroll to position [1715, 0]
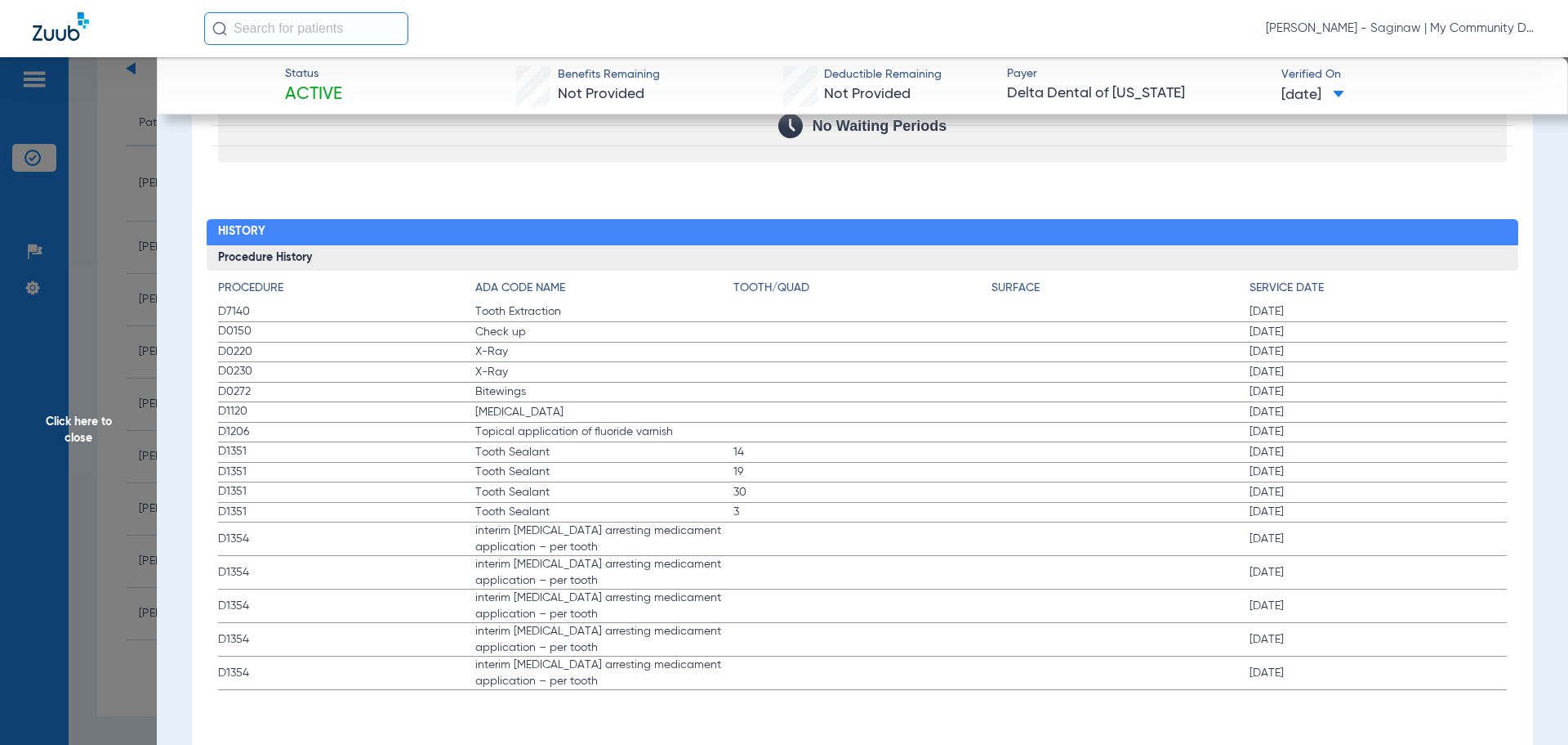
drag, startPoint x: 270, startPoint y: 405, endPoint x: 667, endPoint y: 337, distance: 402.8
click at [699, 322] on app-history-list "Procedure ADA Code Name Tooth/Quad Surface Service Date D7140 Tooth Extraction …" at bounding box center [863, 485] width 1289 height 411
click at [377, 570] on span "D1354" at bounding box center [346, 573] width 258 height 17
click at [117, 452] on span "Click here to close" at bounding box center [78, 430] width 157 height 745
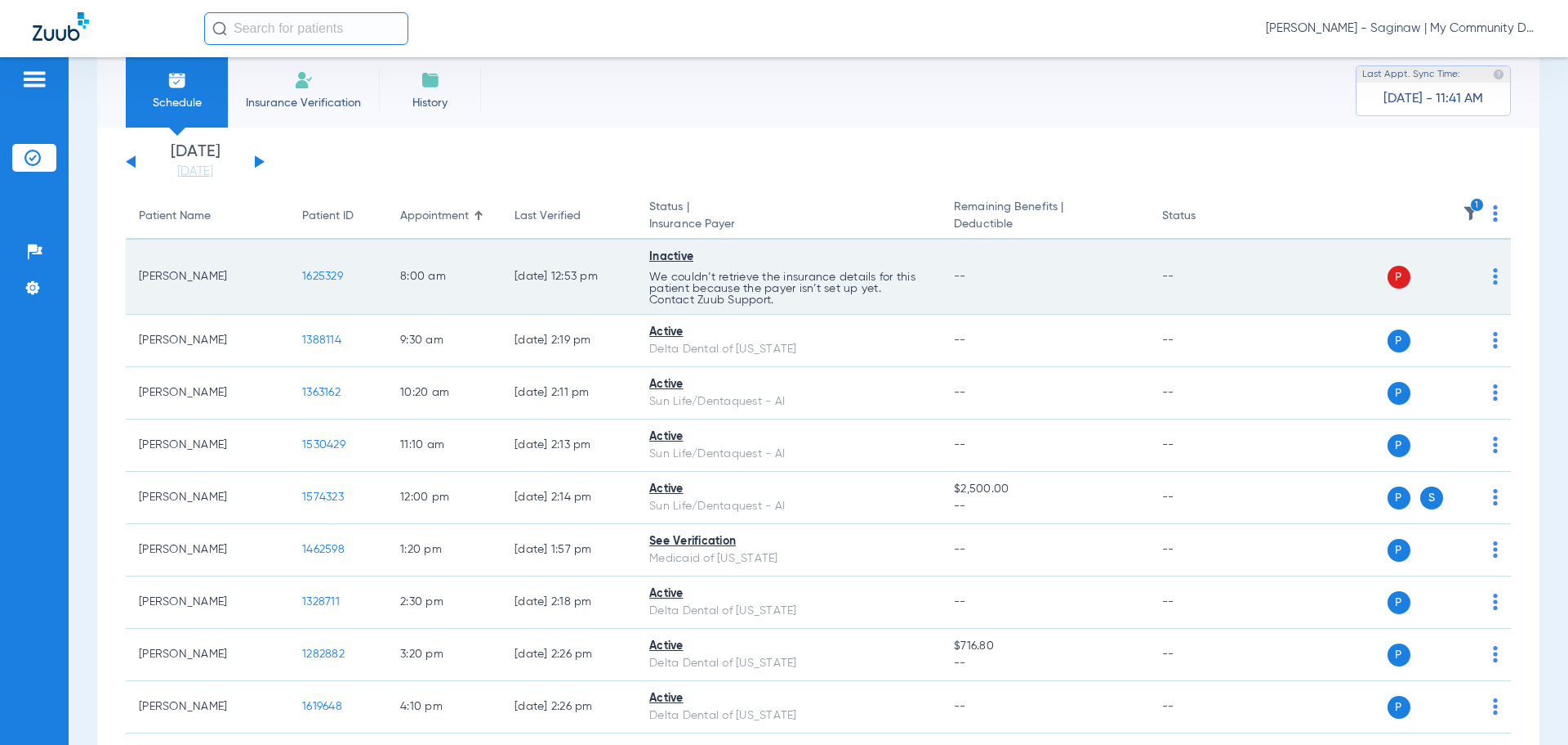
scroll to position [0, 0]
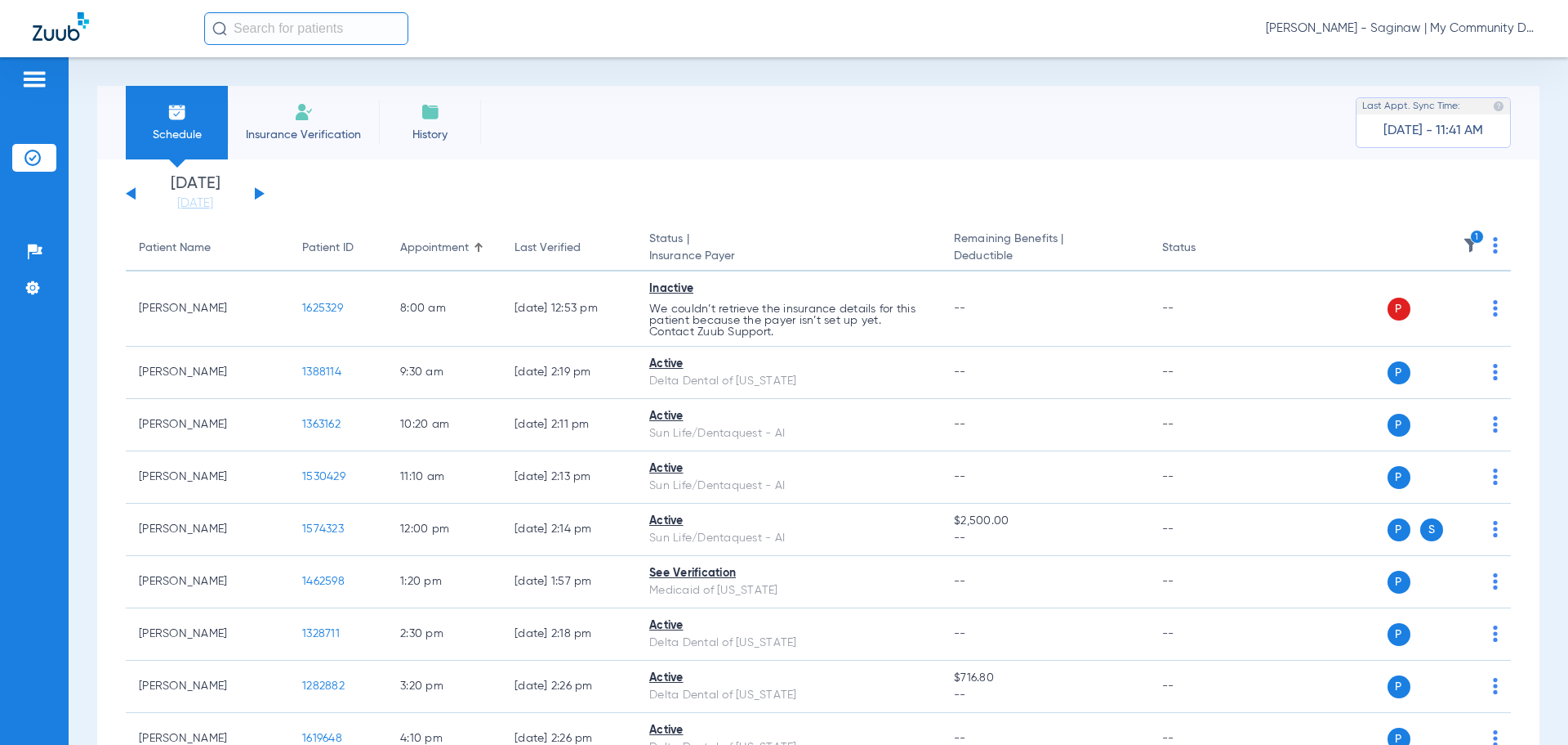
click at [1470, 241] on icon "1" at bounding box center [1477, 237] width 15 height 15
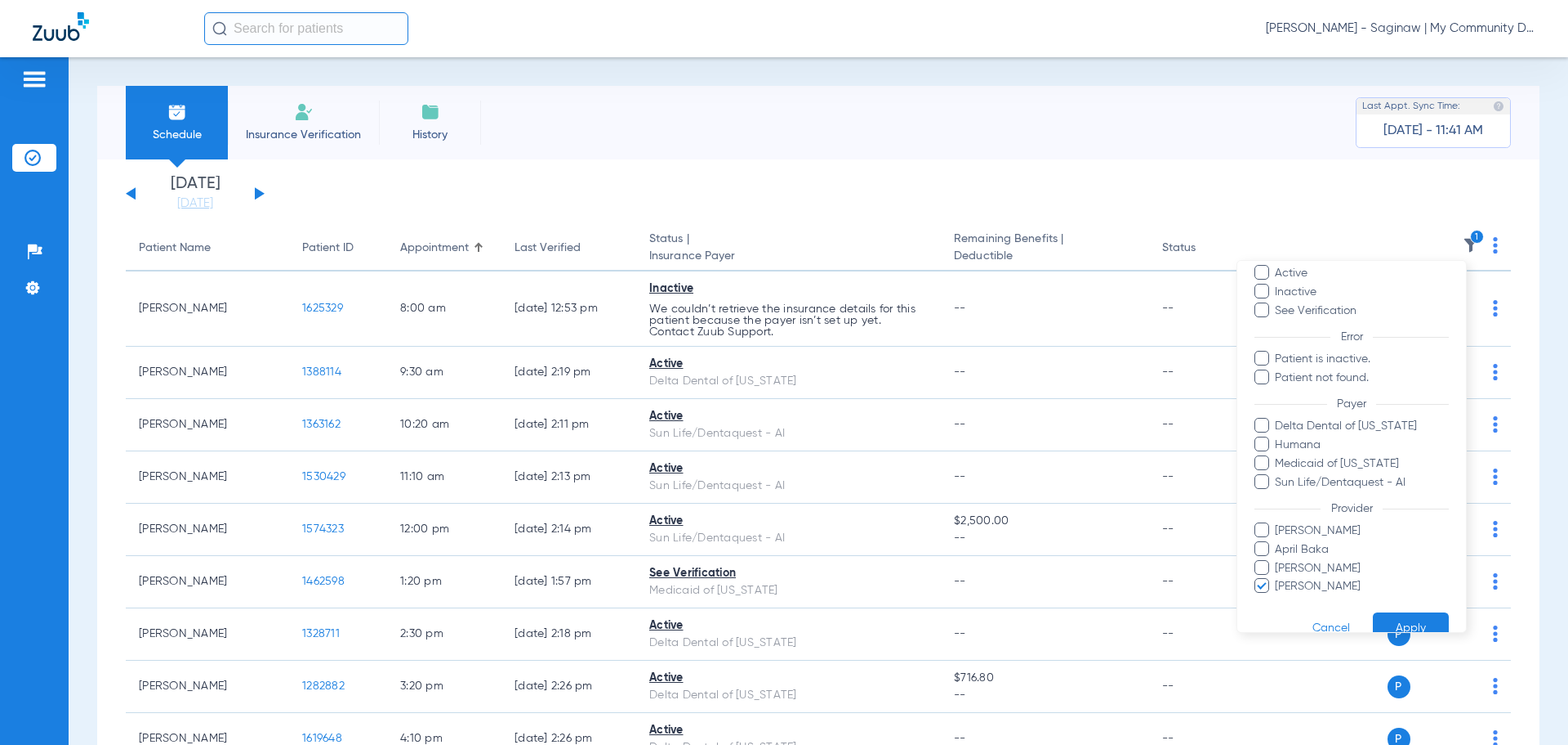
scroll to position [94, 0]
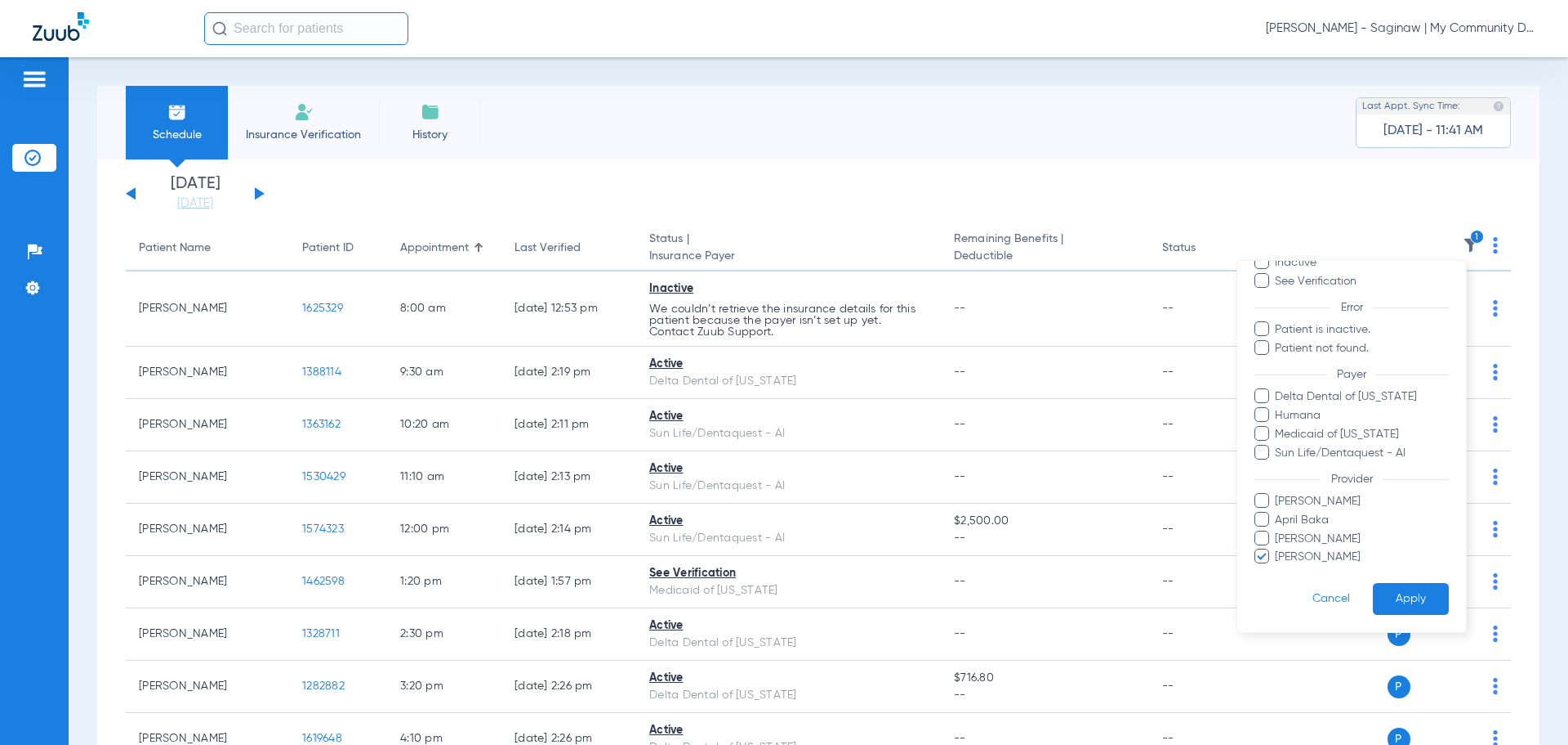
click at [1304, 558] on span "Rebecca Fettig-Payne" at bounding box center [1361, 557] width 174 height 17
click at [1277, 568] on input "Rebecca Fettig-Payne" at bounding box center [1277, 568] width 0 height 0
click at [1283, 522] on span "April Baka" at bounding box center [1361, 520] width 174 height 17
click at [1277, 531] on input "April Baka" at bounding box center [1277, 531] width 0 height 0
click at [1410, 595] on button "Apply" at bounding box center [1411, 598] width 76 height 32
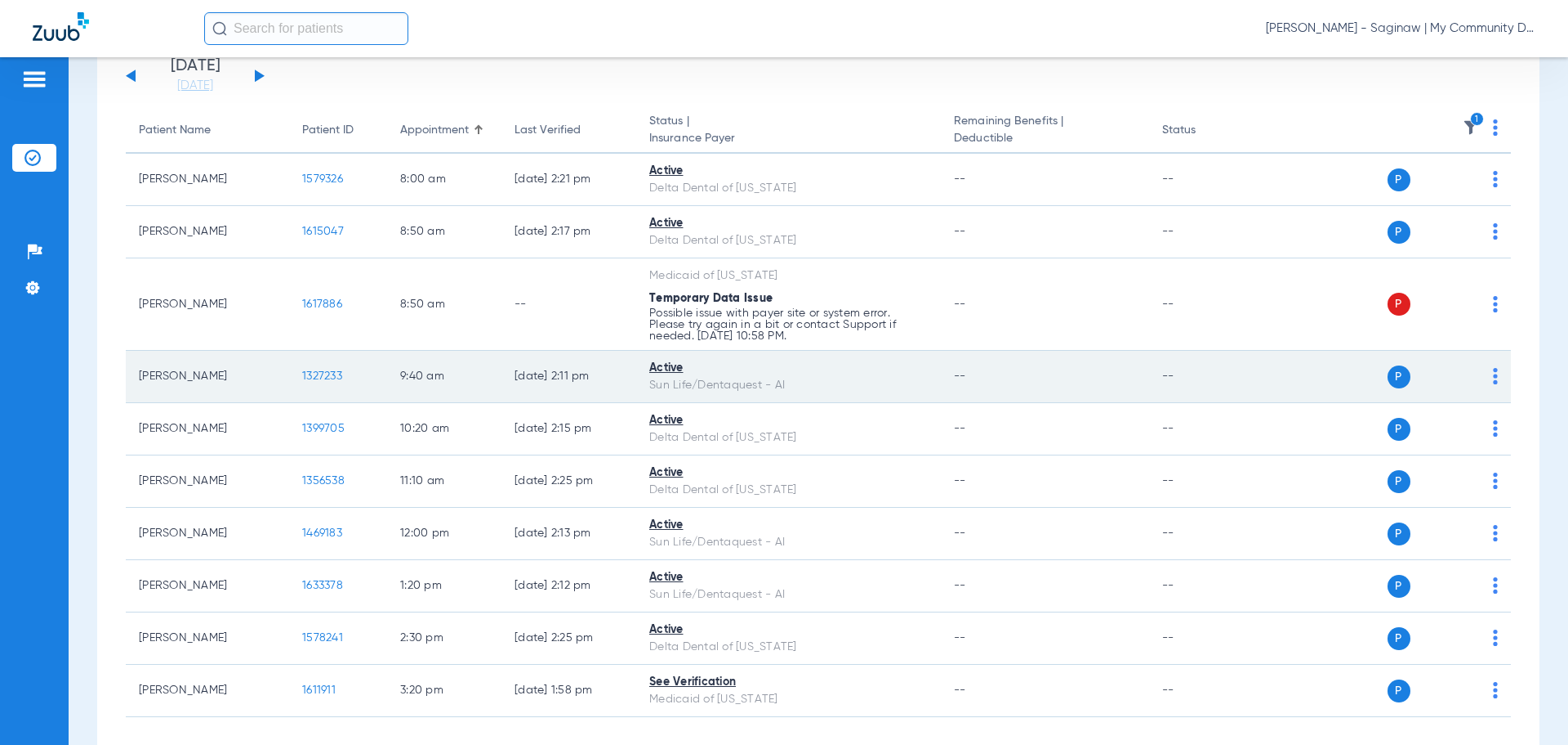
scroll to position [31, 0]
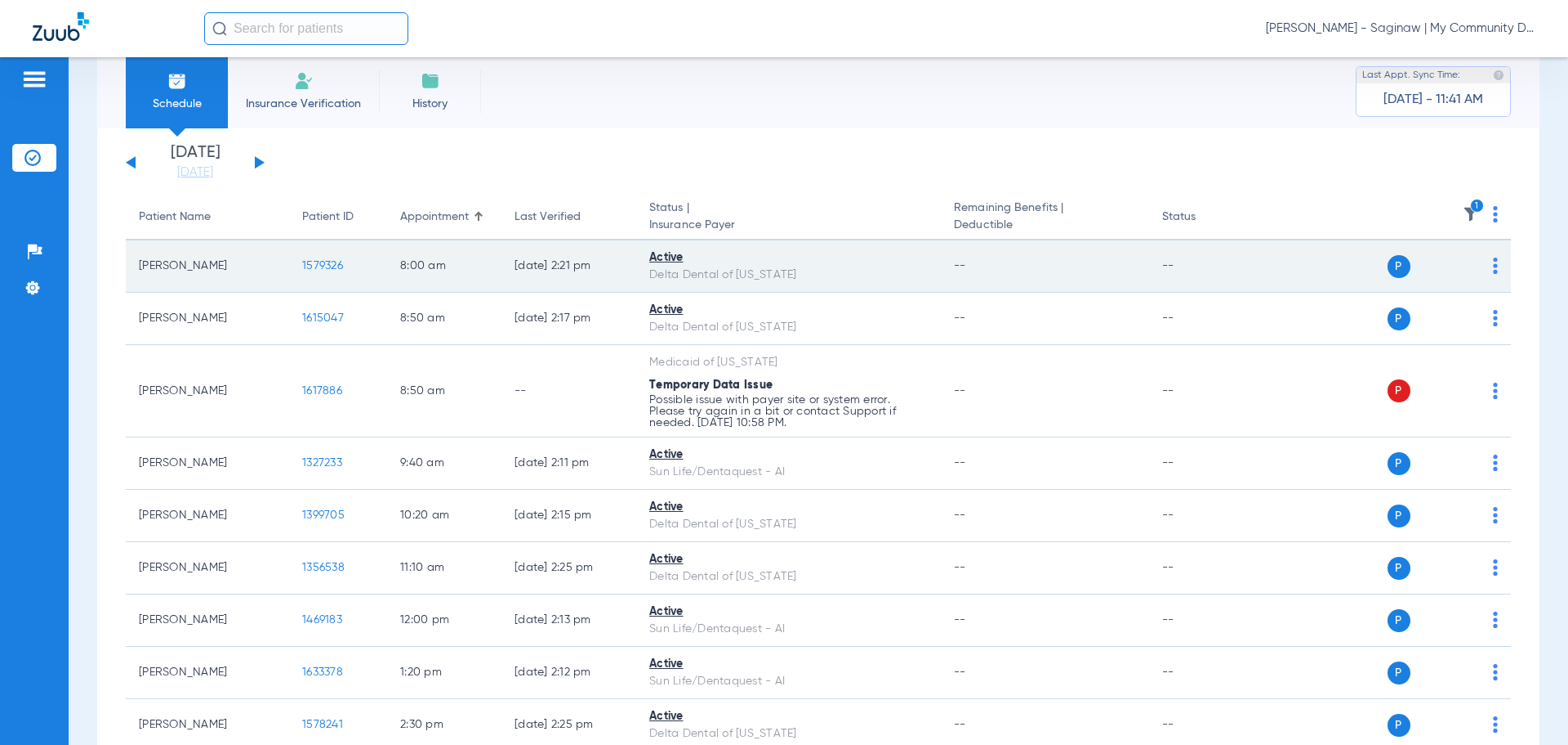
click at [309, 261] on span "1579326" at bounding box center [322, 265] width 41 height 11
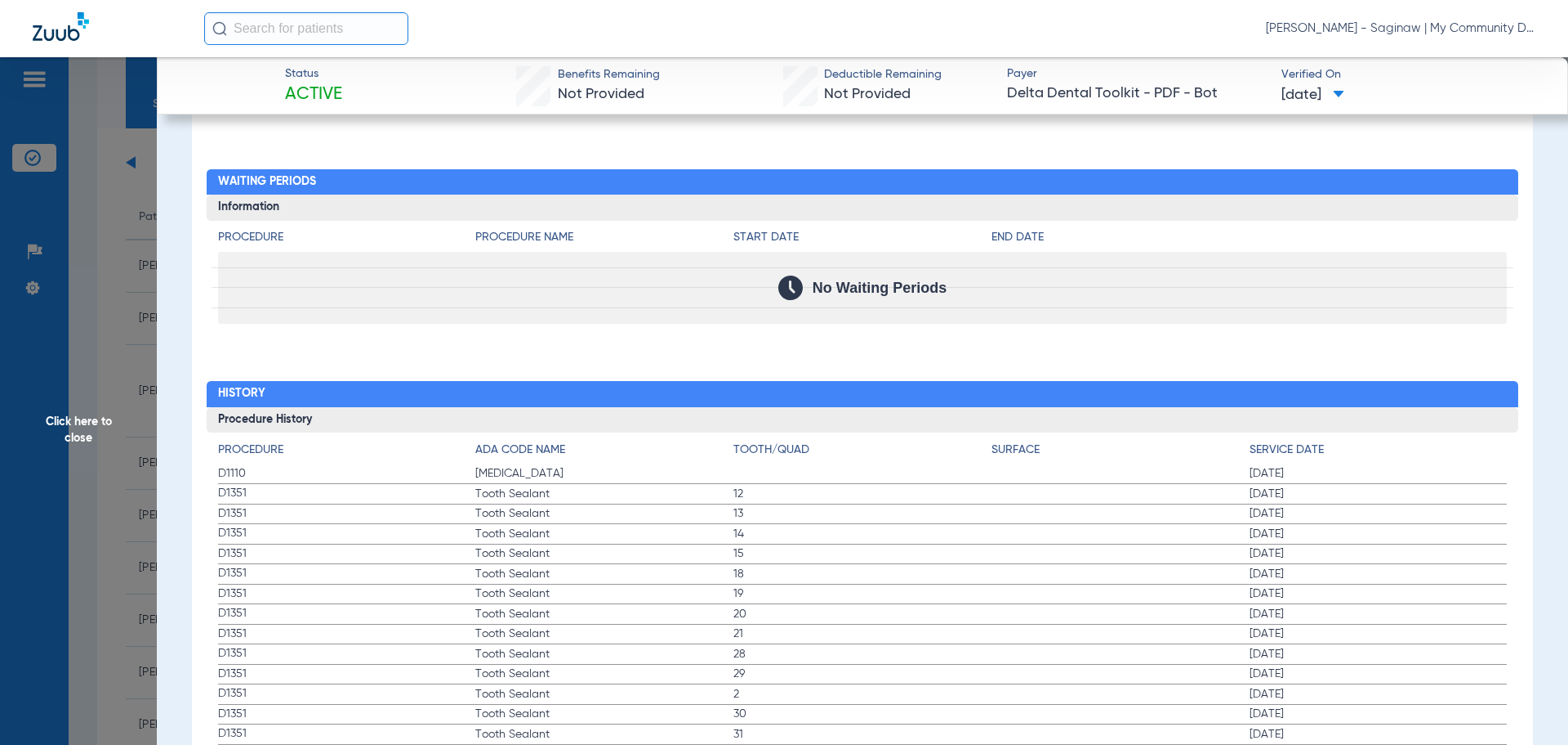
scroll to position [1798, 0]
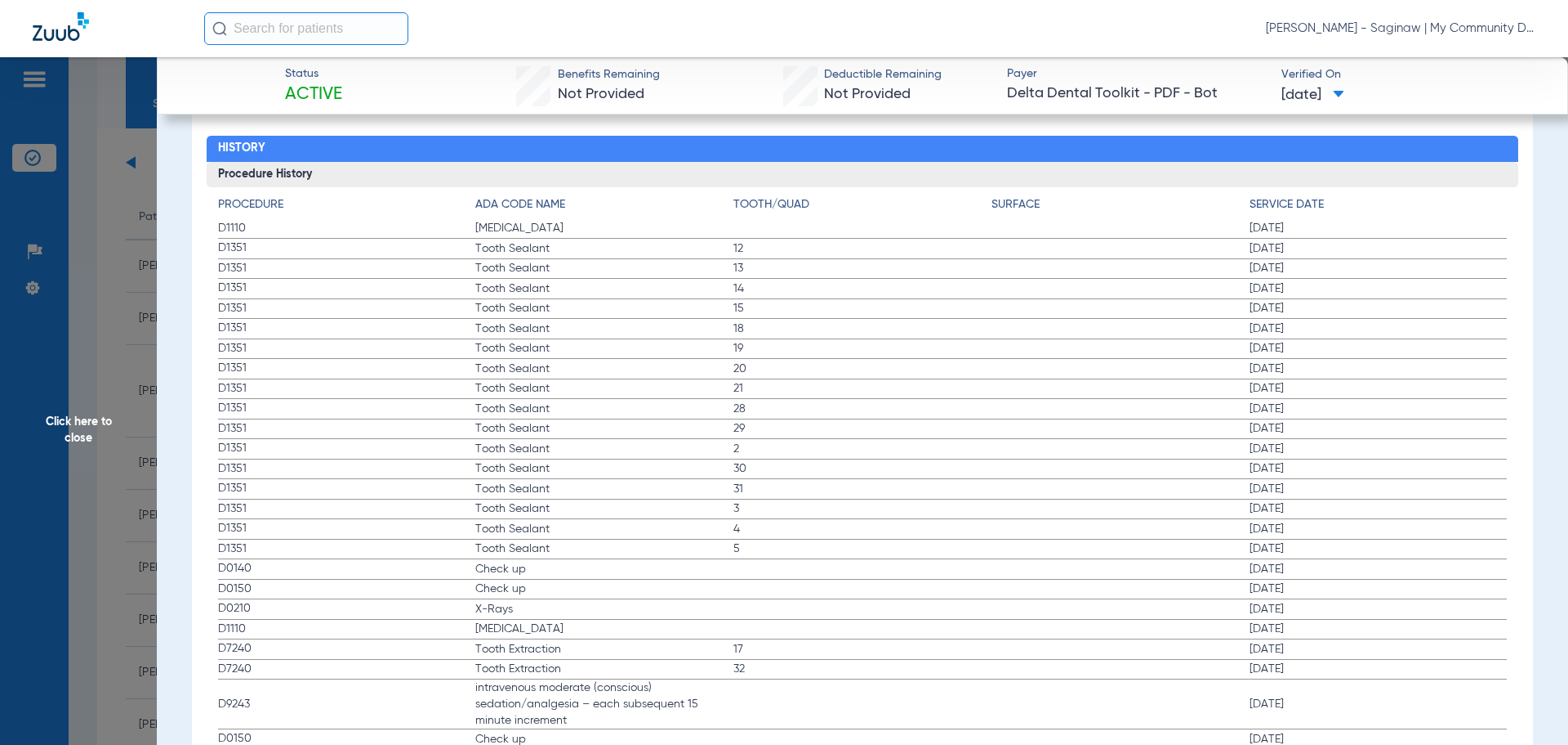
drag, startPoint x: 132, startPoint y: 278, endPoint x: 119, endPoint y: 293, distance: 19.8
click at [132, 278] on span "Click here to close" at bounding box center [78, 430] width 157 height 745
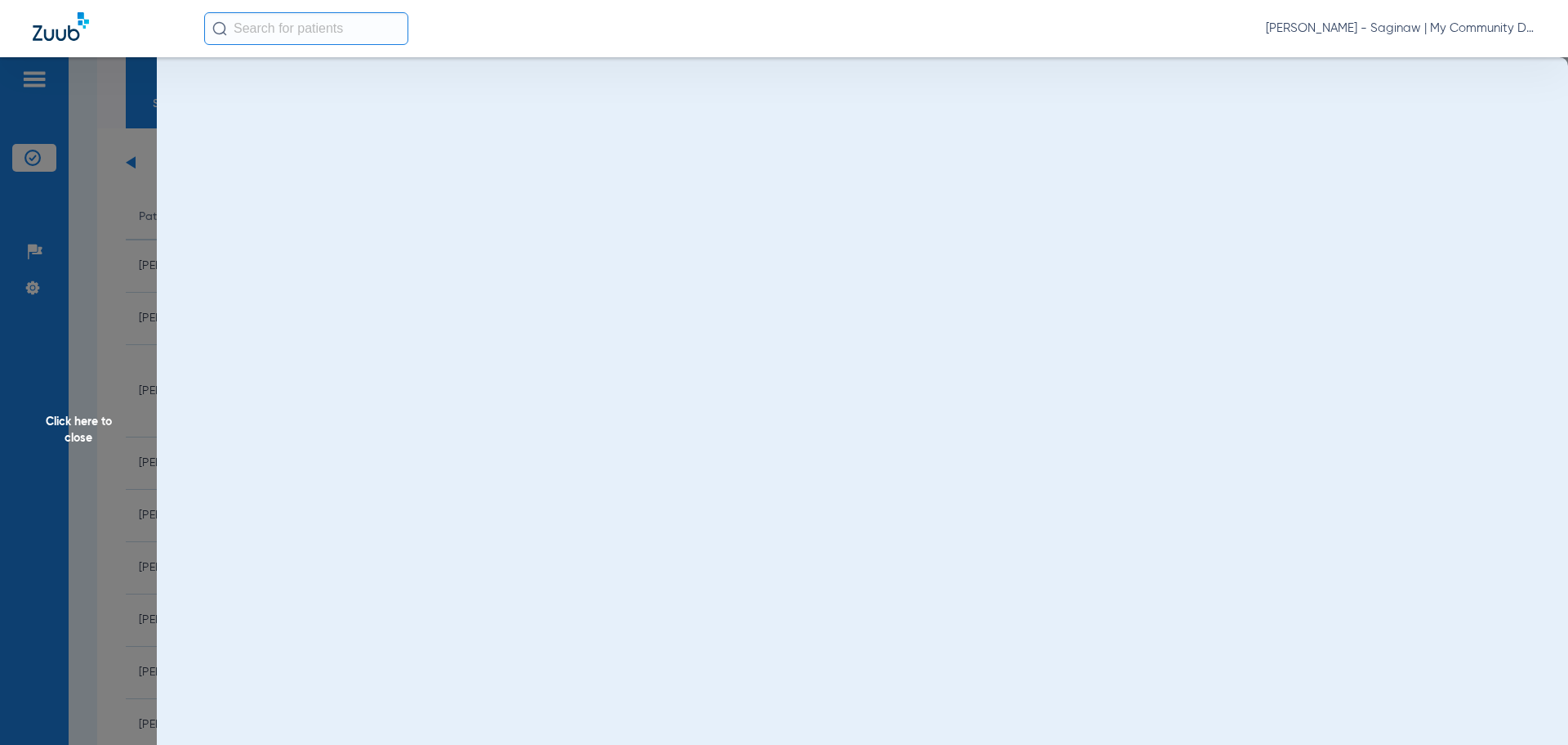
scroll to position [0, 0]
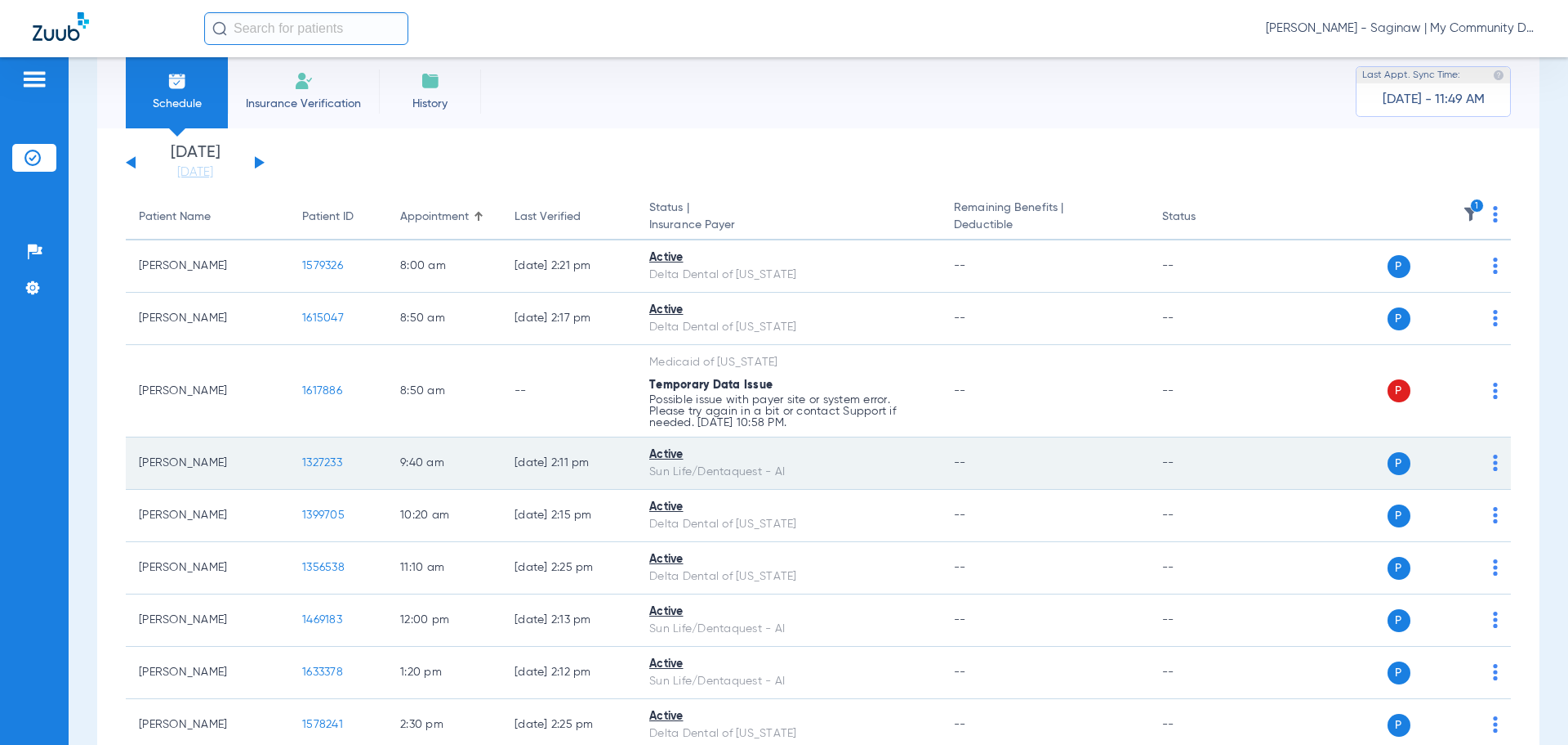
click at [325, 461] on span "1327233" at bounding box center [322, 462] width 40 height 11
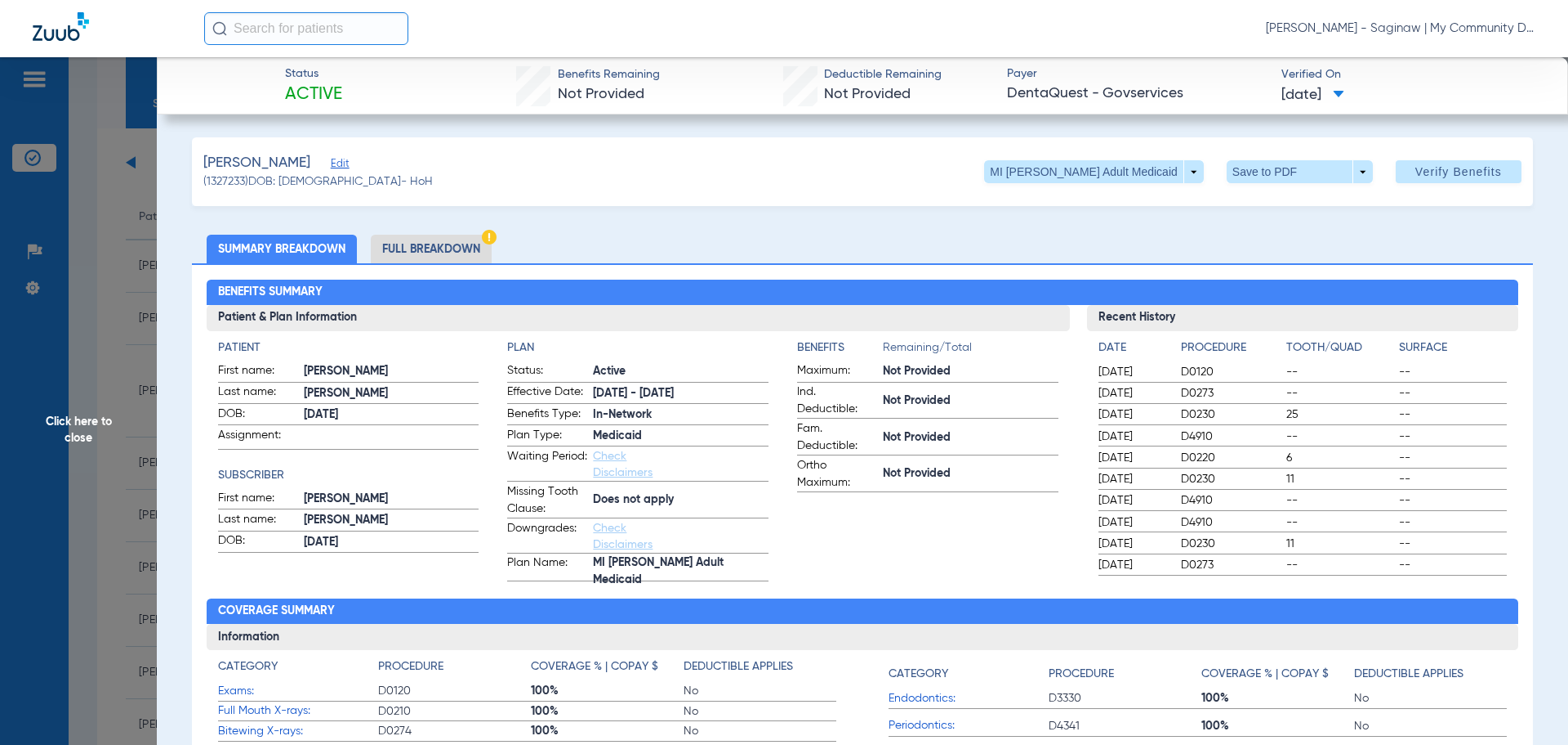
drag, startPoint x: 920, startPoint y: 540, endPoint x: 889, endPoint y: 537, distance: 31.1
click at [920, 540] on app-benefits-information "Benefits Remaining/Total Maximum: Not Provided Ind. Deductible: Not Provided Fa…" at bounding box center [928, 460] width 261 height 242
click at [453, 244] on li "Full Breakdown" at bounding box center [430, 248] width 121 height 29
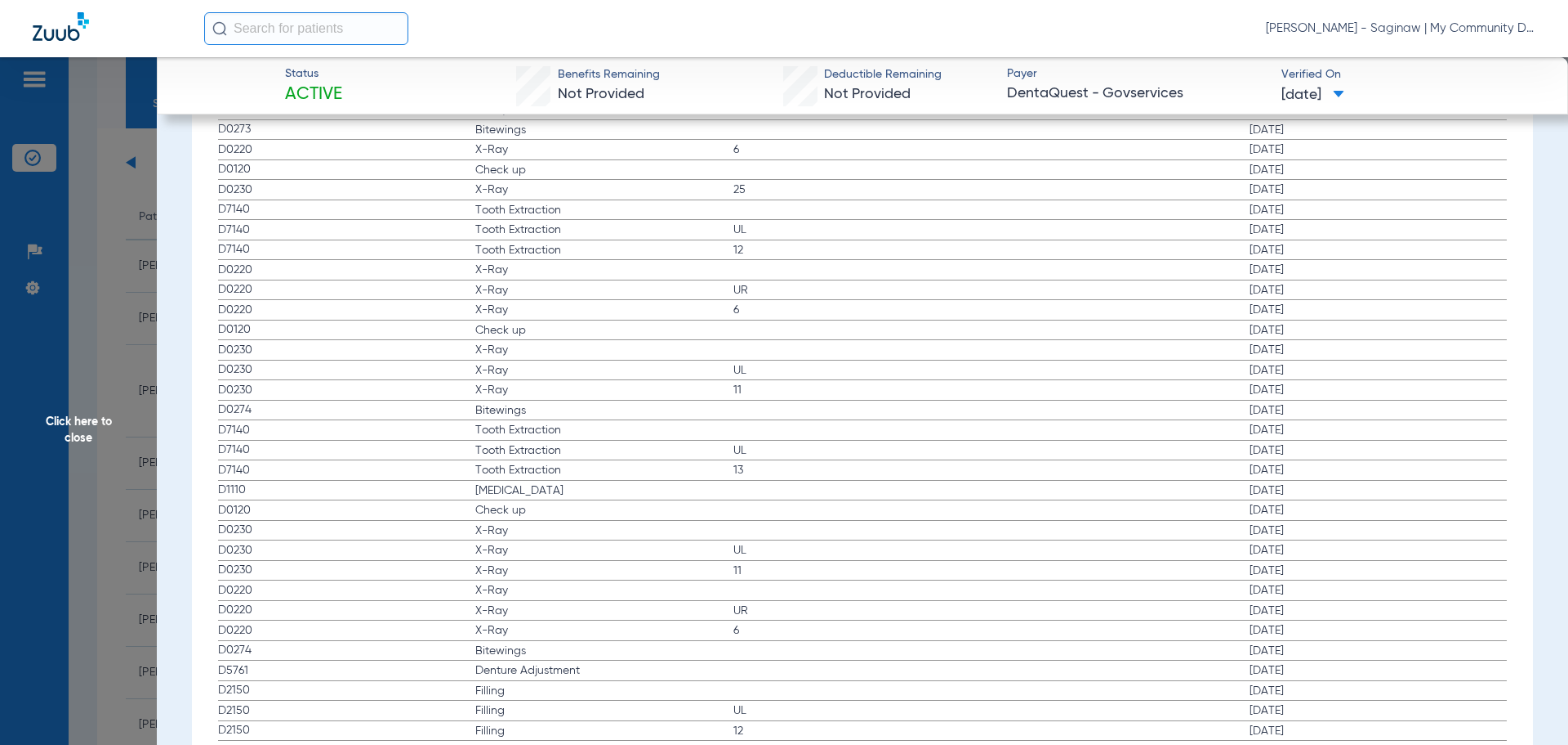
scroll to position [2125, 0]
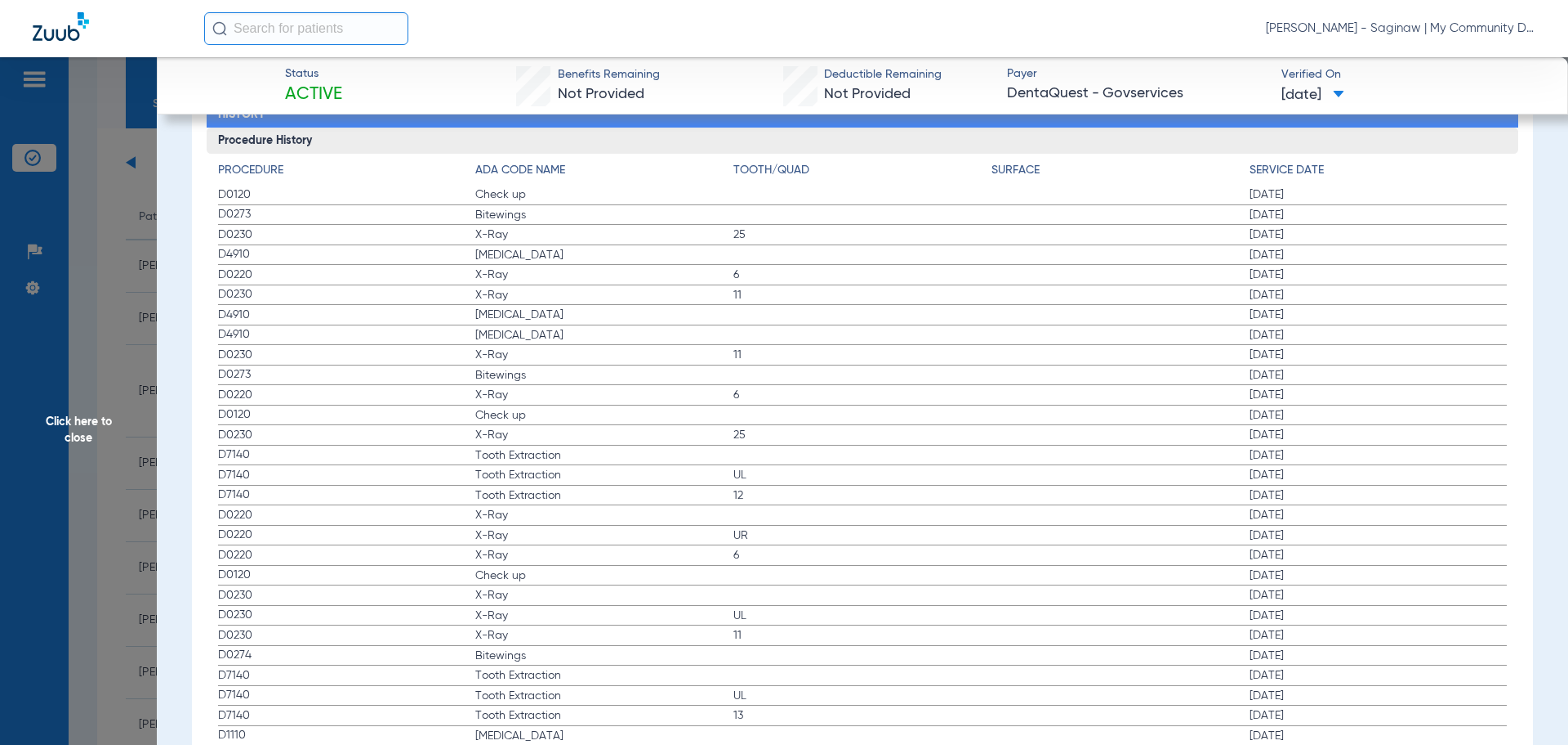
drag, startPoint x: 213, startPoint y: 198, endPoint x: 559, endPoint y: 265, distance: 352.4
click at [345, 318] on span "D4910" at bounding box center [346, 315] width 258 height 17
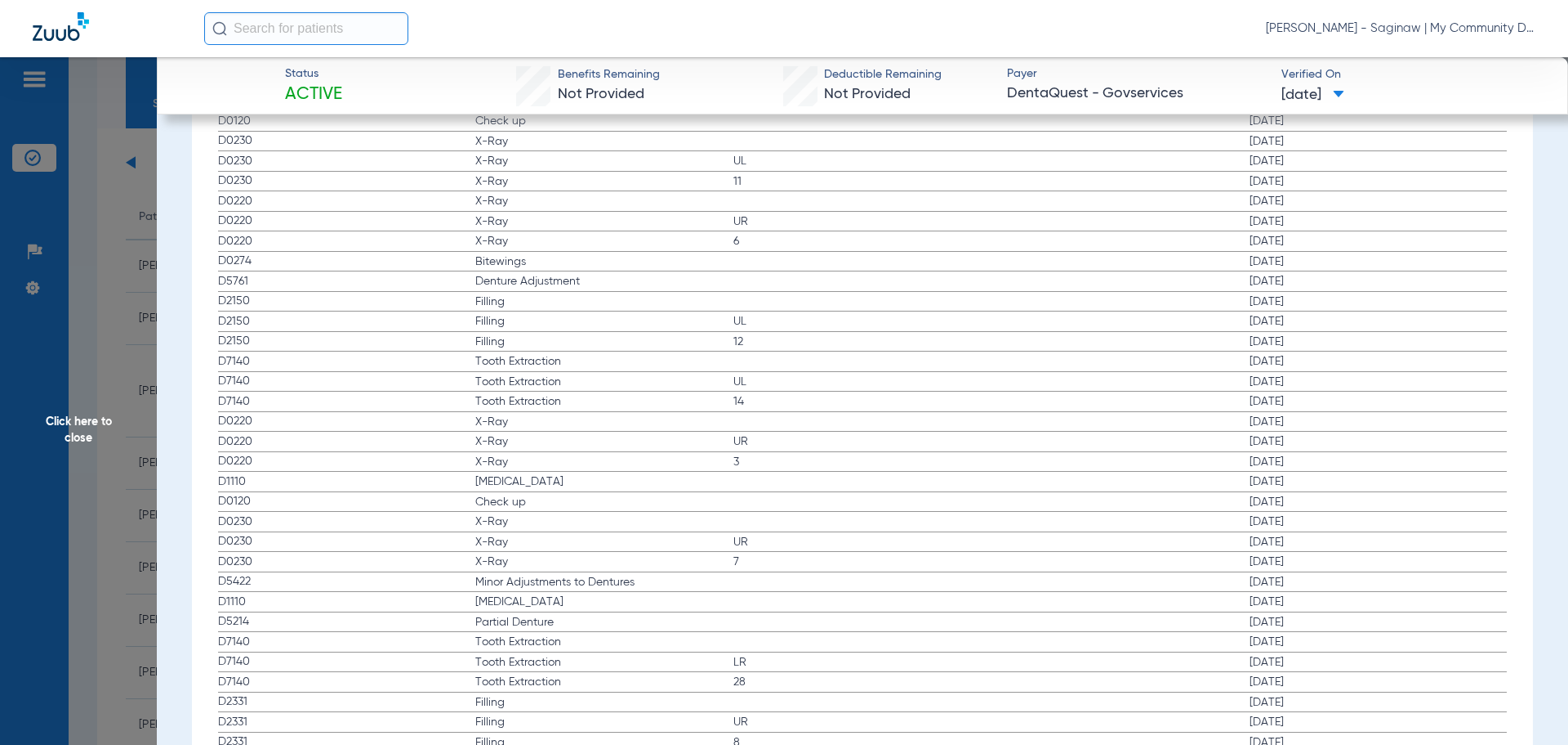
scroll to position [2756, 0]
drag, startPoint x: 507, startPoint y: 568, endPoint x: 436, endPoint y: 512, distance: 90.4
click at [436, 512] on app-history-list "Procedure ADA Code Name Tooth/Quad Surface Service Date D0120 Check up 02/11/20…" at bounding box center [863, 274] width 1289 height 1485
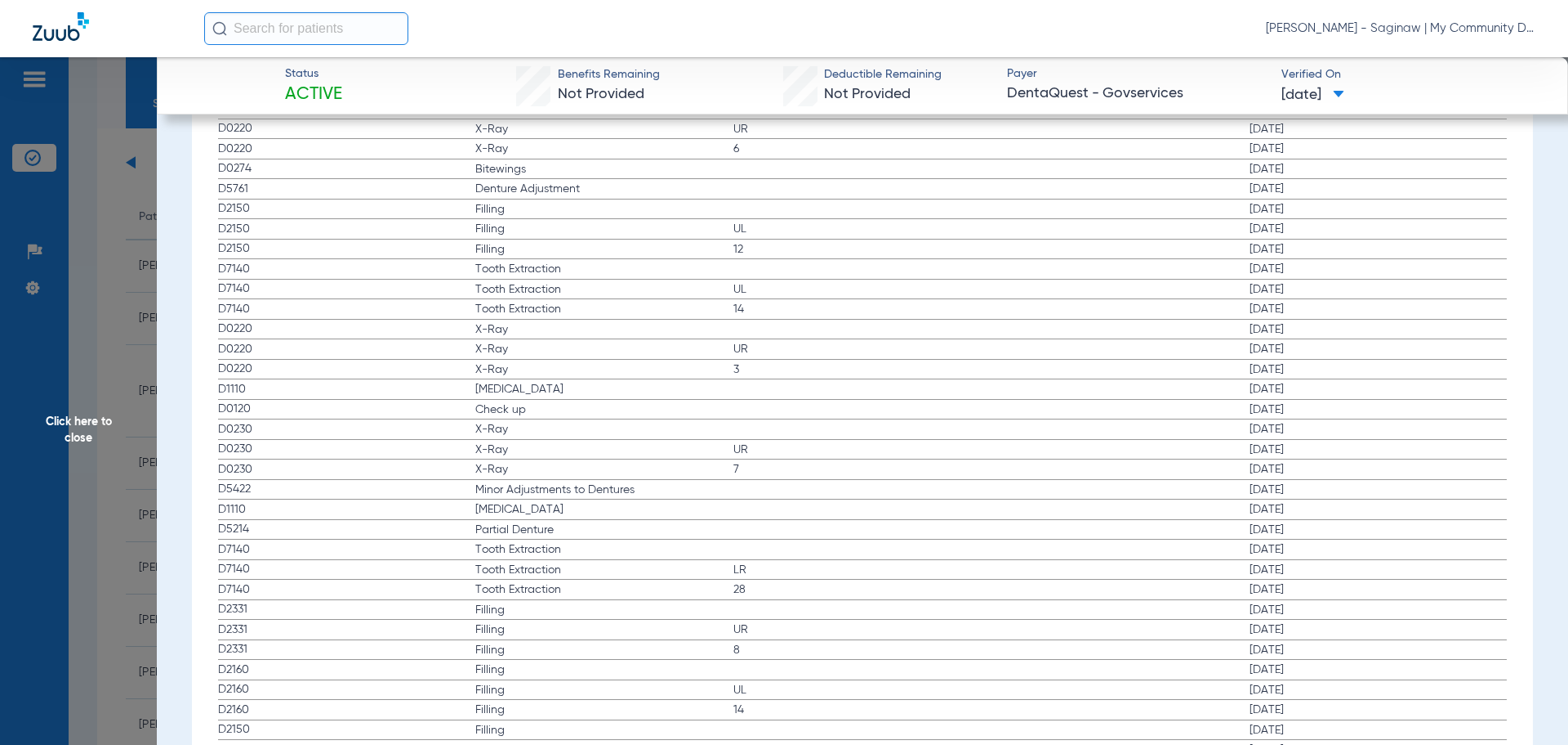
scroll to position [2838, 0]
drag, startPoint x: 514, startPoint y: 387, endPoint x: 479, endPoint y: 341, distance: 57.8
click at [479, 341] on app-history-list "Procedure ADA Code Name Tooth/Quad Surface Service Date D0120 Check up 02/11/20…" at bounding box center [863, 192] width 1289 height 1485
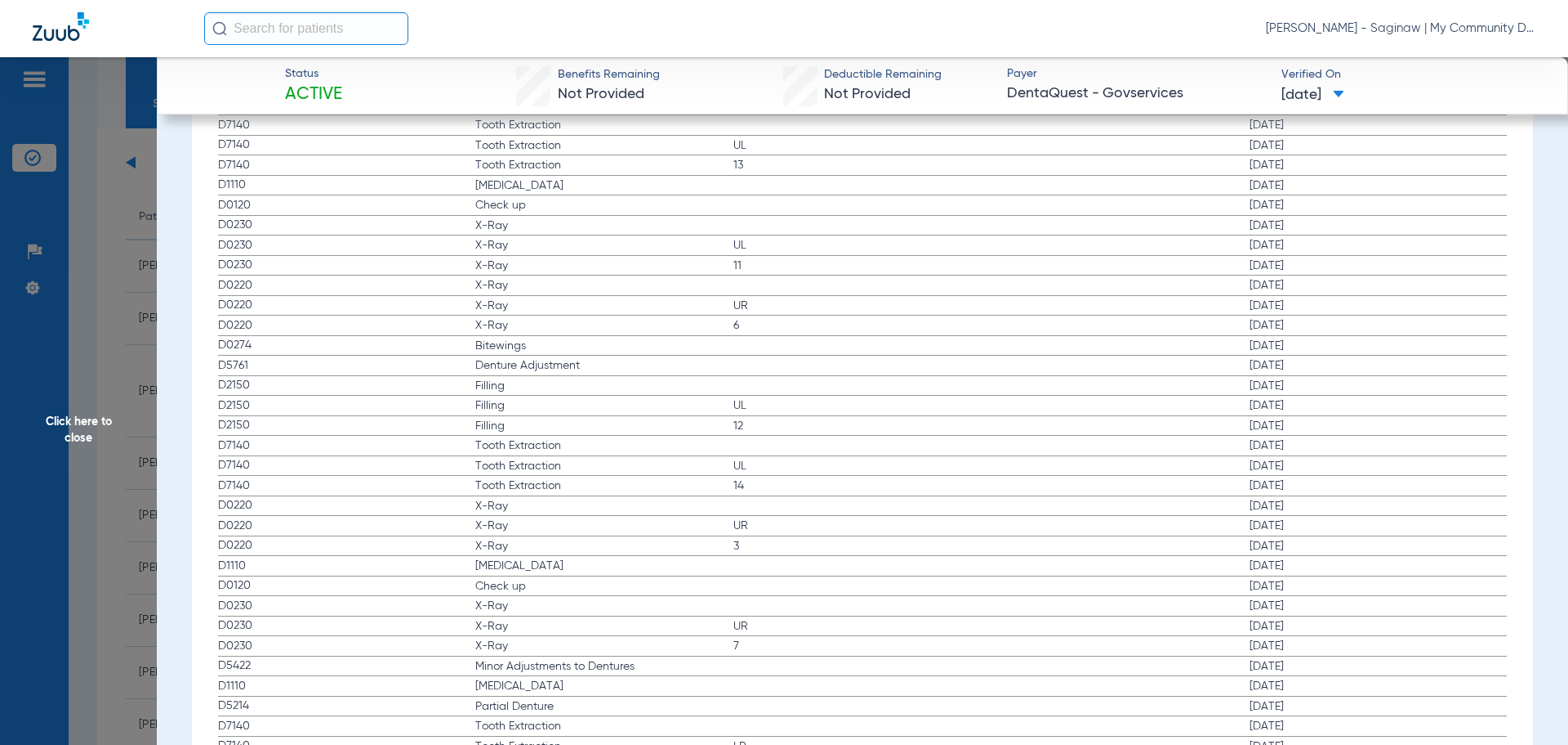
scroll to position [2674, 0]
drag, startPoint x: 518, startPoint y: 313, endPoint x: 476, endPoint y: 222, distance: 100.2
click at [476, 222] on app-history-list "Procedure ADA Code Name Tooth/Quad Surface Service Date D0120 Check up 02/11/20…" at bounding box center [863, 355] width 1289 height 1485
drag, startPoint x: 525, startPoint y: 349, endPoint x: 474, endPoint y: 247, distance: 114.0
click at [474, 247] on app-history-list "Procedure ADA Code Name Tooth/Quad Surface Service Date D0120 Check up 02/11/20…" at bounding box center [863, 355] width 1289 height 1485
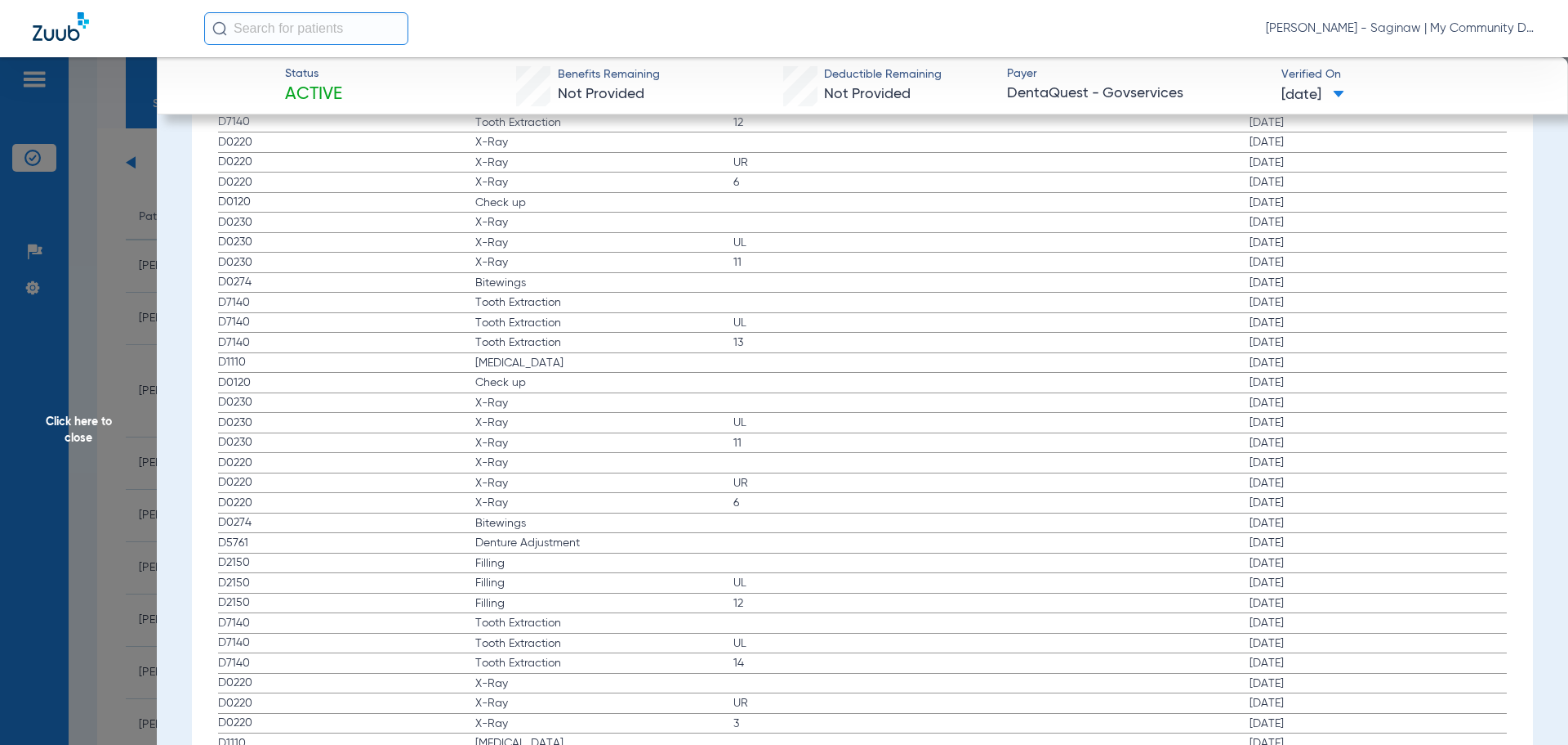
scroll to position [2429, 0]
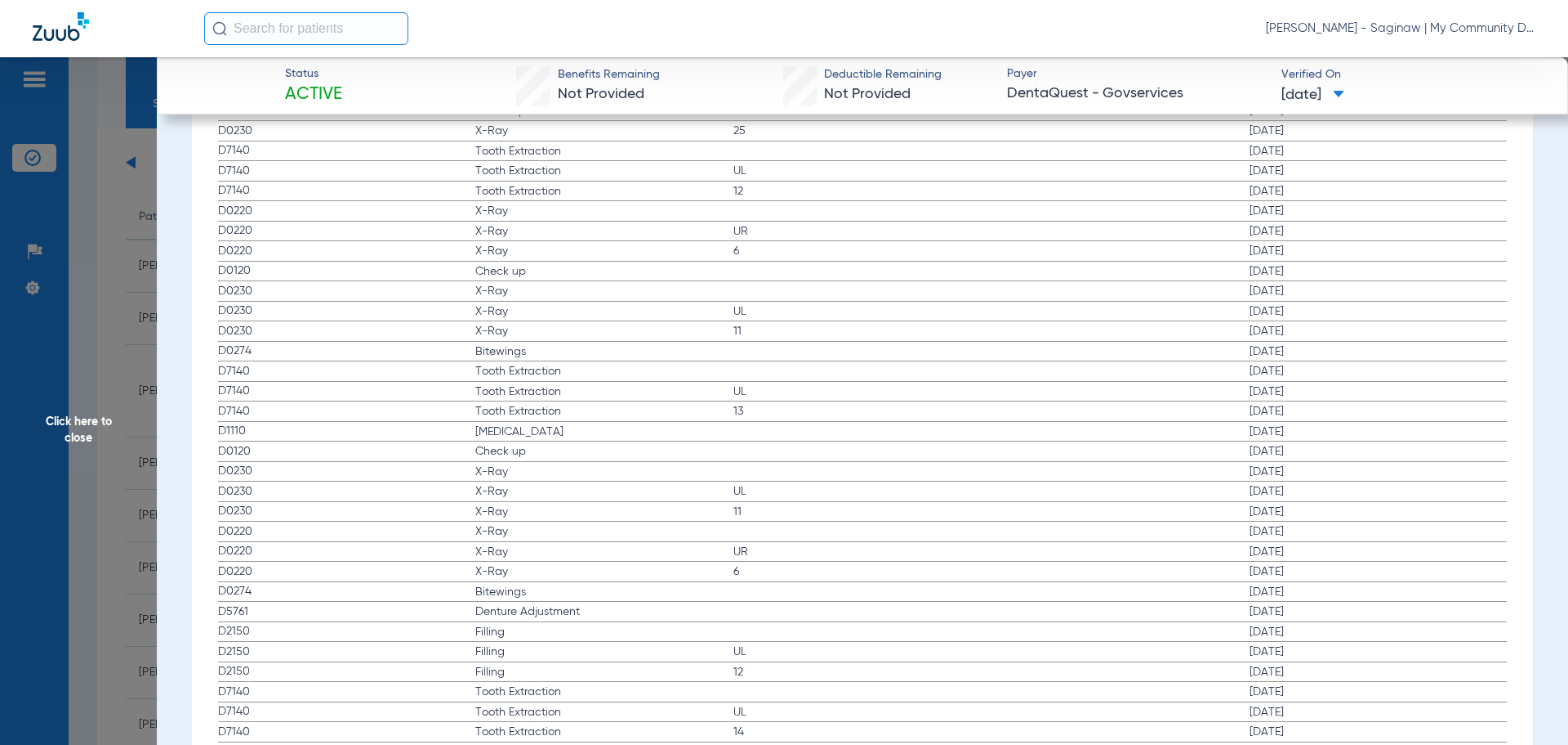
drag, startPoint x: 520, startPoint y: 339, endPoint x: 479, endPoint y: 282, distance: 70.2
click at [479, 282] on app-history-list "Procedure ADA Code Name Tooth/Quad Surface Service Date D0120 Check up 02/11/20…" at bounding box center [863, 600] width 1289 height 1485
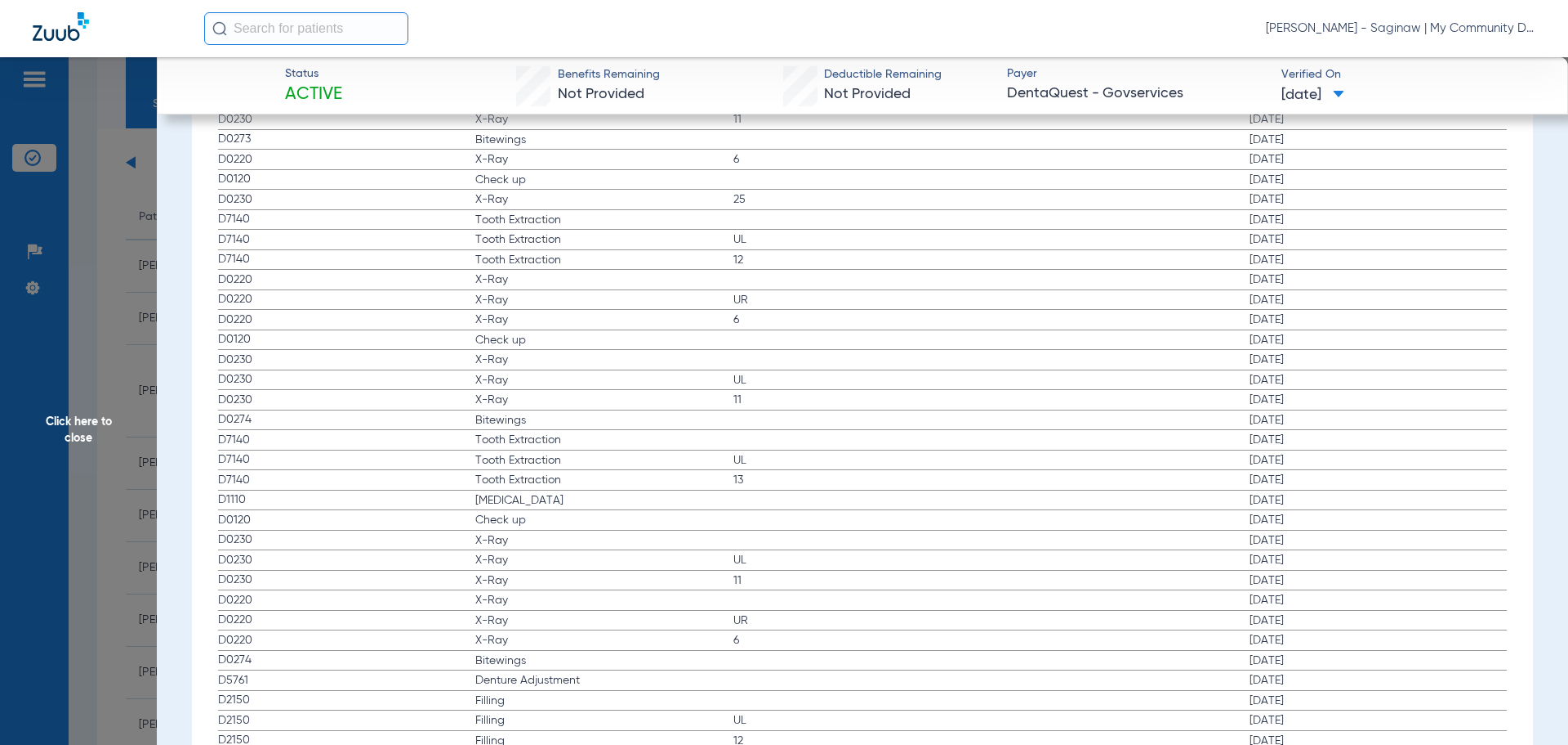
scroll to position [2265, 0]
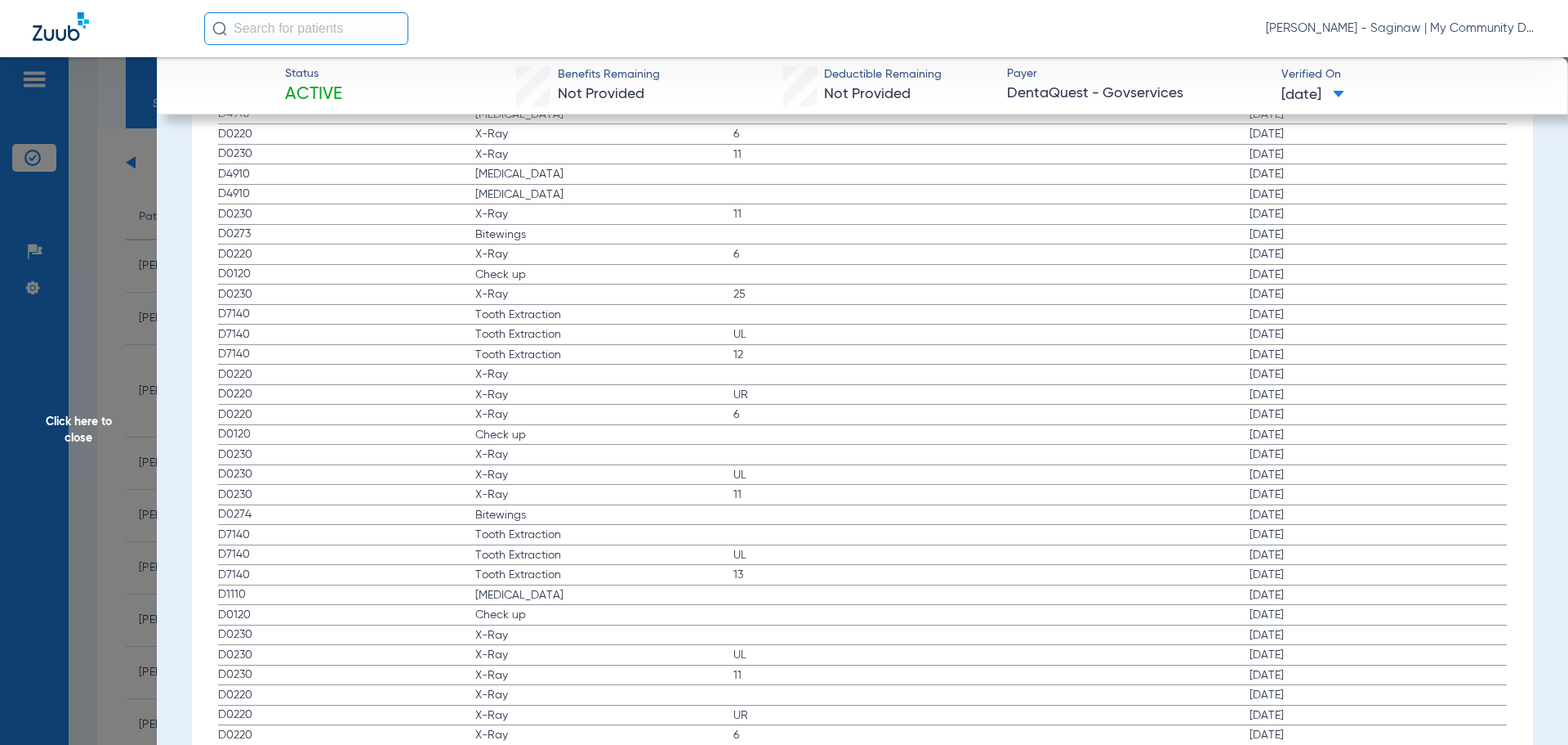
drag, startPoint x: 507, startPoint y: 423, endPoint x: 487, endPoint y: 383, distance: 44.7
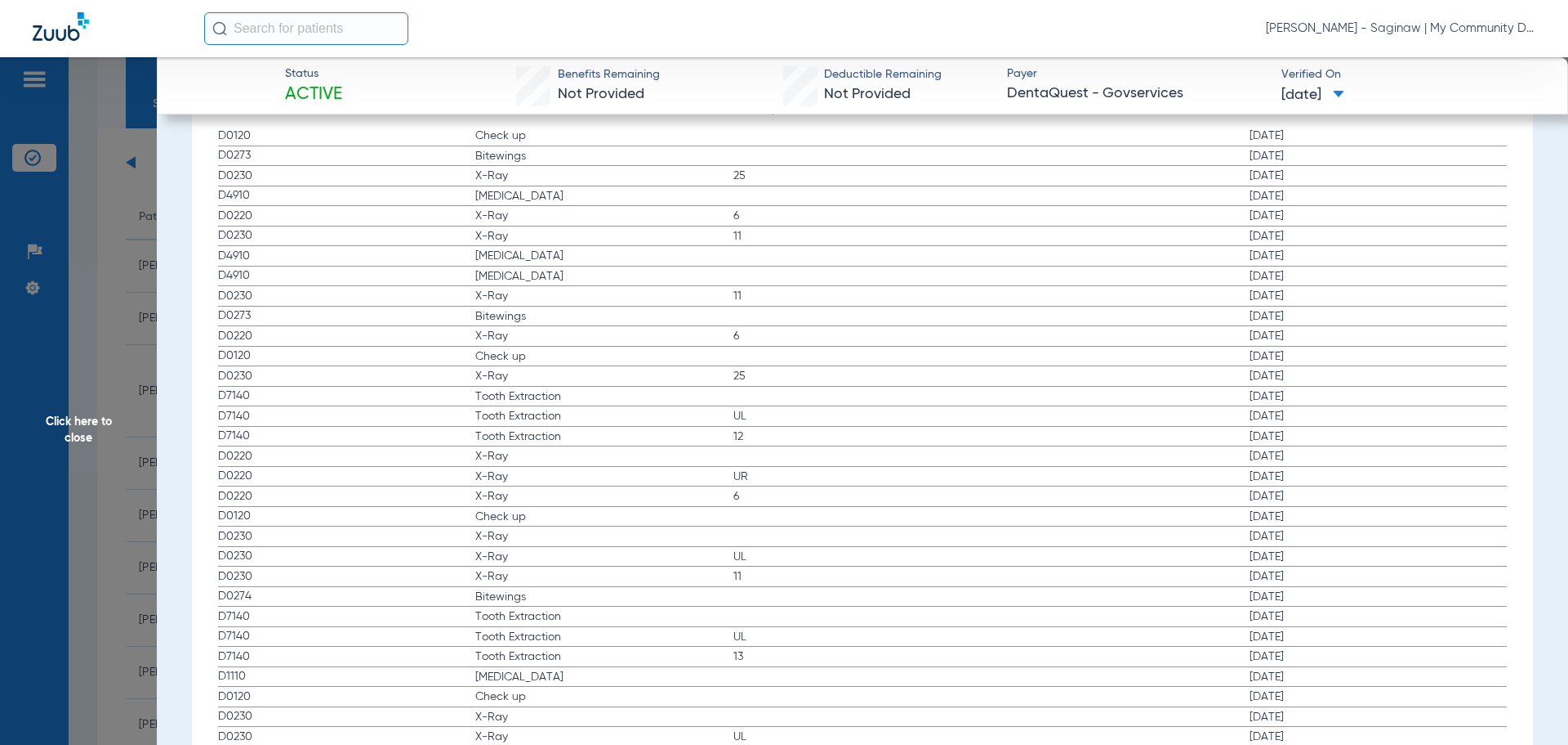
drag, startPoint x: 522, startPoint y: 376, endPoint x: 470, endPoint y: 345, distance: 60.5
click at [507, 296] on span "X-Ray" at bounding box center [604, 295] width 258 height 16
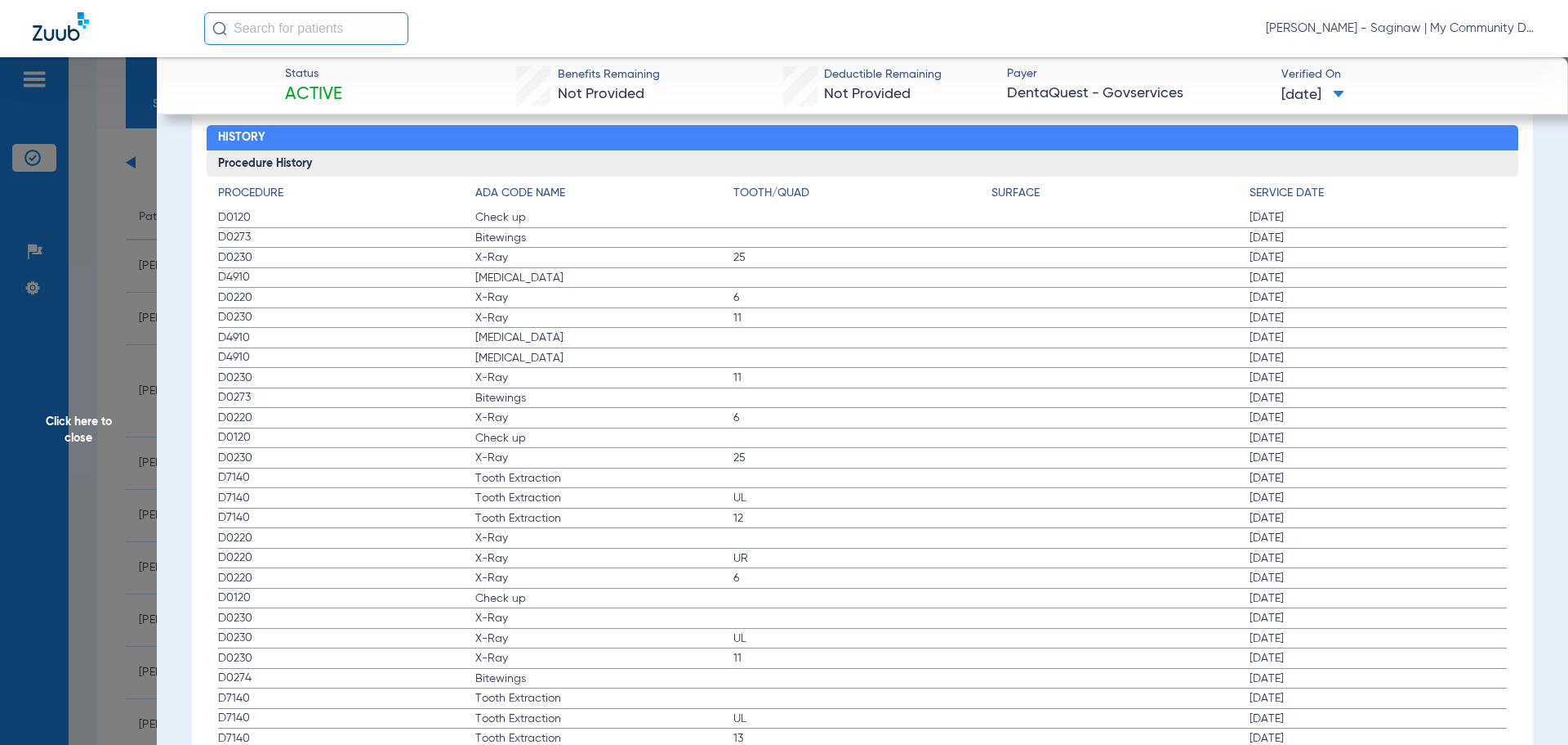
drag, startPoint x: 513, startPoint y: 590, endPoint x: 456, endPoint y: 534, distance: 79.9
drag, startPoint x: 529, startPoint y: 678, endPoint x: 469, endPoint y: 547, distance: 144.1
click at [515, 455] on span "X-Ray" at bounding box center [604, 458] width 258 height 16
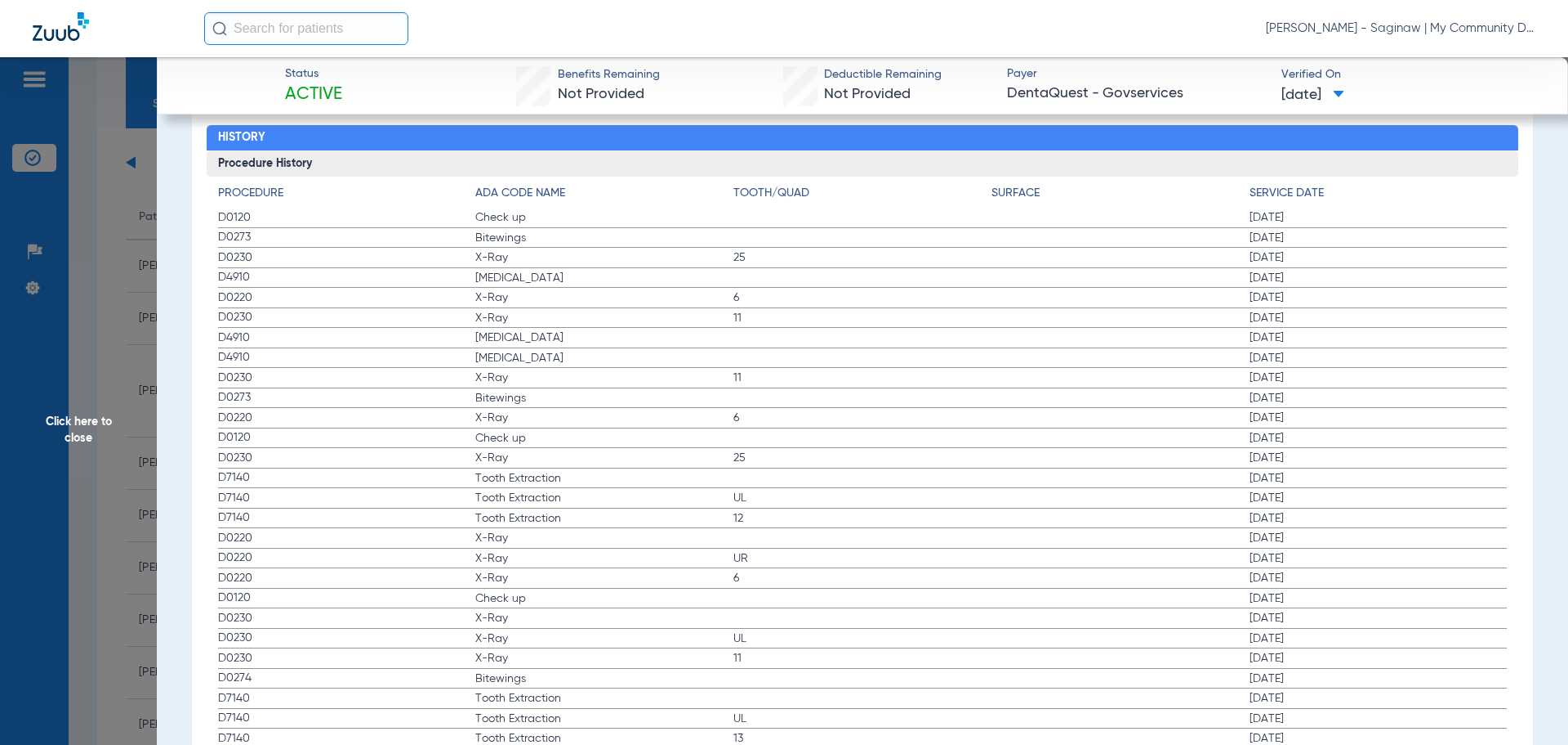
drag, startPoint x: 514, startPoint y: 460, endPoint x: 470, endPoint y: 403, distance: 72.0
drag, startPoint x: 512, startPoint y: 318, endPoint x: 460, endPoint y: 224, distance: 107.4
click at [146, 370] on span "Click here to close" at bounding box center [78, 430] width 157 height 745
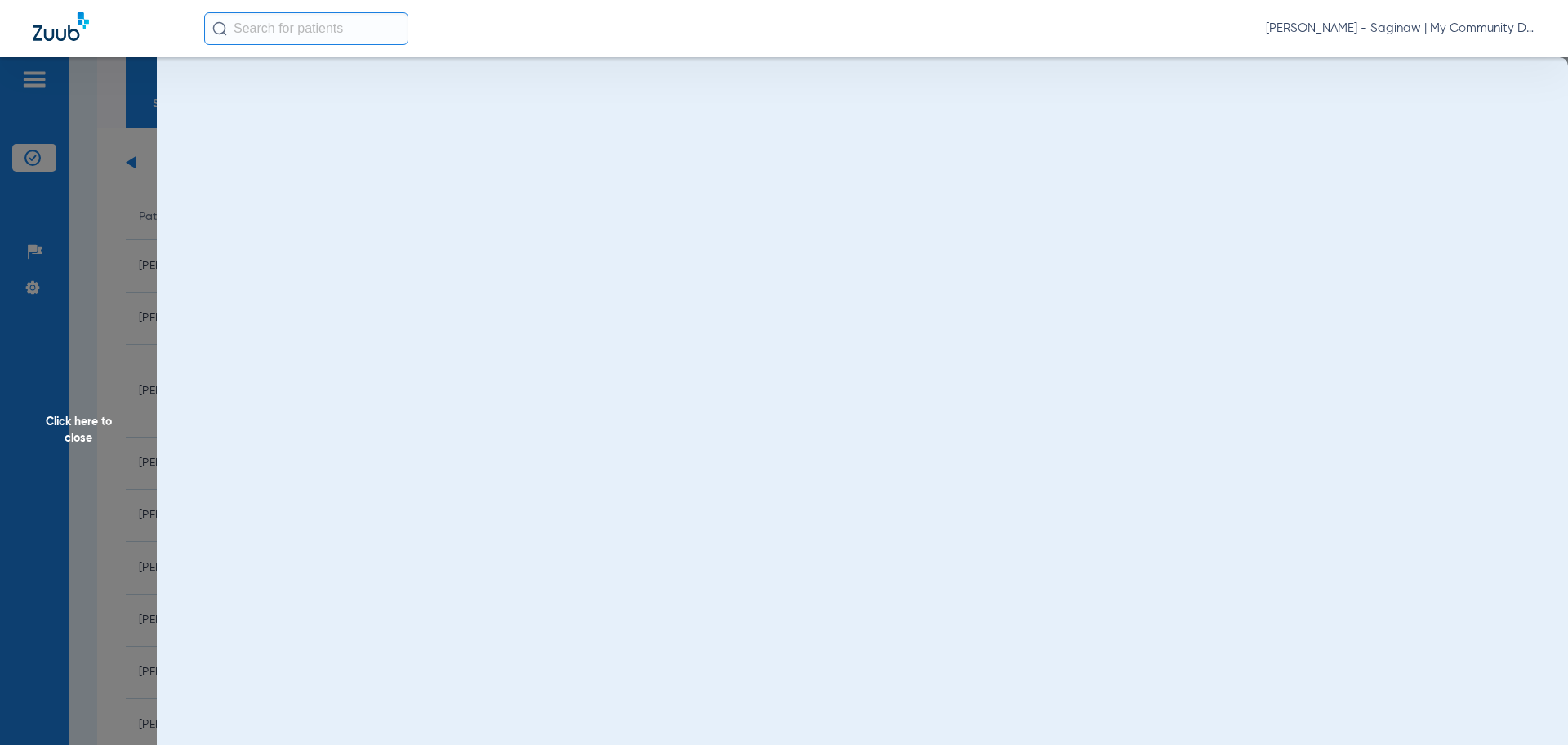
scroll to position [0, 0]
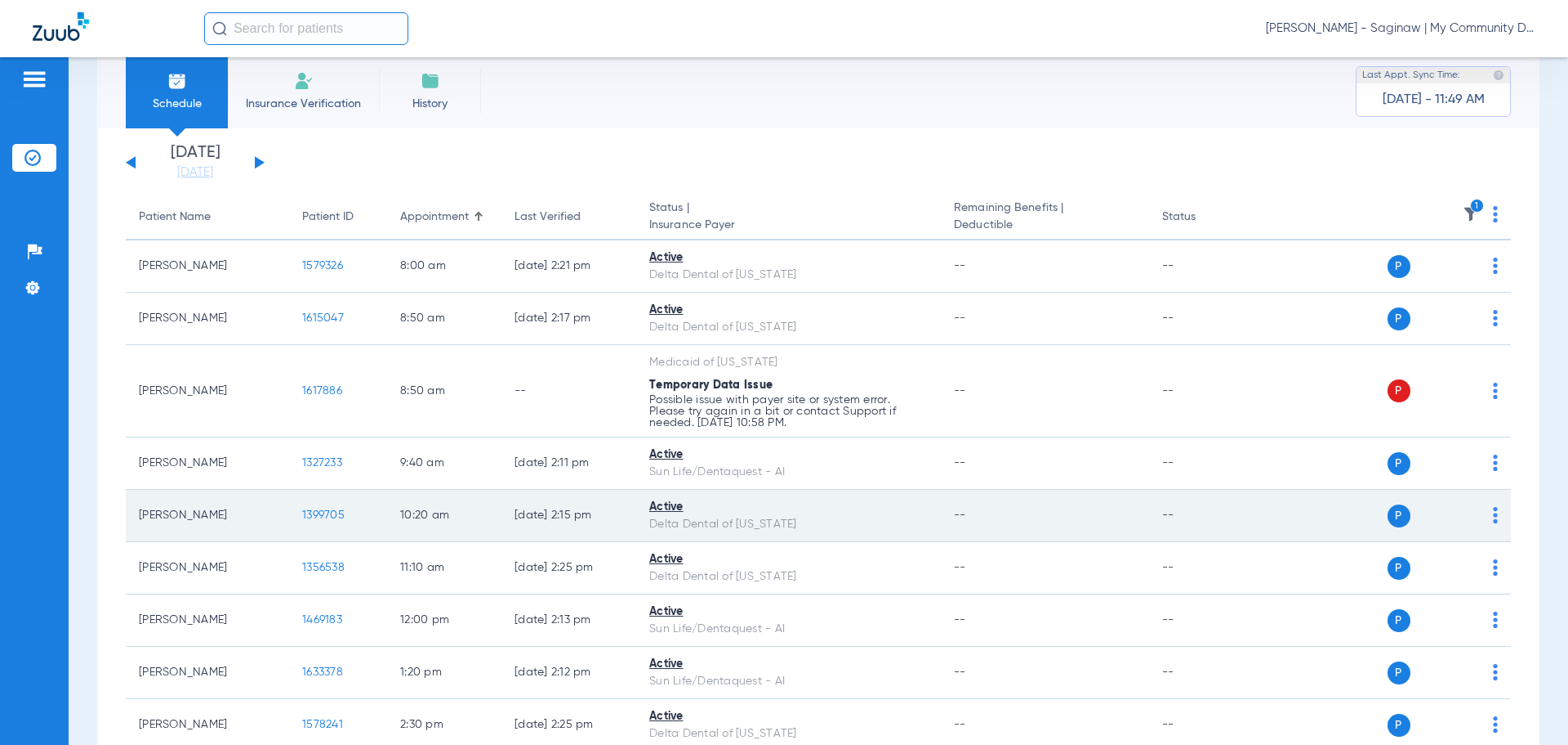
click at [329, 513] on span "1399705" at bounding box center [323, 514] width 43 height 11
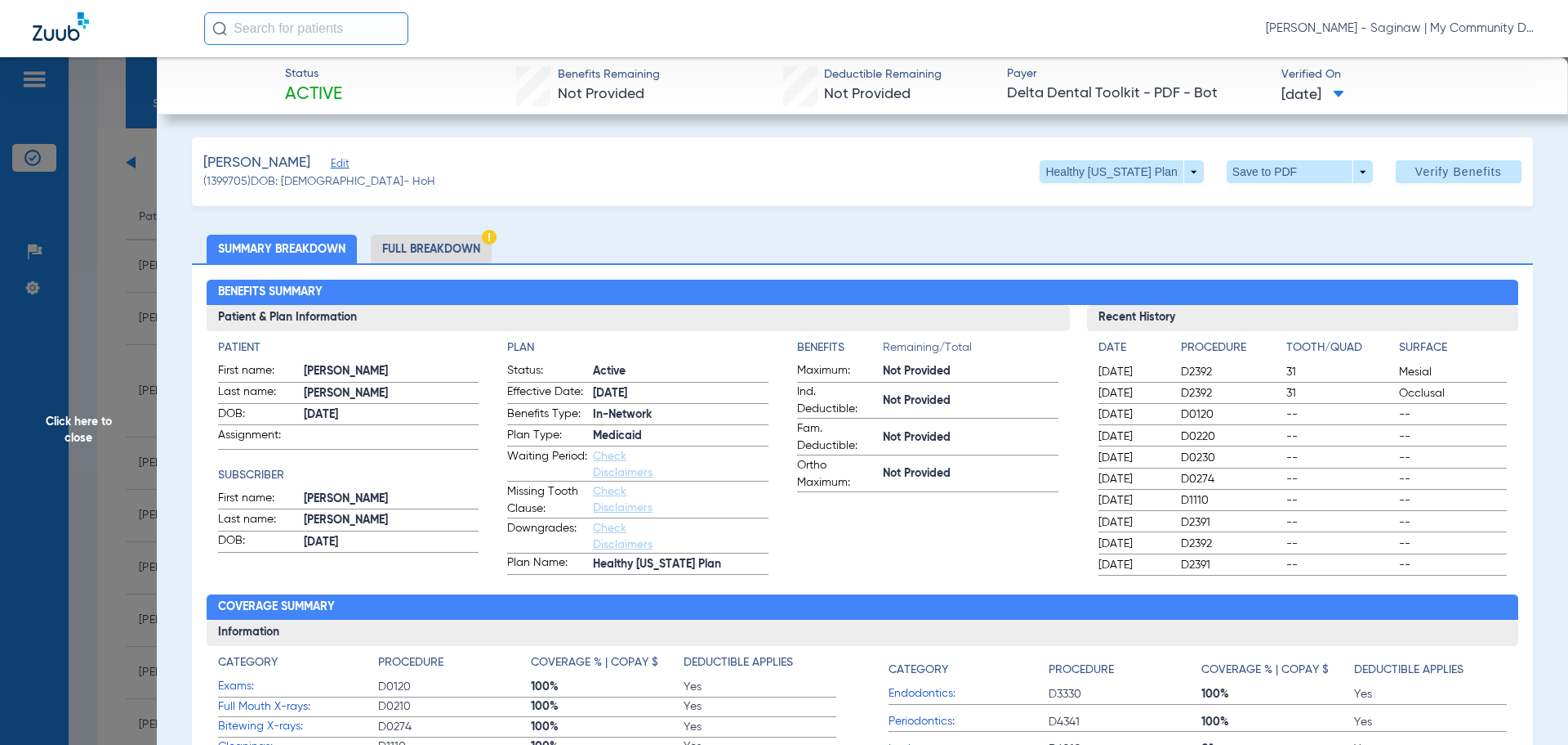
click at [435, 247] on li "Full Breakdown" at bounding box center [430, 248] width 121 height 29
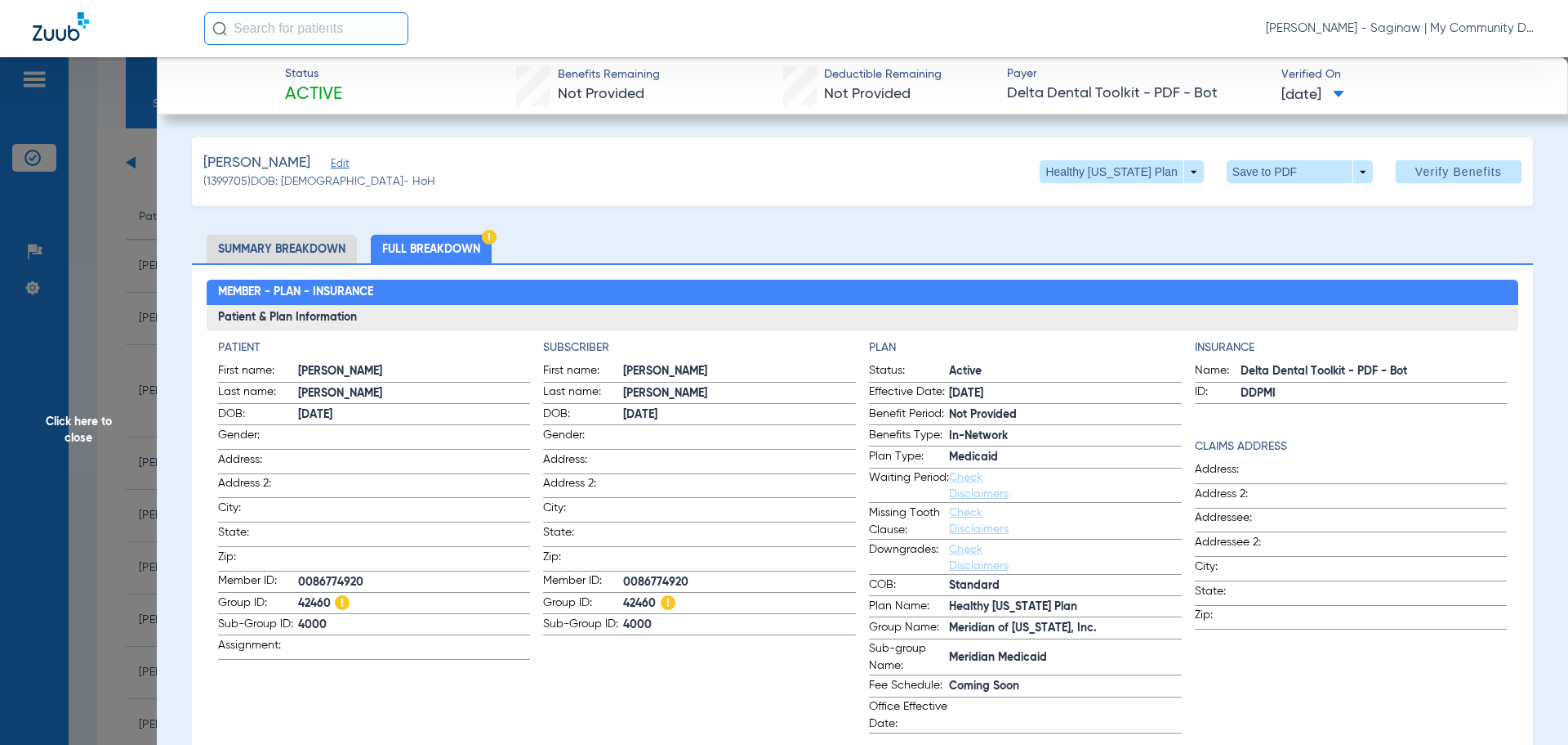
click at [694, 702] on app-subscriber-information "Subscriber First name: PHILIP Last name: SAMANIEGO DOB: 01/04/1993 Gender: Addr…" at bounding box center [699, 537] width 313 height 394
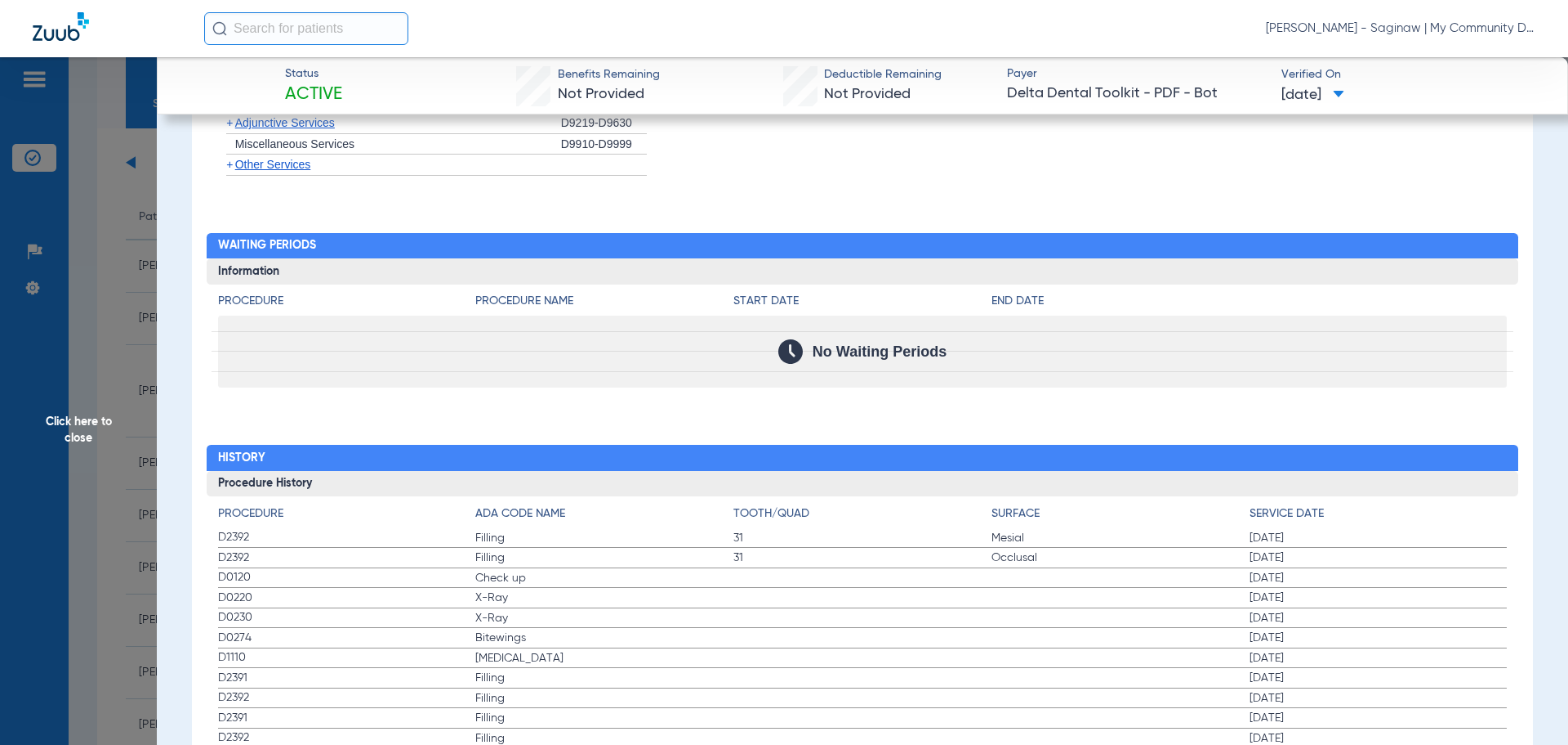
scroll to position [1834, 0]
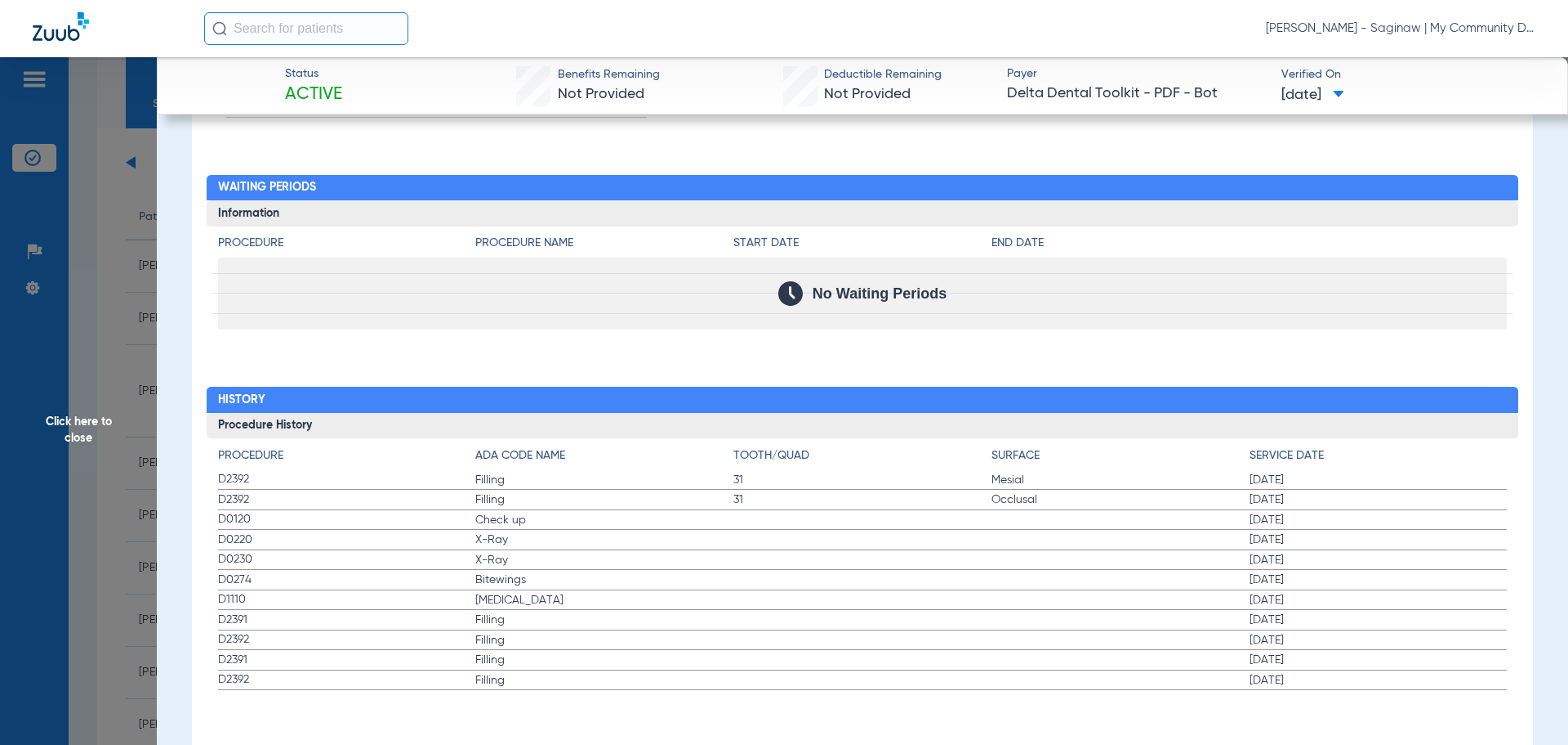
drag, startPoint x: 210, startPoint y: 510, endPoint x: 384, endPoint y: 654, distance: 225.9
click at [384, 651] on div "Procedure ADA Code Name Tooth/Quad Surface Service Date D2392 Filling 31 Mesial…" at bounding box center [863, 564] width 1313 height 252
click at [93, 196] on span "Click here to close" at bounding box center [78, 430] width 157 height 745
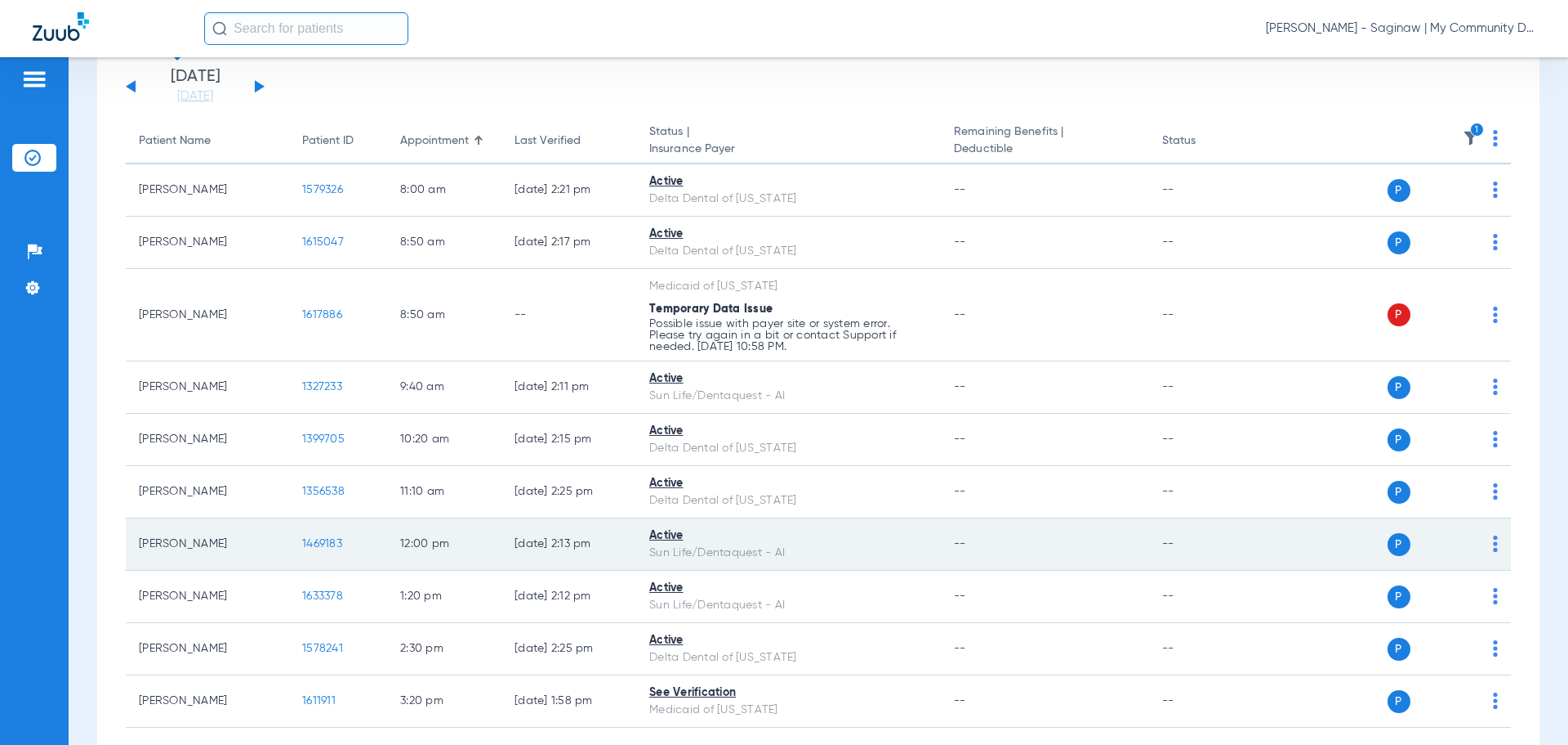
scroll to position [194, 0]
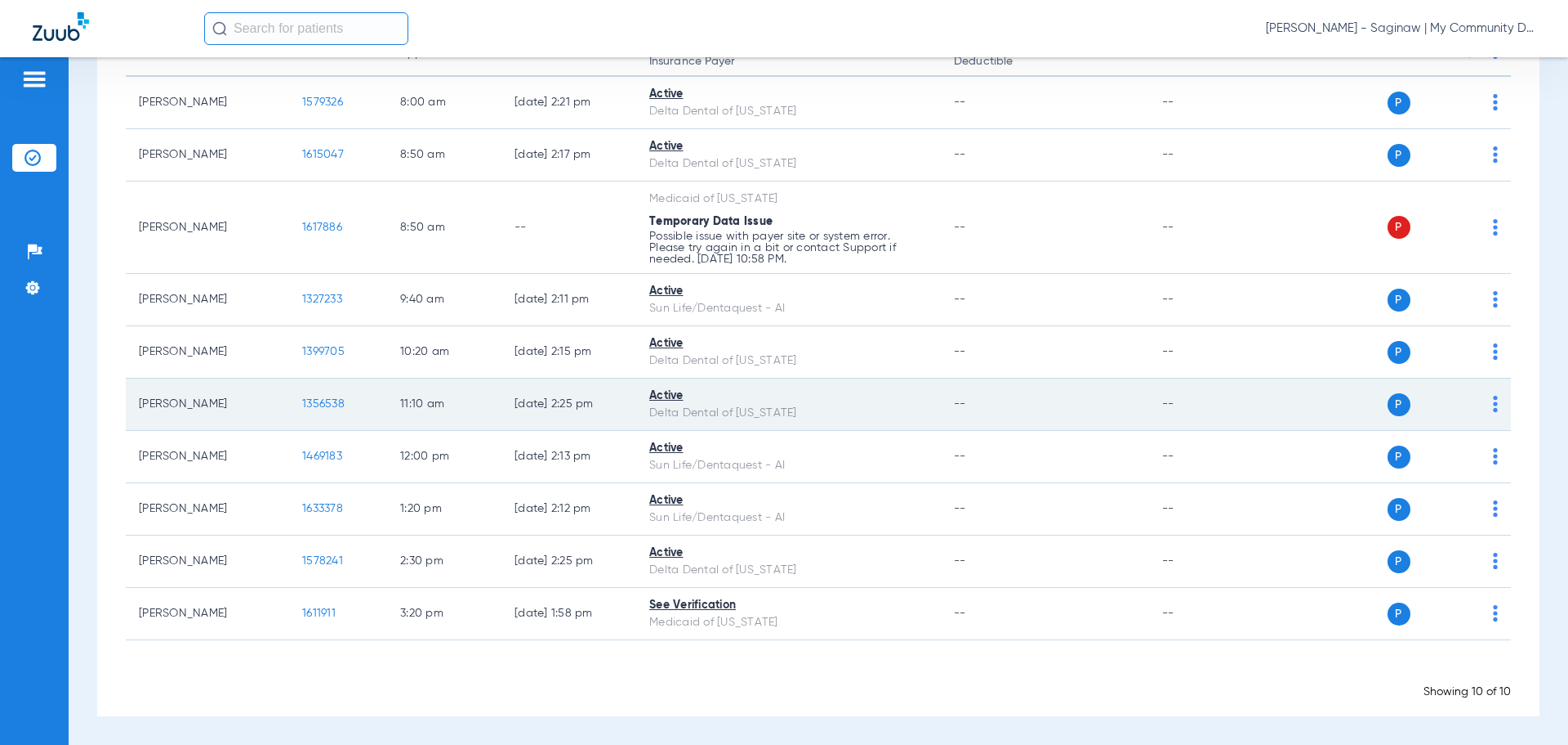
click at [313, 404] on span "1356538" at bounding box center [323, 403] width 43 height 11
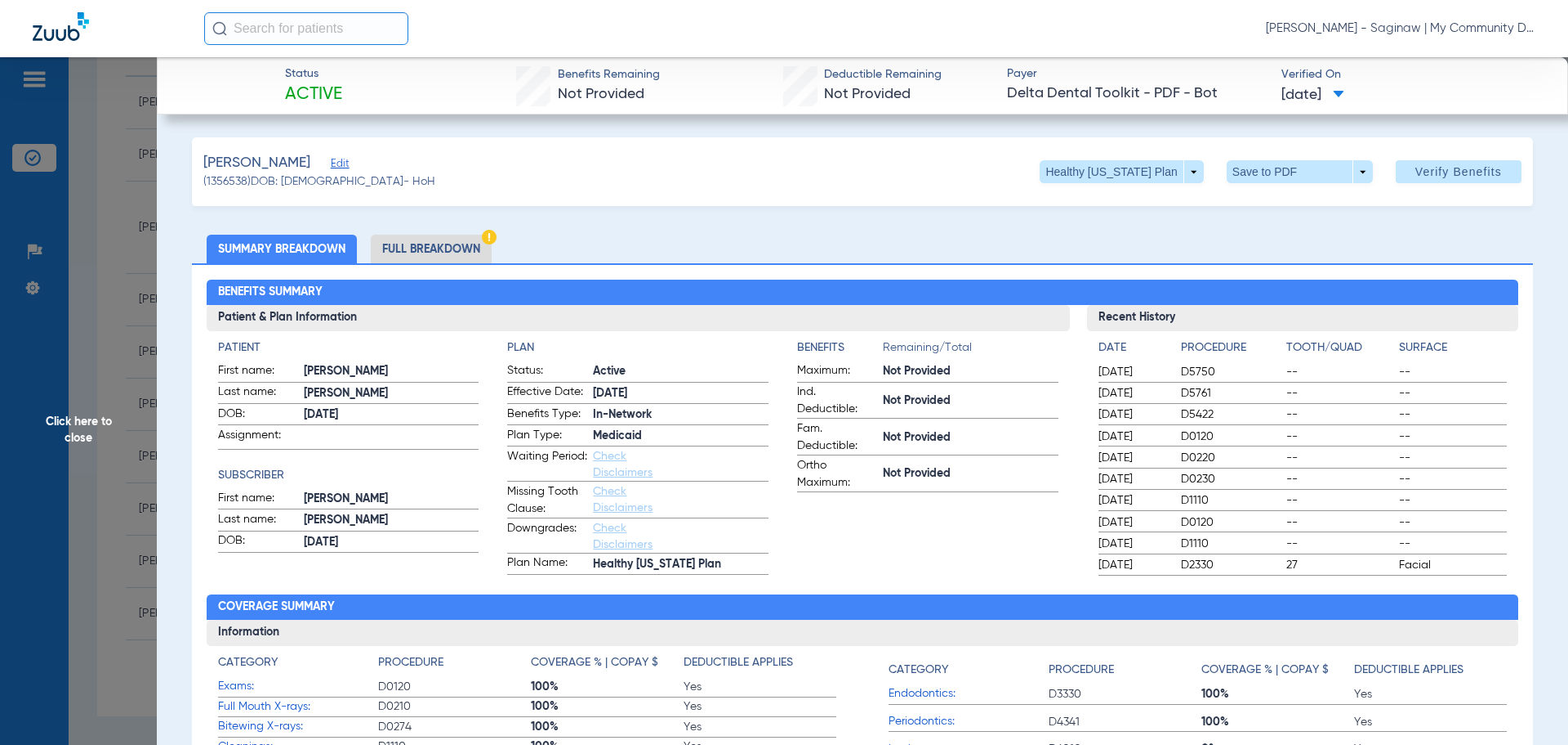
click at [428, 238] on li "Full Breakdown" at bounding box center [430, 248] width 121 height 29
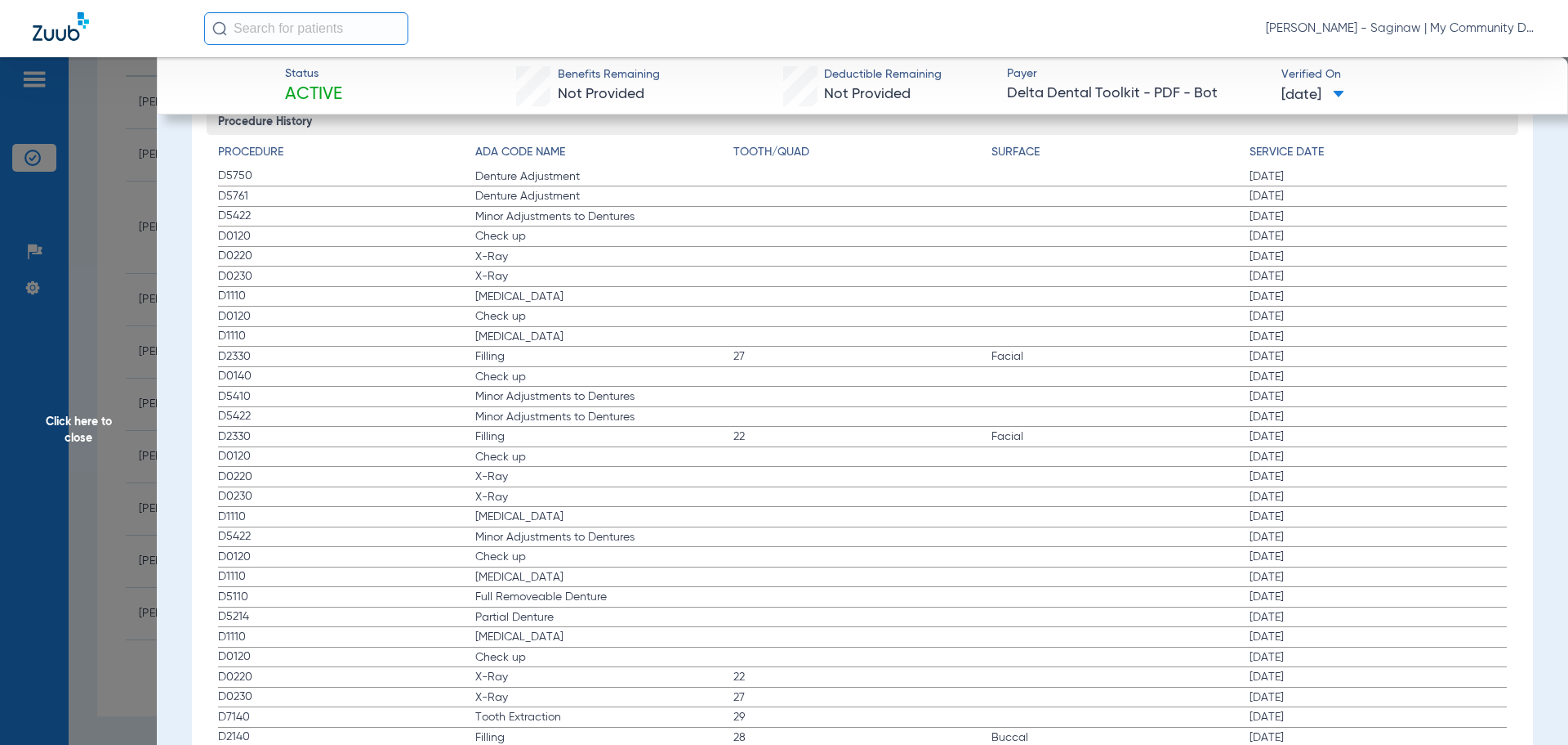
scroll to position [2043, 0]
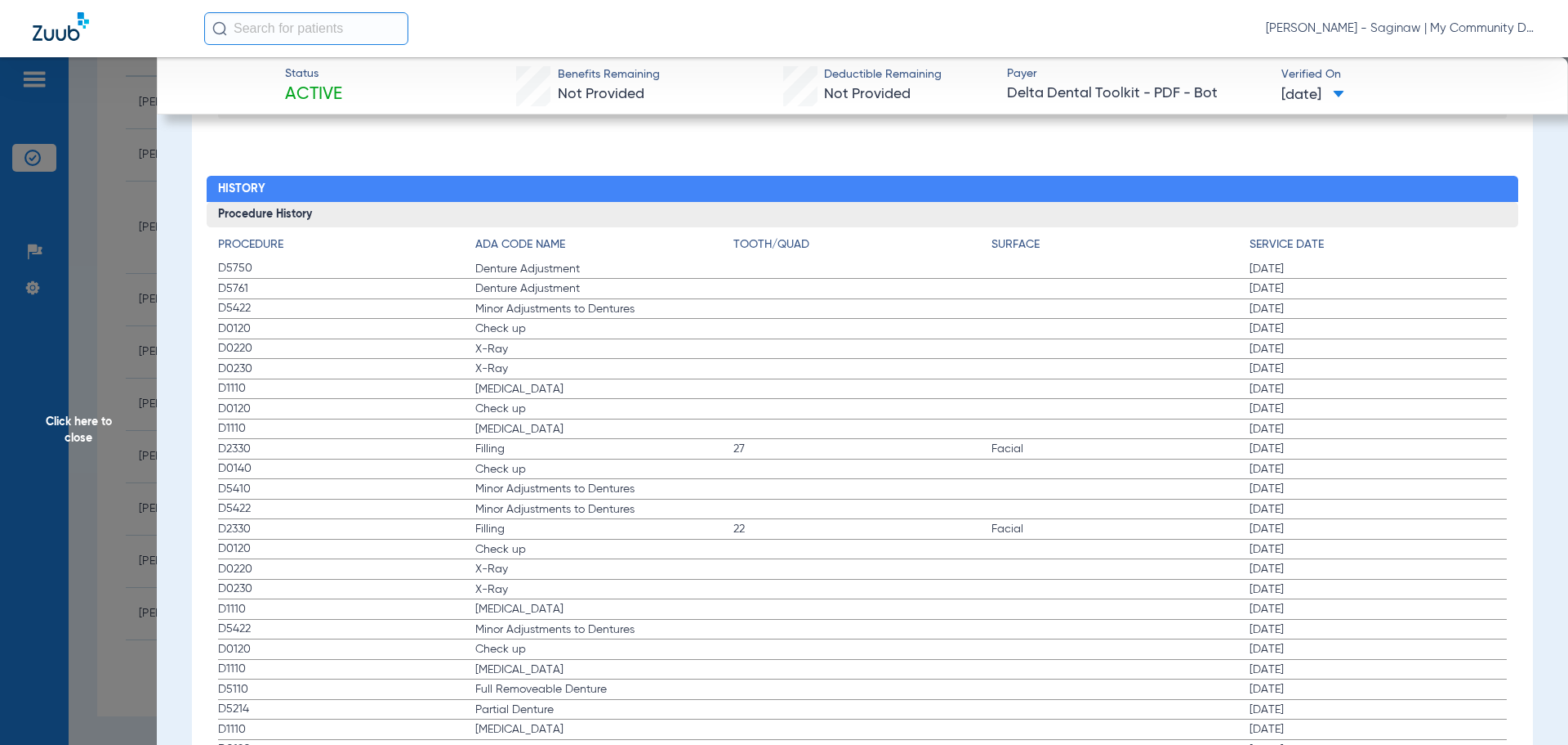
drag, startPoint x: 216, startPoint y: 325, endPoint x: 569, endPoint y: 471, distance: 382.0
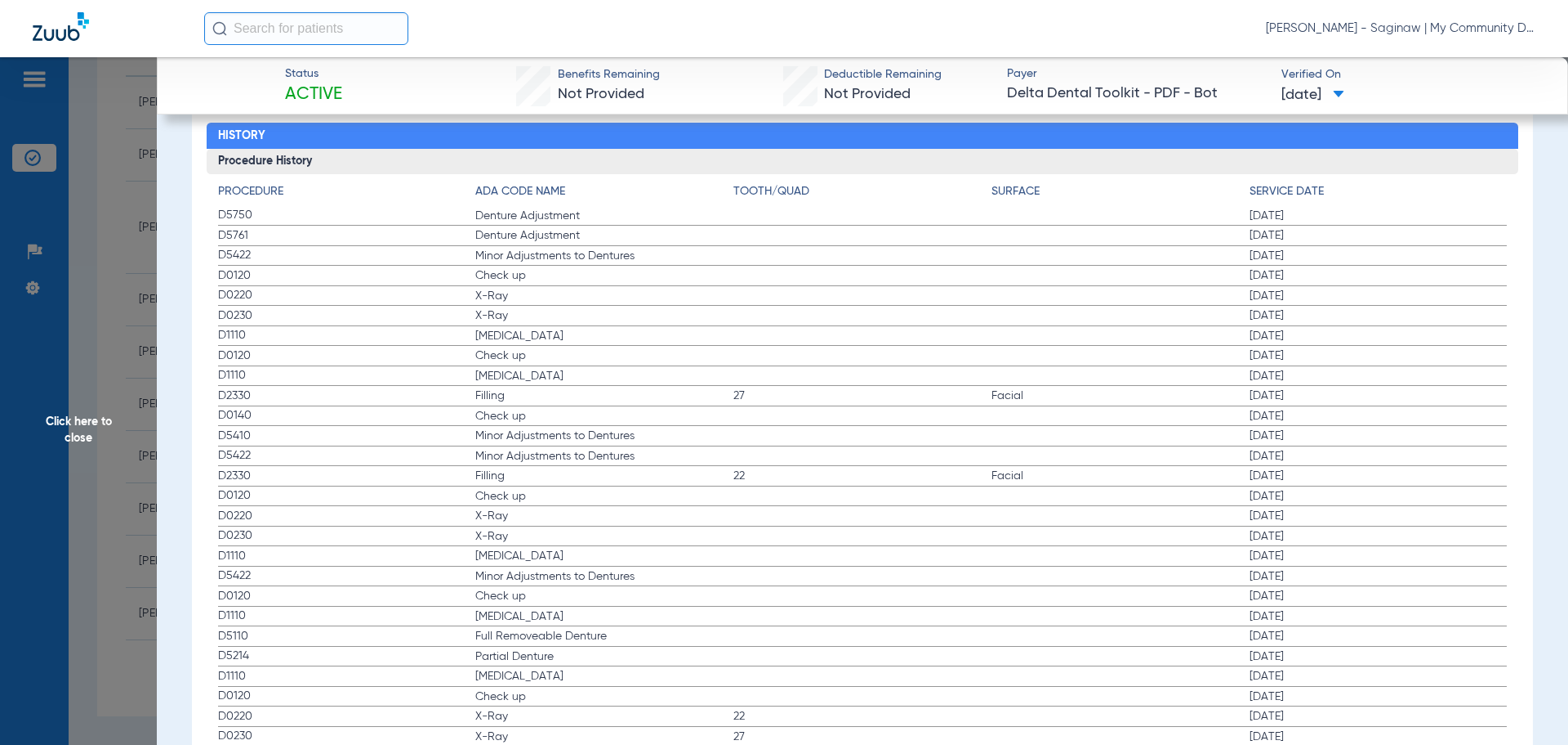
scroll to position [2125, 0]
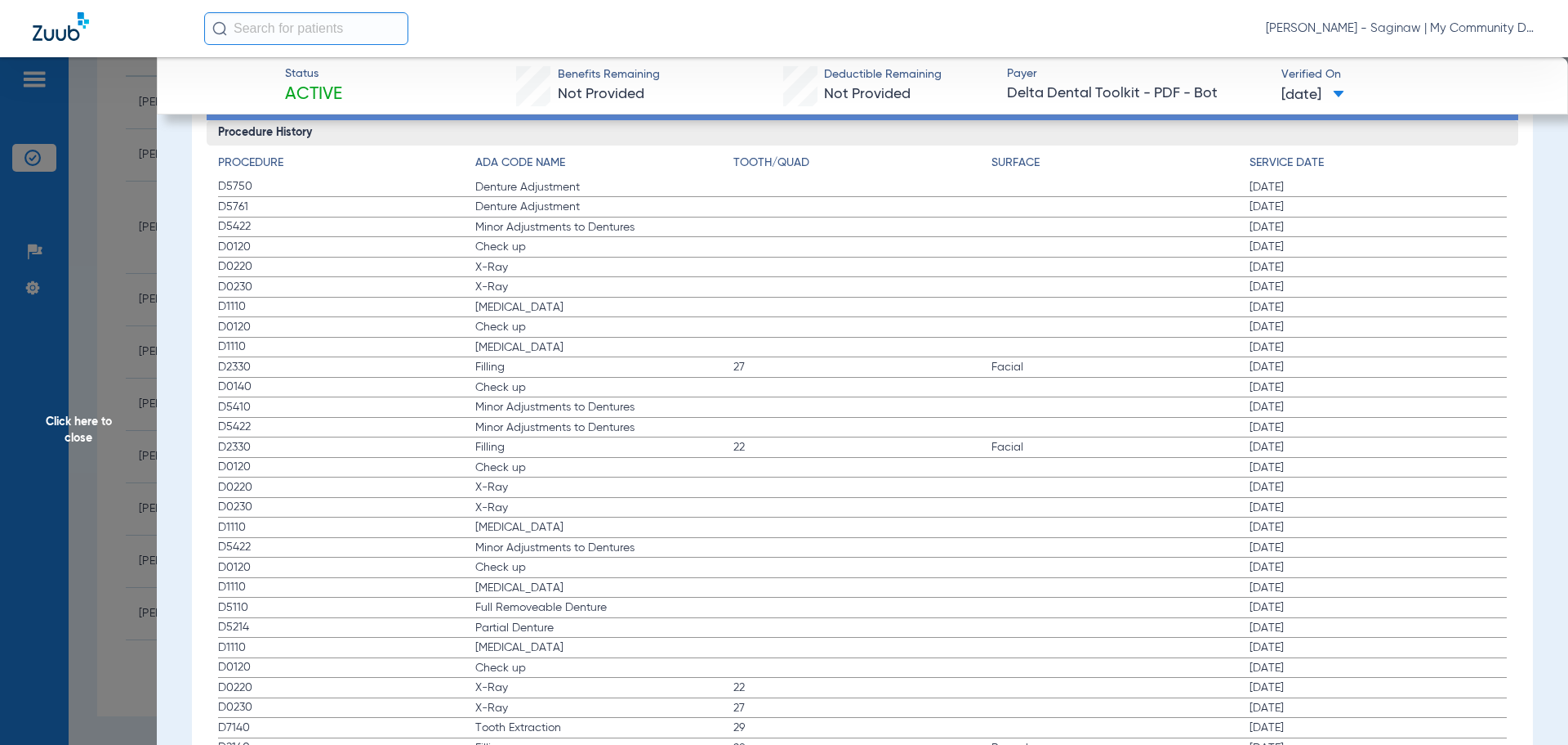
click at [444, 482] on span "D0220" at bounding box center [346, 488] width 258 height 17
drag, startPoint x: 438, startPoint y: 469, endPoint x: 552, endPoint y: 504, distance: 119.3
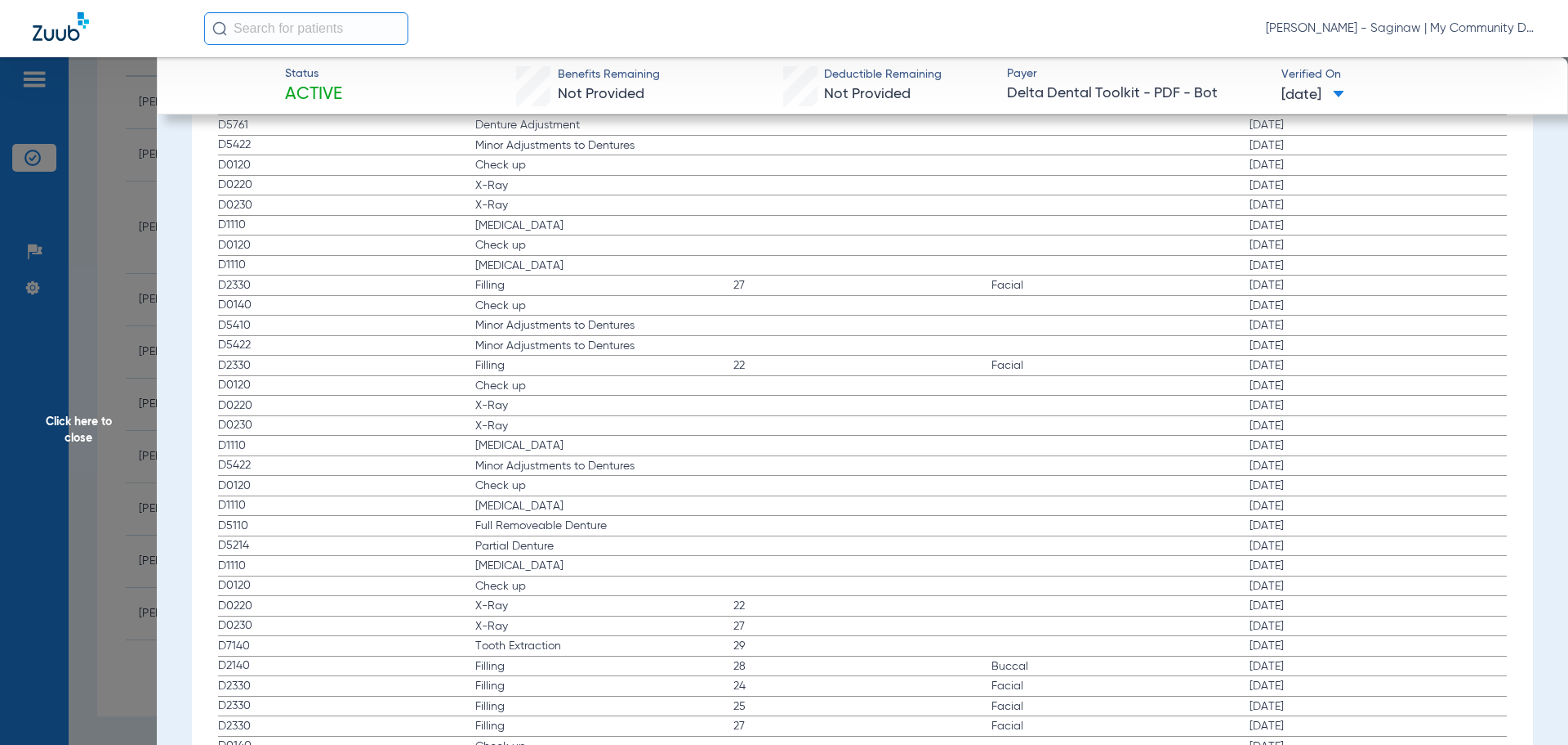
click at [956, 583] on label "D0120 Check up 07/25/2022" at bounding box center [863, 587] width 1289 height 21
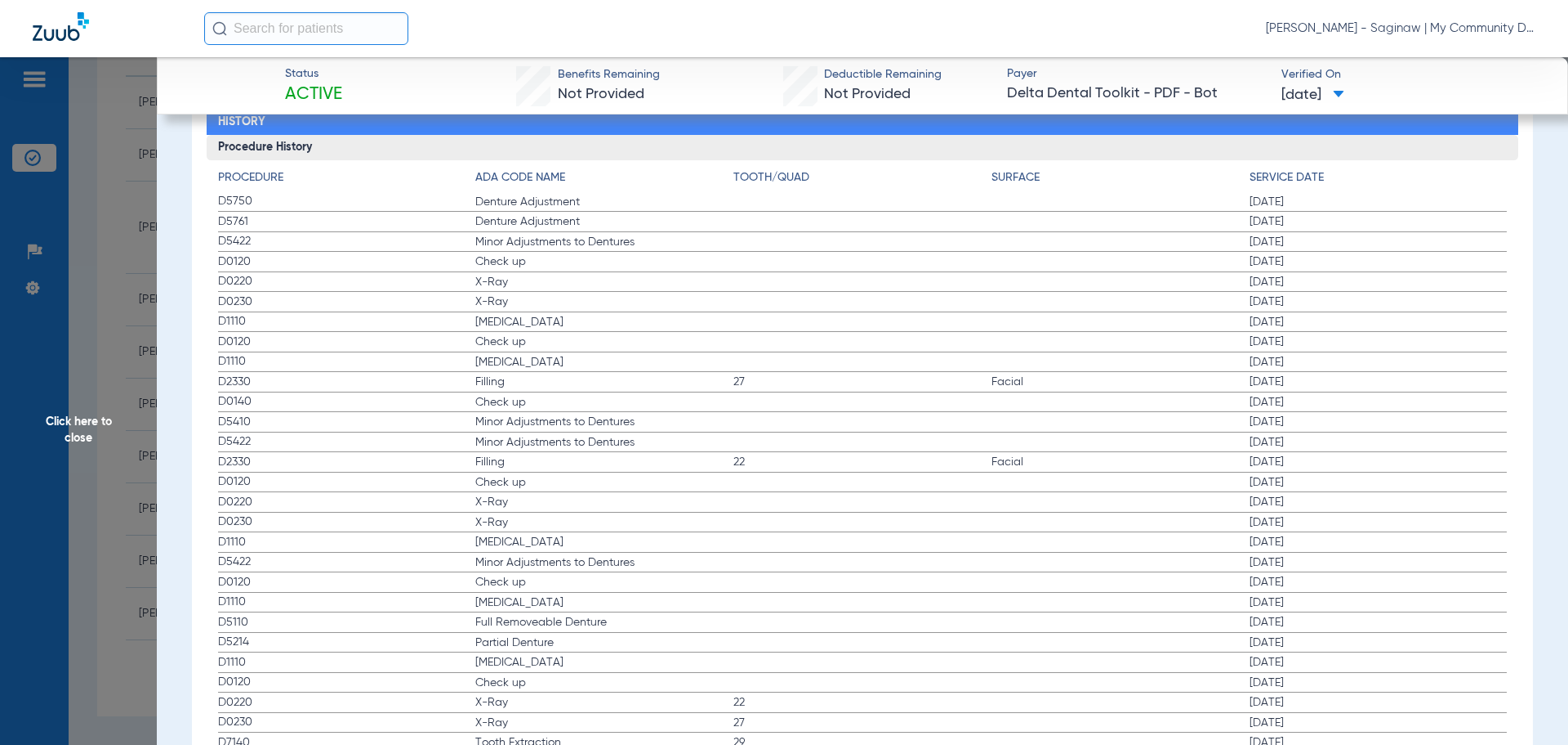
scroll to position [2043, 0]
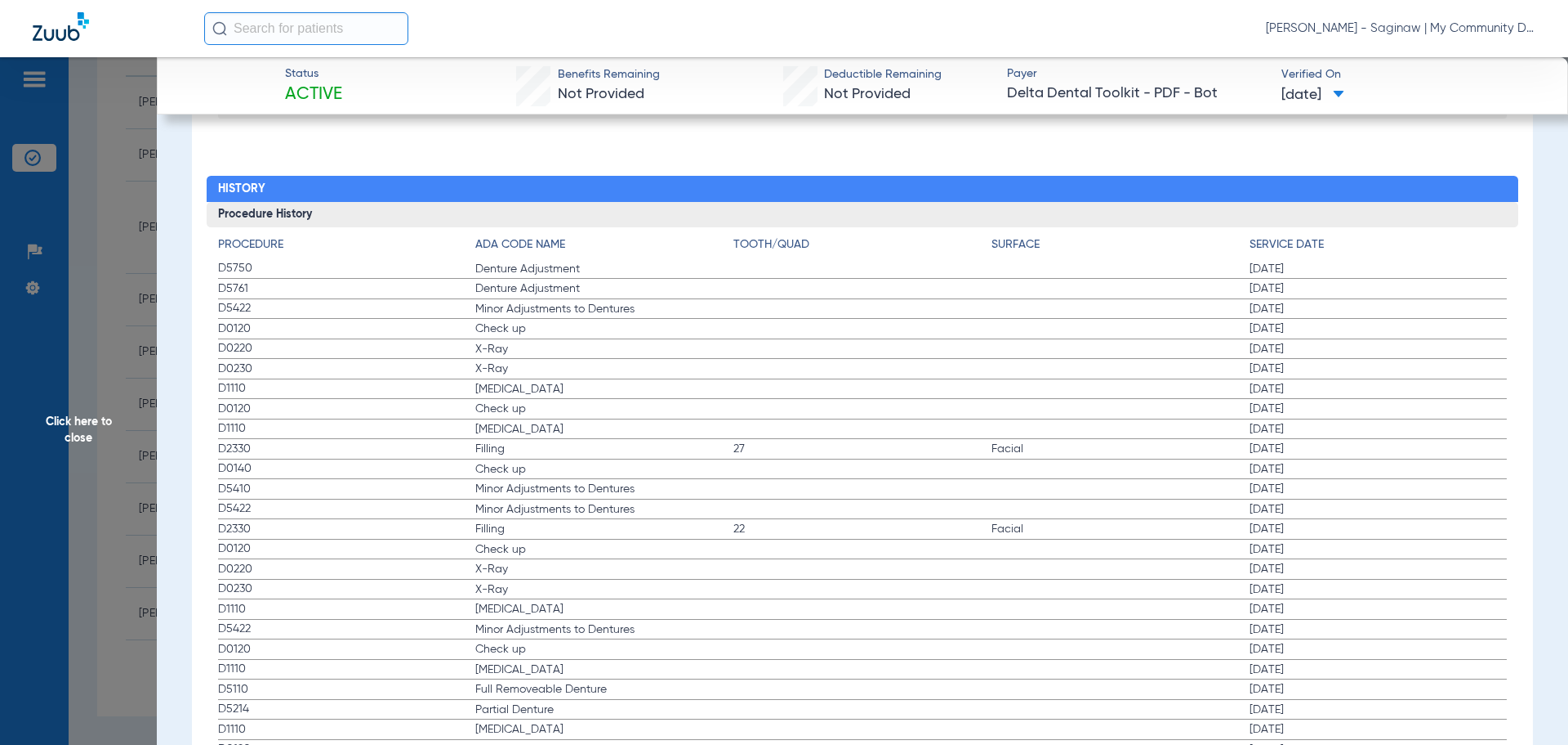
drag, startPoint x: 476, startPoint y: 326, endPoint x: 745, endPoint y: 392, distance: 277.0
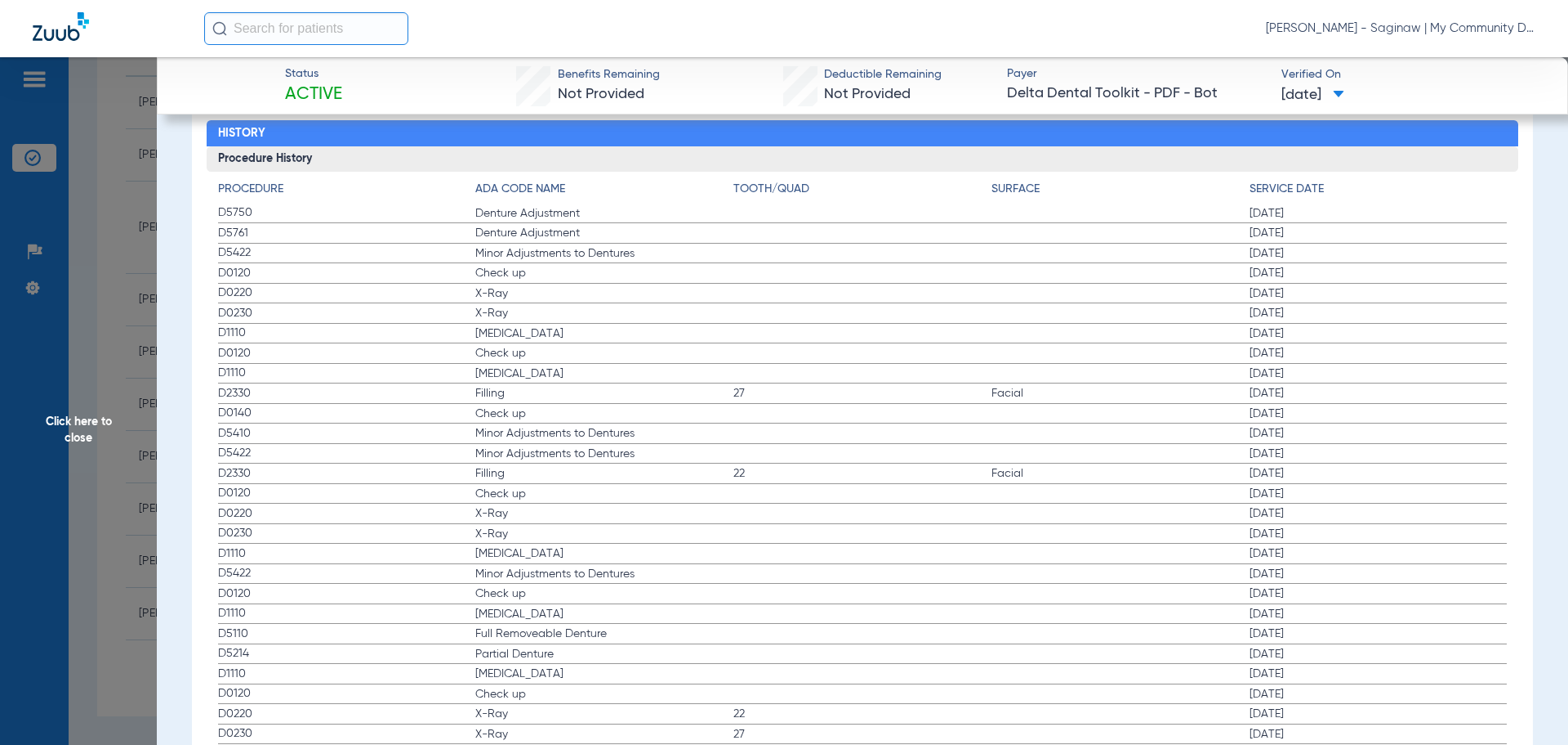
scroll to position [2125, 0]
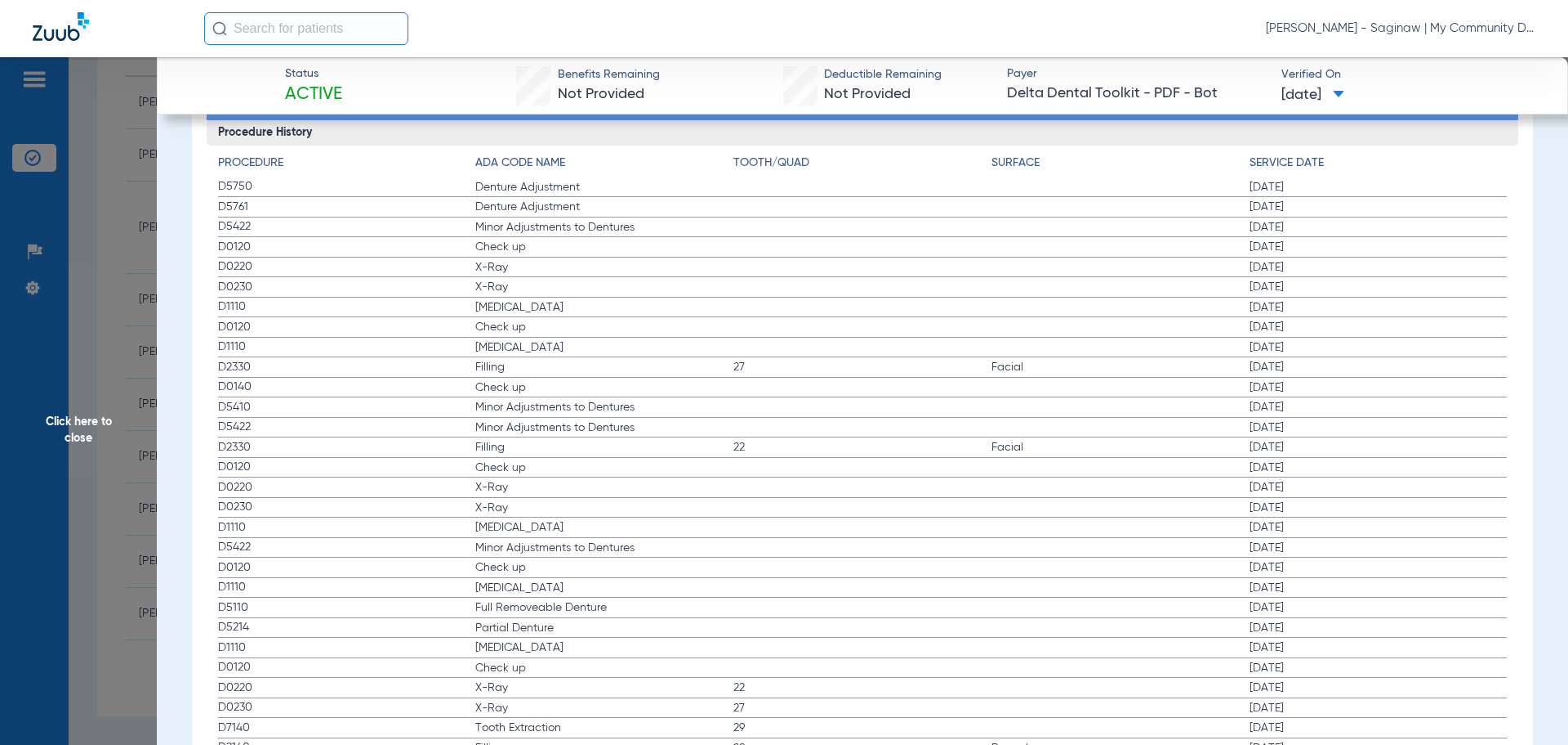
drag, startPoint x: 467, startPoint y: 468, endPoint x: 542, endPoint y: 509, distance: 85.5
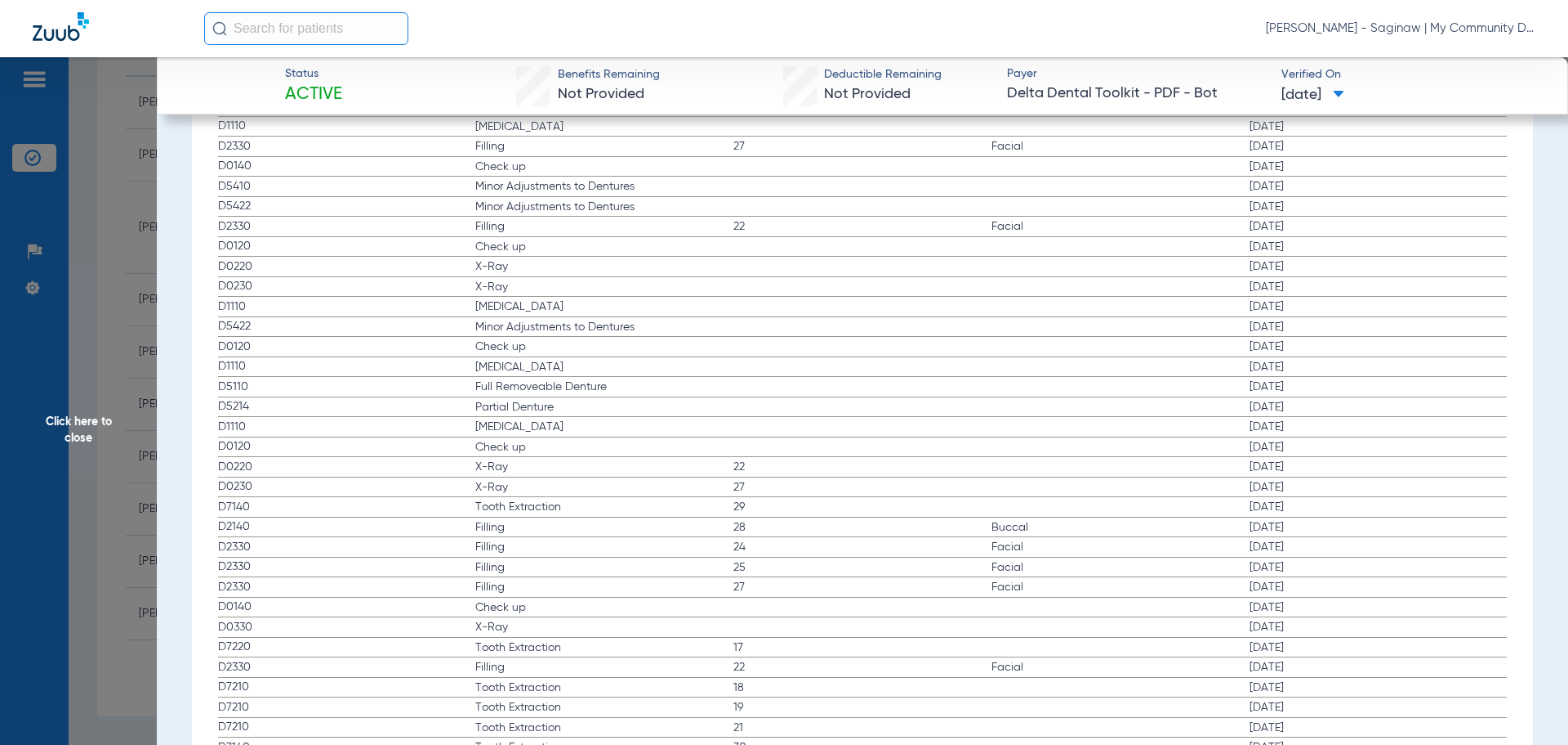
scroll to position [2370, 0]
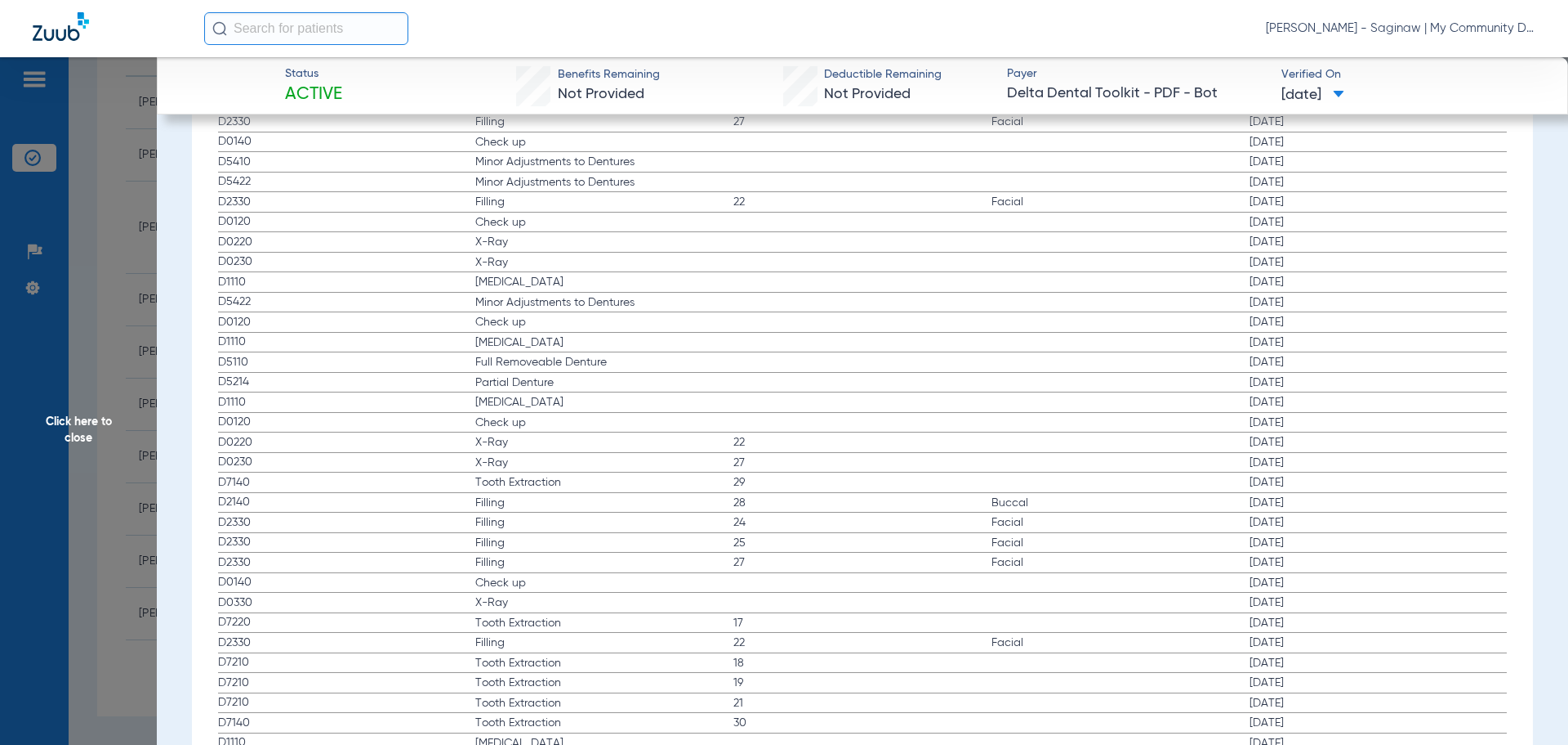
drag, startPoint x: 472, startPoint y: 417, endPoint x: 523, endPoint y: 475, distance: 77.2
click at [523, 475] on app-history-list "Procedure ADA Code Name Tooth/Quad Surface Service Date D5750 Denture Adjustmen…" at bounding box center [863, 682] width 1289 height 1545
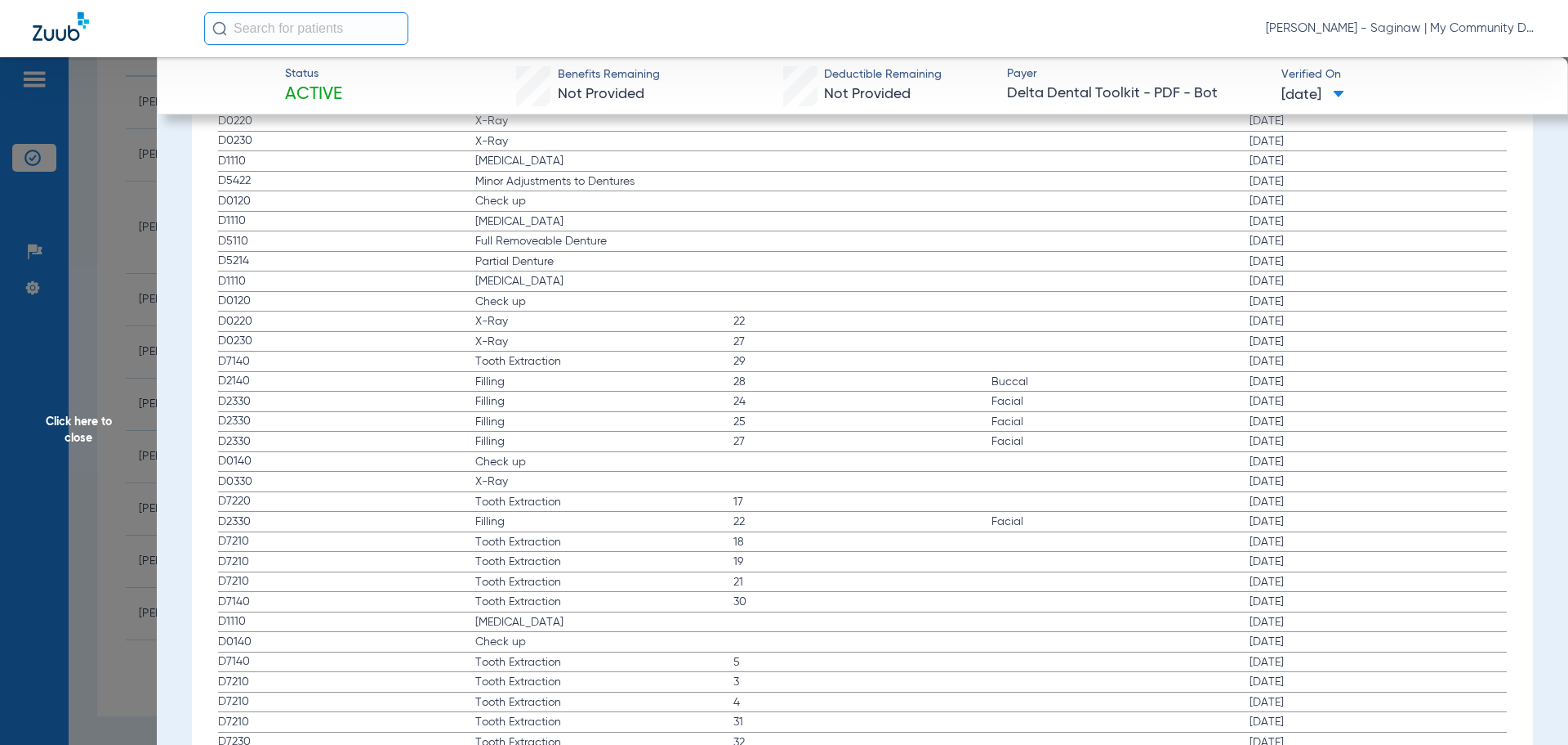
scroll to position [2615, 0]
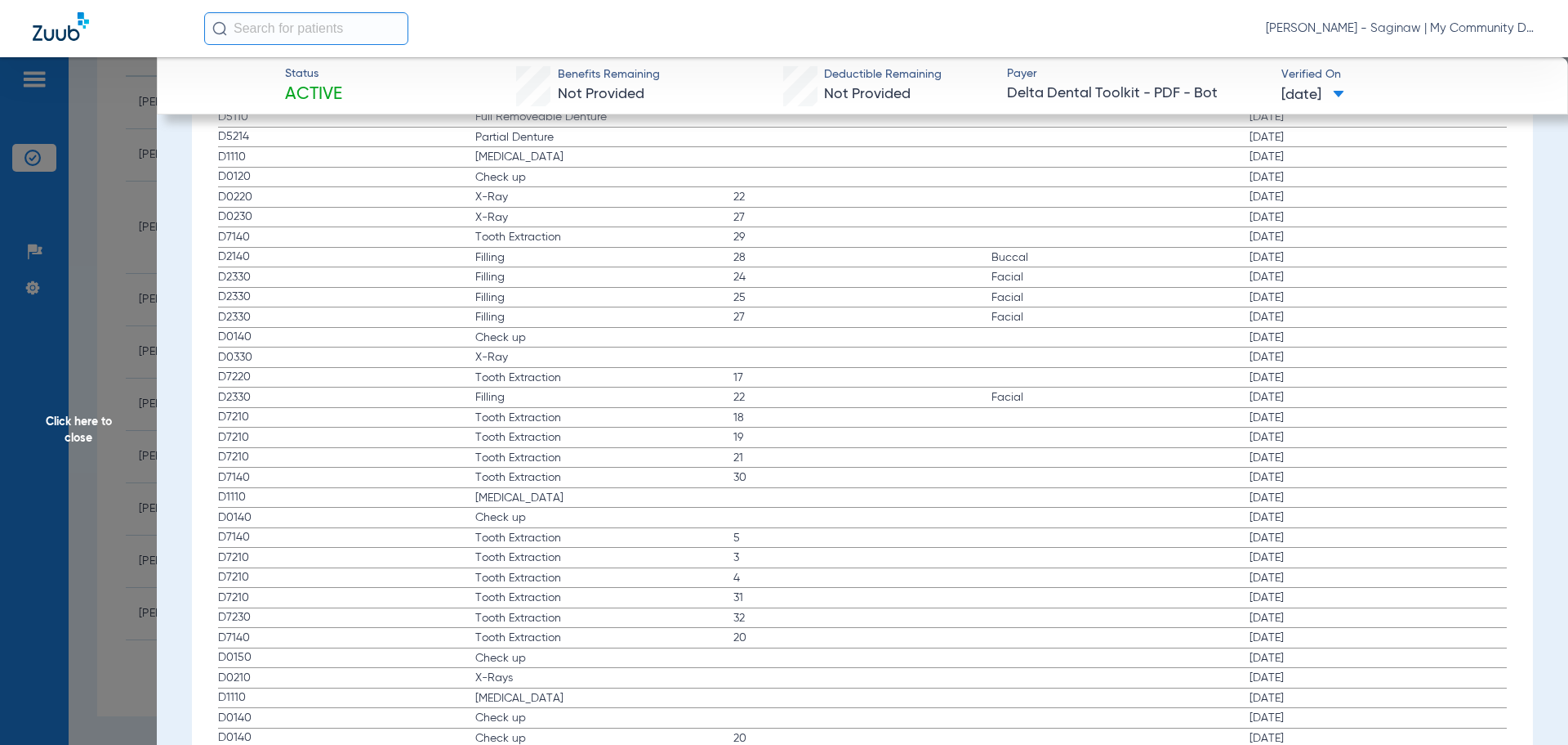
drag, startPoint x: 462, startPoint y: 346, endPoint x: 498, endPoint y: 372, distance: 44.4
click at [498, 372] on app-history-list "Procedure ADA Code Name Tooth/Quad Surface Service Date D5750 Denture Adjustmen…" at bounding box center [863, 436] width 1289 height 1545
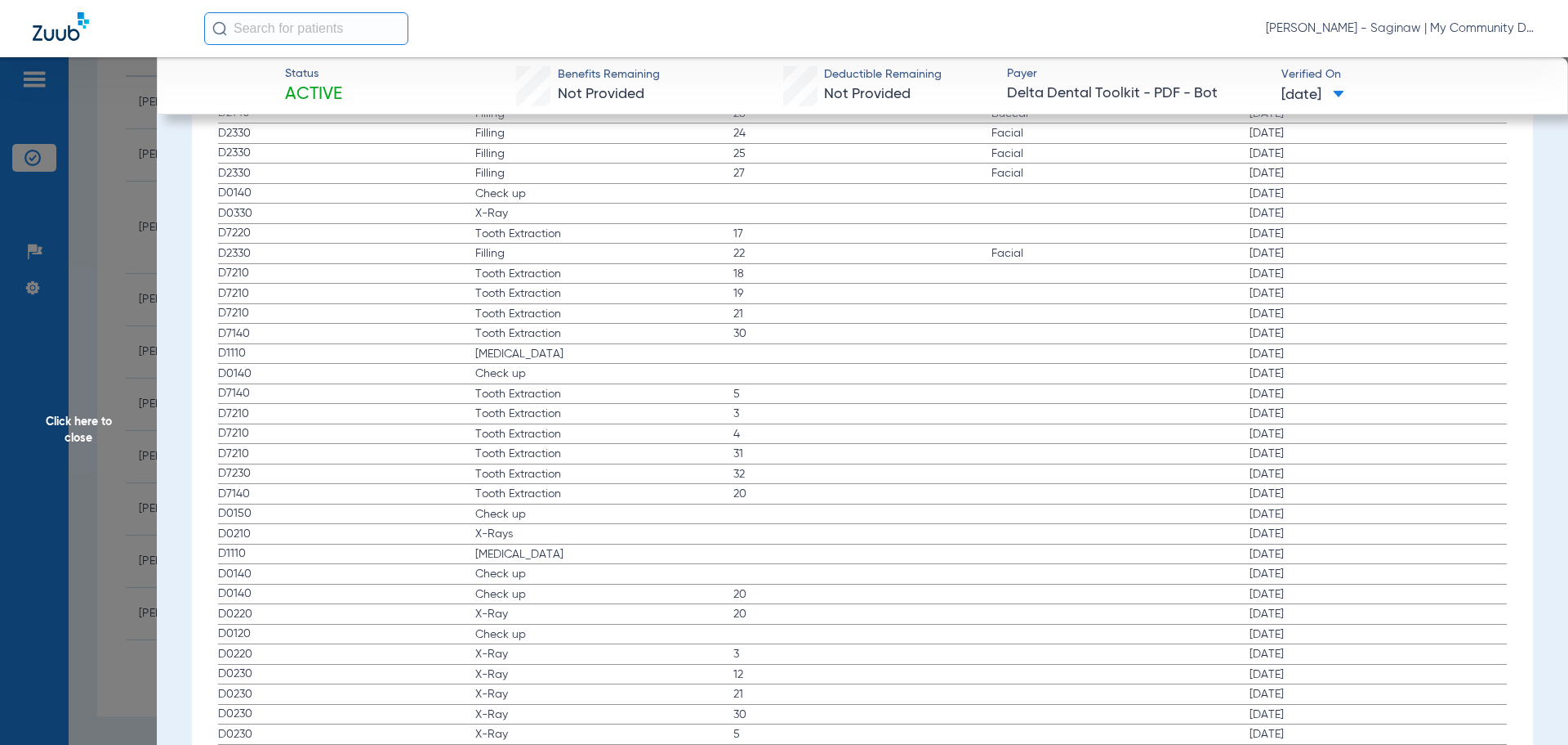
scroll to position [2861, 0]
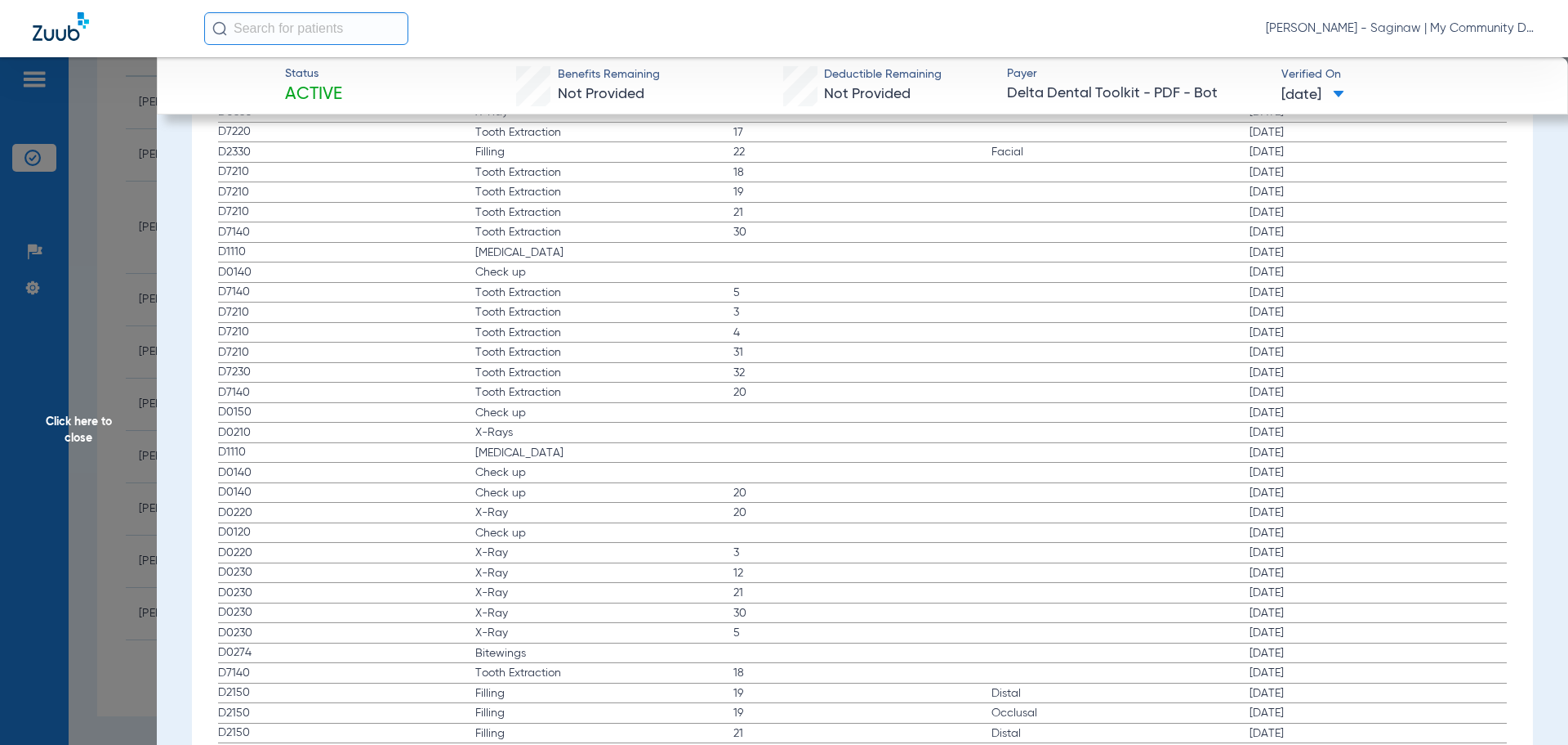
drag, startPoint x: 463, startPoint y: 412, endPoint x: 721, endPoint y: 439, distance: 259.4
click at [721, 439] on app-history-list "Procedure ADA Code Name Tooth/Quad Surface Service Date D5750 Denture Adjustmen…" at bounding box center [863, 191] width 1289 height 1545
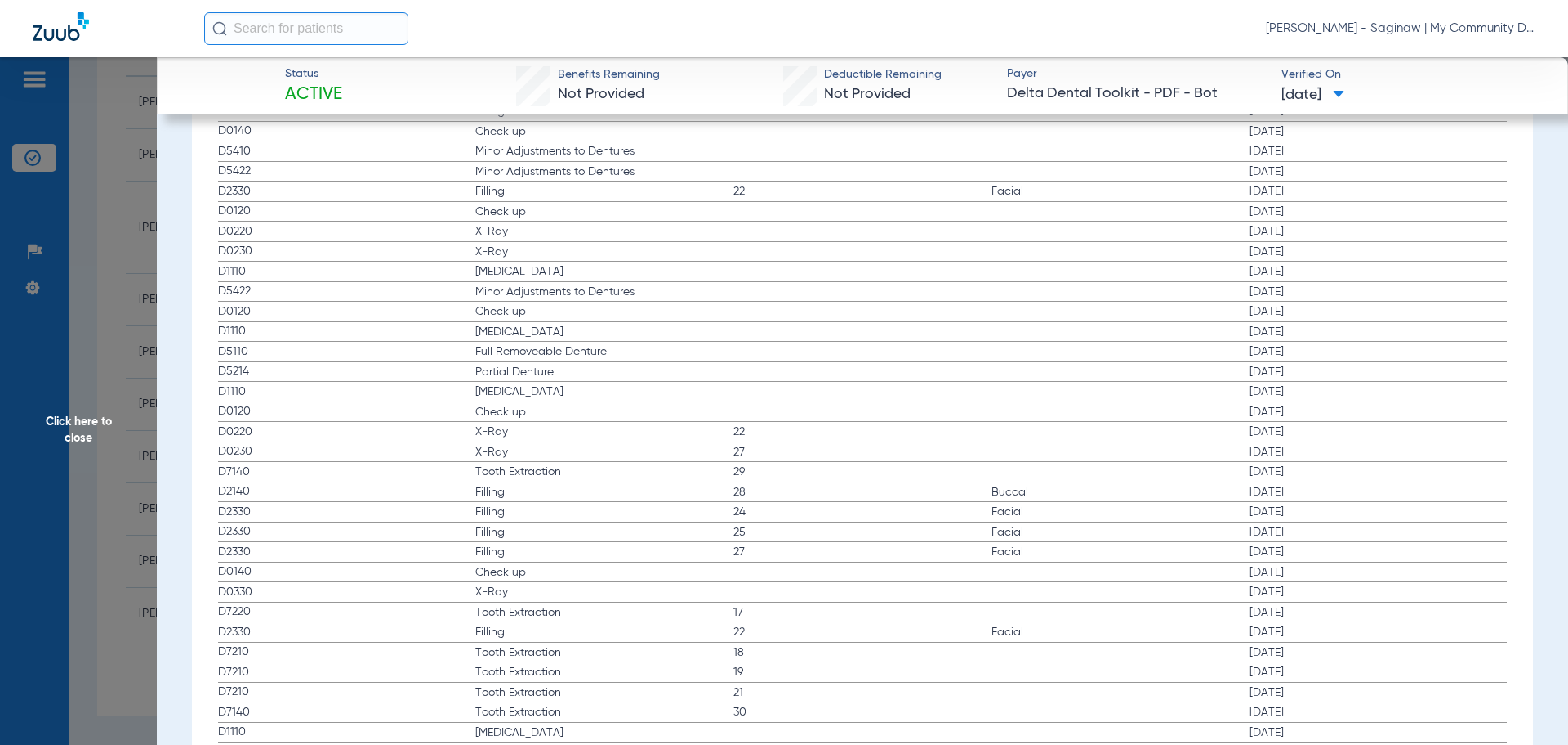
scroll to position [2289, 0]
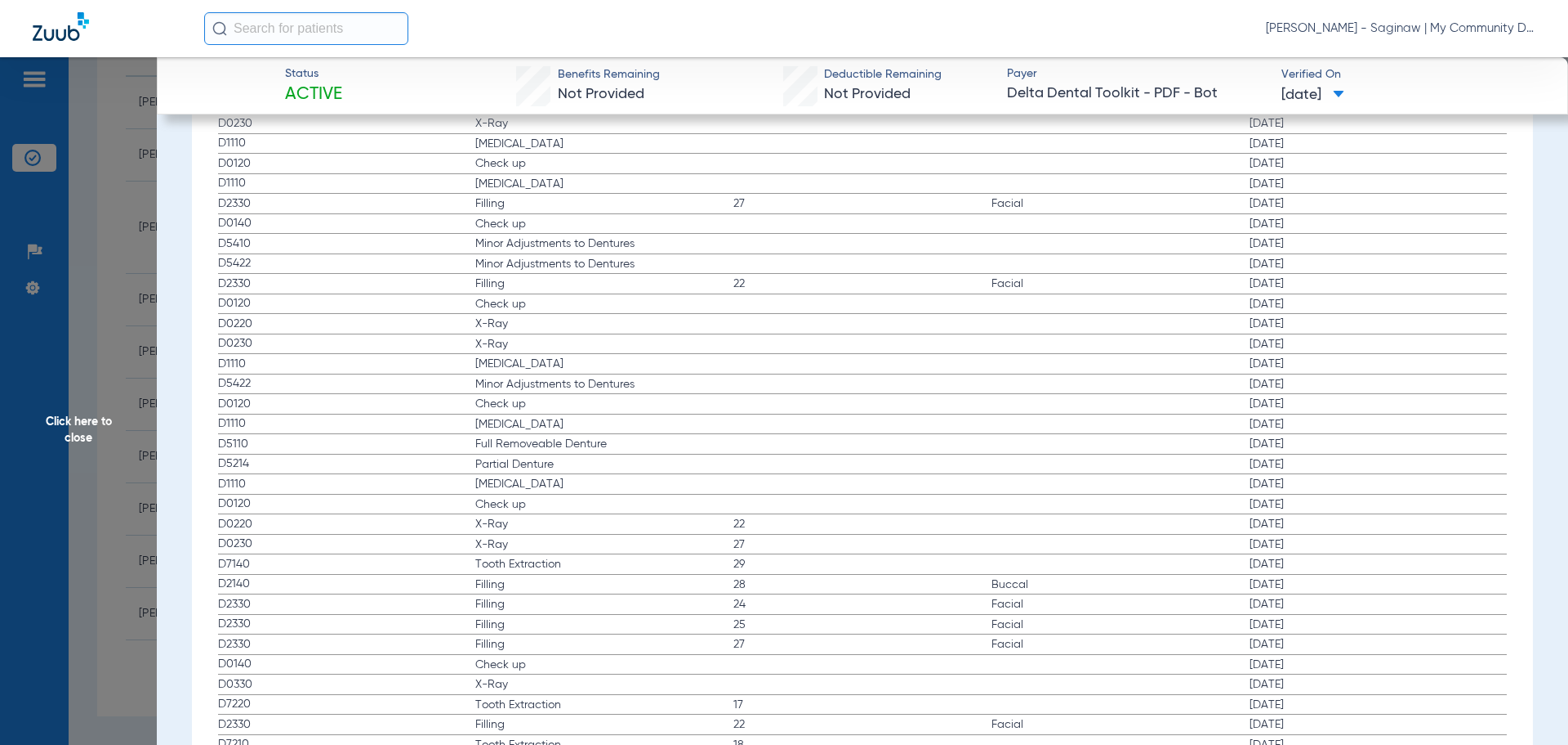
drag, startPoint x: 232, startPoint y: 684, endPoint x: 1223, endPoint y: 696, distance: 991.1
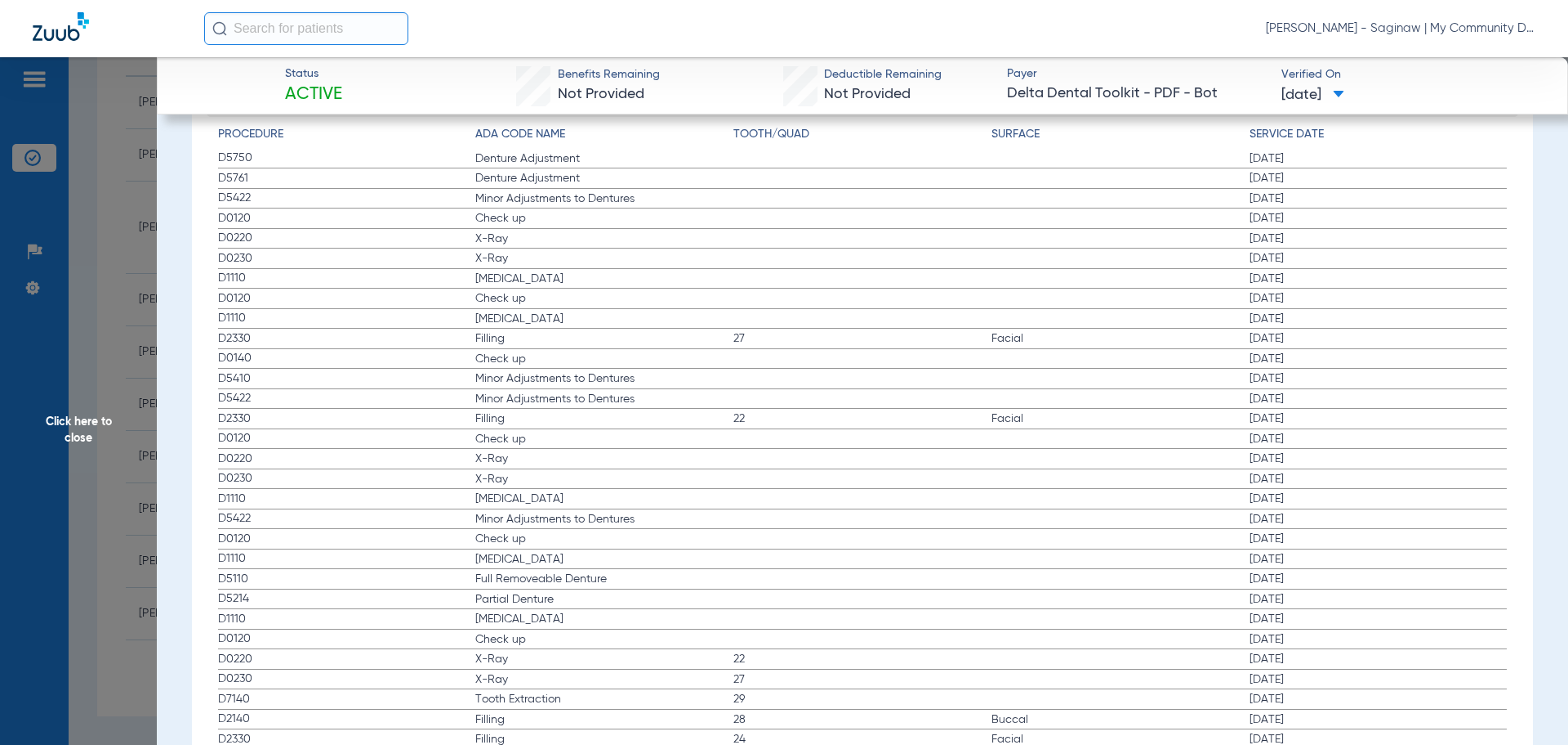
scroll to position [2125, 0]
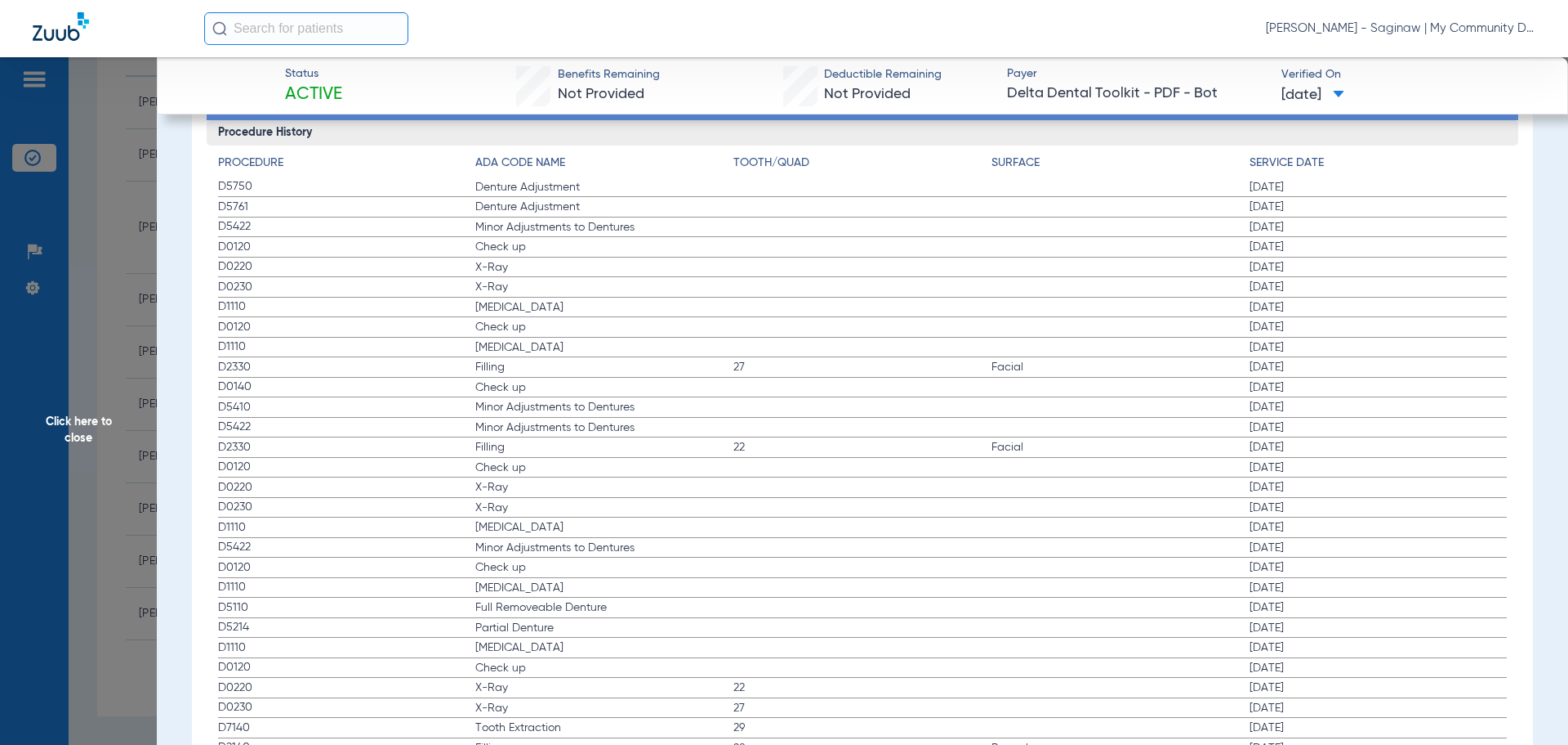
click at [118, 577] on span "Click here to close" at bounding box center [78, 430] width 157 height 745
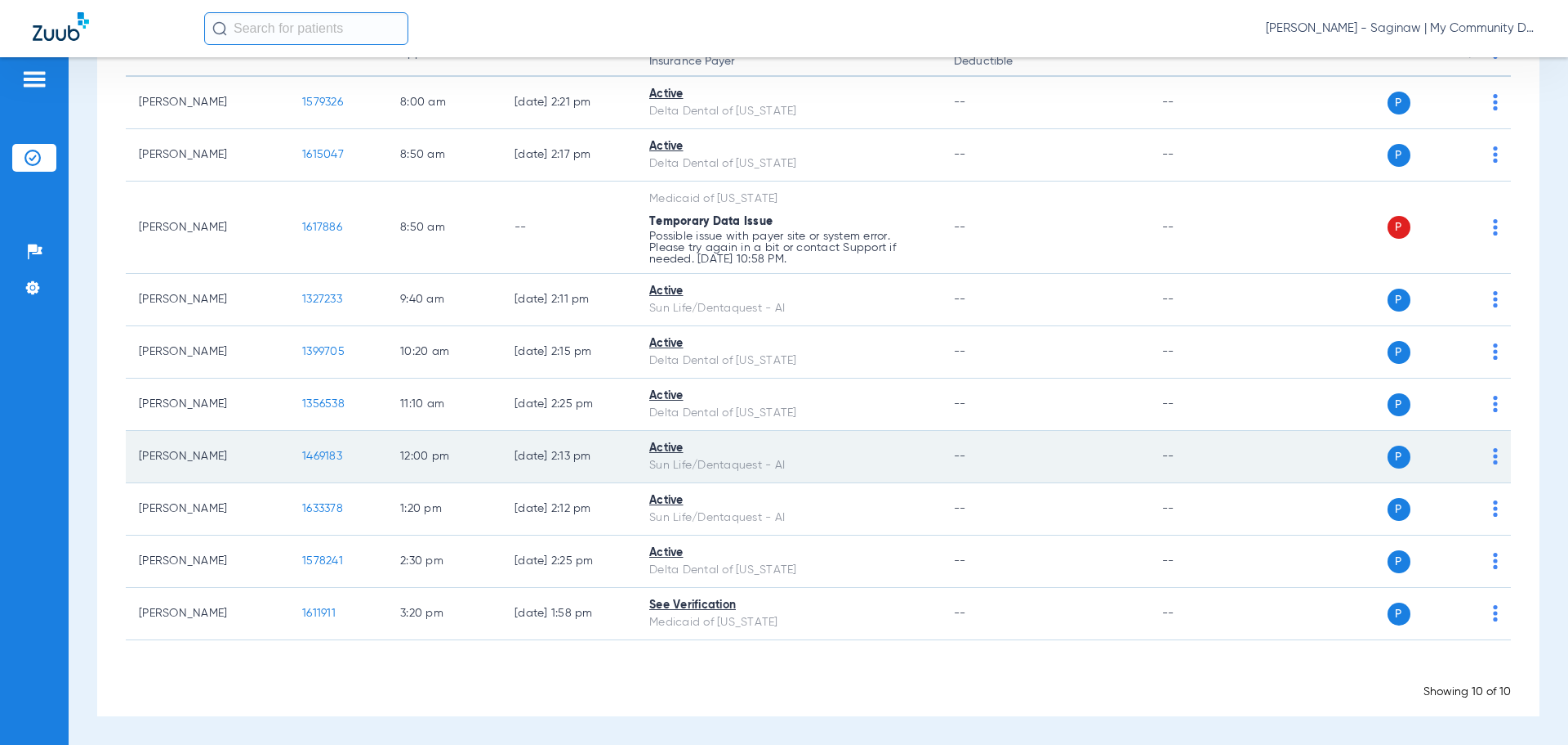
drag, startPoint x: 248, startPoint y: 459, endPoint x: 322, endPoint y: 454, distance: 74.2
click at [258, 460] on td "Edward Connolly" at bounding box center [207, 457] width 163 height 52
click at [337, 454] on span "1469183" at bounding box center [322, 456] width 40 height 11
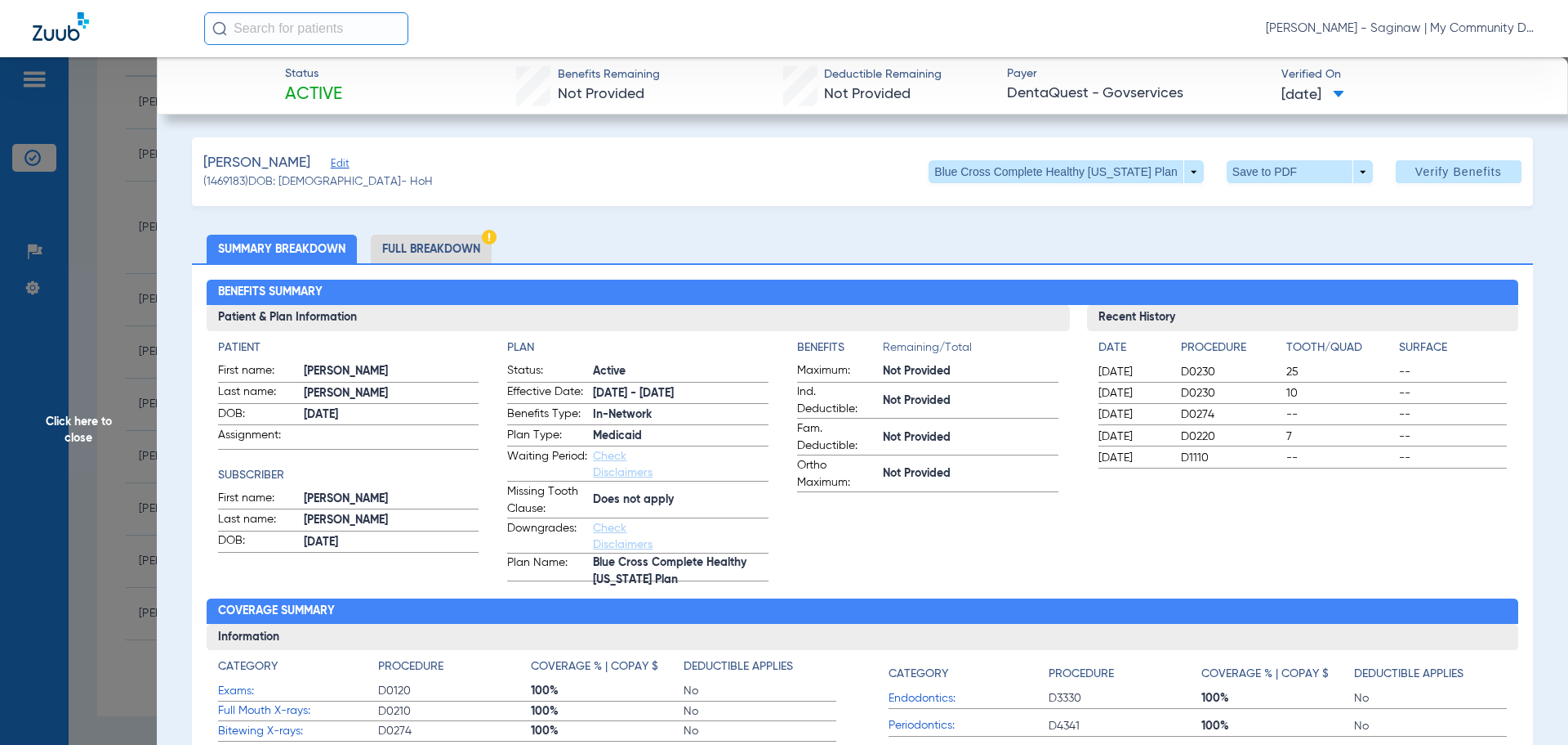
click at [432, 252] on li "Full Breakdown" at bounding box center [430, 248] width 121 height 29
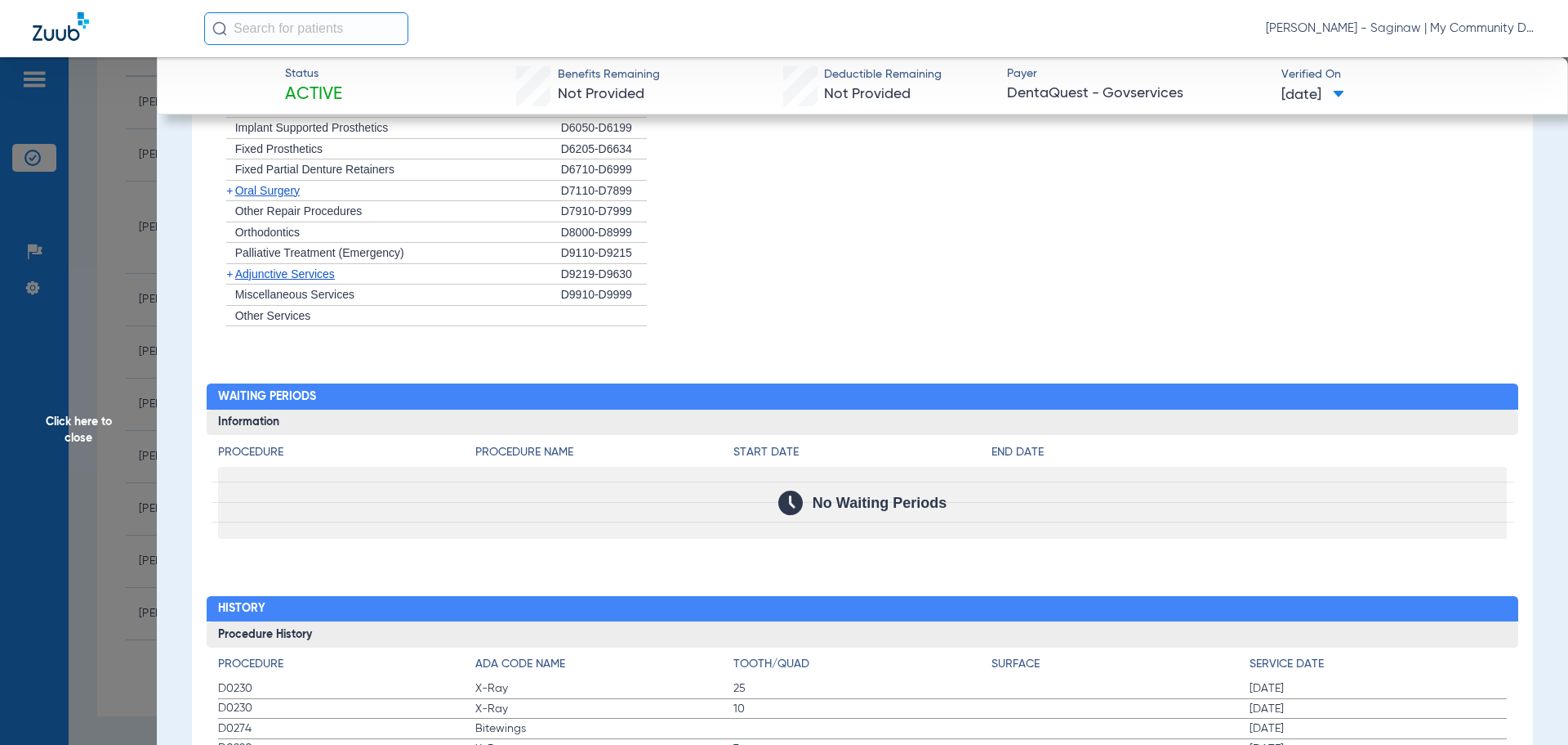
scroll to position [1728, 0]
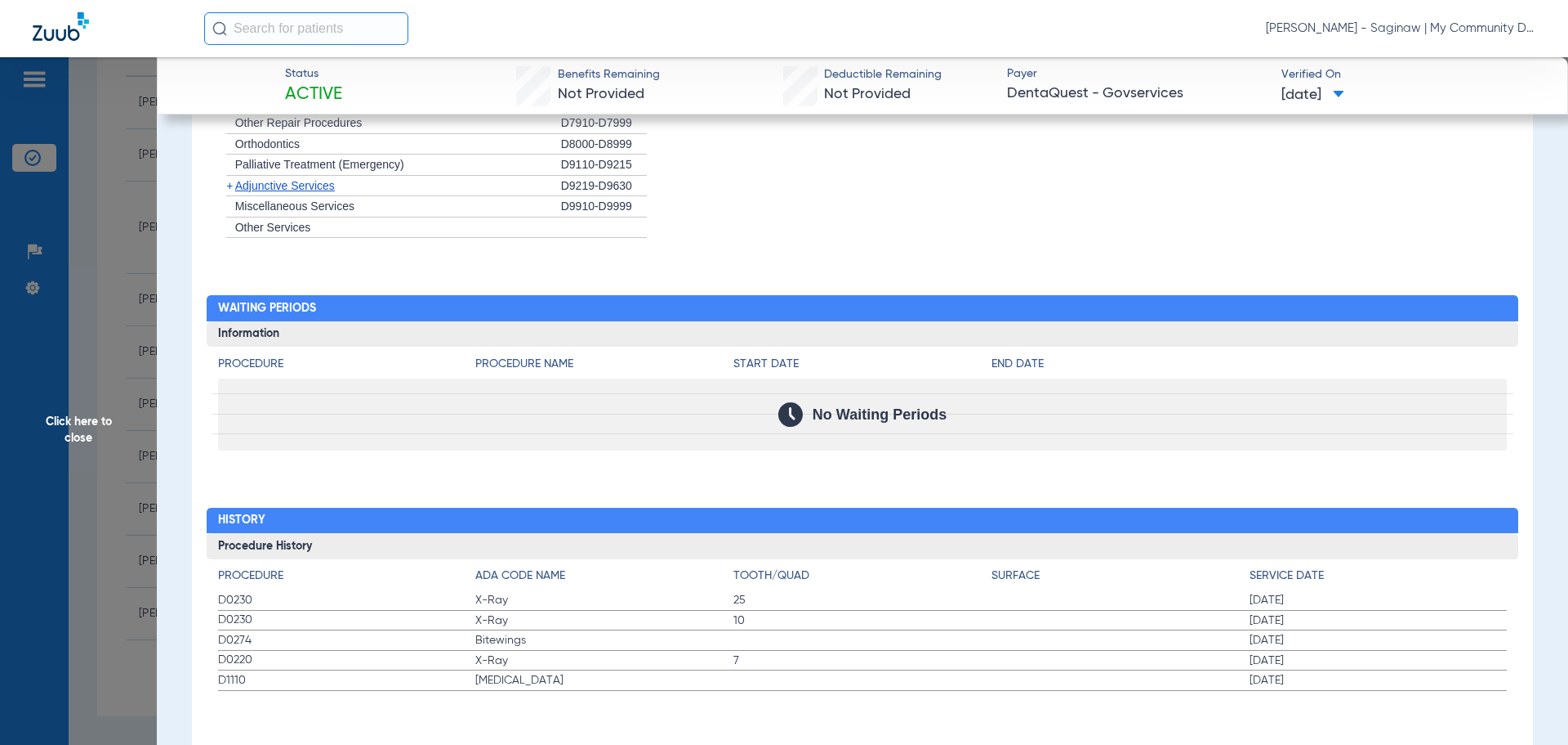
drag, startPoint x: 582, startPoint y: 682, endPoint x: 524, endPoint y: 633, distance: 75.9
click at [524, 633] on app-history-list "Procedure ADA Code Name Tooth/Quad Surface Service Date D0230 X-Ray 25 02/06/20…" at bounding box center [863, 629] width 1289 height 123
click at [608, 694] on div "Procedure Benefits Disclaimers Office Assignment: My Community Dental Centers 1…" at bounding box center [863, 127] width 1342 height 1269
drag, startPoint x: 592, startPoint y: 679, endPoint x: 487, endPoint y: 597, distance: 133.2
click at [487, 597] on app-history-list "Procedure ADA Code Name Tooth/Quad Surface Service Date D0230 X-Ray 25 02/06/20…" at bounding box center [863, 629] width 1289 height 123
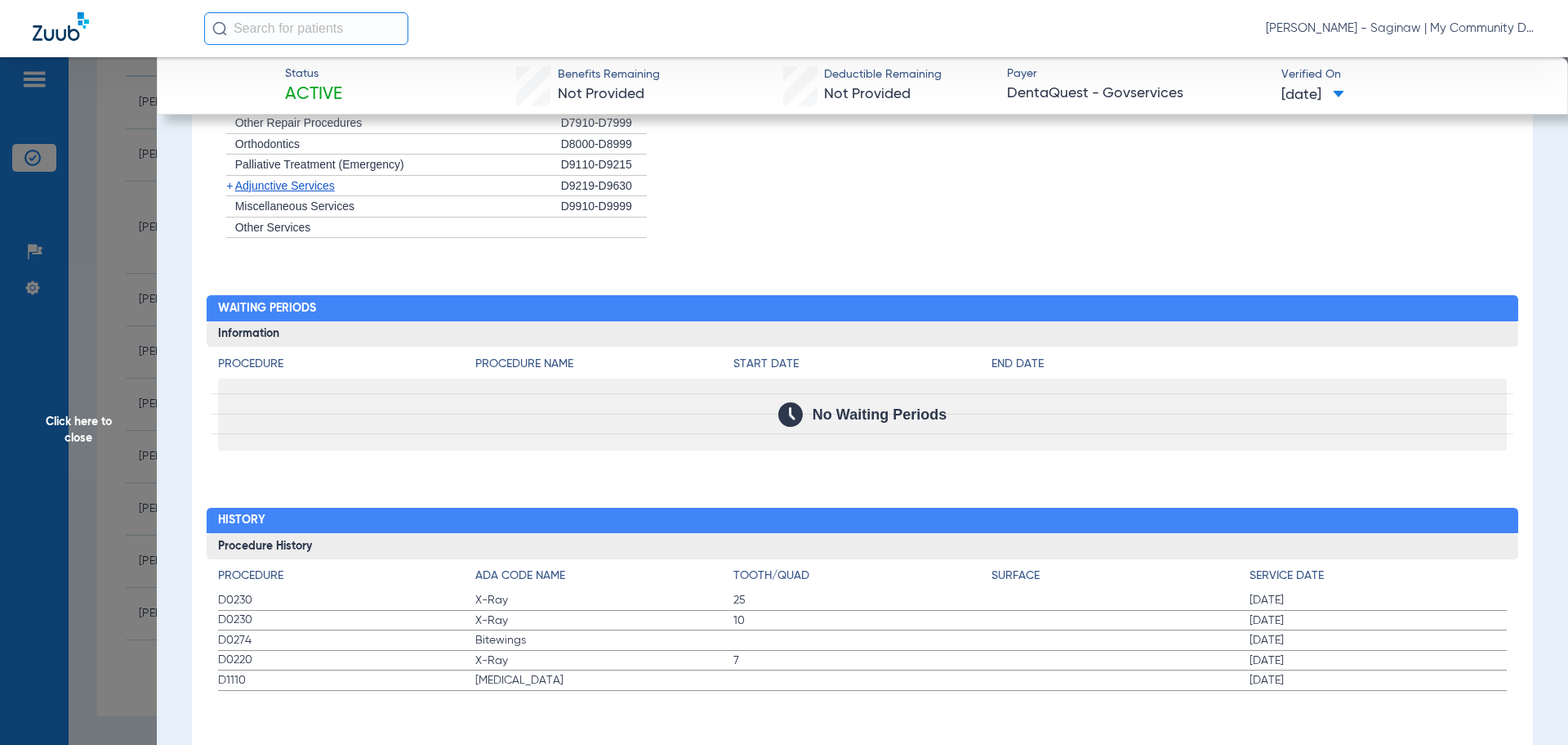
click at [123, 411] on span "Click here to close" at bounding box center [78, 430] width 157 height 745
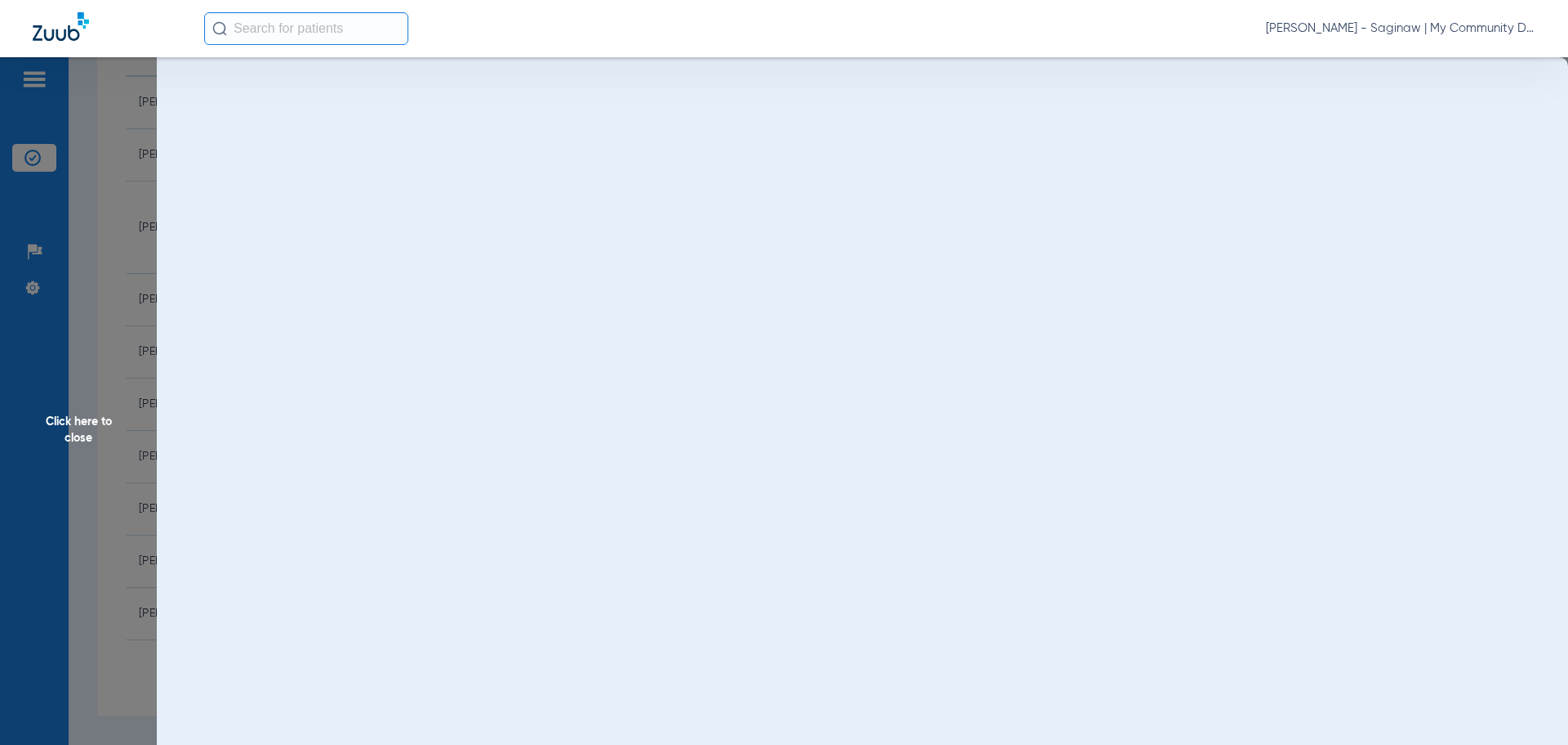
scroll to position [0, 0]
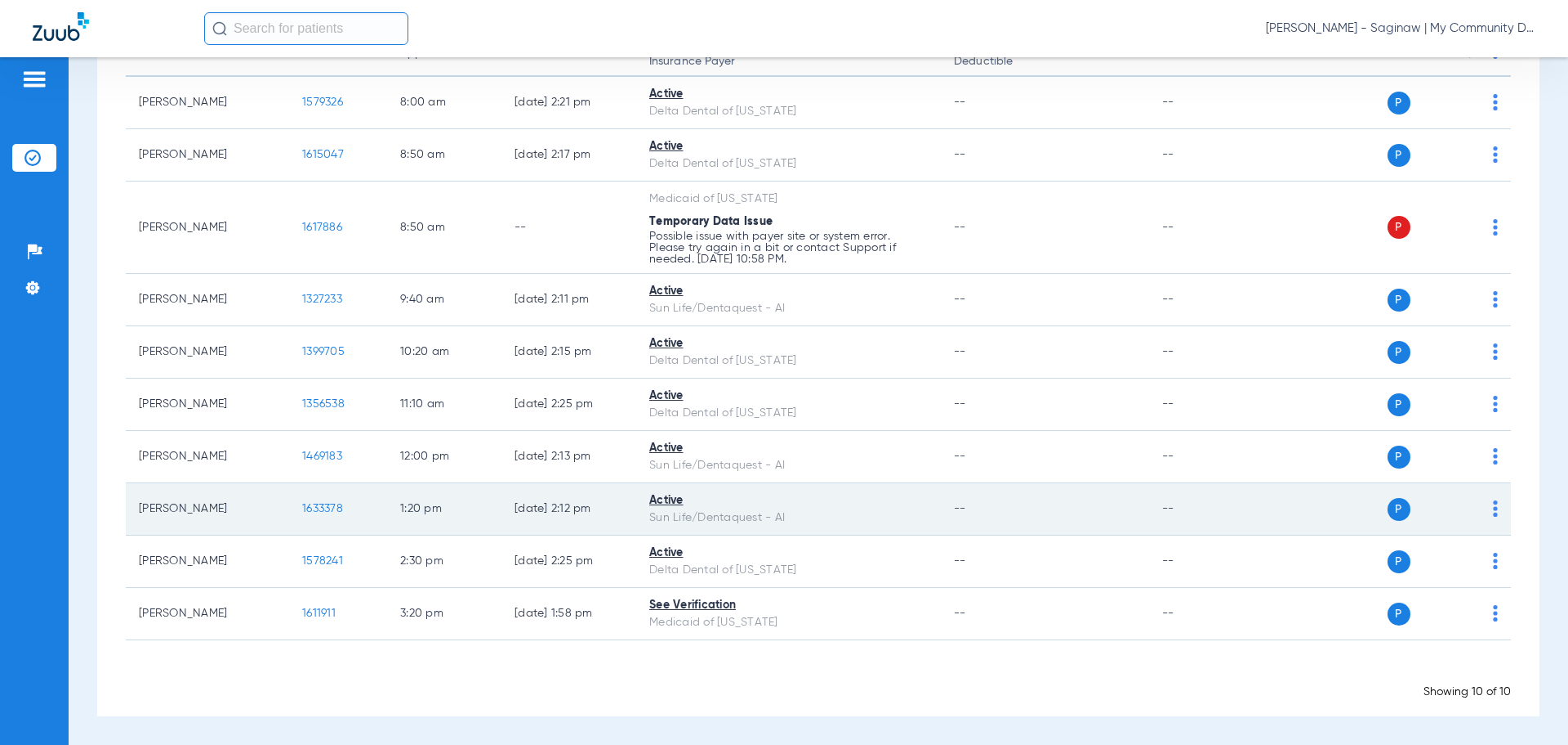
click at [342, 511] on span "1633378" at bounding box center [322, 508] width 41 height 11
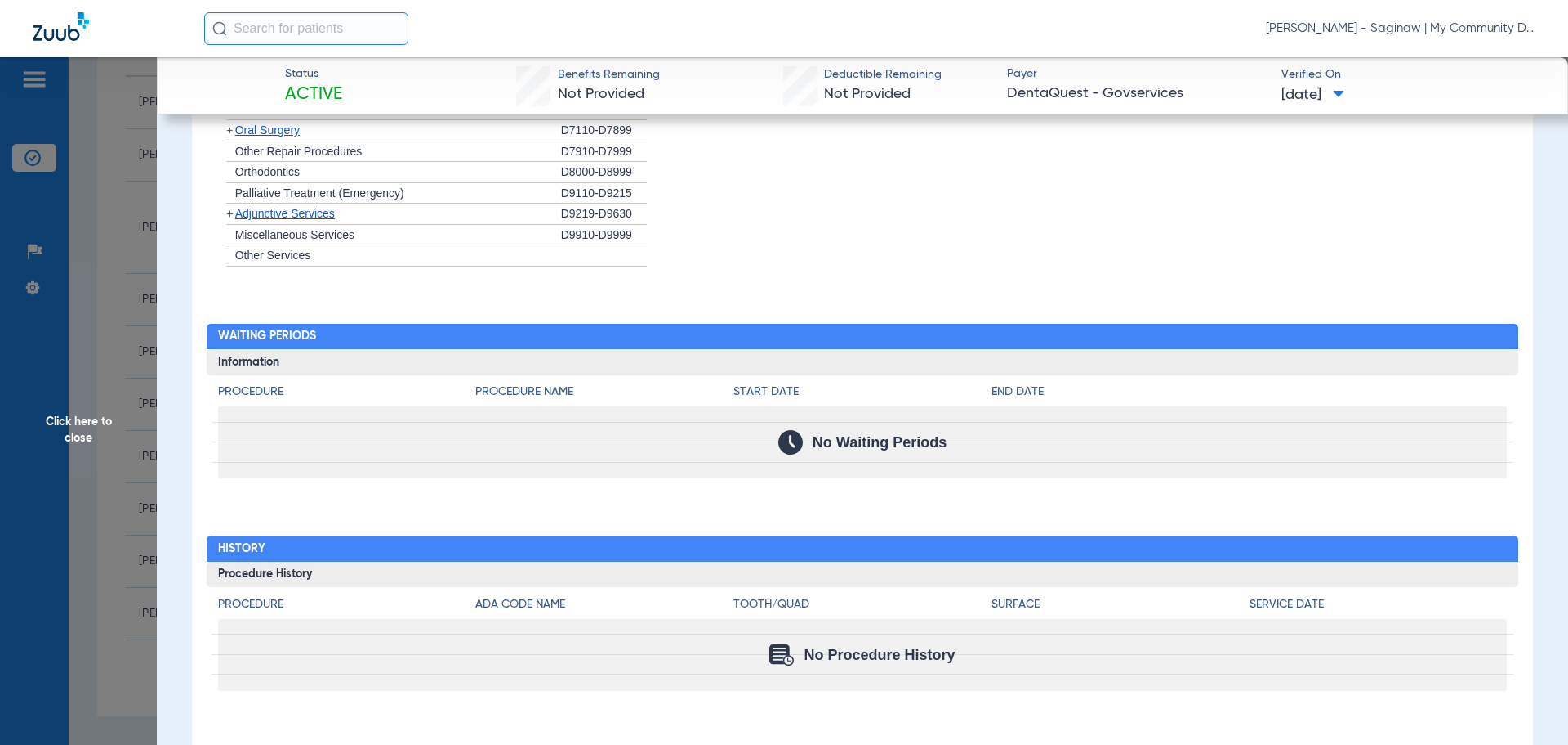
scroll to position [1317, 0]
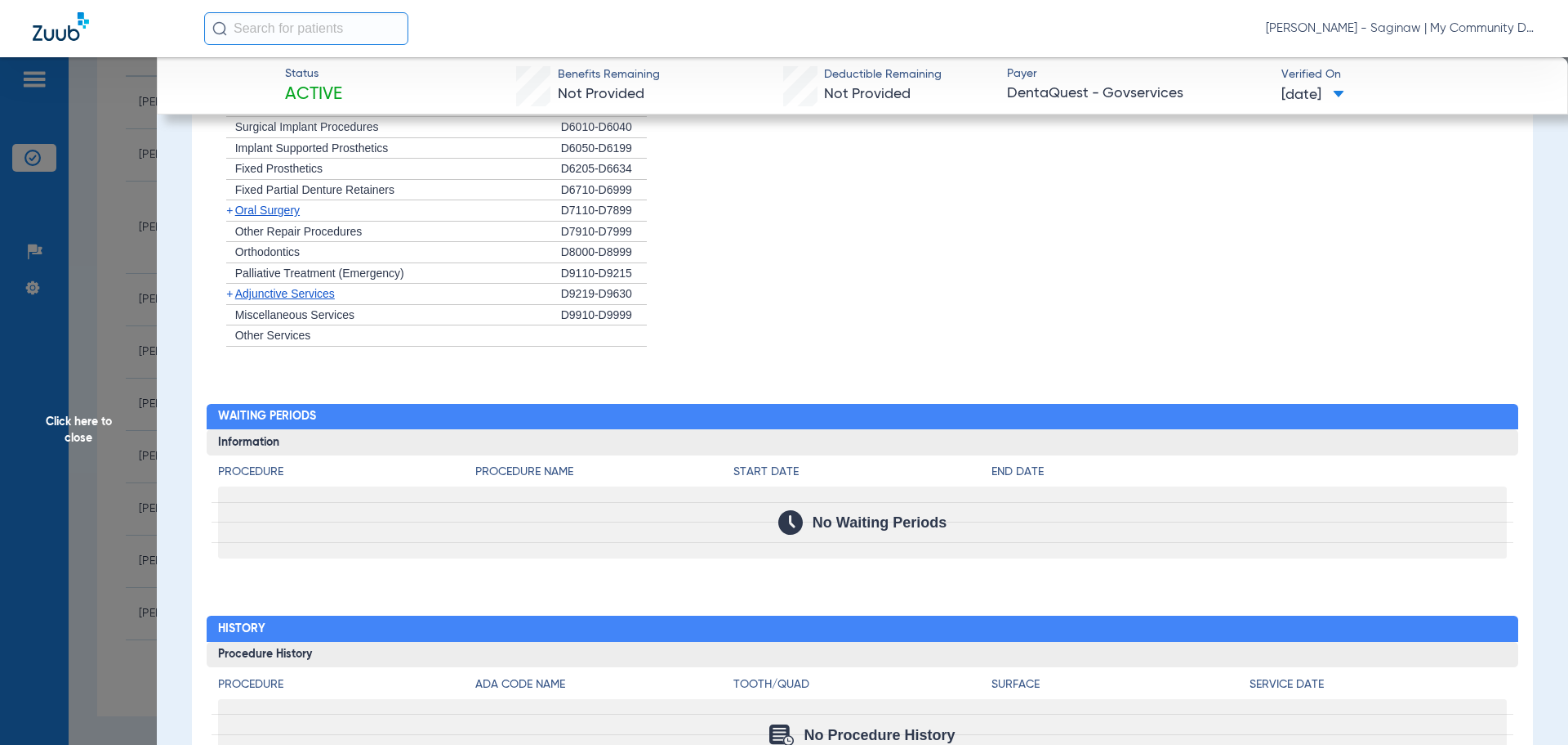
drag, startPoint x: 913, startPoint y: 603, endPoint x: 900, endPoint y: 584, distance: 23.0
click at [910, 601] on div "Procedure Benefits Disclaimers Office Assignment: Destiny Dental 1720 Lawndale …" at bounding box center [863, 222] width 1342 height 1241
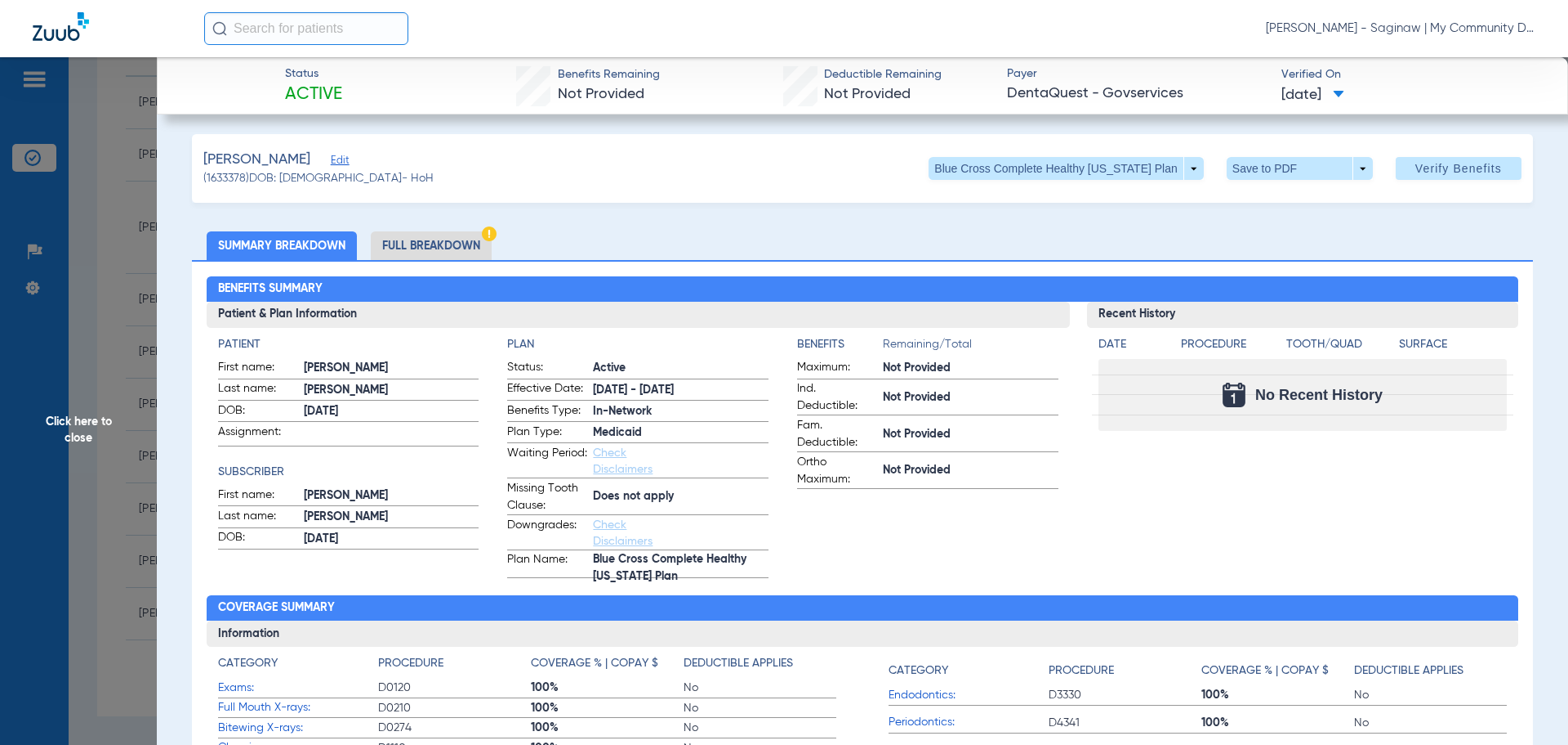
scroll to position [0, 0]
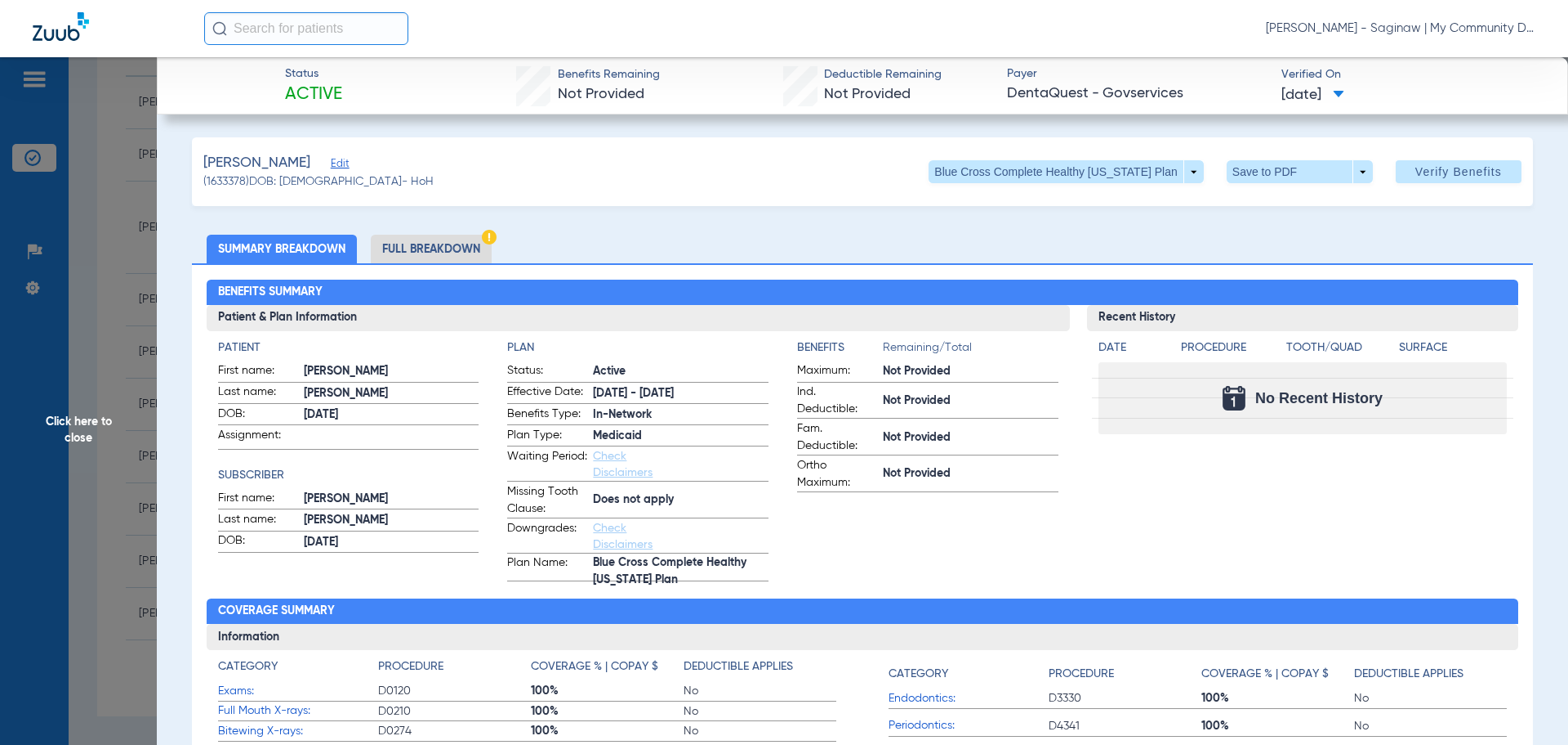
click at [443, 254] on li "Full Breakdown" at bounding box center [430, 248] width 121 height 29
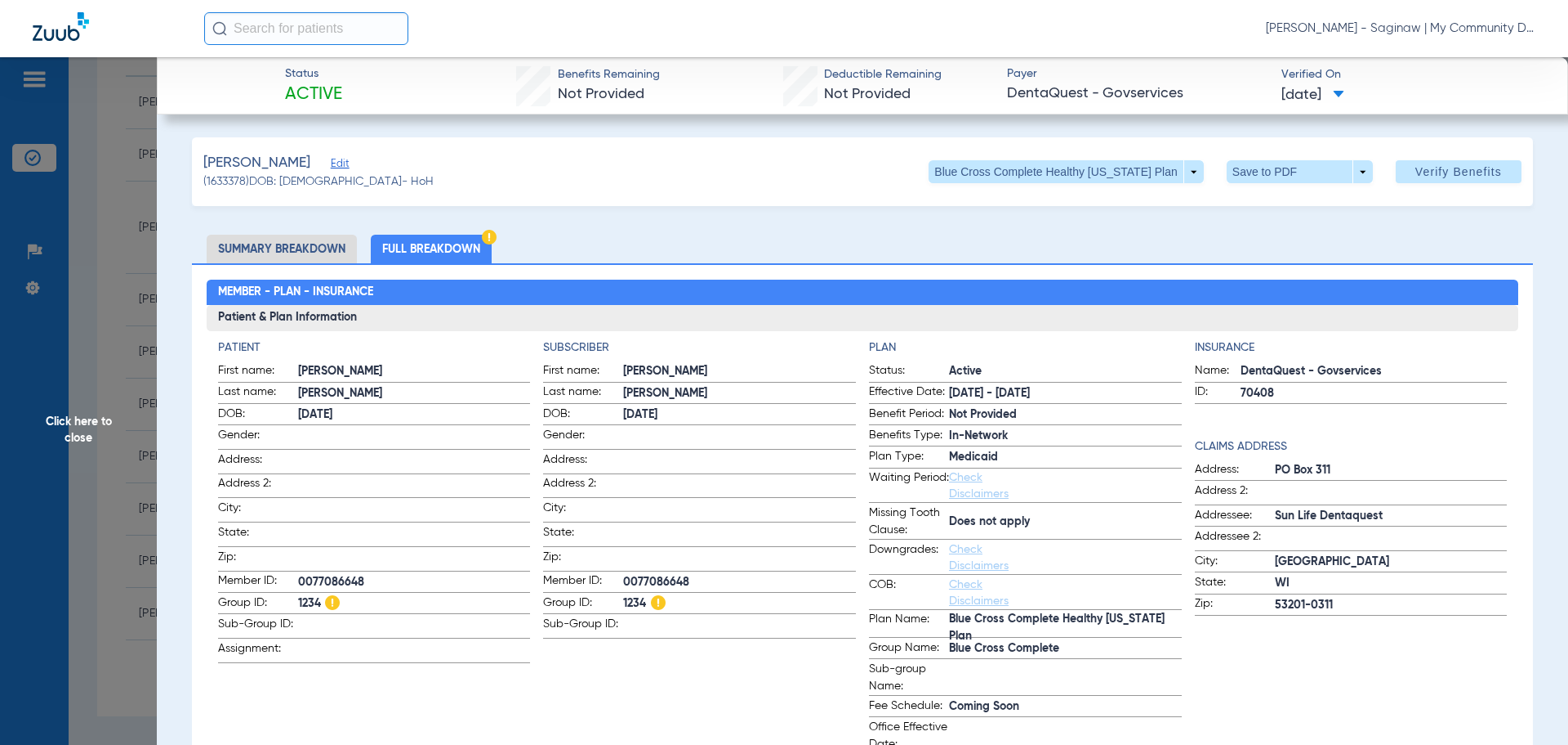
click at [110, 469] on span "Click here to close" at bounding box center [78, 430] width 157 height 745
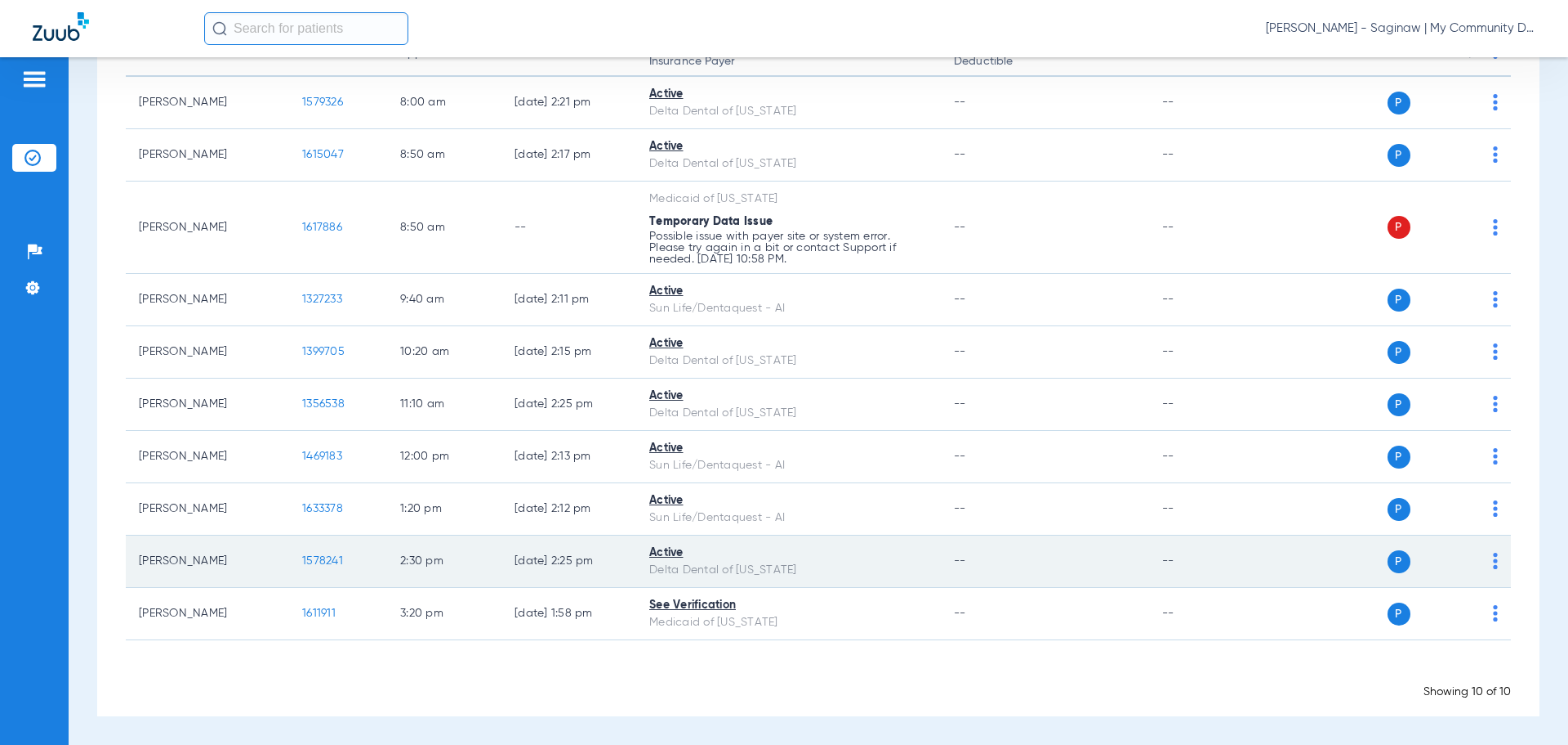
click at [310, 560] on span "1578241" at bounding box center [322, 560] width 41 height 11
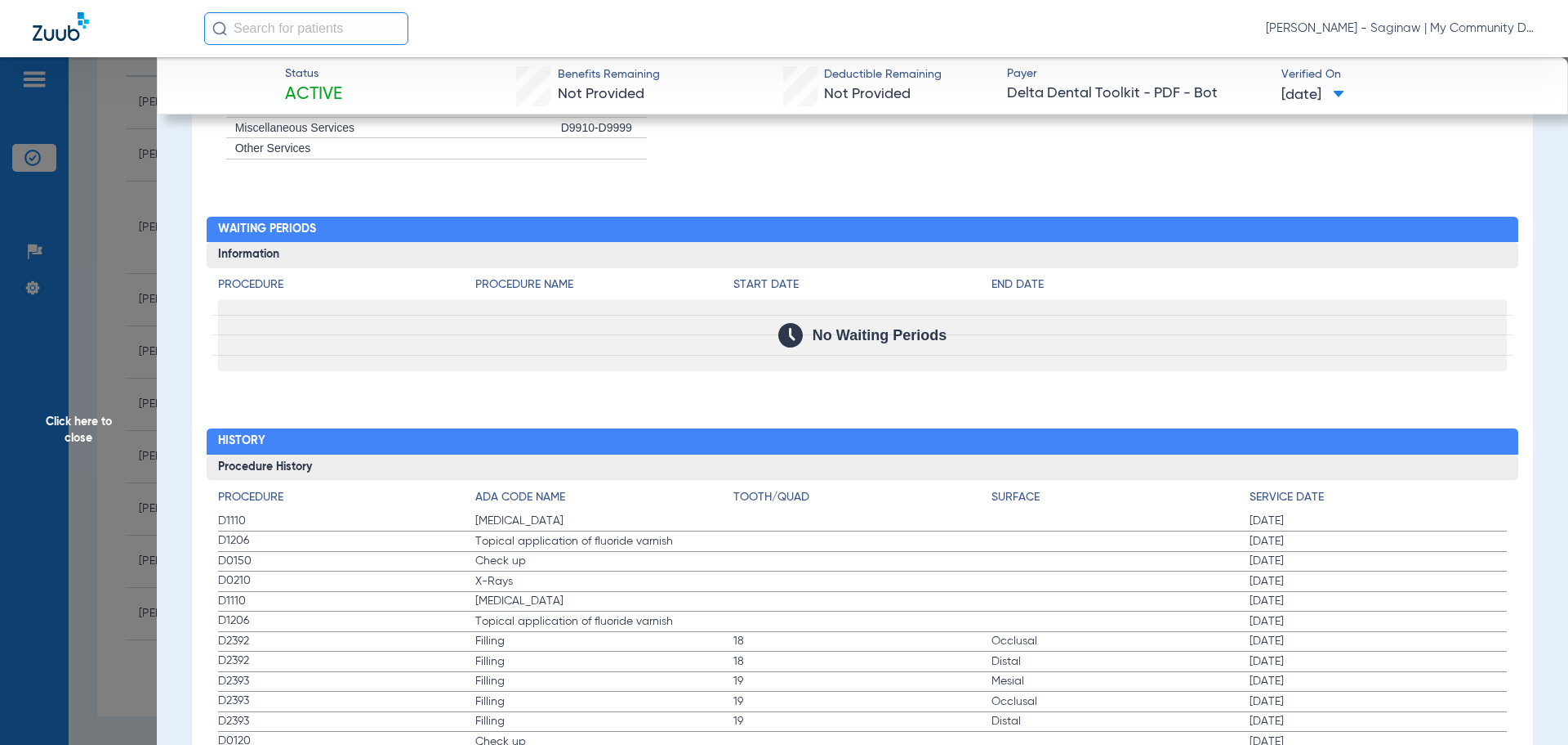
scroll to position [1788, 0]
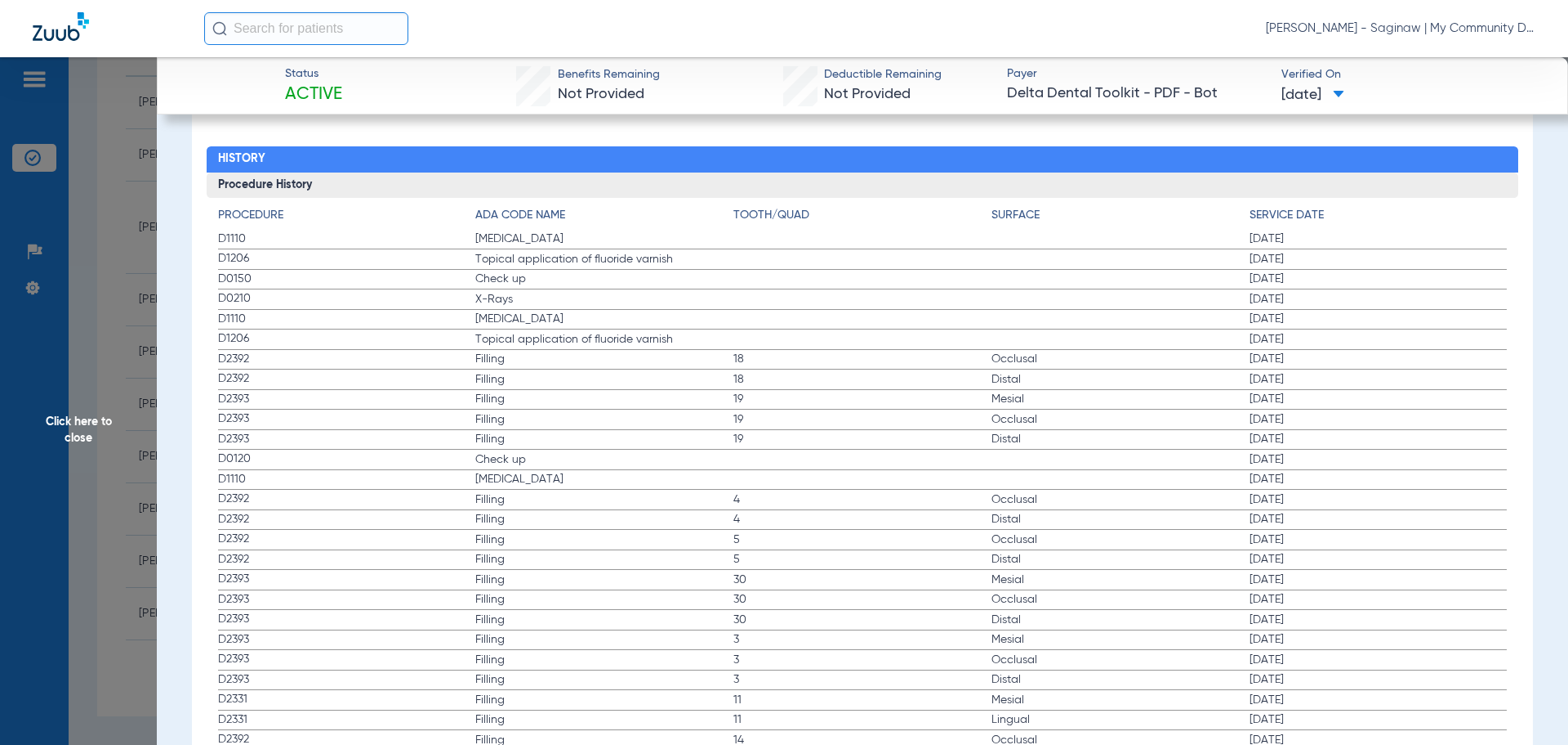
drag, startPoint x: 220, startPoint y: 234, endPoint x: 1317, endPoint y: 306, distance: 1099.4
click at [901, 649] on label "D2393 Filling 3 Mesial 09/28/2023" at bounding box center [863, 641] width 1289 height 21
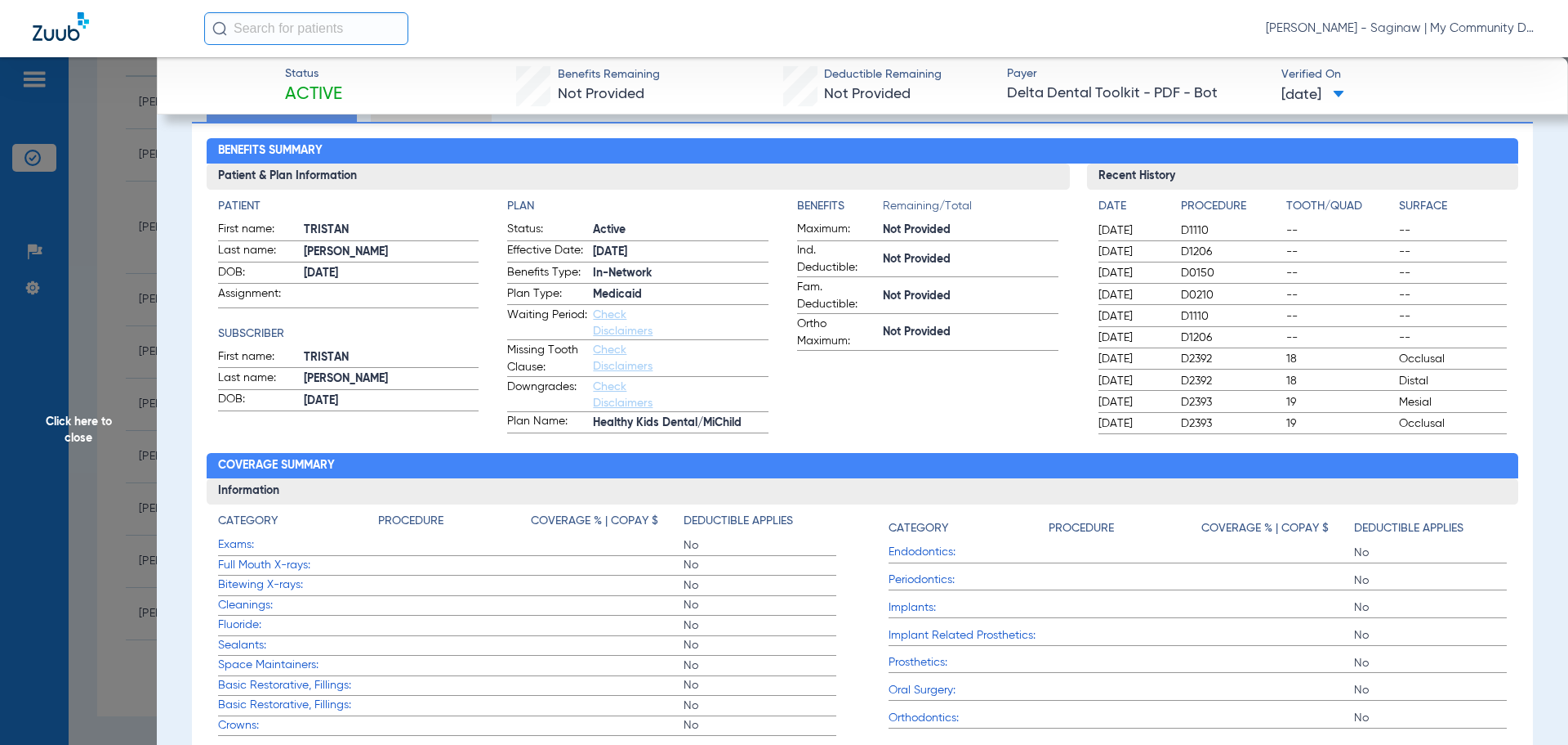
scroll to position [0, 0]
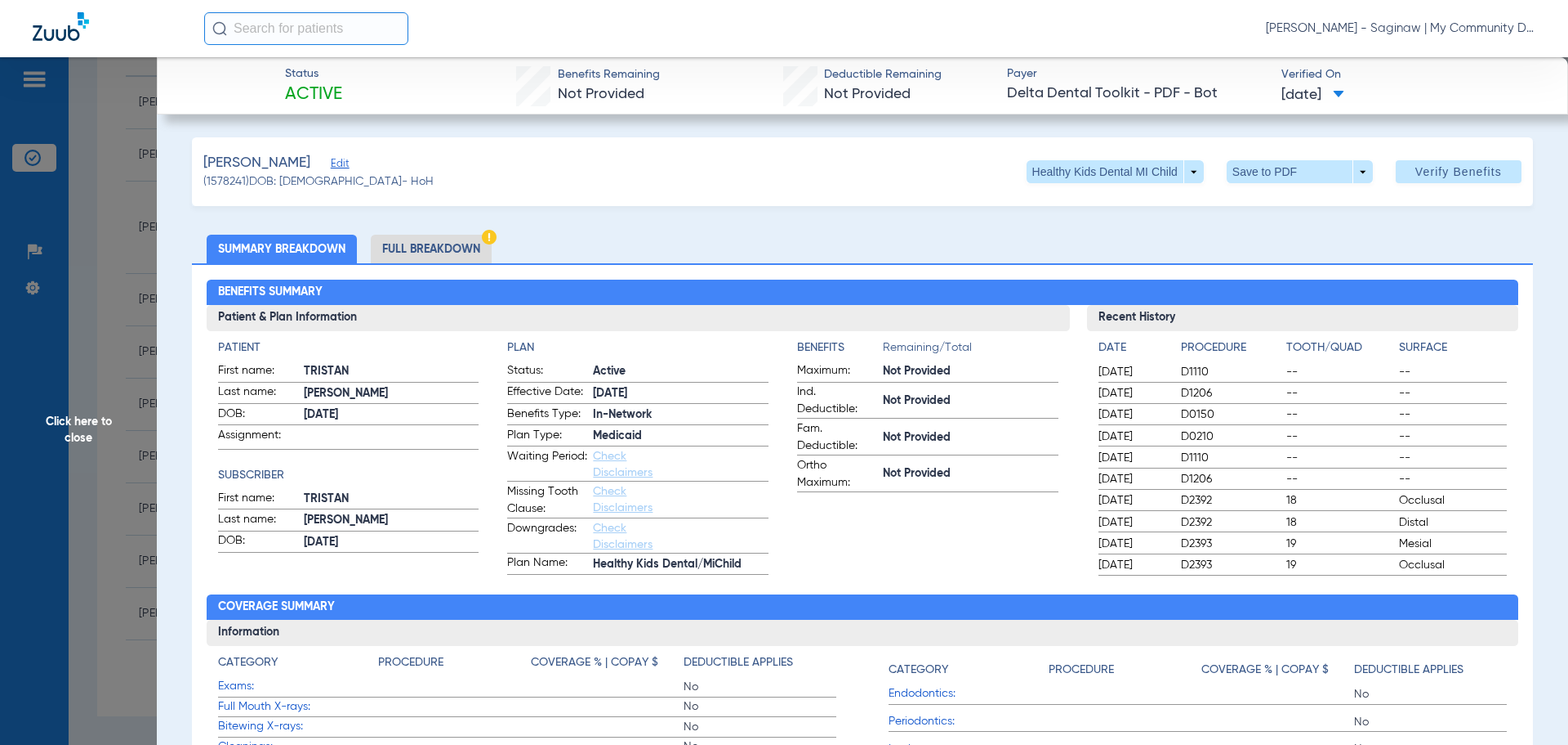
click at [414, 257] on li "Full Breakdown" at bounding box center [430, 248] width 121 height 29
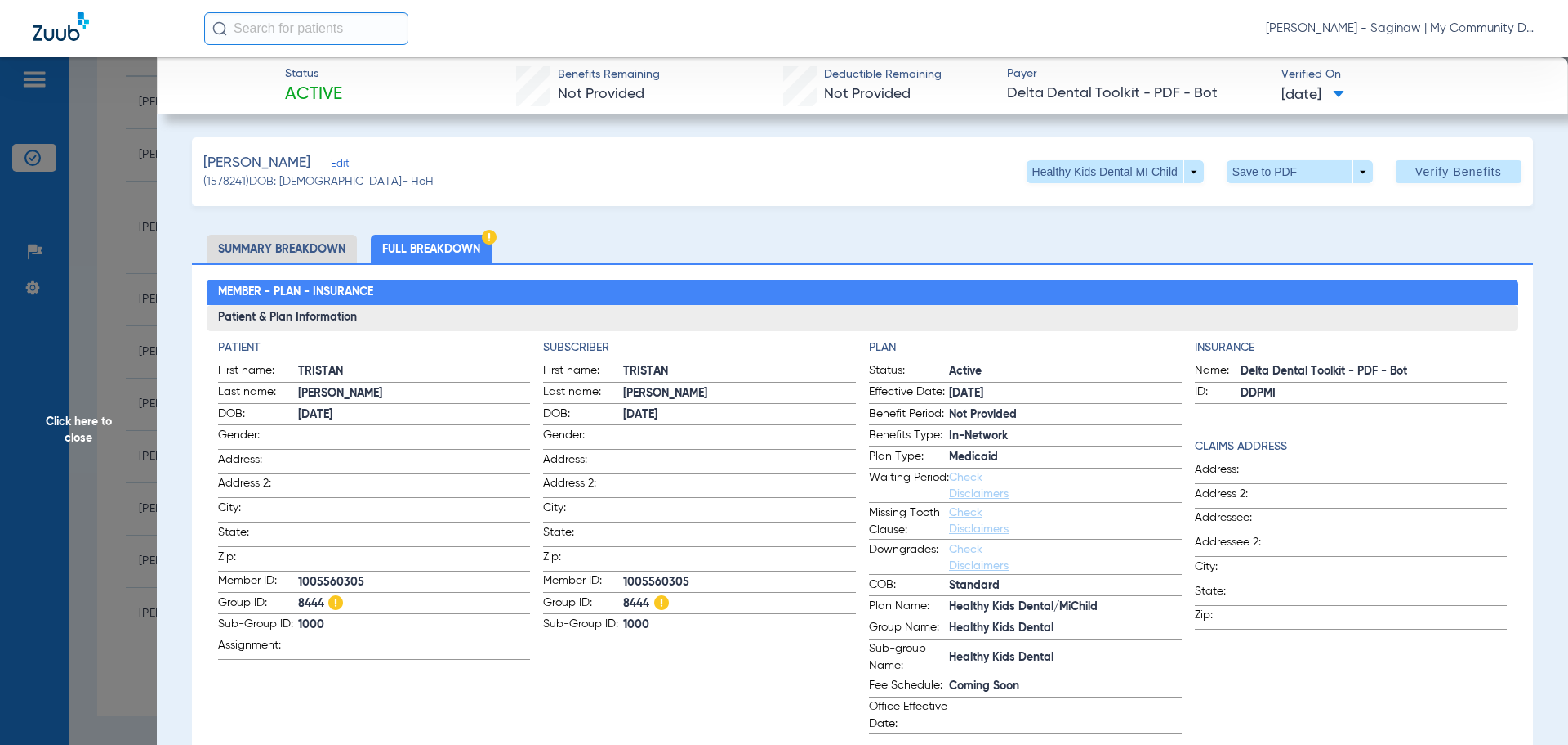
drag, startPoint x: 97, startPoint y: 379, endPoint x: 675, endPoint y: 561, distance: 606.0
click at [103, 381] on span "Click here to close" at bounding box center [78, 430] width 157 height 745
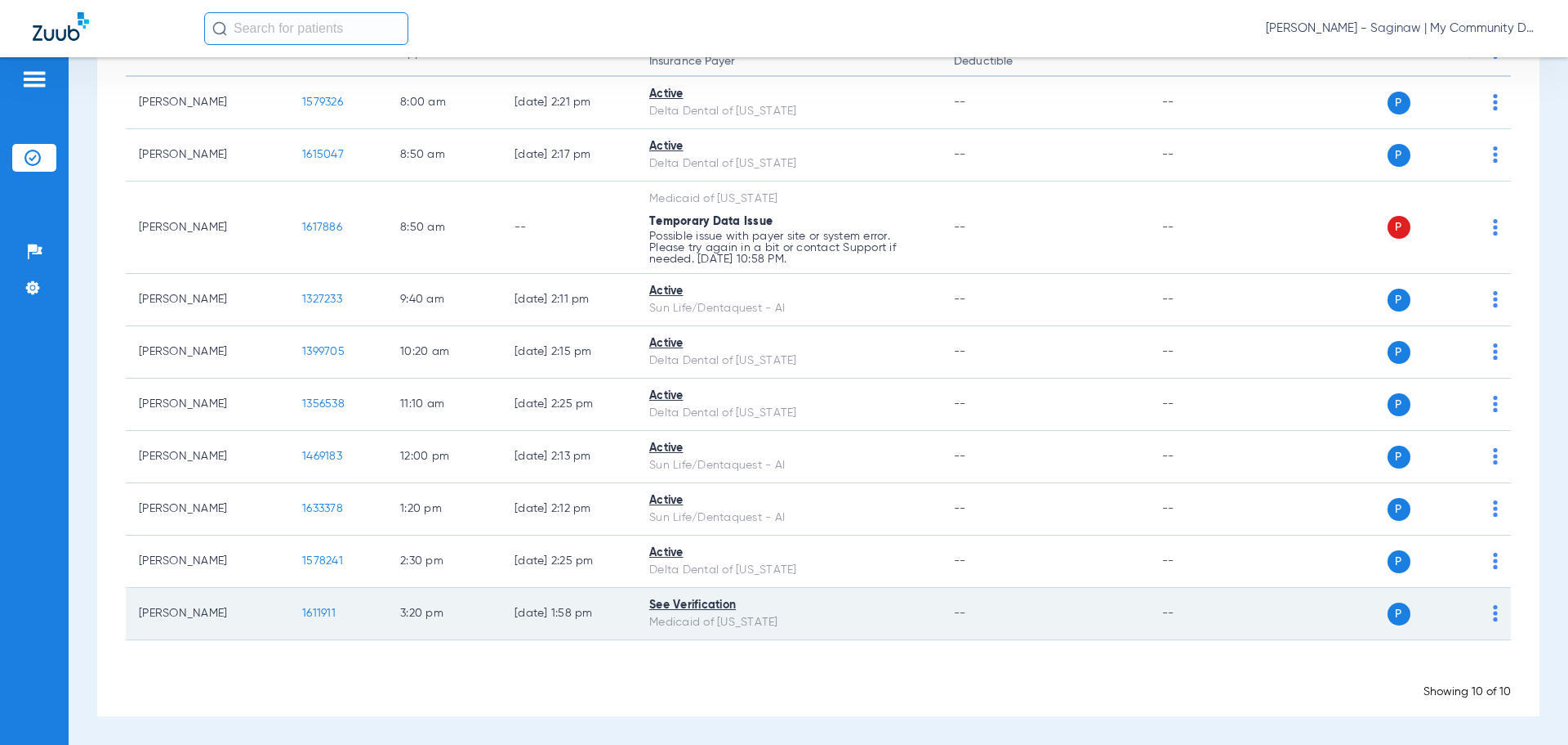
click at [317, 606] on td "1611911" at bounding box center [338, 614] width 98 height 52
click at [314, 615] on span "1611911" at bounding box center [318, 612] width 34 height 11
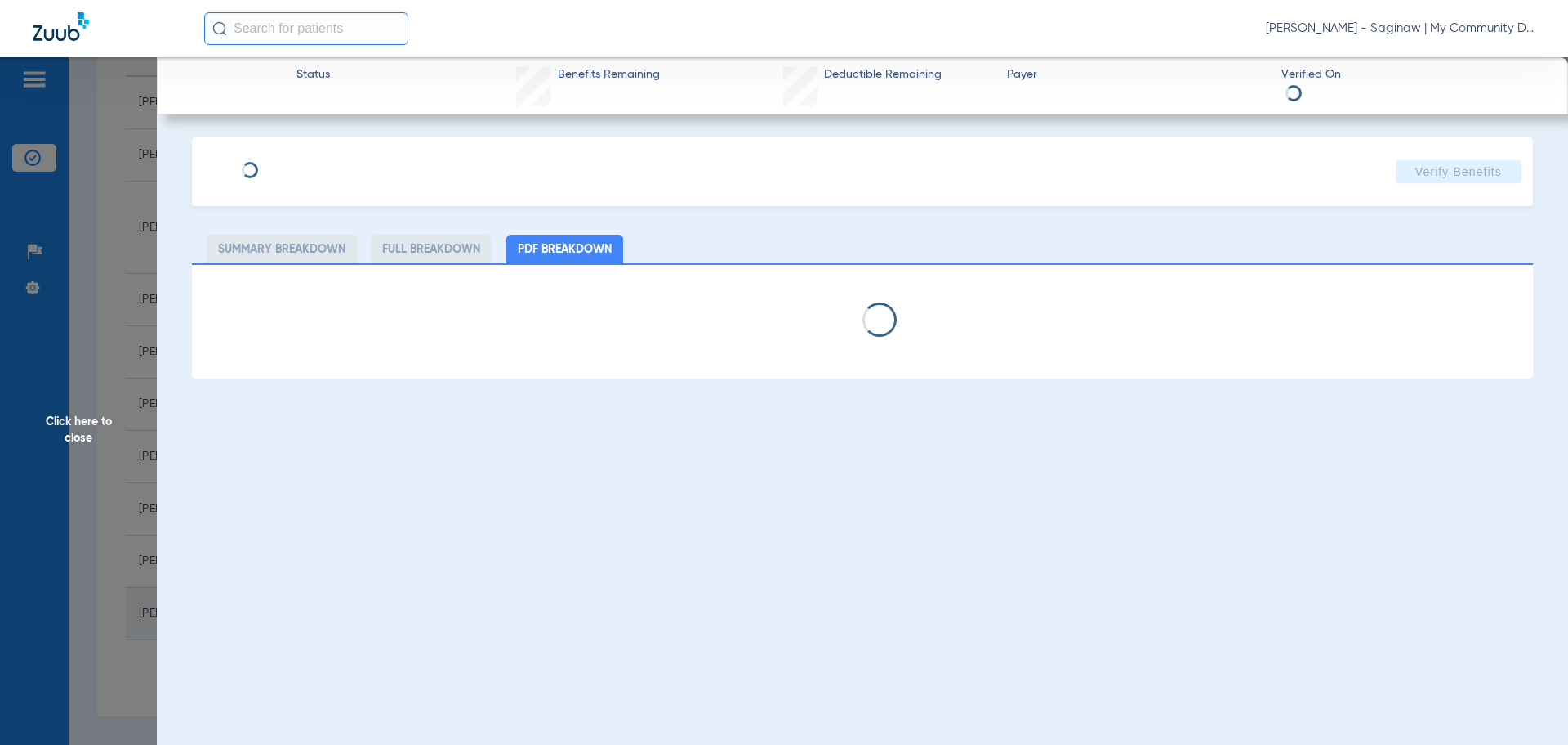
select select "page-width"
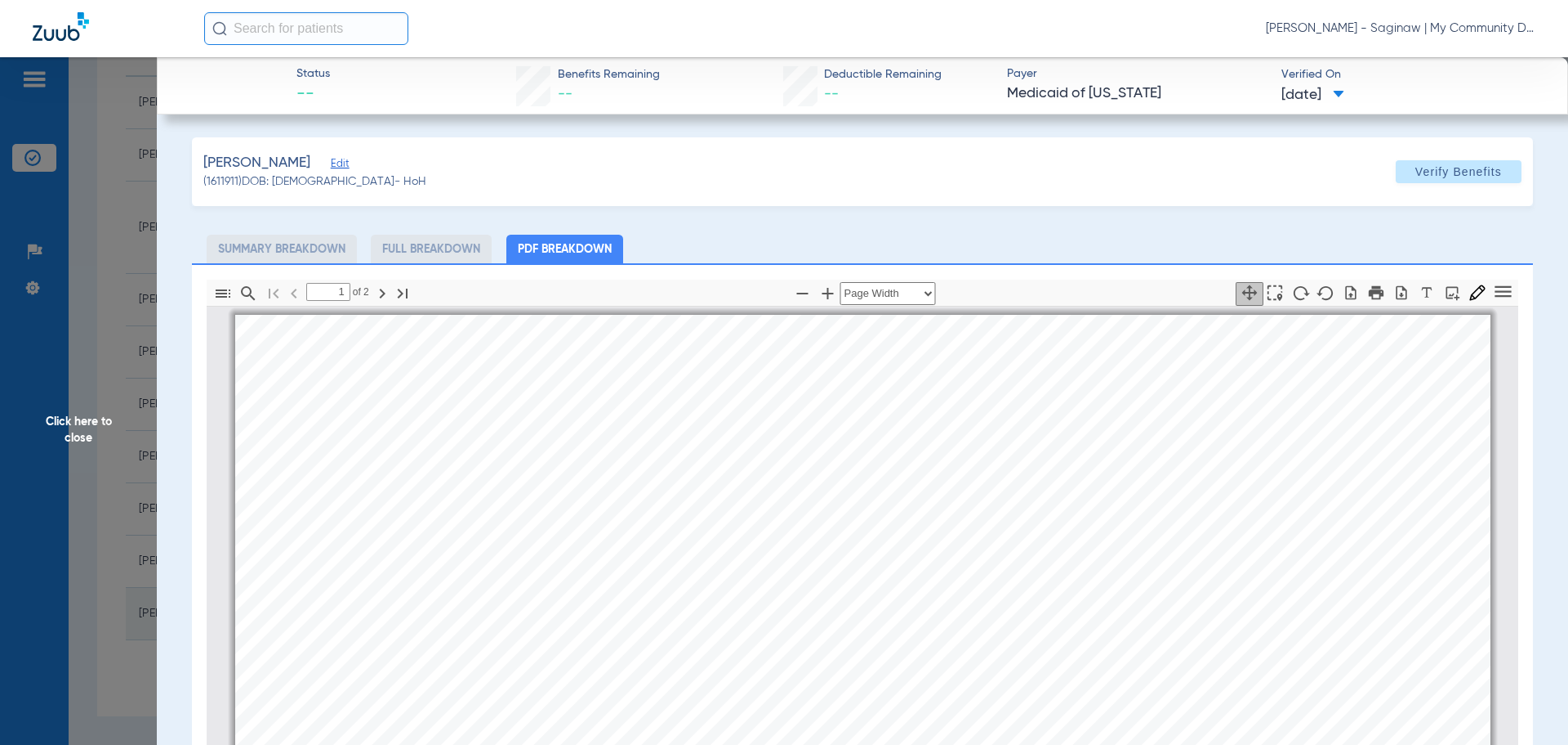
scroll to position [8, 0]
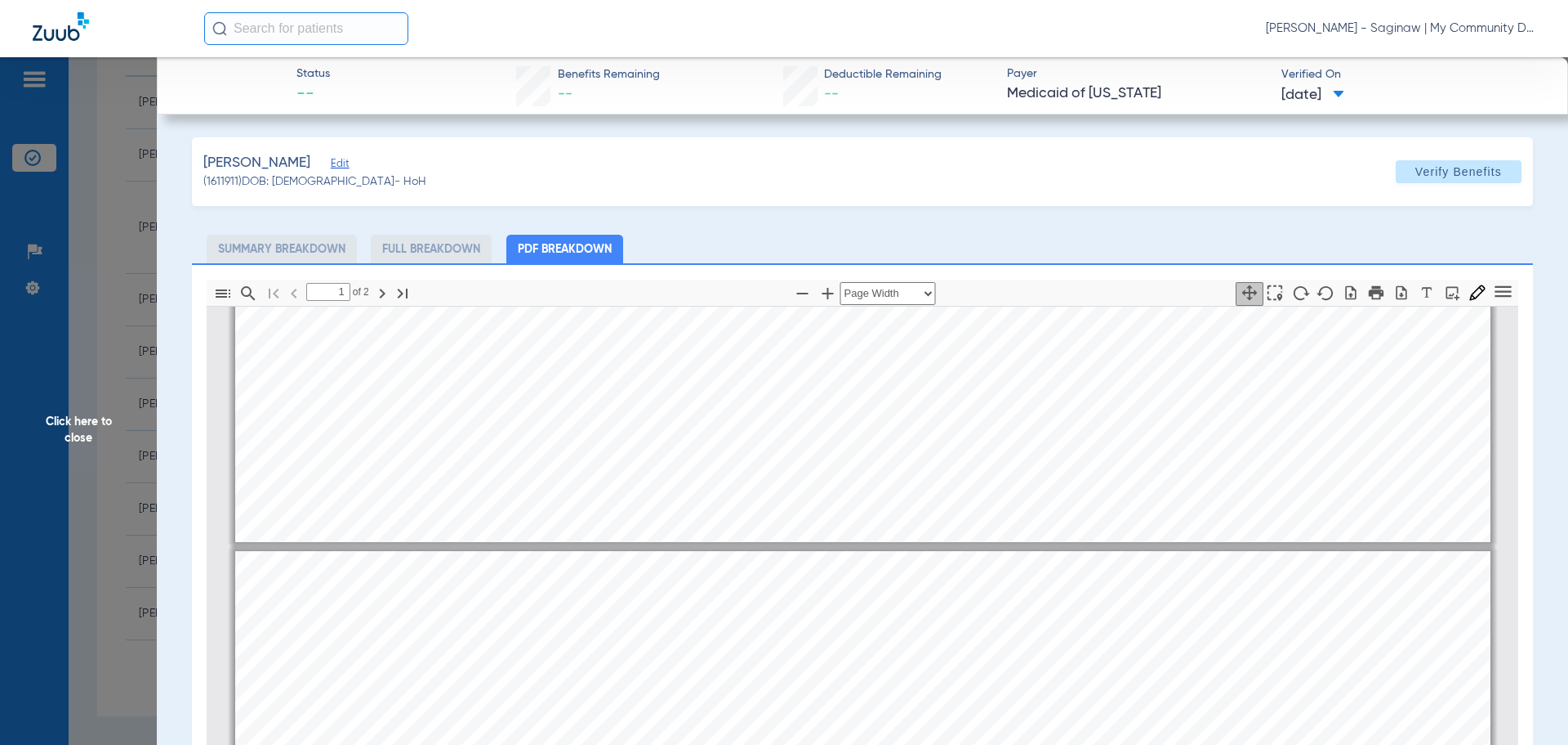
type input "2"
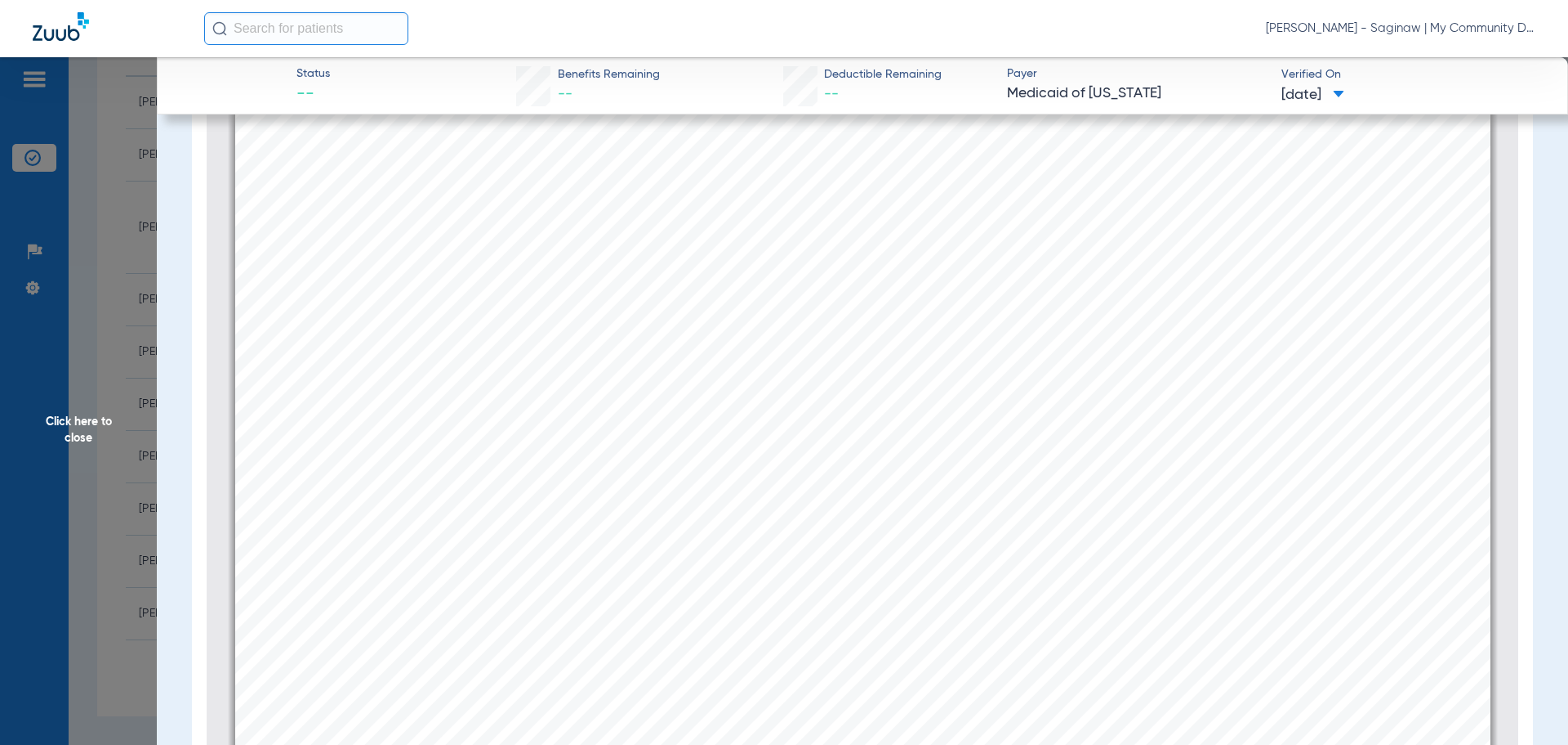
scroll to position [1957, 0]
click at [115, 401] on span "Click here to close" at bounding box center [78, 430] width 157 height 745
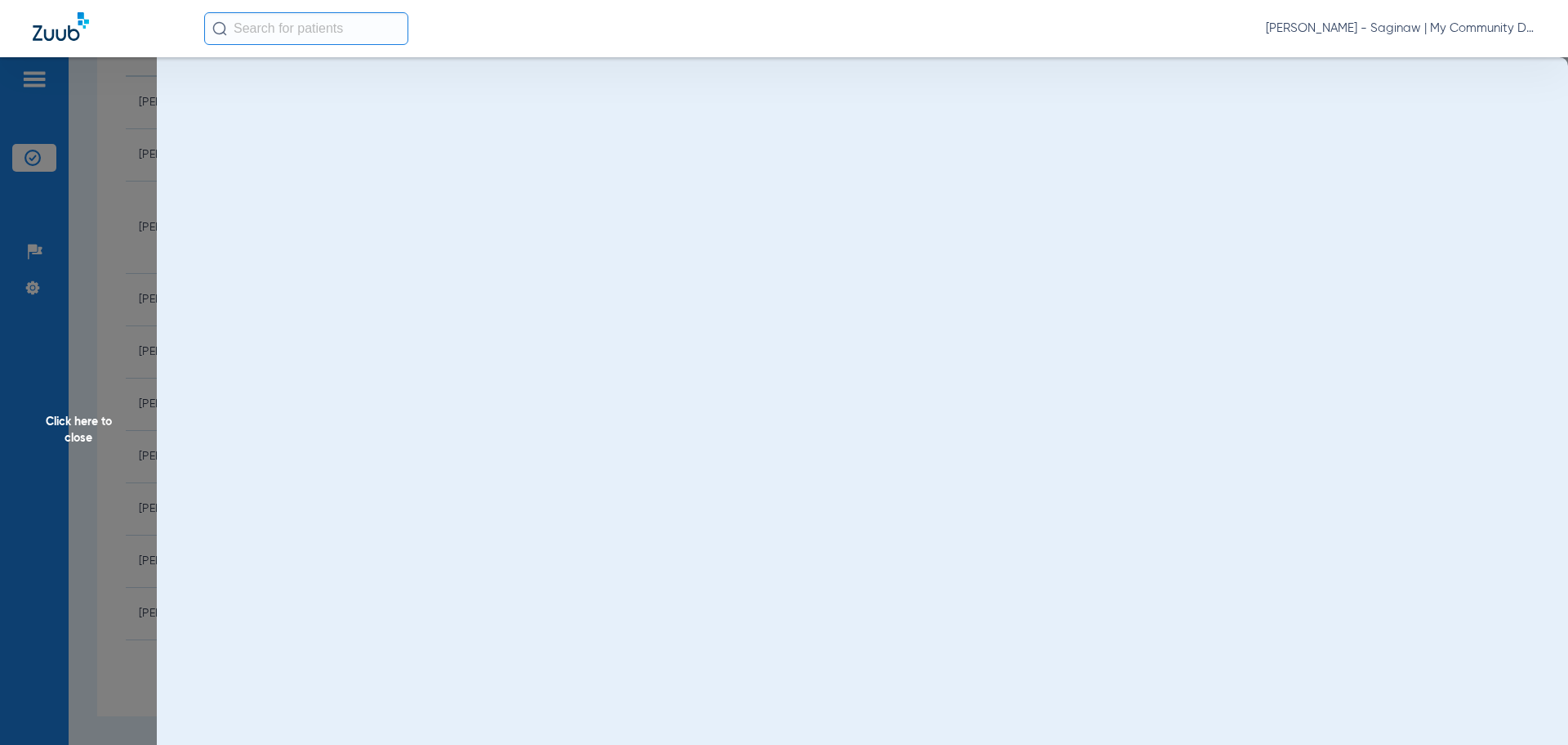
scroll to position [0, 0]
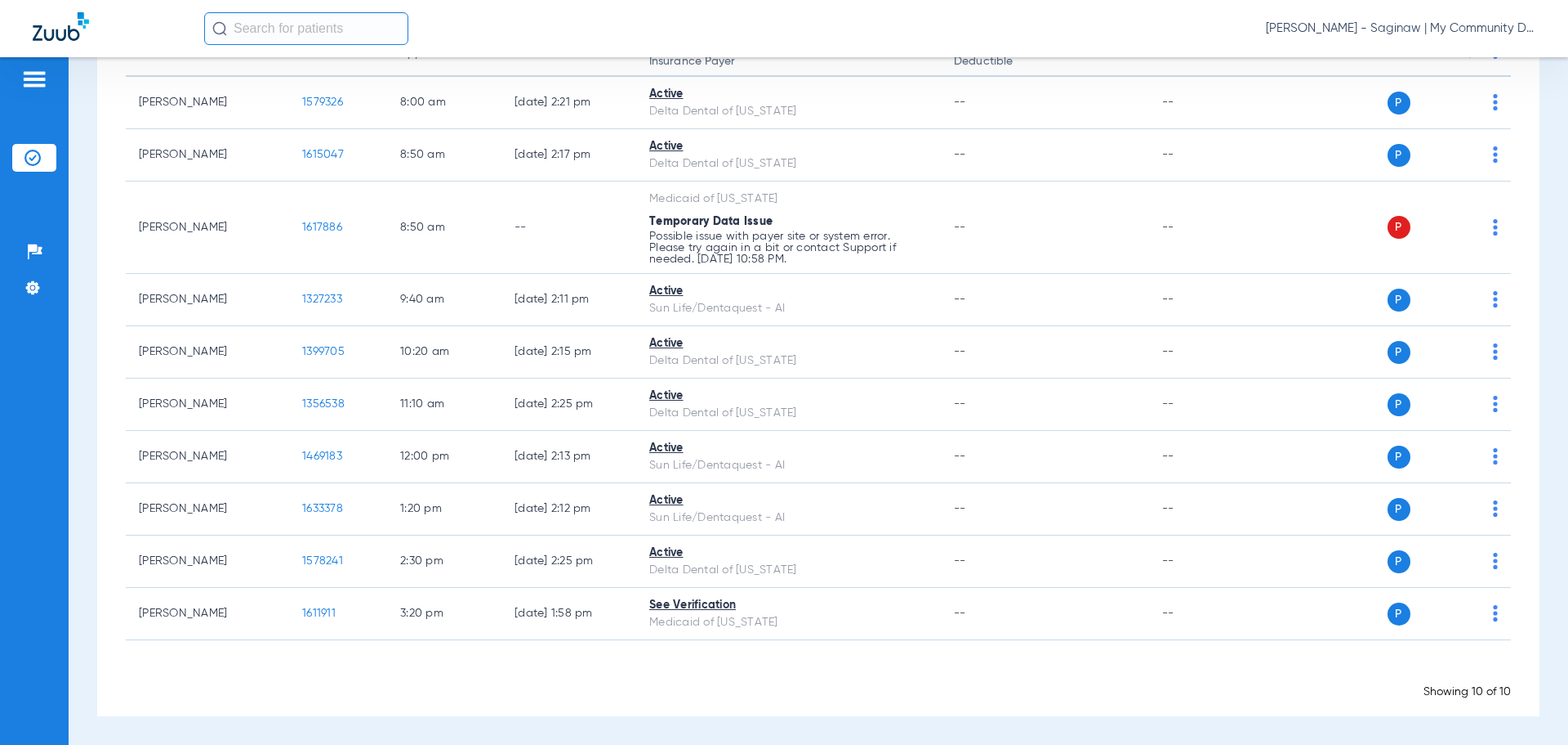
click at [909, 663] on div "Loading" at bounding box center [818, 670] width 1386 height 16
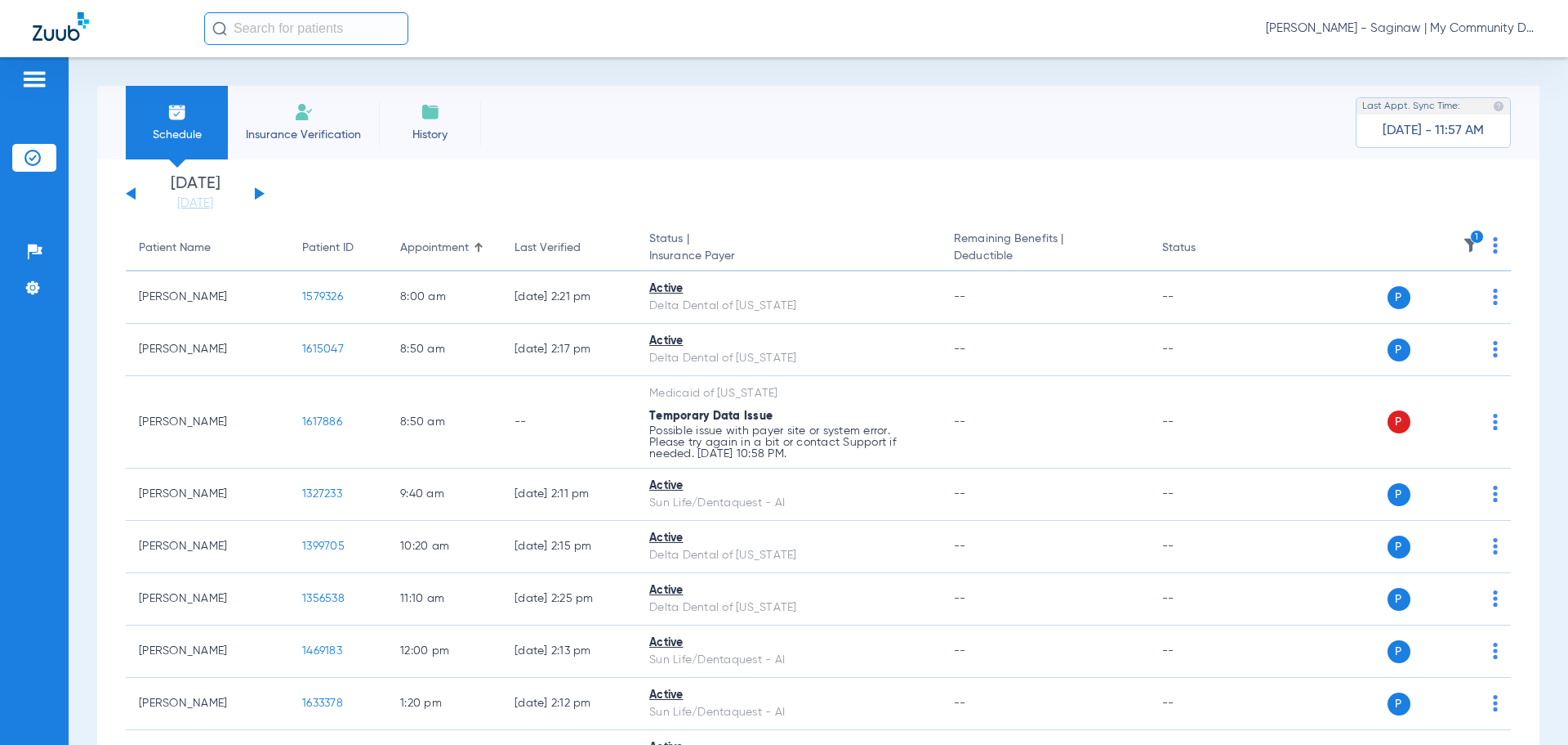
click at [1470, 241] on icon "1" at bounding box center [1477, 237] width 15 height 15
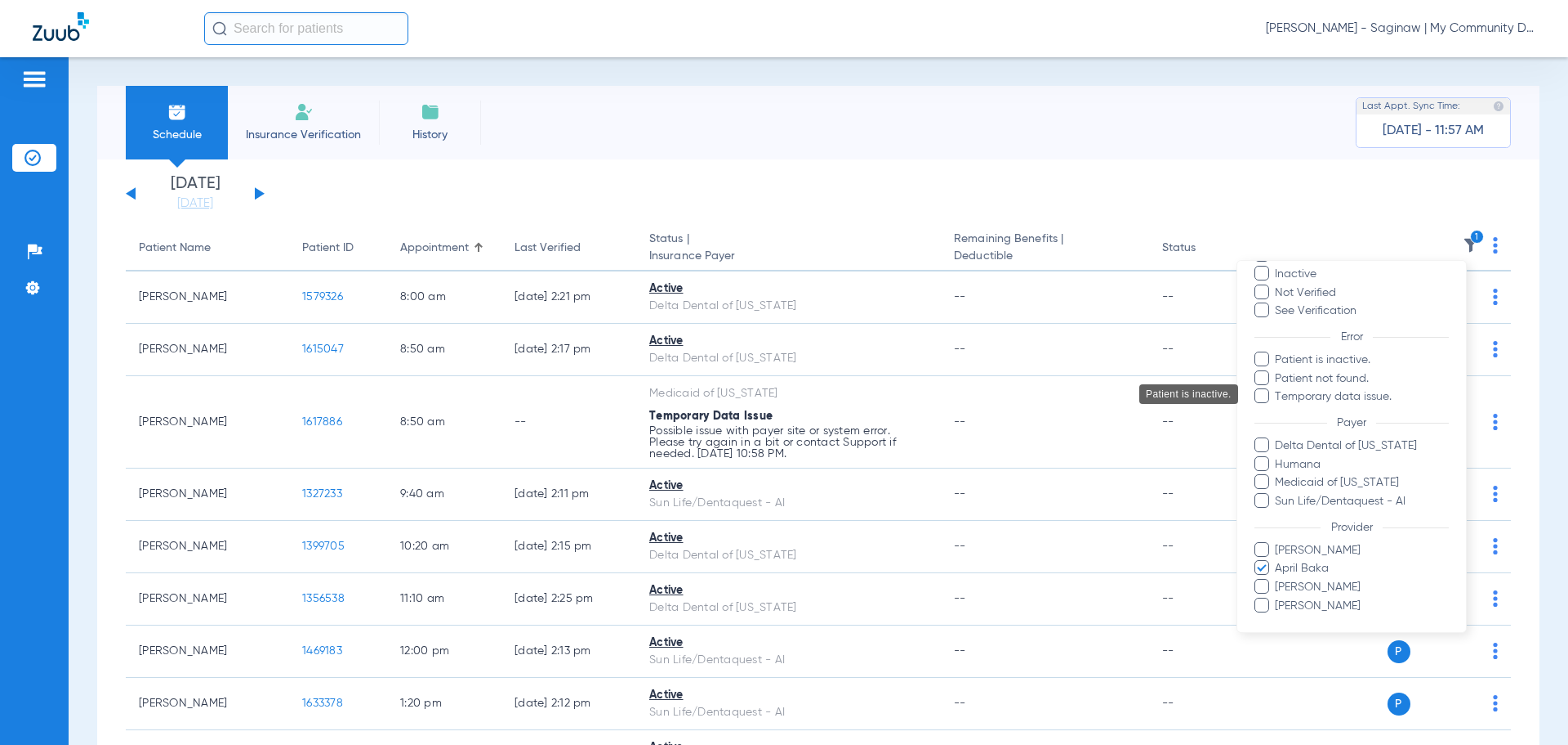
scroll to position [131, 0]
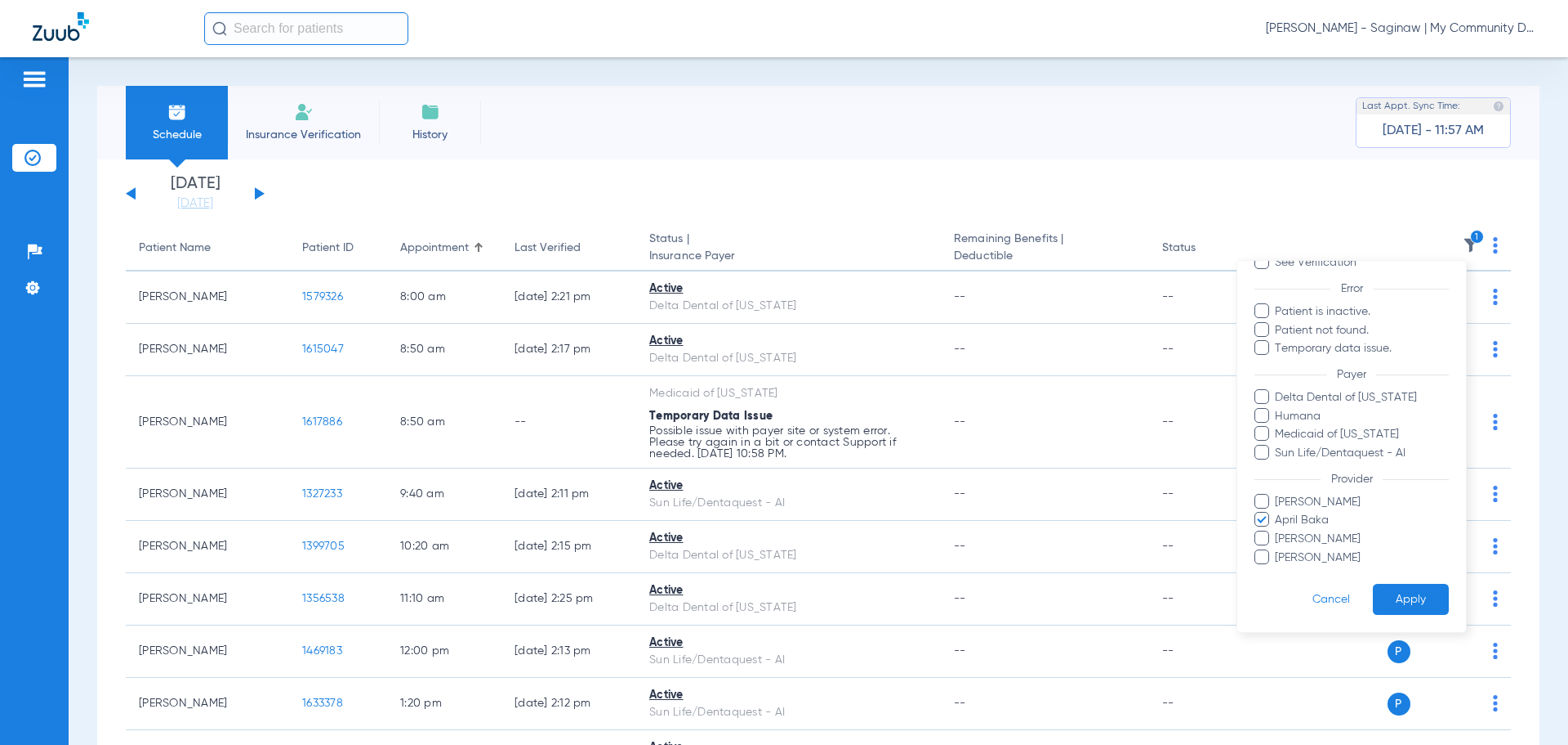
click at [1296, 523] on span "April Baka" at bounding box center [1361, 520] width 174 height 17
click at [1277, 531] on input "April Baka" at bounding box center [1277, 531] width 0 height 0
click at [1285, 503] on span "Alicia Owens" at bounding box center [1361, 503] width 174 height 17
click at [1277, 513] on input "Alicia Owens" at bounding box center [1277, 513] width 0 height 0
click at [1386, 591] on button "Apply" at bounding box center [1411, 599] width 76 height 32
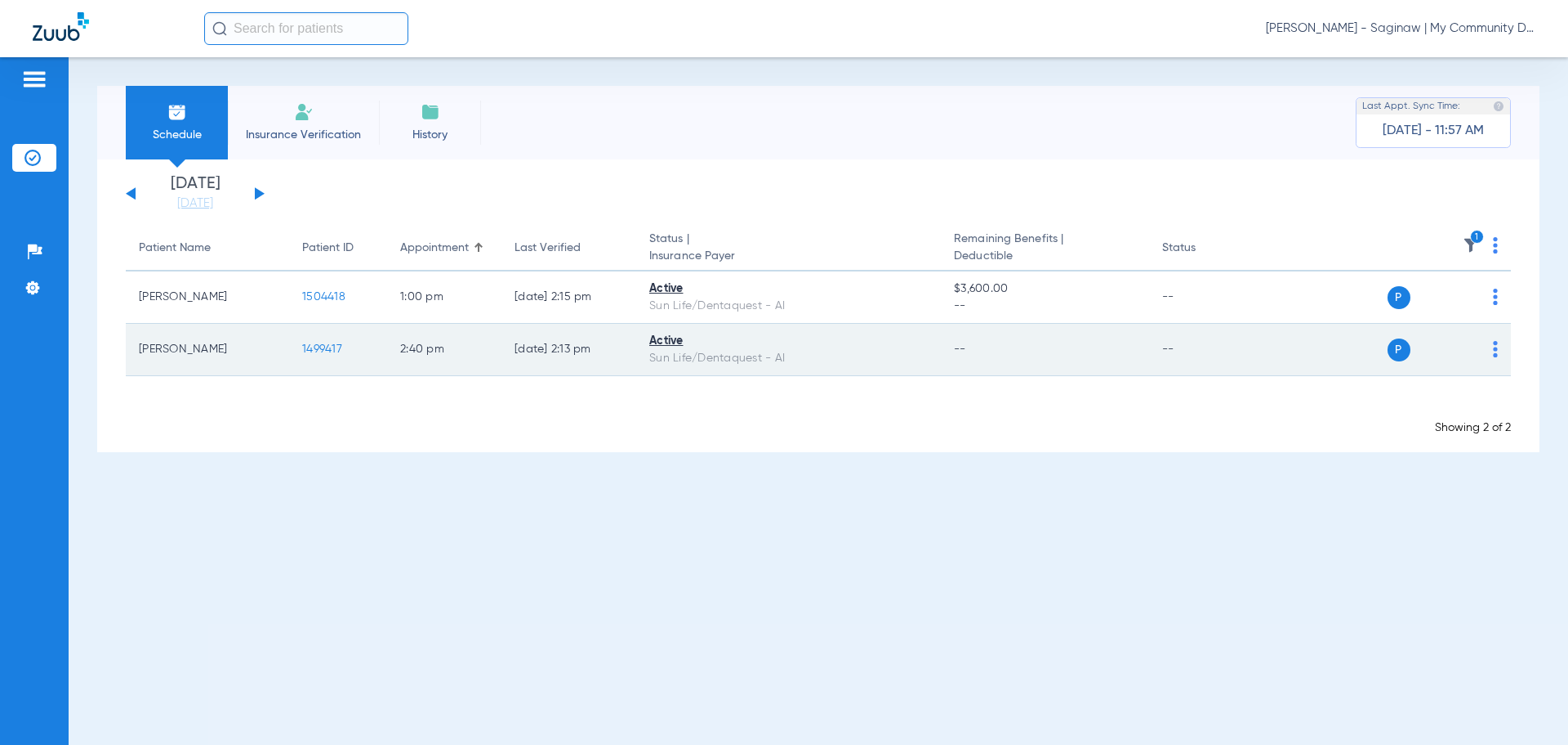
click at [334, 346] on span "1499417" at bounding box center [322, 348] width 40 height 11
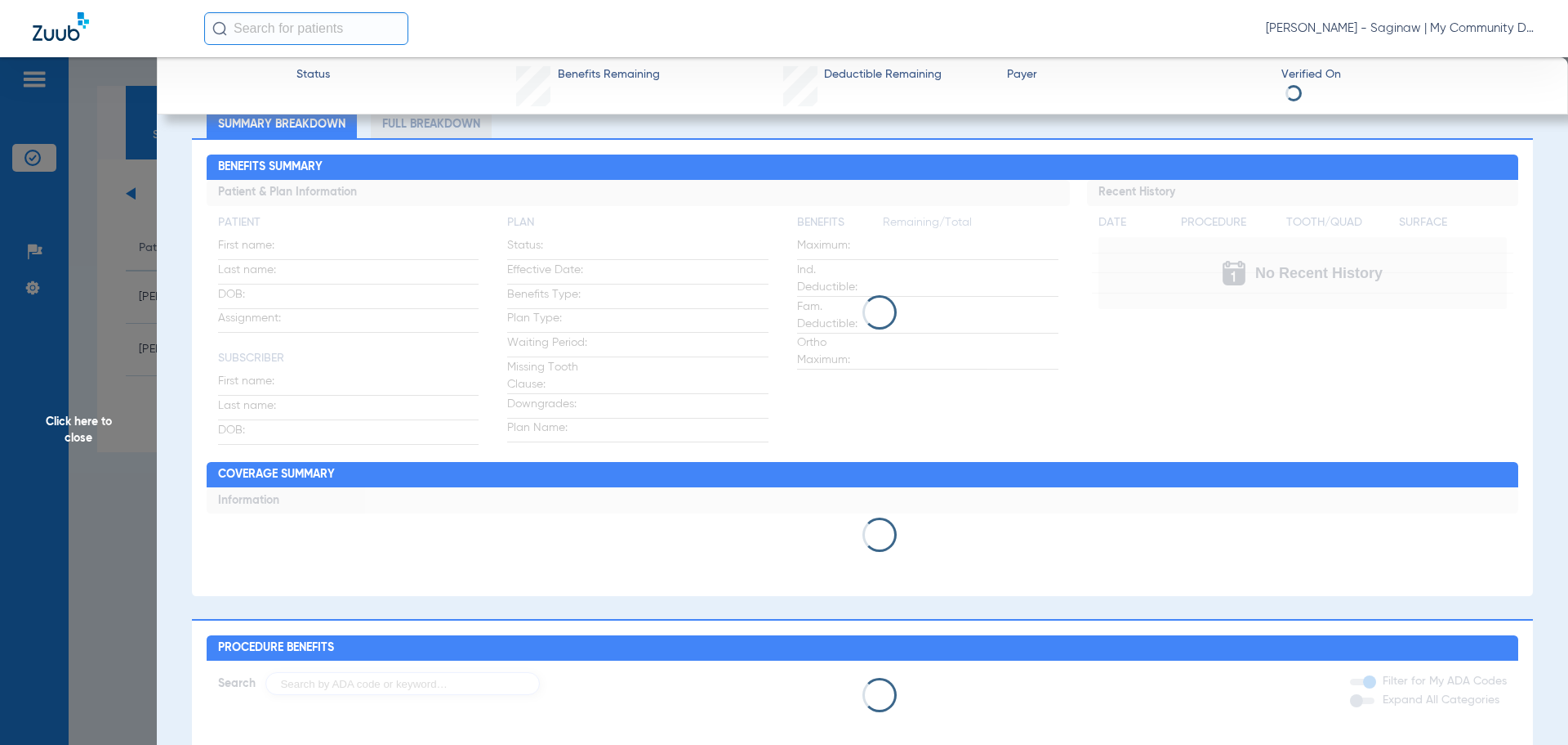
scroll to position [163, 0]
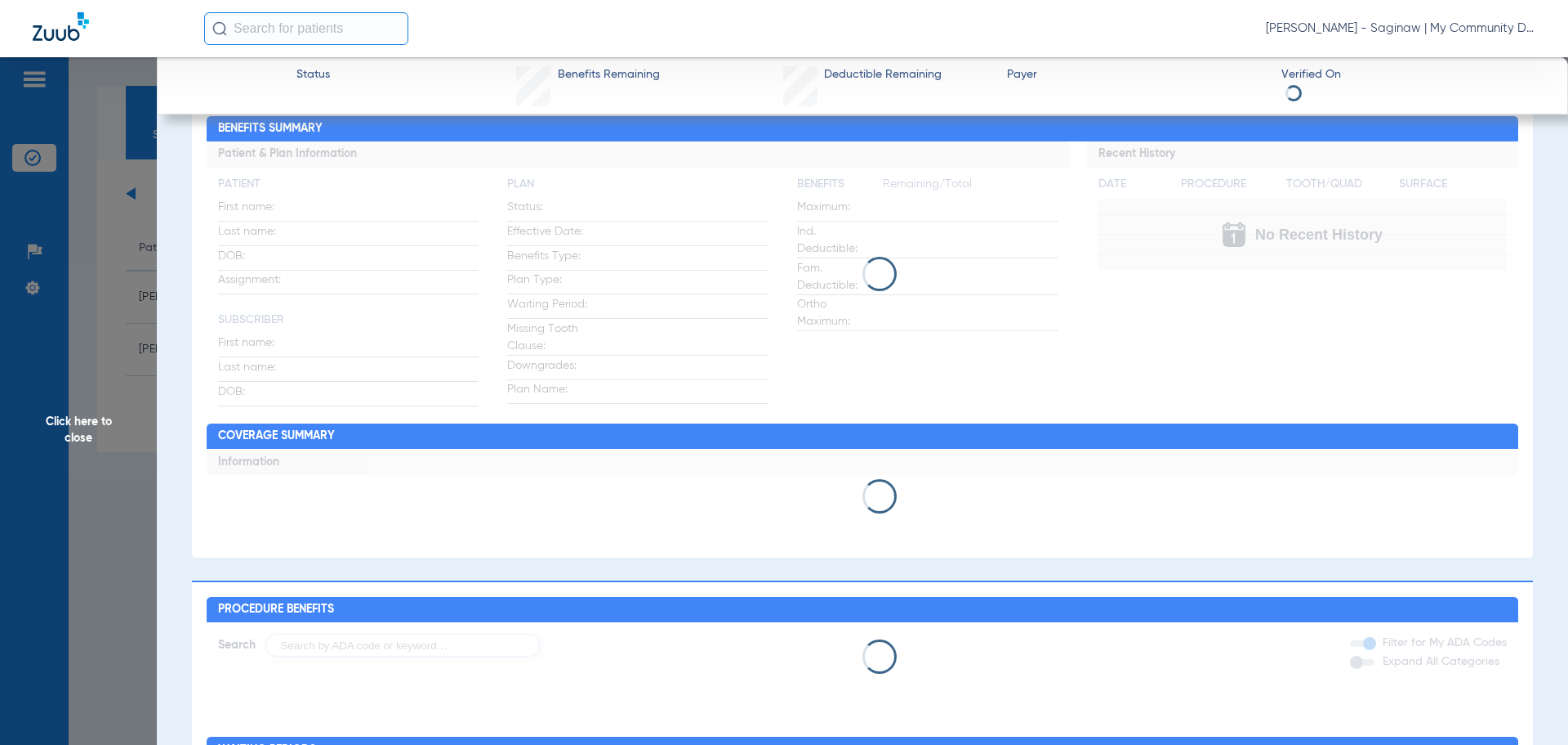
click at [125, 346] on span "Click here to close" at bounding box center [78, 430] width 157 height 745
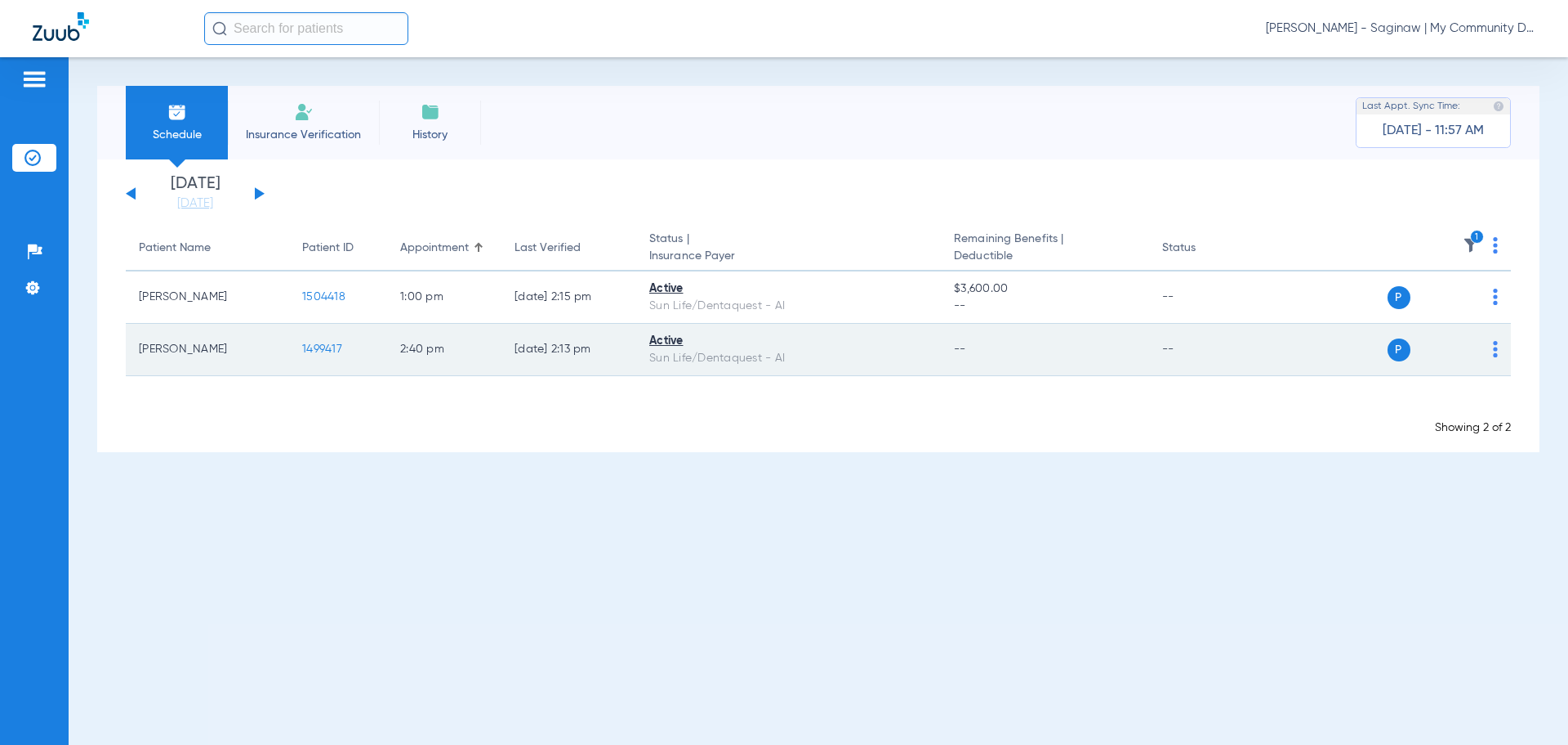
click at [327, 341] on td "1499417" at bounding box center [338, 350] width 98 height 52
click at [319, 352] on span "1499417" at bounding box center [322, 348] width 40 height 11
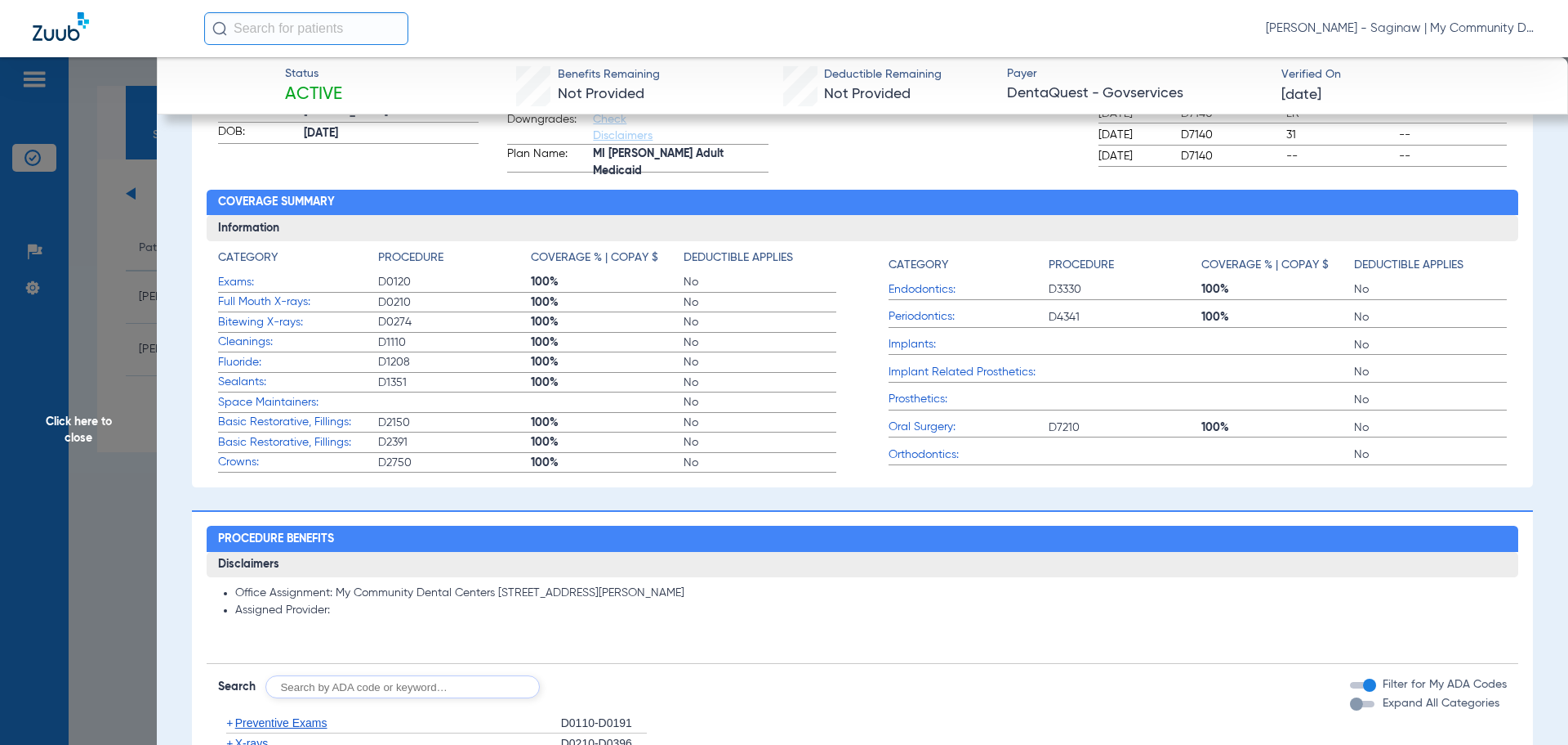
click at [859, 564] on h3 "Disclaimers" at bounding box center [863, 564] width 1313 height 26
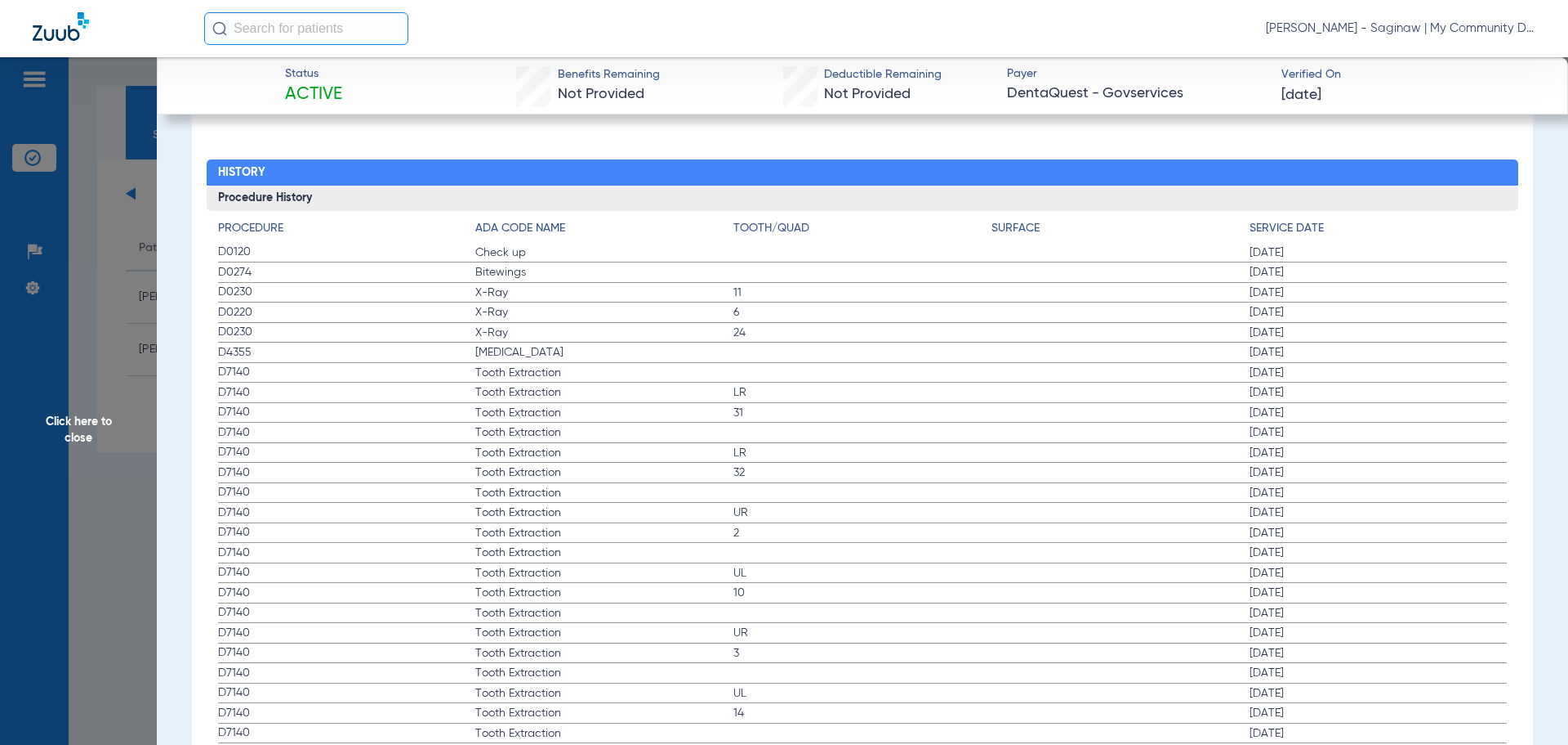
scroll to position [1798, 0]
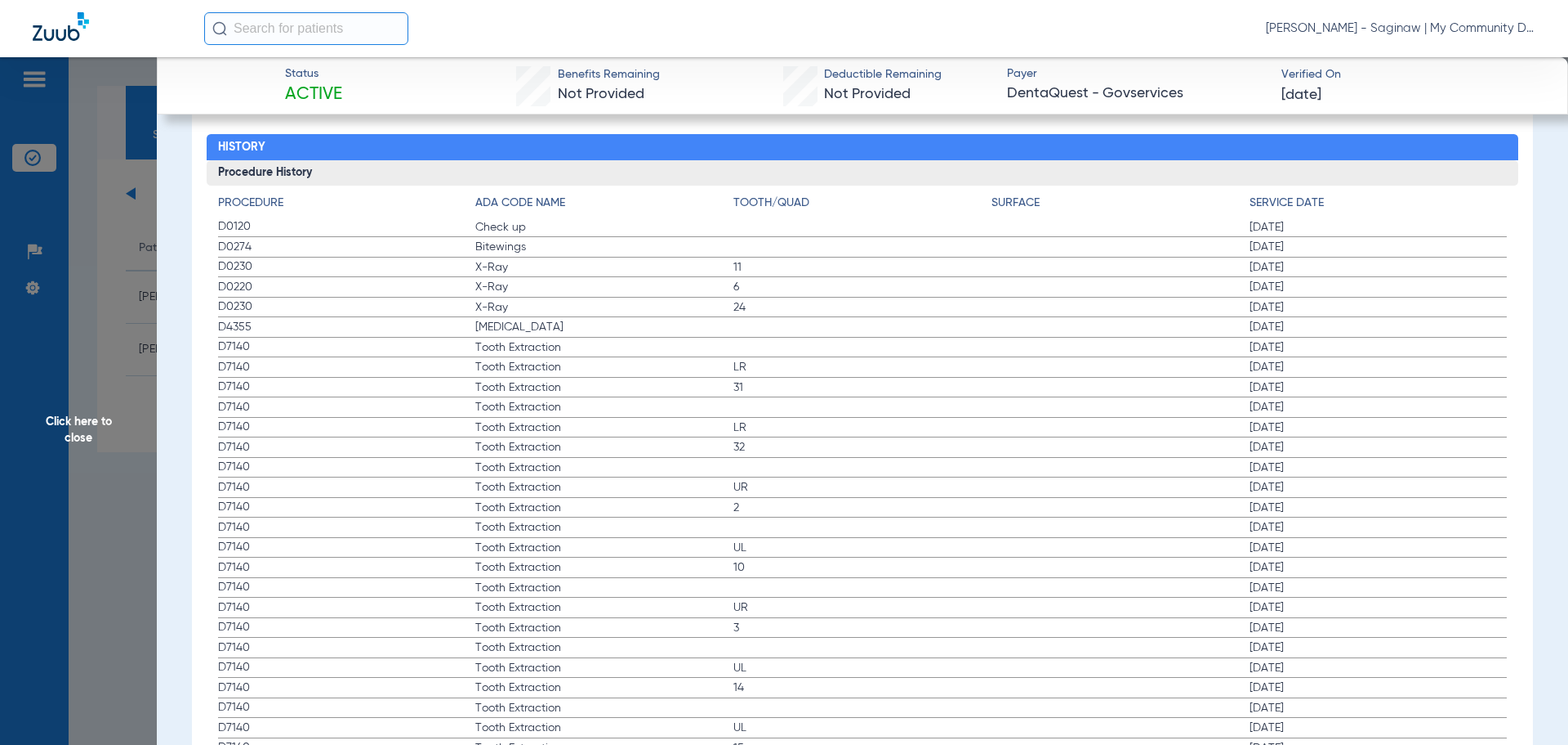
drag, startPoint x: 211, startPoint y: 211, endPoint x: 340, endPoint y: 230, distance: 130.4
click at [340, 230] on div "Procedure ADA Code Name Tooth/Quad Surface Service Date D0120 Check up 09/30/20…" at bounding box center [863, 562] width 1313 height 753
click at [373, 244] on span "D0274" at bounding box center [346, 247] width 258 height 17
drag, startPoint x: 209, startPoint y: 221, endPoint x: 436, endPoint y: 313, distance: 244.9
click at [436, 313] on div "Procedure ADA Code Name Tooth/Quad Surface Service Date D0120 Check up 09/30/20…" at bounding box center [863, 562] width 1313 height 753
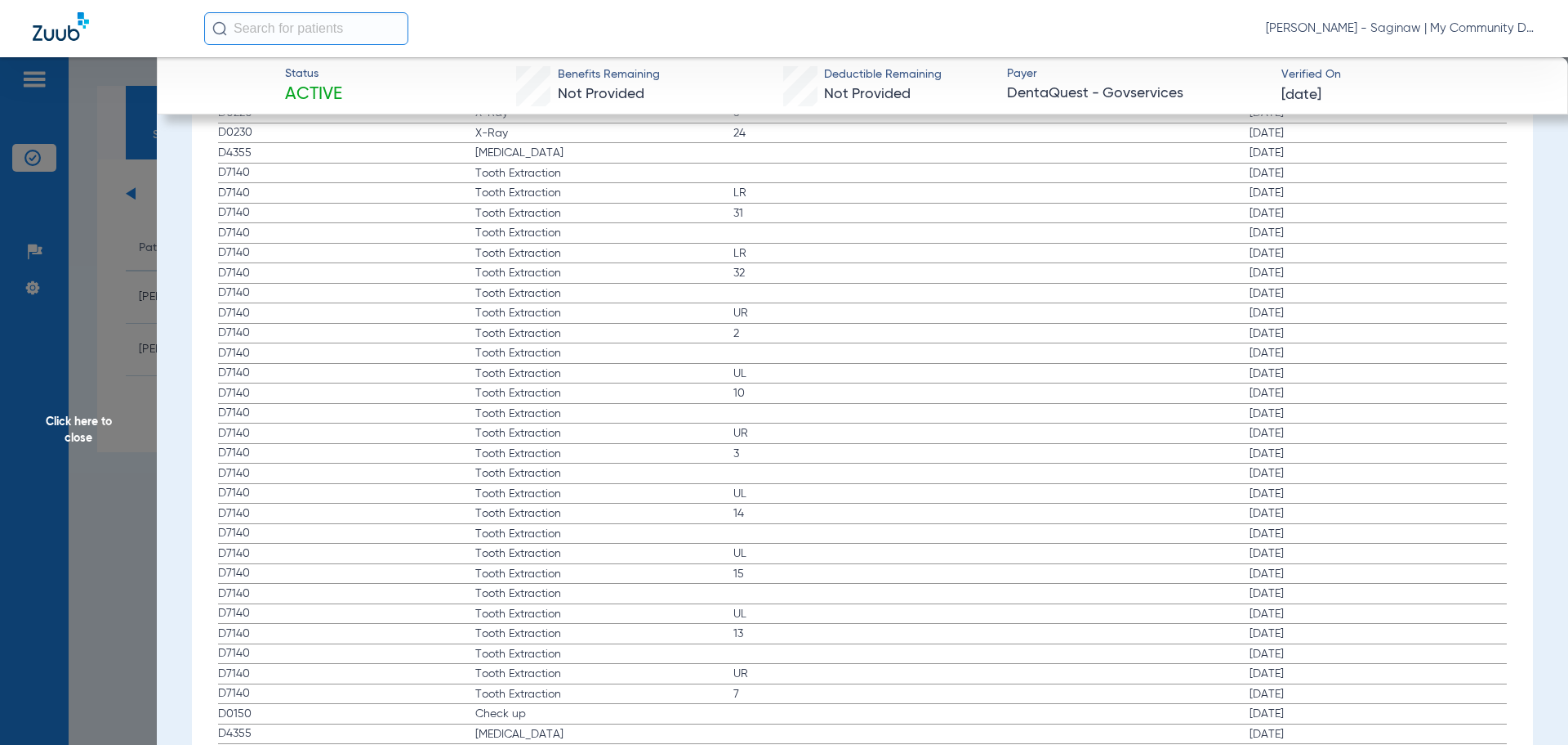
scroll to position [2041, 0]
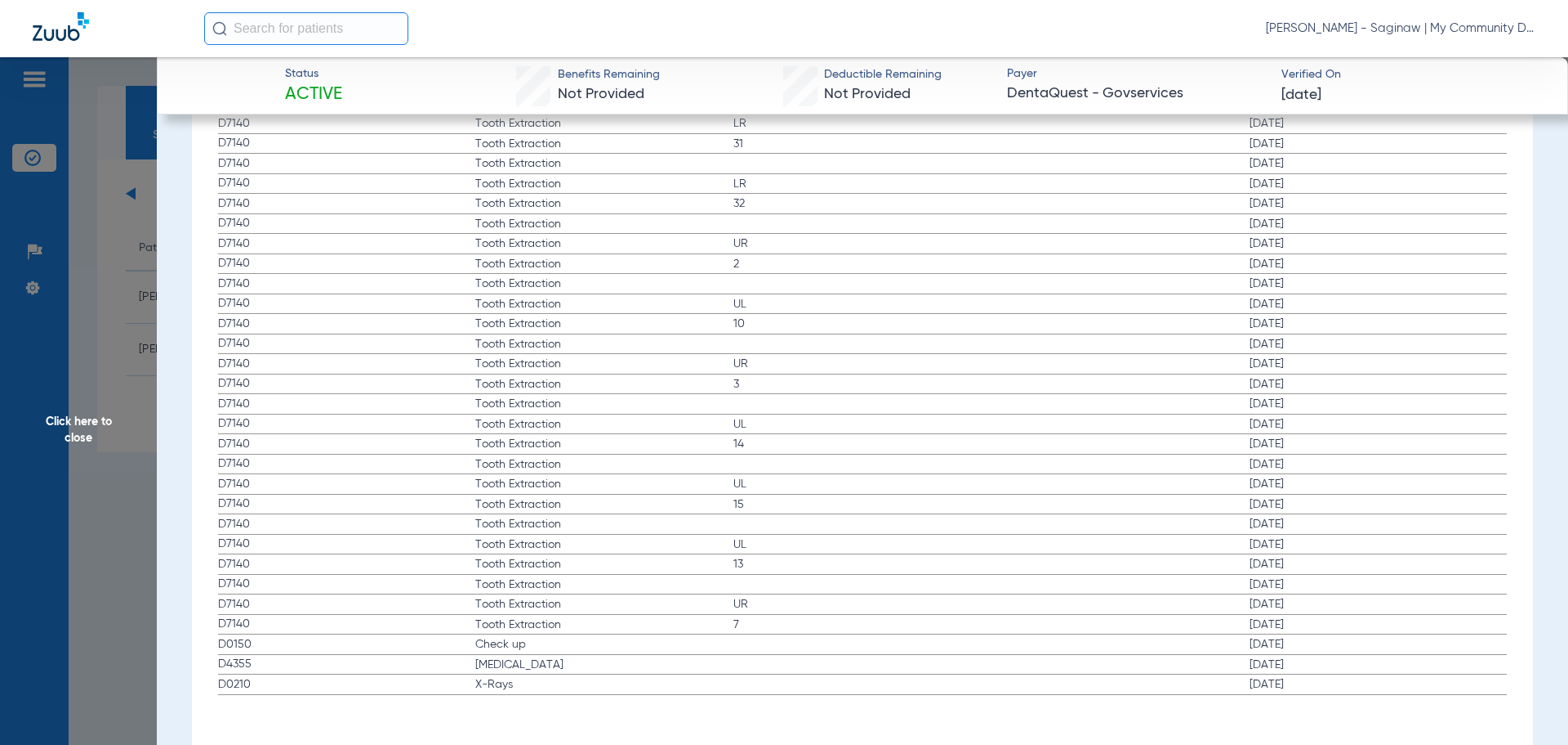
drag, startPoint x: 516, startPoint y: 684, endPoint x: 571, endPoint y: 690, distance: 55.3
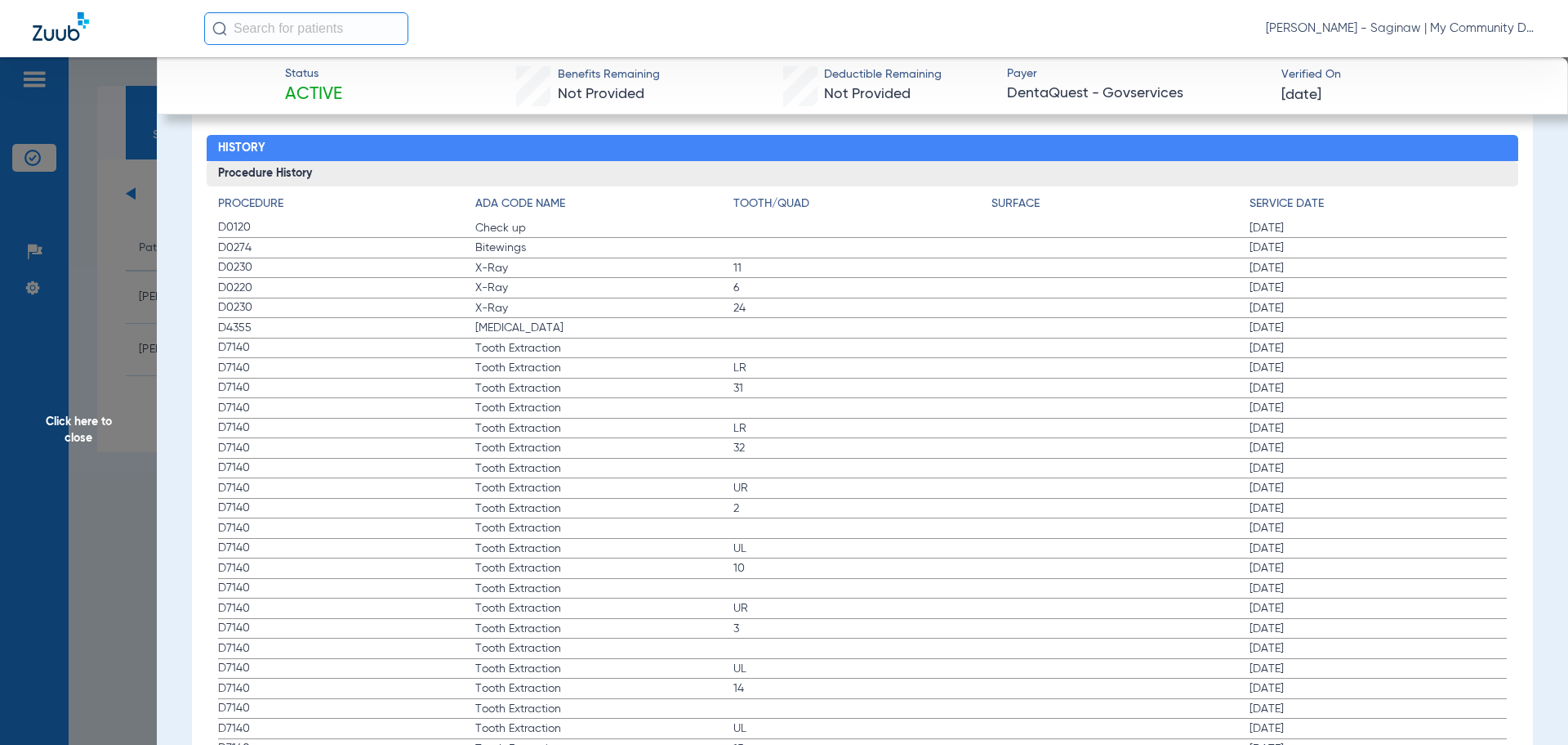
scroll to position [1797, 0]
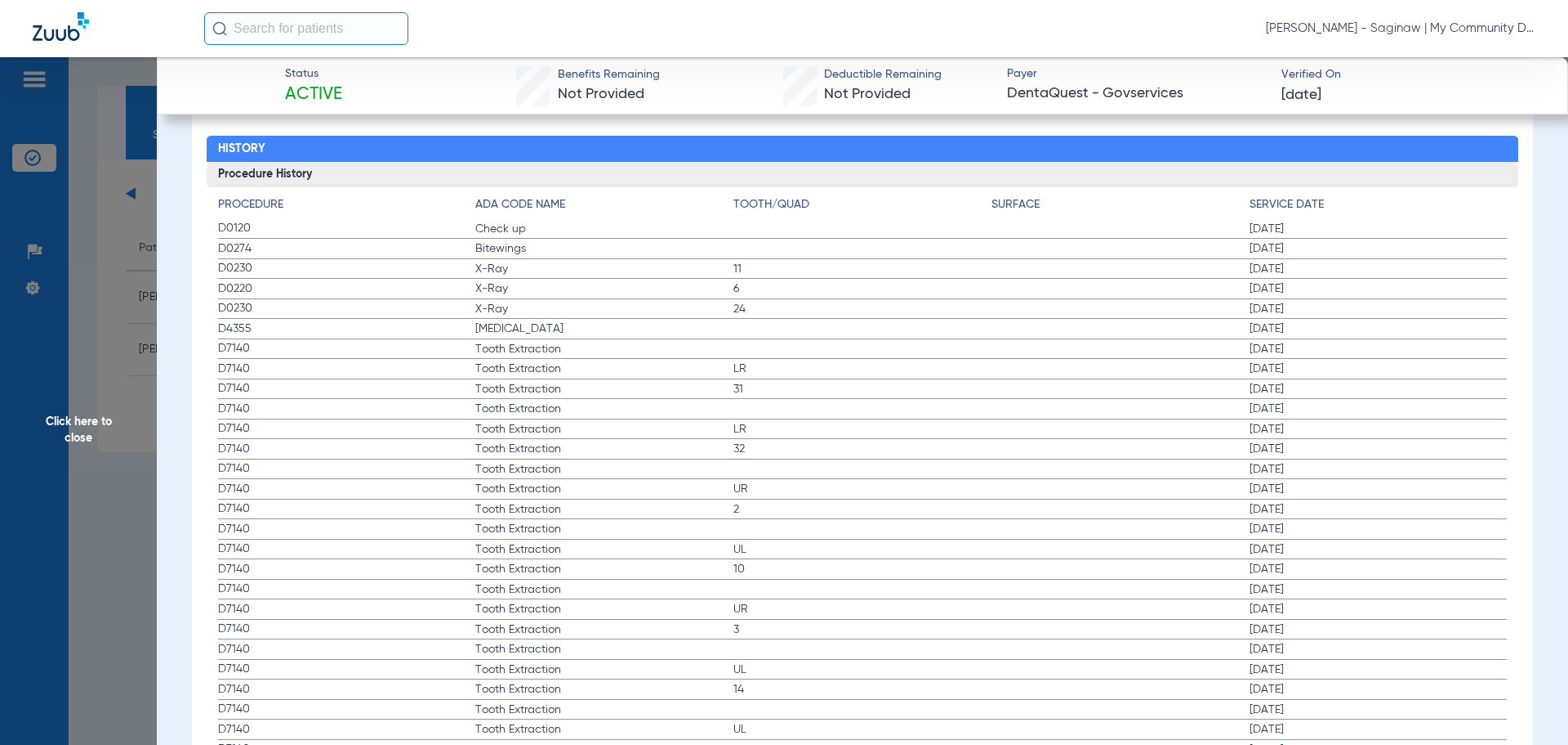
click at [947, 624] on span "3" at bounding box center [862, 629] width 258 height 16
drag, startPoint x: 478, startPoint y: 244, endPoint x: 547, endPoint y: 260, distance: 70.8
click at [547, 260] on app-history-list "Procedure ADA Code Name Tooth/Quad Surface Service Date D0120 Check up 09/30/20…" at bounding box center [863, 568] width 1289 height 744
click at [124, 346] on span "Click here to close" at bounding box center [78, 430] width 157 height 745
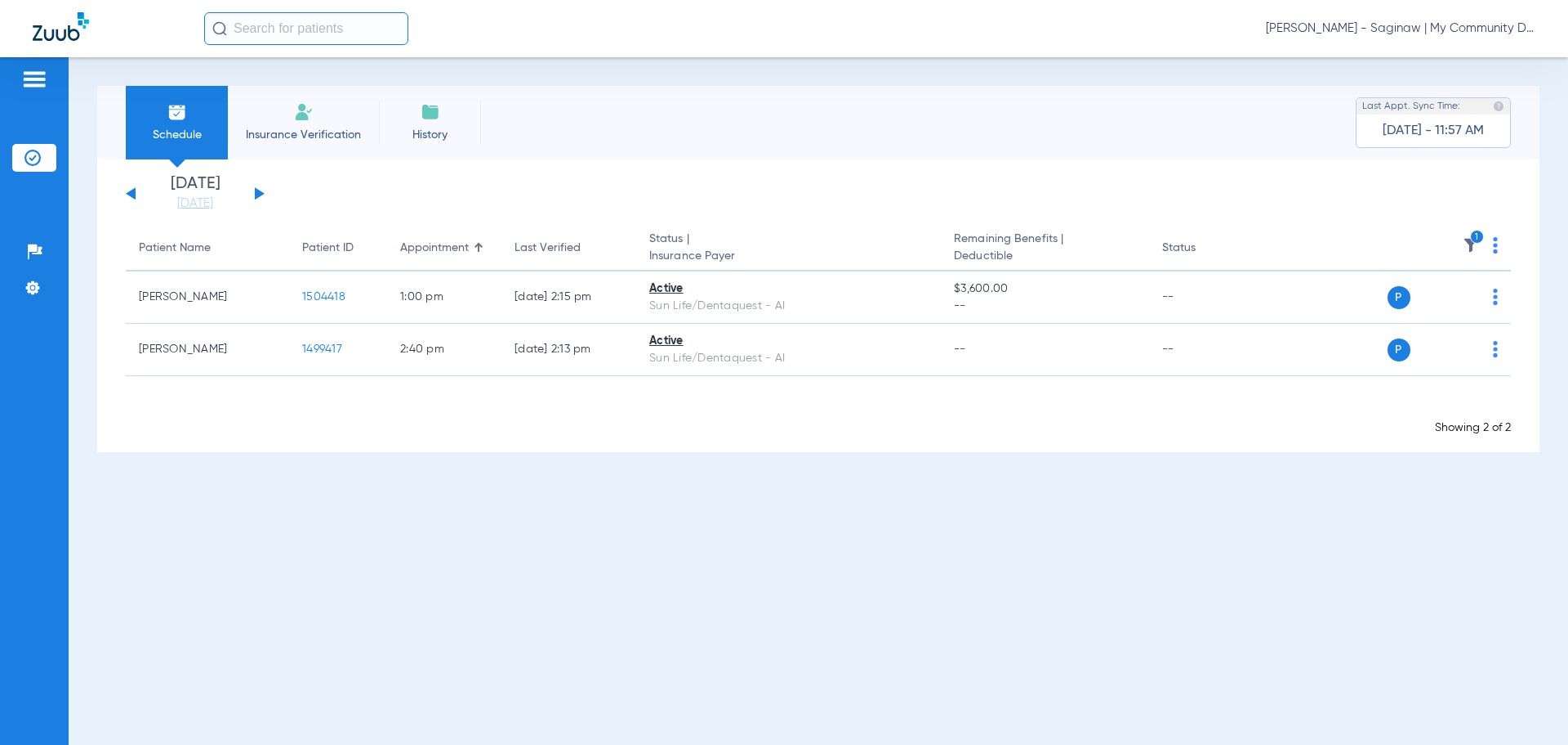
click at [1469, 236] on th "1" at bounding box center [1386, 248] width 253 height 46
click at [1473, 241] on icon "1" at bounding box center [1477, 237] width 15 height 15
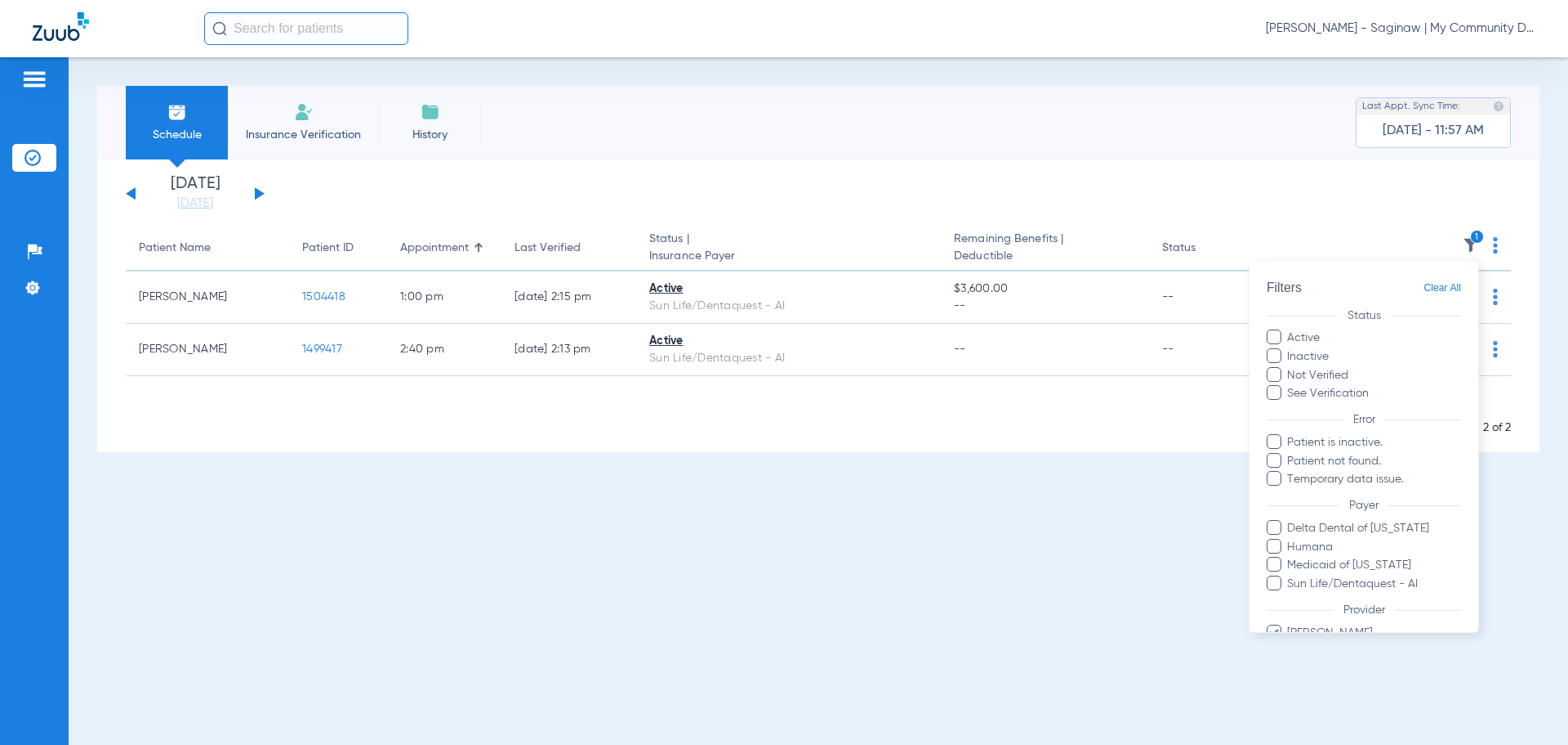
scroll to position [131, 0]
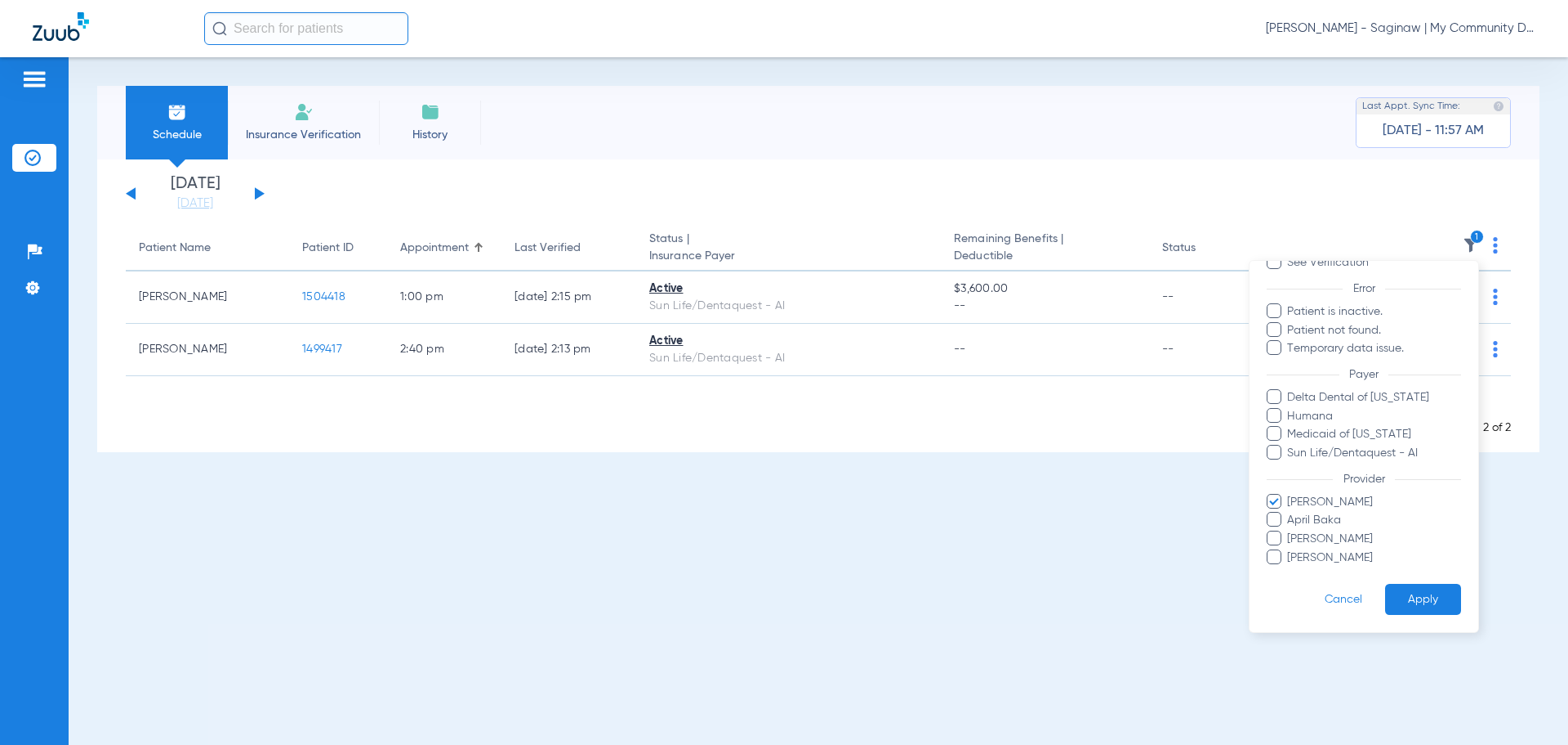
click at [1322, 504] on span "Alicia Owens" at bounding box center [1374, 503] width 174 height 17
click at [1289, 513] on input "Alicia Owens" at bounding box center [1289, 513] width 0 height 0
click at [1330, 540] on span "Larry Buford" at bounding box center [1374, 539] width 174 height 17
click at [1289, 551] on input "Larry Buford" at bounding box center [1289, 551] width 0 height 0
click at [1399, 597] on button "Apply" at bounding box center [1424, 599] width 76 height 32
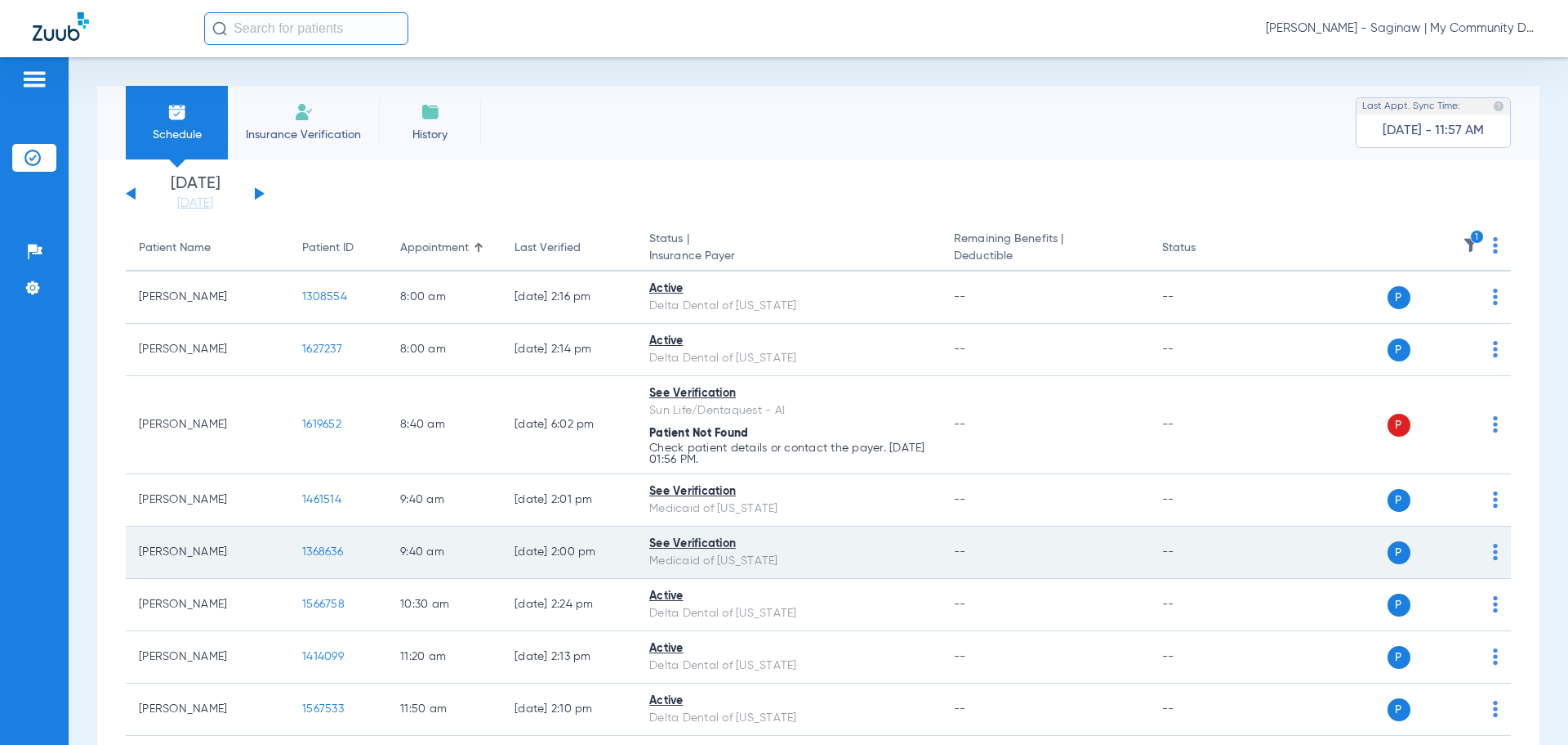
click at [333, 548] on span "1368636" at bounding box center [322, 551] width 41 height 11
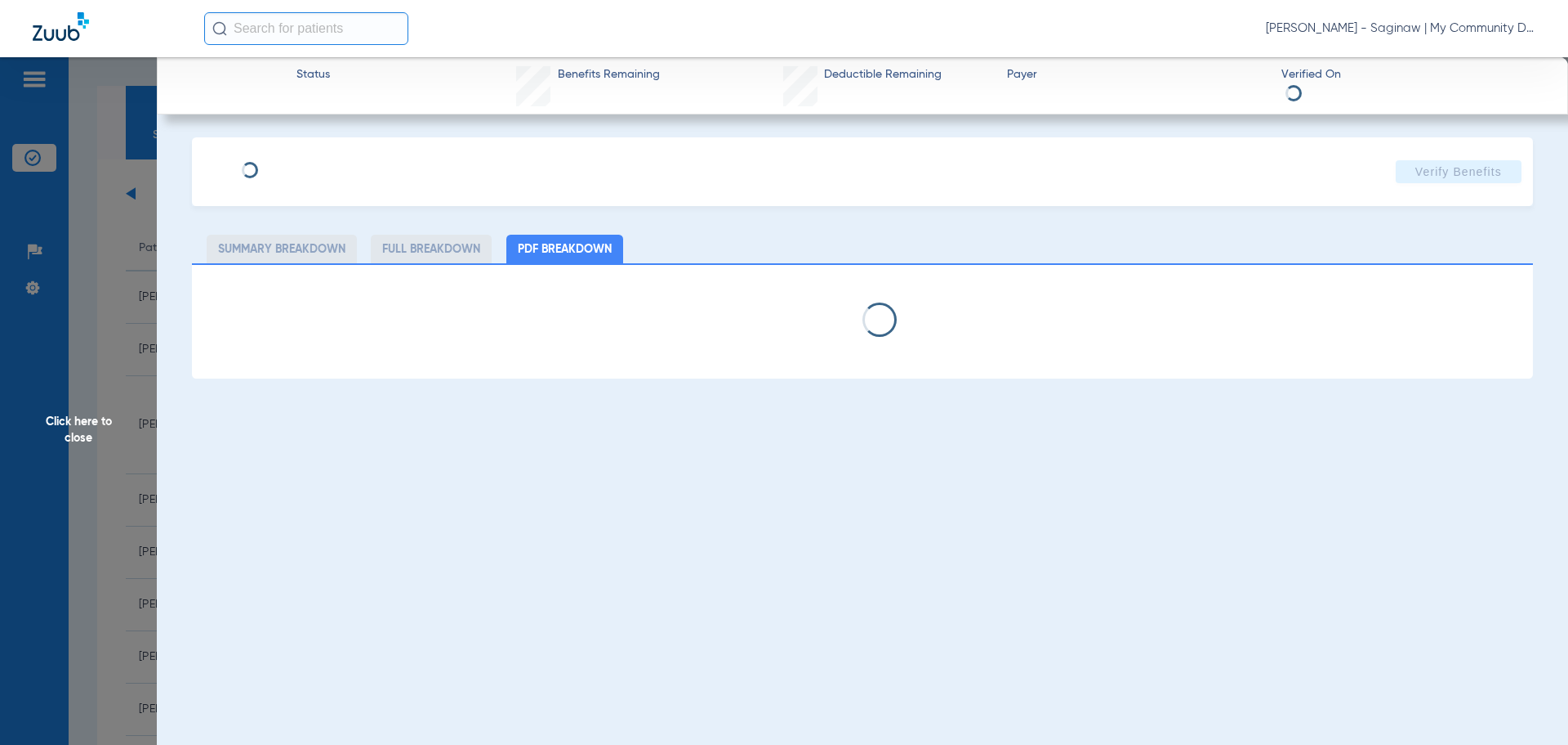
select select "page-width"
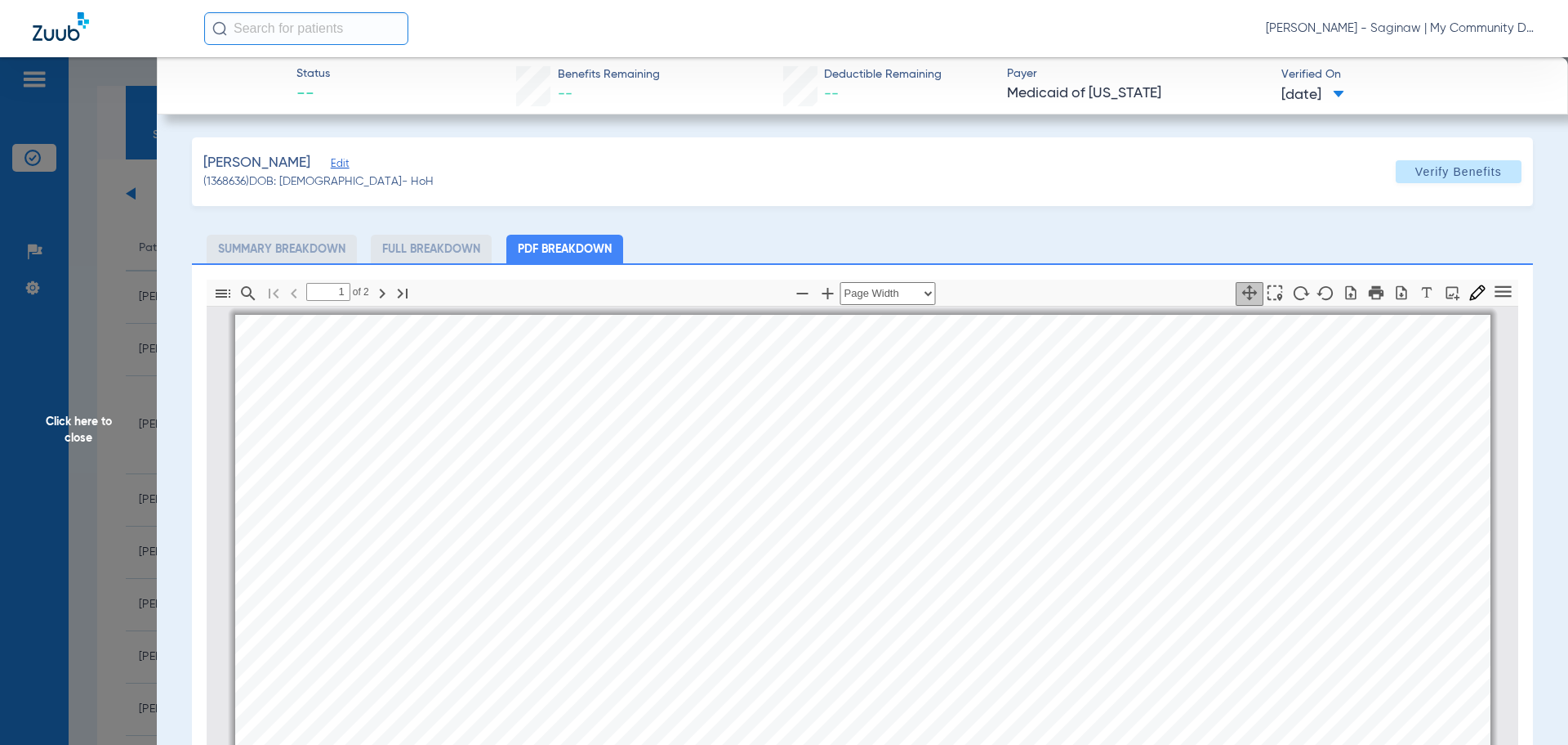
scroll to position [8, 0]
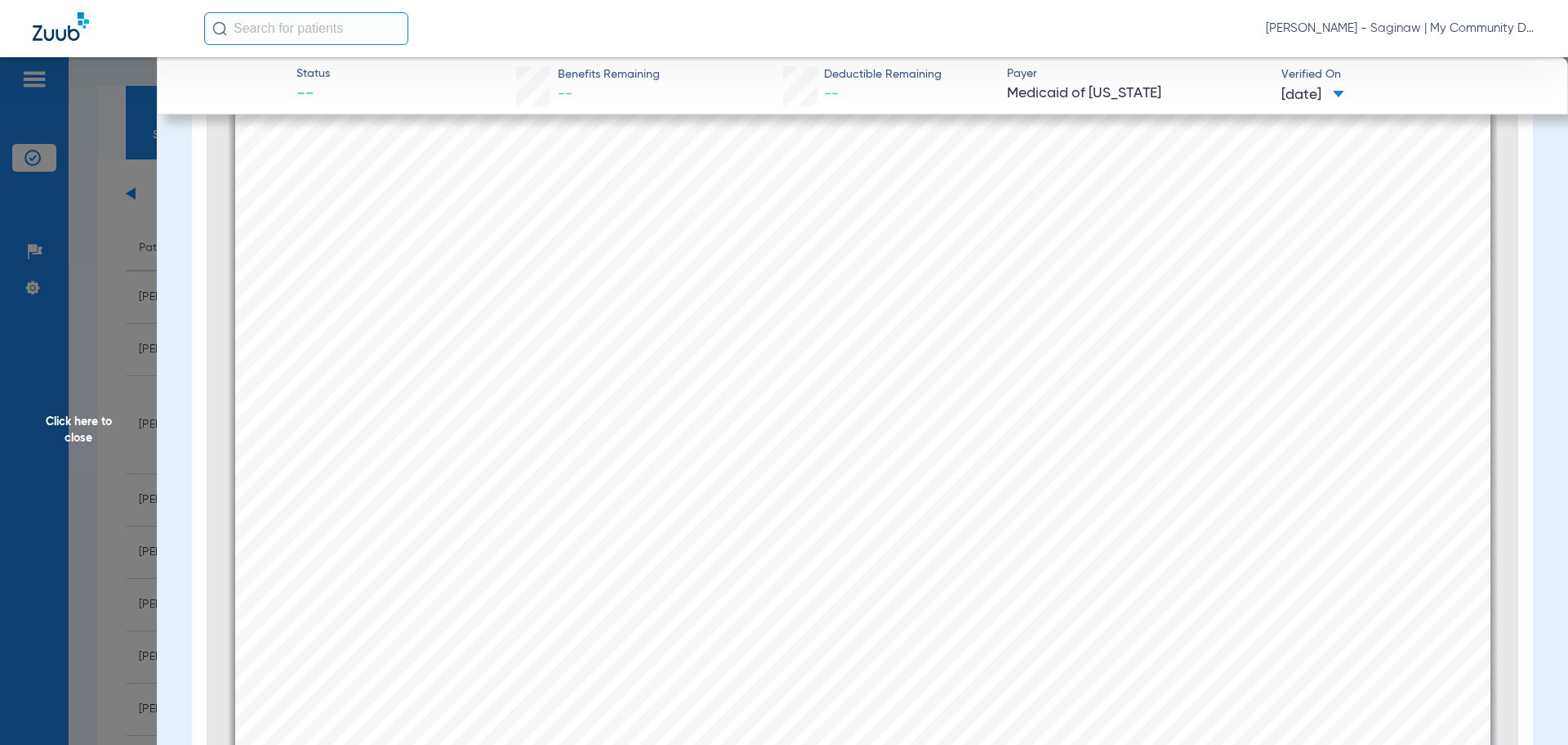
scroll to position [2134, 0]
drag, startPoint x: 821, startPoint y: 554, endPoint x: 945, endPoint y: 541, distance: 124.7
click at [954, 540] on div "No Records Found ! Diagnosis Code Sequence Created Date Transaction Date Start …" at bounding box center [863, 616] width 1256 height 1775
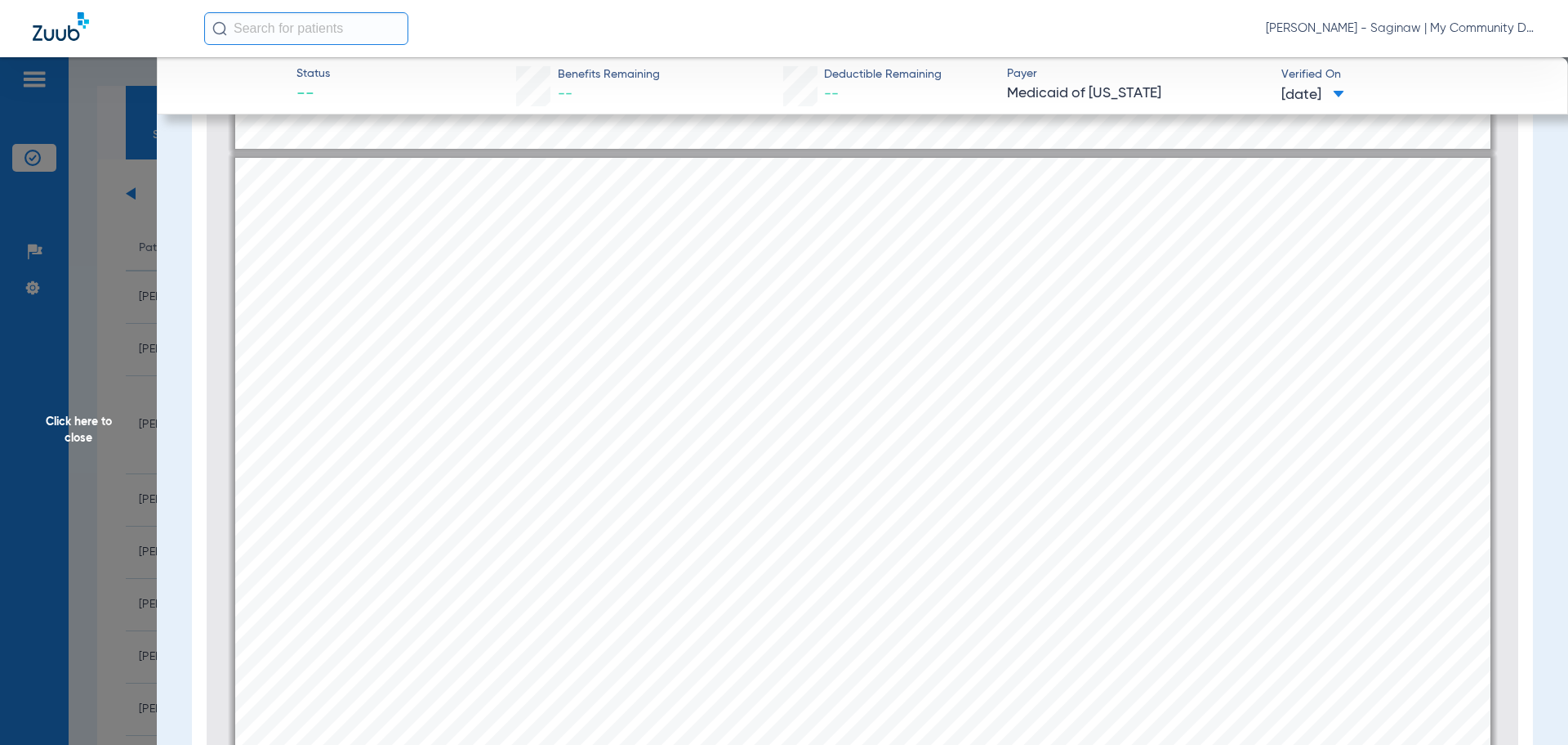
type input "1"
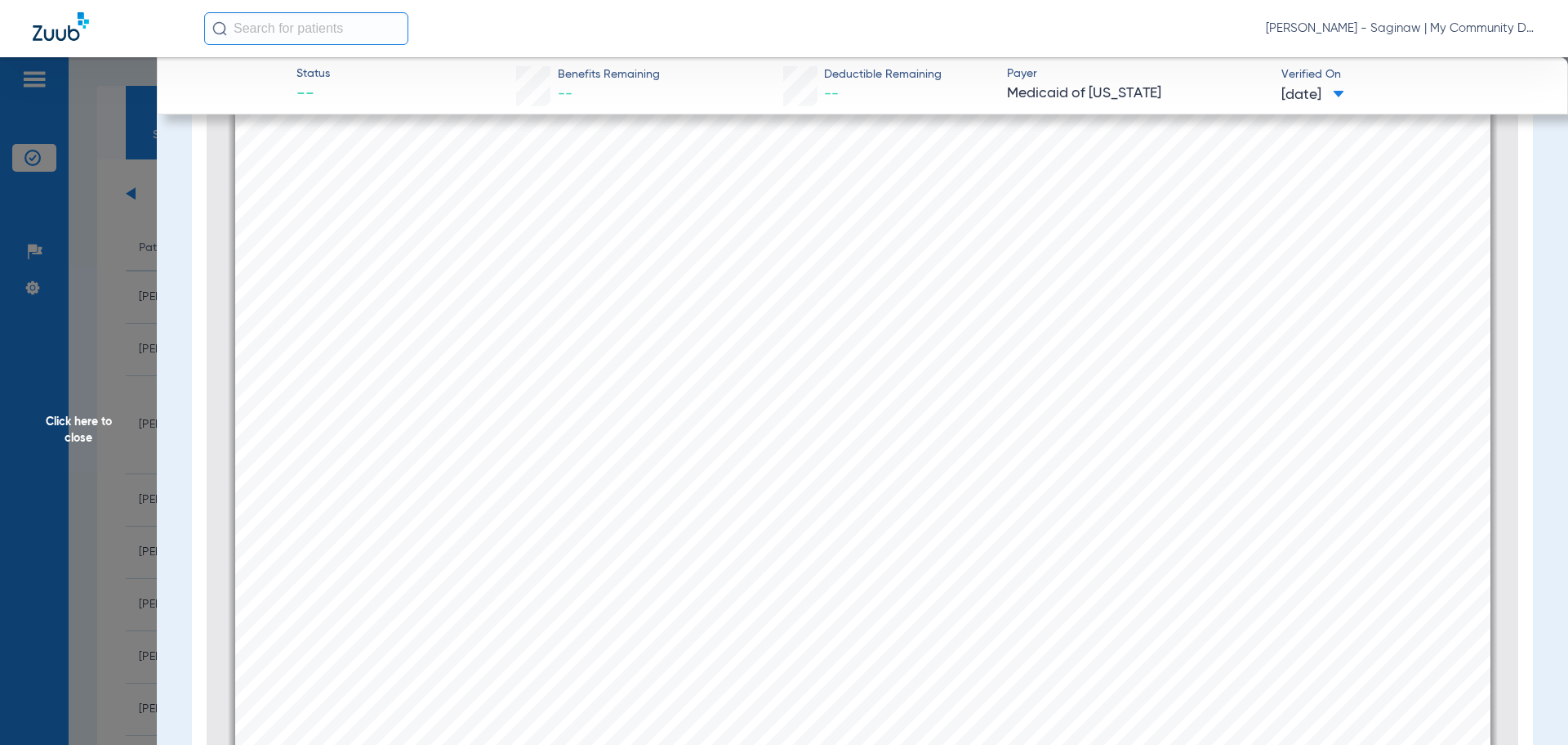
scroll to position [654, 0]
click at [154, 541] on span "Click here to close" at bounding box center [78, 430] width 157 height 745
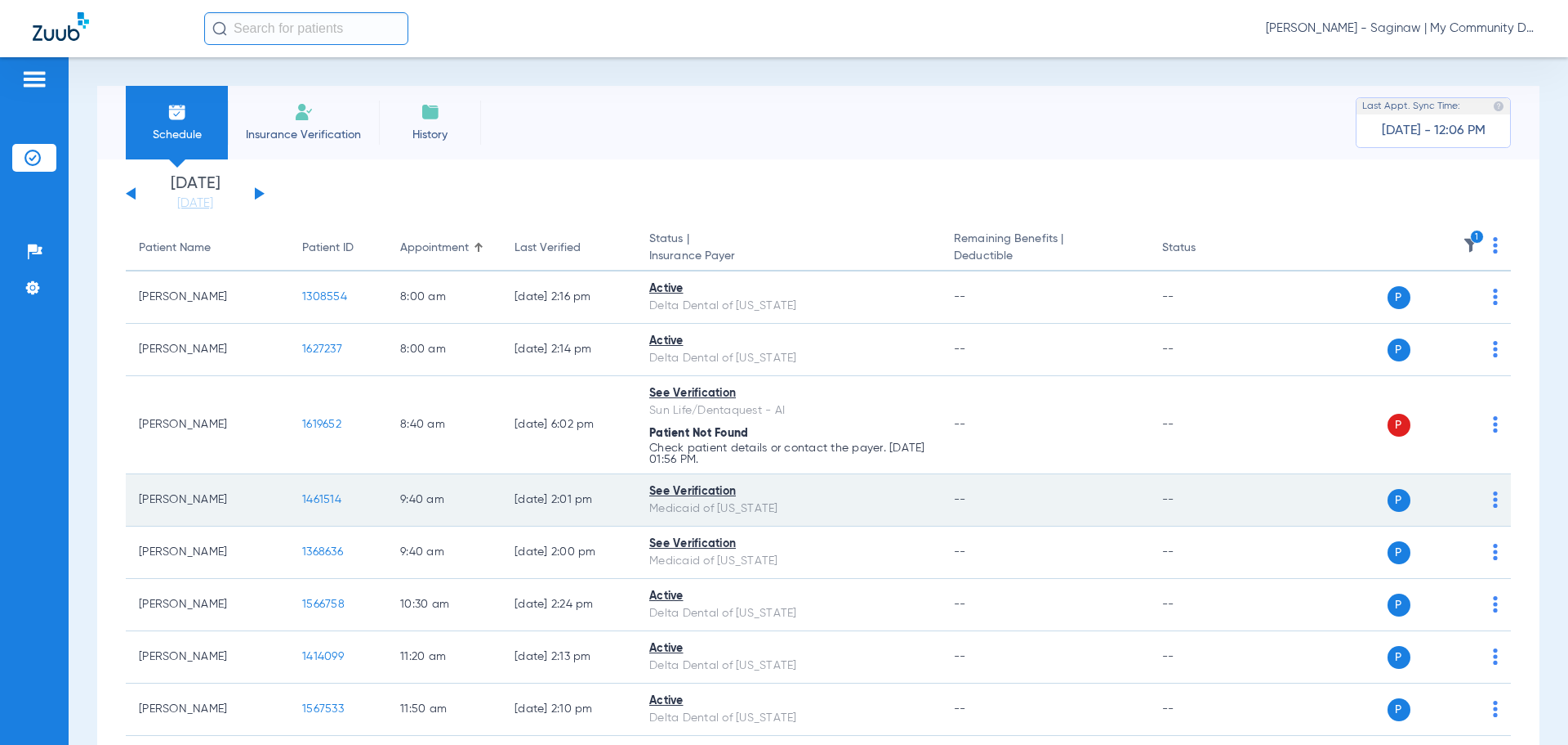
click at [313, 498] on span "1461514" at bounding box center [321, 499] width 39 height 11
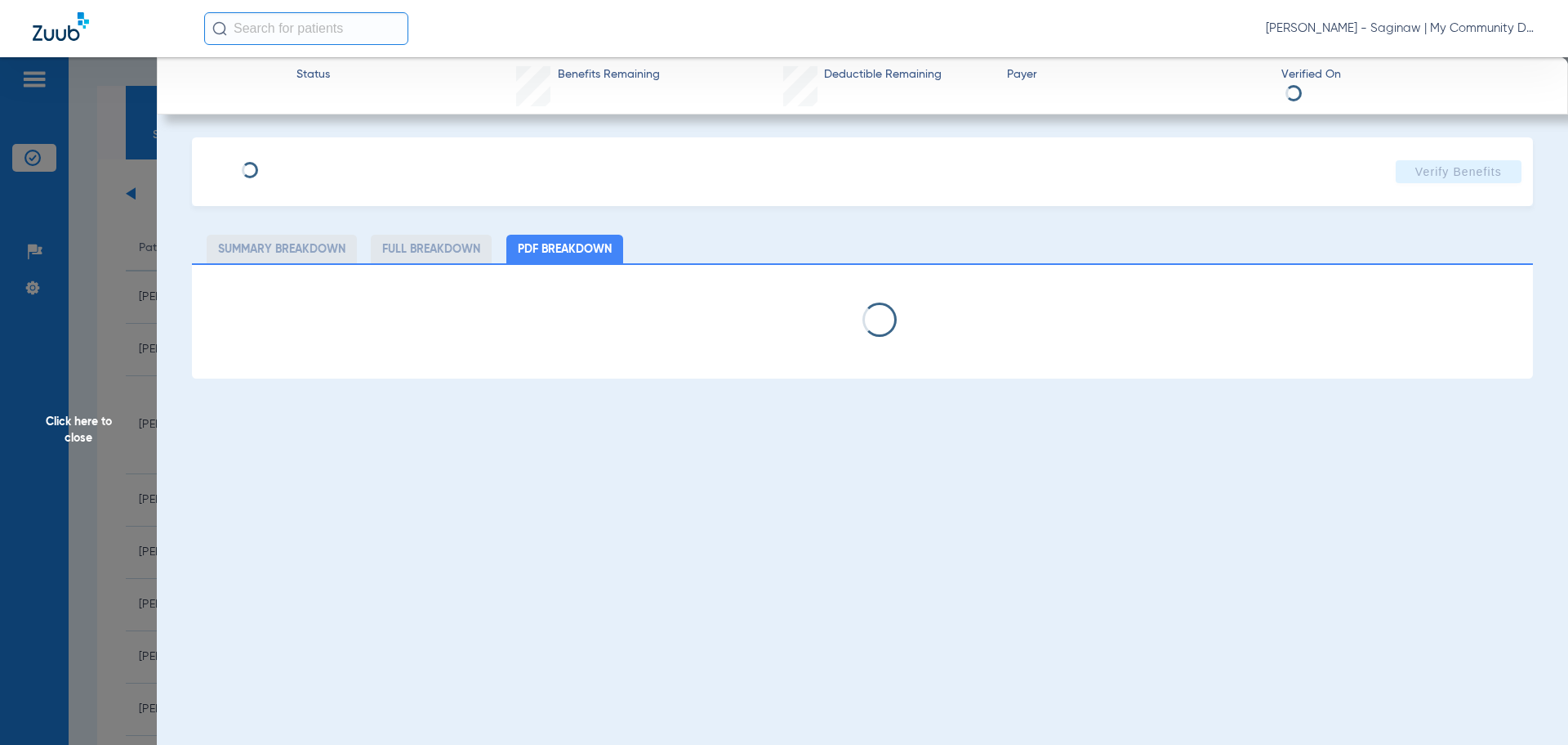
select select "page-width"
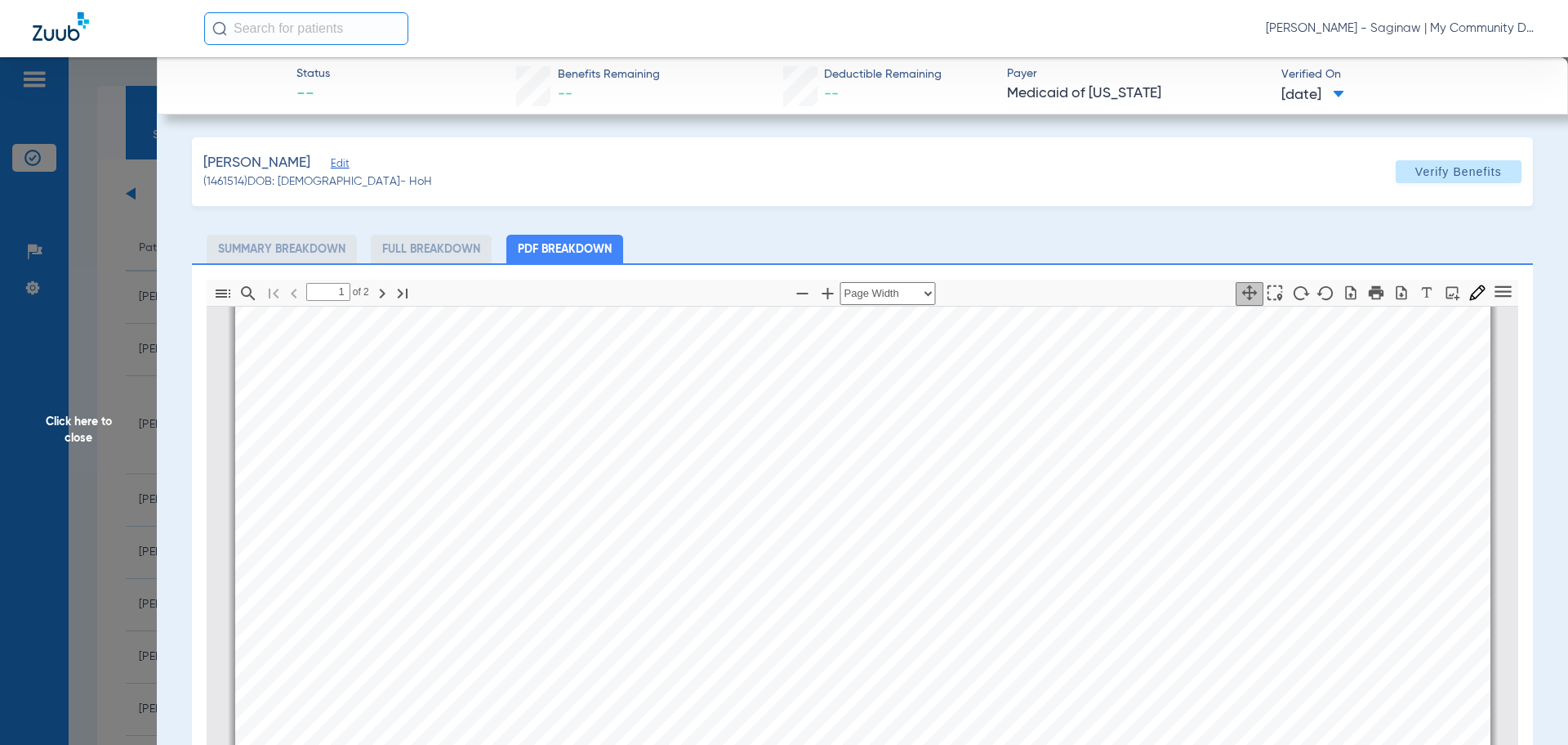
scroll to position [580, 0]
click at [1214, 372] on div "Info : Fee for Service Dental Coverage (Note: Refer to Medicaid Provider Manual…" at bounding box center [863, 622] width 1256 height 1775
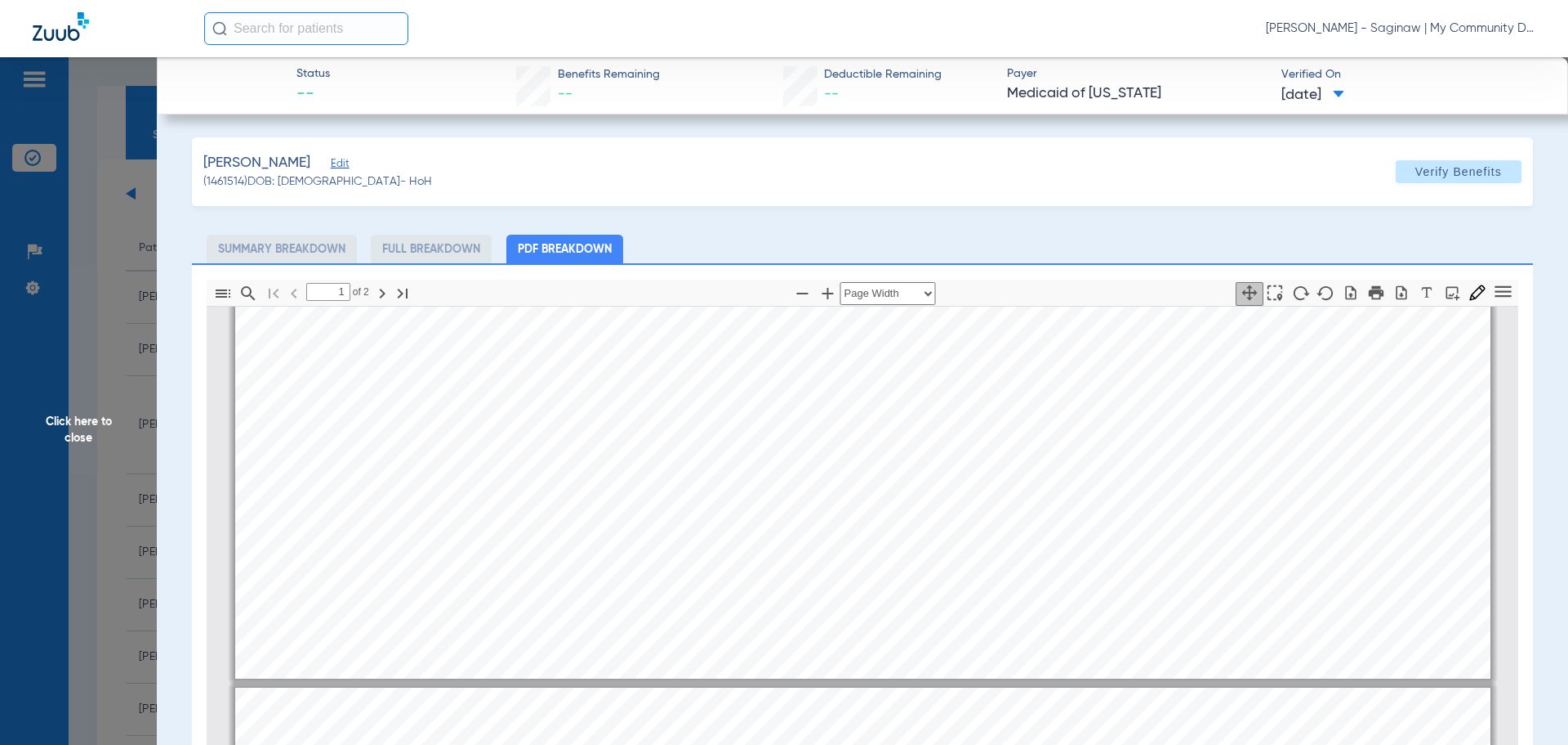
type input "2"
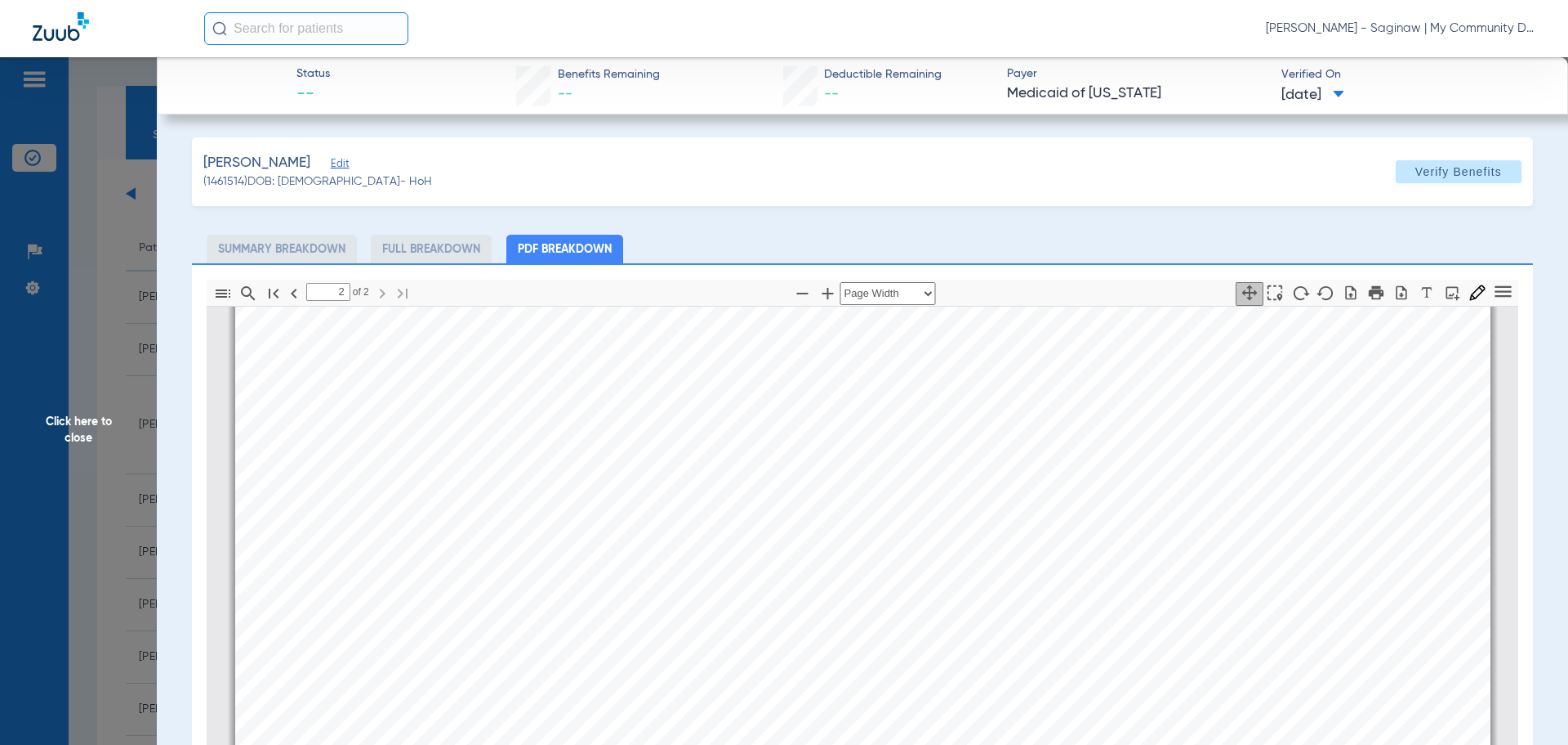
scroll to position [2215, 0]
click at [85, 348] on span "Click here to close" at bounding box center [78, 430] width 157 height 745
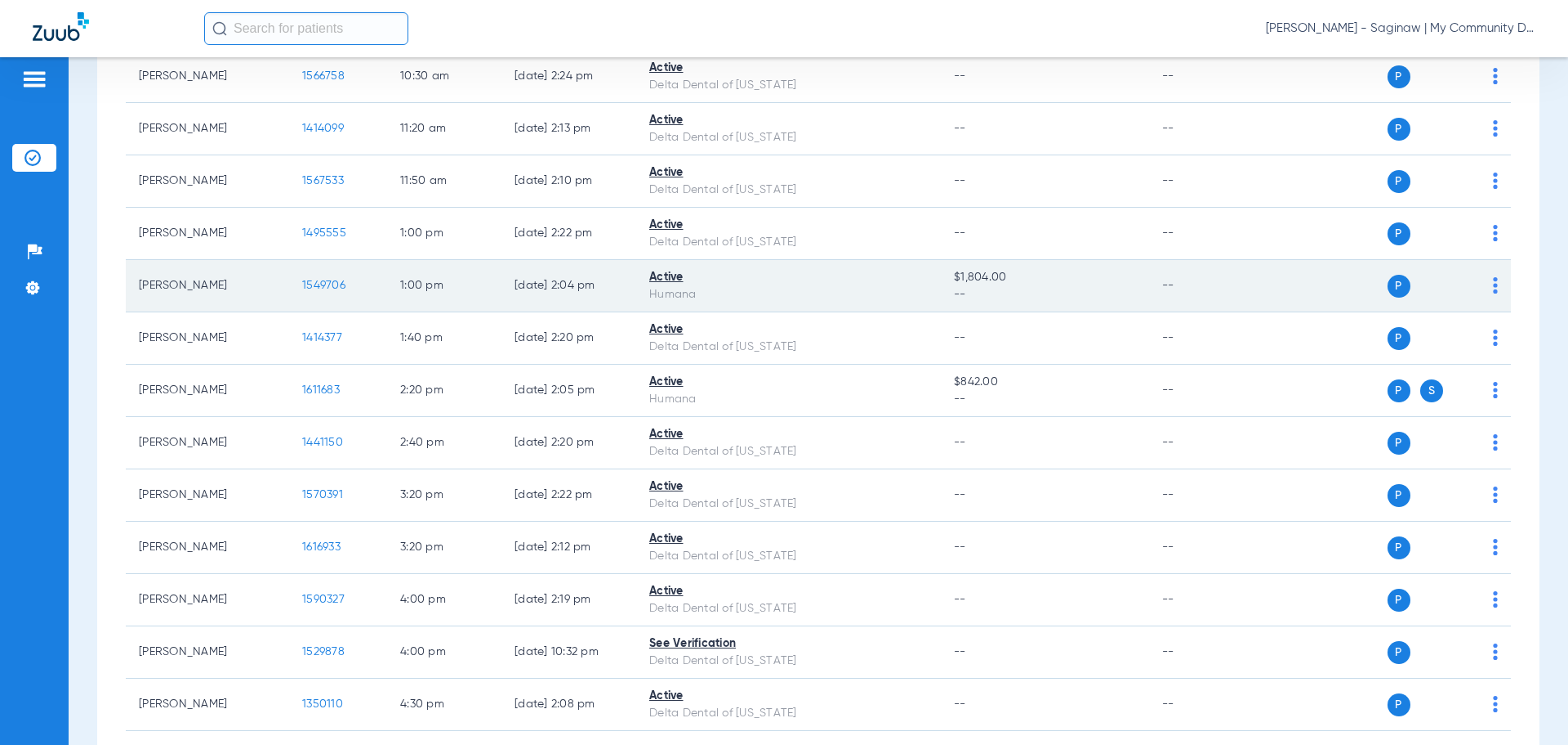
scroll to position [455, 0]
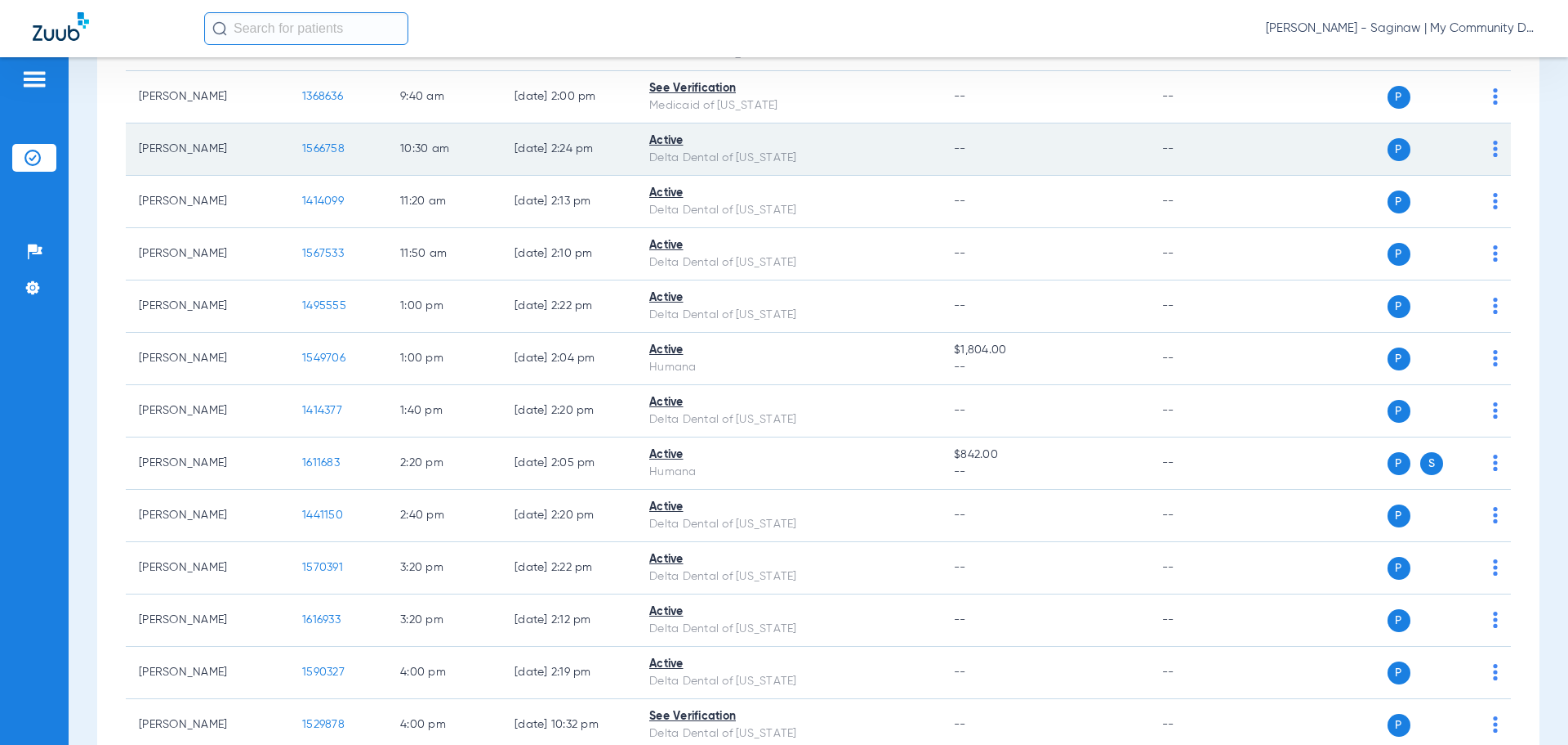
click at [315, 150] on span "1566758" at bounding box center [323, 148] width 43 height 11
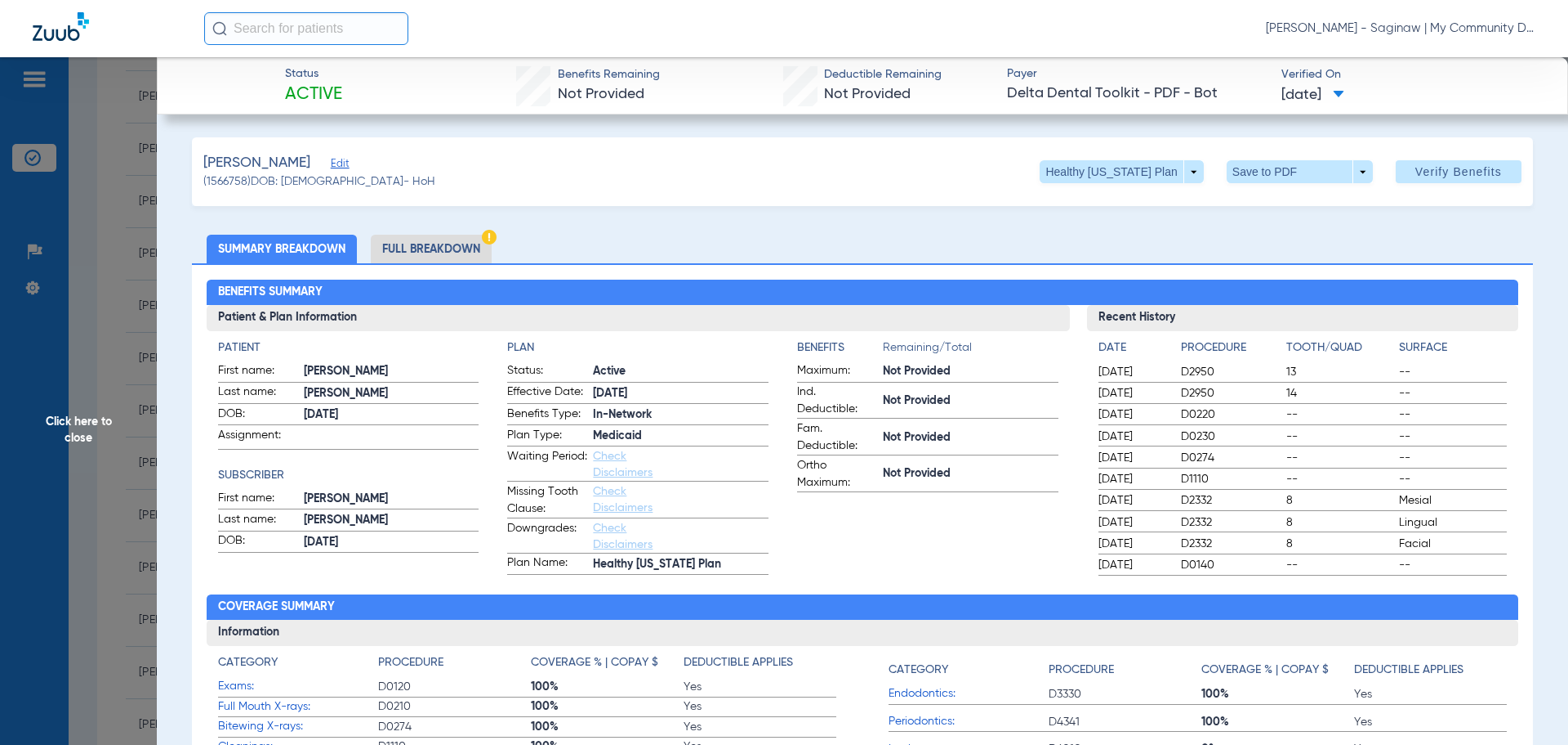
click at [417, 247] on li "Full Breakdown" at bounding box center [430, 248] width 121 height 29
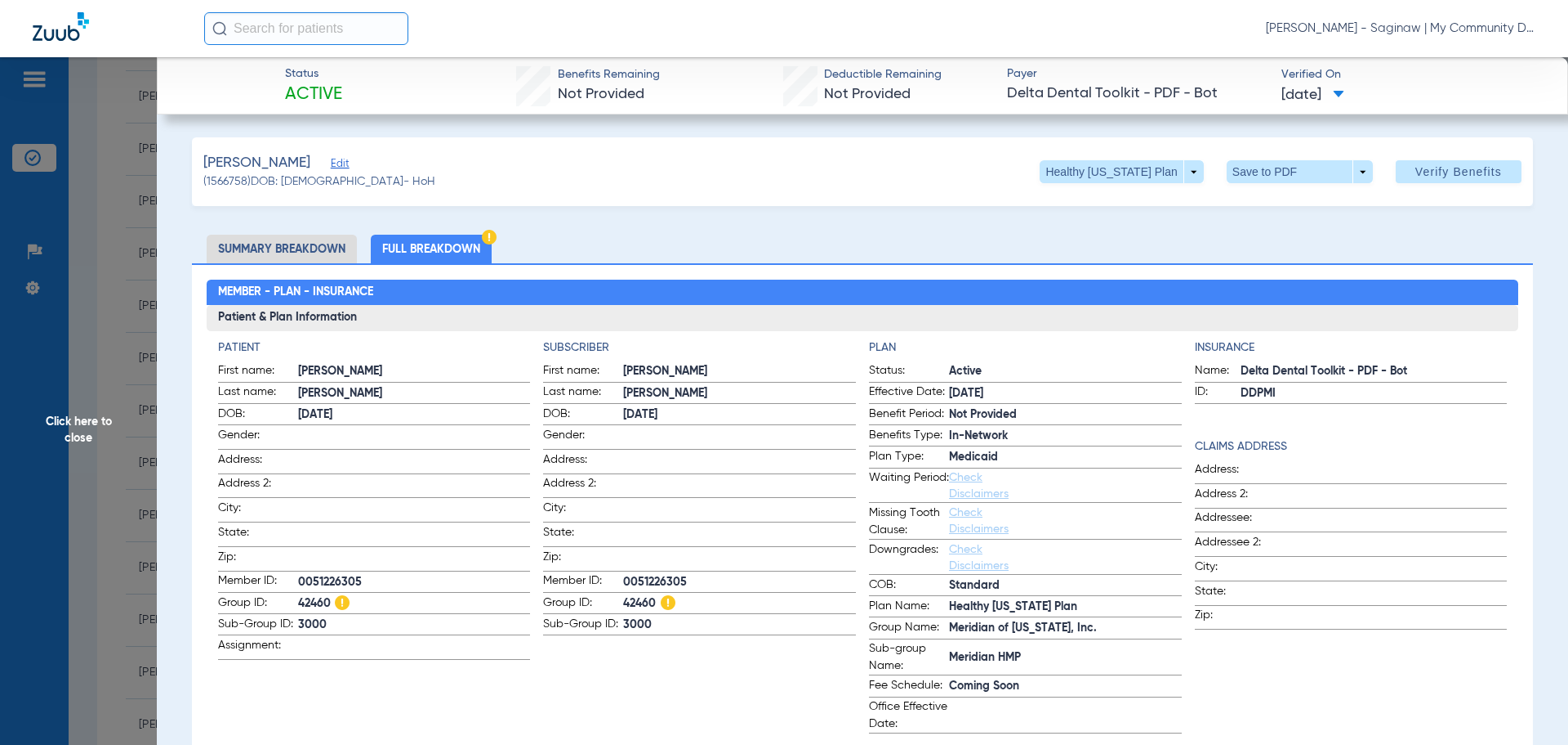
click at [135, 498] on span "Click here to close" at bounding box center [78, 430] width 157 height 745
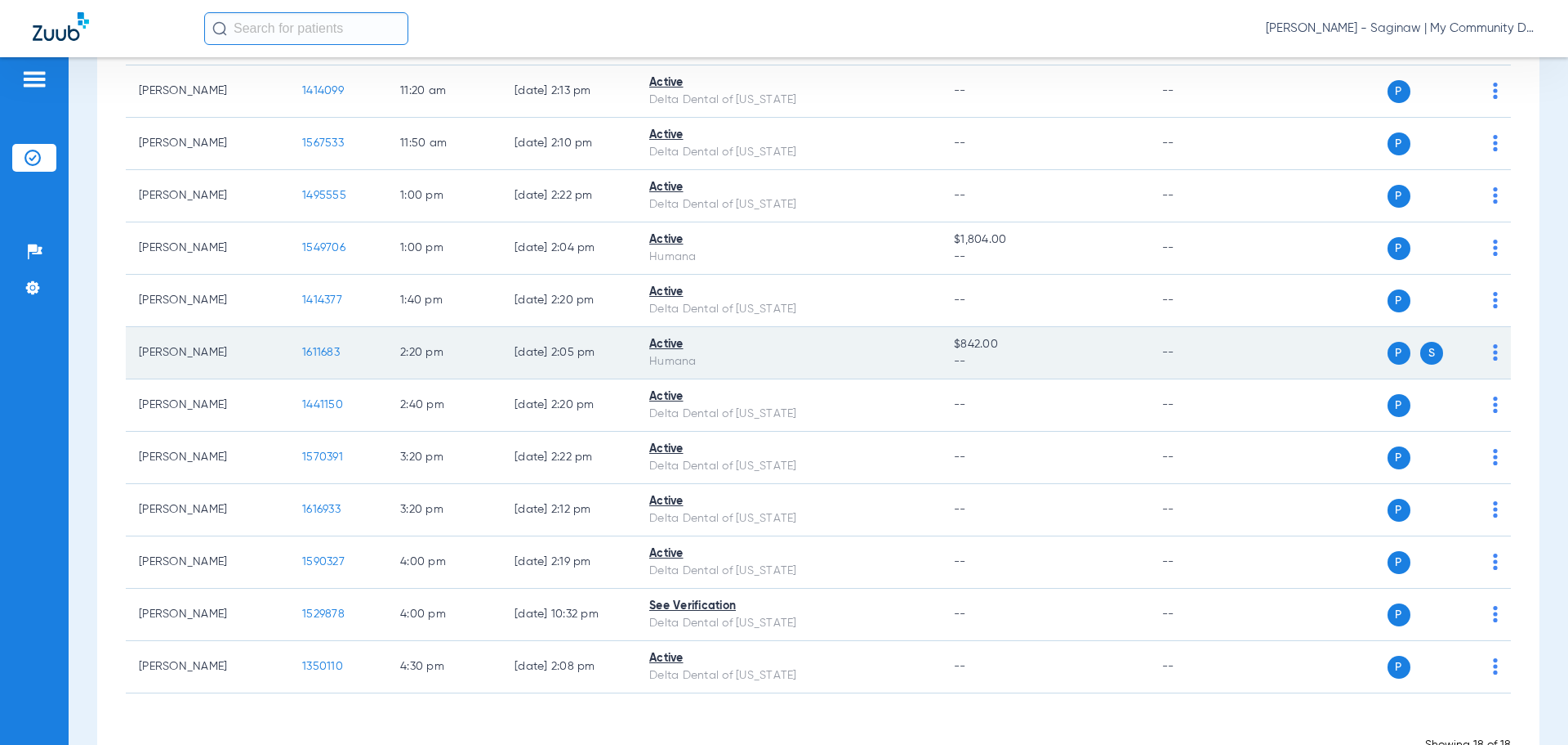
scroll to position [537, 0]
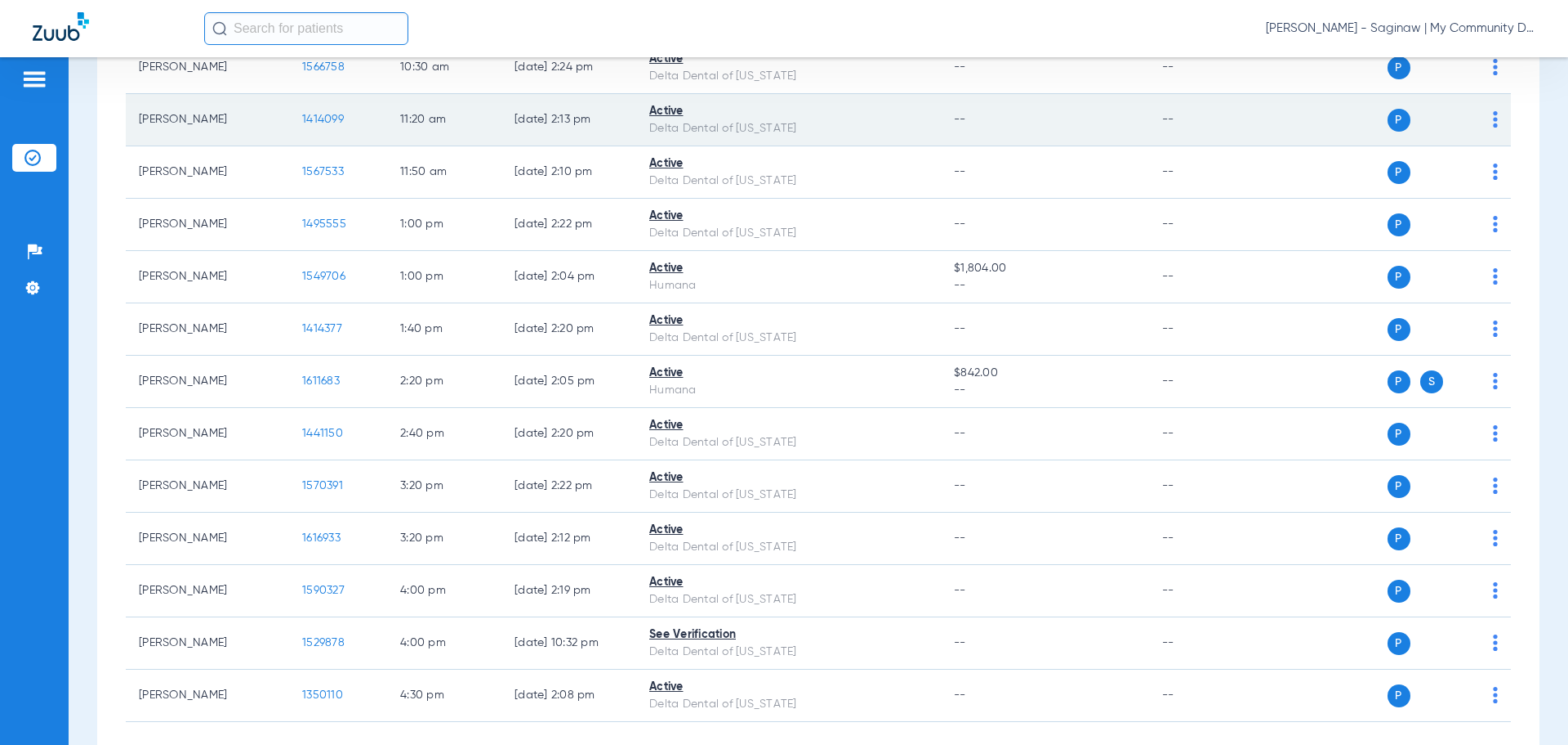
click at [318, 114] on span "1414099" at bounding box center [323, 119] width 42 height 11
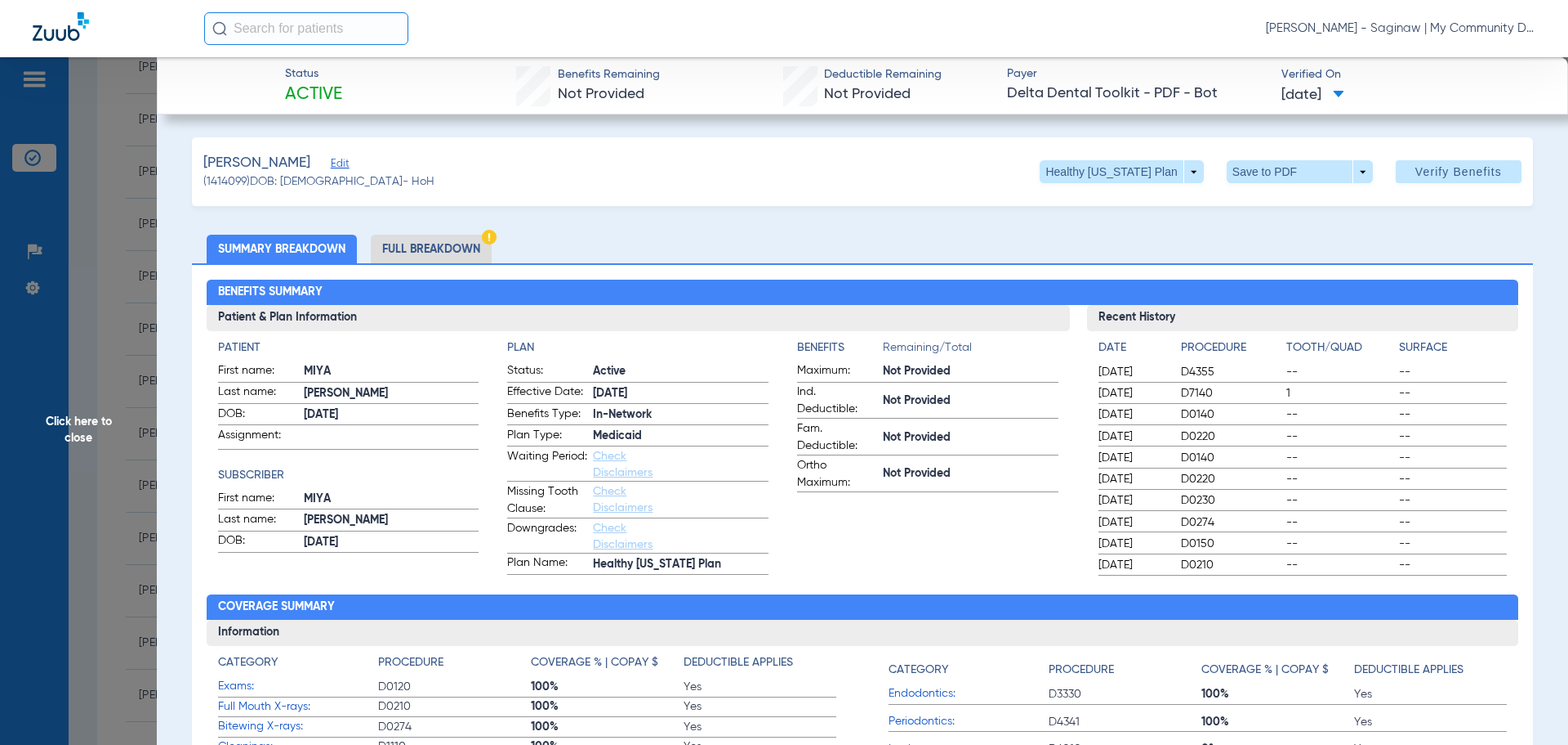
click at [406, 252] on li "Full Breakdown" at bounding box center [430, 248] width 121 height 29
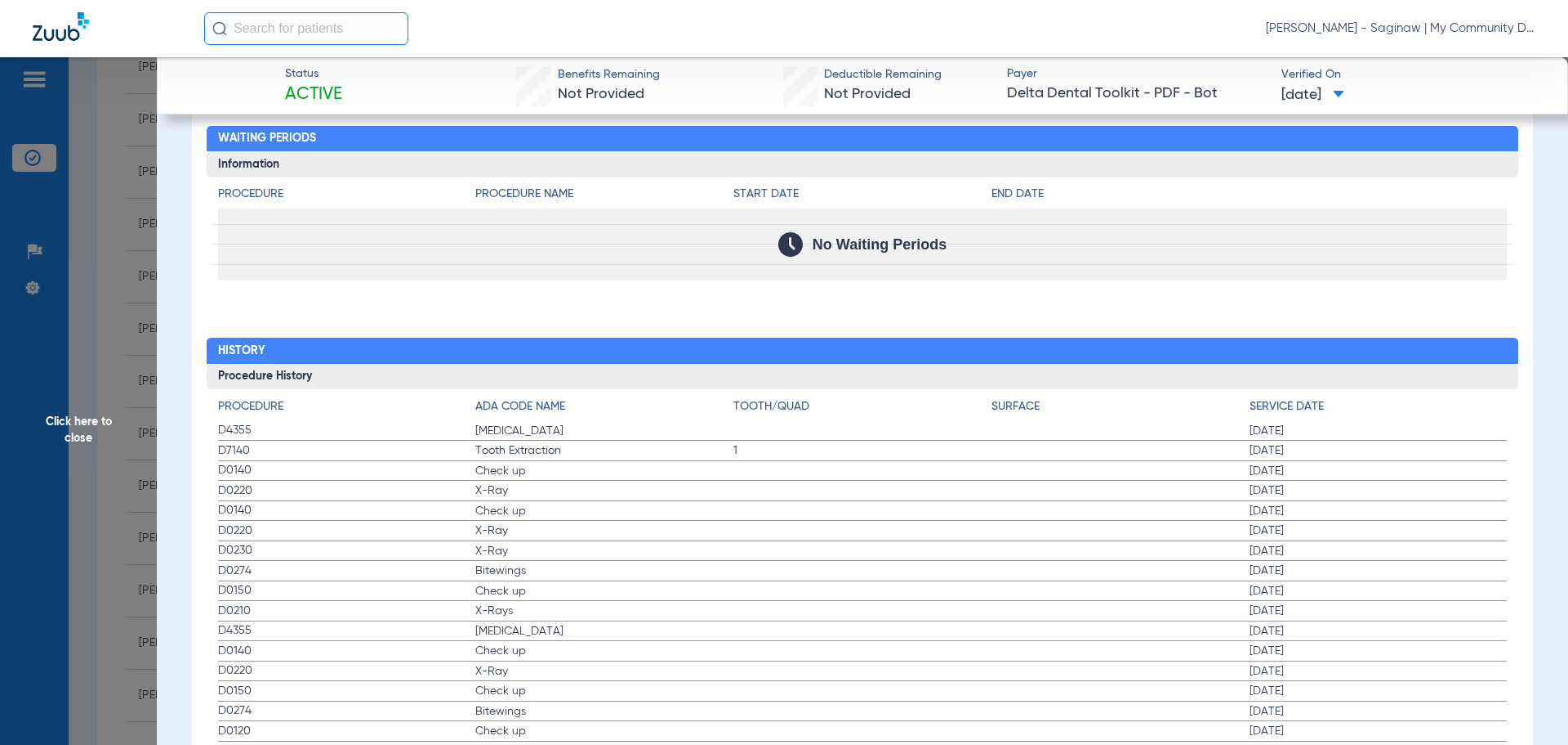
scroll to position [1880, 0]
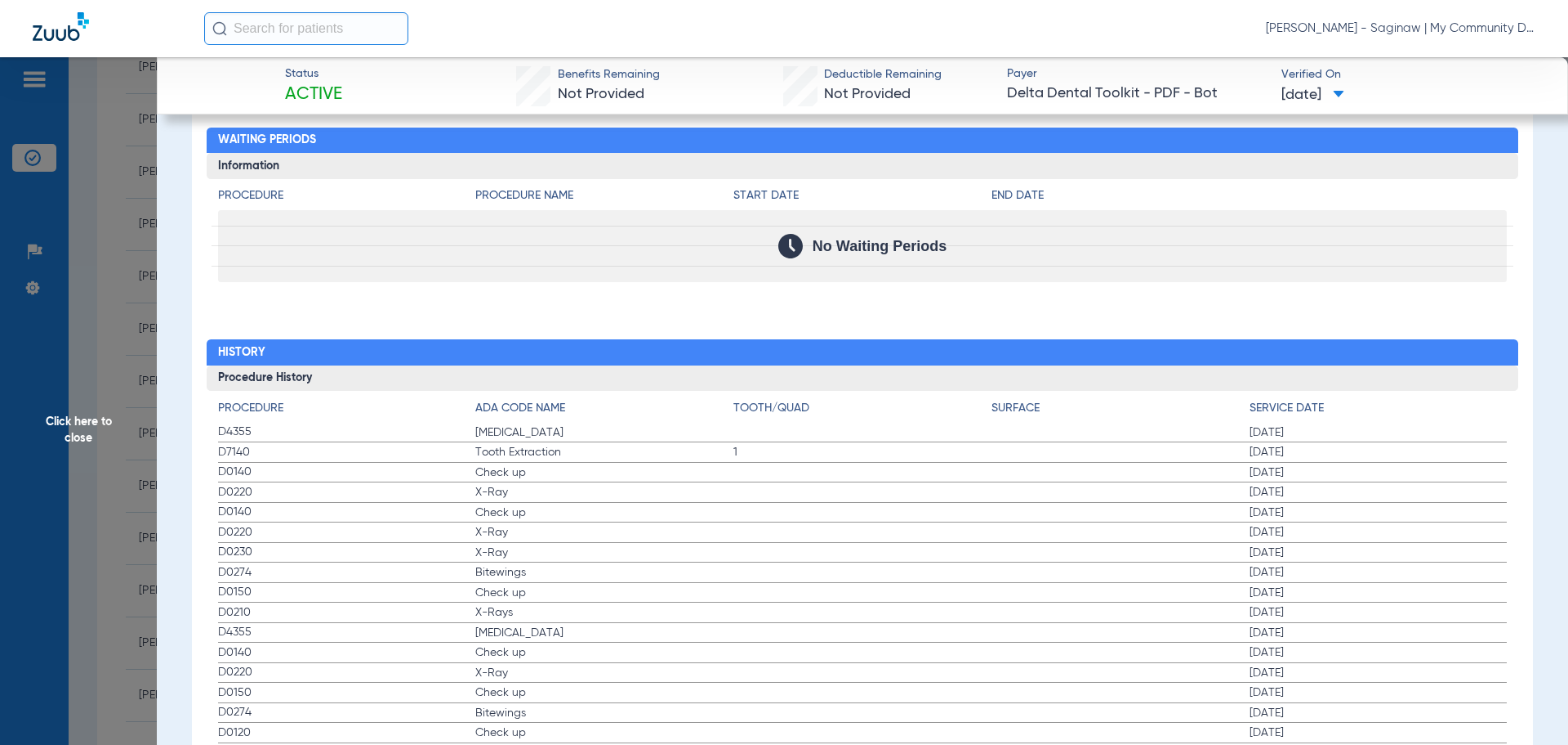
click at [487, 481] on span "Check up" at bounding box center [604, 472] width 258 height 16
drag, startPoint x: 193, startPoint y: 444, endPoint x: 375, endPoint y: 474, distance: 184.5
click at [375, 474] on div "Procedure Benefits Disclaimers Child age limit: 0 (End of Calendar Year) Irs ag…" at bounding box center [863, 168] width 1342 height 1695
drag, startPoint x: 216, startPoint y: 433, endPoint x: 1274, endPoint y: 627, distance: 1075.6
click at [1335, 574] on div "Procedure ADA Code Name Tooth/Quad Surface Service Date D4355 Teeth Cleaning 07…" at bounding box center [863, 667] width 1313 height 552
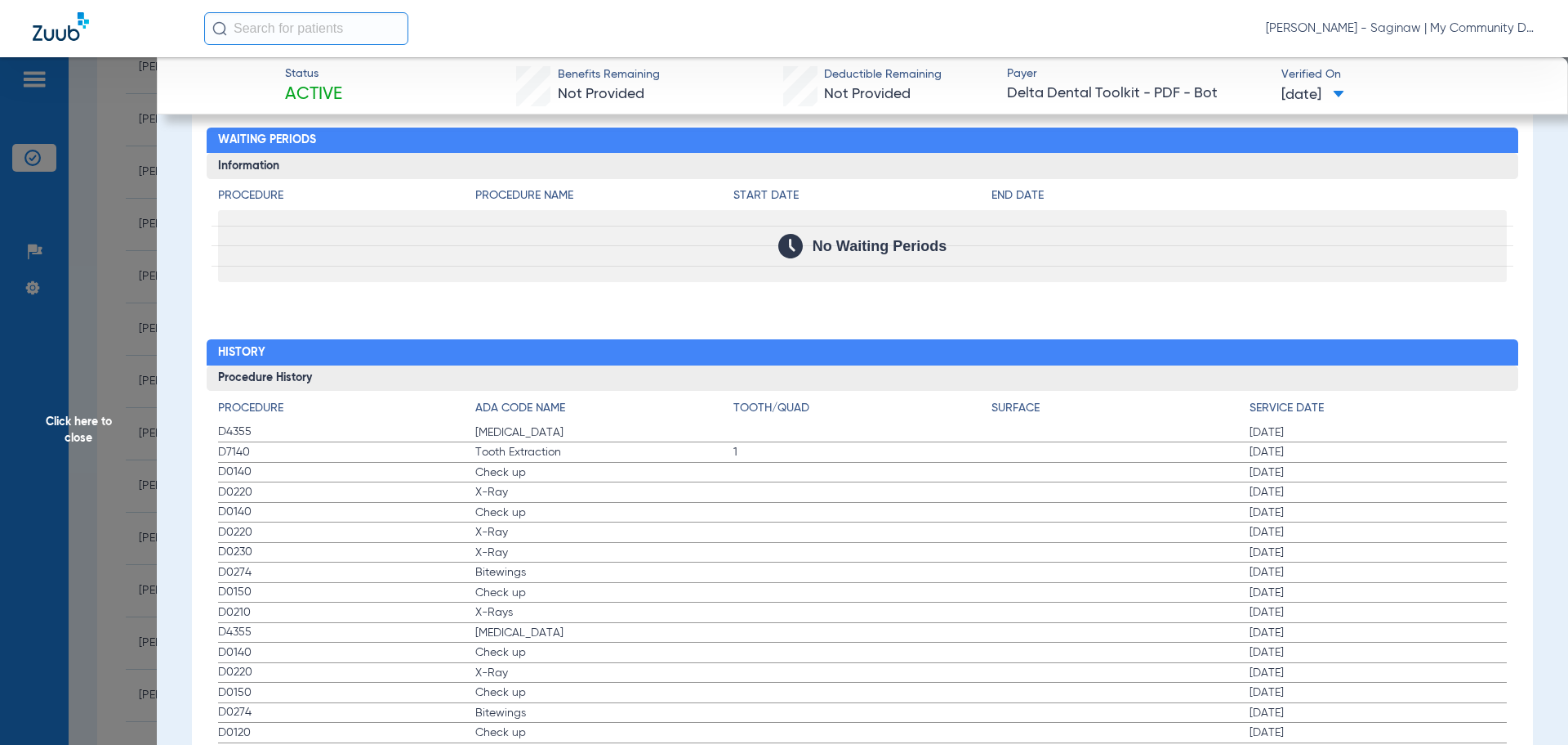
click at [70, 428] on span "Click here to close" at bounding box center [78, 430] width 157 height 745
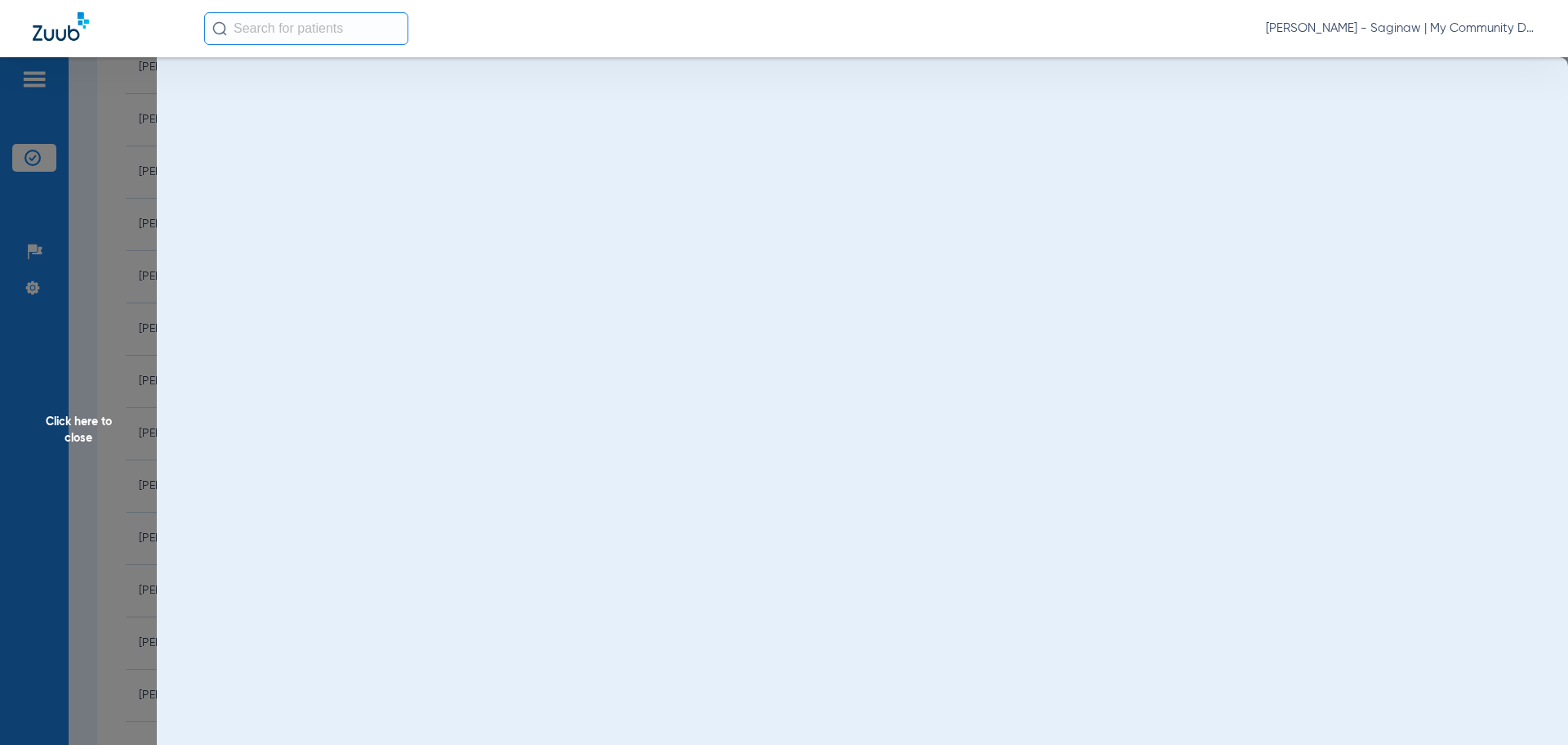
scroll to position [0, 0]
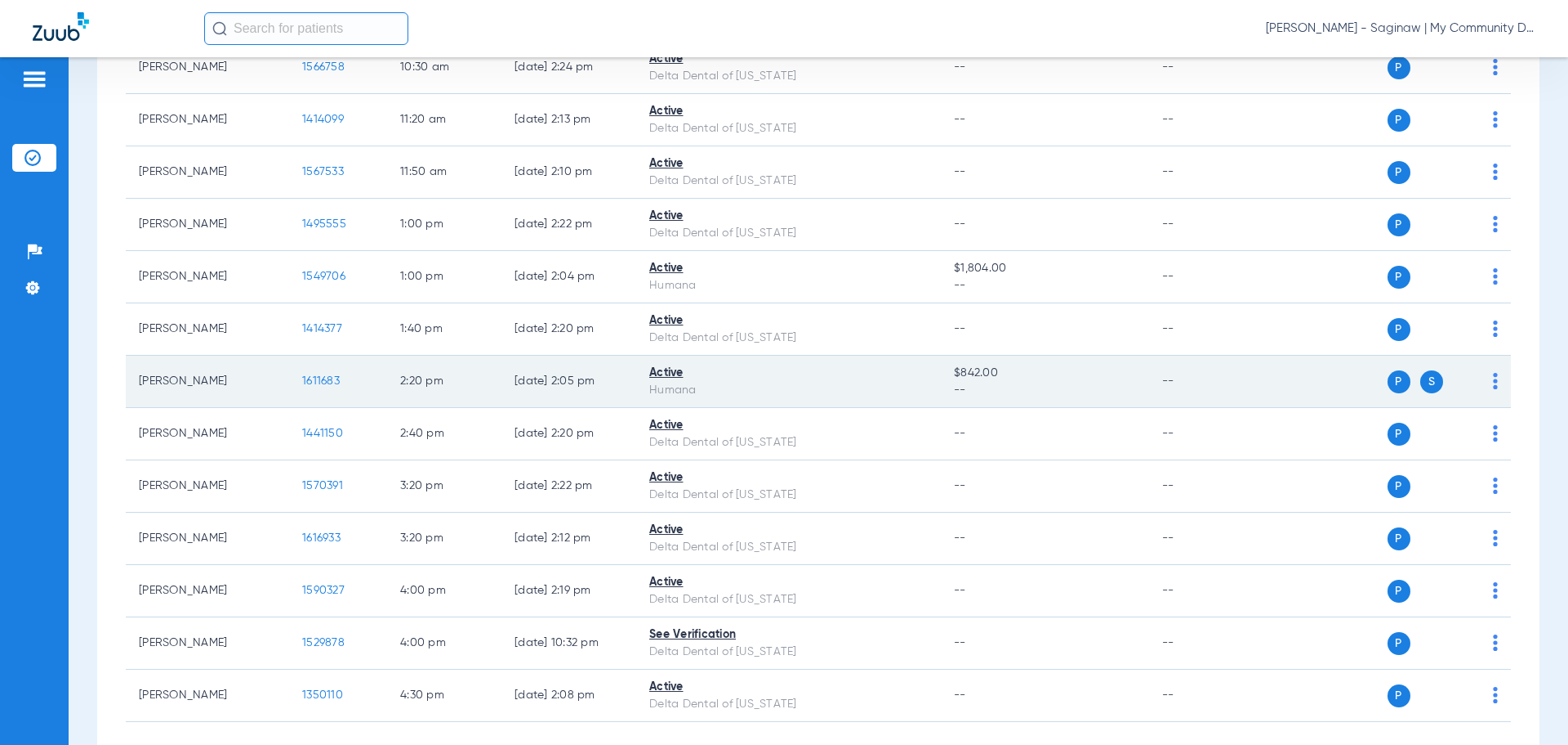
click at [327, 379] on span "1611683" at bounding box center [320, 380] width 37 height 11
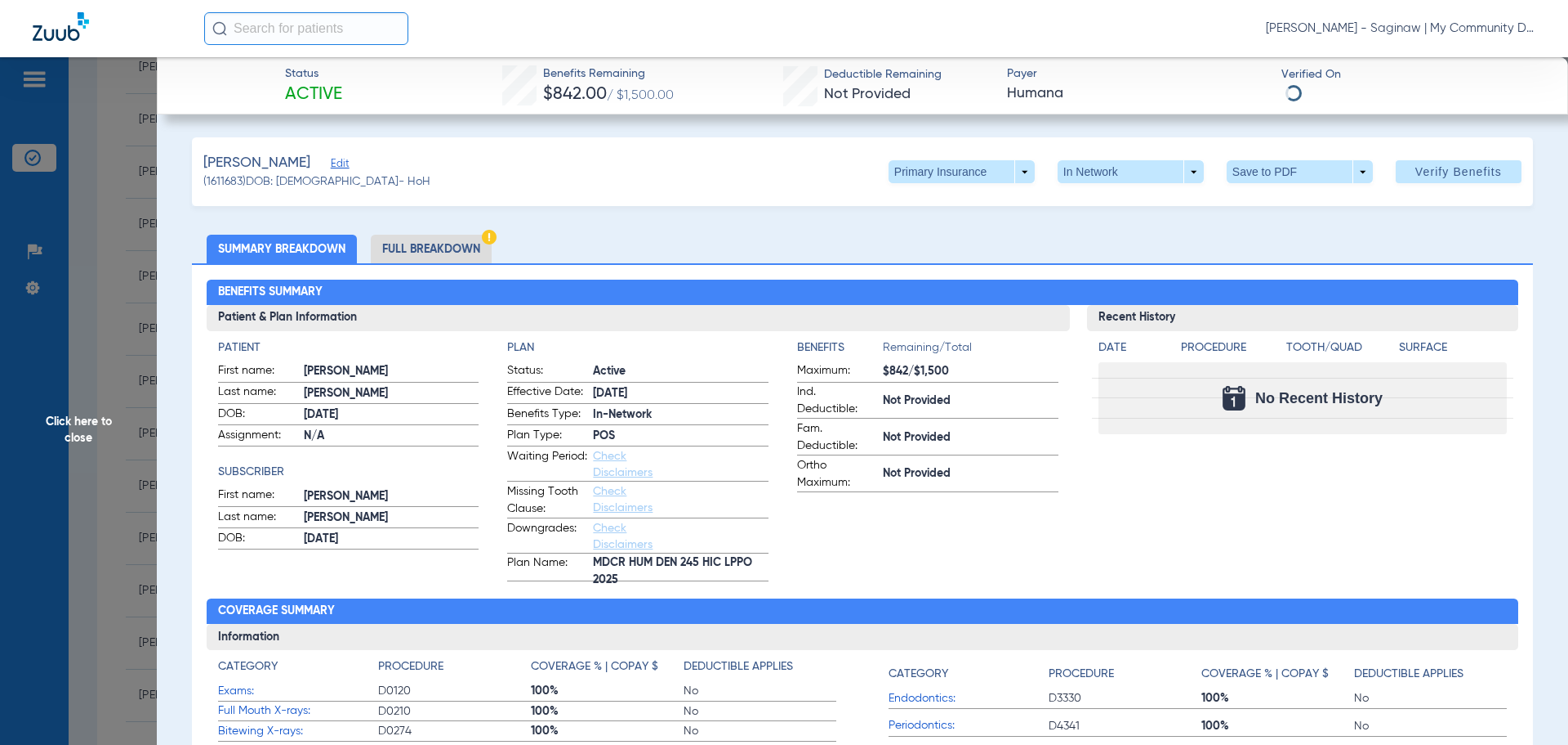
drag, startPoint x: 1066, startPoint y: 540, endPoint x: 789, endPoint y: 438, distance: 295.2
click at [1066, 540] on div "Patient & Plan Information Patient First name: CHARLES Last name: WHALEY DOB: 0…" at bounding box center [863, 443] width 1313 height 276
click at [897, 190] on div "Whaley, Charles Edit (1611683) DOB: 03/10/1951 - HoH Primary Insurance arrow_dr…" at bounding box center [863, 171] width 1342 height 69
click at [941, 178] on span at bounding box center [961, 171] width 39 height 39
click at [938, 237] on span "Secondary Insurance" at bounding box center [944, 236] width 108 height 11
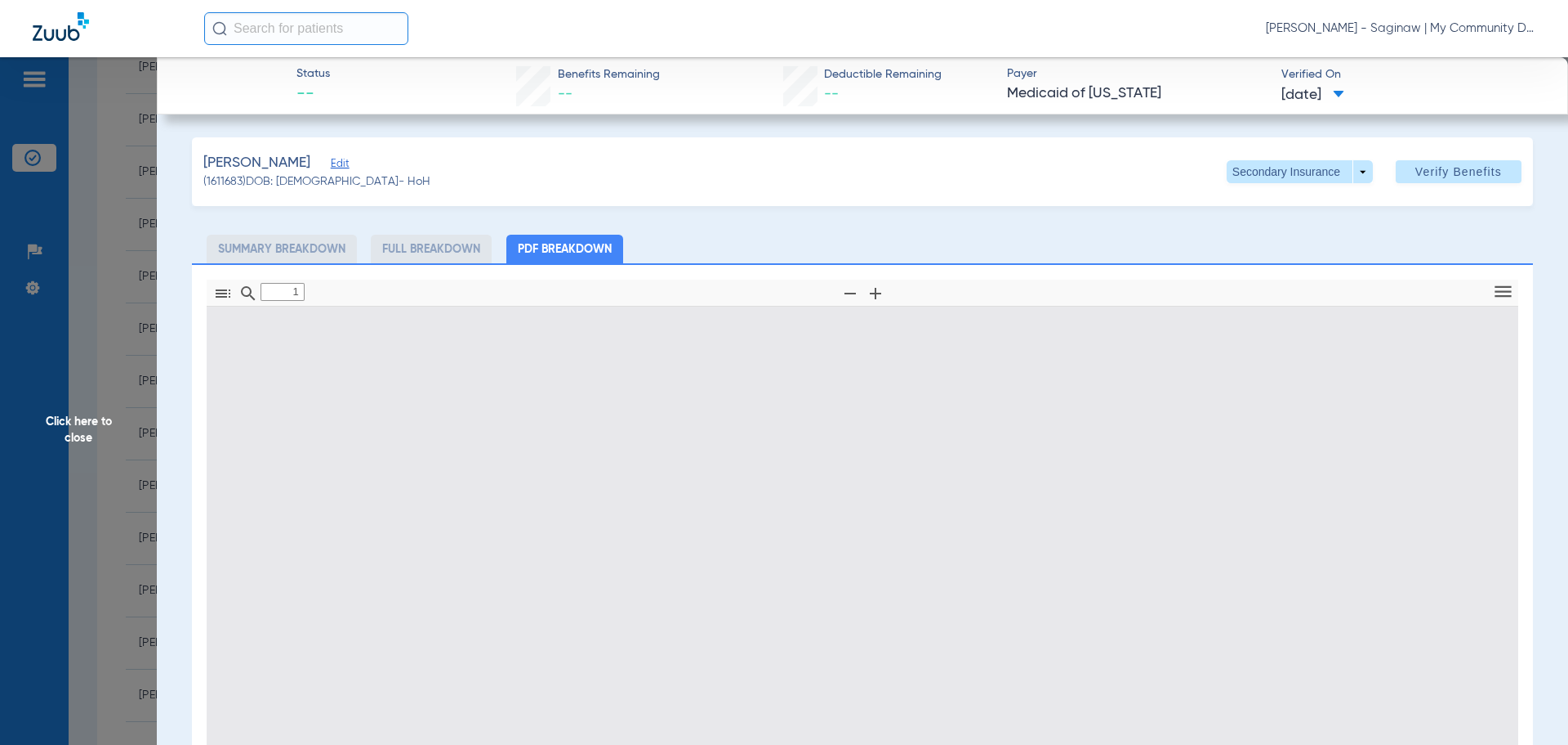
type input "0"
select select "page-width"
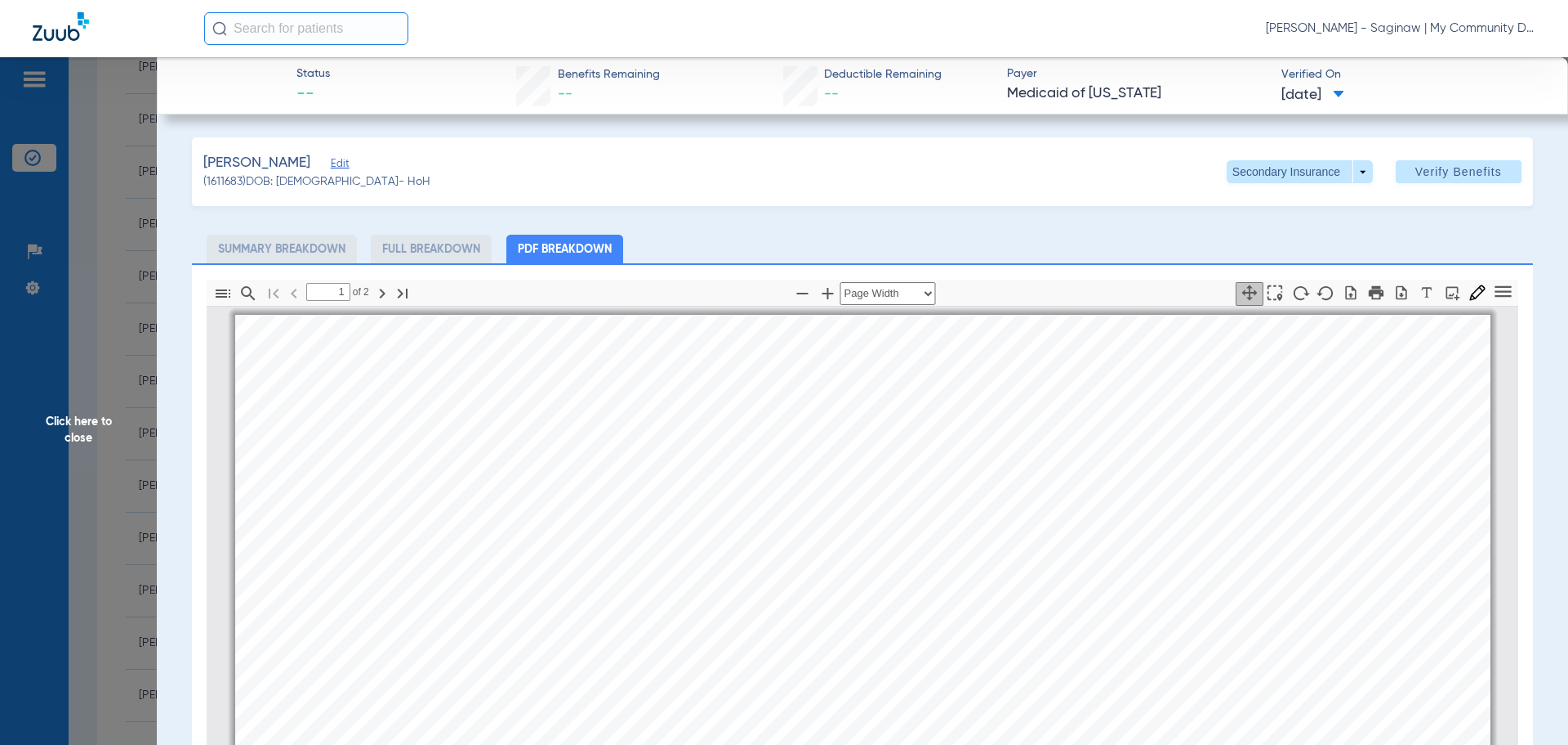
scroll to position [8, 0]
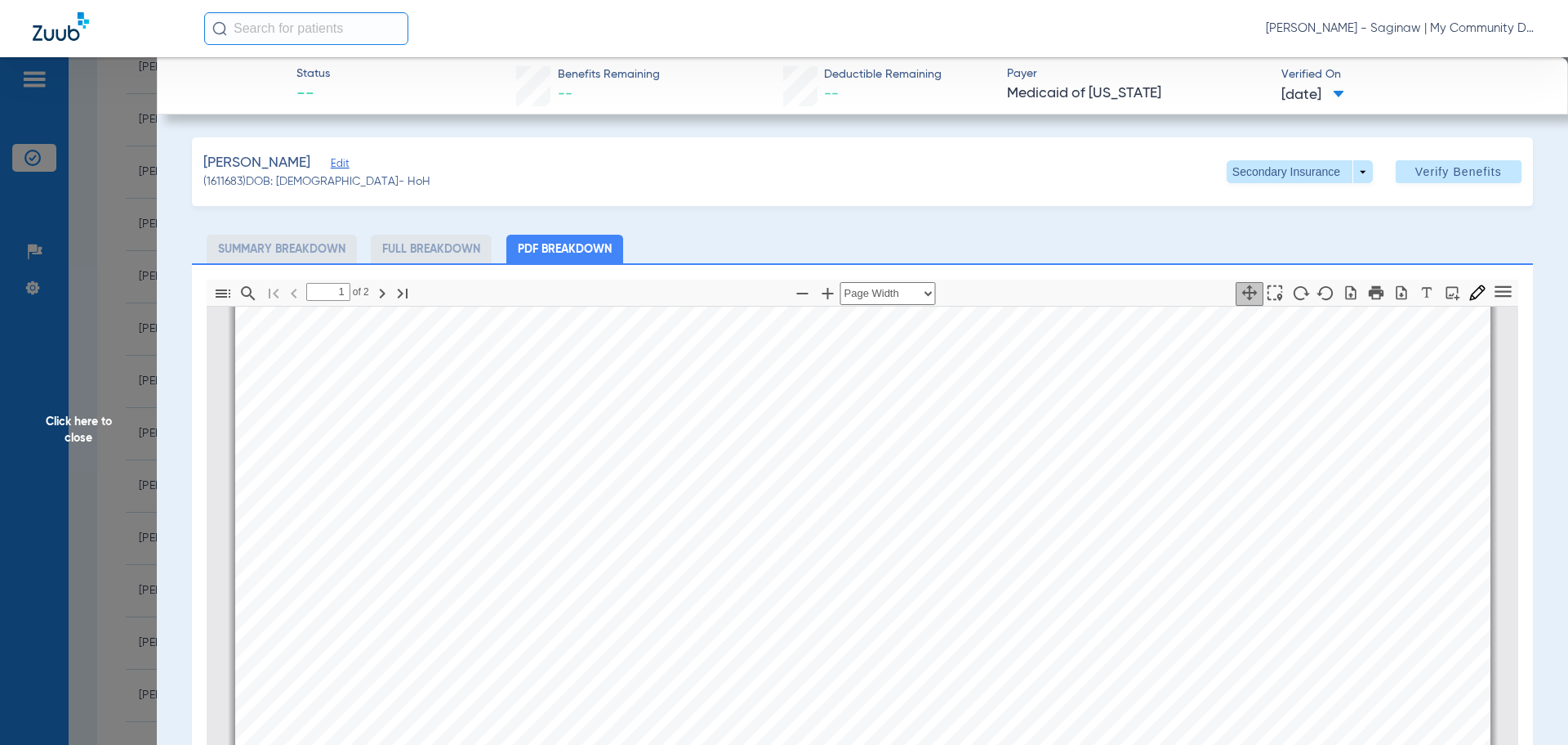
type input "2"
click at [114, 511] on span "Click here to close" at bounding box center [78, 430] width 157 height 745
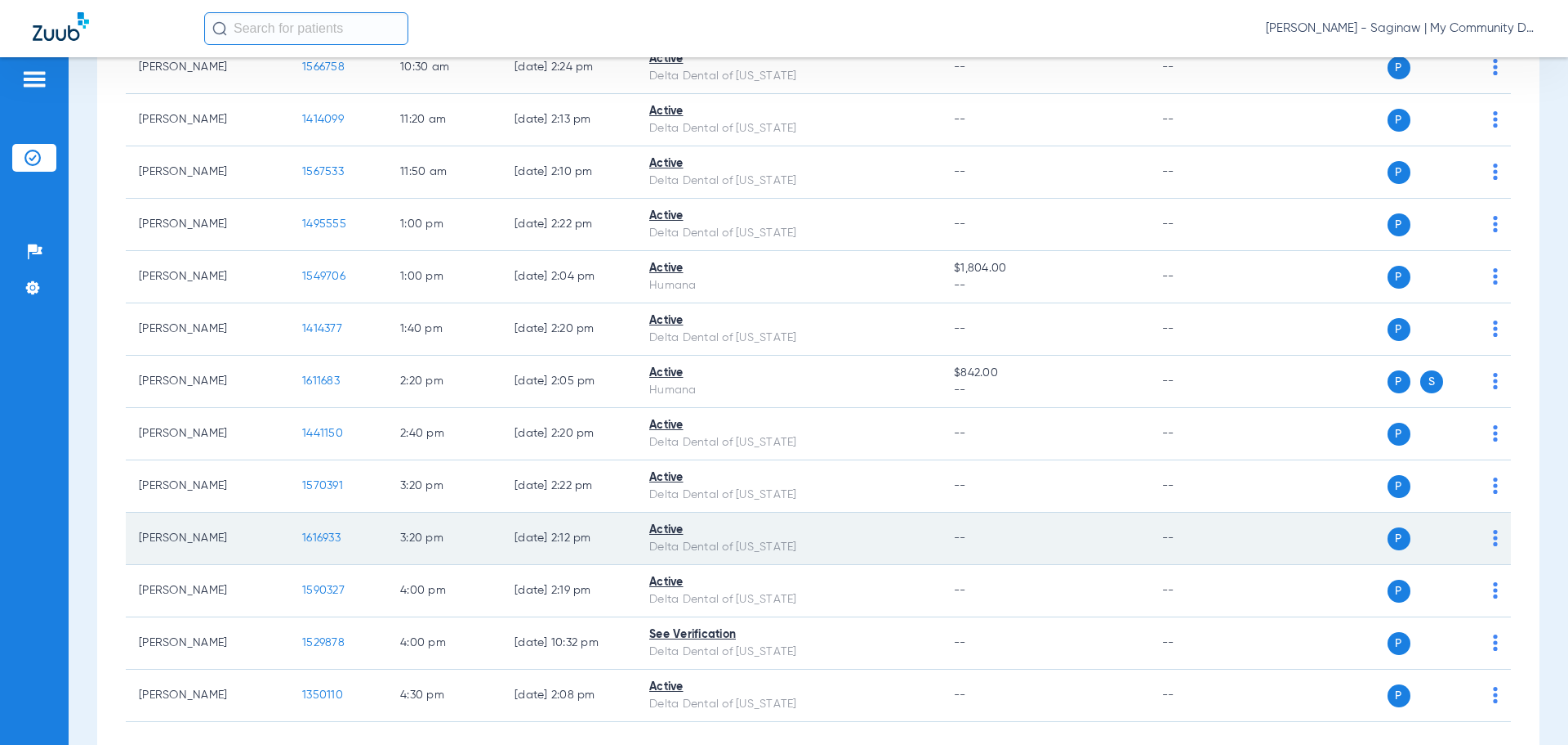
scroll to position [619, 0]
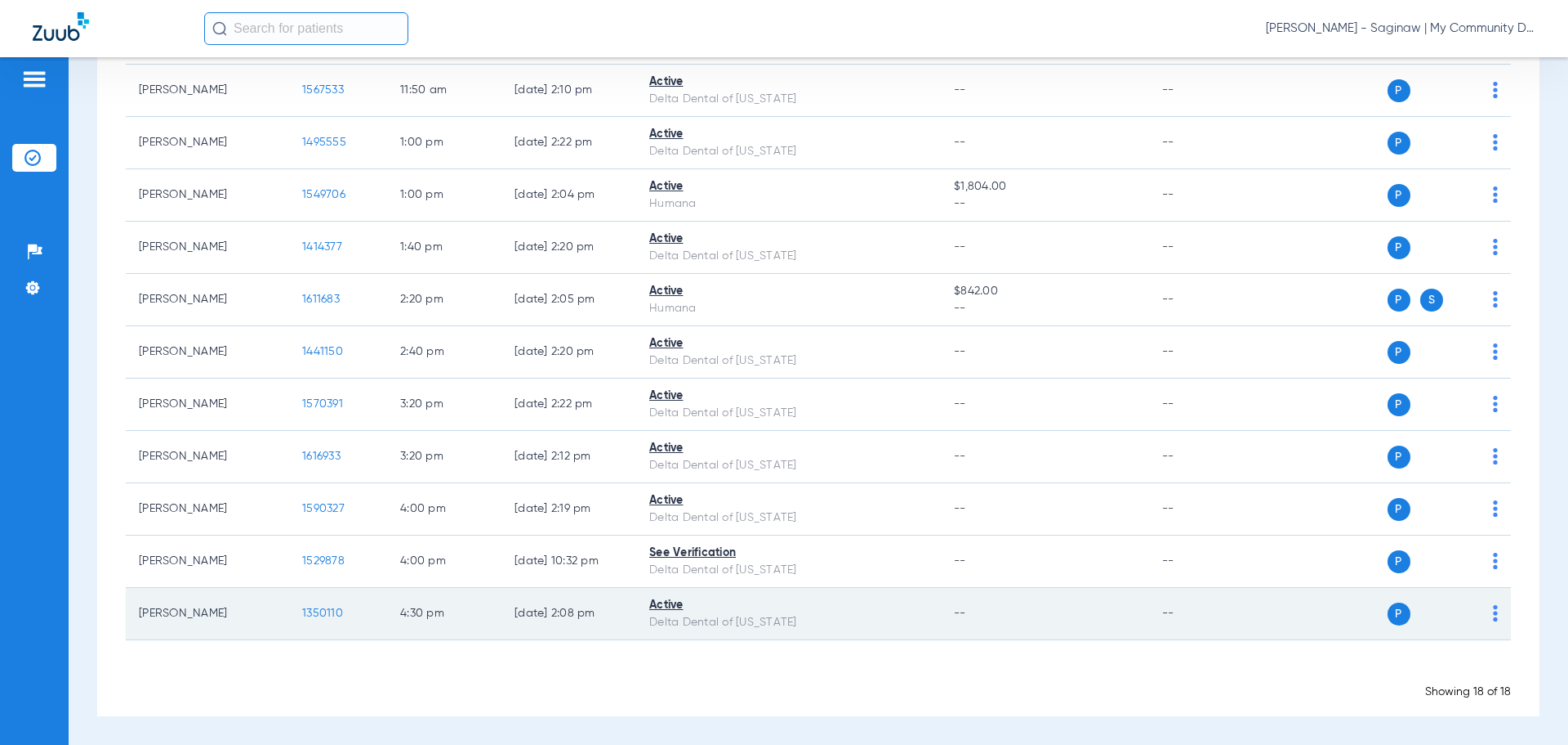
click at [314, 607] on span "1350110" at bounding box center [322, 612] width 41 height 11
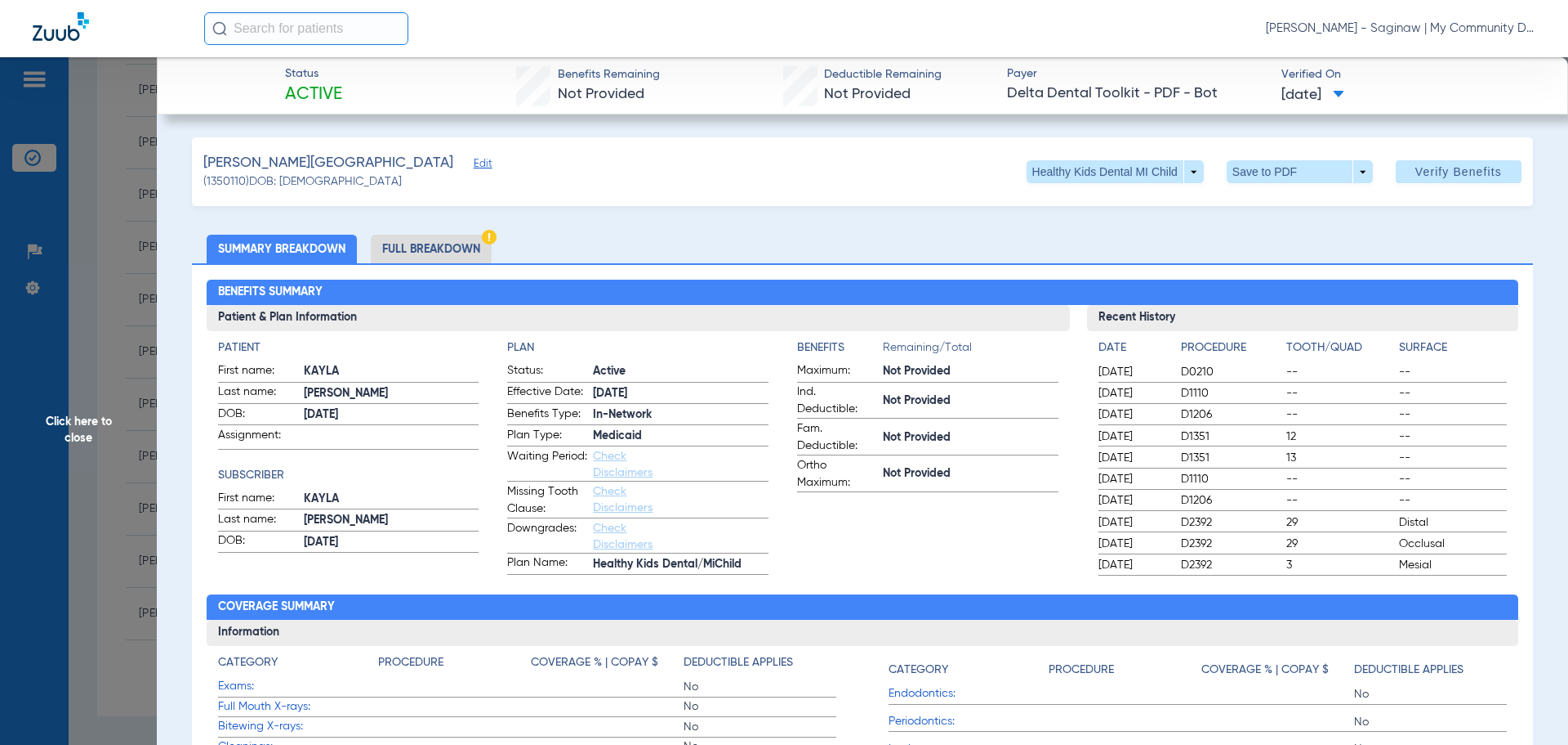
click at [427, 243] on li "Full Breakdown" at bounding box center [430, 248] width 121 height 29
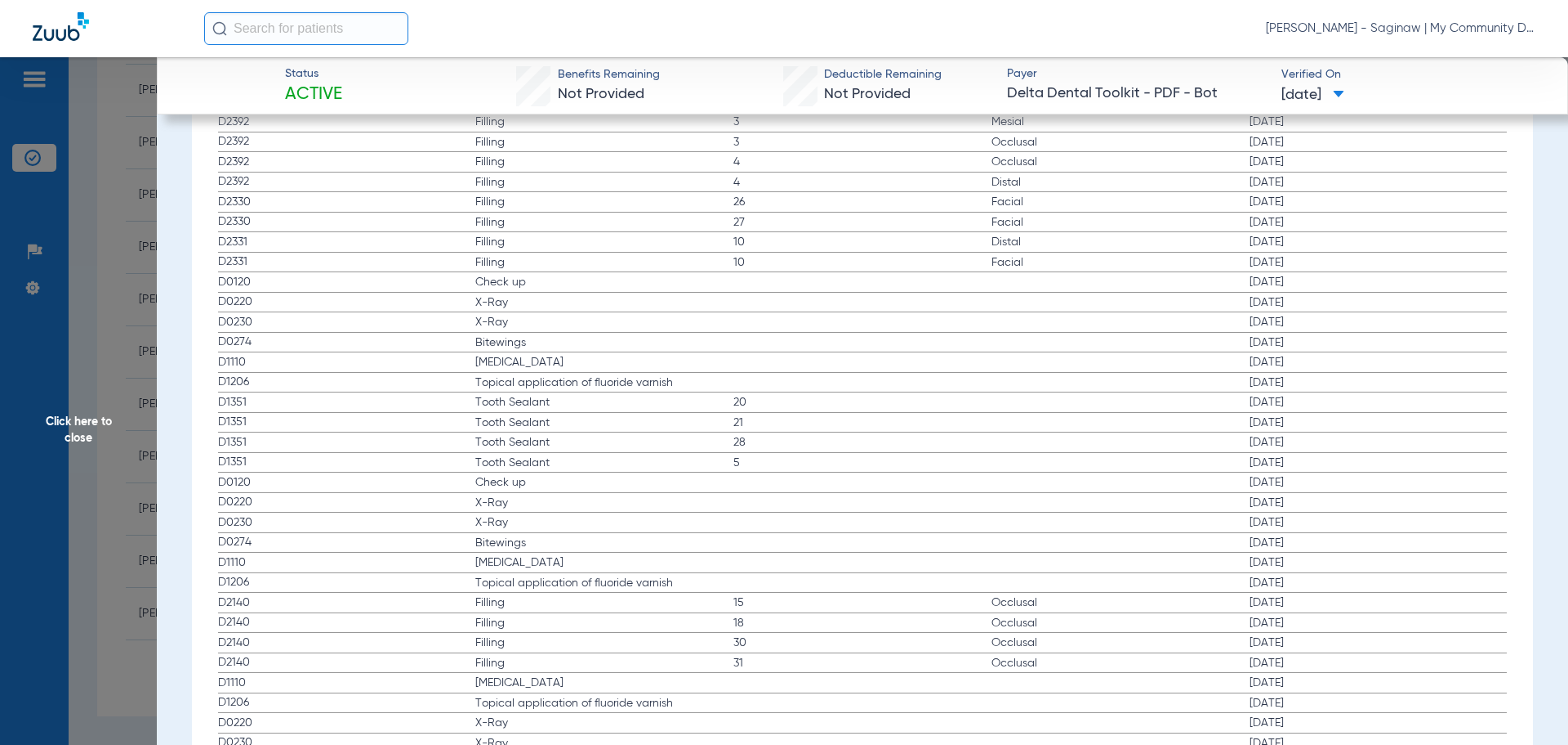
click at [452, 448] on span "D1351" at bounding box center [346, 443] width 258 height 17
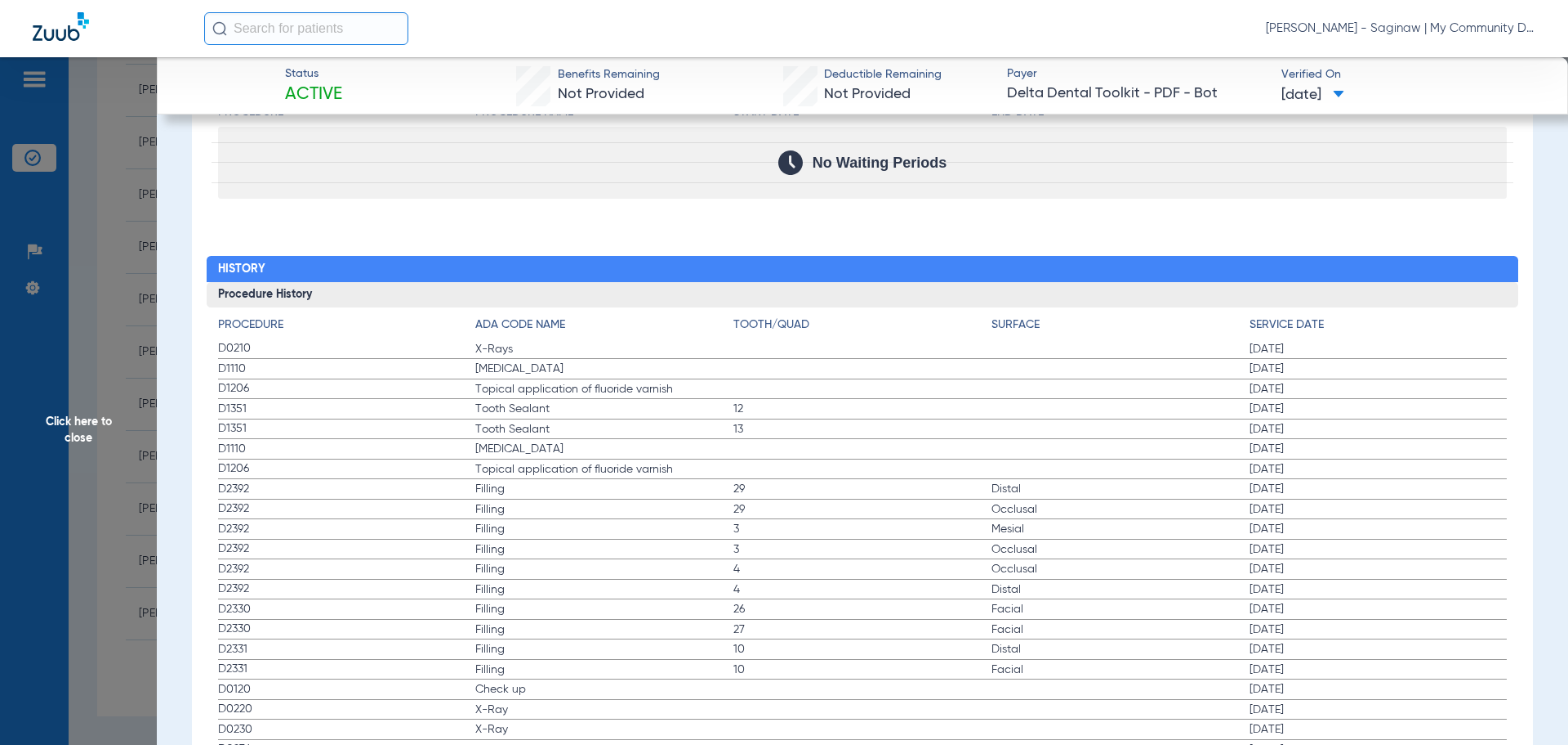
scroll to position [1961, 0]
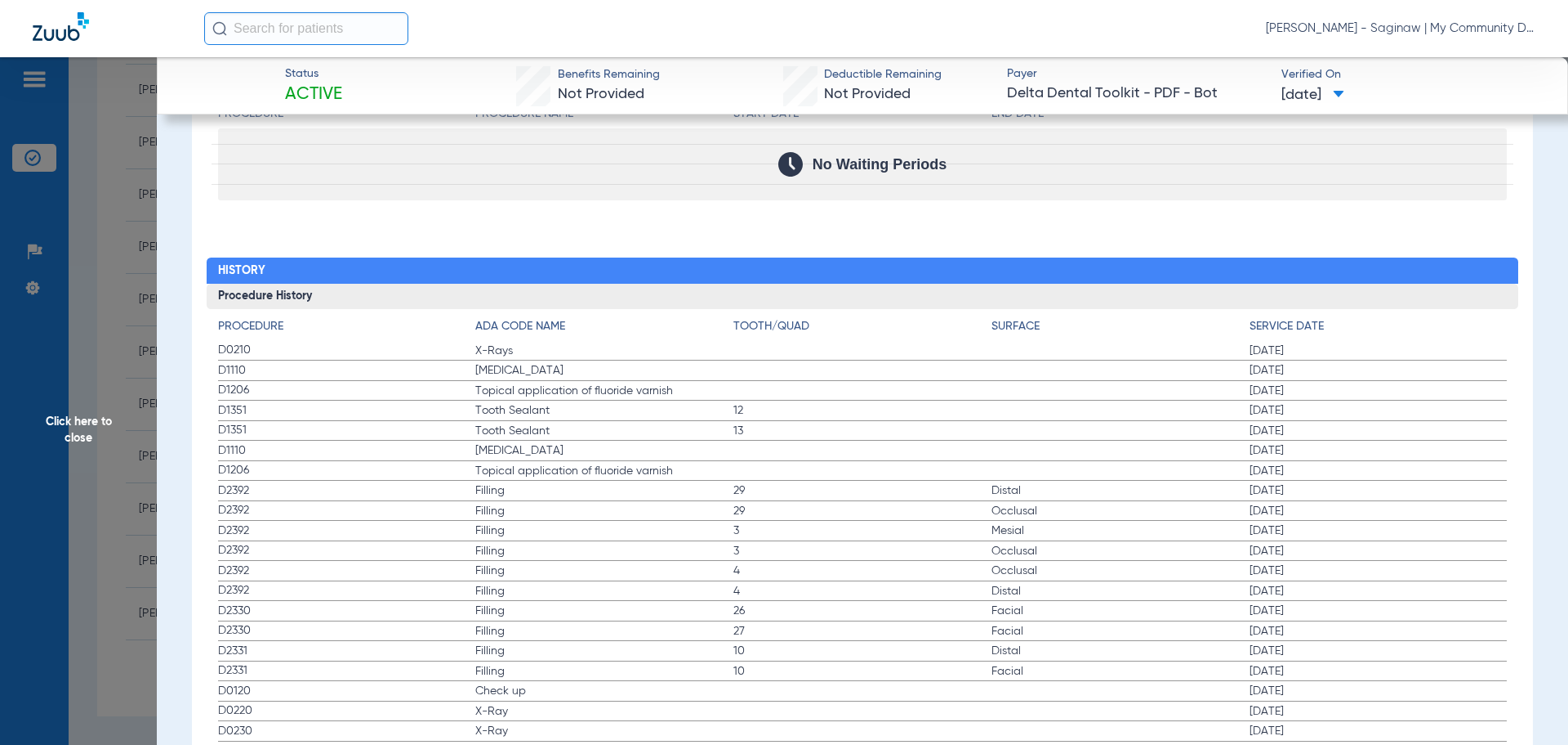
drag, startPoint x: 213, startPoint y: 348, endPoint x: 909, endPoint y: 465, distance: 705.8
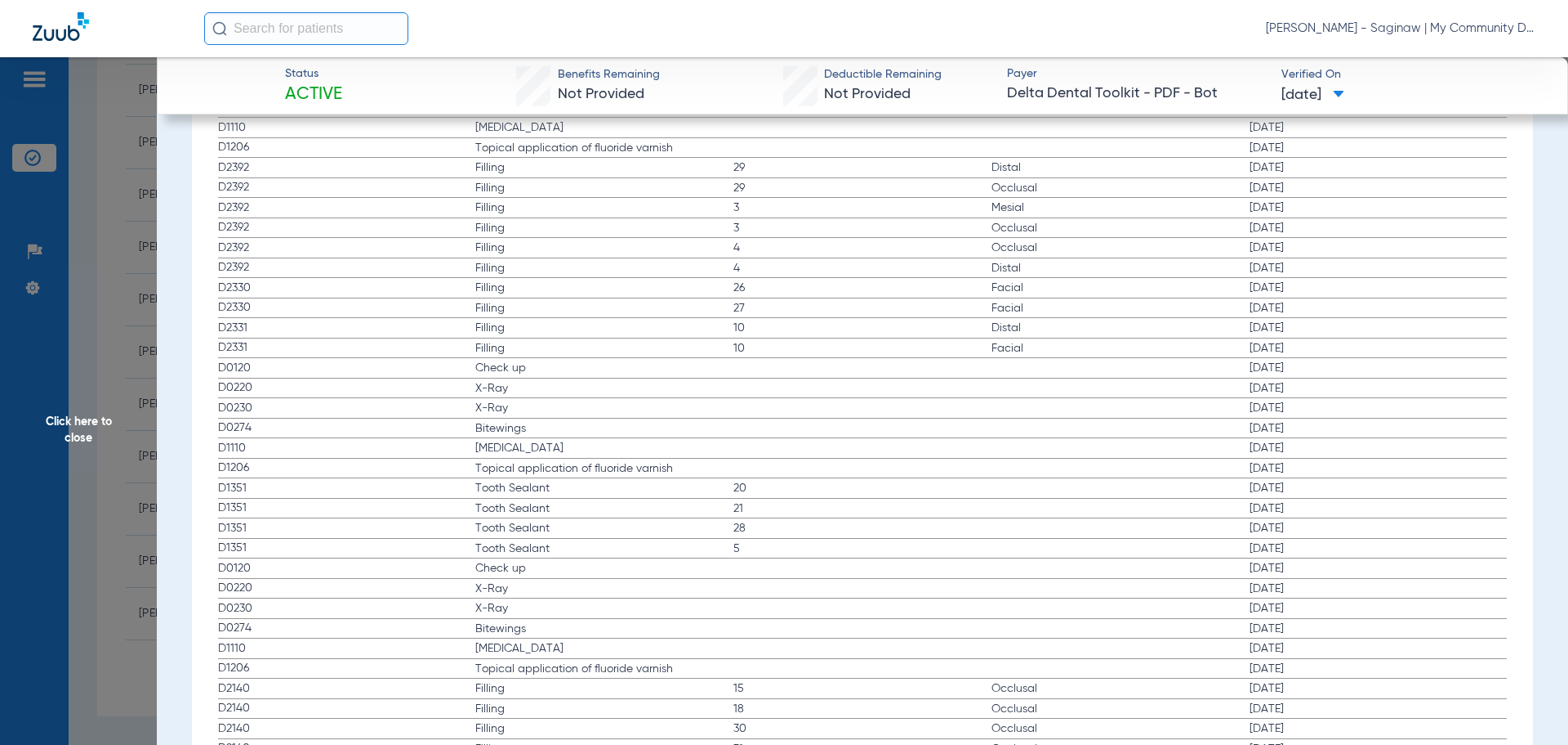
scroll to position [2289, 0]
click at [518, 359] on span "Check up" at bounding box center [604, 363] width 258 height 16
click at [147, 438] on span "Click here to close" at bounding box center [78, 430] width 157 height 745
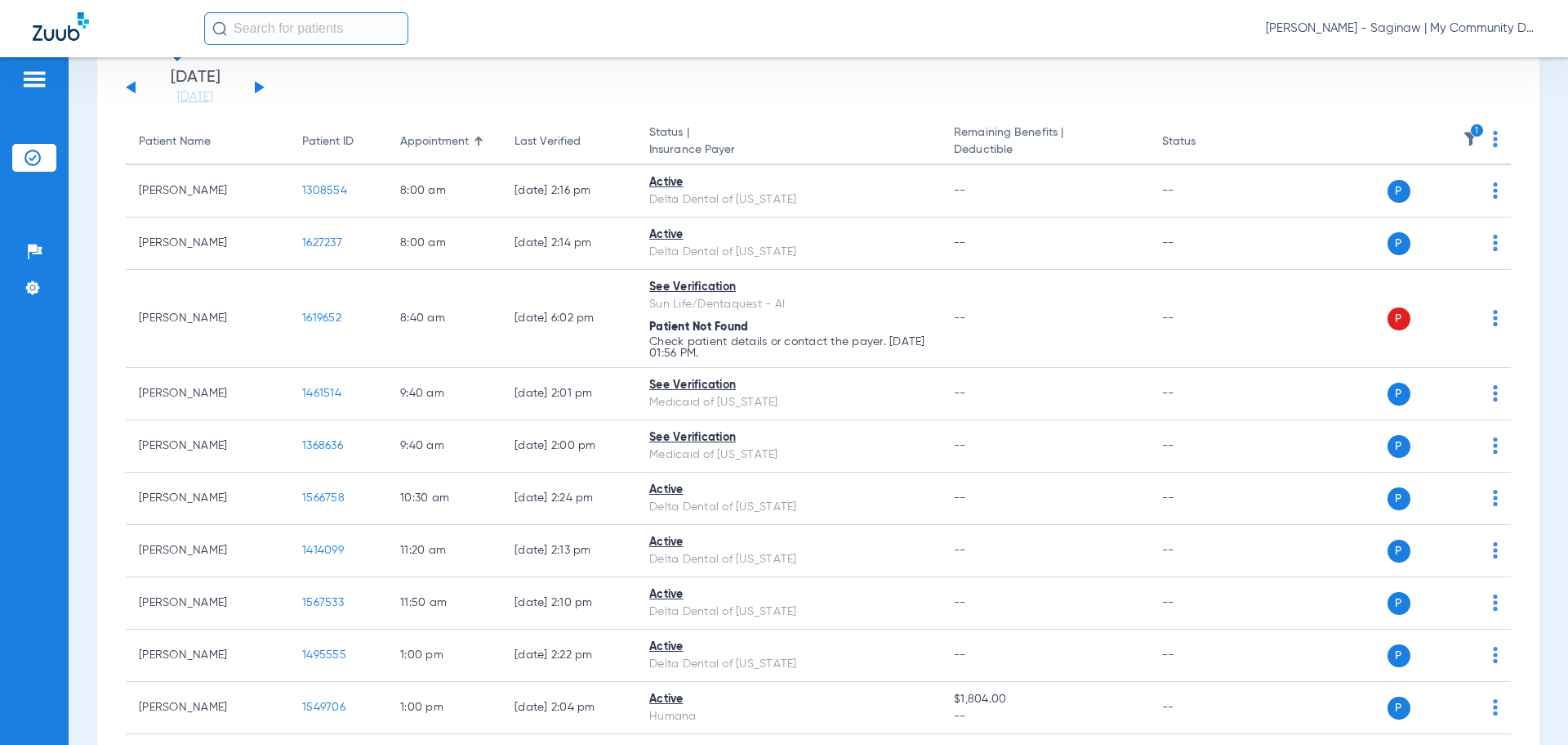
scroll to position [0, 0]
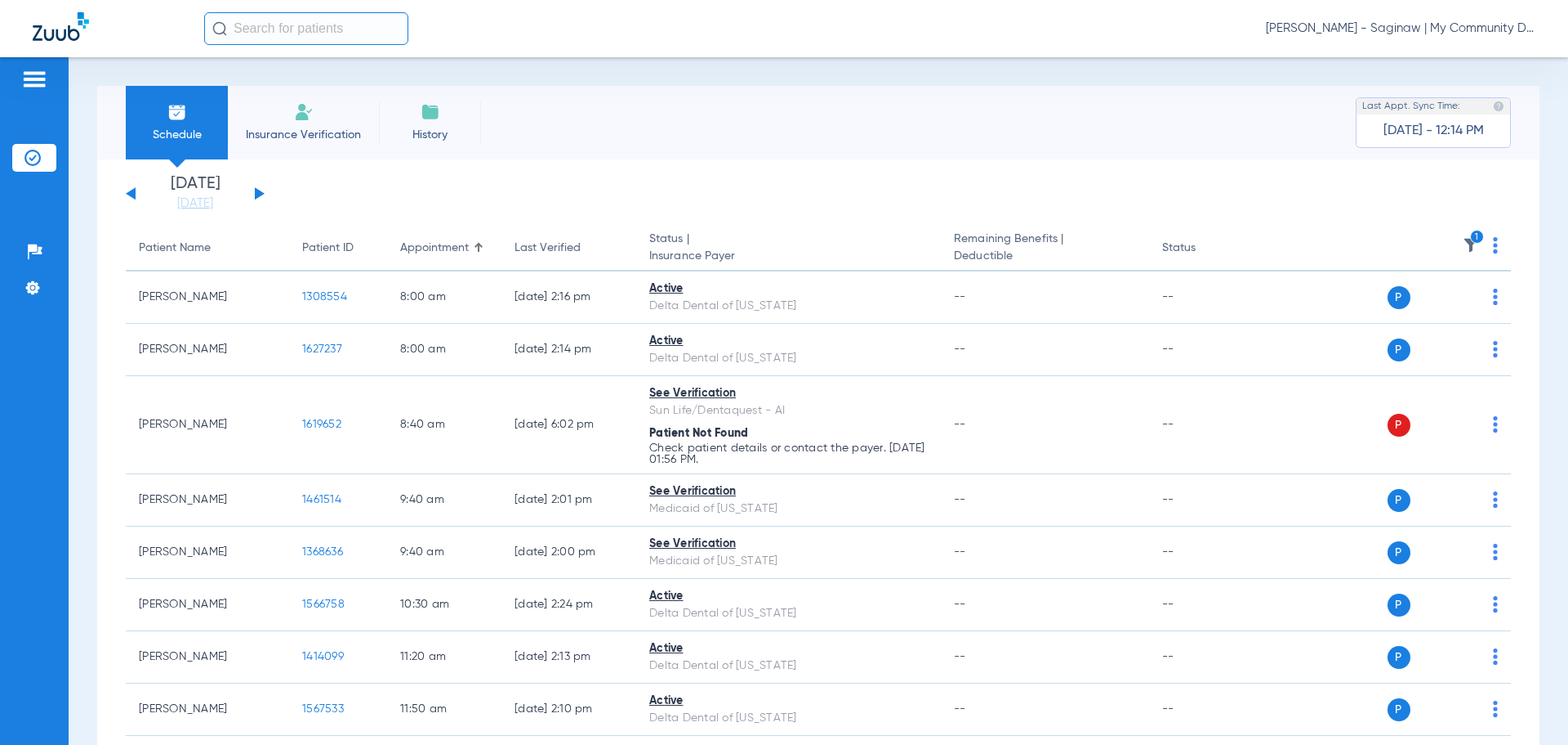
click at [1463, 237] on img at bounding box center [1471, 245] width 16 height 16
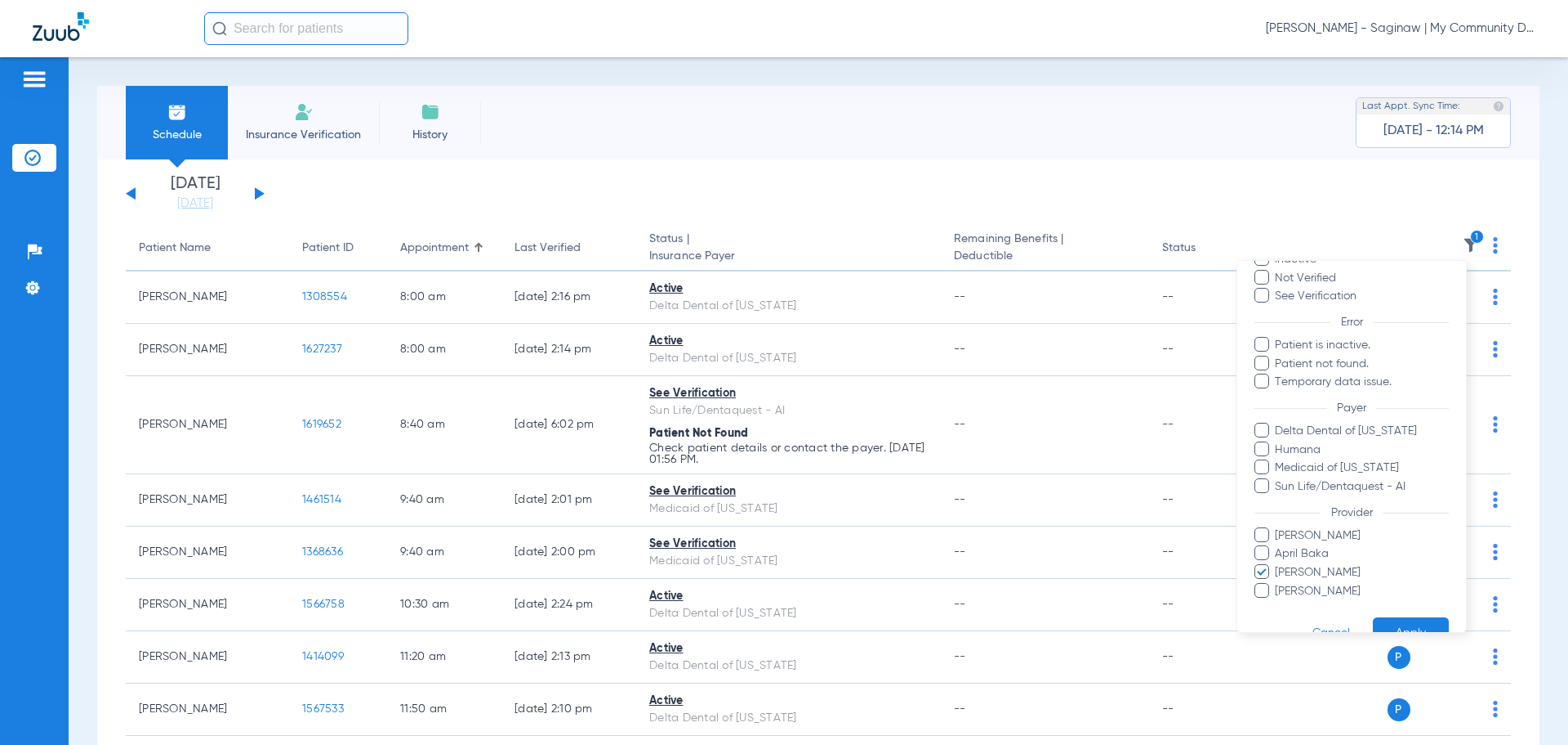
scroll to position [131, 0]
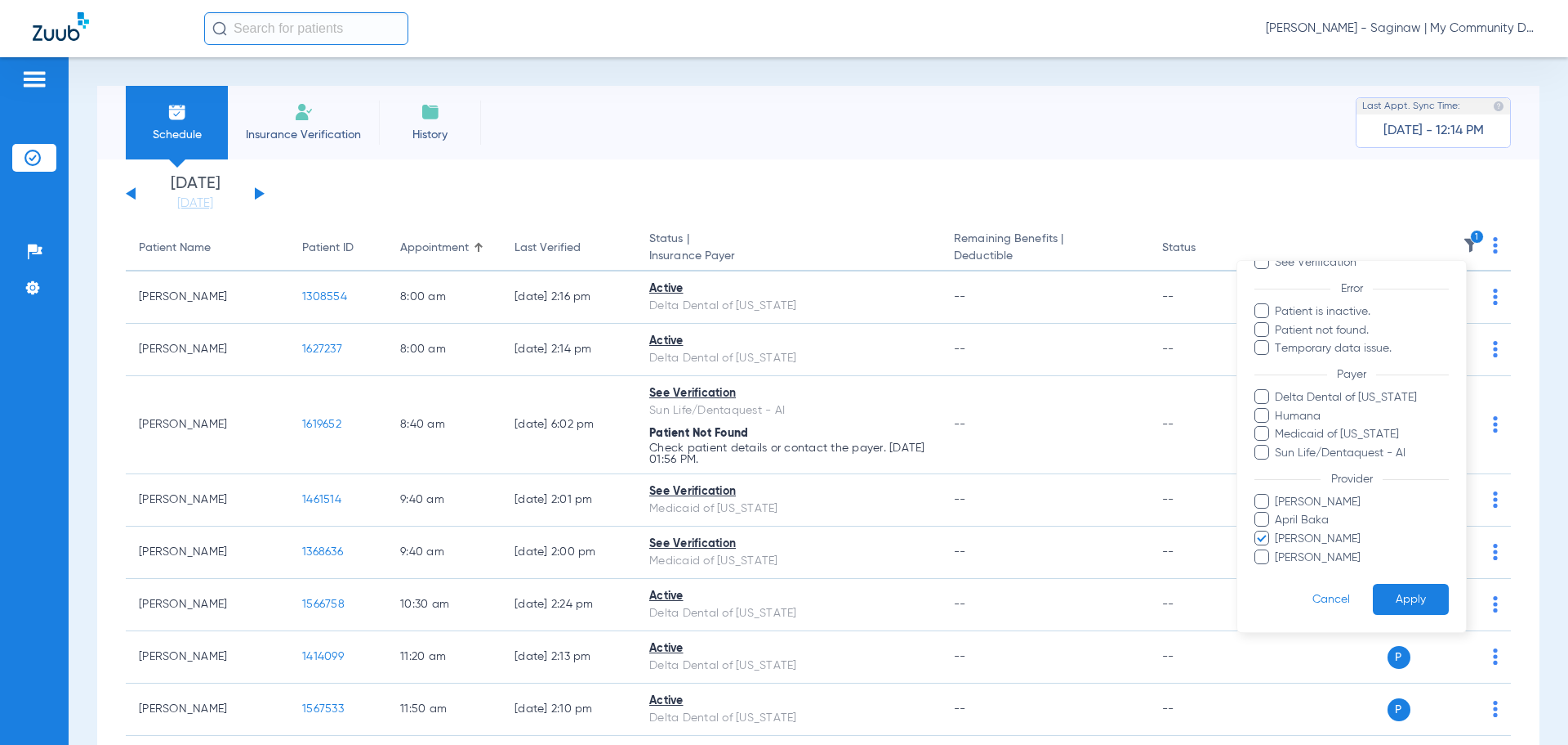
click at [1316, 535] on span "Larry Buford" at bounding box center [1361, 539] width 174 height 17
click at [1277, 551] on input "Larry Buford" at bounding box center [1277, 551] width 0 height 0
click at [1405, 590] on button "Apply" at bounding box center [1411, 599] width 76 height 32
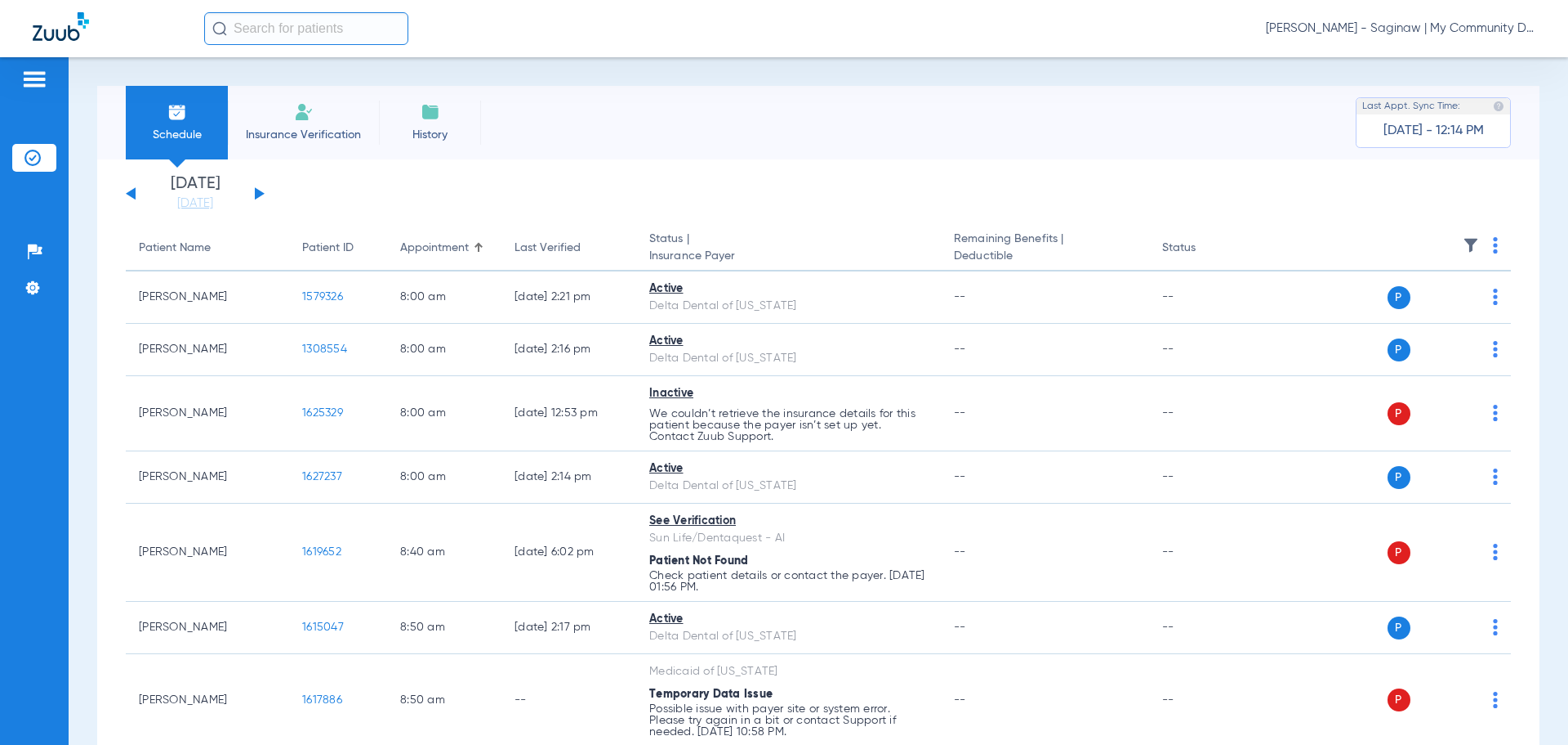
click at [260, 189] on div "Monday 06-09-2025 Tuesday 06-10-2025 Wednesday 06-11-2025 Thursday 06-12-2025 F…" at bounding box center [195, 193] width 139 height 36
click at [258, 193] on button at bounding box center [259, 194] width 10 height 12
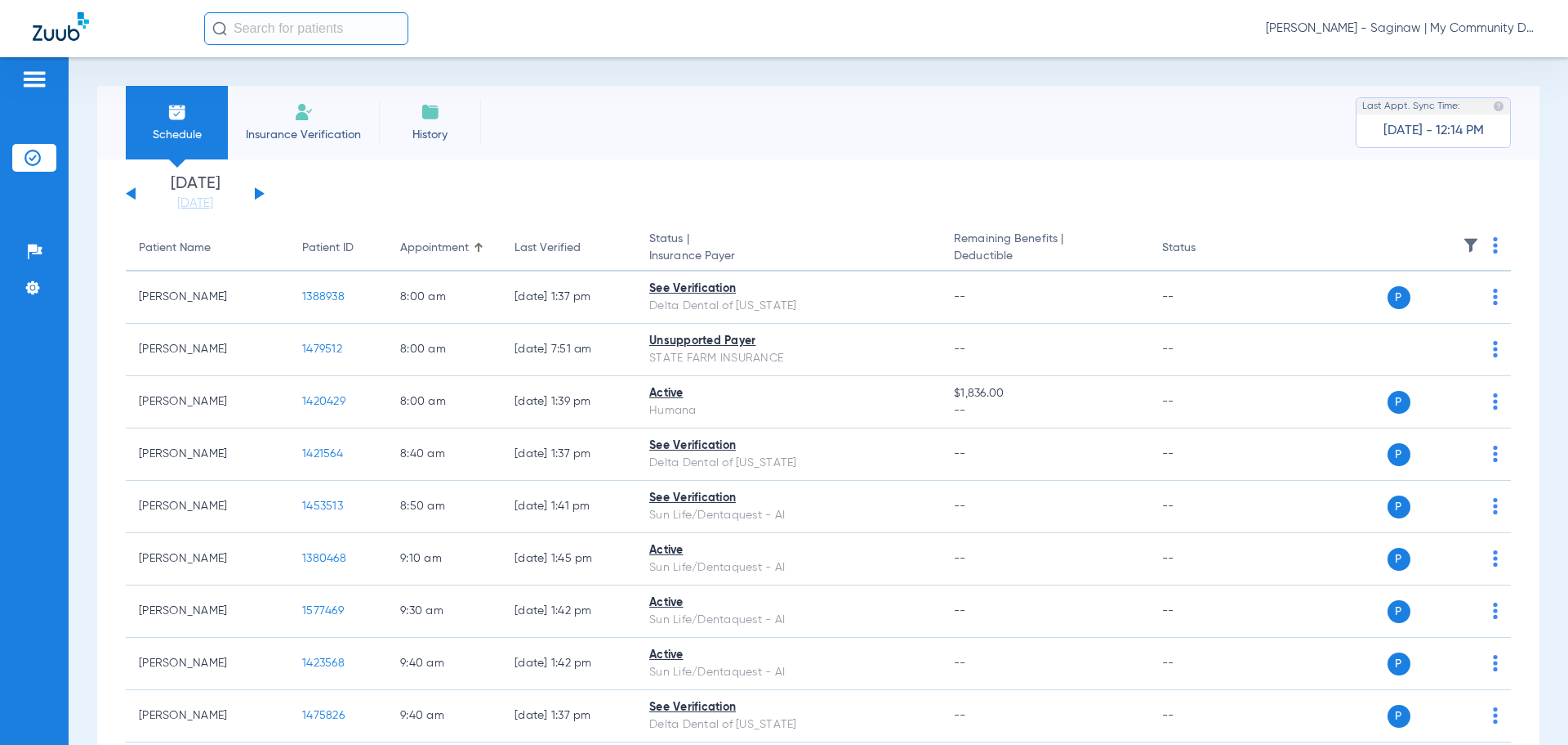
click at [1493, 243] on img at bounding box center [1496, 245] width 5 height 16
click at [1451, 307] on span "Verify All" at bounding box center [1421, 309] width 102 height 11
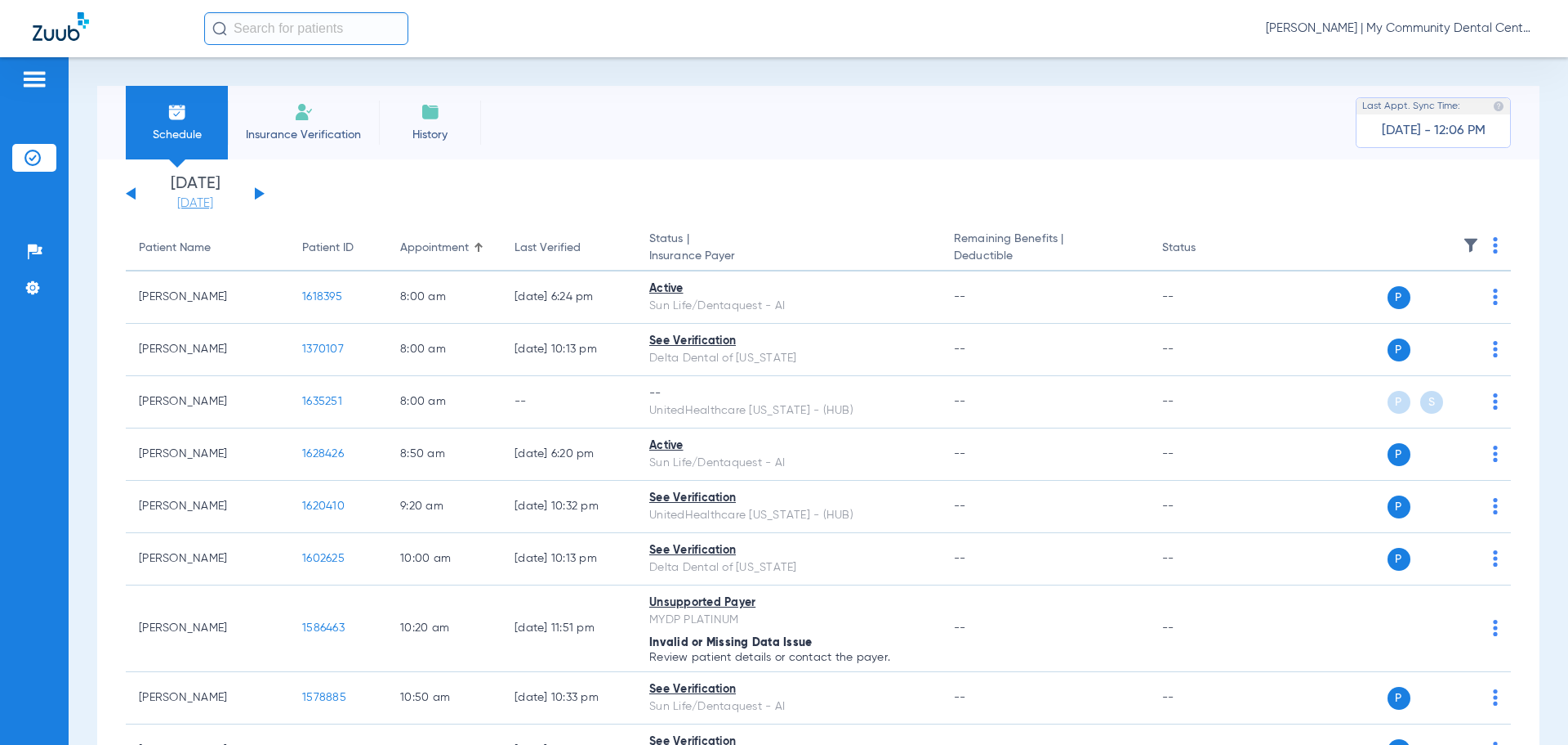
click at [197, 207] on link "[DATE]" at bounding box center [195, 203] width 98 height 16
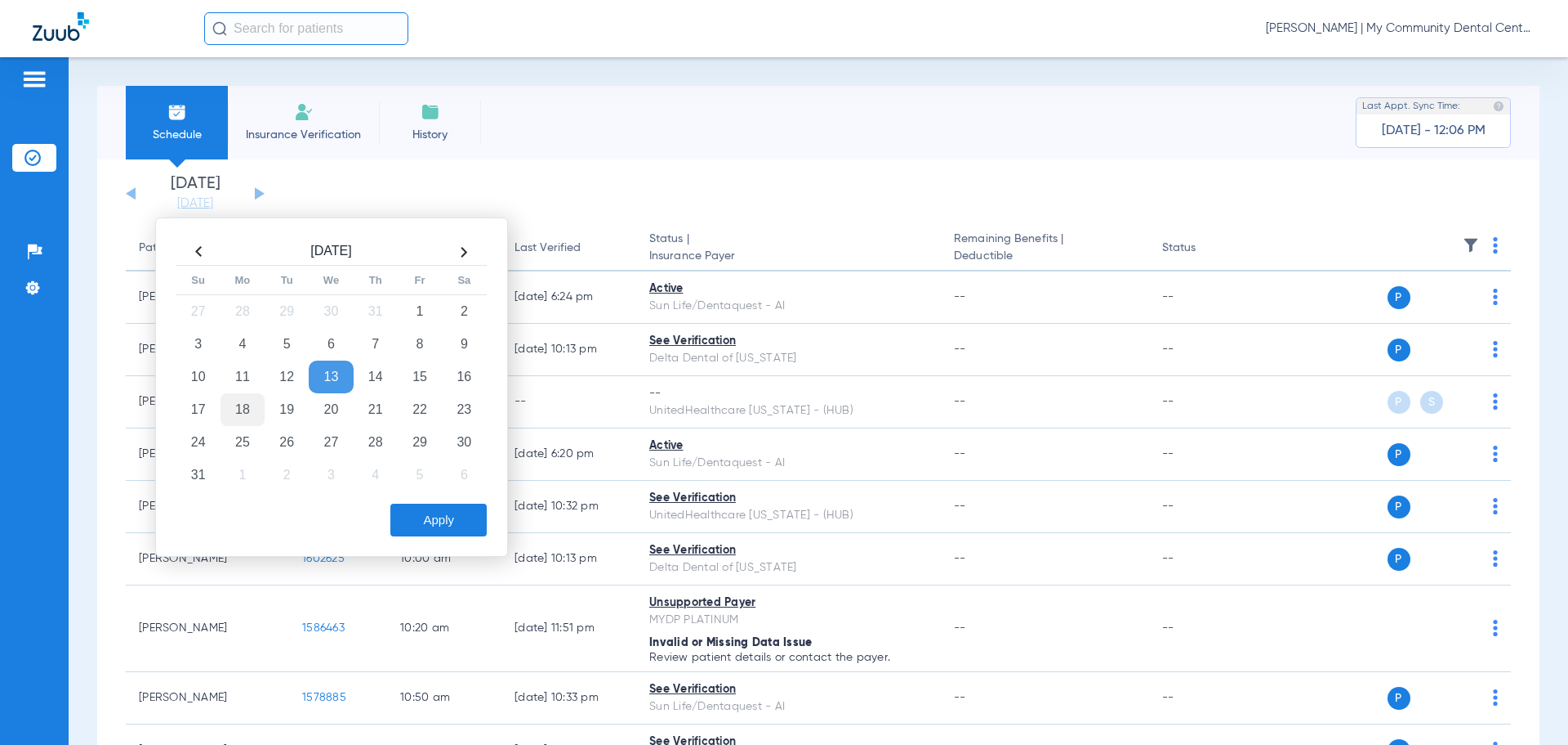
click at [240, 411] on td "18" at bounding box center [242, 410] width 44 height 33
click at [451, 518] on button "Apply" at bounding box center [438, 520] width 96 height 33
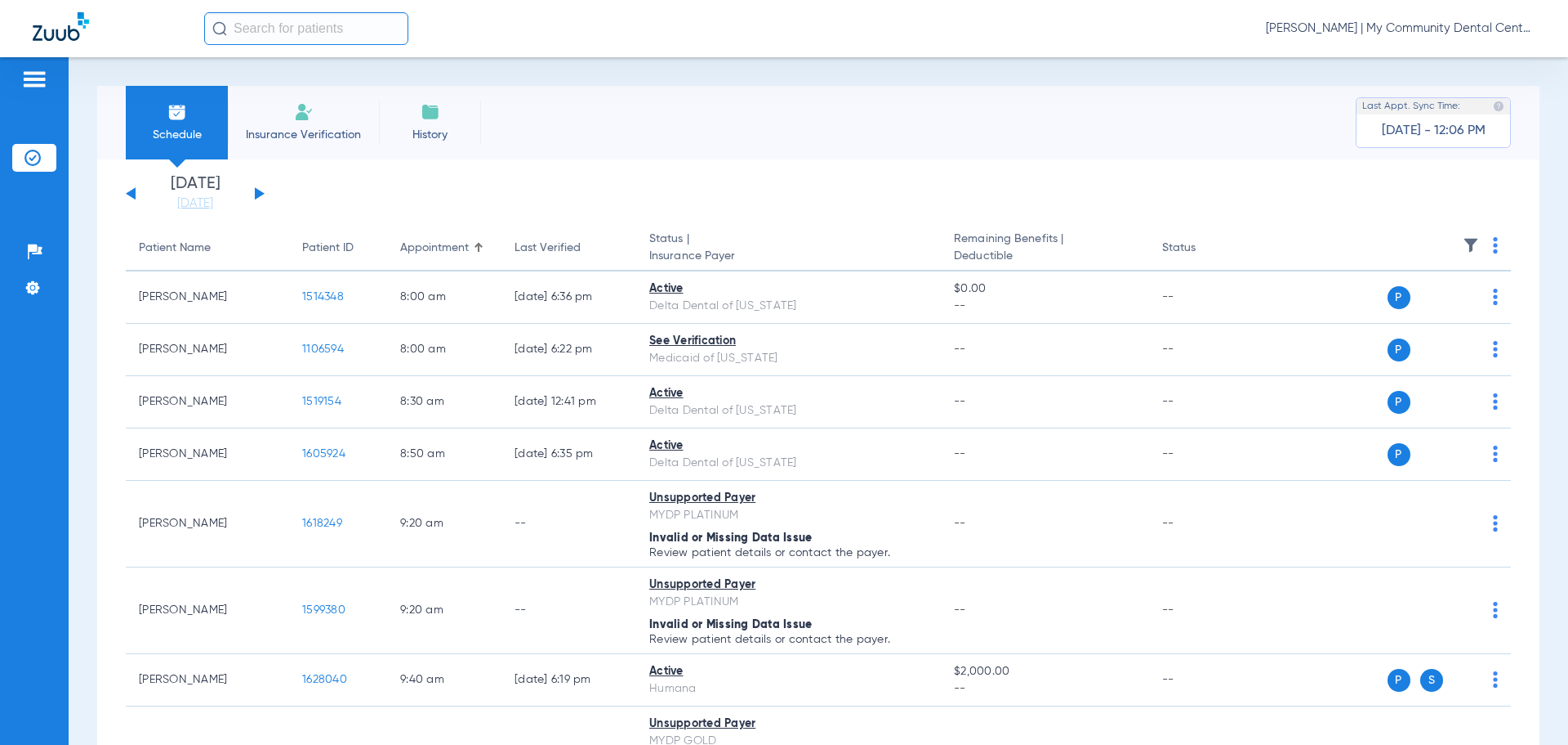
click at [1463, 242] on img at bounding box center [1471, 245] width 16 height 16
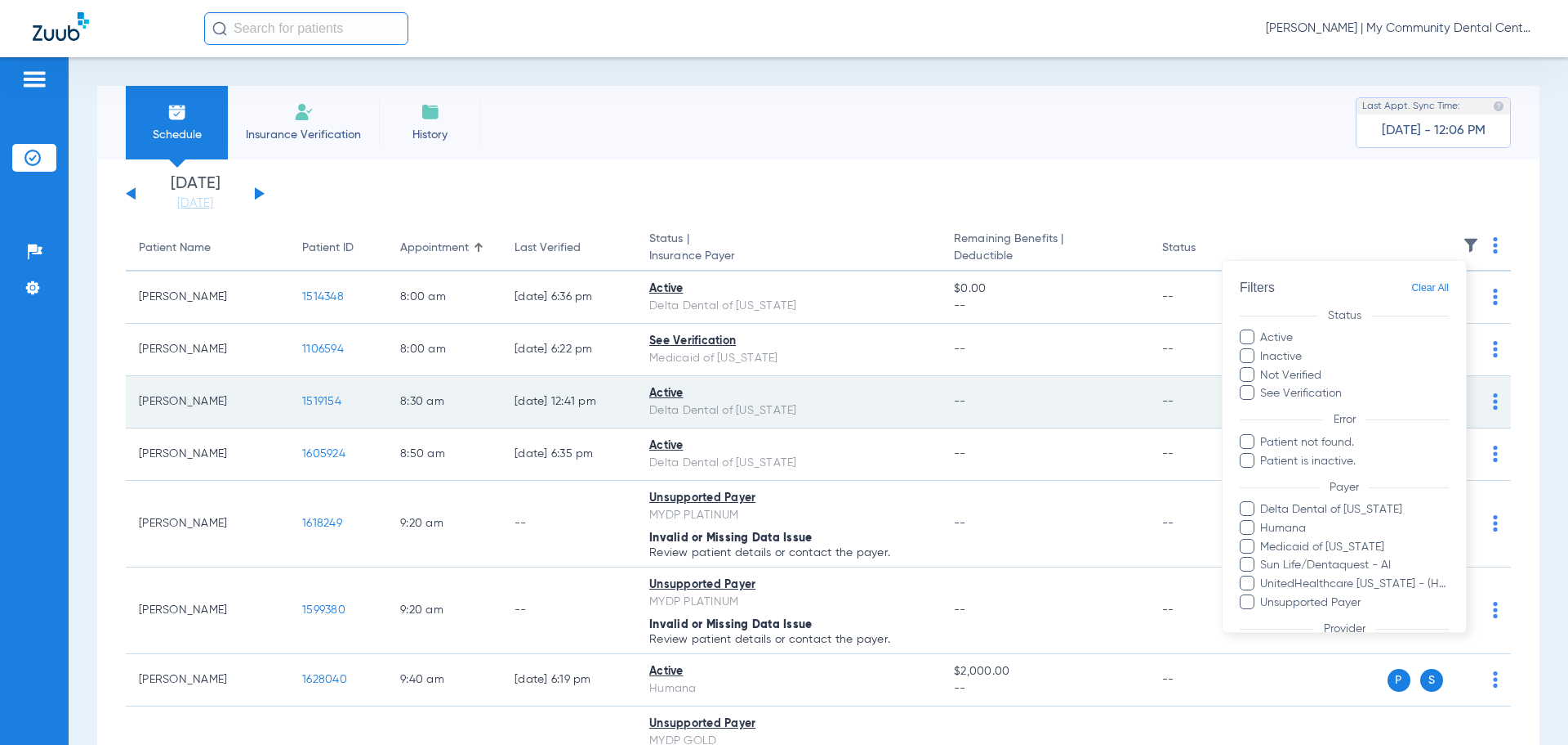
click at [856, 393] on div at bounding box center [784, 372] width 1568 height 745
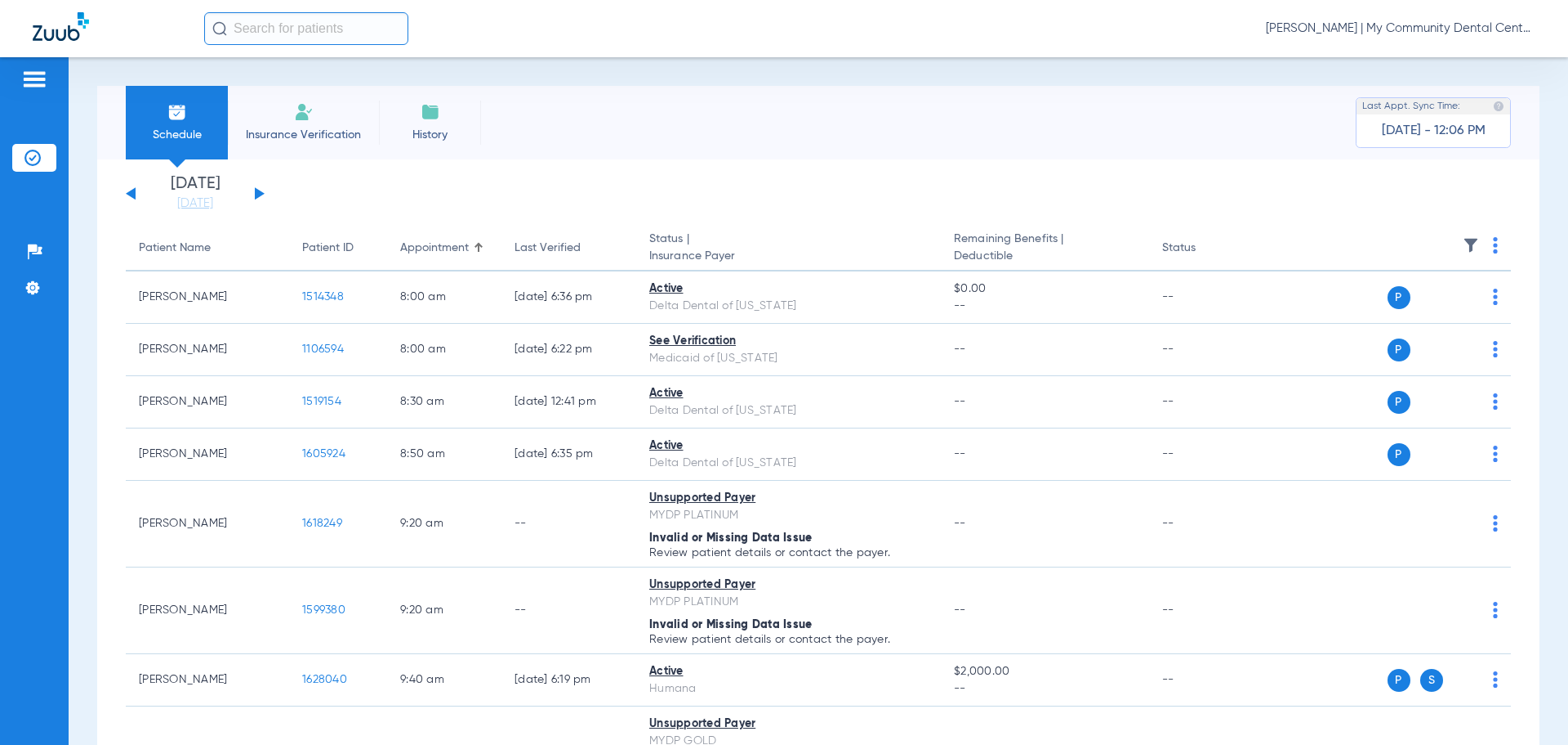
click at [1480, 243] on th at bounding box center [1386, 248] width 253 height 46
click at [1493, 246] on img at bounding box center [1496, 245] width 5 height 16
click at [1380, 301] on button "Verify All" at bounding box center [1421, 310] width 128 height 33
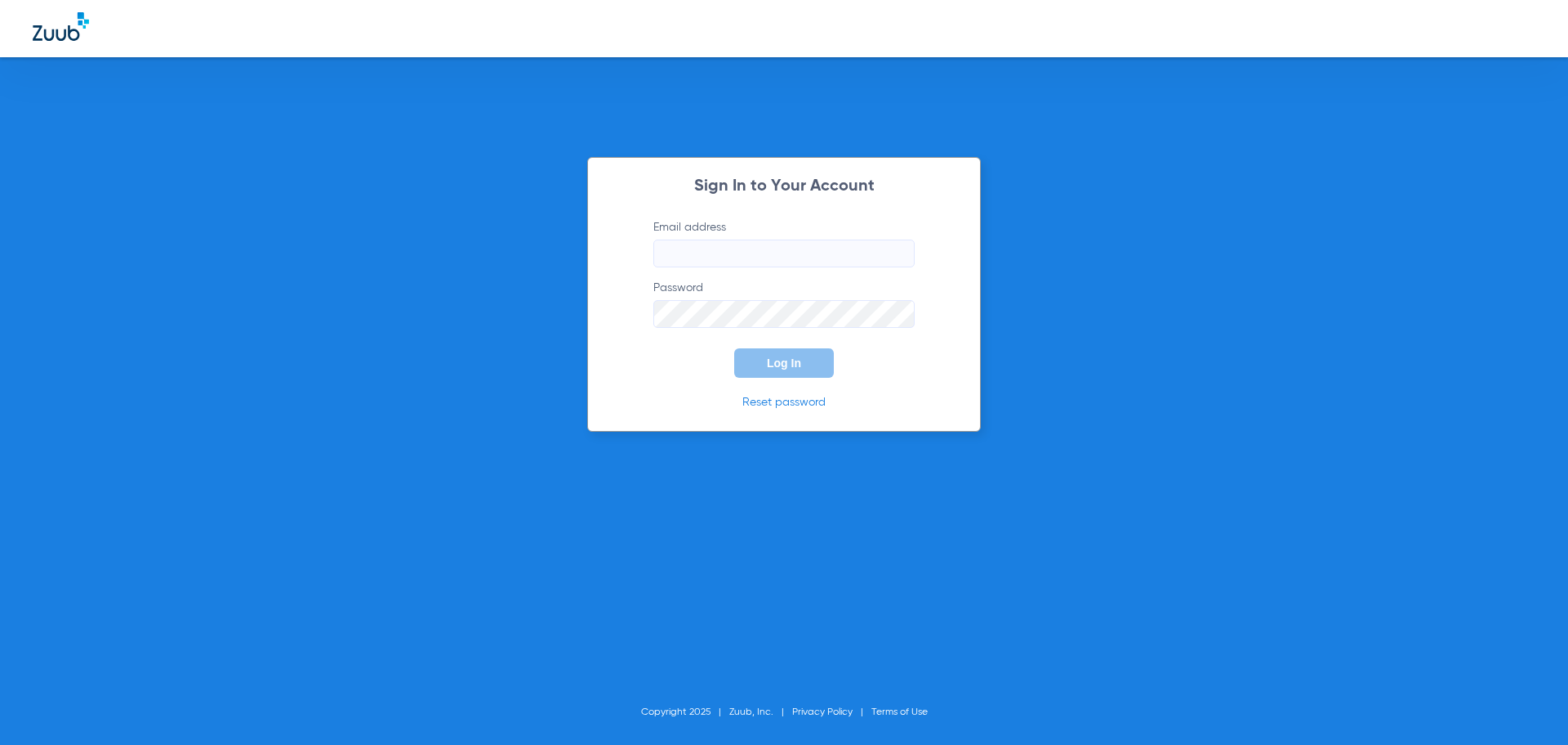
type input "[EMAIL_ADDRESS][DOMAIN_NAME]"
click at [783, 363] on span "Log In" at bounding box center [784, 362] width 35 height 13
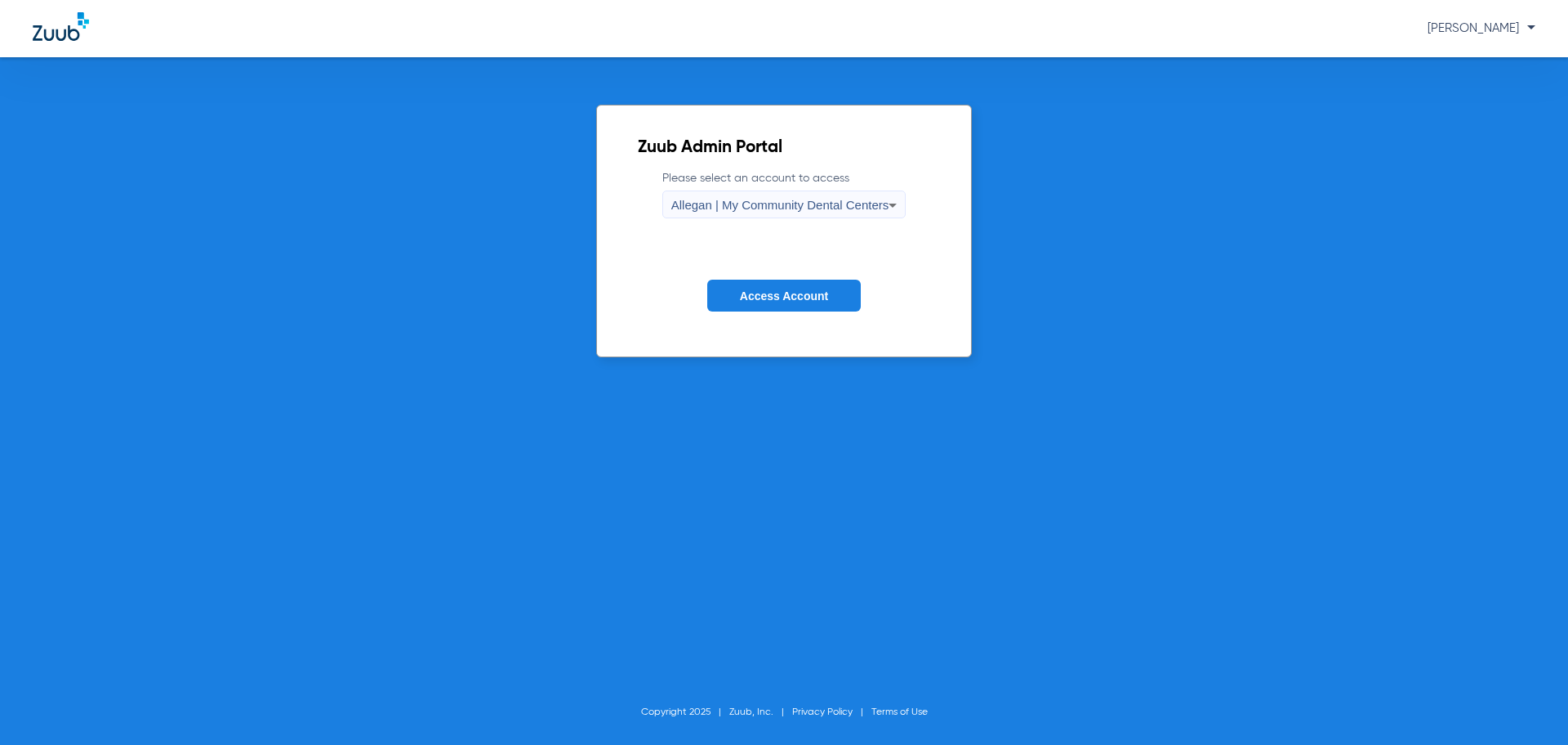
click at [823, 202] on span "Allegan | My Community Dental Centers" at bounding box center [780, 205] width 218 height 14
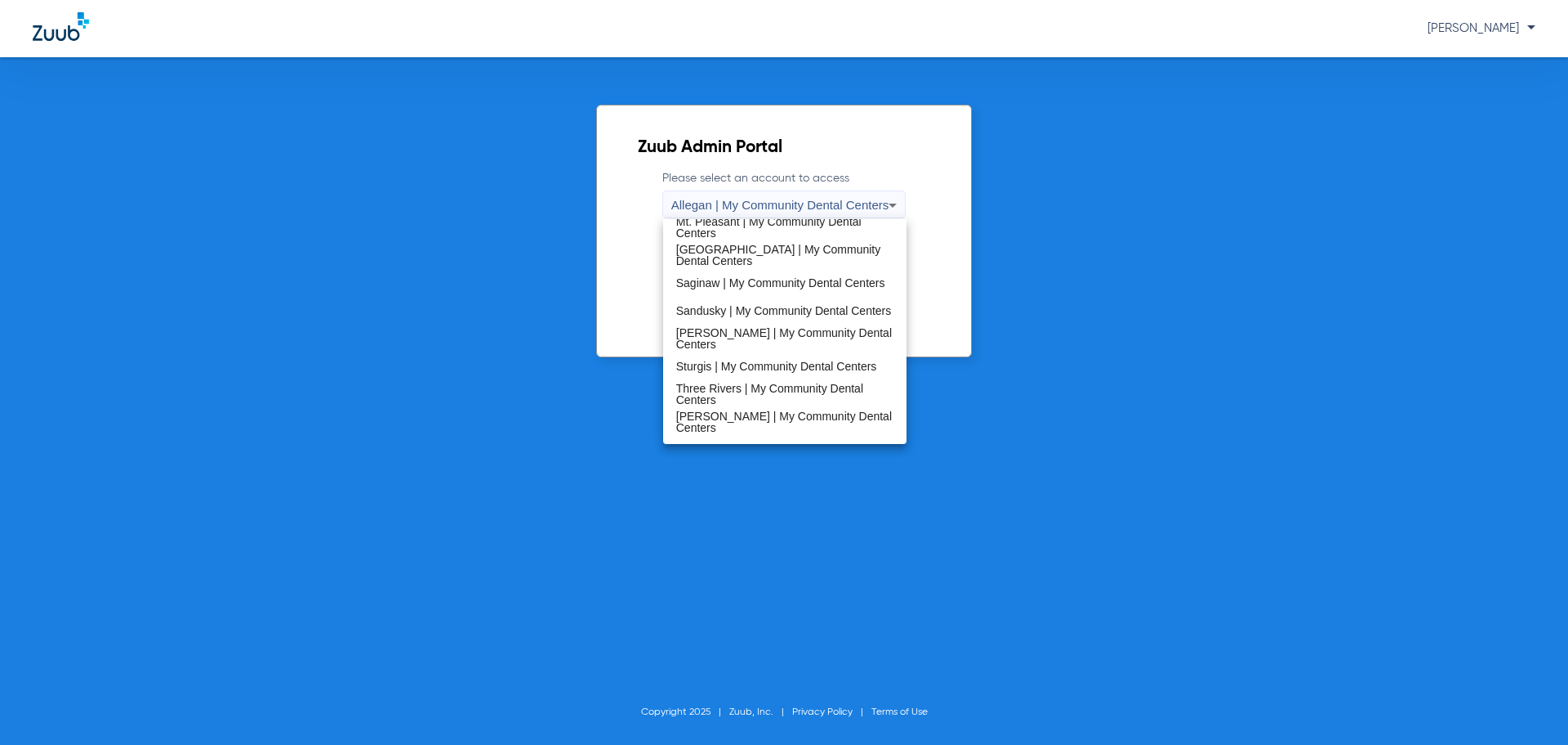
scroll to position [525, 0]
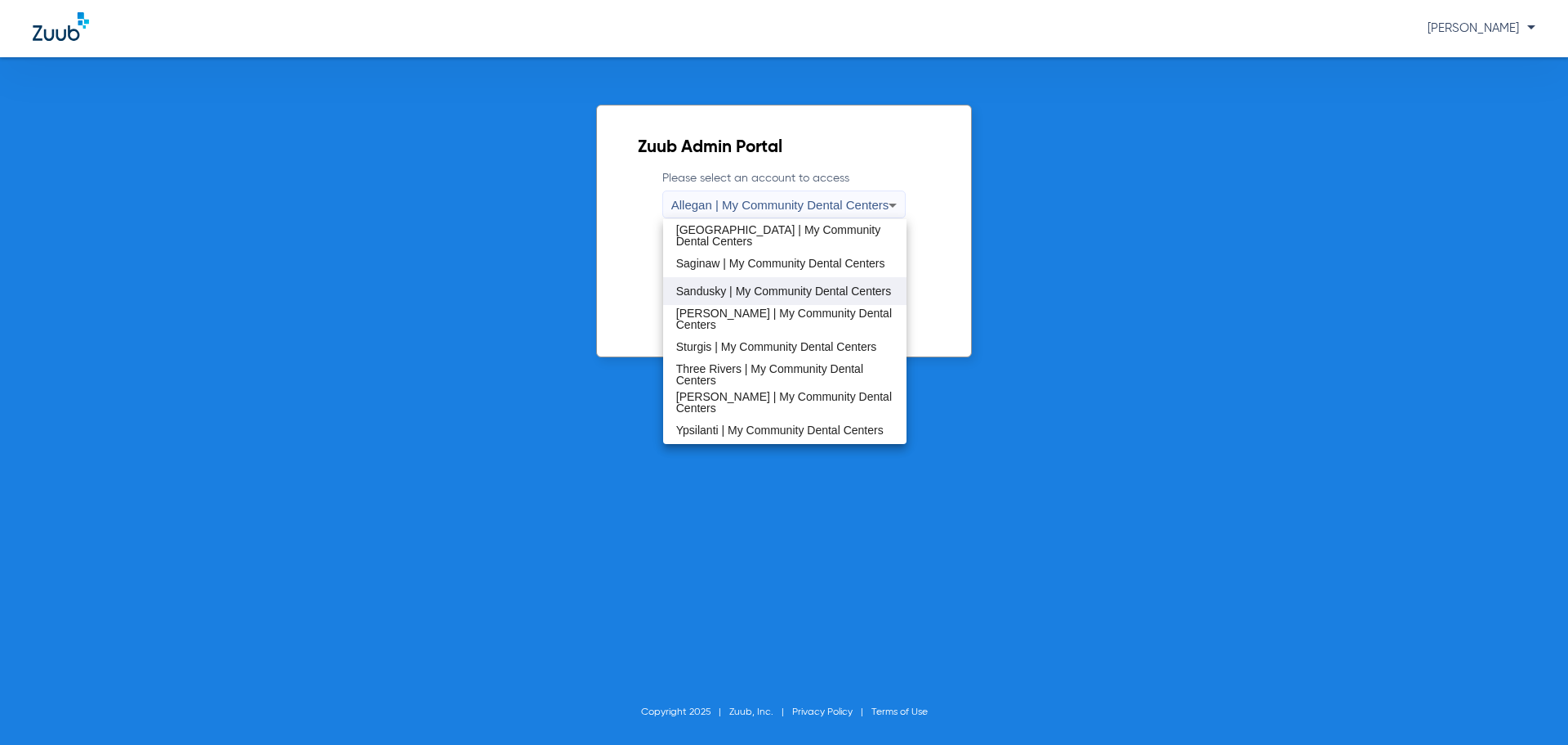
click at [805, 287] on span "Sandusky | My Community Dental Centers" at bounding box center [784, 291] width 216 height 11
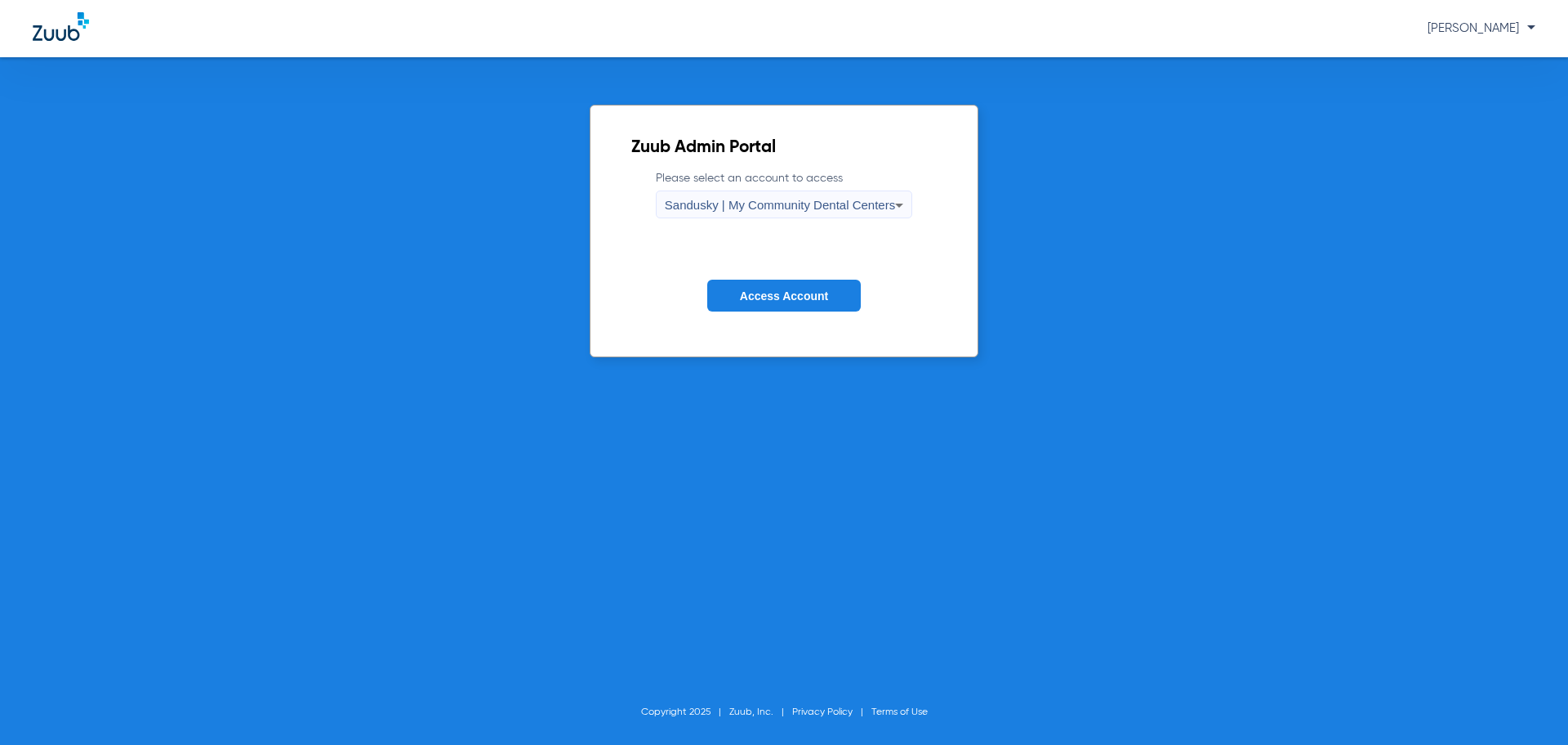
click at [771, 205] on span "Sandusky | My Community Dental Centers" at bounding box center [779, 205] width 230 height 14
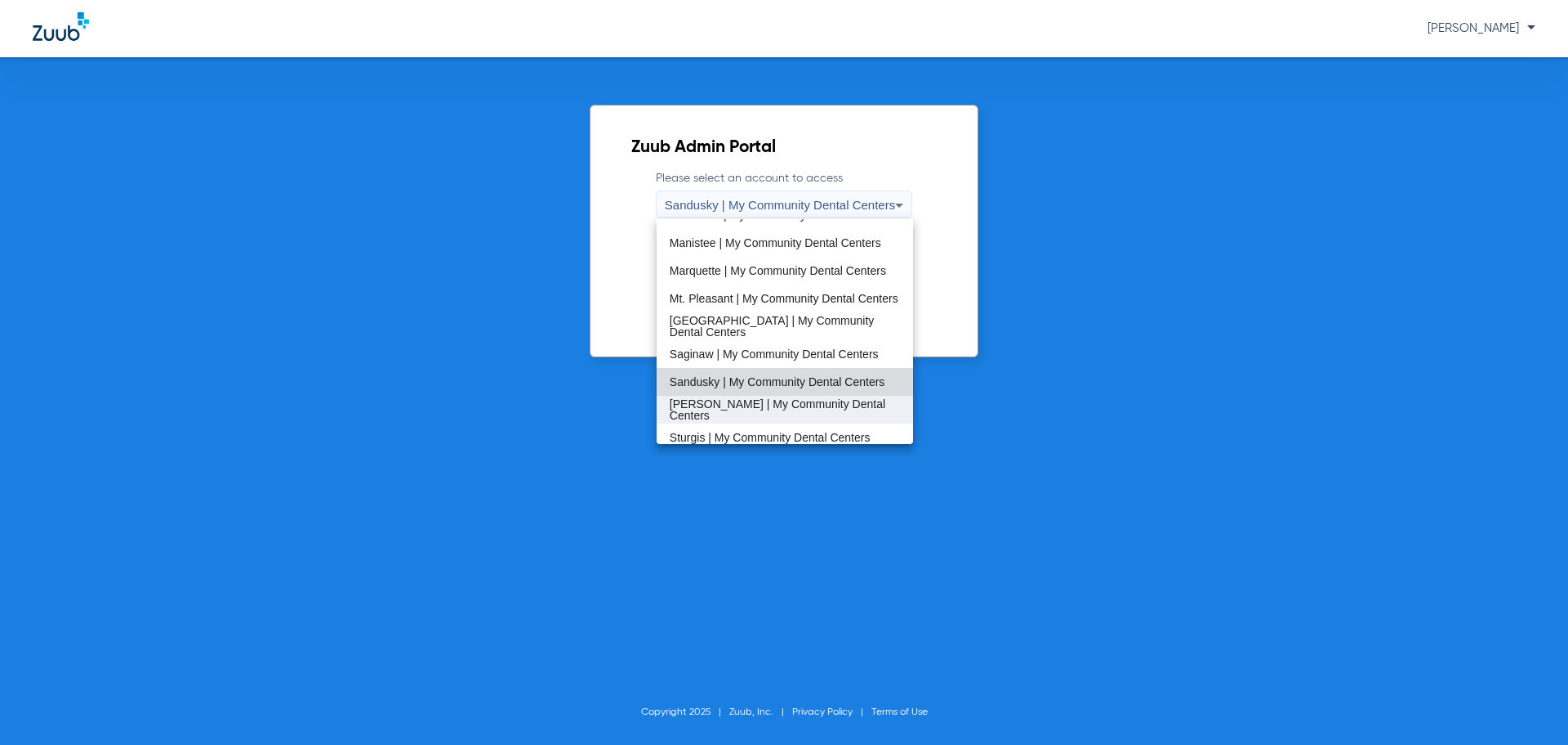
scroll to position [280, 0]
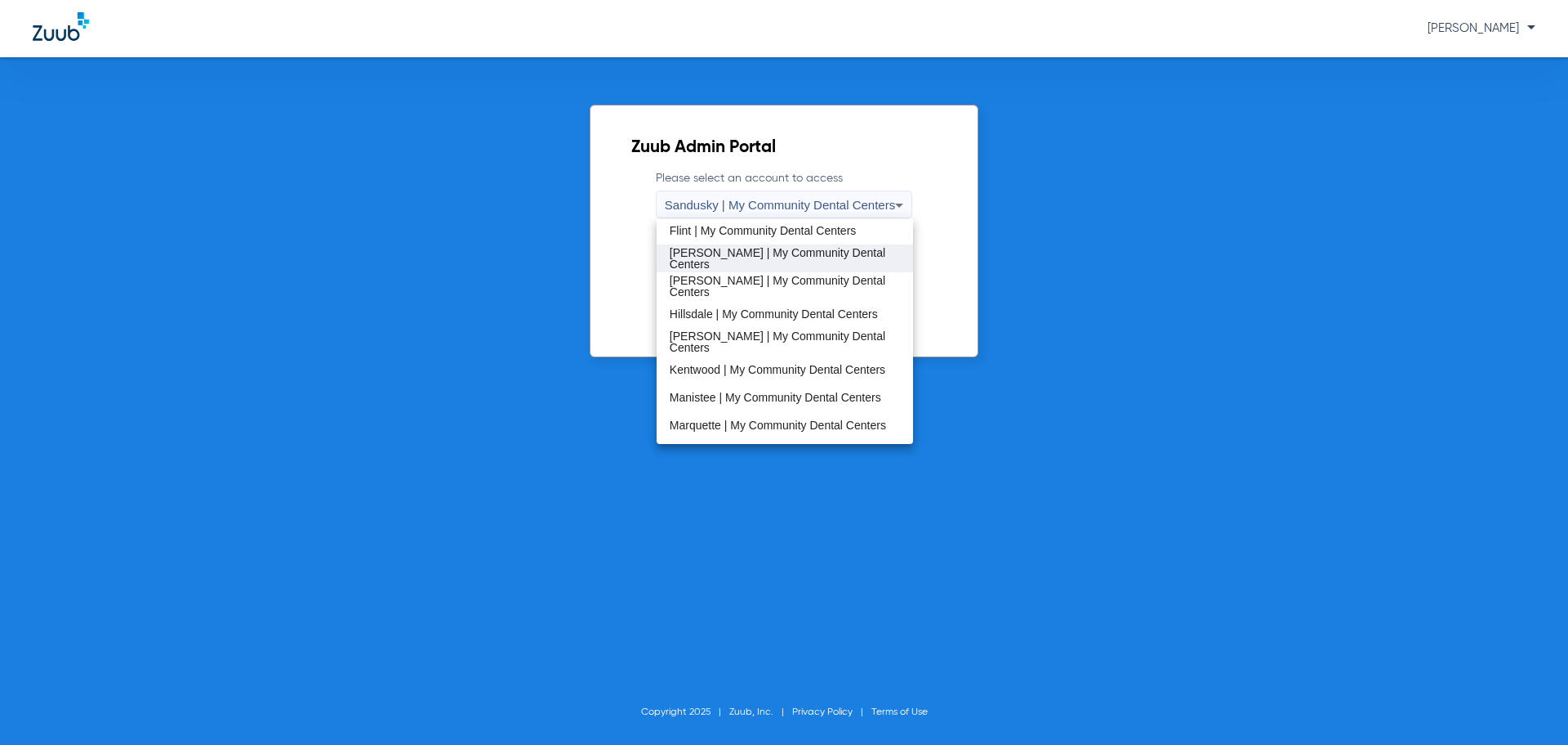
click at [741, 261] on span "[PERSON_NAME] | My Community Dental Centers" at bounding box center [784, 258] width 230 height 23
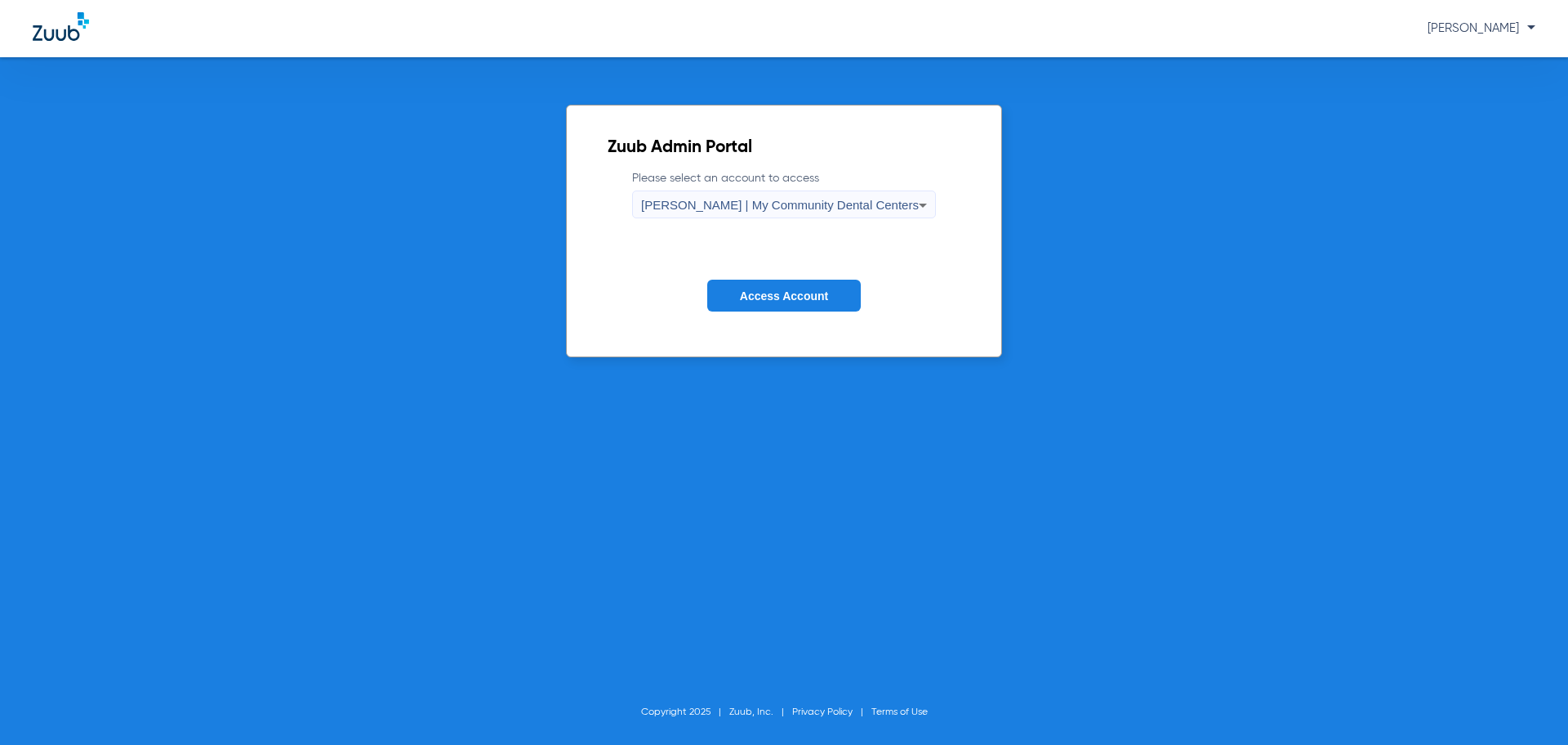
click at [776, 292] on span "Access Account" at bounding box center [784, 295] width 89 height 13
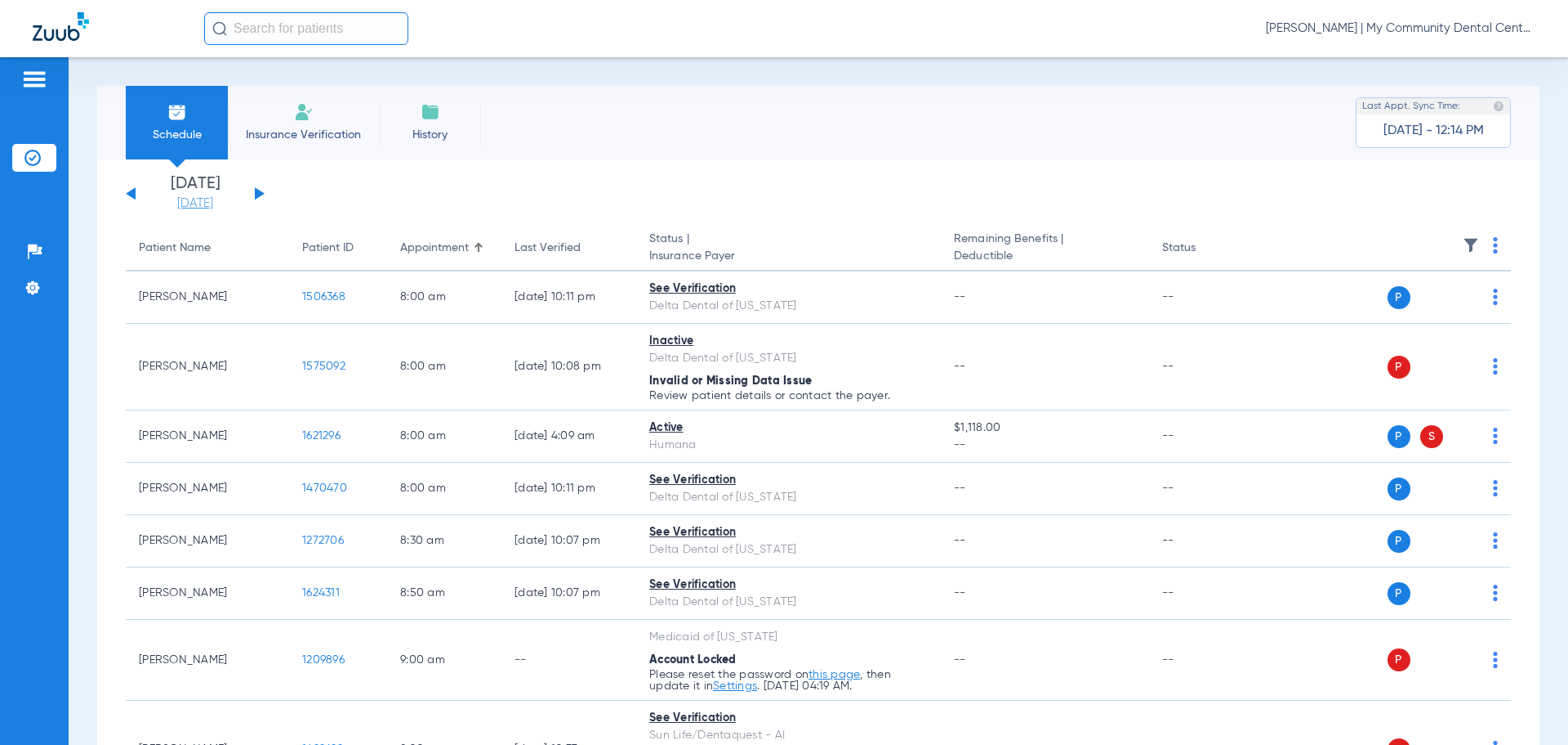
click at [221, 199] on link "[DATE]" at bounding box center [195, 203] width 98 height 16
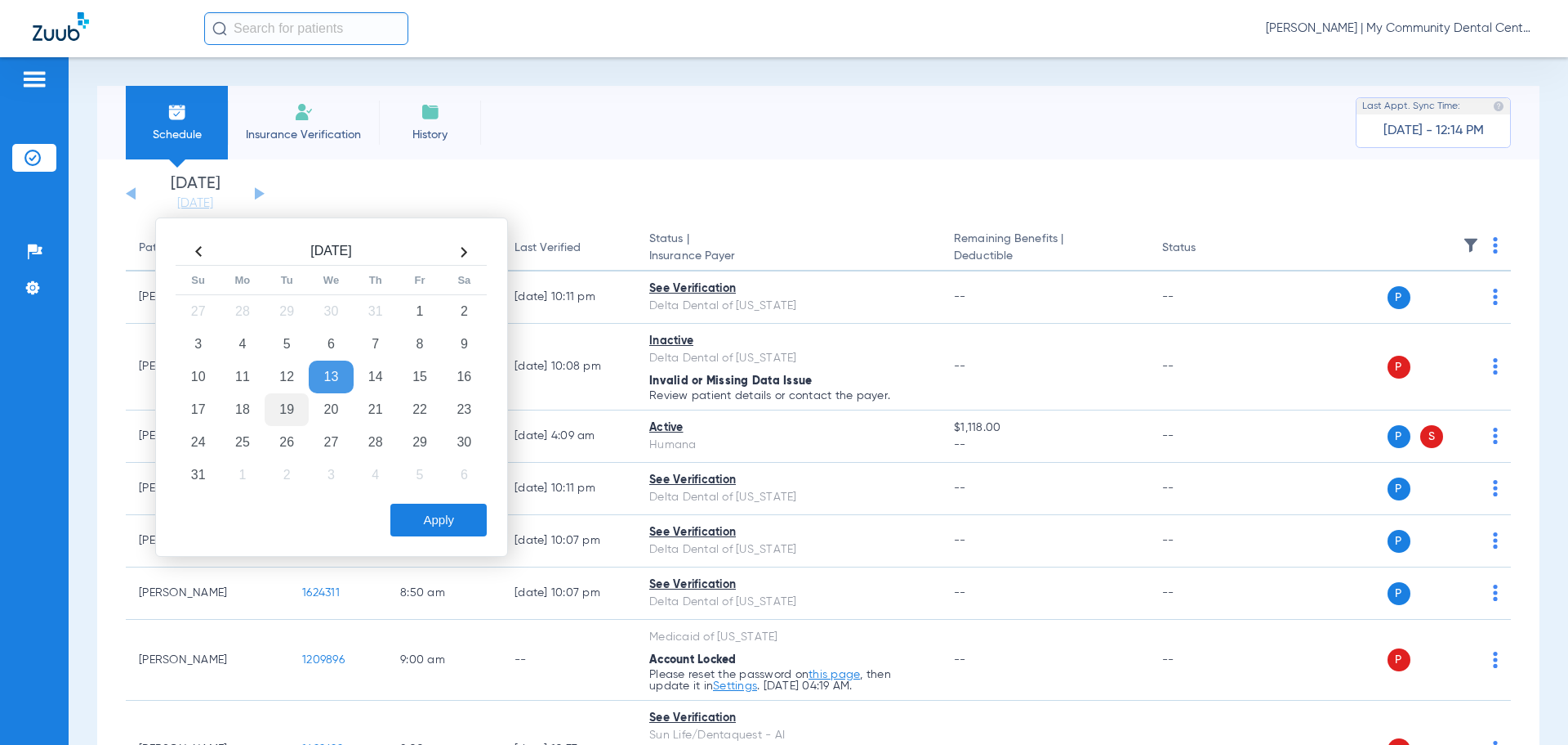
drag, startPoint x: 233, startPoint y: 410, endPoint x: 293, endPoint y: 423, distance: 61.4
click at [233, 409] on td "18" at bounding box center [242, 410] width 44 height 33
click at [451, 504] on button "Apply" at bounding box center [438, 520] width 96 height 33
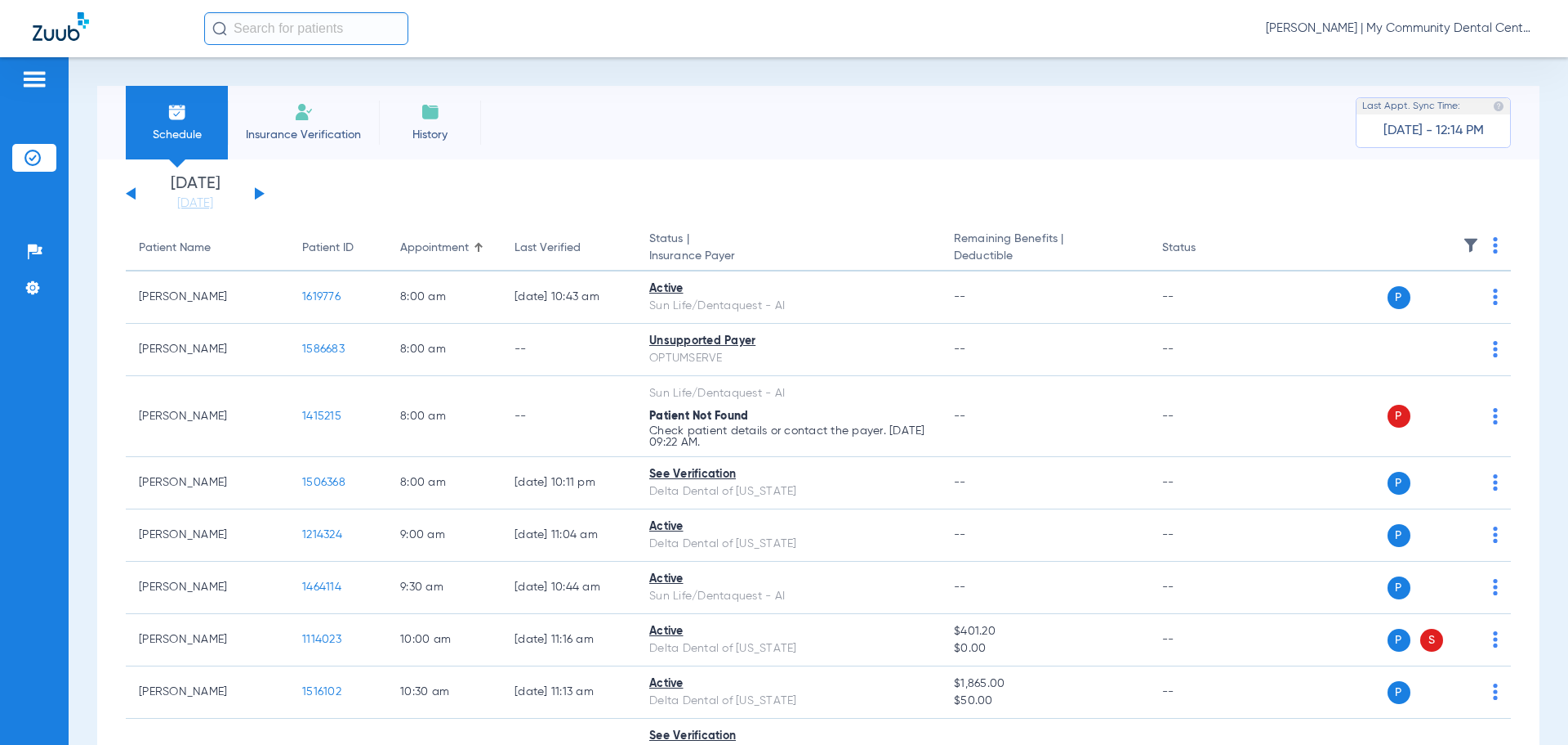
click at [1463, 247] on img at bounding box center [1471, 245] width 16 height 16
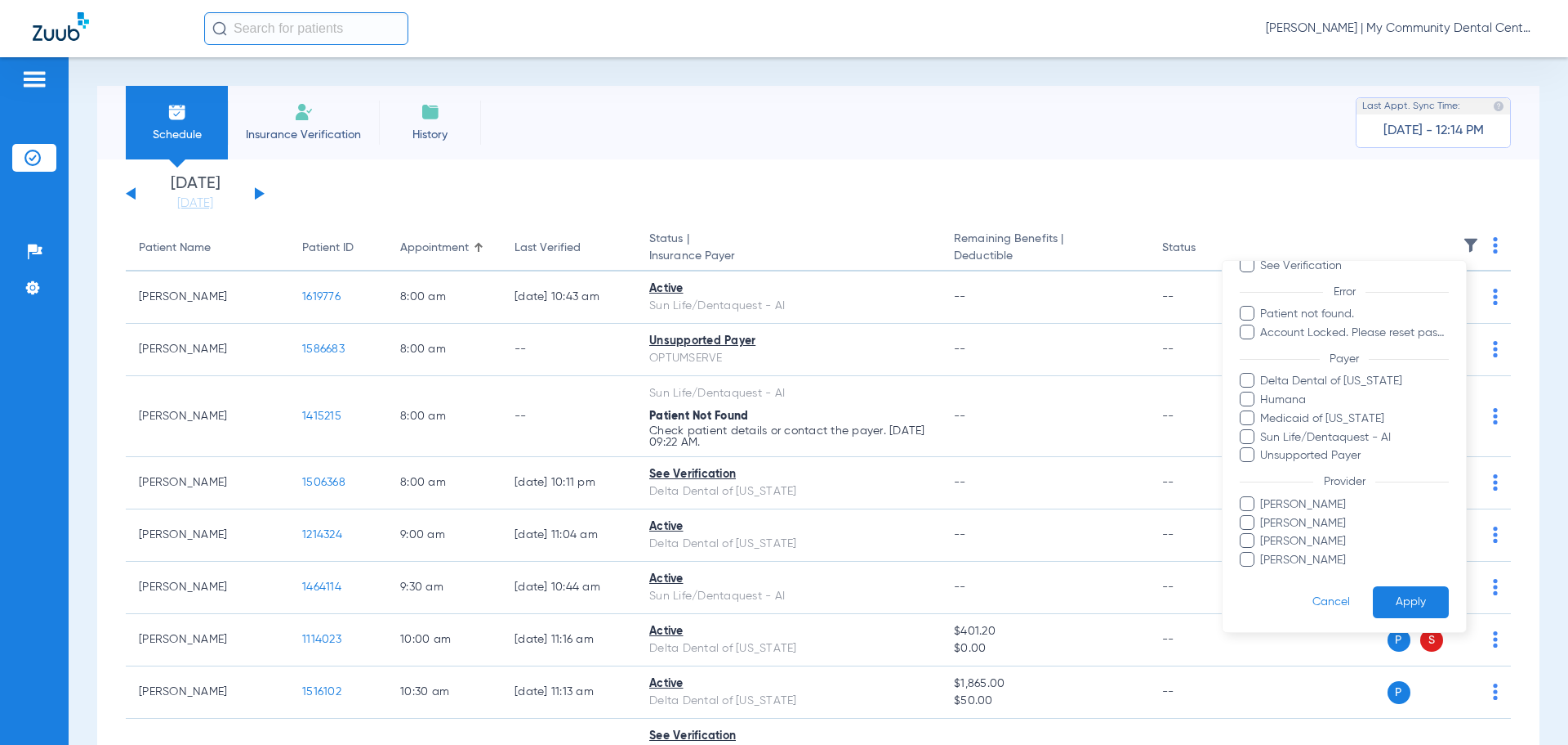
scroll to position [113, 0]
click at [1289, 503] on span "[PERSON_NAME]" at bounding box center [1355, 502] width 189 height 17
click at [1263, 512] on input "[PERSON_NAME]" at bounding box center [1263, 512] width 0 height 0
click at [1396, 597] on button "Apply" at bounding box center [1411, 598] width 76 height 32
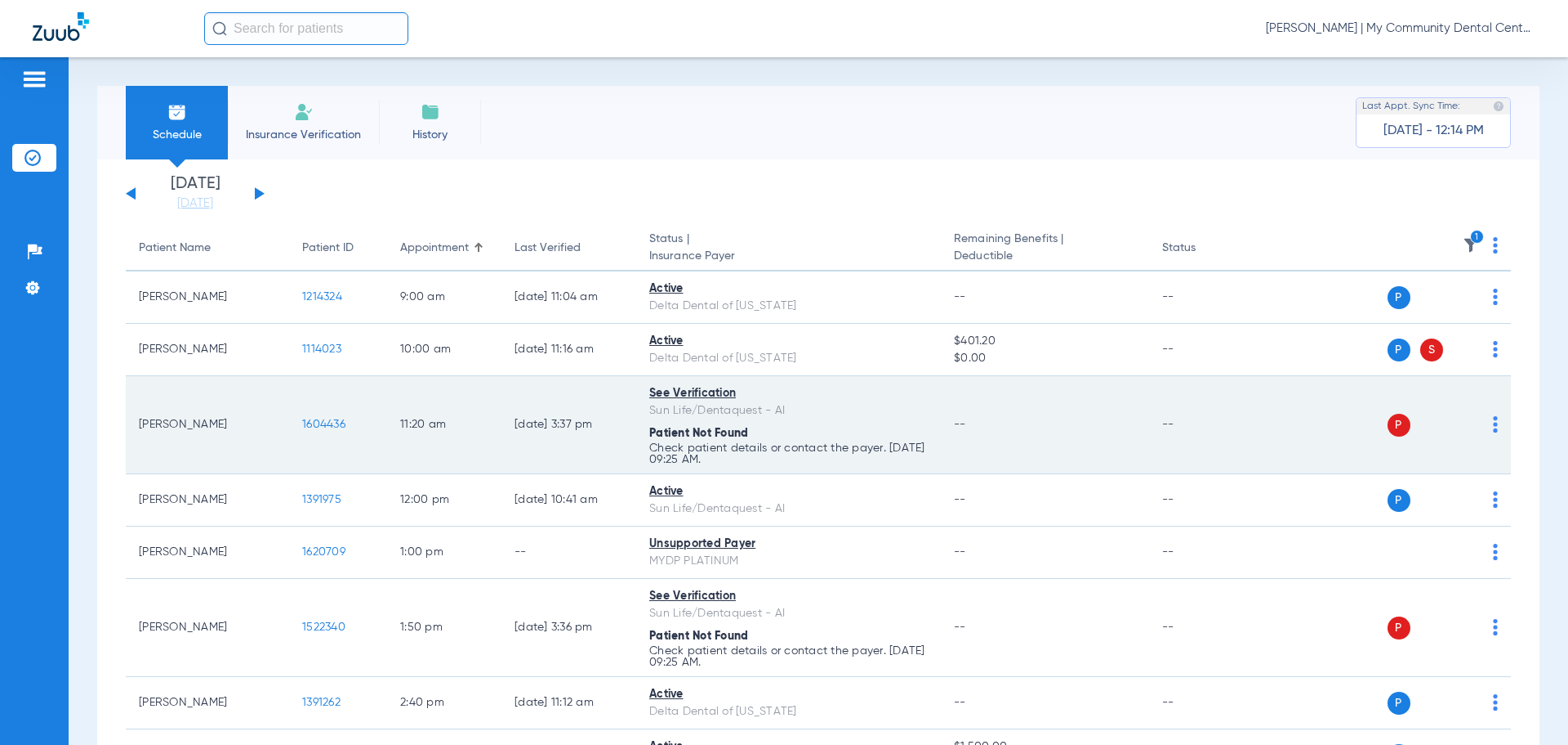
scroll to position [142, 0]
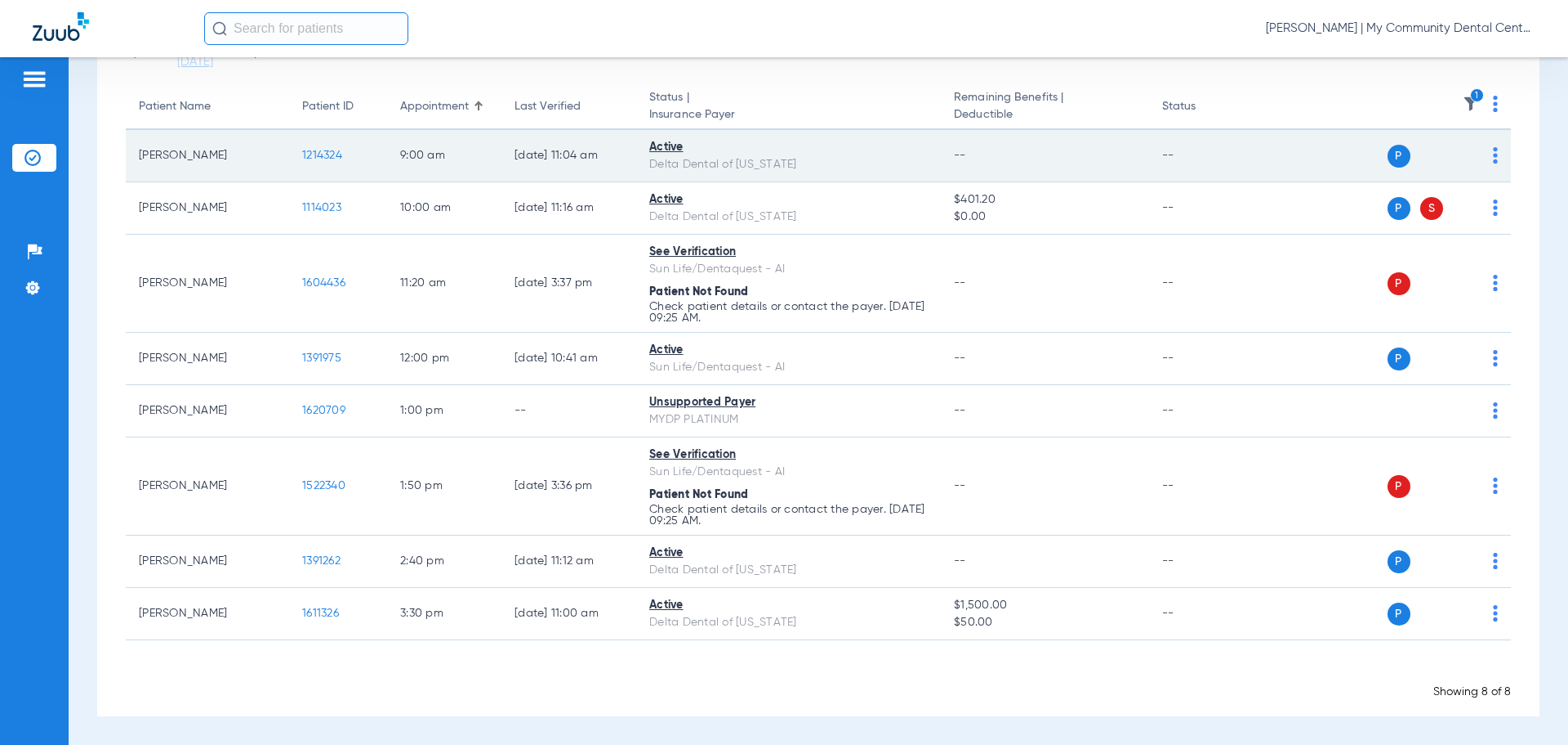
click at [321, 155] on span "1214324" at bounding box center [322, 155] width 40 height 11
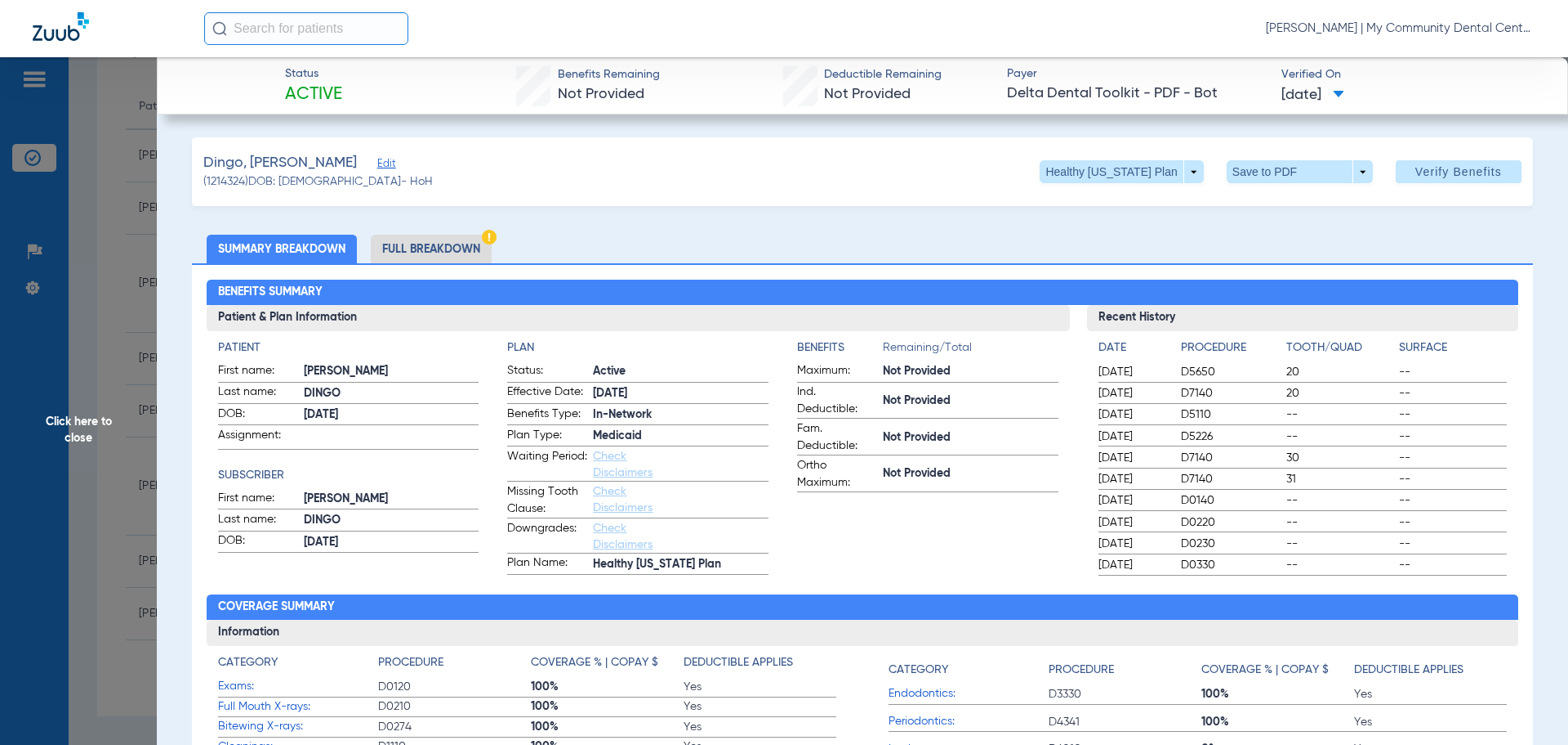
click at [473, 243] on li "Full Breakdown" at bounding box center [430, 248] width 121 height 29
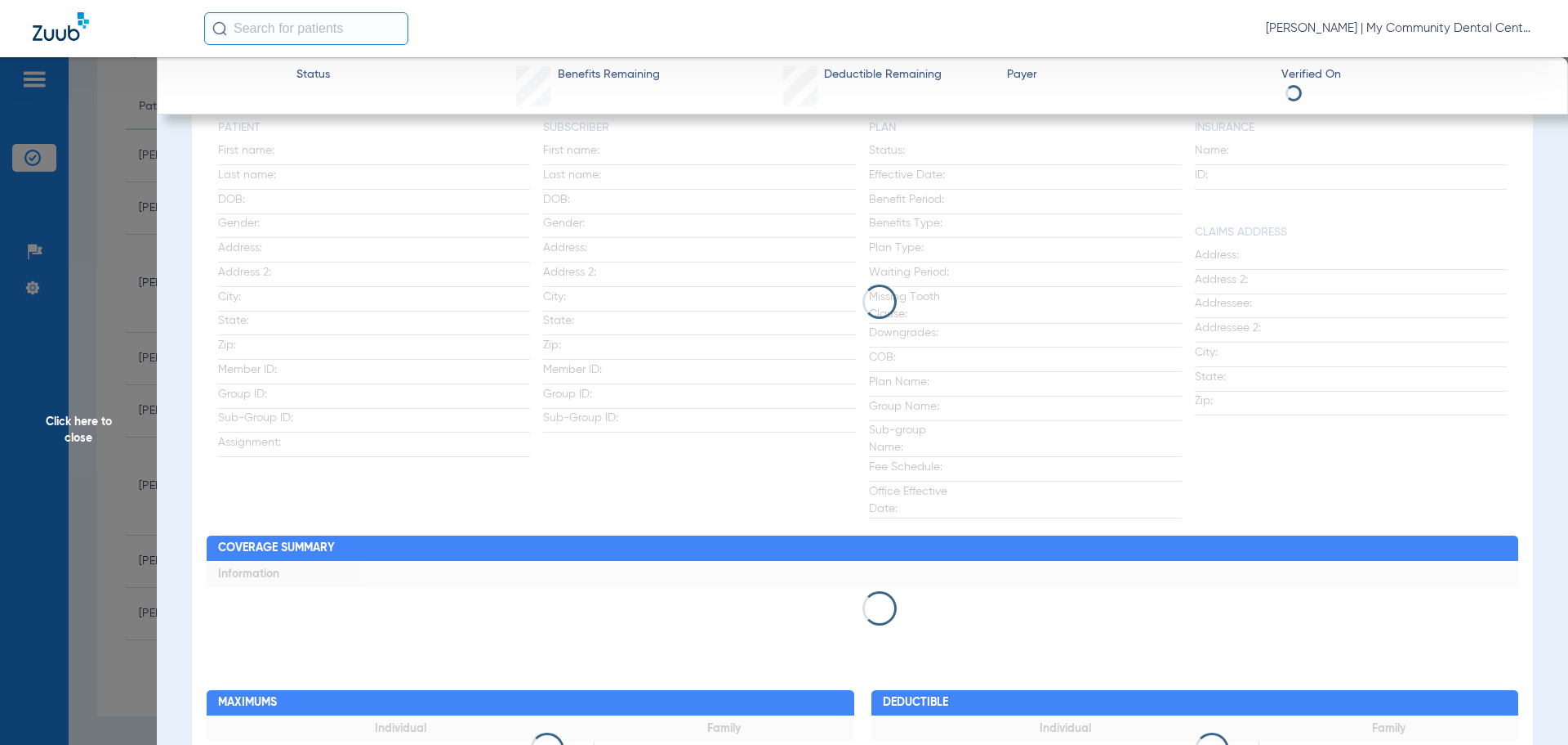
scroll to position [0, 0]
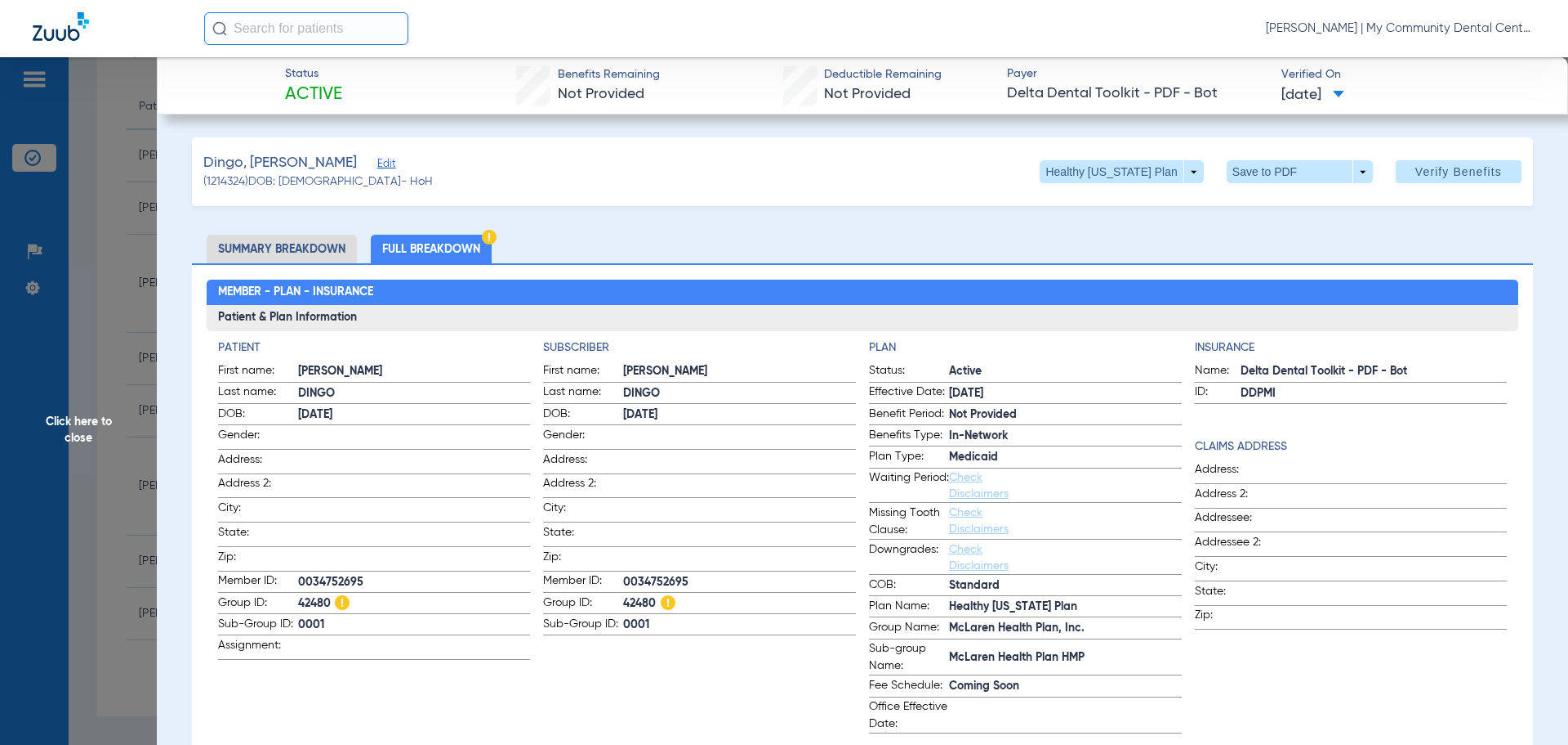
click at [708, 676] on app-subscriber-information "Subscriber First name: [PERSON_NAME] Last name: DINGO DOB: [DEMOGRAPHIC_DATA] G…" at bounding box center [699, 537] width 313 height 394
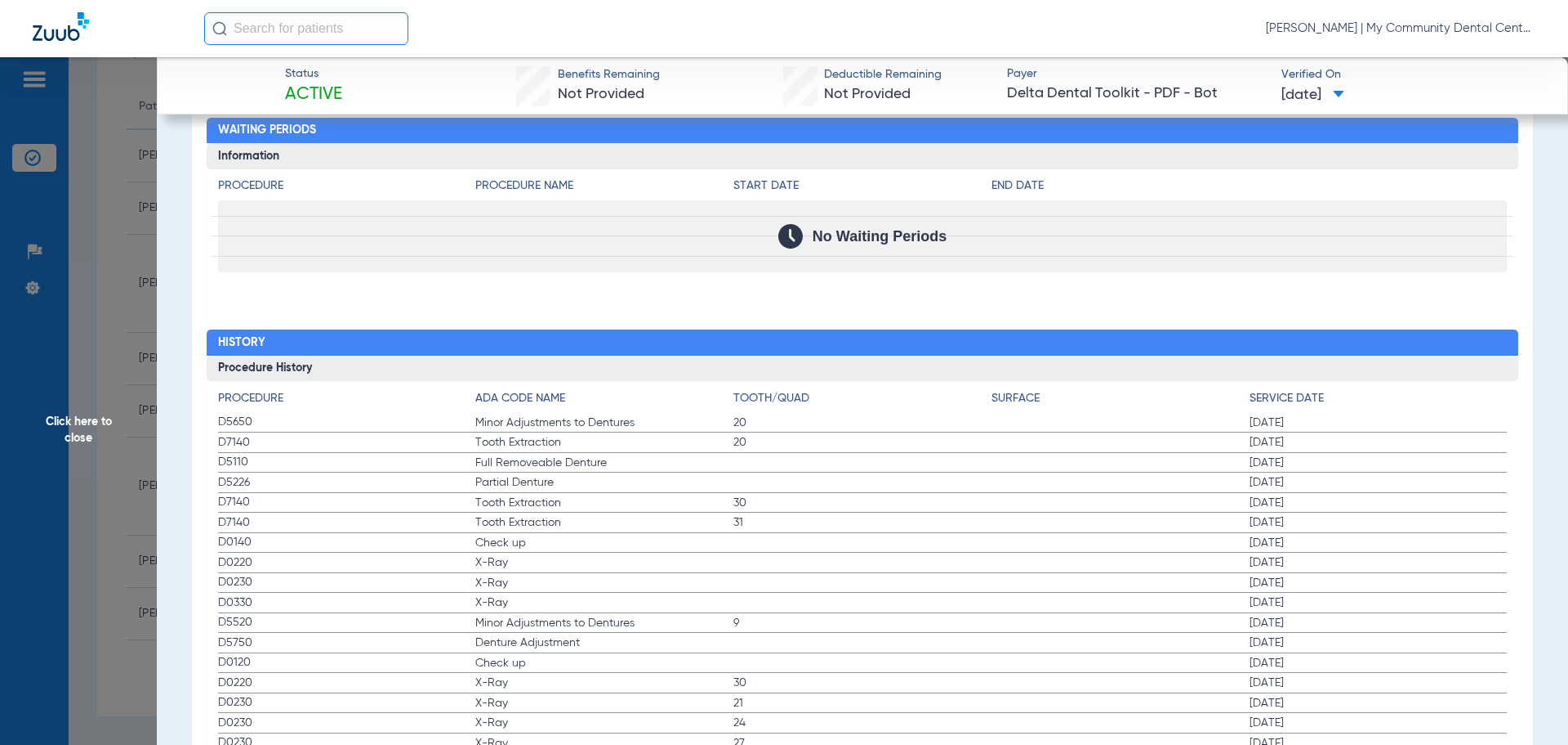
scroll to position [2043, 0]
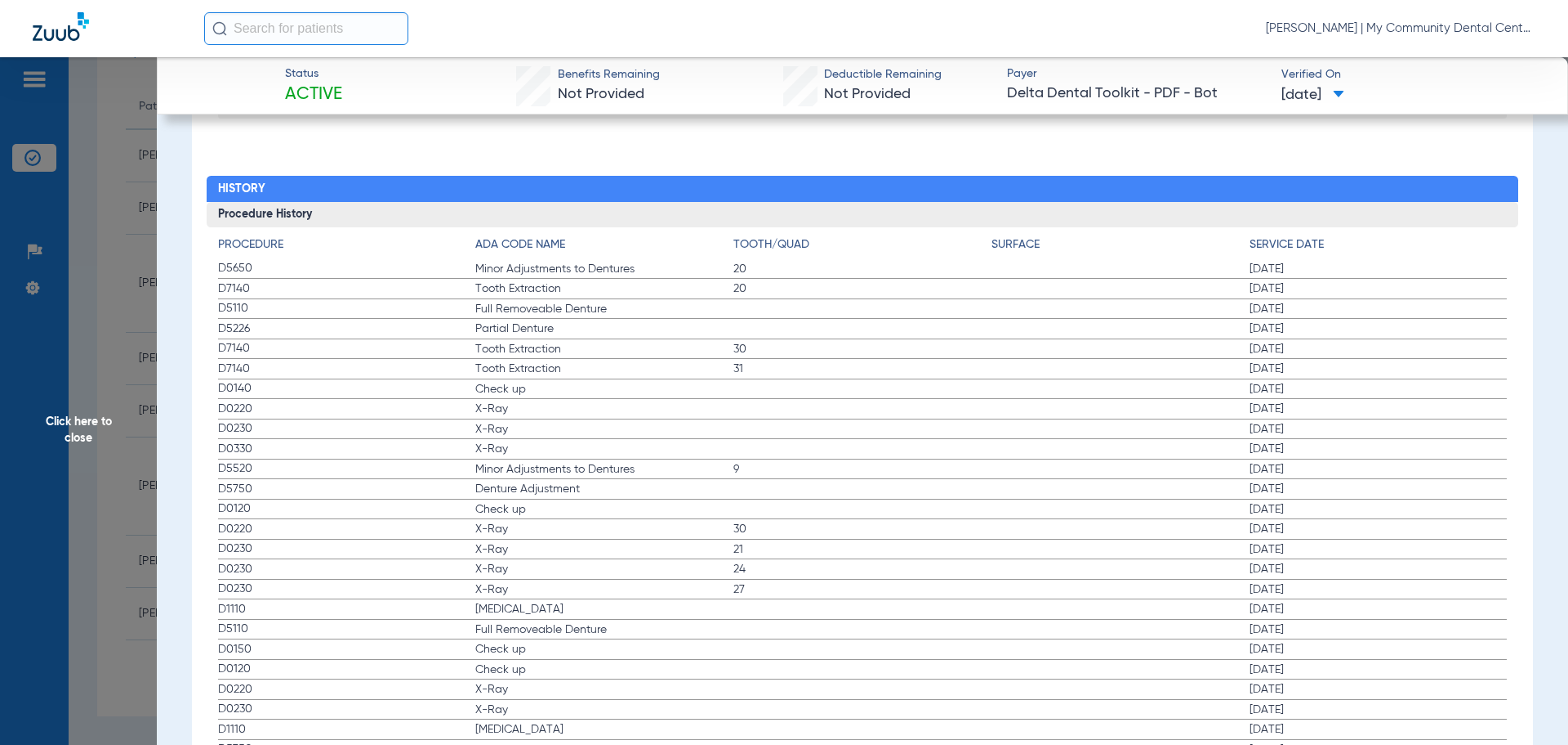
drag, startPoint x: 221, startPoint y: 269, endPoint x: 542, endPoint y: 378, distance: 339.0
click at [542, 378] on app-history-list "Procedure ADA Code Name Tooth/Quad Surface Service Date D5650 Minor Adjustments…" at bounding box center [863, 648] width 1289 height 824
click at [545, 379] on label "D7140 Tooth Extraction 31 [DATE]" at bounding box center [863, 369] width 1289 height 21
drag, startPoint x: 224, startPoint y: 389, endPoint x: 522, endPoint y: 450, distance: 304.2
click at [522, 450] on app-history-list "Procedure ADA Code Name Tooth/Quad Surface Service Date D5650 Minor Adjustments…" at bounding box center [863, 648] width 1289 height 824
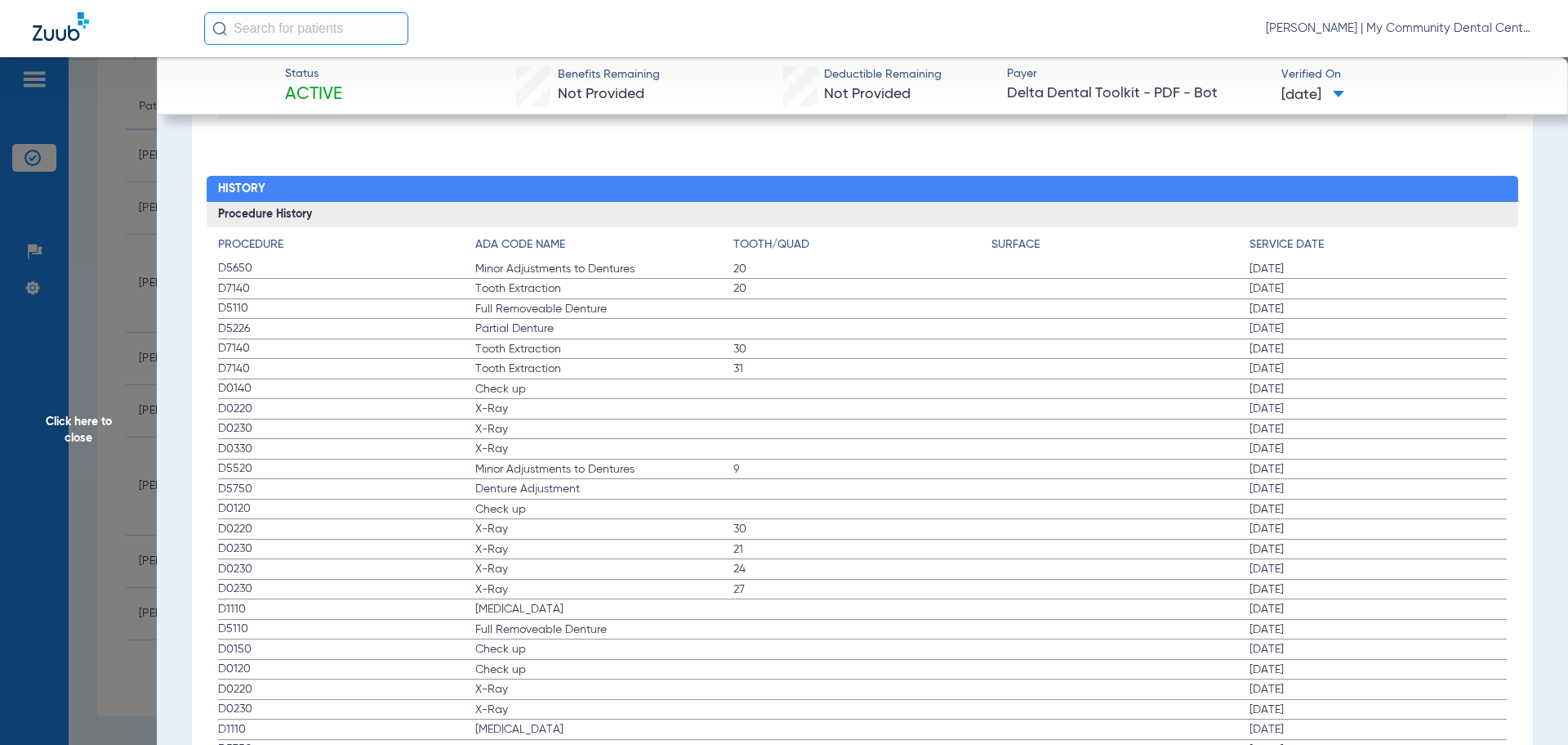
click at [135, 399] on span "Click here to close" at bounding box center [78, 430] width 157 height 745
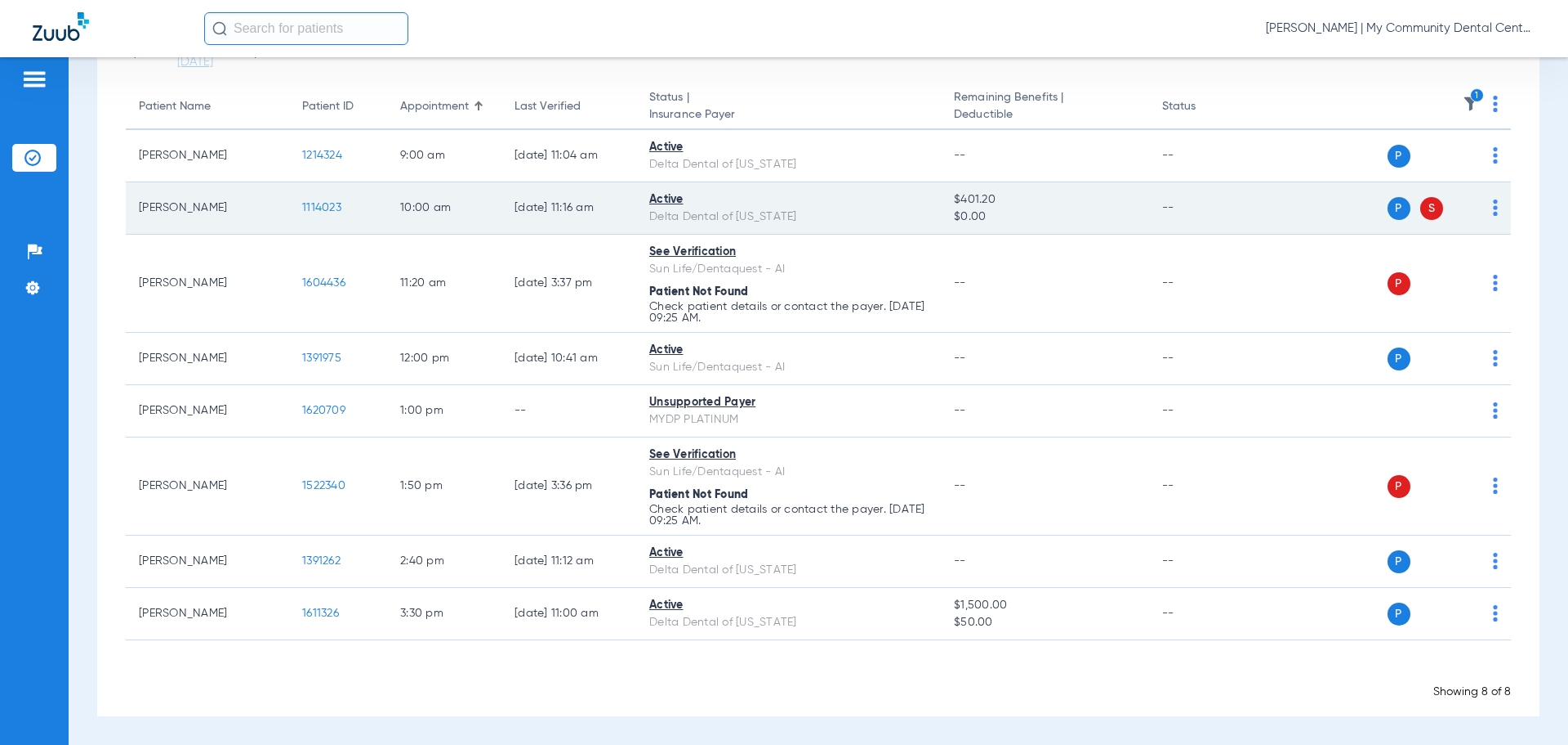
click at [322, 208] on span "1114023" at bounding box center [321, 208] width 39 height 11
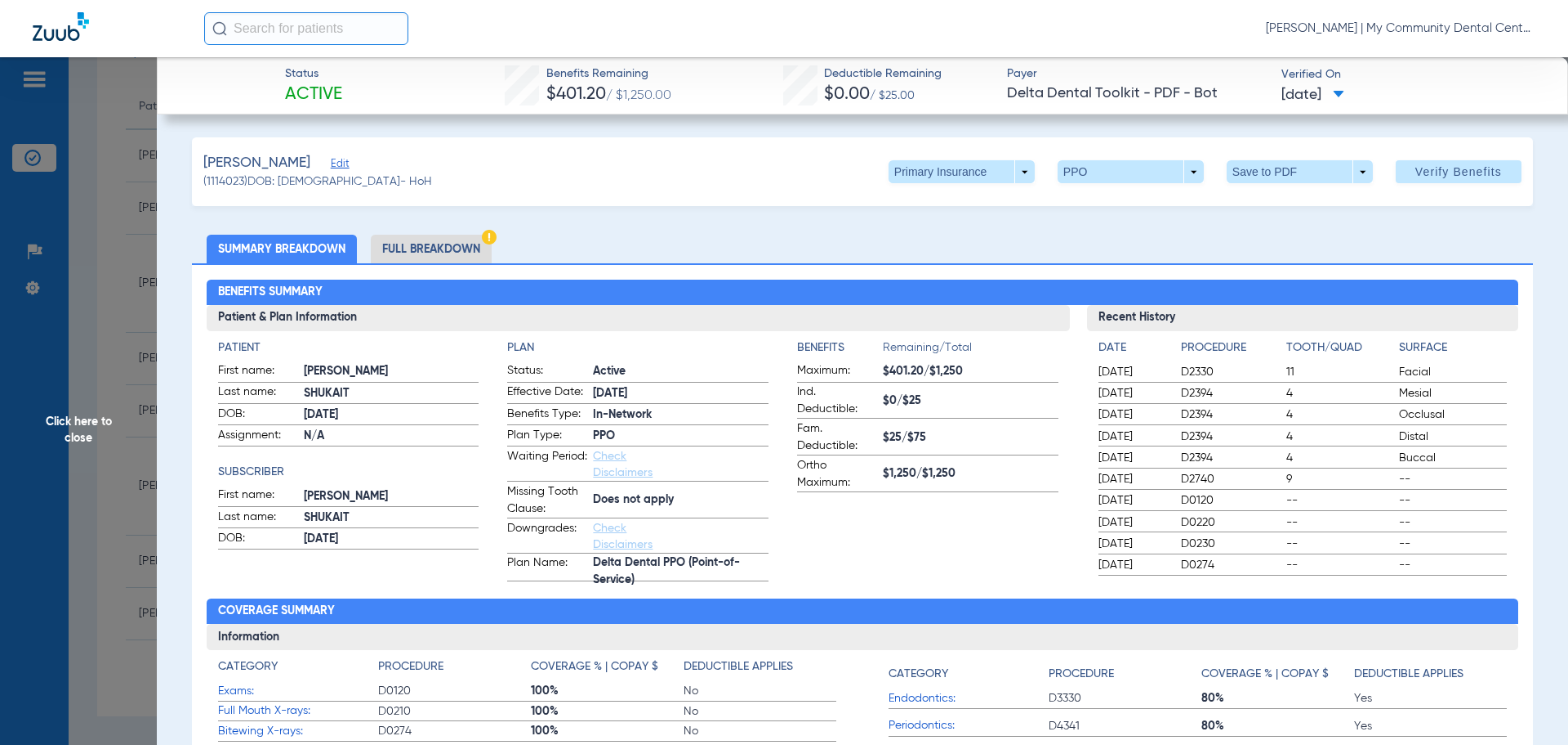
click at [449, 252] on li "Full Breakdown" at bounding box center [430, 248] width 121 height 29
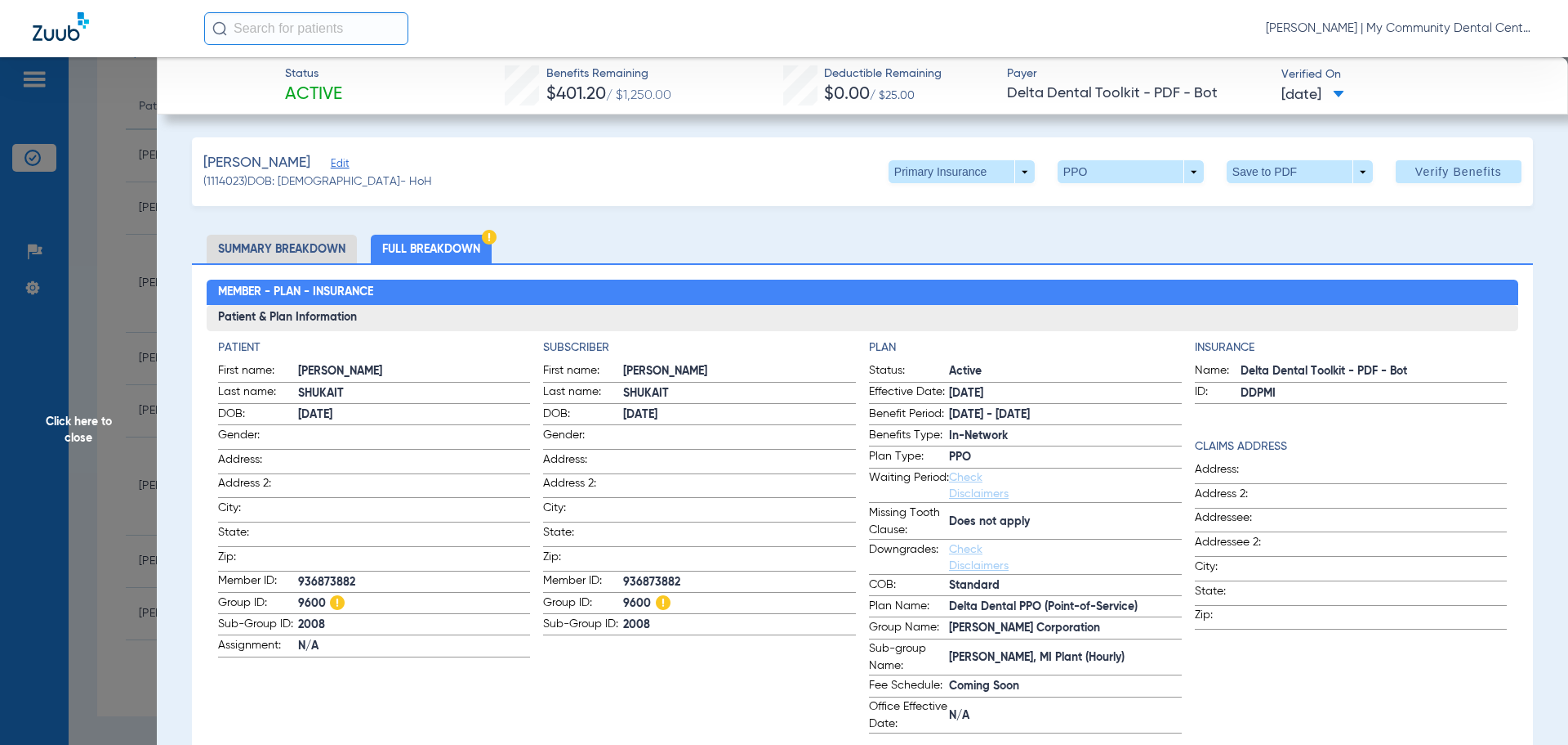
click at [1237, 667] on div "Insurance Name: Delta Dental Toolkit - PDF - Bot ID: DDPMI Claims Address Addre…" at bounding box center [1351, 537] width 313 height 394
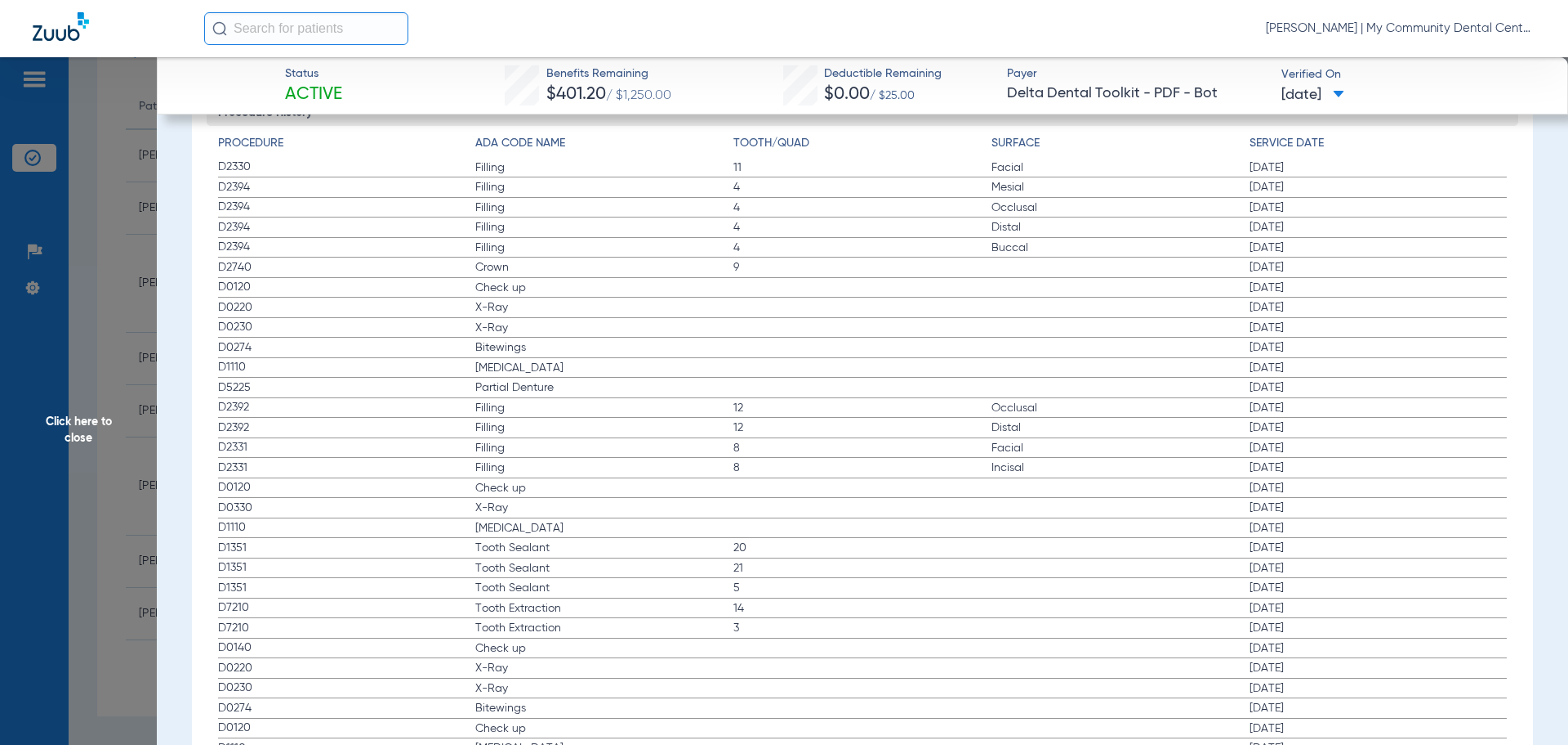
scroll to position [2289, 0]
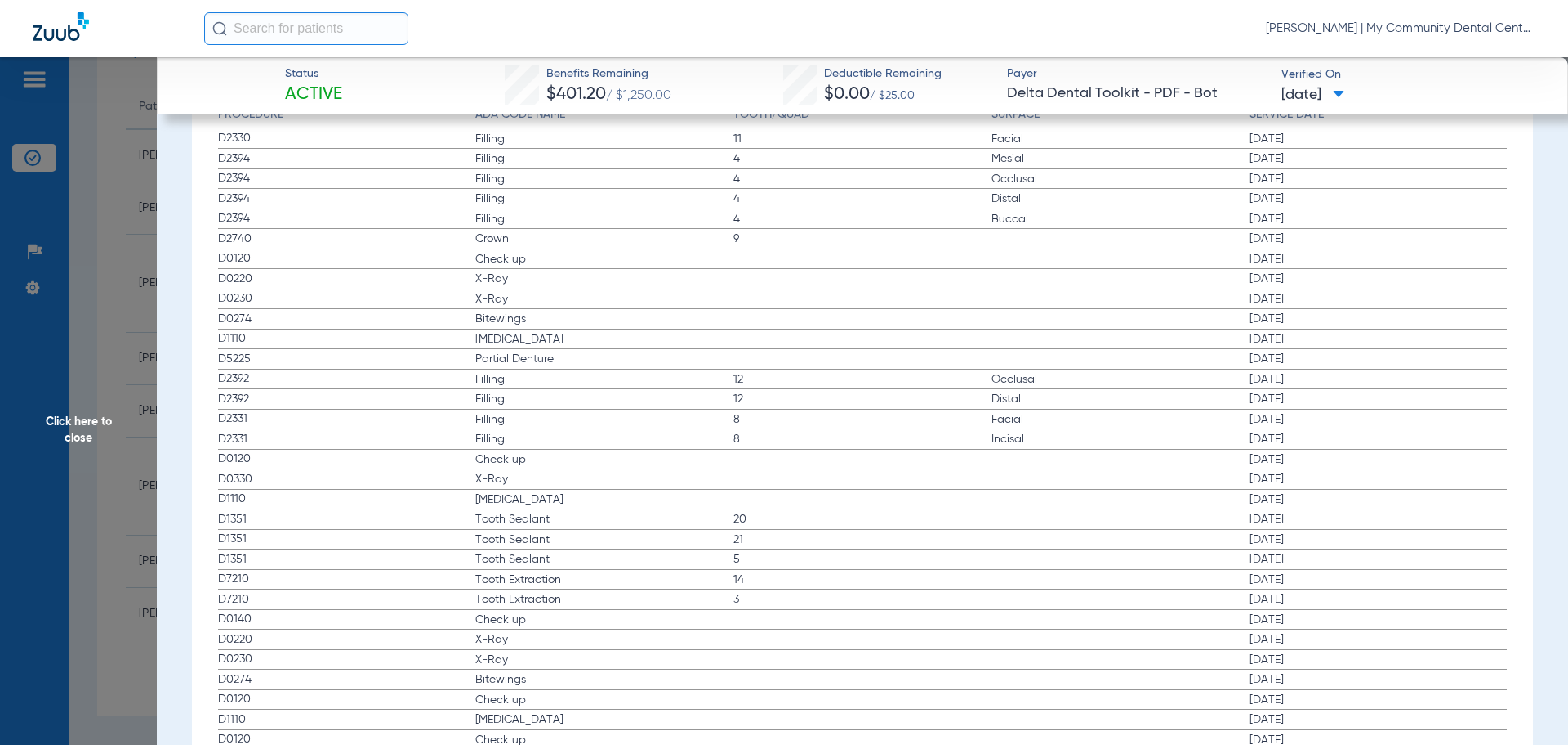
drag, startPoint x: 216, startPoint y: 257, endPoint x: 1295, endPoint y: 325, distance: 1081.1
click at [1295, 325] on div "Procedure ADA Code Name Tooth/Quad Surface Service Date D2330 Filling 11 Facial…" at bounding box center [863, 463] width 1313 height 732
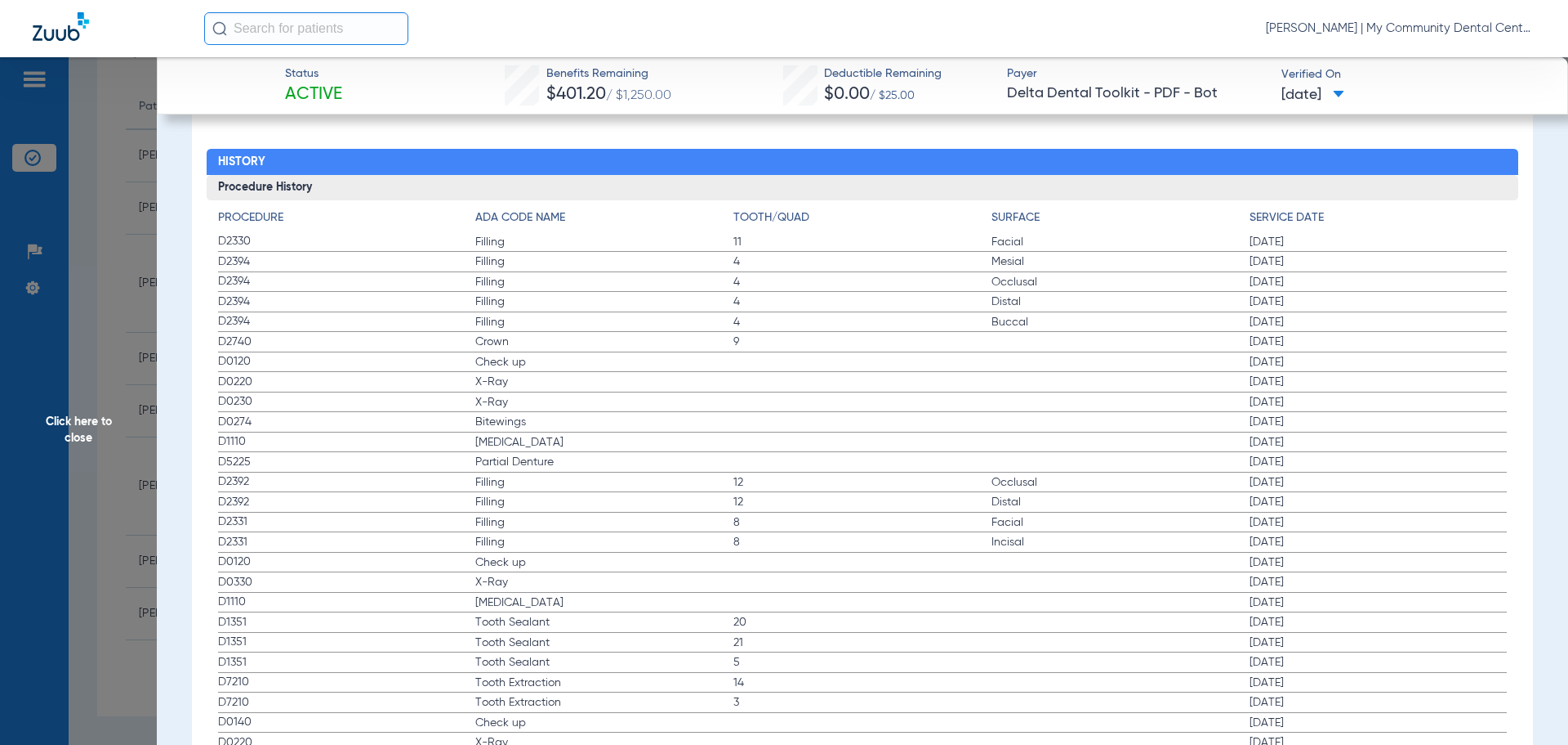
scroll to position [2125, 0]
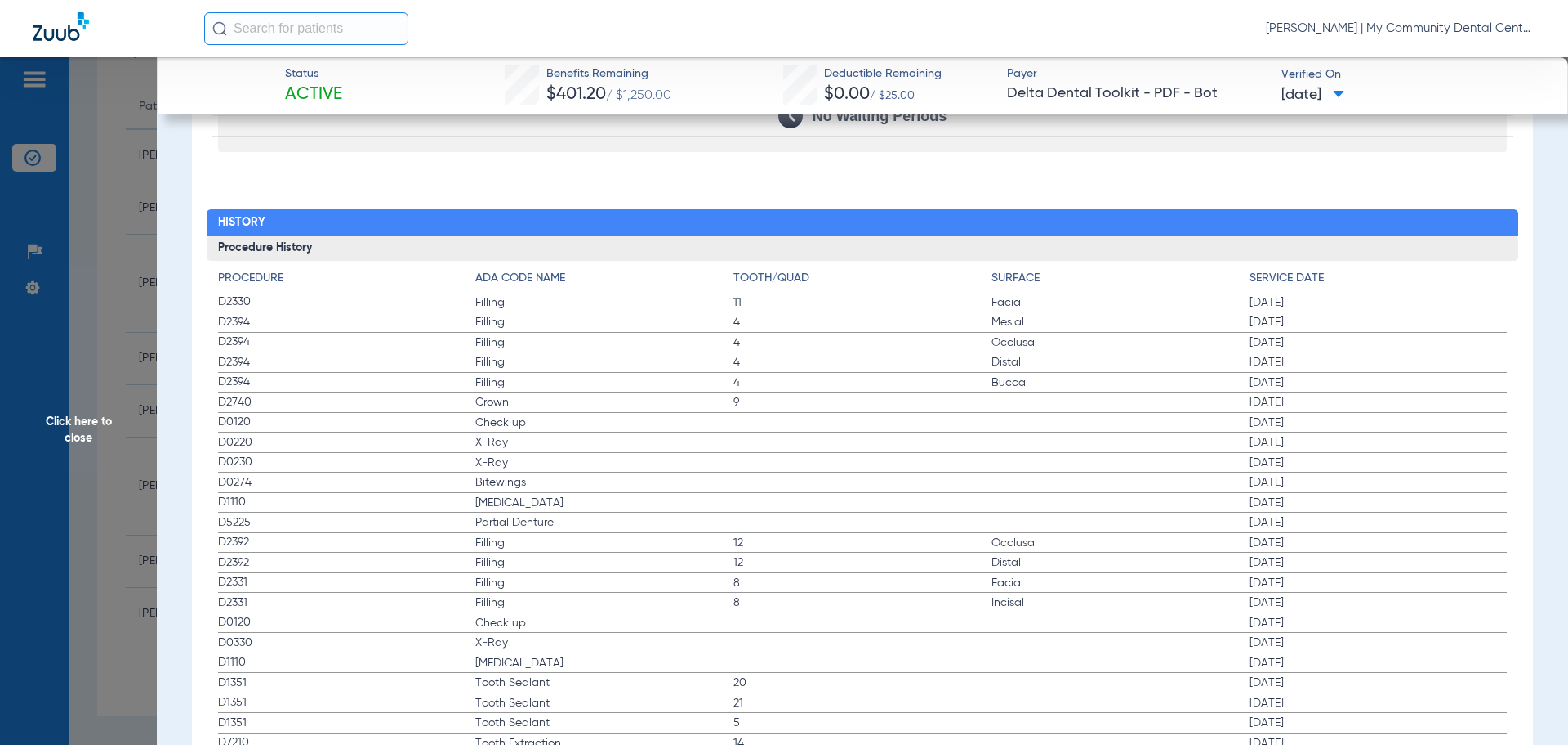
drag, startPoint x: 468, startPoint y: 213, endPoint x: 898, endPoint y: 175, distance: 431.7
click at [474, 213] on h2 "History" at bounding box center [863, 222] width 1313 height 26
click at [467, 190] on div "Procedure Benefits Disclaimers Child age limit: 19 (End of Birth Month) Irs age…" at bounding box center [863, 84] width 1342 height 1961
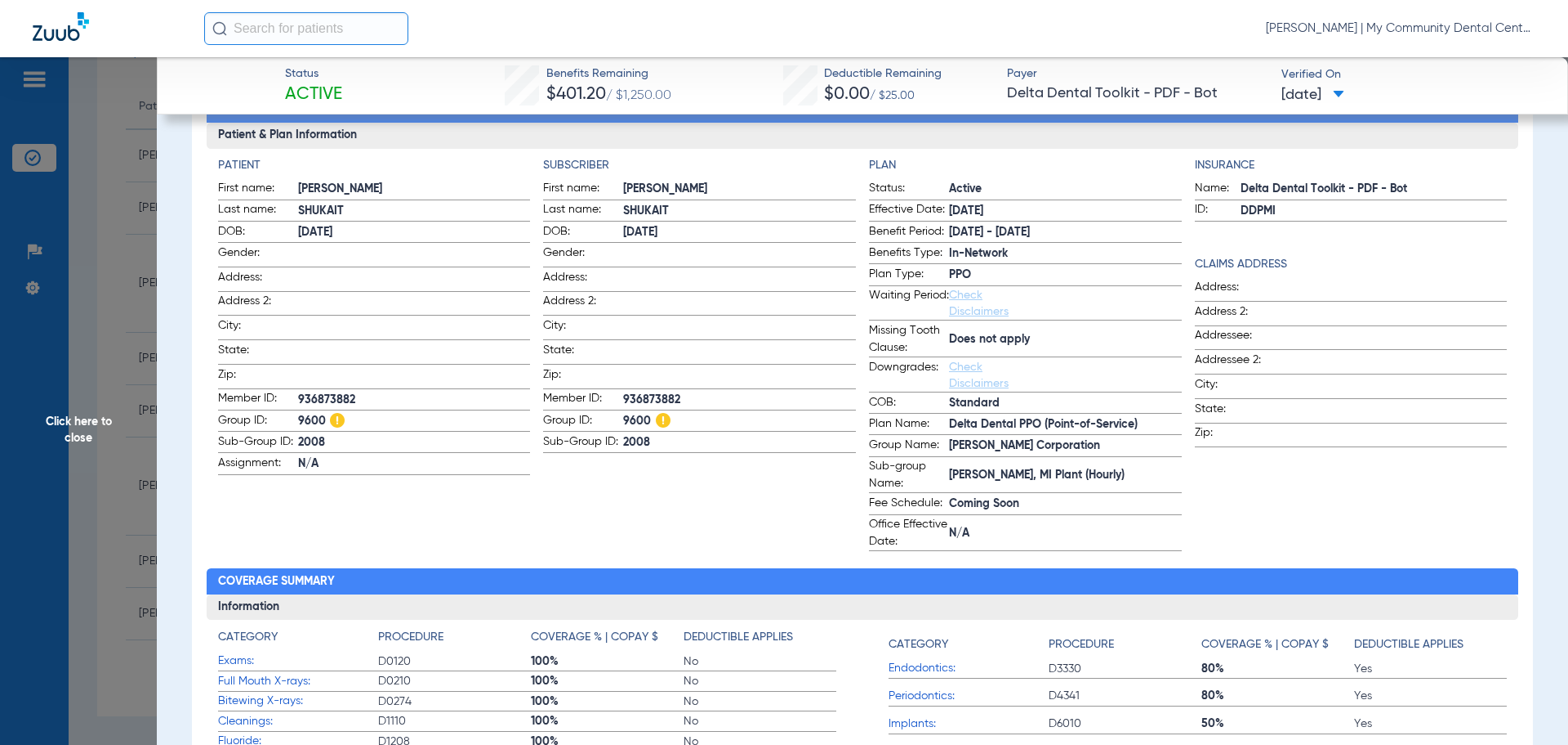
scroll to position [0, 0]
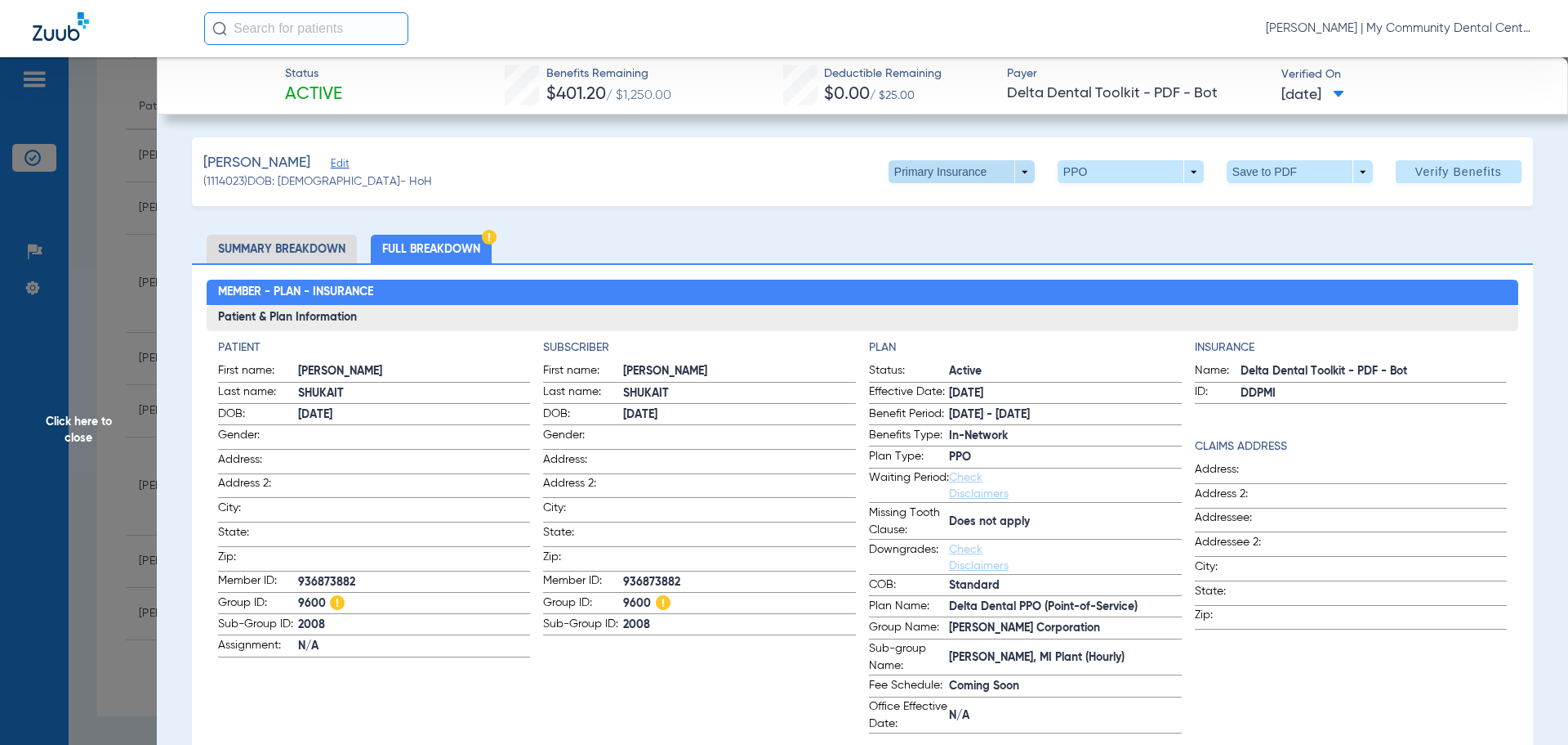
click at [976, 175] on span at bounding box center [961, 172] width 147 height 23
click at [954, 235] on span "Secondary Insurance" at bounding box center [944, 236] width 108 height 11
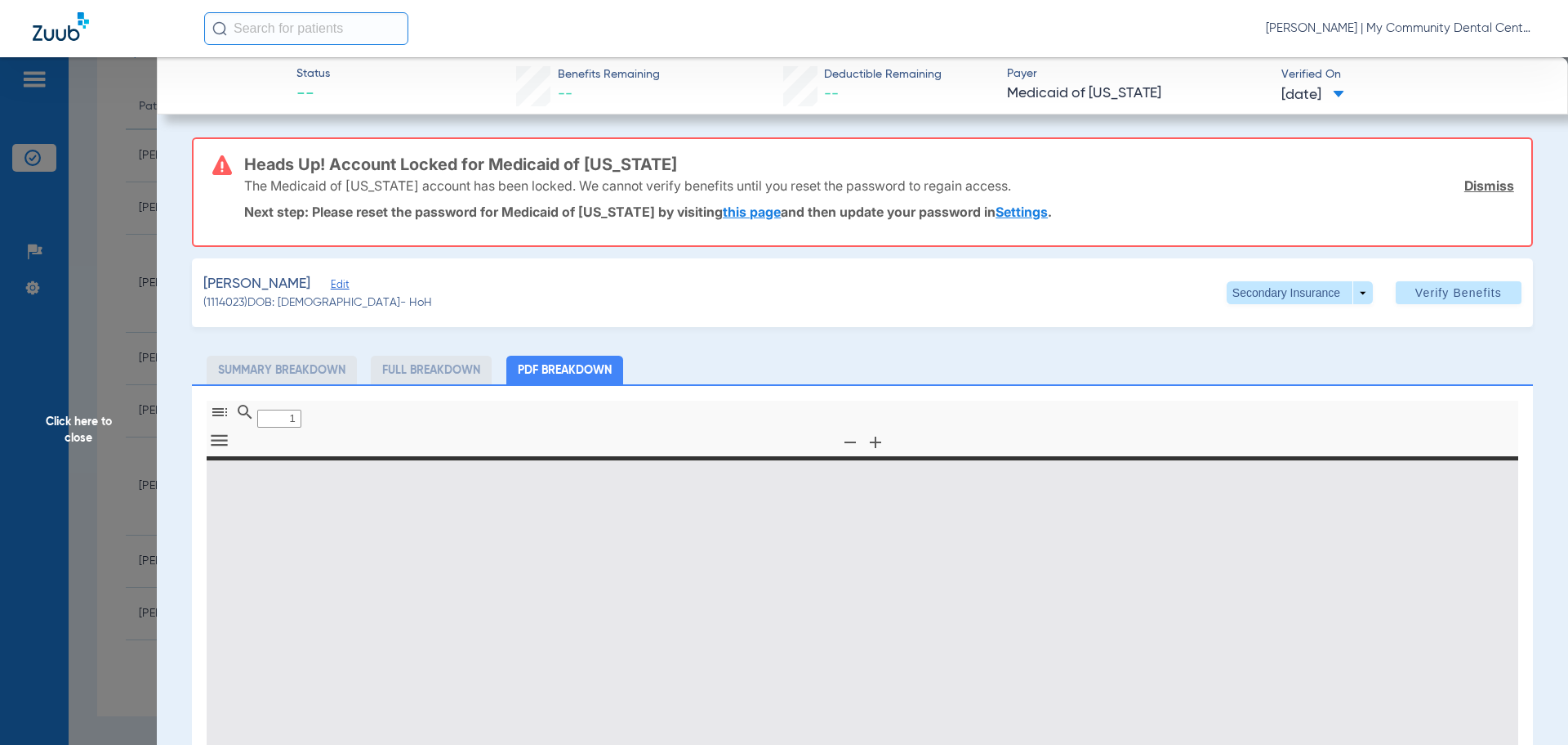
type input "0"
select select "page-width"
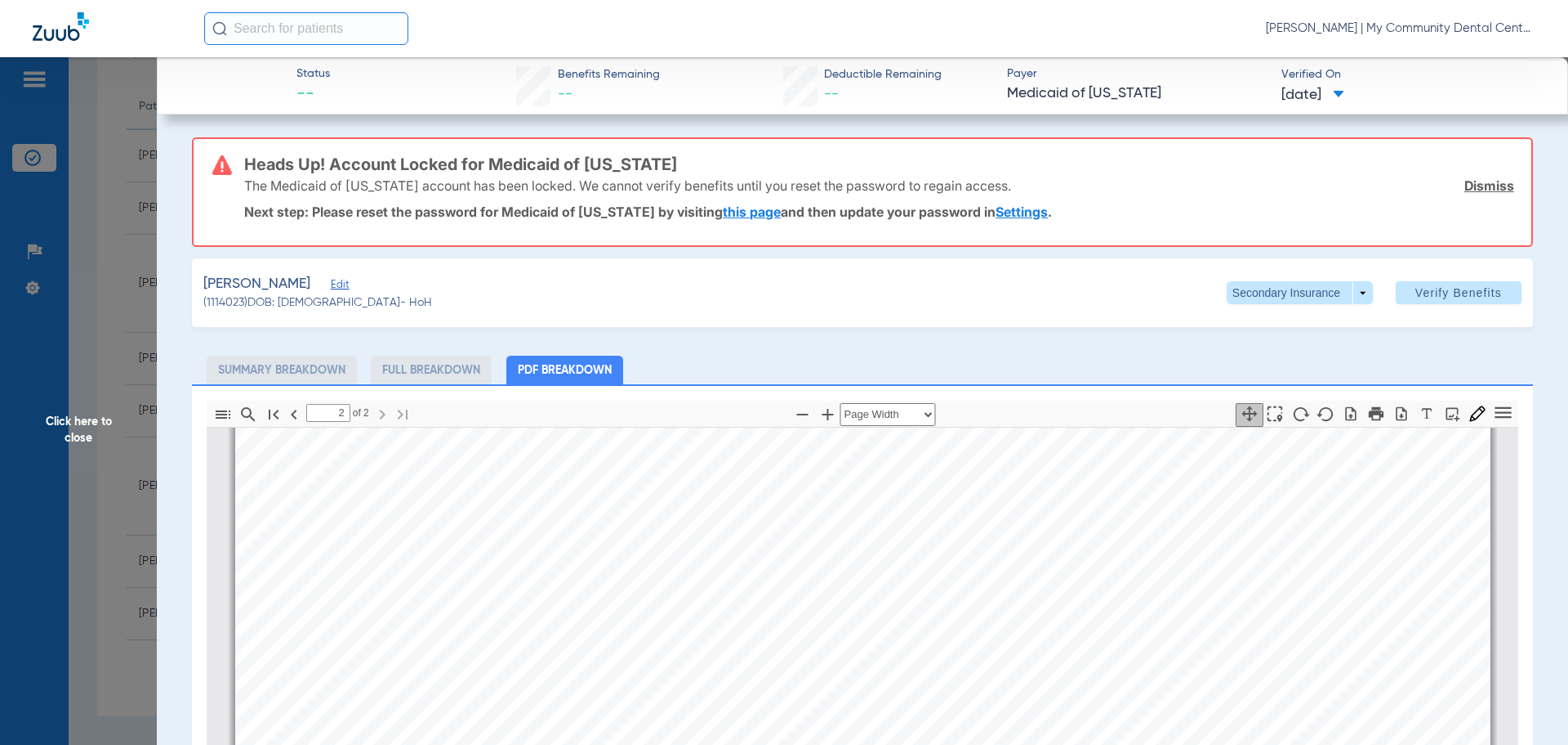
scroll to position [2215, 0]
type input "1"
drag, startPoint x: 140, startPoint y: 490, endPoint x: 31, endPoint y: 598, distance: 153.4
click at [140, 490] on span "Click here to close" at bounding box center [78, 430] width 157 height 745
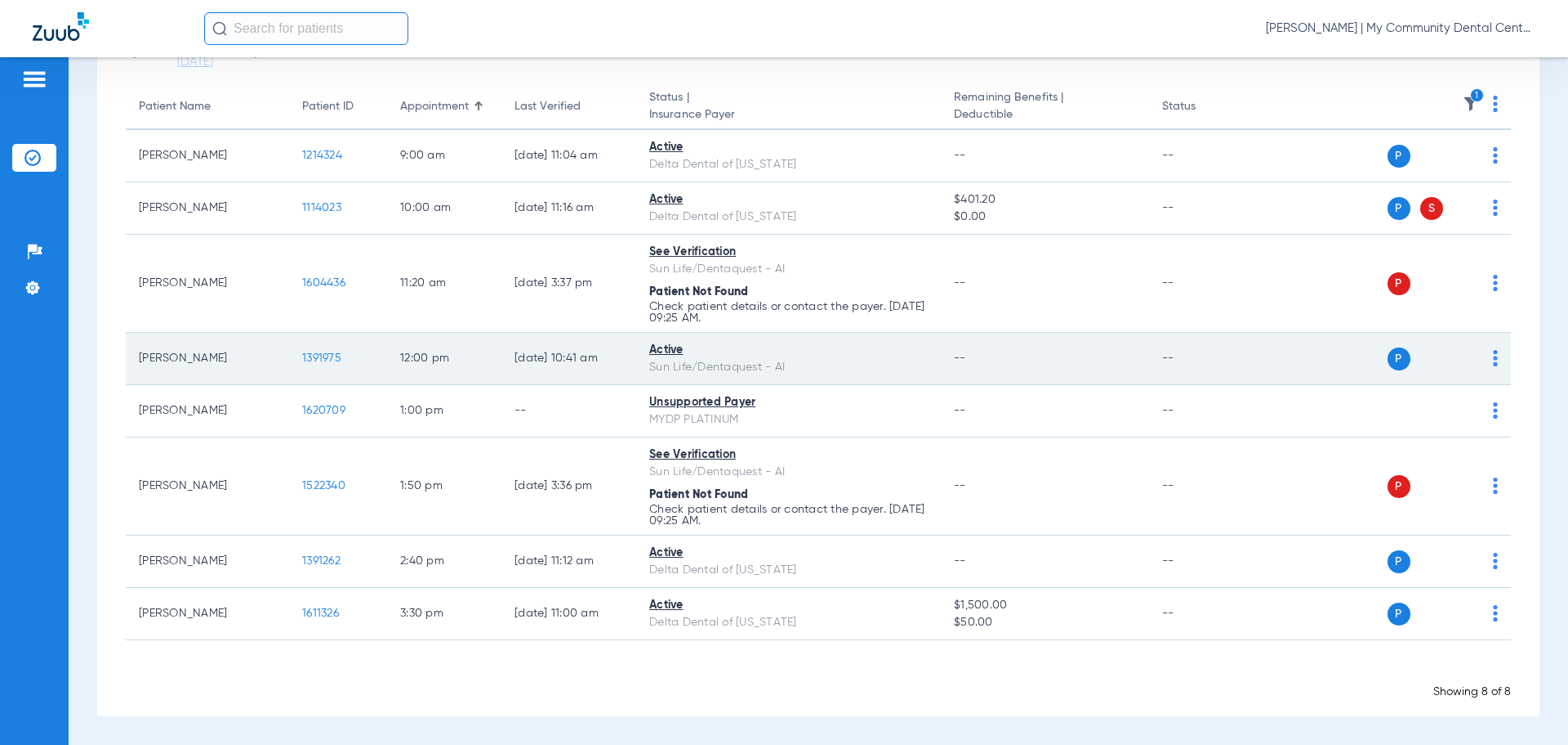
click at [312, 353] on span "1391975" at bounding box center [321, 358] width 39 height 11
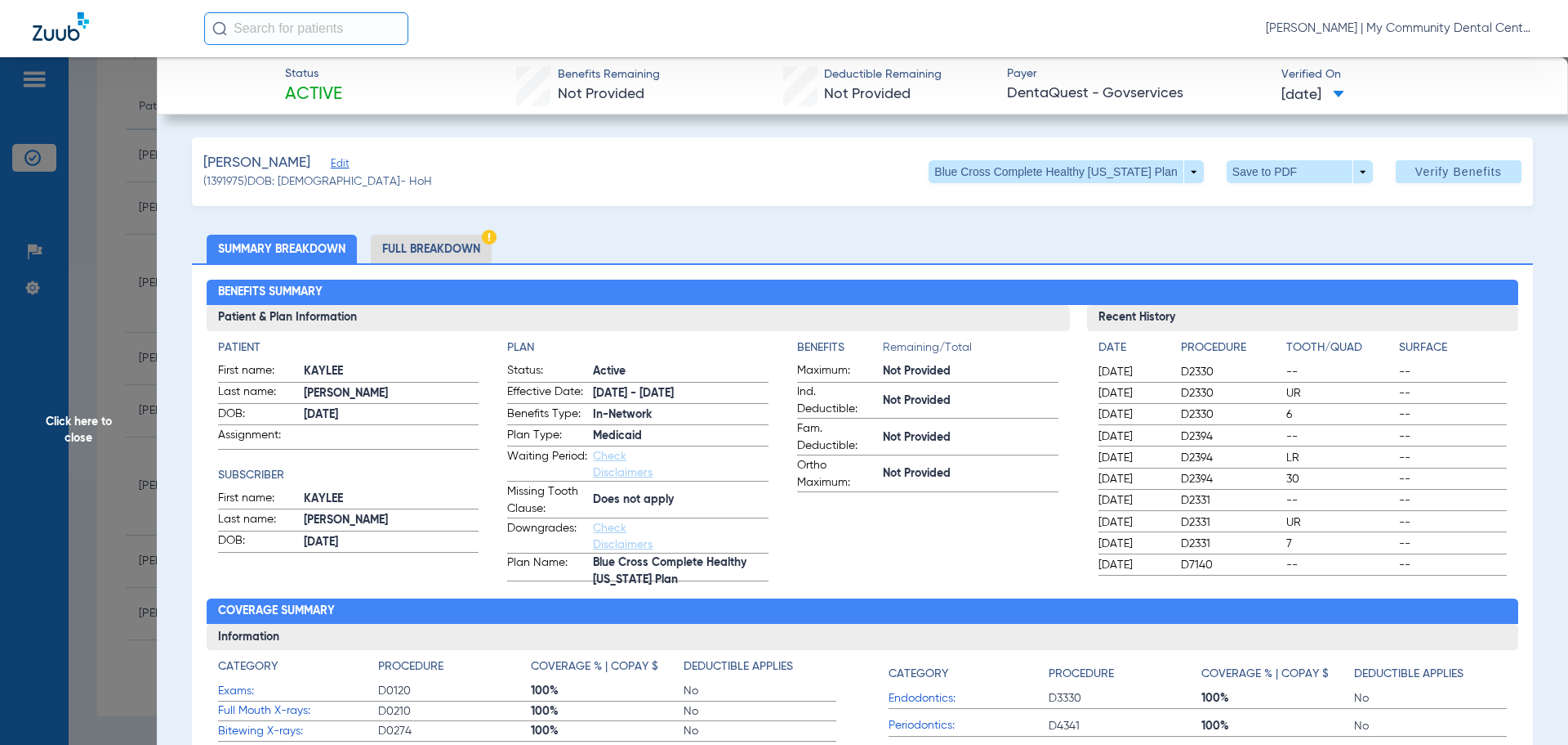
drag, startPoint x: 1038, startPoint y: 570, endPoint x: 786, endPoint y: 523, distance: 256.3
click at [1023, 567] on app-benefits-information "Benefits Remaining/Total Maximum: Not Provided Ind. Deductible: Not Provided Fa…" at bounding box center [928, 460] width 261 height 242
click at [425, 247] on li "Full Breakdown" at bounding box center [430, 248] width 121 height 29
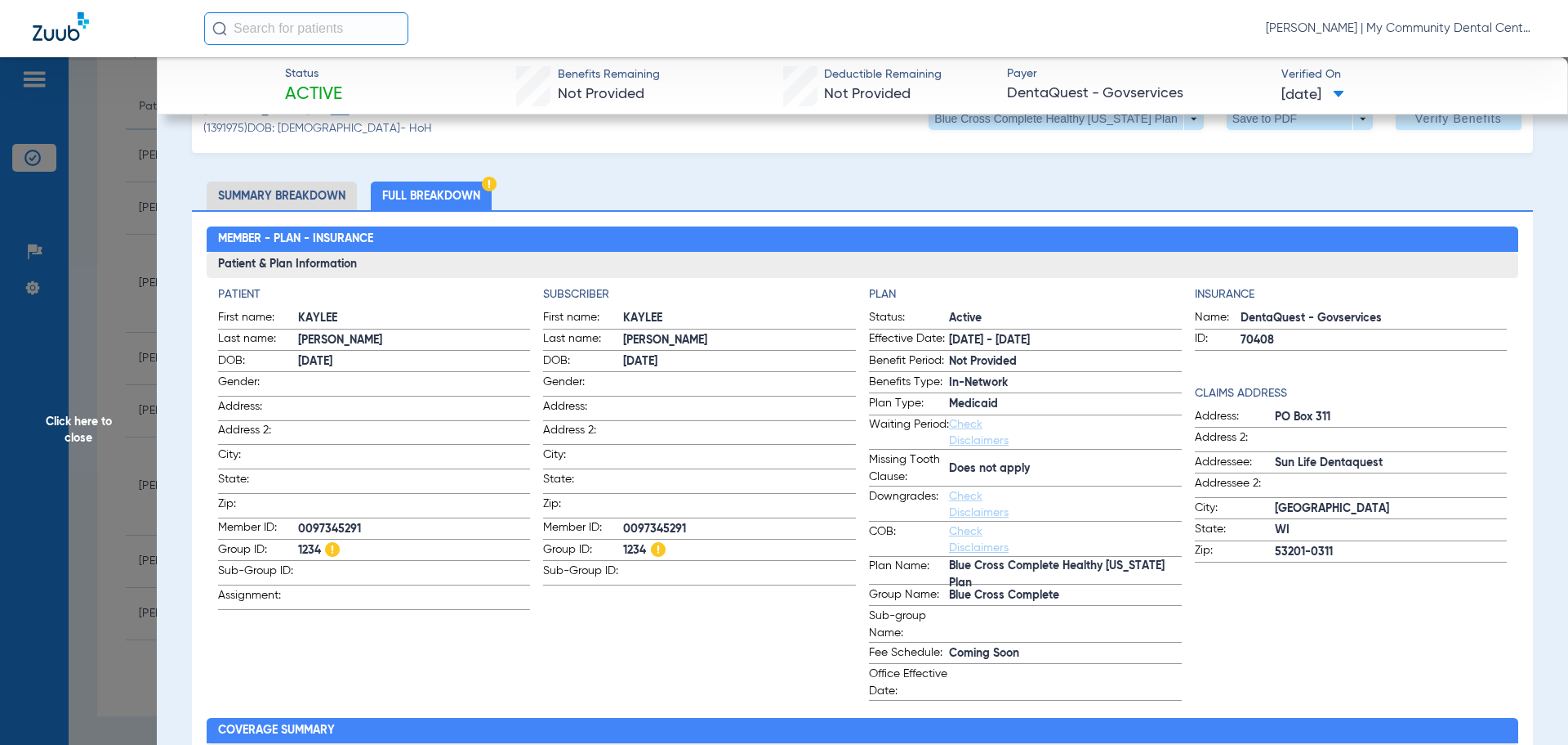
scroll to position [82, 0]
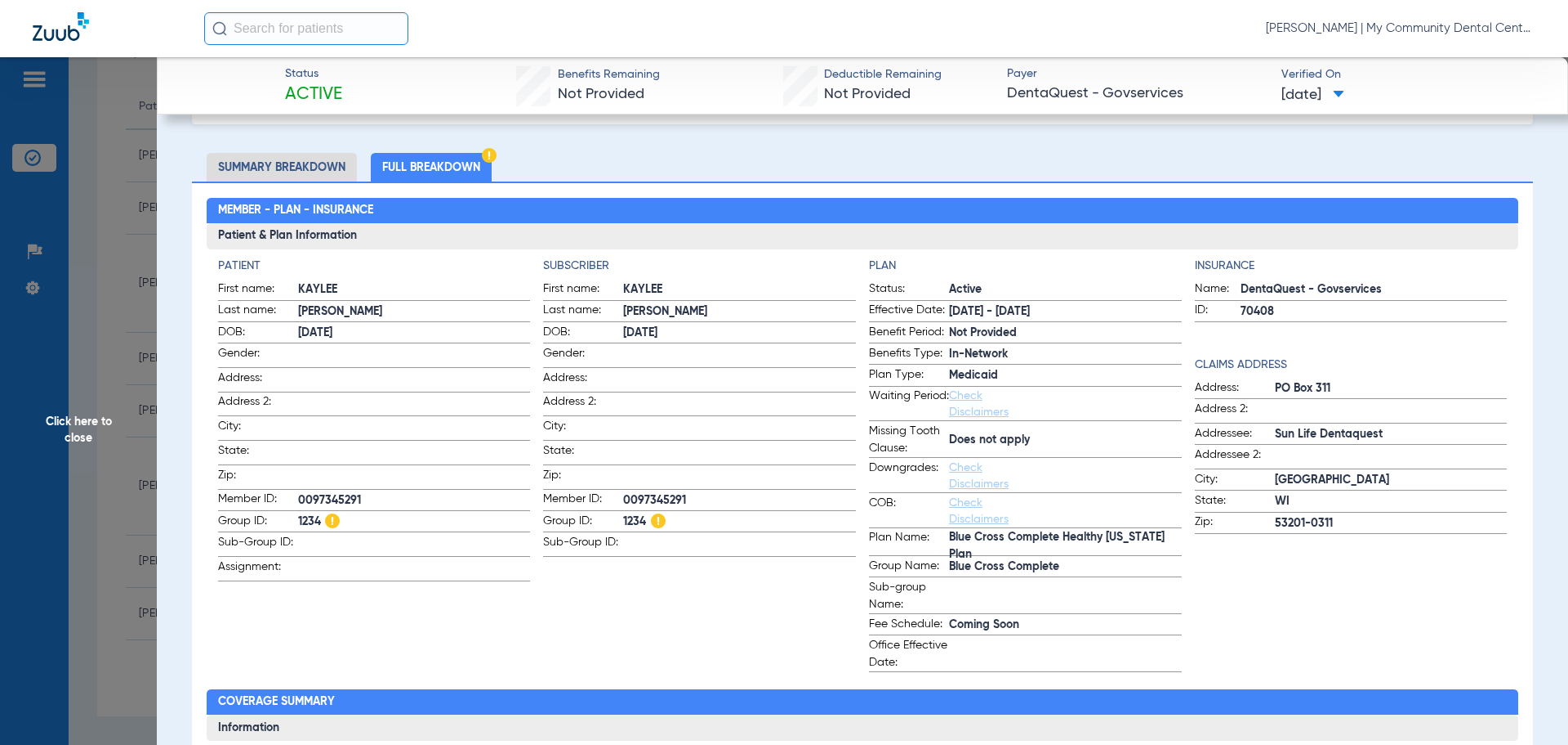
click at [453, 620] on app-patient-information "Patient First name: [PERSON_NAME] Last name: [PERSON_NAME]: [DEMOGRAPHIC_DATA] …" at bounding box center [374, 465] width 313 height 414
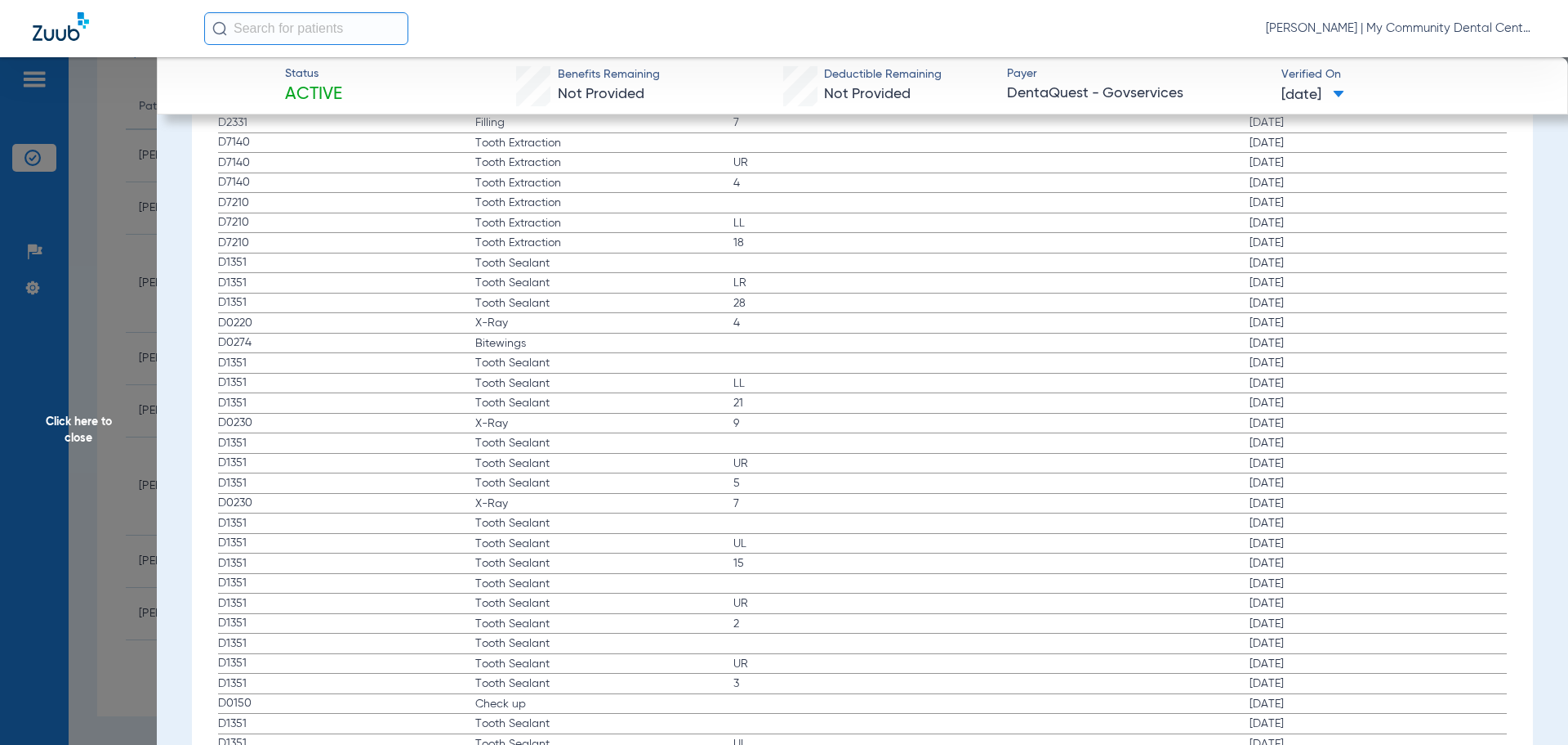
scroll to position [2370, 0]
drag, startPoint x: 226, startPoint y: 319, endPoint x: 607, endPoint y: 418, distance: 393.7
click at [607, 418] on app-history-list "Procedure ADA Code Name Tooth/Quad Surface Service Date D2330 Filling [DATE] D2…" at bounding box center [863, 415] width 1289 height 984
click at [112, 420] on span "Click here to close" at bounding box center [78, 430] width 157 height 745
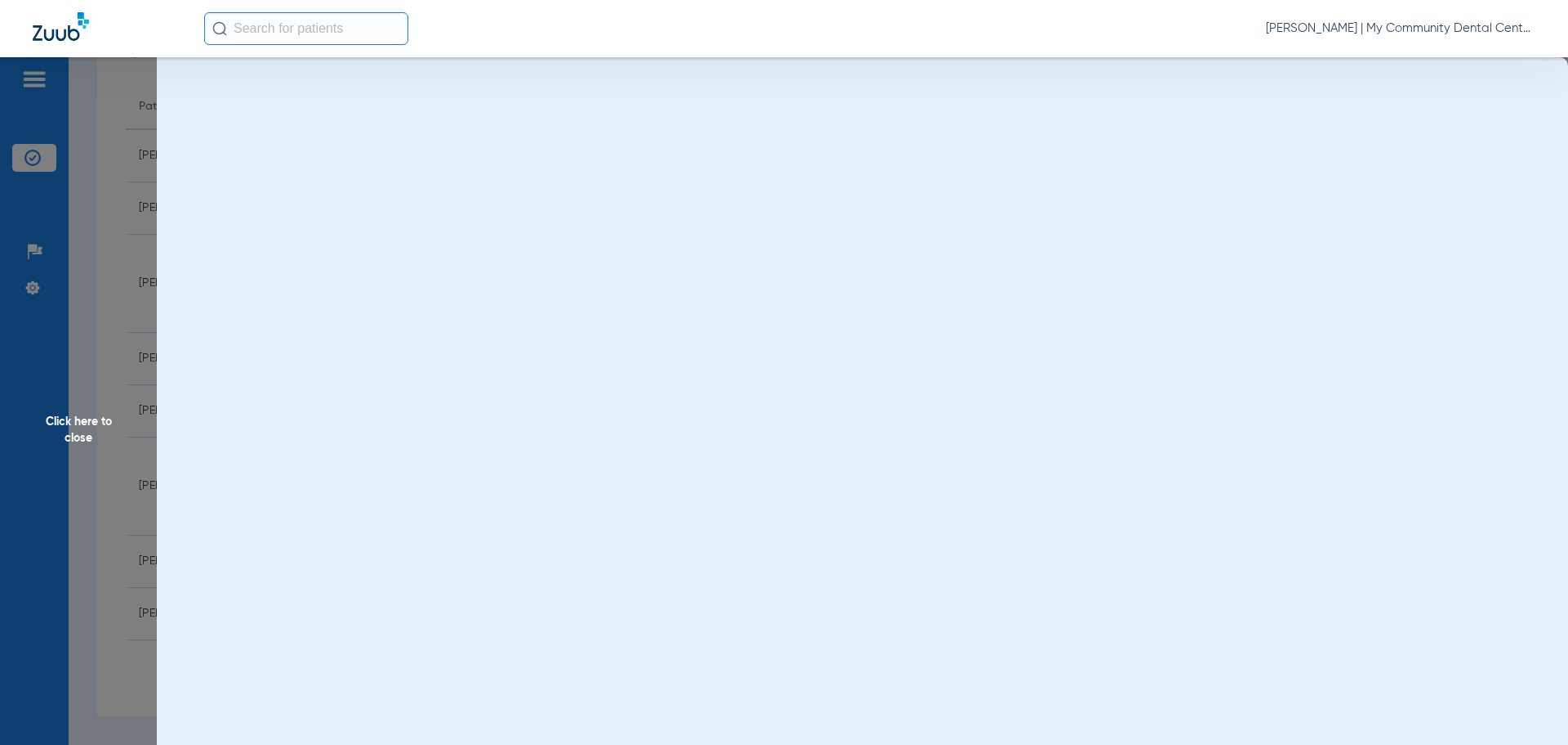
scroll to position [0, 0]
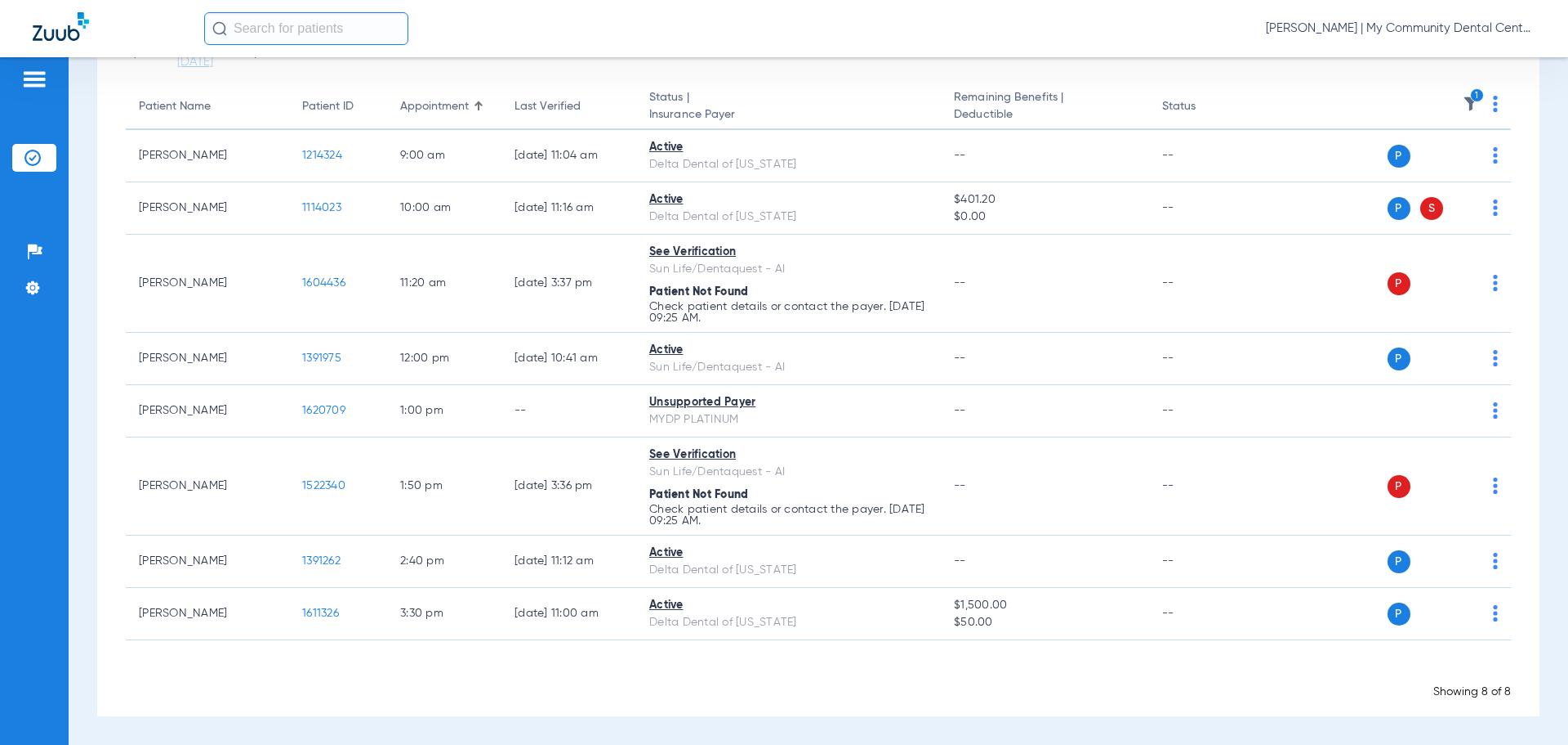
click at [551, 671] on div "Loading" at bounding box center [818, 670] width 1386 height 16
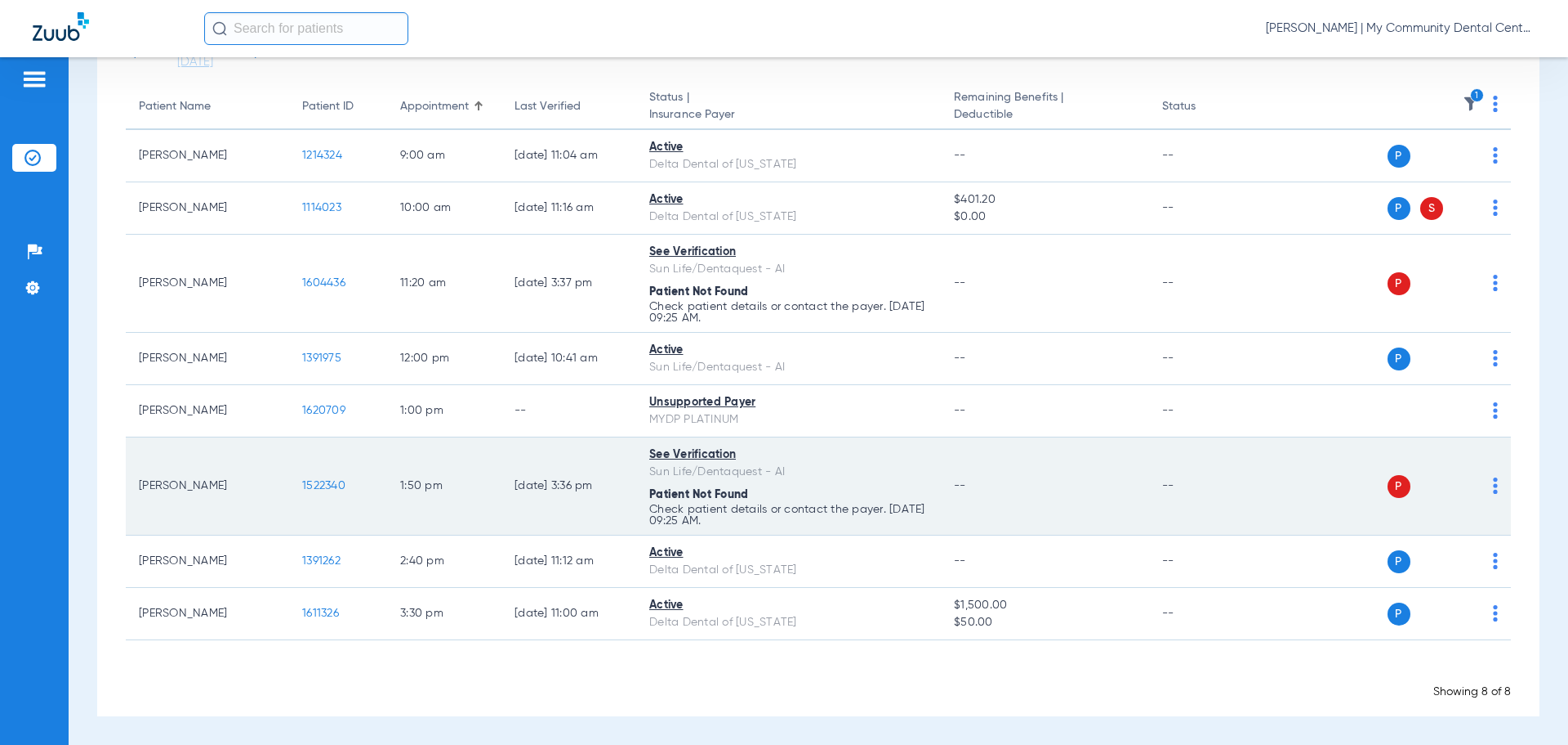
click at [281, 481] on td "[PERSON_NAME]" at bounding box center [207, 486] width 163 height 98
click at [303, 489] on span "1522340" at bounding box center [324, 485] width 43 height 11
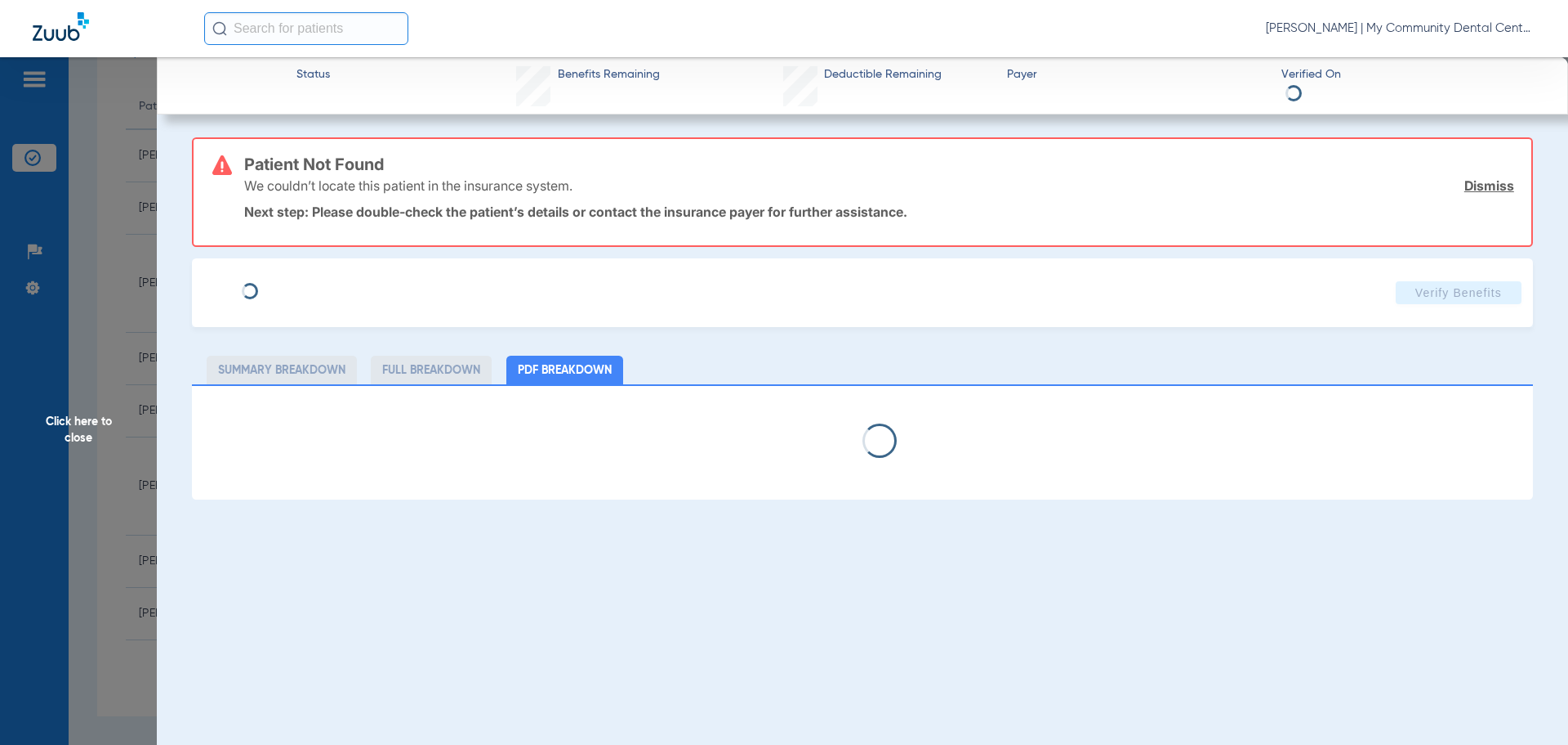
select select "page-width"
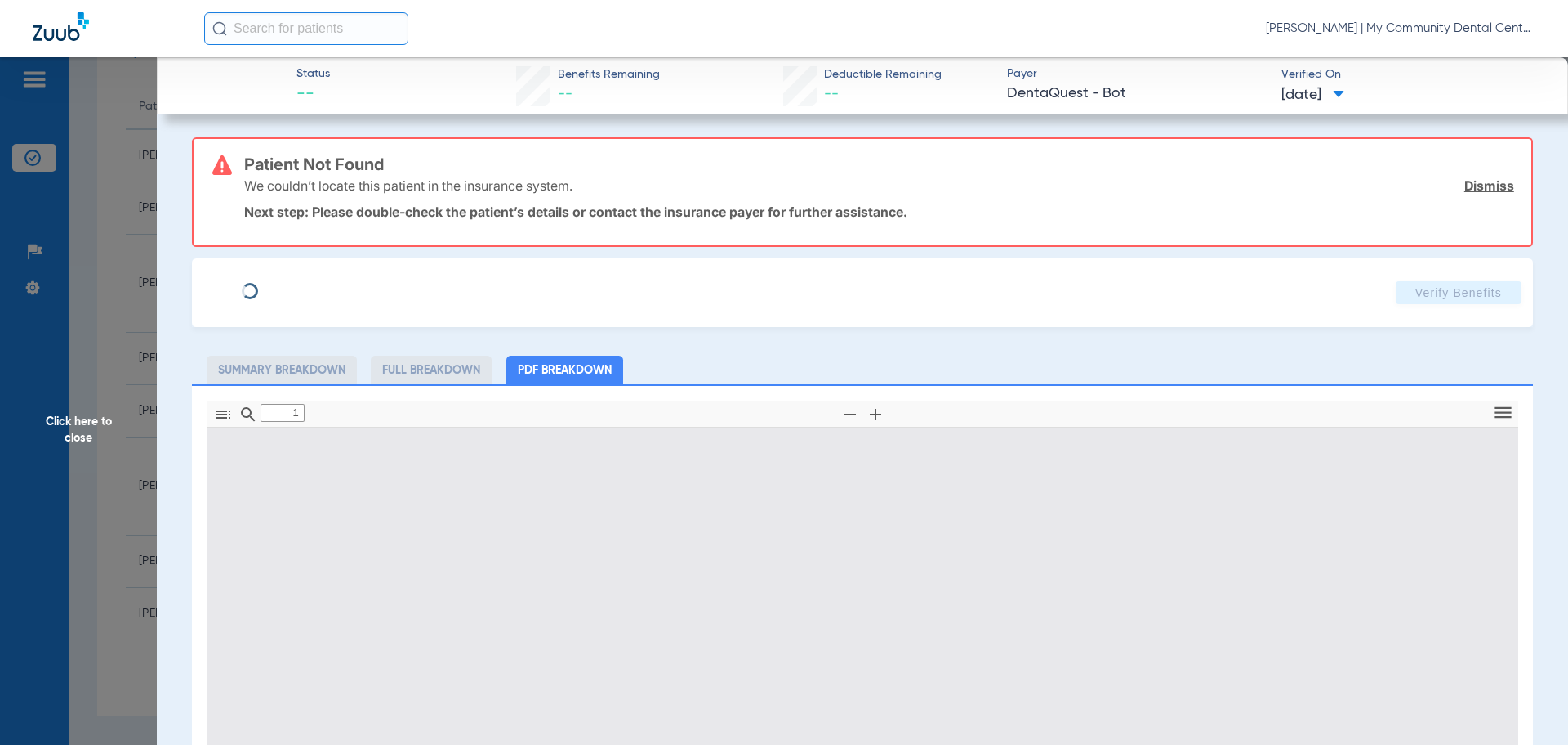
scroll to position [8, 0]
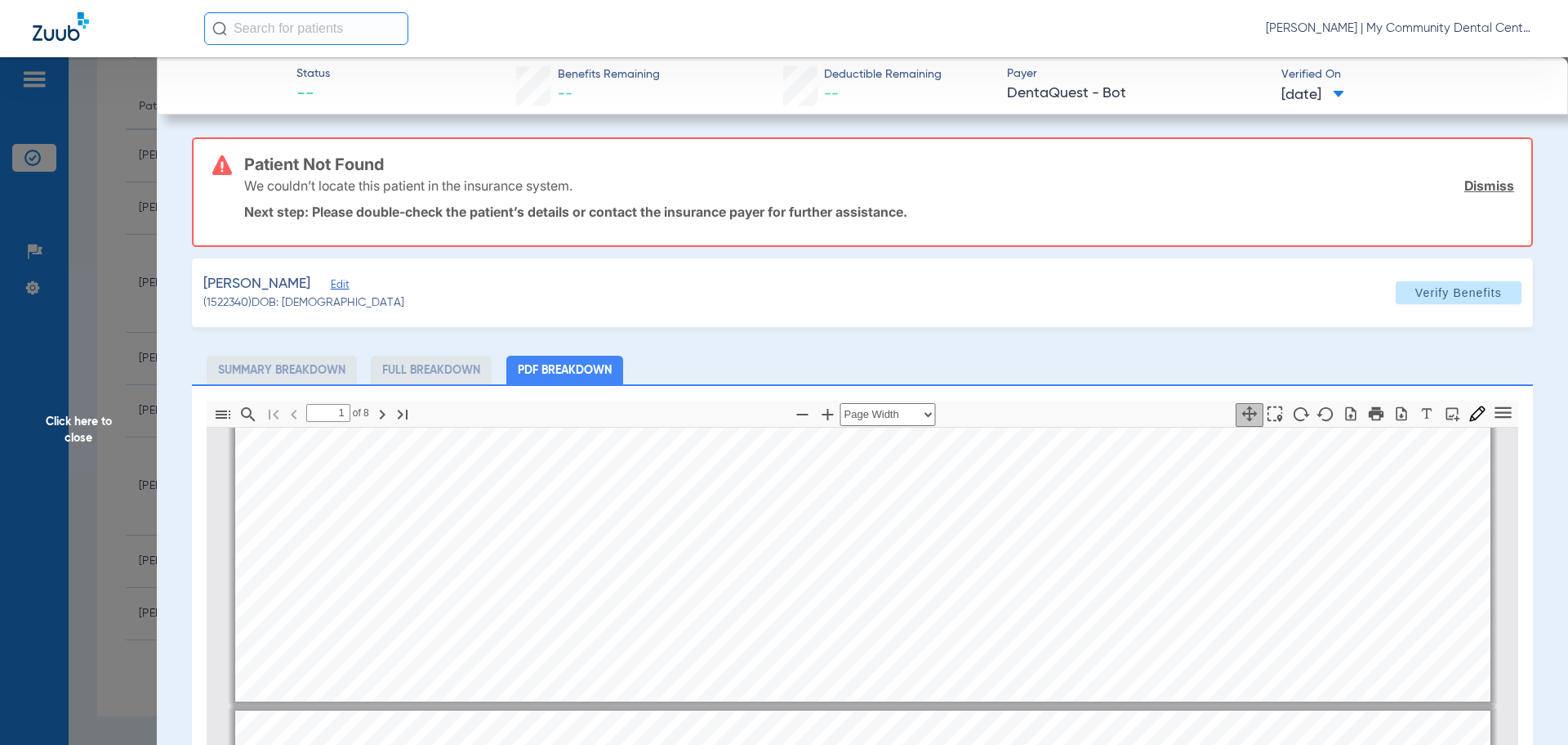
type input "2"
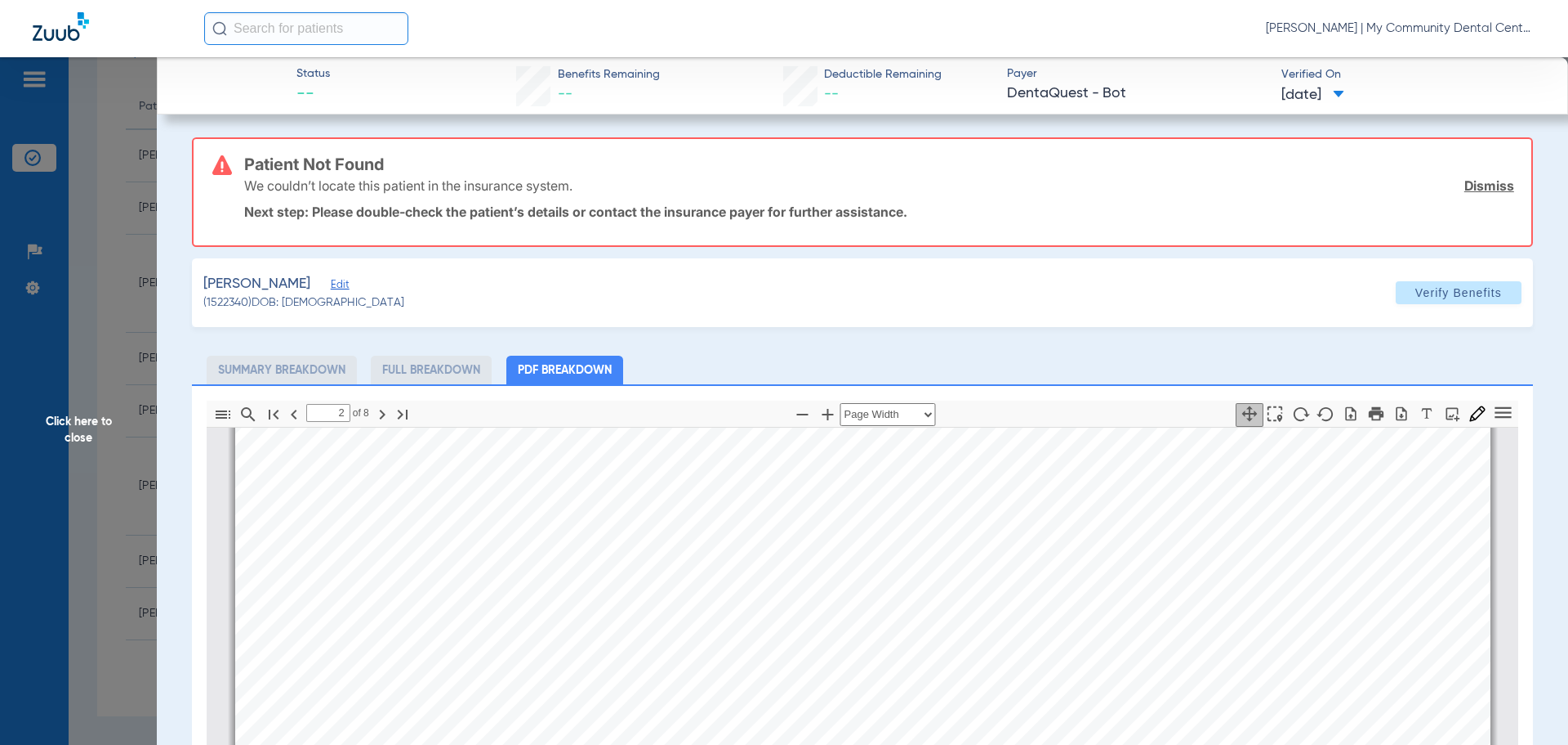
scroll to position [989, 0]
click at [76, 330] on span "Click here to close" at bounding box center [78, 430] width 157 height 745
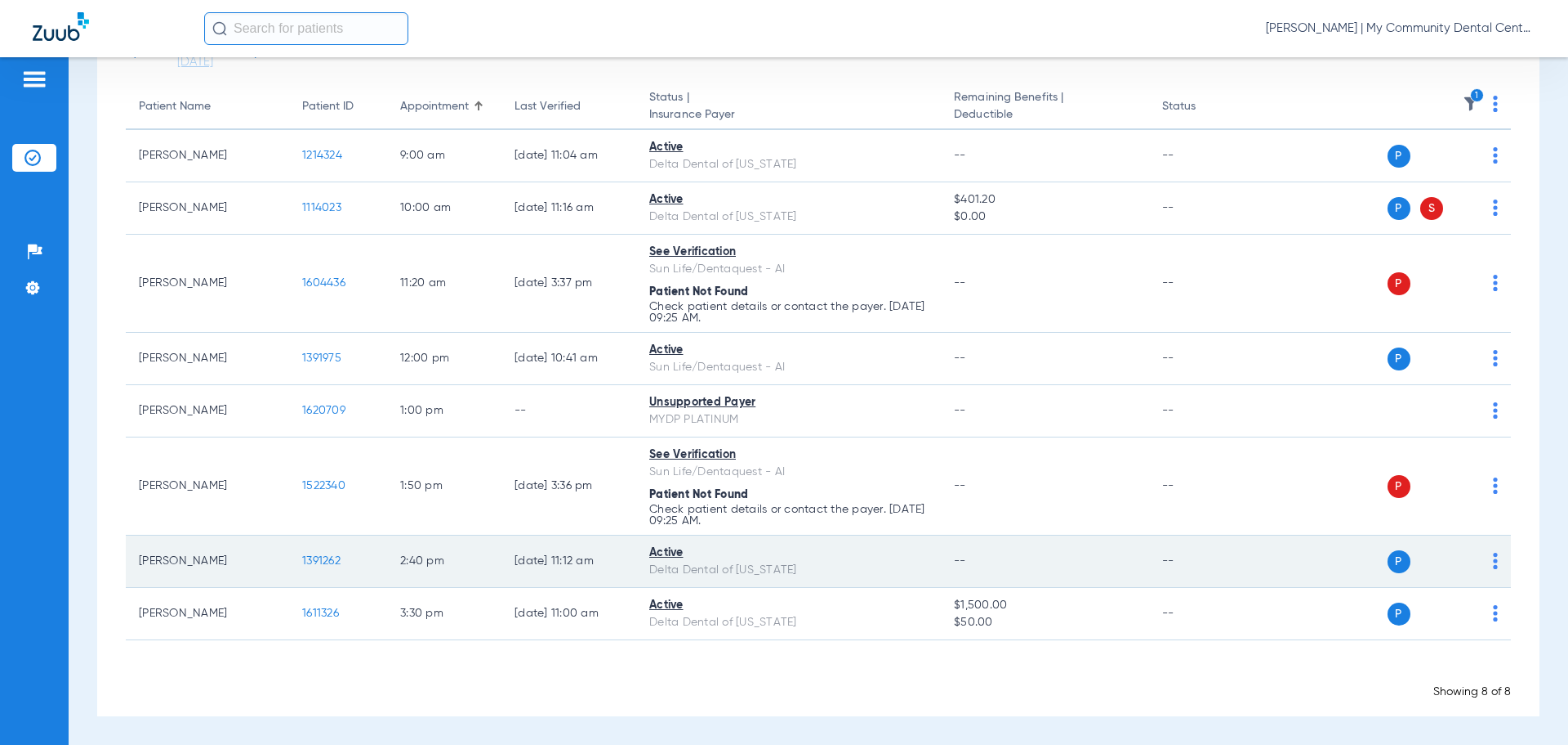
click at [332, 558] on span "1391262" at bounding box center [321, 560] width 38 height 11
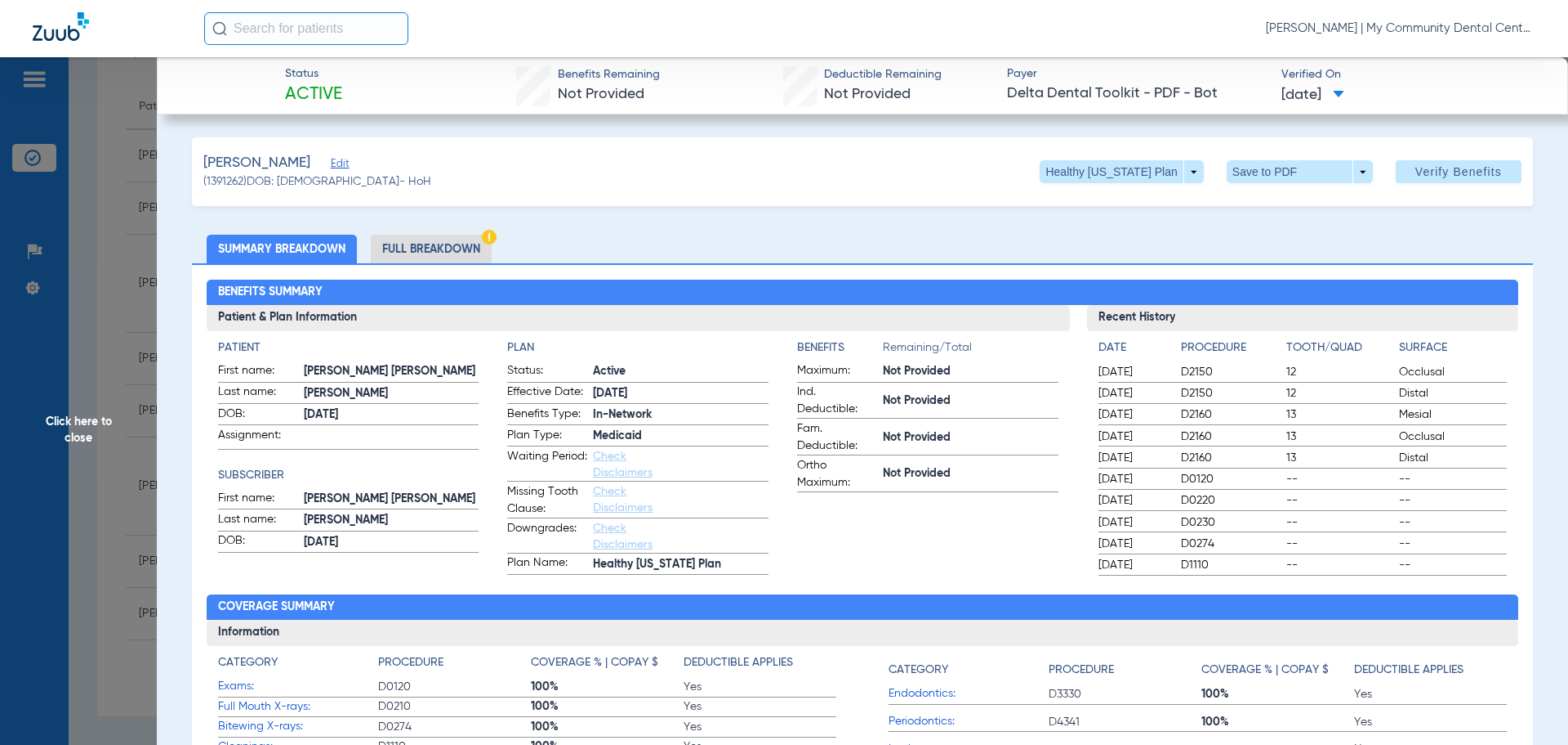
drag, startPoint x: 1038, startPoint y: 559, endPoint x: 684, endPoint y: 458, distance: 368.1
click at [1026, 557] on app-benefits-information "Benefits Remaining/Total Maximum: Not Provided Ind. Deductible: Not Provided Fa…" at bounding box center [928, 457] width 261 height 235
click at [449, 245] on li "Full Breakdown" at bounding box center [430, 248] width 121 height 29
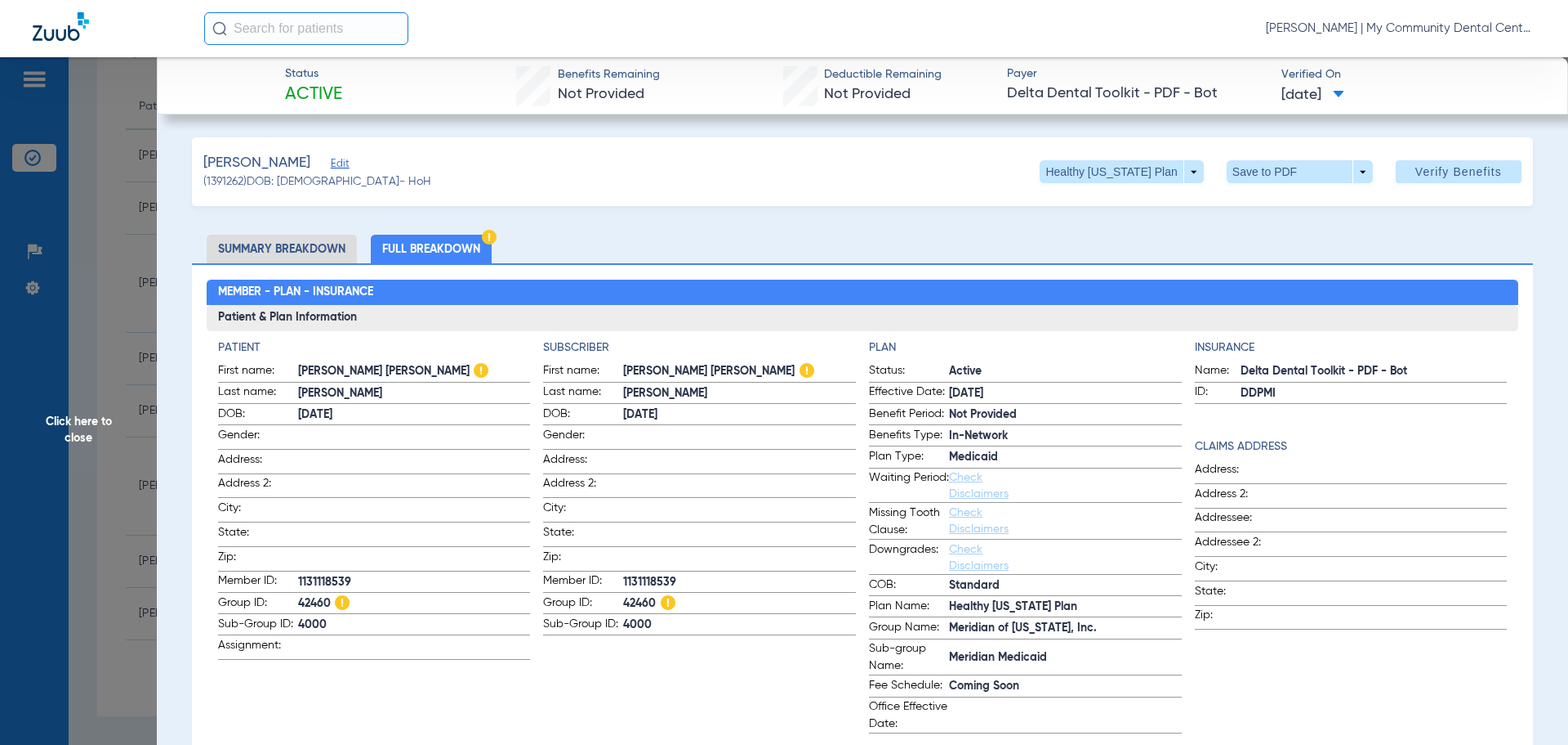
click at [578, 687] on app-subscriber-information "Subscriber First name: [PERSON_NAME] [PERSON_NAME] Last name: [PERSON_NAME]: [D…" at bounding box center [699, 537] width 313 height 394
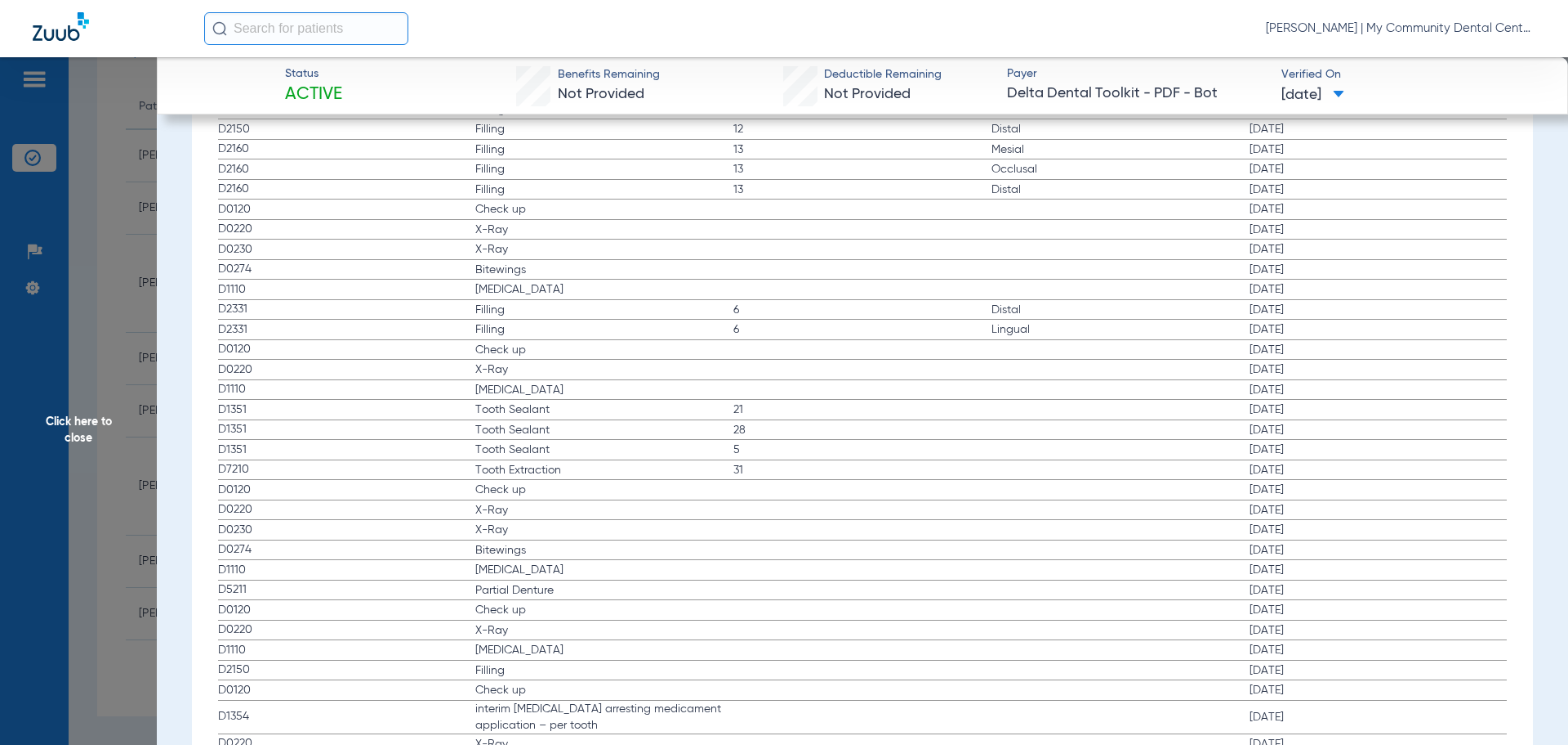
scroll to position [2083, 0]
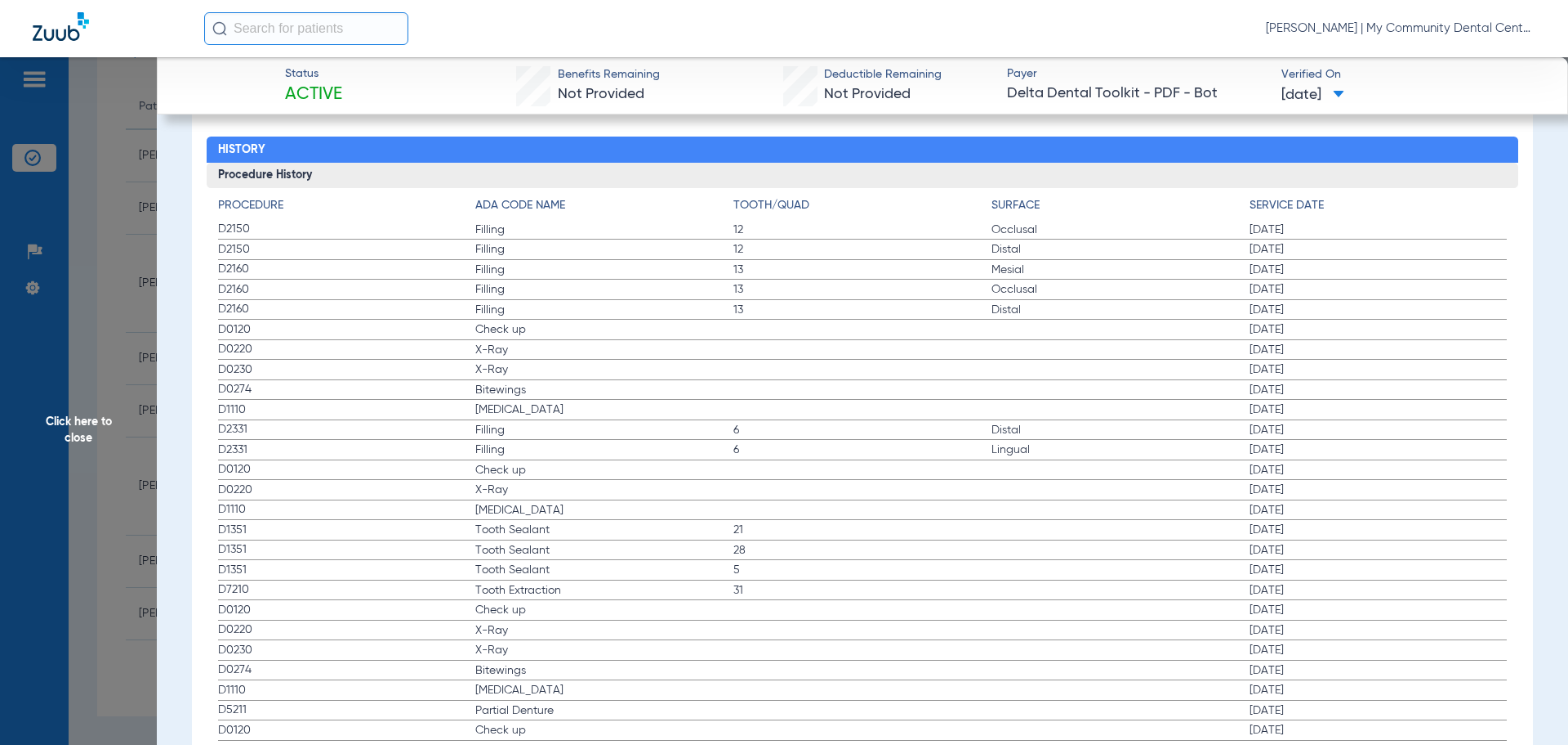
drag, startPoint x: 220, startPoint y: 327, endPoint x: 514, endPoint y: 451, distance: 319.1
click at [511, 432] on app-history-list "Procedure ADA Code Name Tooth/Quad Surface Service Date D2150 Filling 12 Occlus…" at bounding box center [863, 565] width 1289 height 737
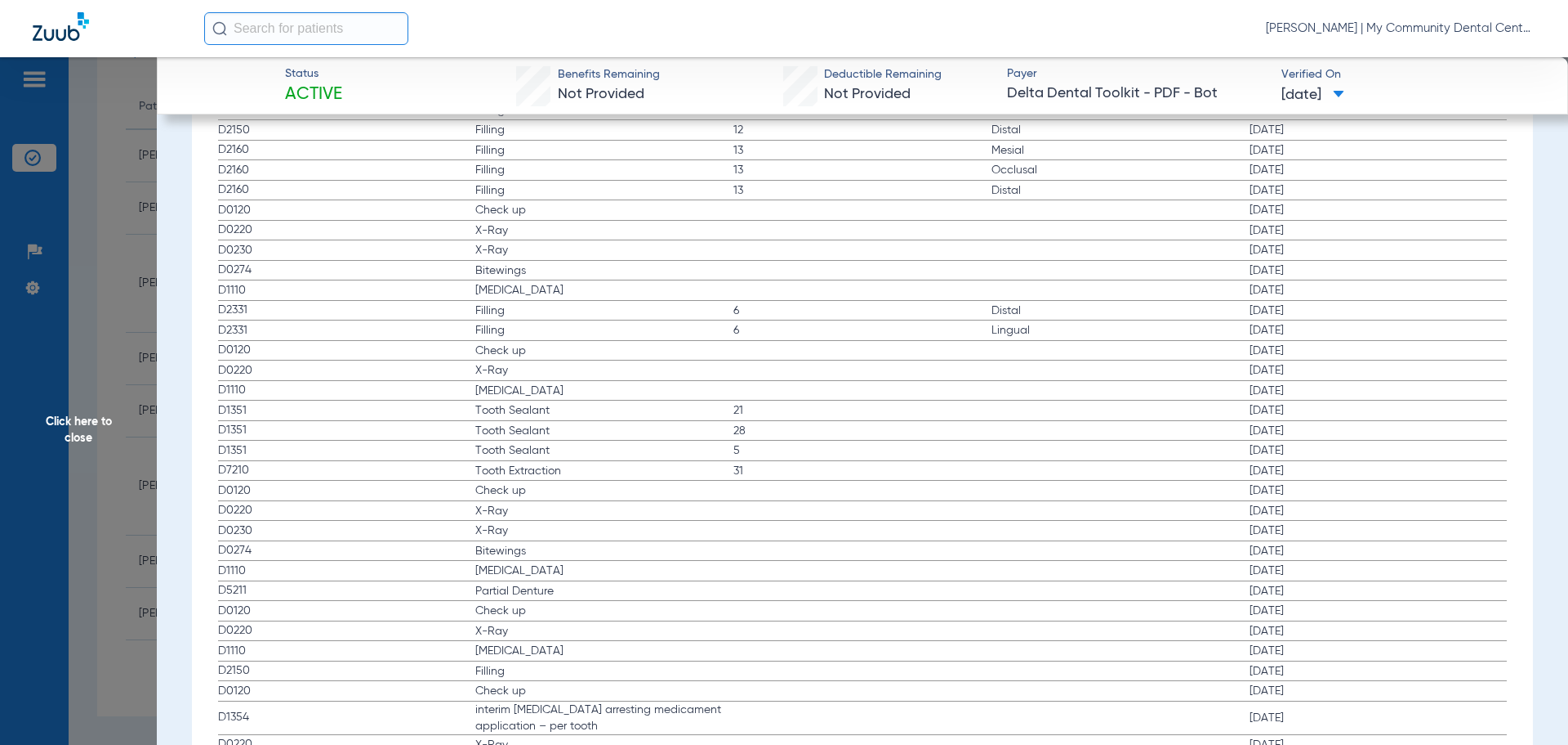
scroll to position [2328, 0]
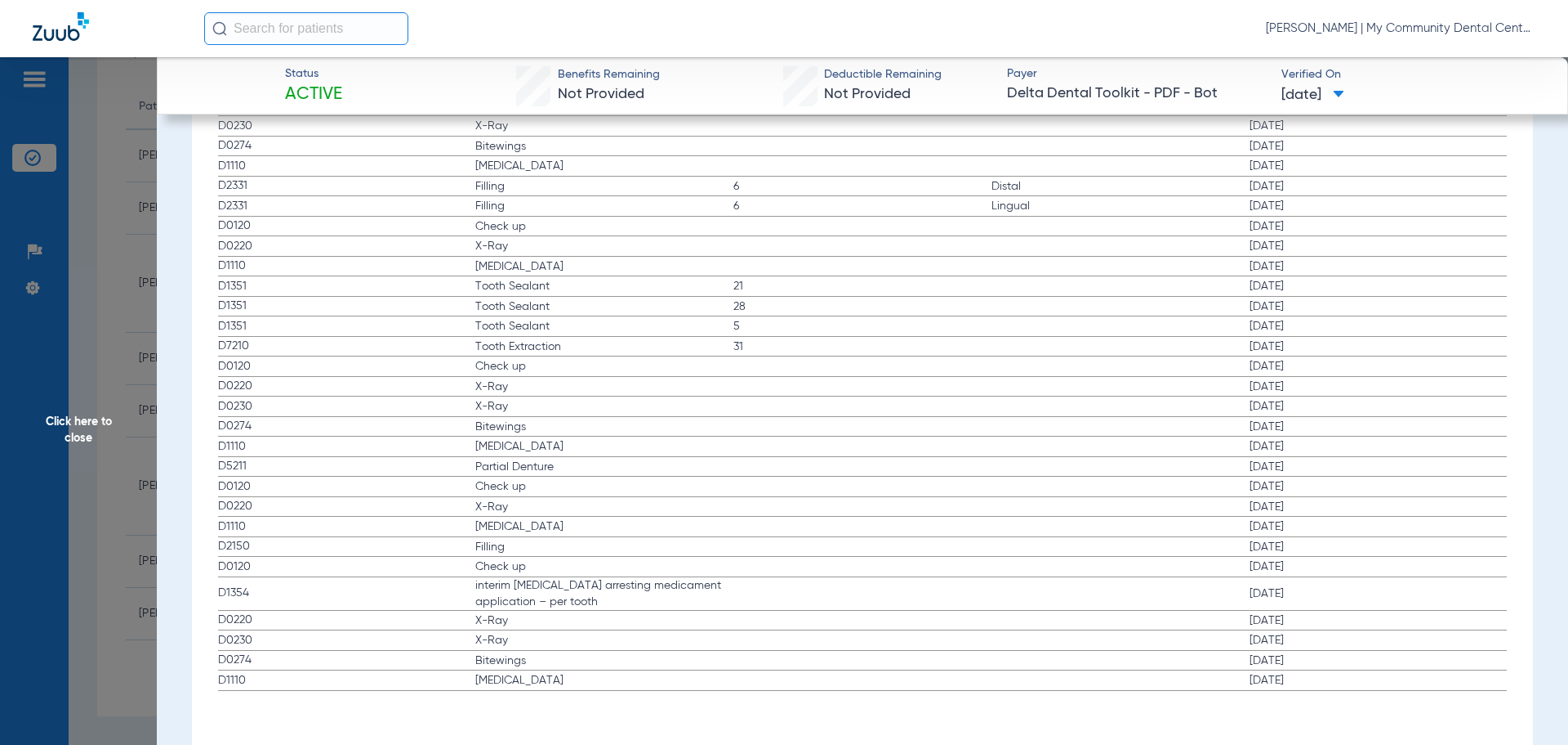
click at [347, 642] on span "D0230" at bounding box center [346, 641] width 258 height 17
drag, startPoint x: 536, startPoint y: 662, endPoint x: 520, endPoint y: 531, distance: 132.0
click at [484, 610] on app-history-list "Procedure ADA Code Name Tooth/Quad Surface Service Date D2150 Filling 12 Occlus…" at bounding box center [863, 321] width 1289 height 737
drag, startPoint x: 463, startPoint y: 481, endPoint x: 501, endPoint y: 508, distance: 46.6
click at [501, 508] on app-history-list "Procedure ADA Code Name Tooth/Quad Surface Service Date D2150 Filling 12 Occlus…" at bounding box center [863, 321] width 1289 height 737
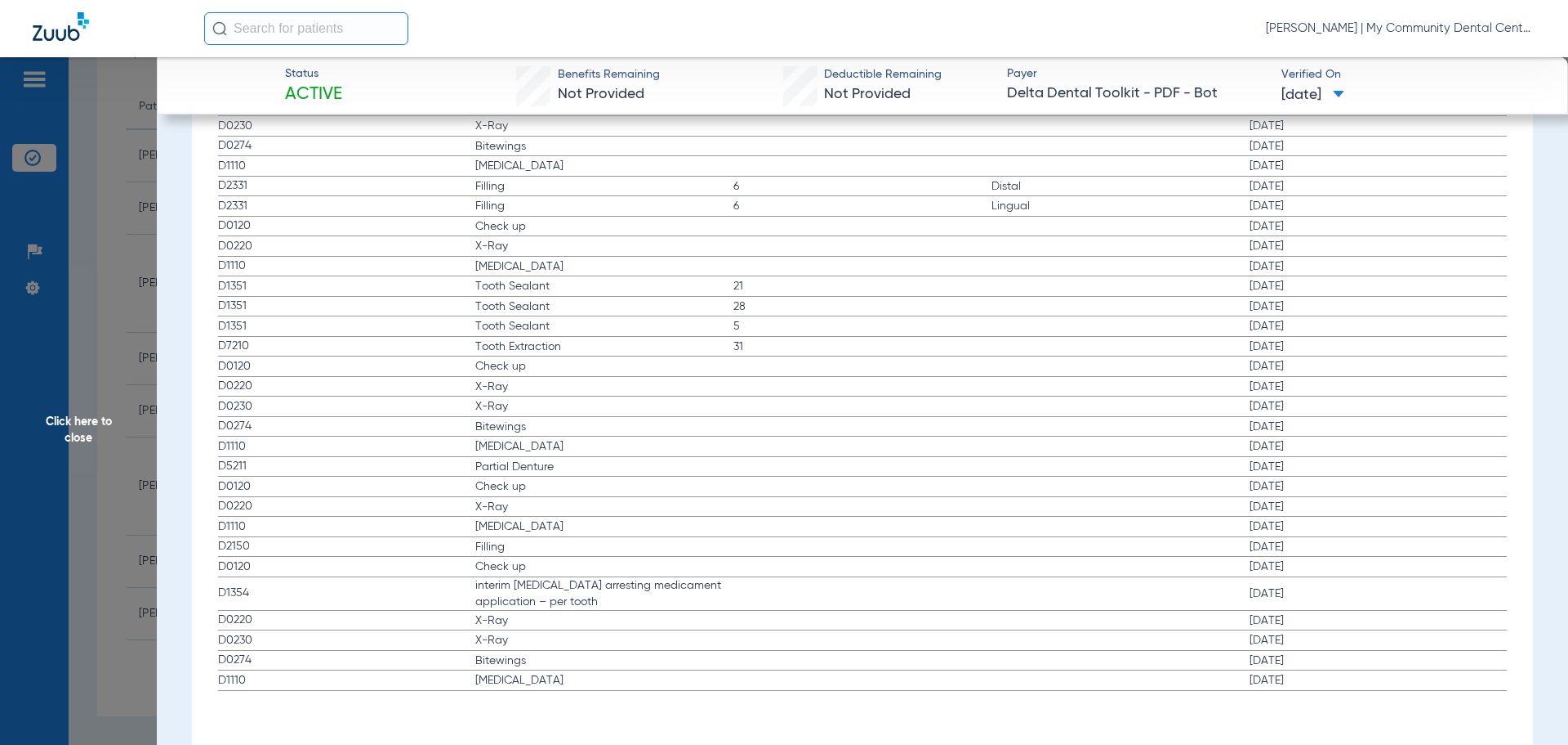
drag, startPoint x: 466, startPoint y: 364, endPoint x: 513, endPoint y: 422, distance: 74.7
click at [513, 422] on app-history-list "Procedure ADA Code Name Tooth/Quad Surface Service Date D2150 Filling 12 Occlus…" at bounding box center [863, 321] width 1289 height 737
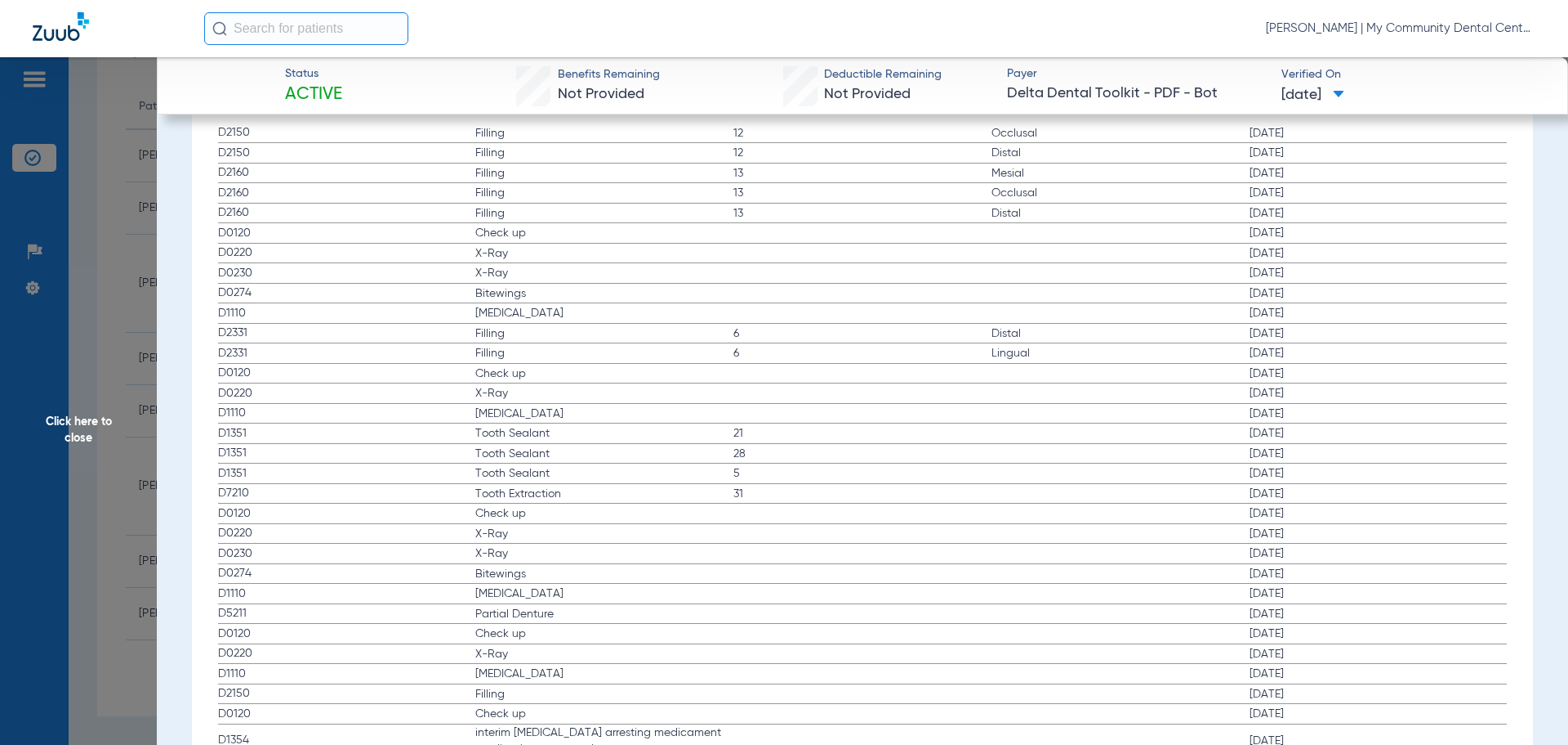
scroll to position [2165, 0]
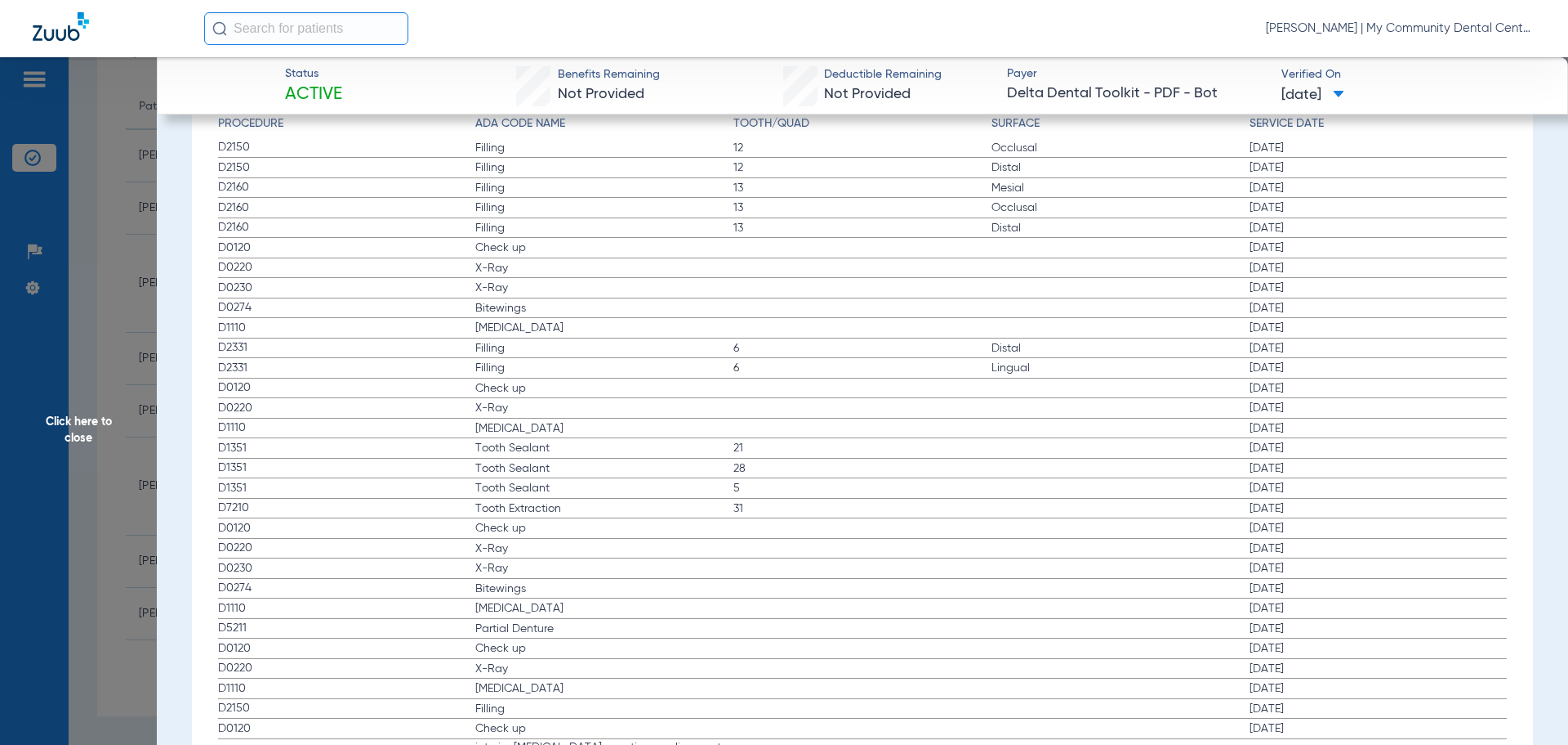
drag, startPoint x: 475, startPoint y: 384, endPoint x: 515, endPoint y: 418, distance: 52.5
click at [515, 418] on app-history-list "Procedure ADA Code Name Tooth/Quad Surface Service Date D2150 Filling 12 Occlus…" at bounding box center [863, 484] width 1289 height 737
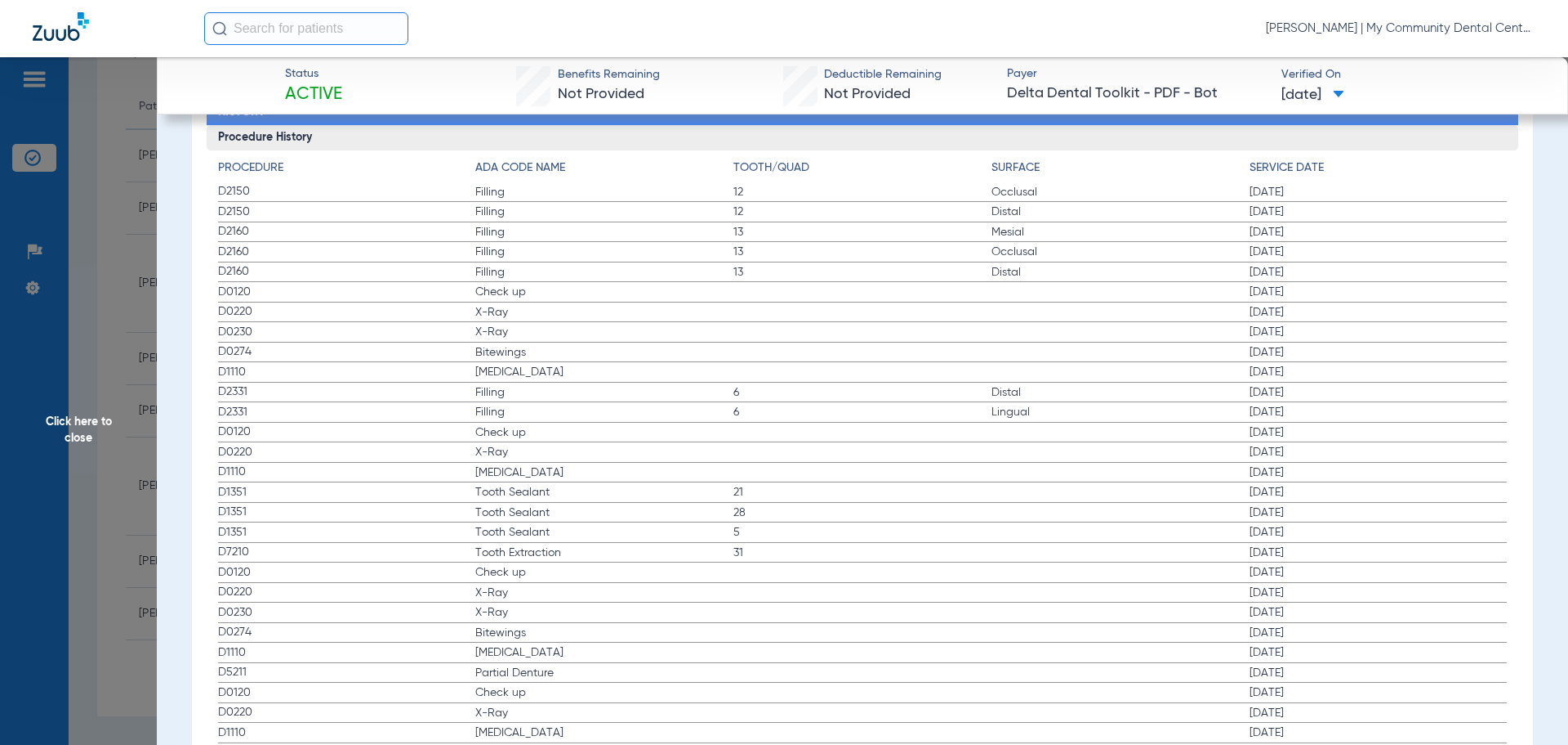
scroll to position [2083, 0]
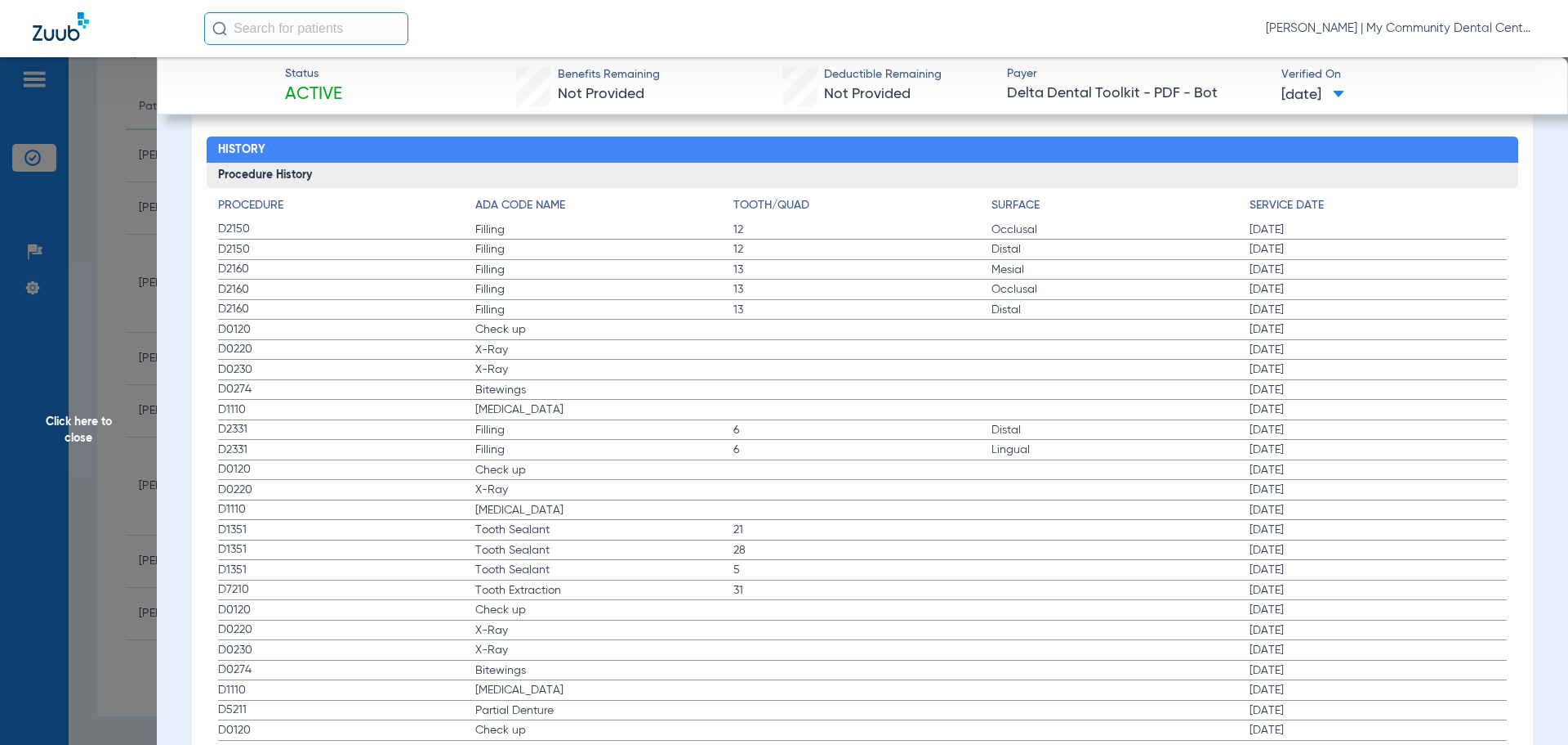
drag, startPoint x: 465, startPoint y: 327, endPoint x: 533, endPoint y: 388, distance: 91.4
click at [533, 388] on app-history-list "Procedure ADA Code Name Tooth/Quad Surface Service Date D2150 Filling 12 Occlus…" at bounding box center [863, 565] width 1289 height 737
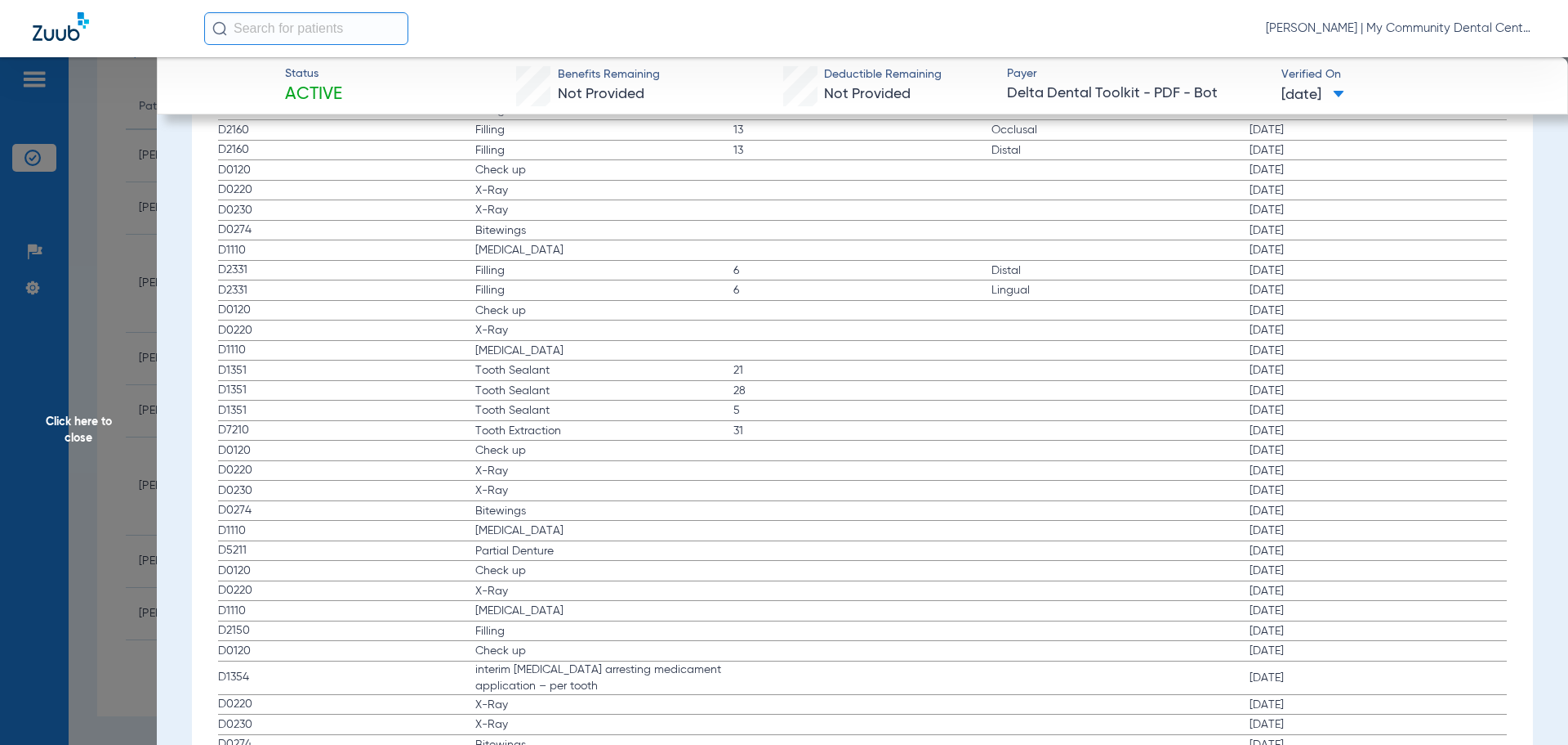
scroll to position [2328, 0]
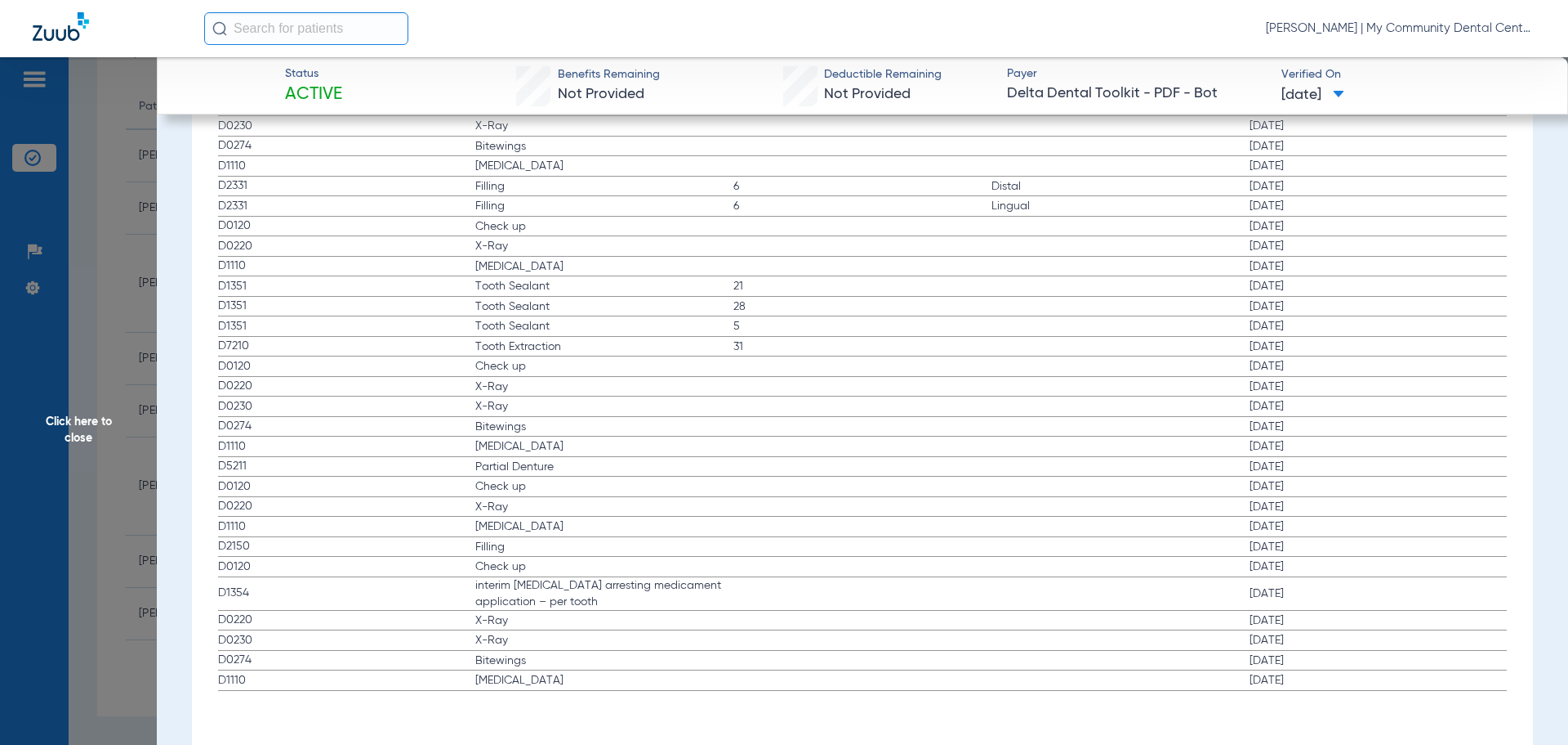
click at [95, 479] on span "Click here to close" at bounding box center [78, 430] width 157 height 745
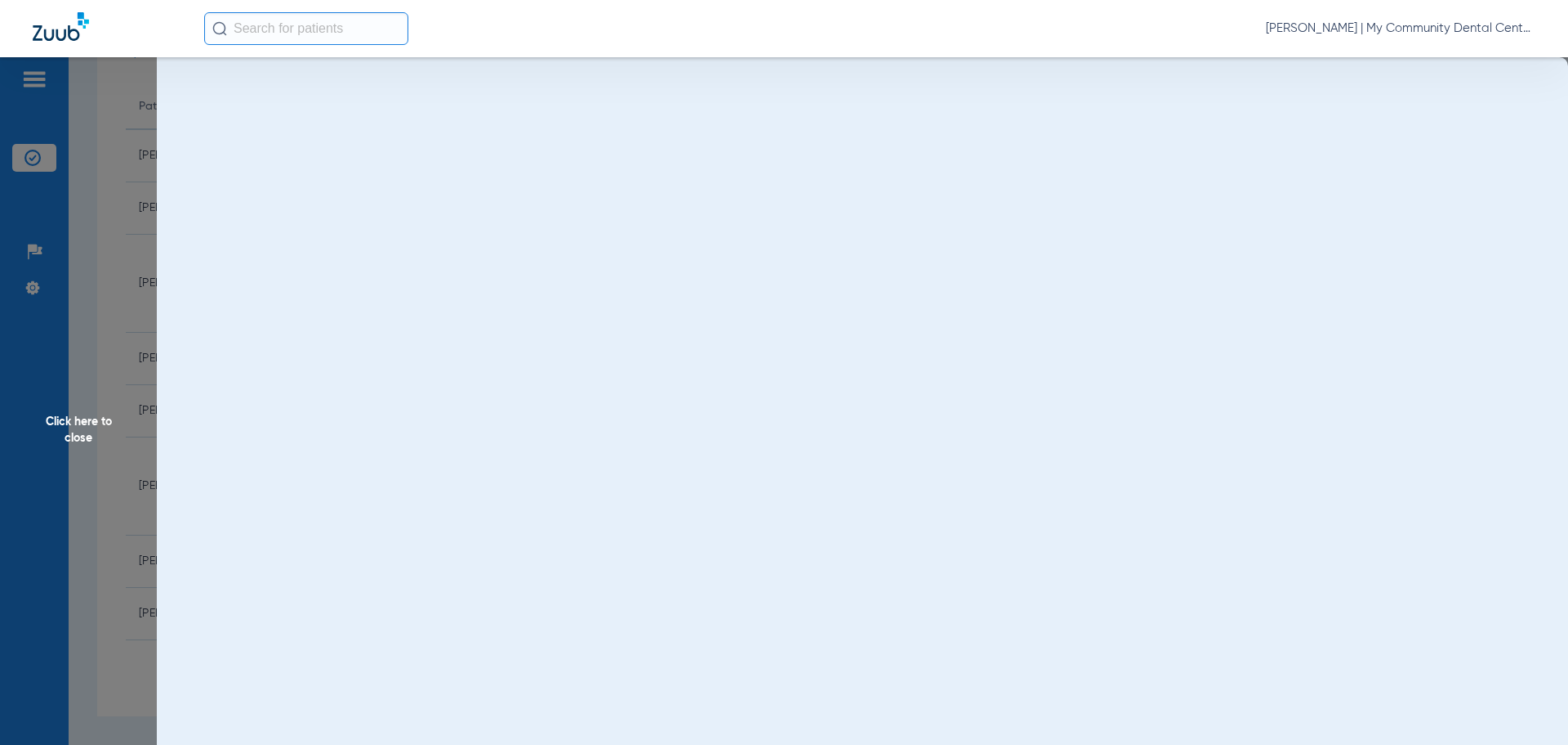
scroll to position [0, 0]
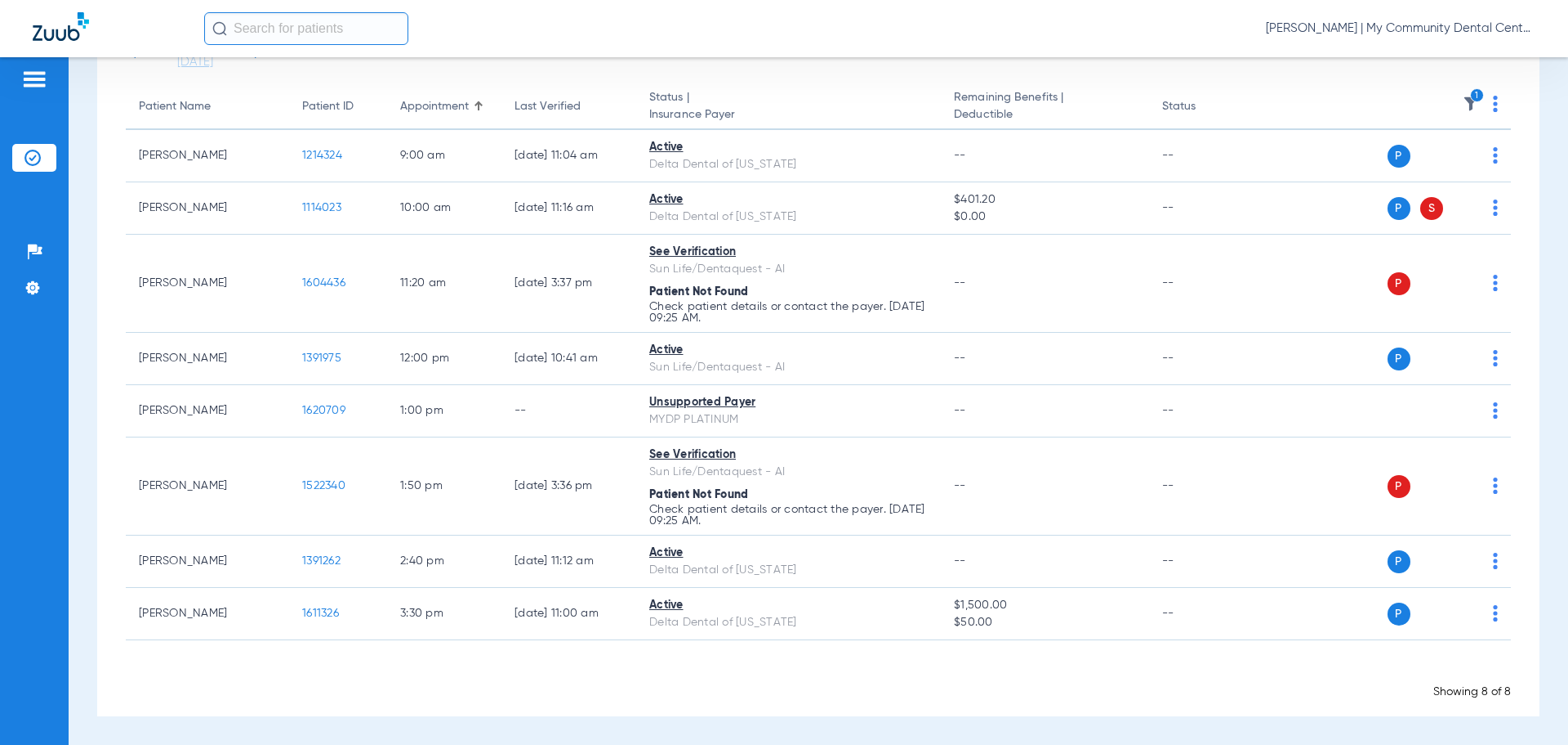
click at [941, 642] on app-appointment-list "Patient Name Patient ID Appointment Last Verified Status | Insurance Payer Rema…" at bounding box center [818, 392] width 1386 height 616
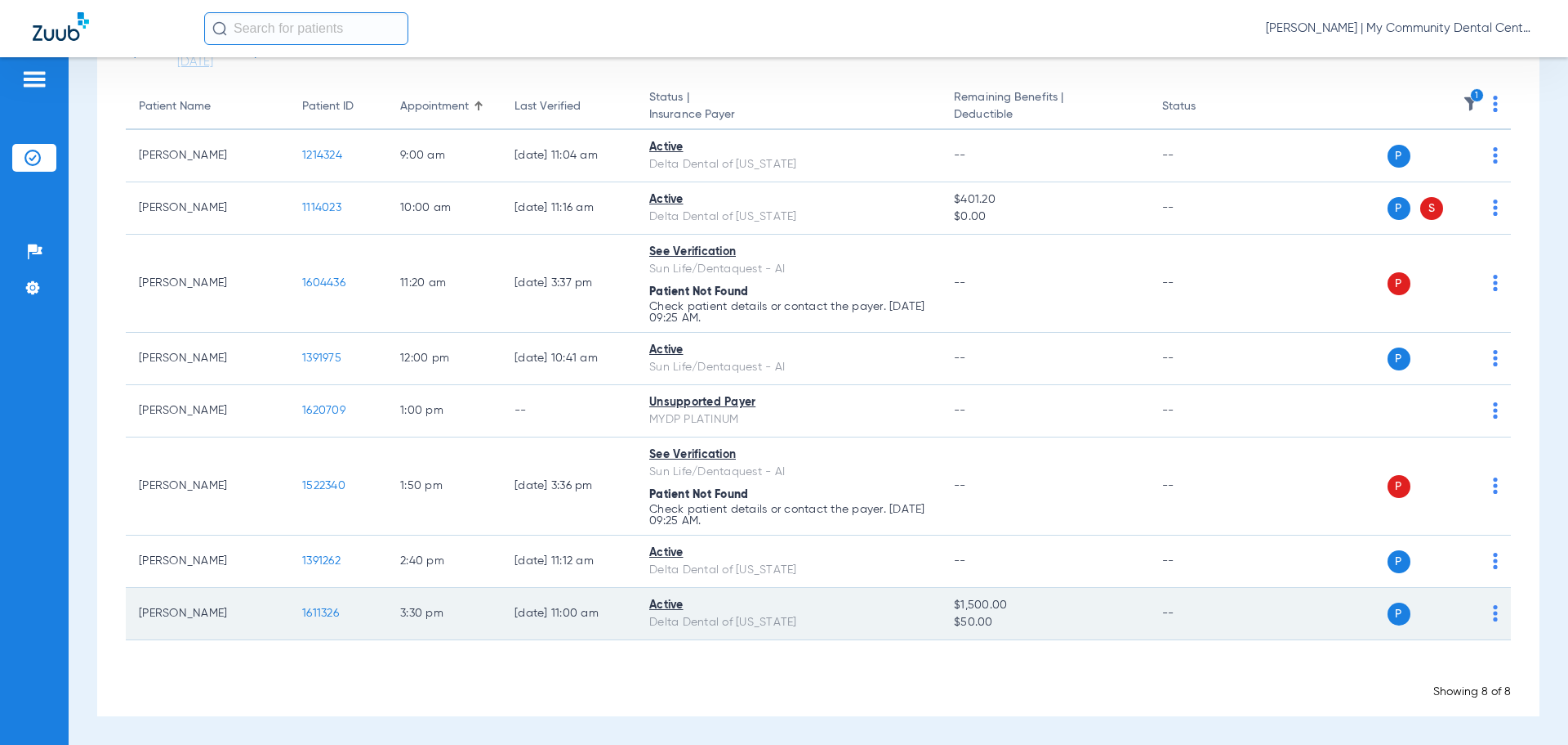
click at [309, 621] on td "1611326" at bounding box center [338, 614] width 98 height 52
click at [312, 617] on span "1611326" at bounding box center [320, 612] width 36 height 11
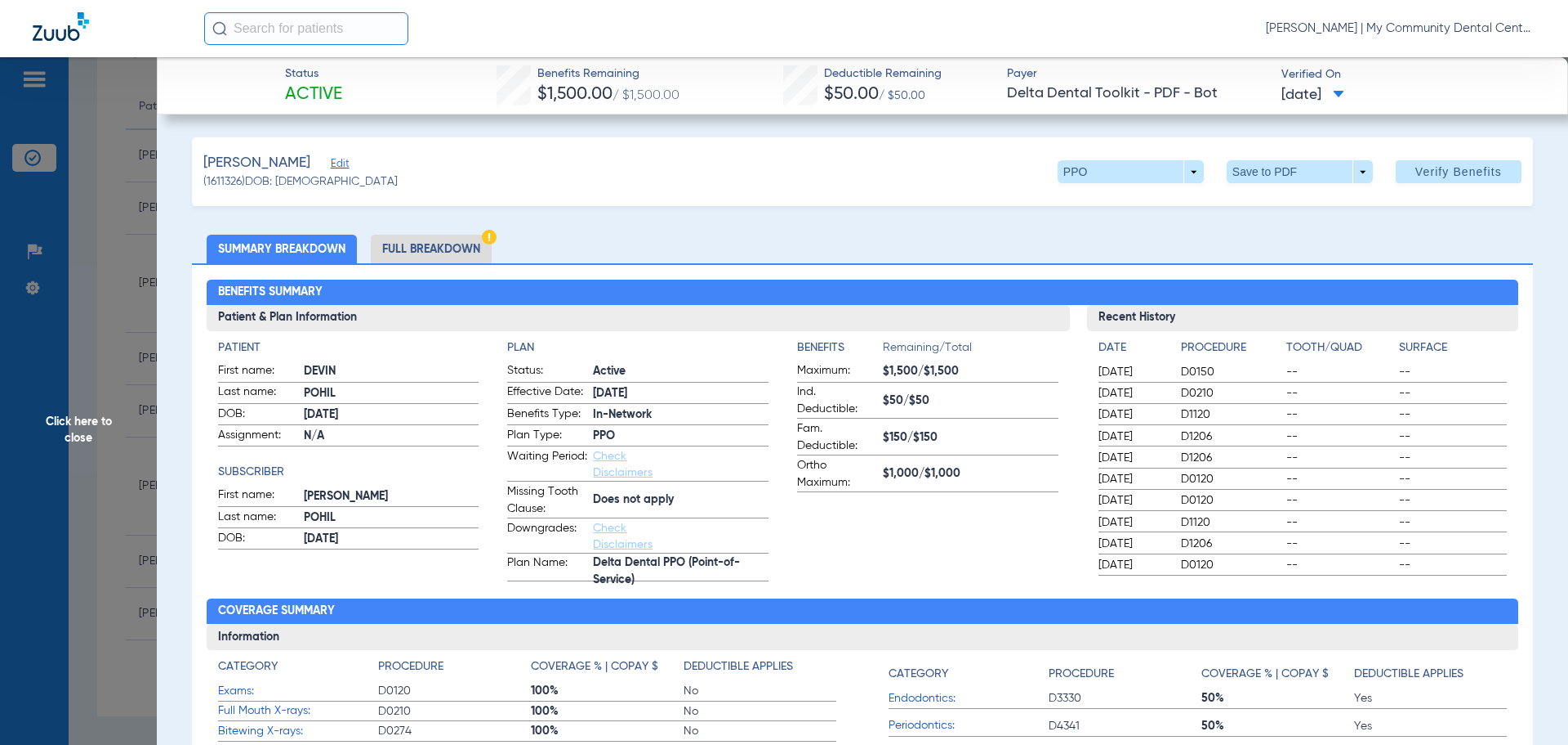
click at [410, 246] on li "Full Breakdown" at bounding box center [430, 248] width 121 height 29
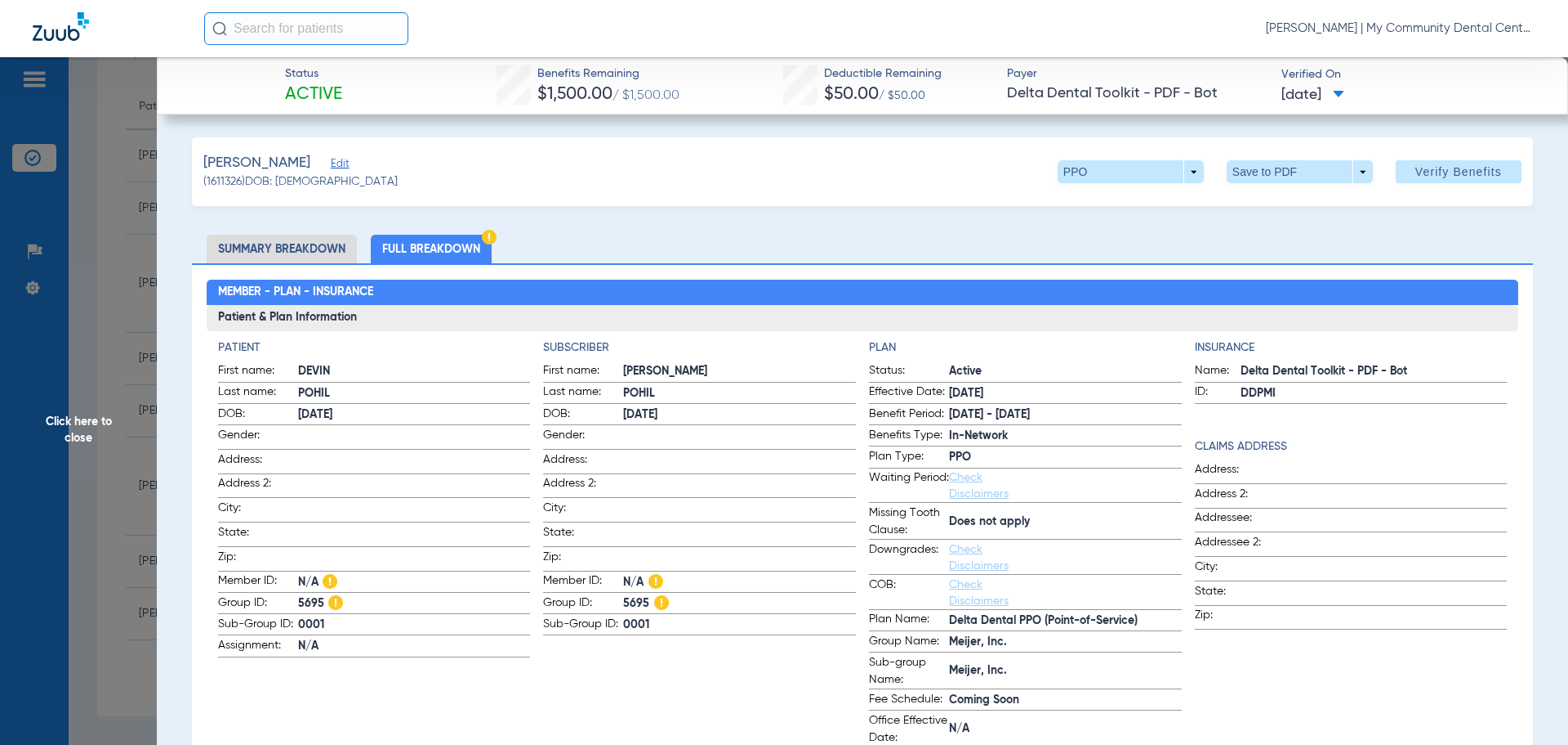
click at [589, 676] on app-subscriber-information "Subscriber First name: MANDY Last name: POHIL DOB: 12/04/1979 Gender: Address: …" at bounding box center [699, 544] width 313 height 408
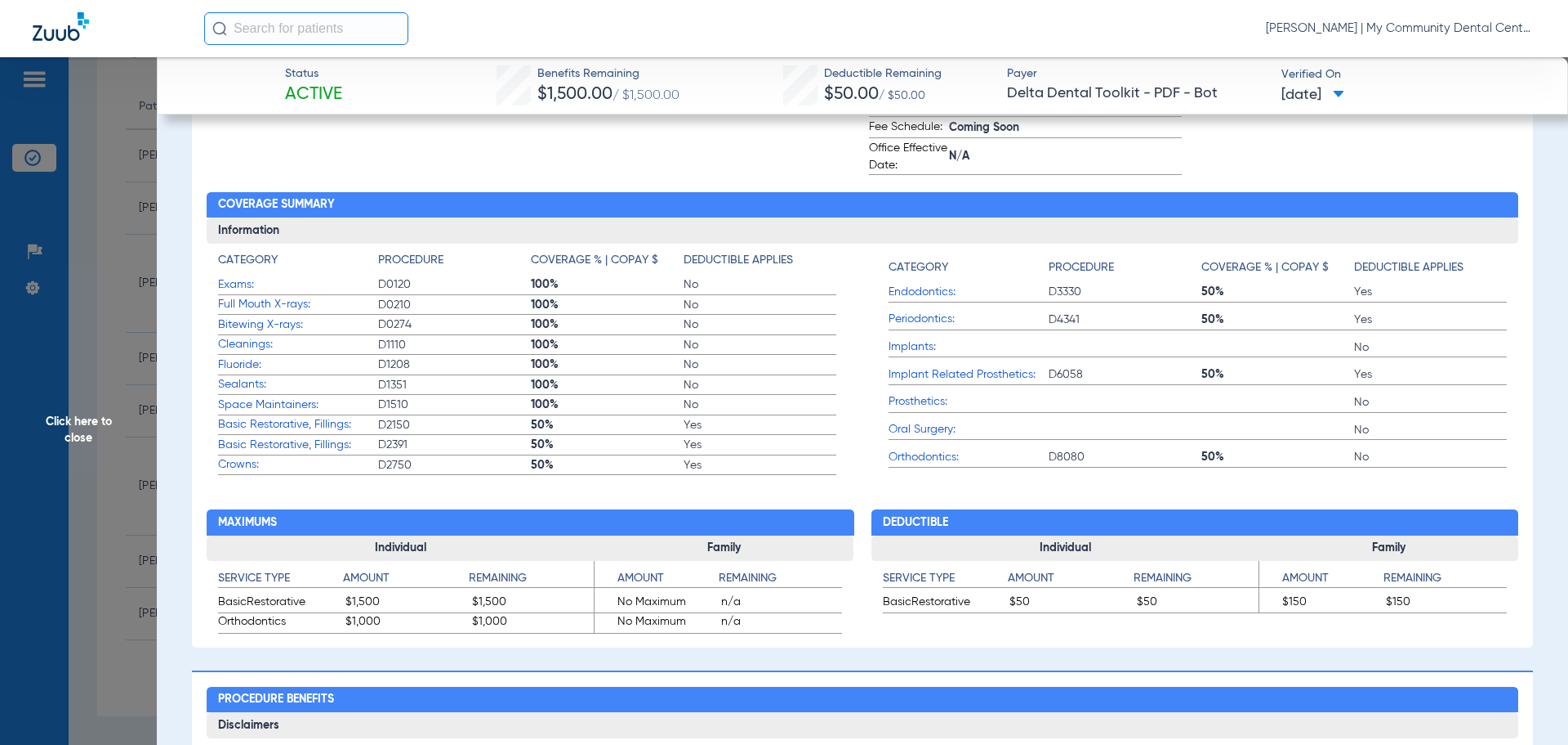
scroll to position [491, 0]
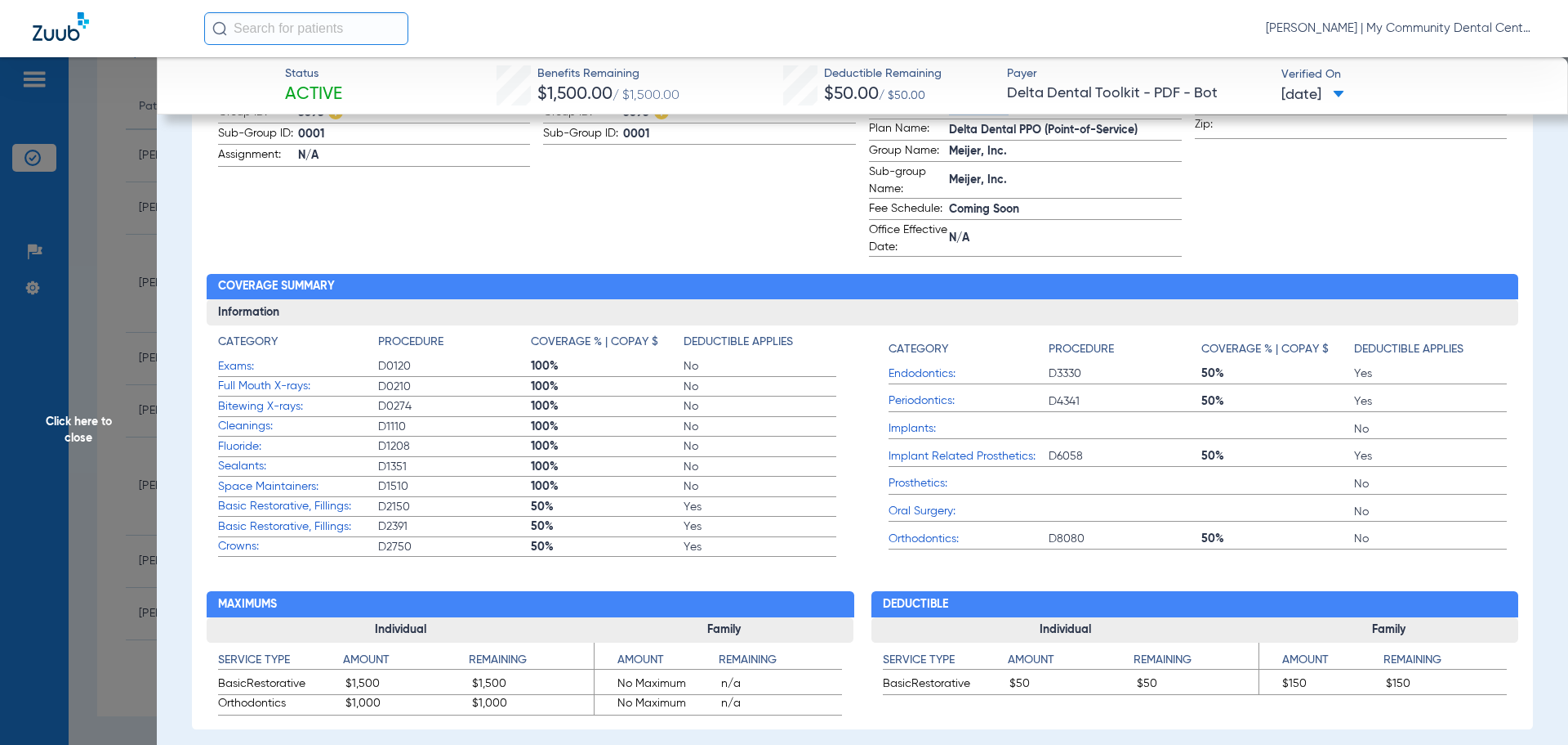
drag, startPoint x: 218, startPoint y: 366, endPoint x: 411, endPoint y: 566, distance: 277.9
click at [386, 523] on app-coverage-list "Category Procedure Coverage % | Copay $ Deductible Applies Exams: D0120 100% No…" at bounding box center [528, 445] width 620 height 223
click at [466, 582] on app-benefits "Maximums Individual Service Type Amount Remaining BasicRestorative $1,500 $1,50…" at bounding box center [530, 636] width 647 height 159
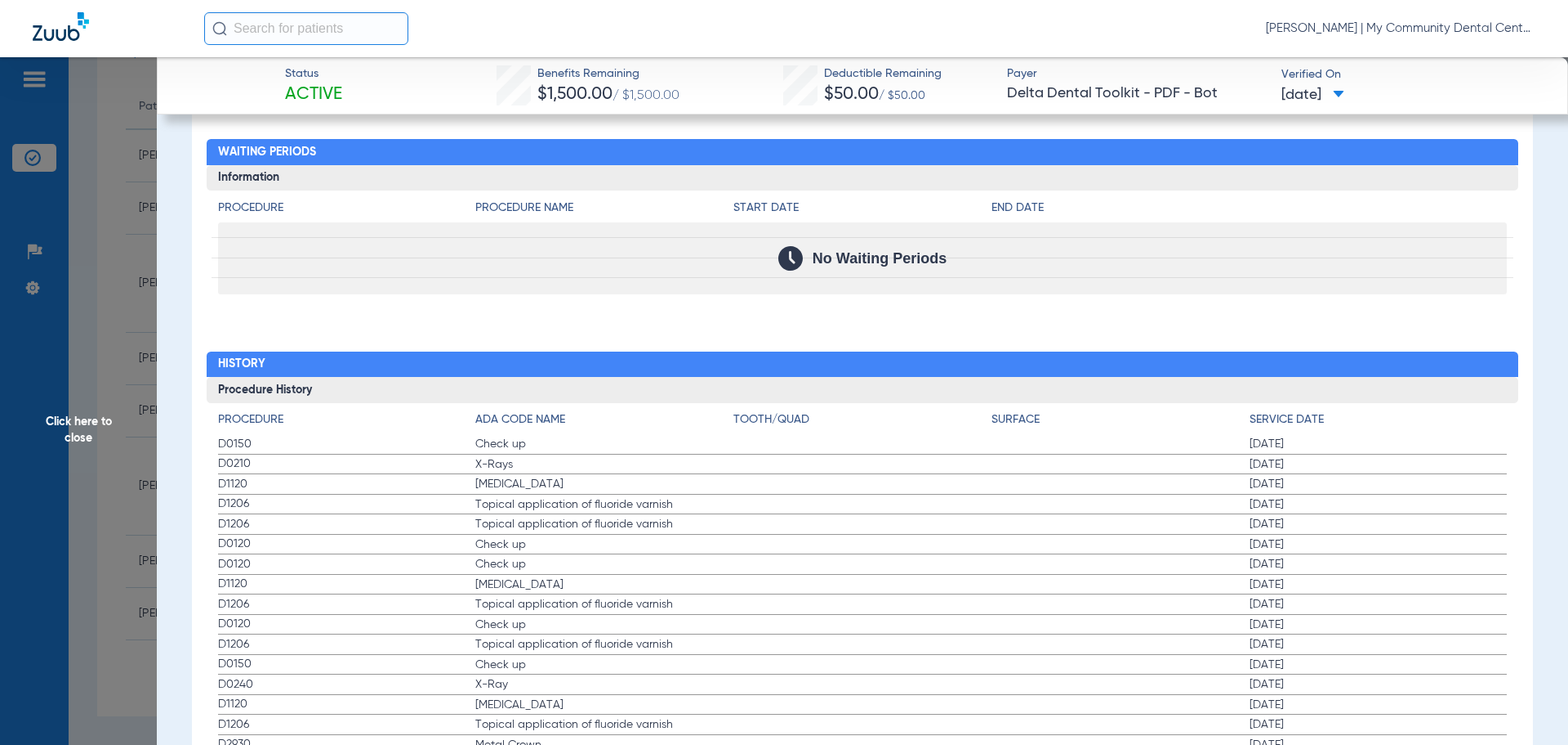
scroll to position [2207, 0]
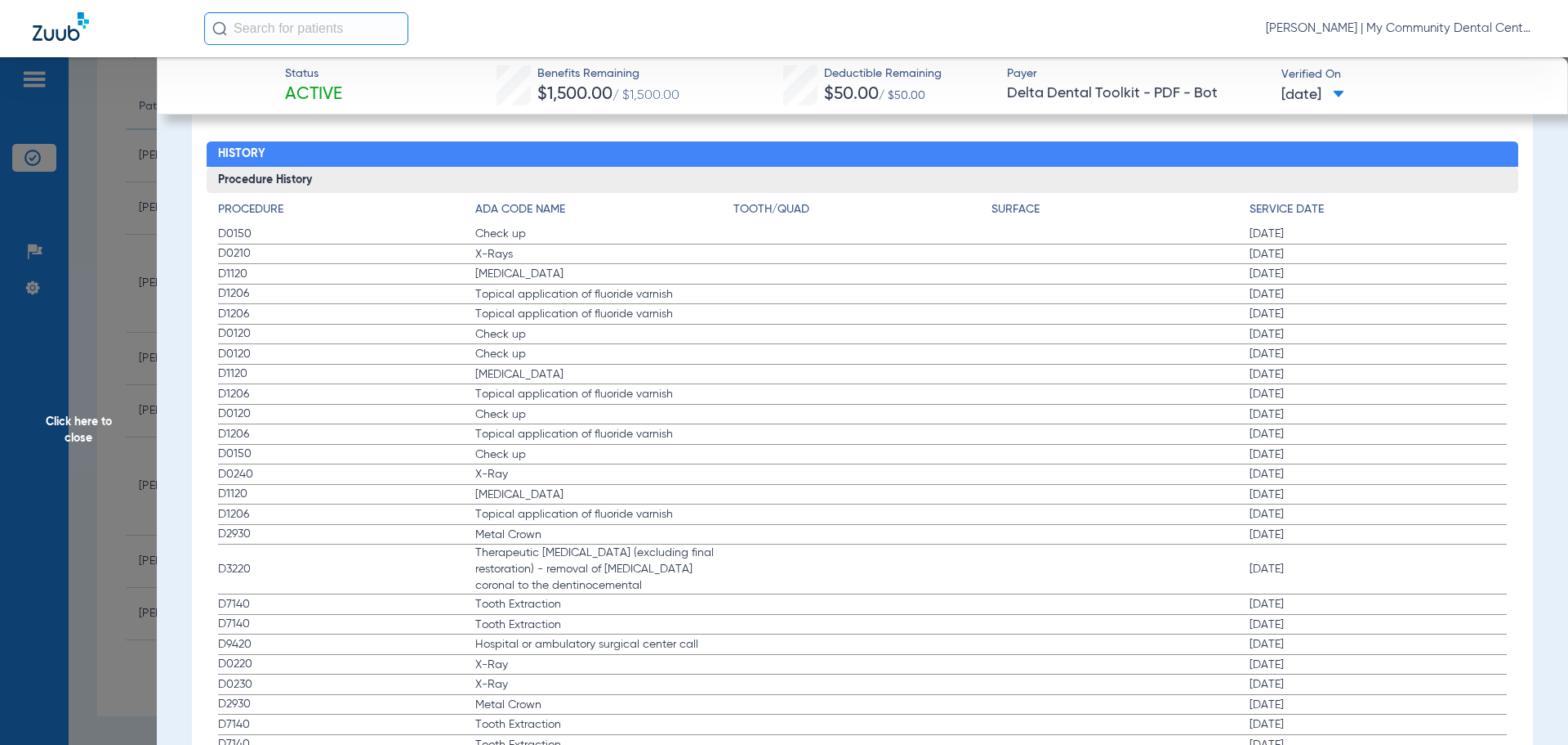
drag, startPoint x: 219, startPoint y: 233, endPoint x: 342, endPoint y: 269, distance: 128.2
click at [342, 269] on app-history-list "Procedure ADA Code Name Tooth/Quad Surface Service Date D0150 Check up 11/01/20…" at bounding box center [863, 578] width 1289 height 754
click at [1175, 580] on label "D3220 Therapeutic pulpotomy (excluding final restoration) - removal of pulp cor…" at bounding box center [863, 569] width 1289 height 49
drag, startPoint x: 80, startPoint y: 310, endPoint x: 94, endPoint y: 310, distance: 14.0
click at [81, 310] on span "Click here to close" at bounding box center [78, 430] width 157 height 745
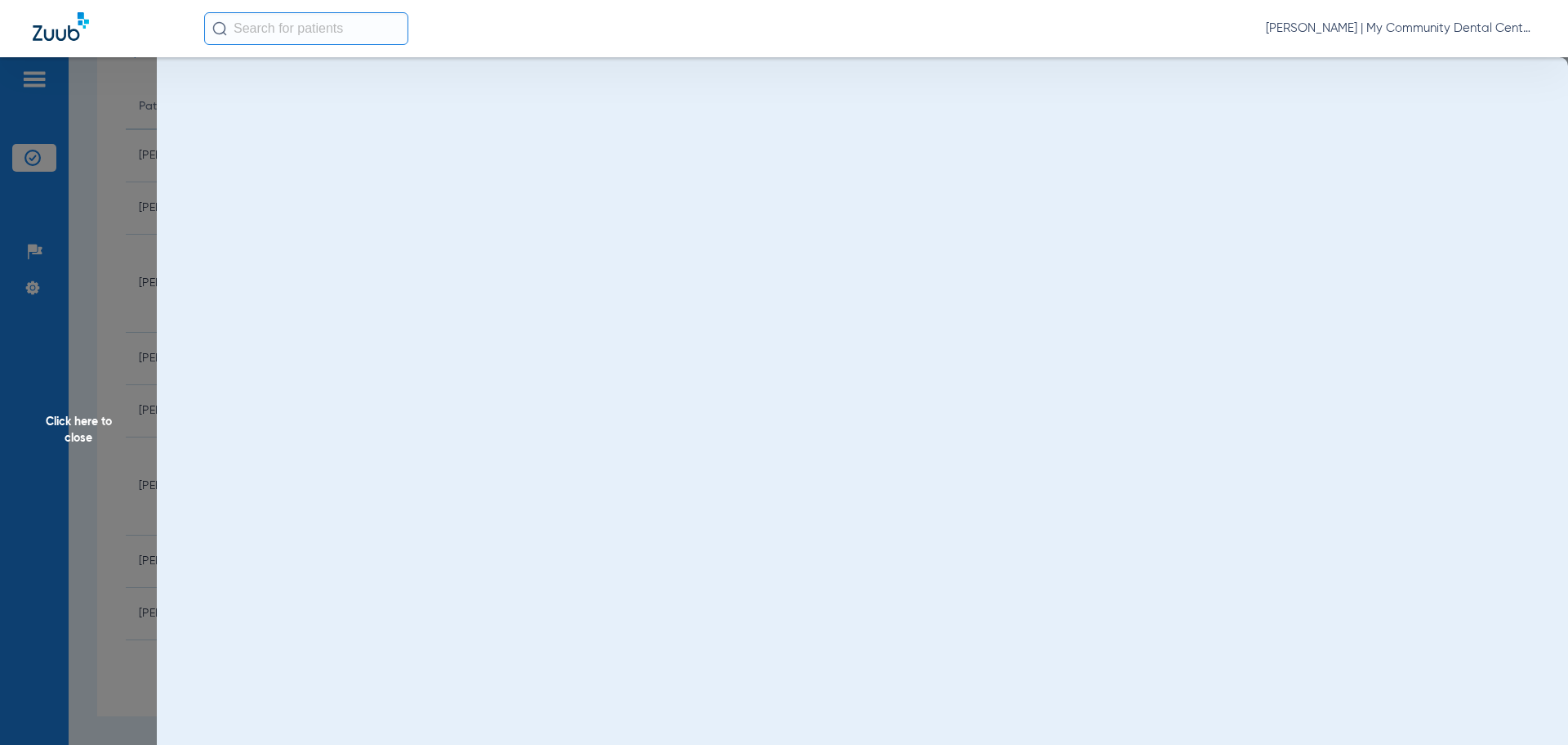
scroll to position [0, 0]
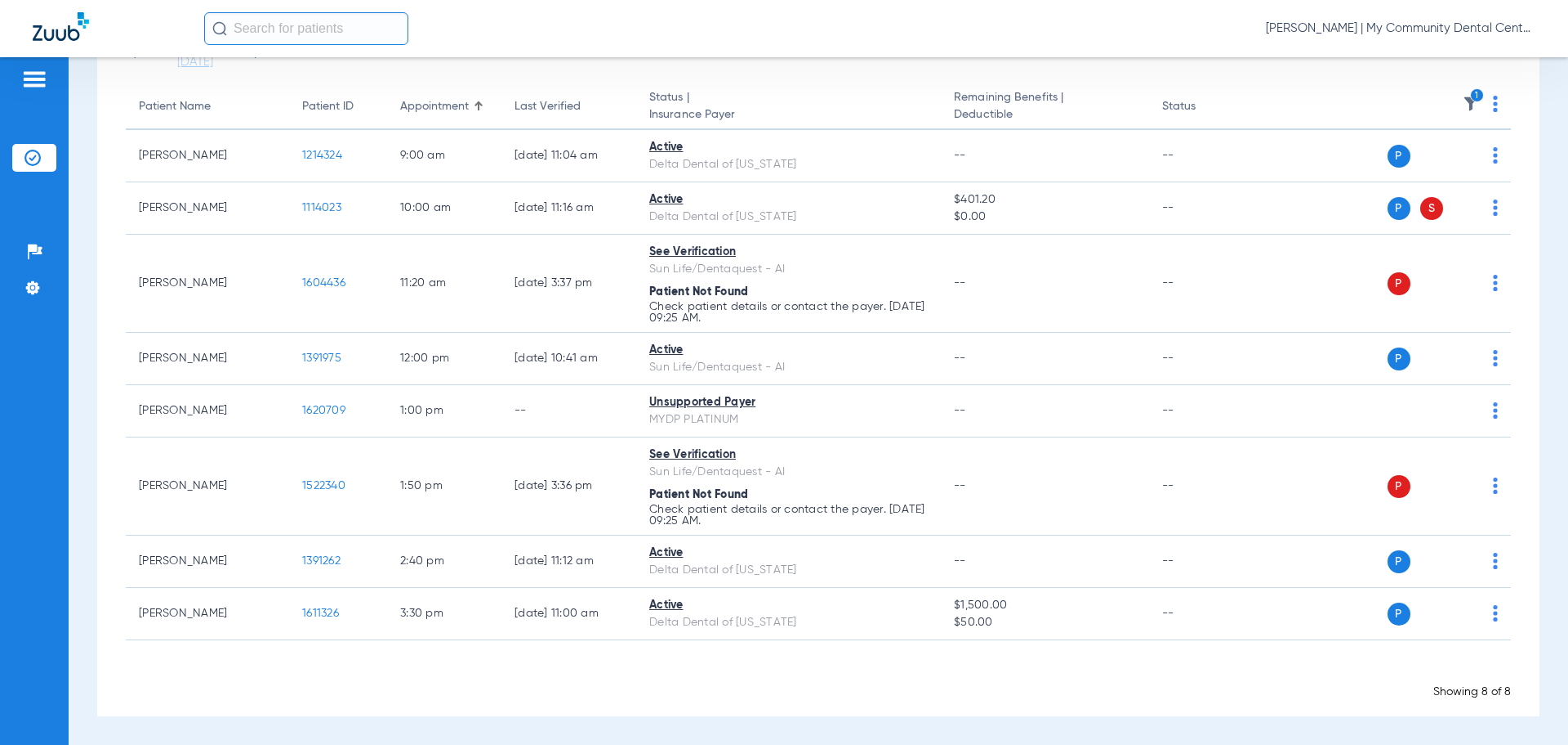
click at [1470, 99] on icon "1" at bounding box center [1477, 96] width 15 height 15
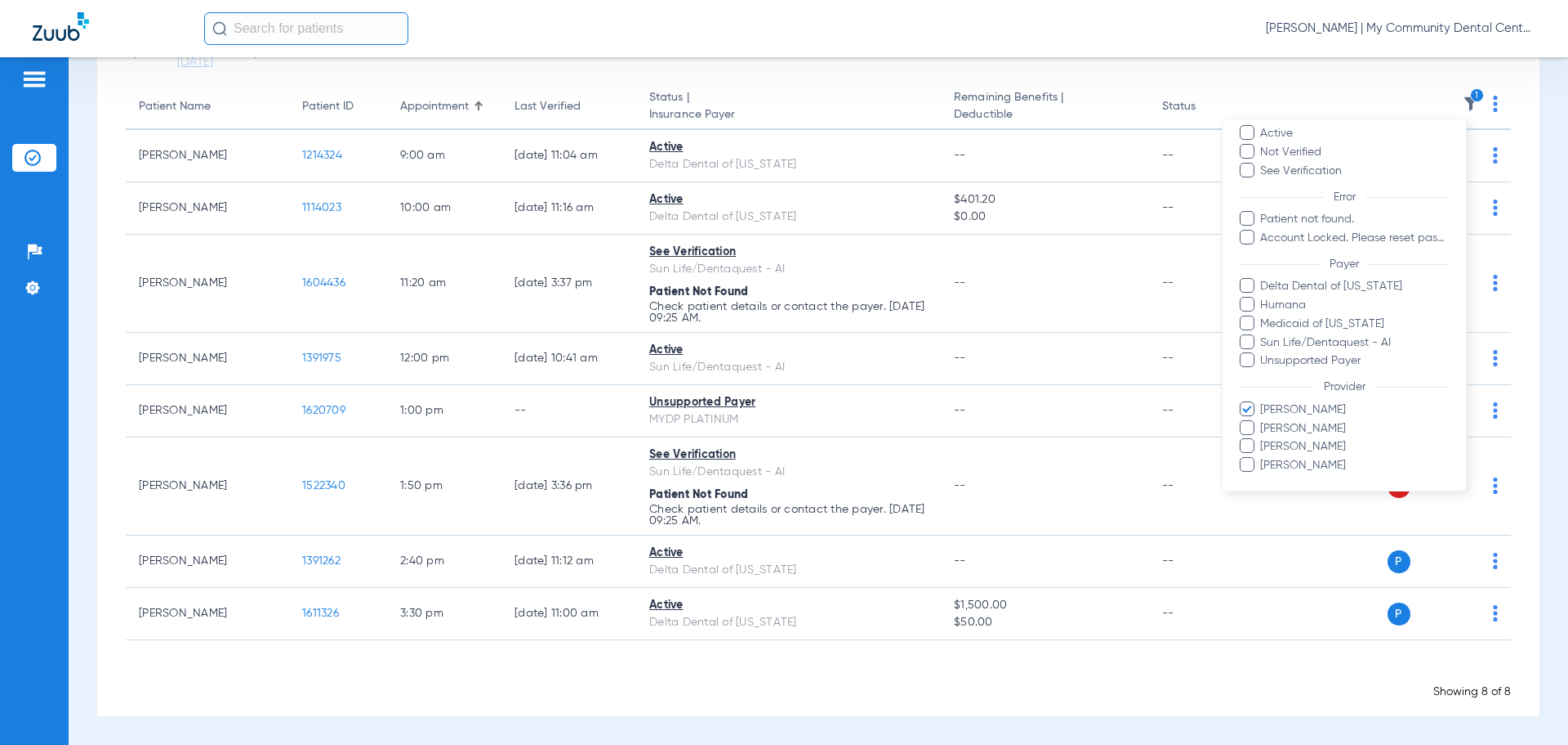
scroll to position [113, 0]
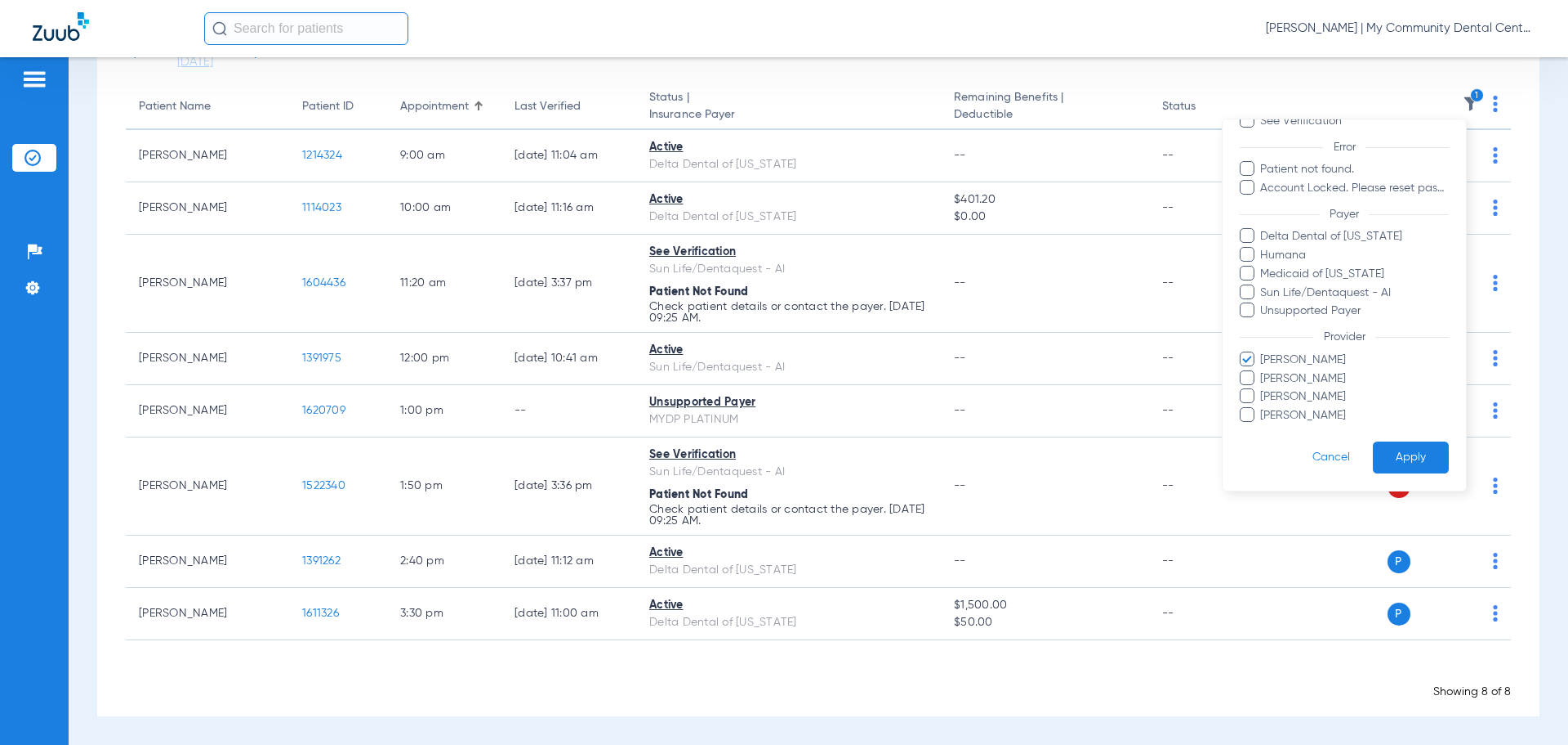
click at [1292, 366] on span "Kristen Reetz" at bounding box center [1355, 360] width 189 height 17
click at [1263, 371] on input "Kristen Reetz" at bounding box center [1263, 371] width 0 height 0
click at [1296, 377] on span "Kylie Keeley" at bounding box center [1355, 379] width 189 height 17
click at [1263, 390] on input "Kylie Keeley" at bounding box center [1263, 390] width 0 height 0
click at [1420, 452] on button "Apply" at bounding box center [1411, 457] width 76 height 32
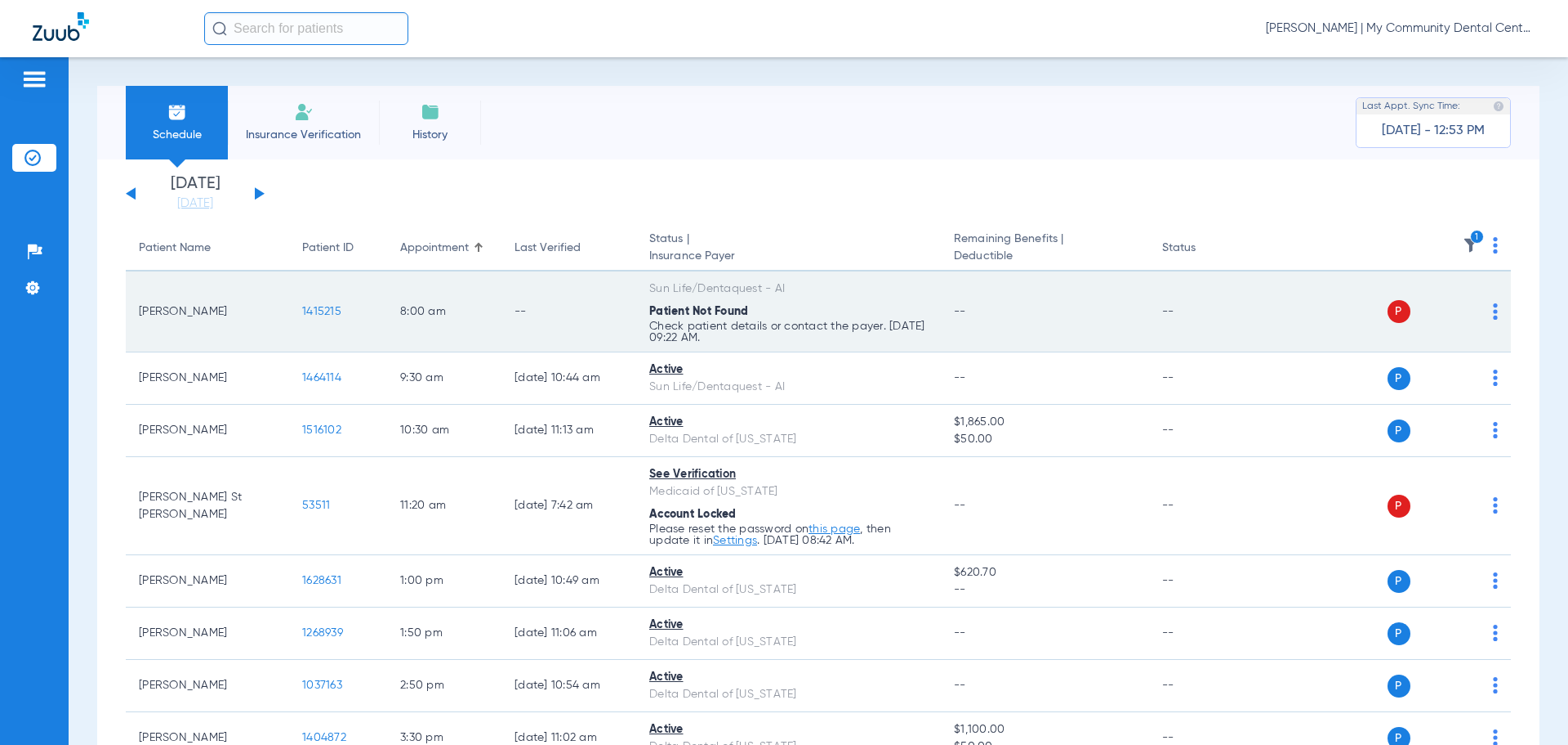
click at [324, 306] on span "1415215" at bounding box center [321, 311] width 39 height 11
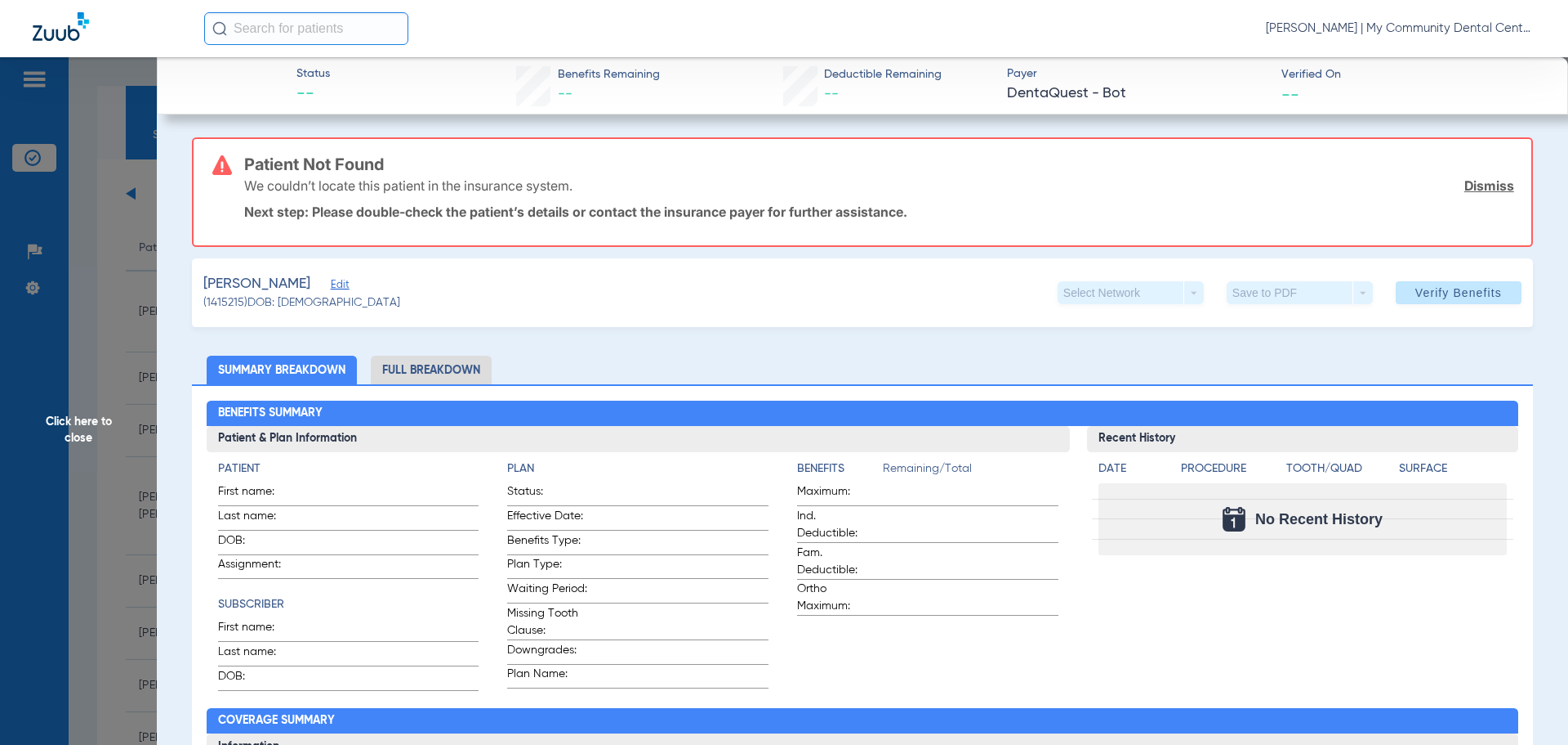
click at [102, 336] on span "Click here to close" at bounding box center [78, 430] width 157 height 745
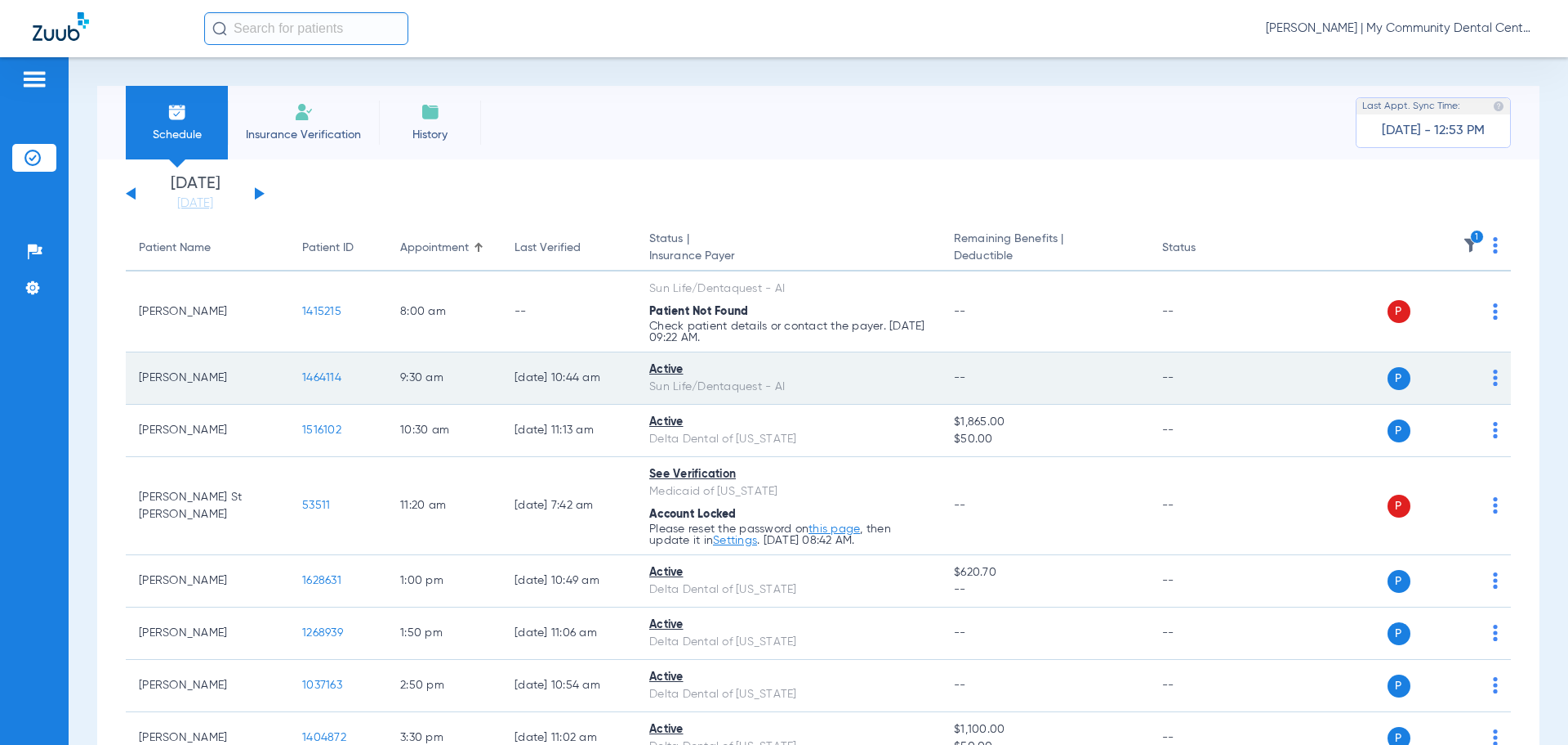
click at [339, 375] on span "1464114" at bounding box center [321, 377] width 39 height 11
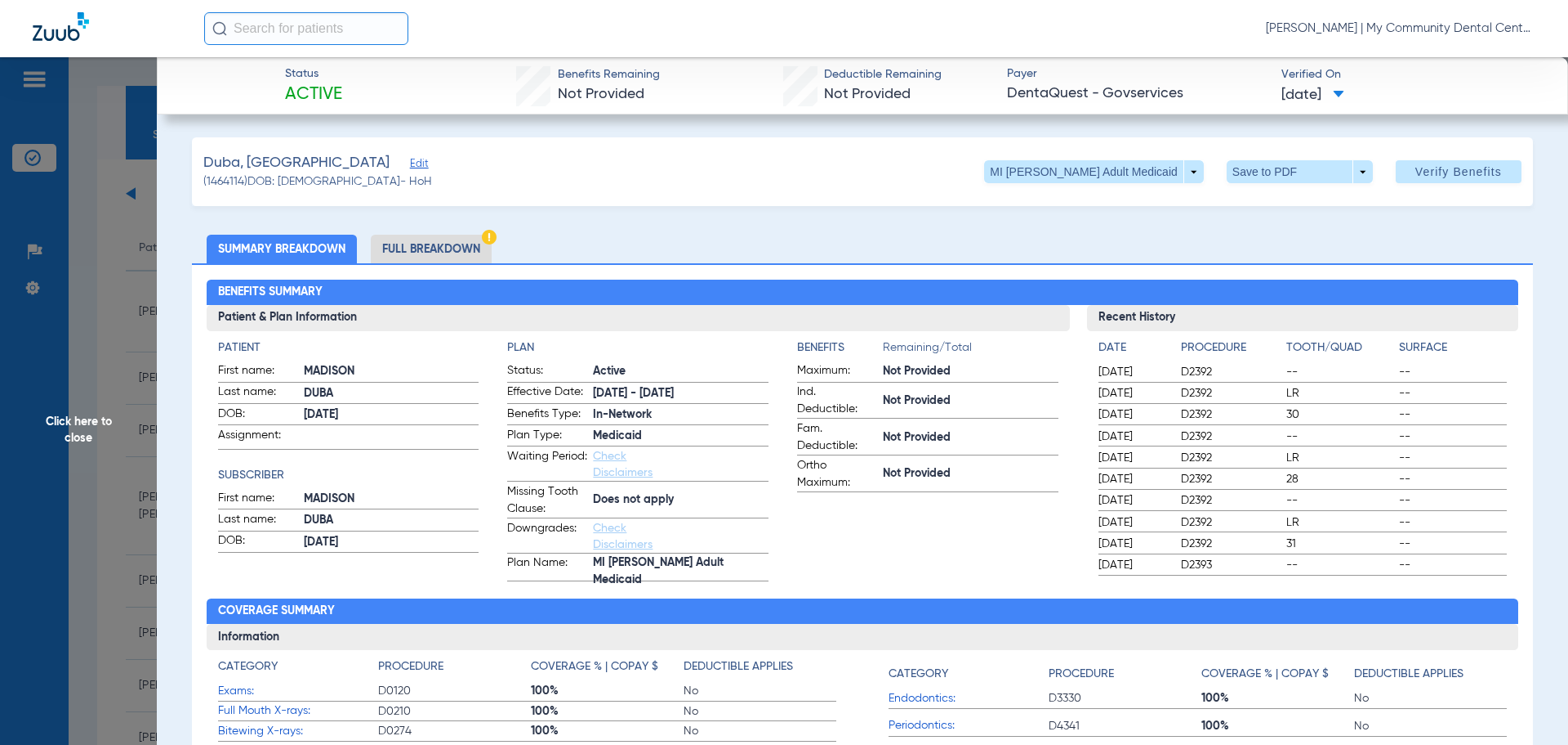
click at [424, 250] on li "Full Breakdown" at bounding box center [430, 248] width 121 height 29
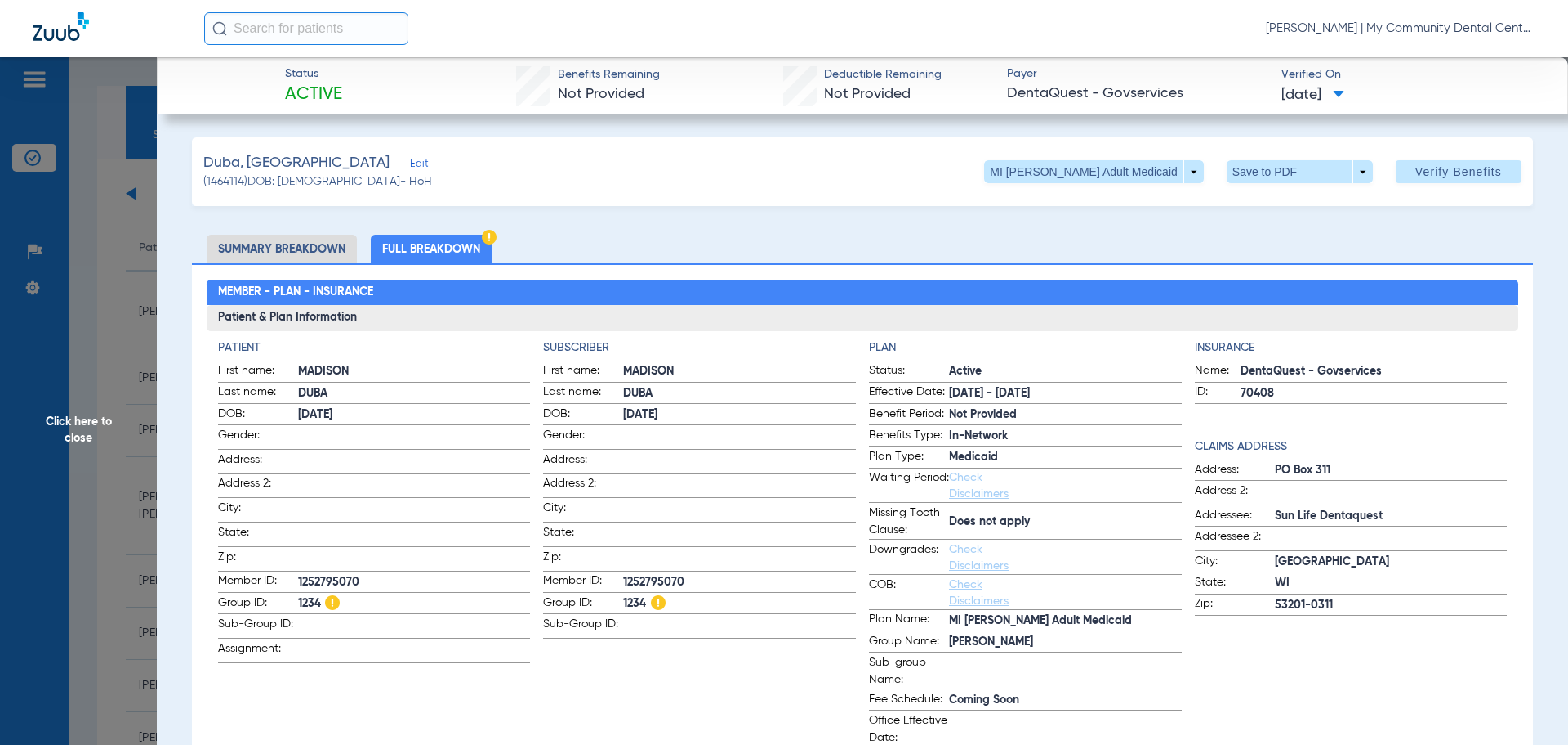
click at [612, 676] on app-subscriber-information "Subscriber First name: MADISON Last name: DUBA DOB: 05/13/1999 Gender: Address:…" at bounding box center [699, 544] width 313 height 408
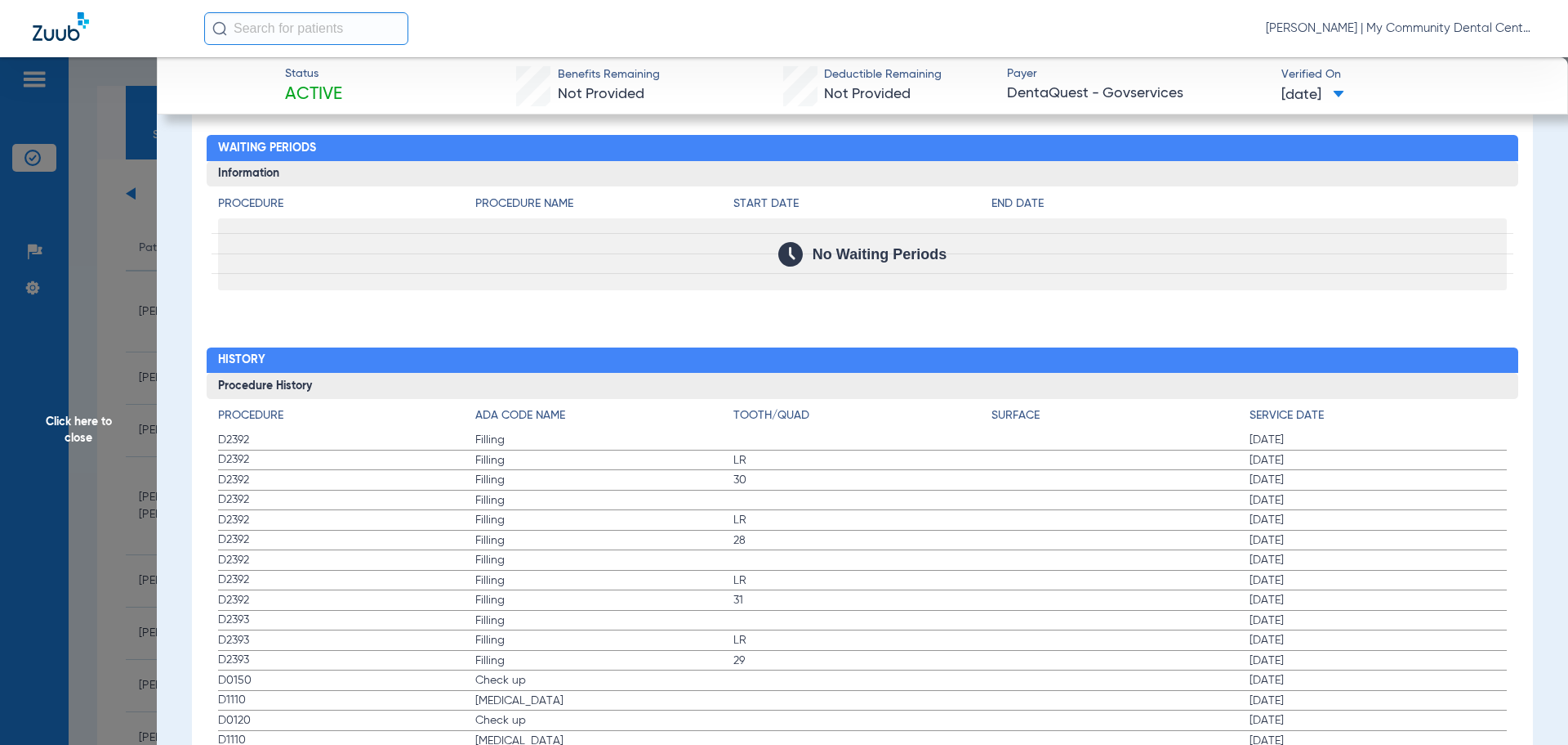
scroll to position [2001, 0]
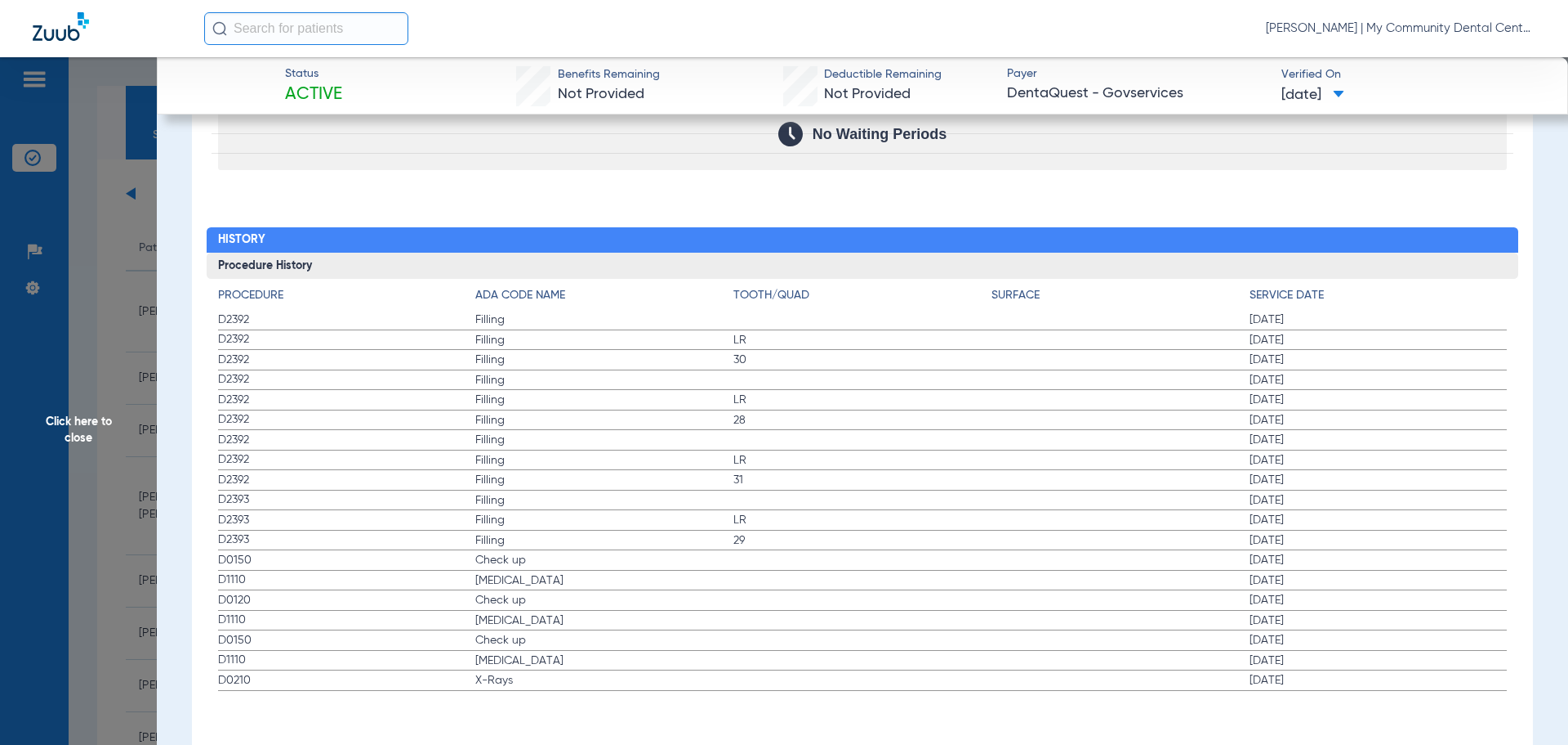
drag, startPoint x: 219, startPoint y: 561, endPoint x: 1320, endPoint y: 579, distance: 1101.1
click at [1320, 579] on app-history-list "Procedure ADA Code Name Tooth/Quad Surface Service Date D2392 Filling 08/05/202…" at bounding box center [863, 488] width 1289 height 404
click at [356, 611] on span "D1110" at bounding box center [346, 620] width 258 height 17
drag, startPoint x: 228, startPoint y: 598, endPoint x: 561, endPoint y: 681, distance: 343.2
click at [561, 681] on app-history-list "Procedure ADA Code Name Tooth/Quad Surface Service Date D2392 Filling 08/05/202…" at bounding box center [863, 488] width 1289 height 404
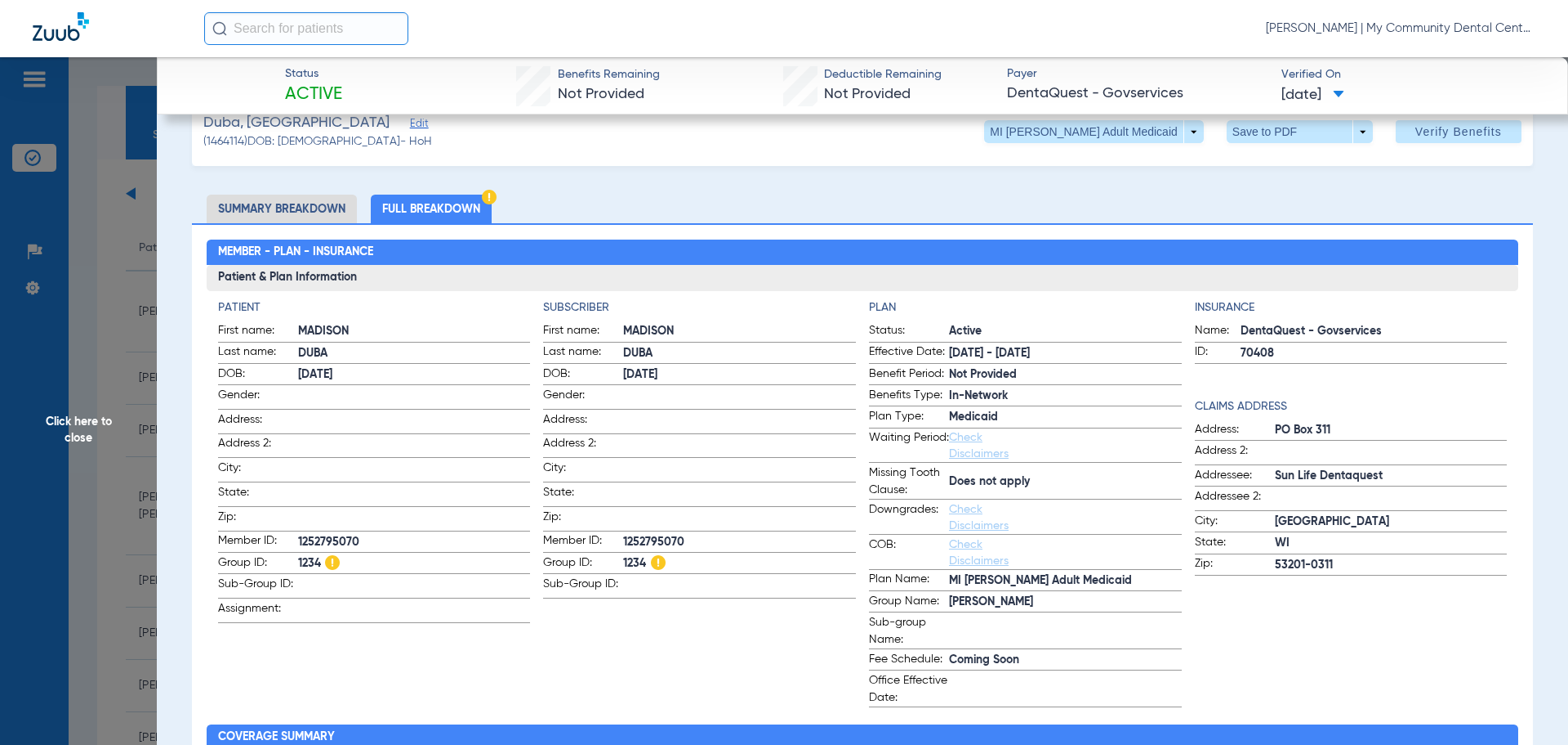
scroll to position [0, 0]
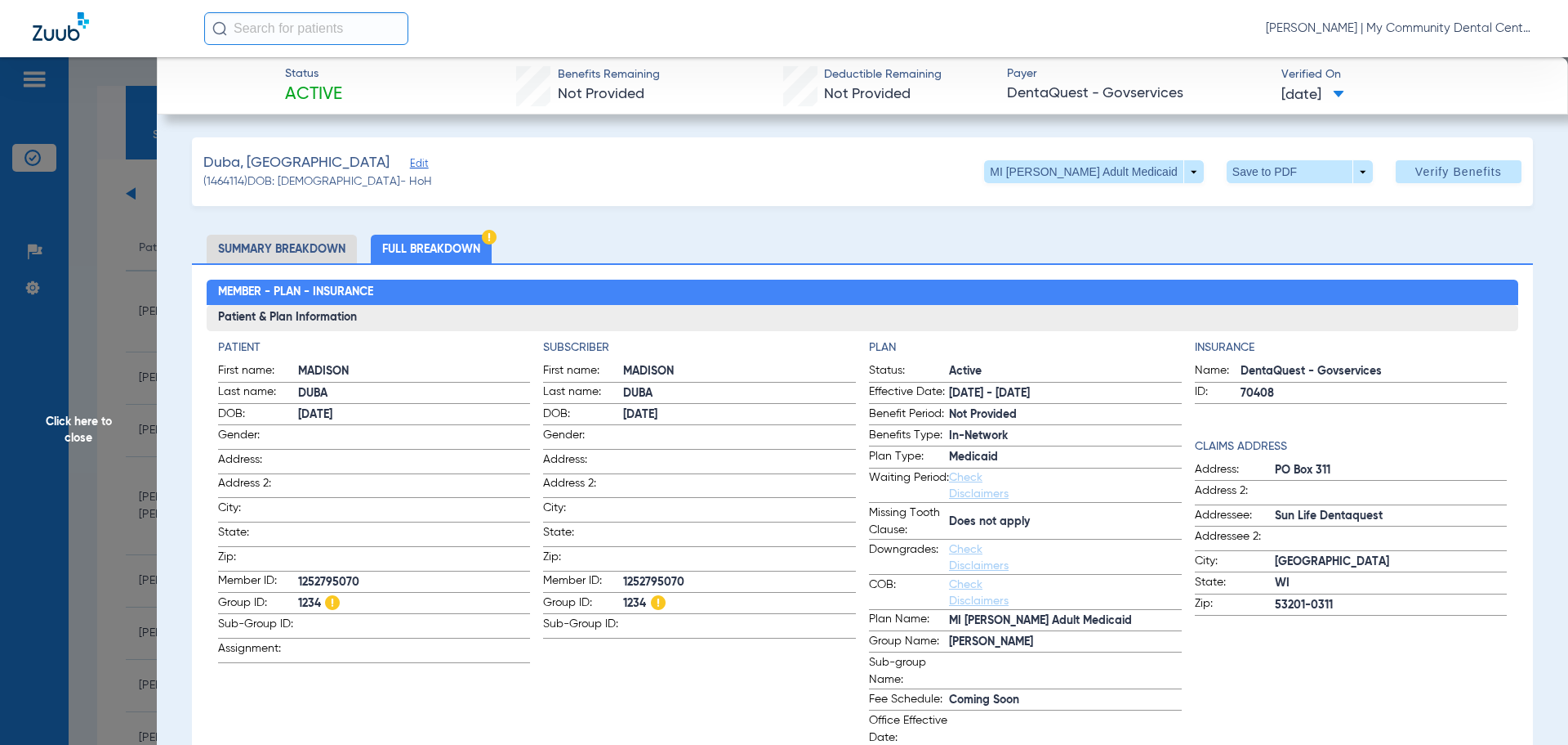
click at [126, 335] on span "Click here to close" at bounding box center [78, 430] width 157 height 745
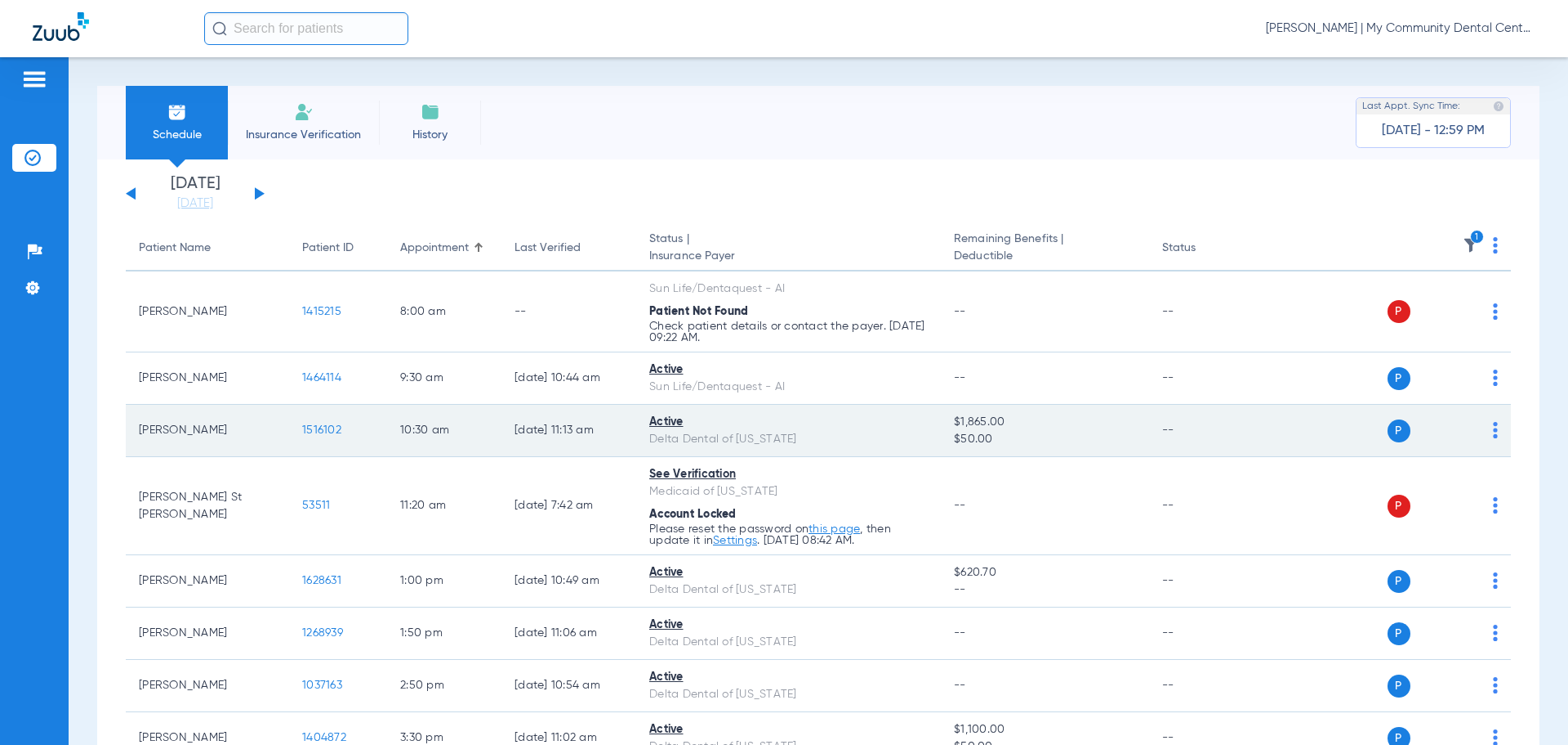
click at [329, 429] on span "1516102" at bounding box center [321, 430] width 39 height 11
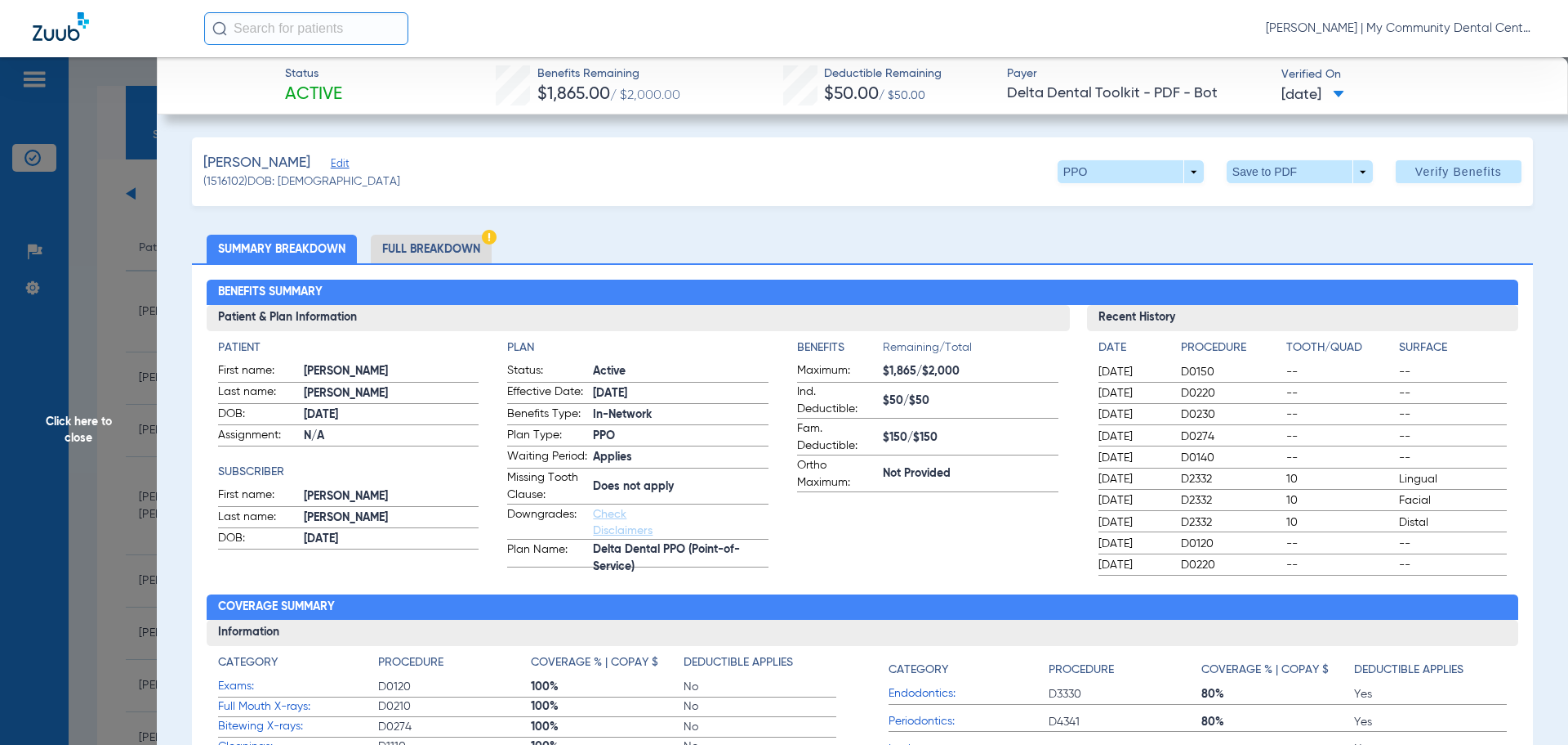
click at [416, 253] on li "Full Breakdown" at bounding box center [430, 248] width 121 height 29
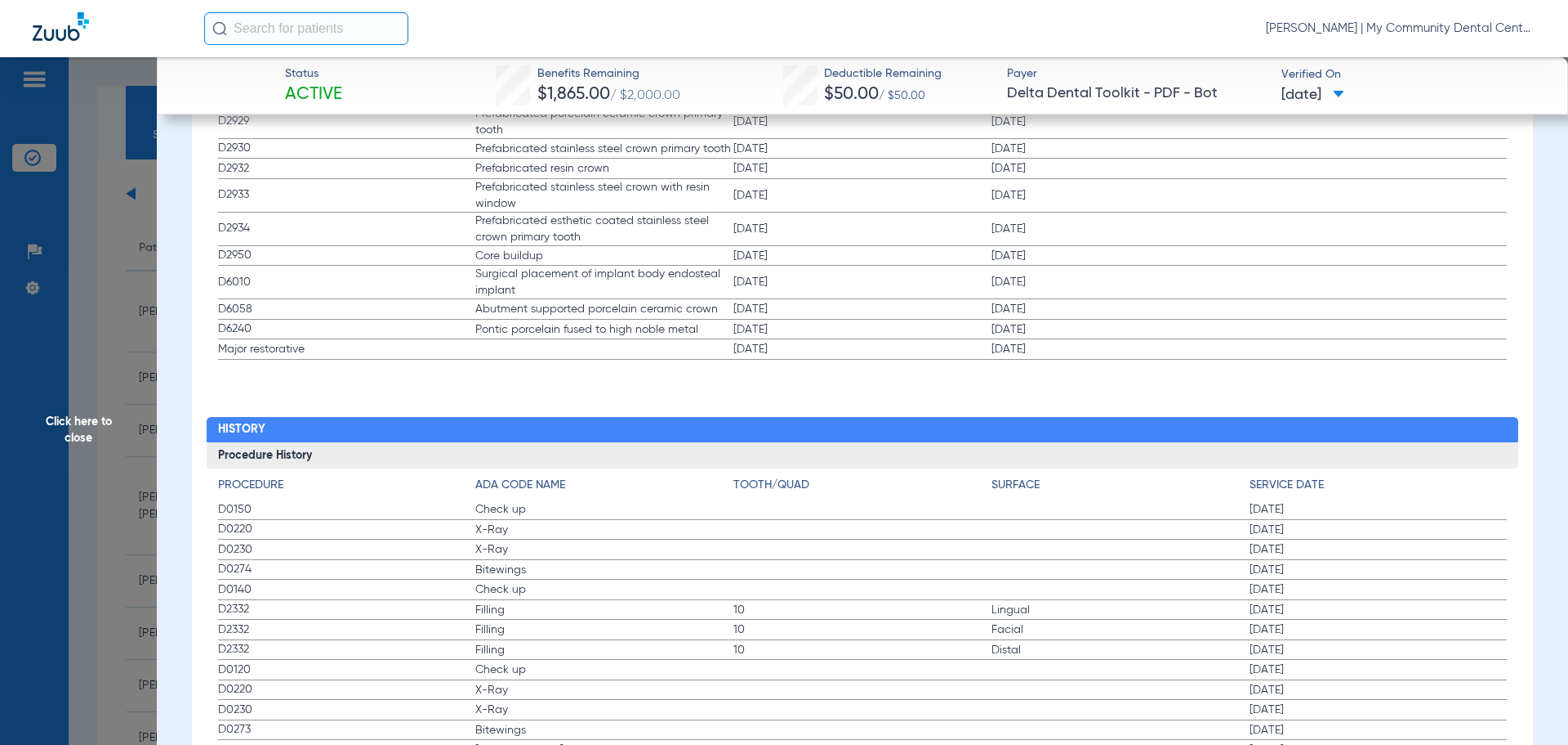
scroll to position [2063, 0]
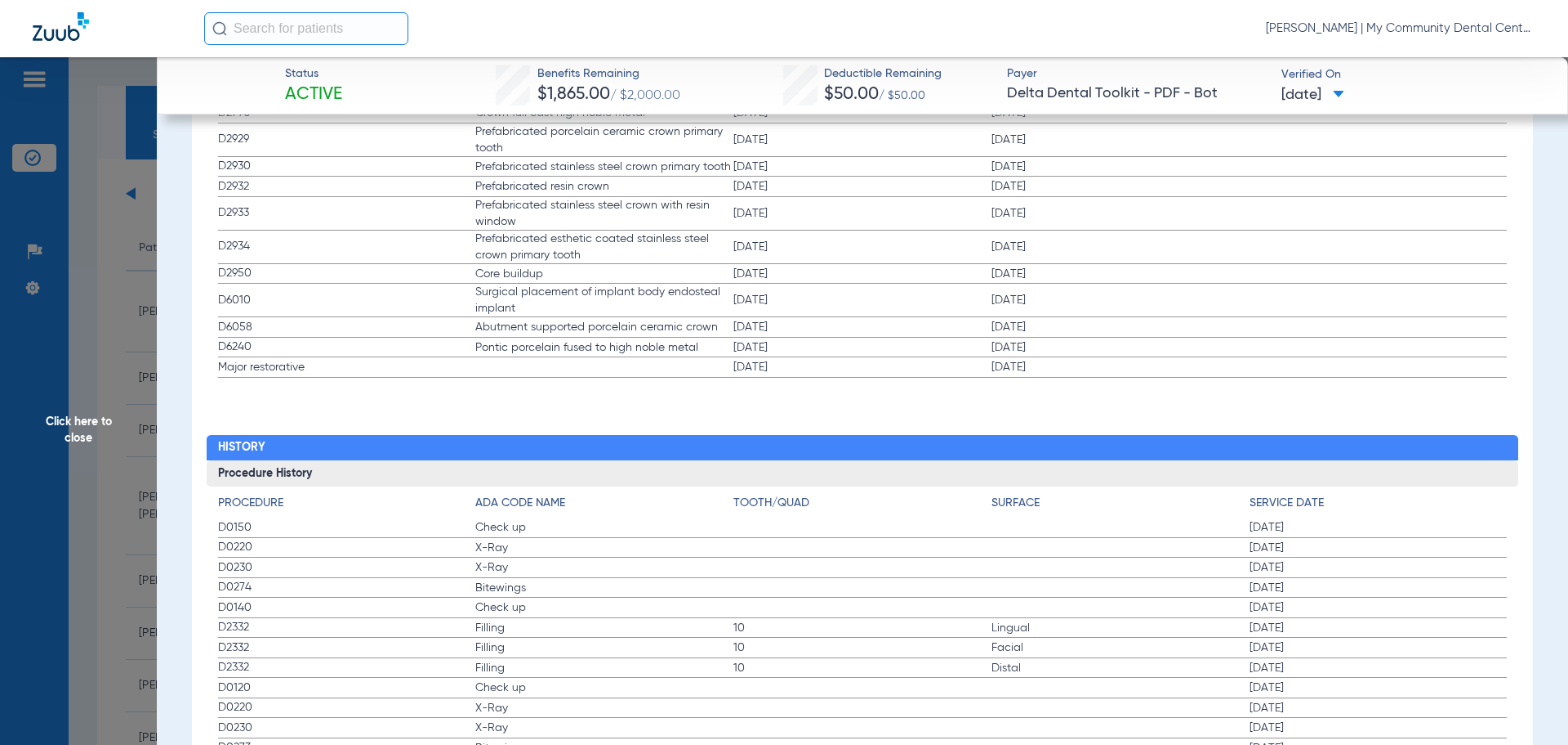
click at [486, 430] on div "Procedure Benefits Disclaimers Child age limit: 26 (End of Calendar Year) Irs a…" at bounding box center [863, 505] width 1342 height 2746
drag, startPoint x: 226, startPoint y: 553, endPoint x: 526, endPoint y: 620, distance: 307.4
click at [297, 577] on span "D0230" at bounding box center [346, 568] width 258 height 17
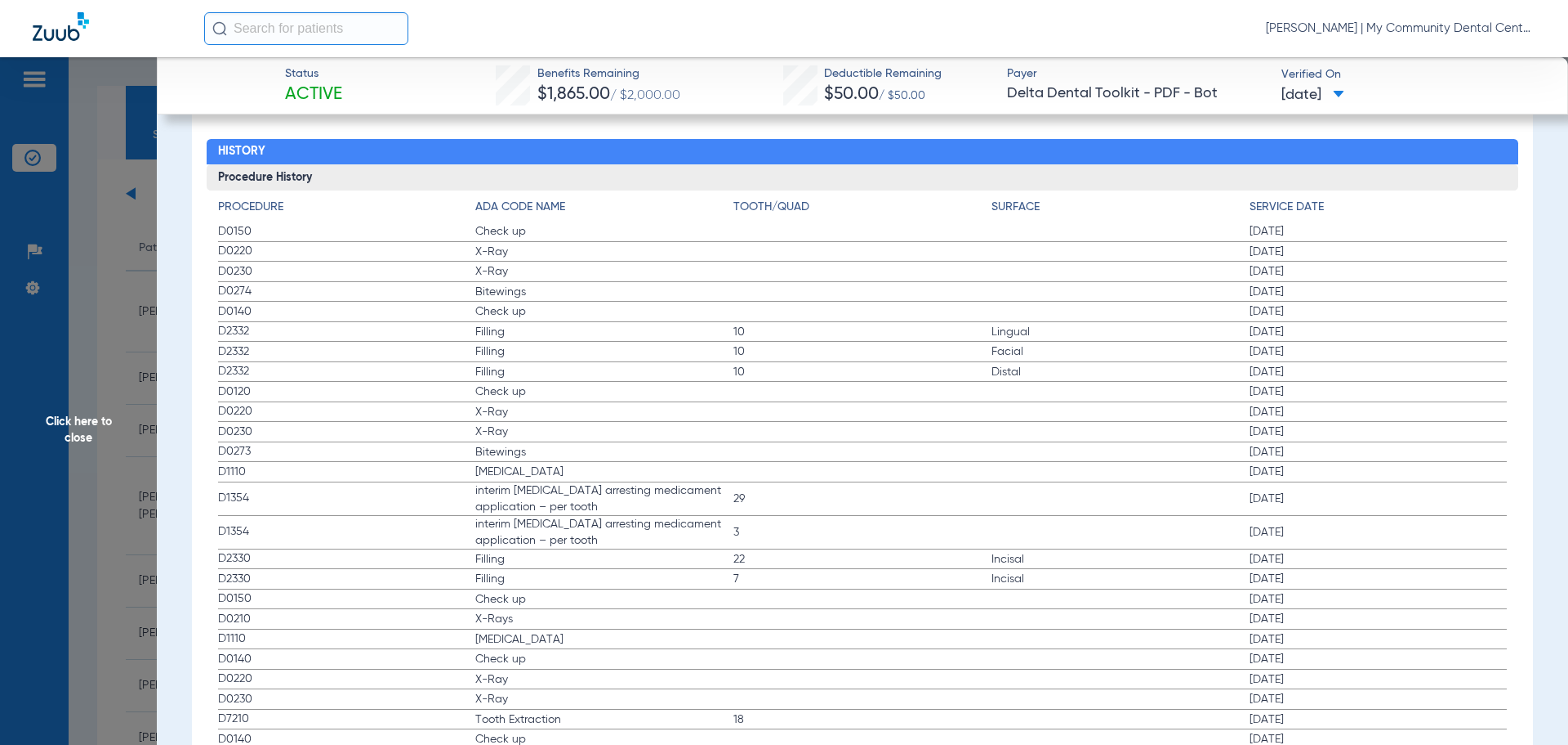
scroll to position [2390, 0]
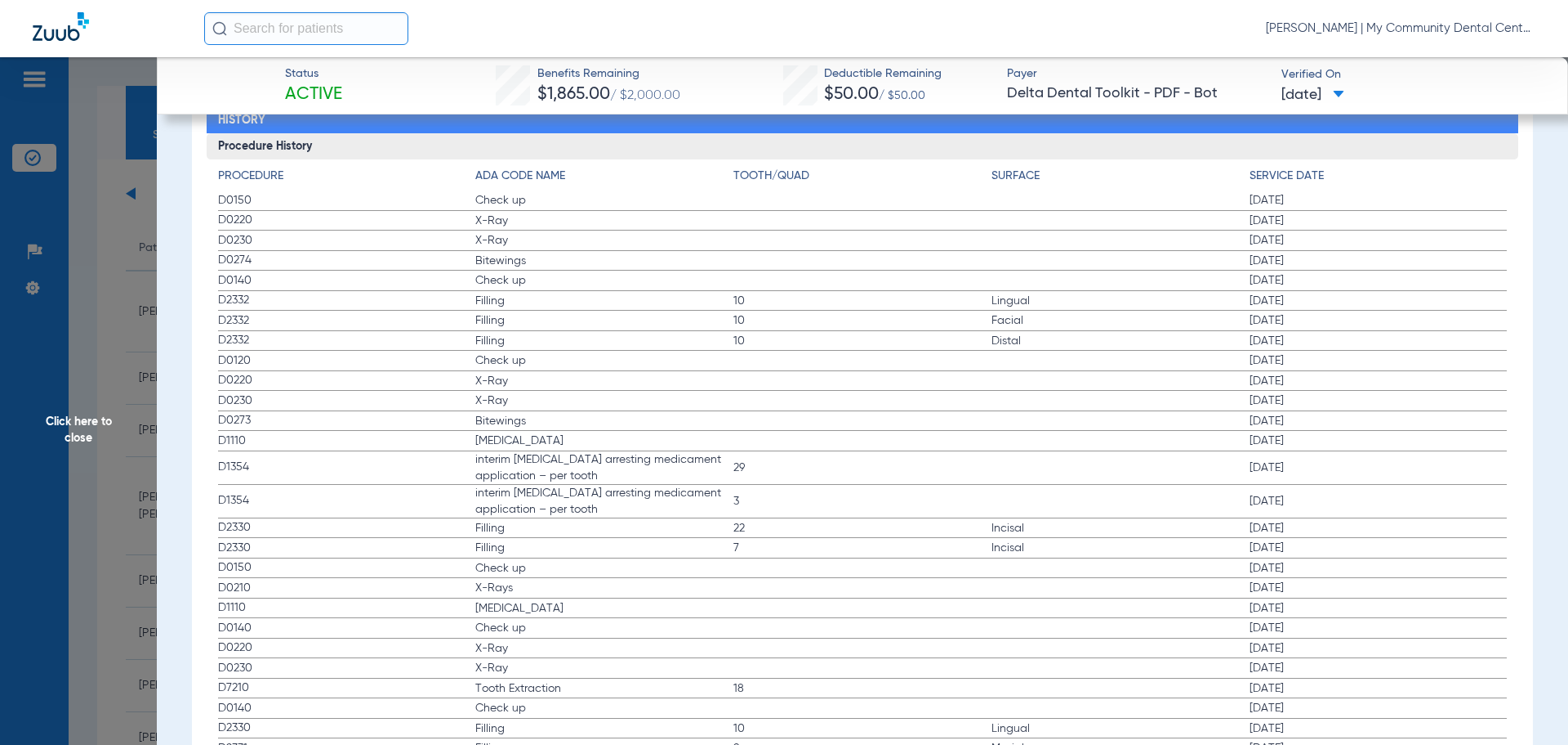
drag, startPoint x: 258, startPoint y: 236, endPoint x: 616, endPoint y: 286, distance: 361.5
click at [230, 289] on span "D0140" at bounding box center [346, 280] width 258 height 17
drag, startPoint x: 294, startPoint y: 323, endPoint x: 563, endPoint y: 452, distance: 298.3
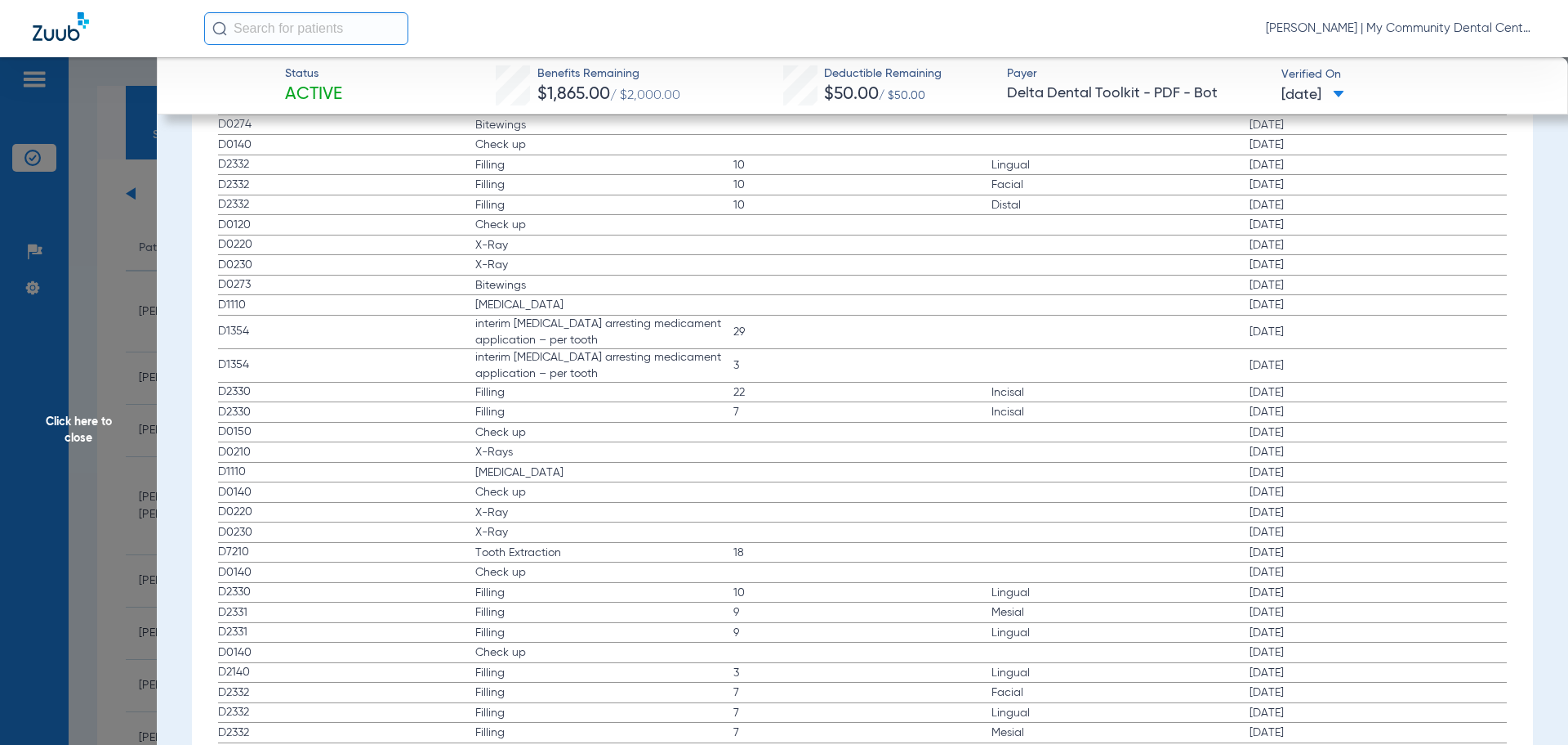
scroll to position [2554, 0]
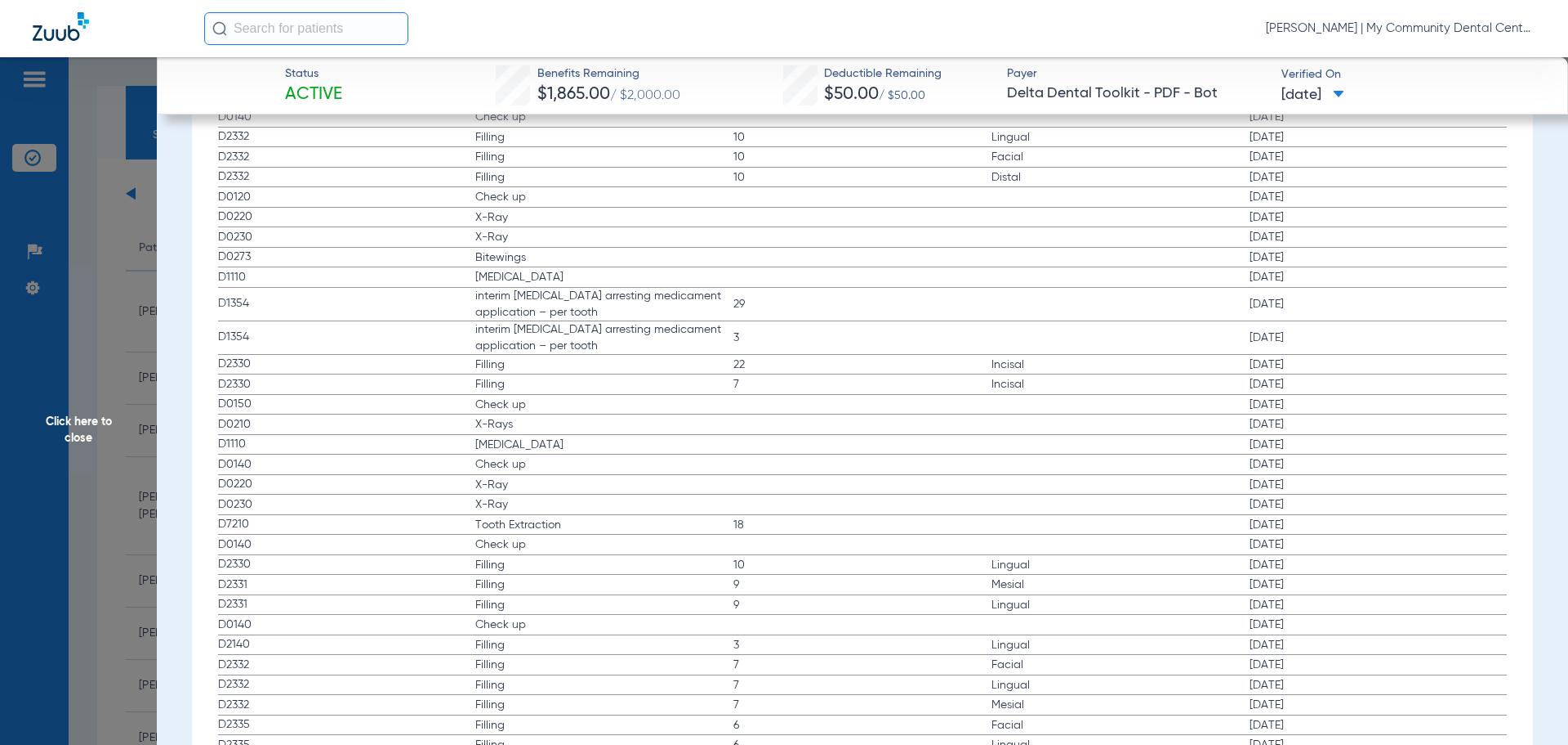
drag, startPoint x: 296, startPoint y: 407, endPoint x: 493, endPoint y: 466, distance: 205.6
click at [493, 466] on app-history-list "Procedure ADA Code Name Tooth/Quad Surface Service Date D0150 Check up 04/16/20…" at bounding box center [863, 660] width 1289 height 1312
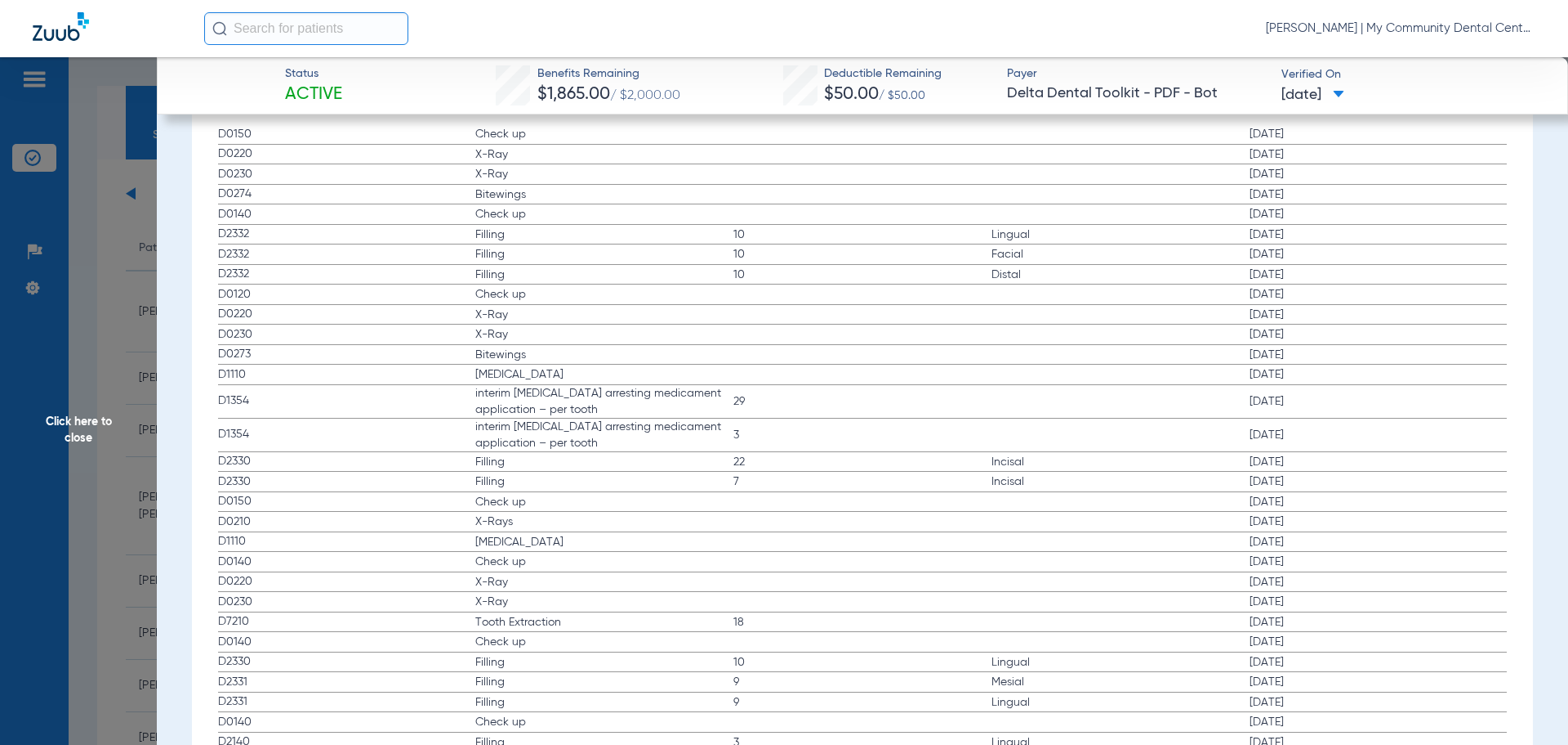
scroll to position [2308, 0]
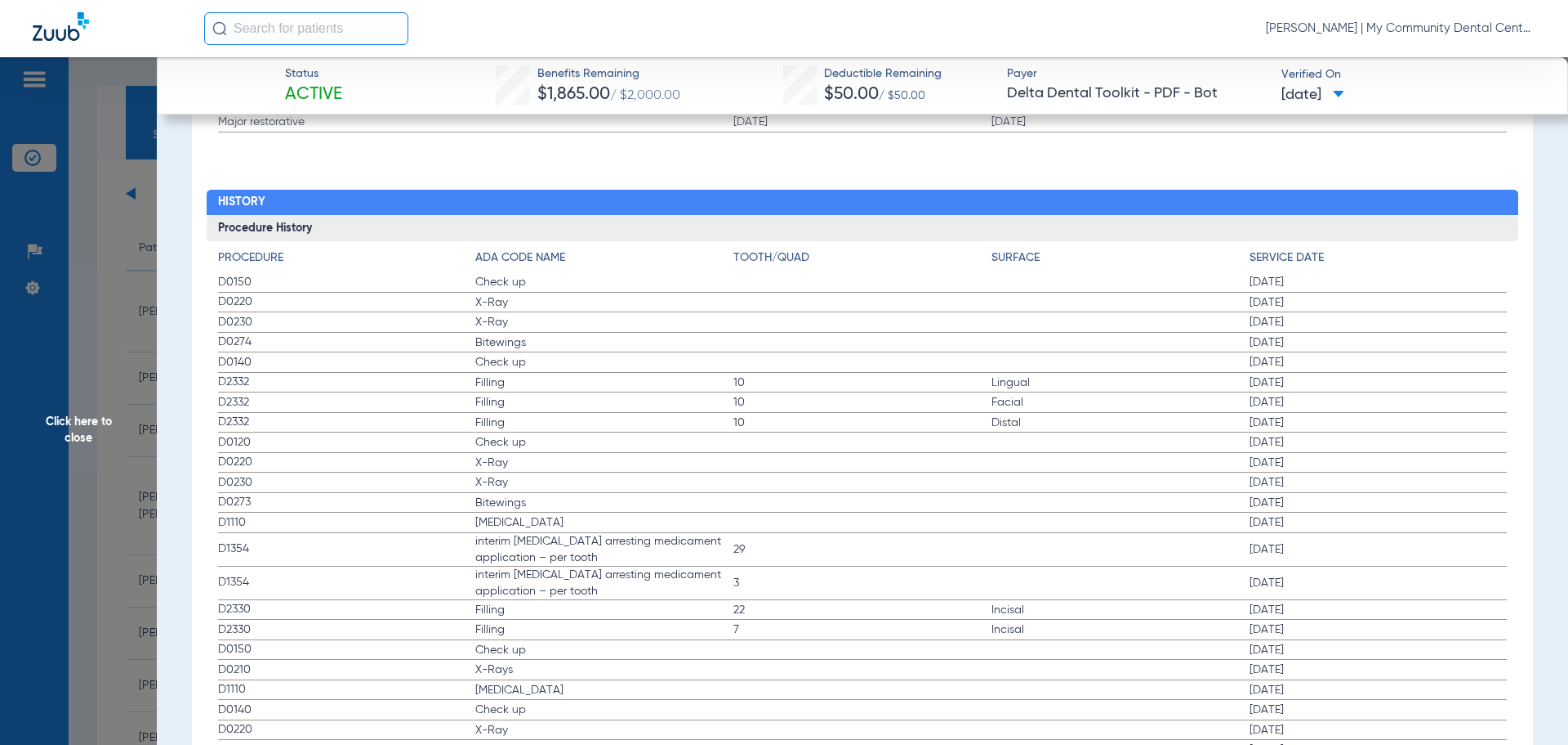
click at [544, 370] on span "Check up" at bounding box center [604, 362] width 258 height 16
drag, startPoint x: 216, startPoint y: 305, endPoint x: 467, endPoint y: 385, distance: 263.4
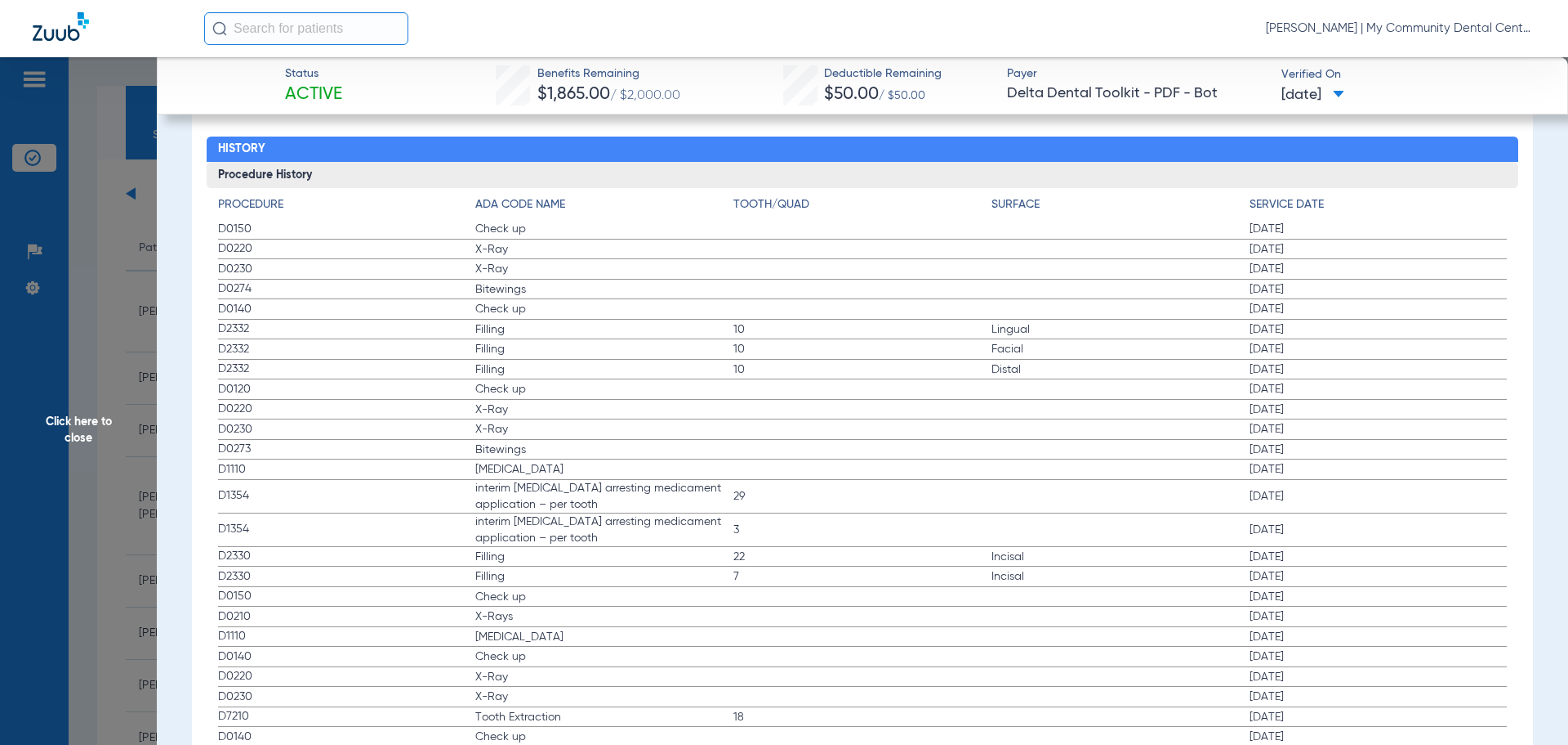
scroll to position [2390, 0]
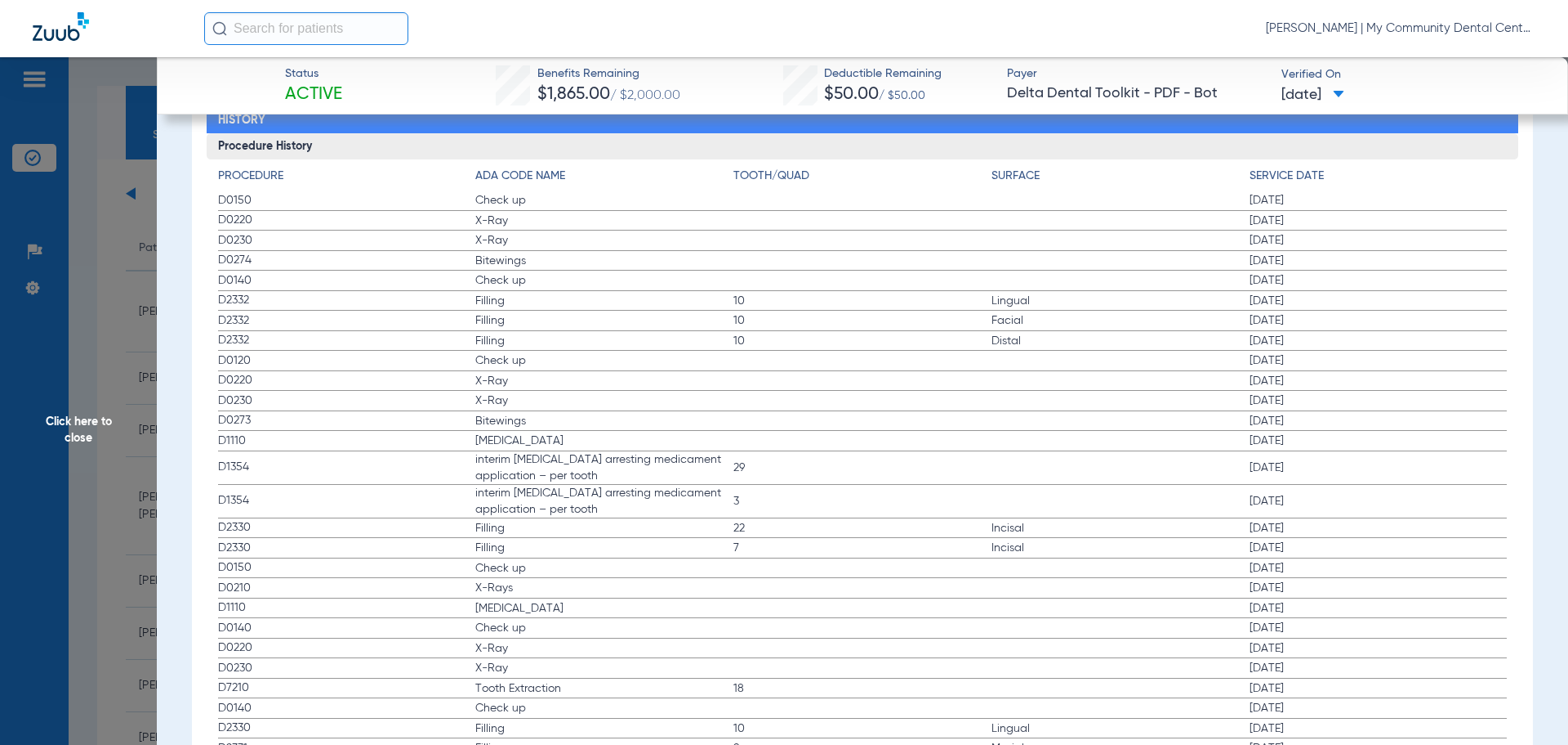
drag, startPoint x: 228, startPoint y: 321, endPoint x: 403, endPoint y: 392, distance: 188.9
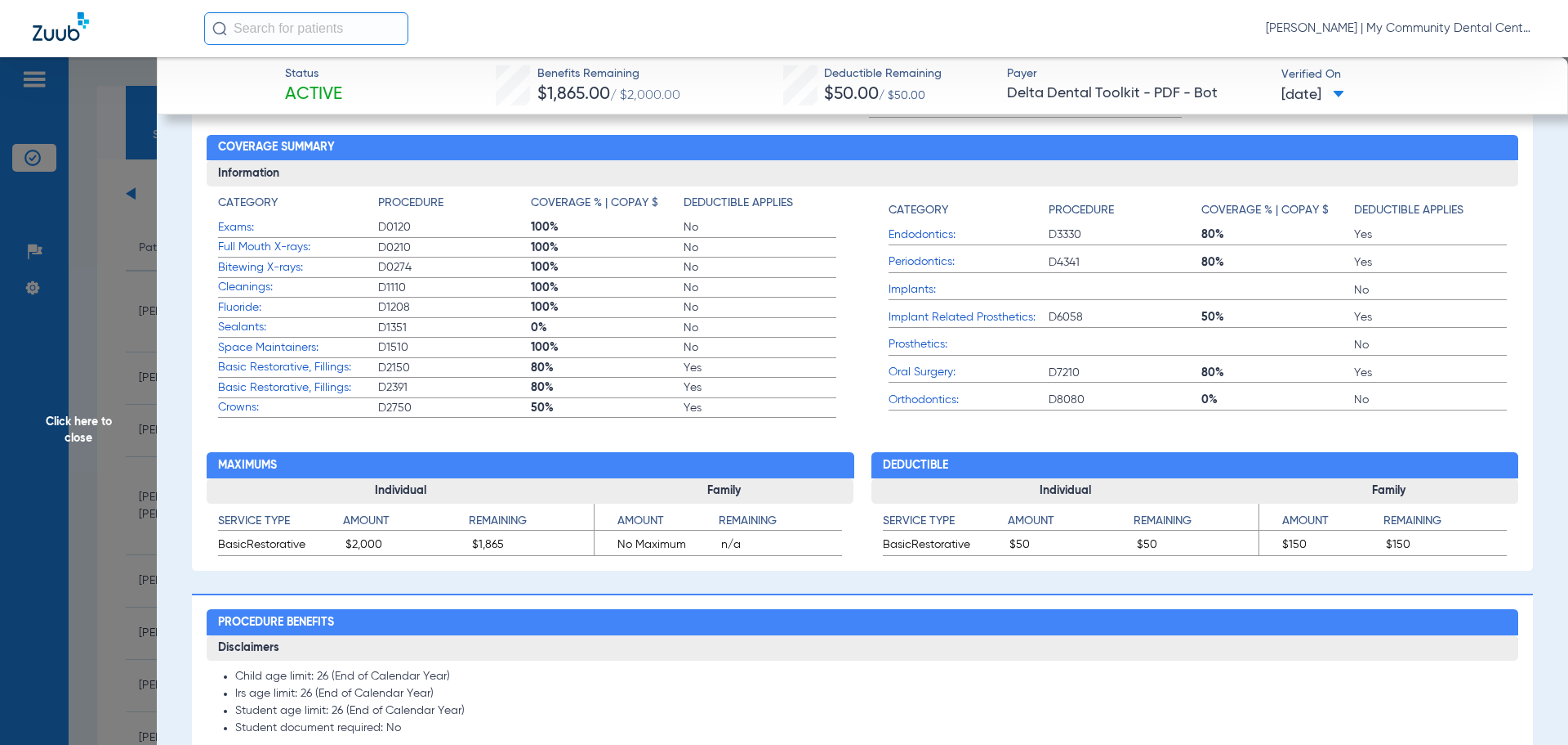
scroll to position [592, 0]
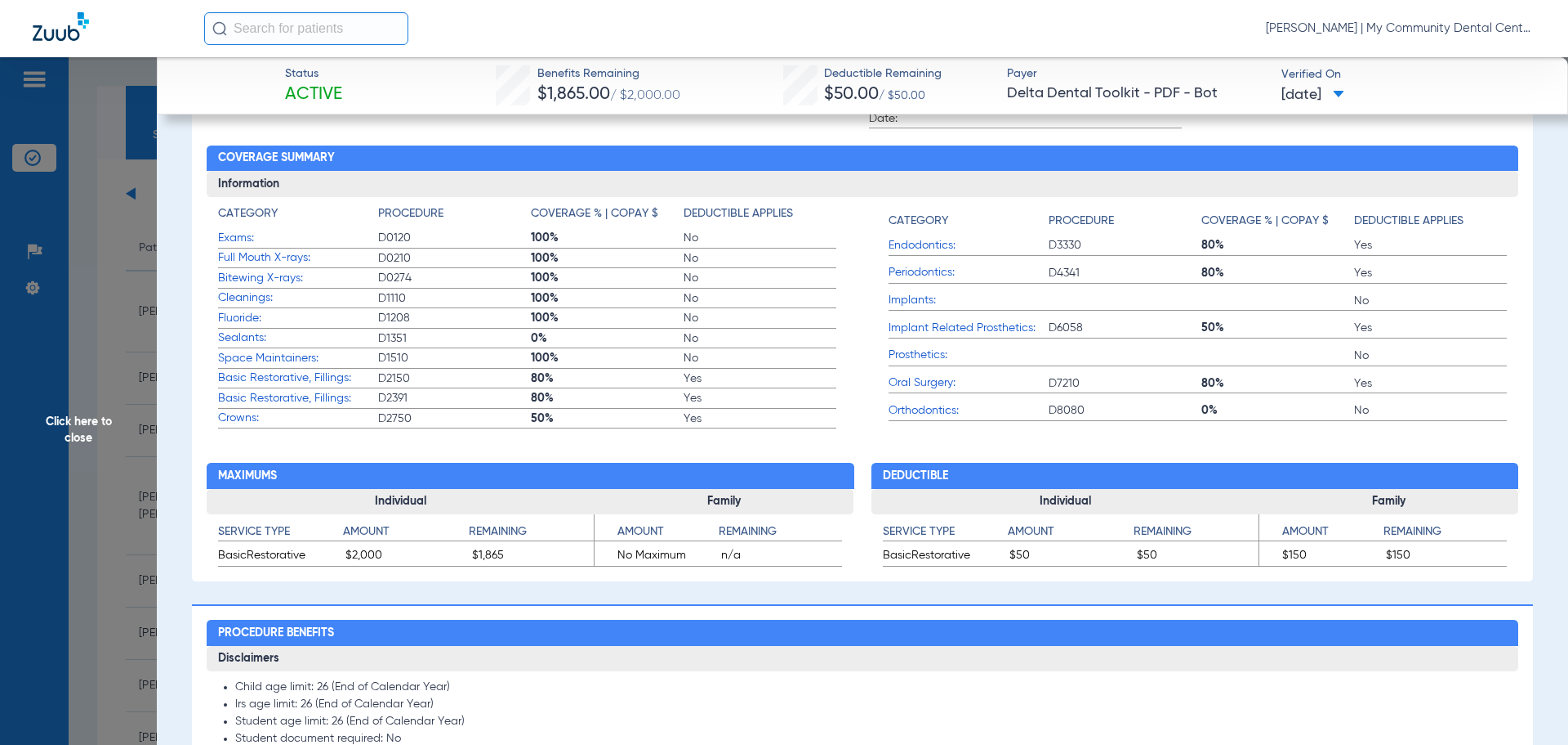
drag, startPoint x: 212, startPoint y: 245, endPoint x: 610, endPoint y: 389, distance: 423.2
click at [610, 389] on div "Category Procedure Coverage % | Copay $ Deductible Applies Exams: D0120 100% No…" at bounding box center [863, 313] width 1313 height 232
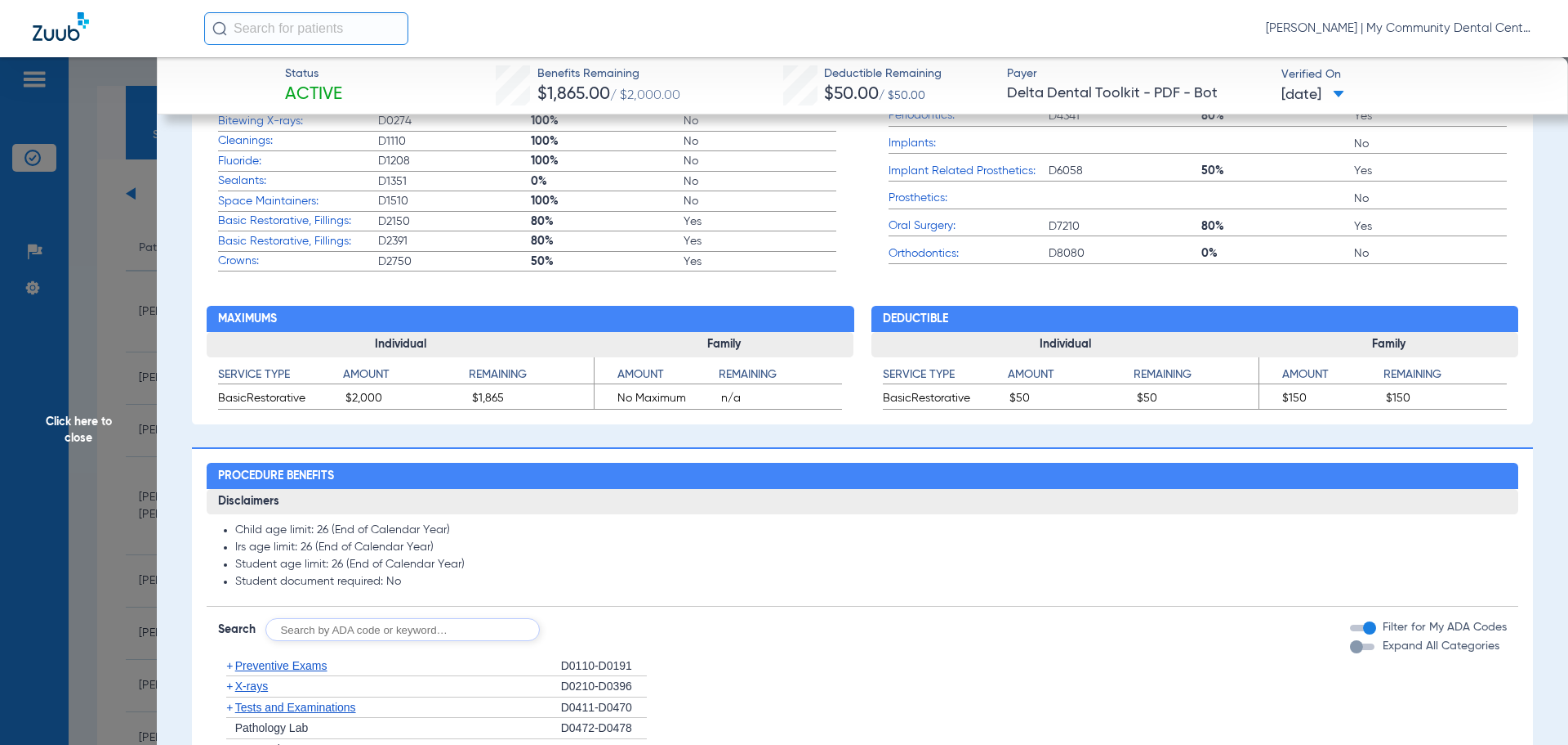
scroll to position [755, 0]
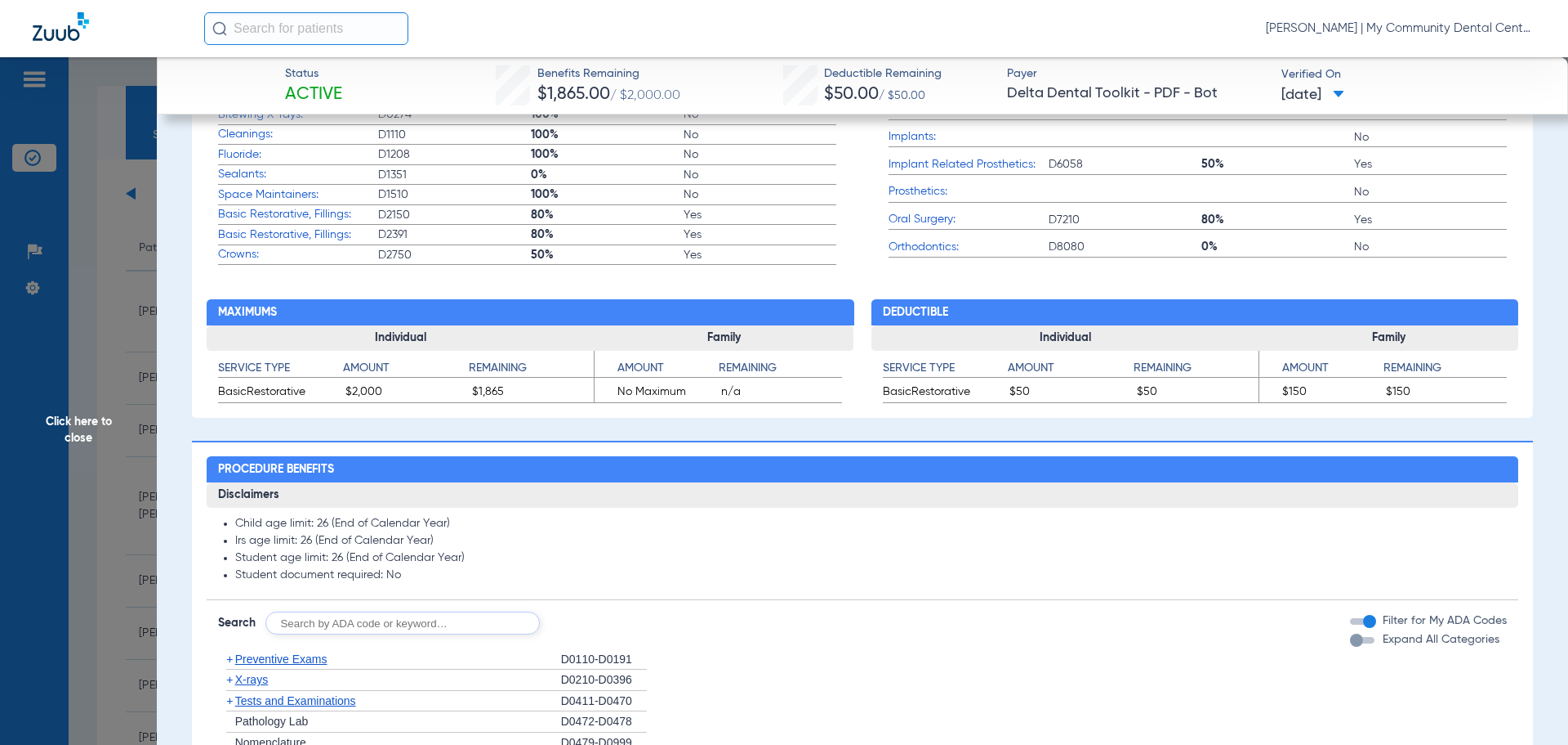
click at [49, 348] on span "Click here to close" at bounding box center [78, 430] width 157 height 745
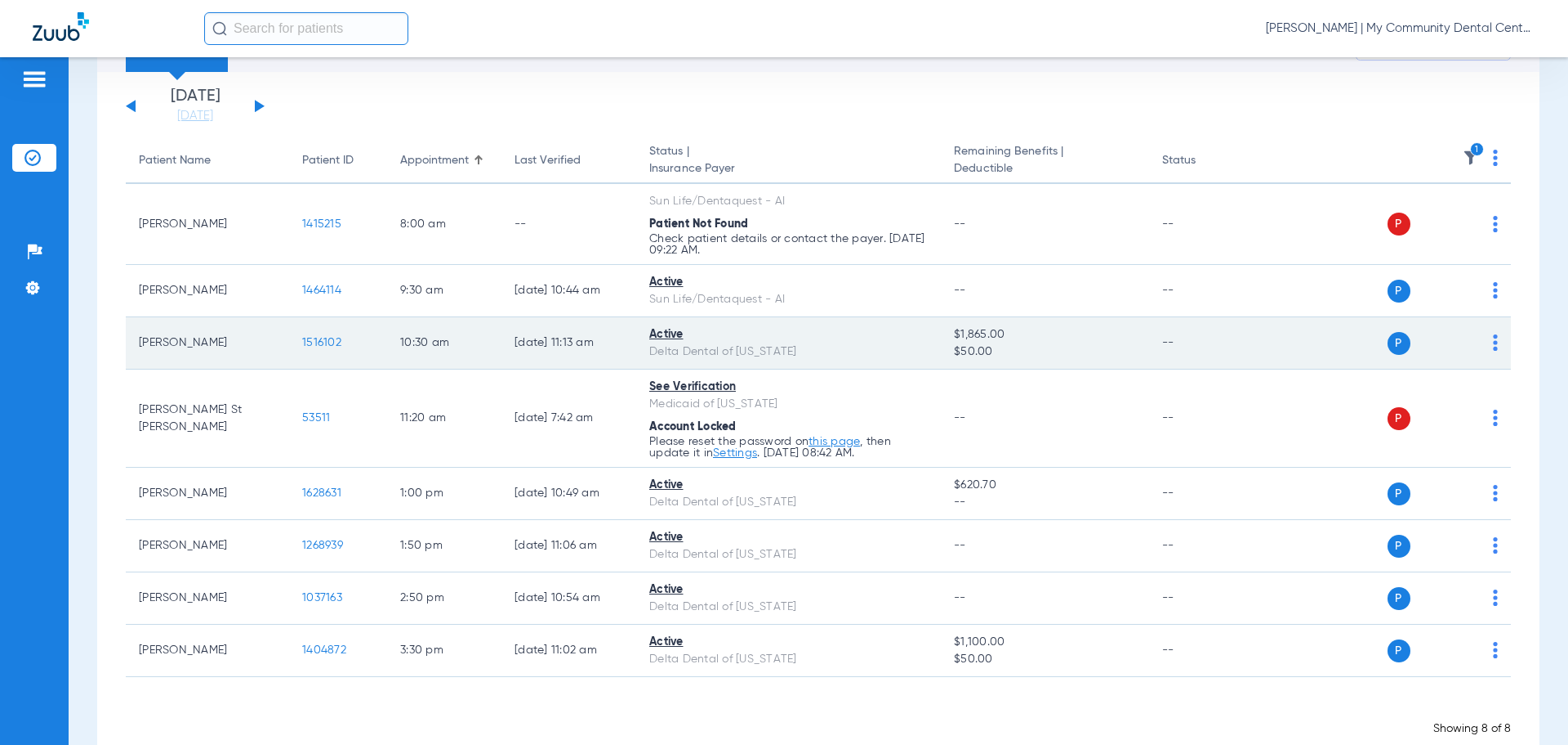
scroll to position [124, 0]
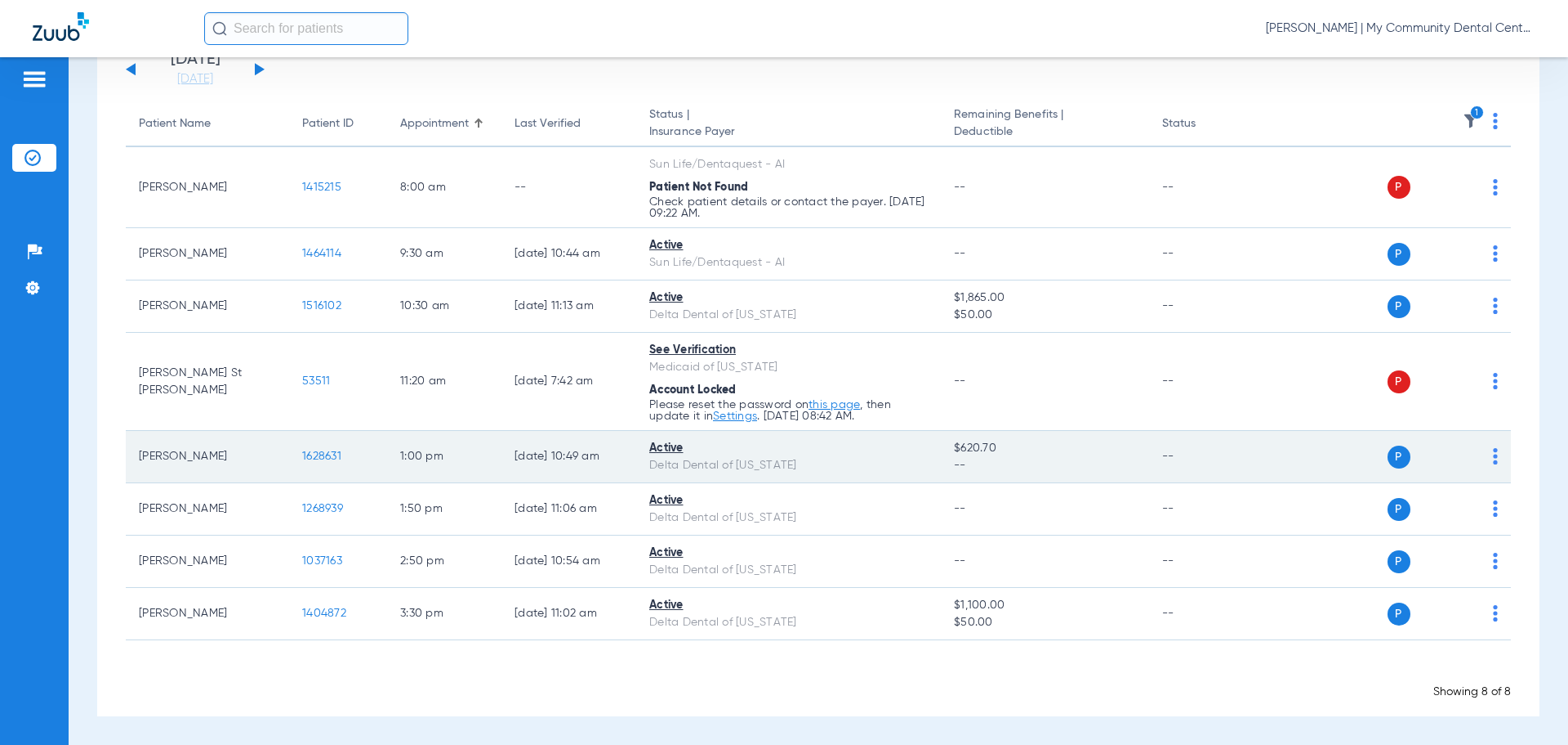
click at [325, 452] on span "1628631" at bounding box center [321, 456] width 39 height 11
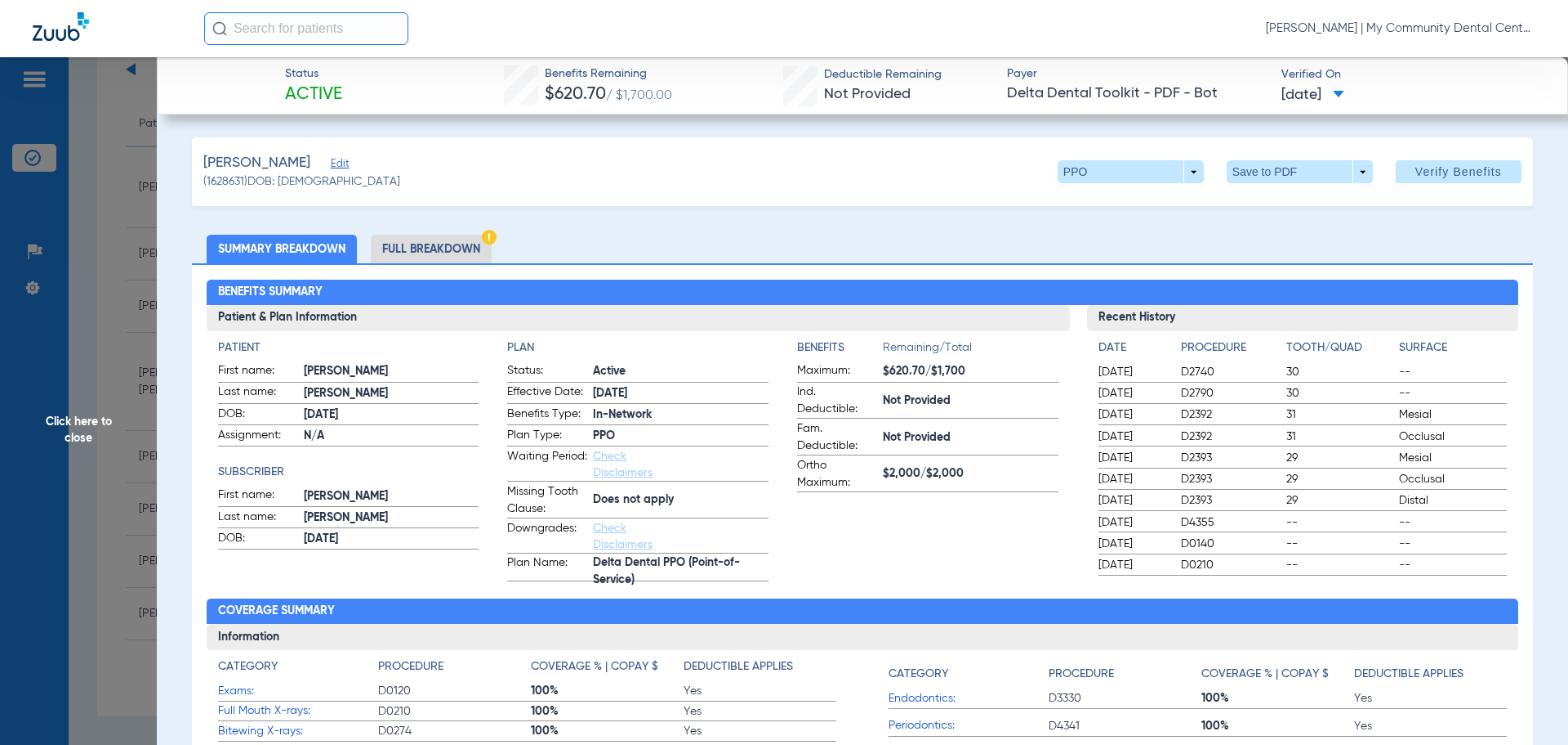
click at [439, 245] on li "Full Breakdown" at bounding box center [430, 248] width 121 height 29
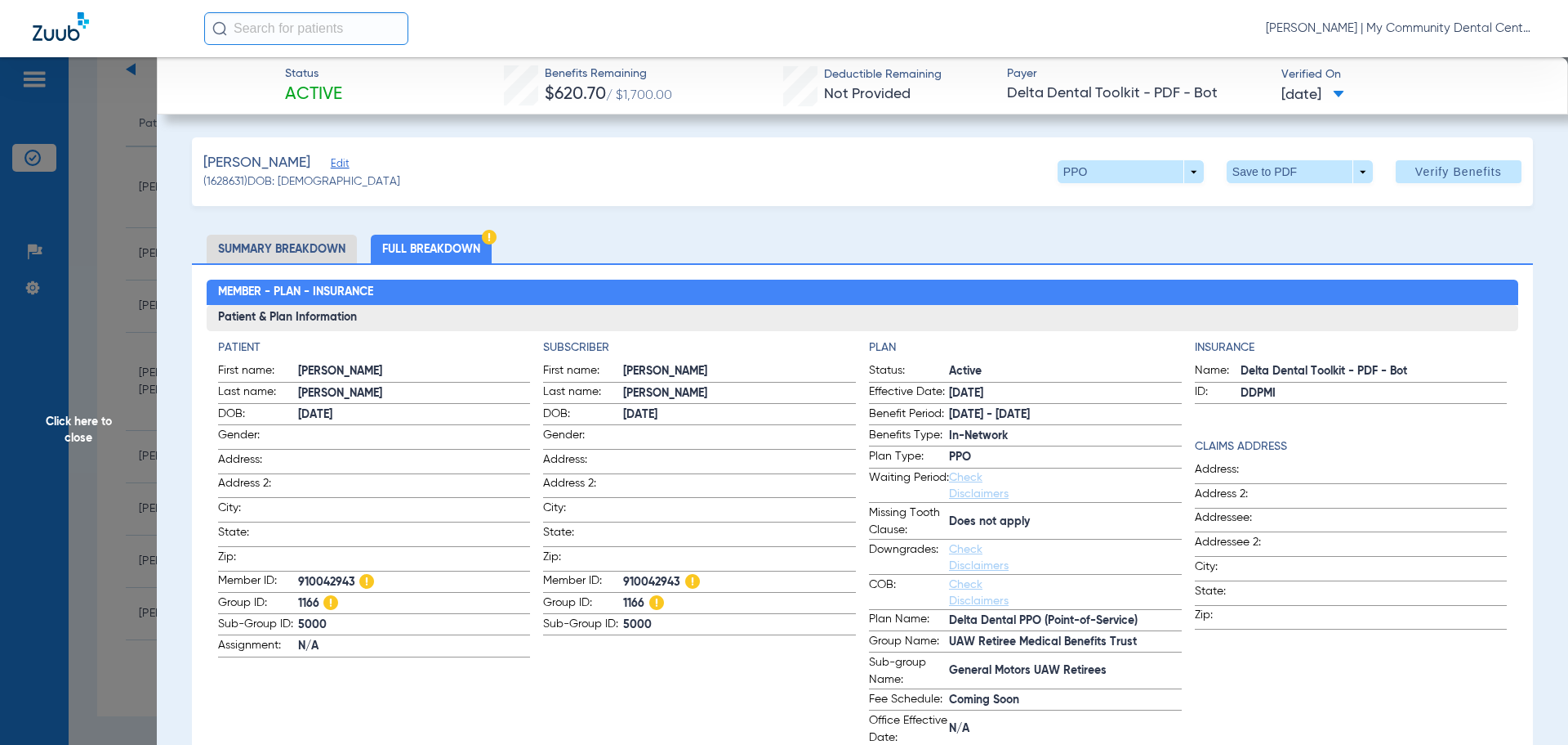
drag, startPoint x: 709, startPoint y: 671, endPoint x: 703, endPoint y: 649, distance: 22.8
click at [707, 664] on app-subscriber-information "Subscriber First name: DAWN Last name: DANIELS DOB: 02/12/1962 Gender: Address:…" at bounding box center [699, 544] width 313 height 408
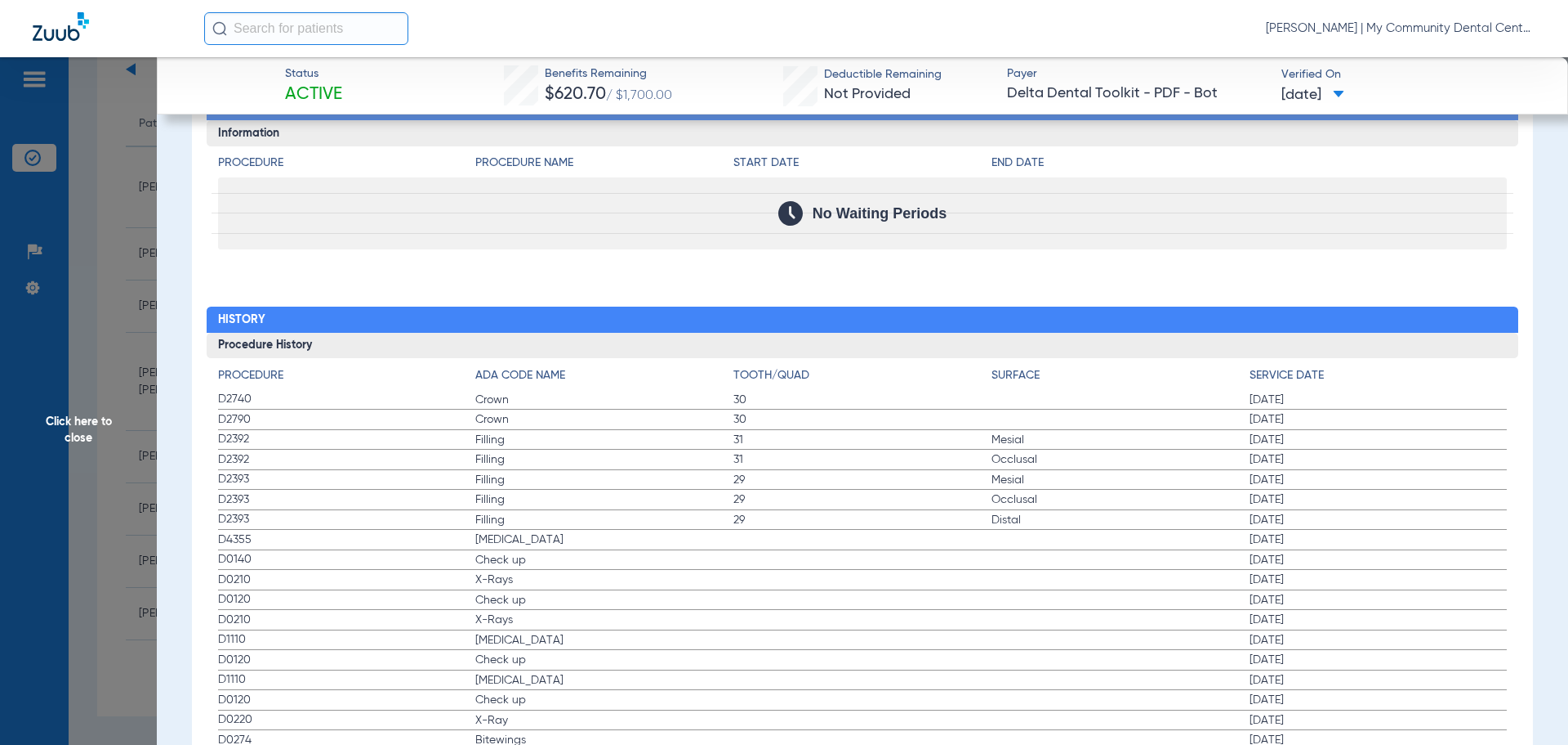
scroll to position [2143, 0]
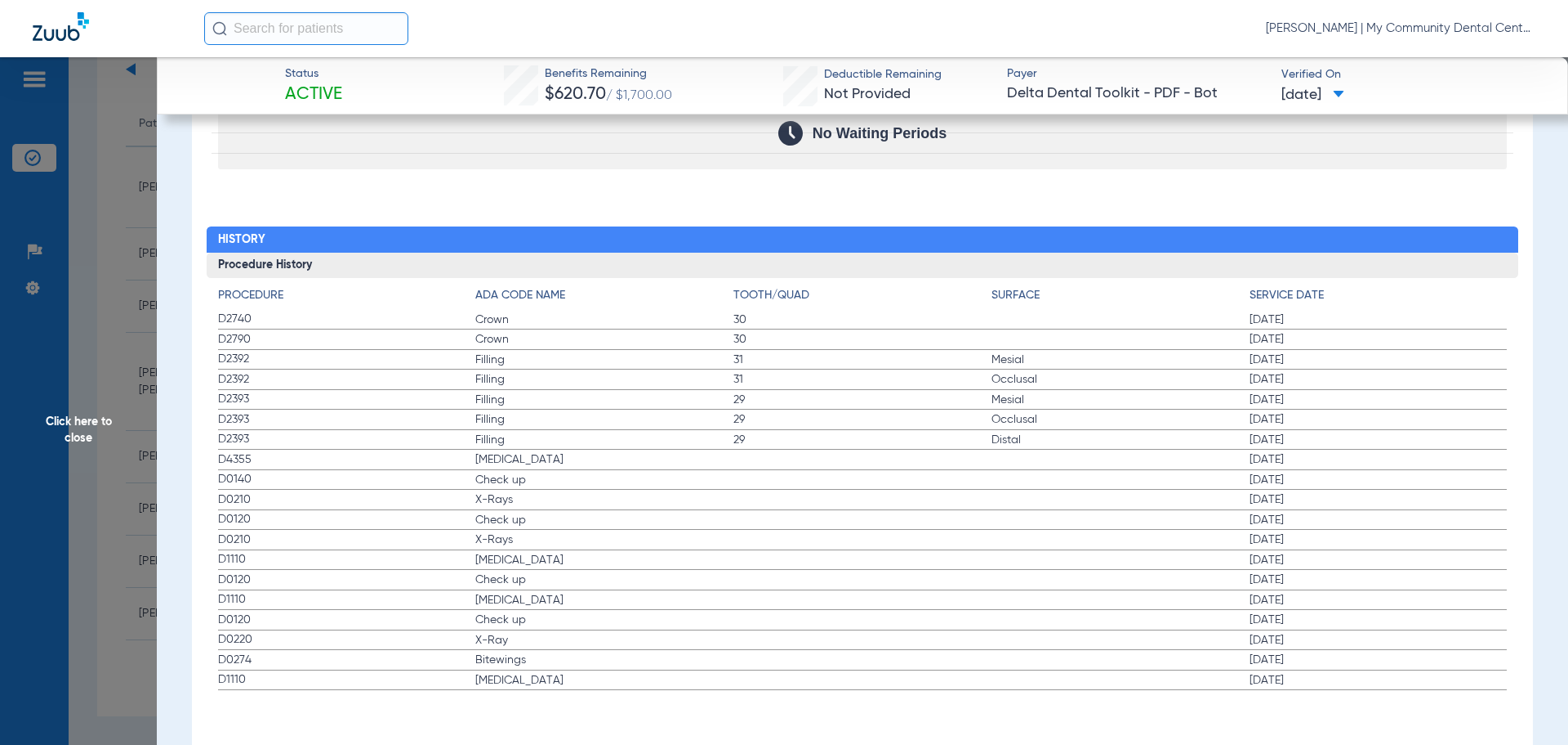
drag, startPoint x: 219, startPoint y: 461, endPoint x: 528, endPoint y: 502, distance: 311.7
click at [528, 502] on app-history-list "Procedure ADA Code Name Tooth/Quad Surface Service Date D2740 Crown 30 07/22/20…" at bounding box center [863, 488] width 1289 height 404
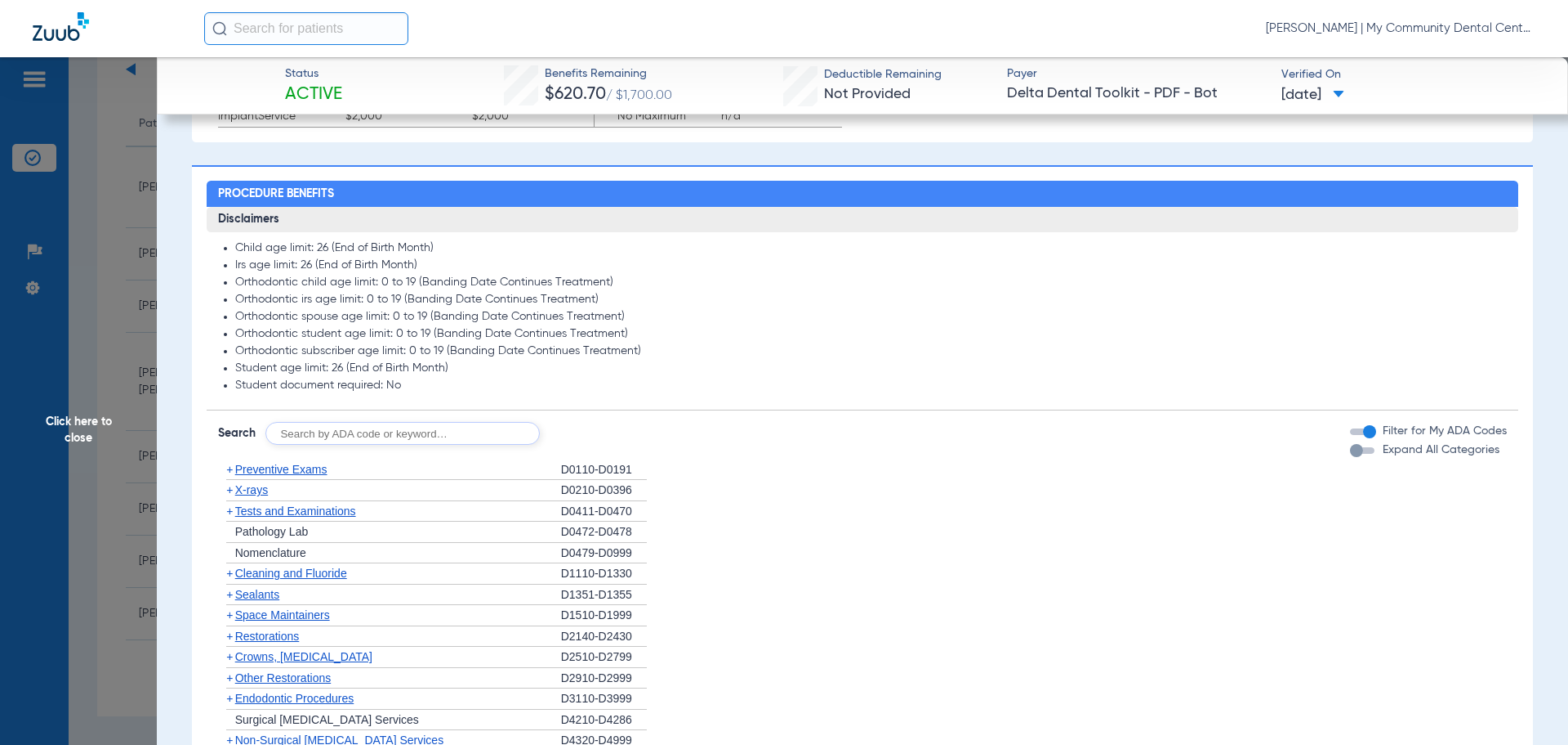
scroll to position [999, 0]
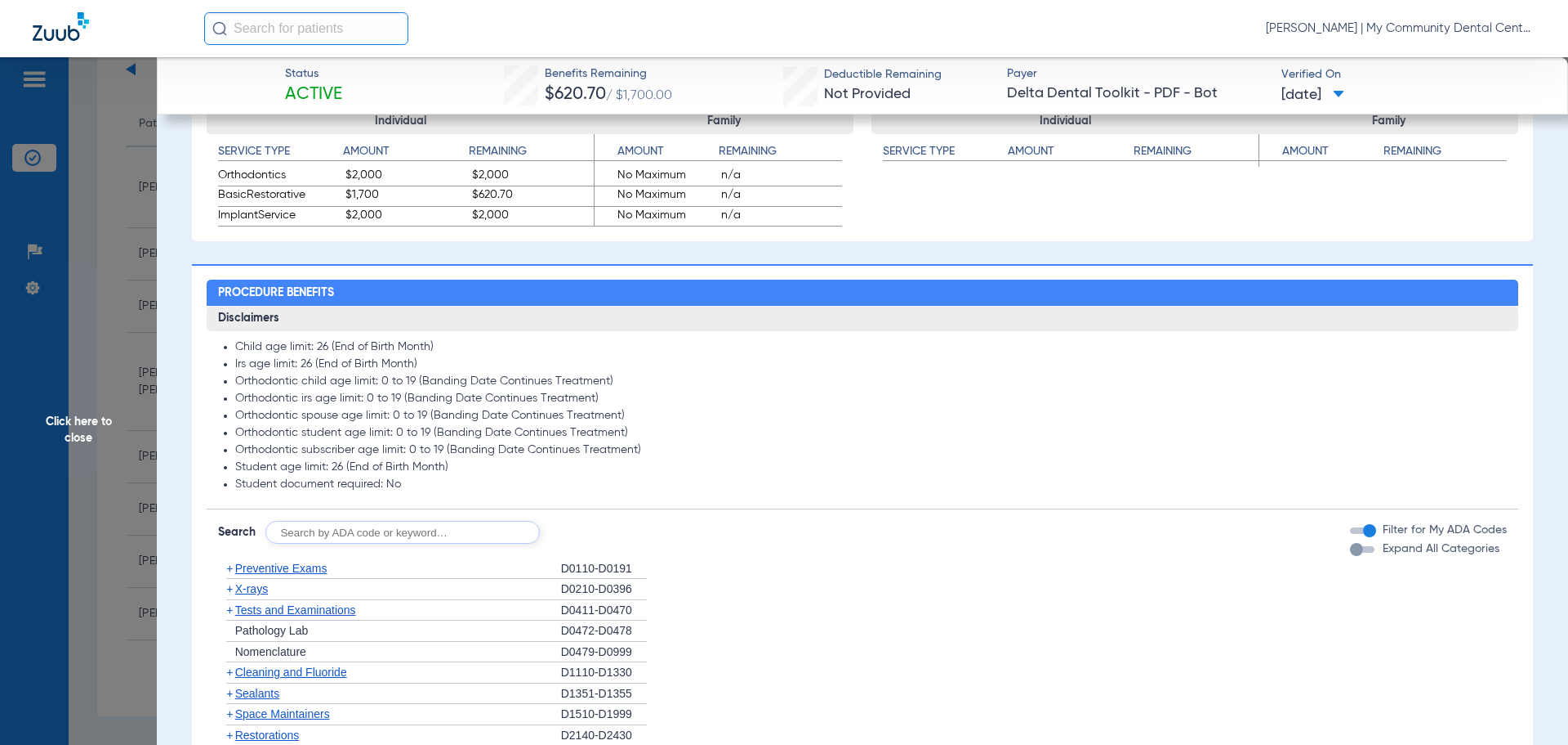
click at [118, 409] on span "Click here to close" at bounding box center [78, 430] width 157 height 745
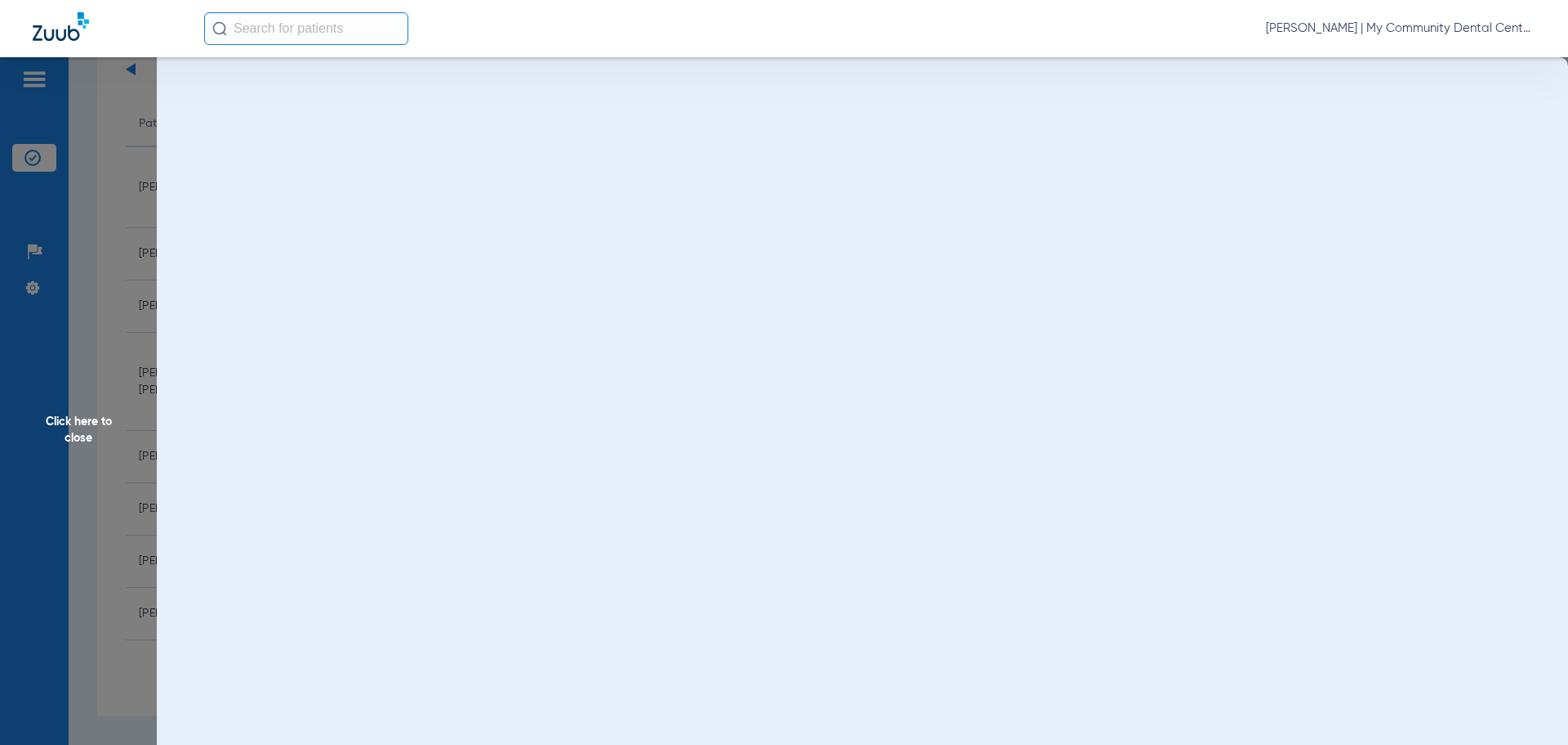
scroll to position [0, 0]
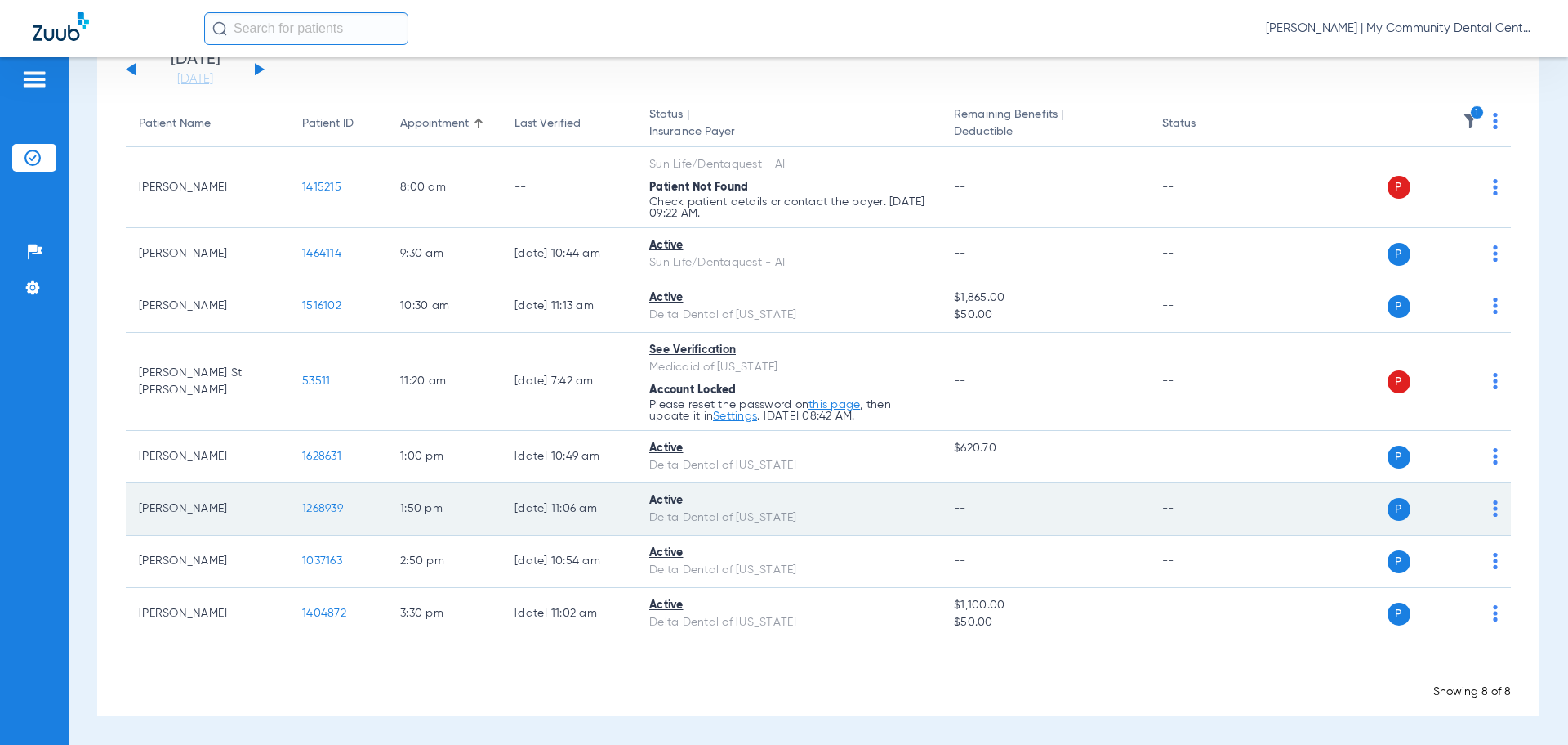
click at [318, 505] on span "1268939" at bounding box center [322, 508] width 41 height 11
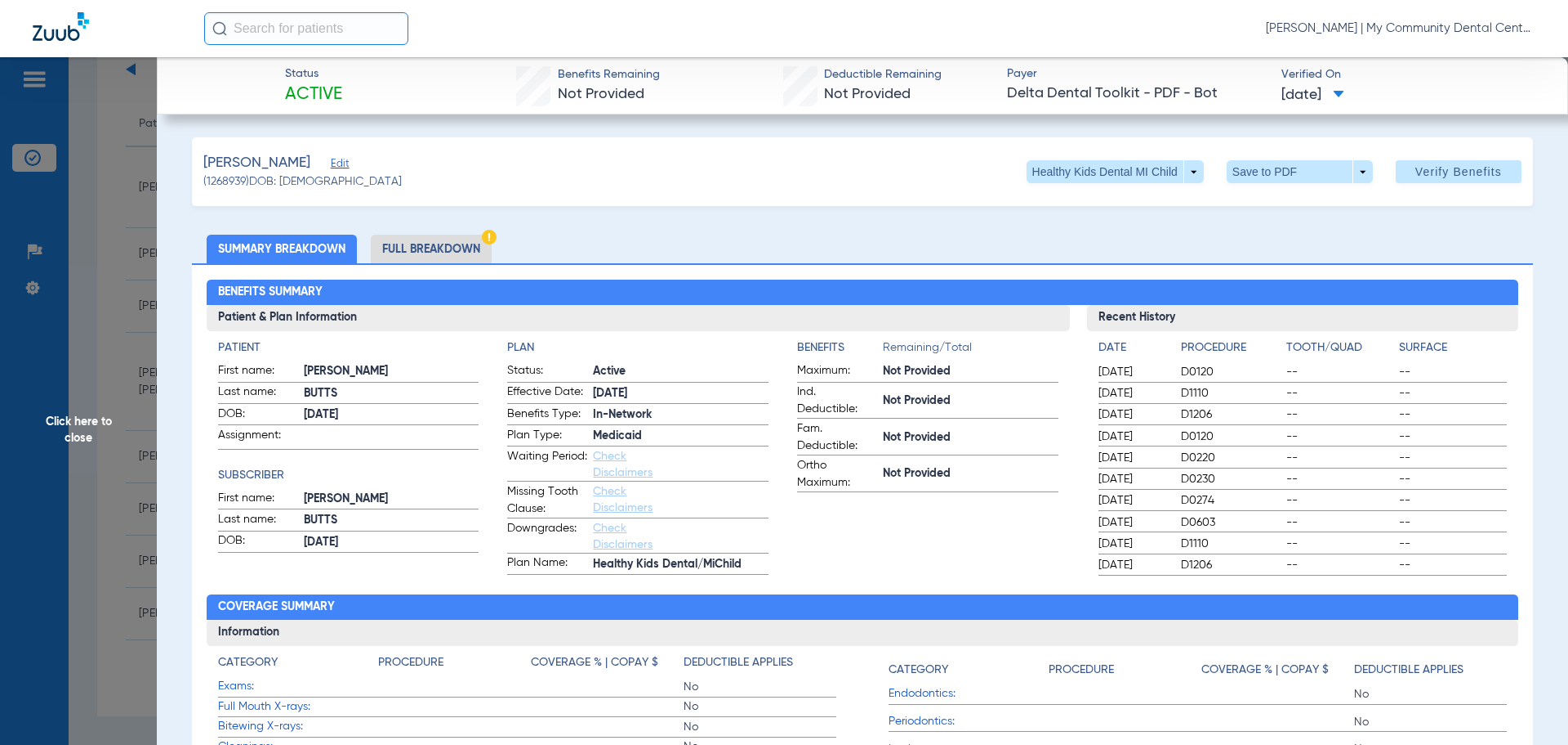
click at [465, 247] on li "Full Breakdown" at bounding box center [430, 248] width 121 height 29
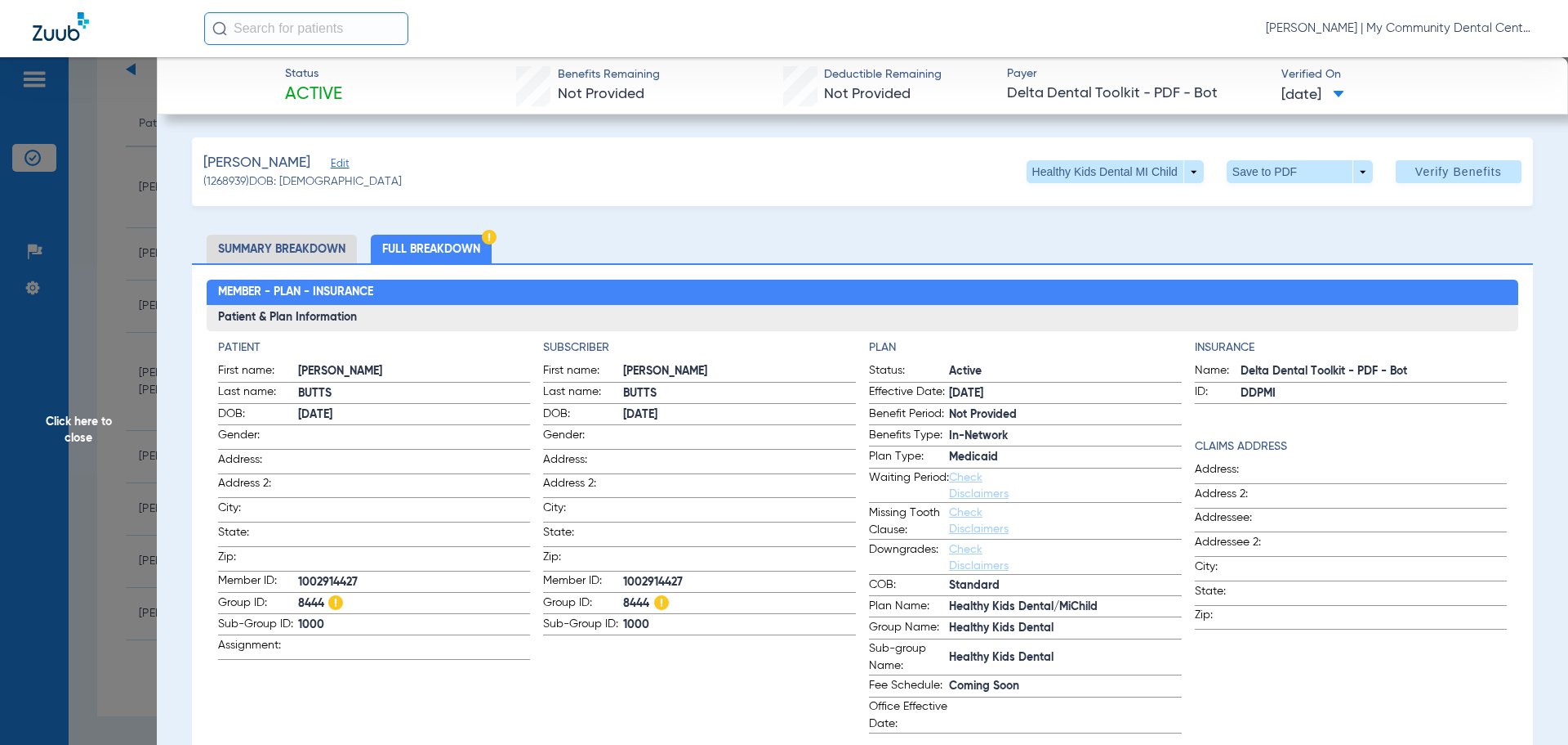
click at [635, 648] on app-subscriber-information "Subscriber First name: CARSON Last name: BUTTS DOB: 05/10/2009 Gender: Address:…" at bounding box center [699, 537] width 313 height 394
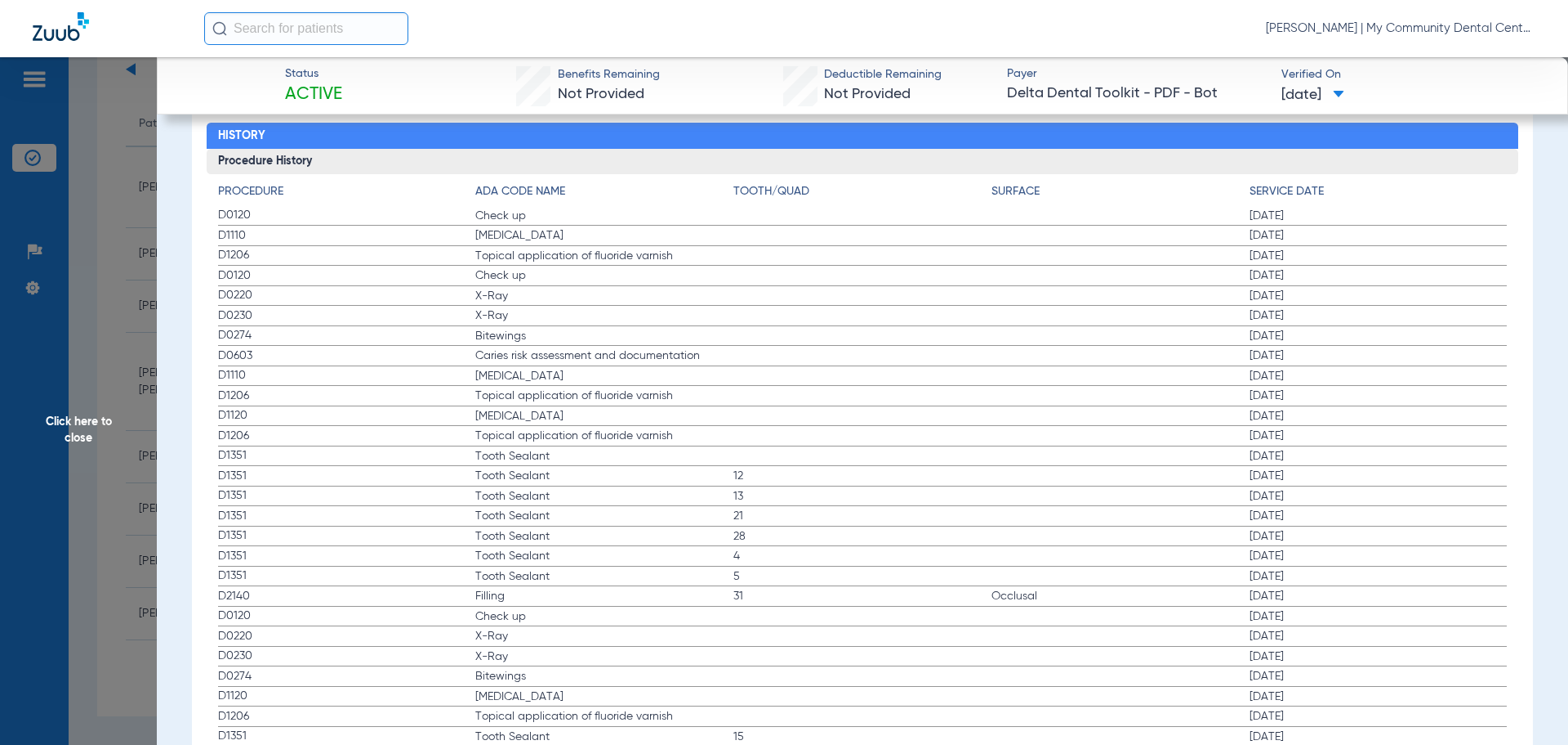
scroll to position [1961, 0]
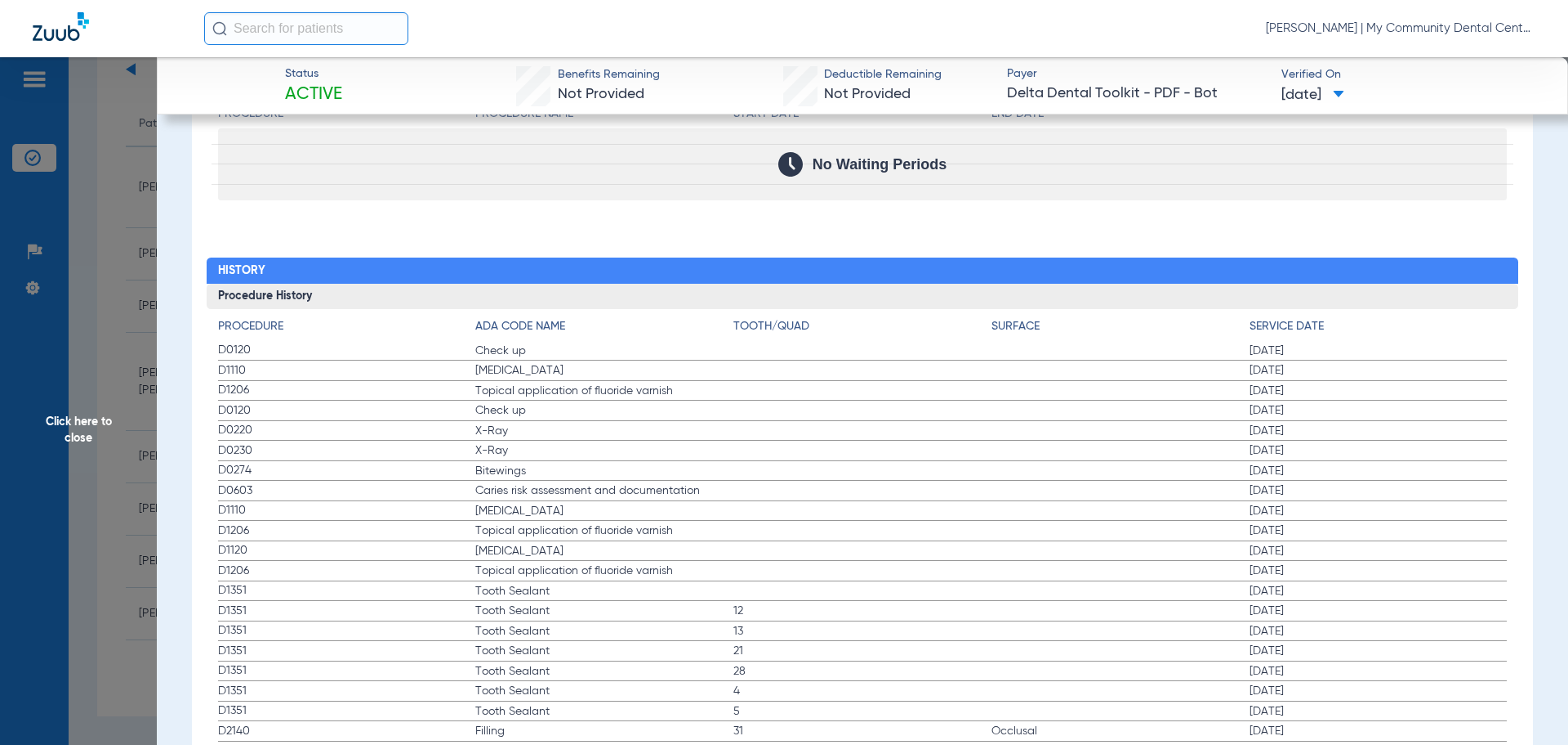
drag, startPoint x: 211, startPoint y: 350, endPoint x: 1319, endPoint y: 392, distance: 1108.8
click at [371, 439] on span "D0220" at bounding box center [346, 431] width 258 height 17
drag, startPoint x: 225, startPoint y: 408, endPoint x: 453, endPoint y: 472, distance: 236.8
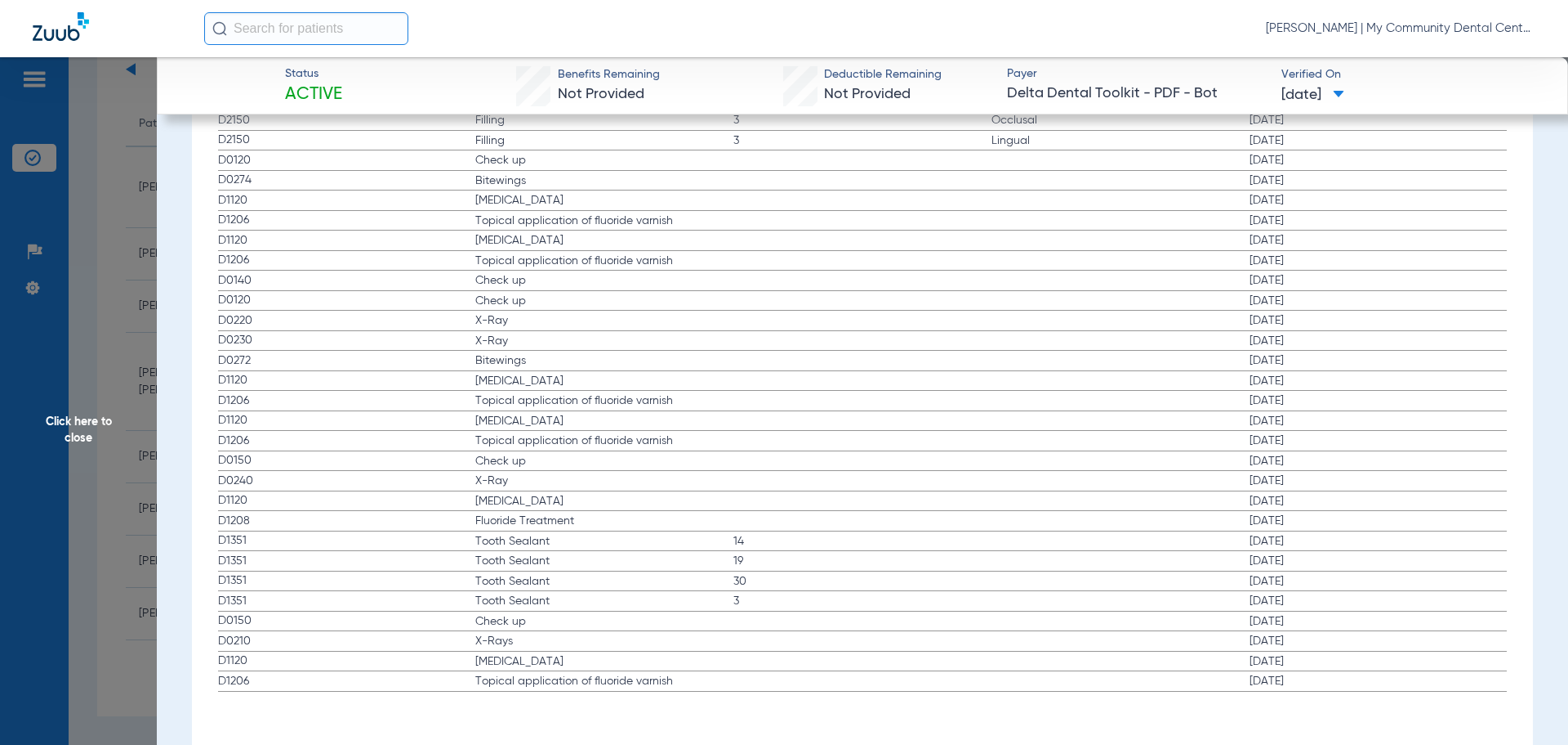
scroll to position [3049, 0]
drag, startPoint x: 318, startPoint y: 634, endPoint x: 994, endPoint y: 737, distance: 683.8
click at [624, 662] on span "Teeth Cleaning" at bounding box center [604, 660] width 258 height 16
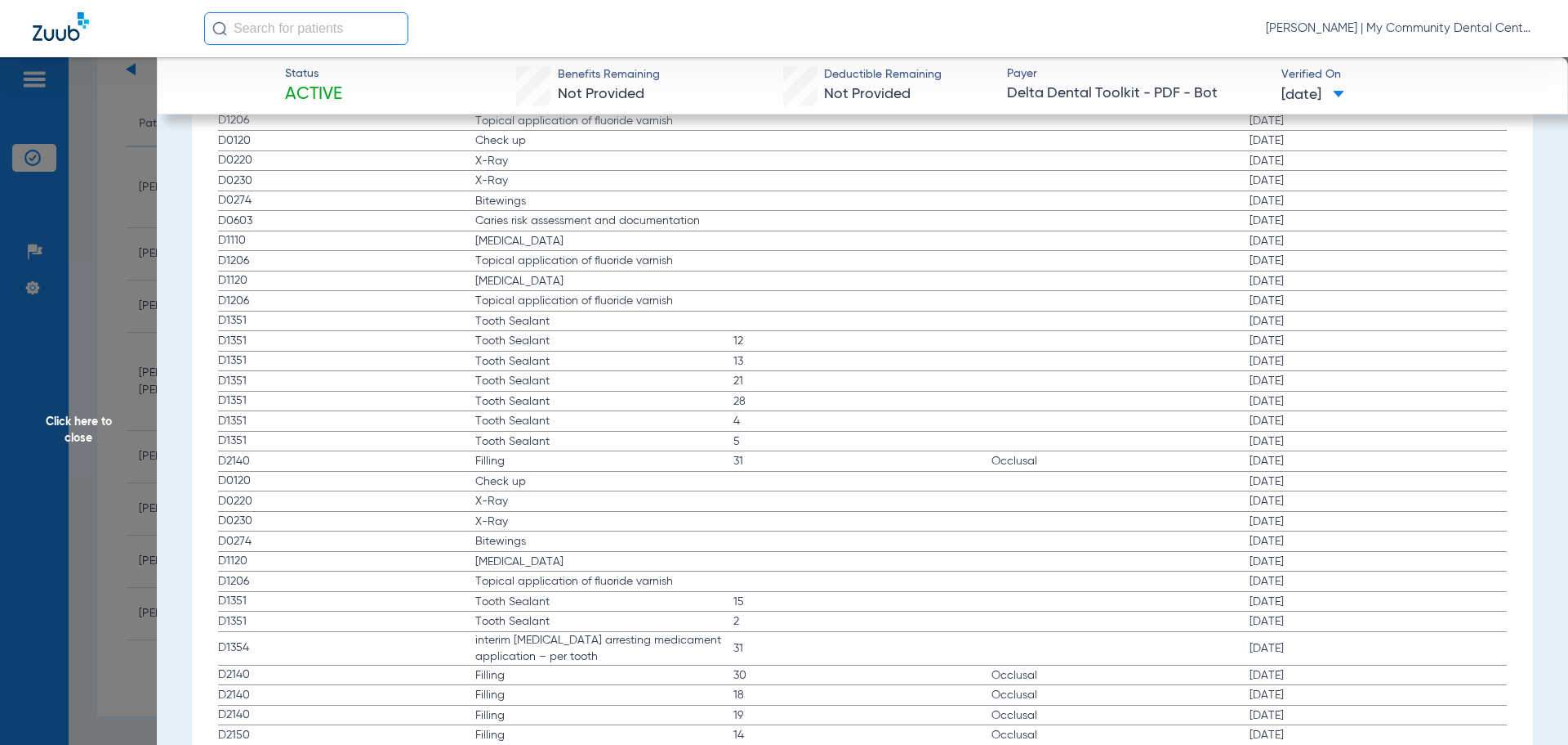
scroll to position [2150, 0]
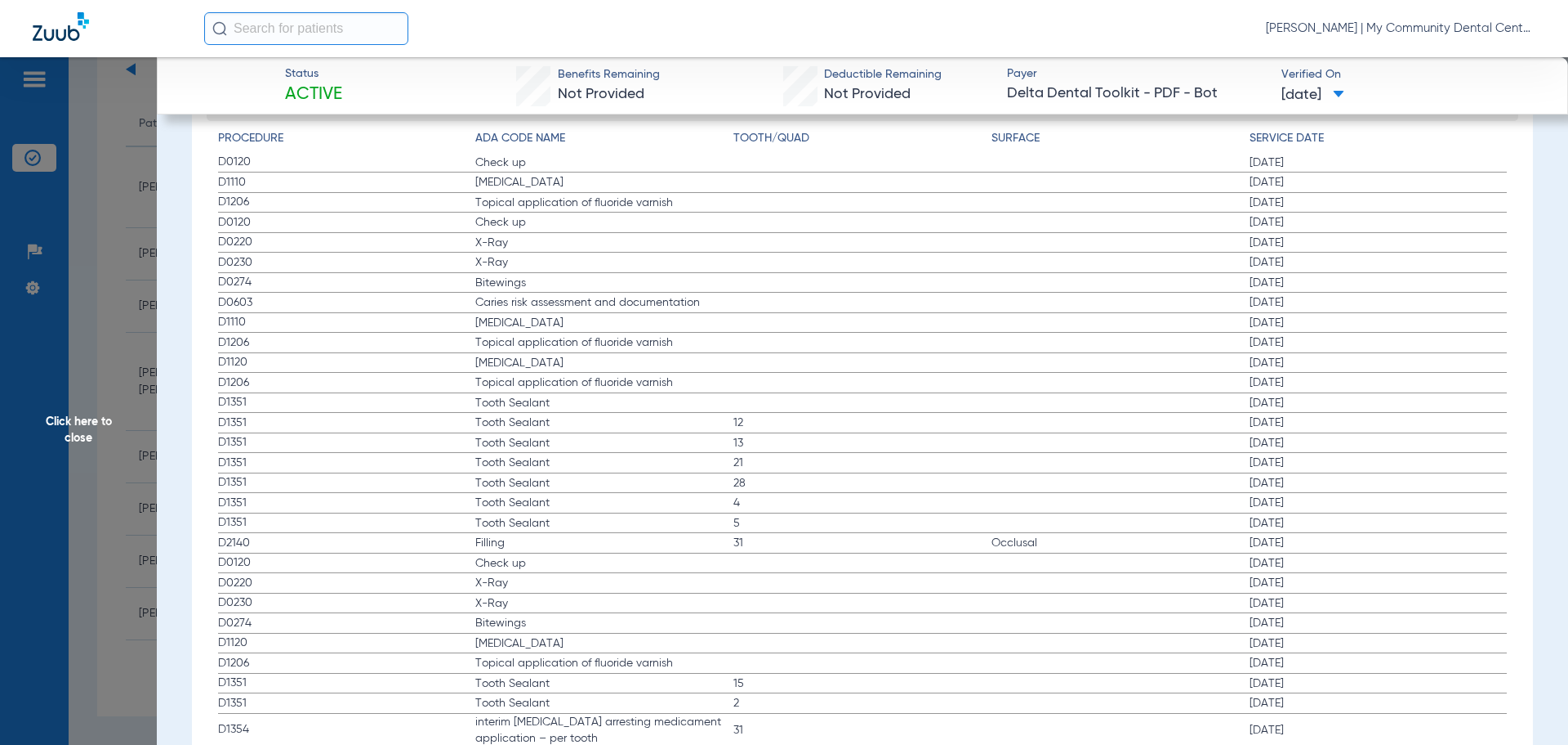
drag, startPoint x: 574, startPoint y: 392, endPoint x: 458, endPoint y: 185, distance: 237.3
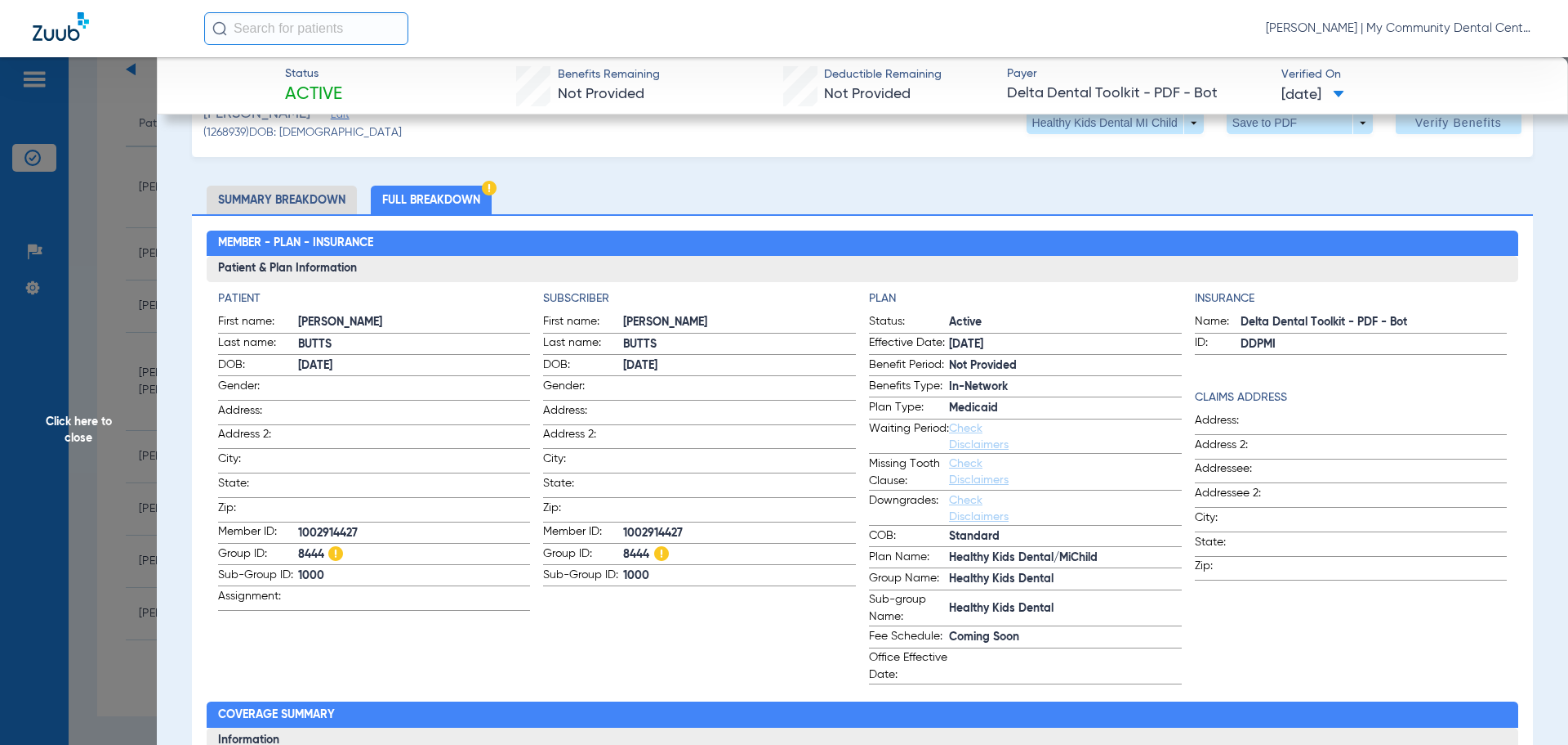
scroll to position [0, 0]
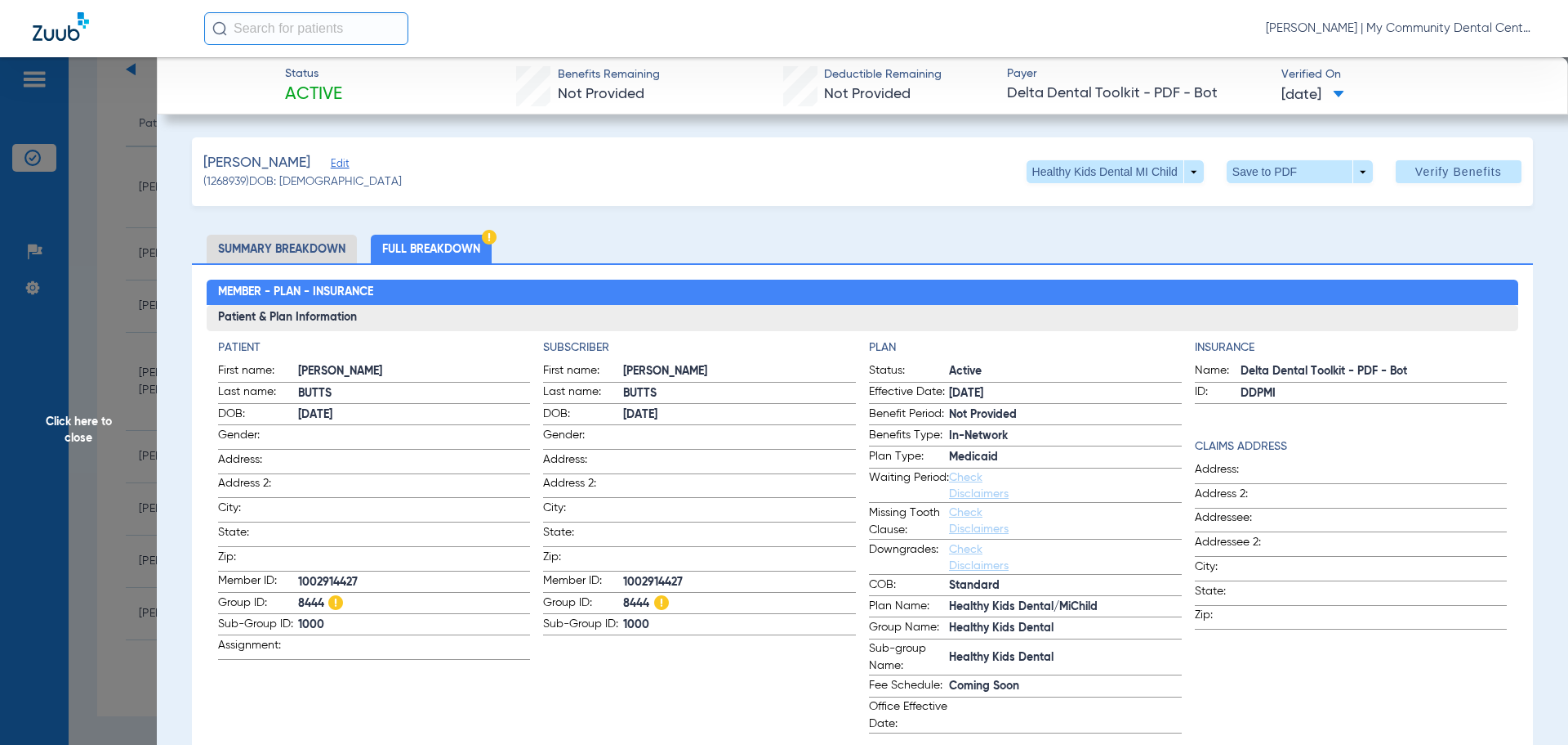
click at [87, 376] on span "Click here to close" at bounding box center [78, 430] width 157 height 745
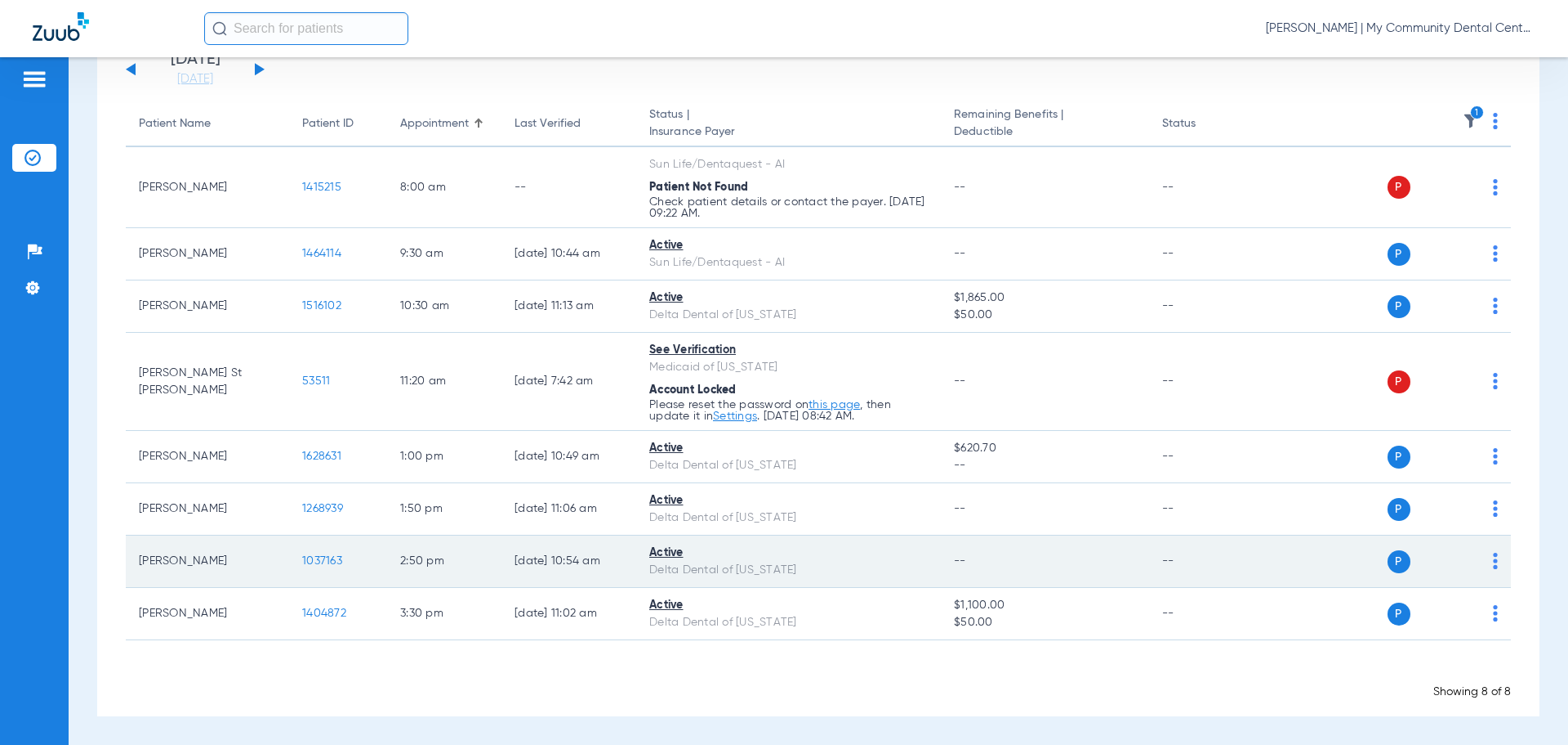
click at [334, 566] on span "1037163" at bounding box center [322, 560] width 40 height 11
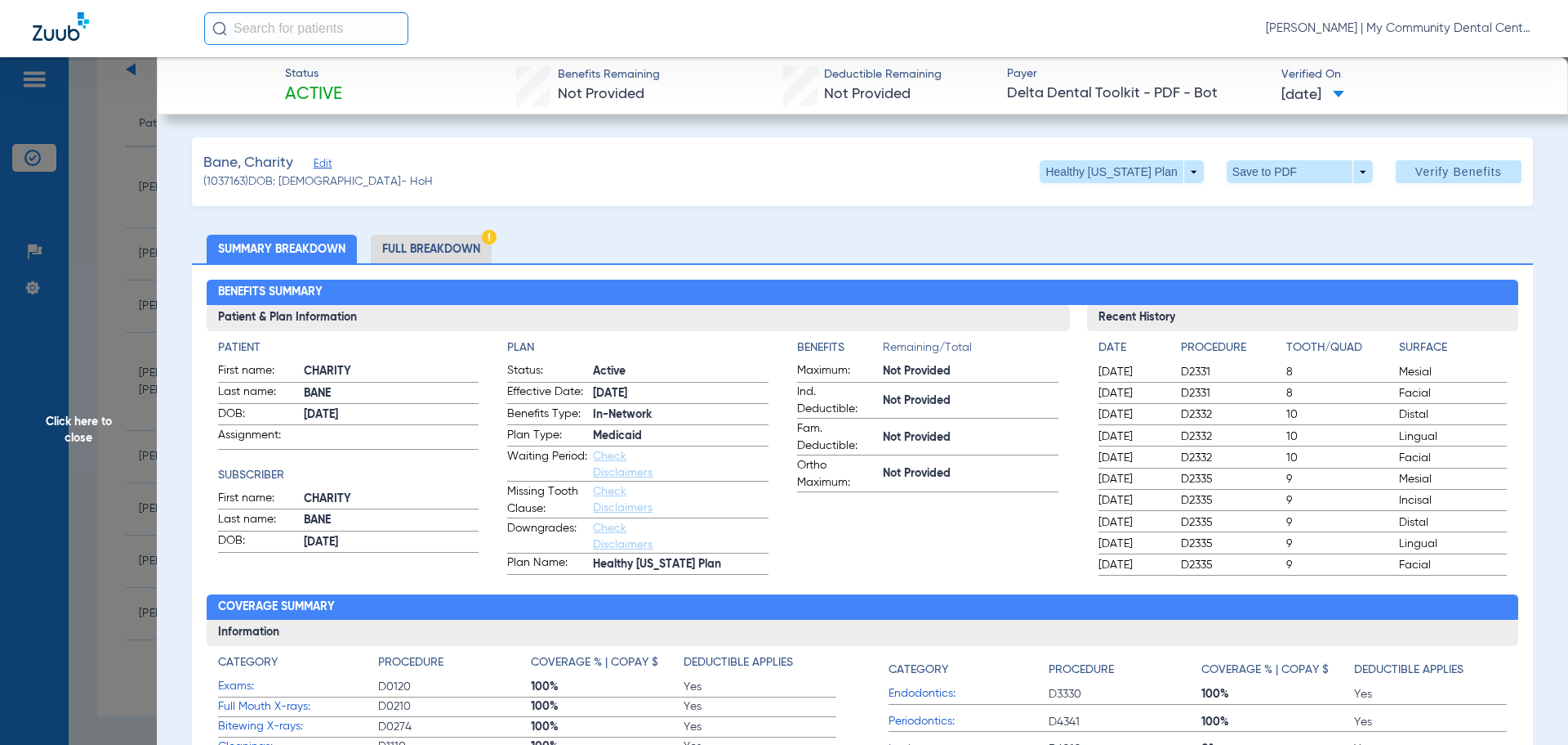
click at [469, 241] on li "Full Breakdown" at bounding box center [430, 248] width 121 height 29
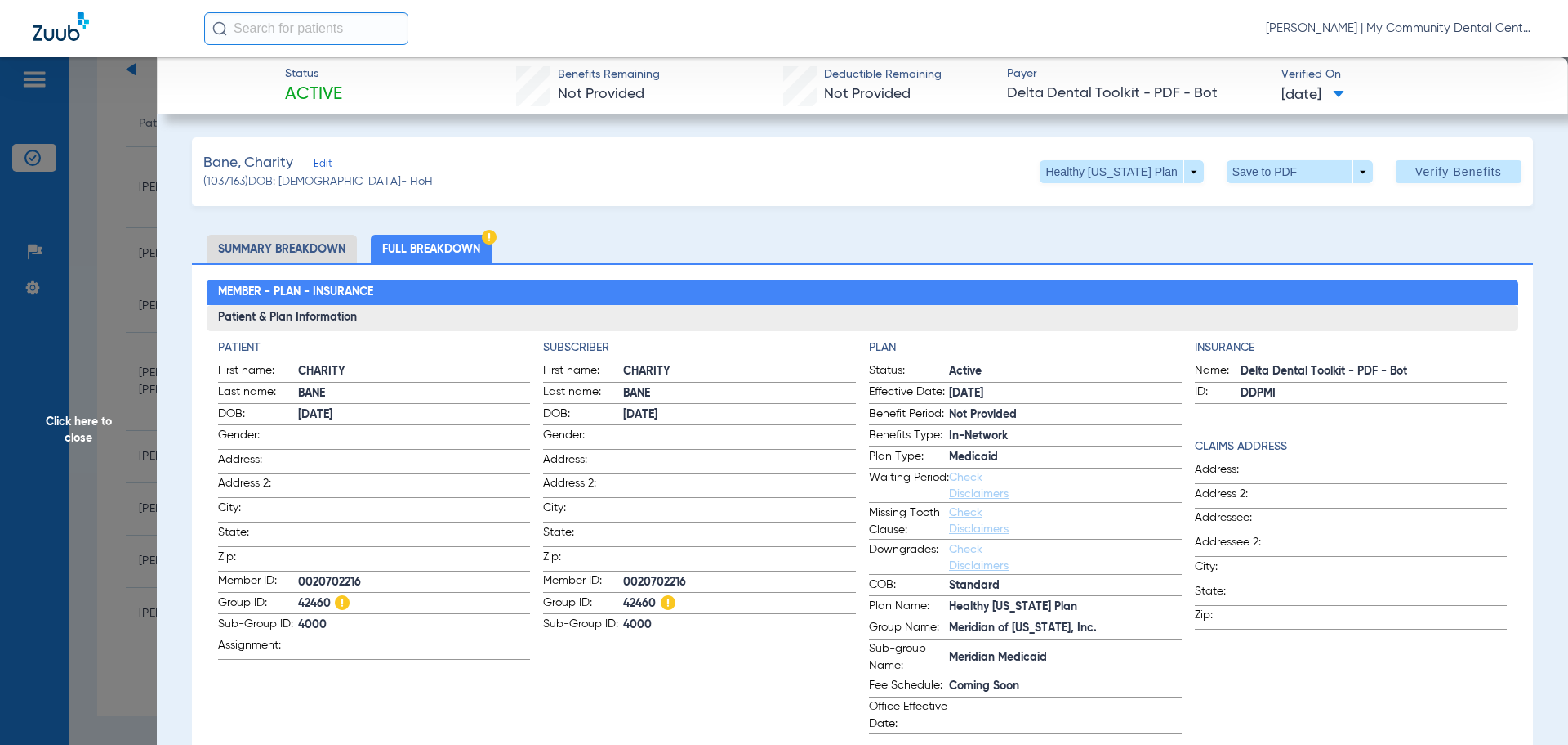
click at [659, 694] on app-subscriber-information "Subscriber First name: CHARITY Last name: BANE DOB: 10/05/1973 Gender: Address:…" at bounding box center [699, 537] width 313 height 394
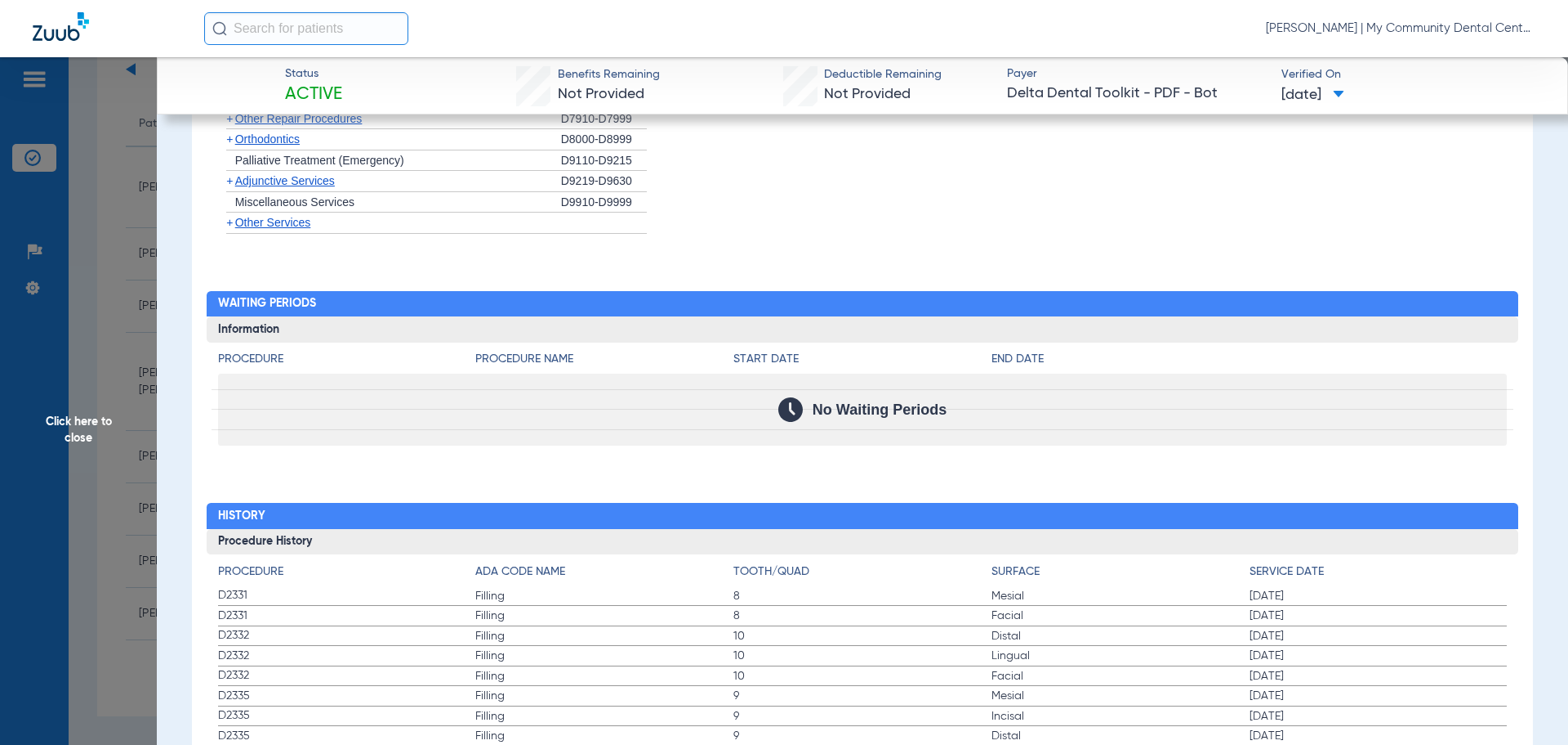
scroll to position [1874, 0]
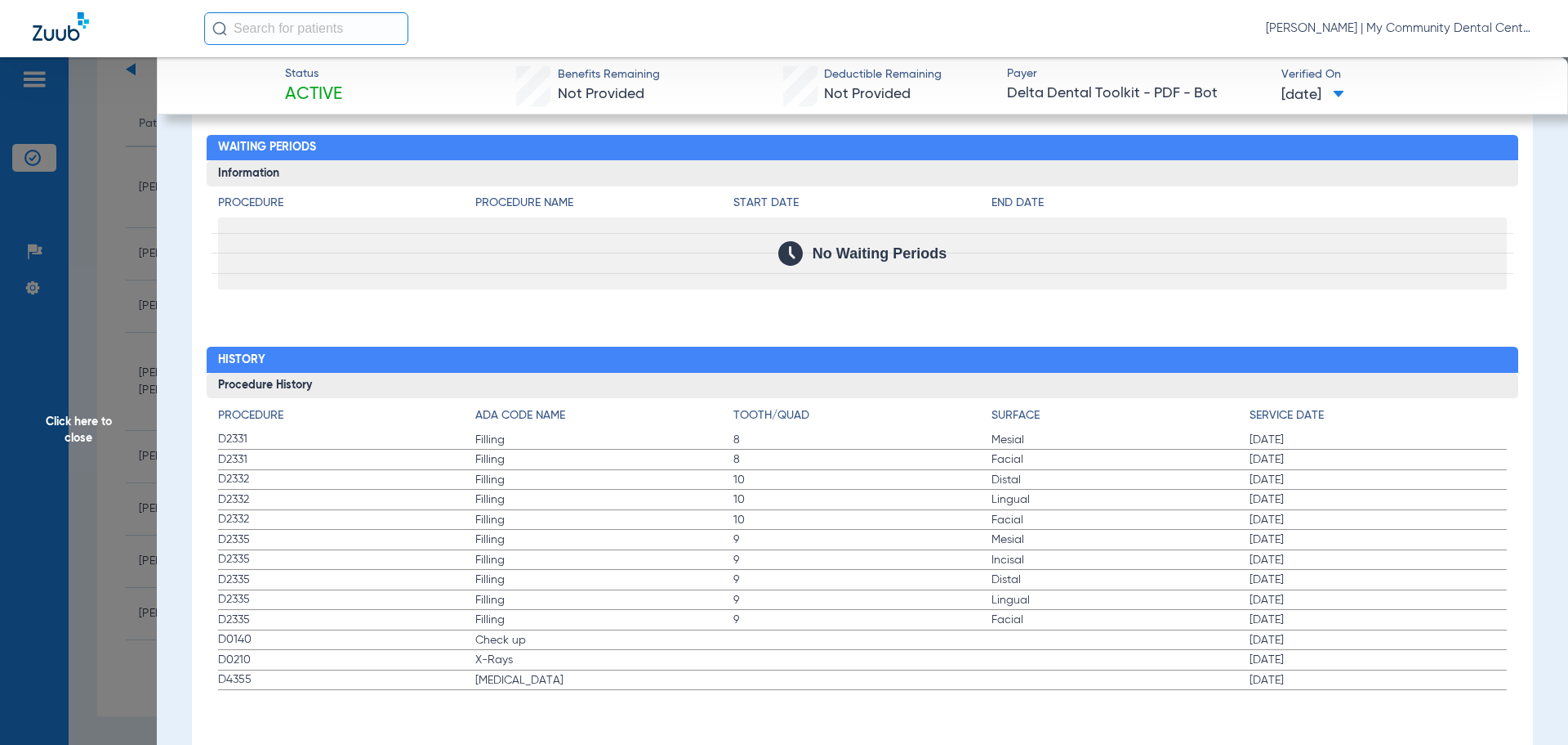
drag, startPoint x: 219, startPoint y: 639, endPoint x: 623, endPoint y: 719, distance: 411.8
click at [633, 707] on div "Procedure Benefits Disclaimers Child age limit: 0 (End of Calendar Year) Irs ag…" at bounding box center [863, 44] width 1342 height 1434
click at [544, 611] on span "Filling" at bounding box center [604, 619] width 258 height 16
click at [100, 368] on span "Click here to close" at bounding box center [78, 430] width 157 height 745
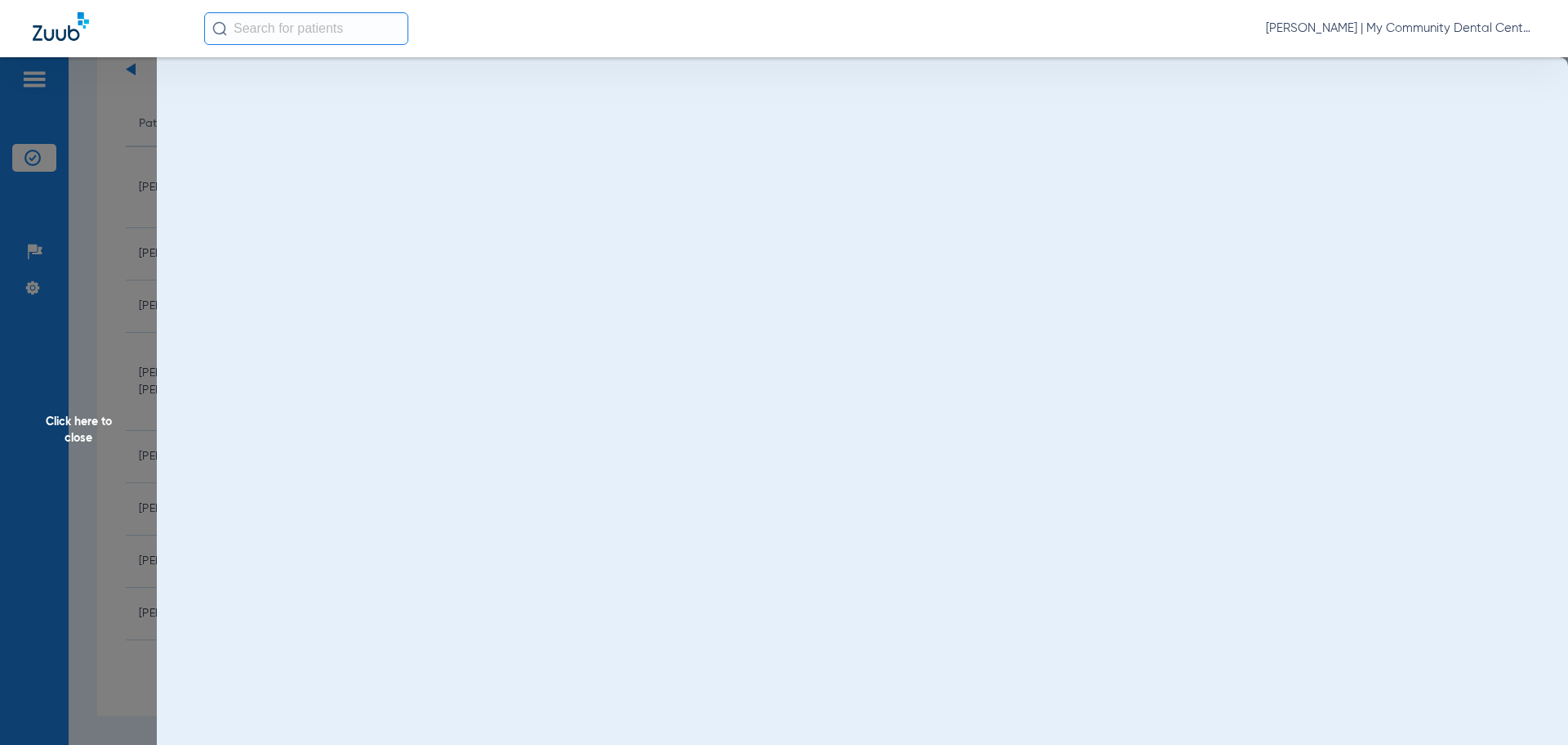
scroll to position [0, 0]
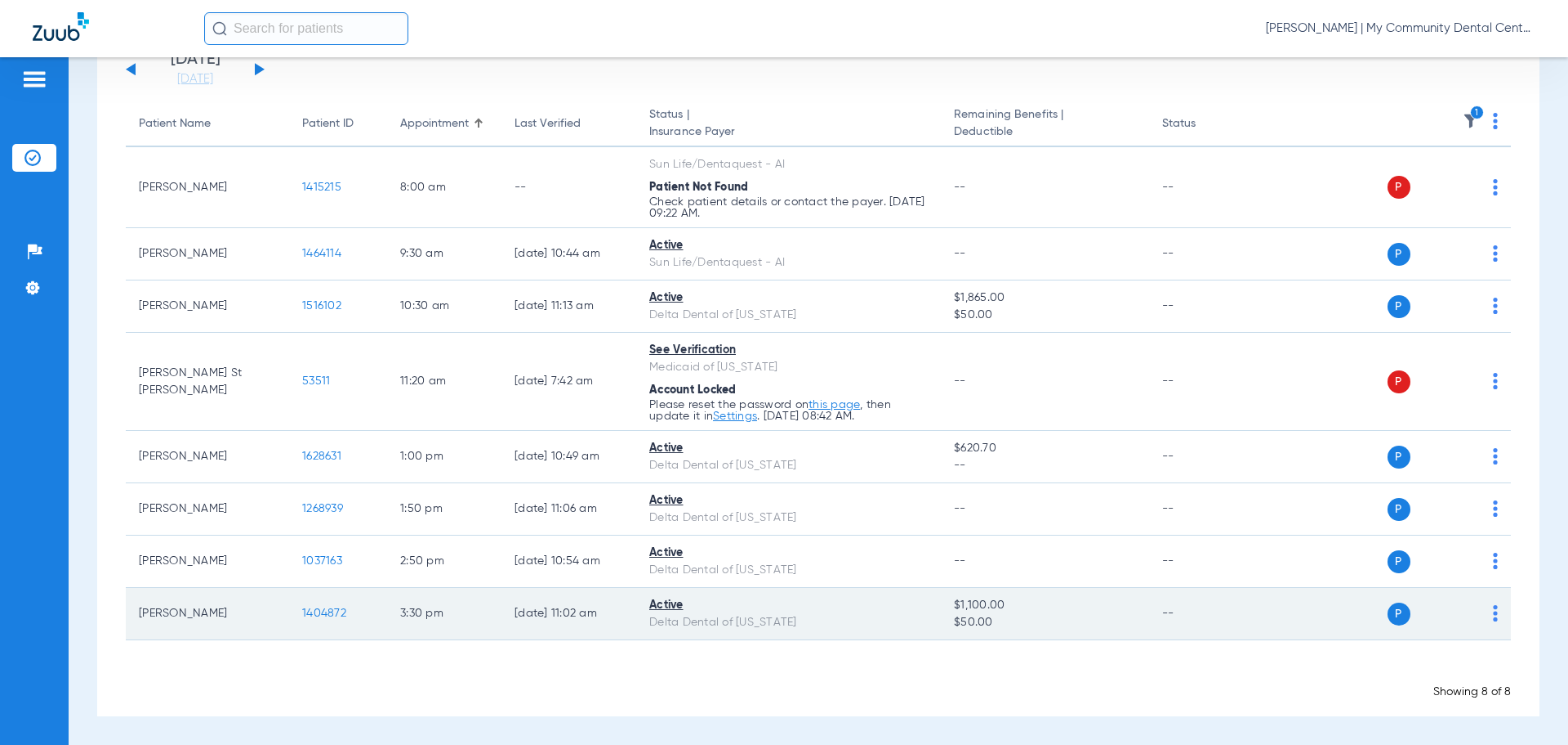
click at [312, 612] on span "1404872" at bounding box center [324, 612] width 44 height 11
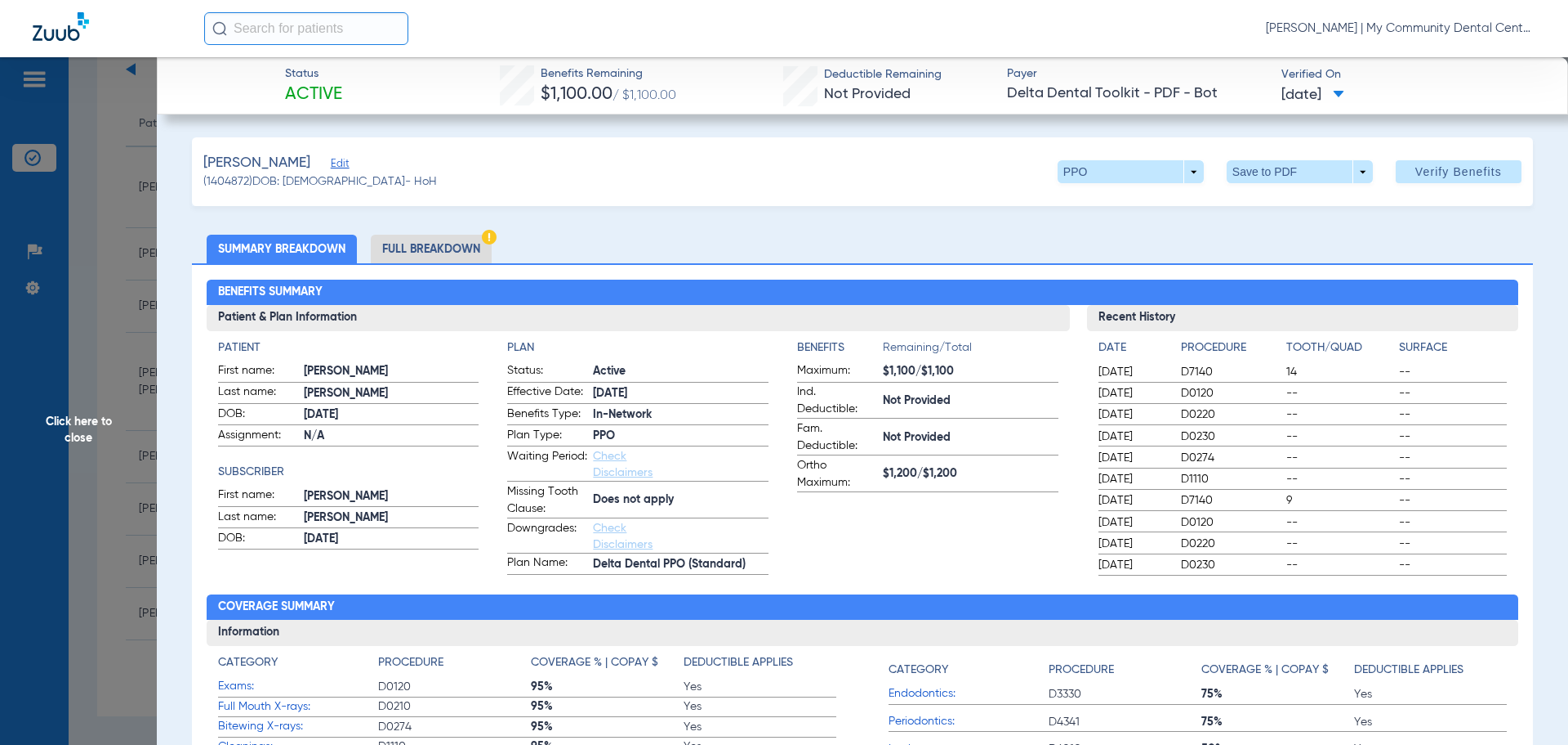
click at [406, 256] on li "Full Breakdown" at bounding box center [430, 248] width 121 height 29
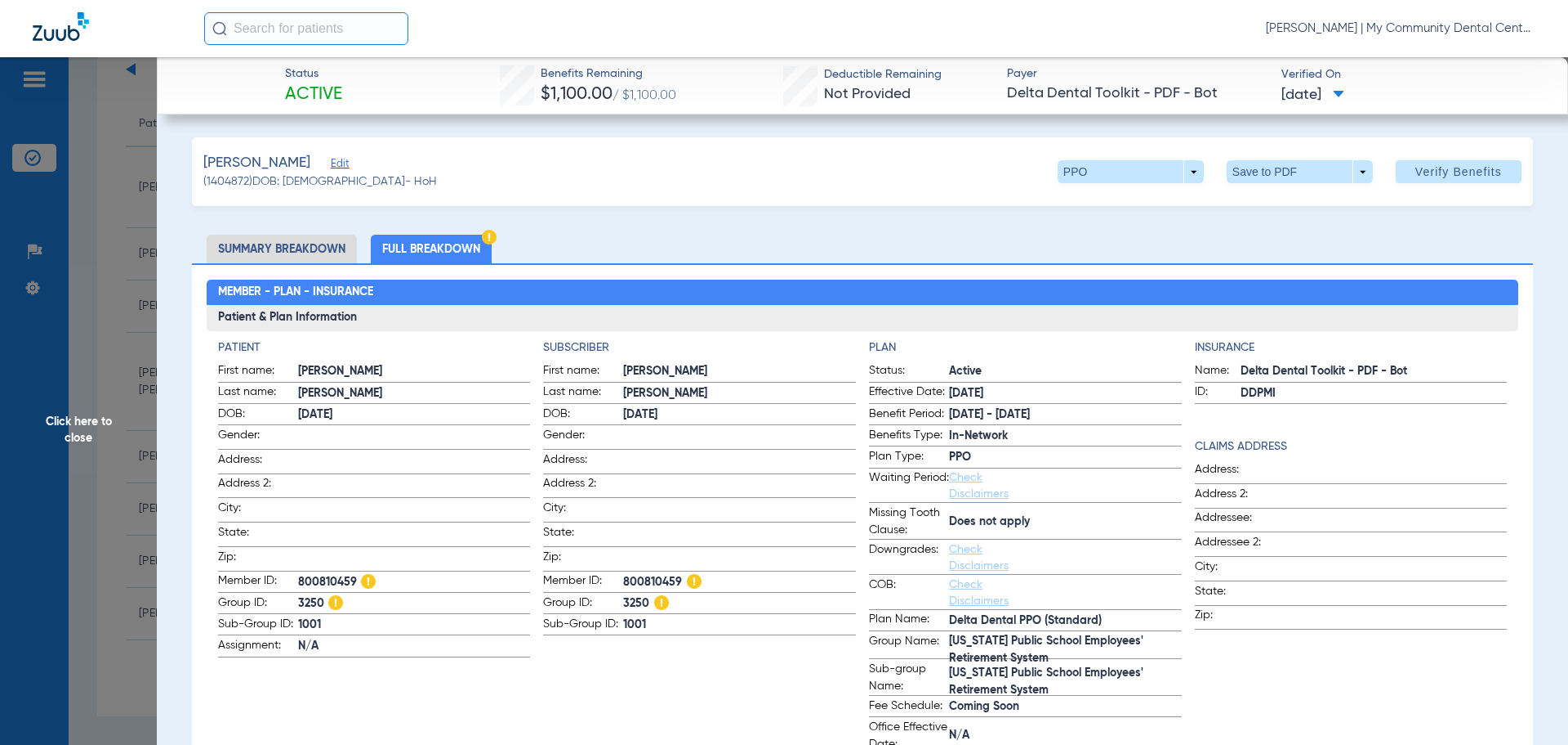
drag, startPoint x: 643, startPoint y: 661, endPoint x: 684, endPoint y: 660, distance: 41.0
click at [645, 666] on app-subscriber-information "Subscriber First name: JUDY Last name: FRAZIER DOB: 12/31/1952 Gender: Address:…" at bounding box center [699, 546] width 313 height 414
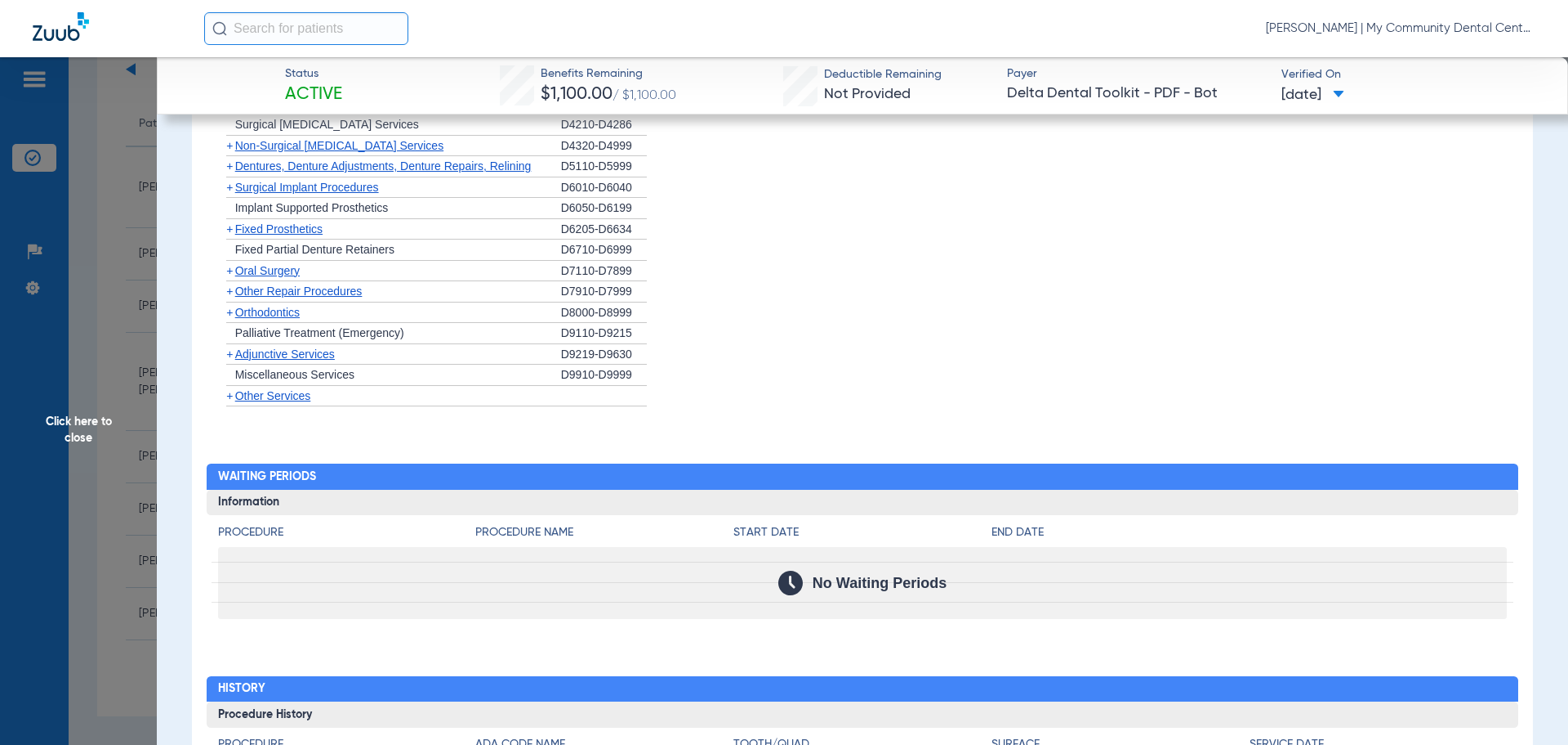
scroll to position [1961, 0]
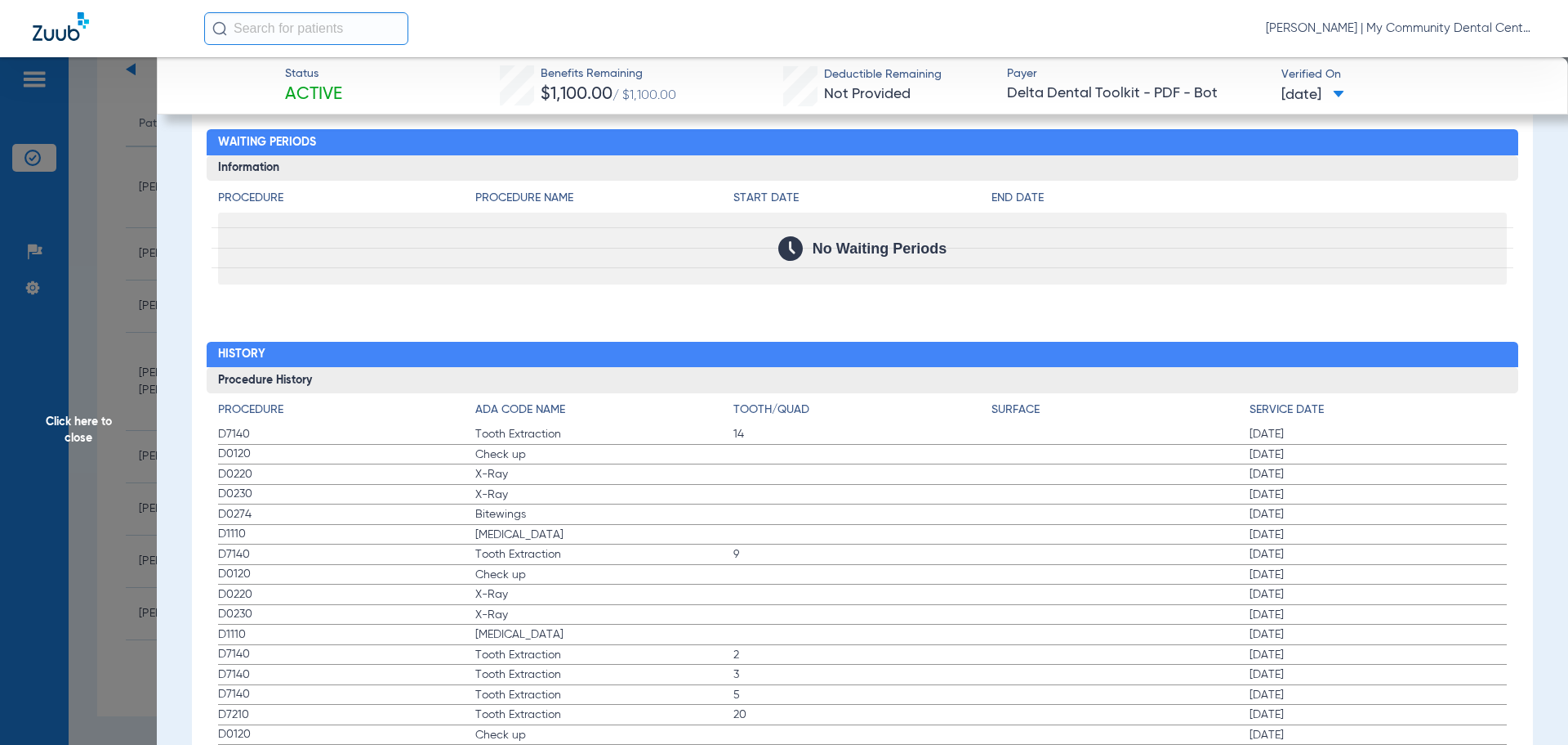
drag, startPoint x: 220, startPoint y: 433, endPoint x: 359, endPoint y: 486, distance: 148.8
click at [359, 486] on app-history-list "Procedure ADA Code Name Tooth/Quad Surface Service Date D7140 Tooth Extraction …" at bounding box center [863, 713] width 1289 height 623
click at [359, 486] on label "D0230 X-Ray 11/21/2024" at bounding box center [863, 495] width 1289 height 21
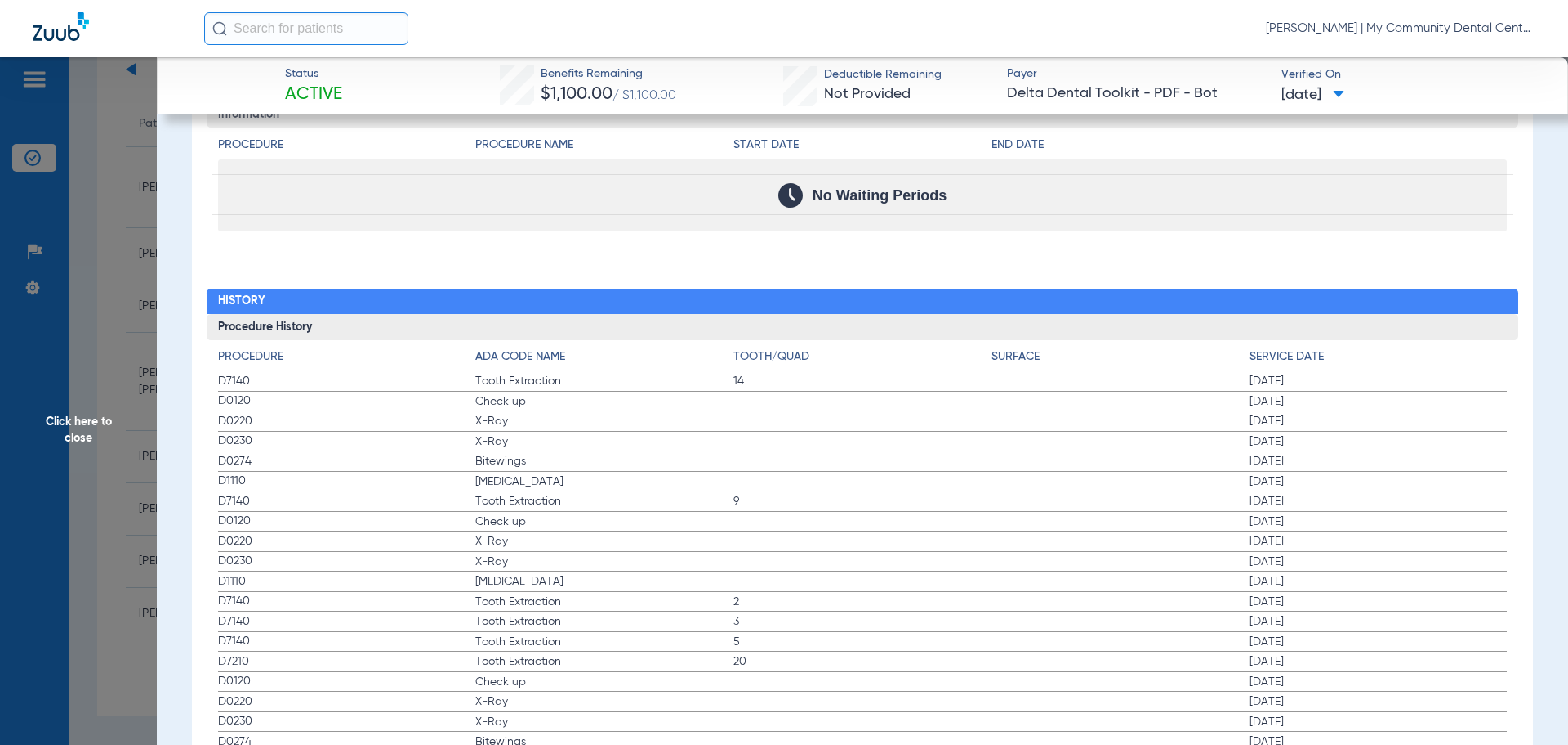
scroll to position [2043, 0]
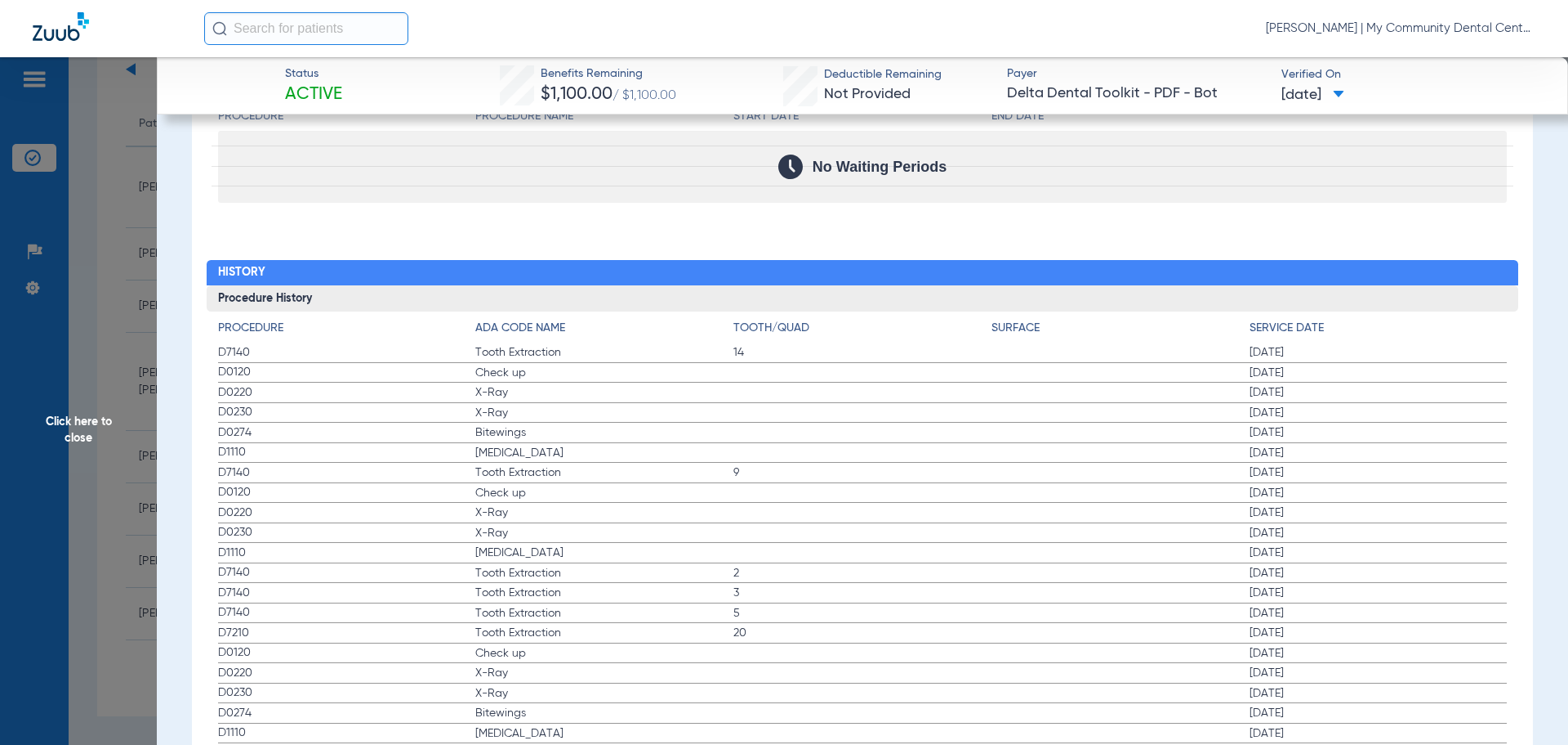
drag, startPoint x: 220, startPoint y: 371, endPoint x: 1312, endPoint y: 456, distance: 1095.3
click at [1312, 456] on app-history-list "Procedure ADA Code Name Tooth/Quad Surface Service Date D7140 Tooth Extraction …" at bounding box center [863, 631] width 1289 height 623
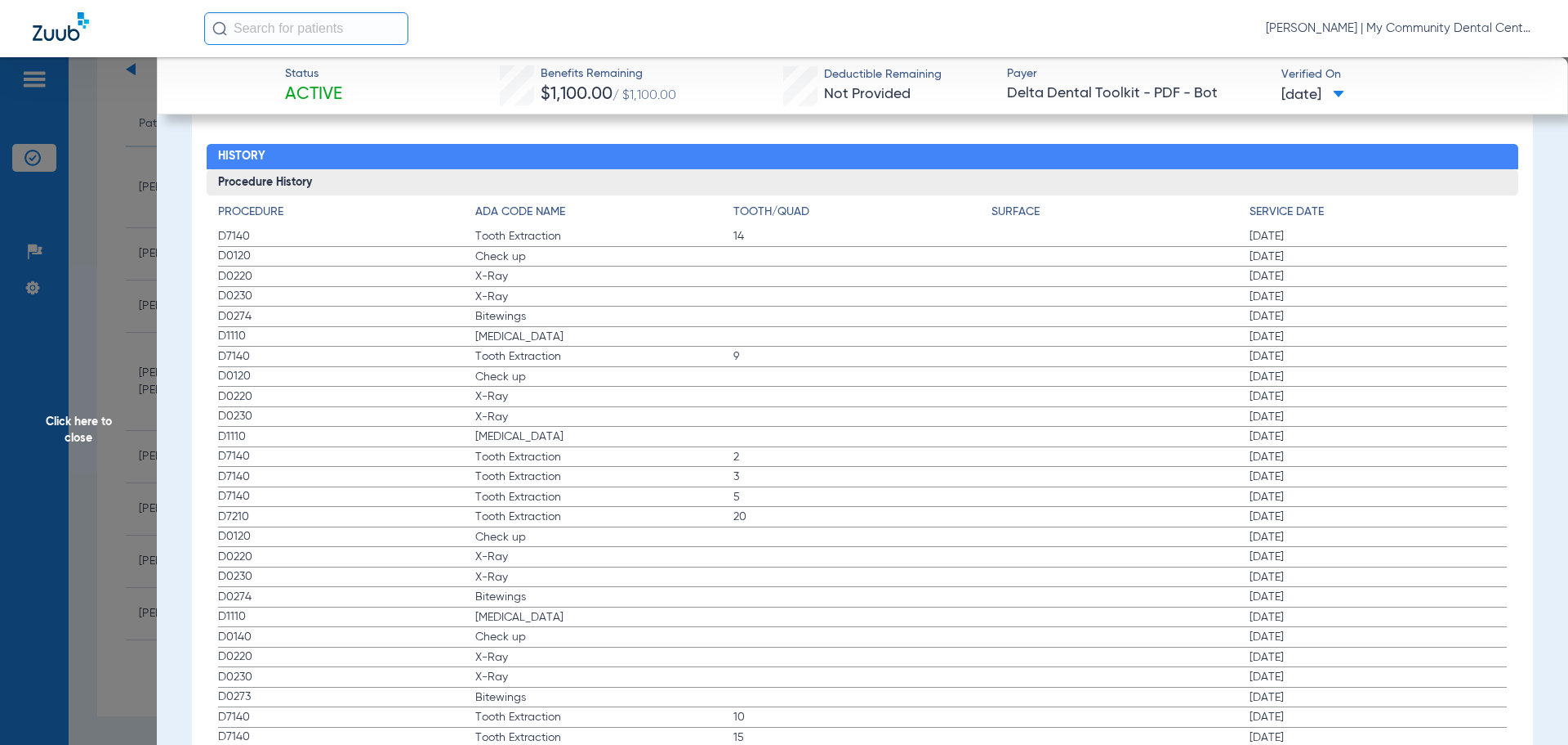
scroll to position [2298, 0]
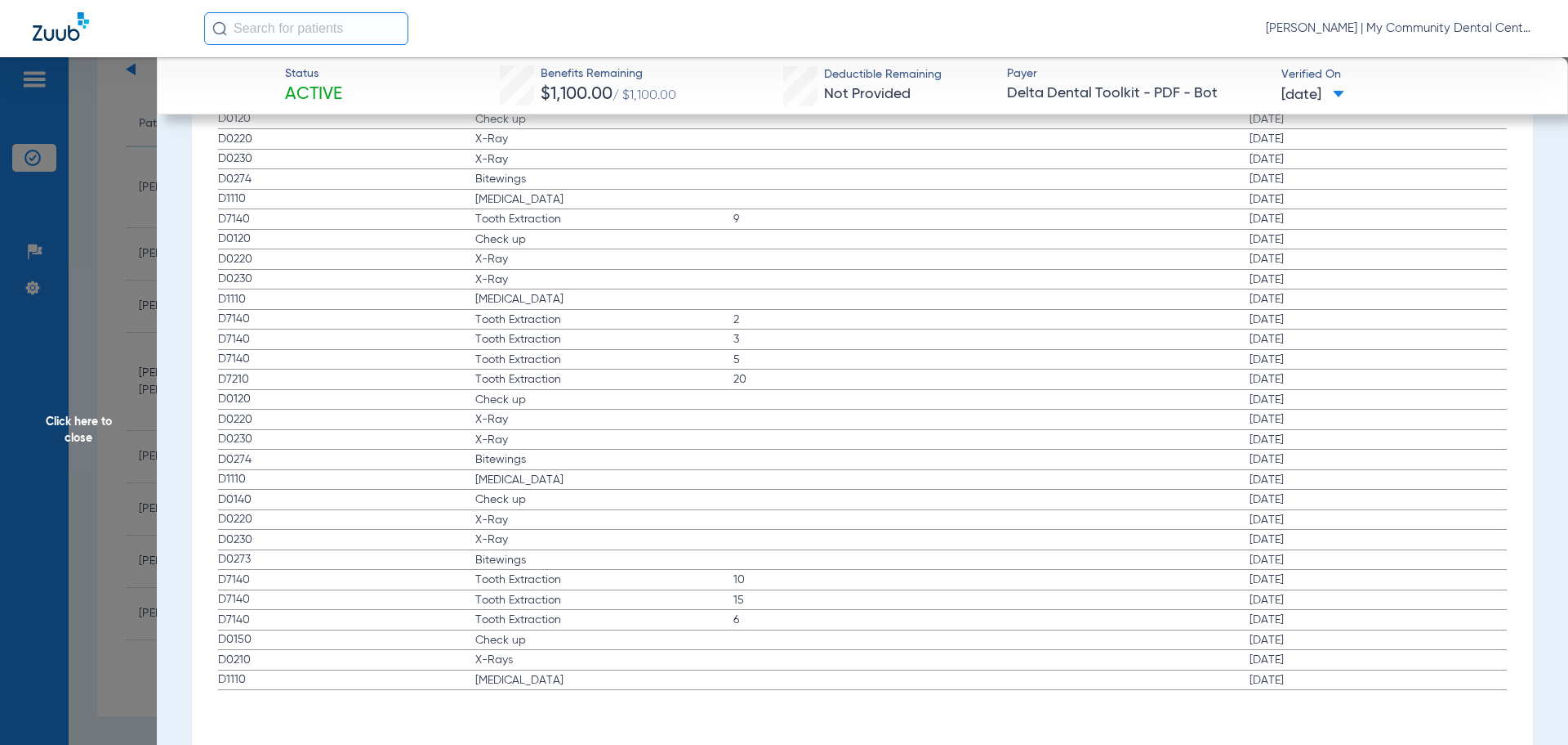
click at [117, 443] on span "Click here to close" at bounding box center [78, 430] width 157 height 745
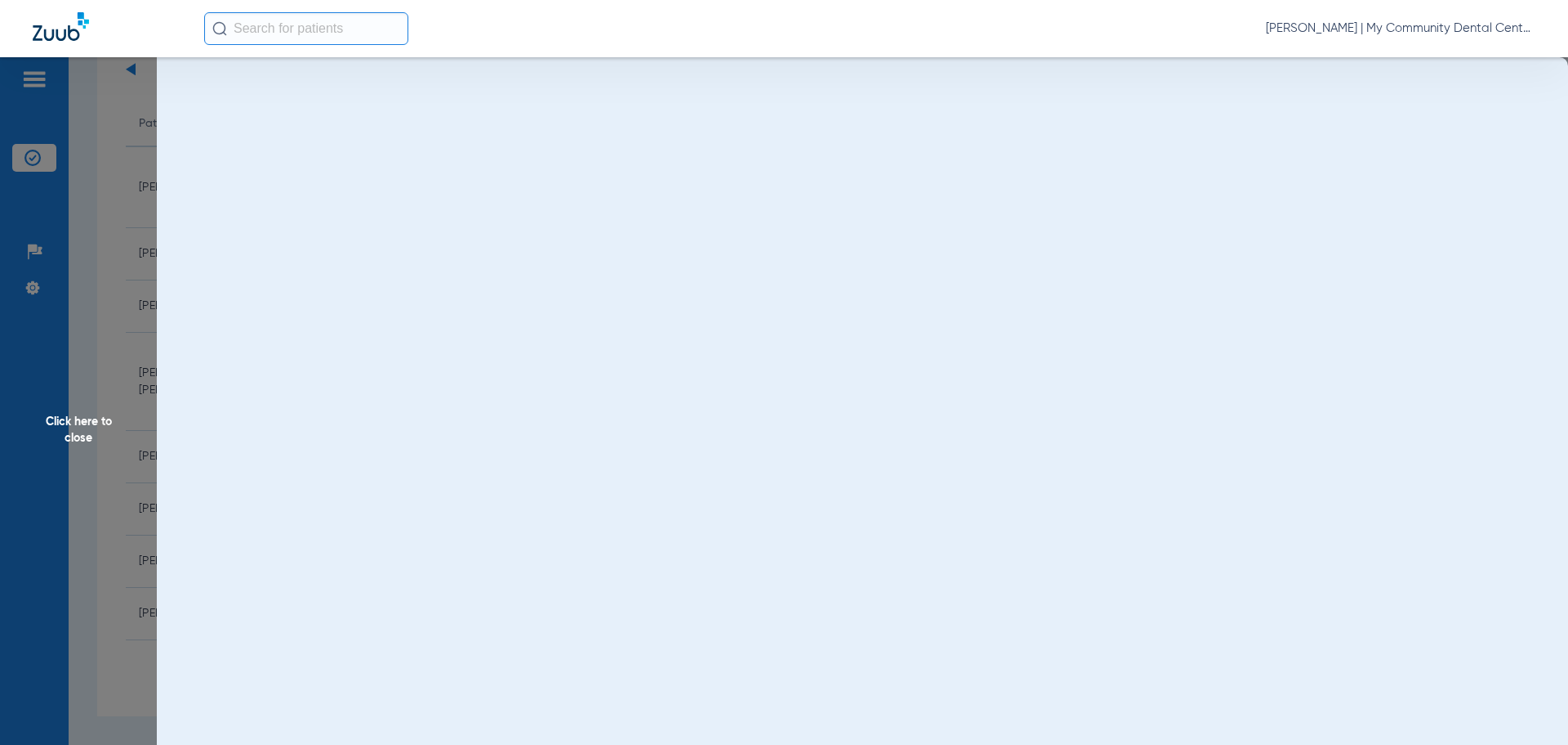
scroll to position [0, 0]
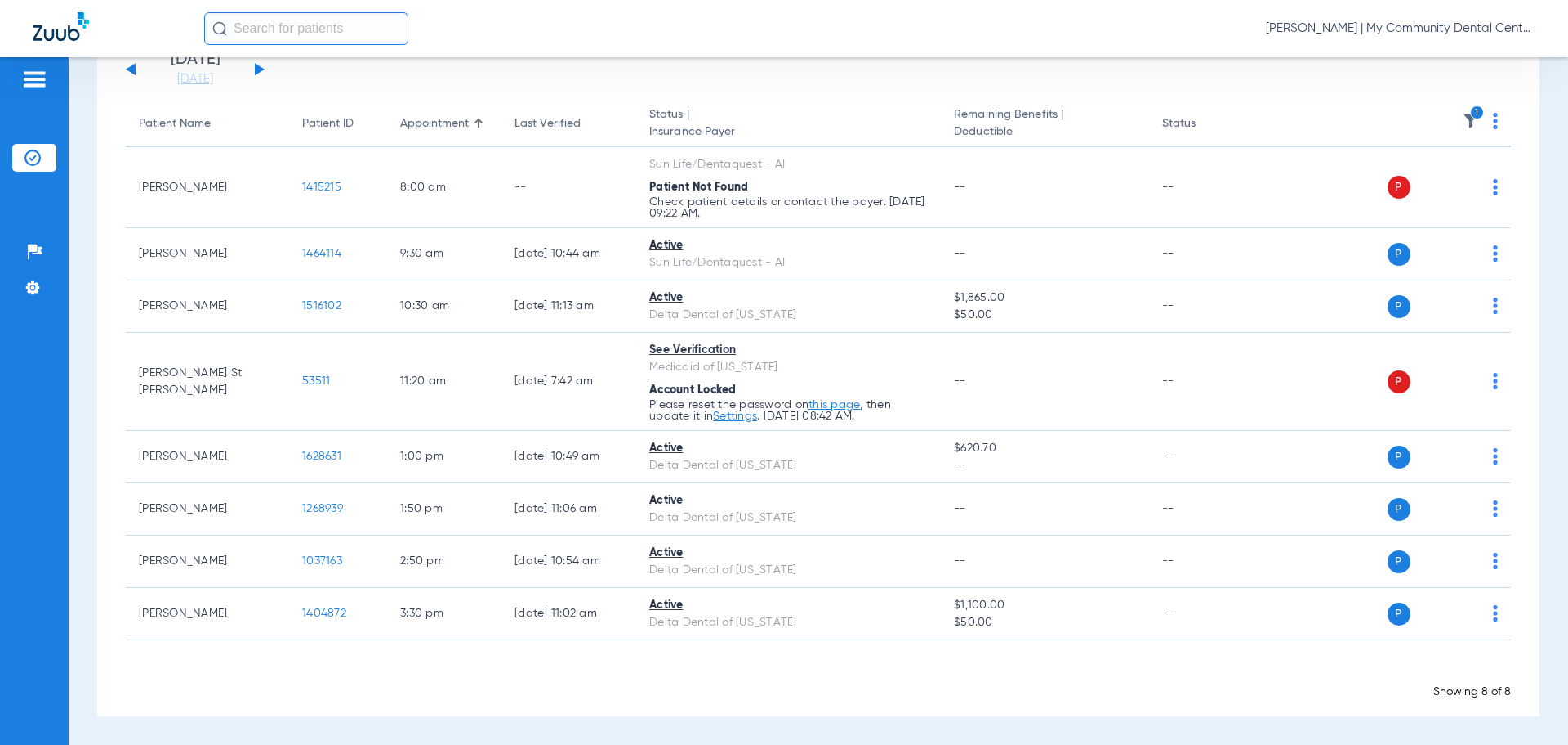
click at [1463, 121] on img at bounding box center [1471, 121] width 16 height 16
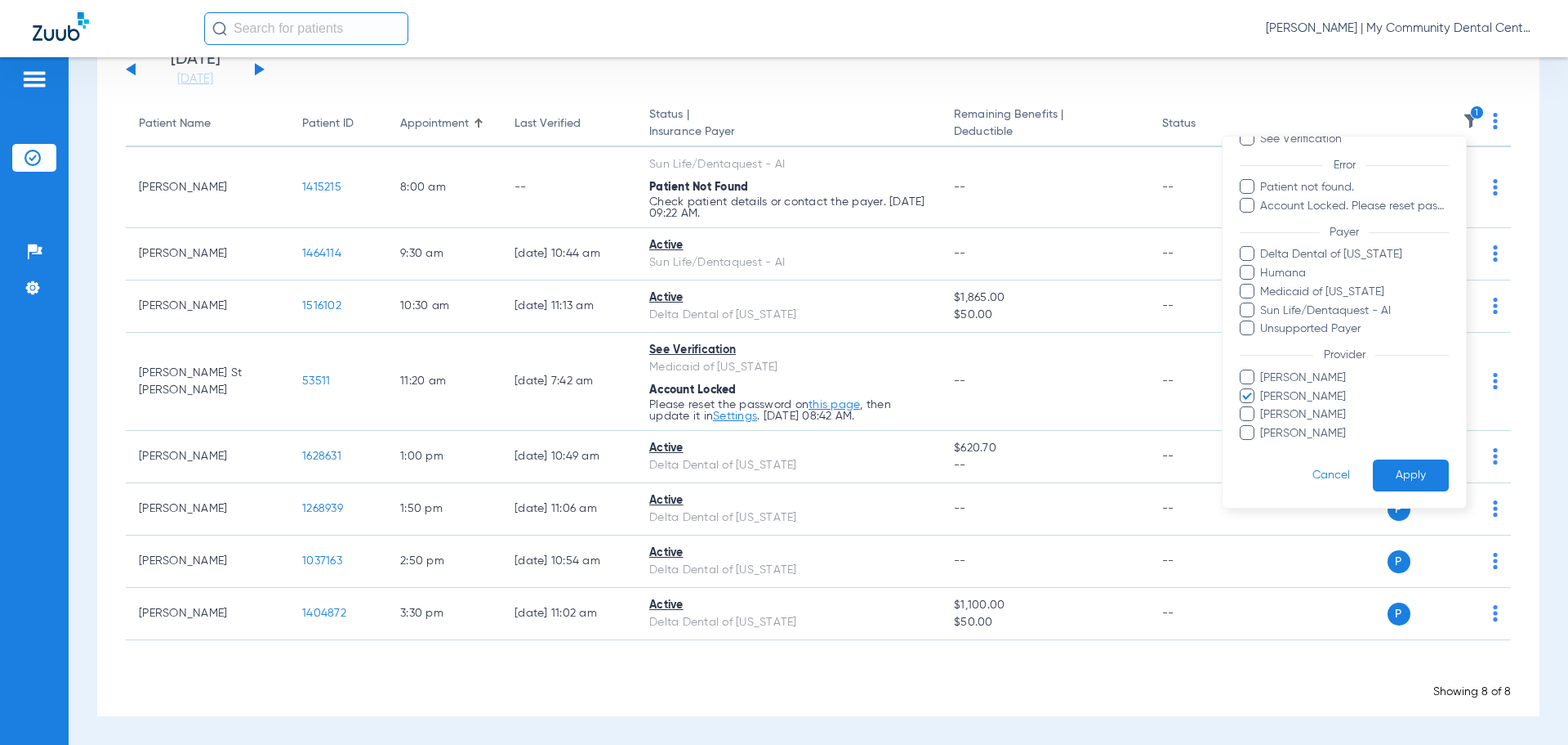
scroll to position [113, 0]
click at [1309, 396] on span "Kylie Keeley" at bounding box center [1355, 396] width 189 height 17
click at [1263, 407] on input "Kylie Keeley" at bounding box center [1263, 407] width 0 height 0
click at [1300, 408] on span "Michael O'Brien" at bounding box center [1355, 414] width 189 height 17
click at [1263, 425] on input "Michael O'Brien" at bounding box center [1263, 425] width 0 height 0
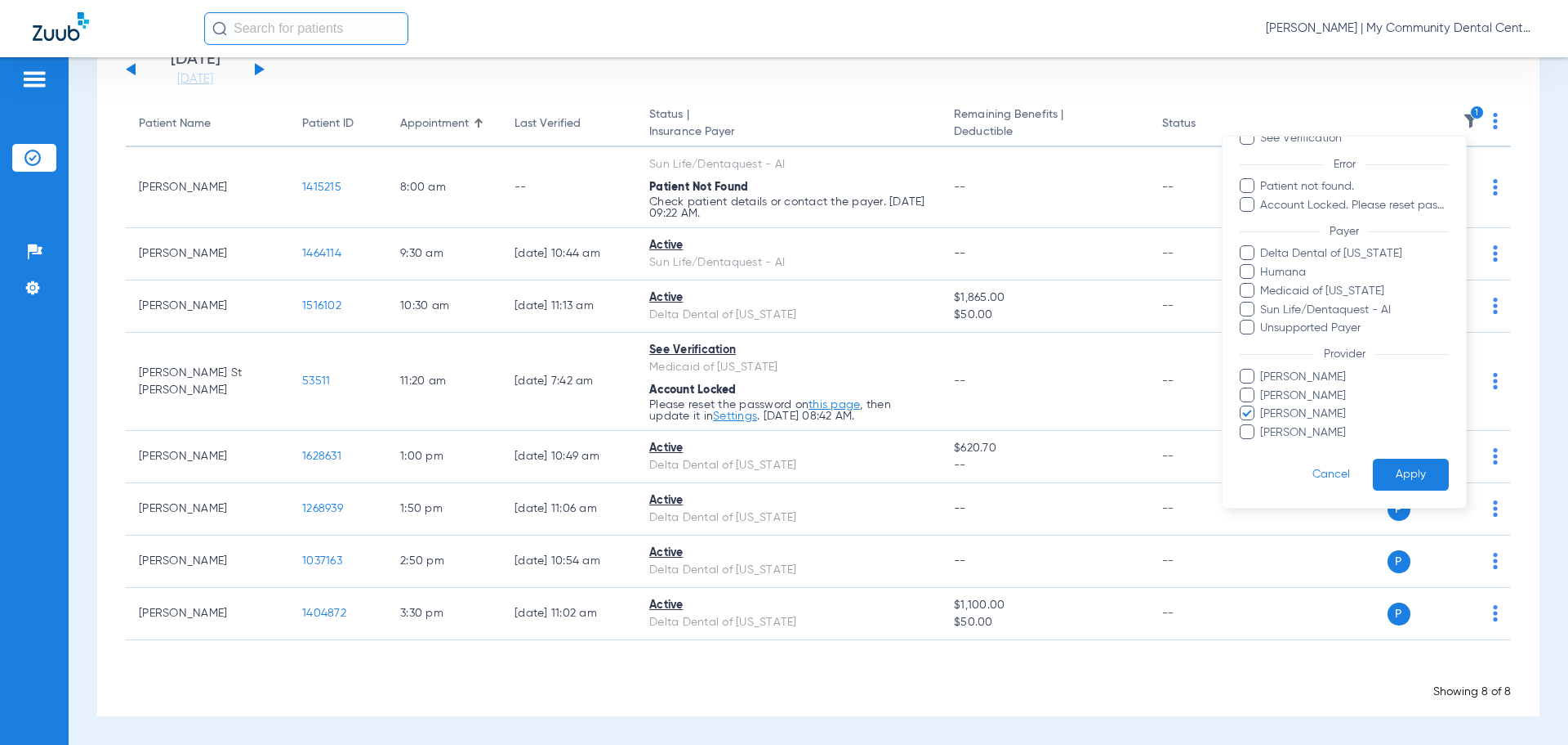
click at [1392, 476] on button "Apply" at bounding box center [1411, 474] width 76 height 32
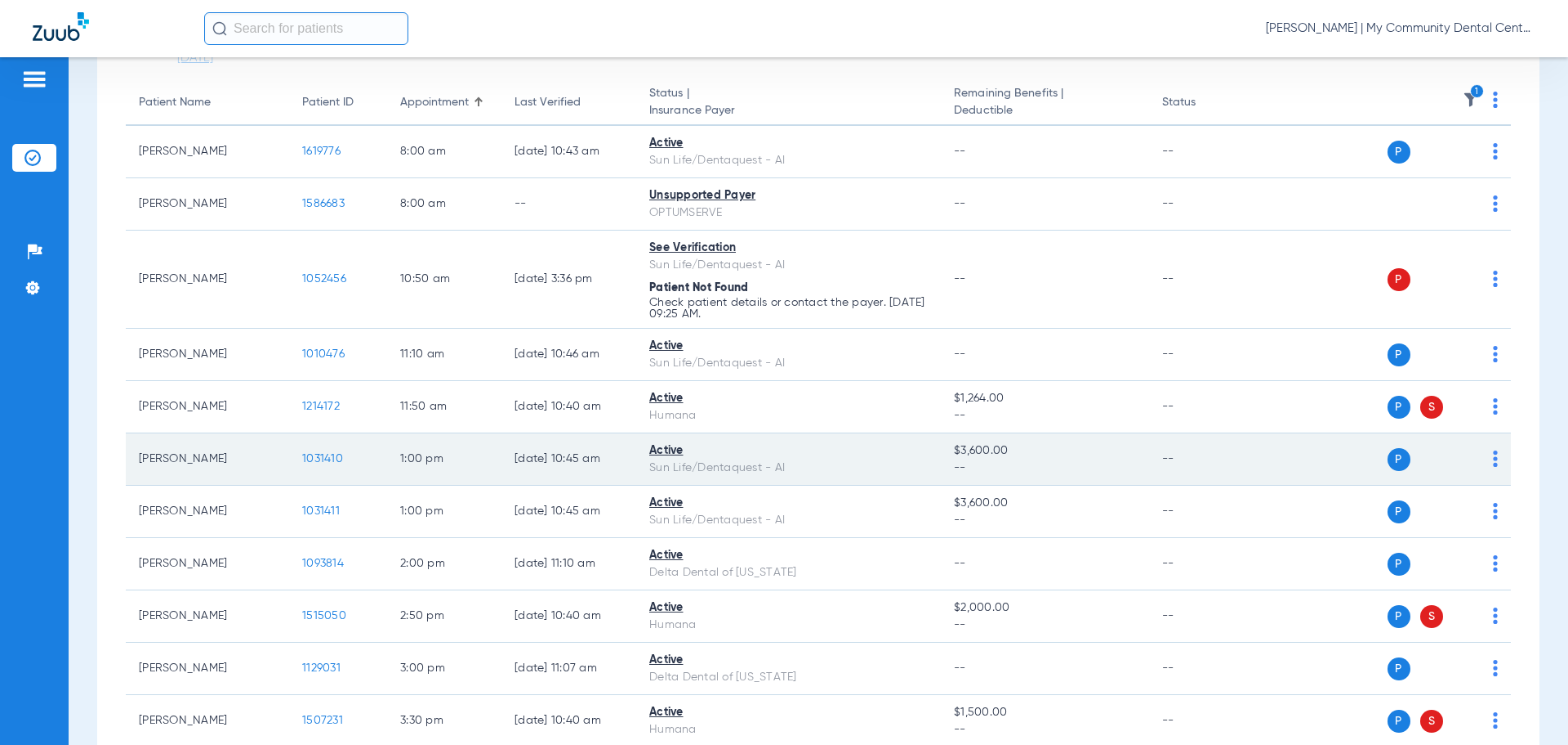
scroll to position [7, 0]
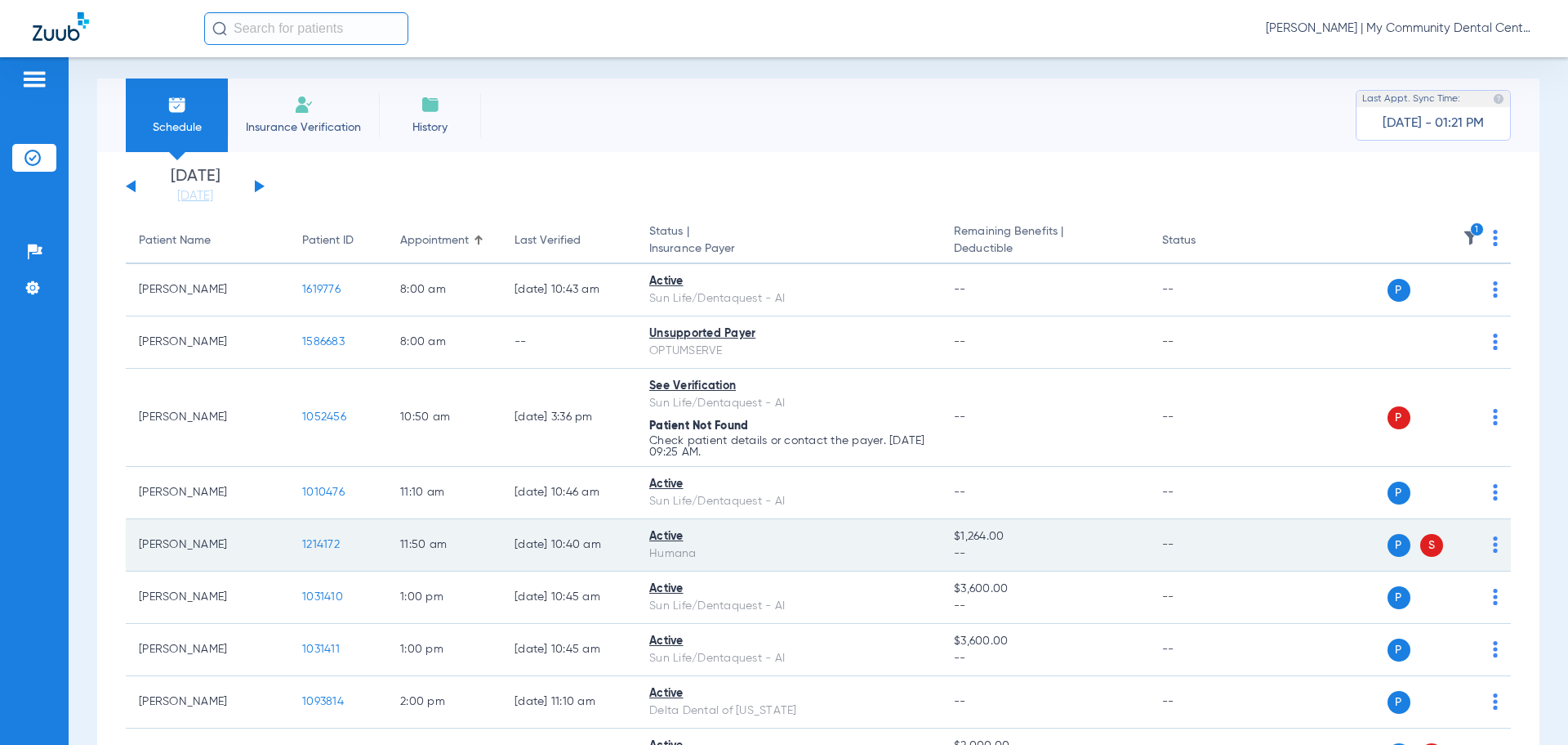
click at [325, 544] on span "1214172" at bounding box center [320, 544] width 37 height 11
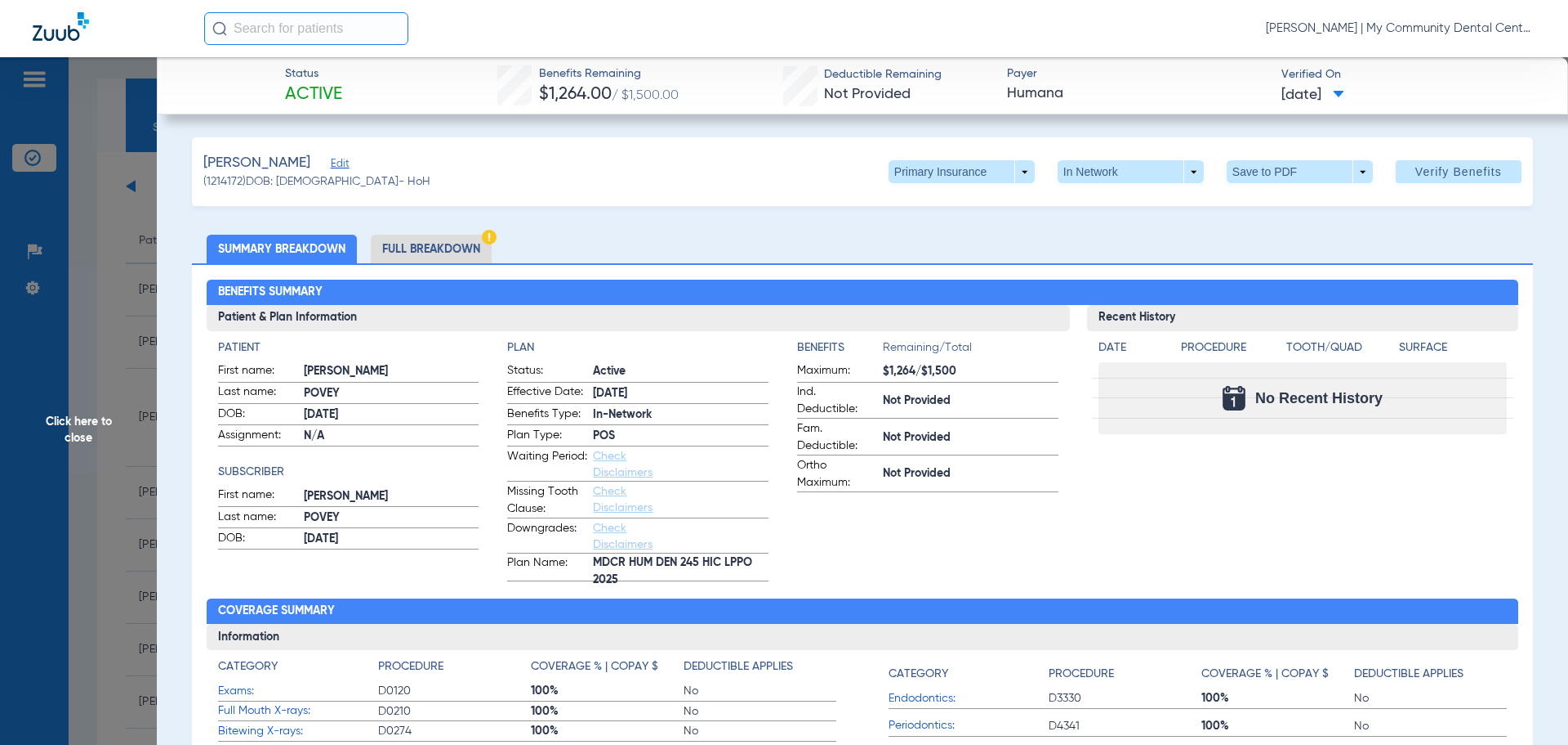
click at [135, 445] on span "Click here to close" at bounding box center [78, 430] width 157 height 745
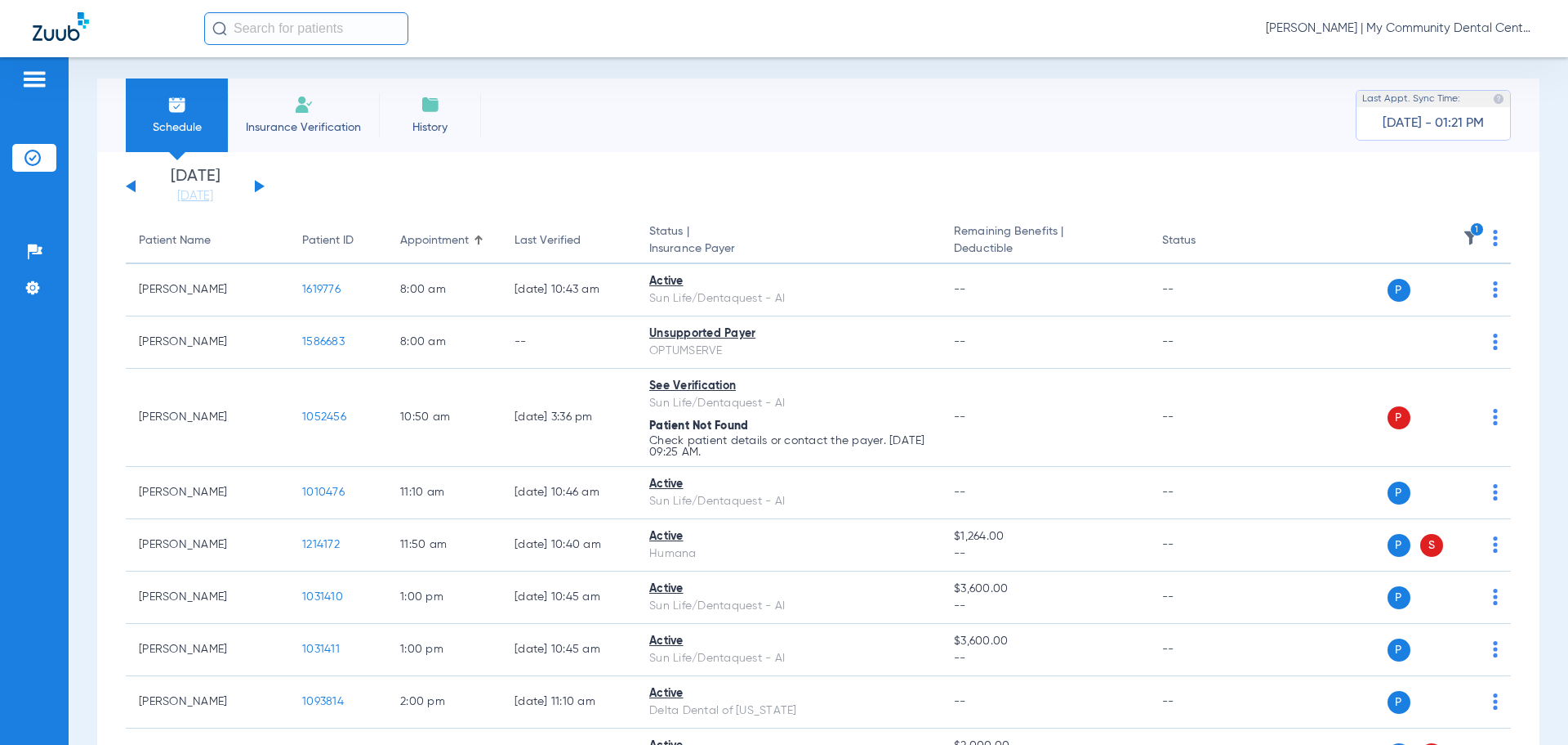
scroll to position [253, 0]
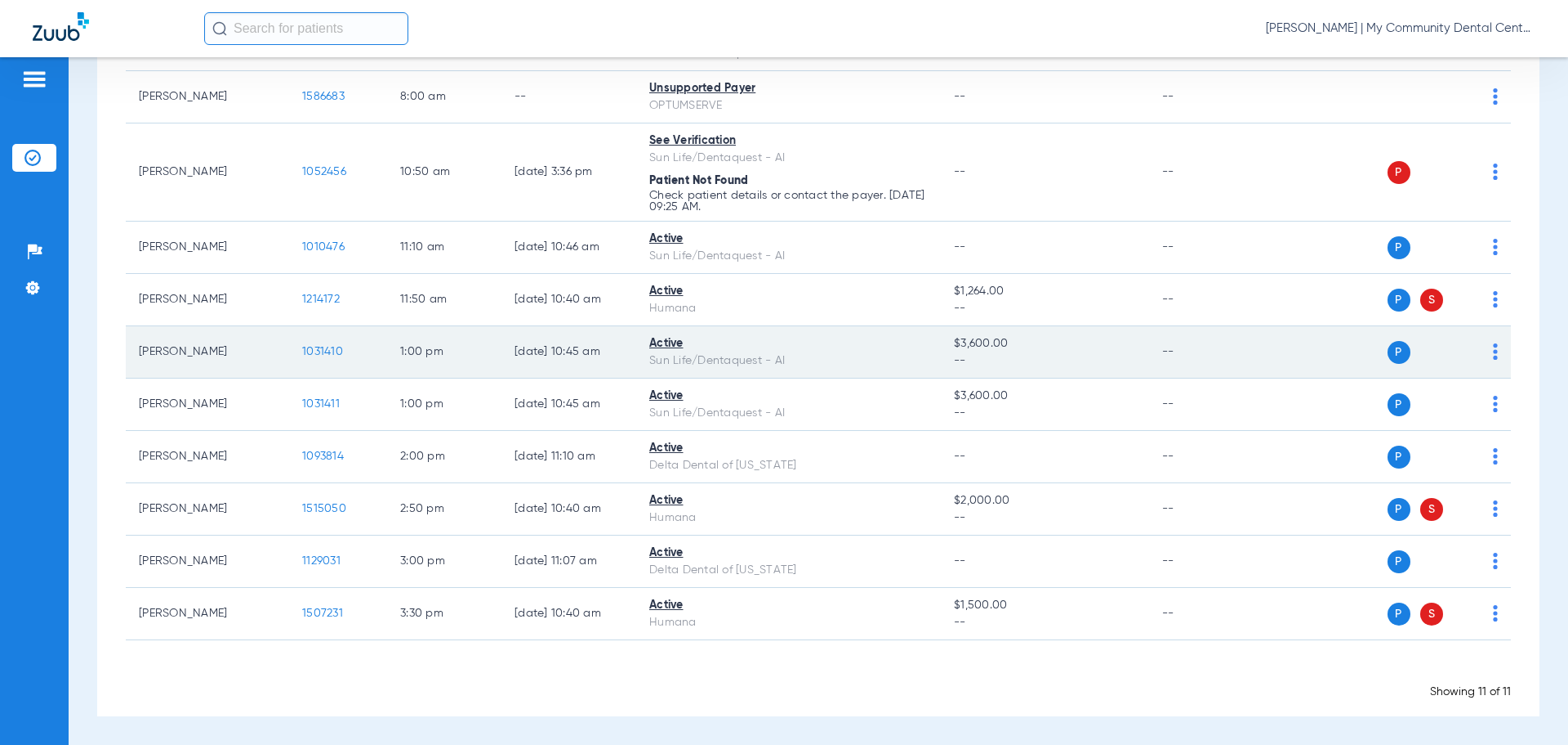
click at [313, 346] on span "1031410" at bounding box center [322, 351] width 41 height 11
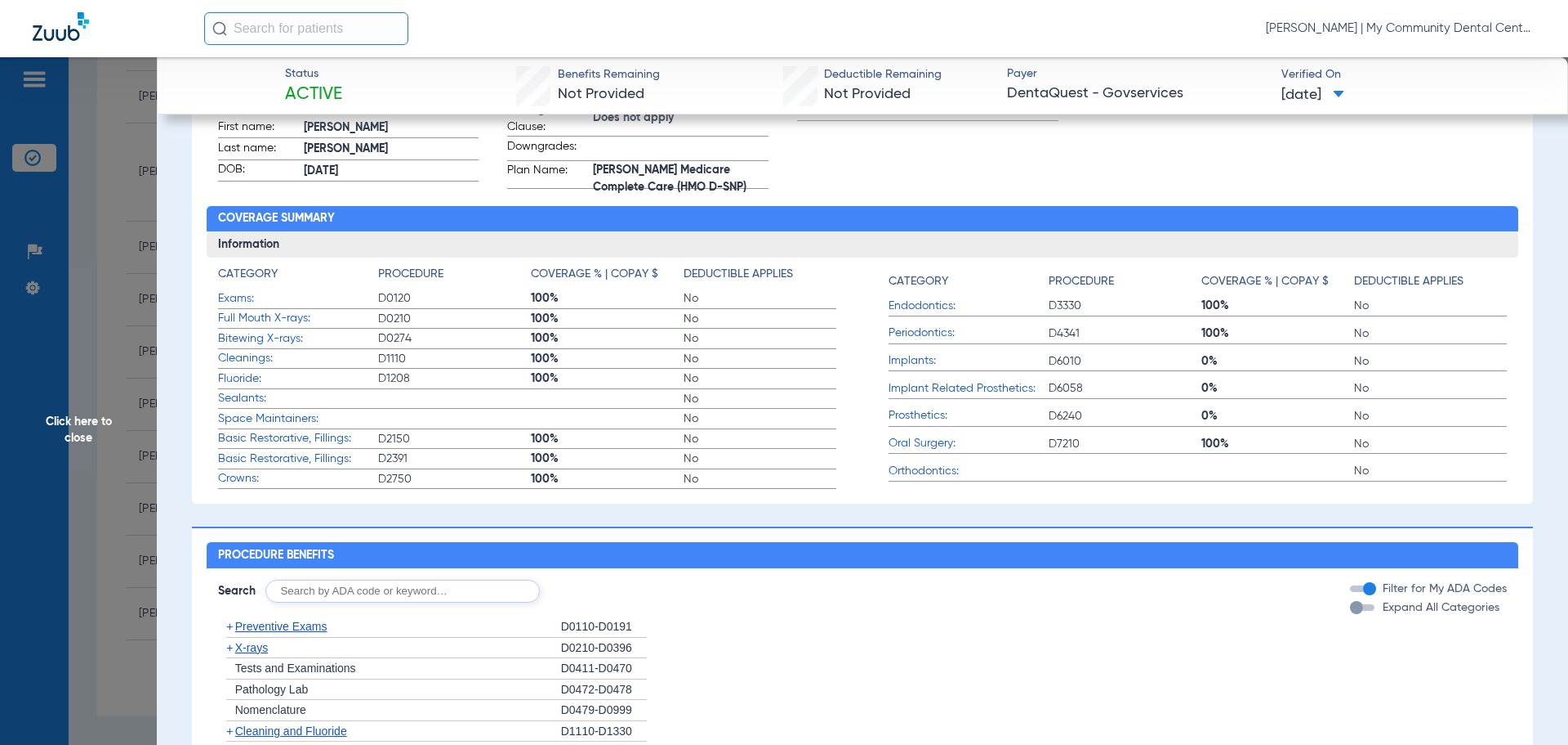
scroll to position [0, 0]
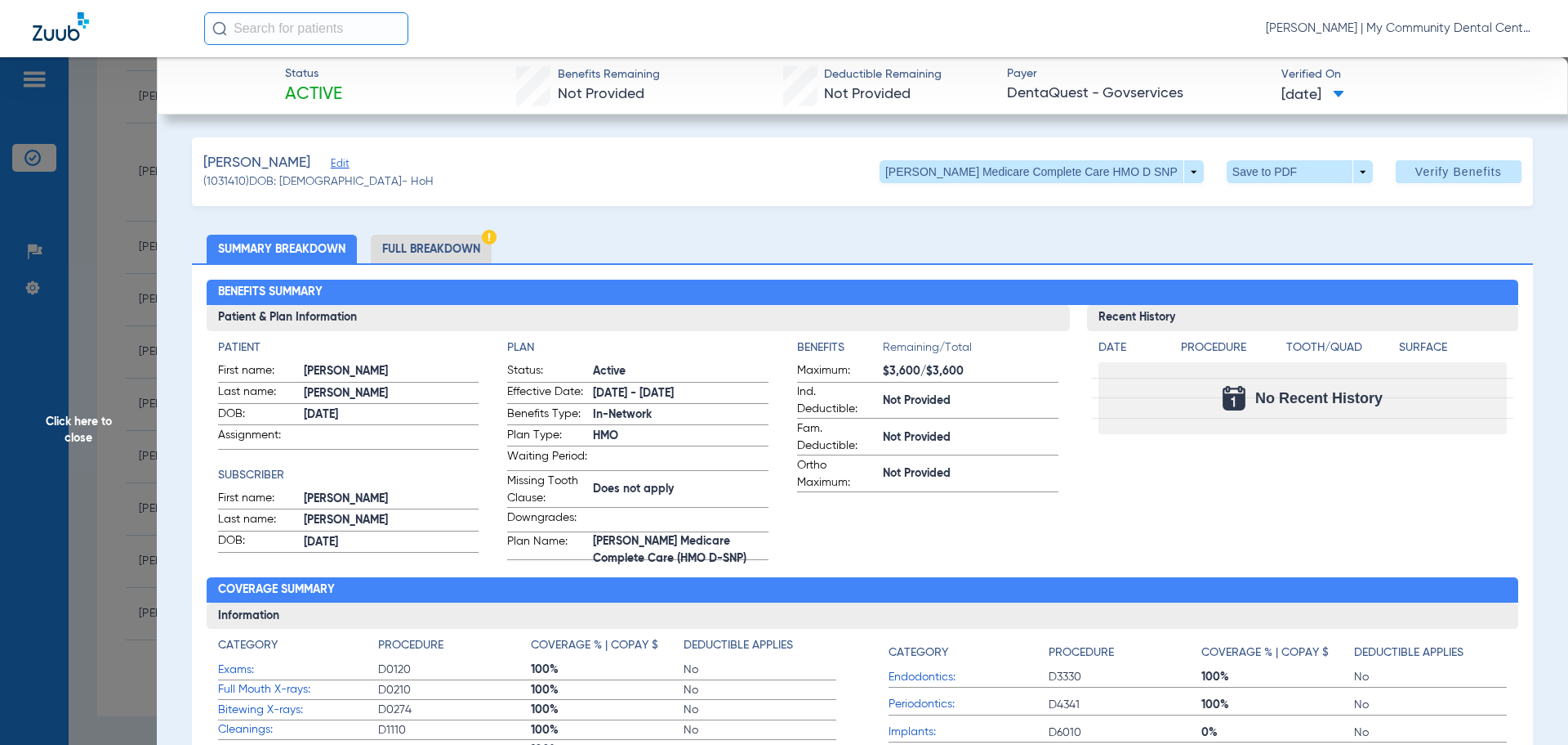
click at [101, 467] on span "Click here to close" at bounding box center [78, 430] width 157 height 745
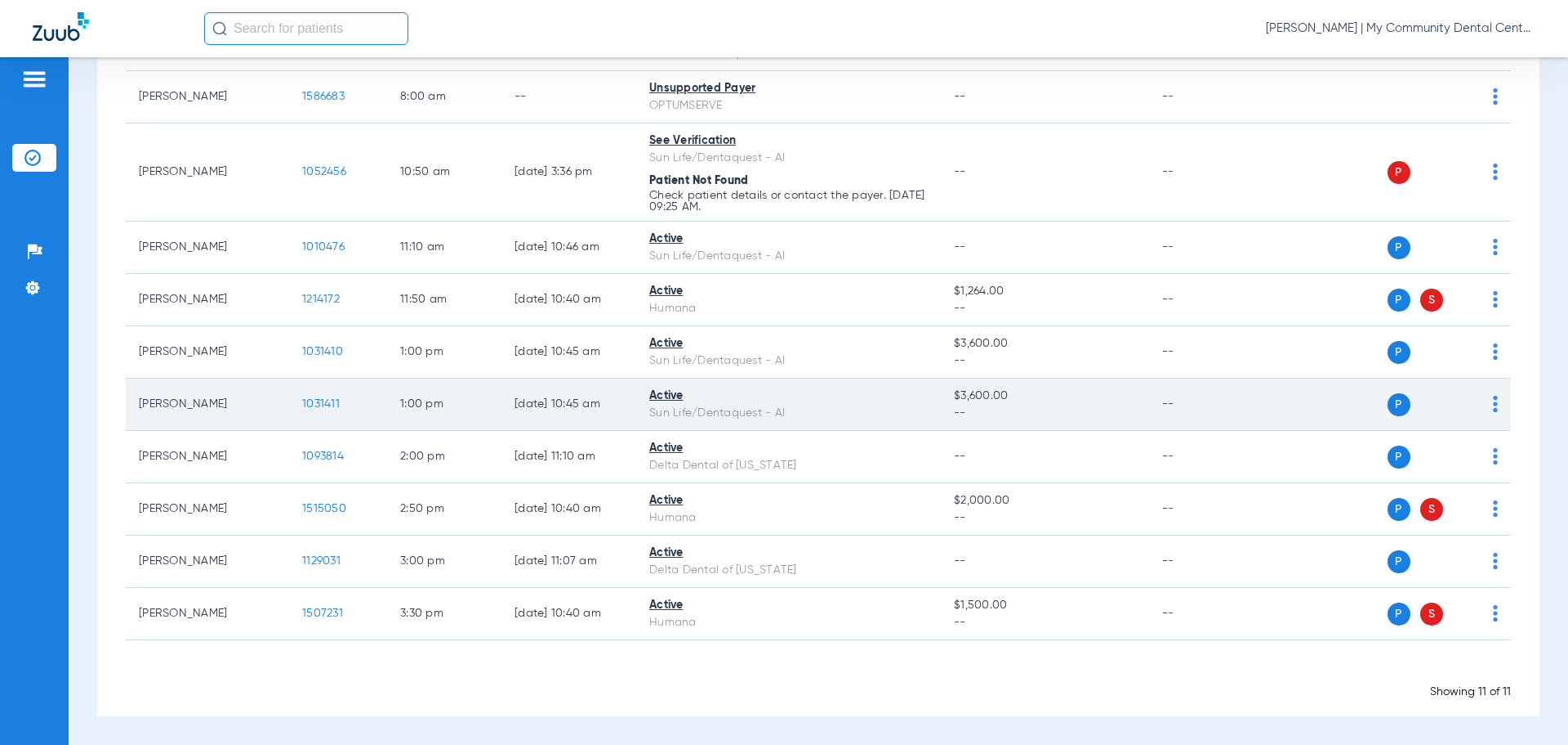
click at [317, 401] on span "1031411" at bounding box center [320, 403] width 37 height 11
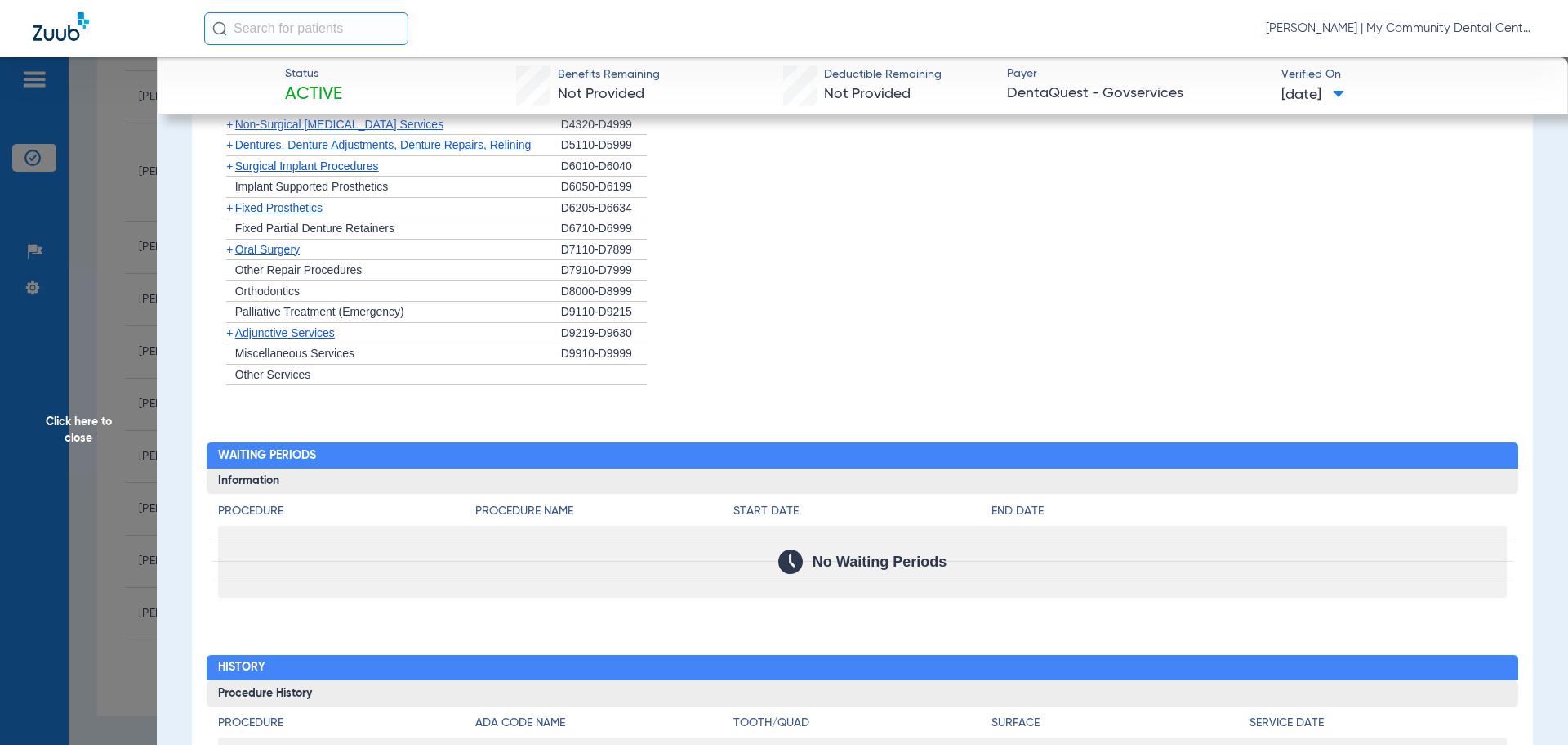
scroll to position [1275, 0]
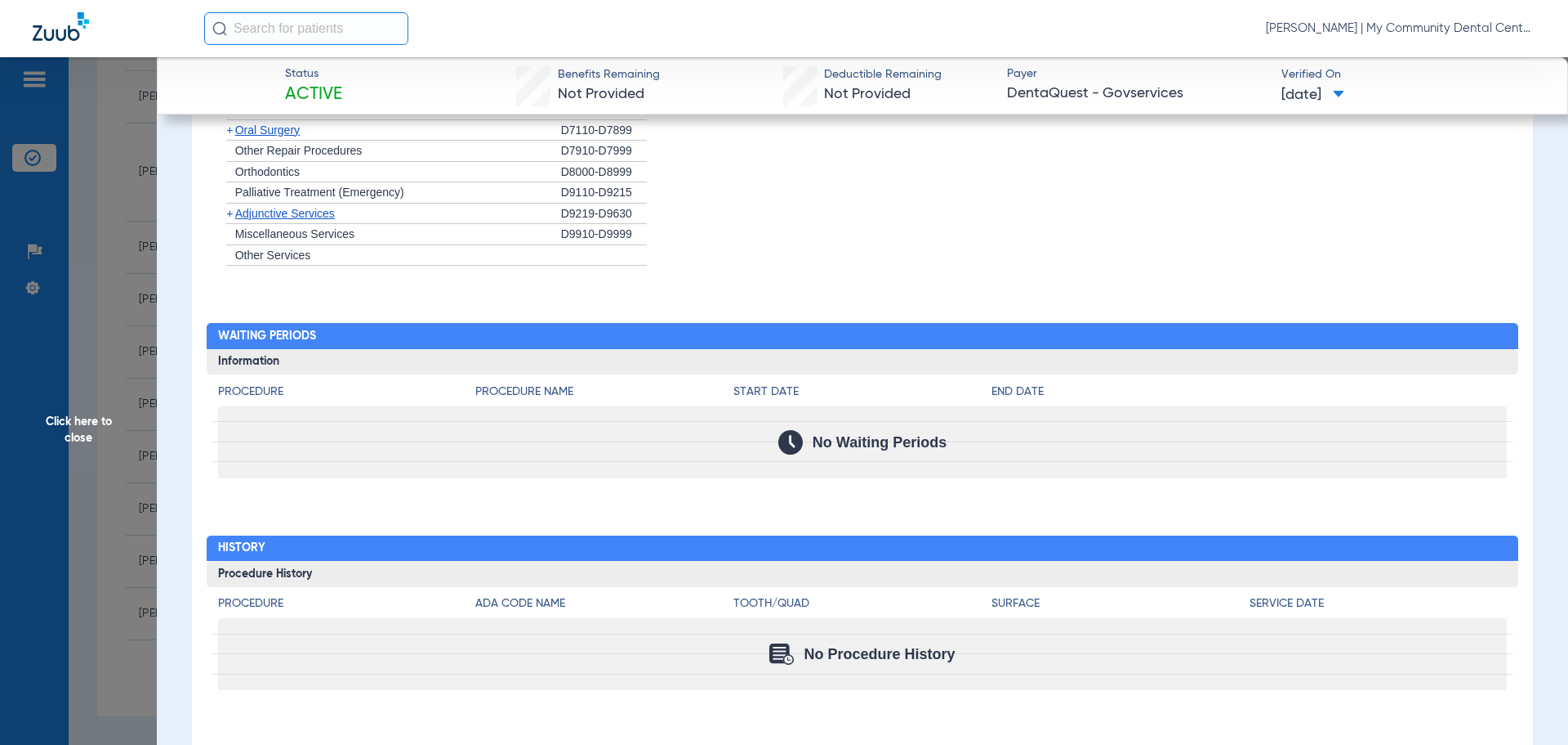
click at [143, 428] on span "Click here to close" at bounding box center [78, 430] width 157 height 745
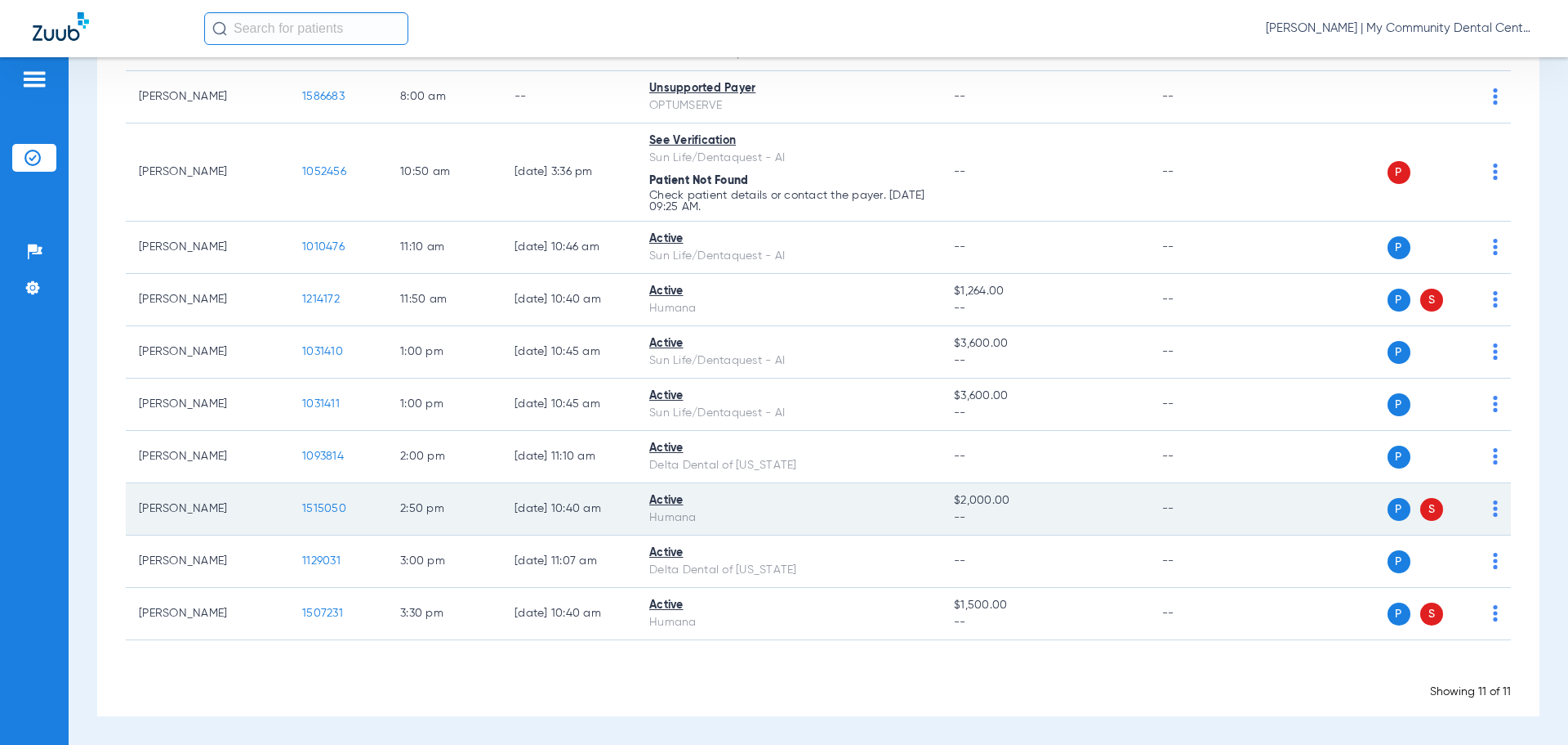
click at [313, 507] on span "1515050" at bounding box center [324, 508] width 44 height 11
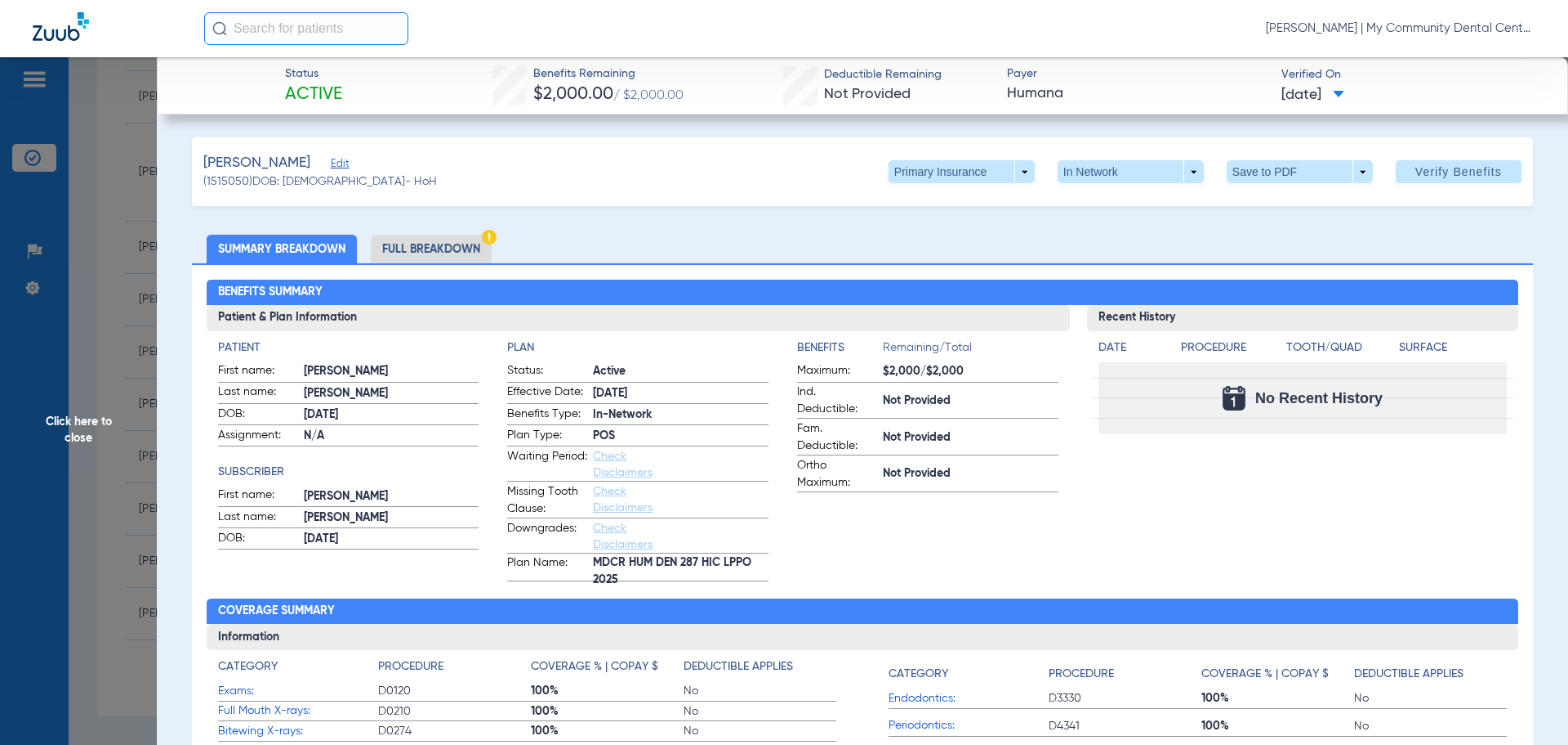
click at [722, 648] on h3 "Information" at bounding box center [863, 636] width 1313 height 26
drag, startPoint x: 810, startPoint y: 566, endPoint x: 980, endPoint y: 448, distance: 206.9
click at [818, 567] on app-benefits-information "Benefits Remaining/Total Maximum: $2,000/$2,000 Ind. Deductible: Not Provided F…" at bounding box center [928, 460] width 261 height 242
click at [410, 244] on li "Full Breakdown" at bounding box center [430, 248] width 121 height 29
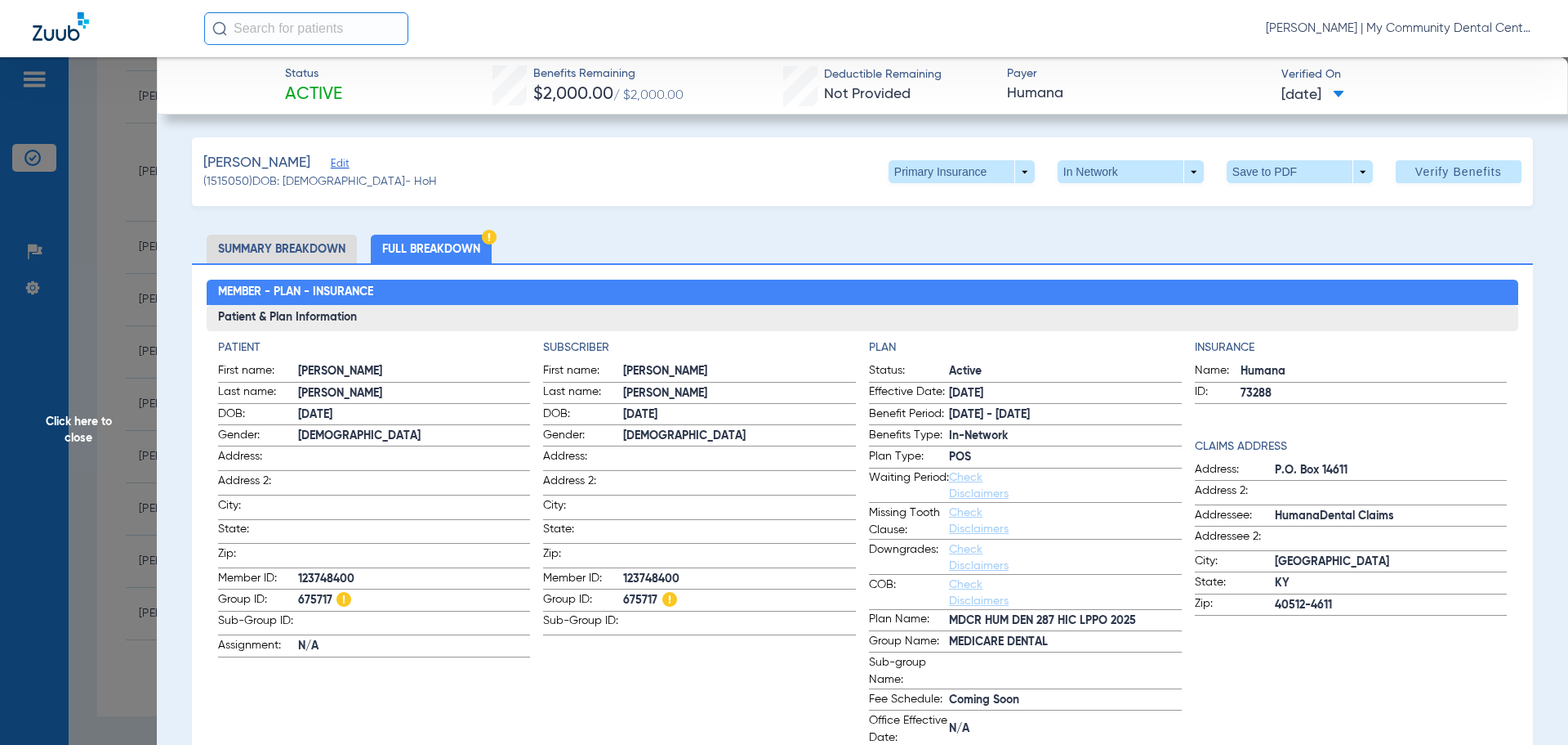
click at [129, 271] on span "Click here to close" at bounding box center [78, 430] width 157 height 745
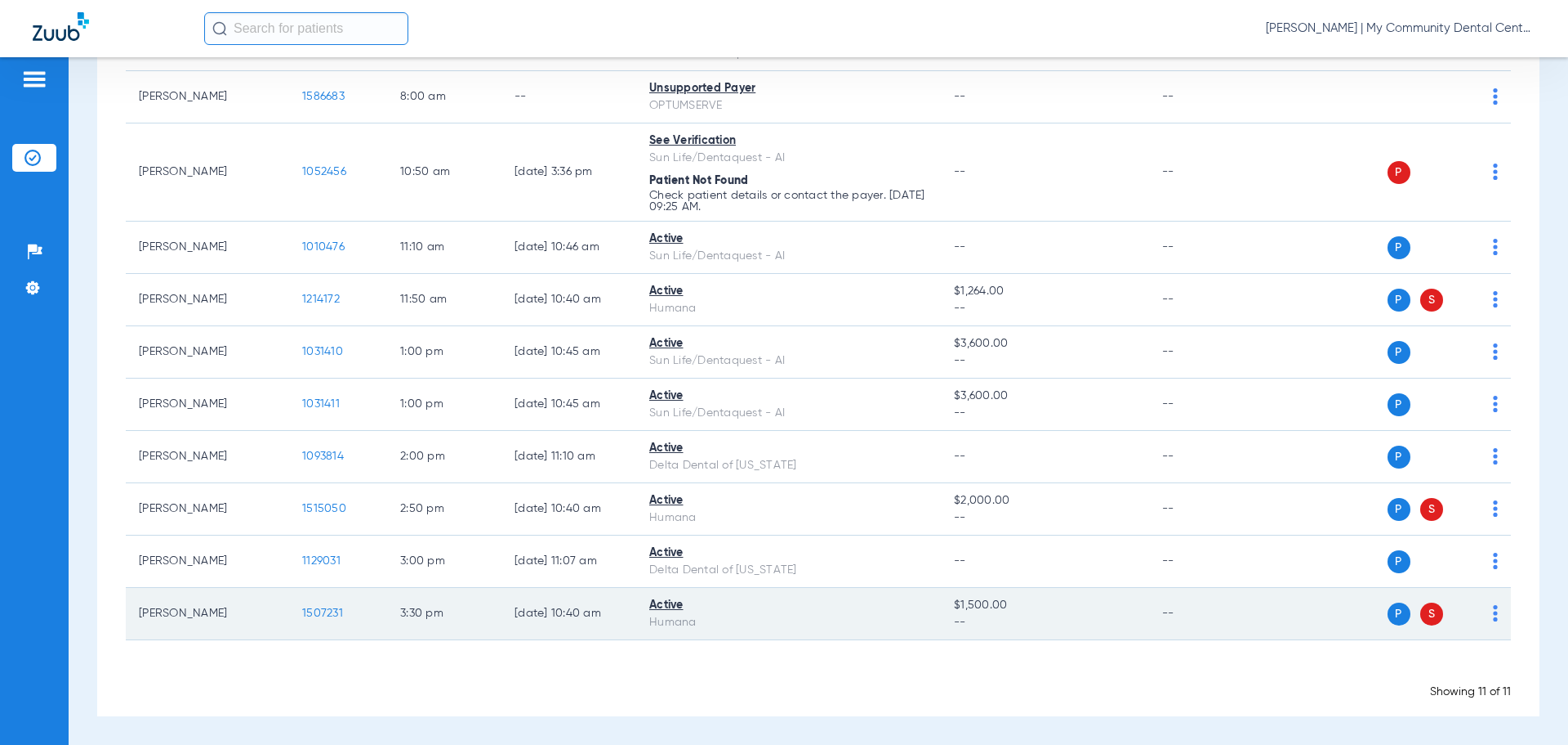
click at [911, 603] on div "Active" at bounding box center [788, 605] width 279 height 17
click at [315, 610] on span "1507231" at bounding box center [322, 612] width 41 height 11
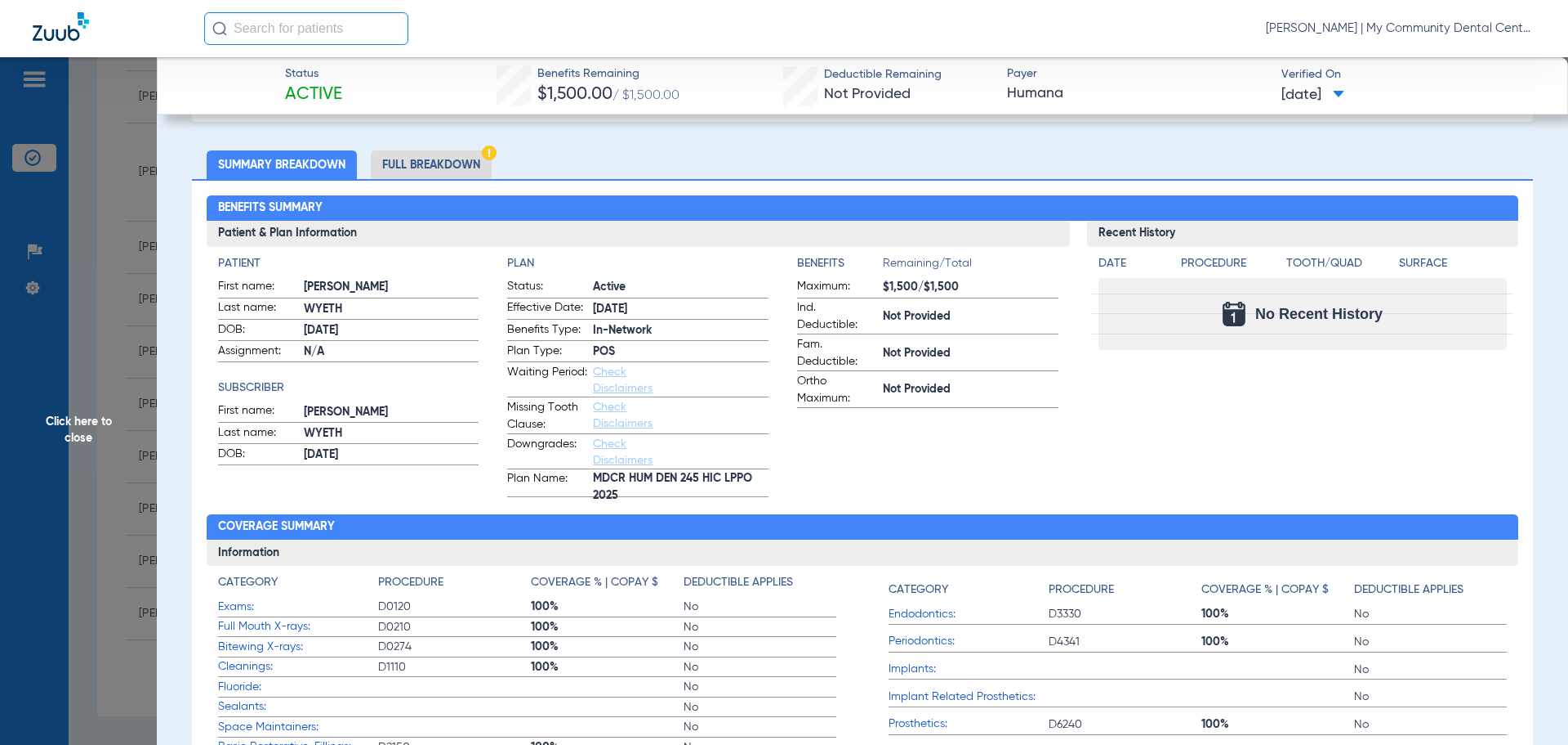
scroll to position [163, 0]
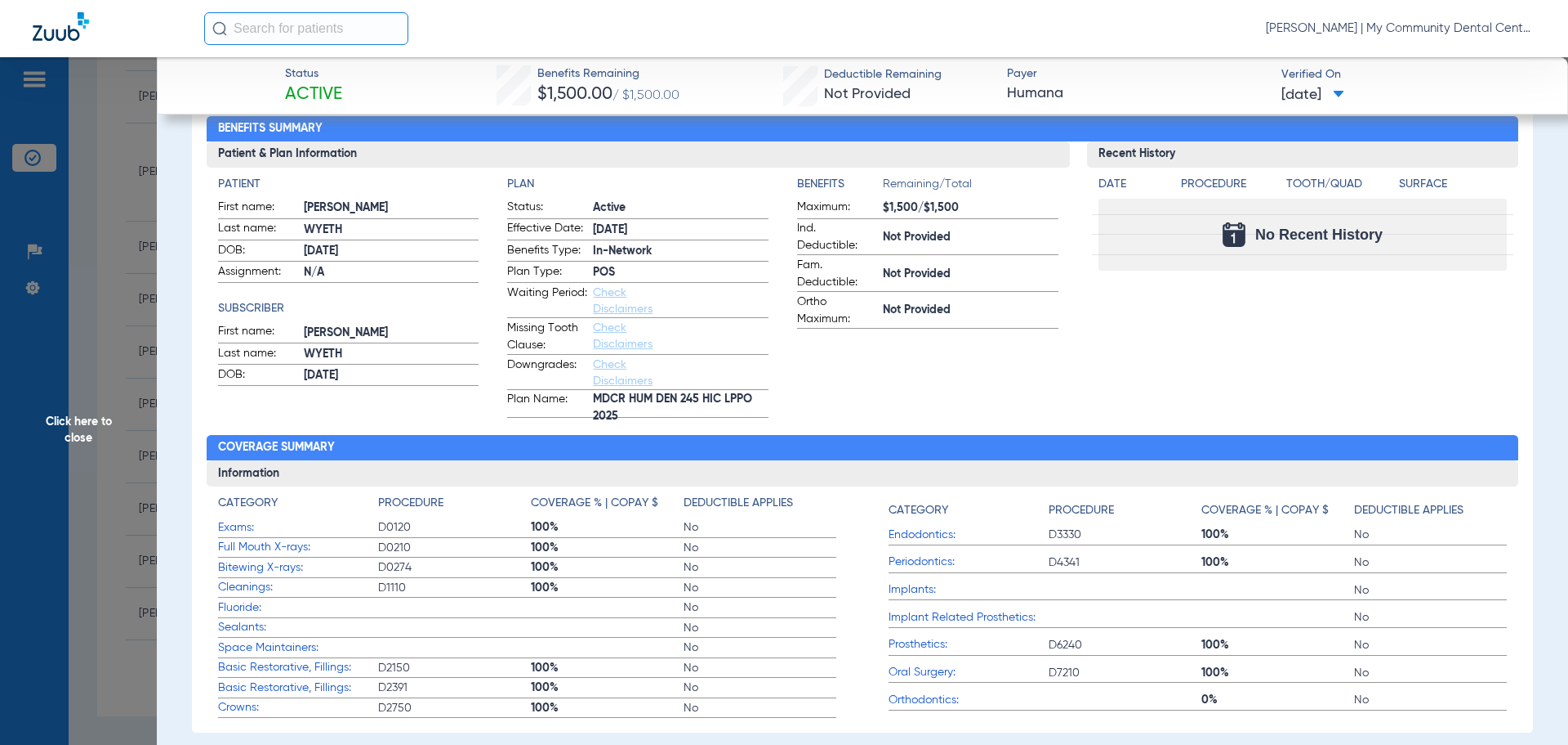
click at [103, 395] on span "Click here to close" at bounding box center [78, 430] width 157 height 745
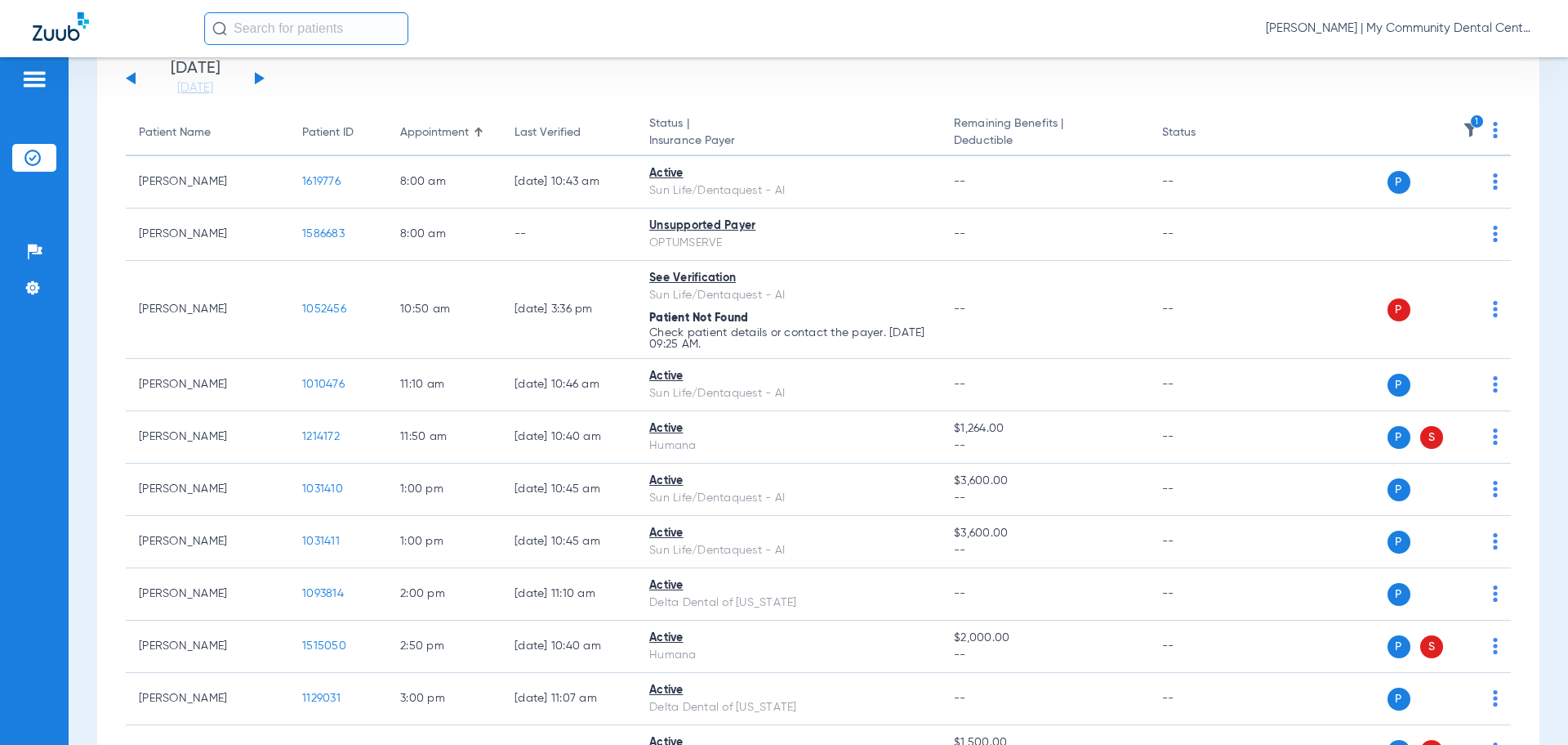
scroll to position [0, 0]
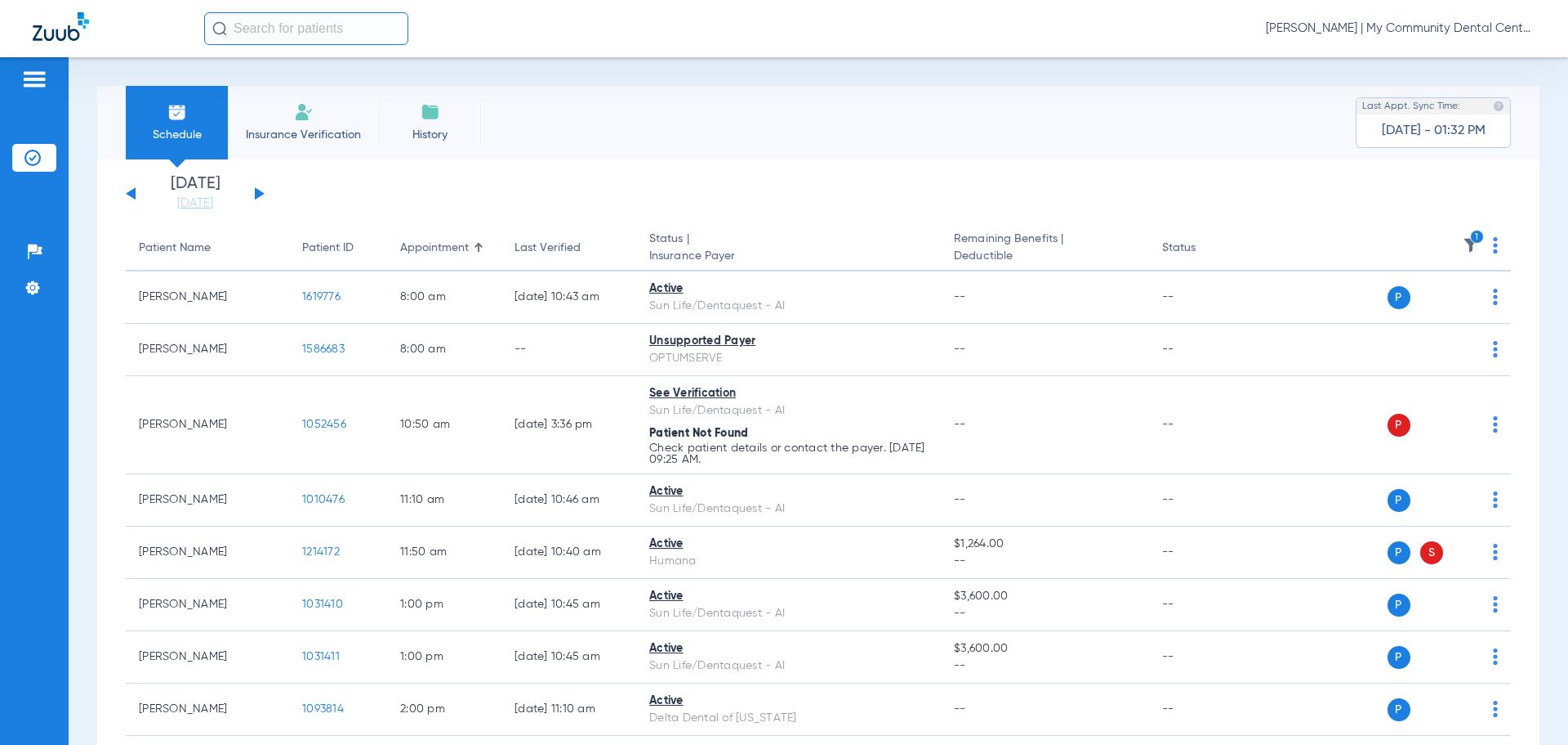
click at [1470, 244] on icon "1" at bounding box center [1477, 237] width 15 height 15
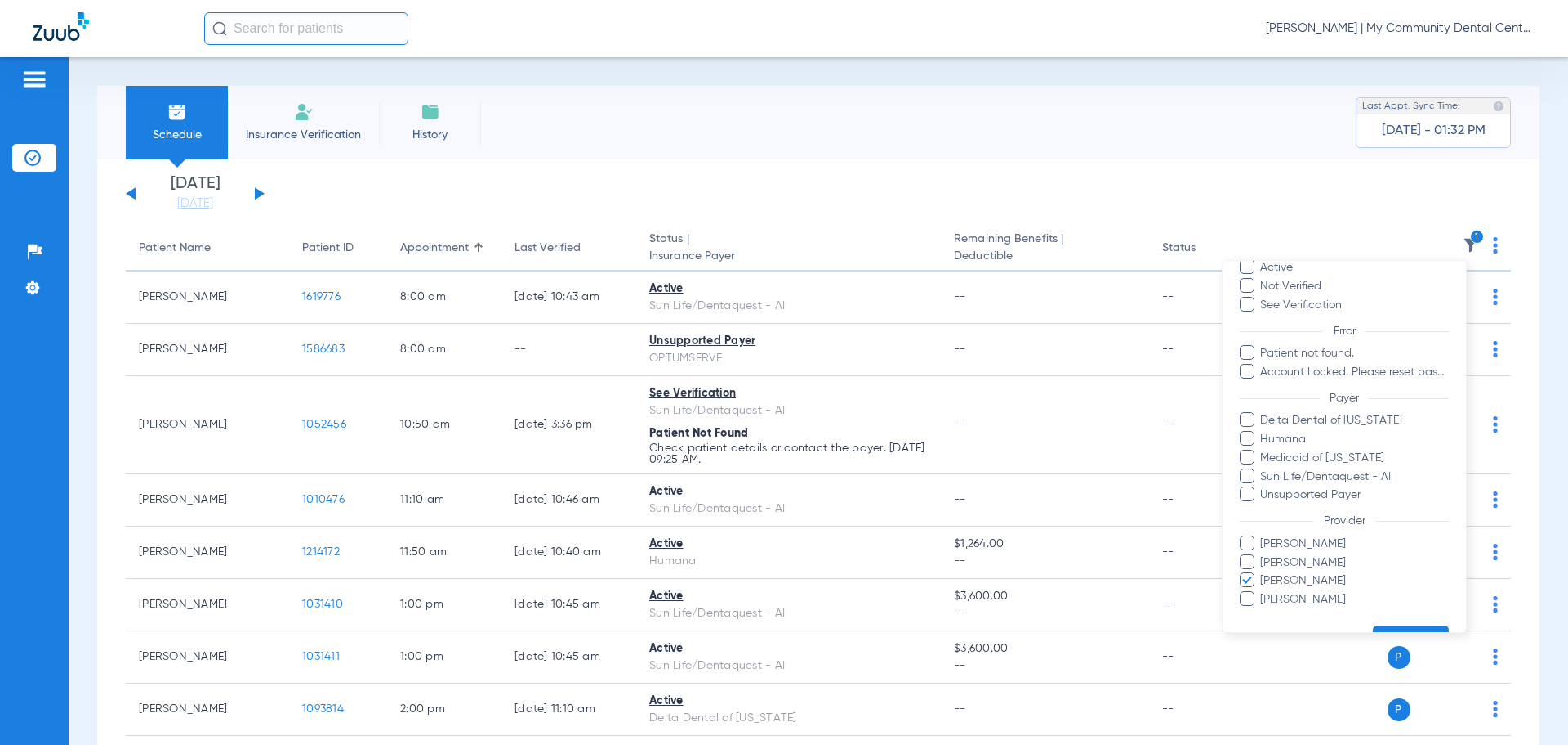
scroll to position [113, 0]
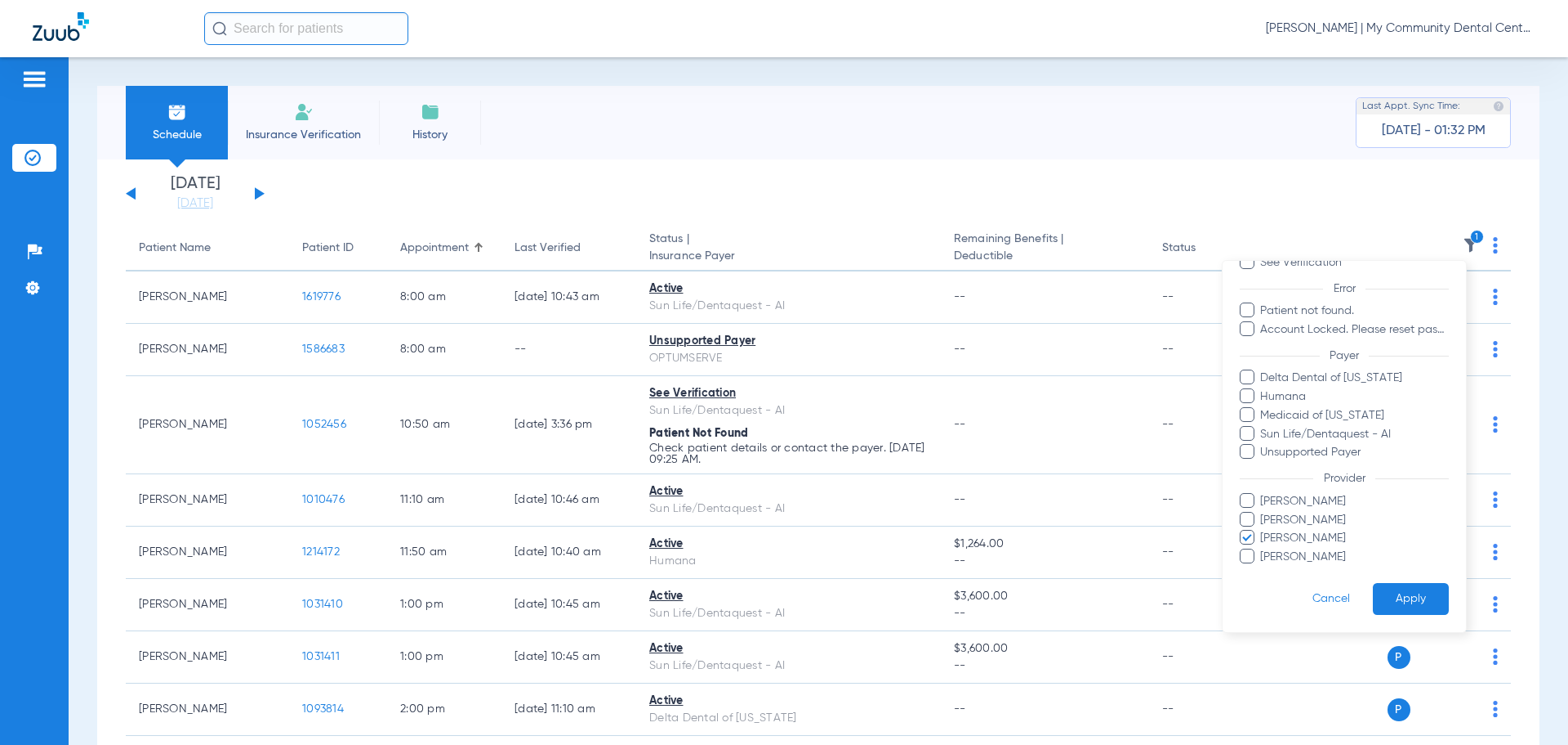
click at [1298, 533] on span "Michael O'Brien" at bounding box center [1355, 538] width 189 height 17
click at [1263, 550] on input "Michael O'Brien" at bounding box center [1263, 550] width 0 height 0
click at [1308, 554] on span "Nina Bakshi" at bounding box center [1355, 557] width 189 height 17
click at [1263, 568] on input "Nina Bakshi" at bounding box center [1263, 568] width 0 height 0
click at [1389, 594] on button "Apply" at bounding box center [1411, 598] width 76 height 32
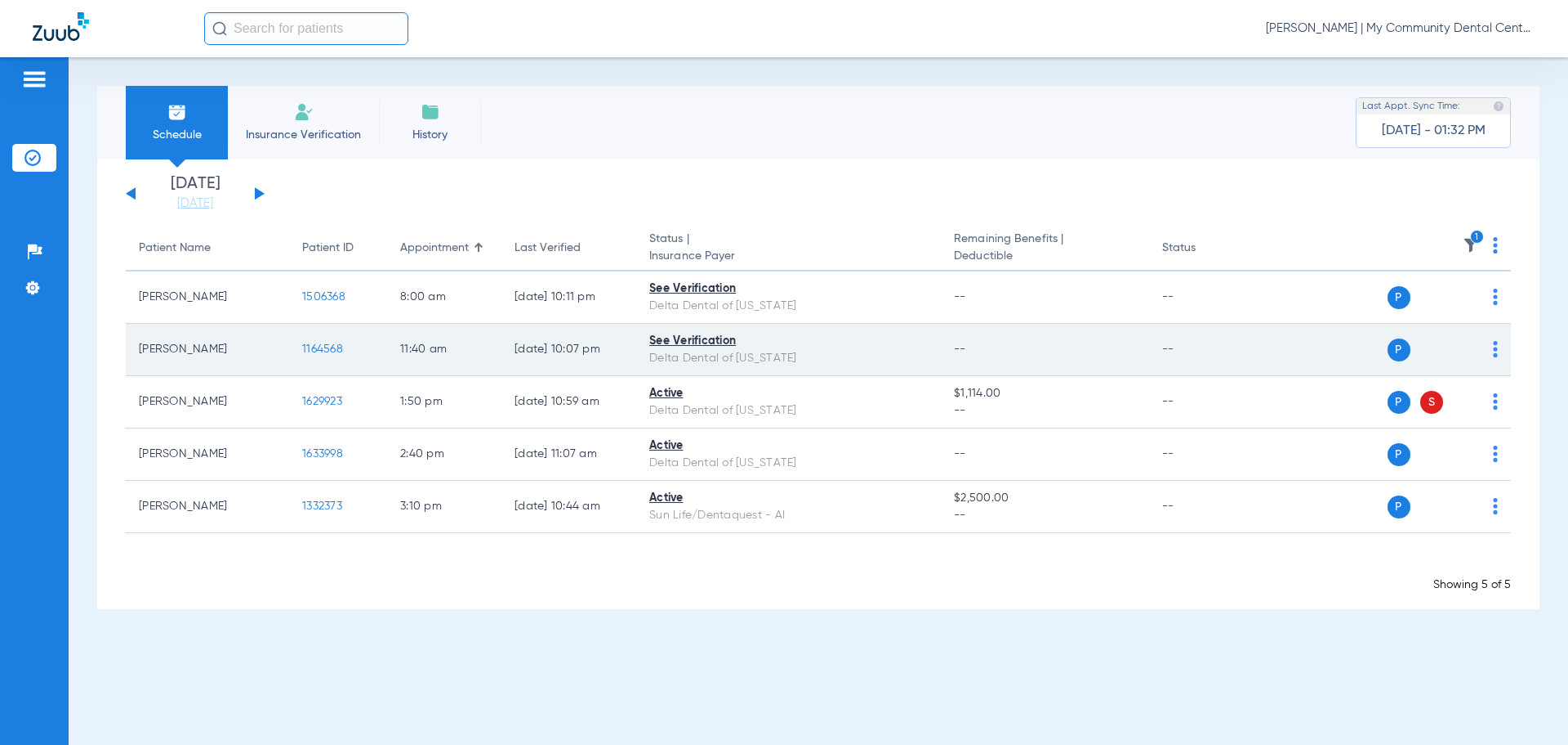
click at [333, 345] on span "1164568" at bounding box center [322, 348] width 41 height 11
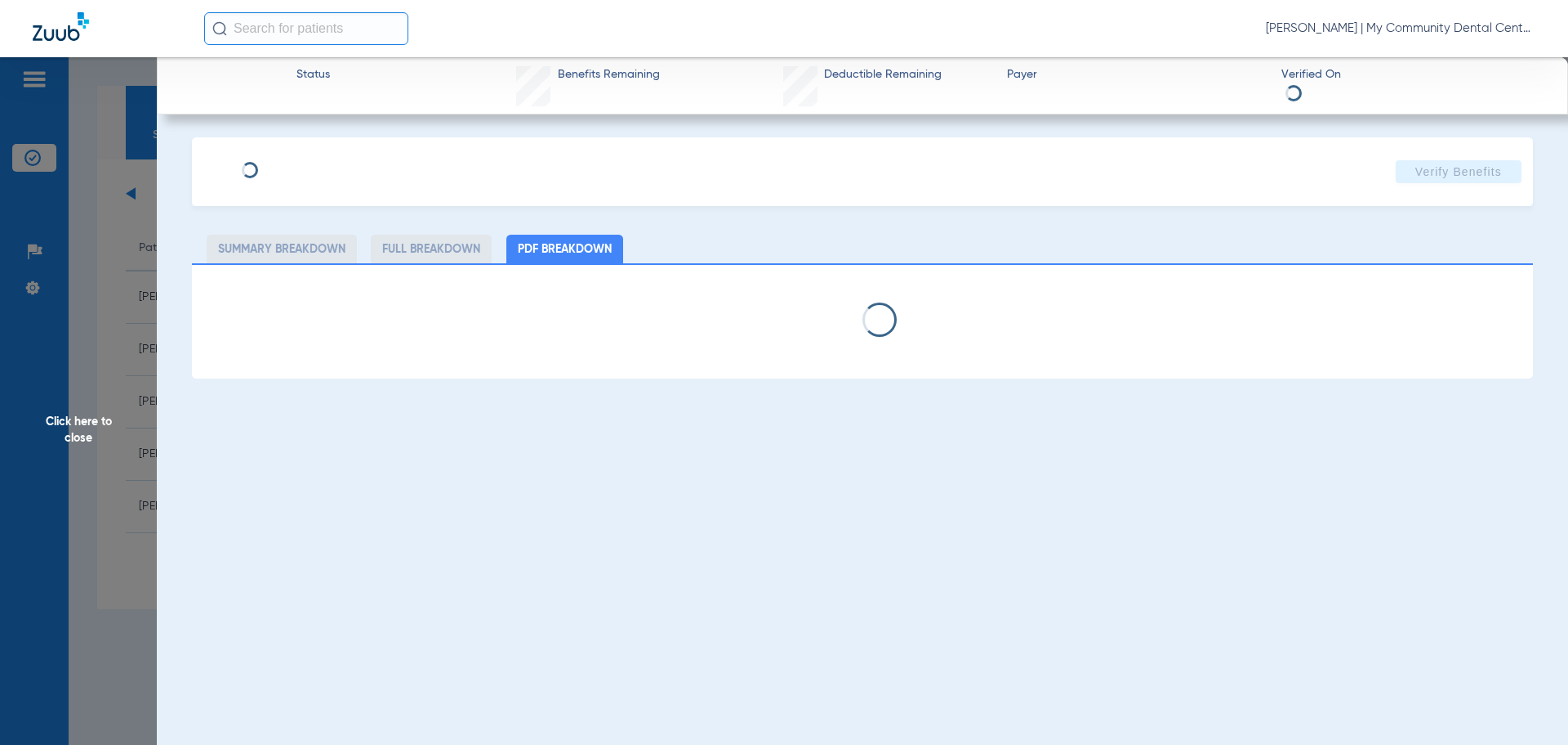
select select "page-width"
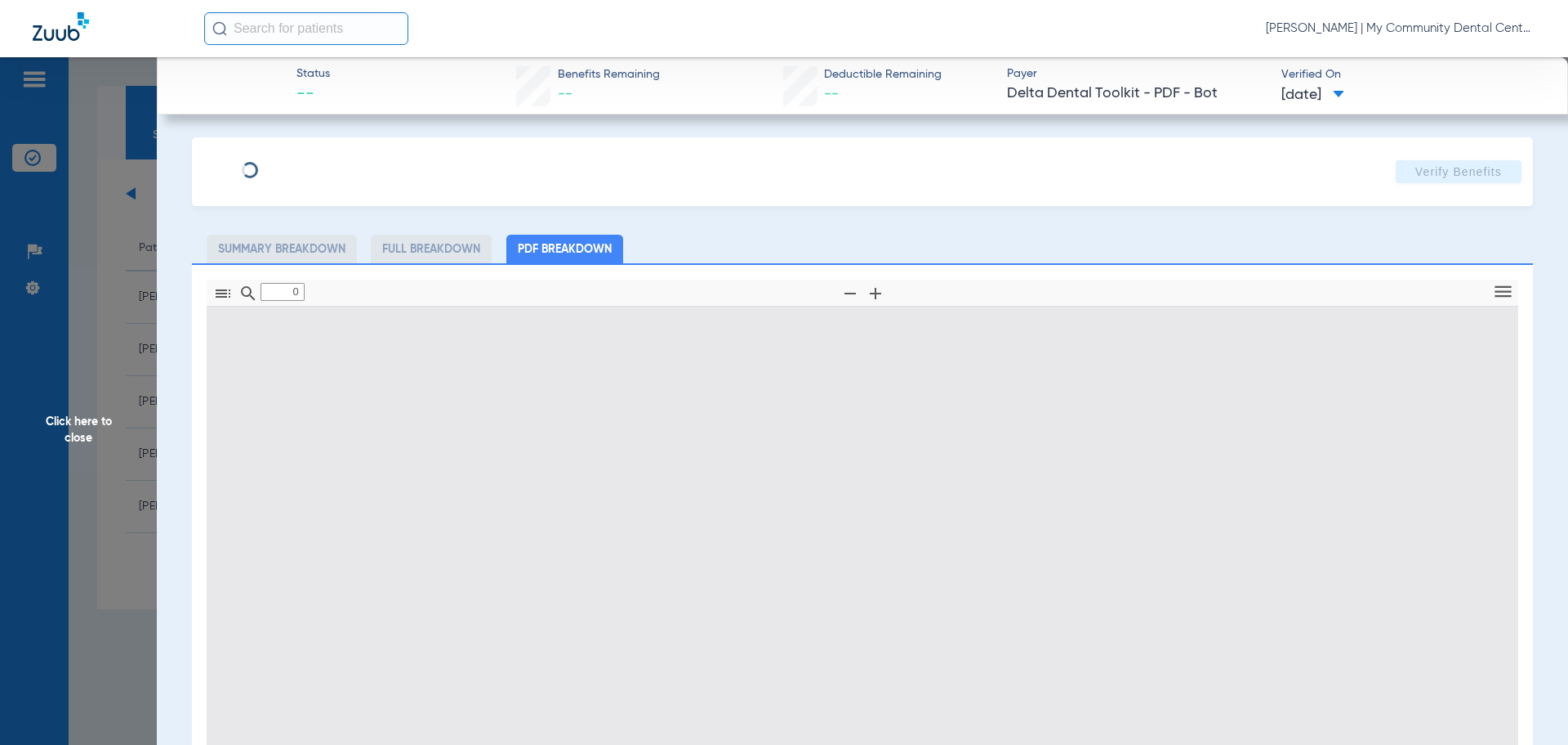
type input "1"
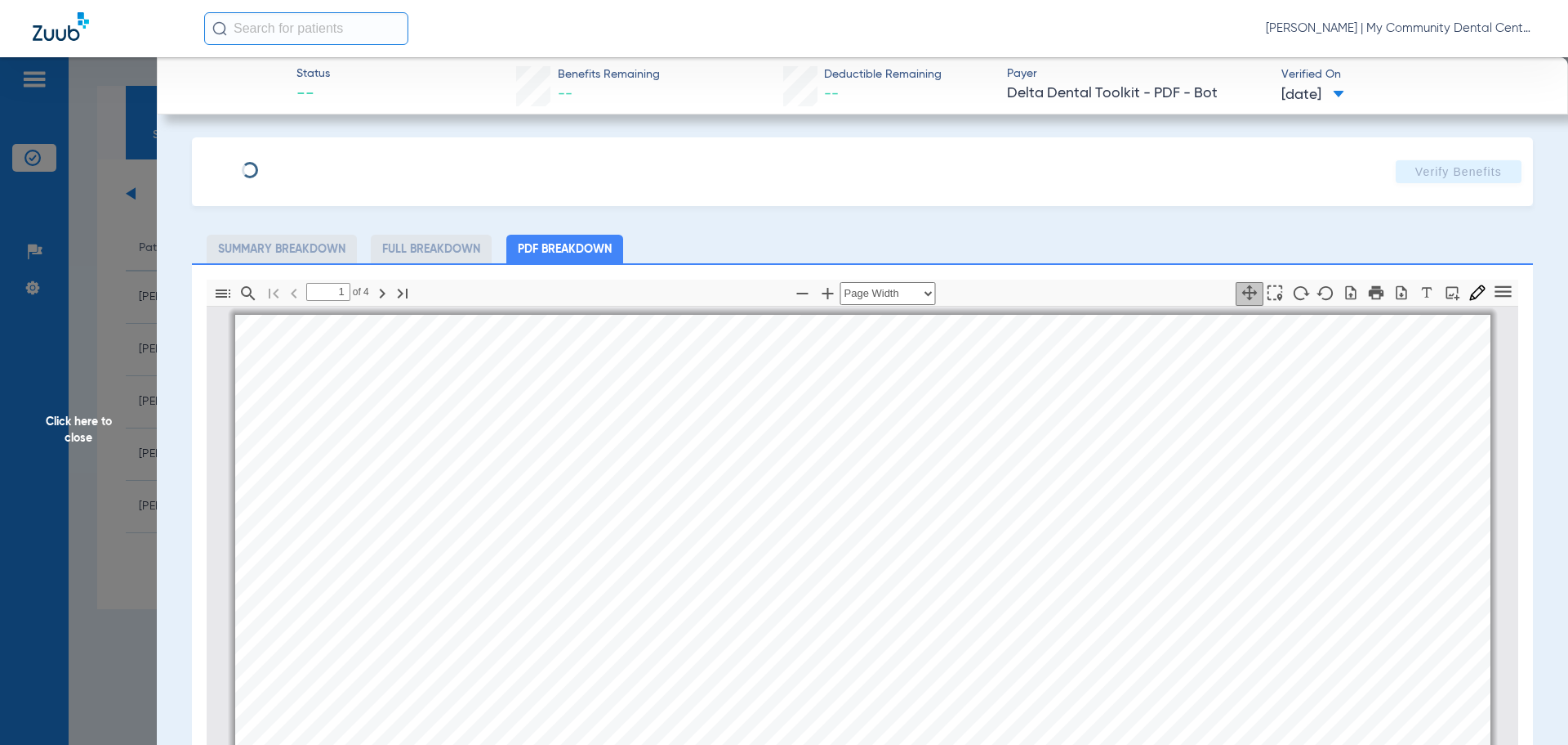
scroll to position [8, 0]
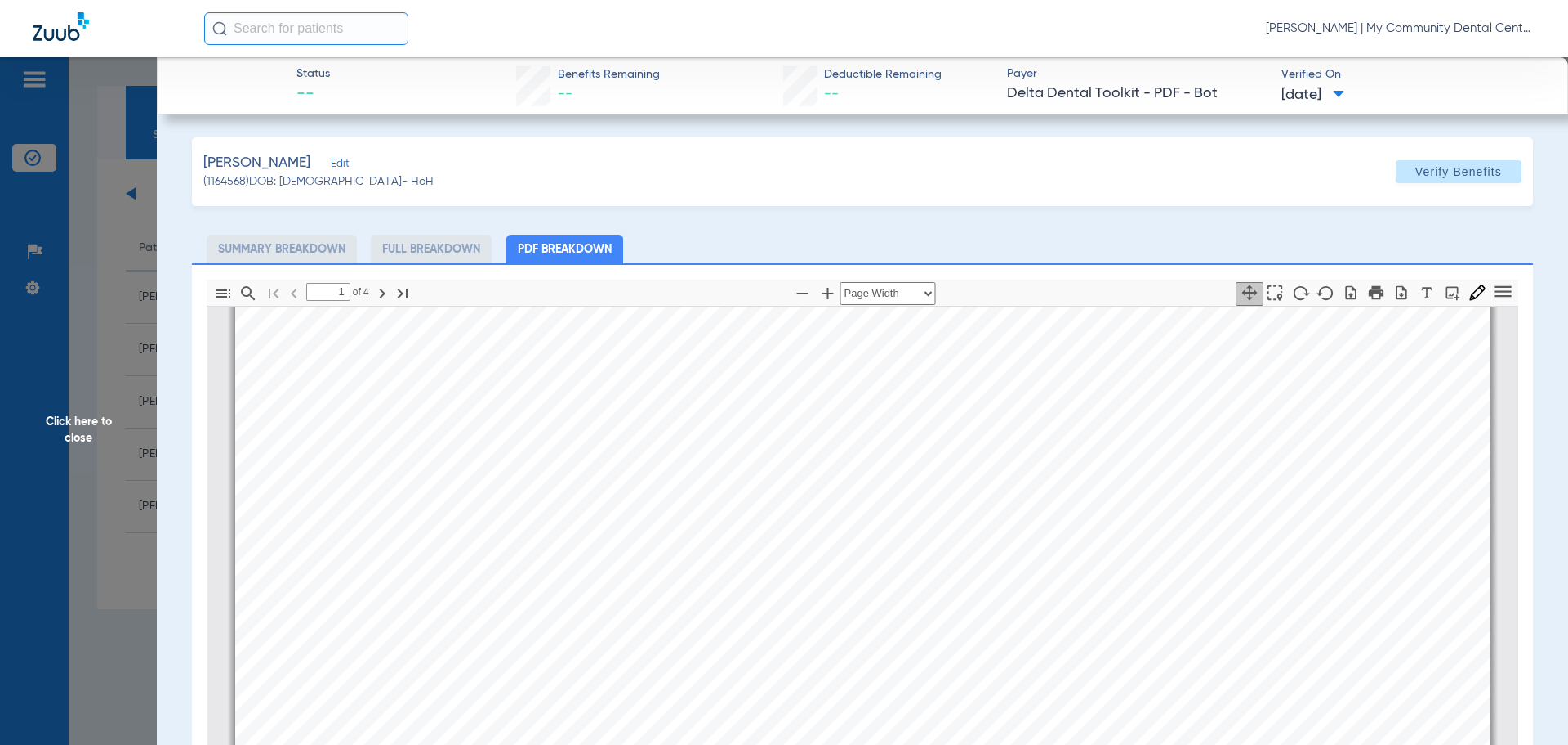
drag, startPoint x: 132, startPoint y: 414, endPoint x: 157, endPoint y: 433, distance: 31.4
click at [132, 414] on span "Click here to close" at bounding box center [78, 430] width 157 height 745
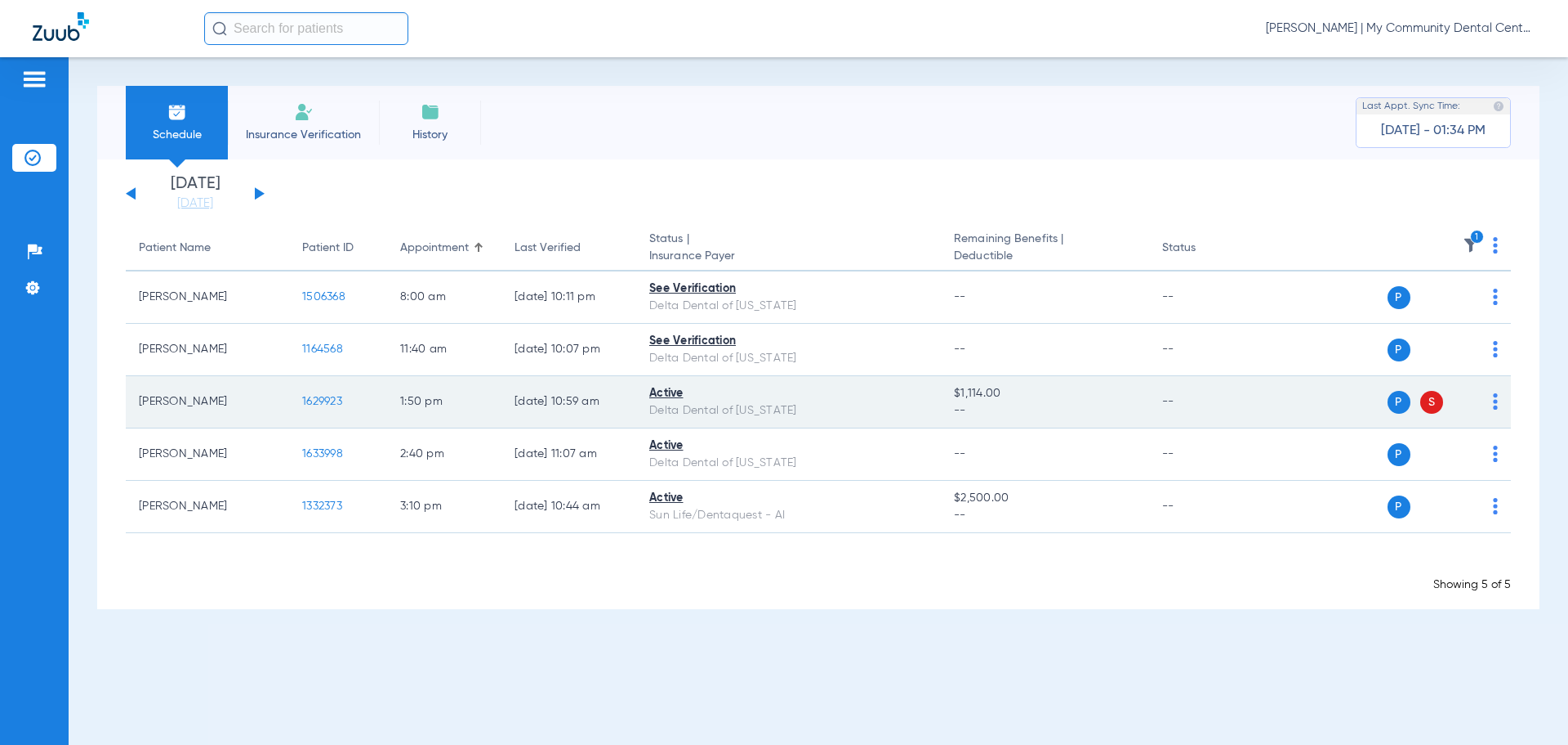
drag, startPoint x: 384, startPoint y: 411, endPoint x: 332, endPoint y: 404, distance: 52.5
click at [383, 411] on td "1629923" at bounding box center [338, 402] width 98 height 52
click at [325, 393] on td "1629923" at bounding box center [338, 402] width 98 height 52
click at [341, 401] on span "1629923" at bounding box center [322, 401] width 40 height 11
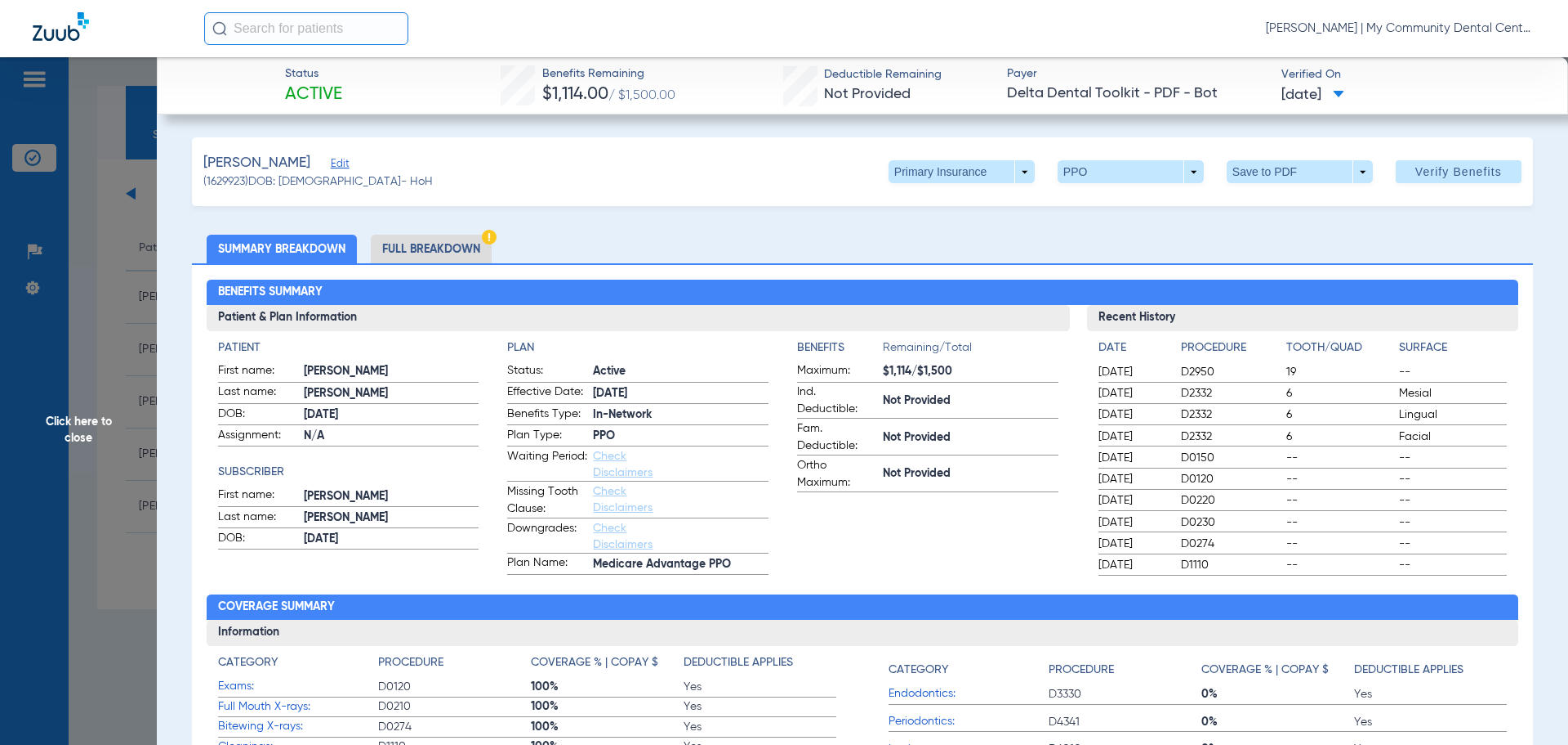
click at [424, 258] on li "Full Breakdown" at bounding box center [430, 248] width 121 height 29
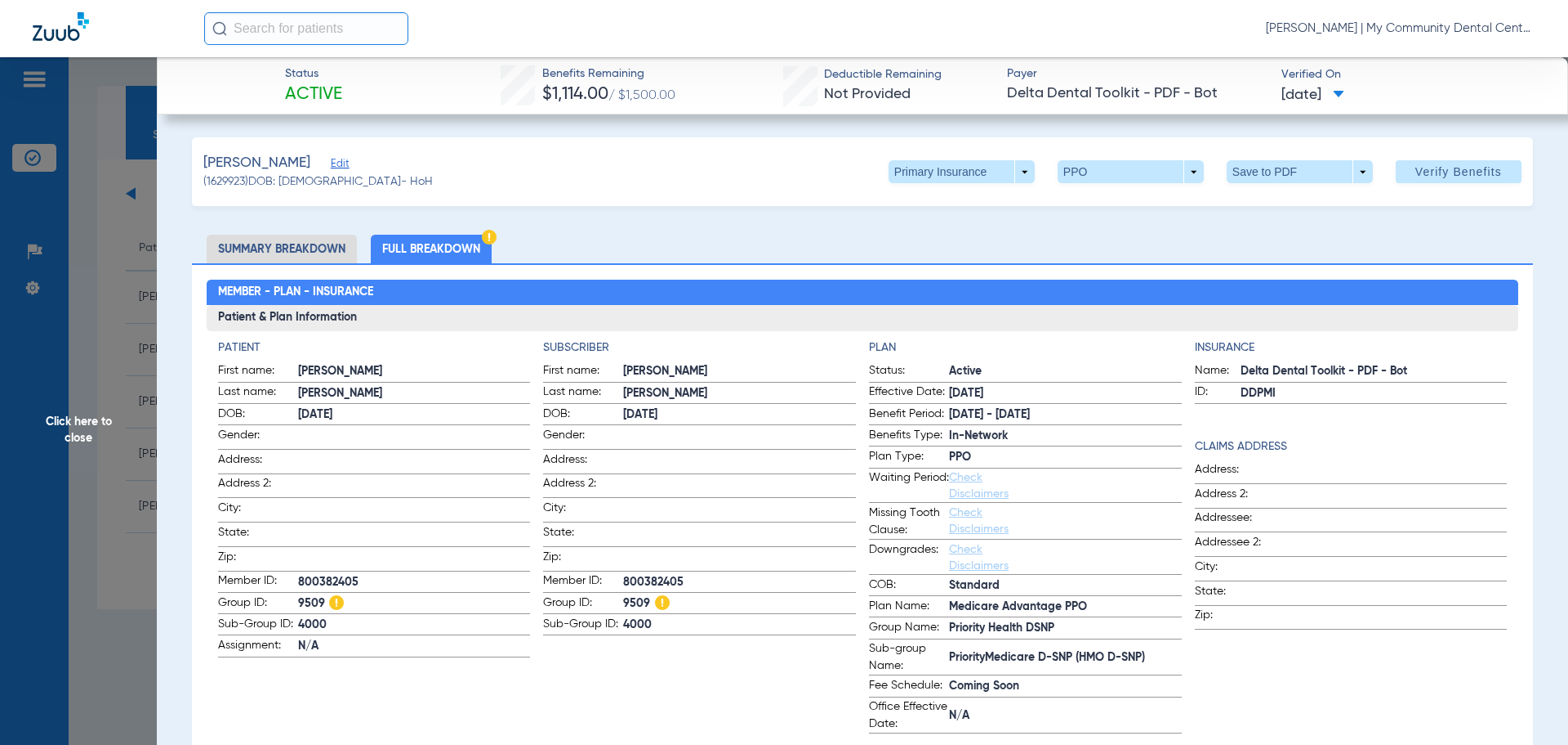
click at [98, 398] on span "Click here to close" at bounding box center [78, 430] width 157 height 745
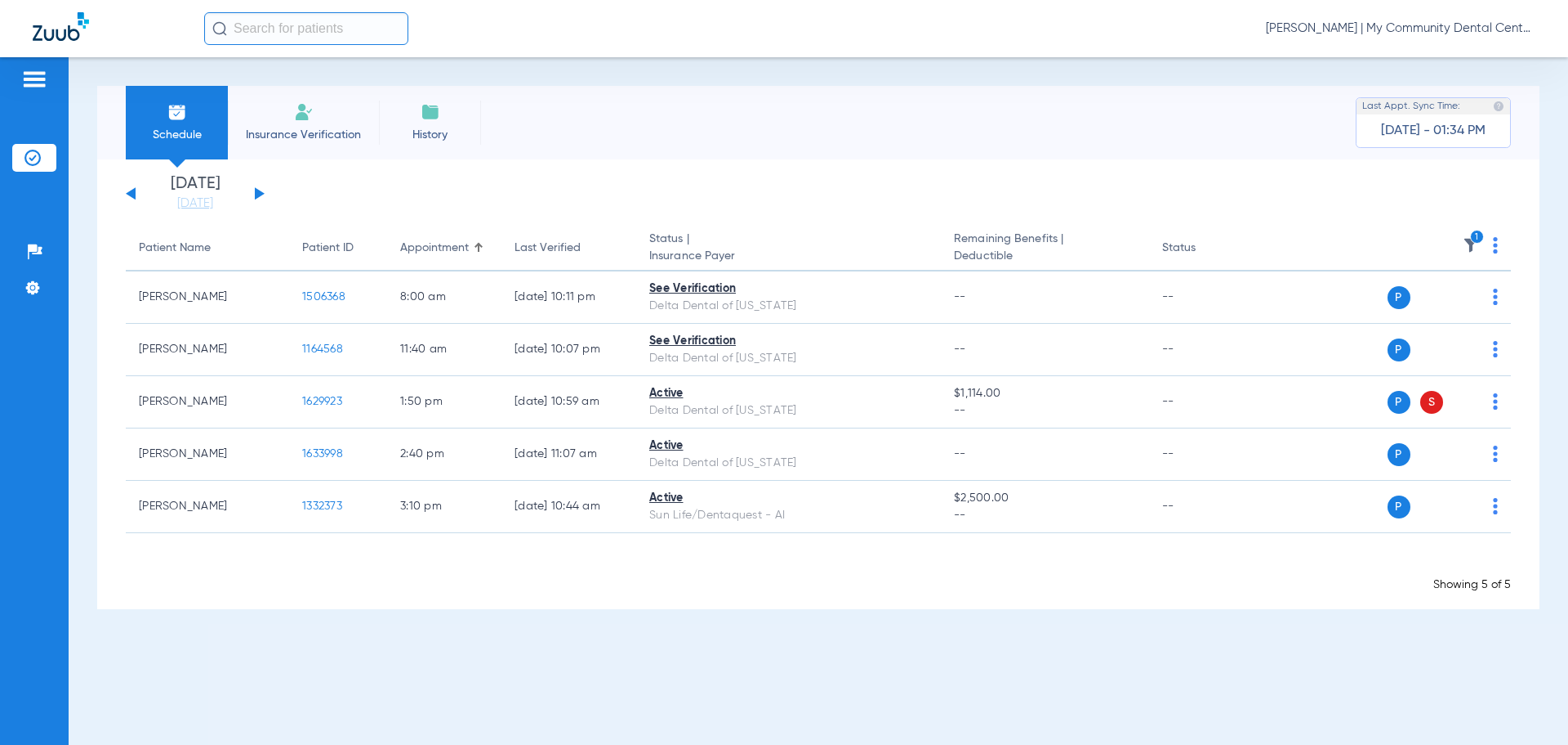
click at [841, 584] on div "Showing 5 of 5" at bounding box center [818, 584] width 1386 height 16
click at [1473, 235] on icon "1" at bounding box center [1477, 237] width 15 height 15
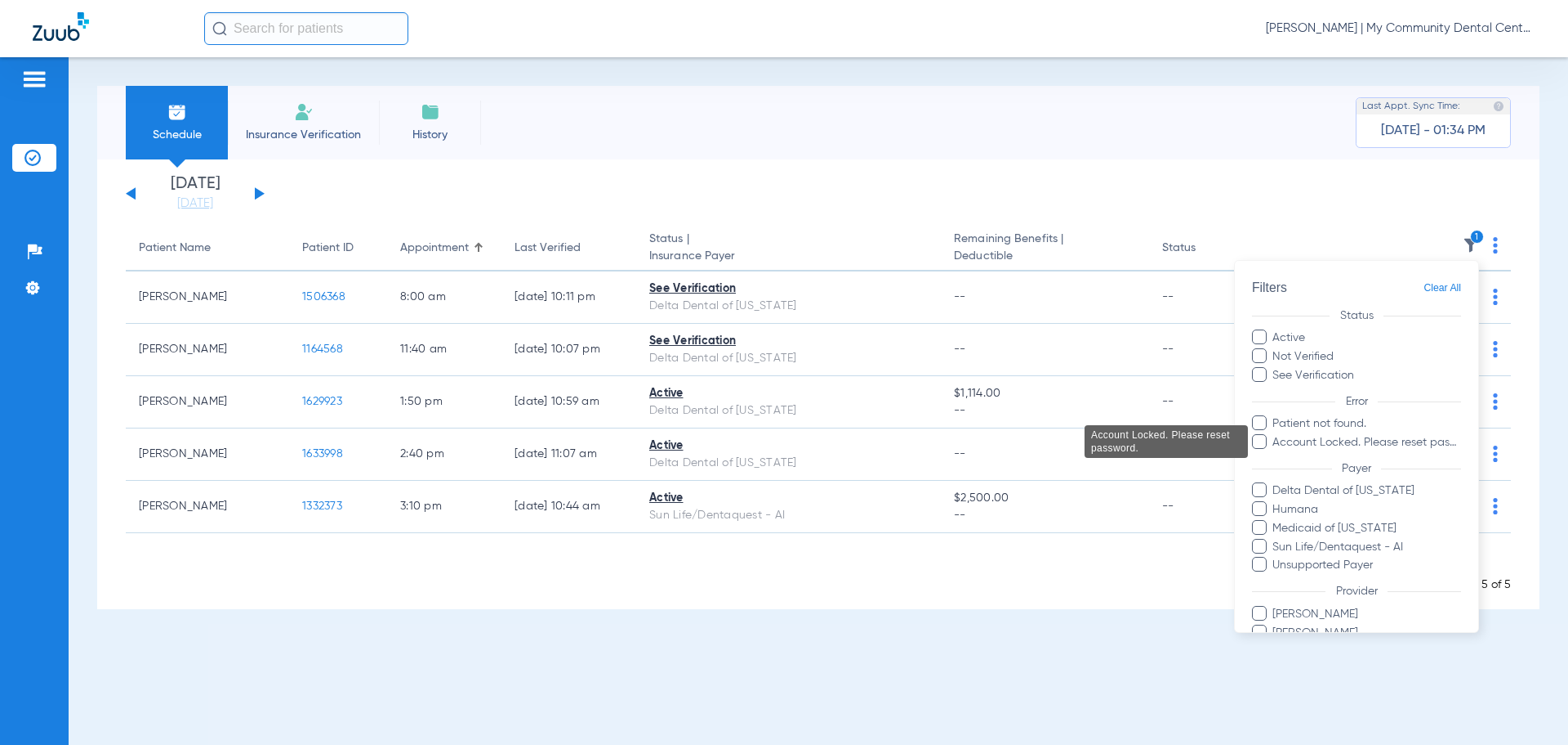
scroll to position [113, 0]
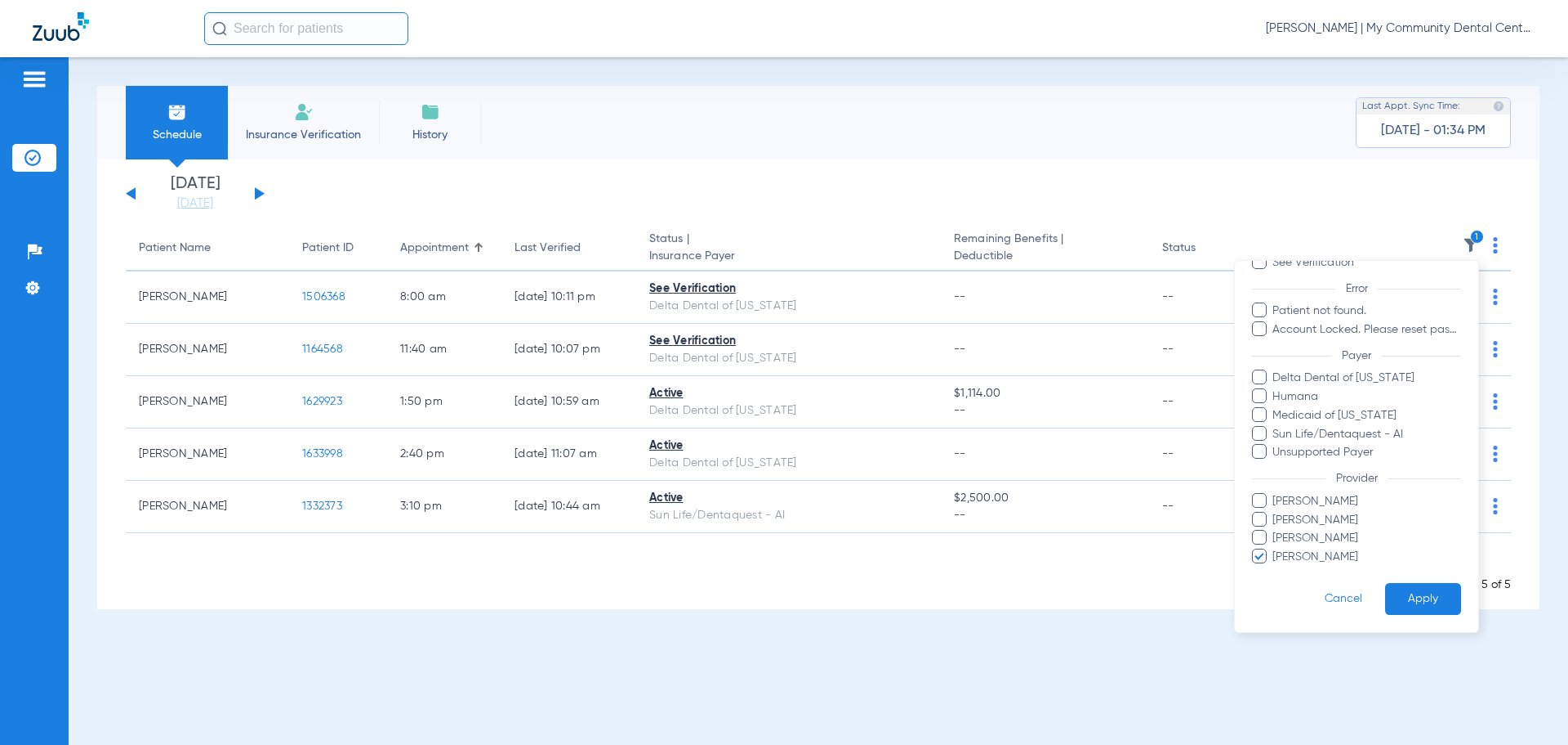
click at [1316, 562] on span "Nina Bakshi" at bounding box center [1367, 557] width 189 height 17
click at [1275, 568] on input "Nina Bakshi" at bounding box center [1275, 568] width 0 height 0
click at [1402, 590] on button "Apply" at bounding box center [1424, 598] width 76 height 32
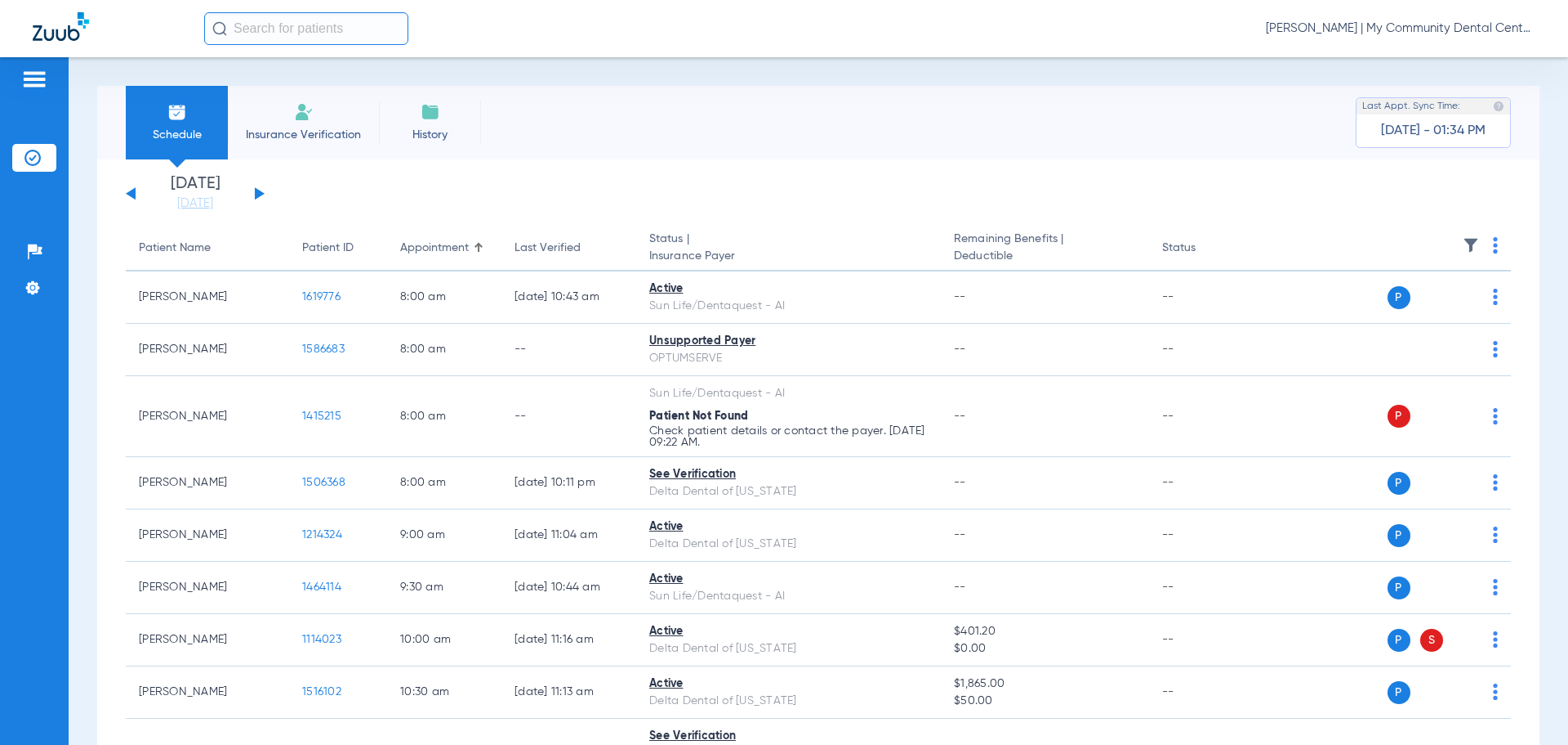
click at [256, 191] on button at bounding box center [259, 194] width 10 height 12
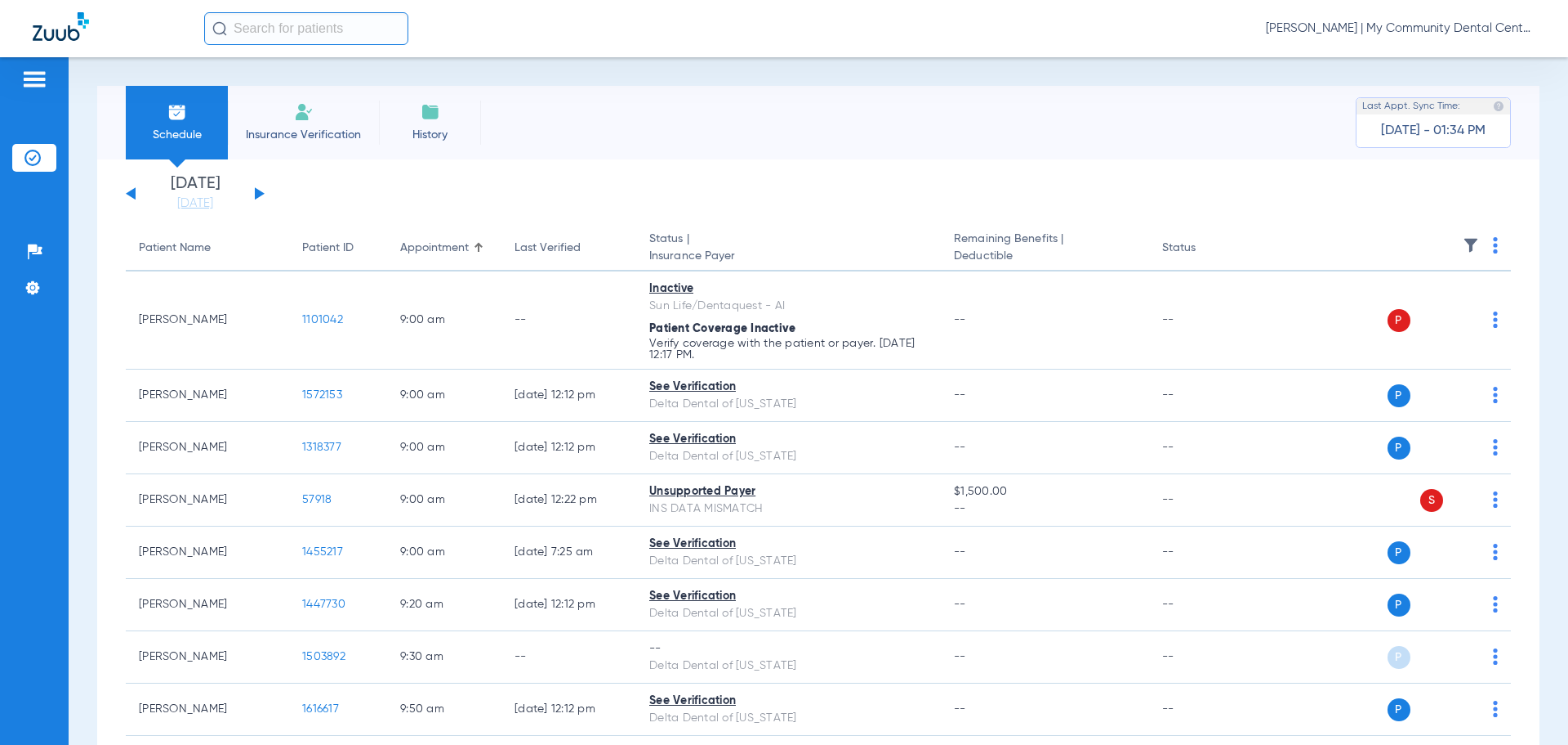
click at [1493, 244] on img at bounding box center [1496, 245] width 5 height 16
click at [1443, 308] on span "Verify All" at bounding box center [1421, 309] width 102 height 11
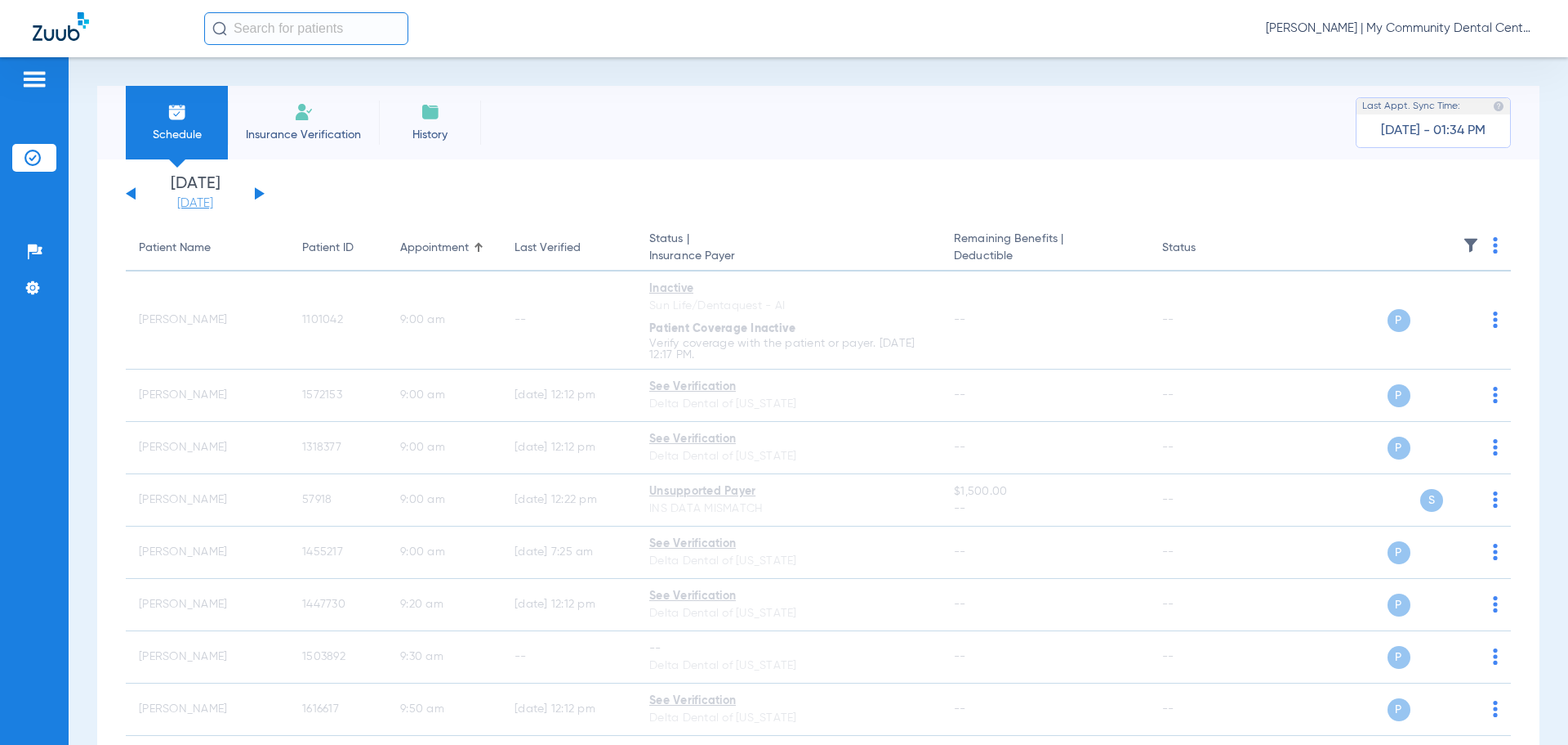
click at [222, 197] on link "[DATE]" at bounding box center [195, 203] width 98 height 16
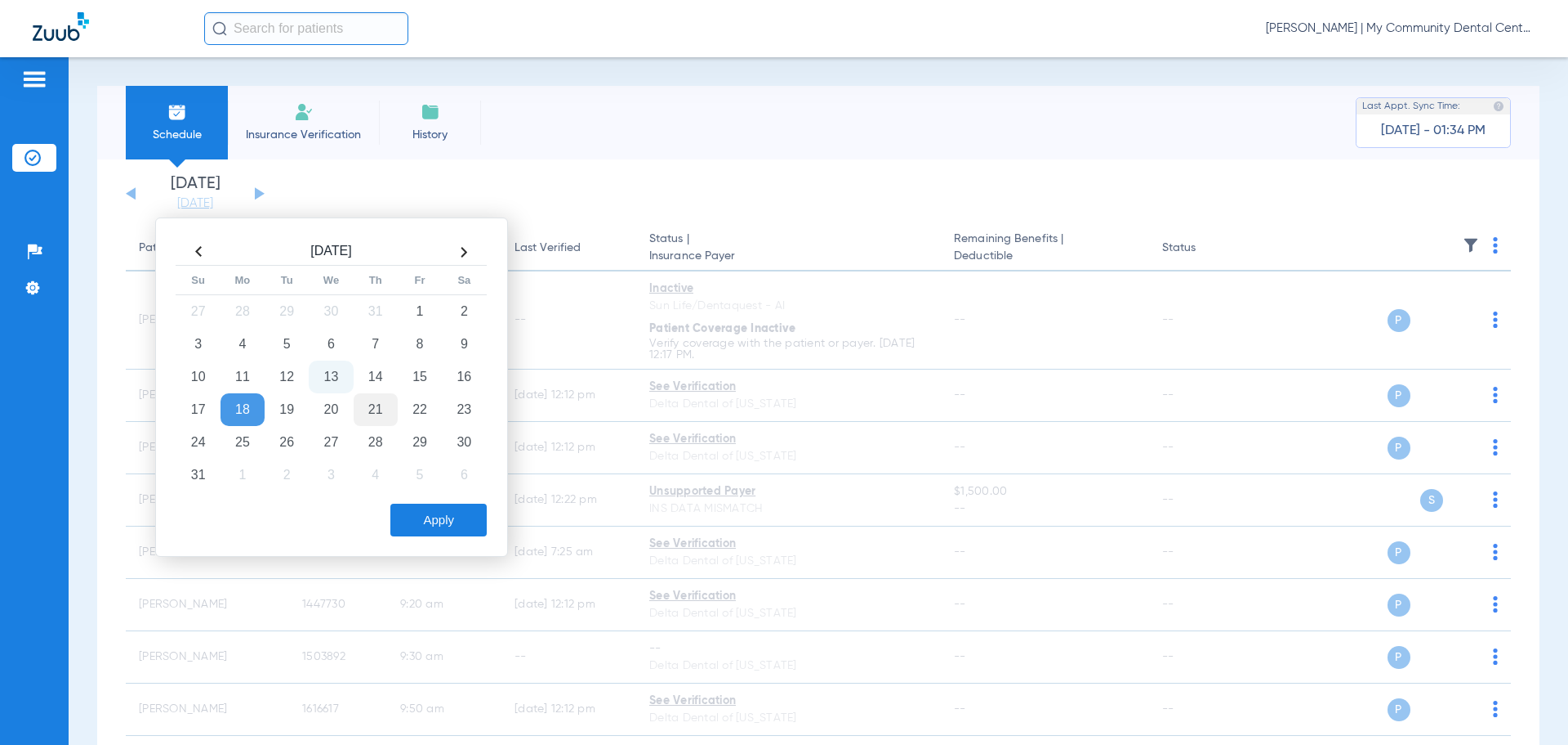
click at [383, 402] on td "21" at bounding box center [376, 410] width 44 height 33
click at [1349, 39] on div "Tiara Willis - Harrison | My Community Dental Centers" at bounding box center [869, 29] width 1331 height 33
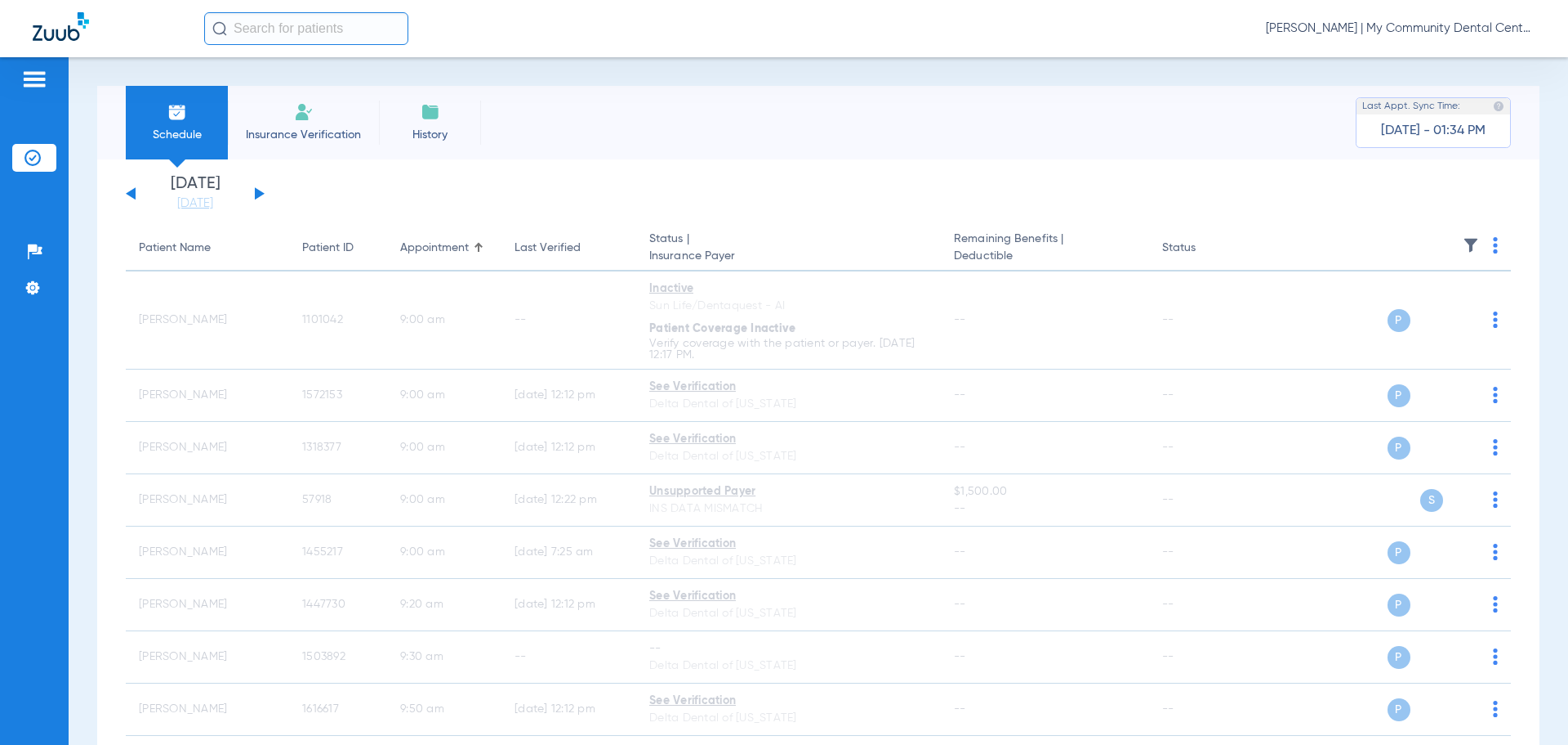
click at [1363, 26] on span "Tiara Willis - Harrison | My Community Dental Centers" at bounding box center [1401, 29] width 270 height 16
click at [1437, 61] on span "Account Selection" at bounding box center [1473, 57] width 91 height 11
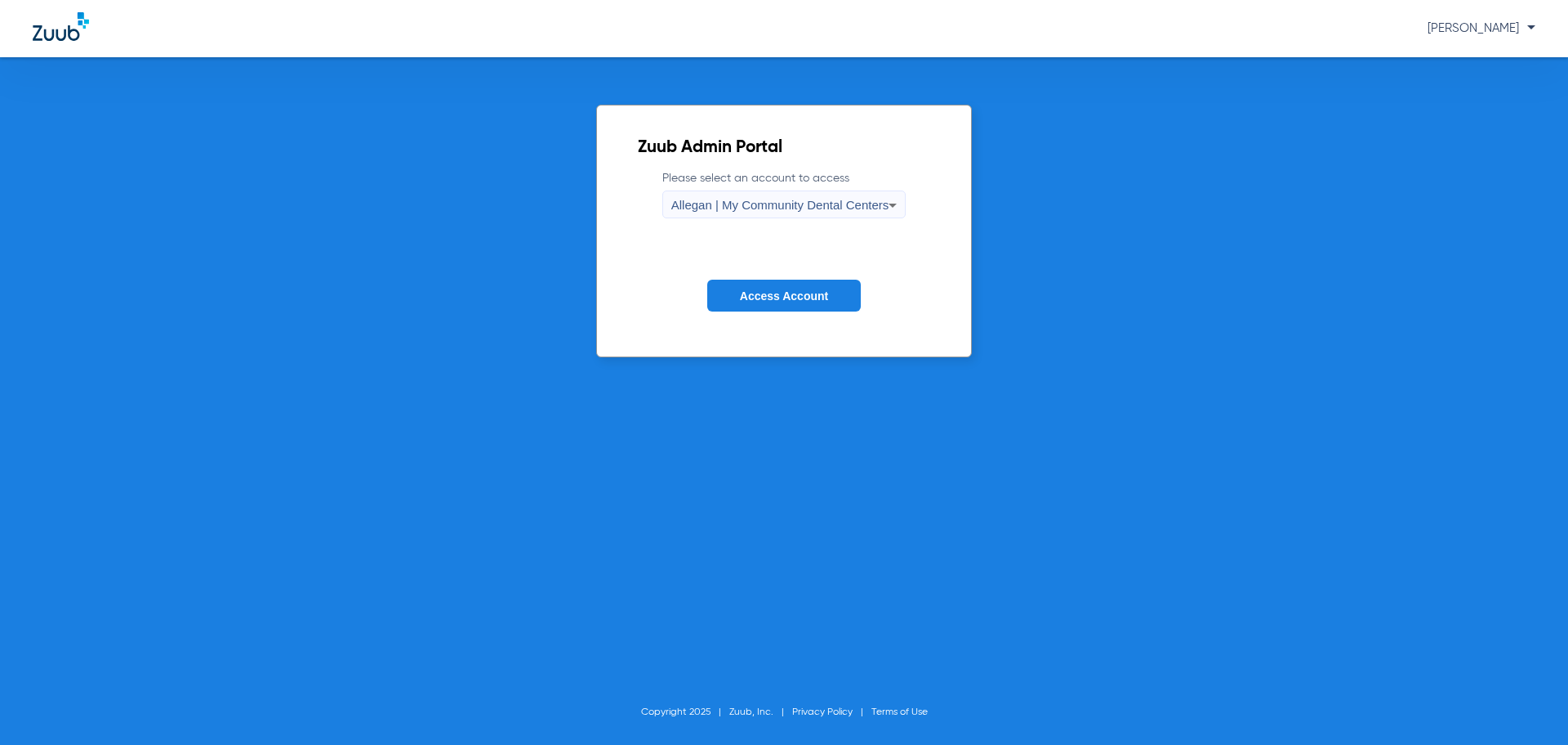
click at [725, 187] on label "Please select an account to access Allegan | My Community Dental Centers" at bounding box center [784, 194] width 244 height 49
click at [722, 203] on span "Allegan | My Community Dental Centers" at bounding box center [780, 205] width 218 height 14
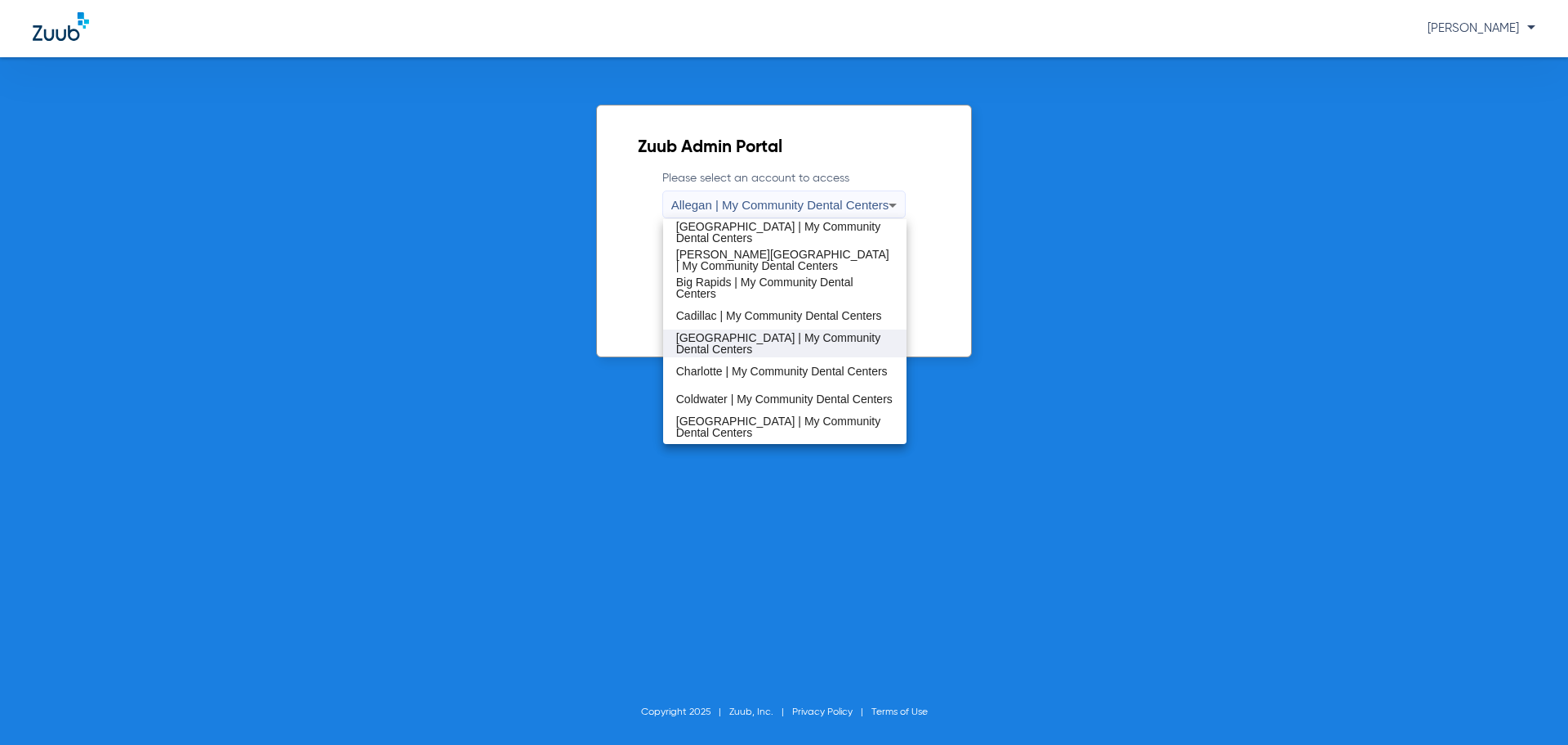
scroll to position [82, 0]
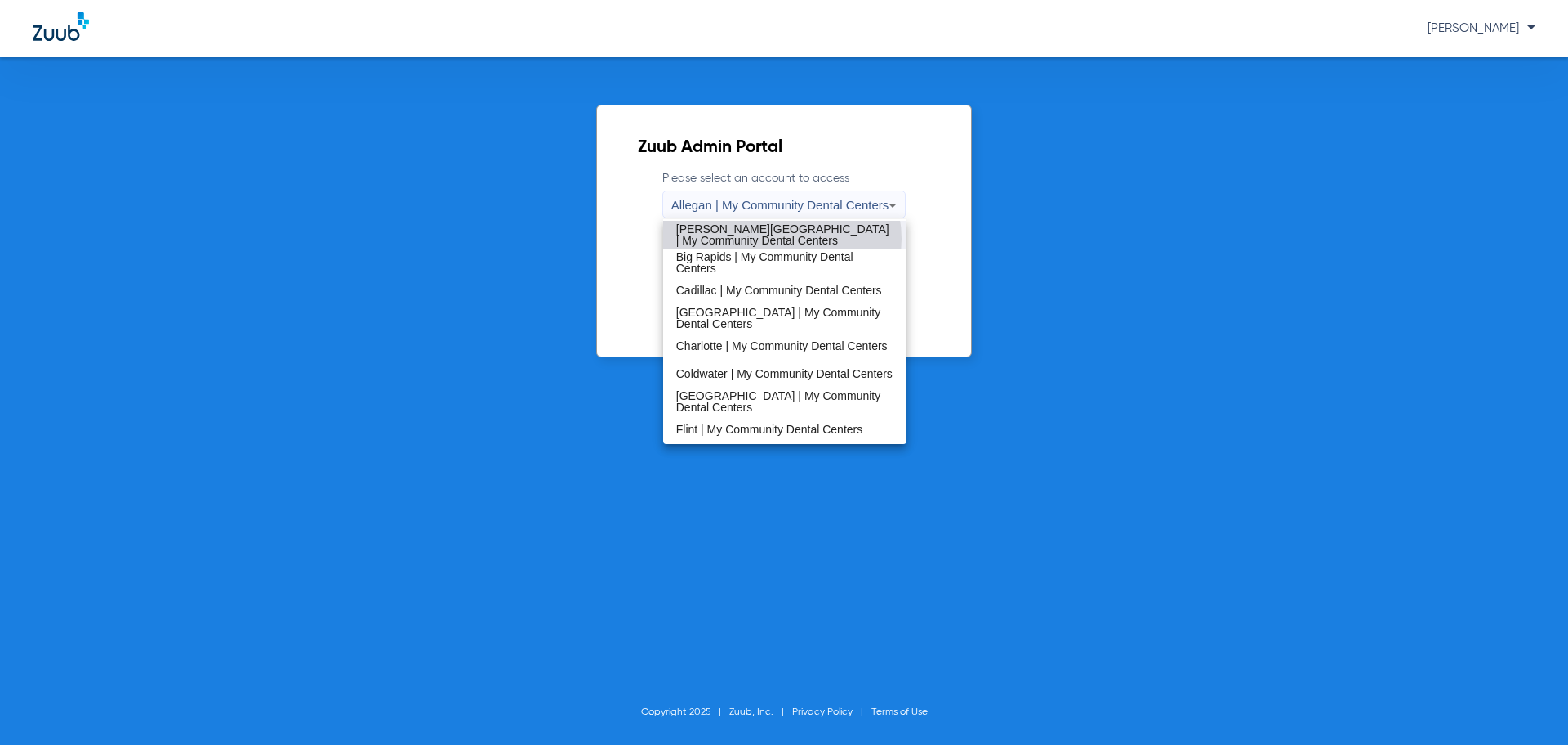
click at [782, 238] on span "Benton Harbor | My Community Dental Centers" at bounding box center [784, 234] width 218 height 23
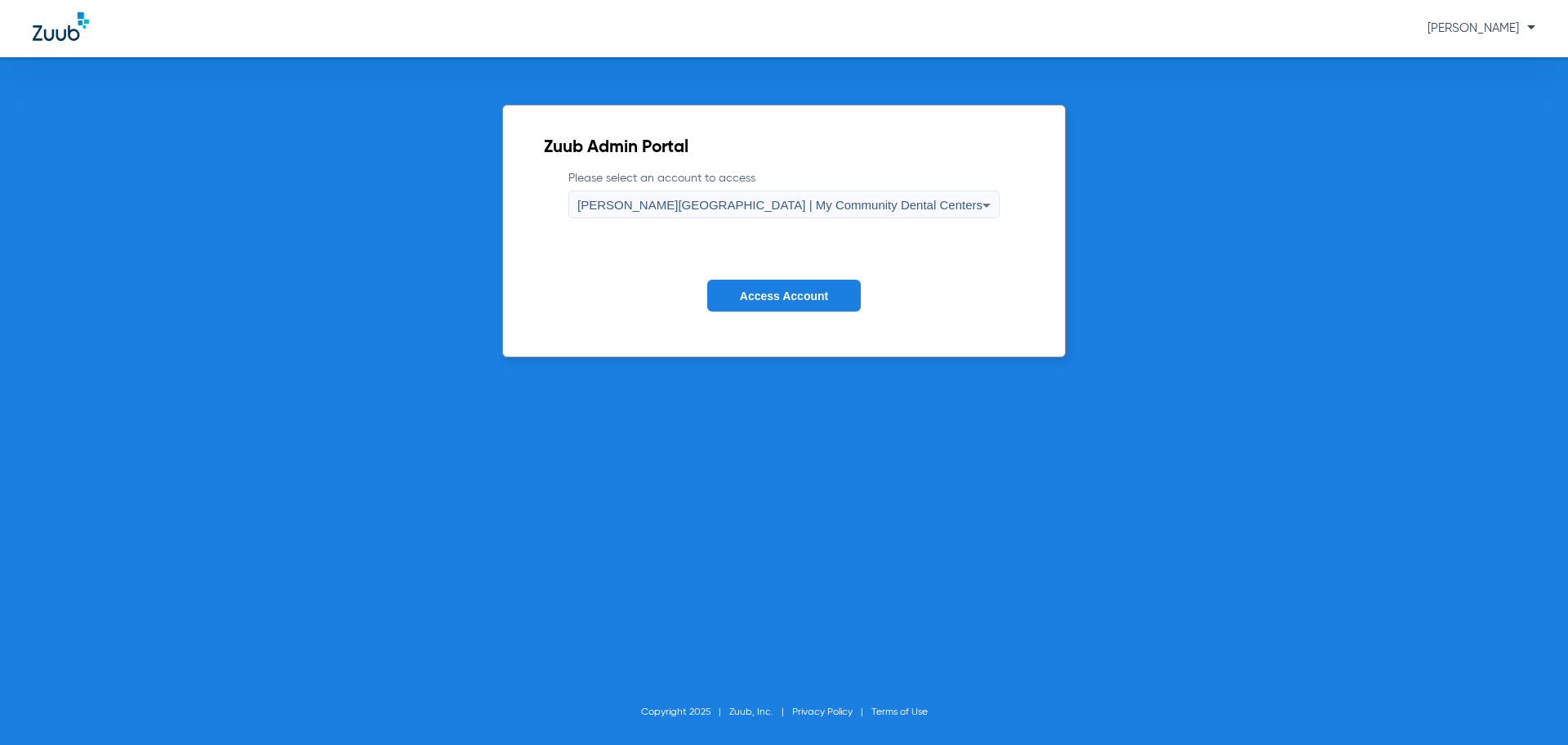
click at [783, 293] on span "Access Account" at bounding box center [784, 295] width 89 height 13
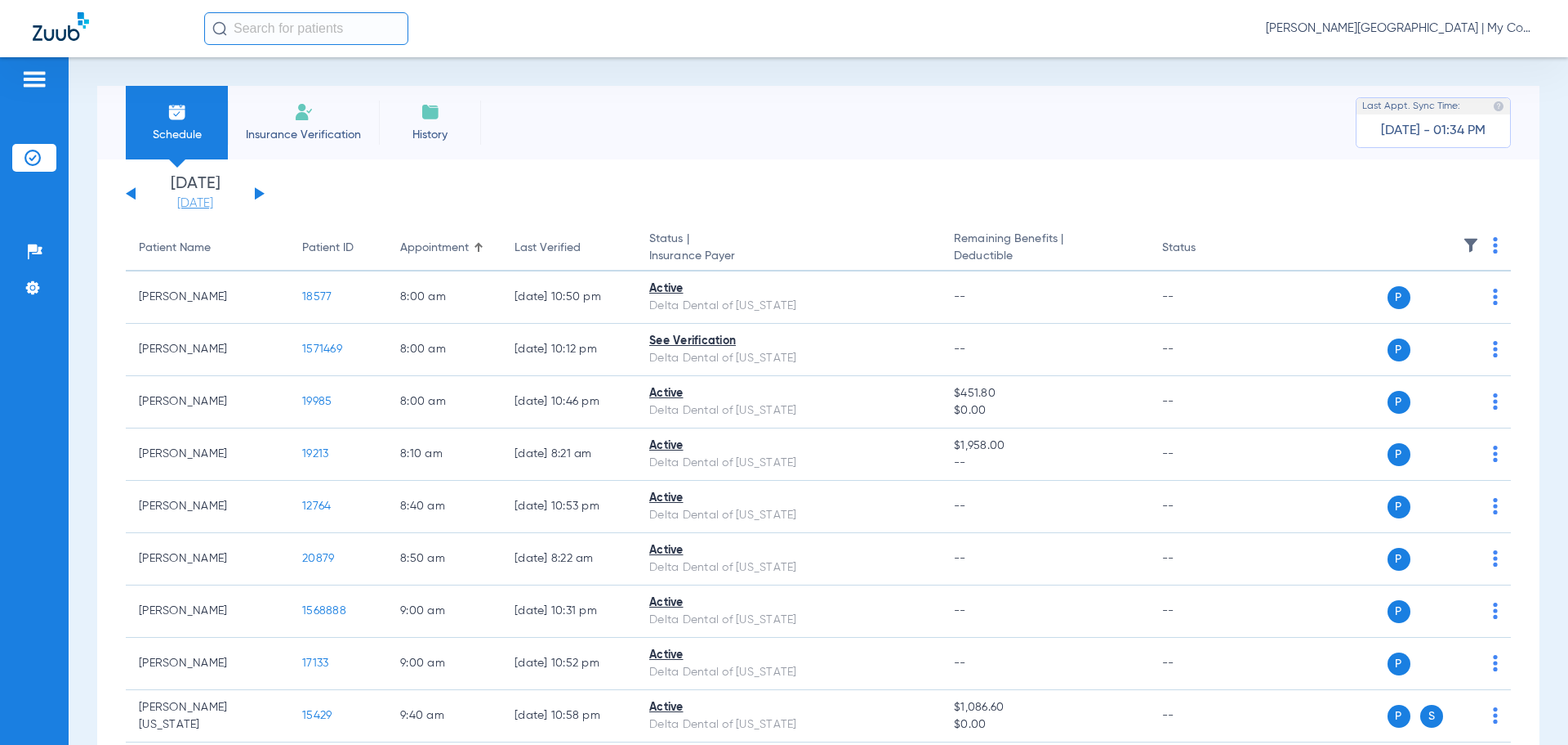
click at [208, 207] on link "[DATE]" at bounding box center [195, 203] width 98 height 16
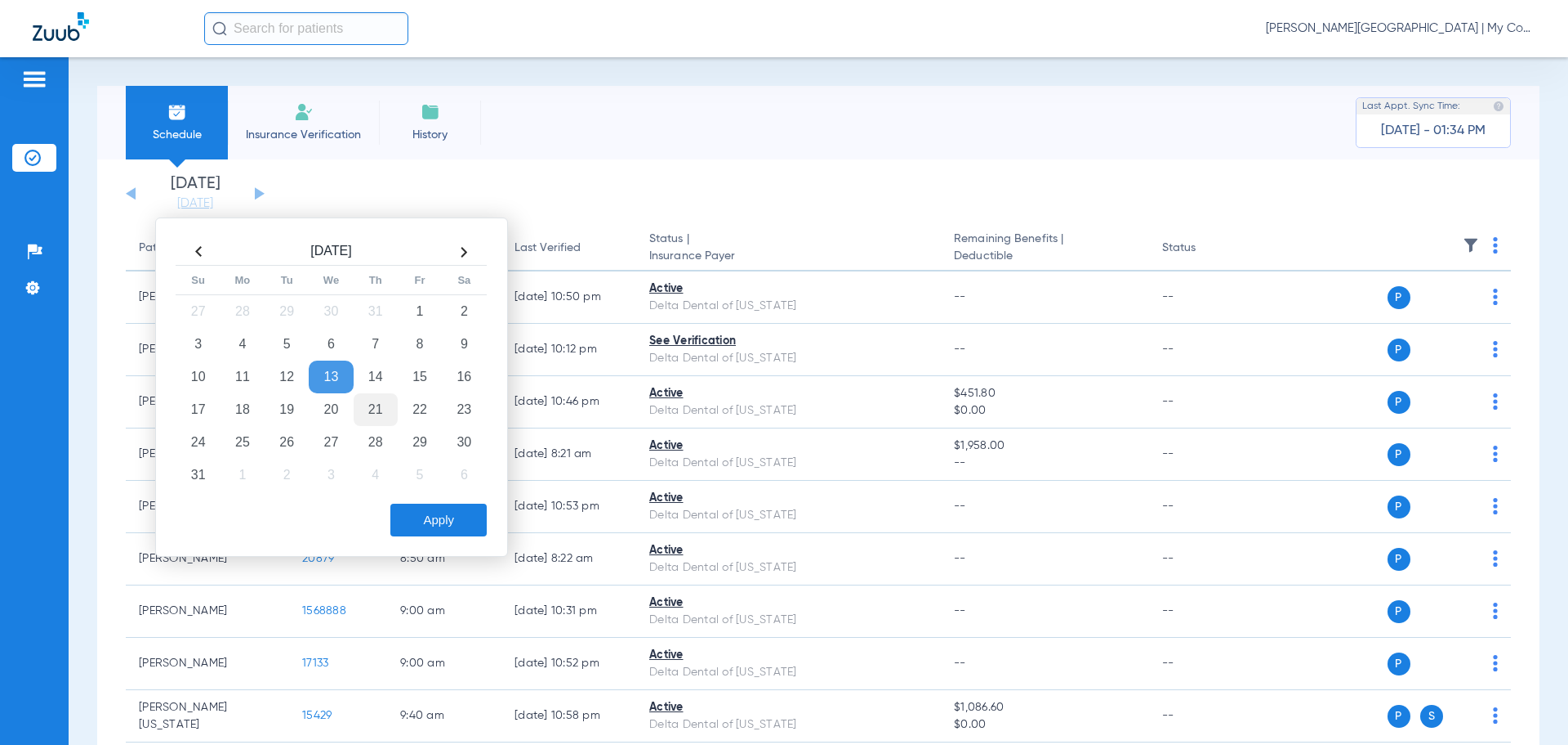
click at [369, 411] on td "21" at bounding box center [376, 410] width 44 height 33
click at [464, 519] on button "Apply" at bounding box center [438, 520] width 96 height 33
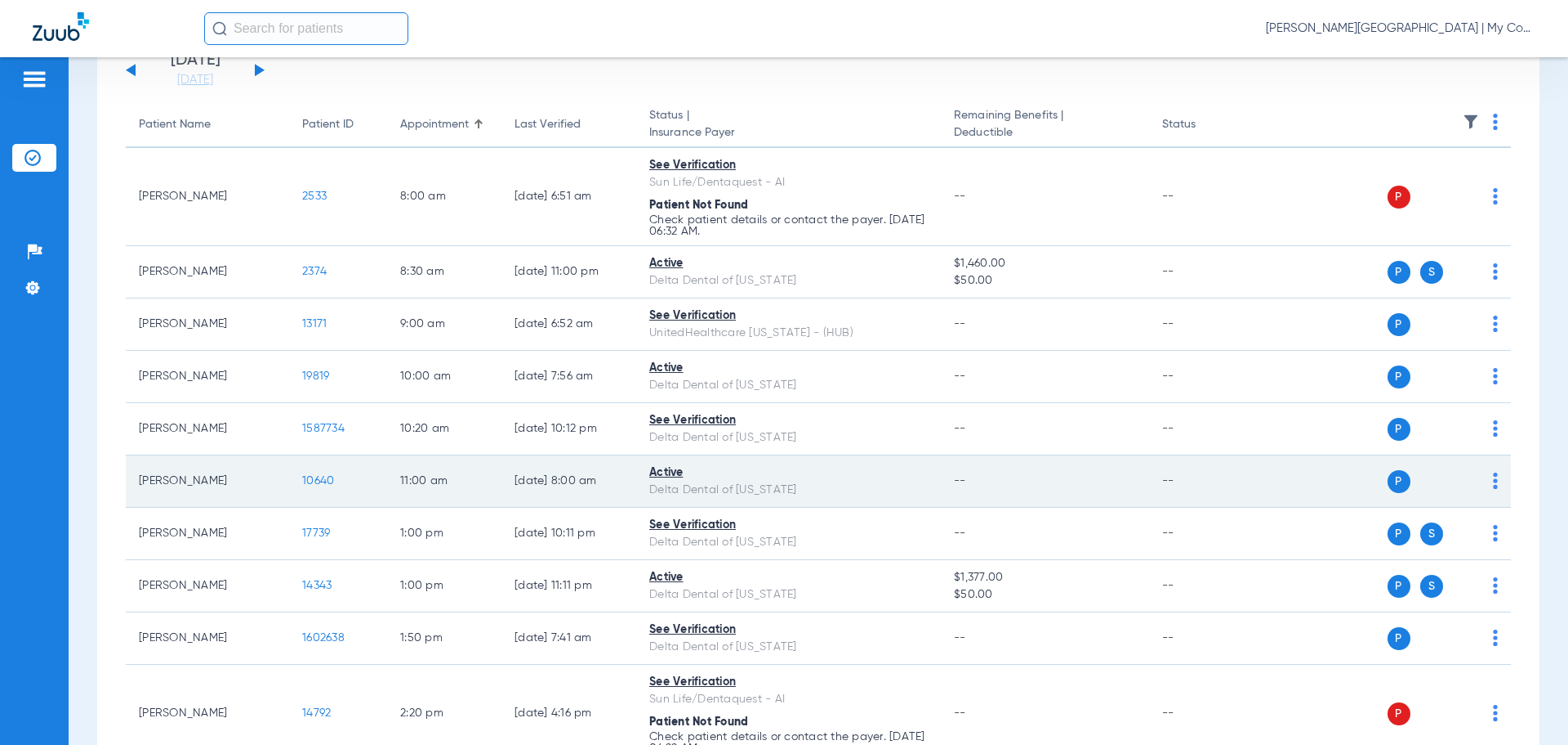
scroll to position [82, 0]
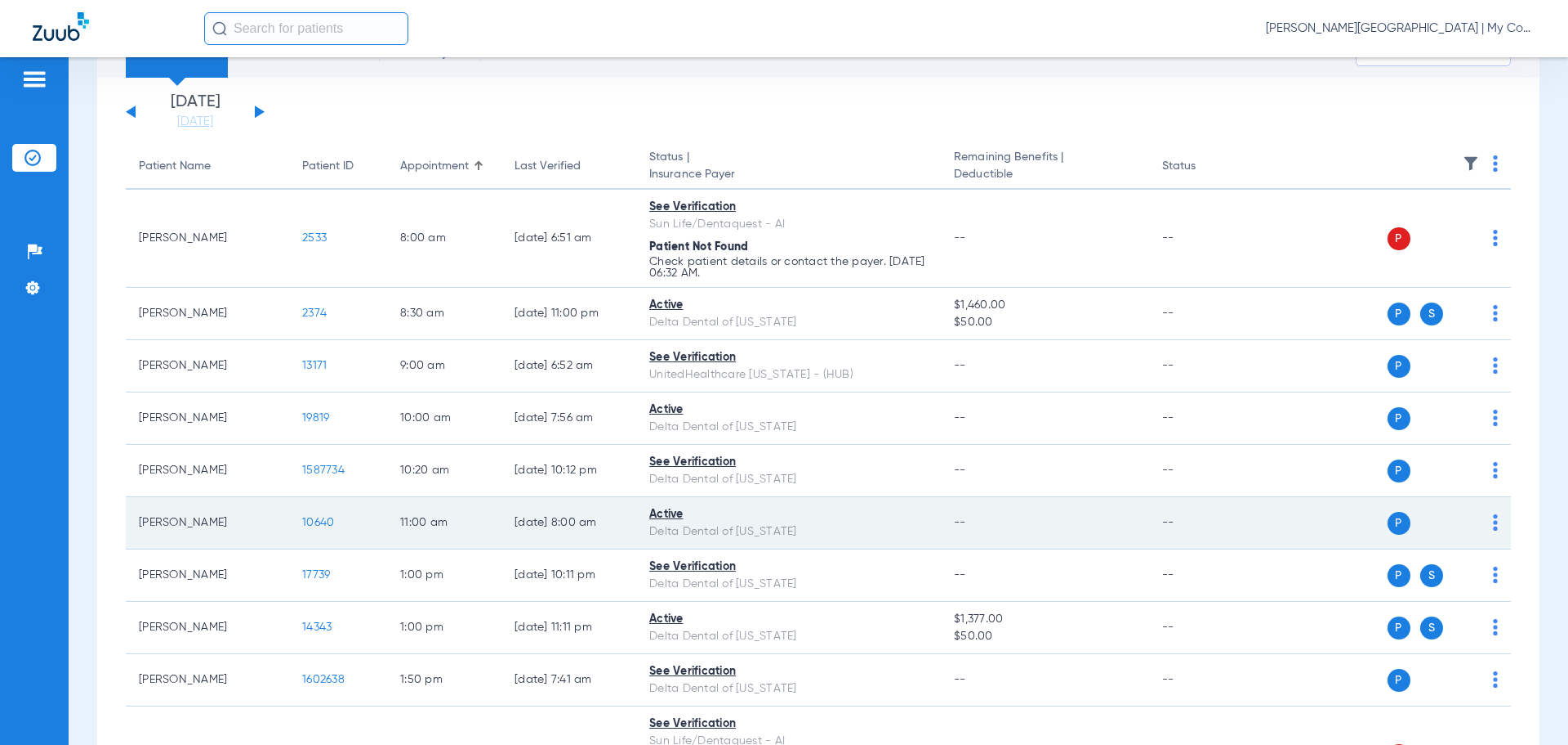
click at [324, 526] on span "10640" at bounding box center [318, 522] width 32 height 11
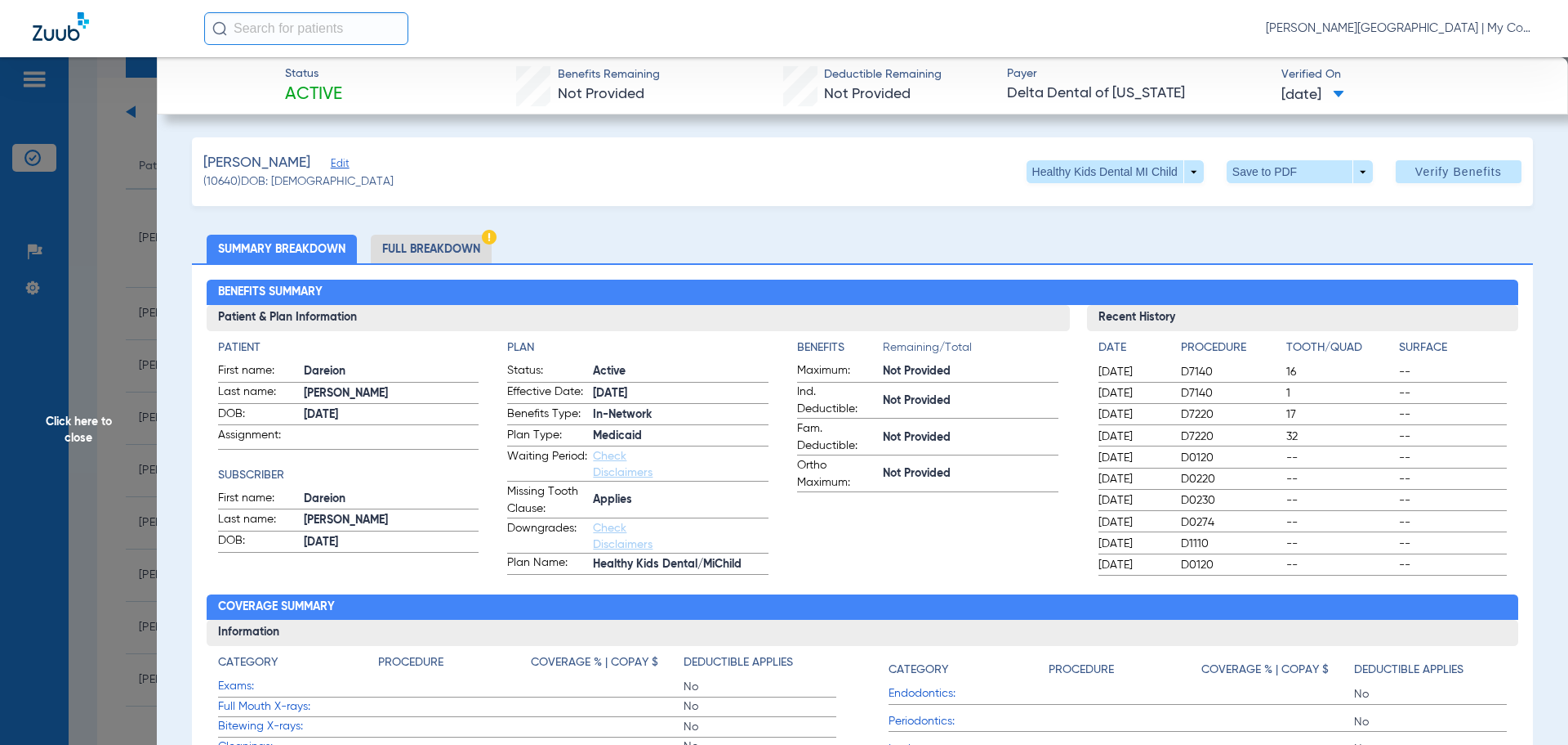
click at [411, 244] on li "Full Breakdown" at bounding box center [430, 248] width 121 height 29
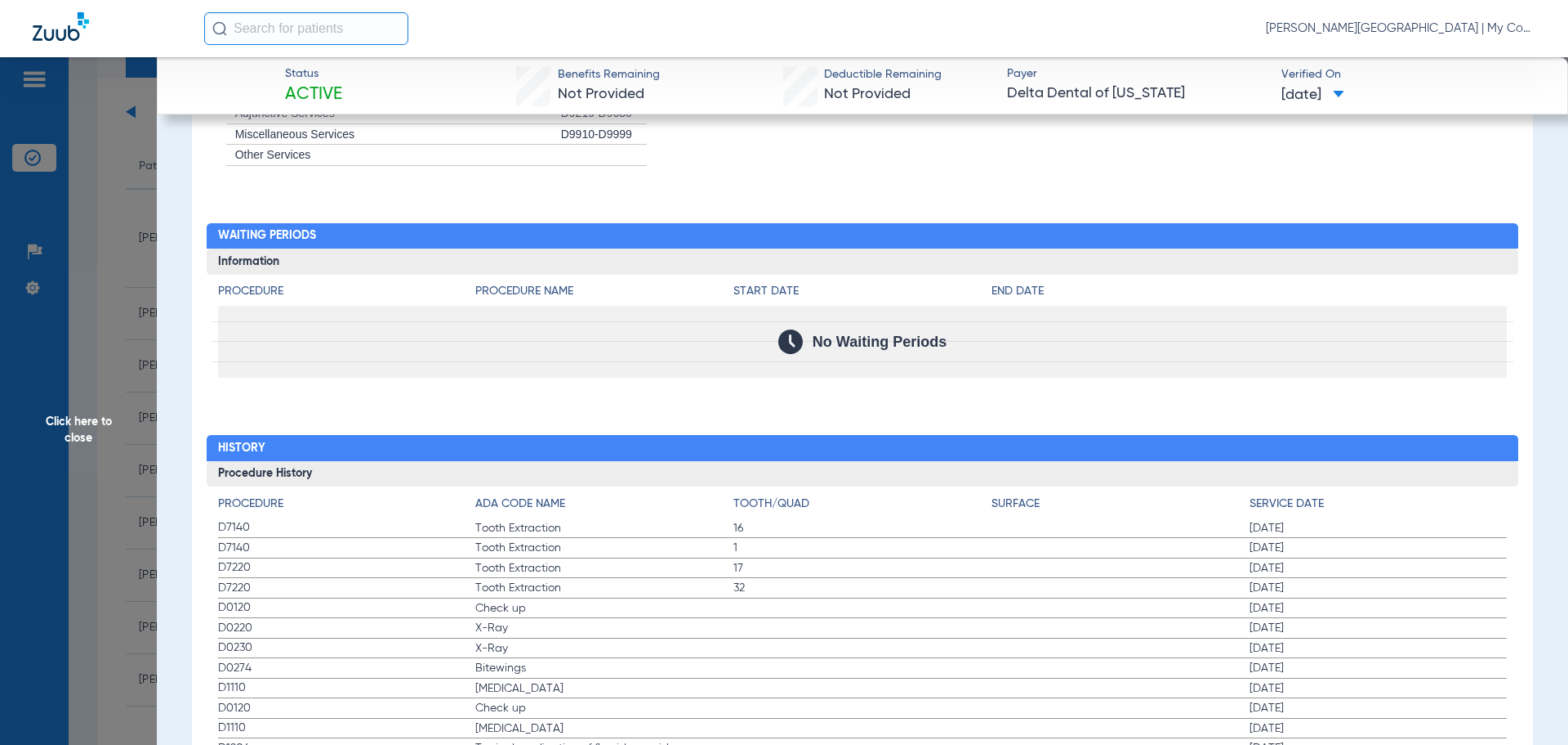
scroll to position [2125, 0]
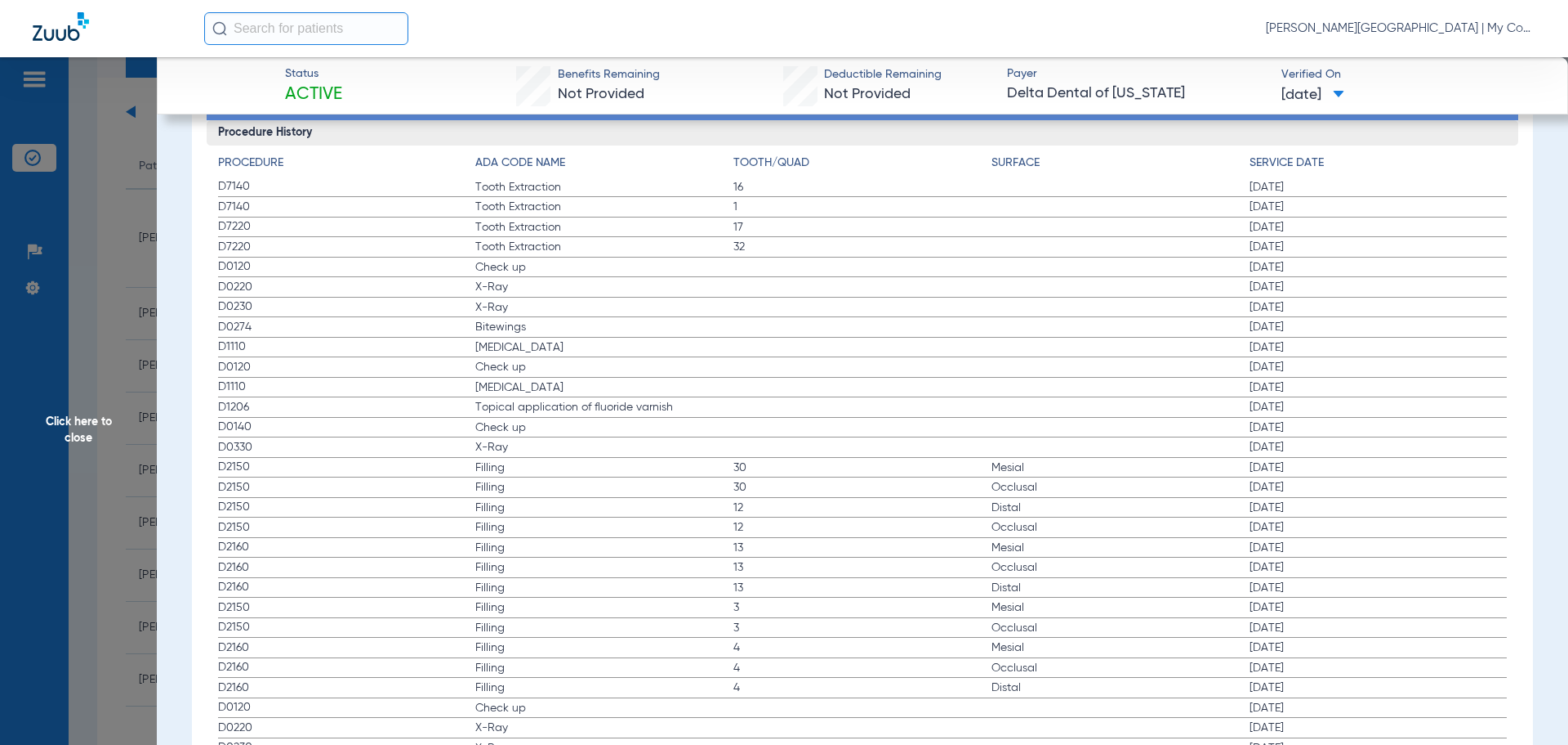
drag, startPoint x: 213, startPoint y: 261, endPoint x: 349, endPoint y: 334, distance: 154.4
click at [86, 221] on span "Click here to close" at bounding box center [78, 430] width 157 height 745
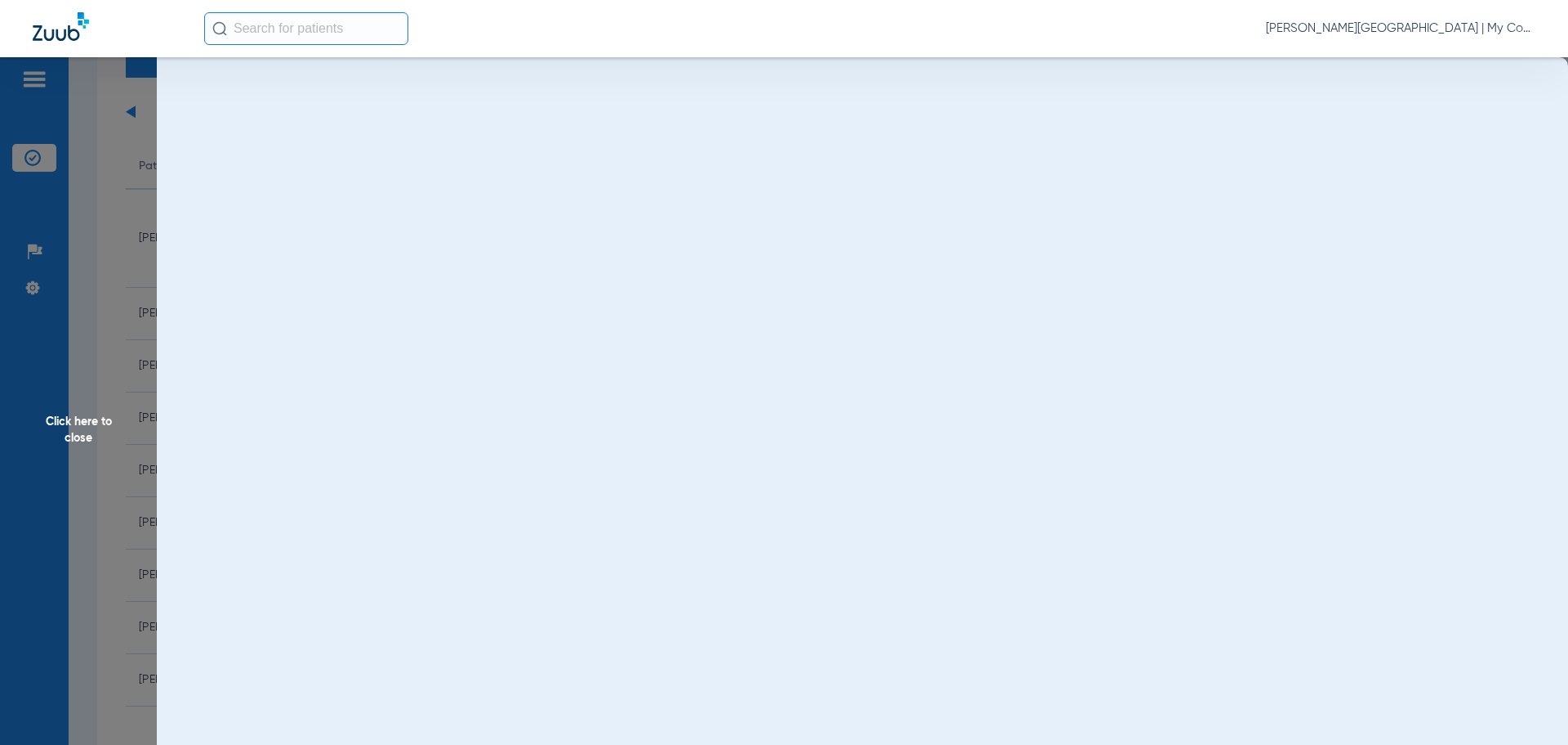
scroll to position [0, 0]
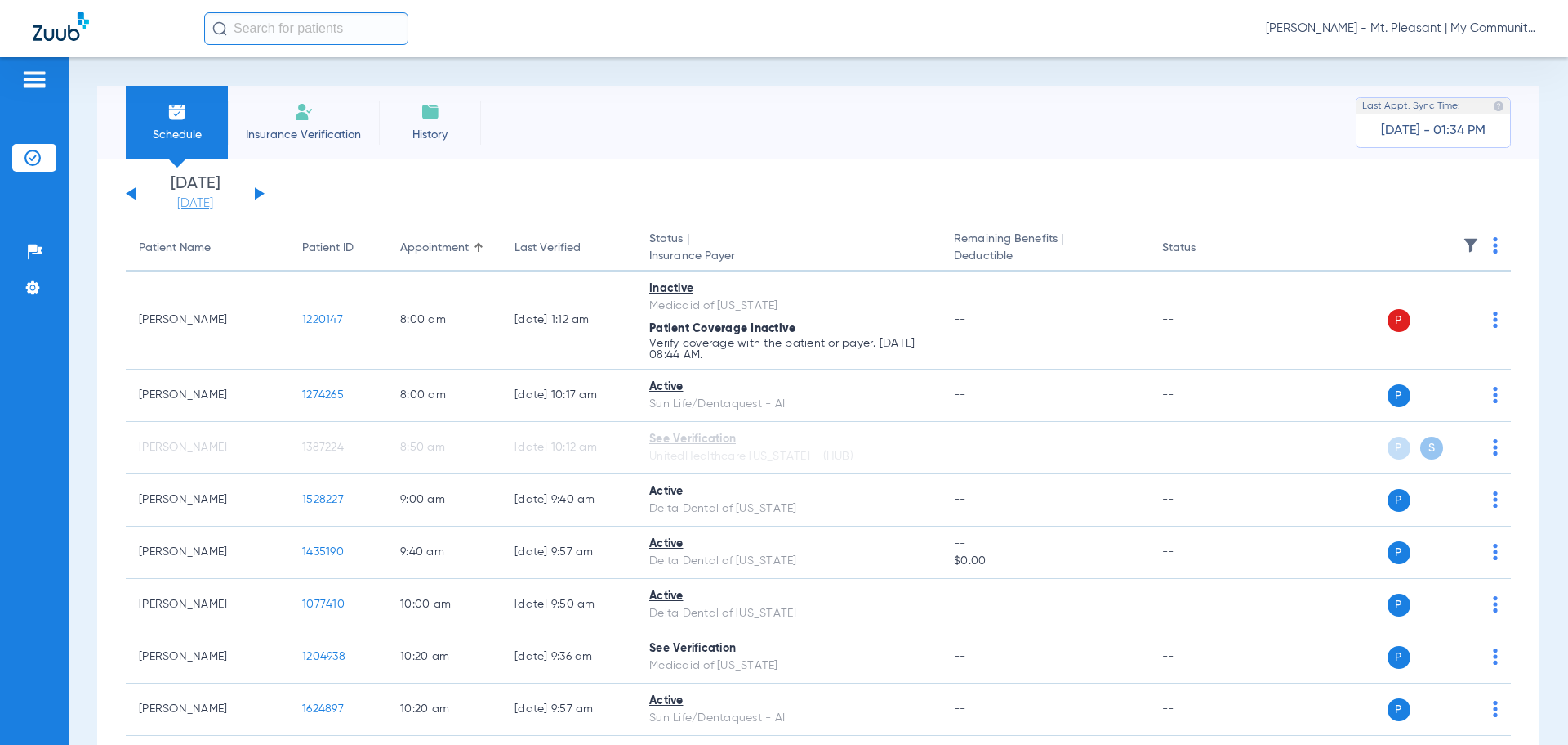
click at [200, 197] on link "[DATE]" at bounding box center [195, 203] width 98 height 16
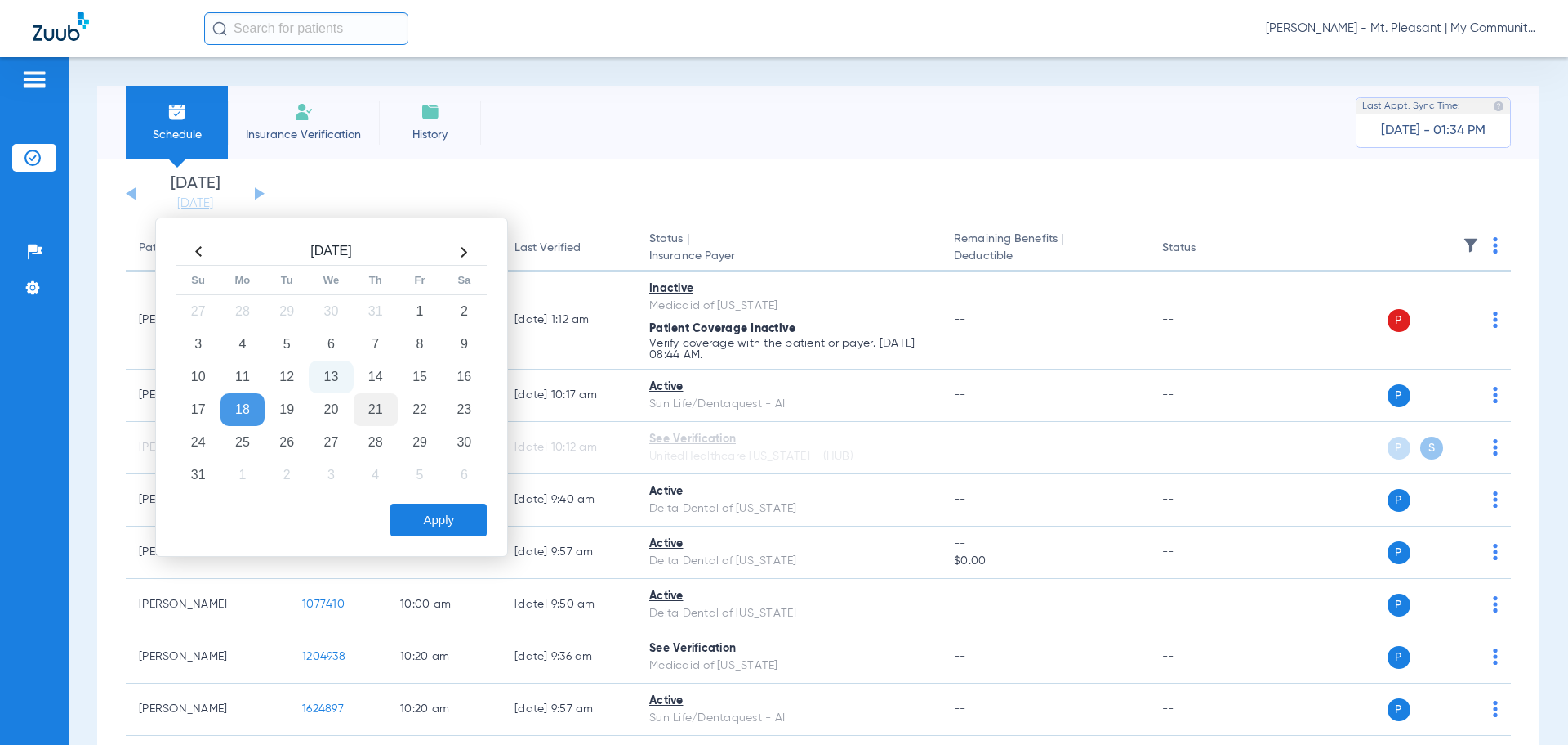
click at [377, 418] on td "21" at bounding box center [376, 410] width 44 height 33
click at [429, 511] on button "Apply" at bounding box center [438, 520] width 96 height 33
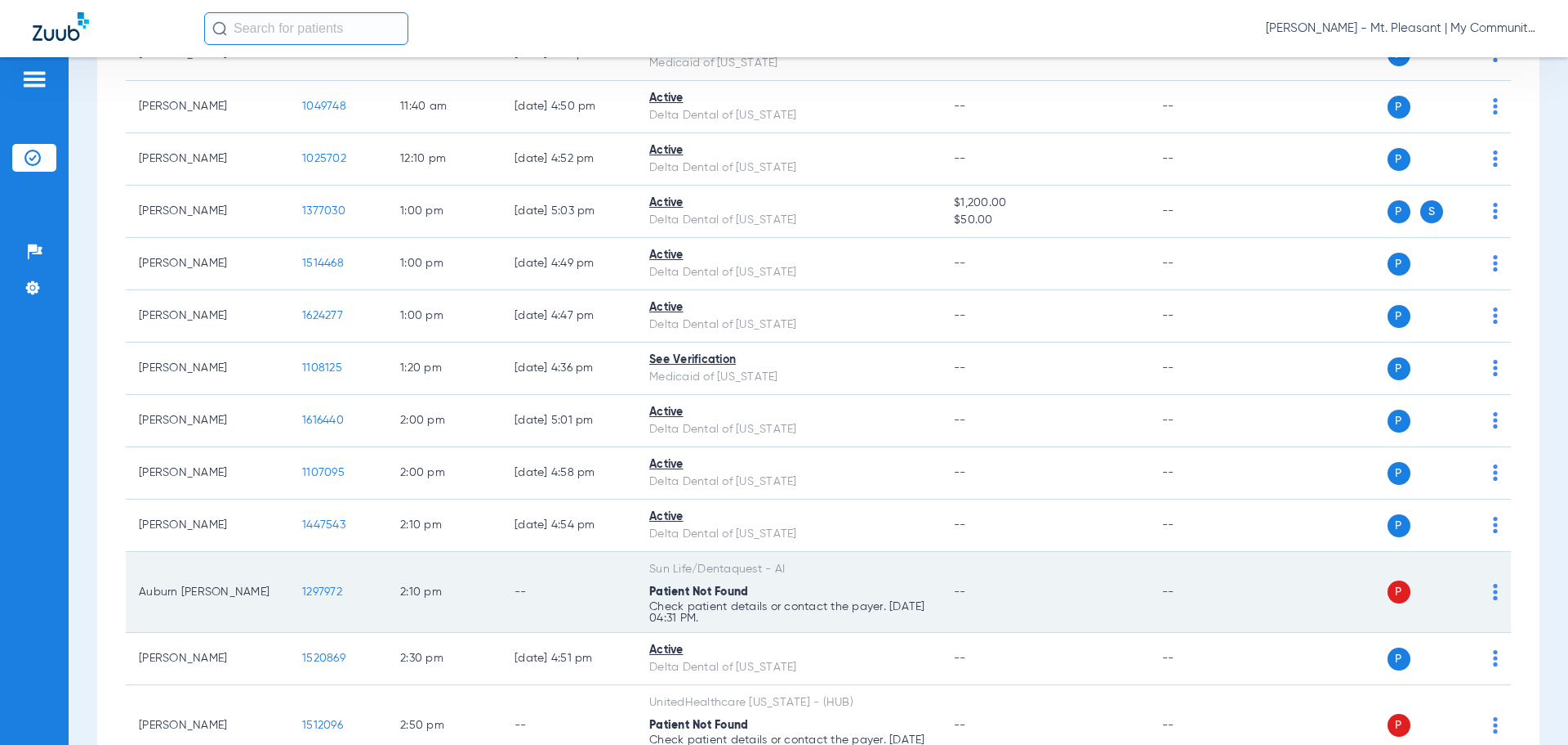
scroll to position [1183, 0]
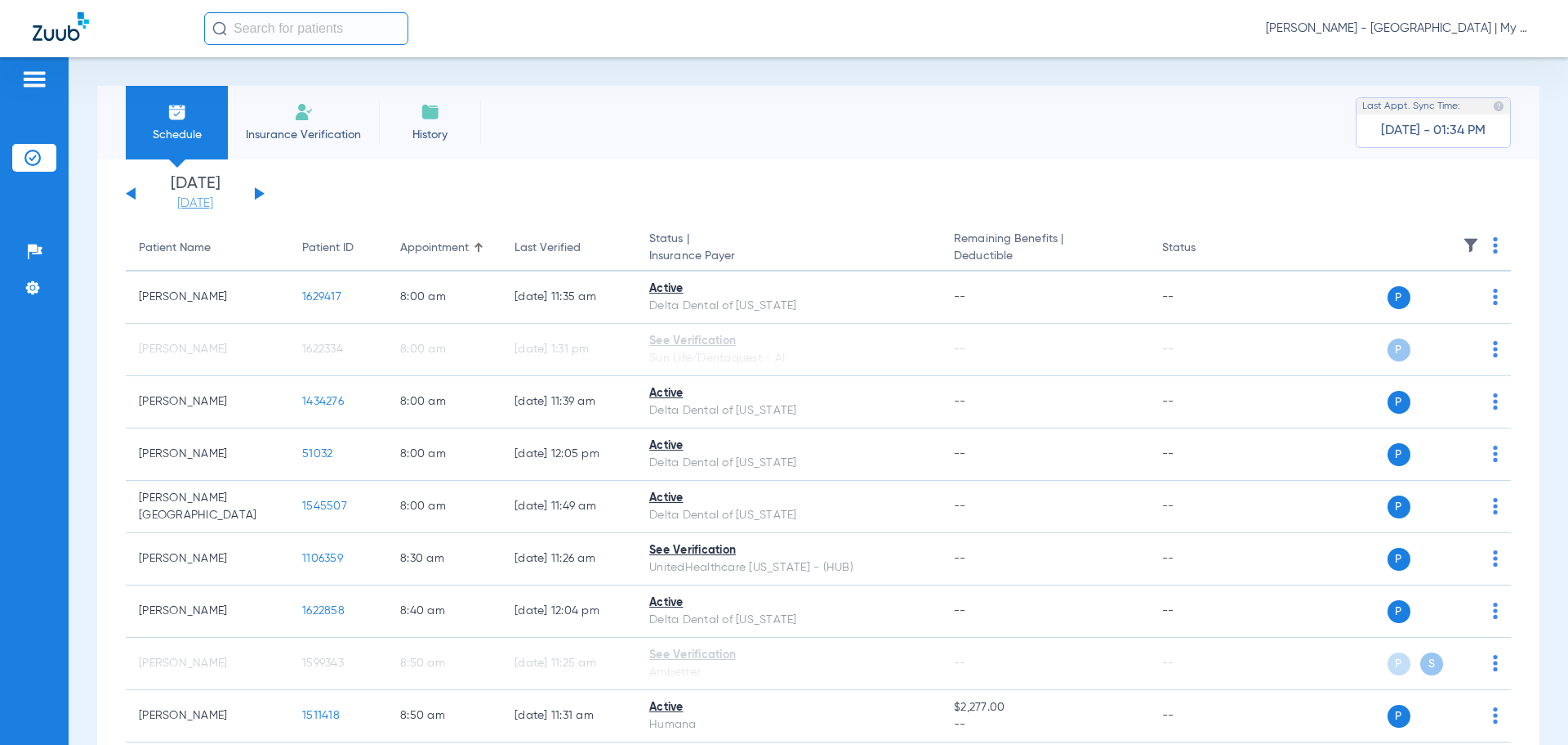
click at [233, 207] on link "[DATE]" at bounding box center [195, 203] width 98 height 16
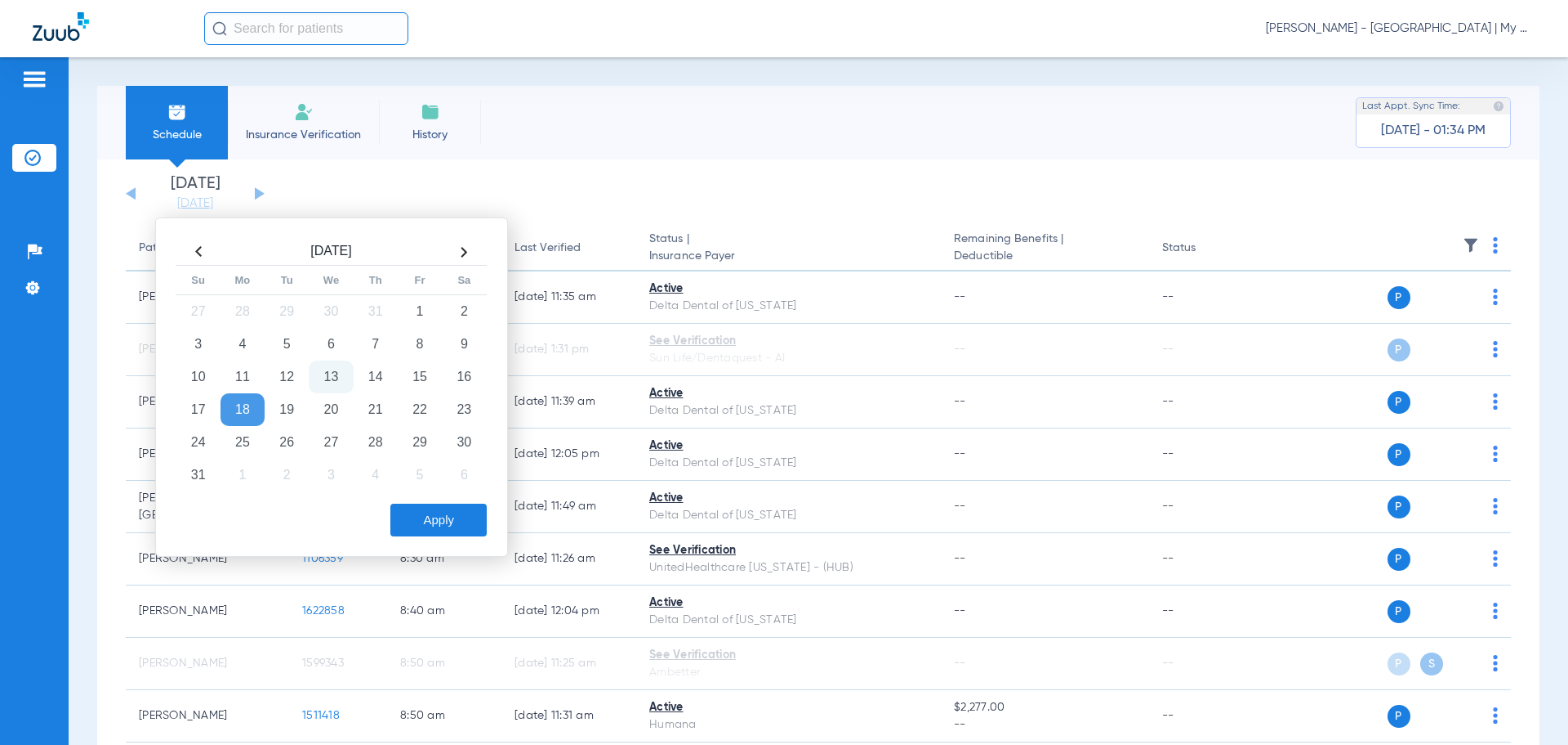
drag, startPoint x: 380, startPoint y: 411, endPoint x: 397, endPoint y: 458, distance: 50.0
click at [379, 412] on td "21" at bounding box center [376, 410] width 44 height 33
click at [431, 520] on button "Apply" at bounding box center [438, 520] width 96 height 33
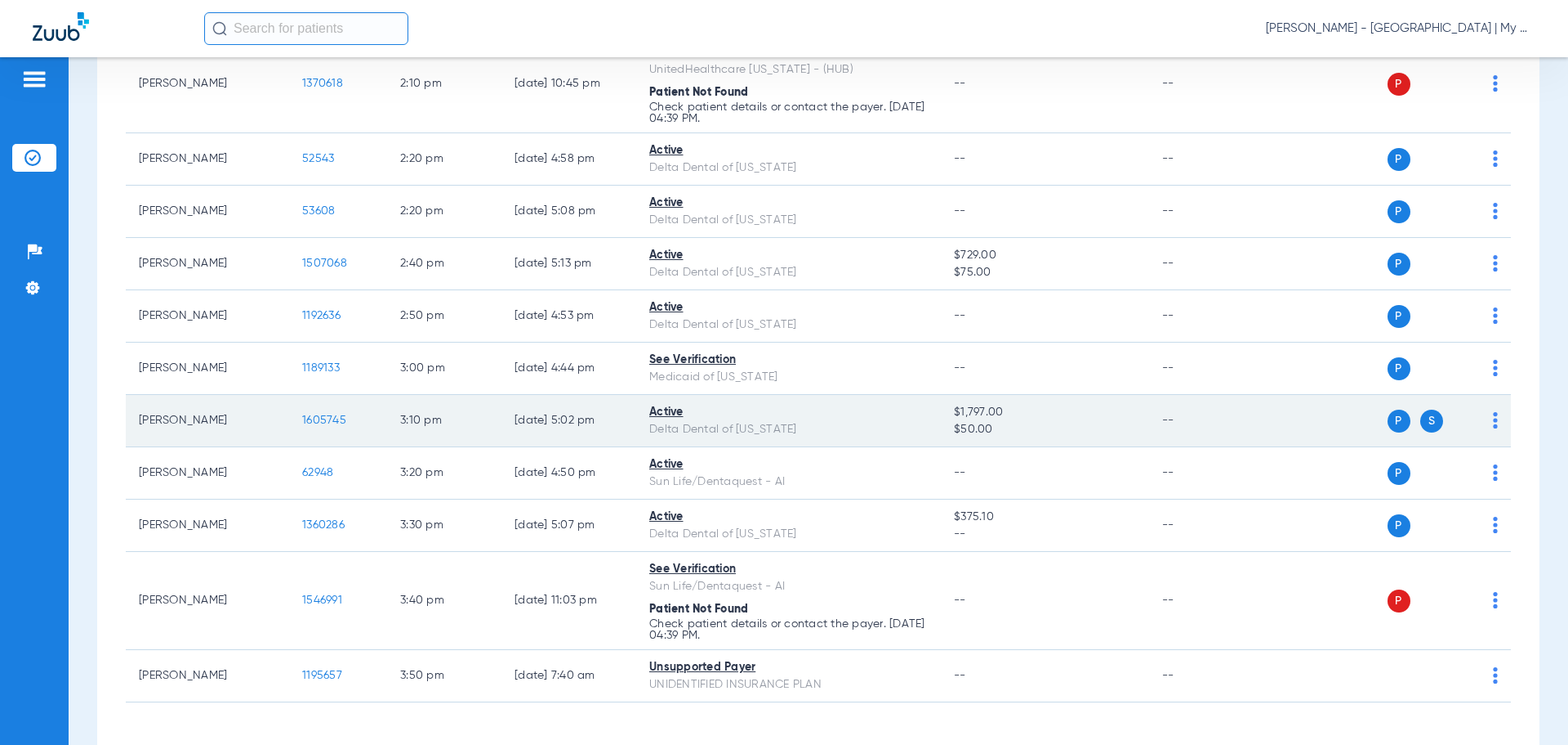
scroll to position [2895, 0]
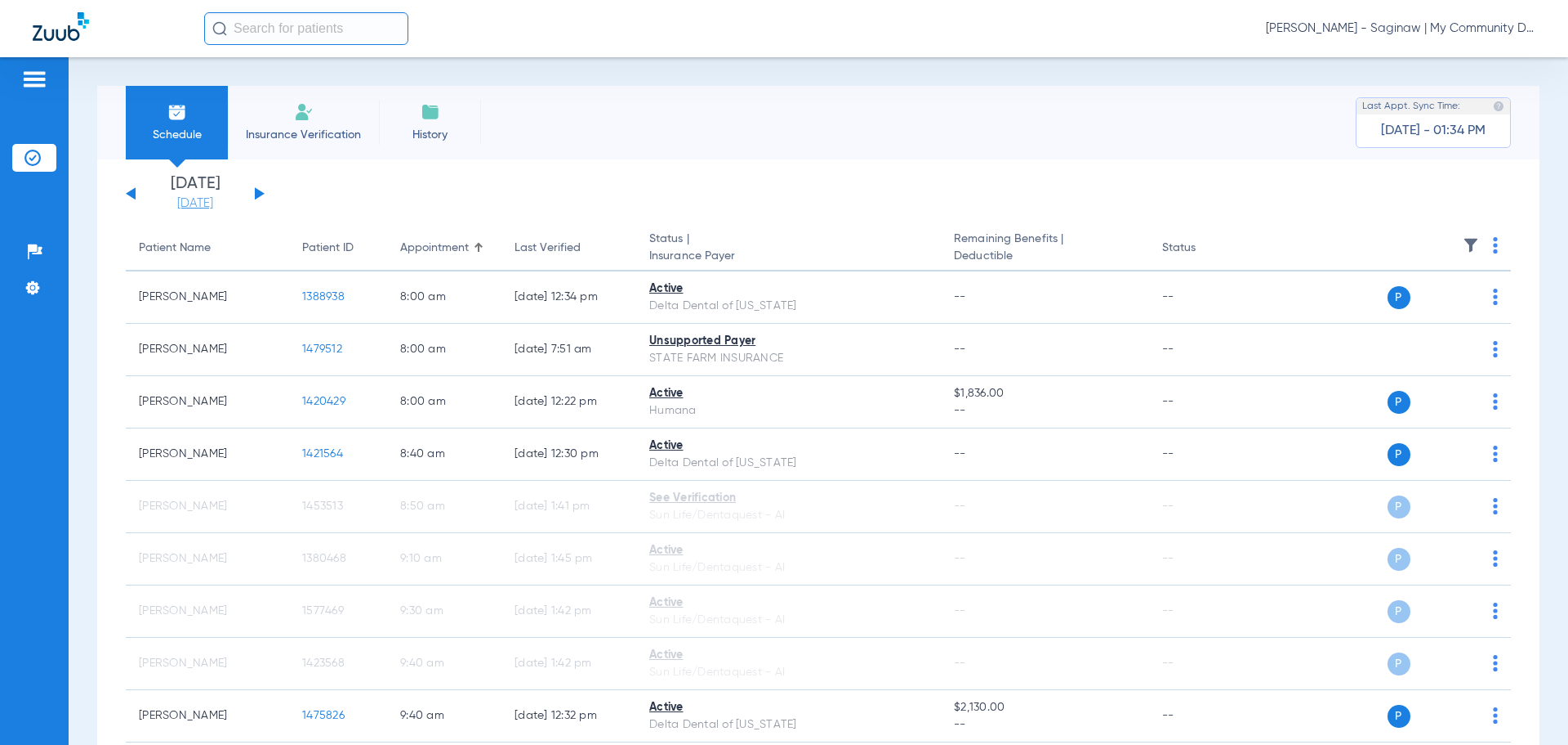
click at [210, 202] on link "[DATE]" at bounding box center [195, 203] width 98 height 16
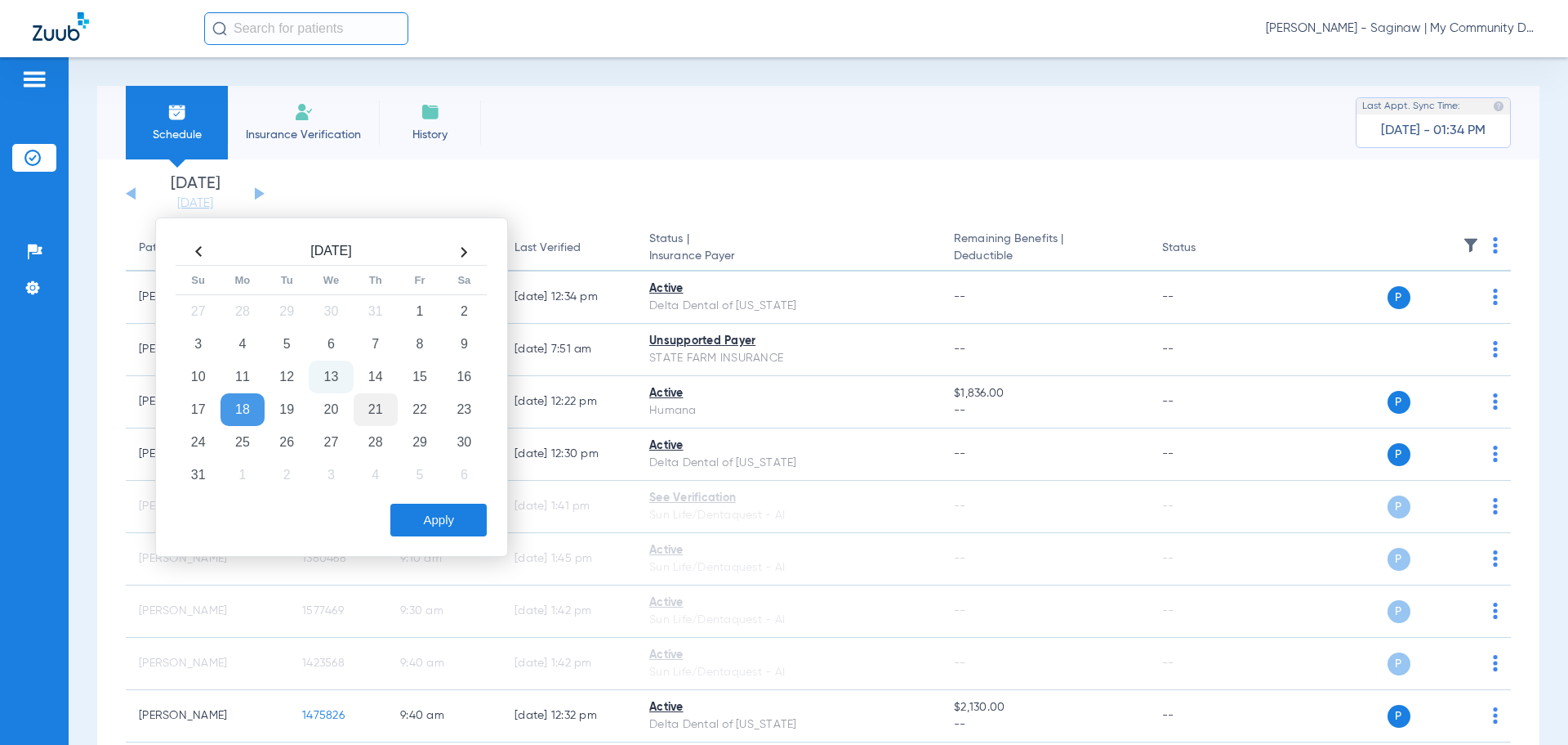
click at [377, 418] on td "21" at bounding box center [376, 410] width 44 height 33
click at [439, 524] on button "Apply" at bounding box center [438, 520] width 96 height 33
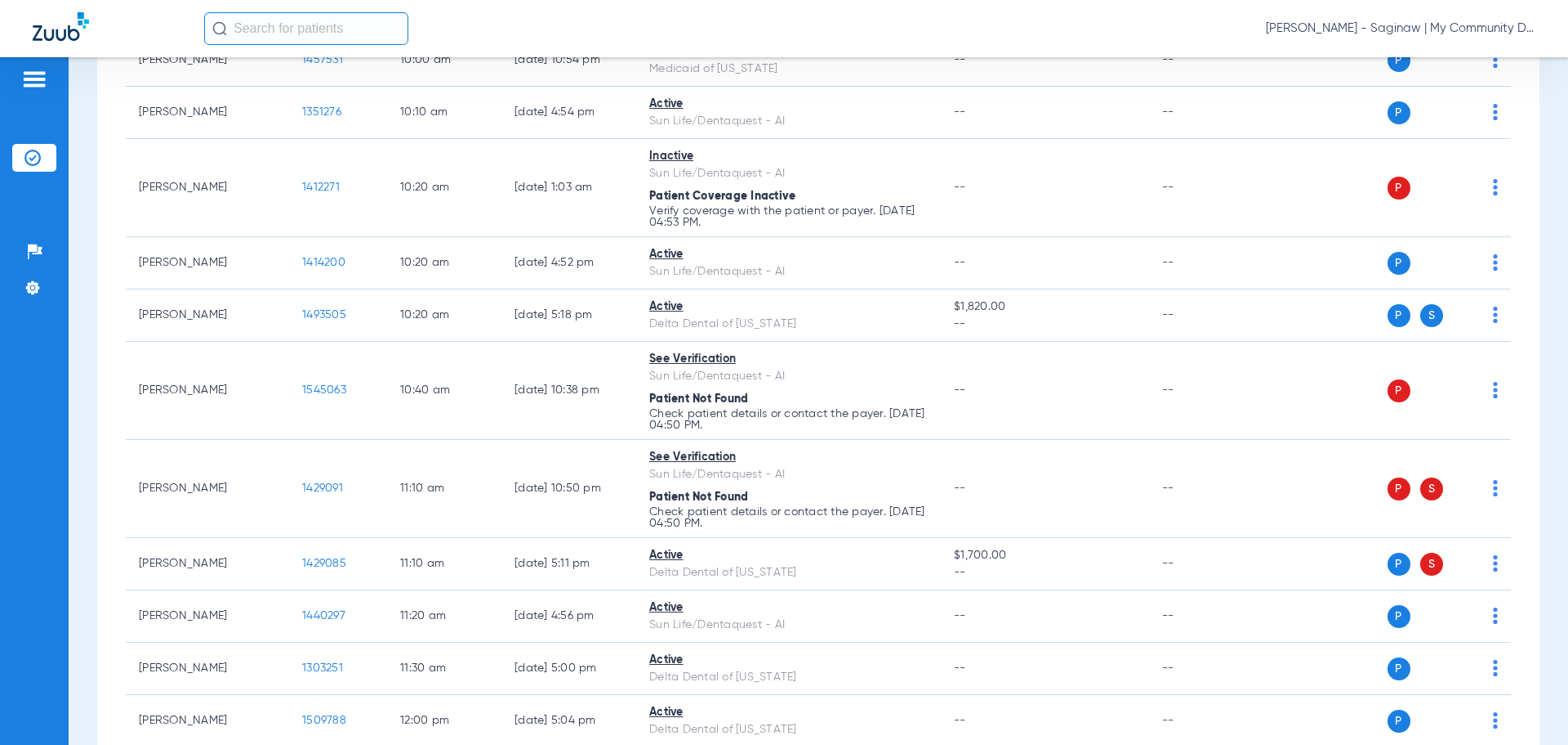
scroll to position [629, 0]
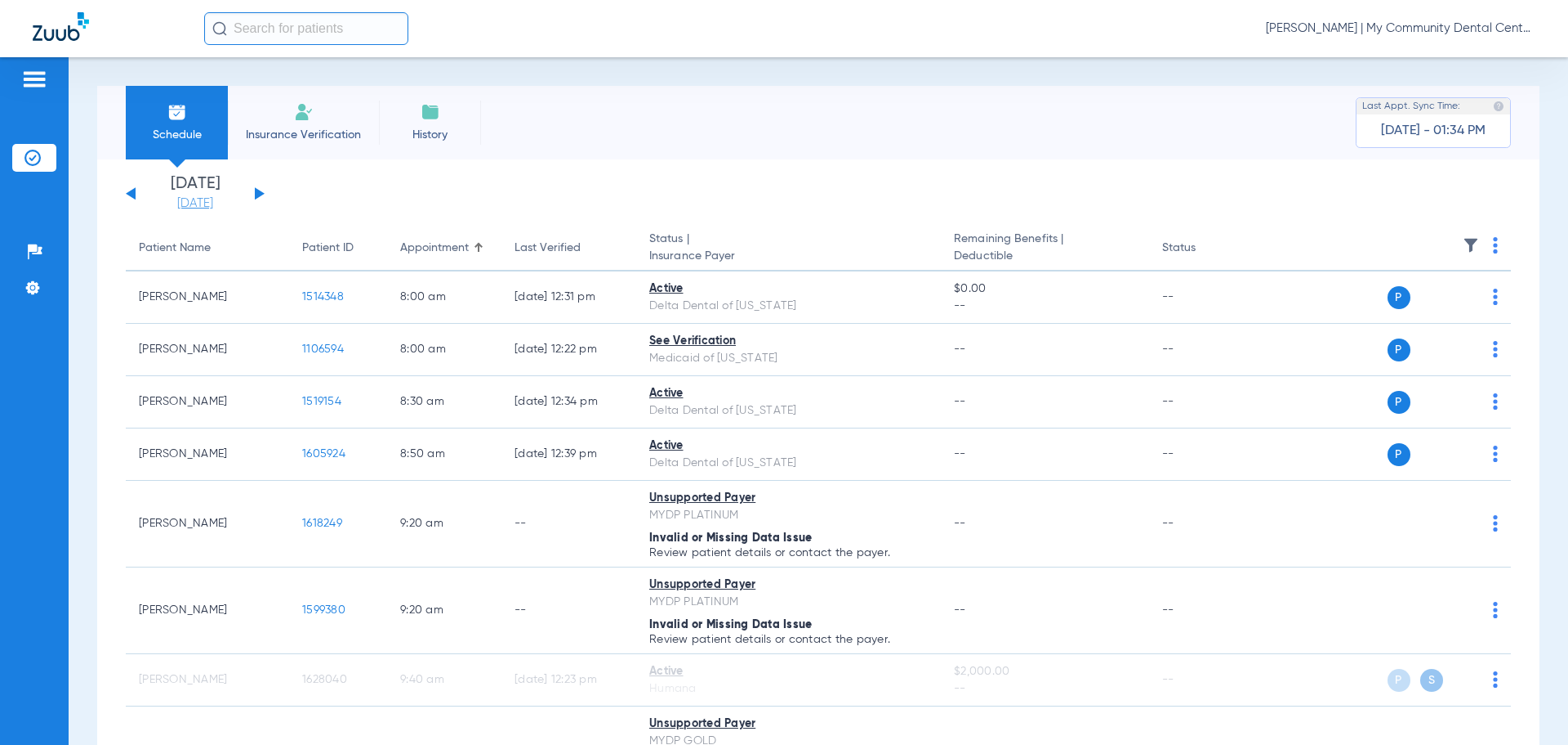
click at [190, 208] on link "[DATE]" at bounding box center [195, 203] width 98 height 16
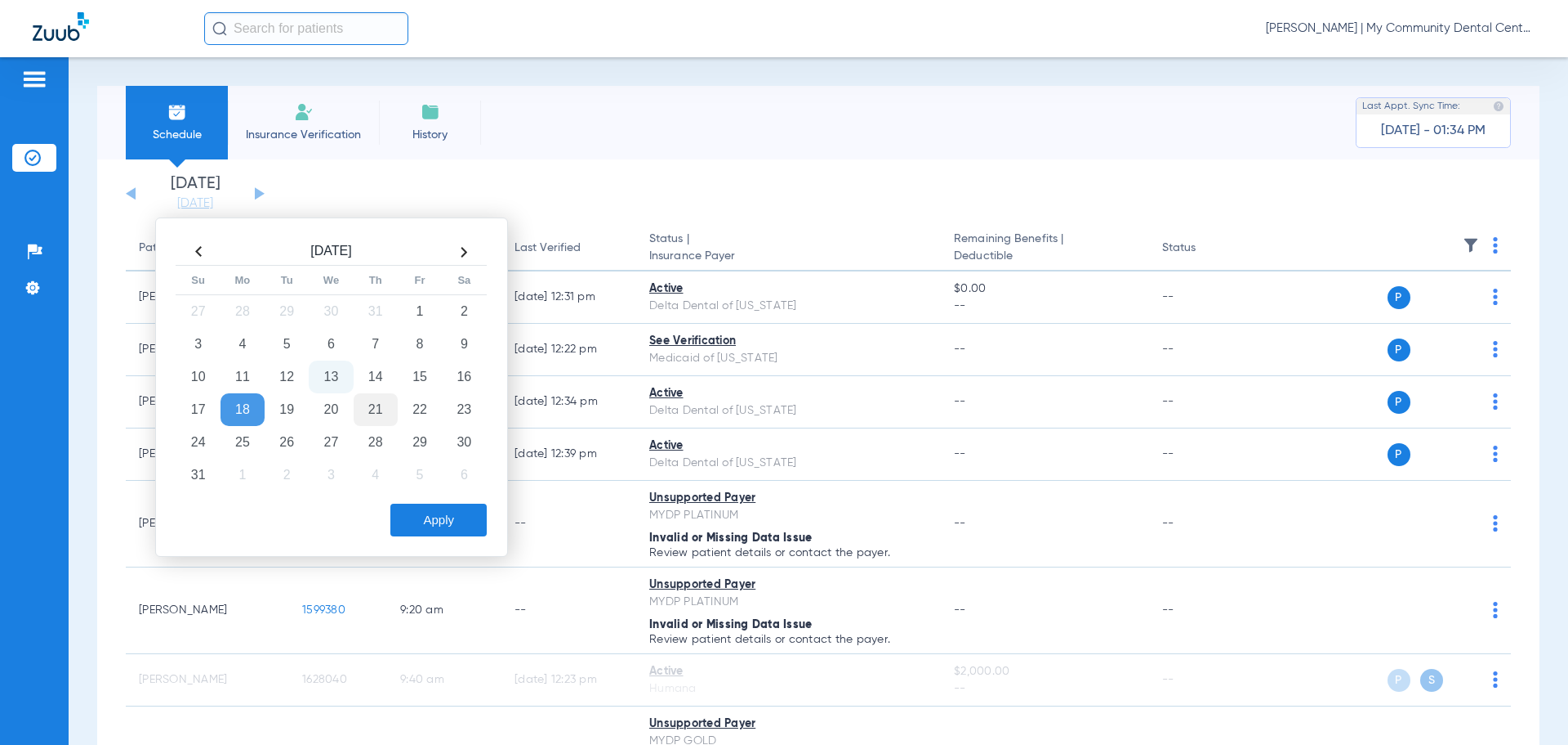
click at [375, 405] on td "21" at bounding box center [376, 410] width 44 height 33
click at [407, 514] on button "Apply" at bounding box center [438, 520] width 96 height 33
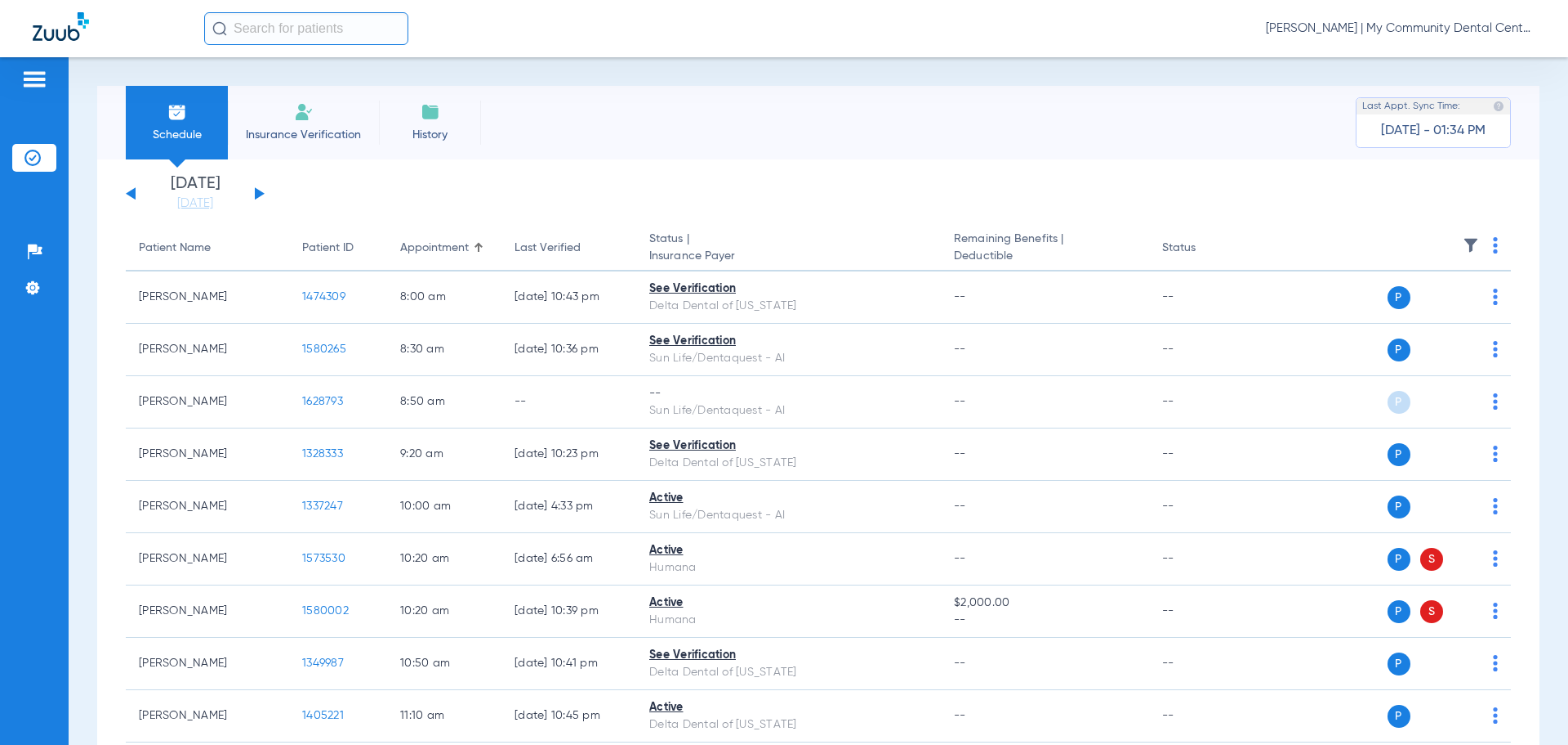
click at [1480, 247] on th at bounding box center [1386, 248] width 253 height 46
click at [1493, 245] on img at bounding box center [1496, 245] width 5 height 16
click at [1427, 320] on button "Verify All" at bounding box center [1421, 310] width 128 height 33
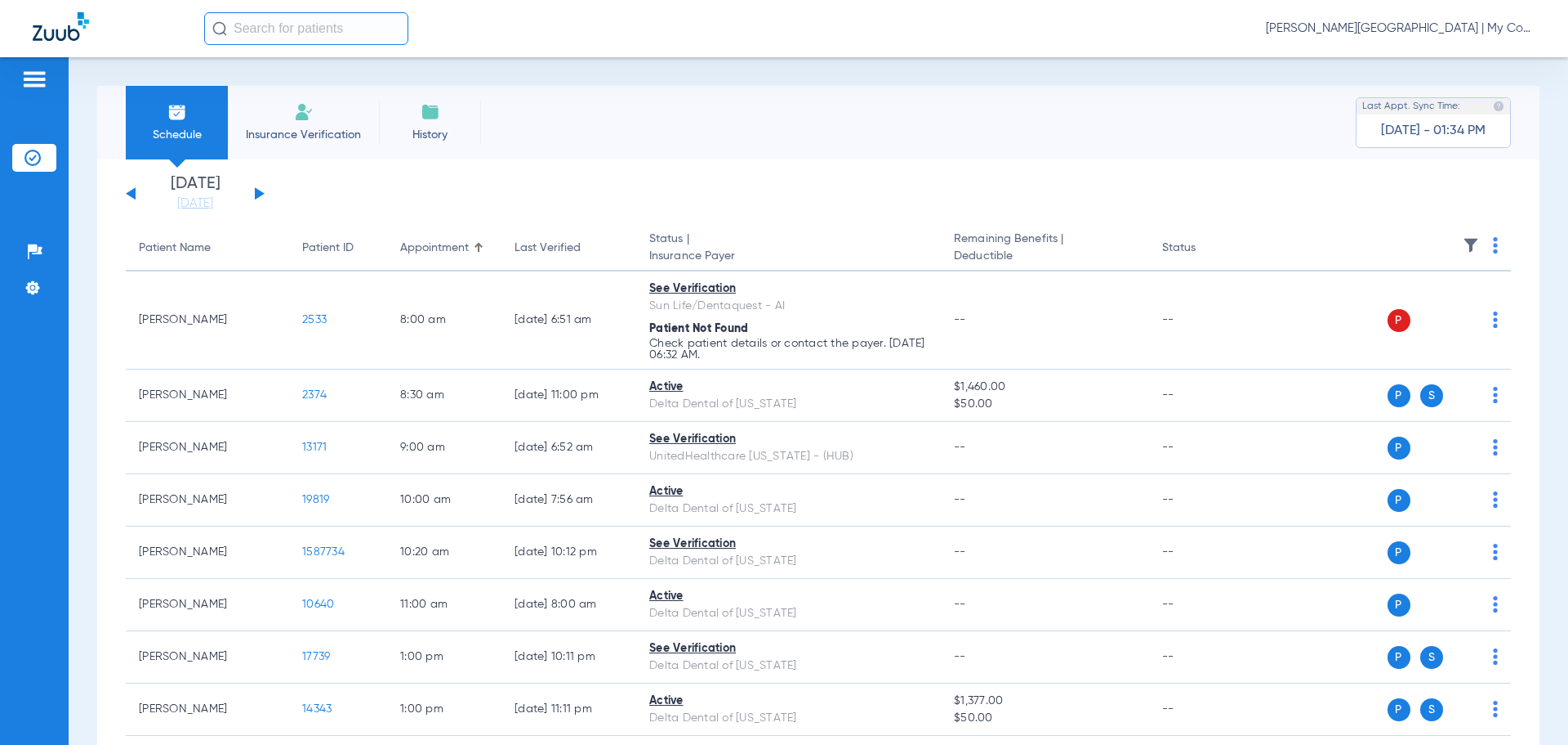
click at [1369, 22] on span "[PERSON_NAME][GEOGRAPHIC_DATA] | My Community Dental Centers" at bounding box center [1401, 29] width 270 height 16
click at [1434, 59] on span "Account Selection" at bounding box center [1473, 57] width 91 height 11
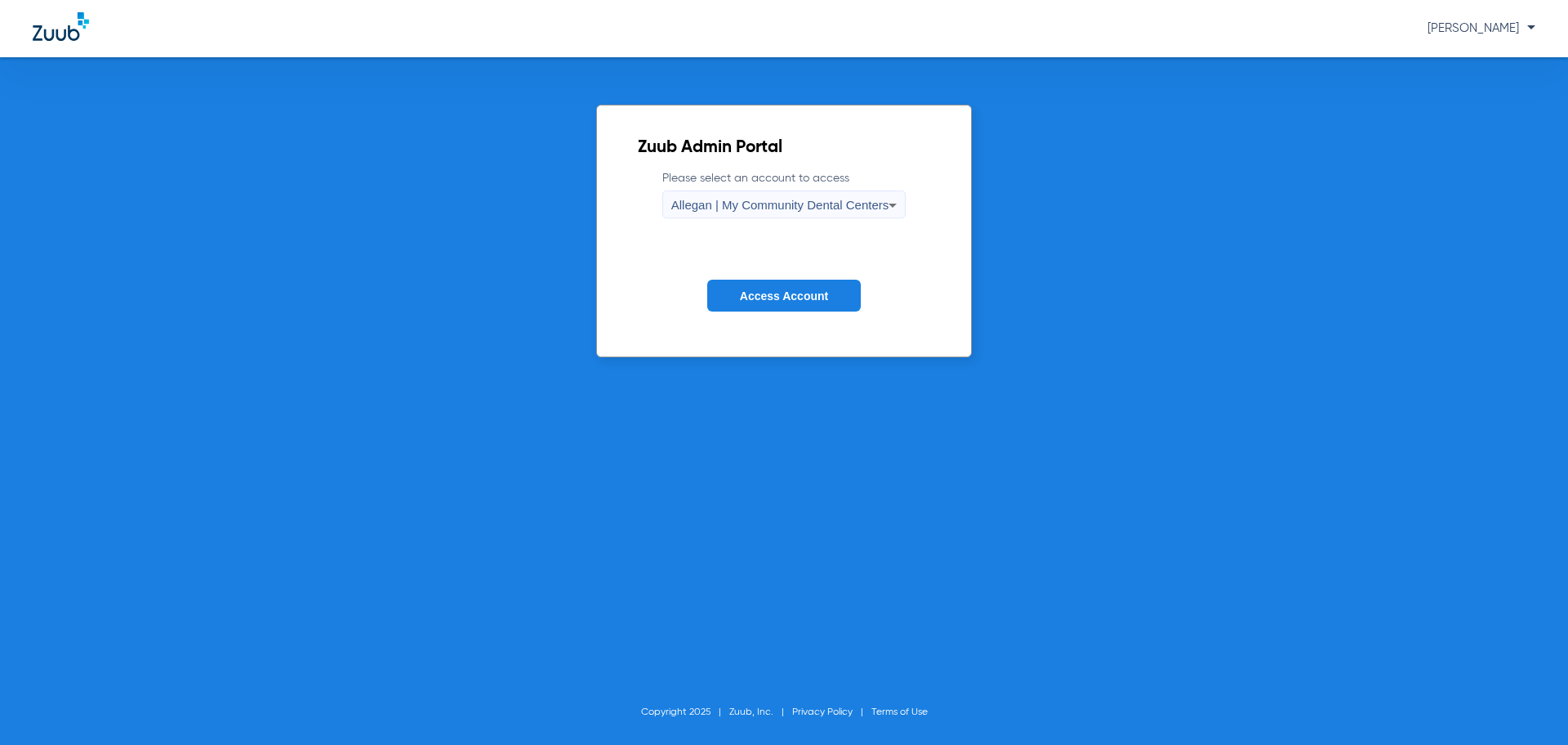
click at [751, 189] on label "Please select an account to access Allegan | My Community Dental Centers" at bounding box center [784, 194] width 244 height 49
click at [760, 207] on span "Allegan | My Community Dental Centers" at bounding box center [780, 205] width 218 height 14
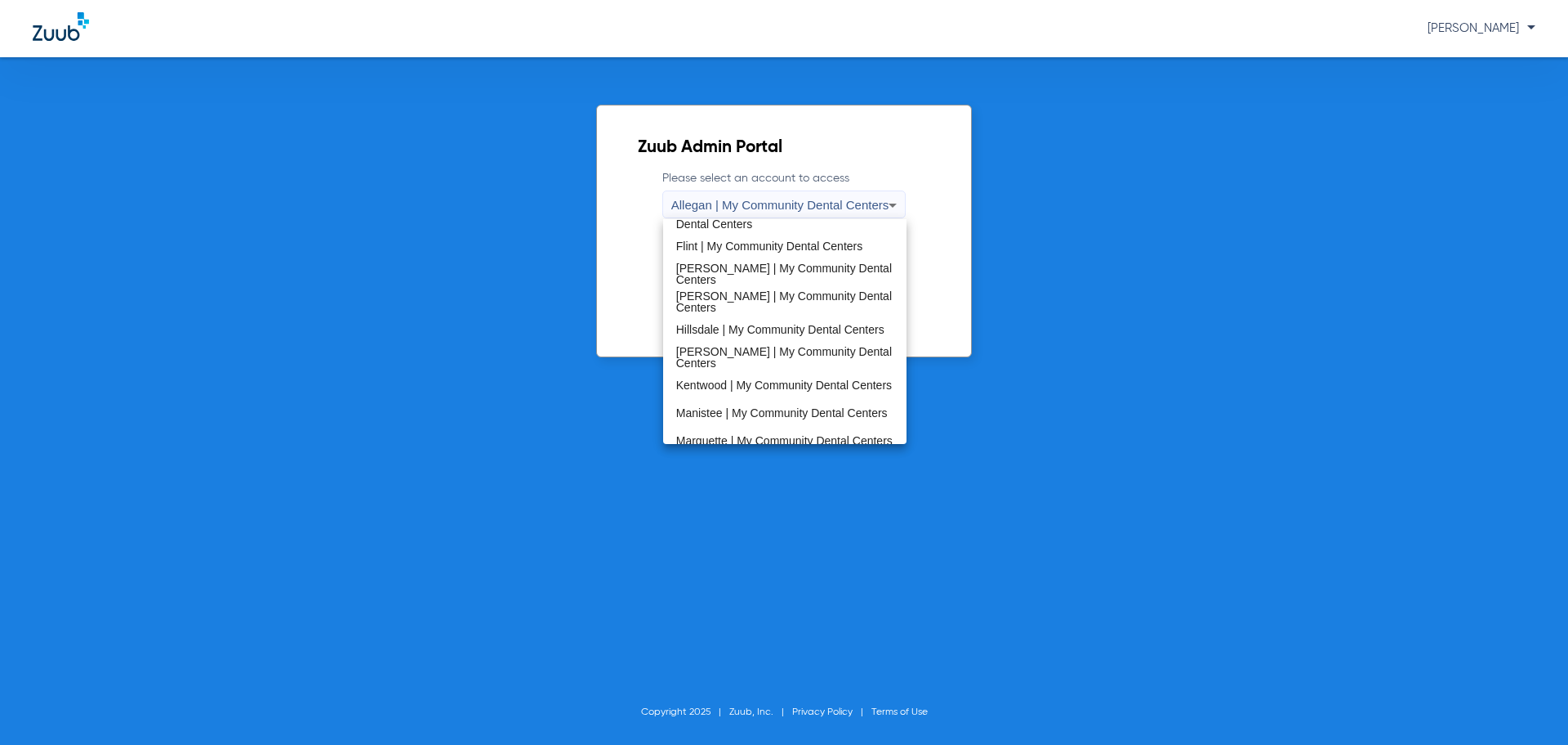
scroll to position [409, 0]
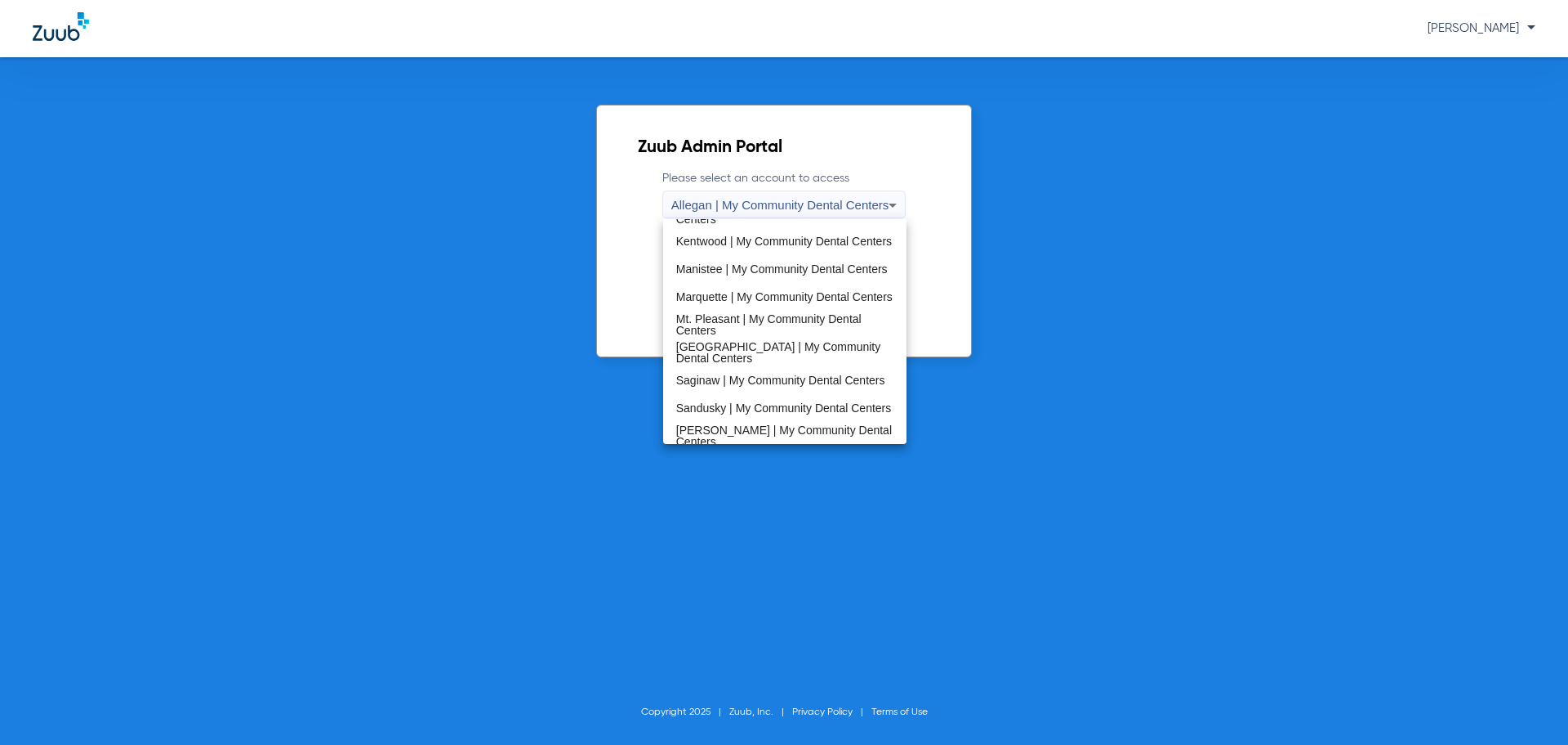
click at [750, 402] on span "Sandusky | My Community Dental Centers" at bounding box center [784, 407] width 216 height 11
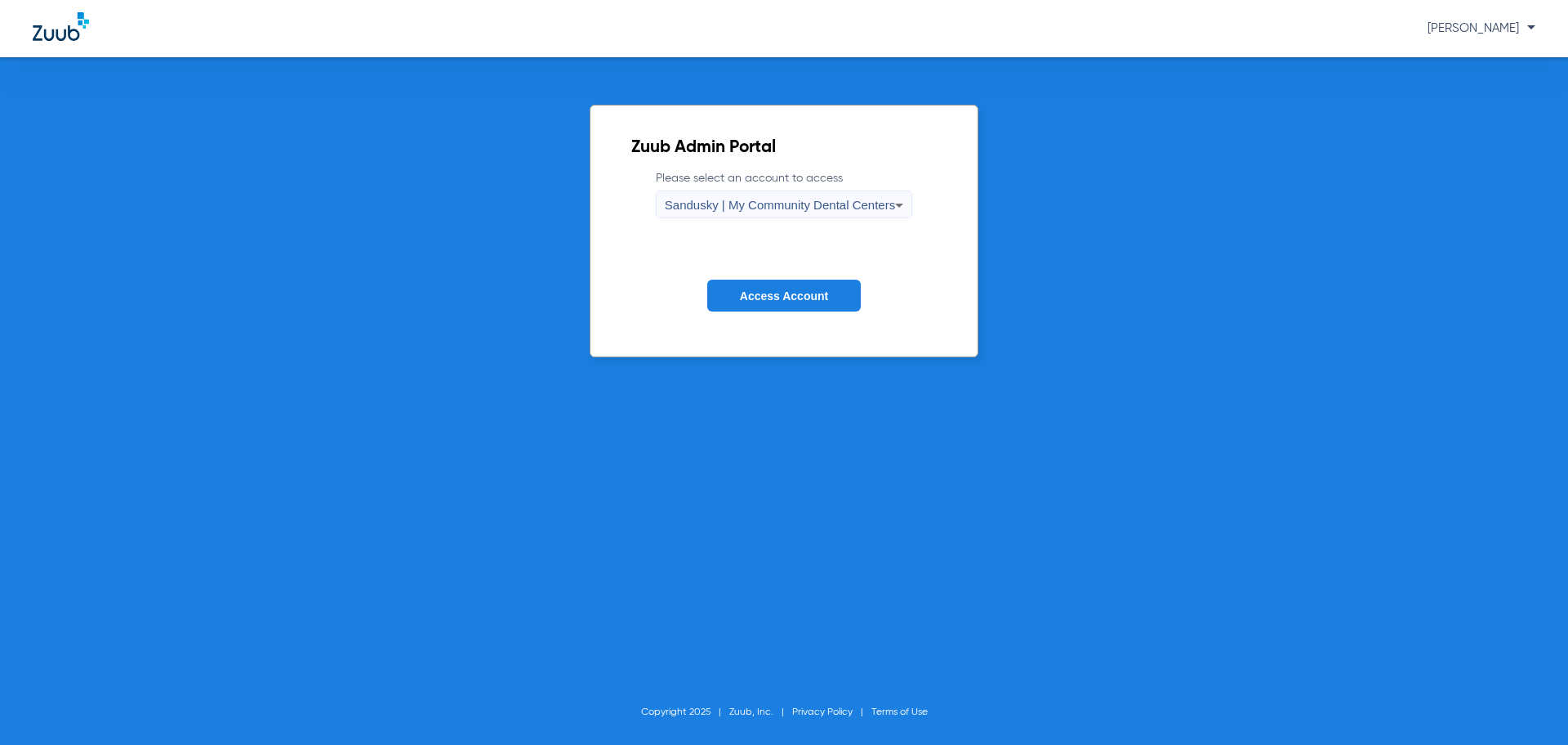
click at [777, 299] on span "Access Account" at bounding box center [784, 295] width 89 height 13
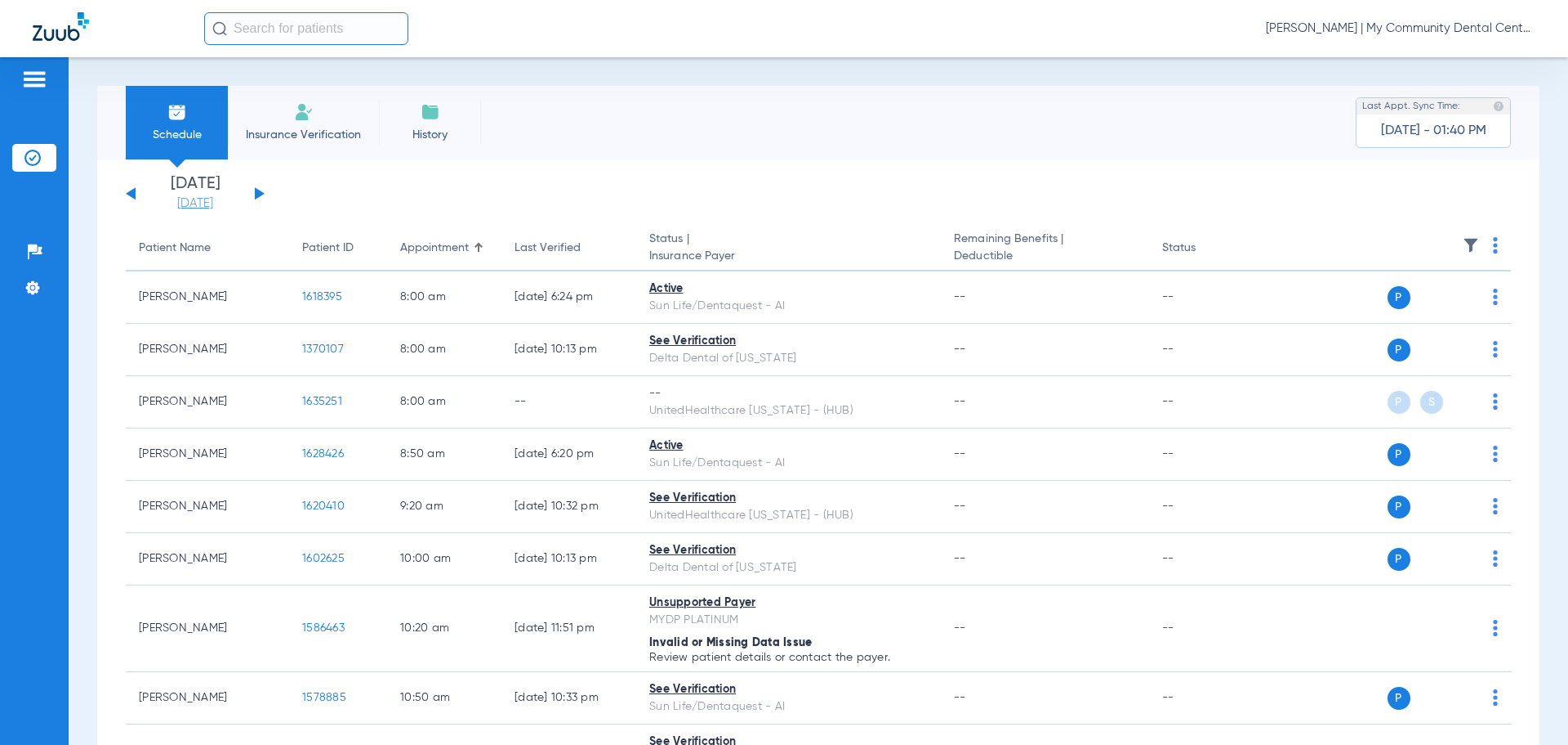
click at [197, 202] on link "[DATE]" at bounding box center [195, 203] width 98 height 16
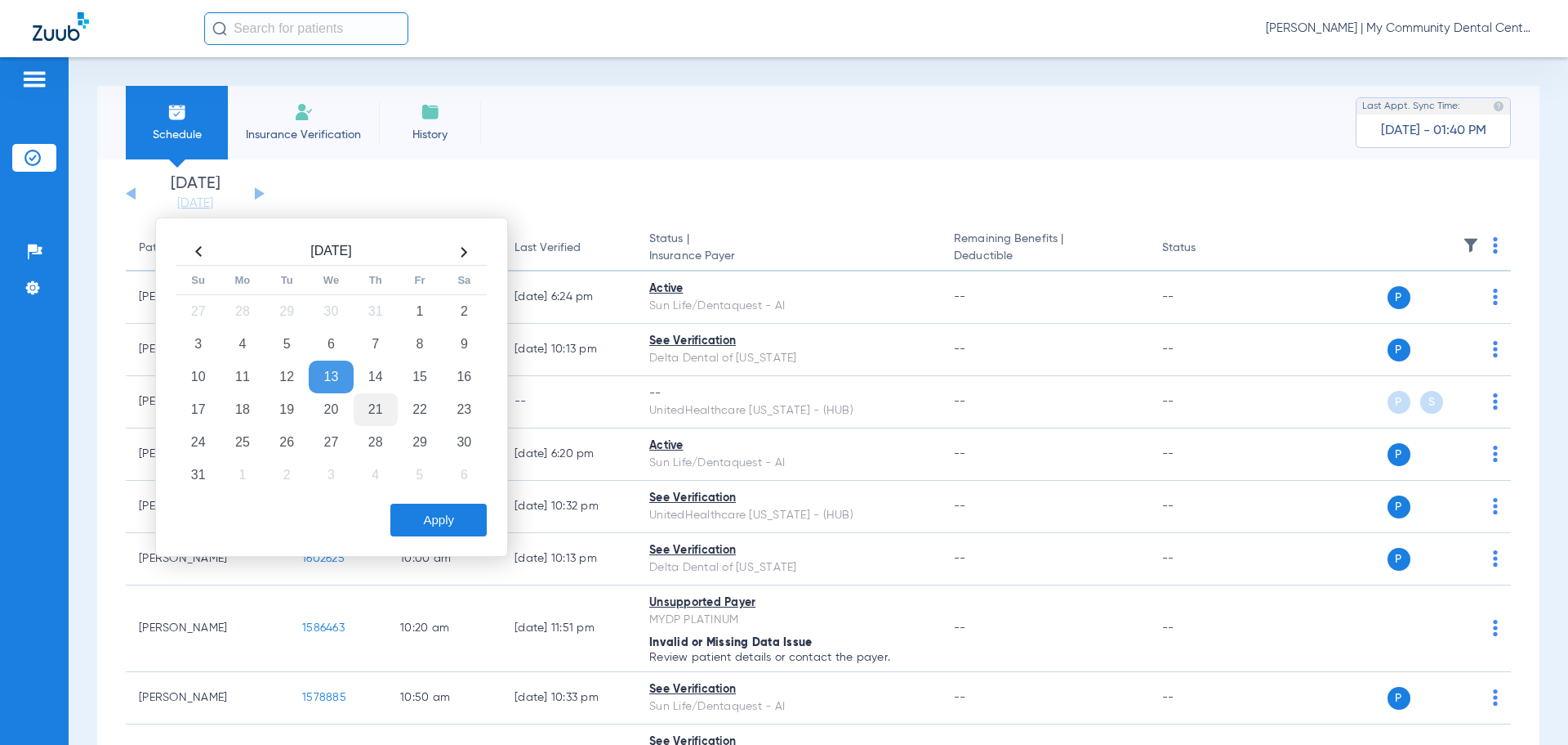
click at [375, 407] on td "21" at bounding box center [376, 410] width 44 height 33
click at [410, 515] on button "Apply" at bounding box center [438, 520] width 96 height 33
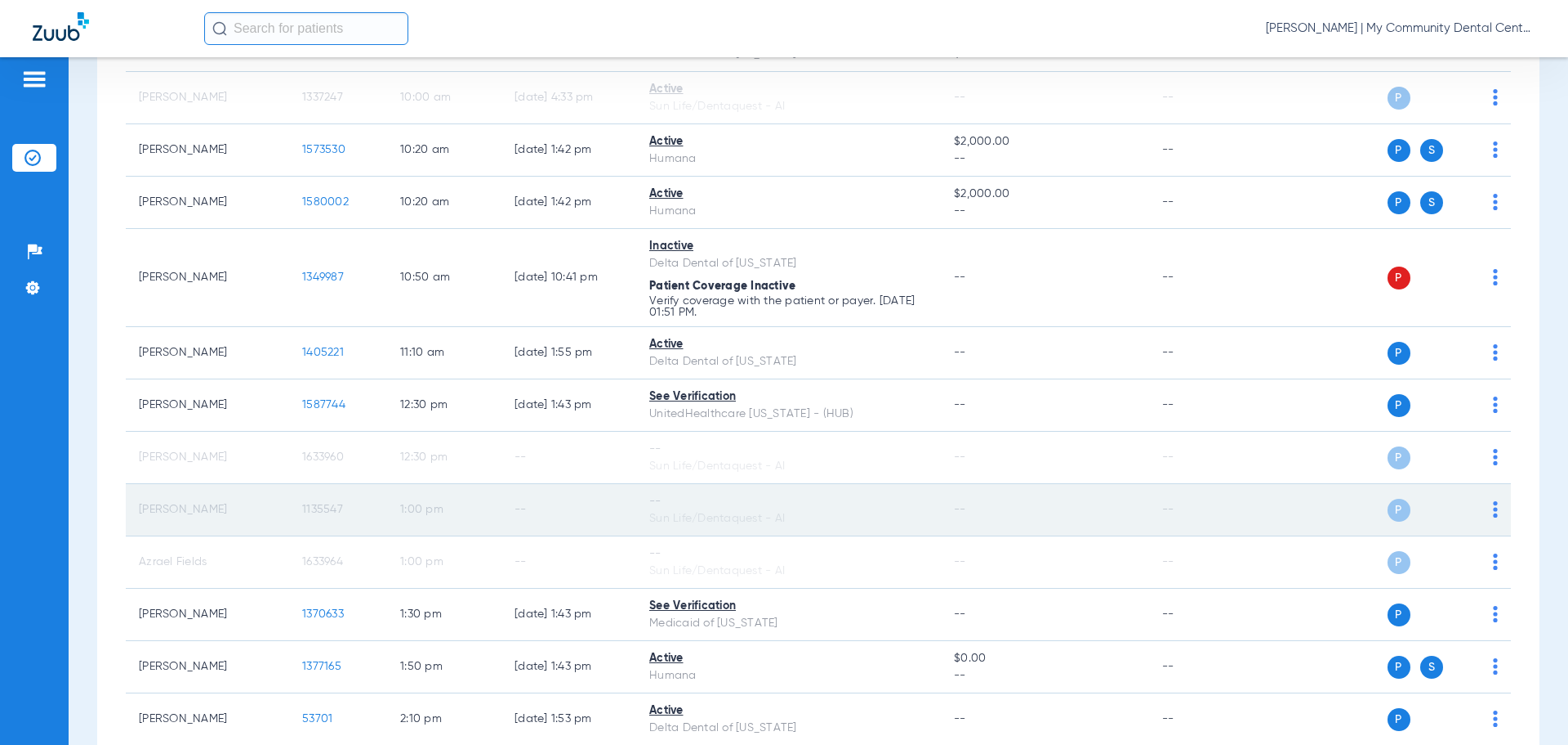
scroll to position [775, 0]
